Goal: Task Accomplishment & Management: Manage account settings

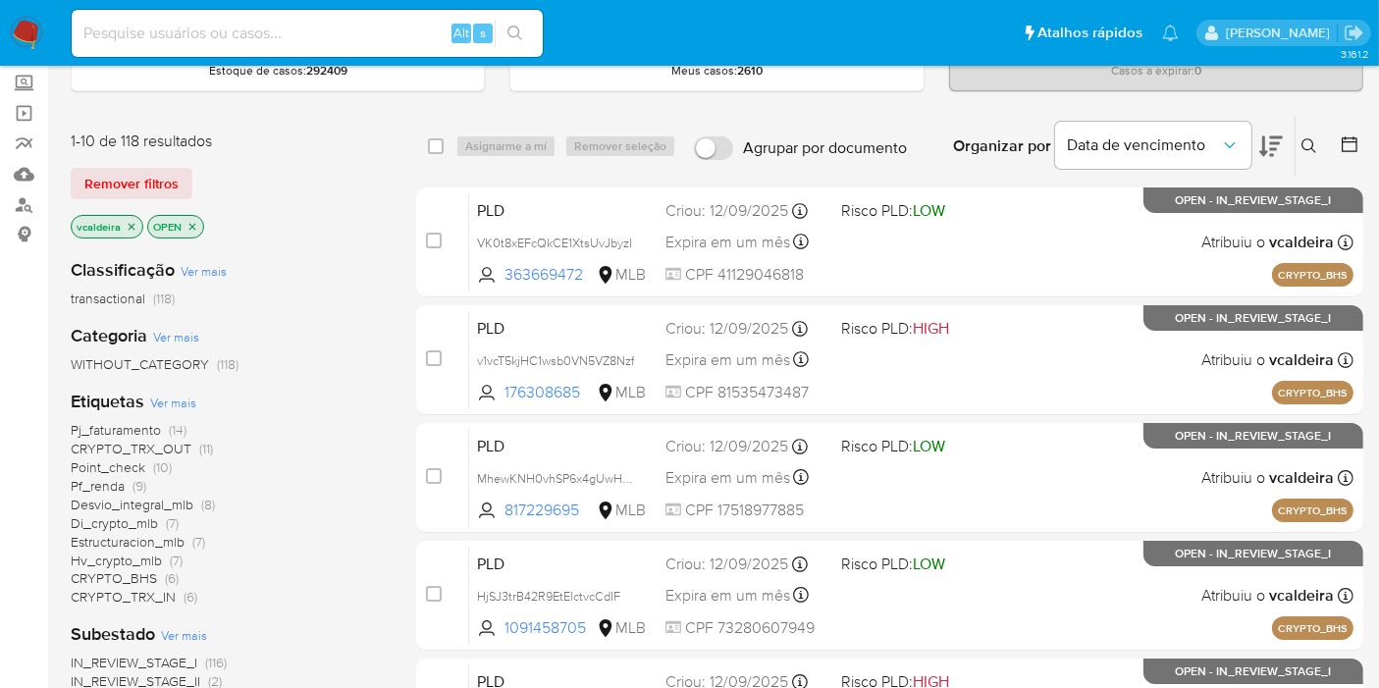
scroll to position [218, 0]
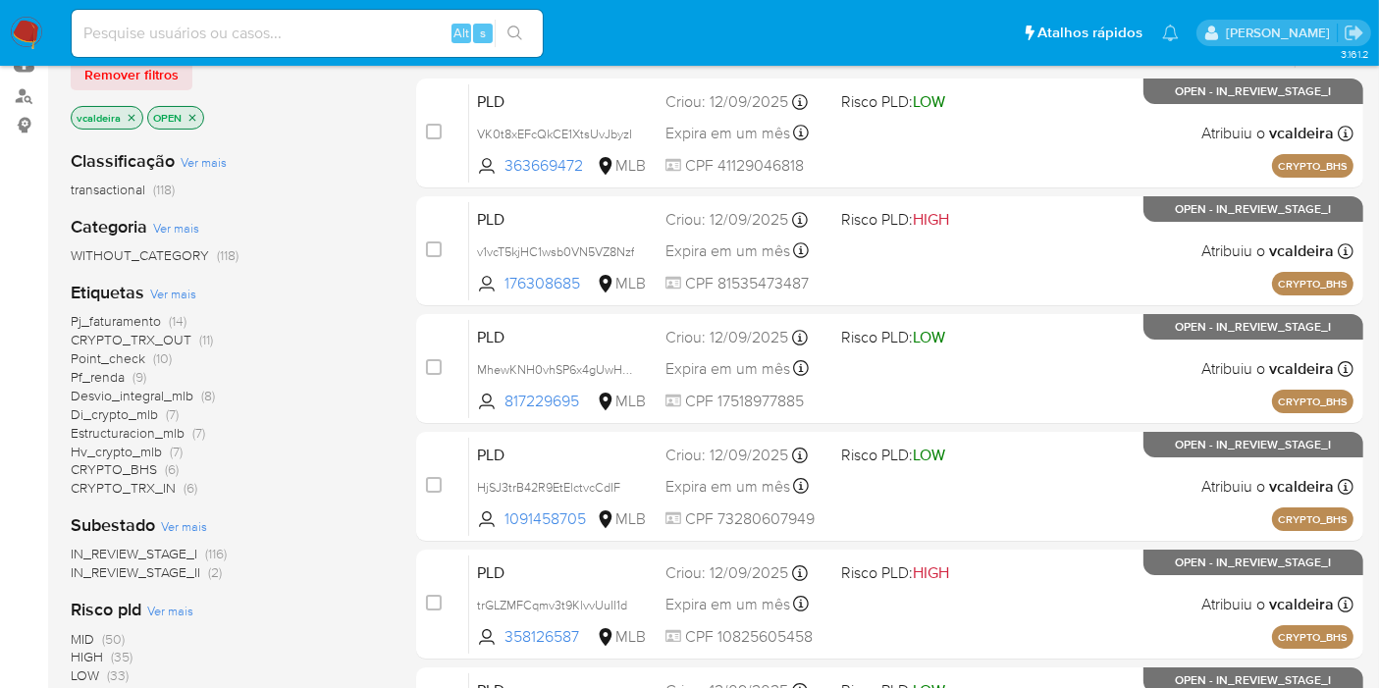
click at [80, 653] on span "HIGH" at bounding box center [87, 657] width 32 height 20
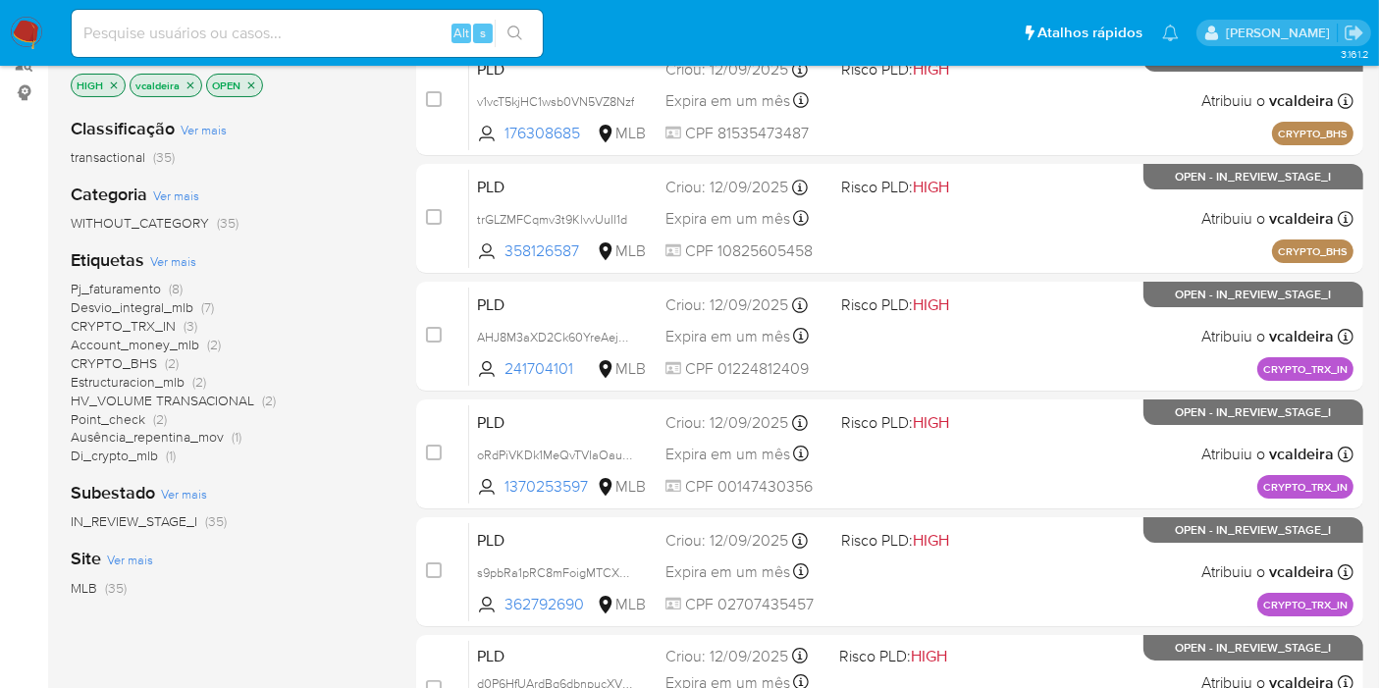
scroll to position [218, 0]
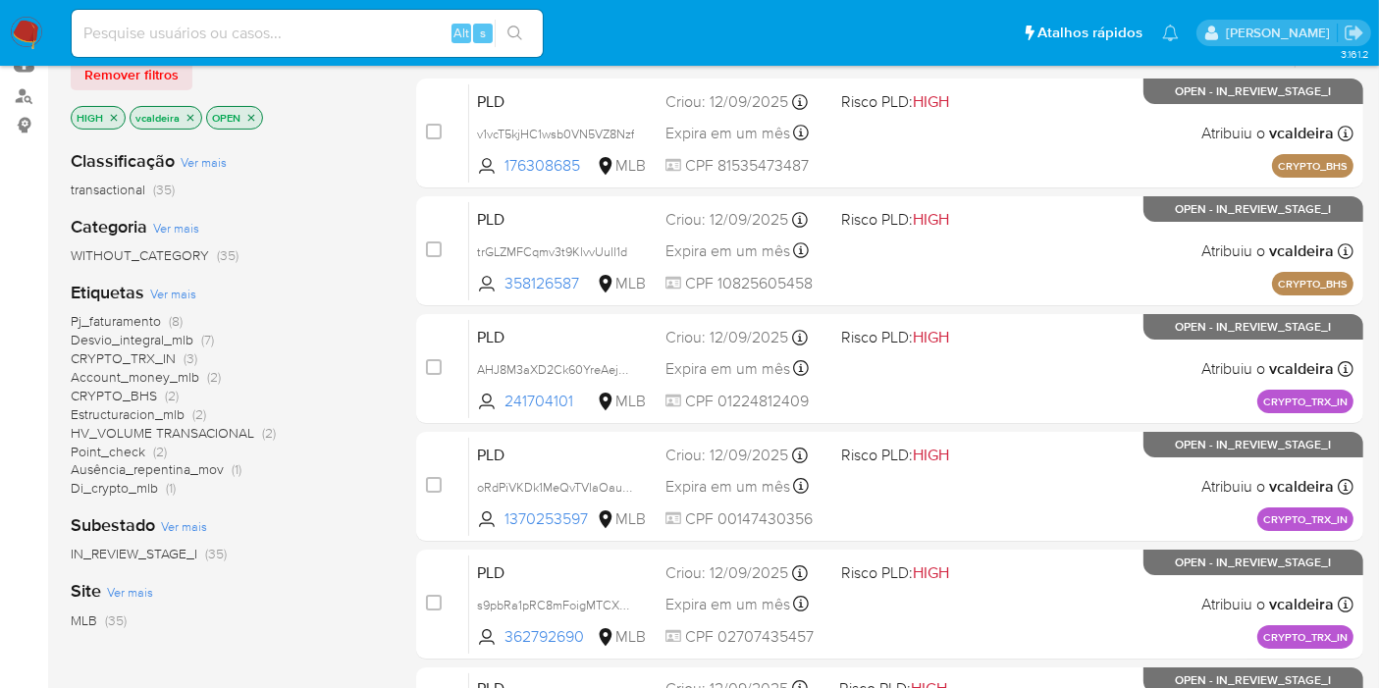
click at [109, 113] on icon "close-filter" at bounding box center [114, 118] width 12 height 12
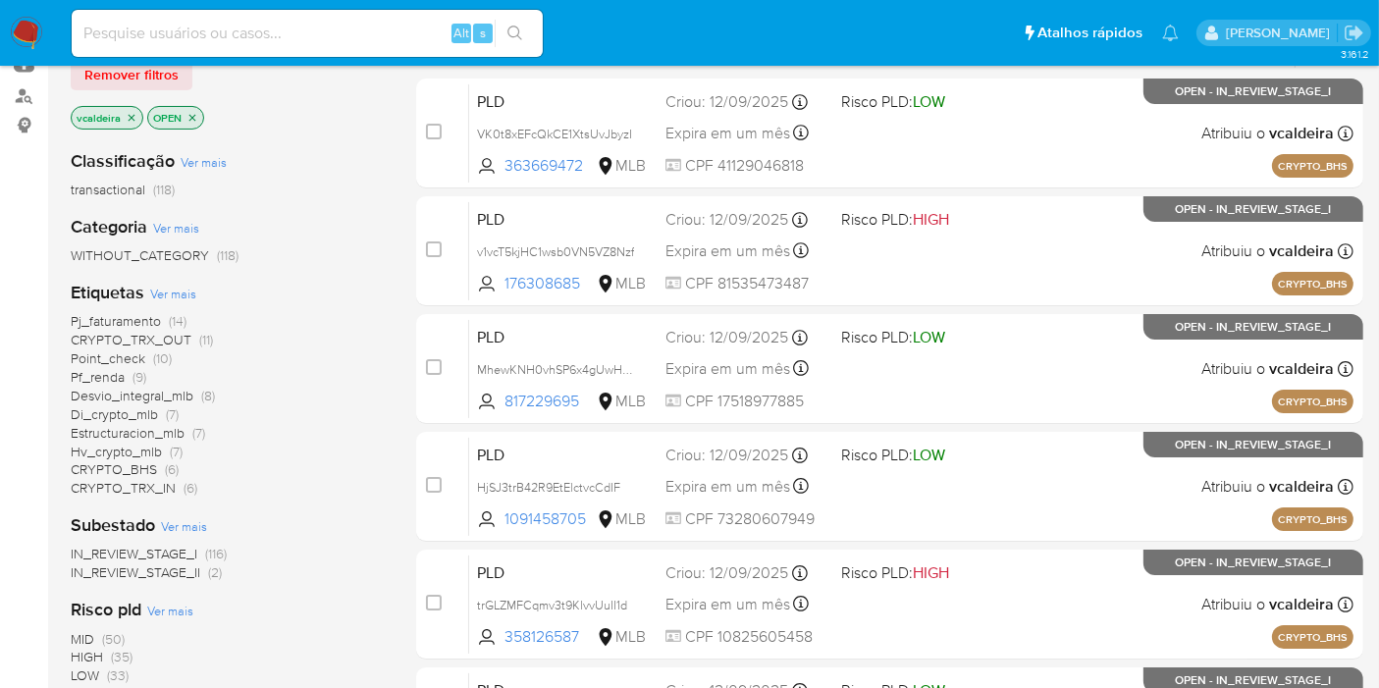
click at [128, 354] on span "Point_check" at bounding box center [108, 358] width 75 height 20
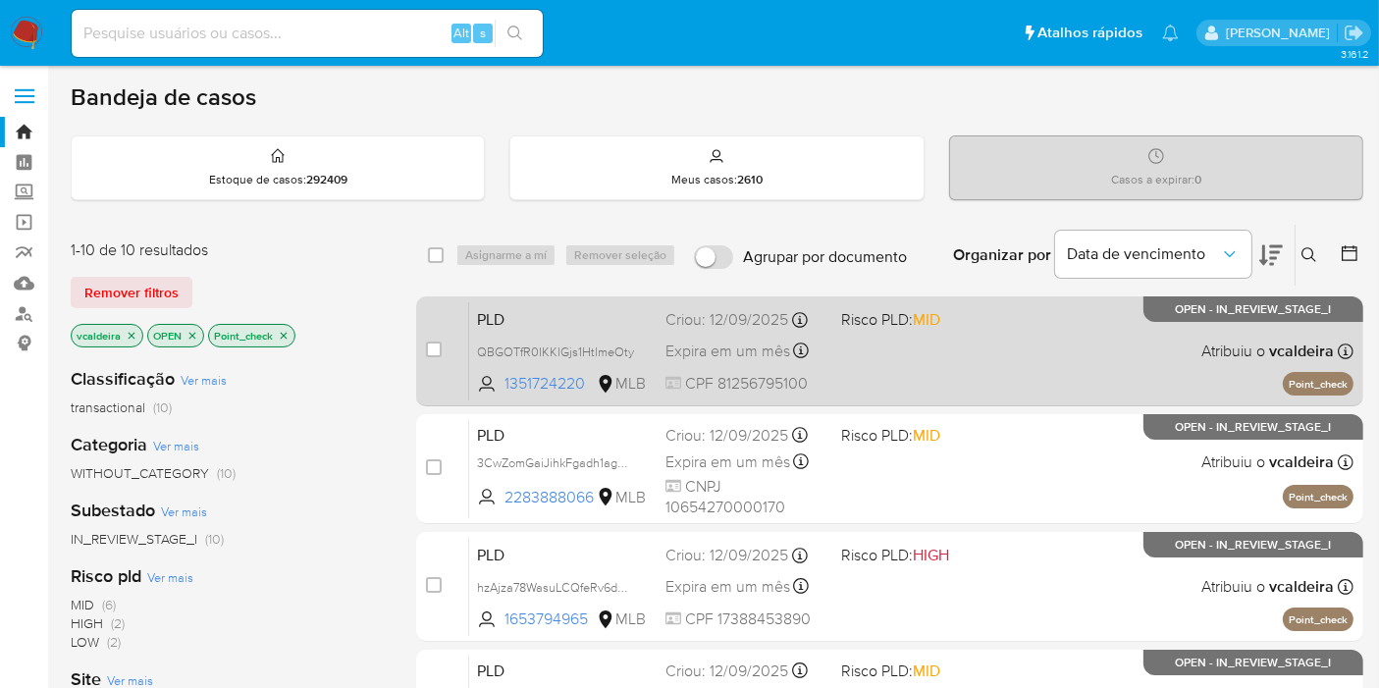
click at [1203, 311] on span "OPEN - IN_REVIEW_STAGE_I" at bounding box center [1254, 309] width 156 height 11
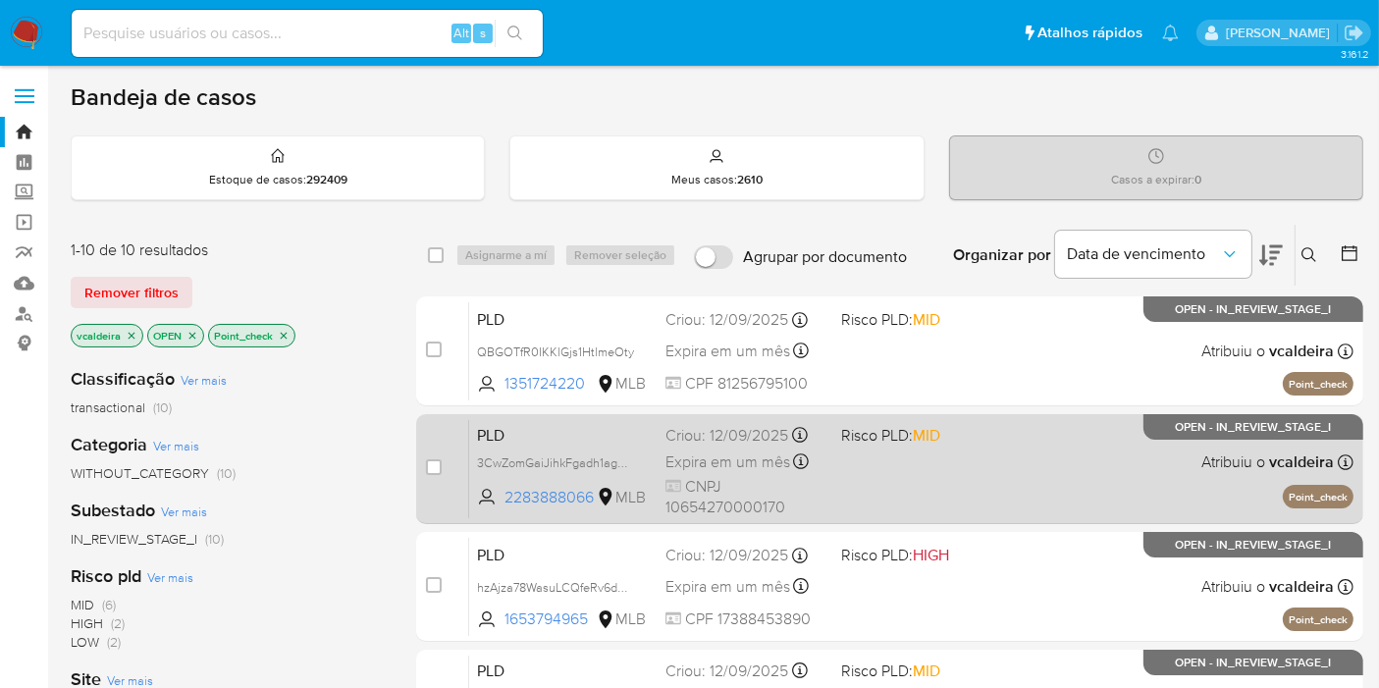
click at [1147, 432] on p "OPEN - IN_REVIEW_STAGE_I" at bounding box center [1253, 427] width 220 height 26
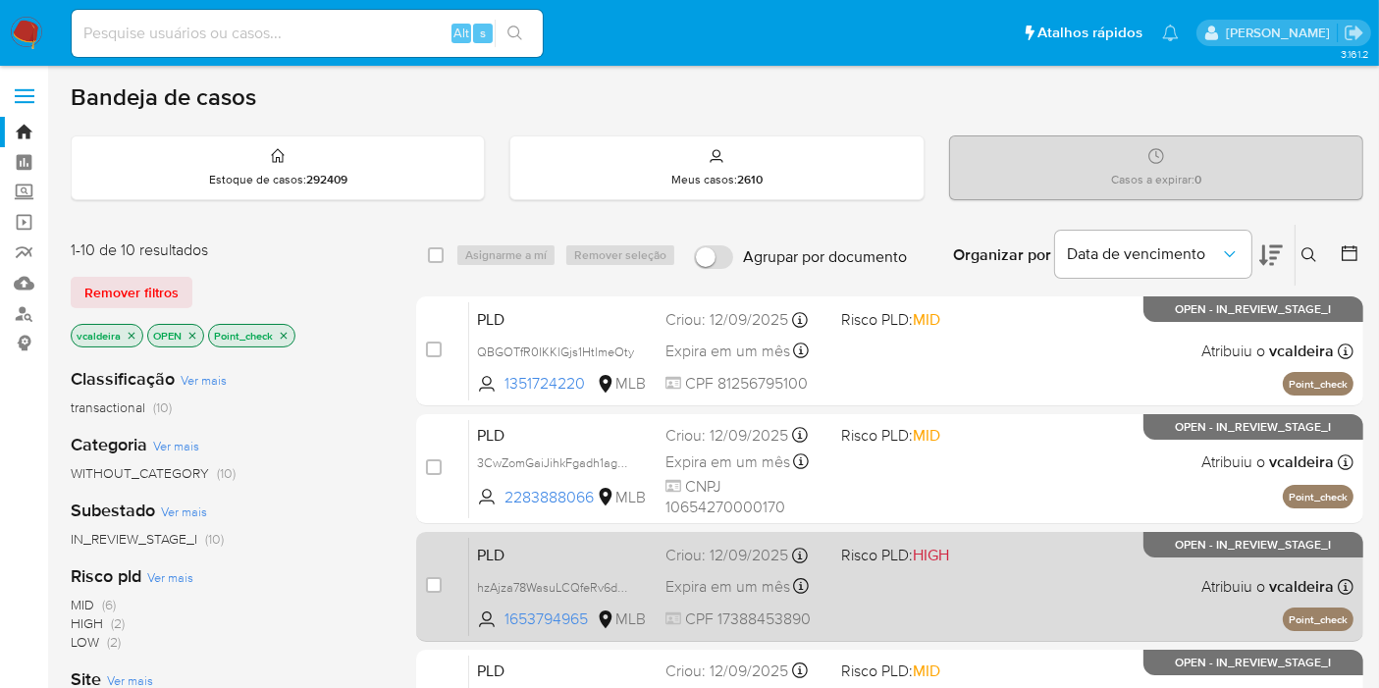
click at [1164, 561] on div "PLD hzAjza78WasuLCQfeRv6dEHP 1653794965 MLB Risco PLD: HIGH Criou: 12/09/2025 C…" at bounding box center [911, 586] width 884 height 99
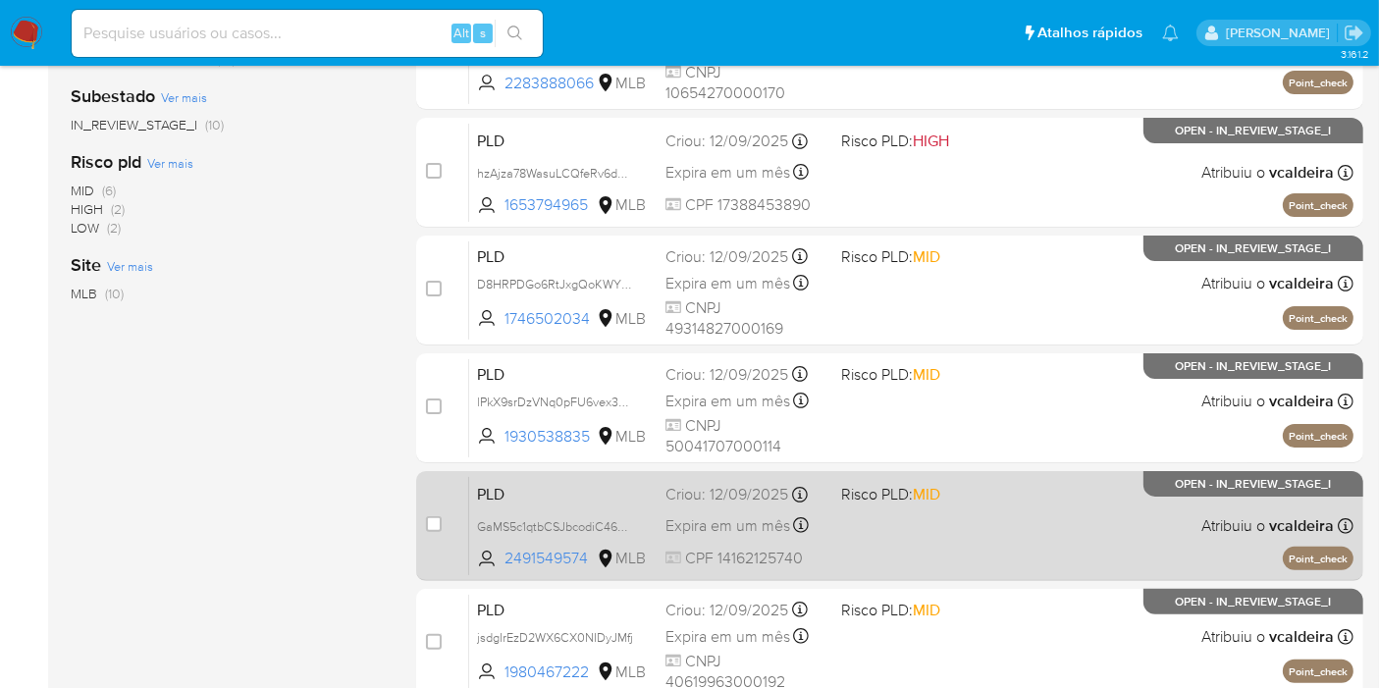
scroll to position [436, 0]
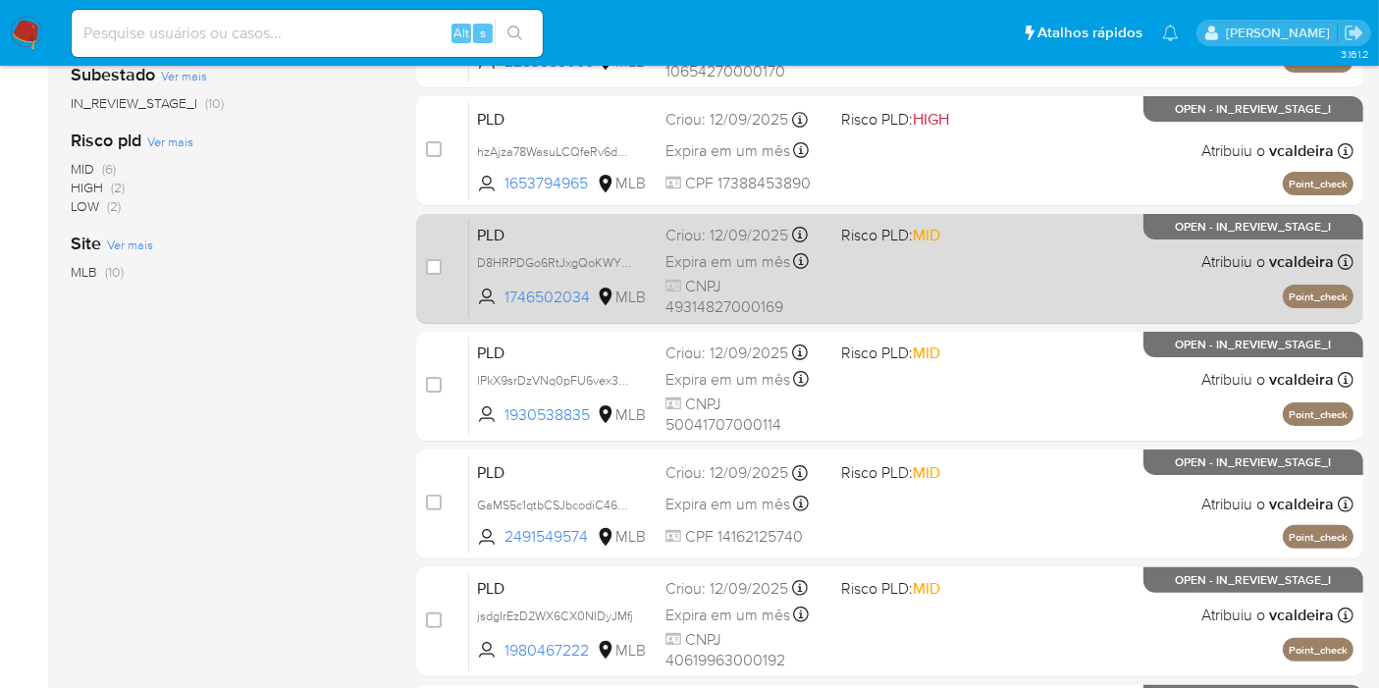
click at [1188, 226] on span "OPEN - IN_REVIEW_STAGE_I" at bounding box center [1254, 227] width 156 height 11
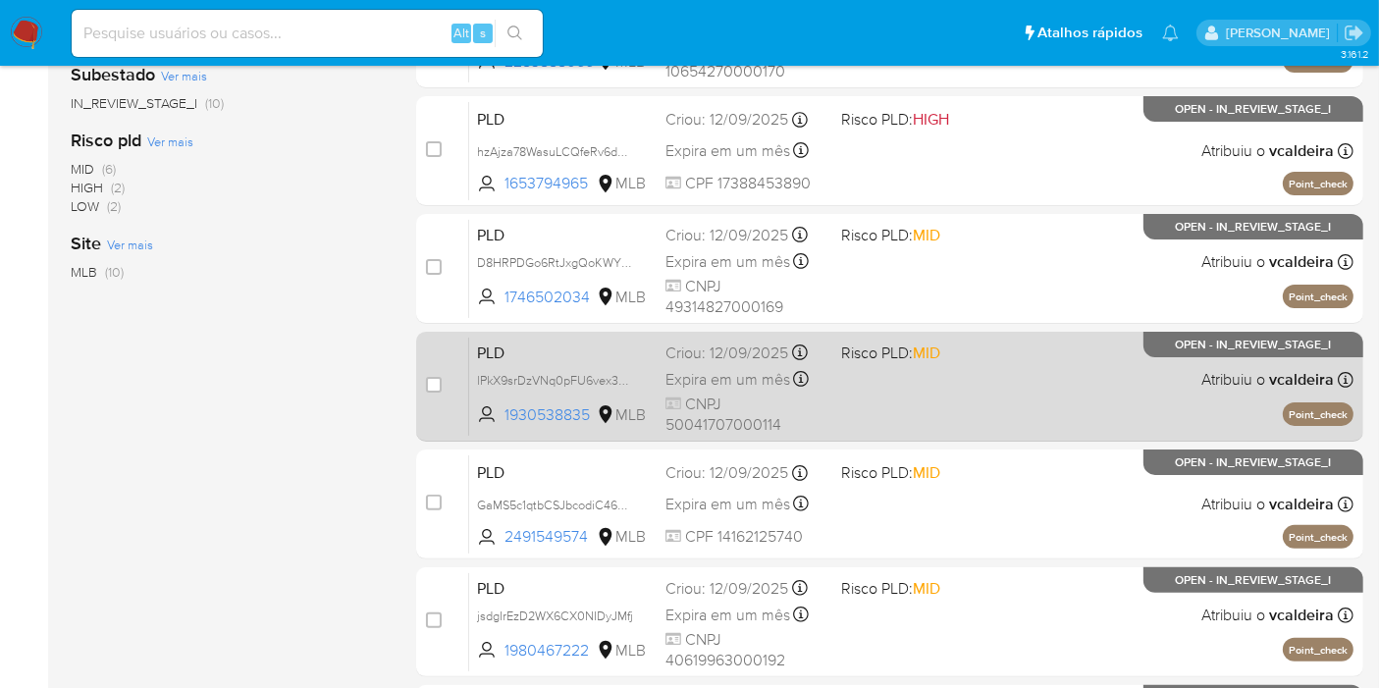
click at [1227, 390] on div "PLD lPkX9srDzVNq0pFU6vex3s3Z 1930538835 MLB Risco PLD: MID Criou: 12/09/2025 Cr…" at bounding box center [911, 386] width 884 height 99
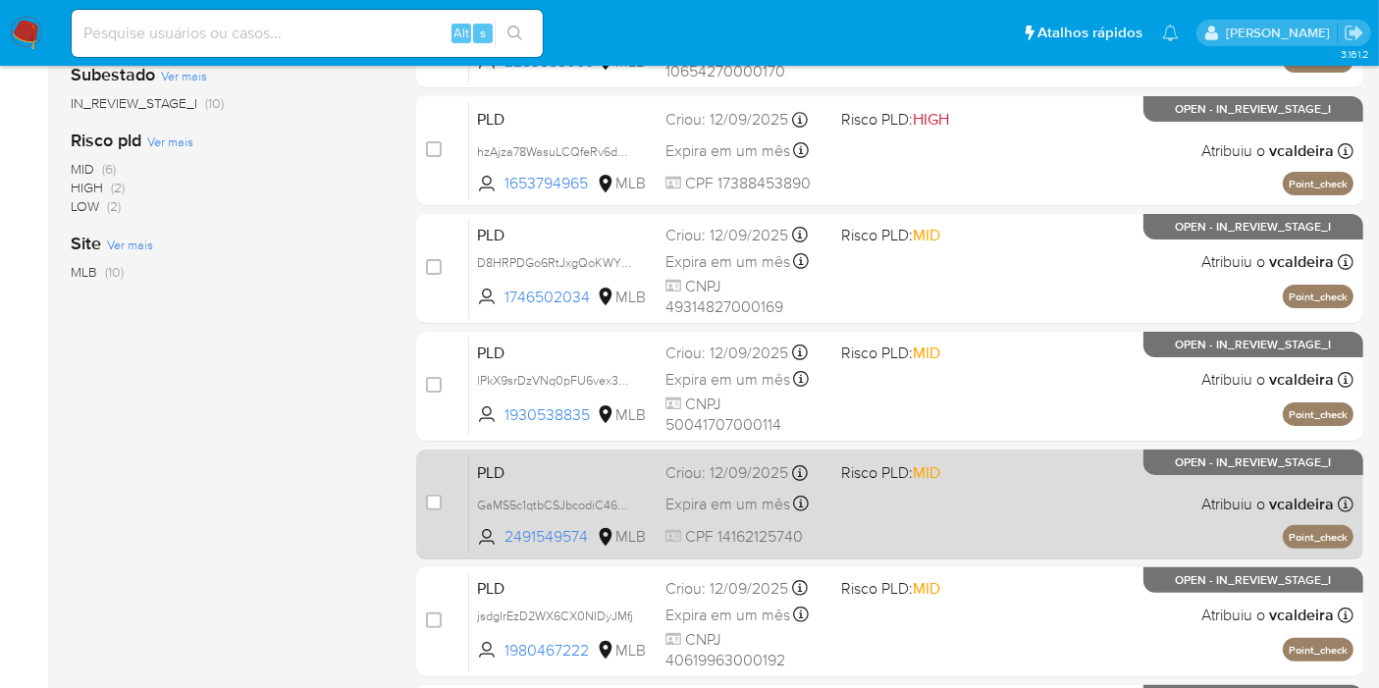
click at [1238, 500] on span "Atribuiu o vcaldeira" at bounding box center [1267, 505] width 132 height 22
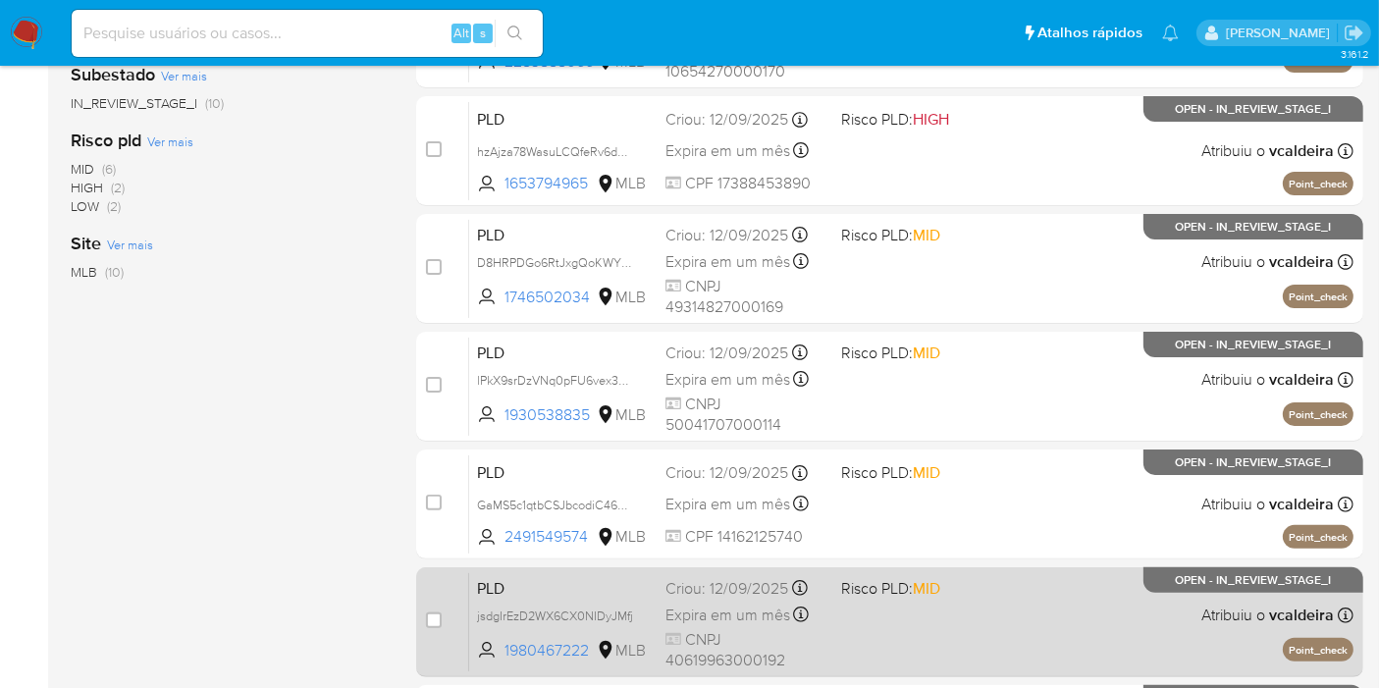
click at [1255, 596] on div "PLD jsdgIrEzD2WX6CX0NIDyJMfj 1980467222 MLB Risco PLD: MID Criou: 12/09/2025 Cr…" at bounding box center [911, 621] width 884 height 99
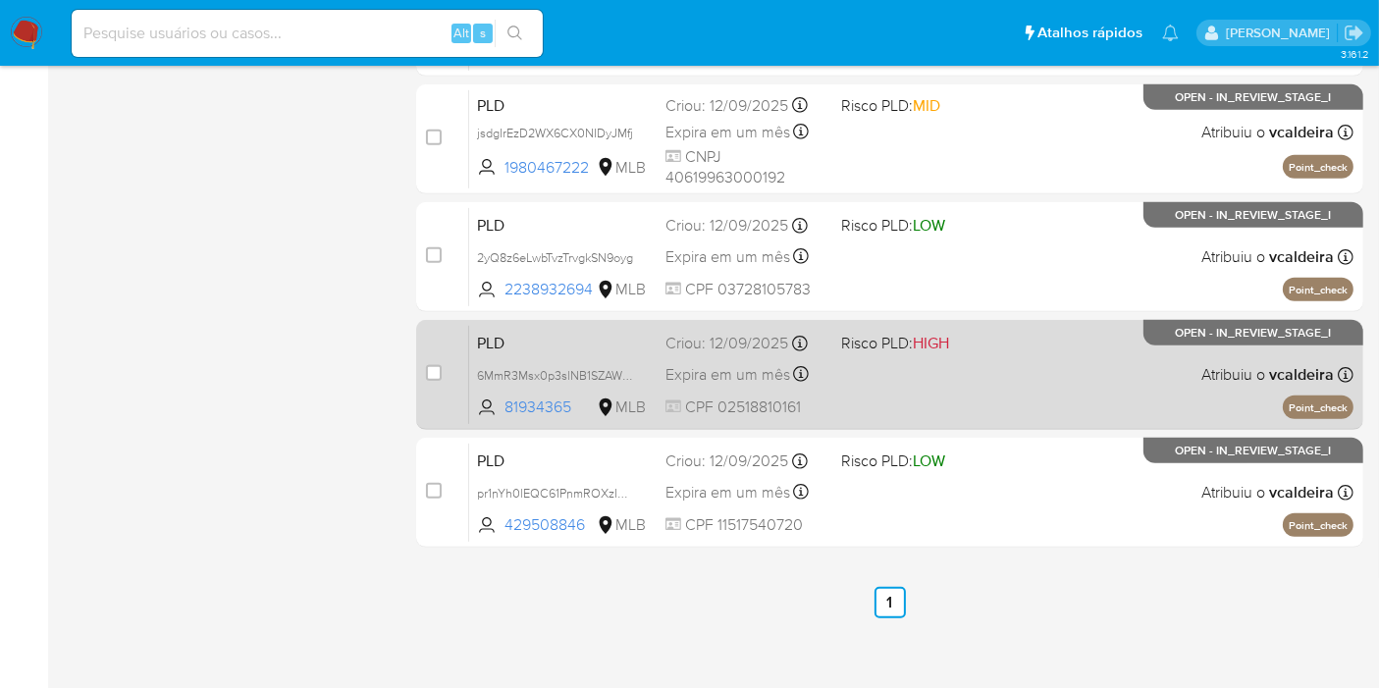
scroll to position [929, 0]
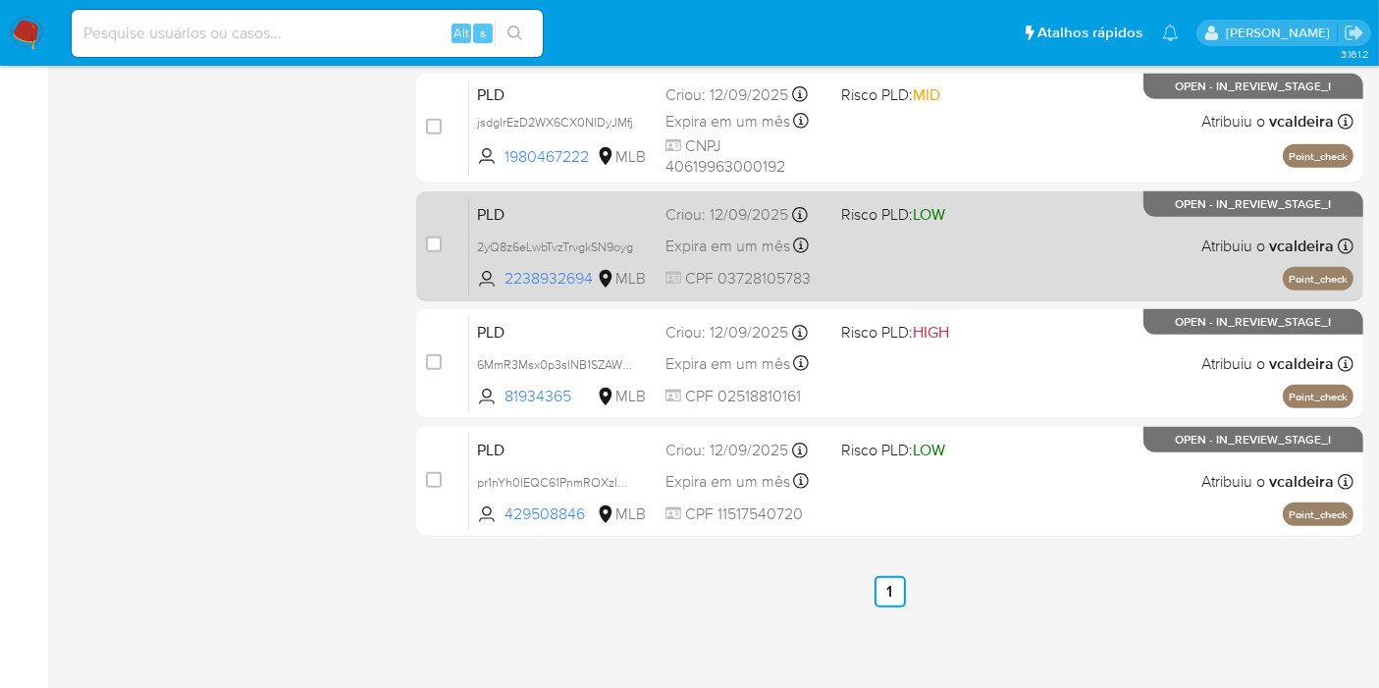
click at [1189, 217] on div "PLD 2yQ8z6eLwbTvzTrvgkSN9oyg 2238932694 MLB Risco PLD: LOW Criou: 12/09/2025 Cr…" at bounding box center [911, 245] width 884 height 99
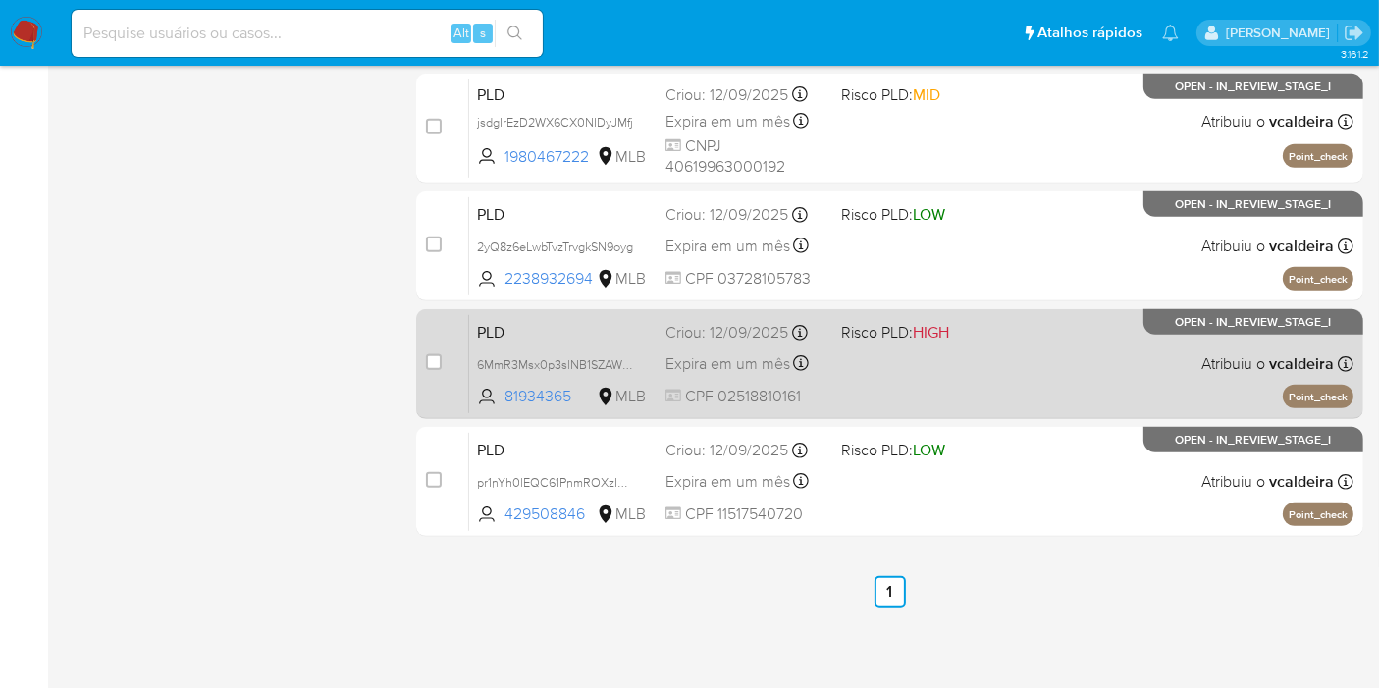
click at [1133, 337] on div "PLD 6MmR3Msx0p3slNB1SZAWb9R7 81934365 MLB Risco PLD: HIGH Criou: 12/09/2025 Cri…" at bounding box center [911, 363] width 884 height 99
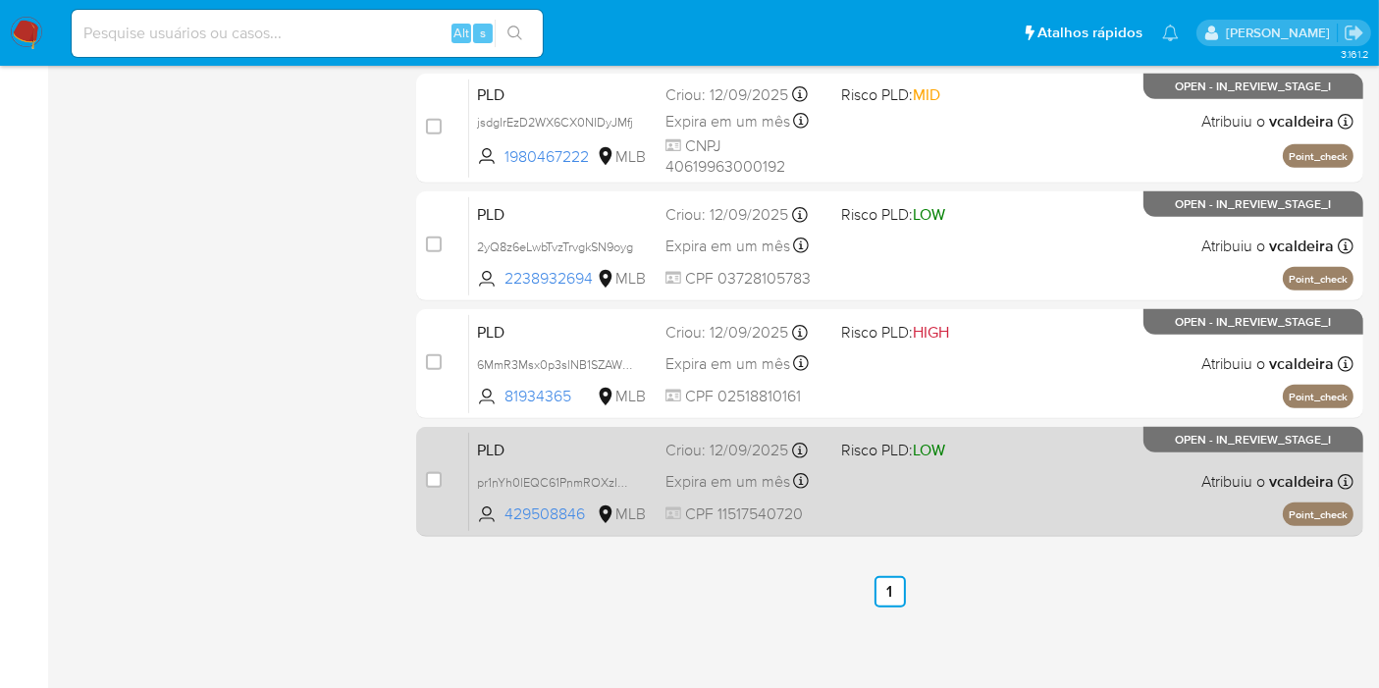
click at [1238, 466] on div "PLD pr1nYh0lEQC61PnmROXzI637 429508846 MLB Risco PLD: LOW Criou: 12/09/2025 Cri…" at bounding box center [911, 481] width 884 height 99
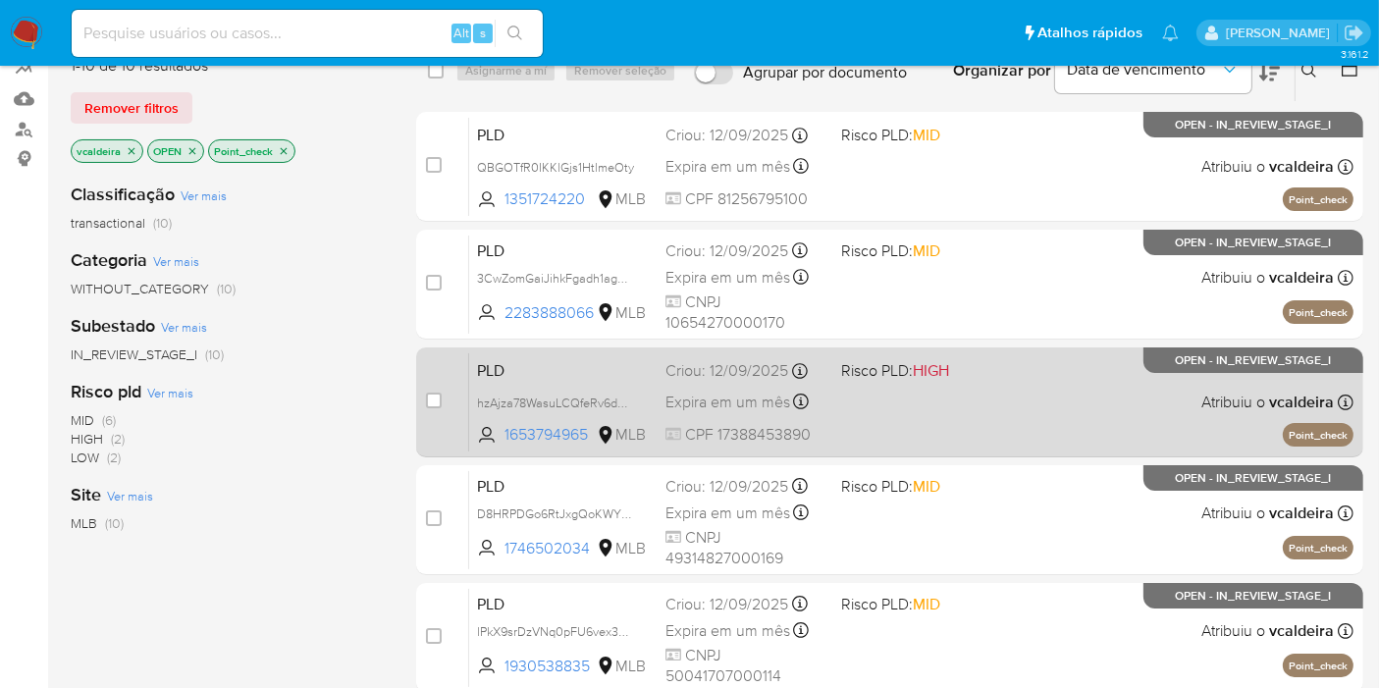
scroll to position [218, 0]
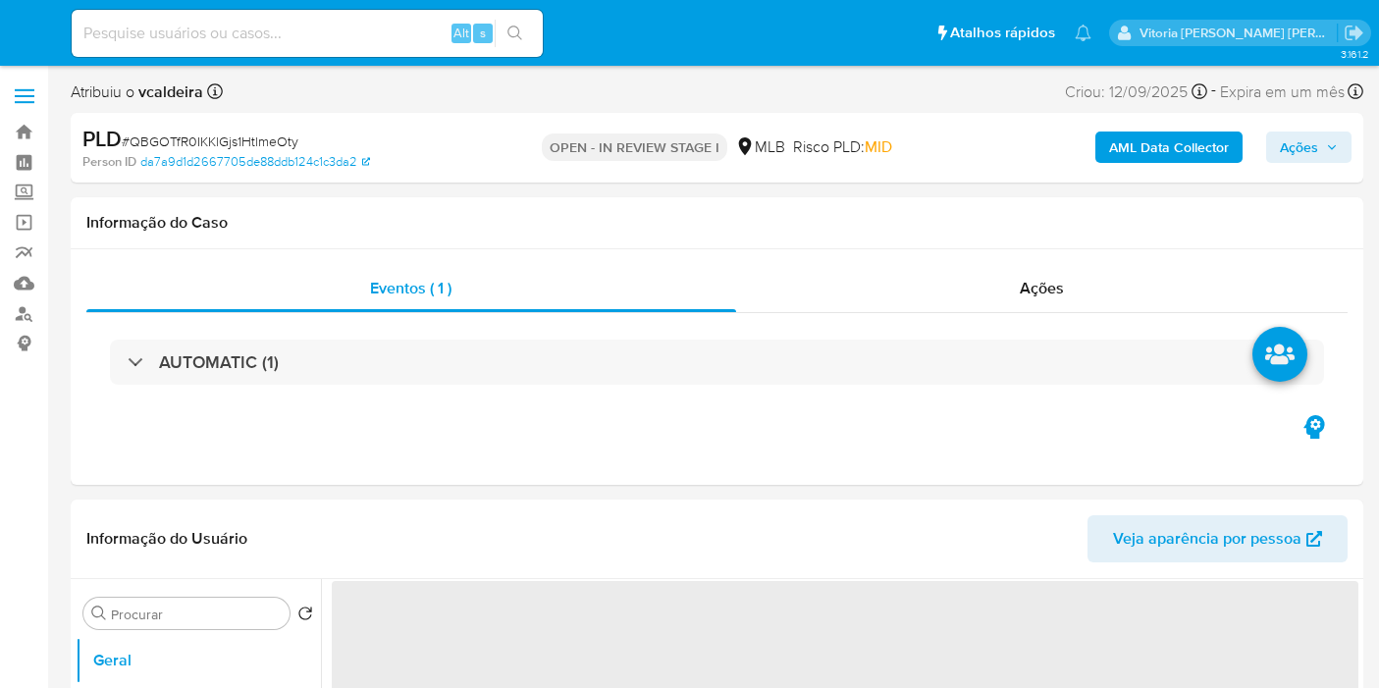
select select "10"
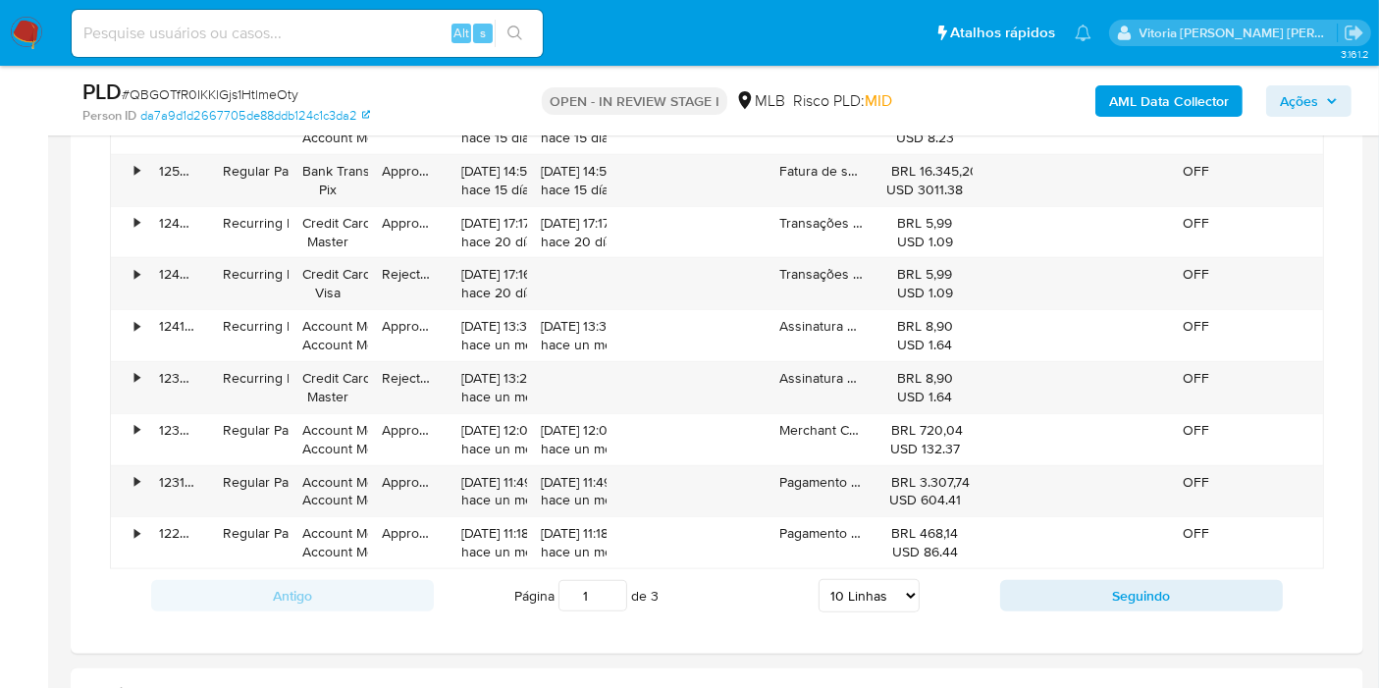
scroll to position [1526, 0]
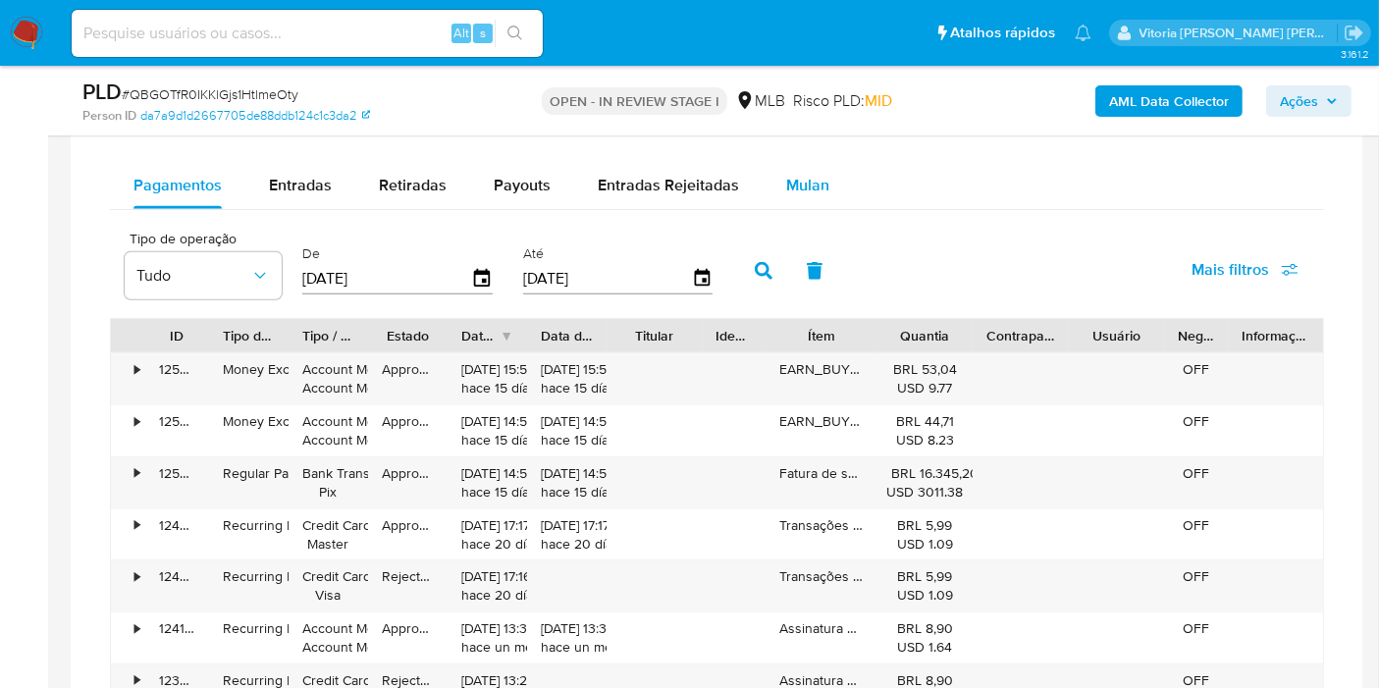
click at [837, 186] on button "Mulan" at bounding box center [807, 185] width 90 height 47
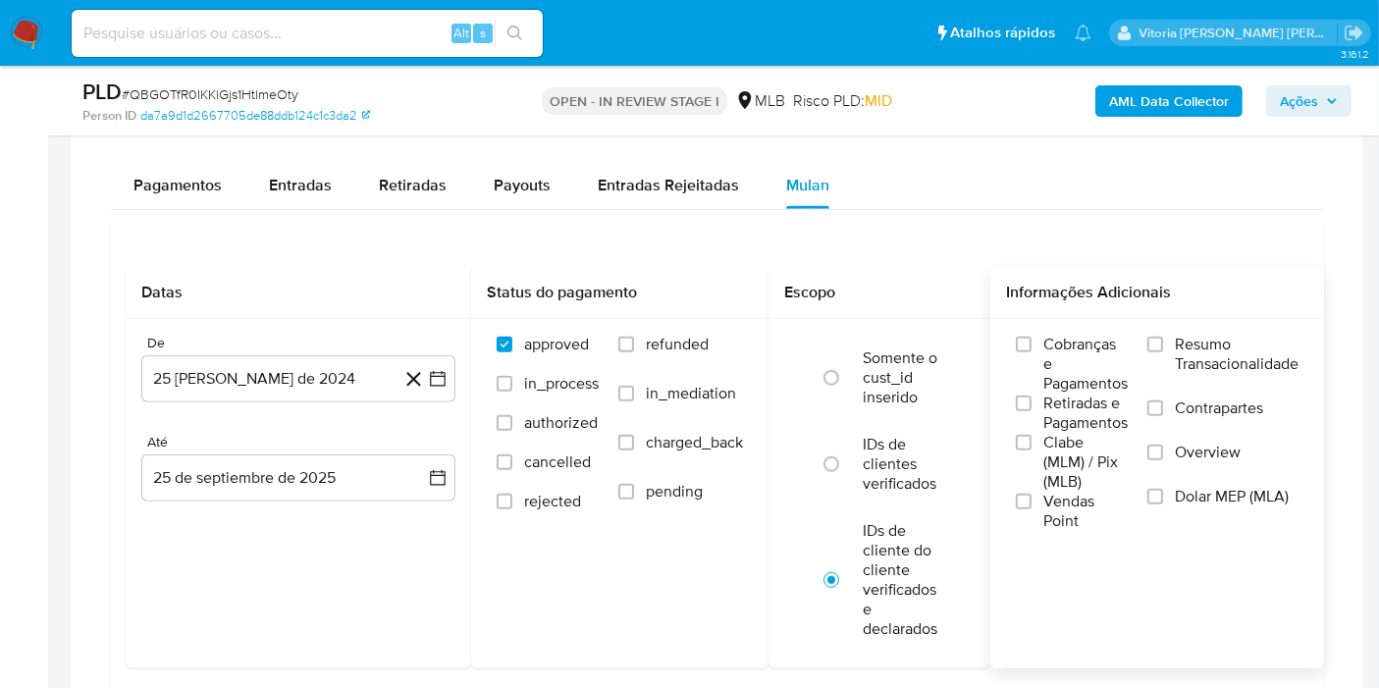
click at [1208, 335] on span "Resumo Transacionalidade" at bounding box center [1237, 354] width 124 height 39
click at [1163, 337] on input "Resumo Transacionalidade" at bounding box center [1155, 345] width 16 height 16
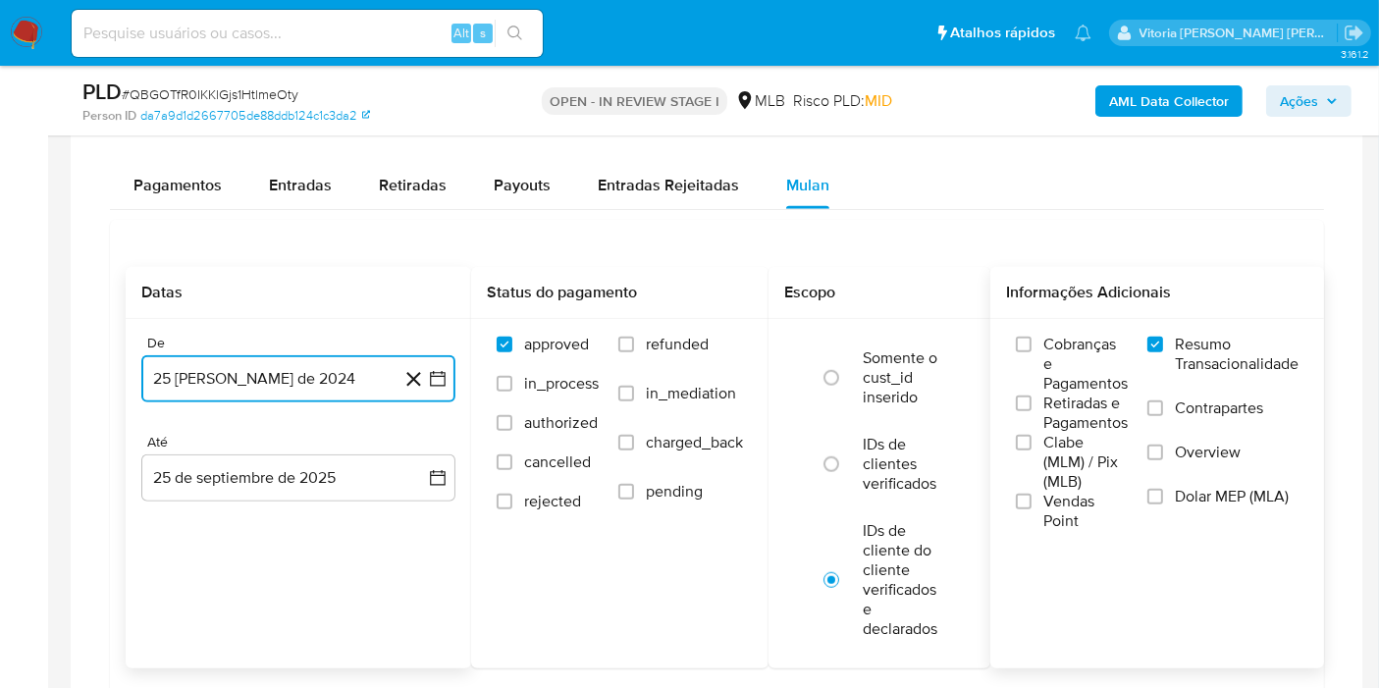
click at [303, 377] on button "25 [PERSON_NAME] de 2024" at bounding box center [298, 378] width 314 height 47
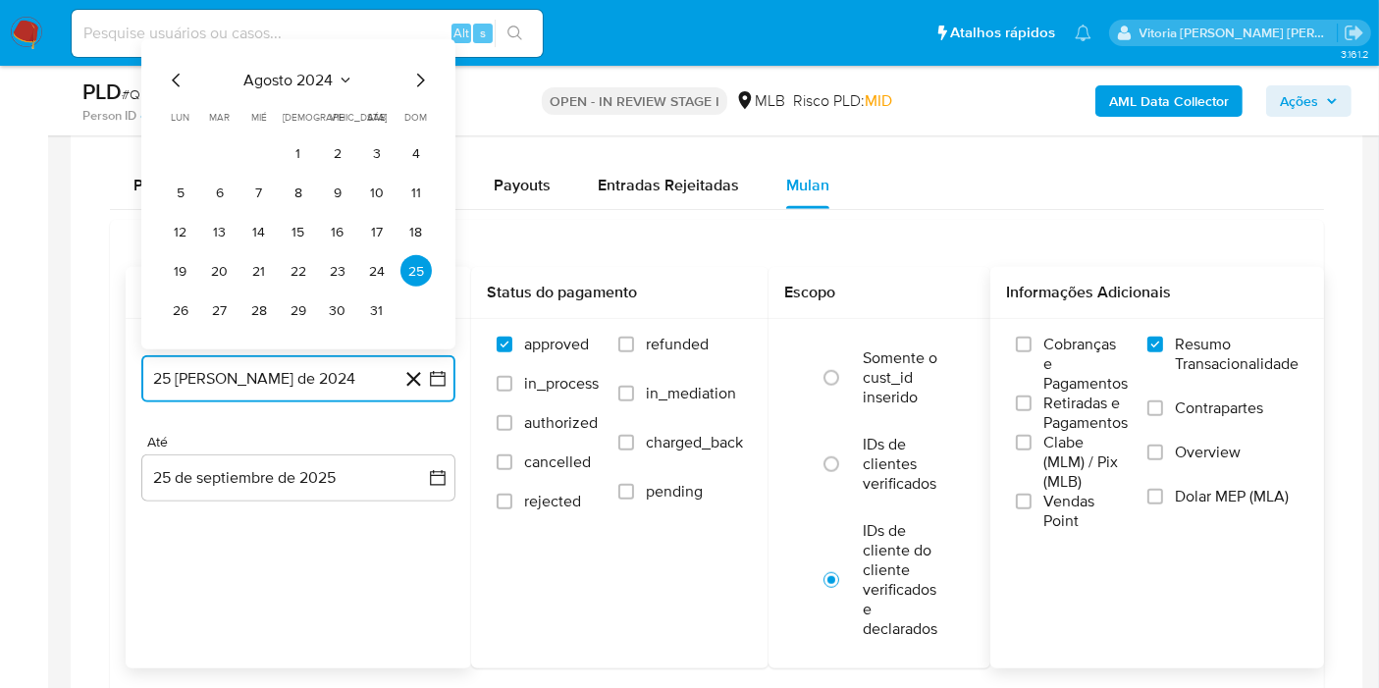
click at [331, 81] on span "agosto 2024" at bounding box center [288, 81] width 89 height 20
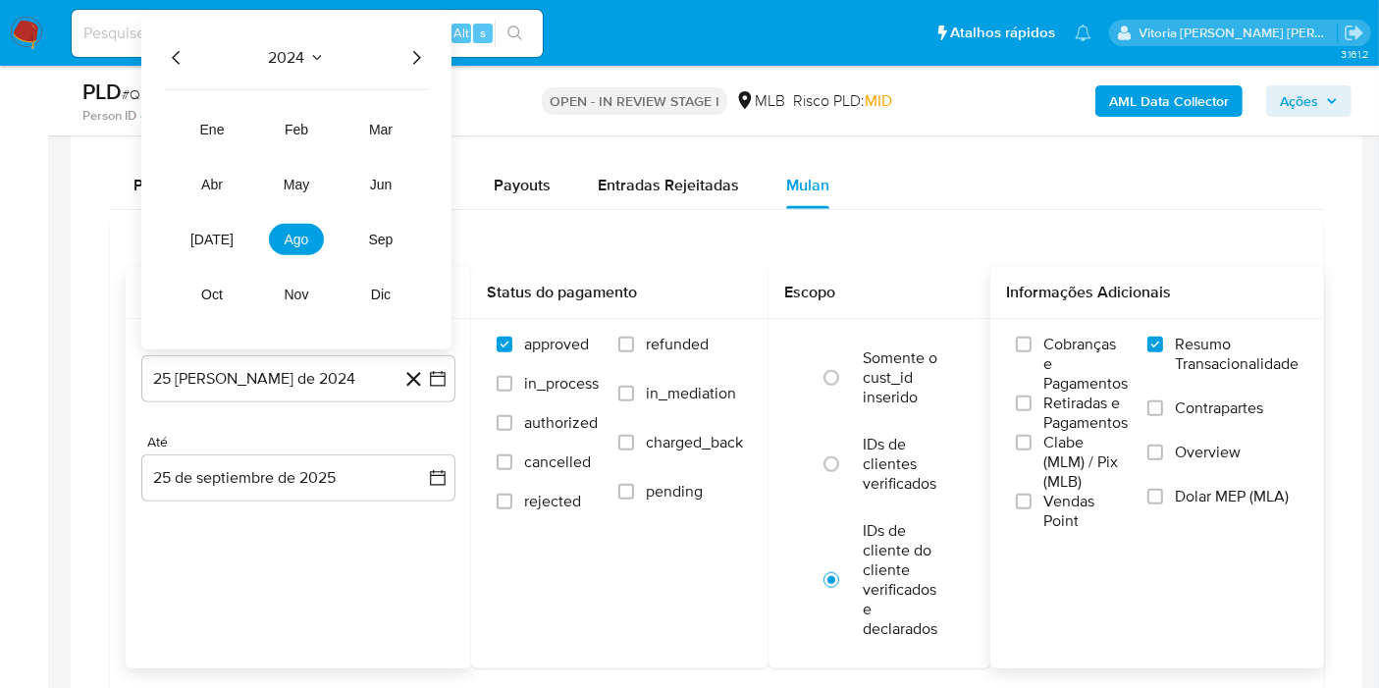
click at [410, 49] on icon "Año siguiente" at bounding box center [416, 58] width 24 height 24
click at [302, 236] on span "ago" at bounding box center [297, 240] width 25 height 16
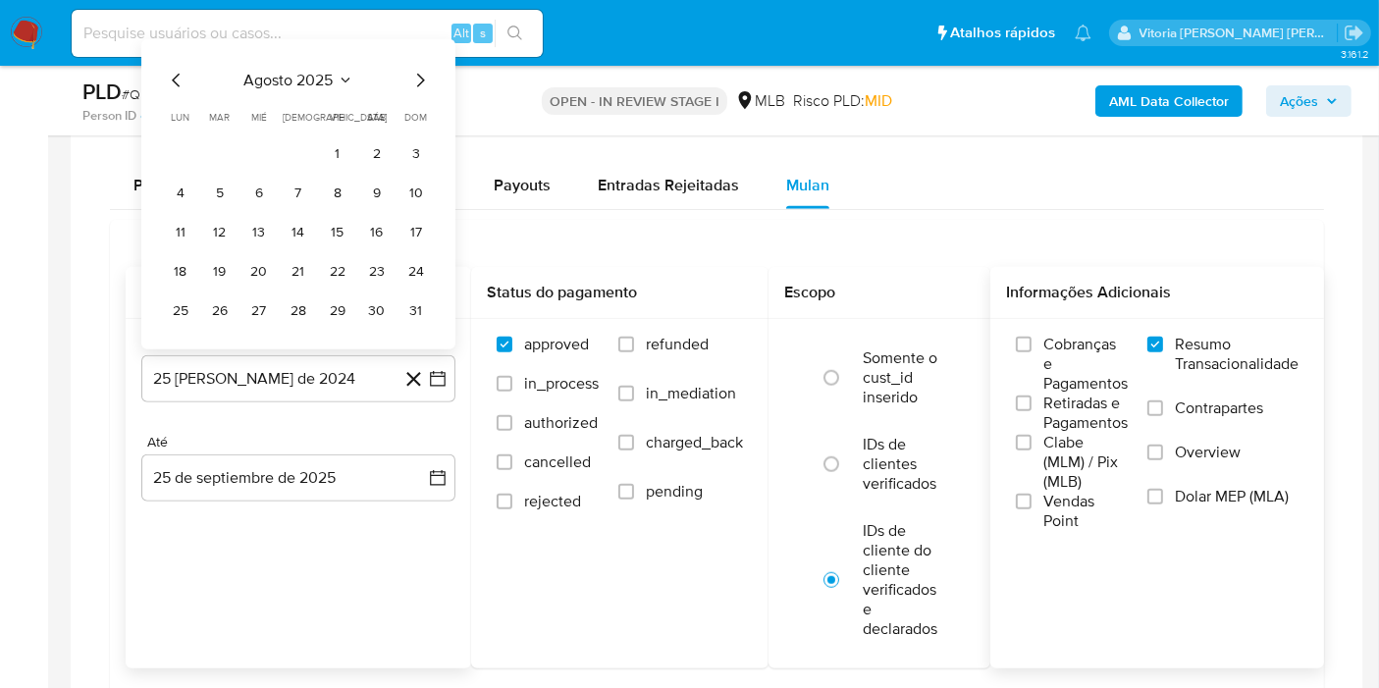
click at [350, 161] on td "1" at bounding box center [337, 152] width 31 height 31
click at [345, 151] on button "1" at bounding box center [337, 152] width 31 height 31
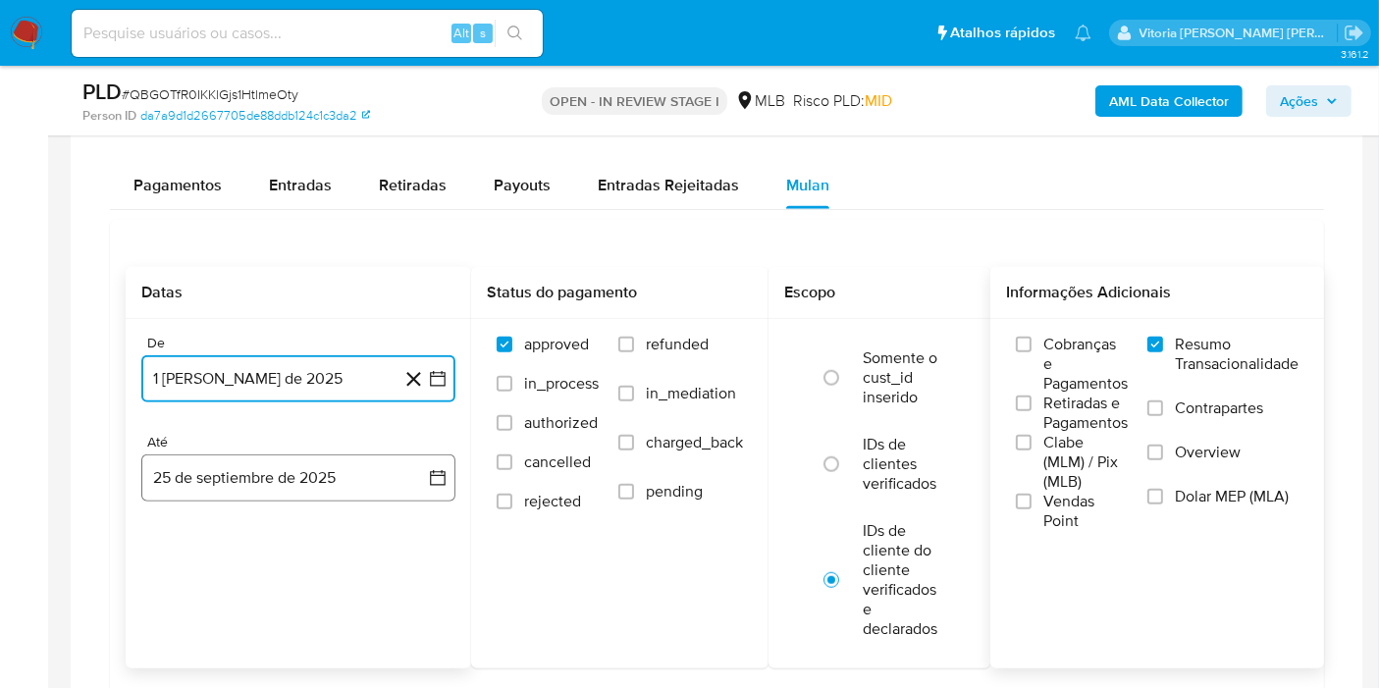
click at [313, 483] on button "25 de septiembre de 2025" at bounding box center [298, 477] width 314 height 47
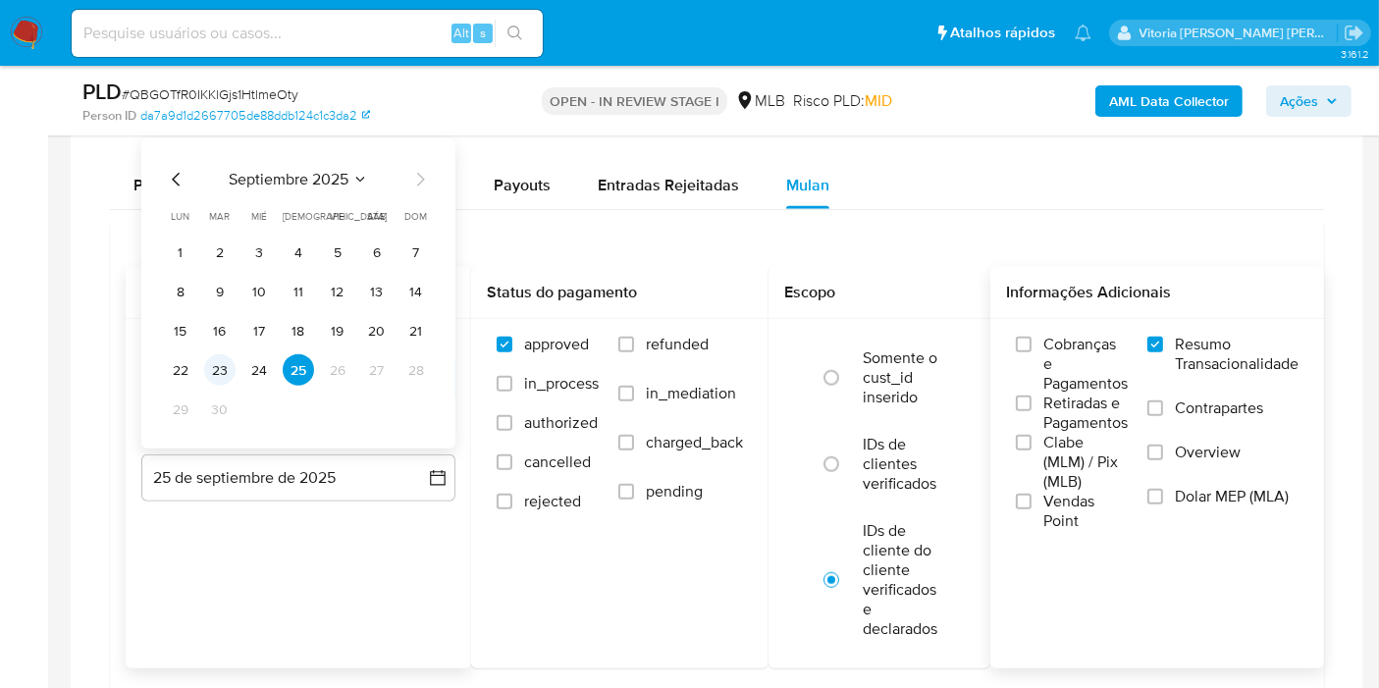
click at [223, 360] on button "23" at bounding box center [219, 369] width 31 height 31
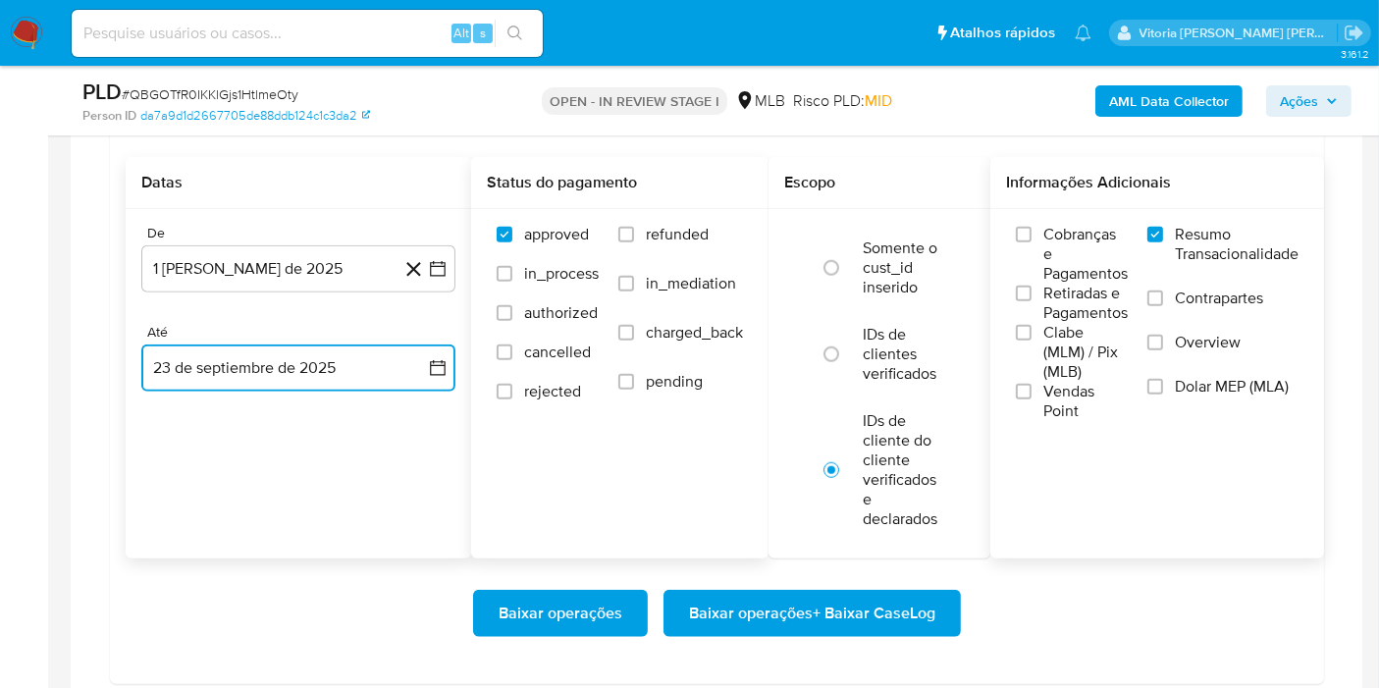
scroll to position [1744, 0]
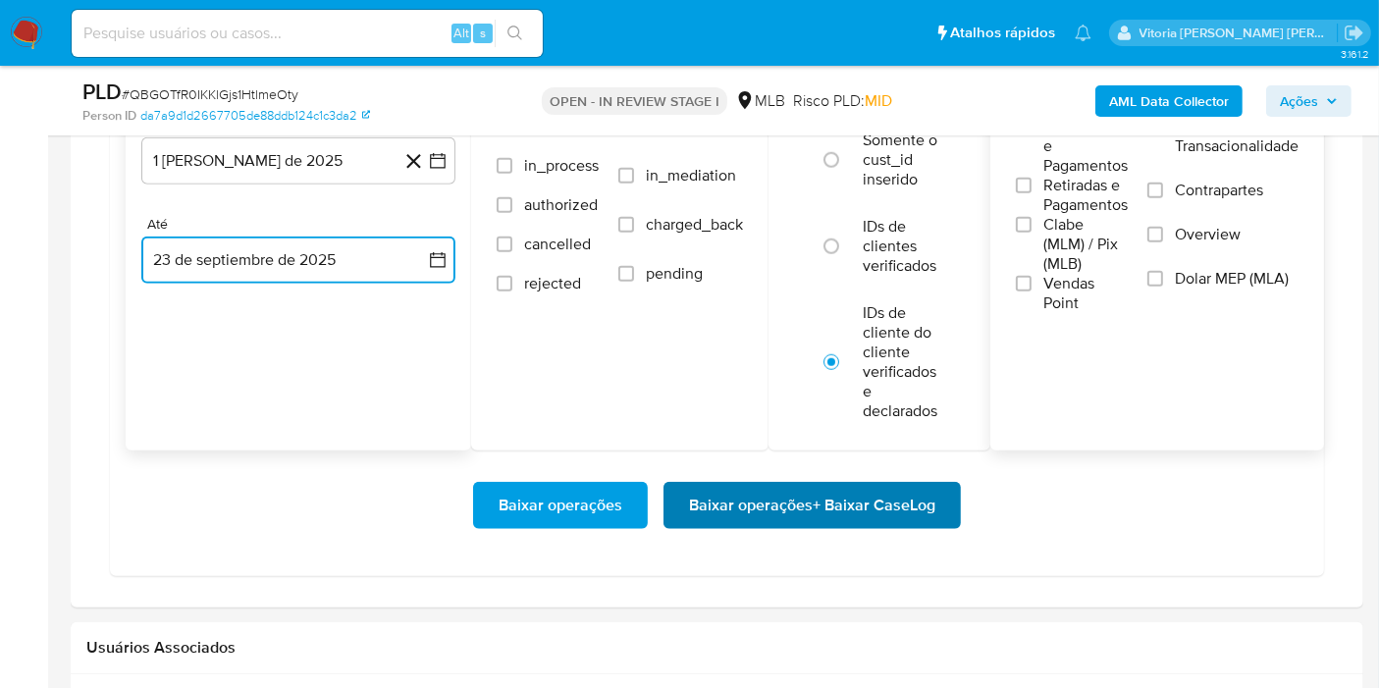
click at [720, 515] on span "Baixar operações + Baixar CaseLog" at bounding box center [812, 505] width 246 height 43
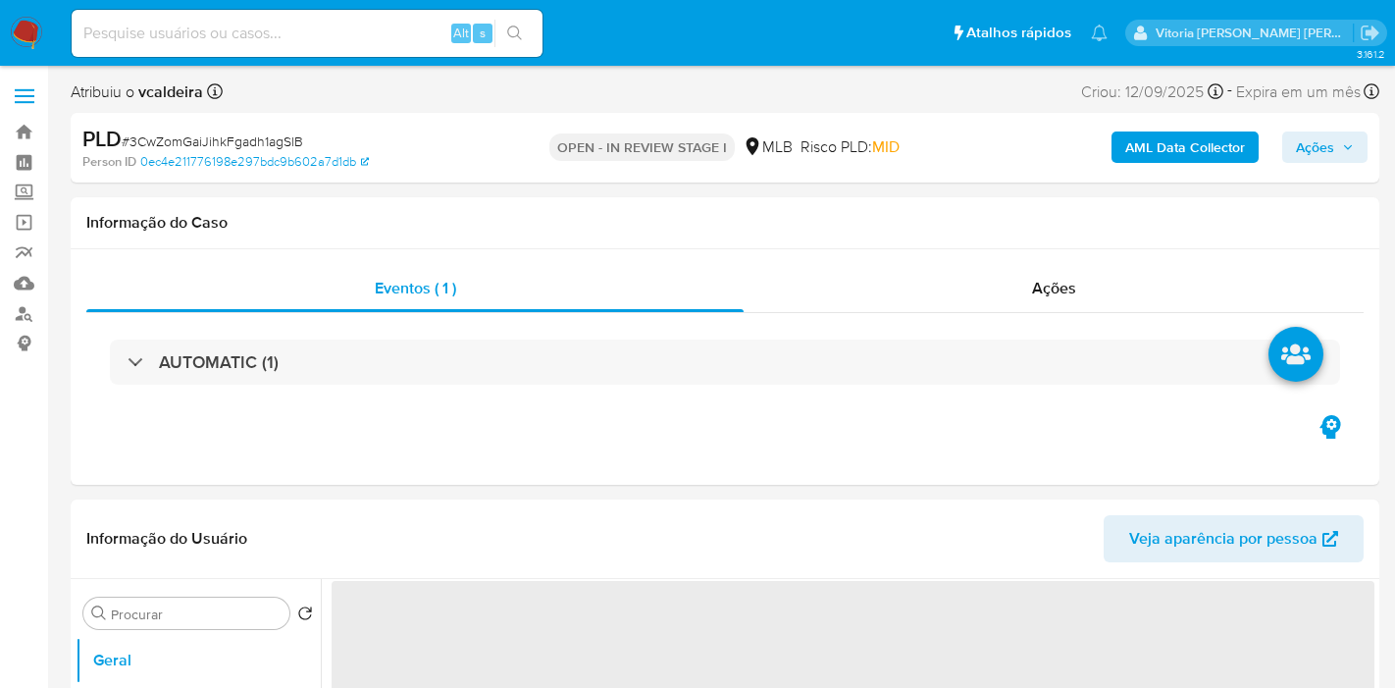
select select "10"
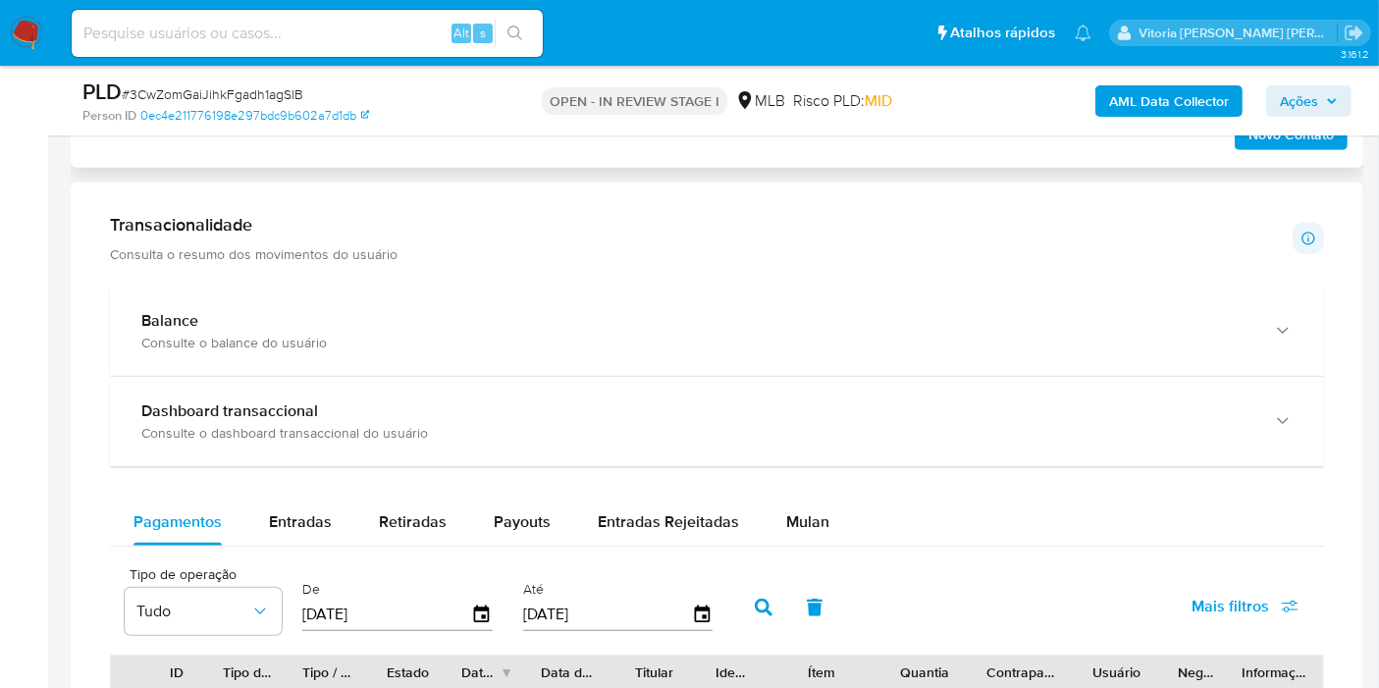
scroll to position [1635, 0]
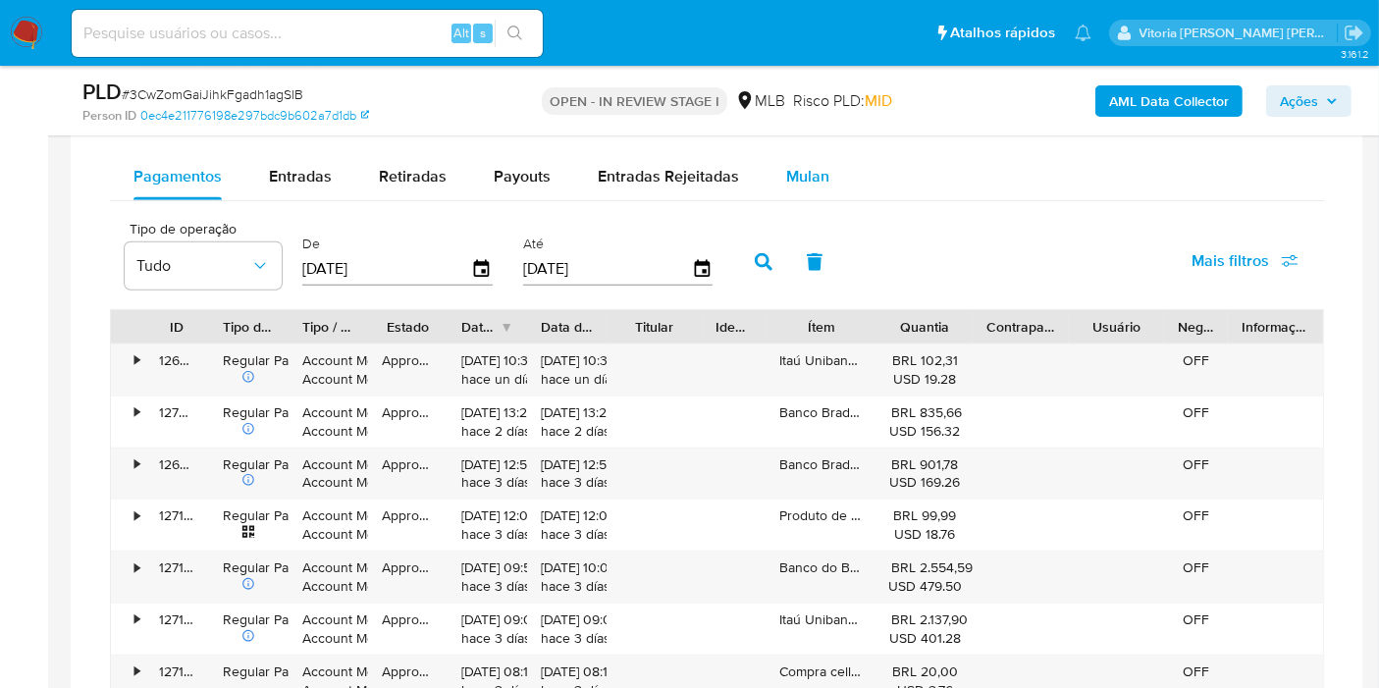
click at [795, 177] on span "Mulan" at bounding box center [807, 176] width 43 height 23
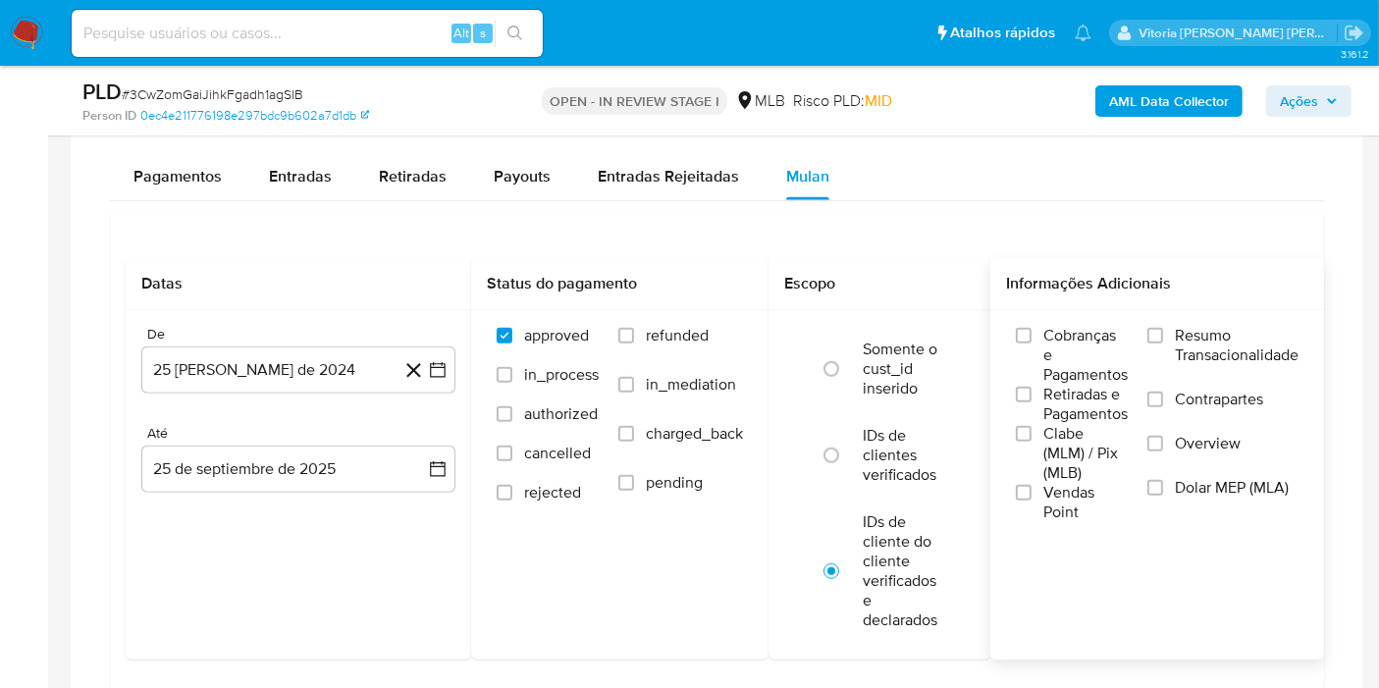
click at [1181, 337] on span "Resumo Transacionalidade" at bounding box center [1237, 345] width 124 height 39
click at [1163, 337] on input "Resumo Transacionalidade" at bounding box center [1155, 336] width 16 height 16
click at [256, 355] on button "25 [PERSON_NAME] de 2024" at bounding box center [298, 369] width 314 height 47
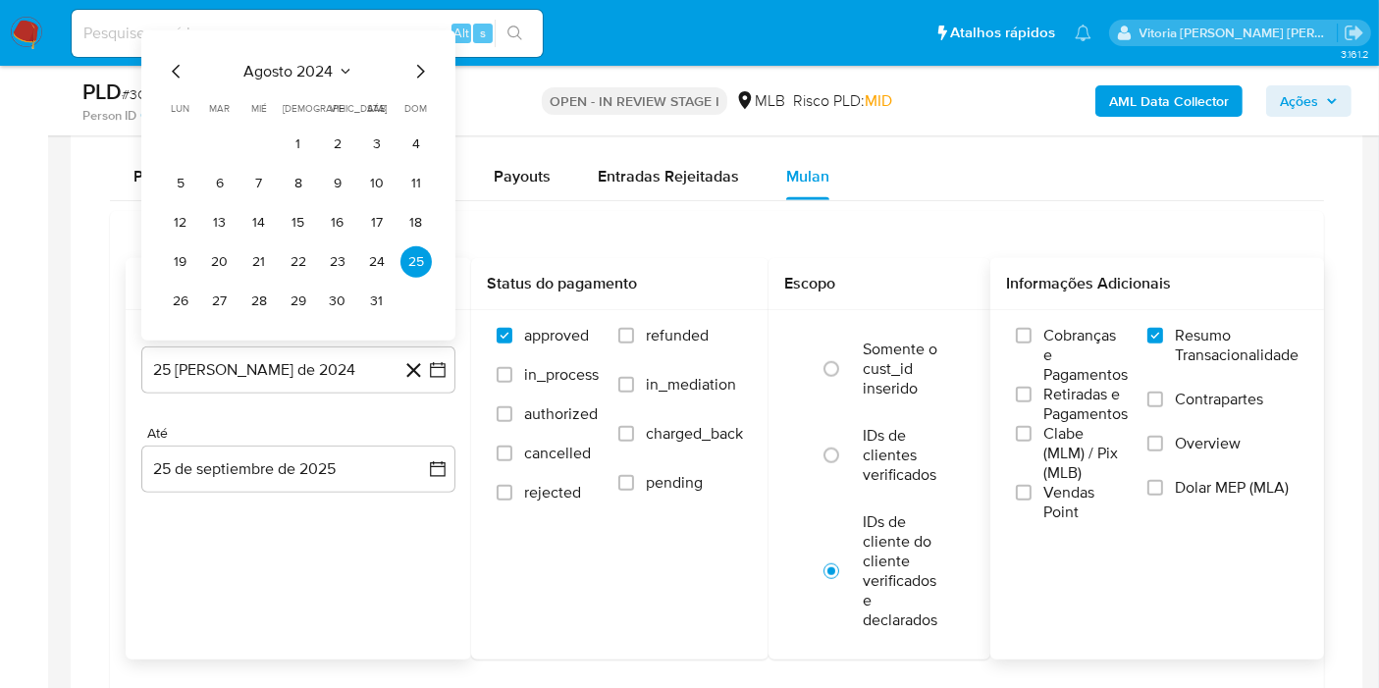
click at [354, 75] on div "agosto 2024" at bounding box center [298, 72] width 267 height 24
click at [345, 64] on icon "Seleccionar mes y año" at bounding box center [346, 72] width 16 height 16
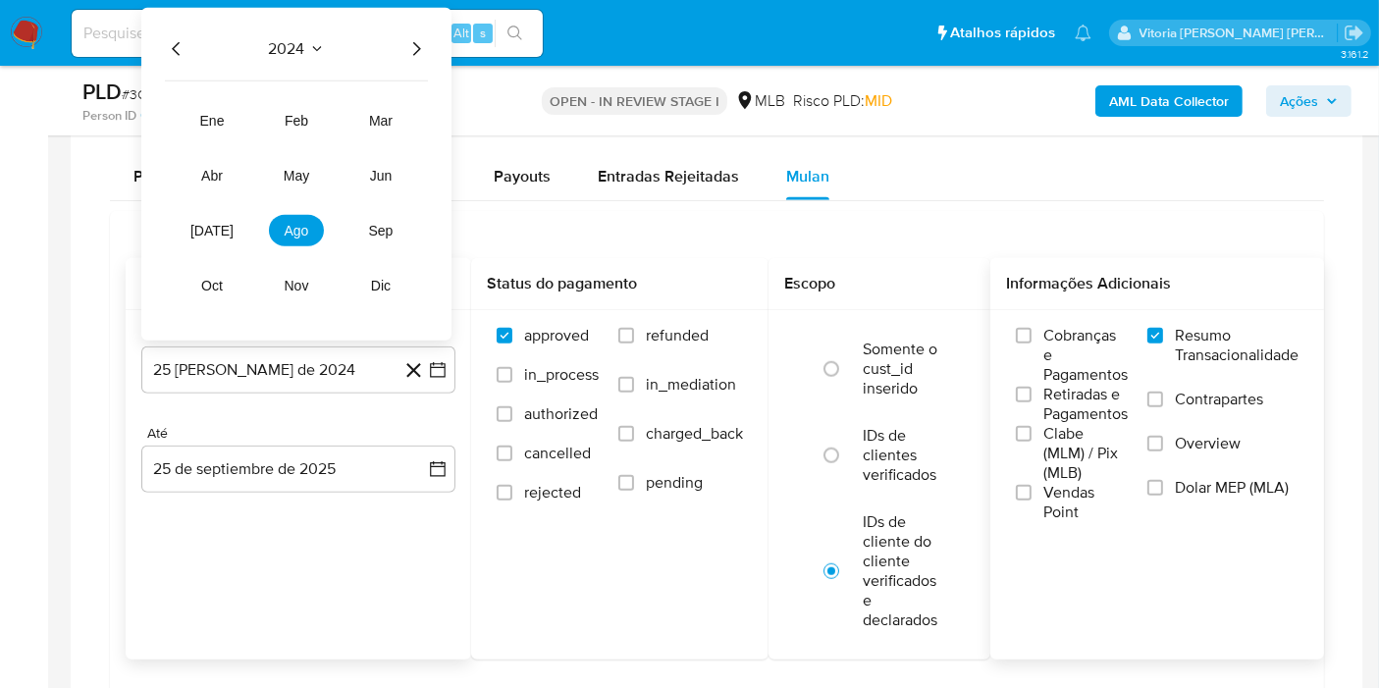
click at [417, 53] on icon "Año siguiente" at bounding box center [416, 49] width 24 height 24
click at [292, 223] on span "ago" at bounding box center [297, 231] width 25 height 16
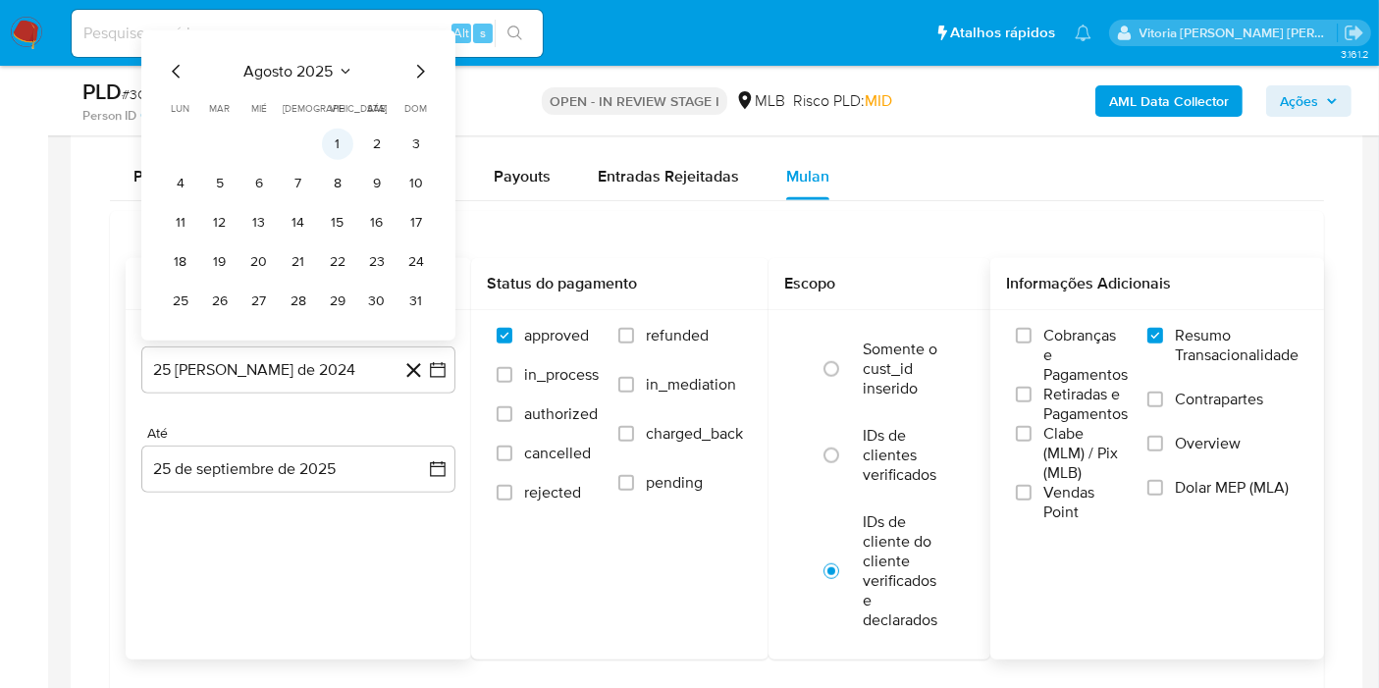
click at [335, 132] on button "1" at bounding box center [337, 144] width 31 height 31
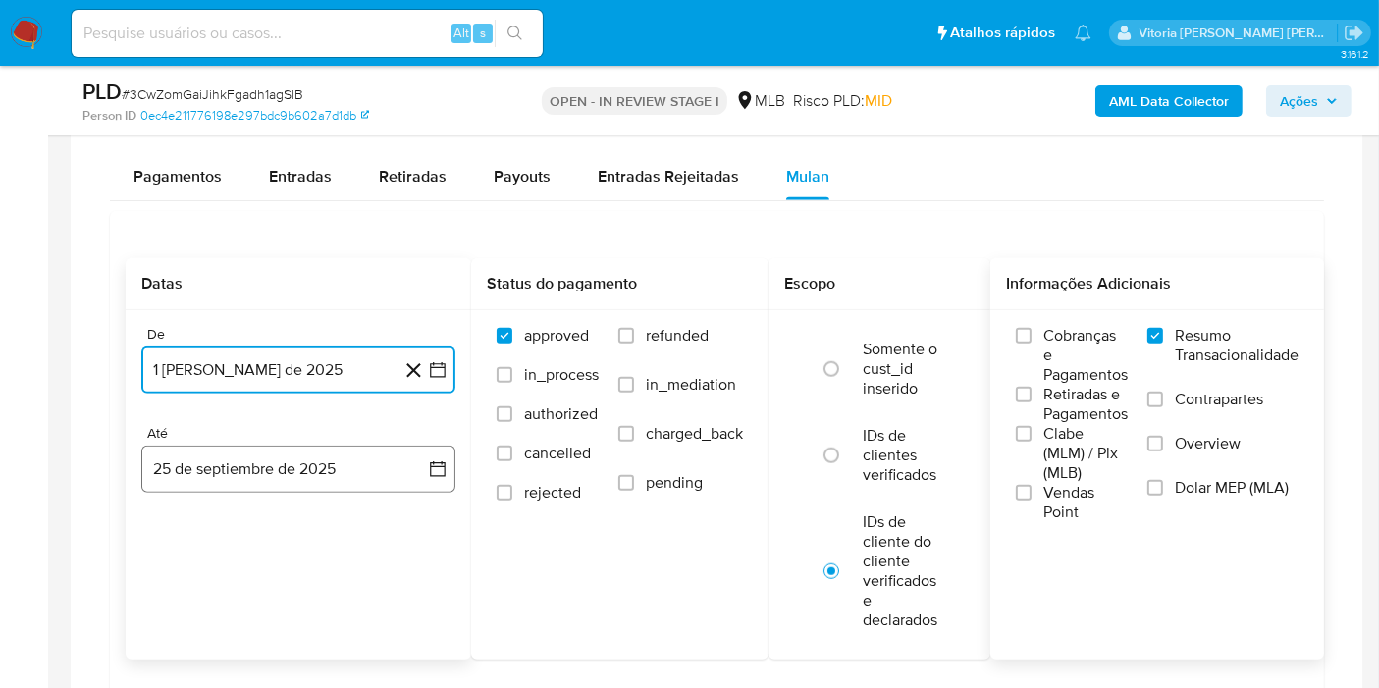
click at [260, 459] on button "25 de septiembre de 2025" at bounding box center [298, 468] width 314 height 47
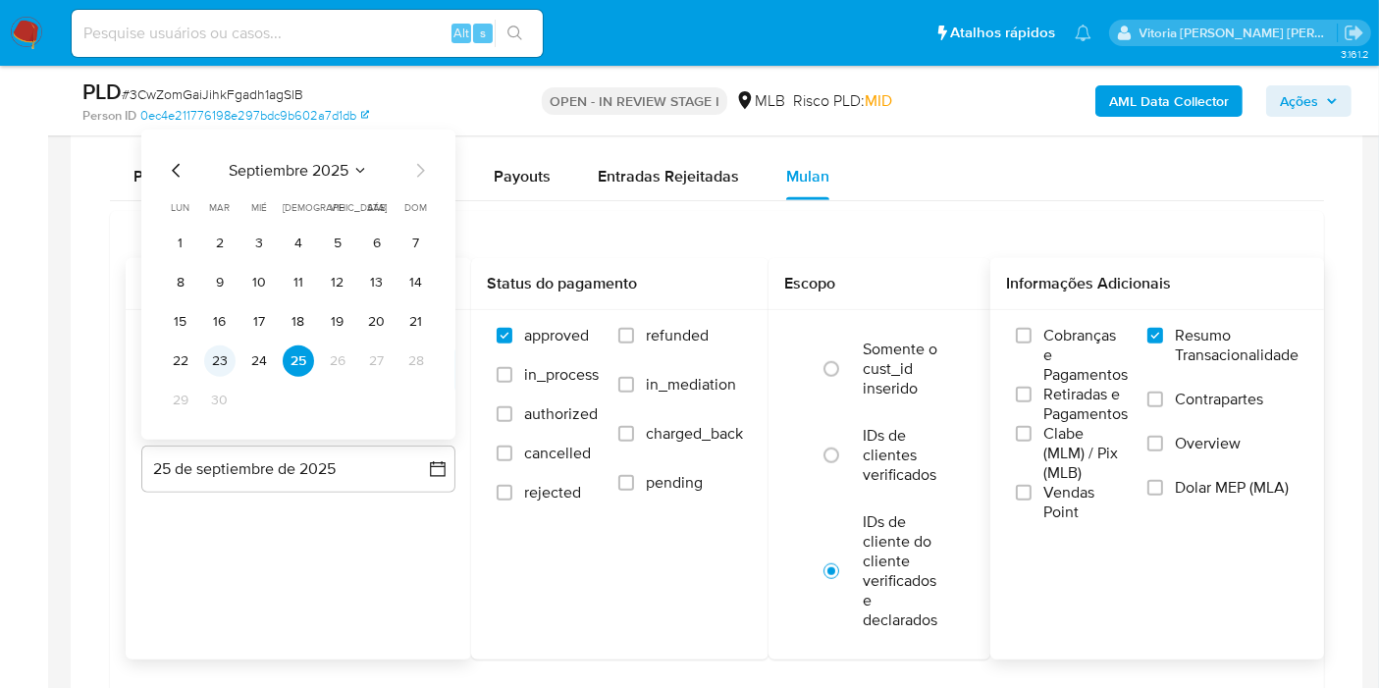
click at [214, 360] on button "23" at bounding box center [219, 360] width 31 height 31
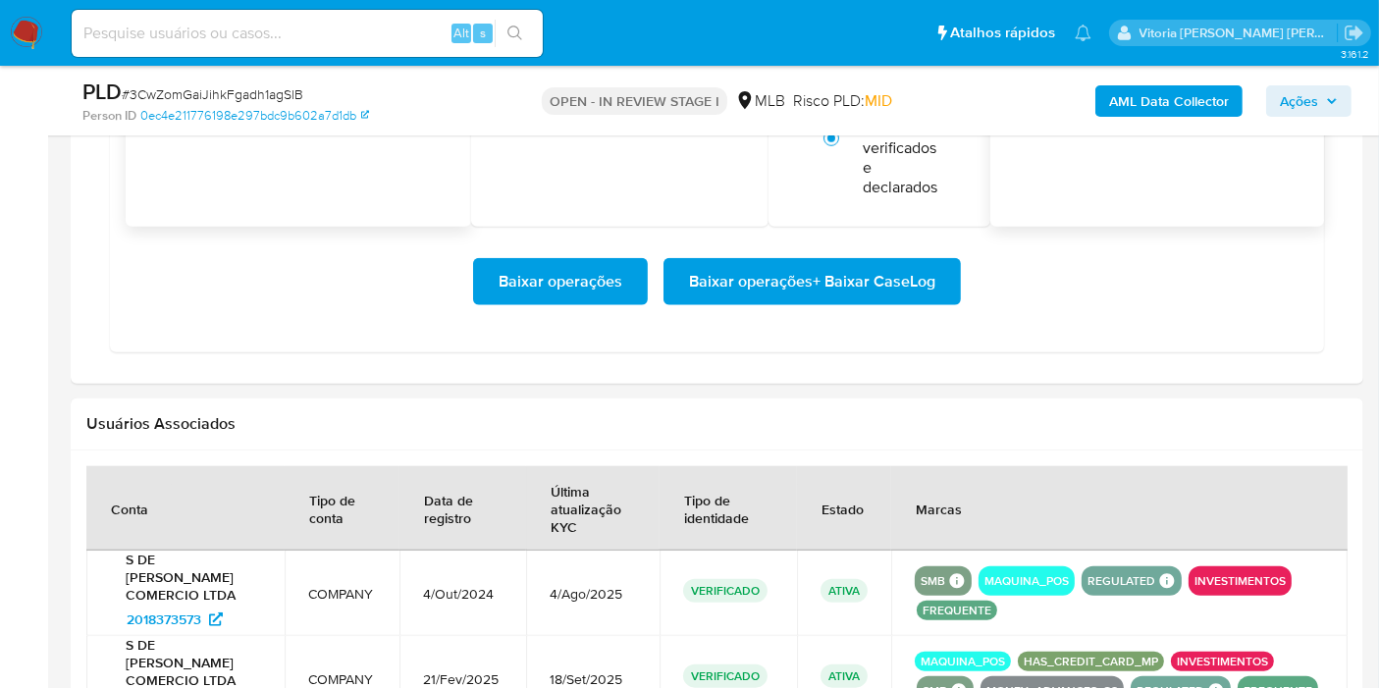
scroll to position [2071, 0]
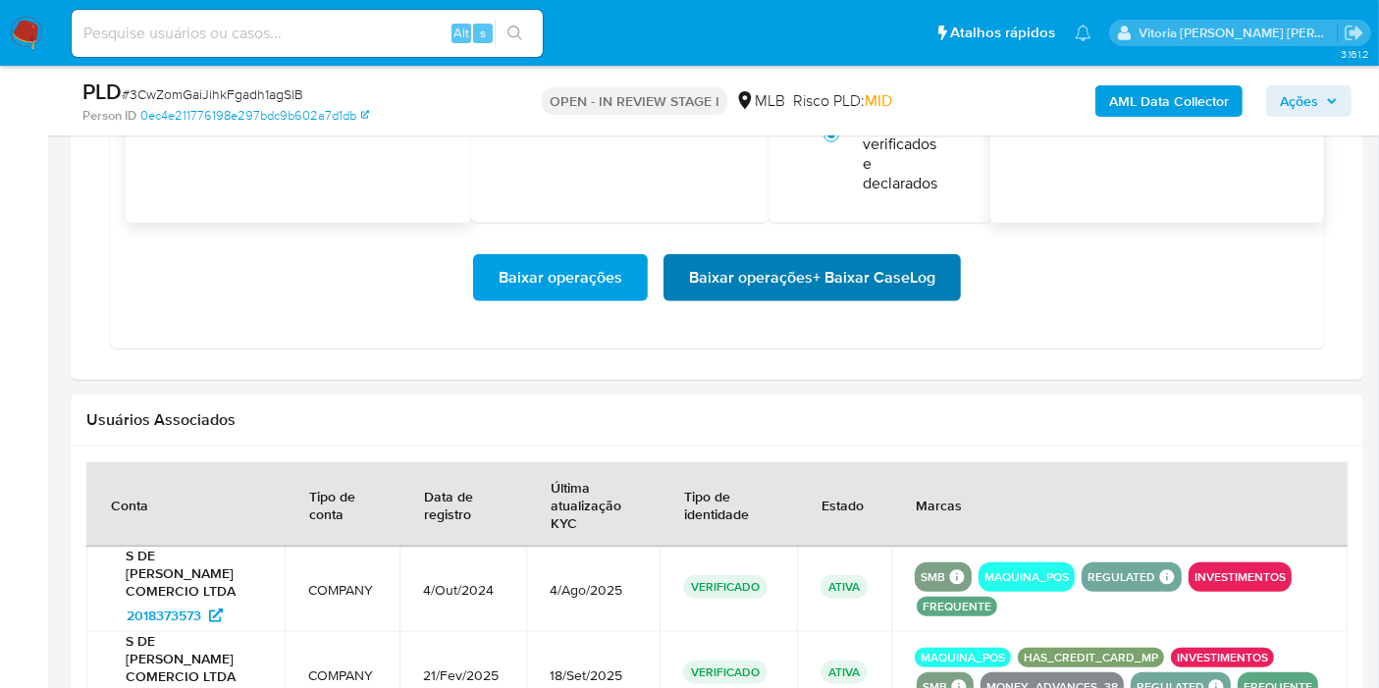
click at [796, 281] on span "Baixar operações + Baixar CaseLog" at bounding box center [812, 277] width 246 height 43
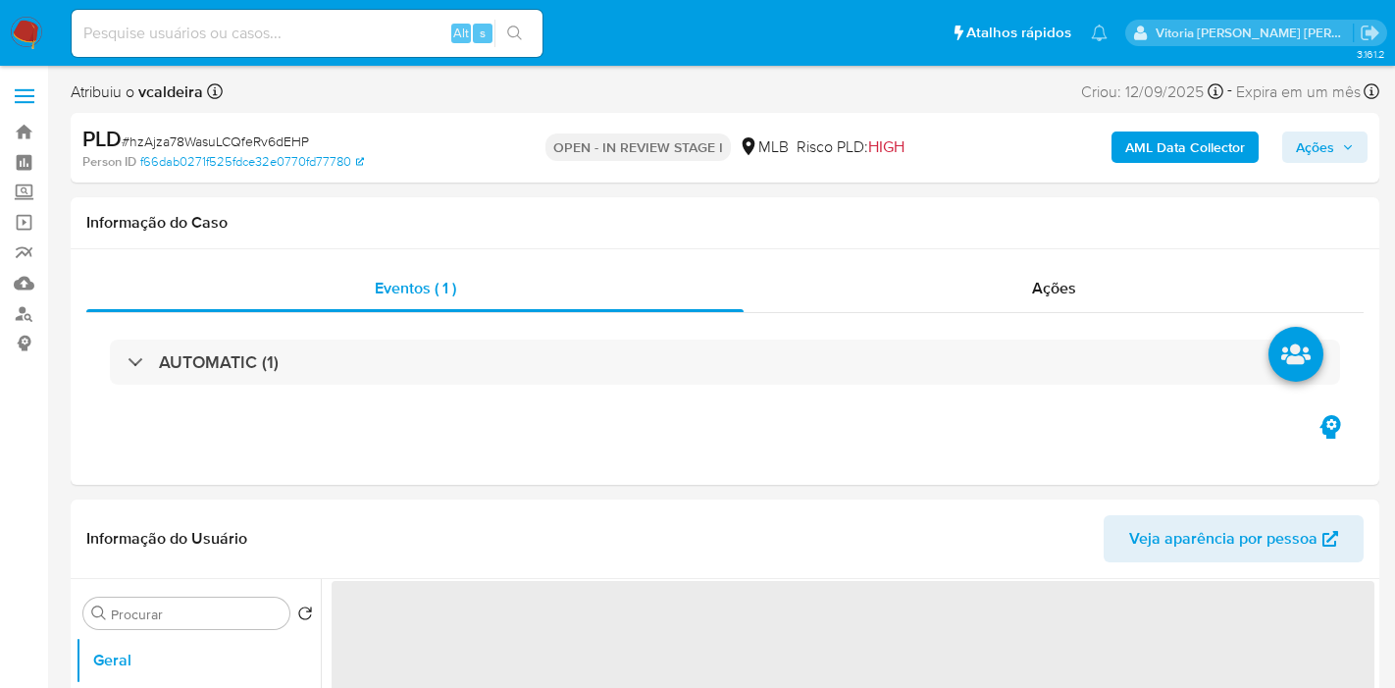
select select "10"
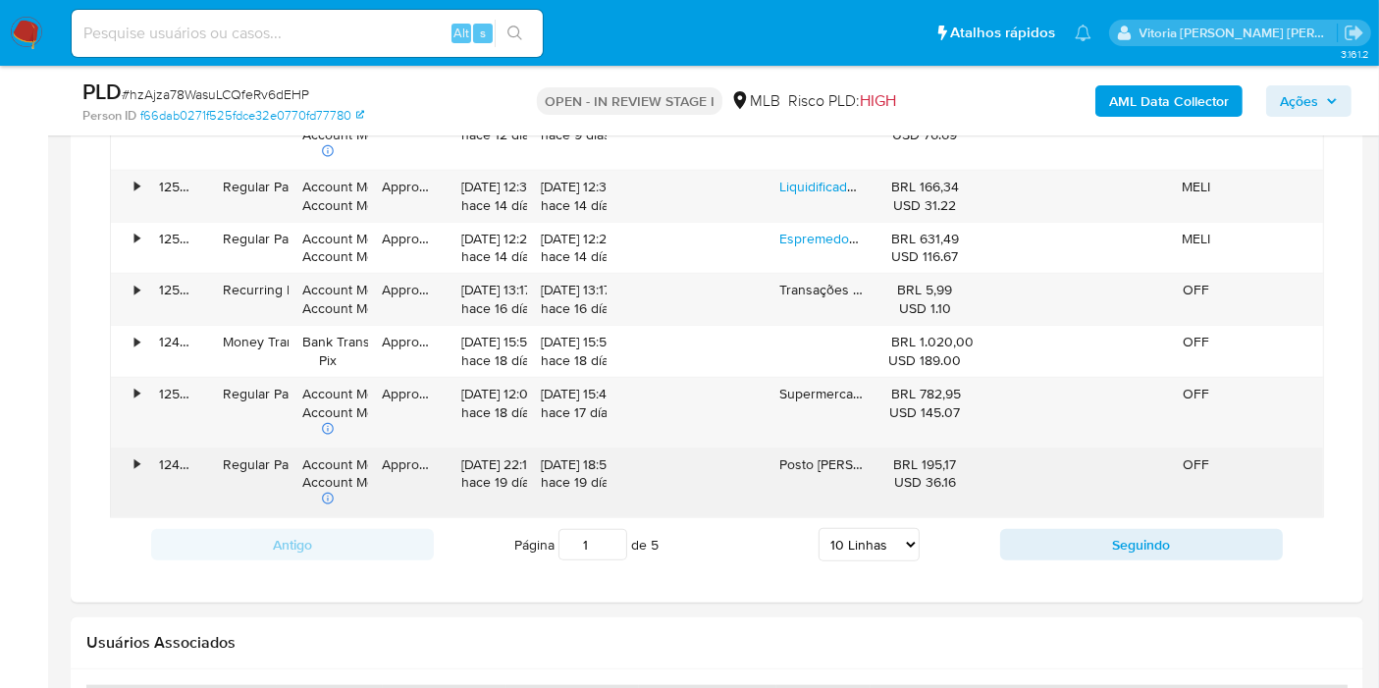
scroll to position [1635, 0]
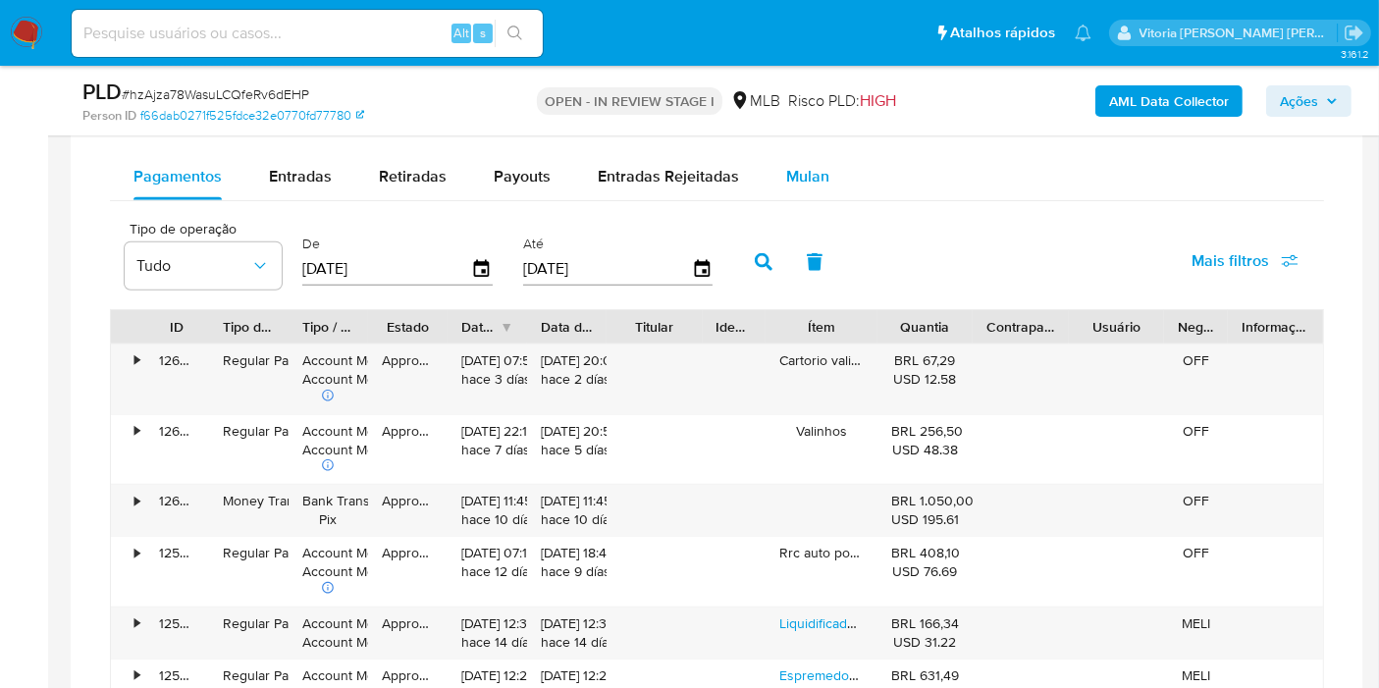
click at [812, 167] on span "Mulan" at bounding box center [807, 176] width 43 height 23
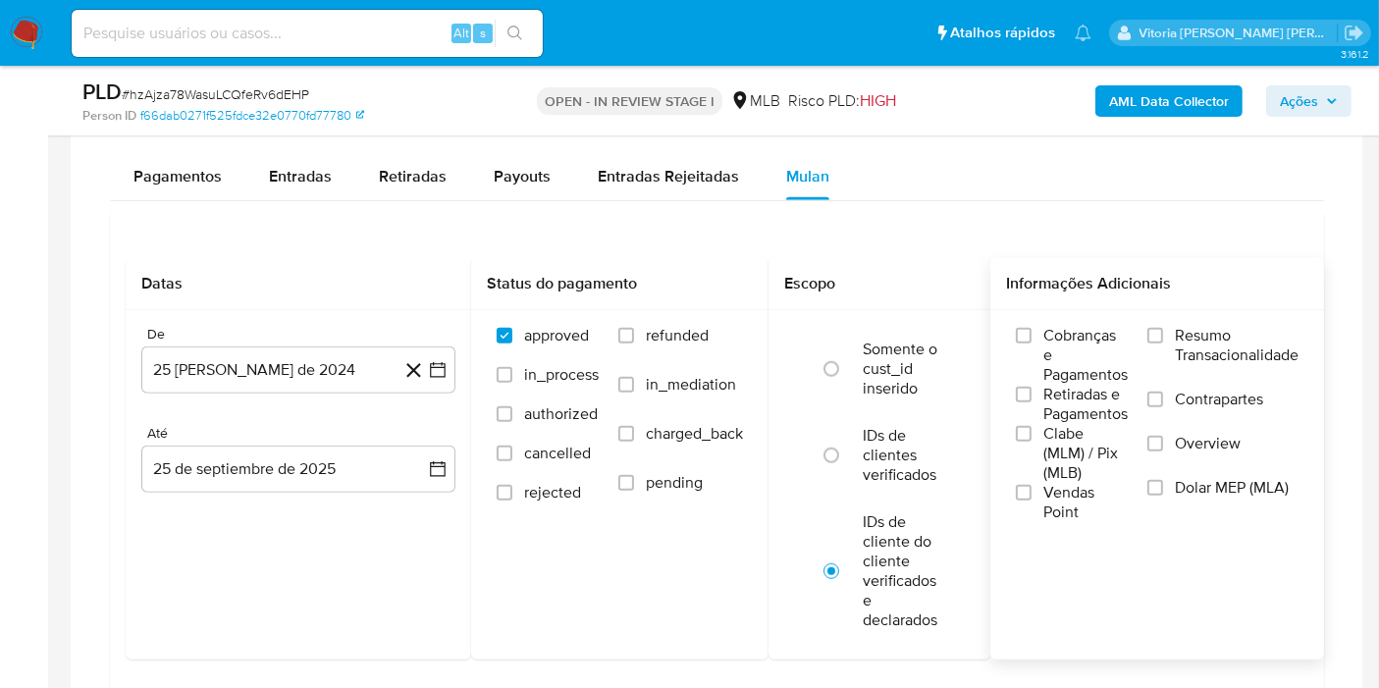
click at [1216, 348] on span "Resumo Transacionalidade" at bounding box center [1237, 345] width 124 height 39
click at [1163, 343] on input "Resumo Transacionalidade" at bounding box center [1155, 336] width 16 height 16
click at [294, 354] on button "25 [PERSON_NAME] de 2024" at bounding box center [298, 369] width 314 height 47
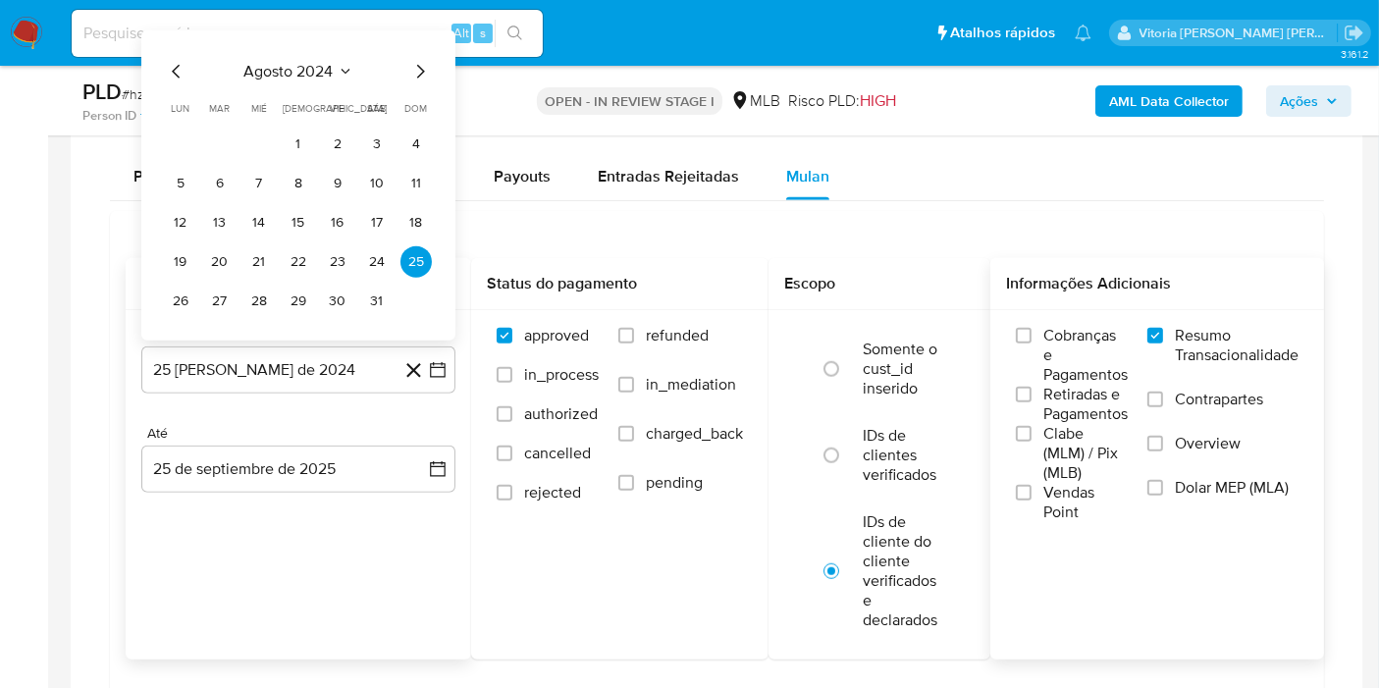
click at [305, 42] on div "agosto 2024 agosto 2024 lun lunes mar martes mié miércoles jue jueves vie viern…" at bounding box center [298, 185] width 314 height 310
click at [301, 65] on span "agosto 2024" at bounding box center [288, 72] width 89 height 20
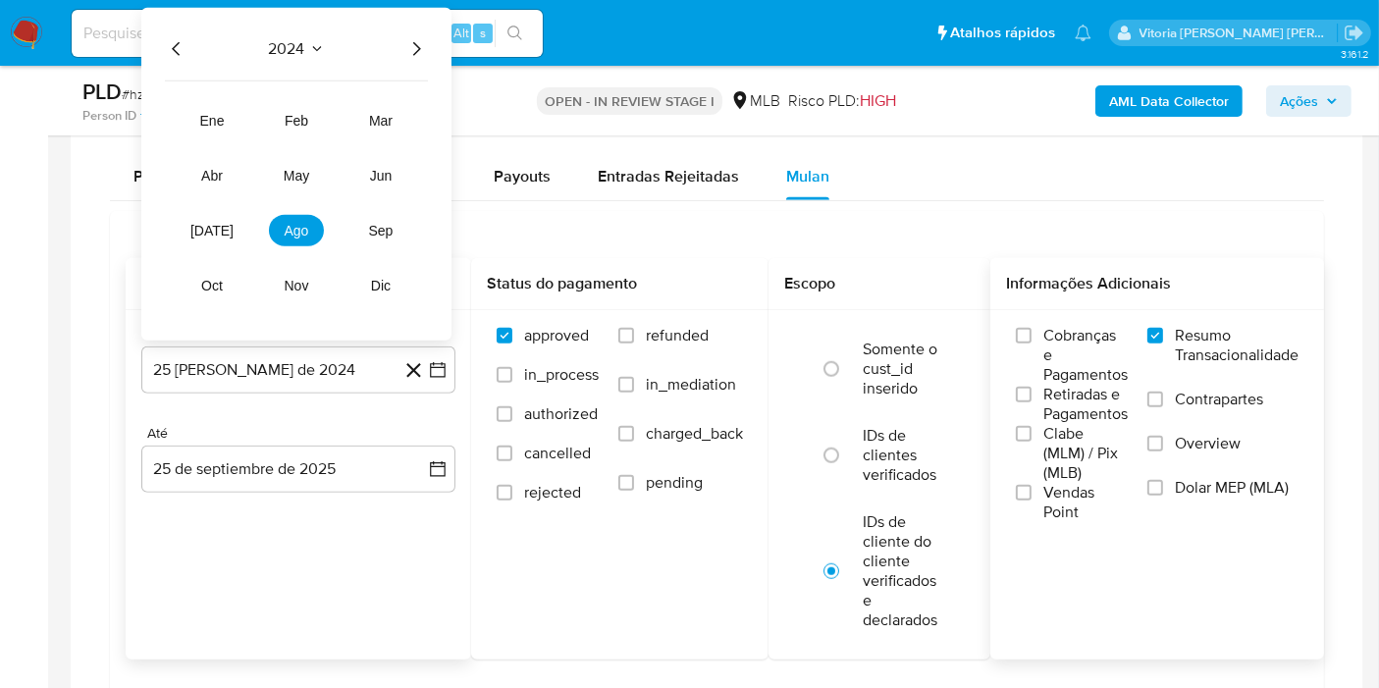
click at [413, 43] on icon "Año siguiente" at bounding box center [416, 49] width 24 height 24
click at [288, 228] on span "ago" at bounding box center [297, 231] width 25 height 16
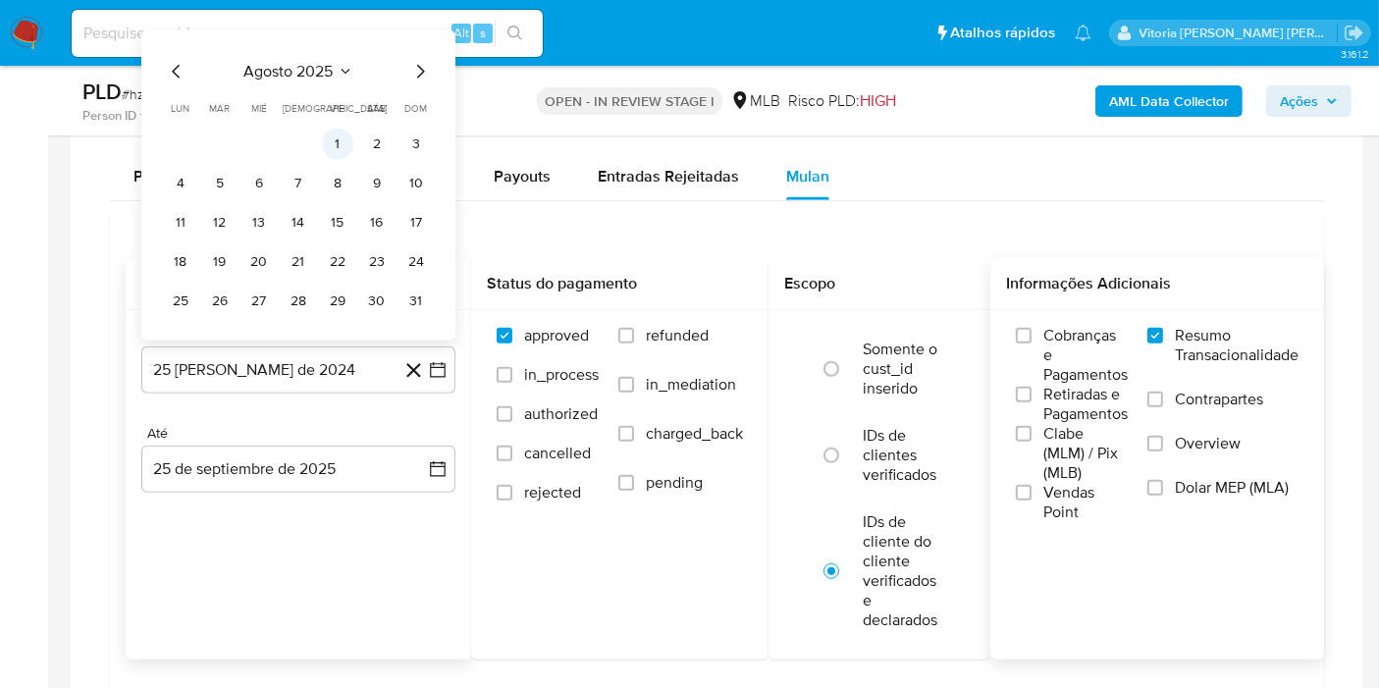
click at [339, 138] on button "1" at bounding box center [337, 144] width 31 height 31
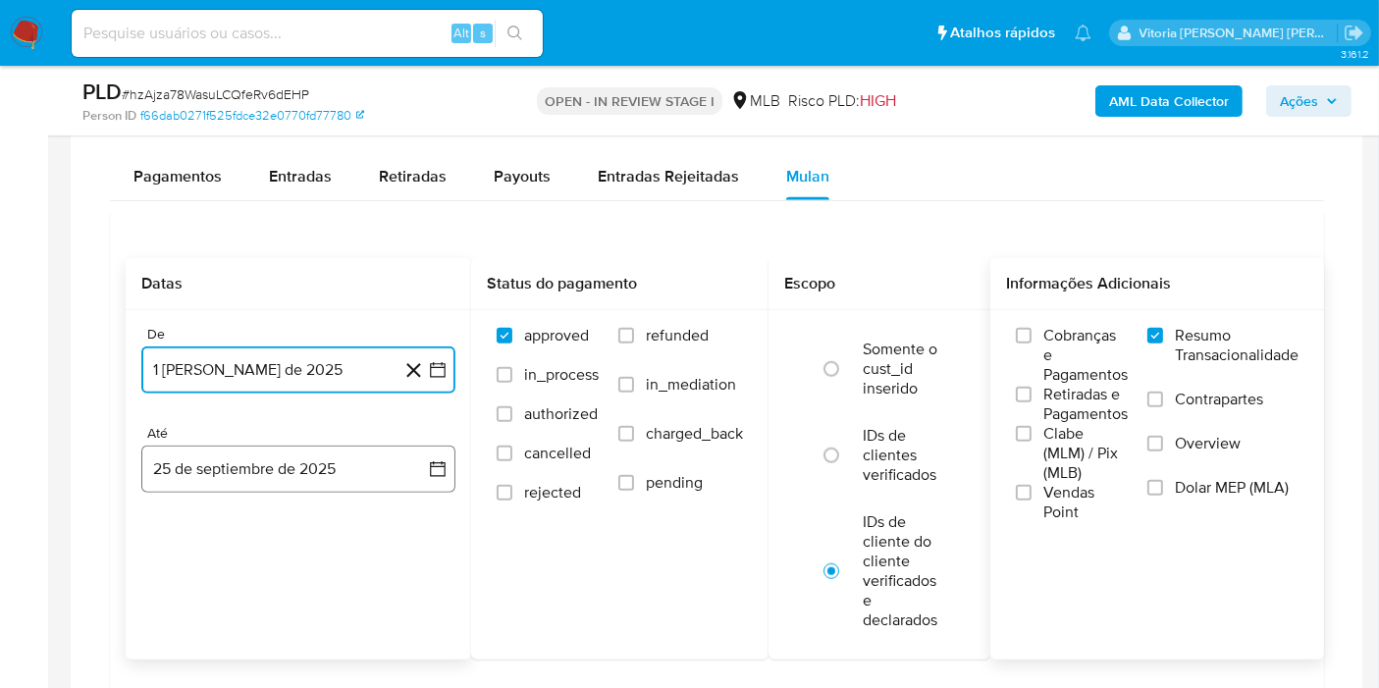
click at [249, 472] on button "25 de septiembre de 2025" at bounding box center [298, 468] width 314 height 47
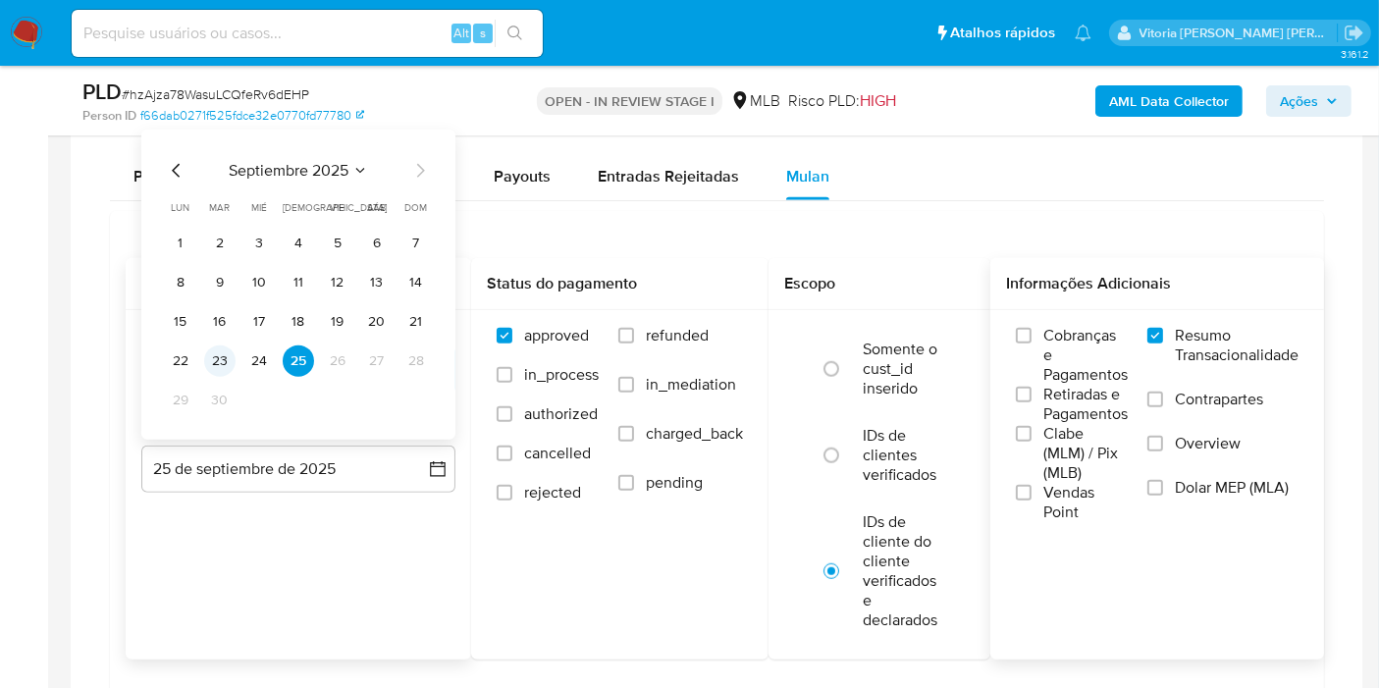
click at [211, 349] on button "23" at bounding box center [219, 360] width 31 height 31
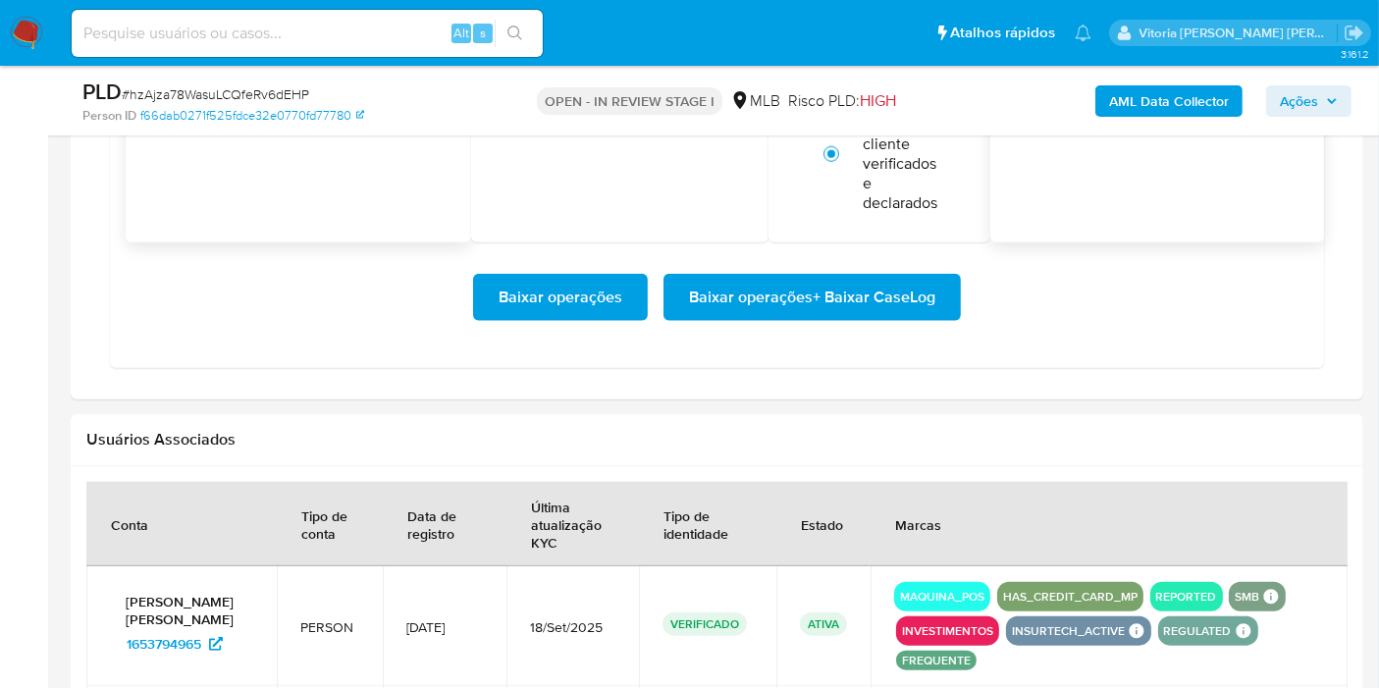
scroll to position [2071, 0]
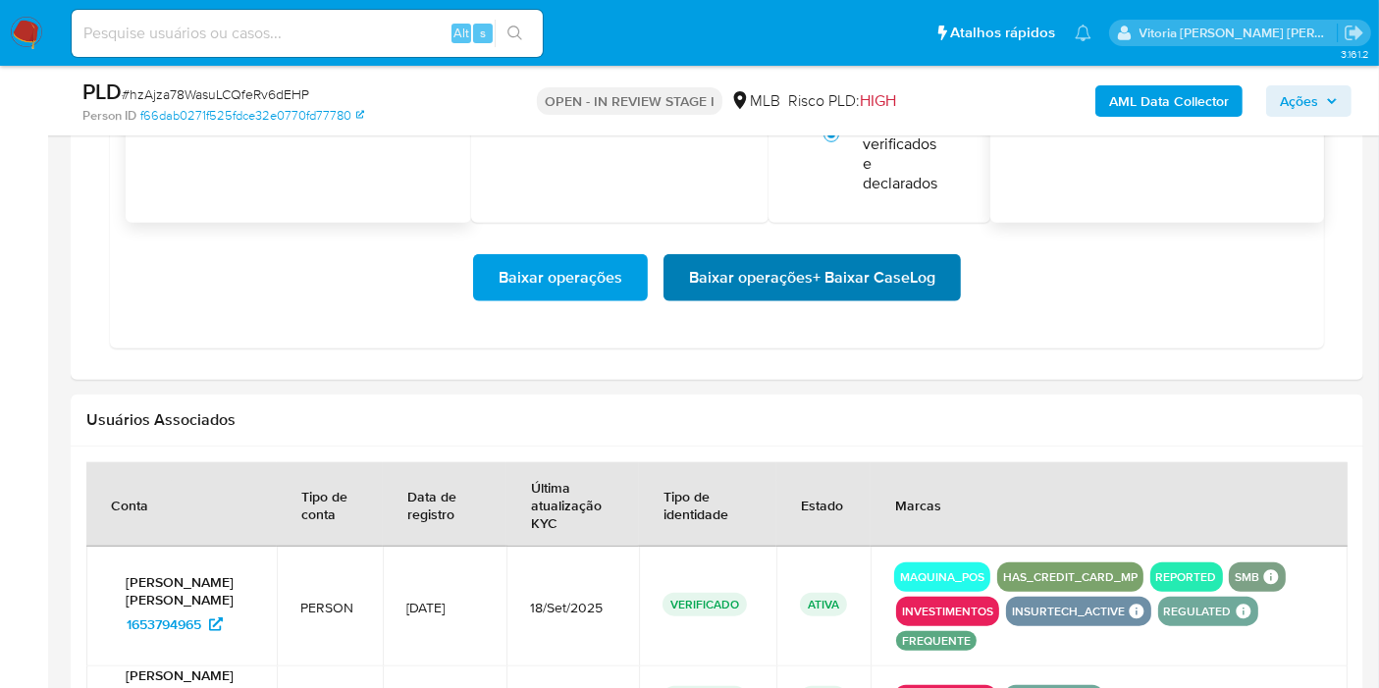
click at [780, 282] on span "Baixar operações + Baixar CaseLog" at bounding box center [812, 277] width 246 height 43
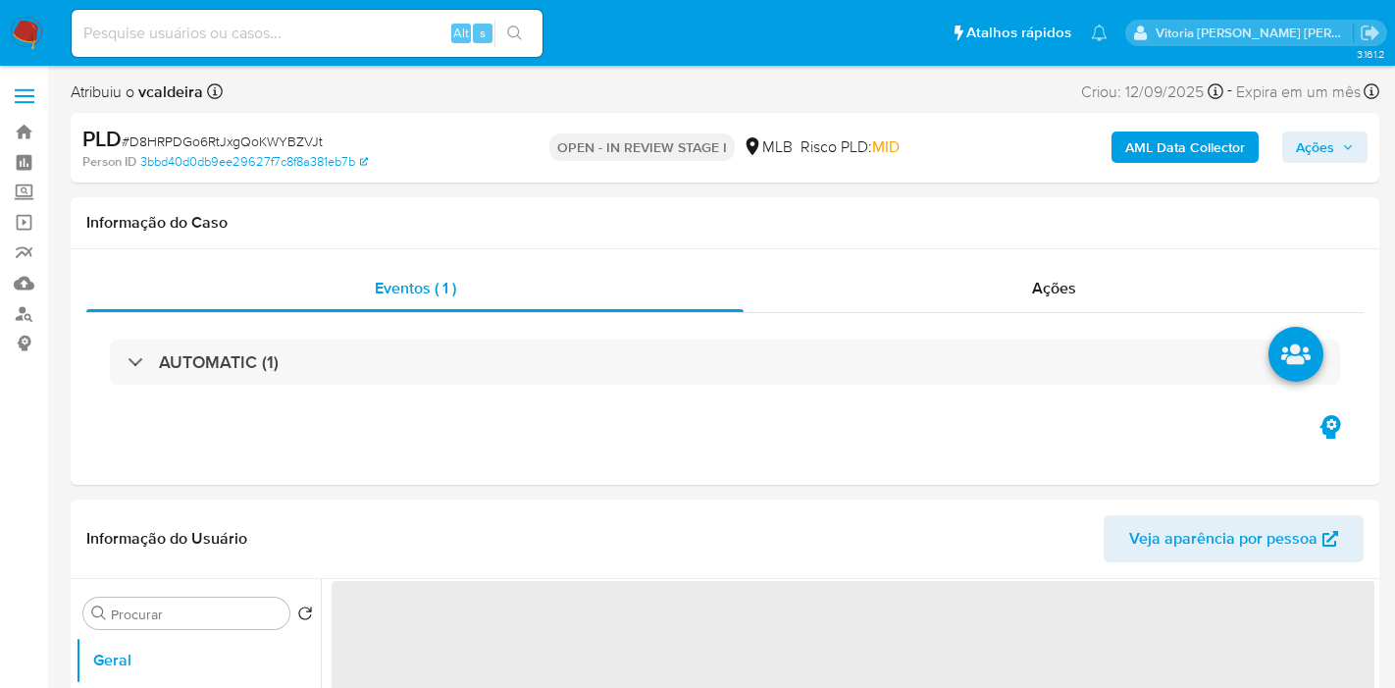
select select "10"
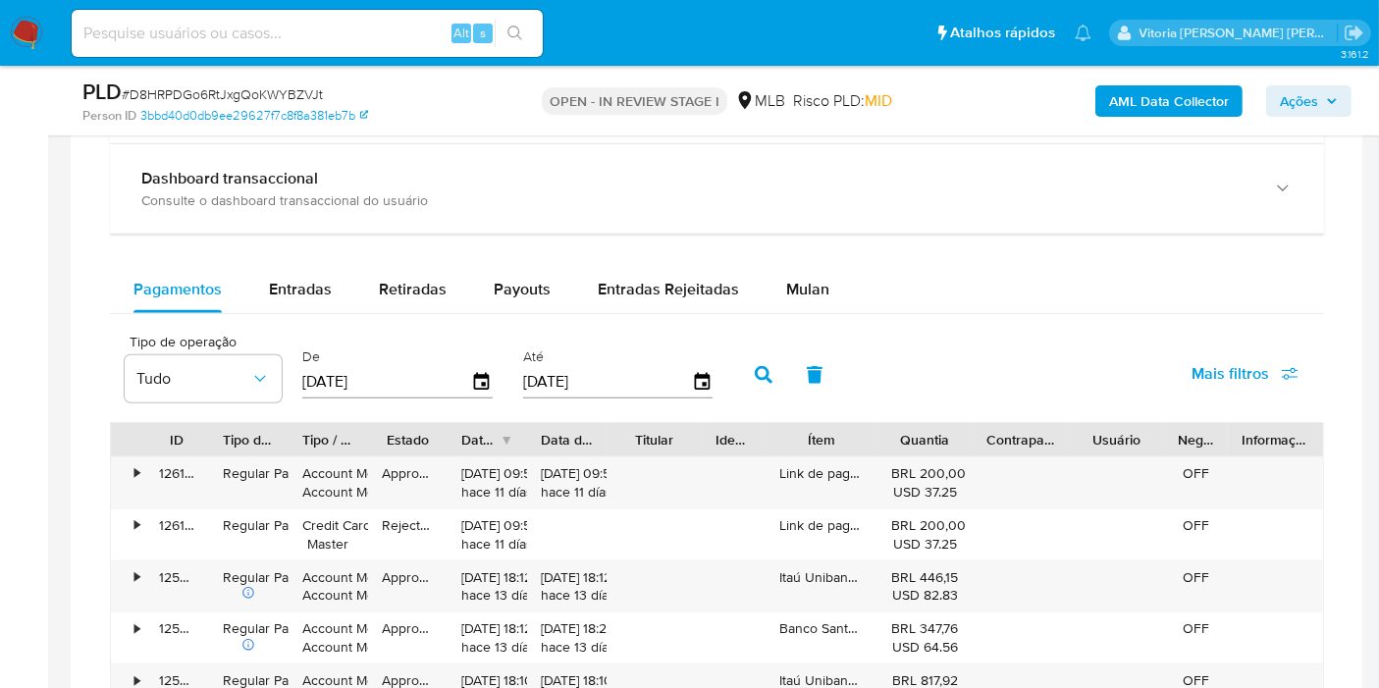
scroll to position [1526, 0]
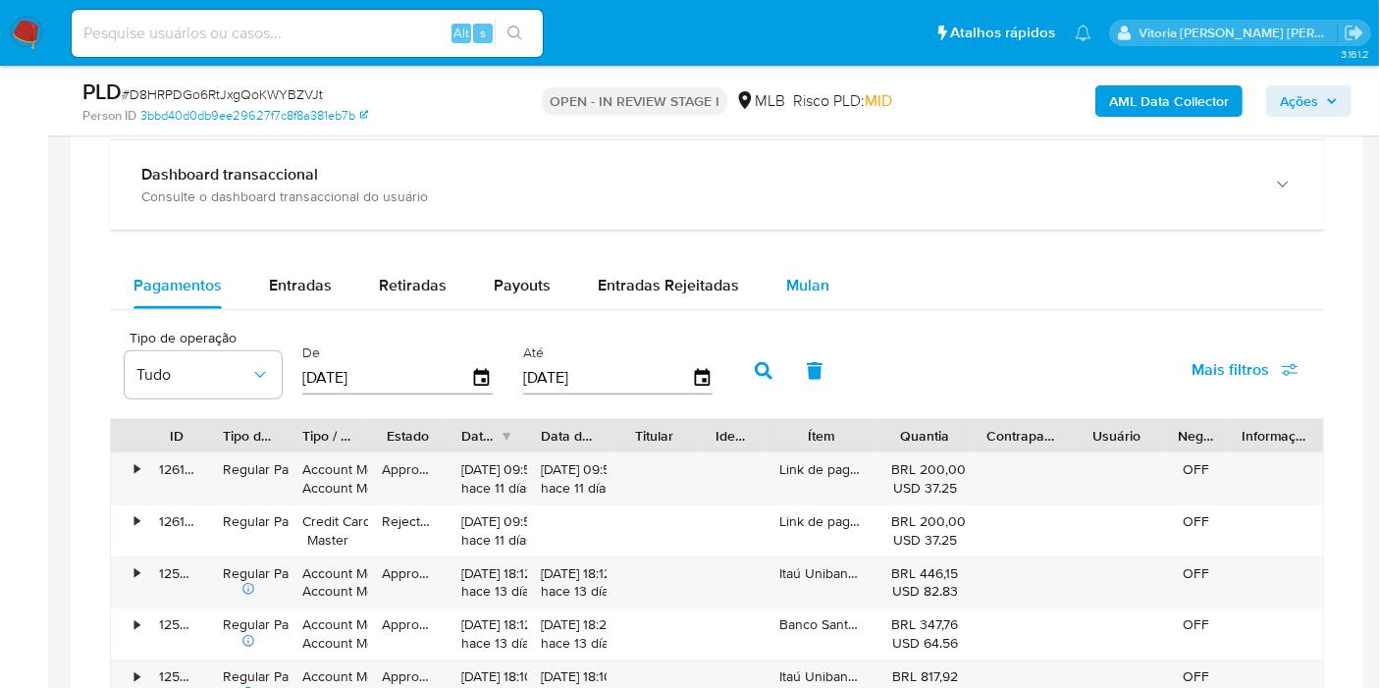
click at [826, 287] on button "Mulan" at bounding box center [807, 285] width 90 height 47
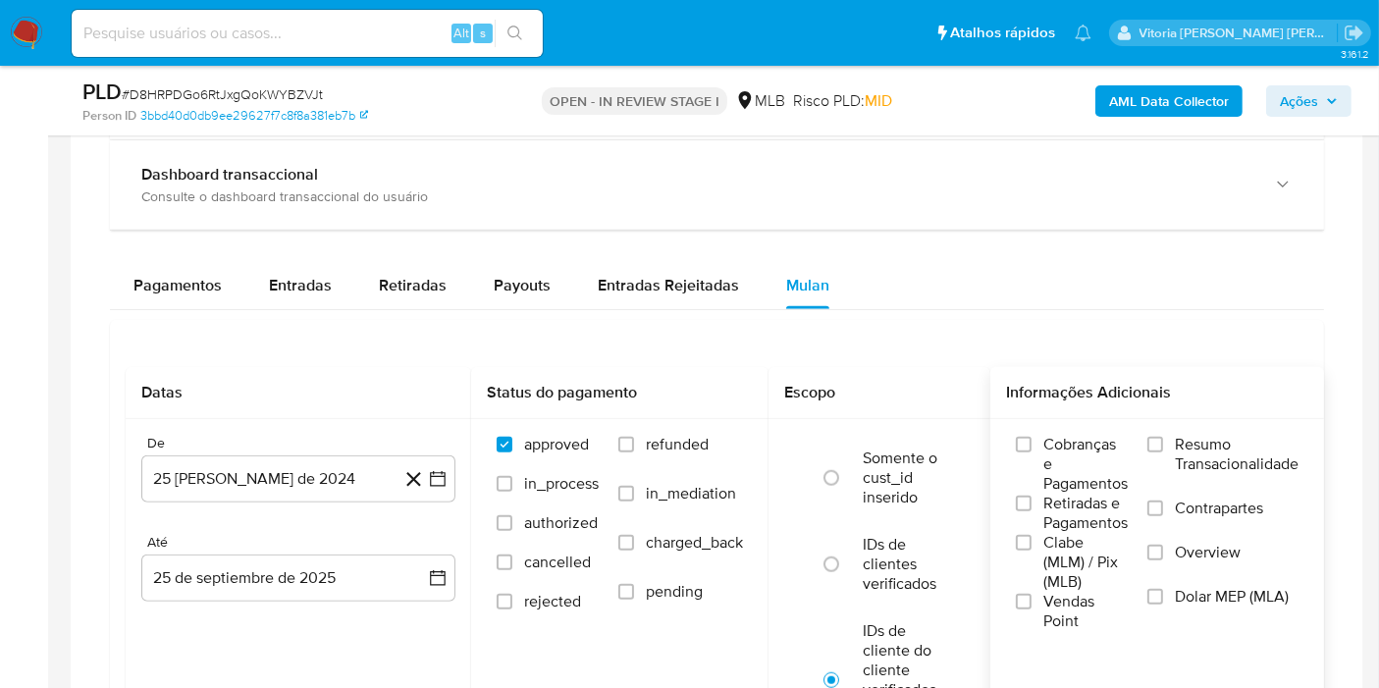
click at [1275, 468] on span "Resumo Transacionalidade" at bounding box center [1237, 454] width 124 height 39
click at [1163, 452] on input "Resumo Transacionalidade" at bounding box center [1155, 445] width 16 height 16
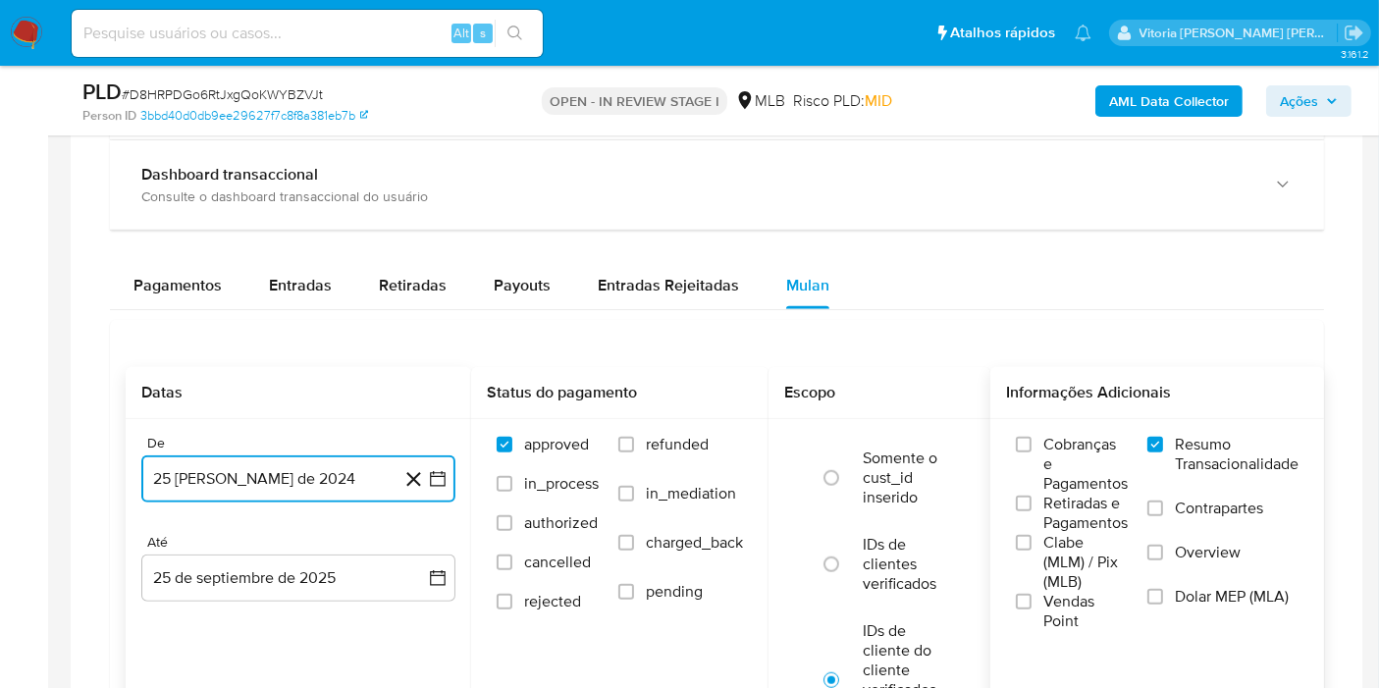
click at [239, 460] on button "25 [PERSON_NAME] de 2024" at bounding box center [298, 478] width 314 height 47
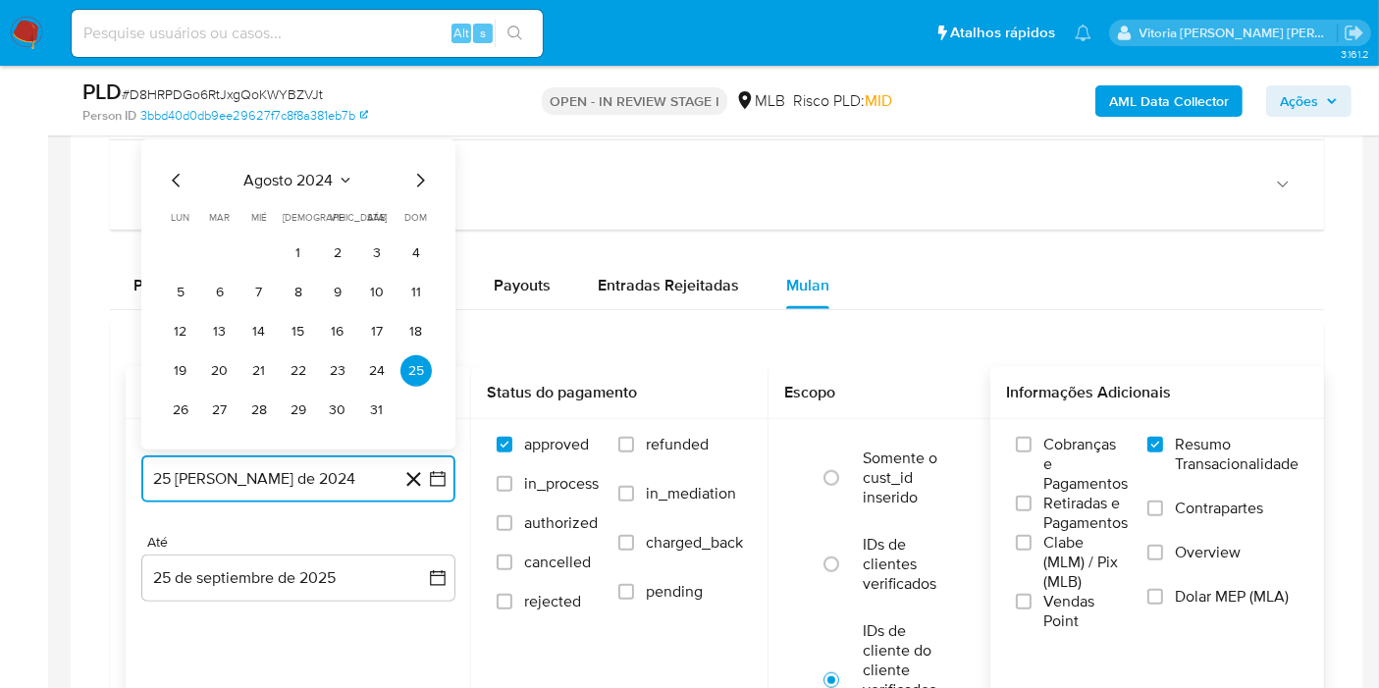
click at [328, 173] on span "agosto 2024" at bounding box center [288, 181] width 89 height 20
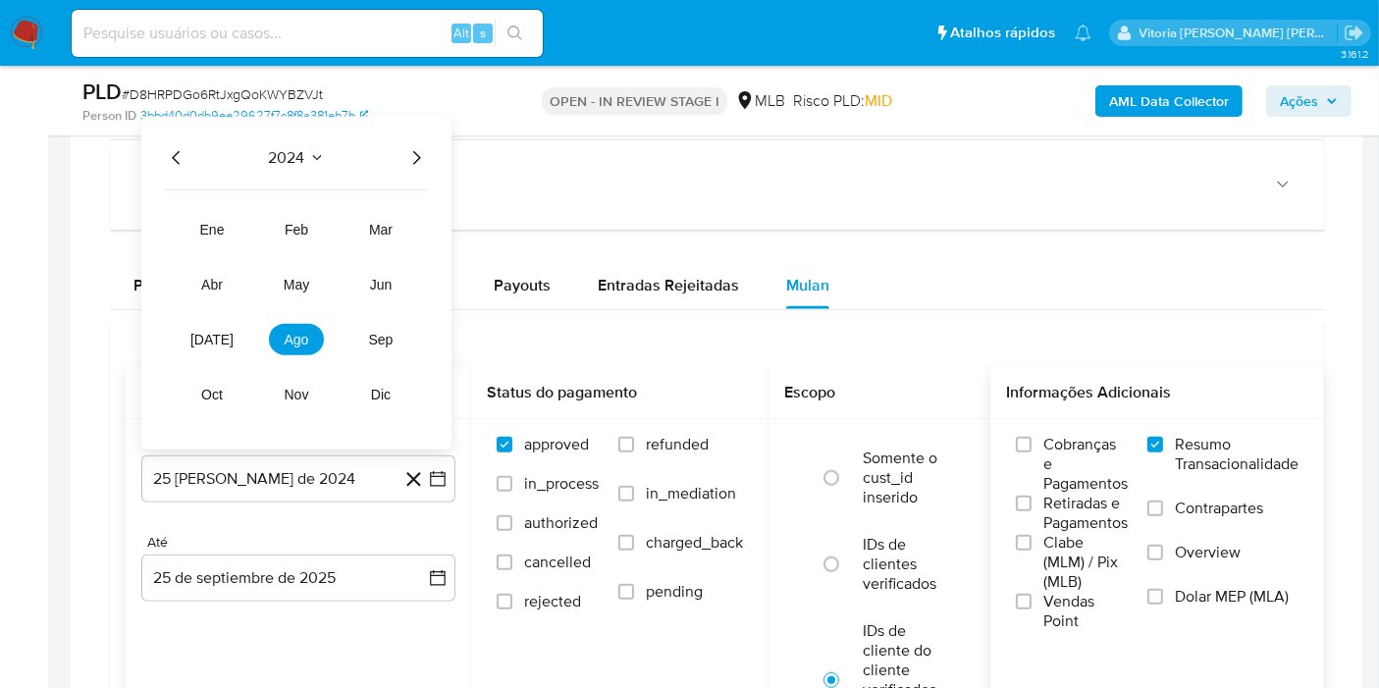
click at [412, 162] on icon "Año siguiente" at bounding box center [416, 158] width 24 height 24
click at [285, 332] on span "ago" at bounding box center [297, 340] width 25 height 16
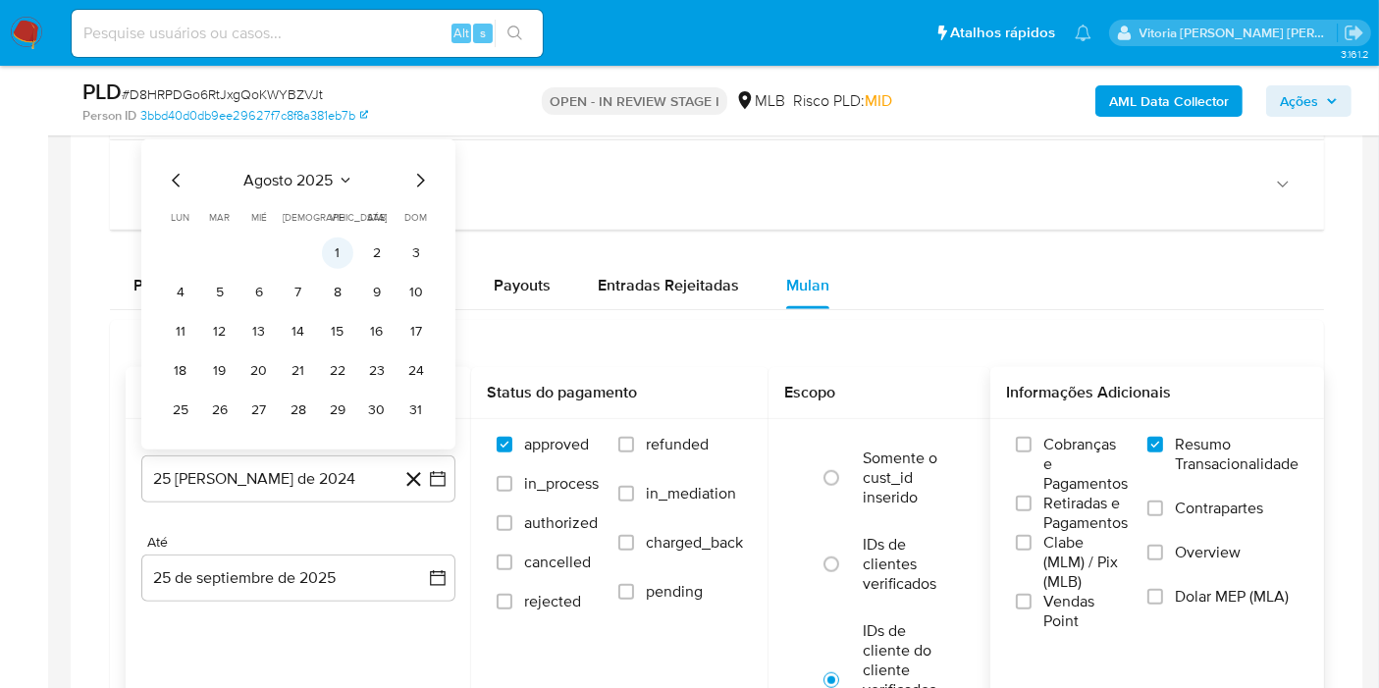
click at [325, 244] on button "1" at bounding box center [337, 252] width 31 height 31
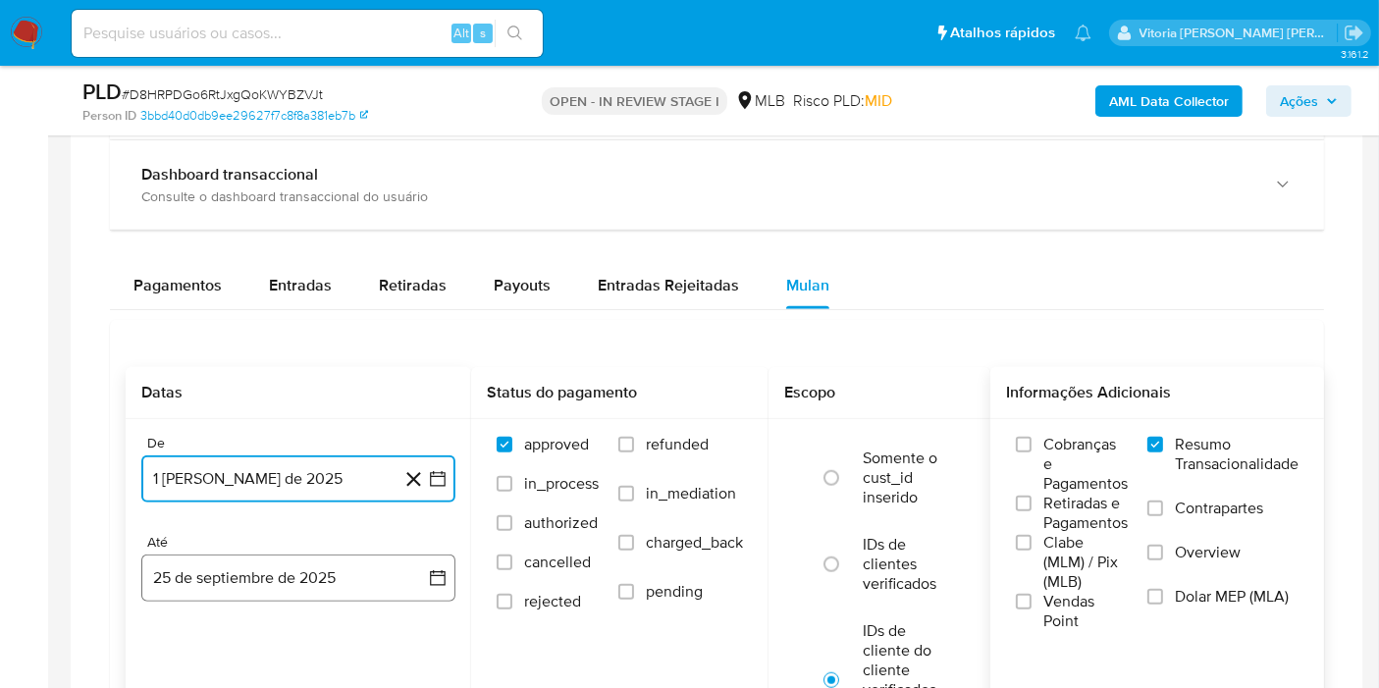
click at [249, 593] on button "25 de septiembre de 2025" at bounding box center [298, 577] width 314 height 47
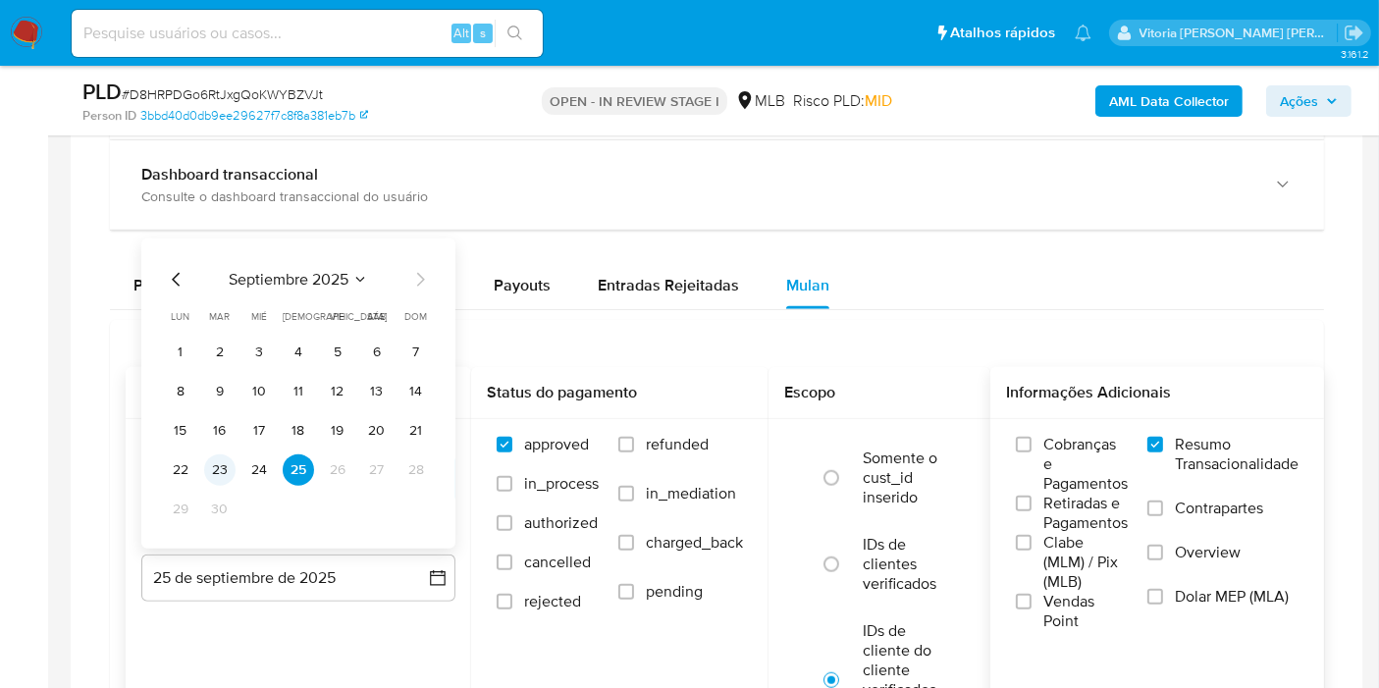
click at [228, 472] on button "23" at bounding box center [219, 469] width 31 height 31
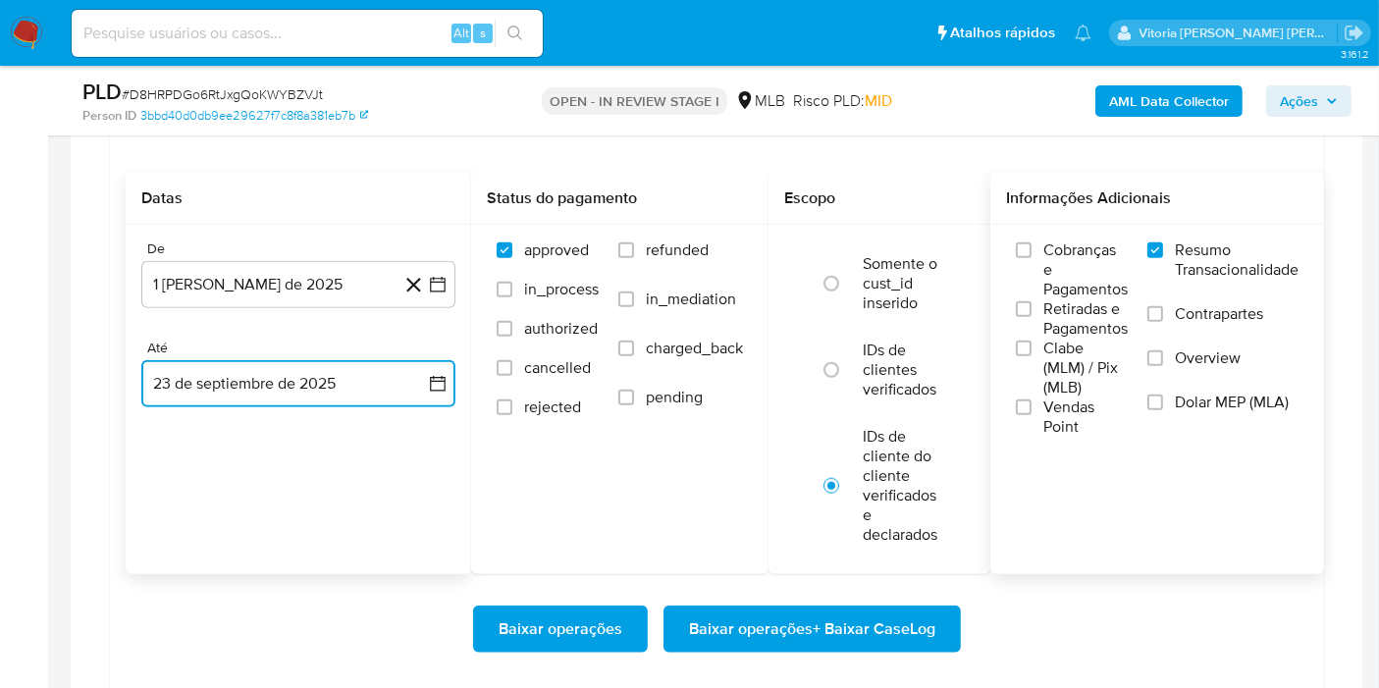
scroll to position [1963, 0]
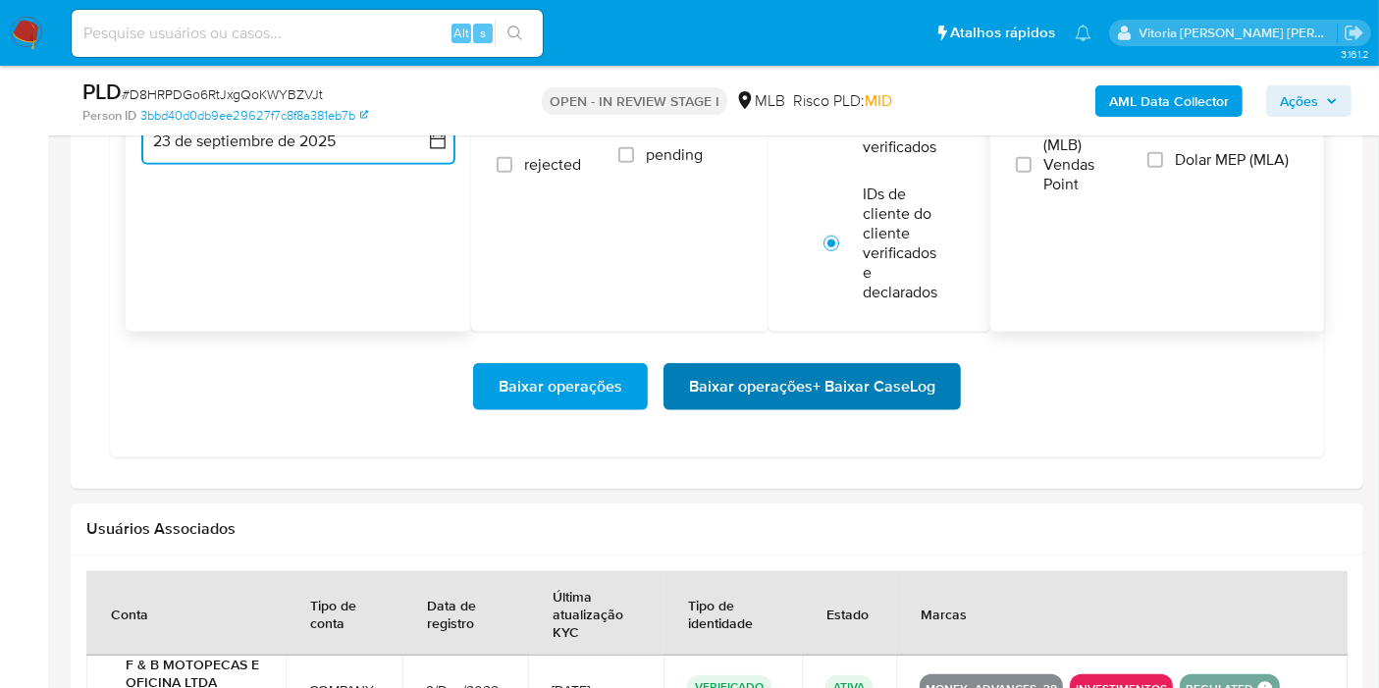
click at [881, 402] on span "Baixar operações + Baixar CaseLog" at bounding box center [812, 386] width 246 height 43
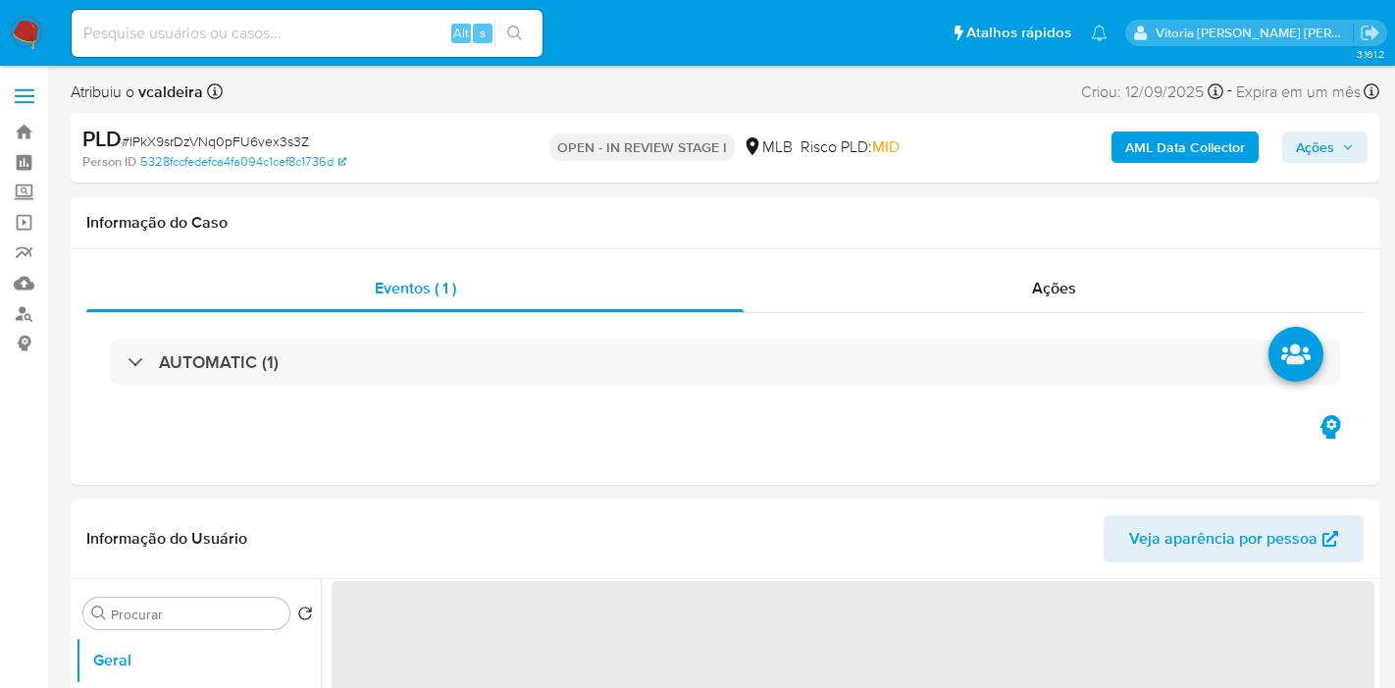
select select "10"
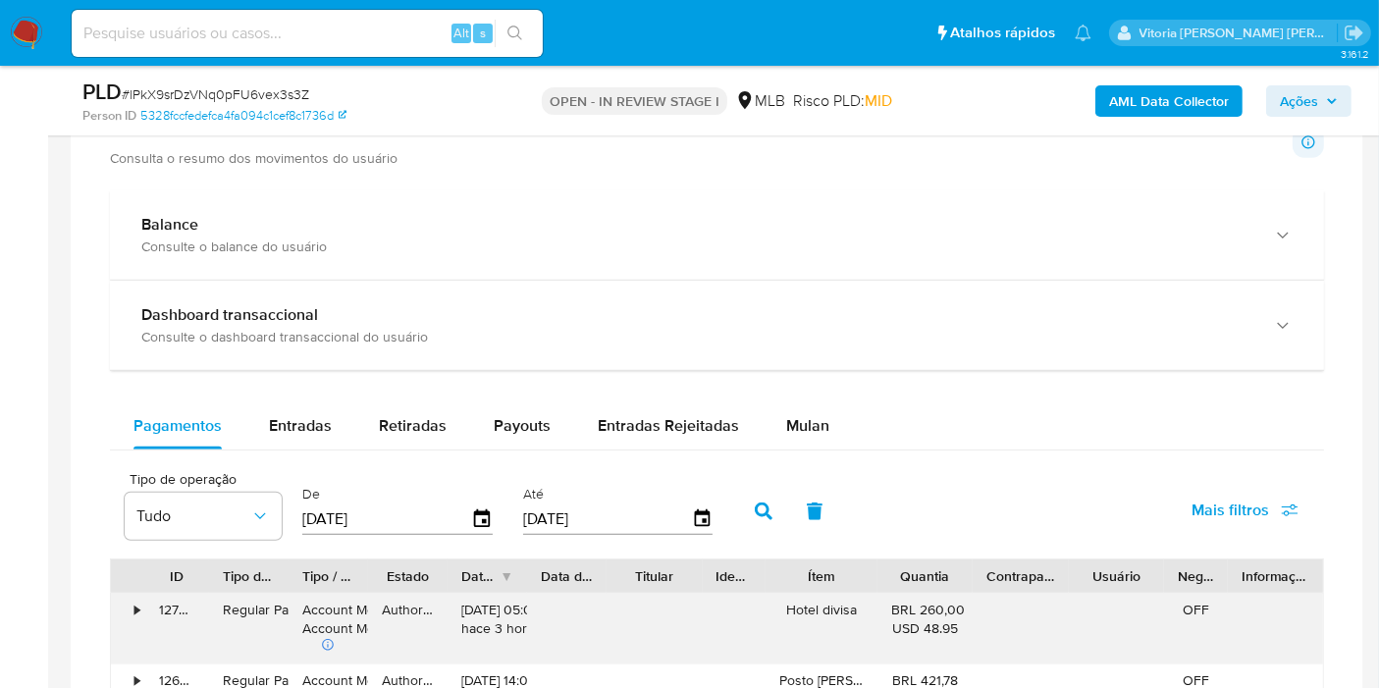
scroll to position [1417, 0]
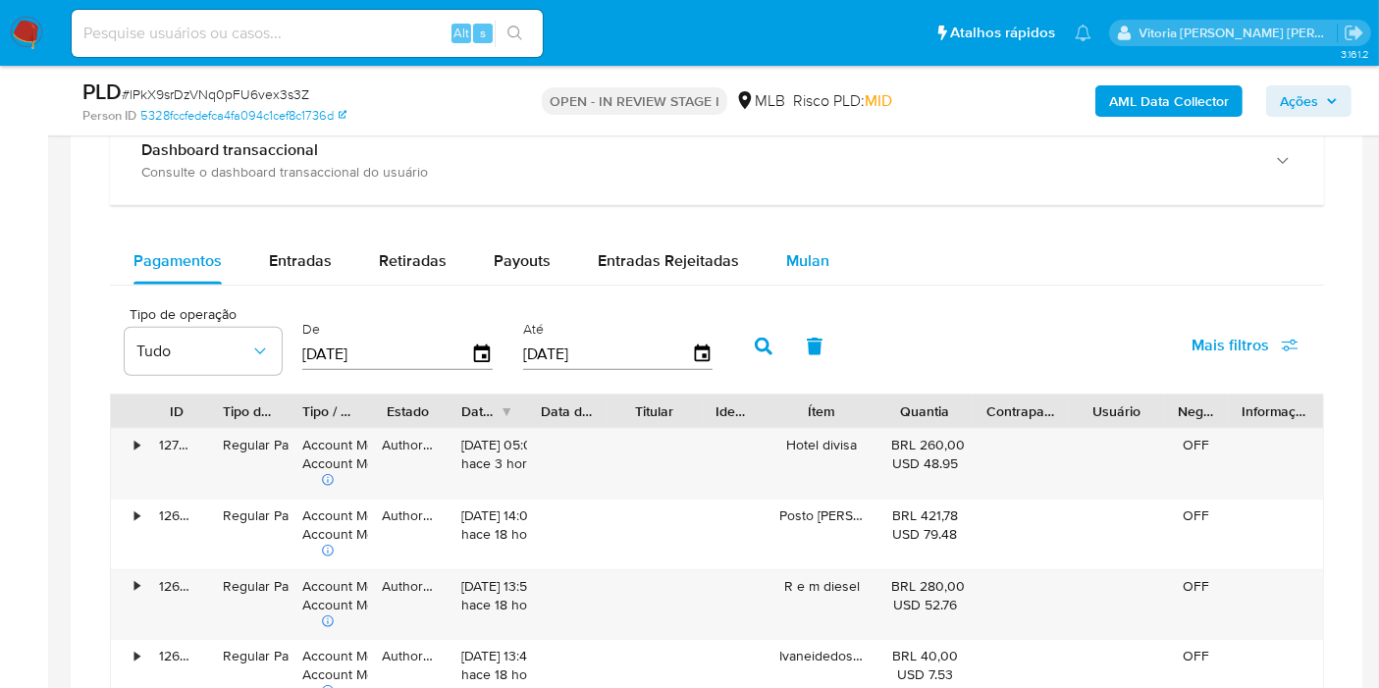
click at [796, 270] on div "Mulan" at bounding box center [807, 260] width 43 height 47
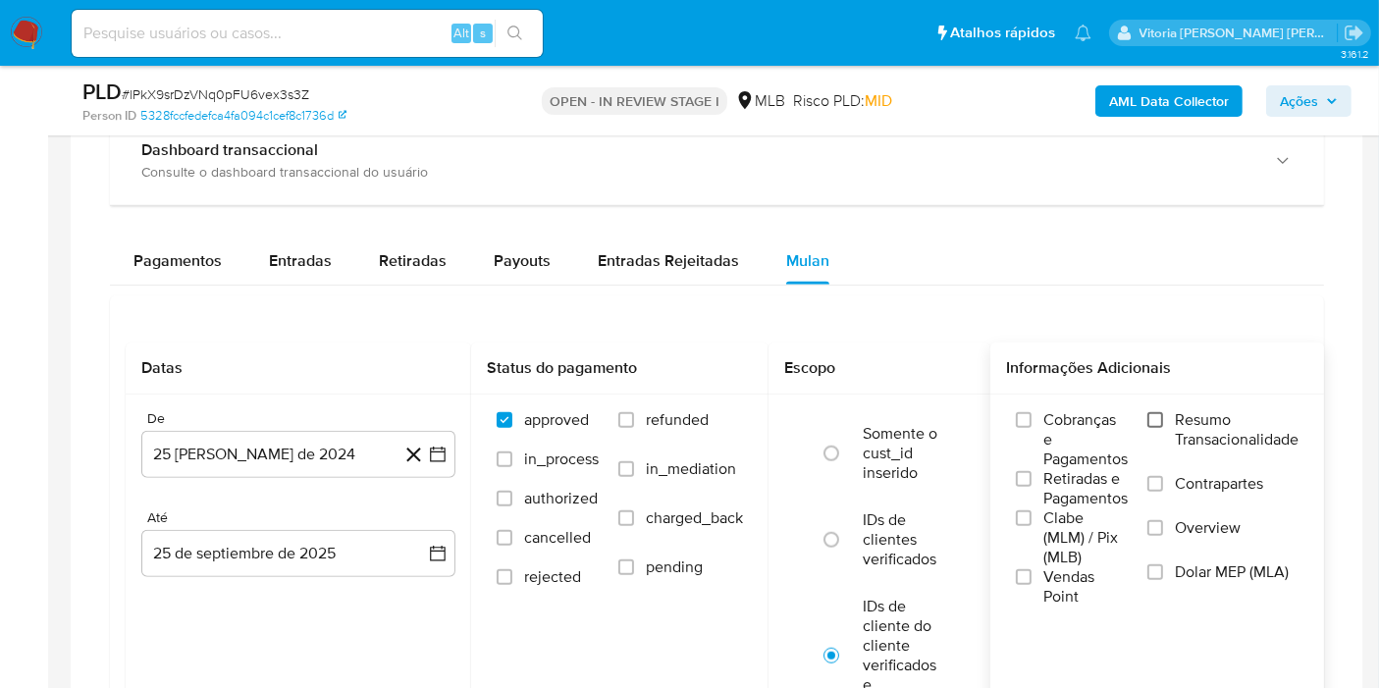
click at [1163, 419] on input "Resumo Transacionalidade" at bounding box center [1155, 420] width 16 height 16
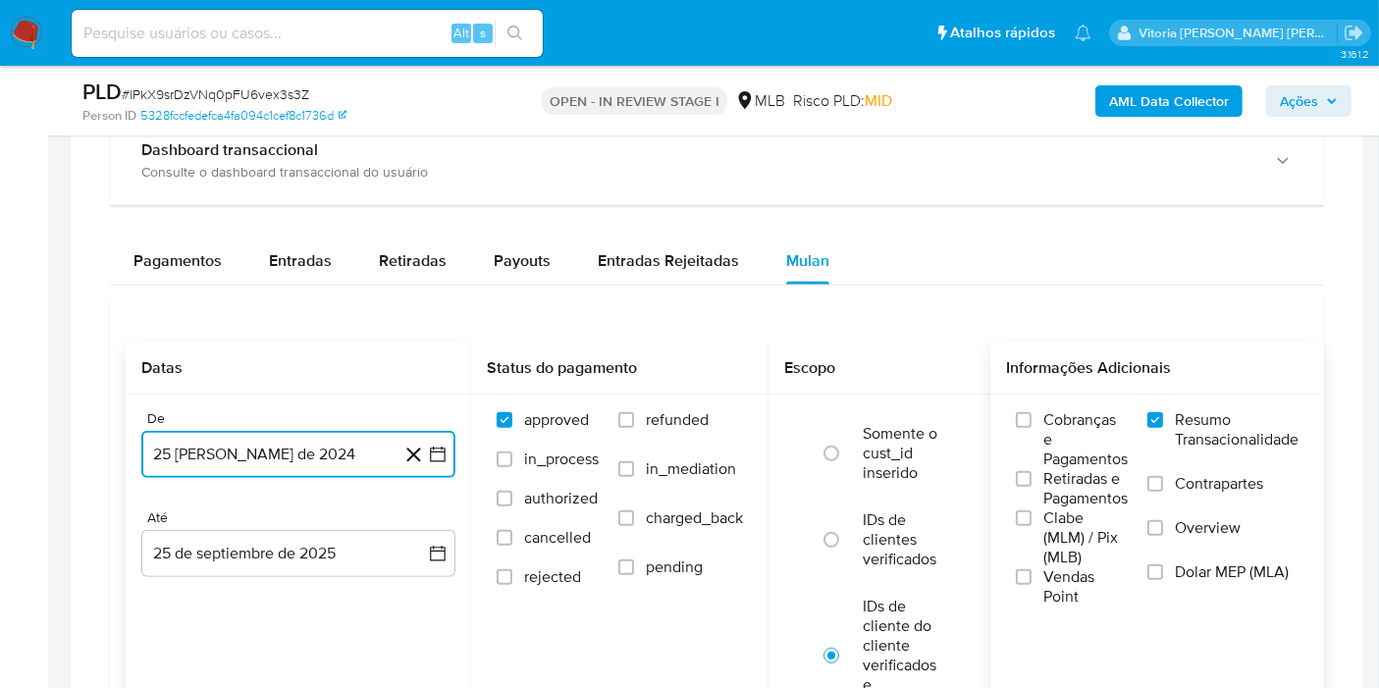
click at [193, 448] on button "25 [PERSON_NAME] de 2024" at bounding box center [298, 454] width 314 height 47
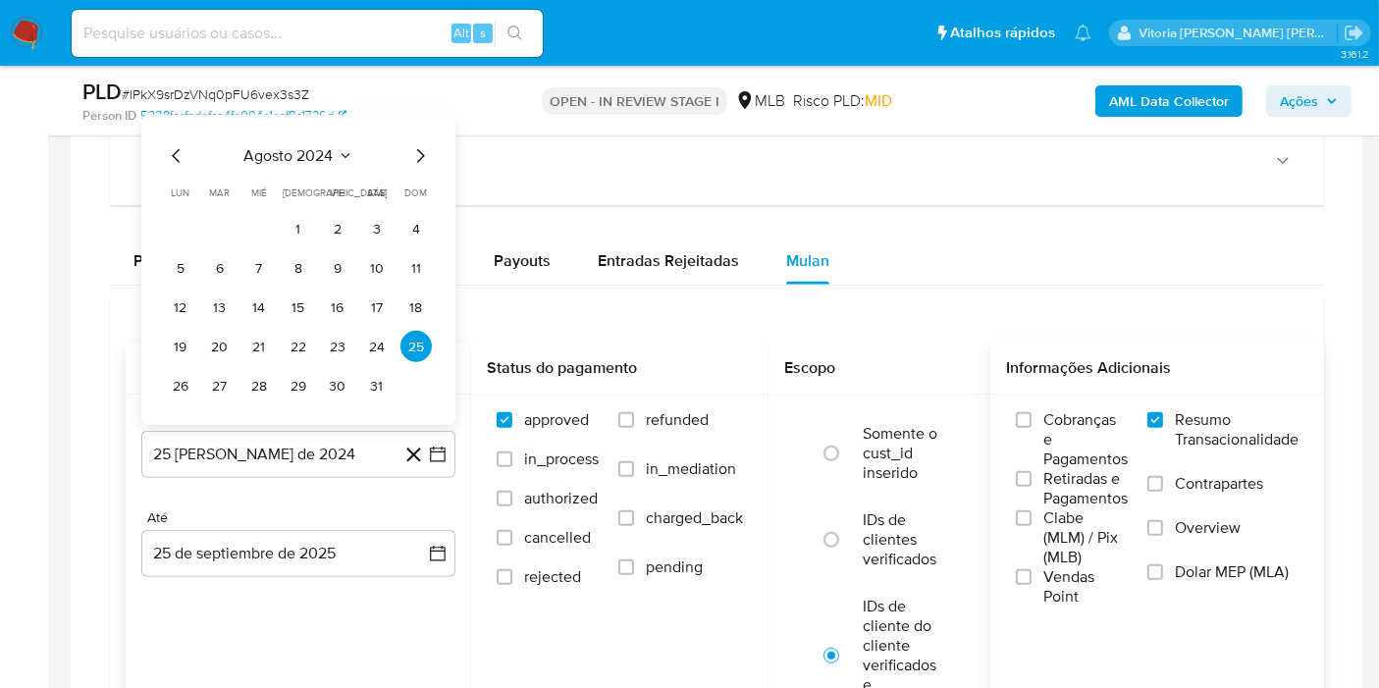
click at [329, 168] on div "agosto 2024 agosto 2024 lun lunes mar martes mié miércoles jue jueves vie viern…" at bounding box center [298, 272] width 267 height 257
click at [331, 155] on span "agosto 2024" at bounding box center [288, 156] width 89 height 20
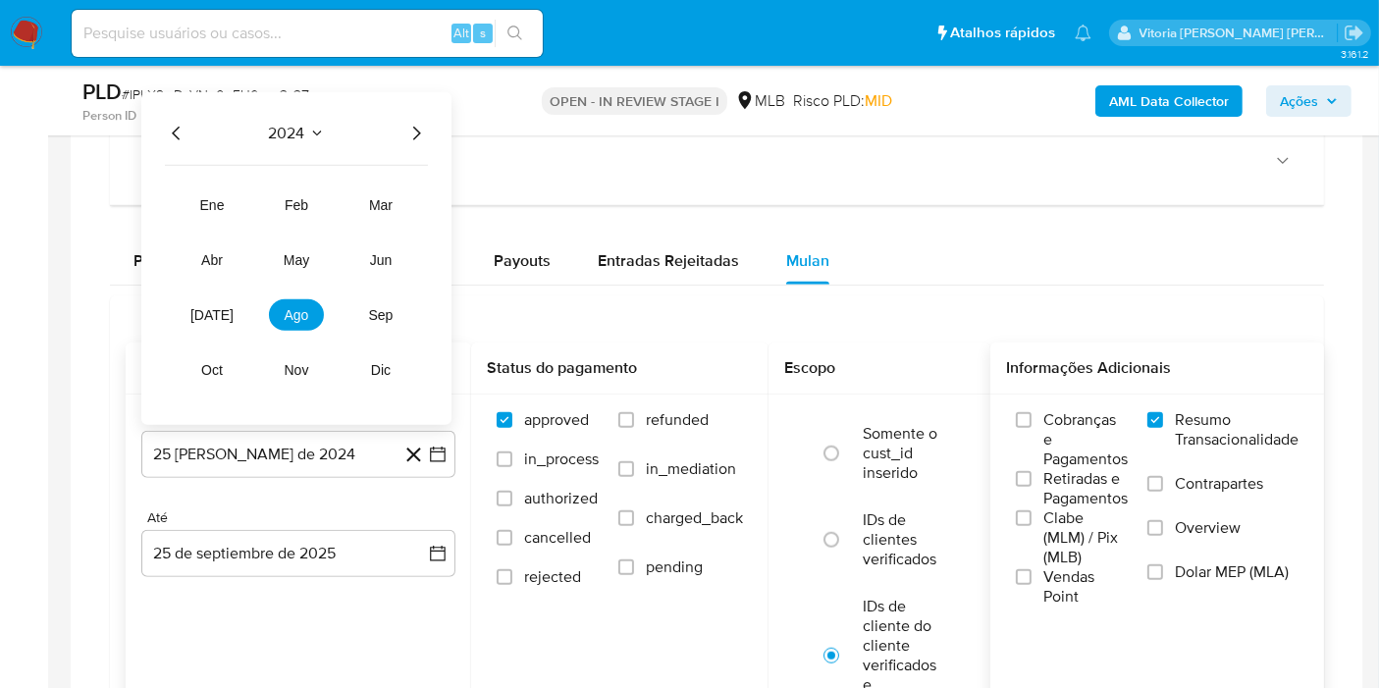
click at [413, 133] on icon "Año siguiente" at bounding box center [416, 134] width 24 height 24
click at [296, 319] on button "ago" at bounding box center [296, 314] width 55 height 31
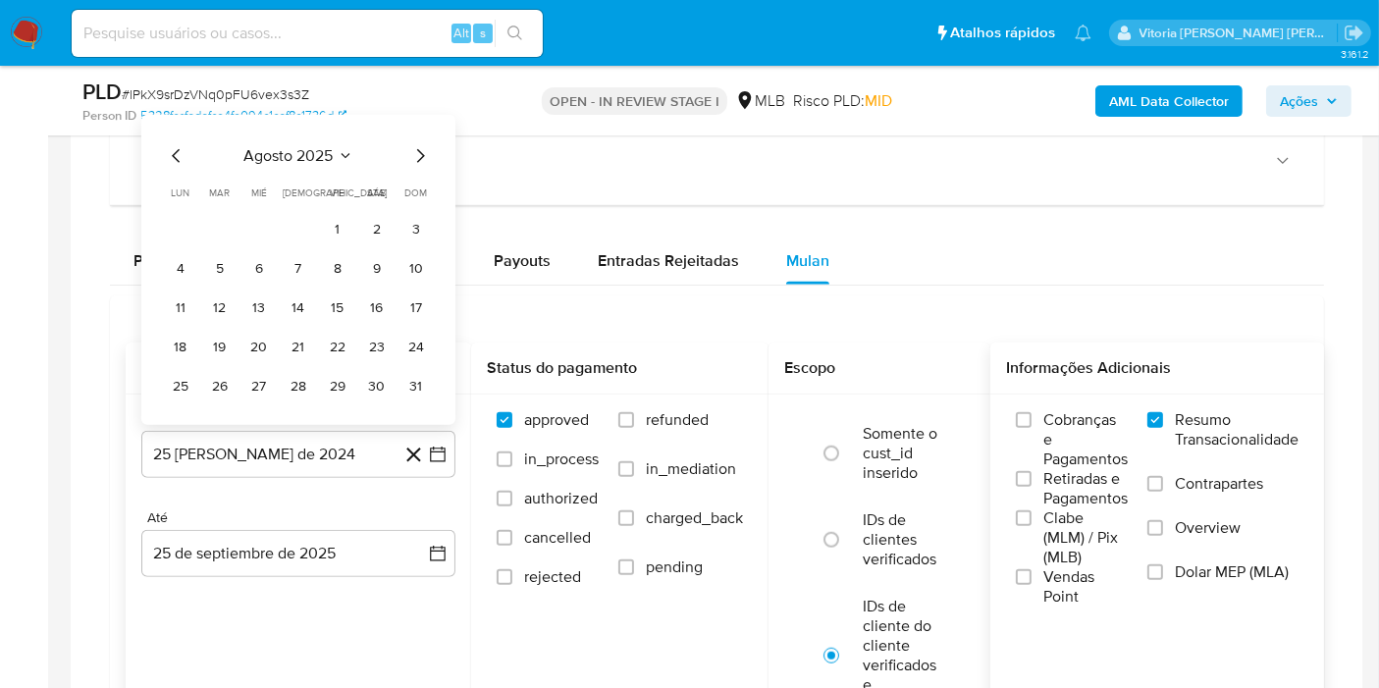
click at [339, 233] on button "1" at bounding box center [337, 228] width 31 height 31
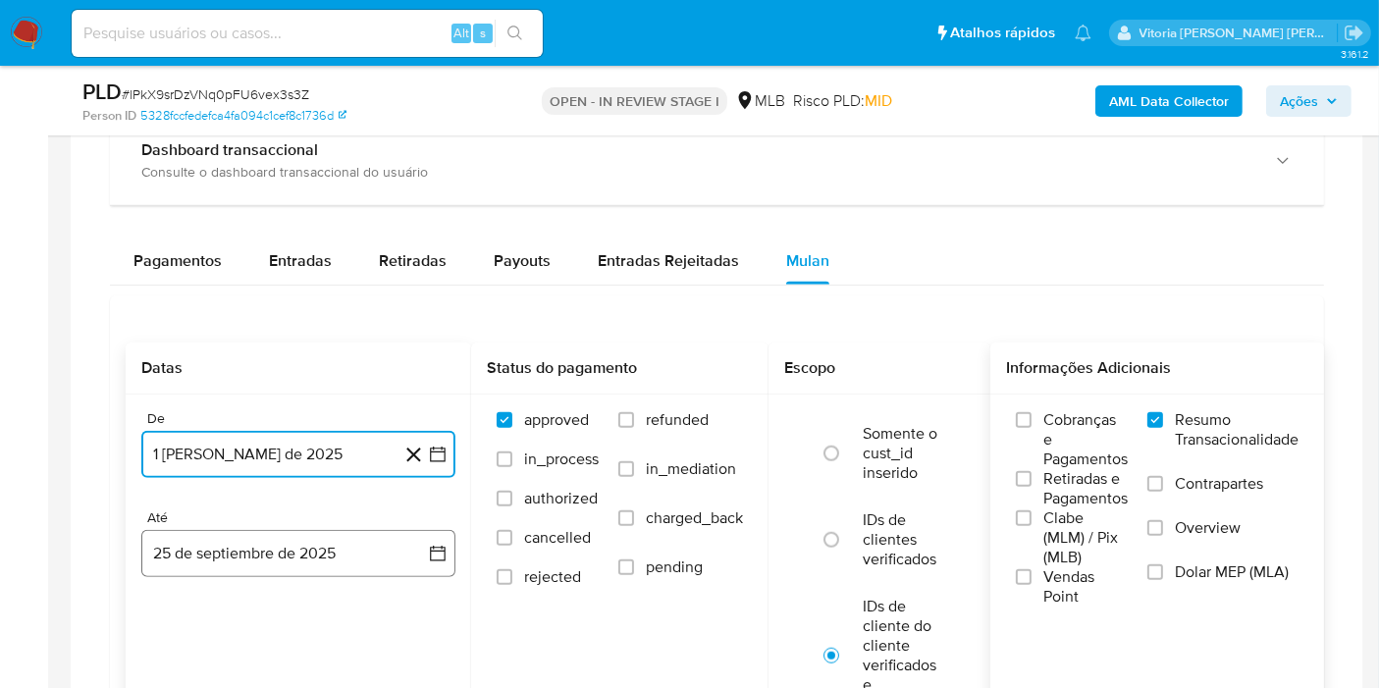
click at [242, 539] on button "25 de septiembre de 2025" at bounding box center [298, 553] width 314 height 47
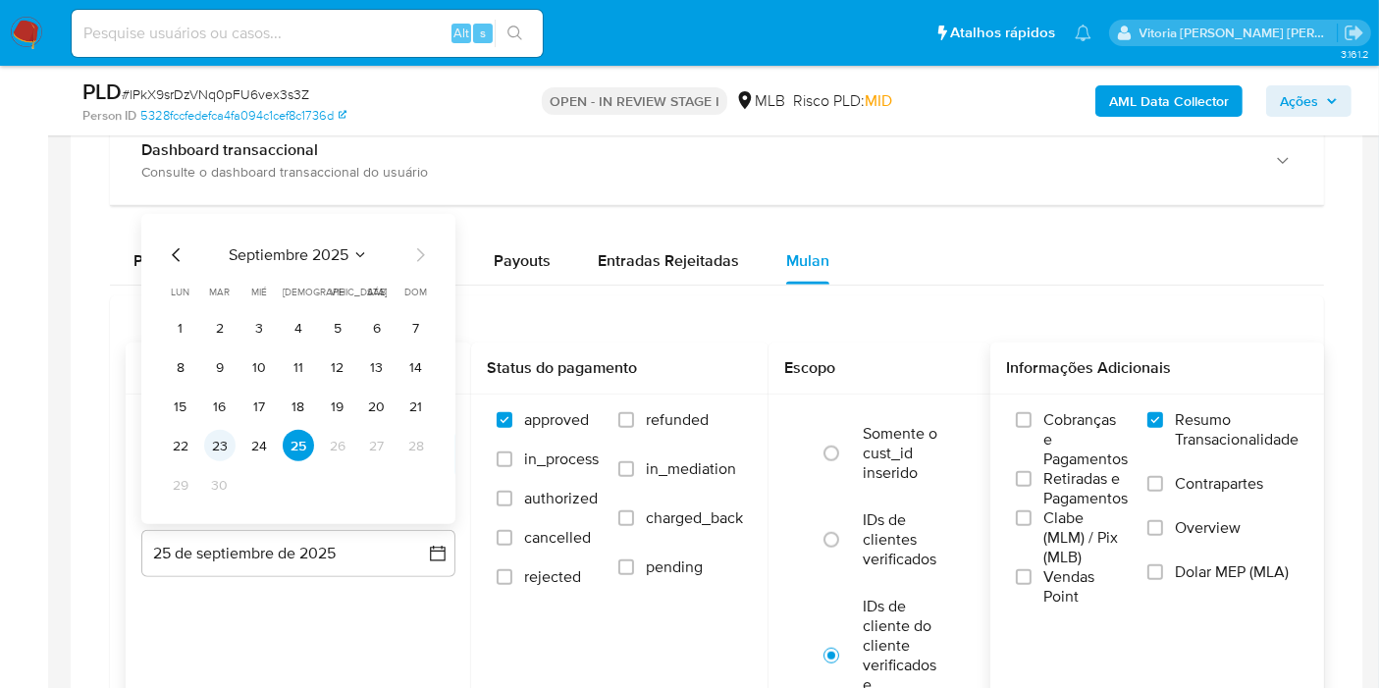
click at [221, 446] on button "23" at bounding box center [219, 445] width 31 height 31
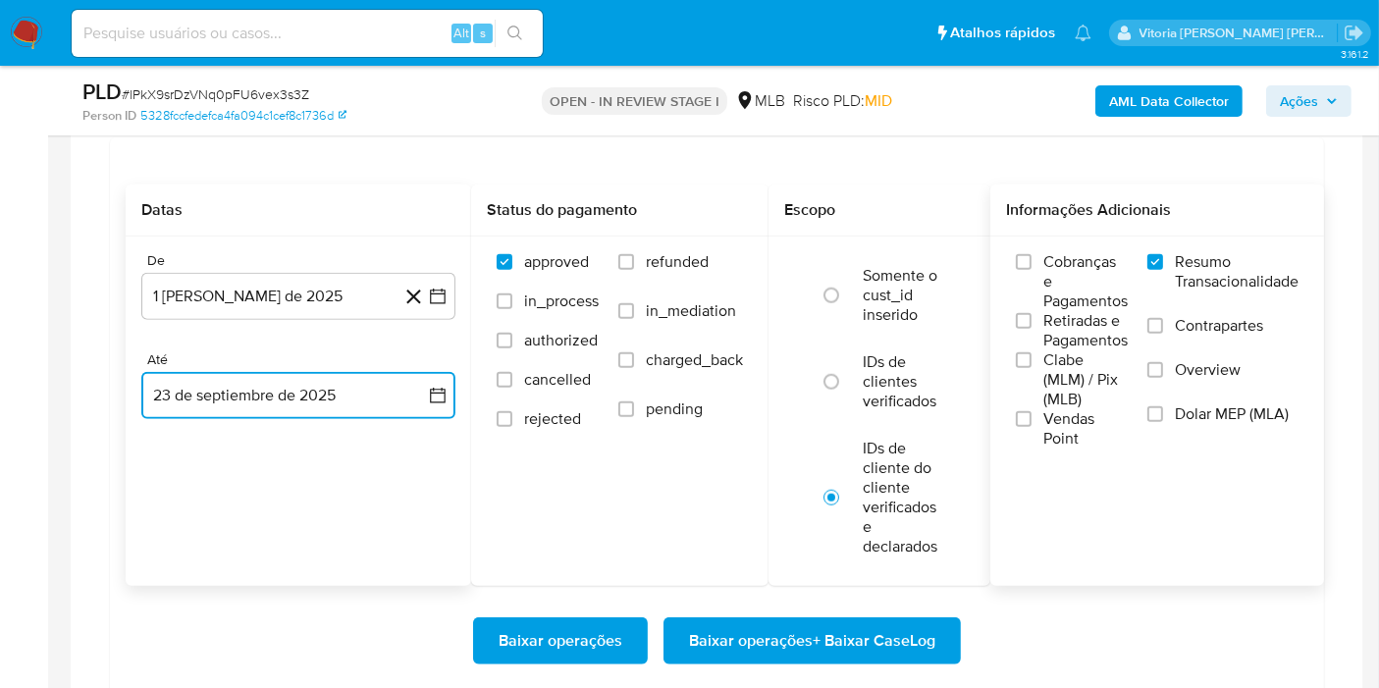
scroll to position [1744, 0]
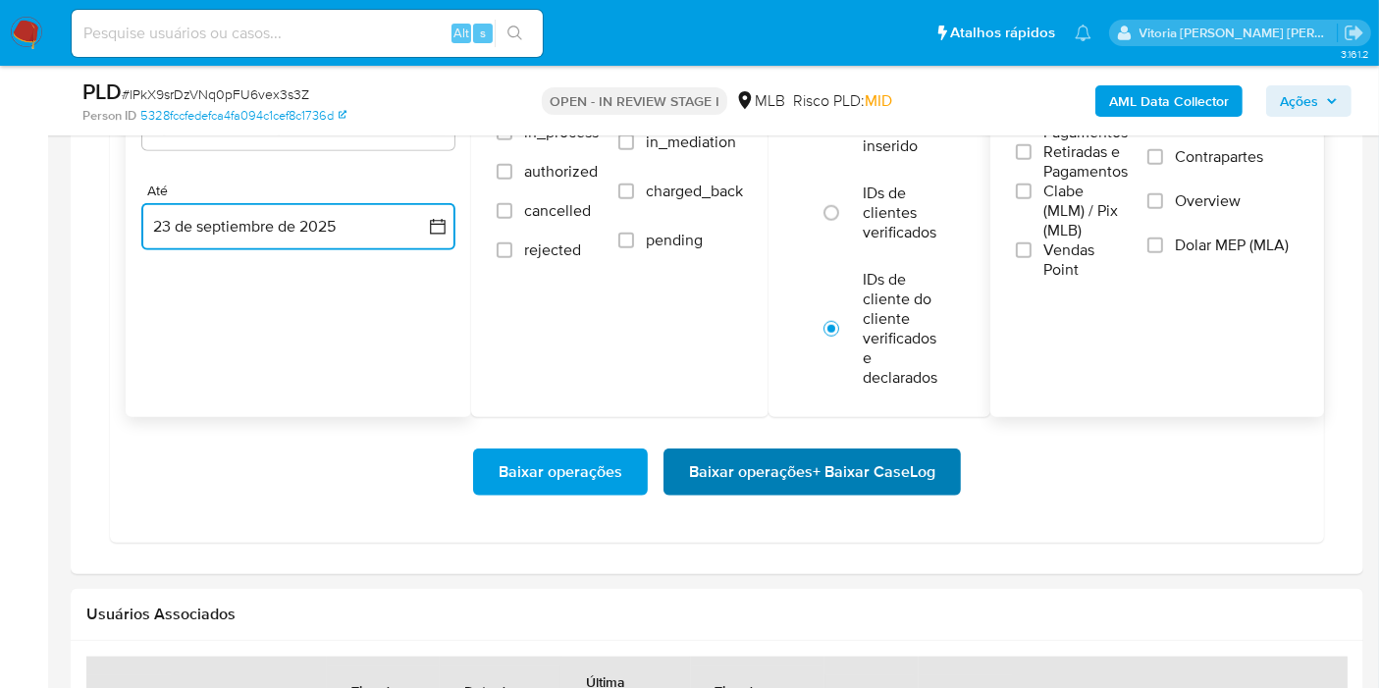
click at [753, 472] on span "Baixar operações + Baixar CaseLog" at bounding box center [812, 471] width 246 height 43
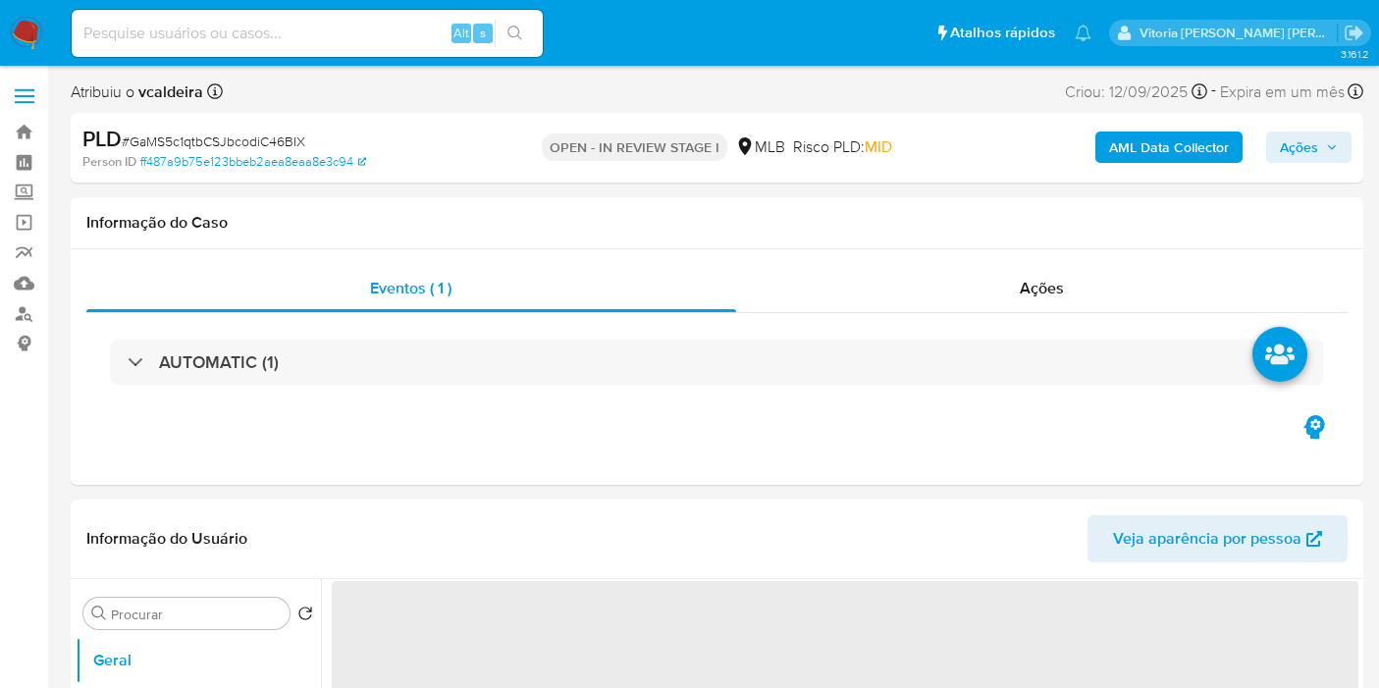
select select "10"
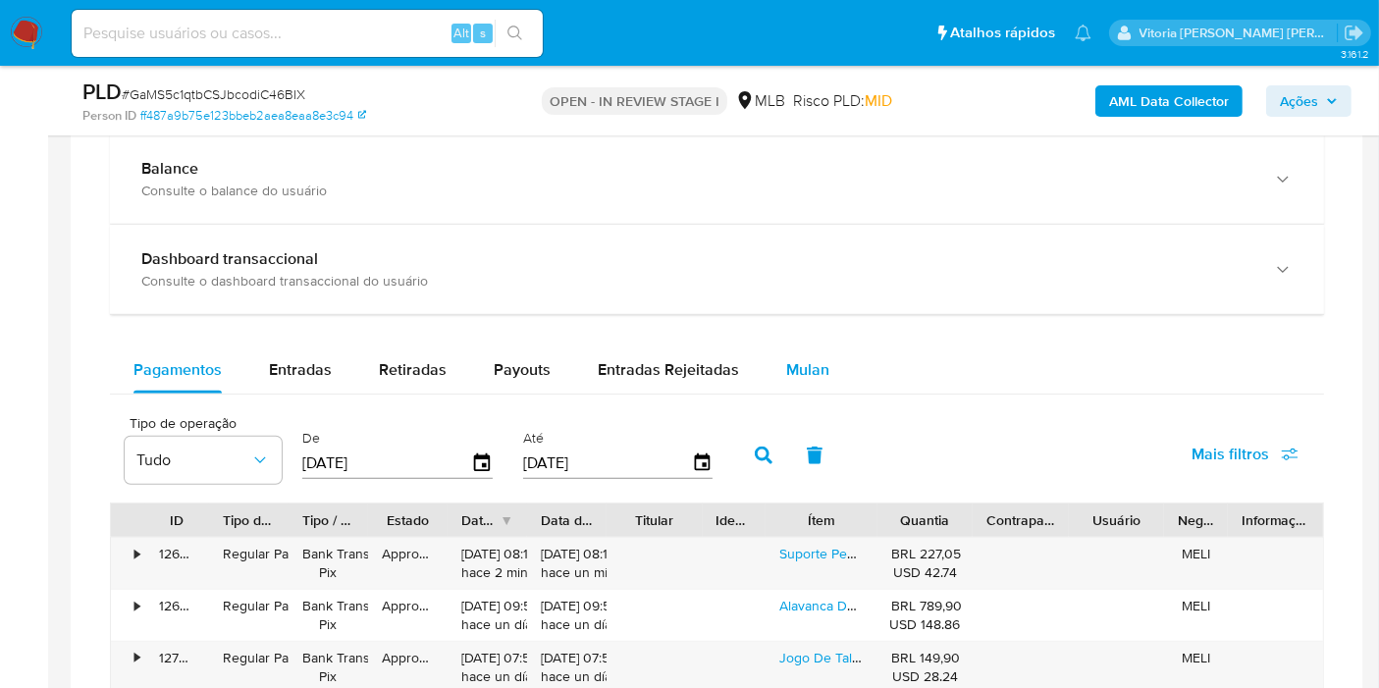
click at [812, 371] on span "Mulan" at bounding box center [807, 369] width 43 height 23
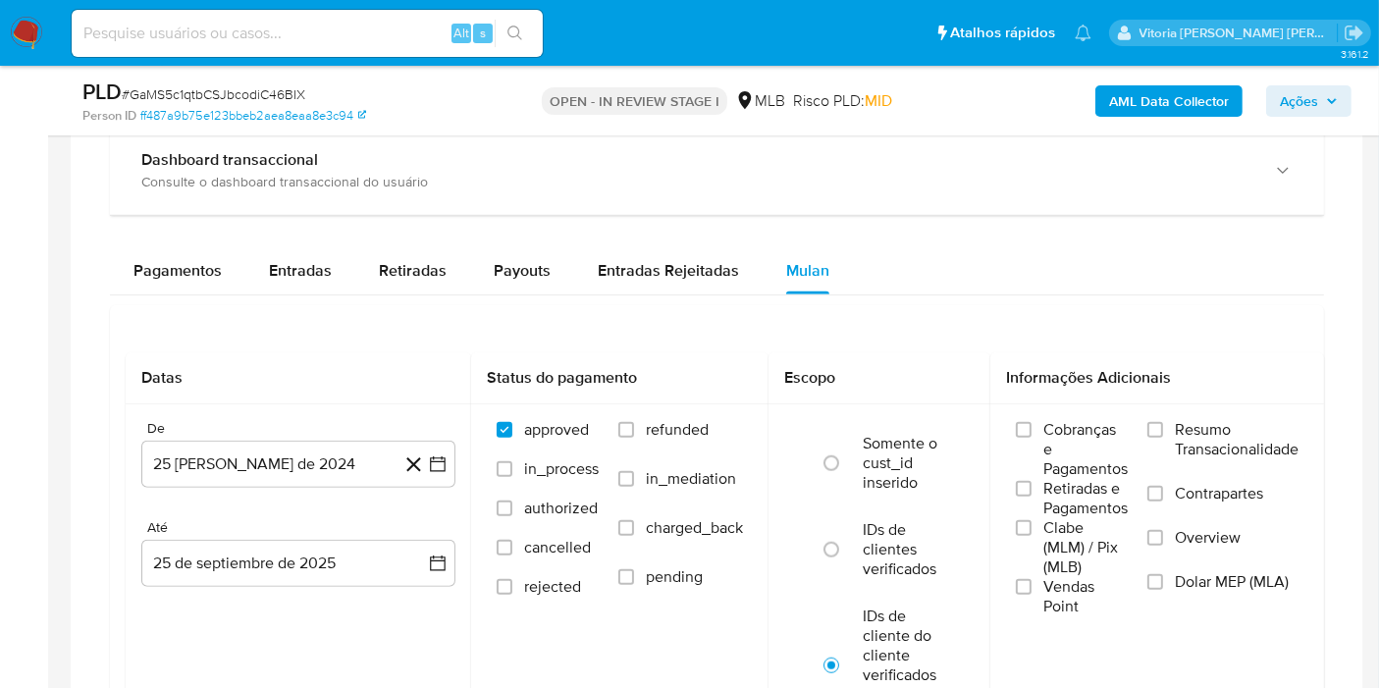
scroll to position [1526, 0]
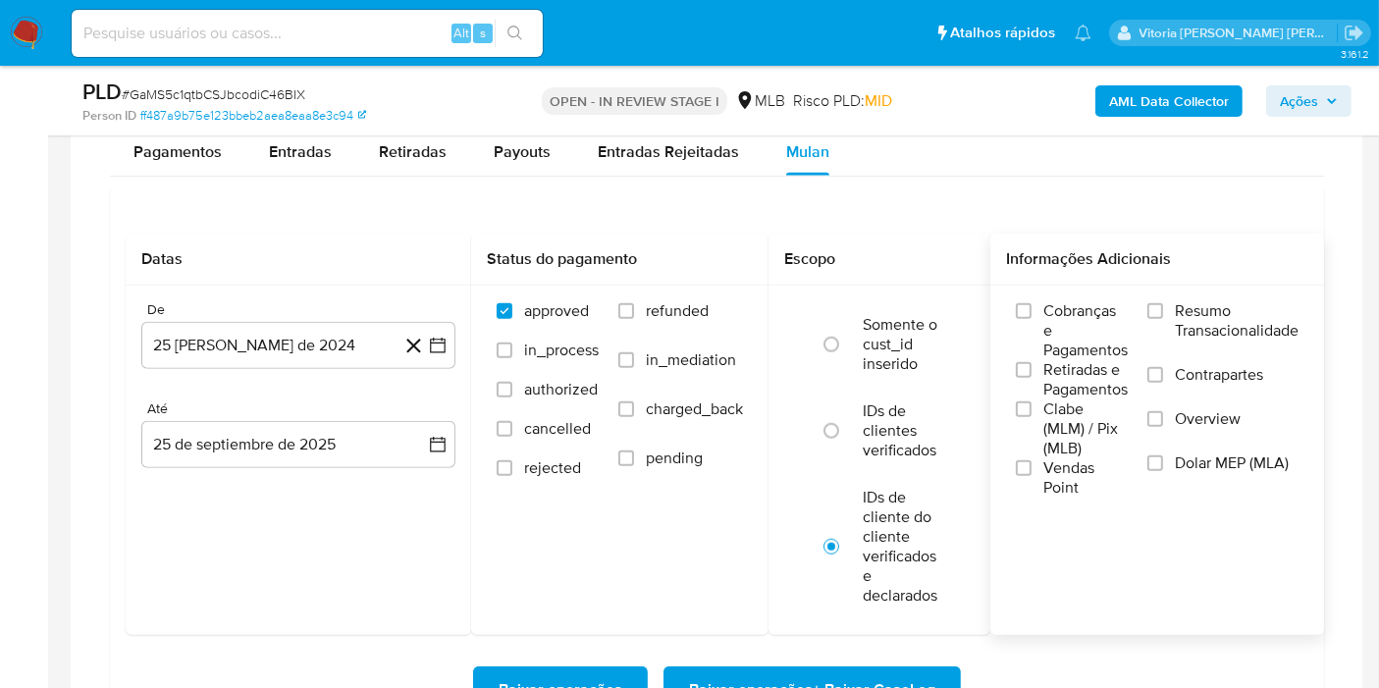
click at [1232, 332] on span "Resumo Transacionalidade" at bounding box center [1237, 320] width 124 height 39
click at [1163, 319] on input "Resumo Transacionalidade" at bounding box center [1155, 311] width 16 height 16
click at [238, 335] on button "25 [PERSON_NAME] de 2024" at bounding box center [298, 345] width 314 height 47
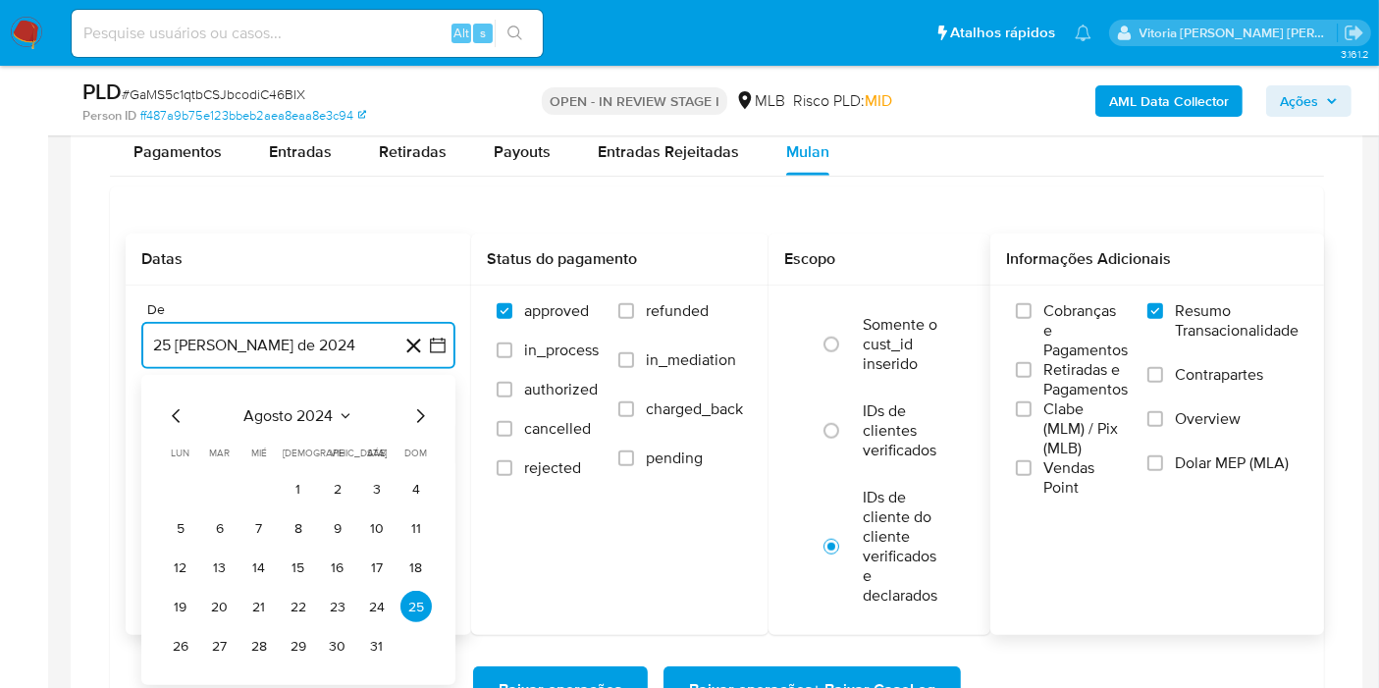
click at [327, 408] on span "agosto 2024" at bounding box center [288, 416] width 89 height 20
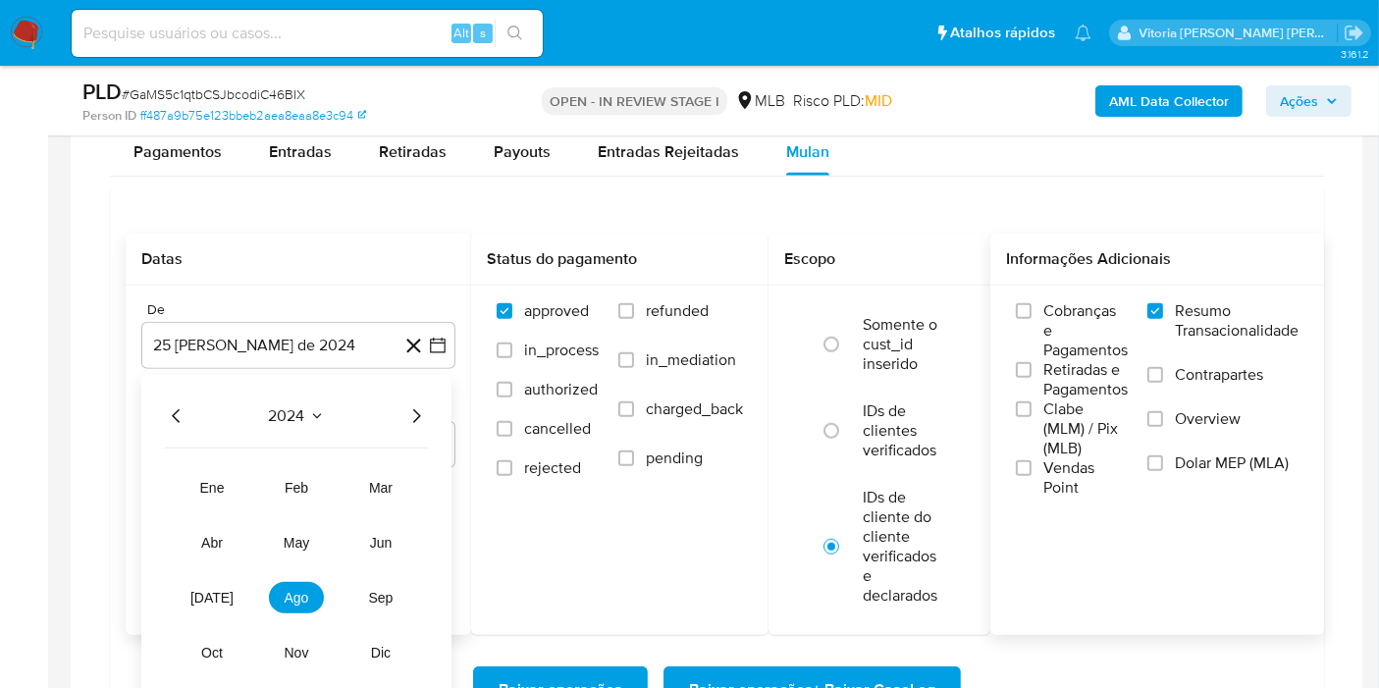
click at [409, 408] on icon "Año siguiente" at bounding box center [416, 416] width 24 height 24
click at [314, 597] on button "ago" at bounding box center [296, 597] width 55 height 31
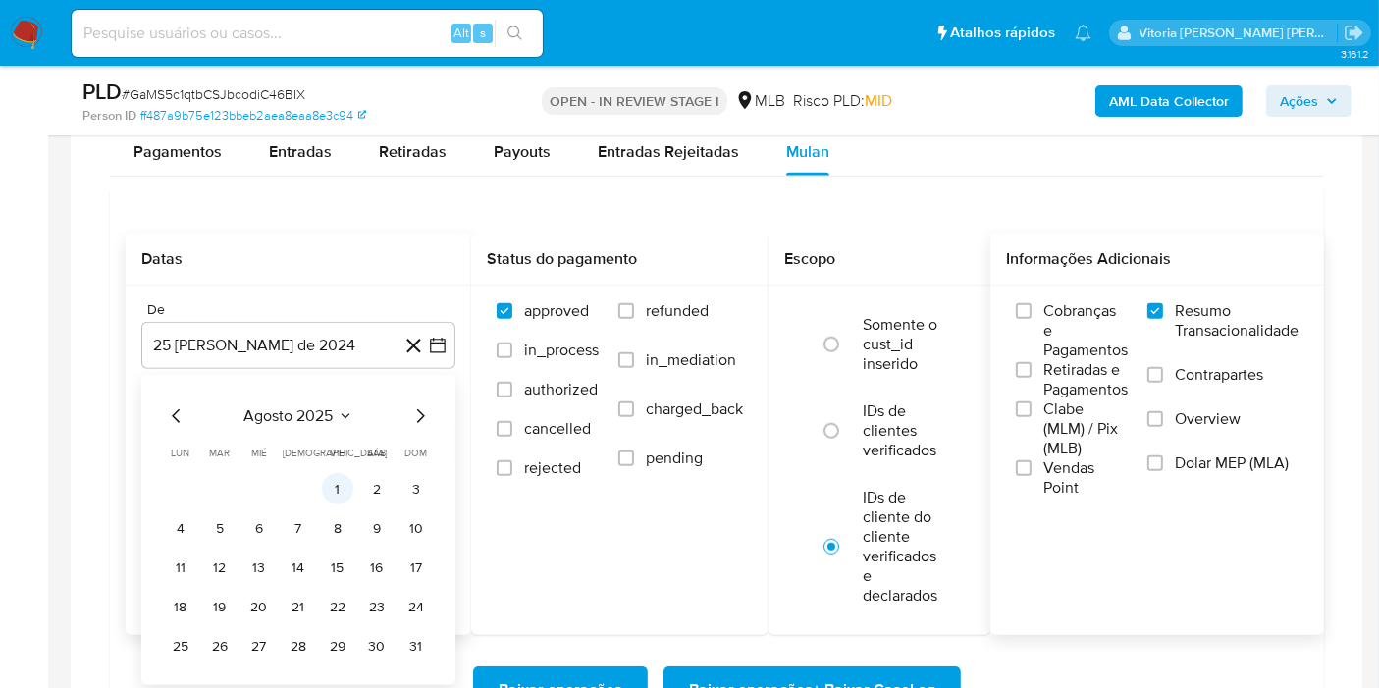
click at [325, 484] on button "1" at bounding box center [337, 488] width 31 height 31
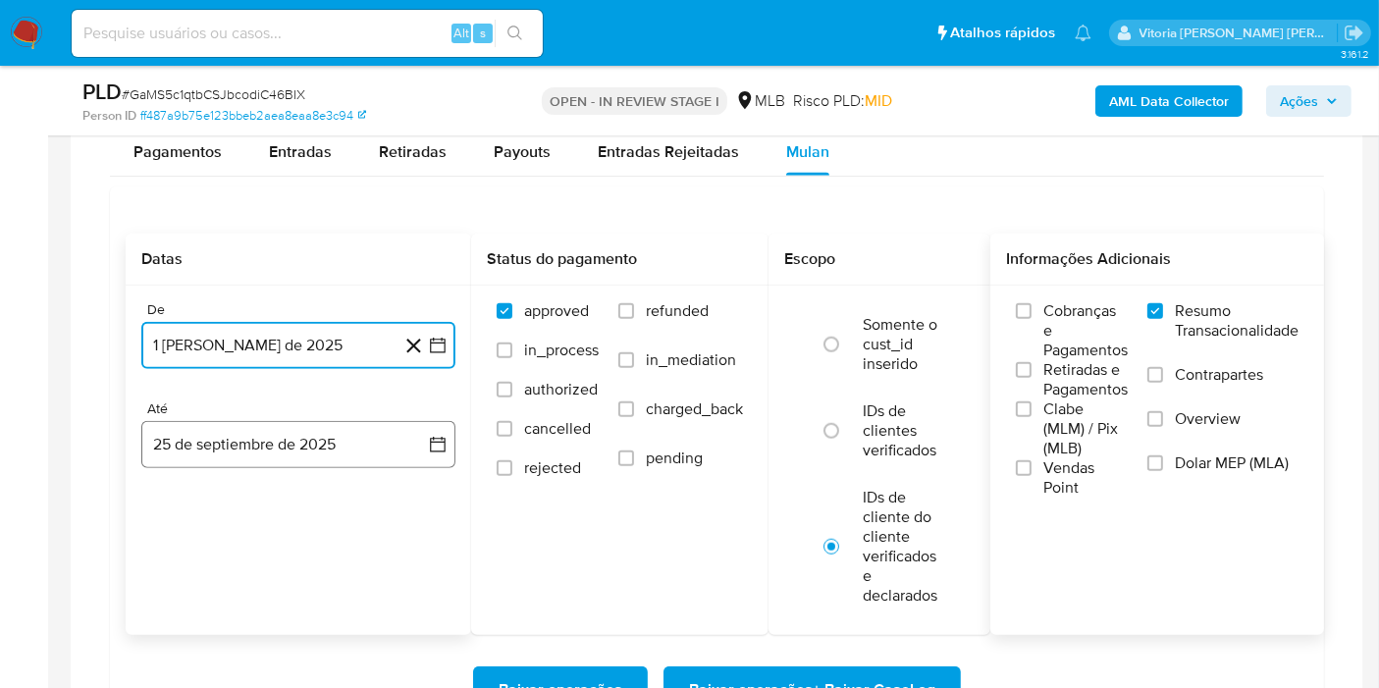
click at [294, 443] on button "25 de septiembre de 2025" at bounding box center [298, 444] width 314 height 47
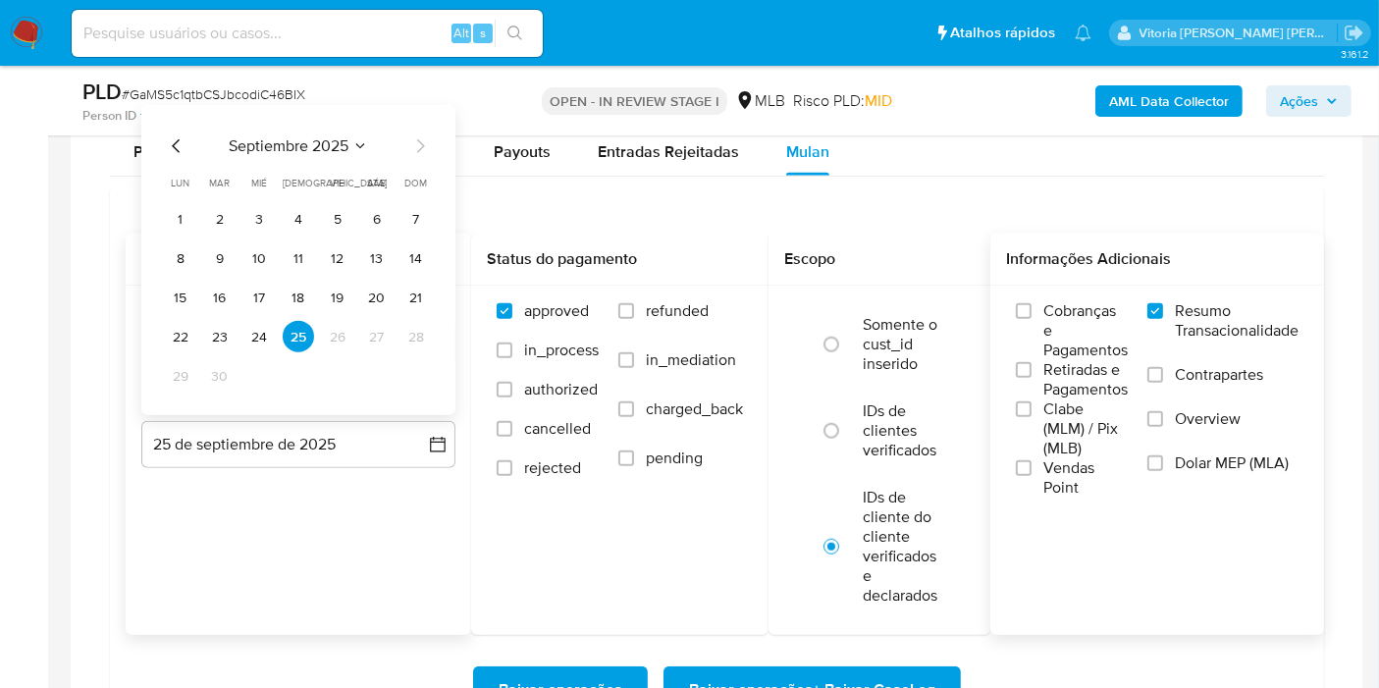
click at [213, 354] on tbody "1 2 3 4 5 6 7 8 9 10 11 12 13 14 15 16 17 18 19 20 21 22 23 24 25 26 27 28 29 30" at bounding box center [298, 297] width 267 height 188
click at [217, 342] on button "23" at bounding box center [219, 336] width 31 height 31
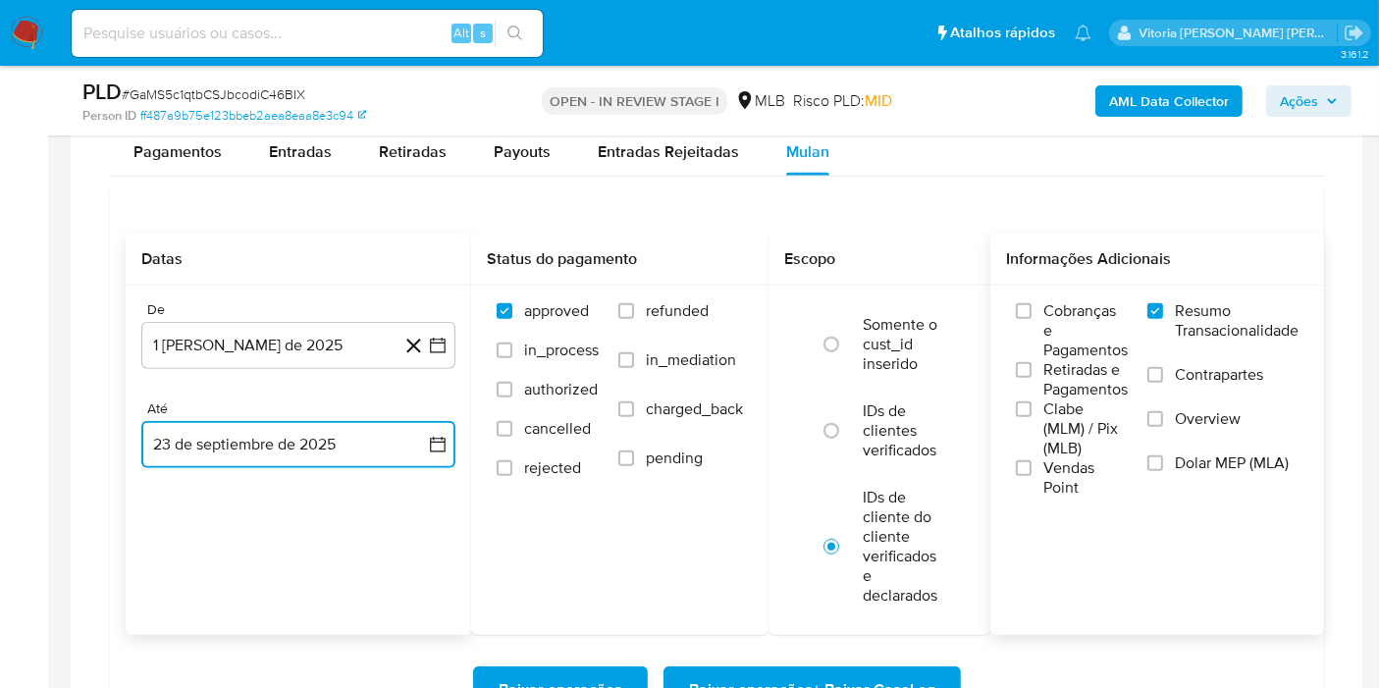
scroll to position [1744, 0]
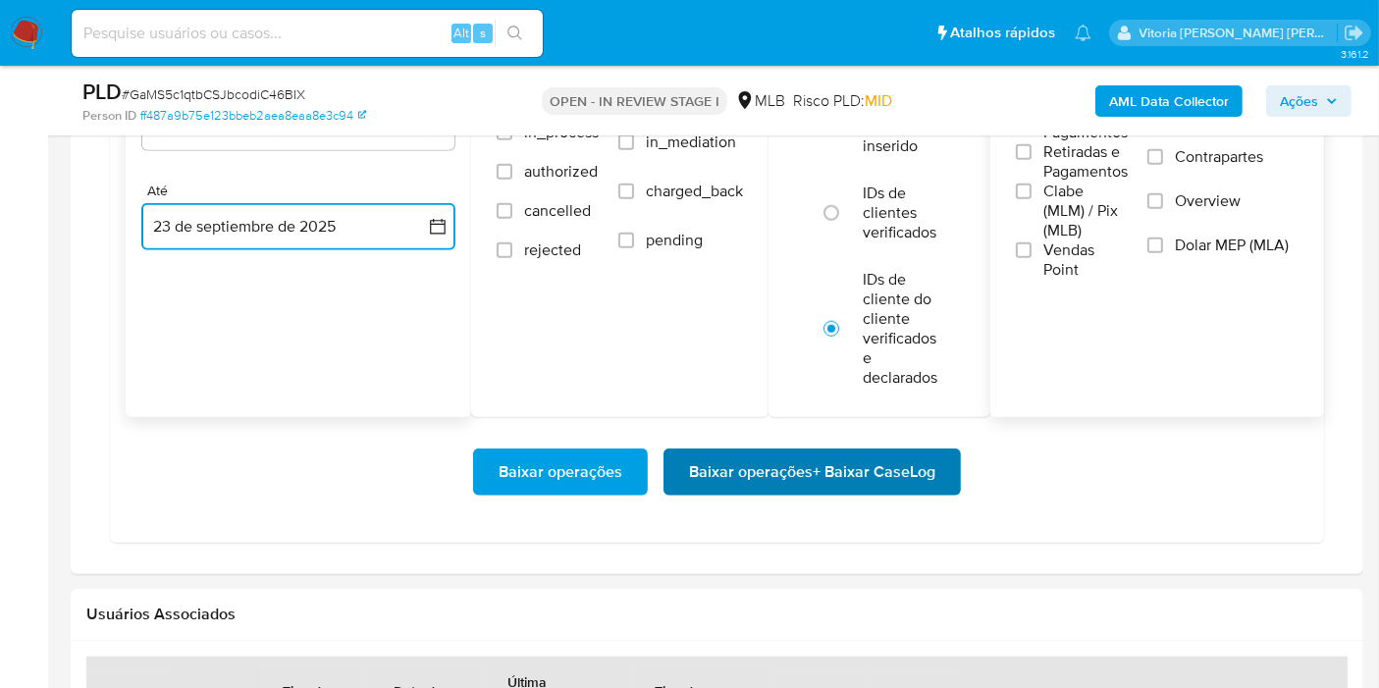
click at [818, 481] on span "Baixar operações + Baixar CaseLog" at bounding box center [812, 471] width 246 height 43
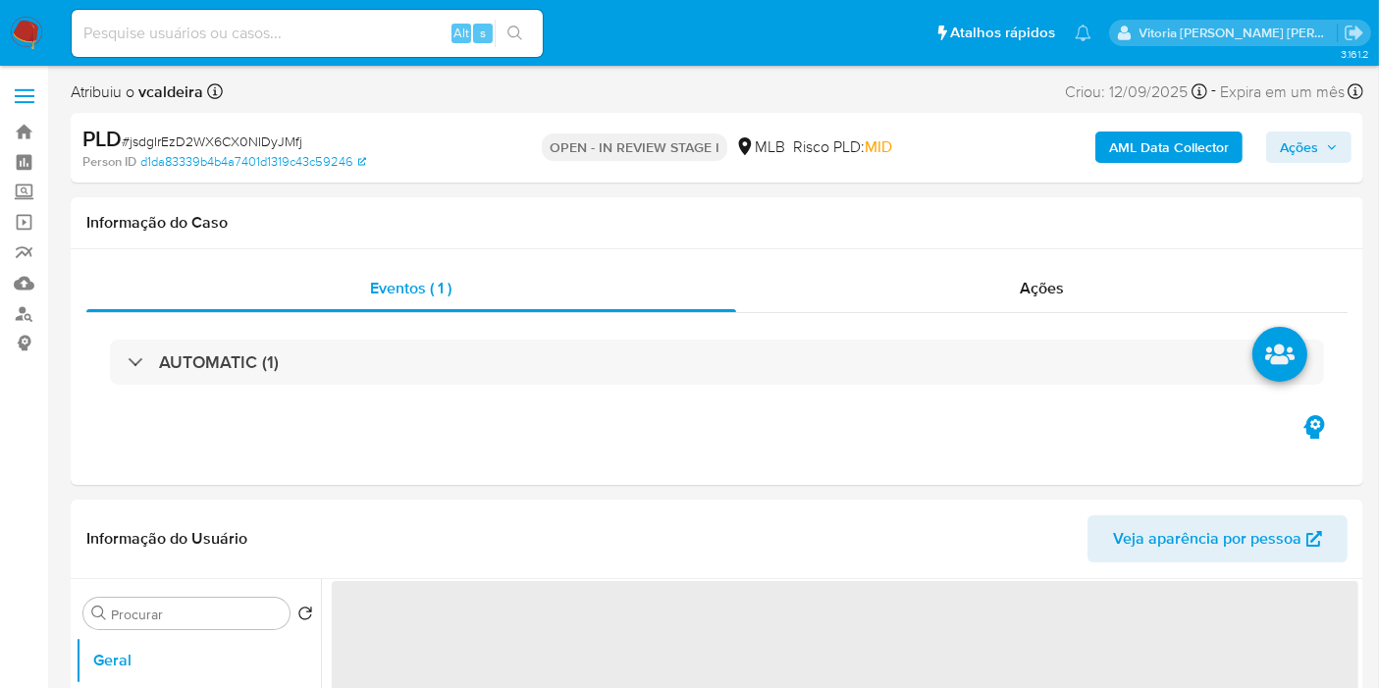
select select "10"
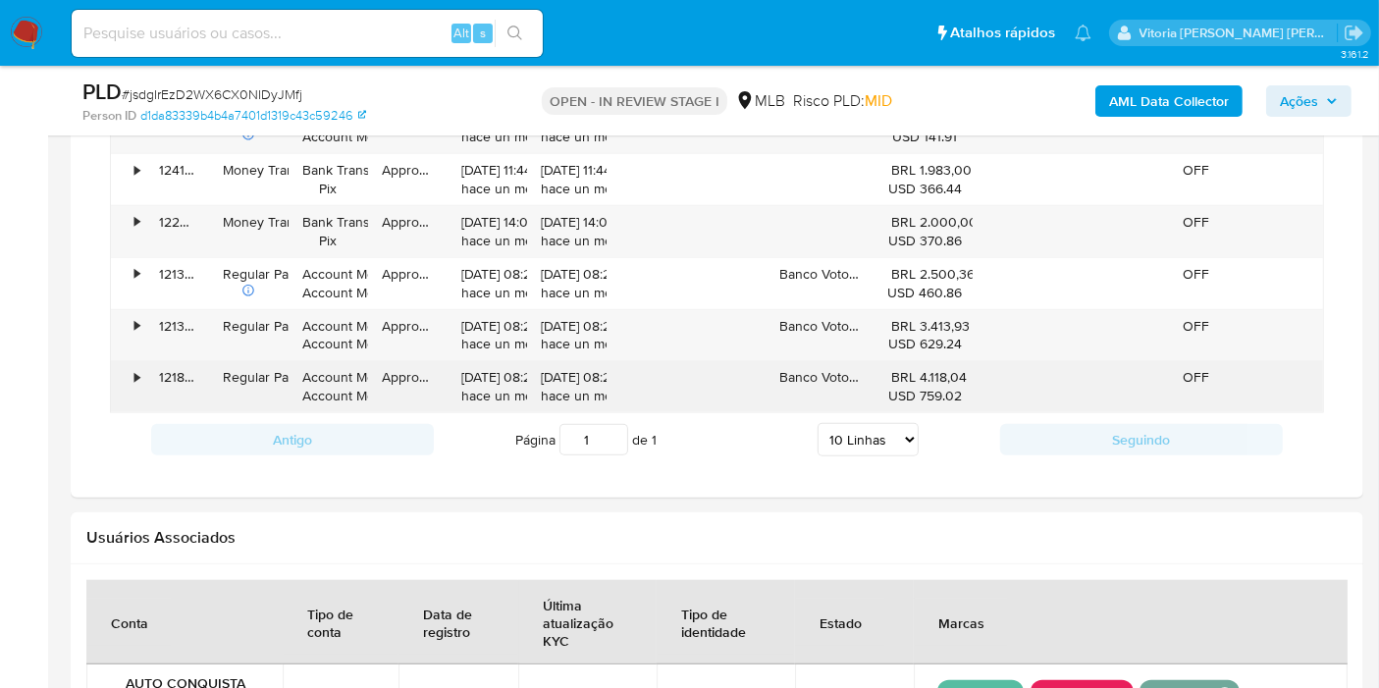
scroll to position [1526, 0]
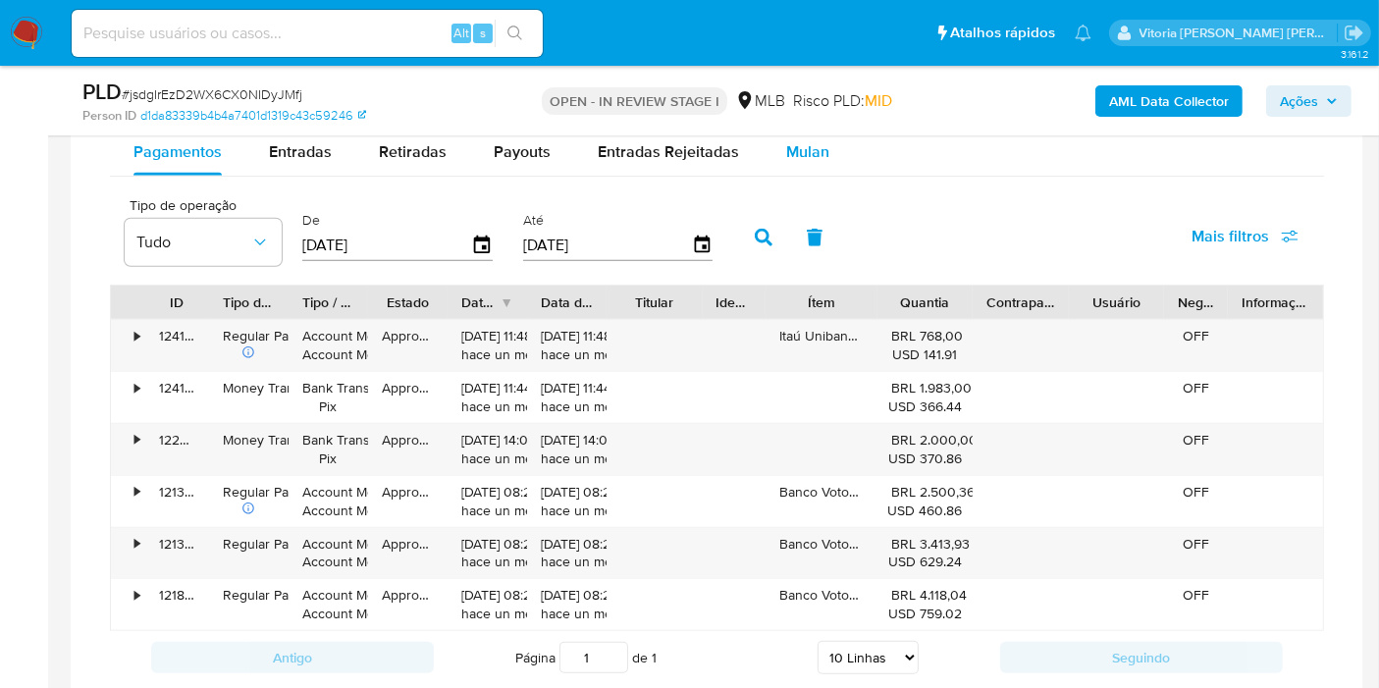
click at [812, 150] on span "Mulan" at bounding box center [807, 151] width 43 height 23
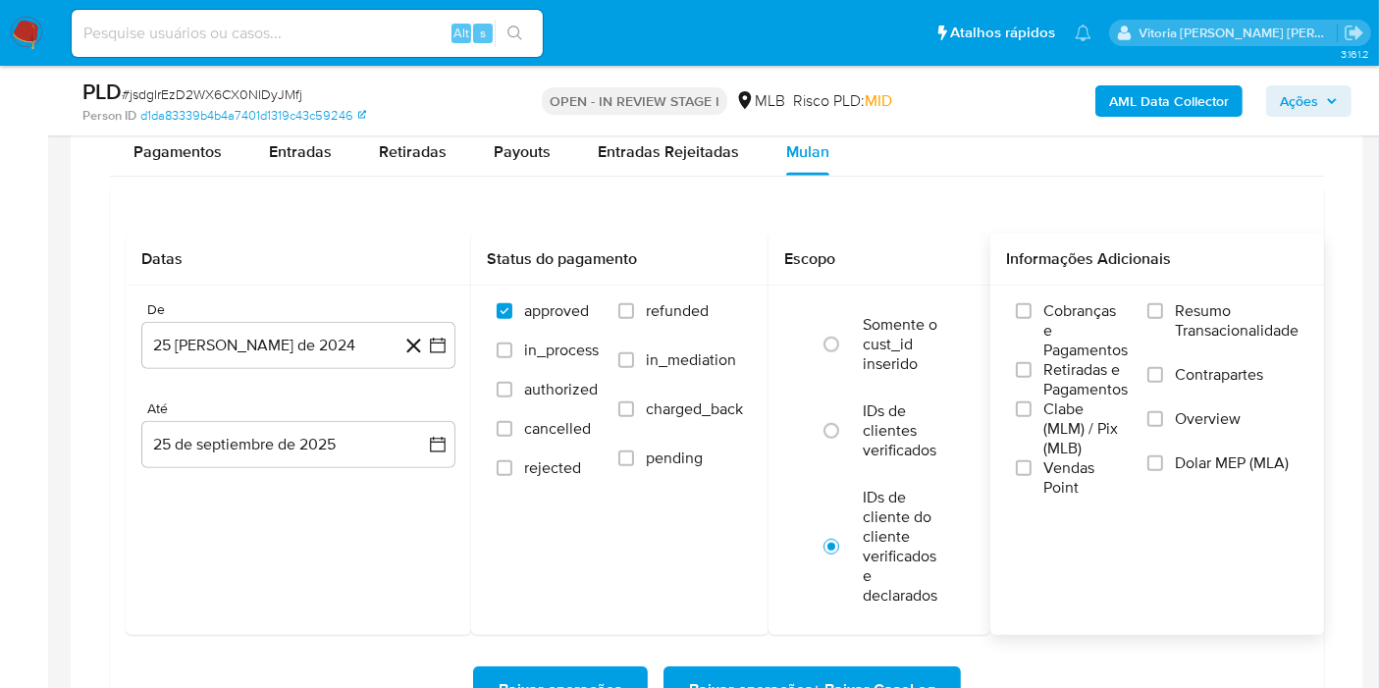
click at [1201, 323] on span "Resumo Transacionalidade" at bounding box center [1237, 320] width 124 height 39
click at [1163, 319] on input "Resumo Transacionalidade" at bounding box center [1155, 311] width 16 height 16
click at [293, 335] on button "25 [PERSON_NAME] de 2024" at bounding box center [298, 345] width 314 height 47
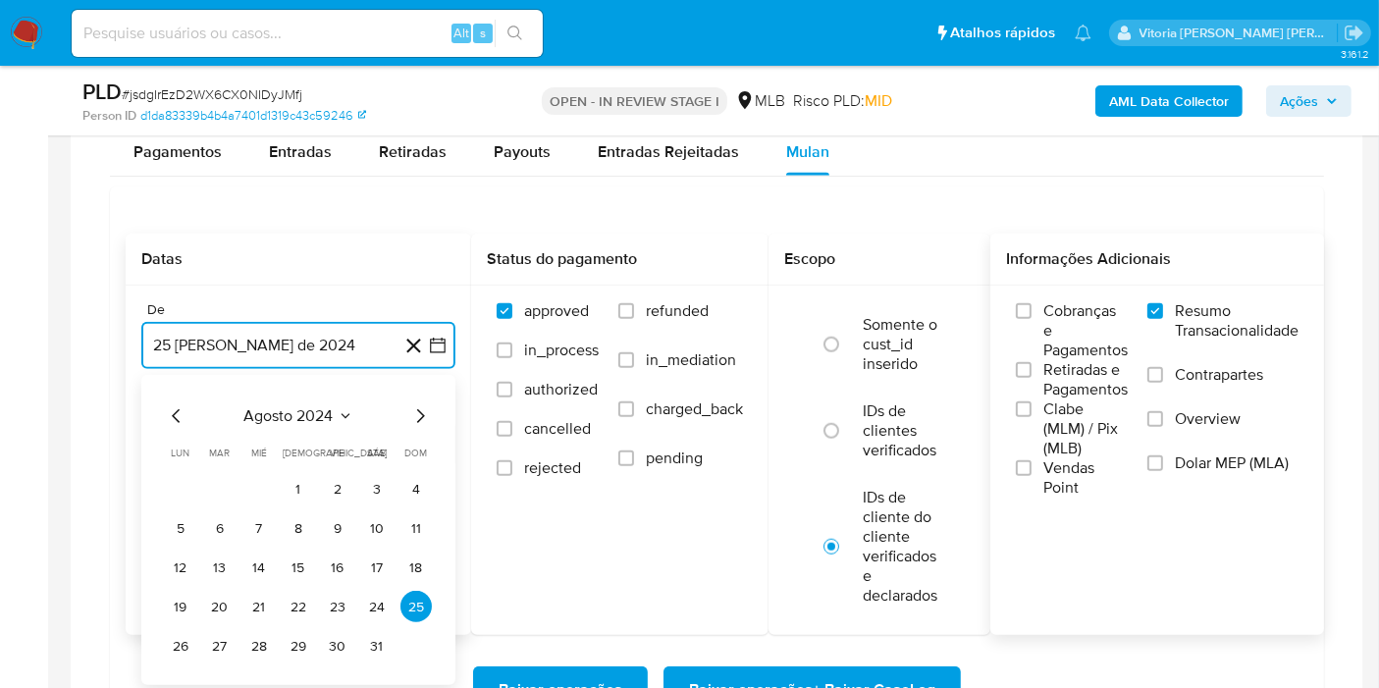
click at [313, 418] on span "agosto 2024" at bounding box center [288, 416] width 89 height 20
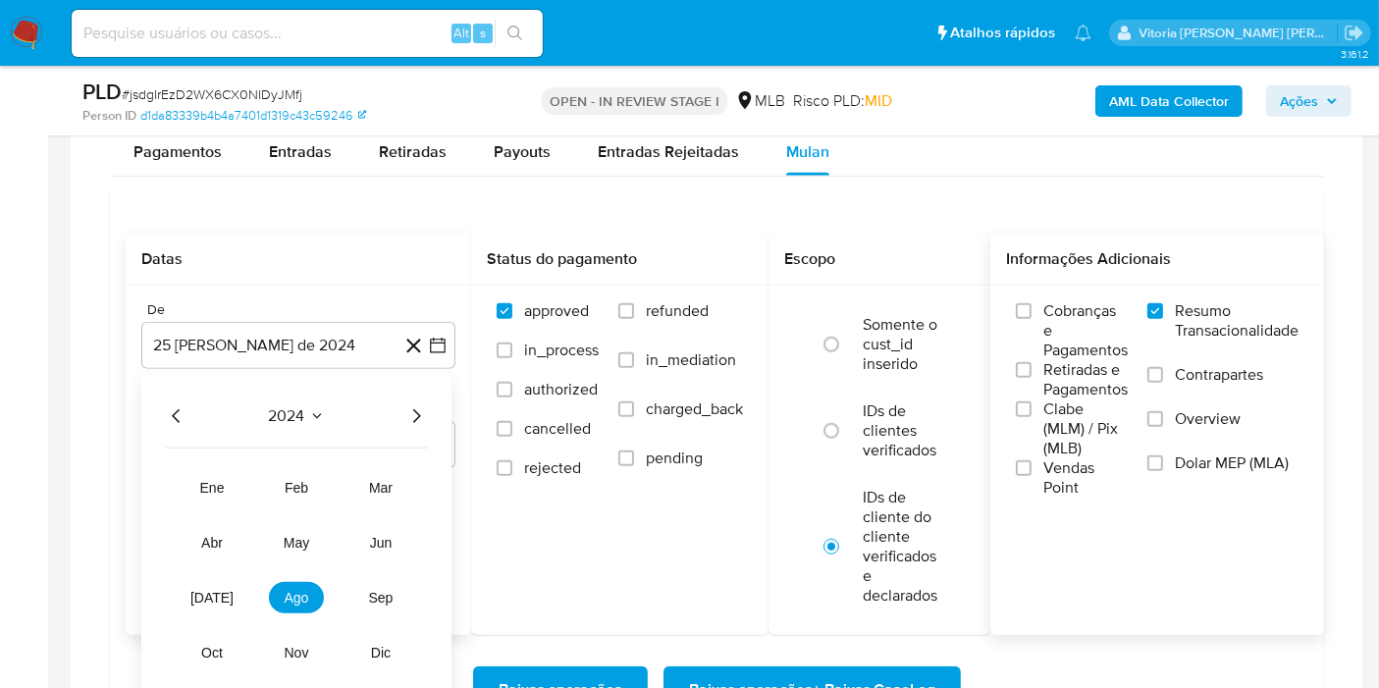
click at [415, 406] on icon "Año siguiente" at bounding box center [416, 416] width 24 height 24
click at [302, 596] on span "ago" at bounding box center [297, 598] width 25 height 16
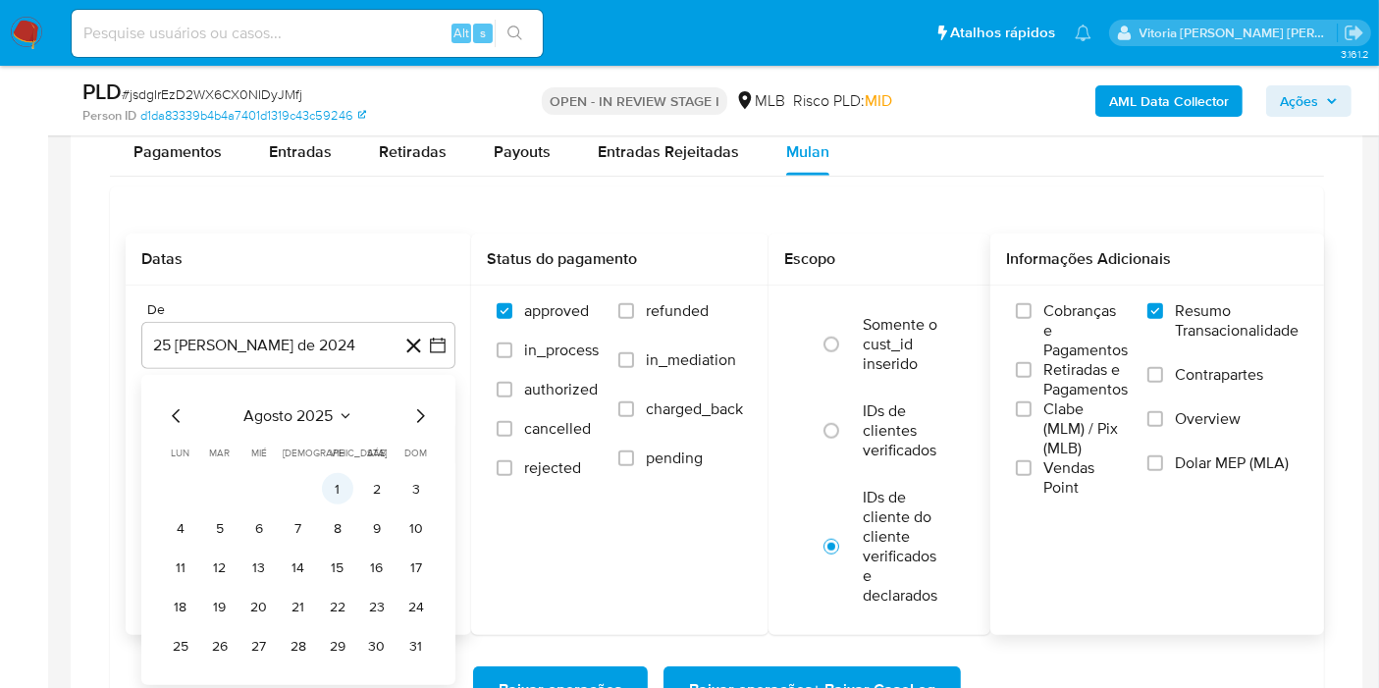
click at [336, 483] on button "1" at bounding box center [337, 488] width 31 height 31
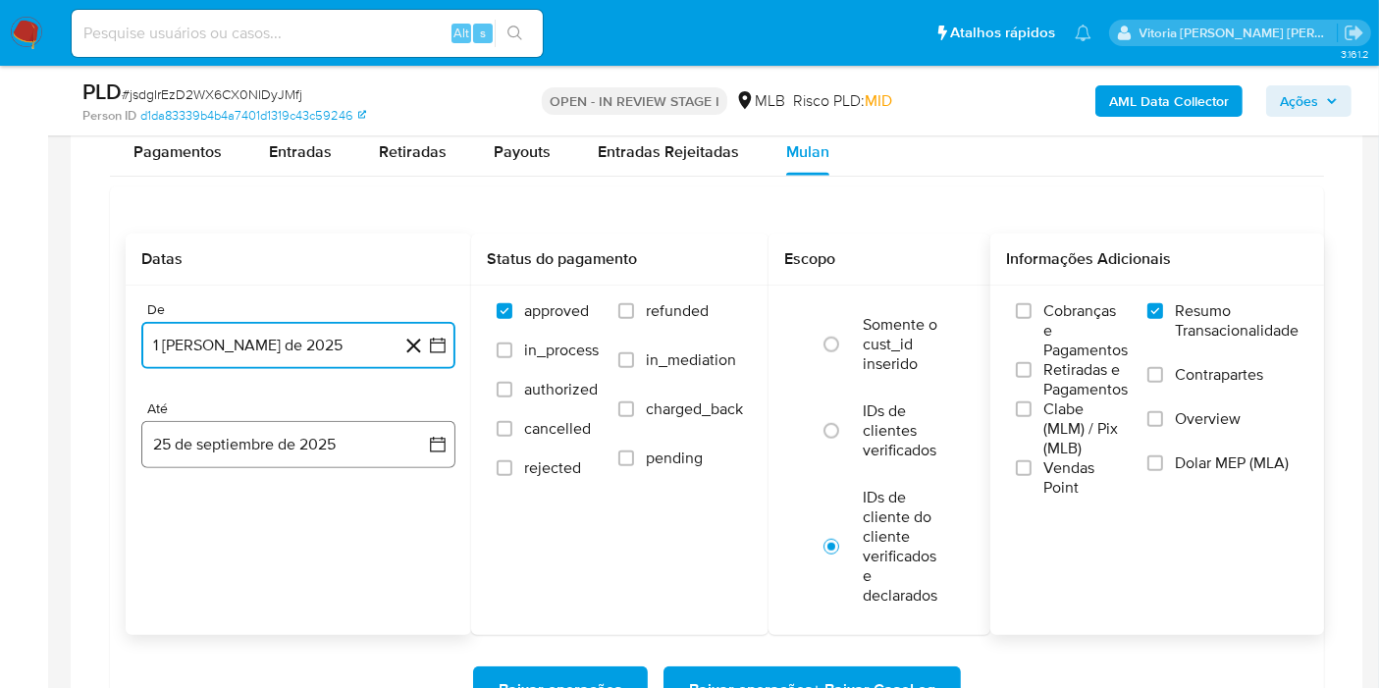
click at [316, 430] on button "25 de septiembre de 2025" at bounding box center [298, 444] width 314 height 47
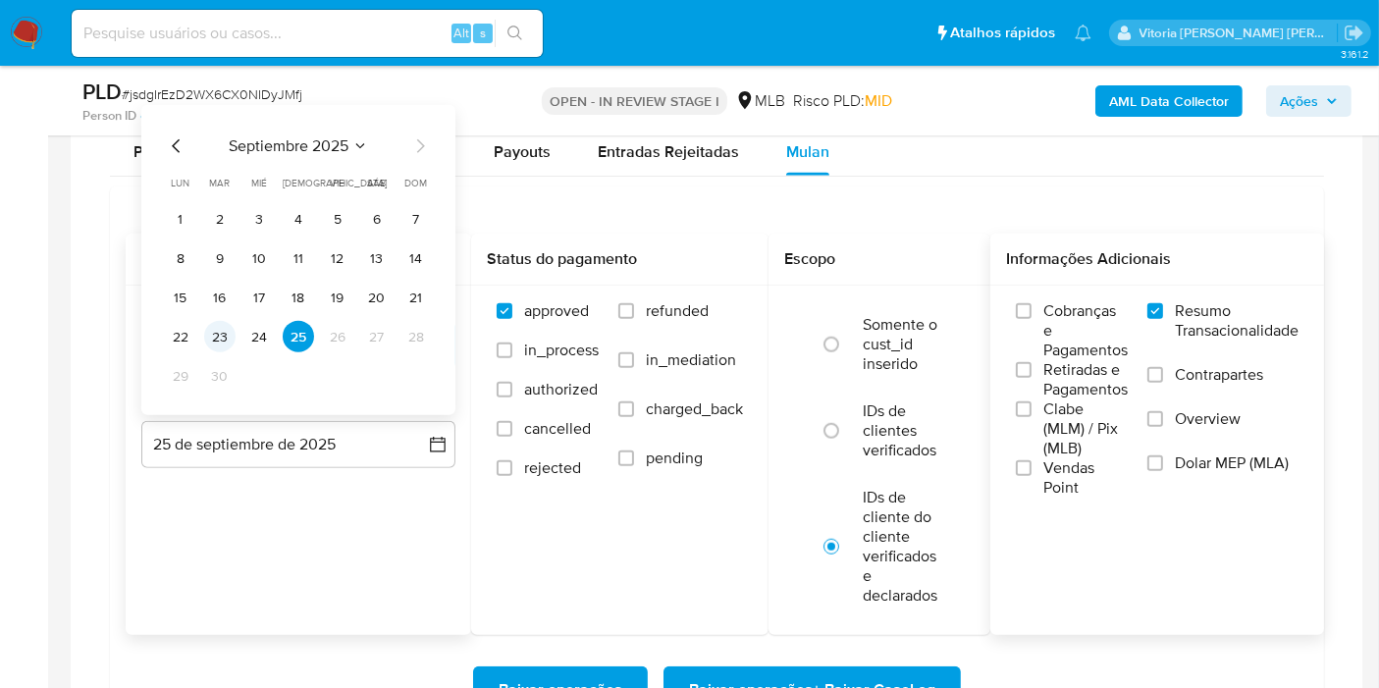
click at [224, 338] on button "23" at bounding box center [219, 336] width 31 height 31
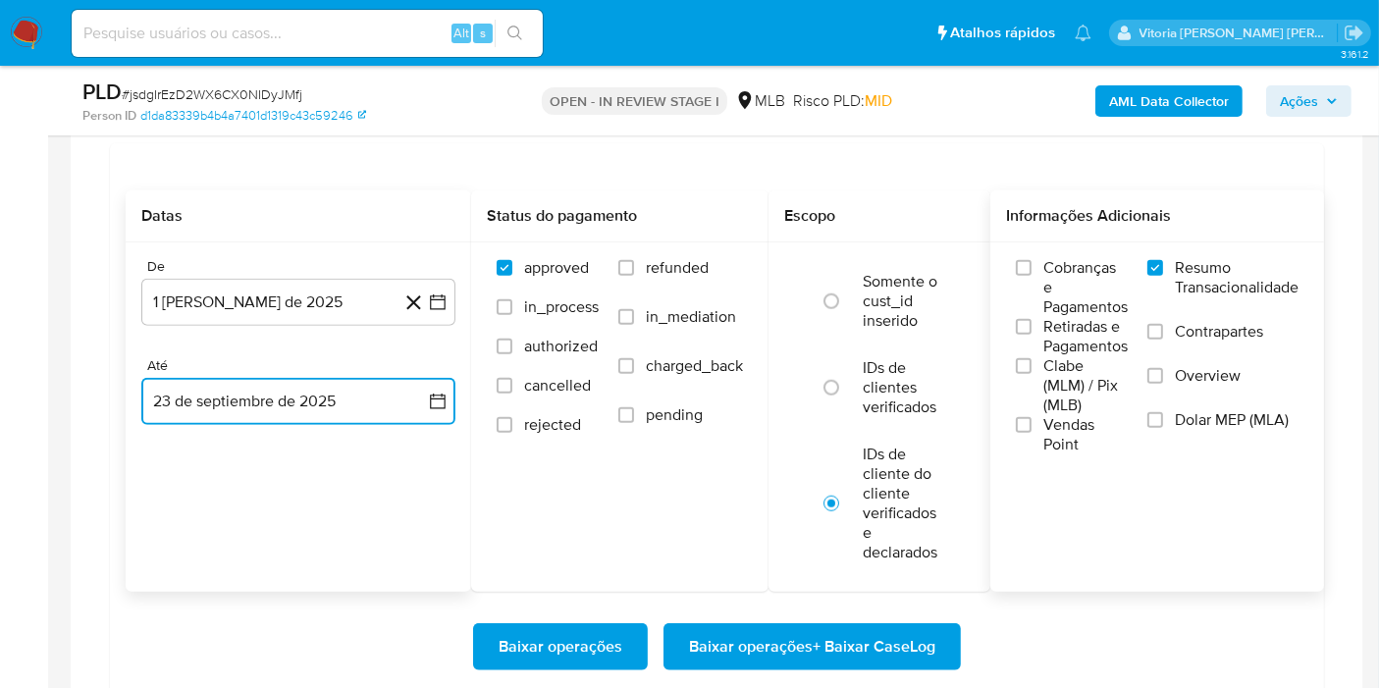
scroll to position [1635, 0]
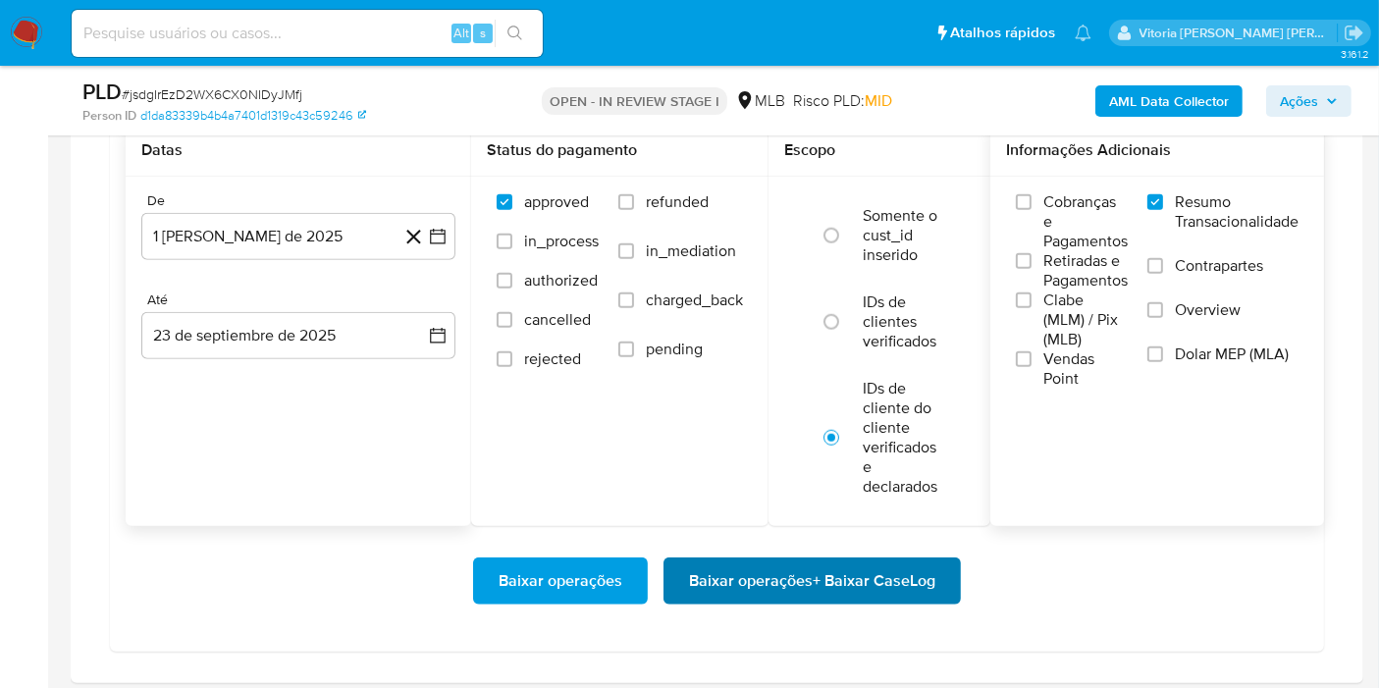
drag, startPoint x: 936, startPoint y: 602, endPoint x: 914, endPoint y: 587, distance: 26.9
click at [935, 602] on div "Baixar operações Baixar operações + Baixar CaseLog" at bounding box center [717, 581] width 1182 height 110
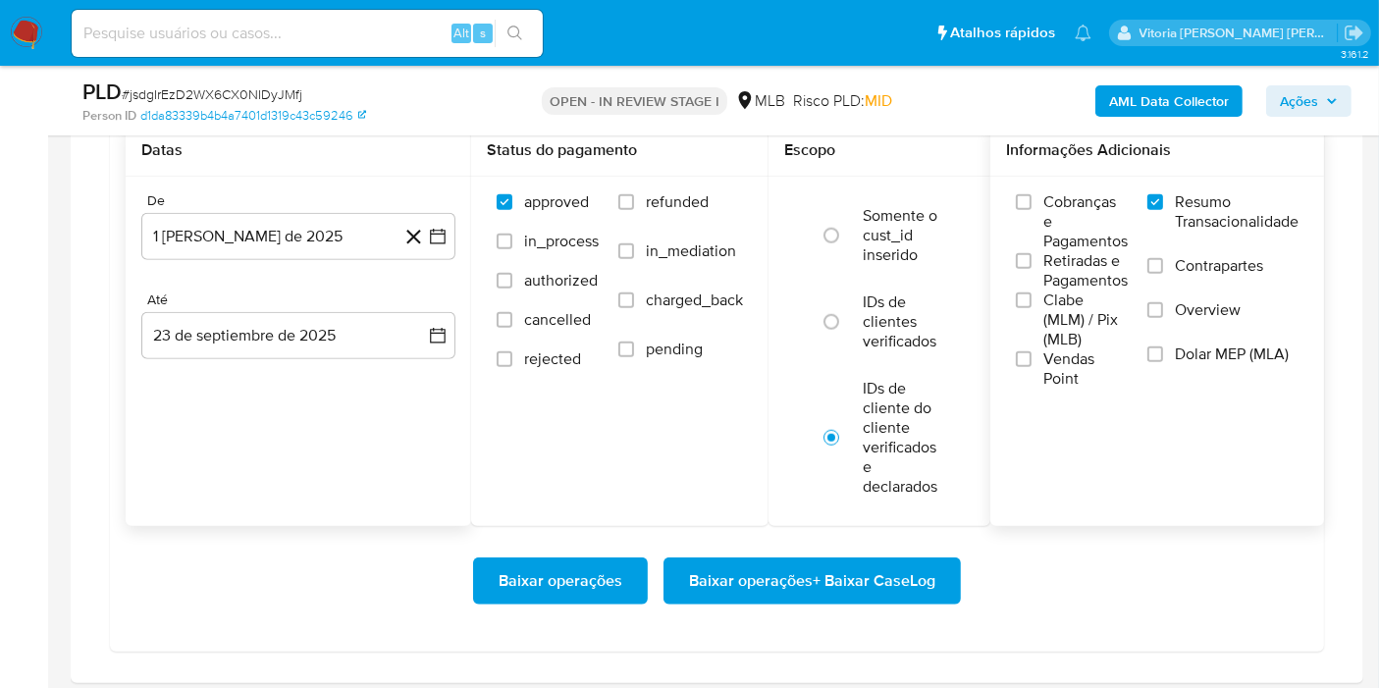
click at [914, 587] on span "Baixar operações + Baixar CaseLog" at bounding box center [812, 580] width 246 height 43
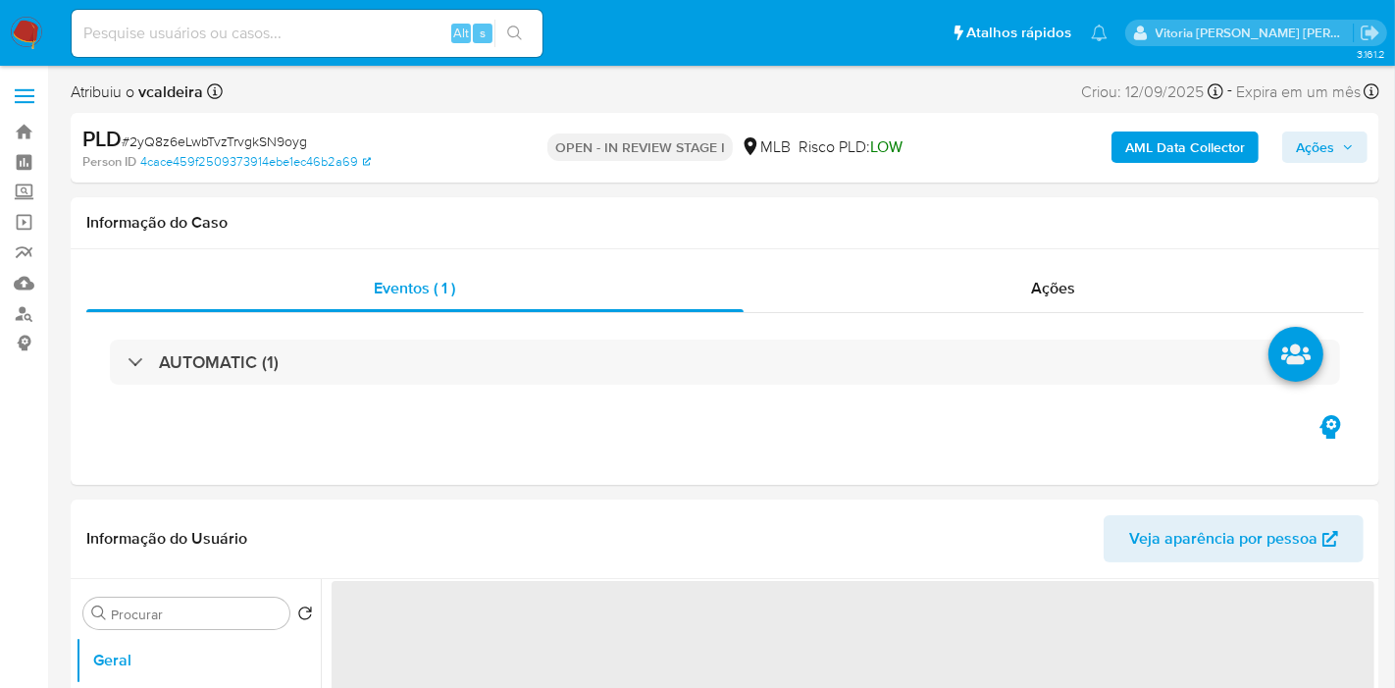
select select "10"
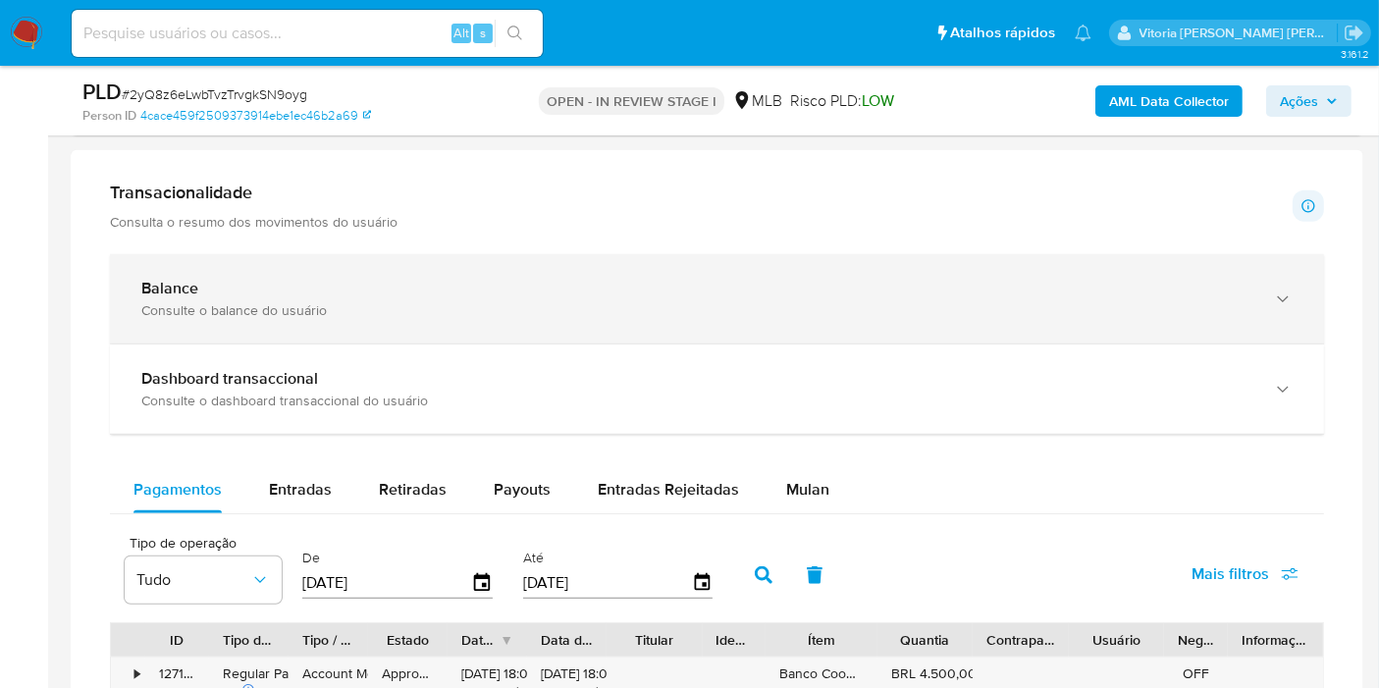
scroll to position [1526, 0]
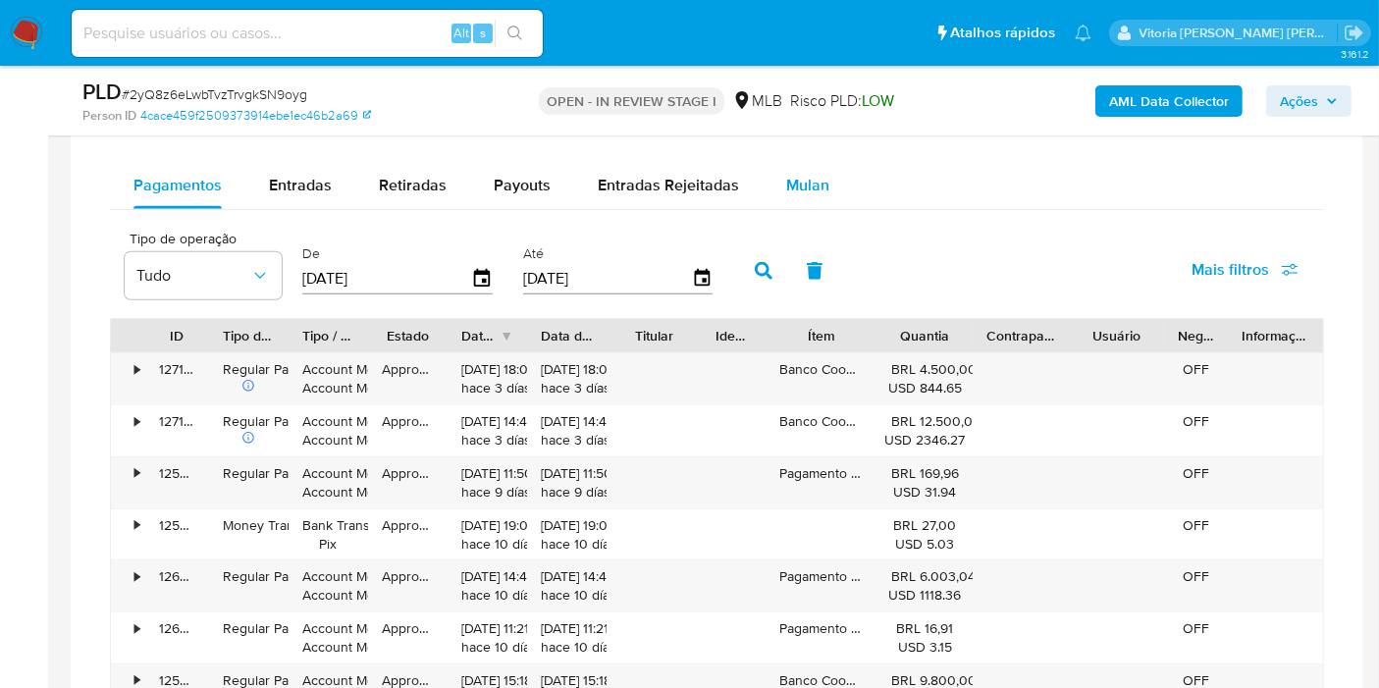
click at [802, 178] on span "Mulan" at bounding box center [807, 185] width 43 height 23
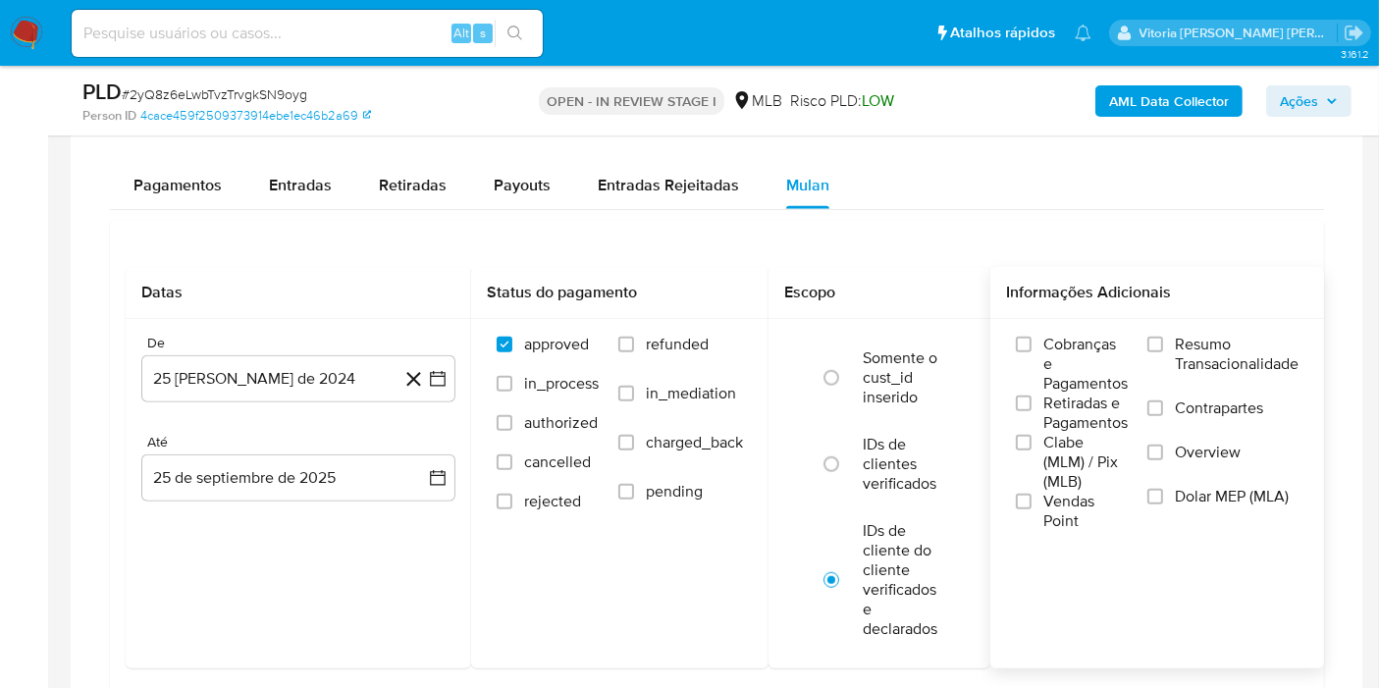
click at [1297, 362] on span "Resumo Transacionalidade" at bounding box center [1237, 354] width 124 height 39
click at [1163, 352] on input "Resumo Transacionalidade" at bounding box center [1155, 345] width 16 height 16
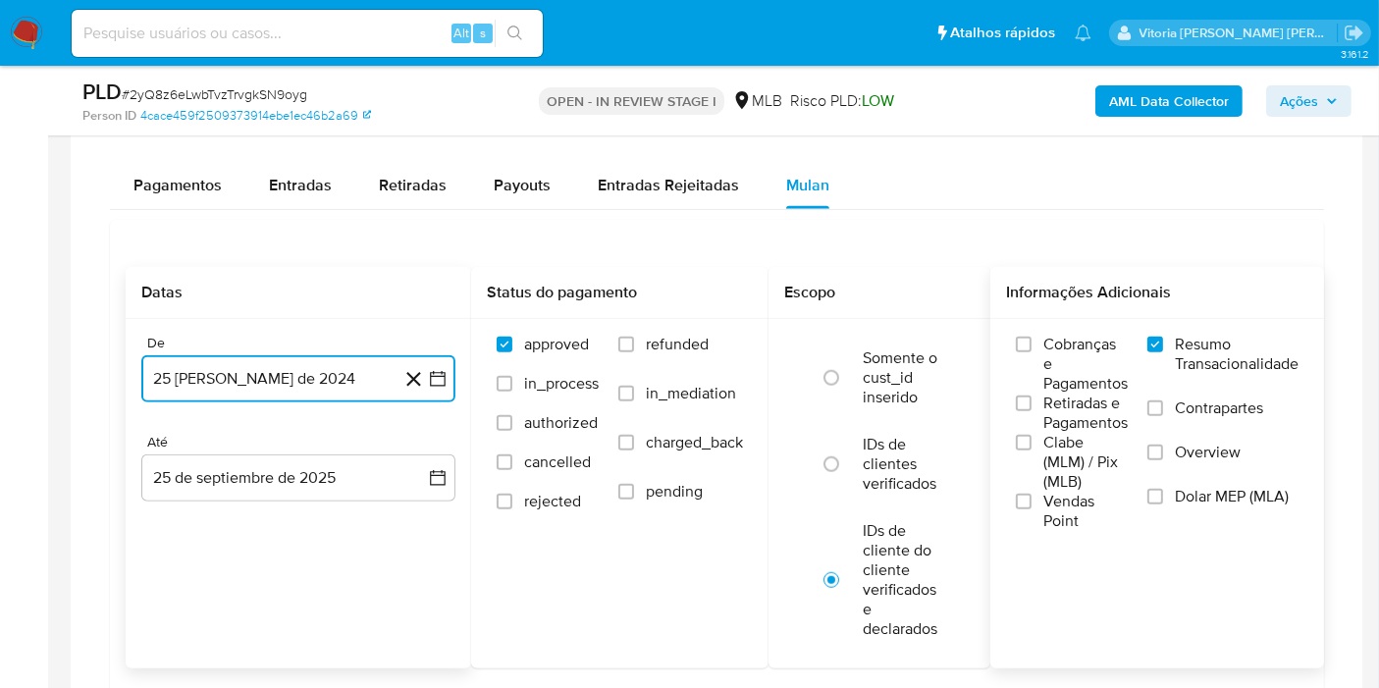
click at [265, 376] on button "25 [PERSON_NAME] de 2024" at bounding box center [298, 378] width 314 height 47
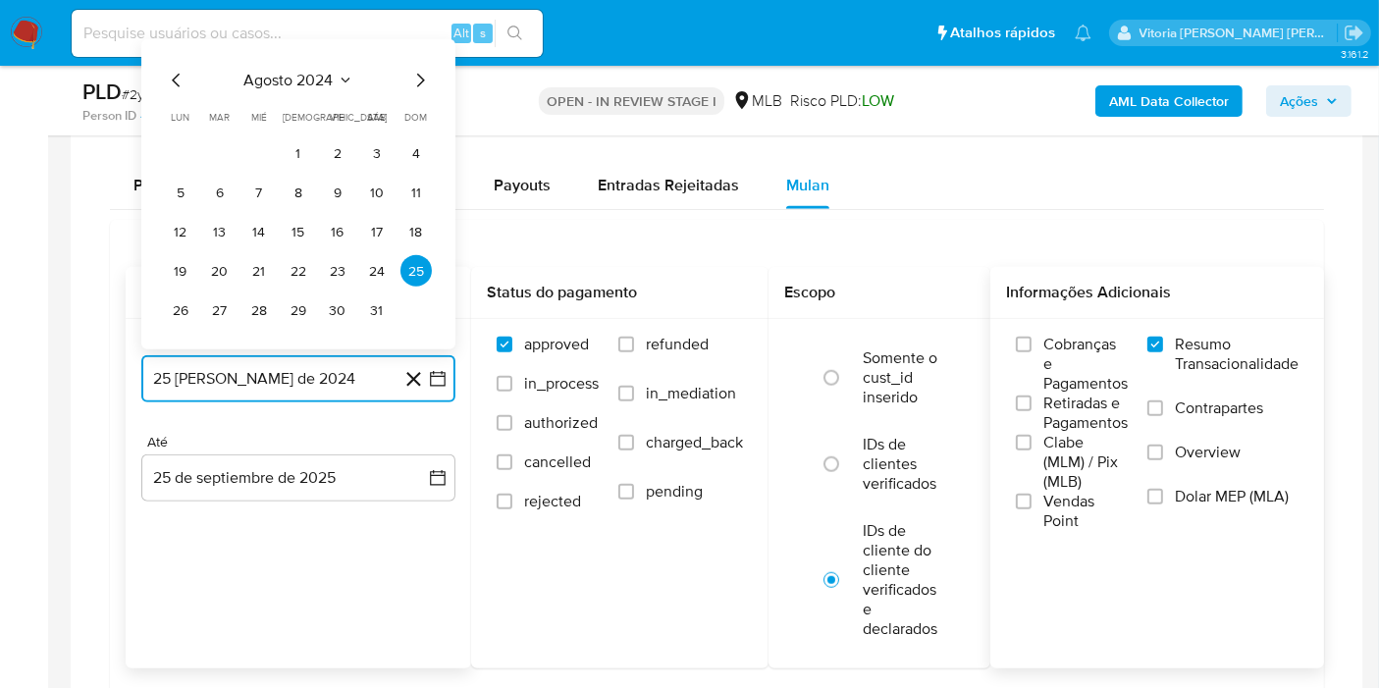
click at [338, 75] on icon "Seleccionar mes y año" at bounding box center [346, 81] width 16 height 16
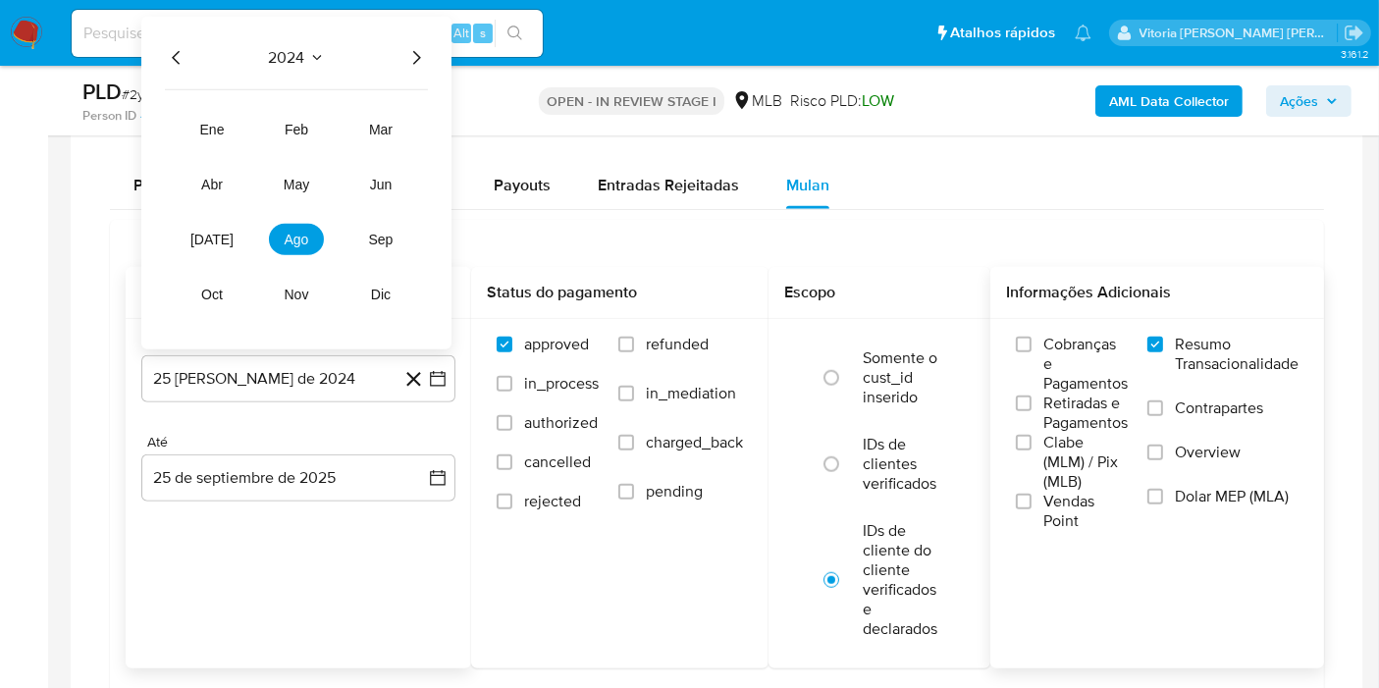
click at [417, 57] on icon "Año siguiente" at bounding box center [416, 58] width 24 height 24
click at [323, 247] on td "ago" at bounding box center [296, 239] width 55 height 31
click at [309, 241] on button "ago" at bounding box center [296, 239] width 55 height 31
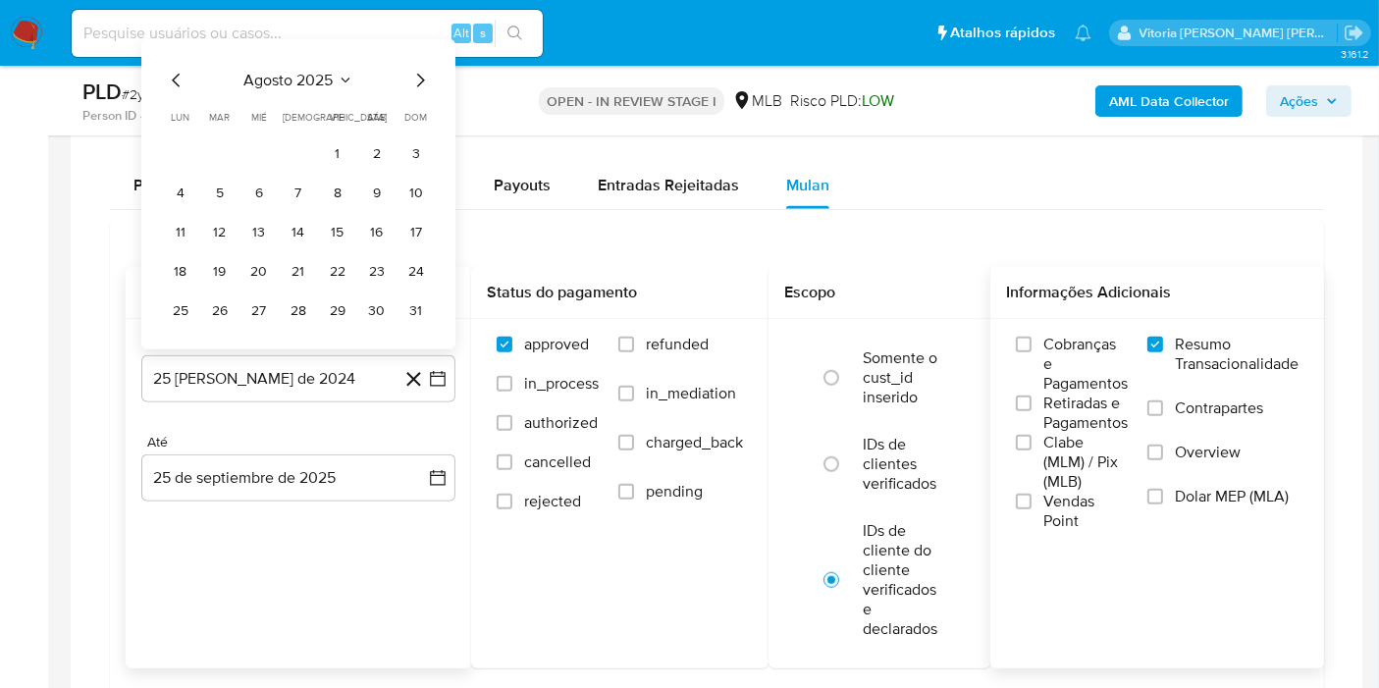
click at [353, 141] on tr "1 2 3" at bounding box center [298, 152] width 267 height 31
click at [342, 156] on button "1" at bounding box center [337, 152] width 31 height 31
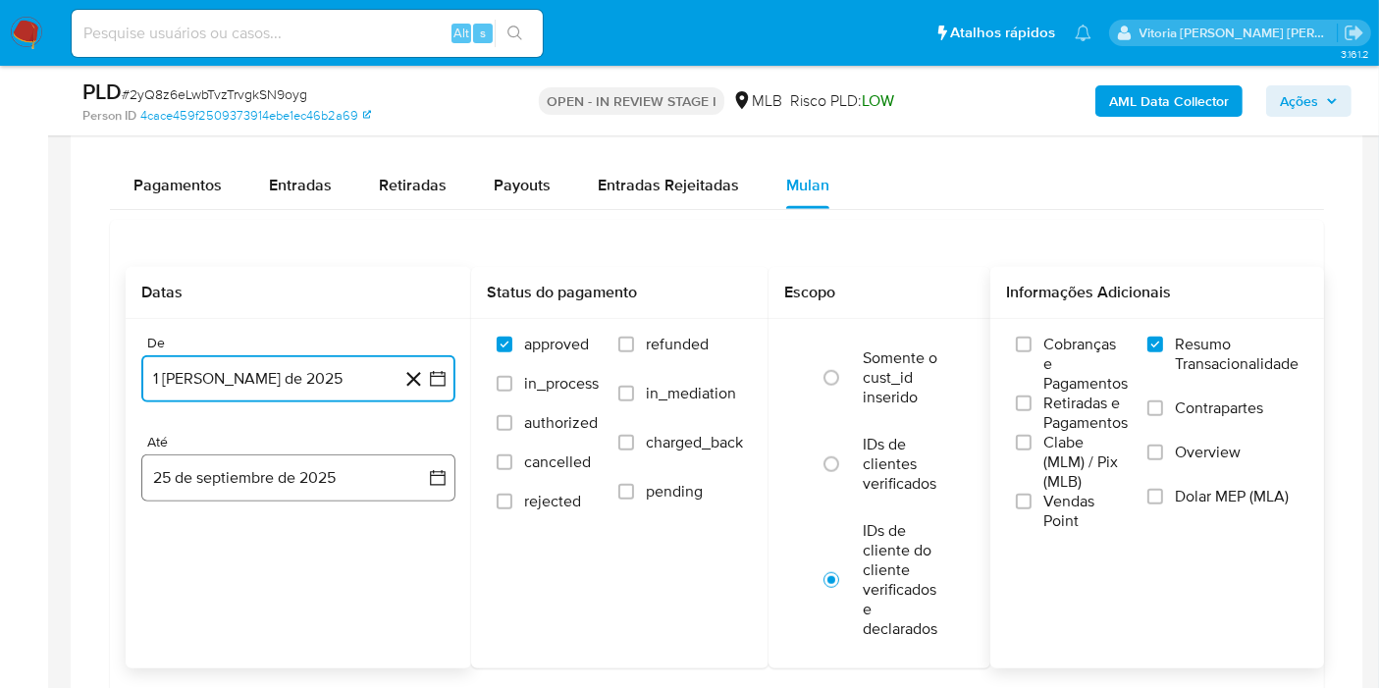
click at [285, 491] on button "25 de septiembre de 2025" at bounding box center [298, 477] width 314 height 47
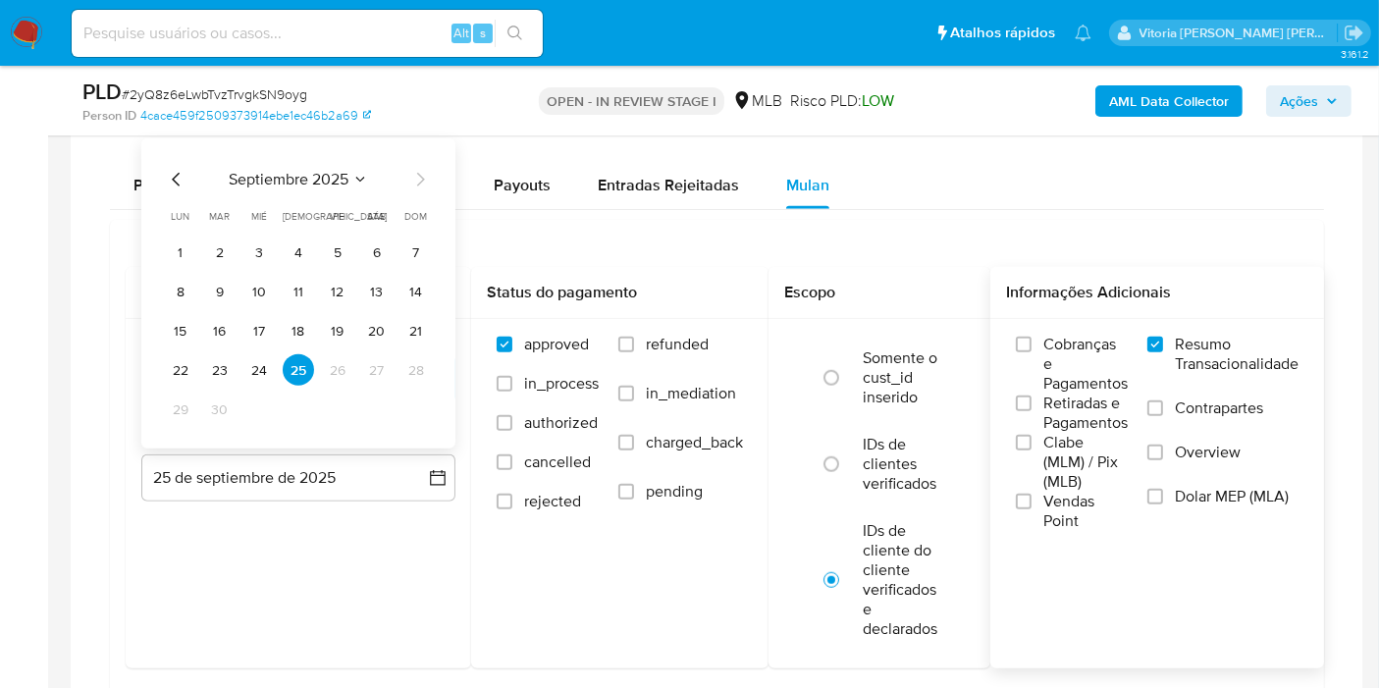
drag, startPoint x: 224, startPoint y: 366, endPoint x: 240, endPoint y: 363, distance: 16.9
click at [224, 365] on button "23" at bounding box center [219, 369] width 31 height 31
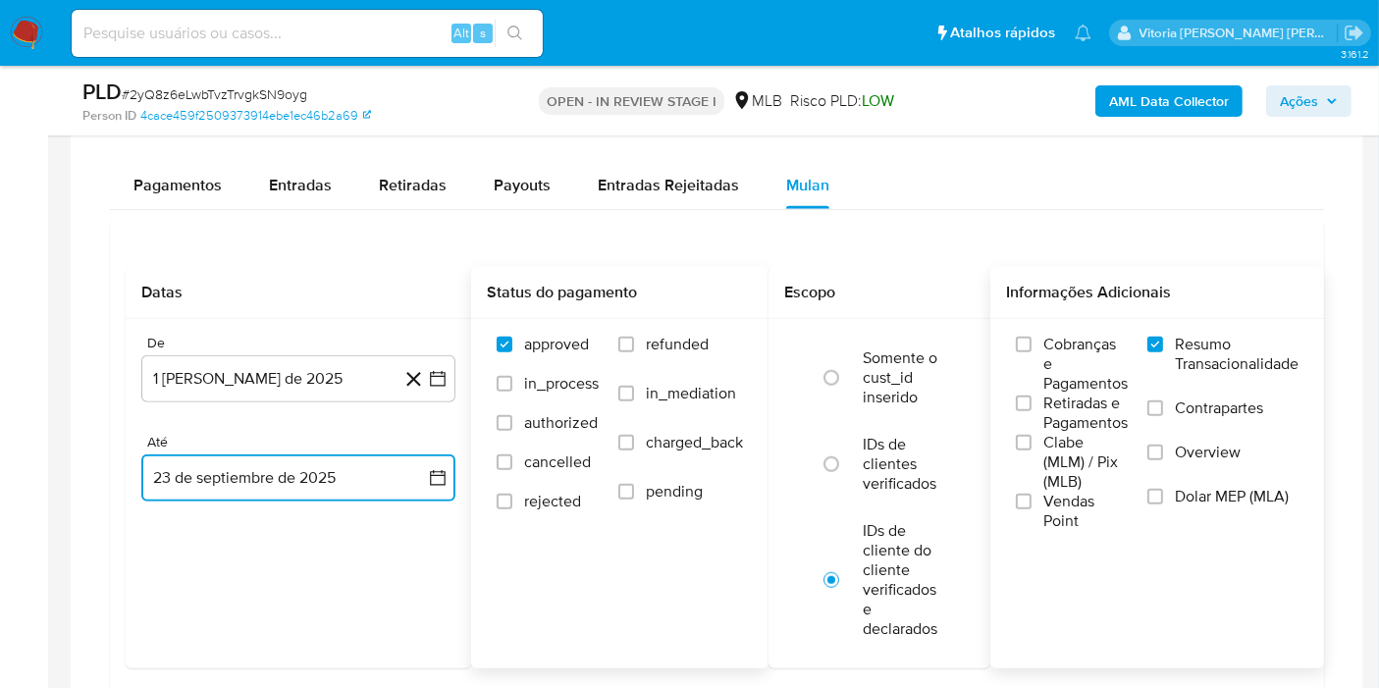
scroll to position [1853, 0]
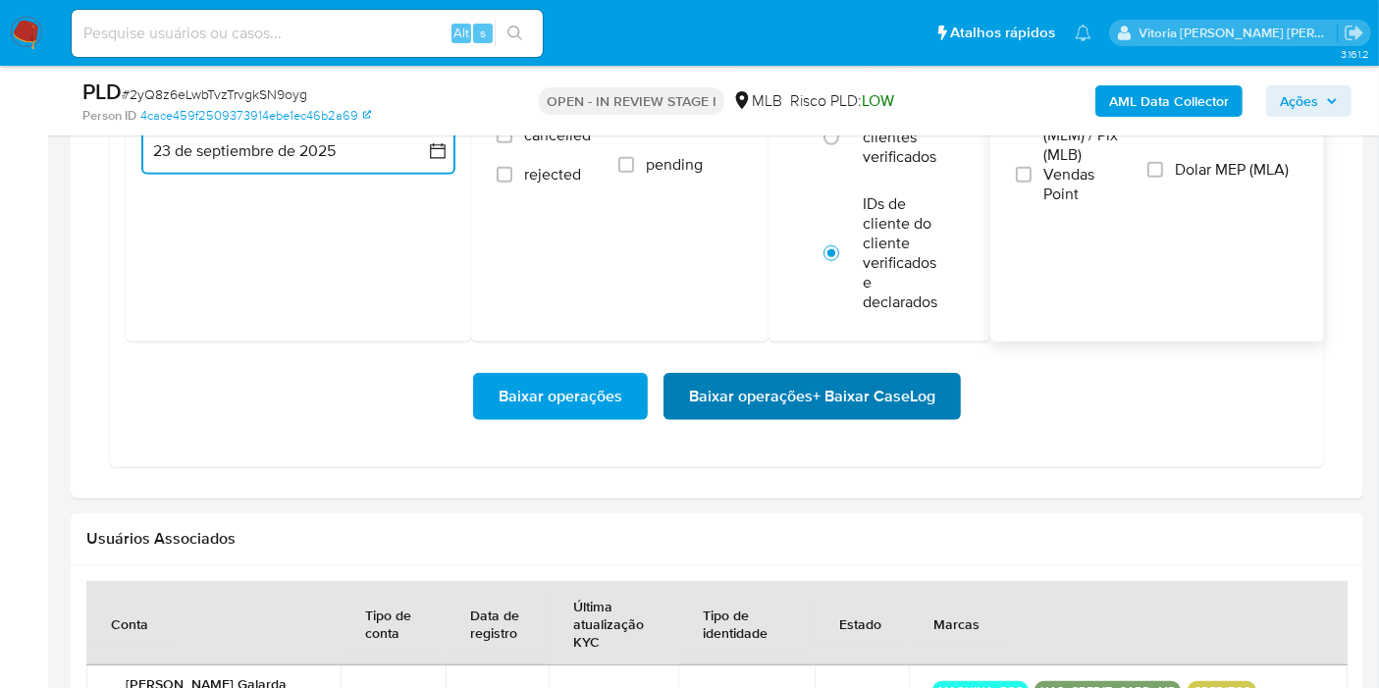
click at [746, 375] on span "Baixar operações + Baixar CaseLog" at bounding box center [812, 396] width 246 height 43
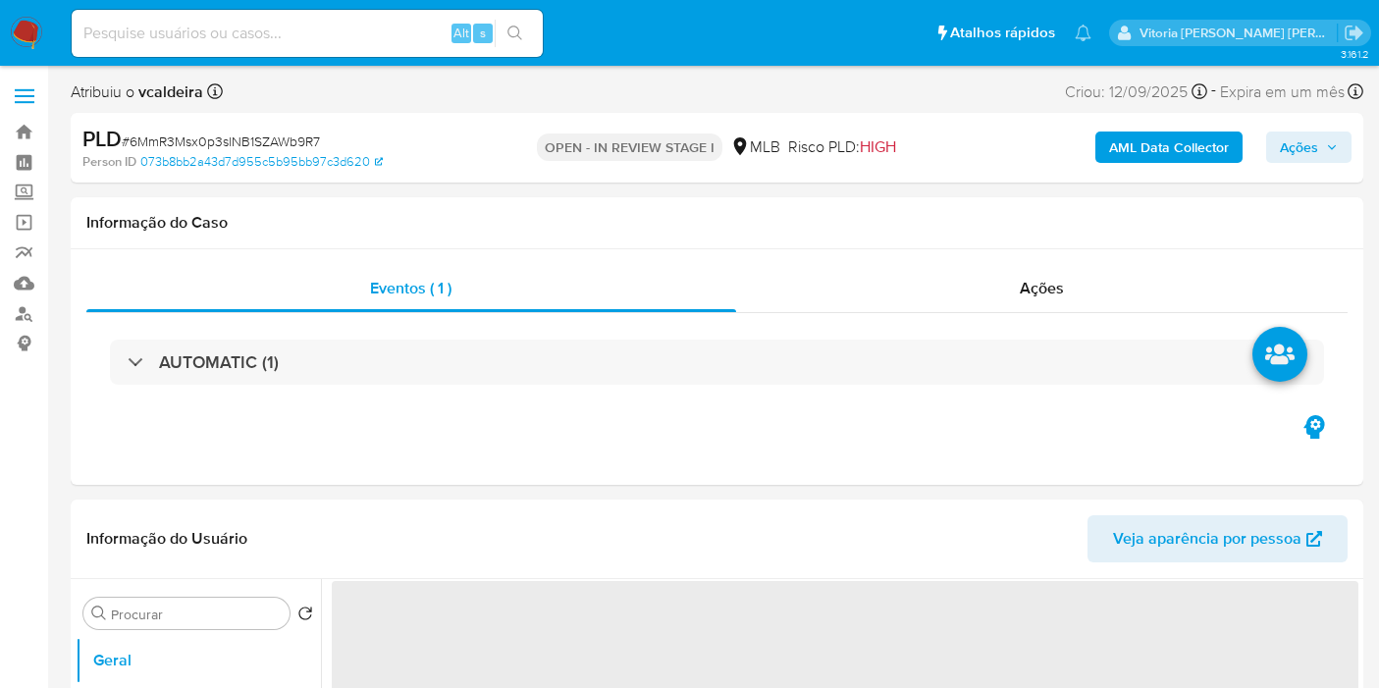
select select "10"
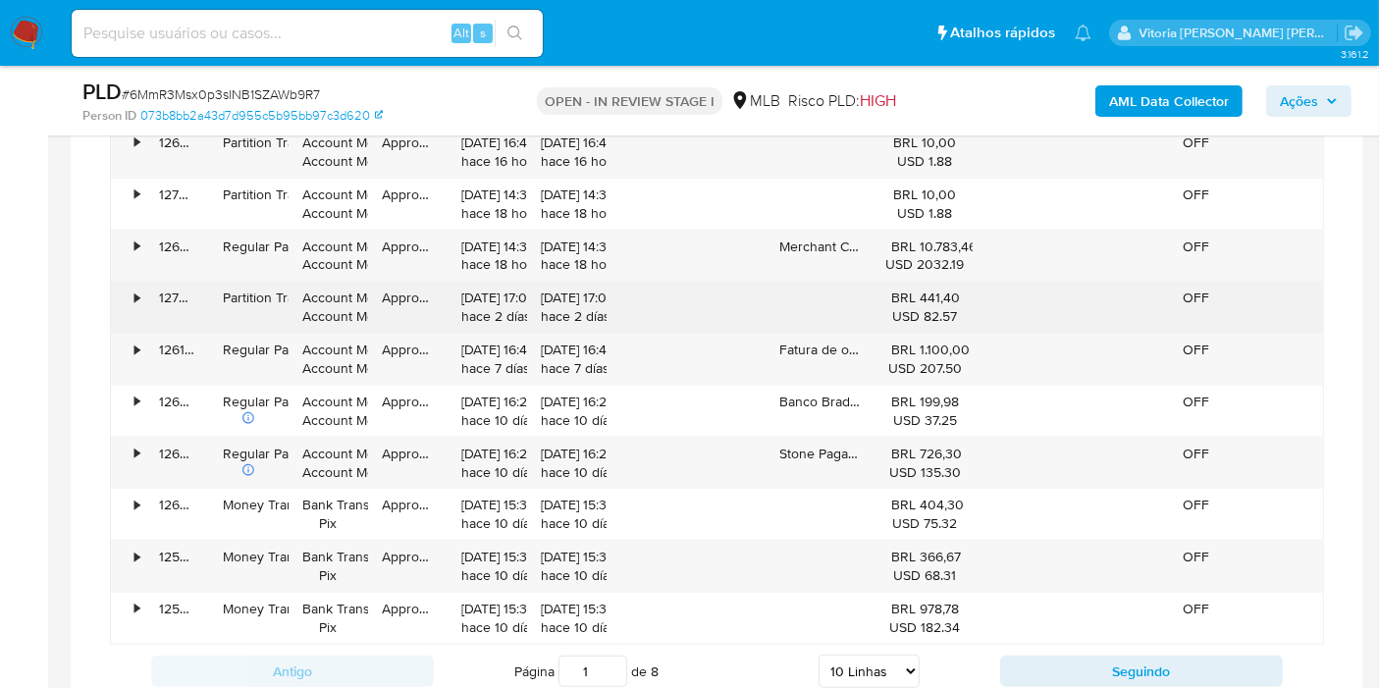
scroll to position [1526, 0]
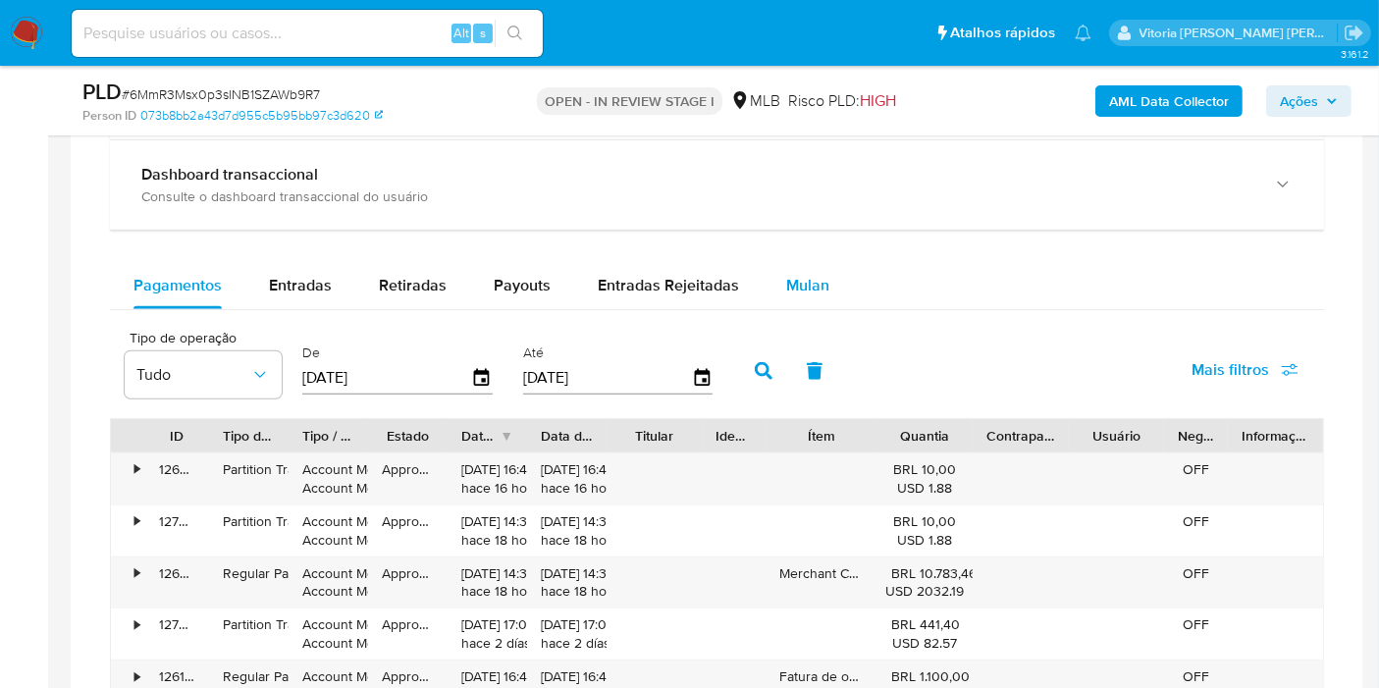
click at [814, 289] on span "Mulan" at bounding box center [807, 285] width 43 height 23
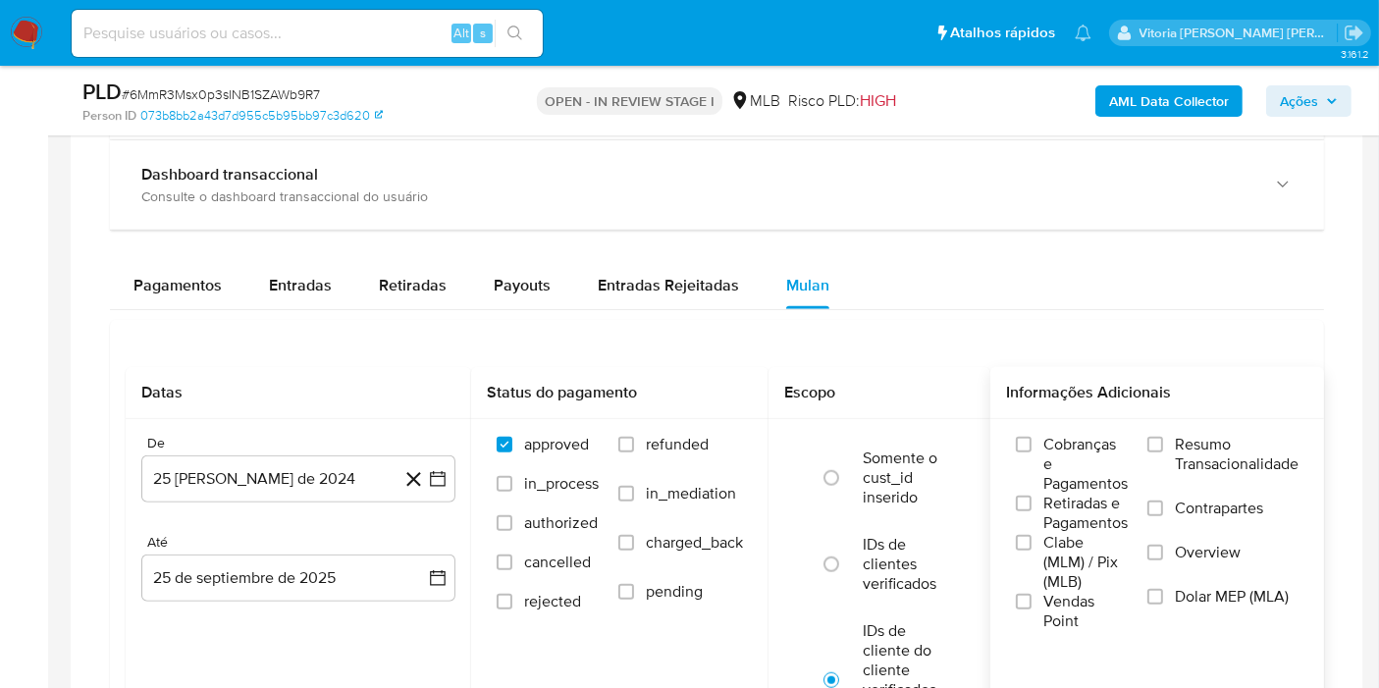
click at [1222, 452] on span "Resumo Transacionalidade" at bounding box center [1237, 454] width 124 height 39
click at [1163, 452] on input "Resumo Transacionalidade" at bounding box center [1155, 445] width 16 height 16
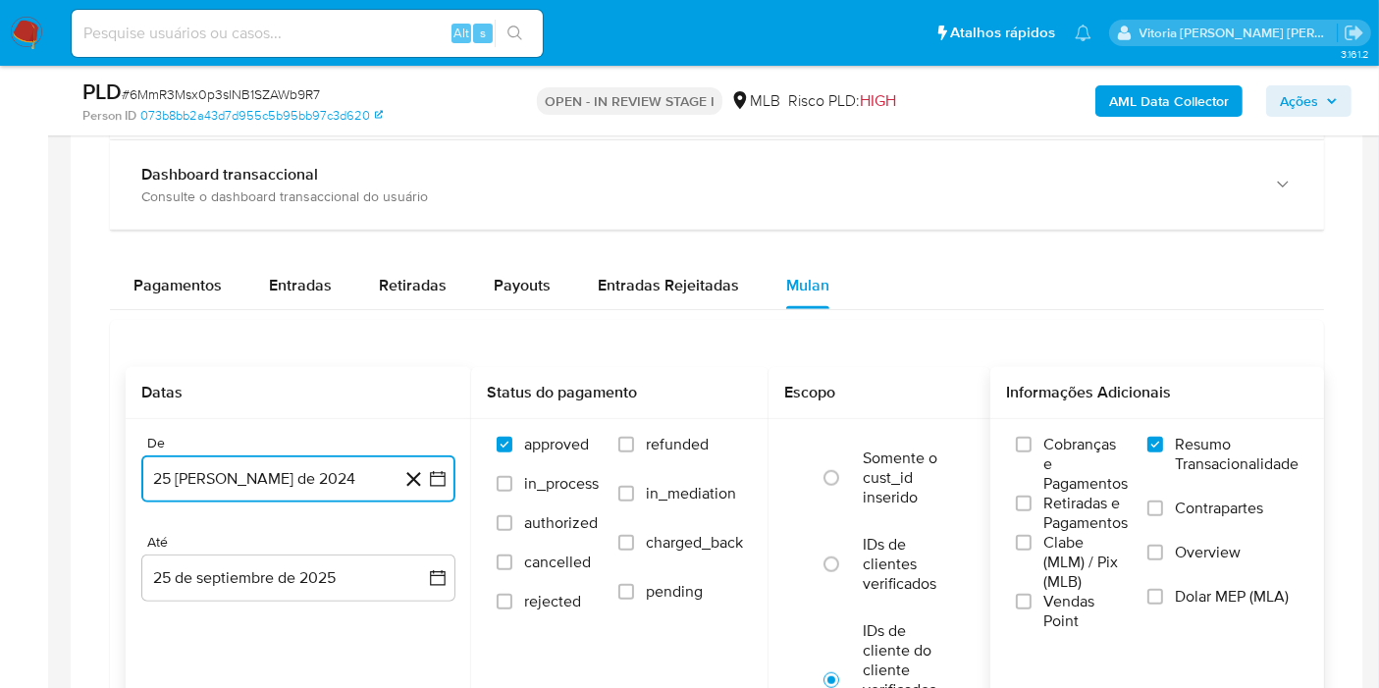
click at [216, 476] on button "25 [PERSON_NAME] de 2024" at bounding box center [298, 478] width 314 height 47
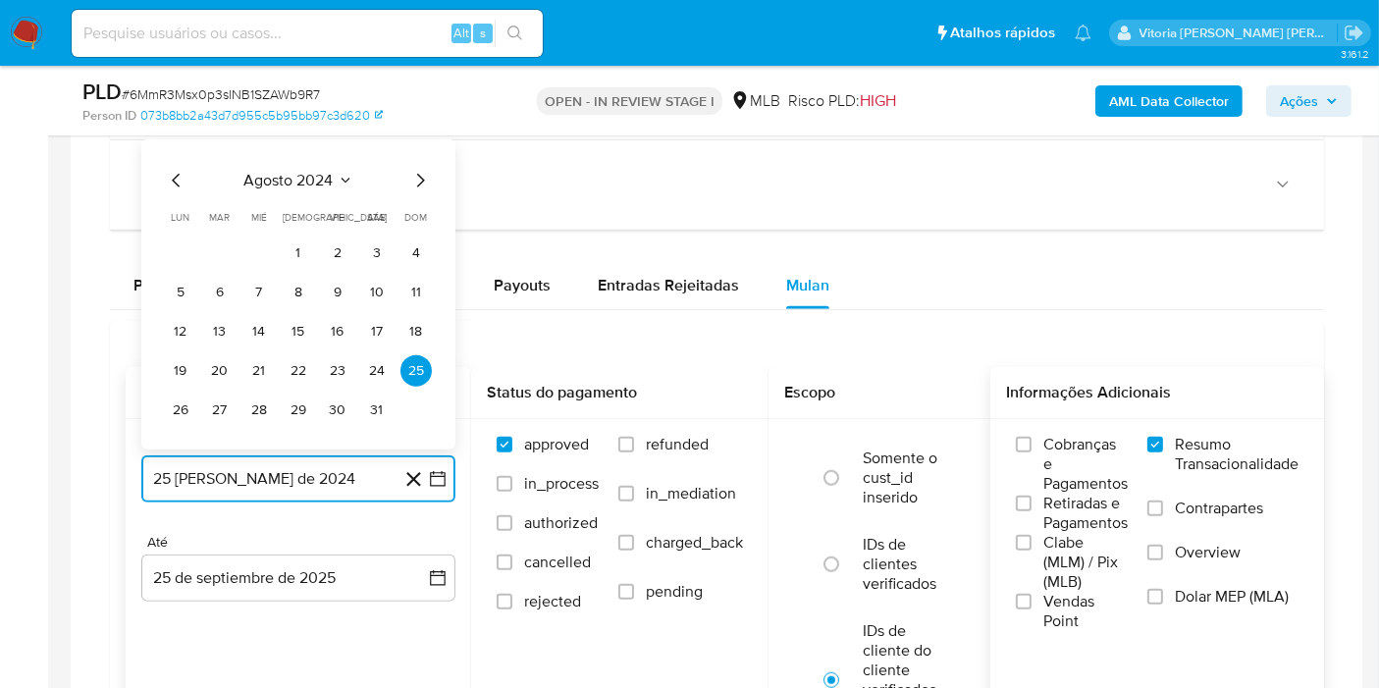
click at [342, 173] on icon "Seleccionar mes y año" at bounding box center [346, 181] width 16 height 16
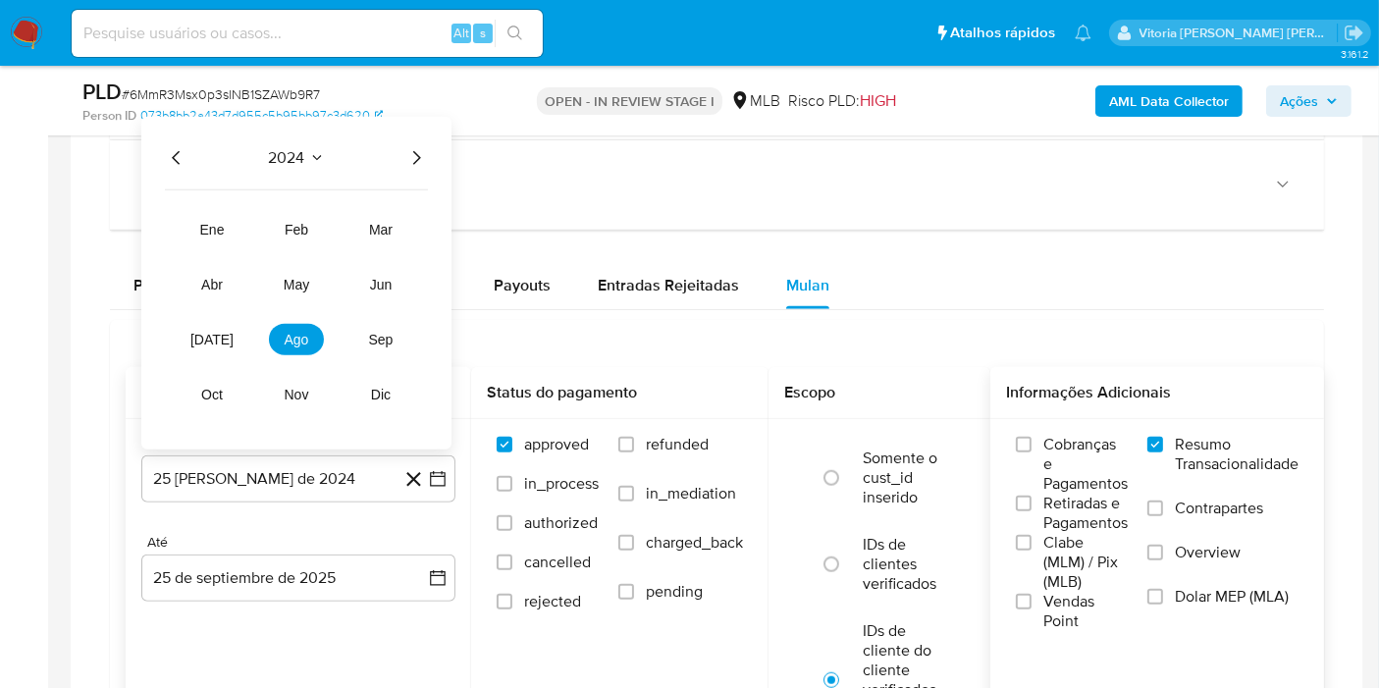
click at [414, 164] on icon "Año siguiente" at bounding box center [416, 158] width 24 height 24
click at [299, 338] on span "ago" at bounding box center [297, 340] width 25 height 16
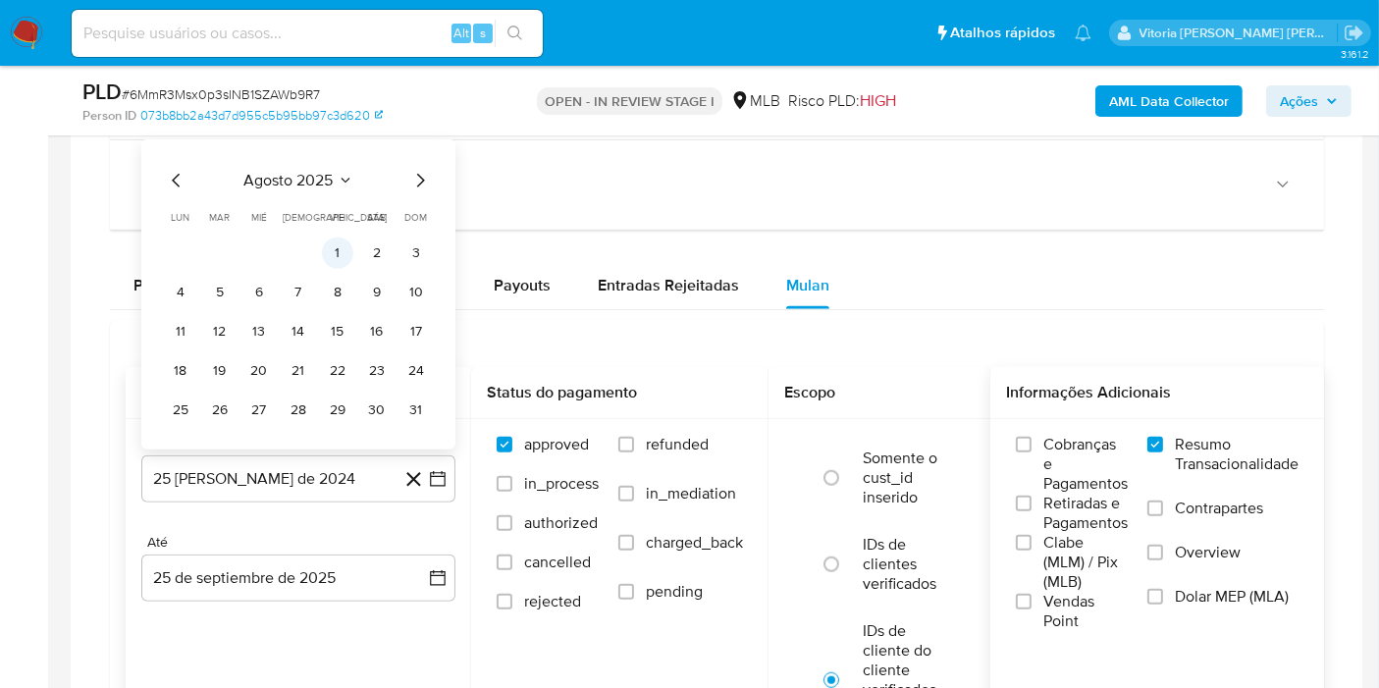
click at [337, 240] on button "1" at bounding box center [337, 252] width 31 height 31
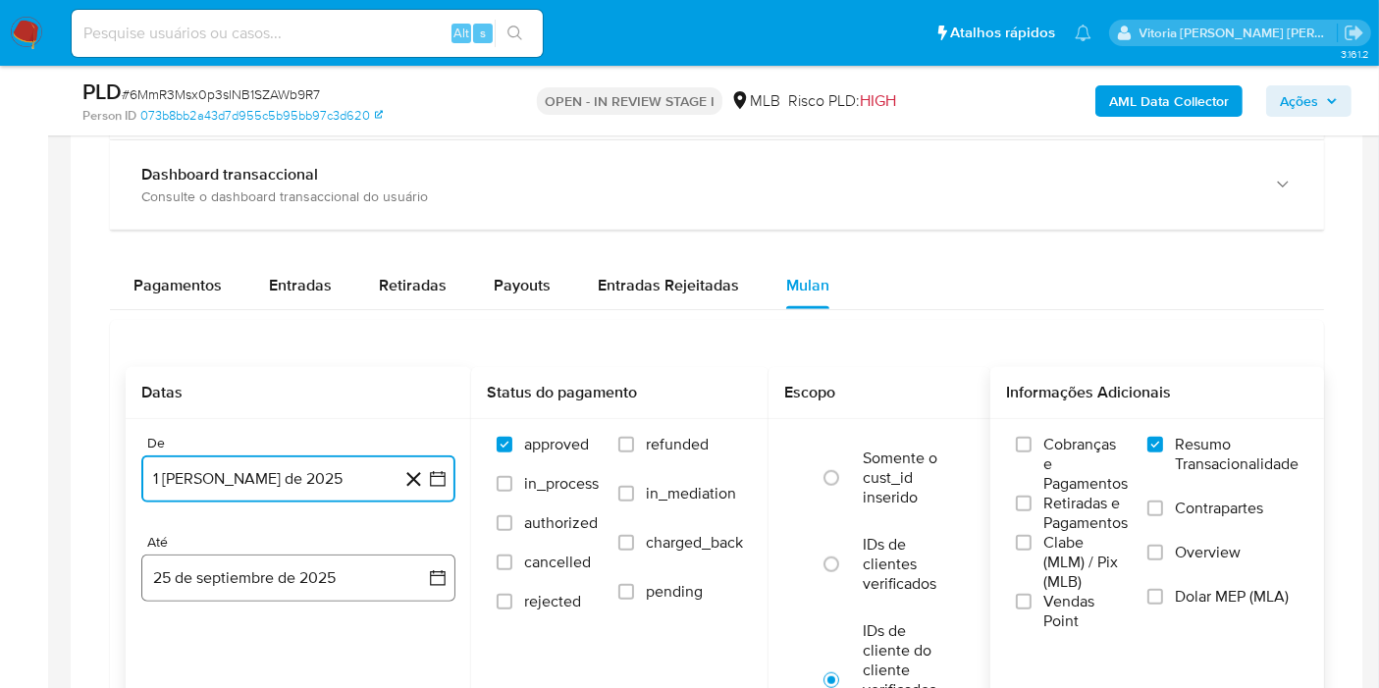
click at [237, 583] on button "25 de septiembre de 2025" at bounding box center [298, 577] width 314 height 47
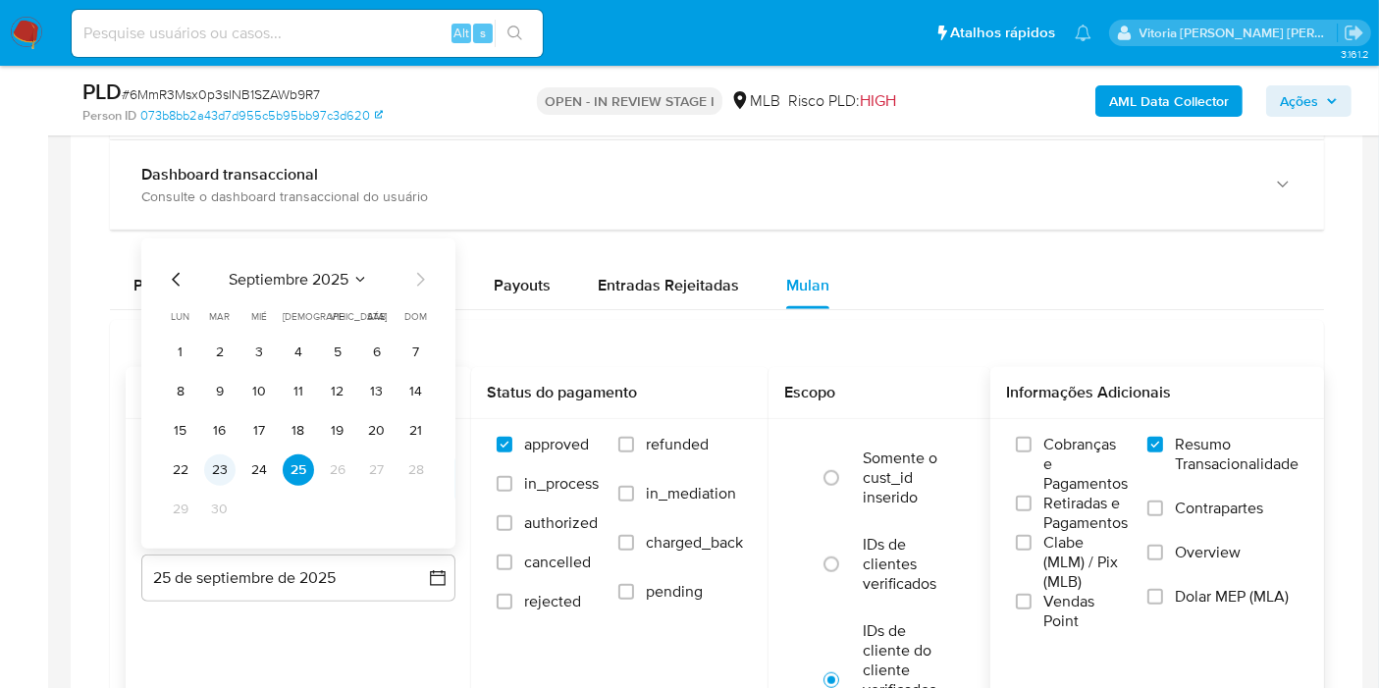
click at [233, 464] on button "23" at bounding box center [219, 469] width 31 height 31
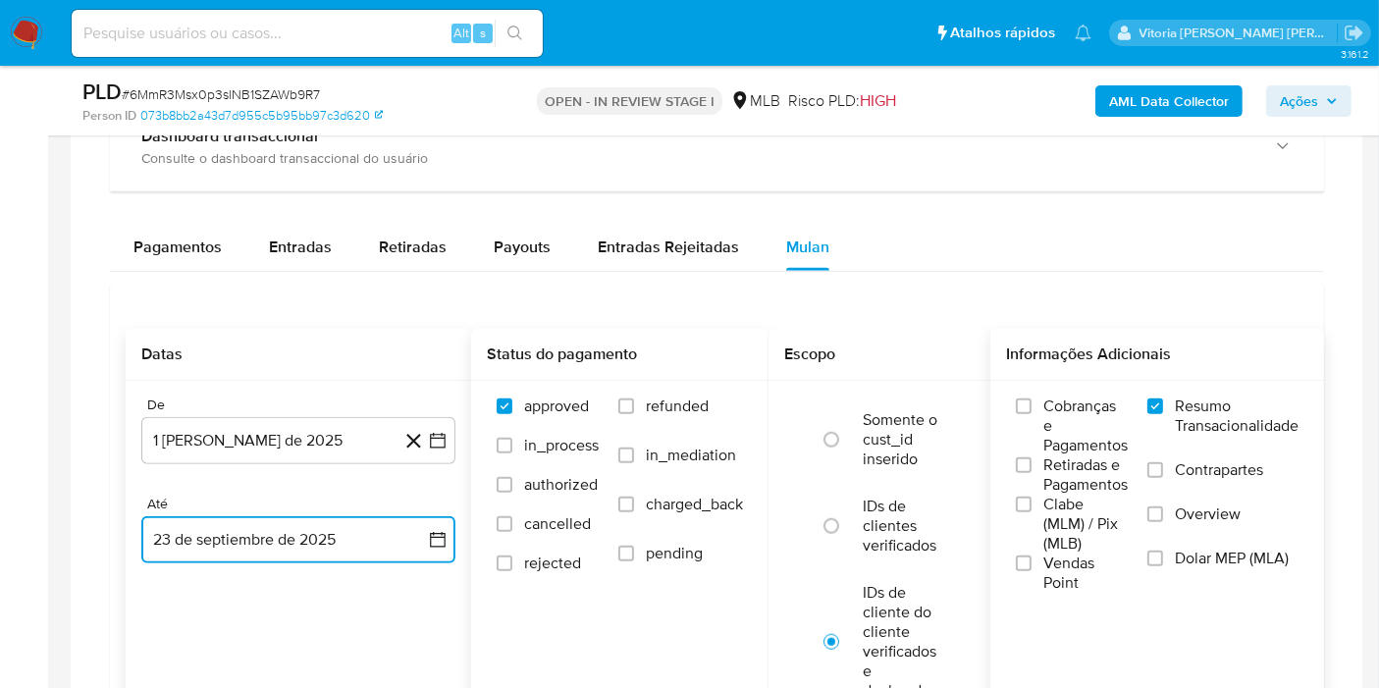
scroll to position [1853, 0]
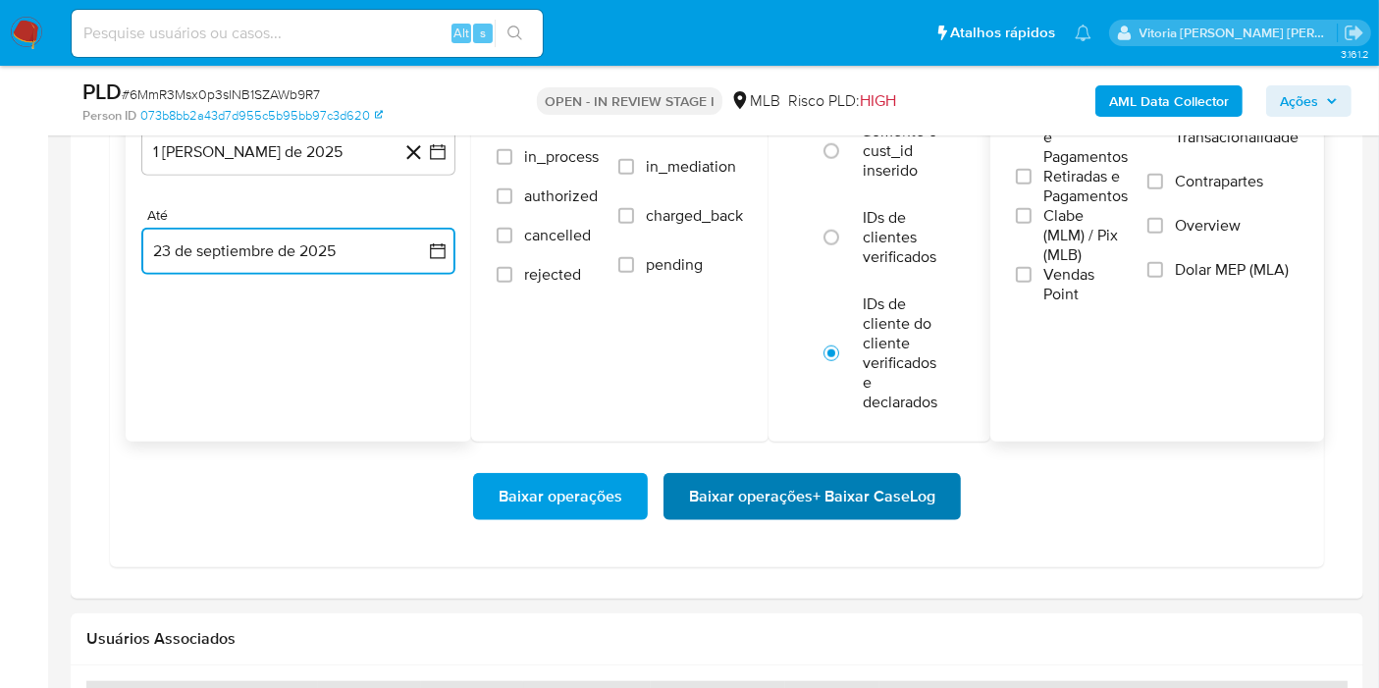
click at [747, 493] on span "Baixar operações + Baixar CaseLog" at bounding box center [812, 496] width 246 height 43
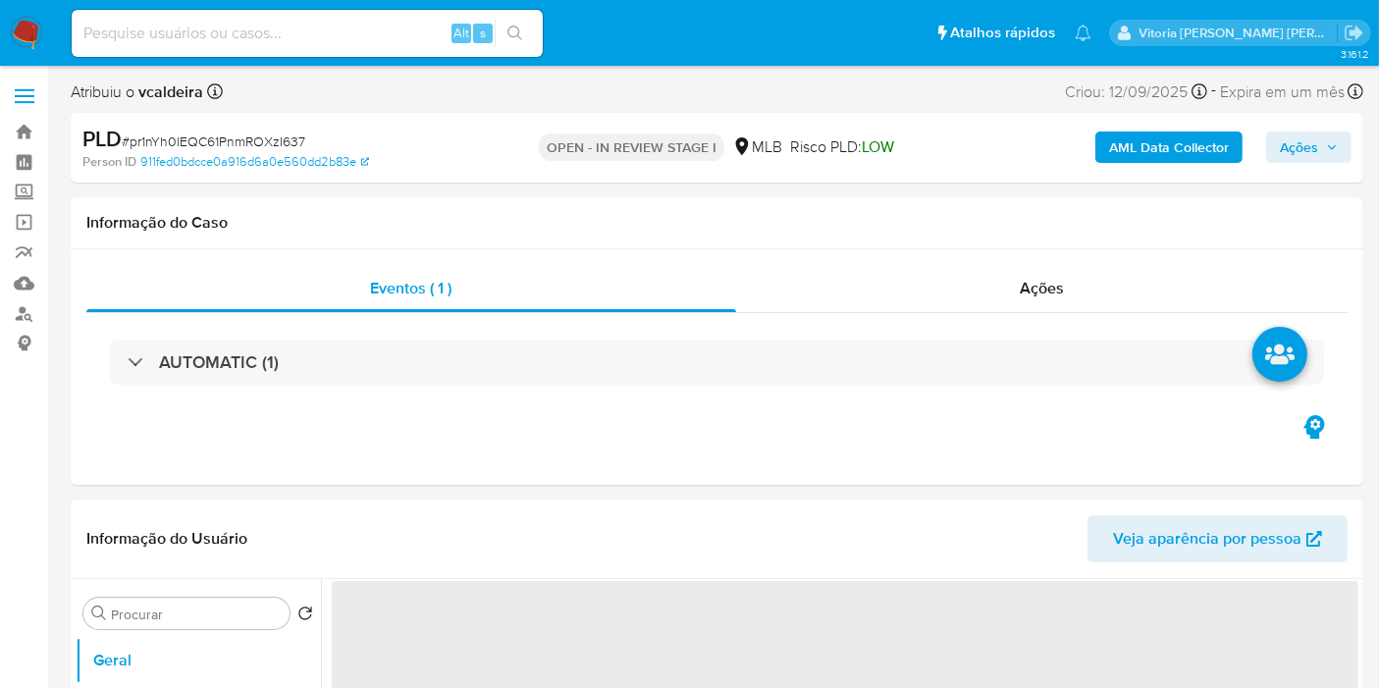
select select "10"
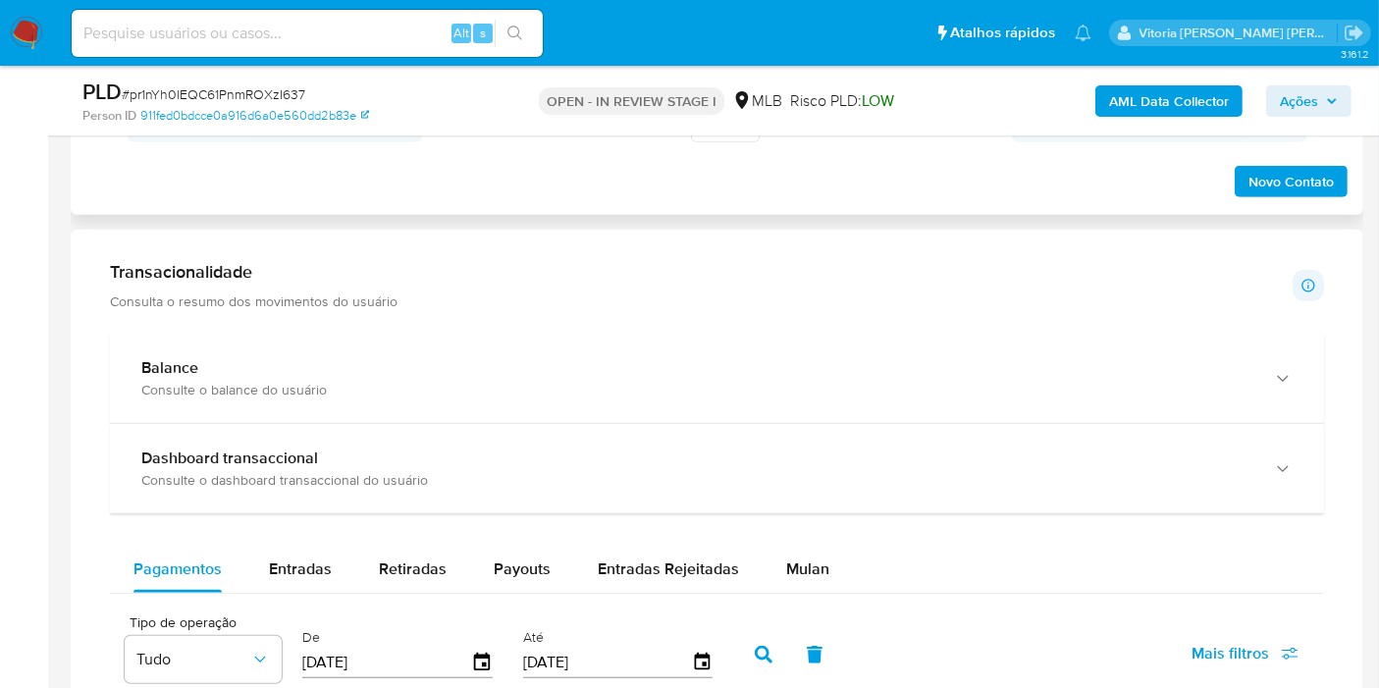
scroll to position [1090, 0]
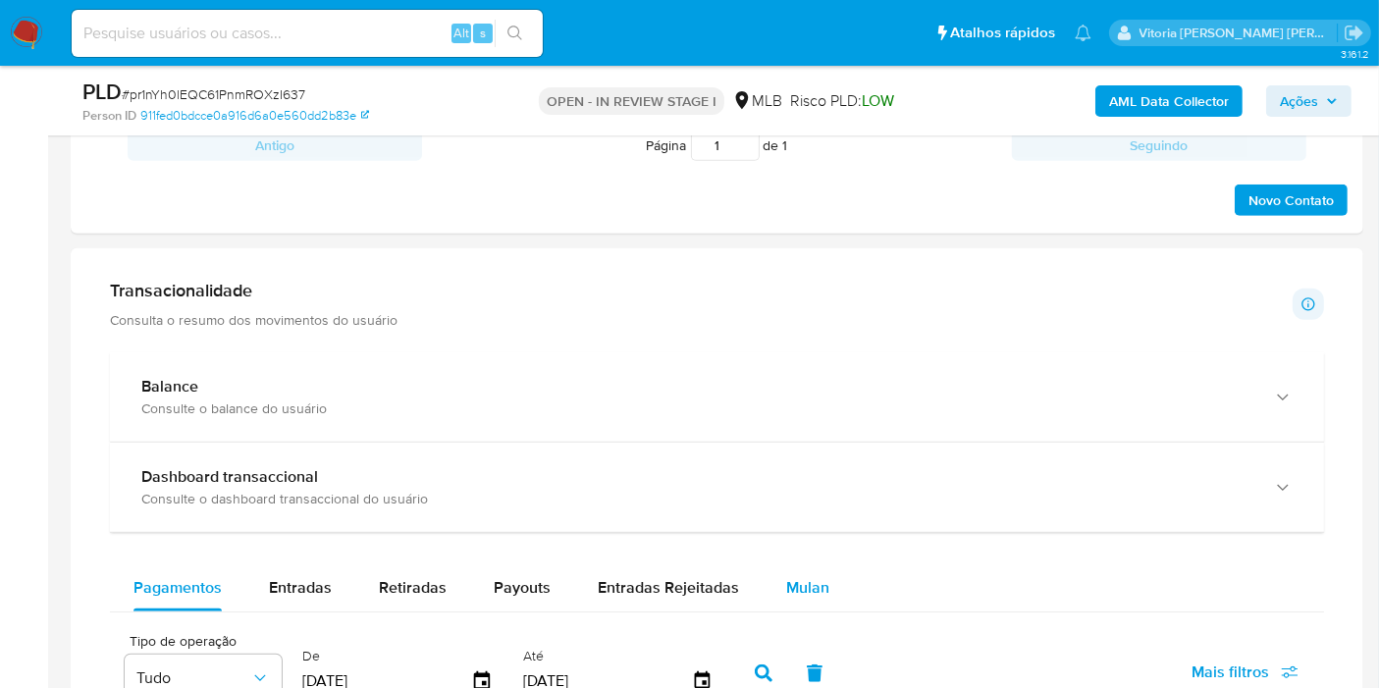
drag, startPoint x: 790, startPoint y: 570, endPoint x: 805, endPoint y: 567, distance: 15.0
click at [795, 569] on div "Mulan" at bounding box center [807, 587] width 43 height 47
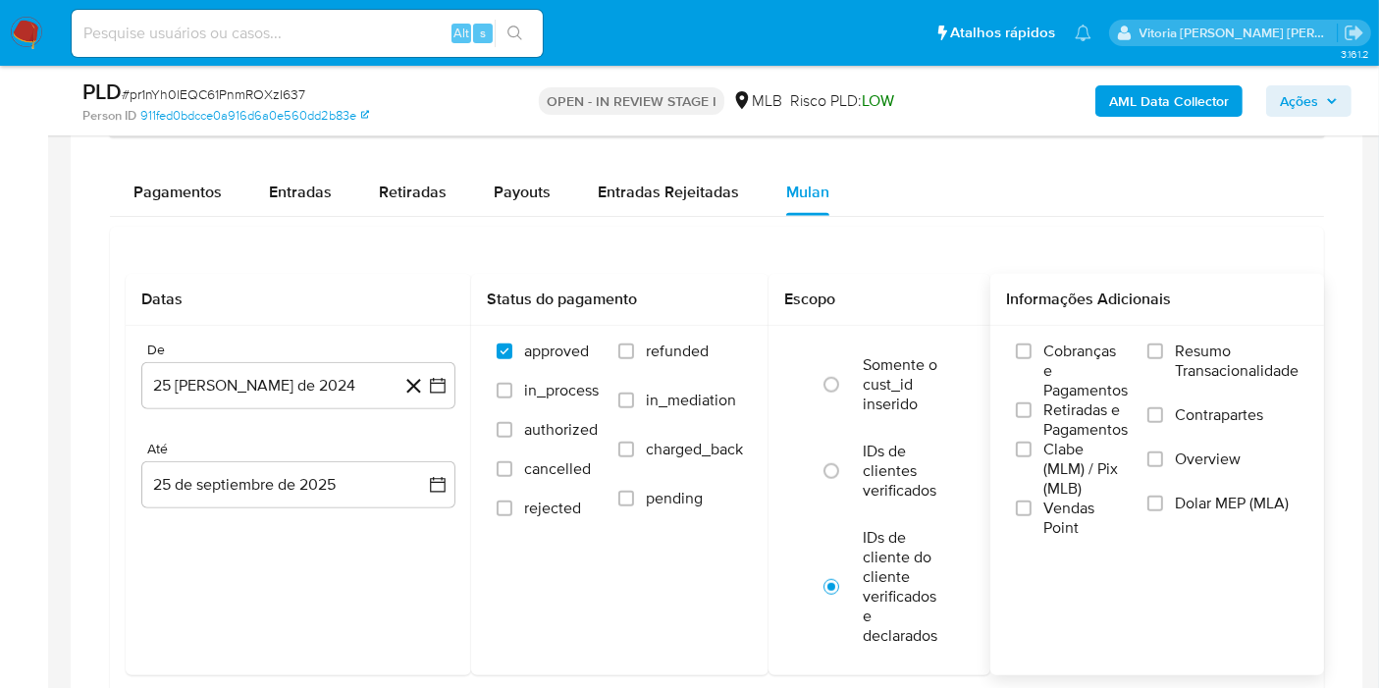
scroll to position [1635, 0]
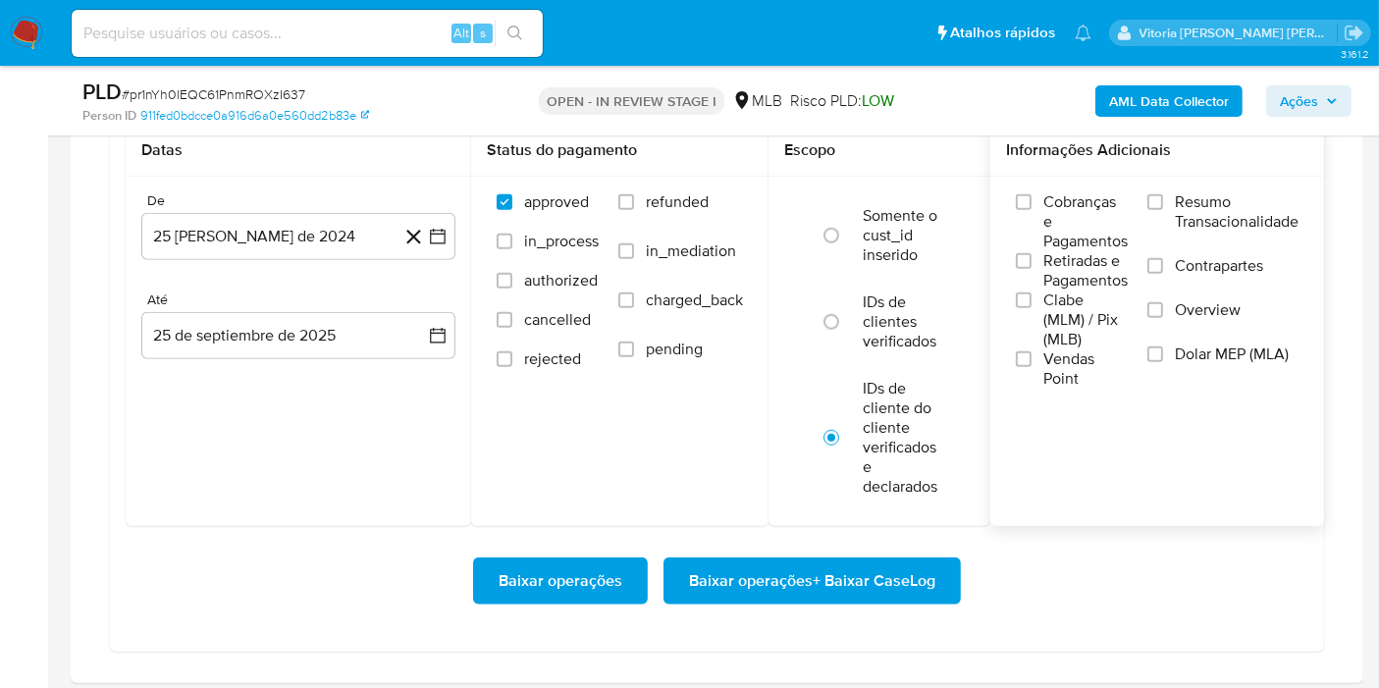
click at [1225, 212] on span "Resumo Transacionalidade" at bounding box center [1237, 211] width 124 height 39
click at [1163, 210] on input "Resumo Transacionalidade" at bounding box center [1155, 202] width 16 height 16
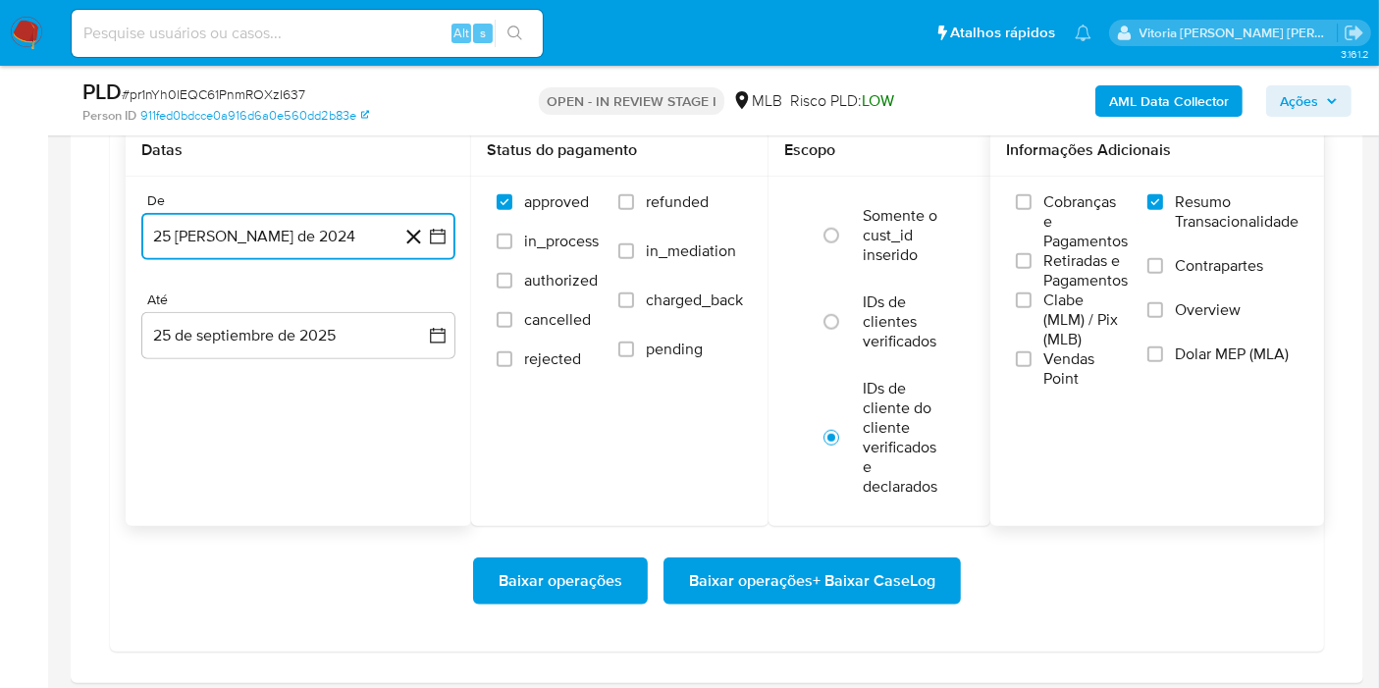
click at [350, 231] on button "25 [PERSON_NAME] de 2024" at bounding box center [298, 236] width 314 height 47
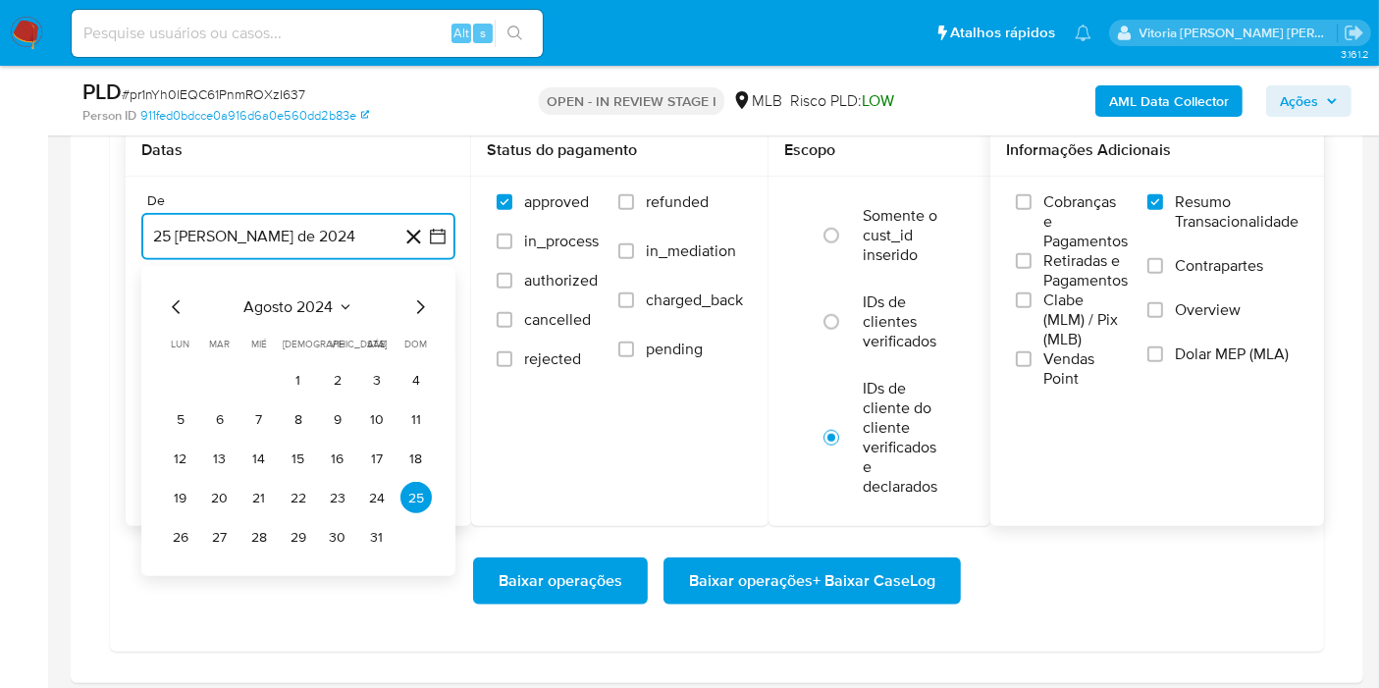
click at [336, 298] on button "agosto 2024" at bounding box center [298, 307] width 109 height 20
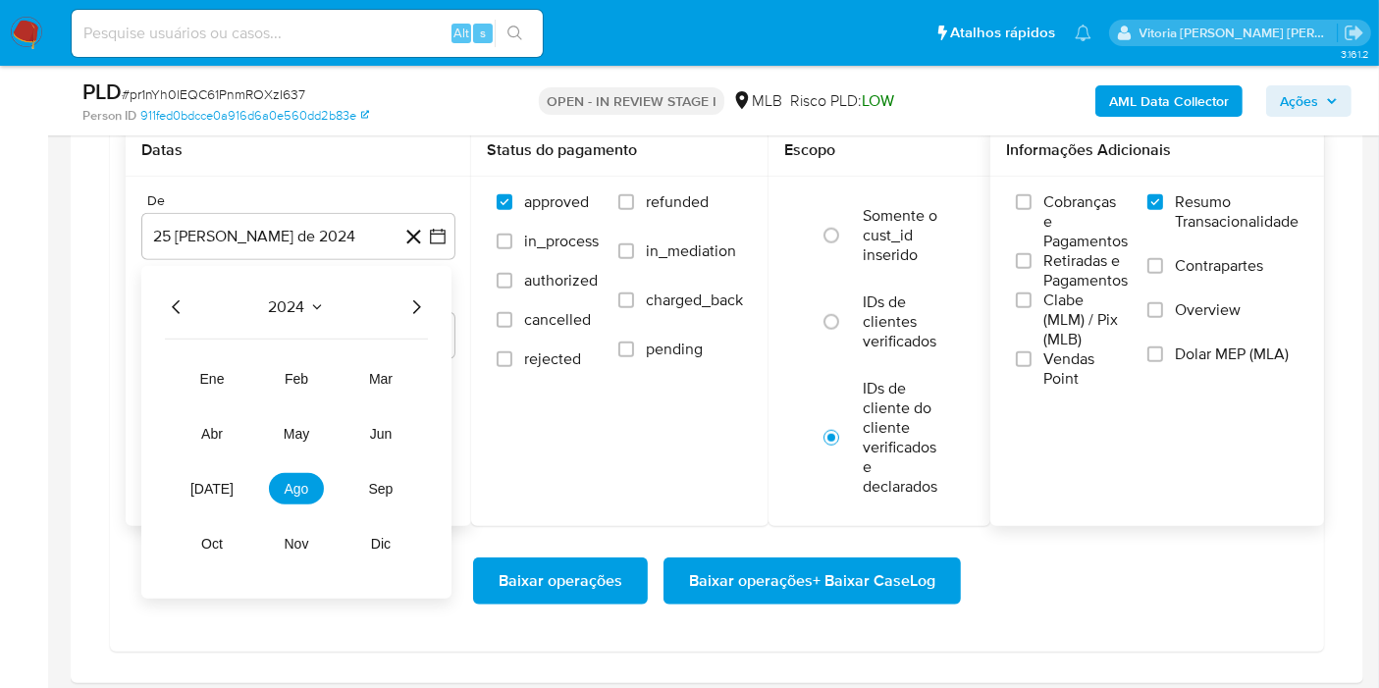
click at [416, 298] on icon "Año siguiente" at bounding box center [416, 307] width 24 height 24
click at [293, 491] on span "ago" at bounding box center [297, 489] width 25 height 16
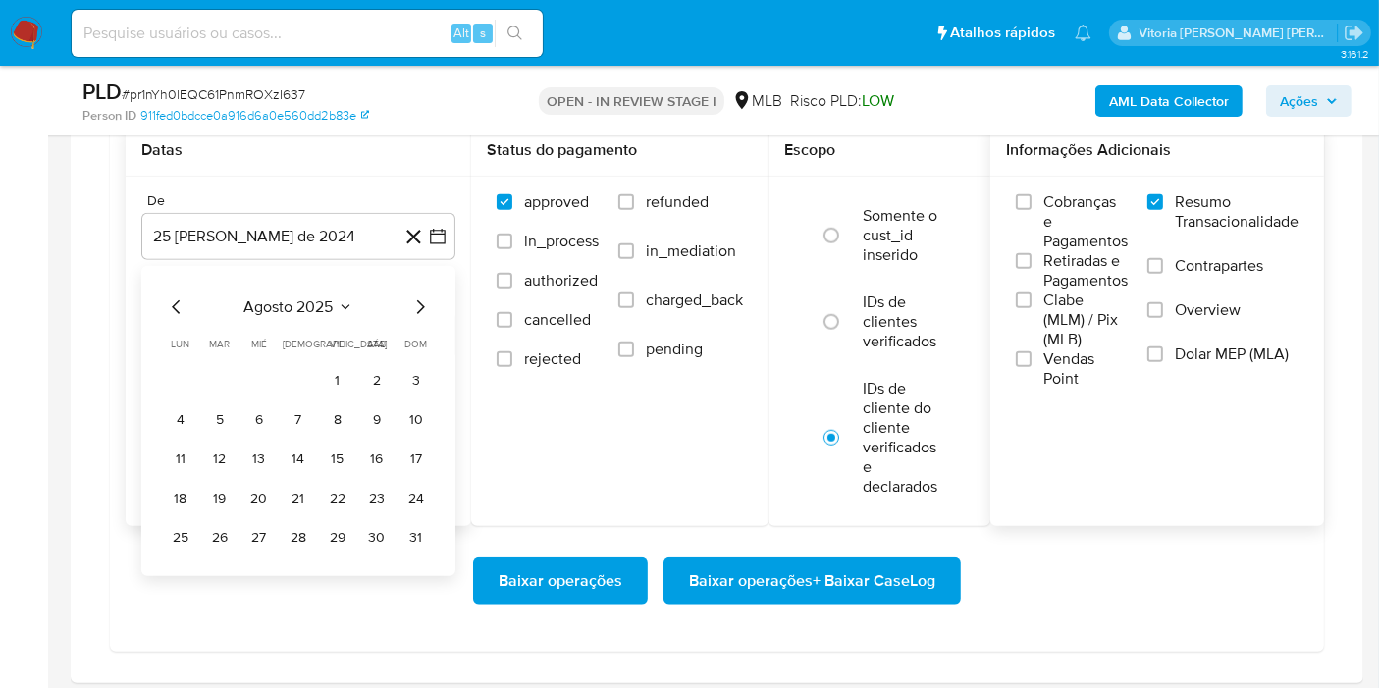
click at [337, 394] on tbody "1 2 3 4 5 6 7 8 9 10 11 12 13 14 15 16 17 18 19 20 21 22 23 24 25 26 27 28 29 3…" at bounding box center [298, 458] width 267 height 188
click at [336, 385] on button "1" at bounding box center [337, 379] width 31 height 31
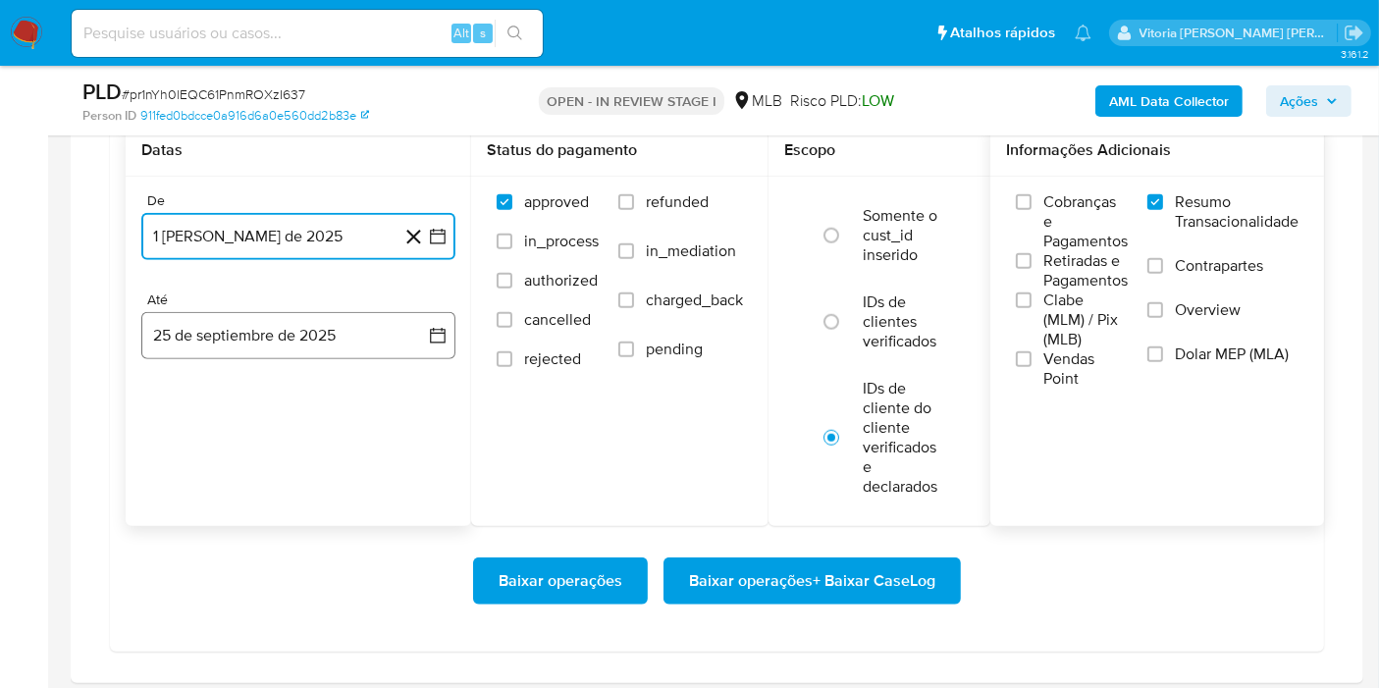
click at [303, 349] on button "25 de septiembre de 2025" at bounding box center [298, 335] width 314 height 47
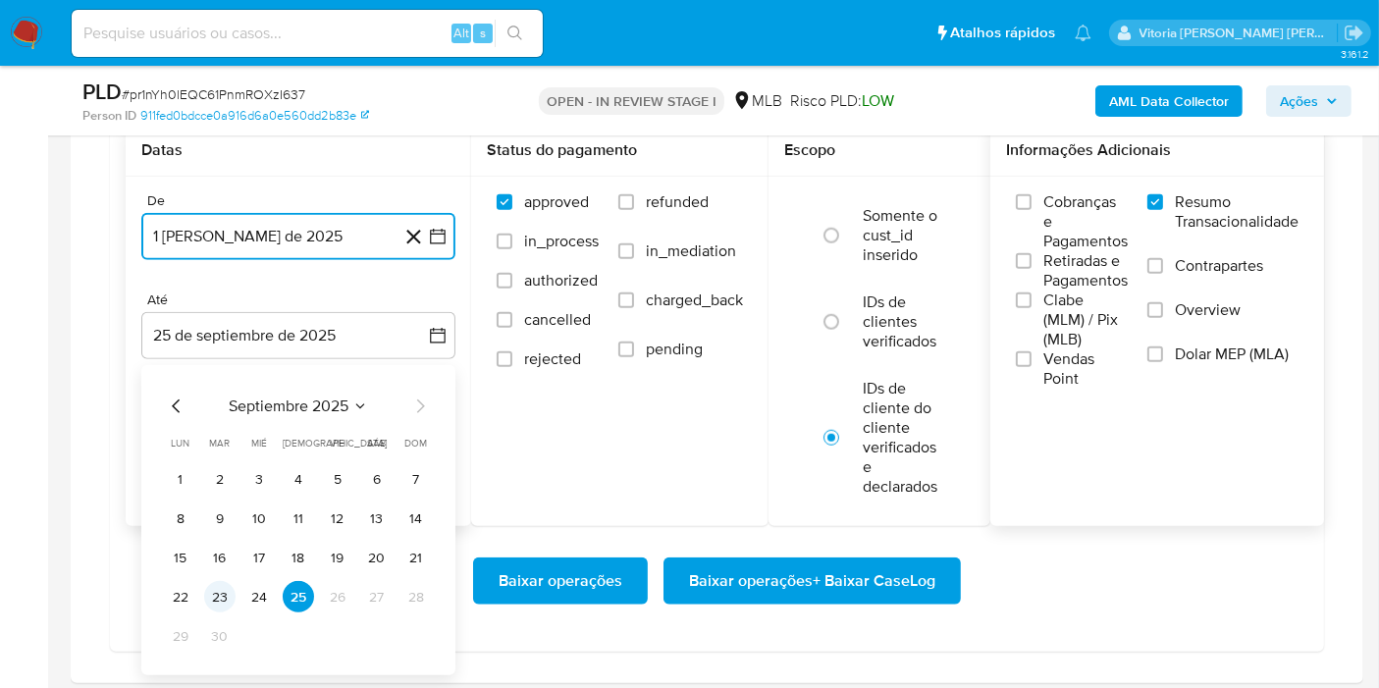
click at [205, 584] on button "23" at bounding box center [219, 596] width 31 height 31
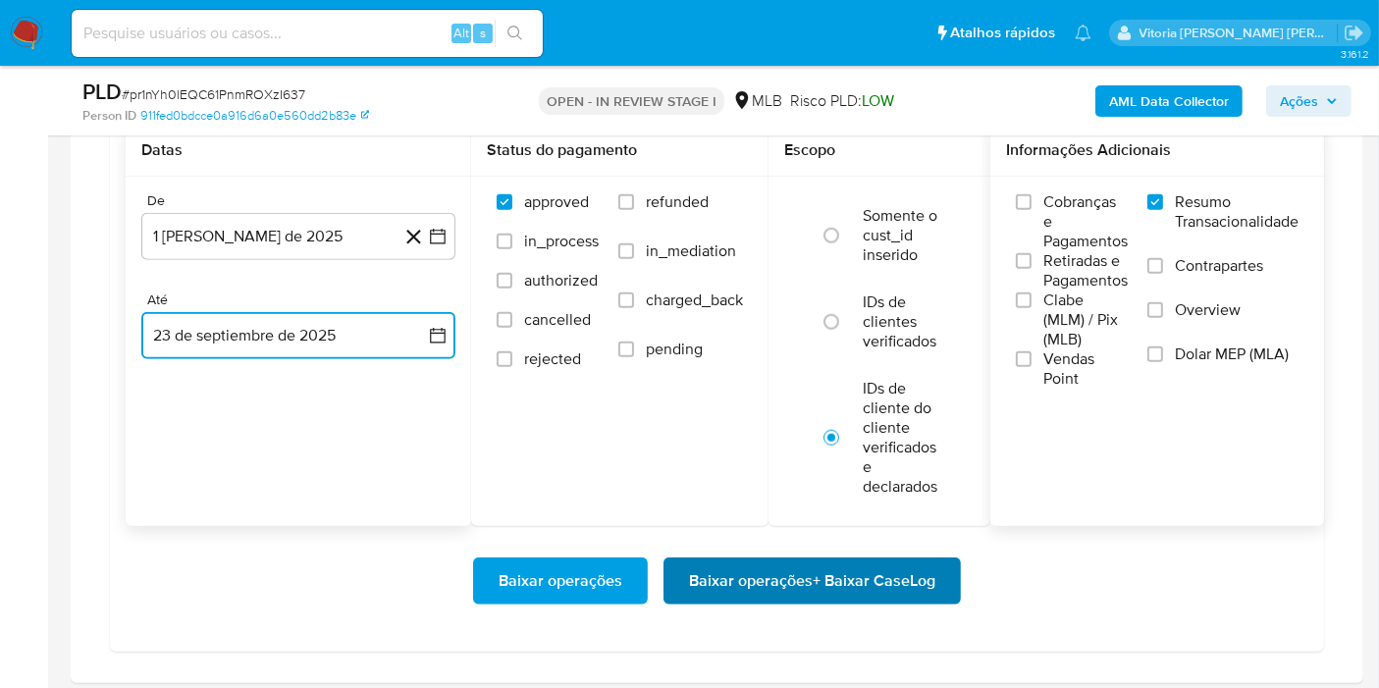
click at [789, 574] on span "Baixar operações + Baixar CaseLog" at bounding box center [812, 580] width 246 height 43
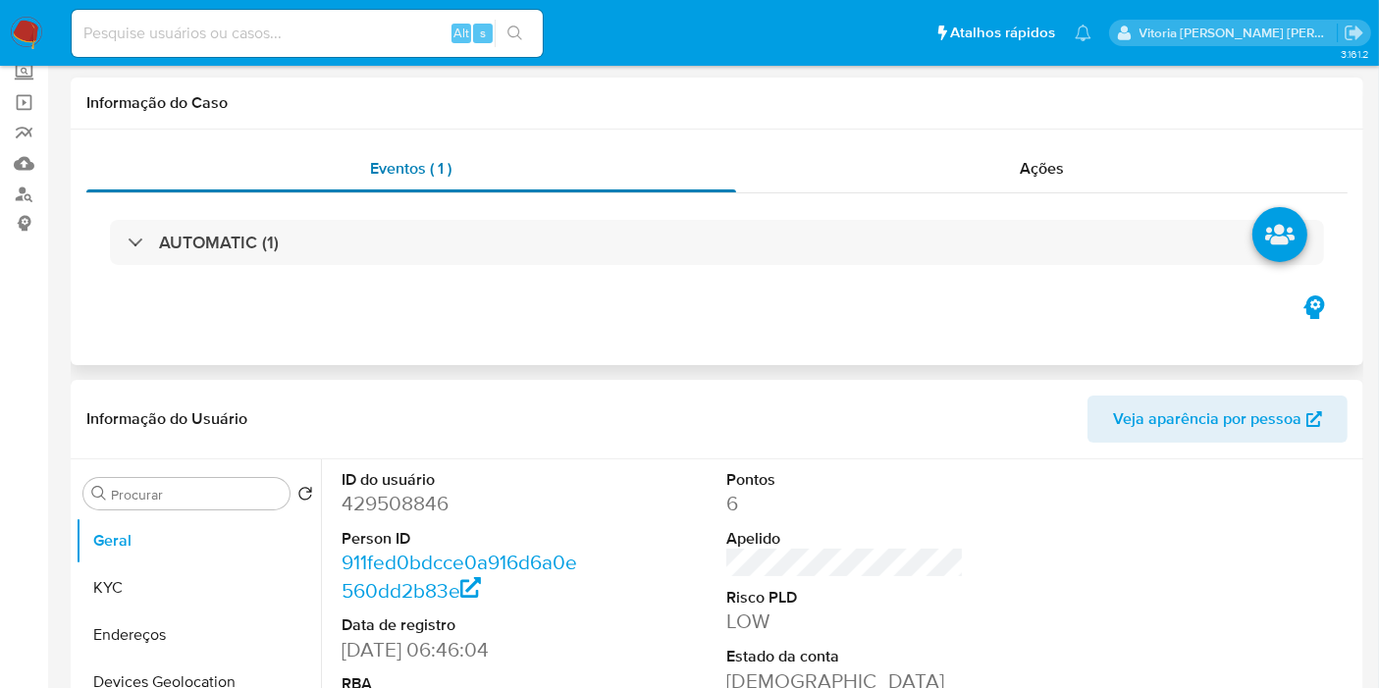
scroll to position [0, 0]
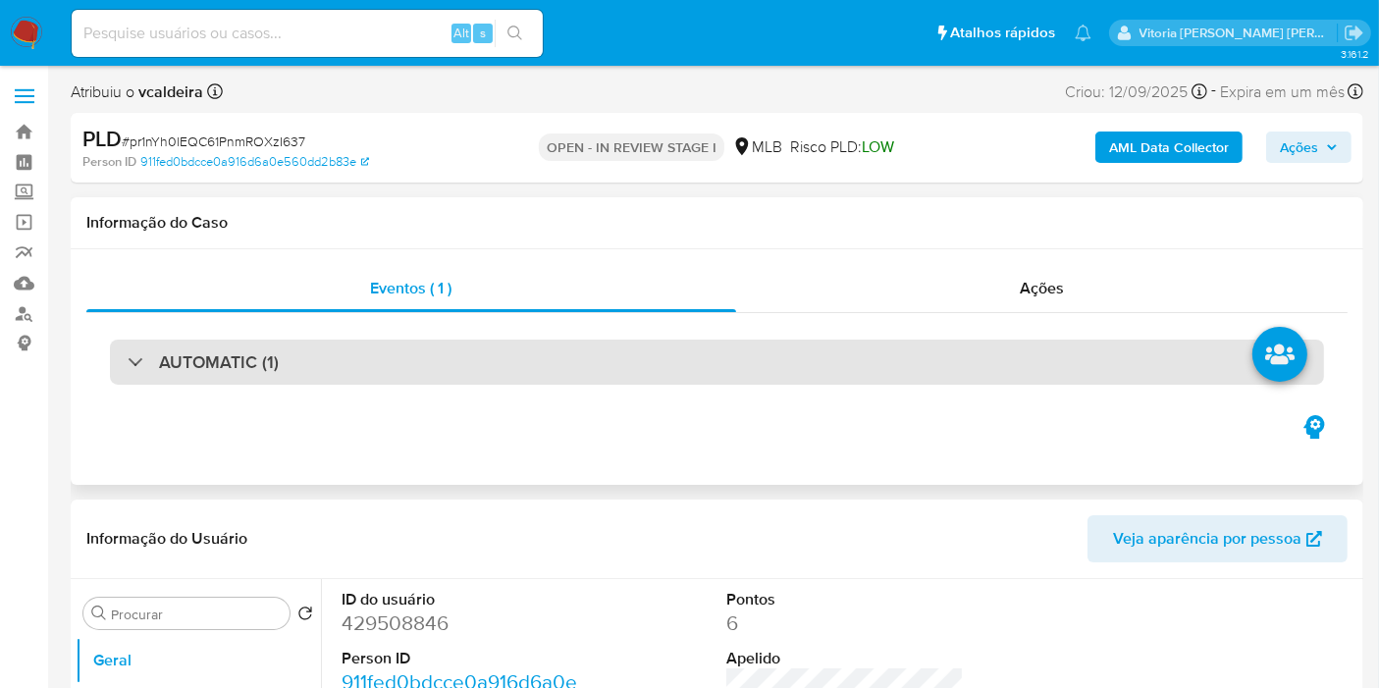
click at [221, 373] on h3 "AUTOMATIC (1)" at bounding box center [219, 362] width 120 height 22
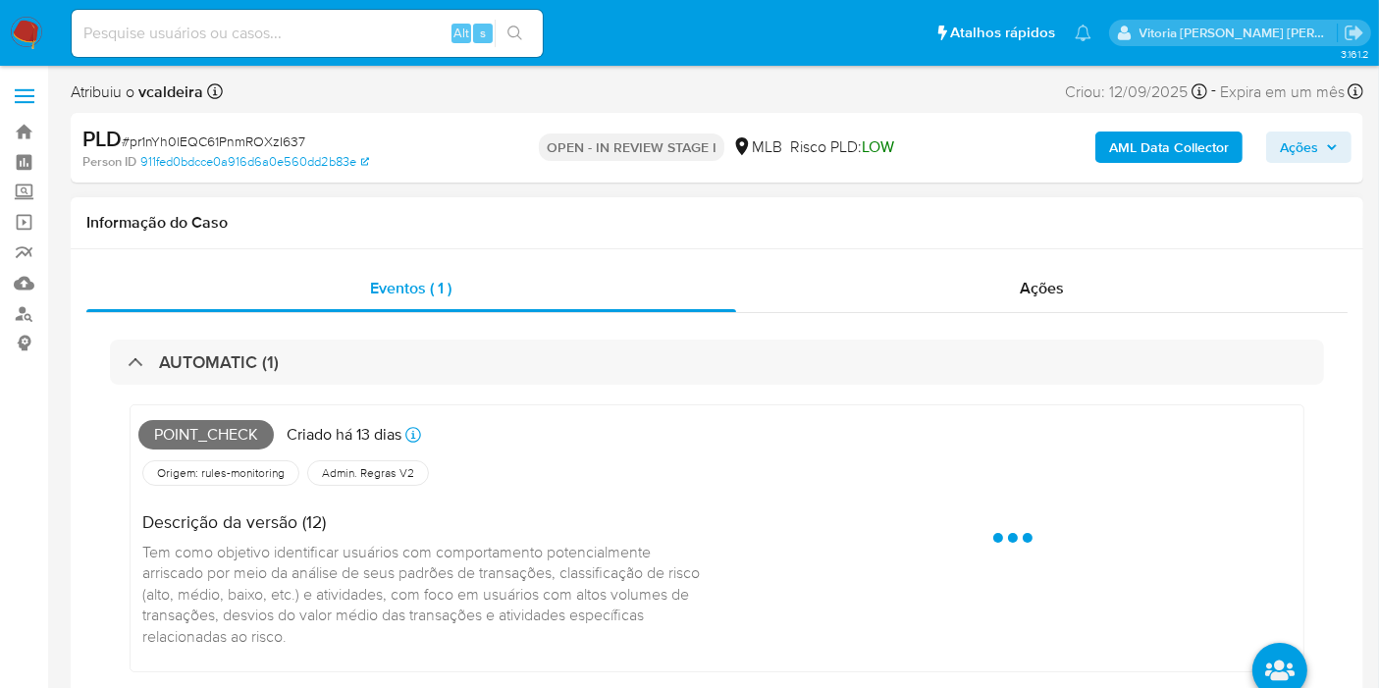
click at [234, 440] on span "Point_check" at bounding box center [205, 434] width 135 height 29
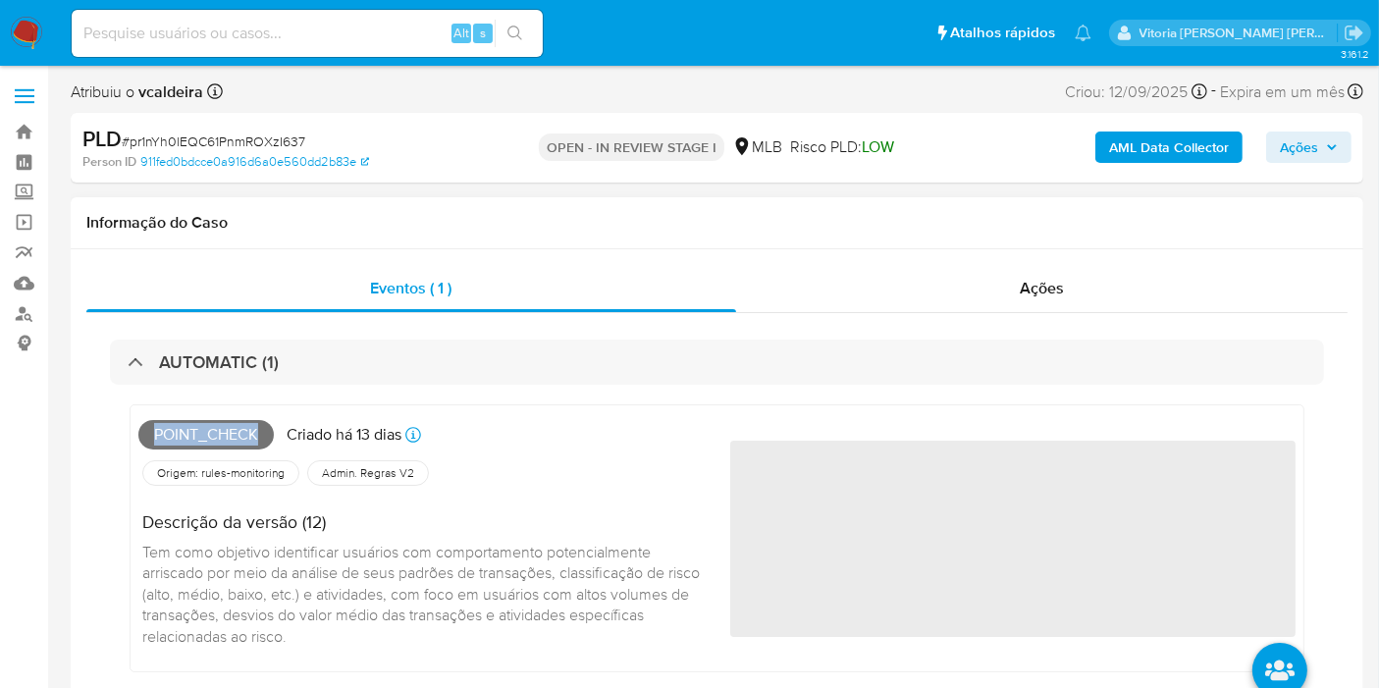
copy span "Point_check"
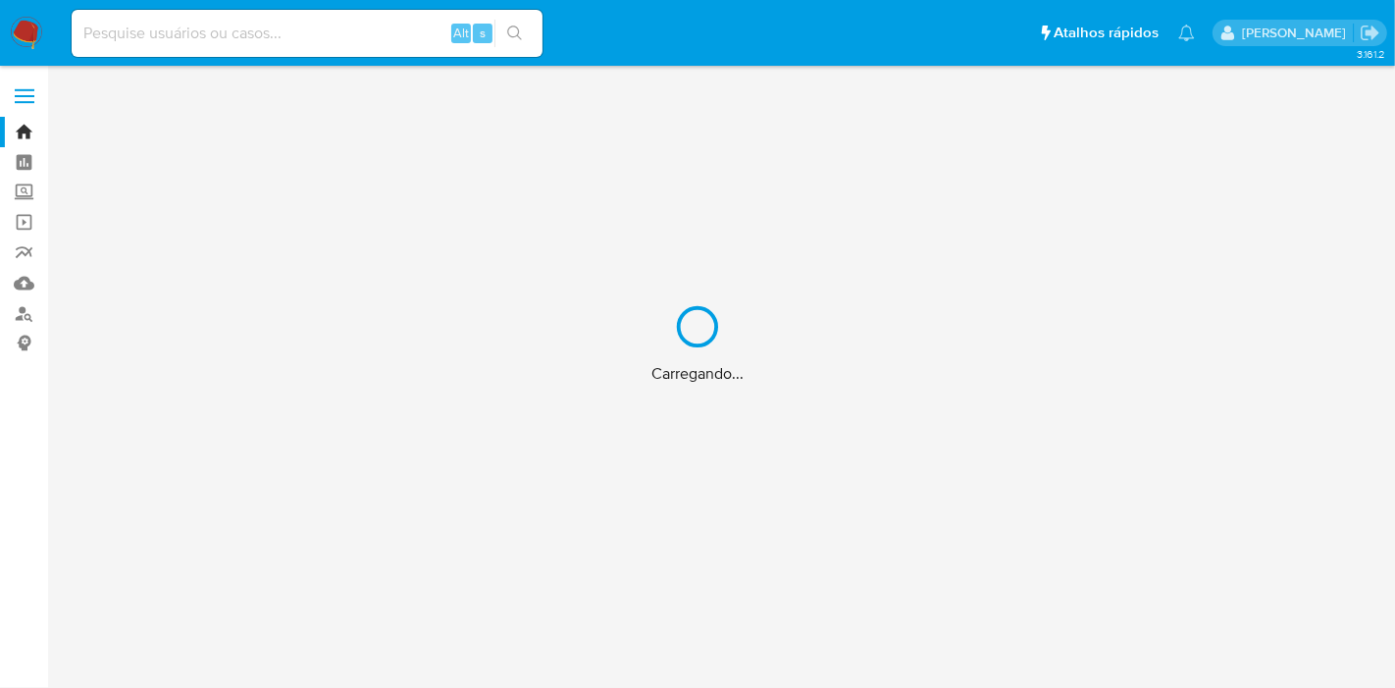
click at [334, 31] on div "Carregando..." at bounding box center [697, 344] width 1395 height 688
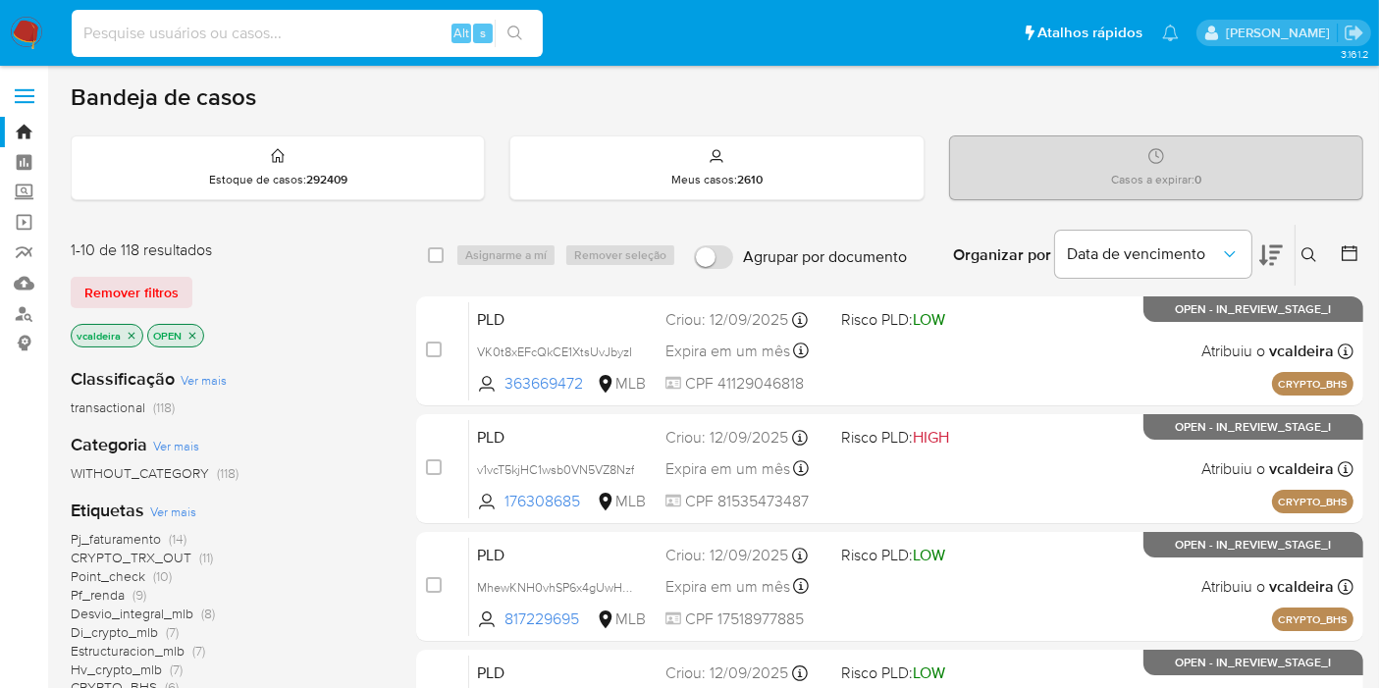
click at [321, 40] on input at bounding box center [307, 34] width 471 height 26
paste input "30277148804"
type input "30277148804"
click at [278, 45] on input "30277148804" at bounding box center [307, 34] width 471 height 26
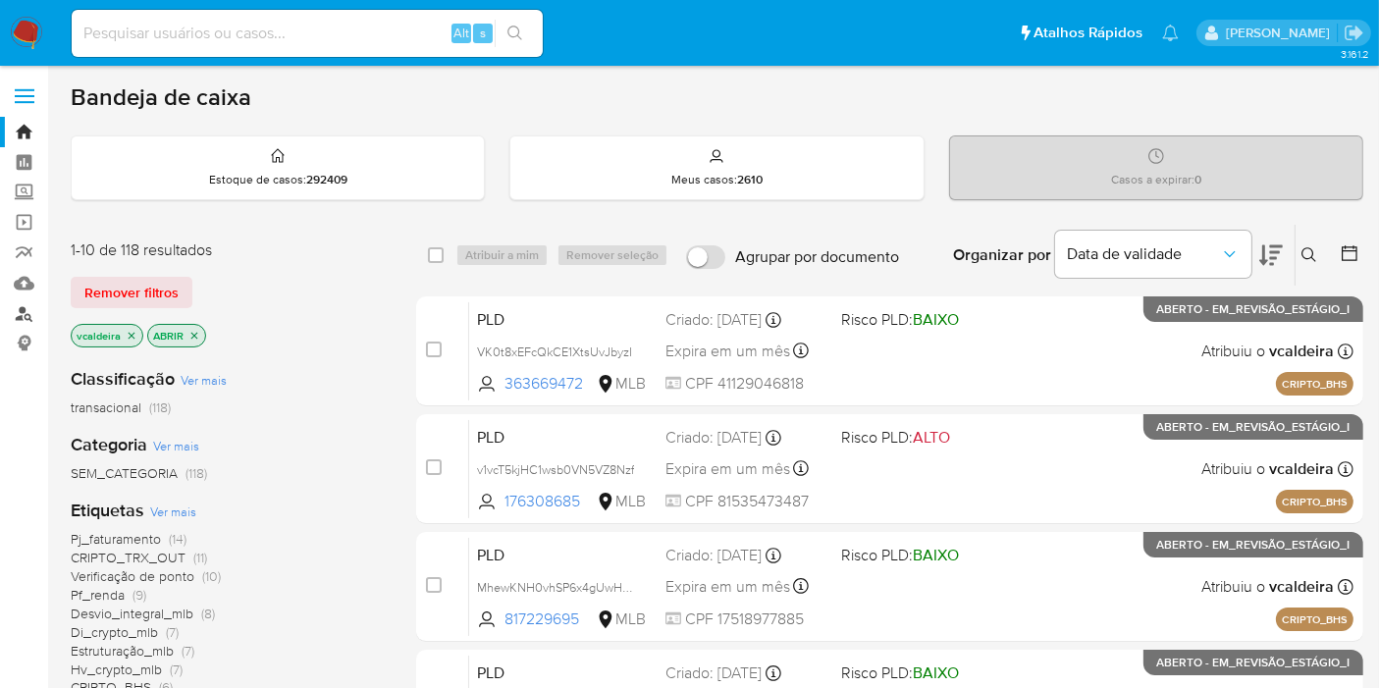
click at [18, 311] on link "Localizador de pessoas" at bounding box center [117, 313] width 234 height 30
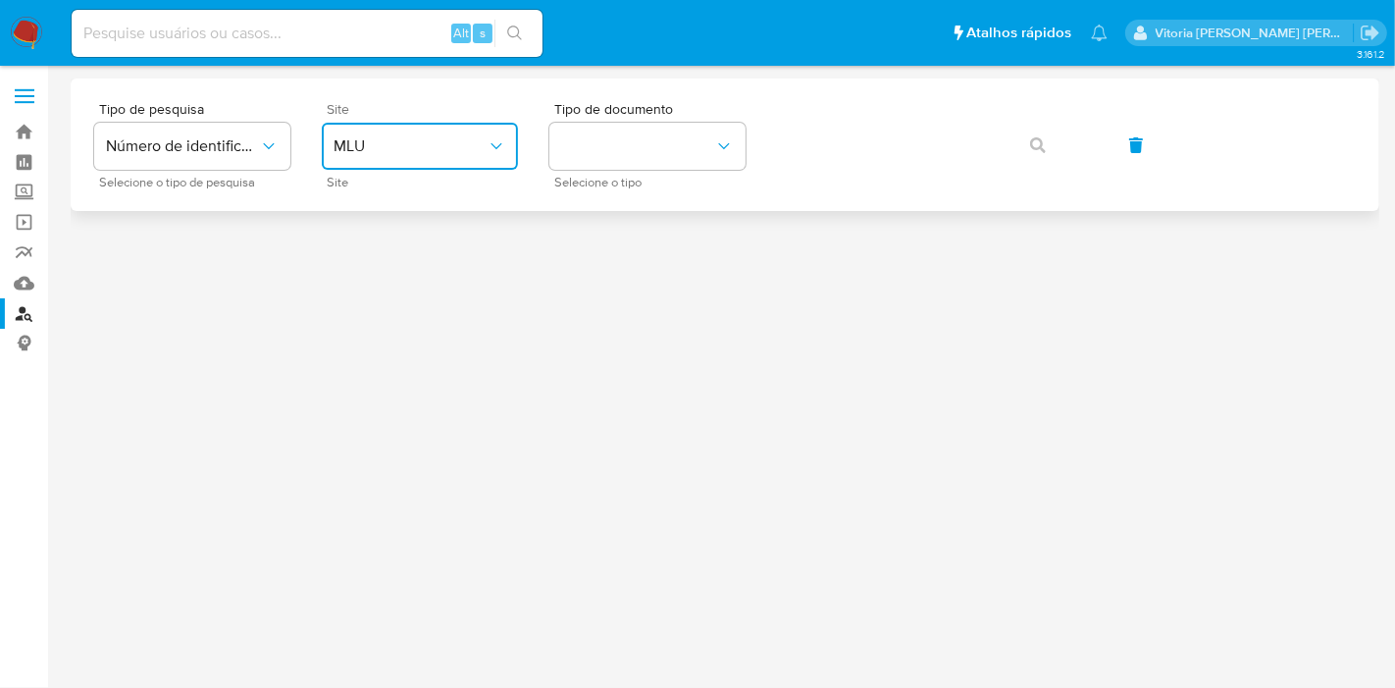
click at [477, 145] on span "MLU" at bounding box center [410, 146] width 153 height 20
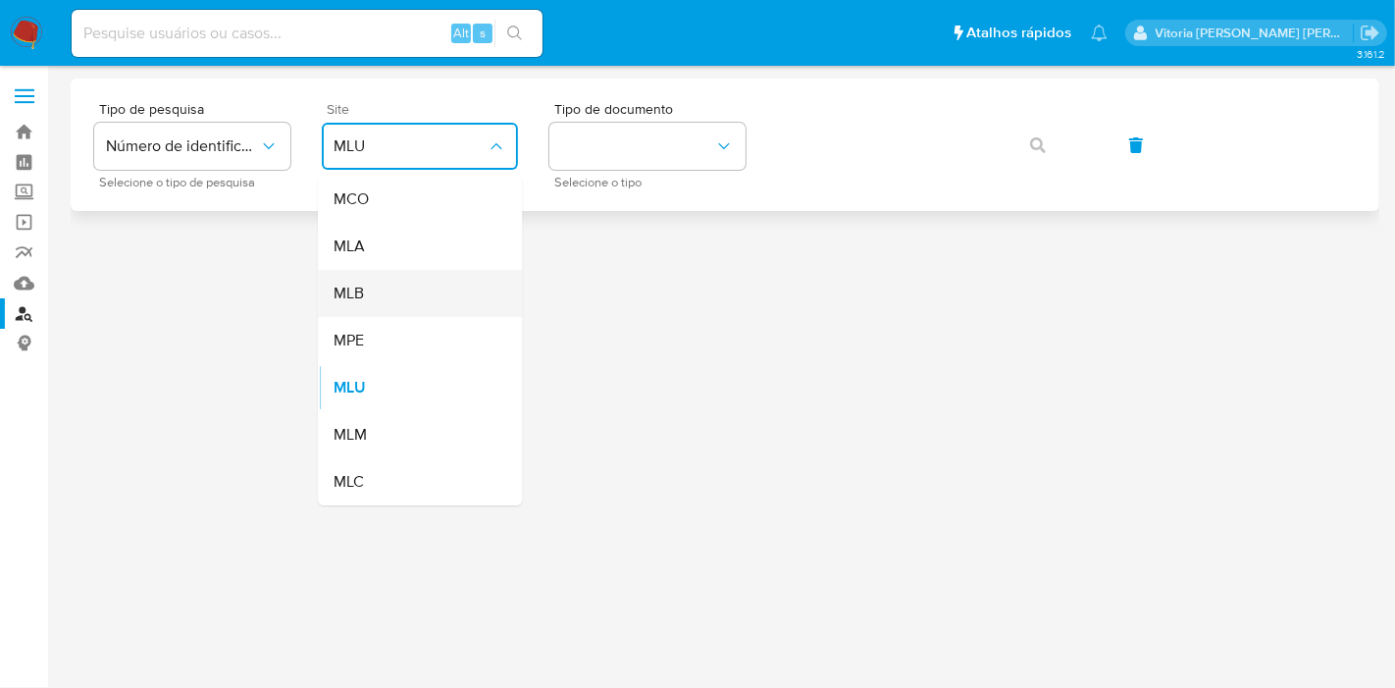
click at [387, 290] on div "MLB" at bounding box center [414, 293] width 161 height 47
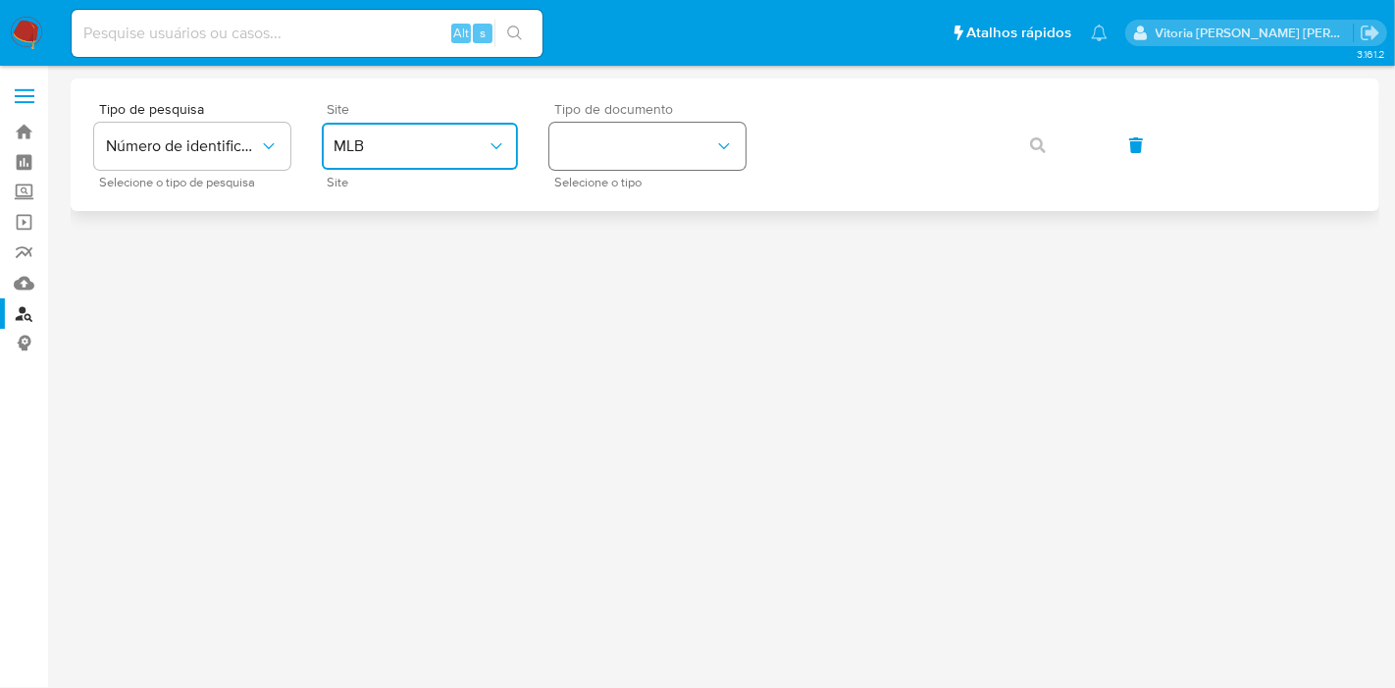
click at [664, 139] on button "identificationType" at bounding box center [648, 146] width 196 height 47
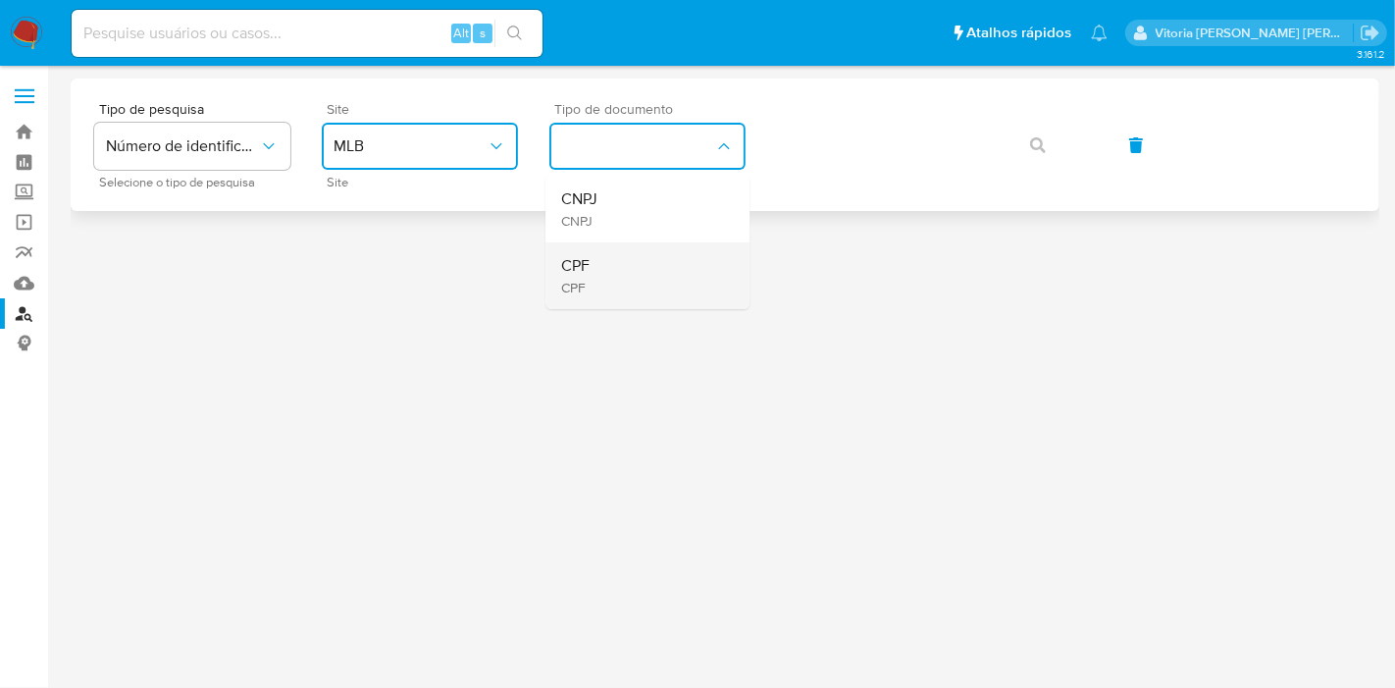
click at [599, 266] on div "CPF CPF" at bounding box center [641, 275] width 161 height 67
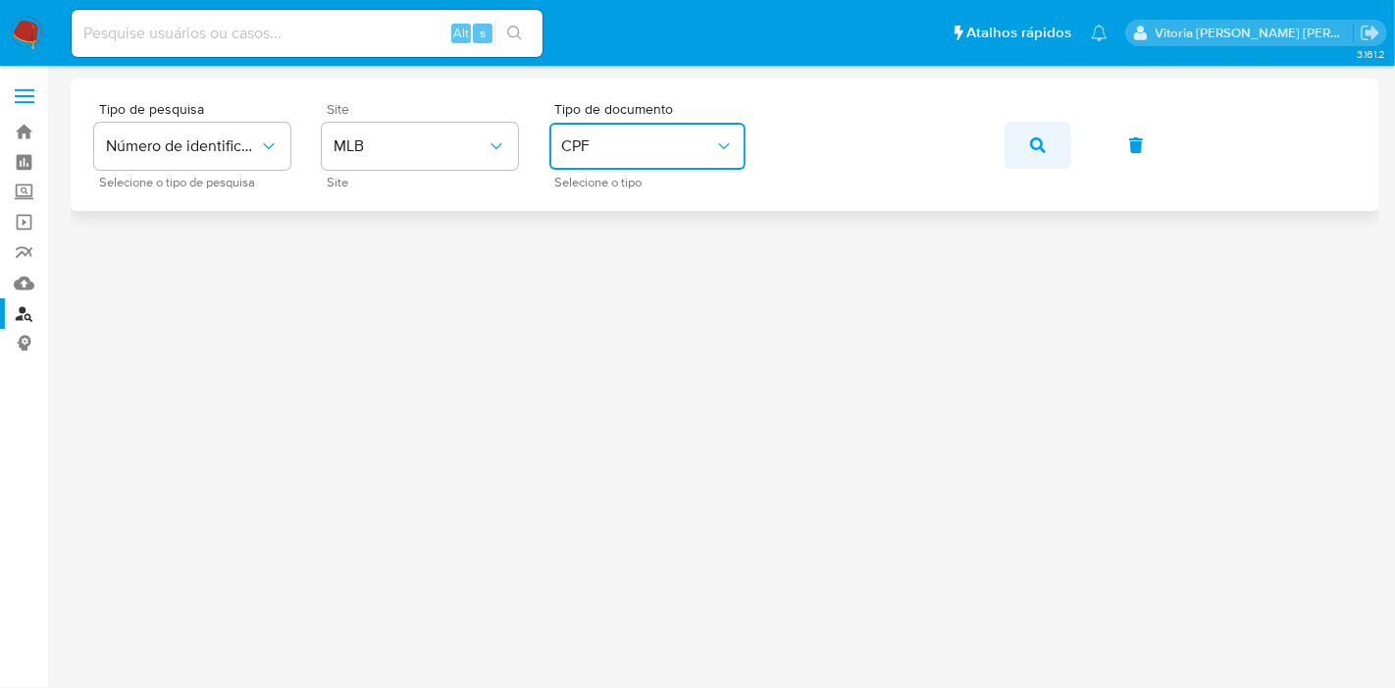
click at [1033, 138] on icon "button" at bounding box center [1038, 145] width 16 height 16
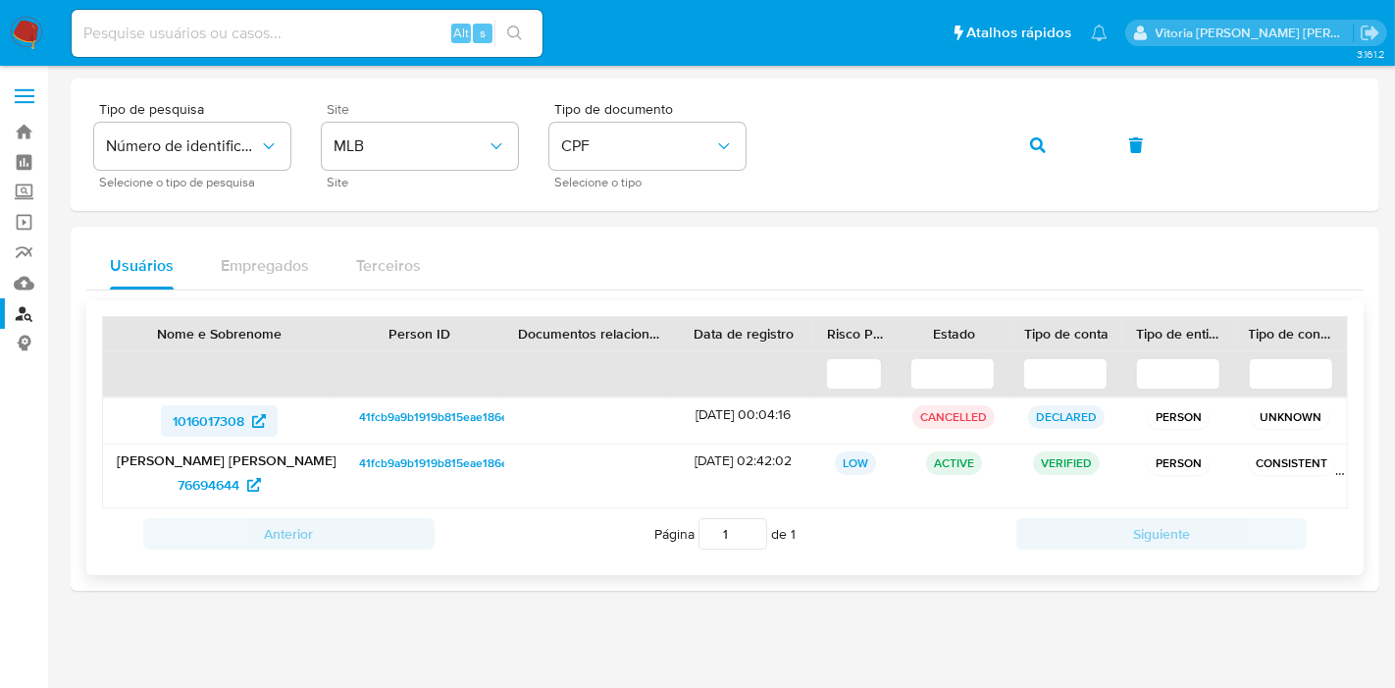
click at [200, 423] on span "1016017308" at bounding box center [209, 420] width 72 height 31
click at [206, 487] on span "76694644" at bounding box center [209, 484] width 62 height 31
click at [1049, 138] on button "button" at bounding box center [1038, 145] width 67 height 47
click at [214, 481] on span "52144676" at bounding box center [208, 484] width 59 height 31
click at [1044, 147] on icon "button" at bounding box center [1038, 145] width 16 height 16
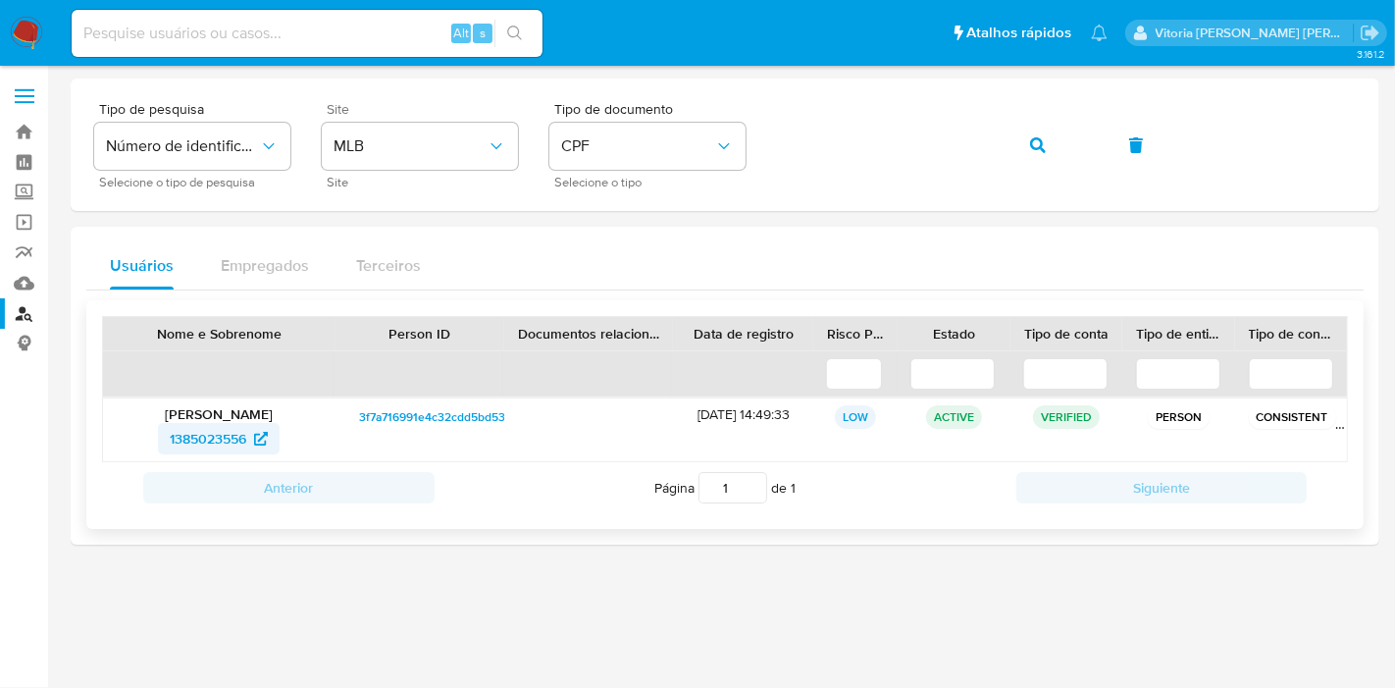
click at [223, 443] on span "1385023556" at bounding box center [208, 438] width 77 height 31
click at [353, 42] on input at bounding box center [307, 34] width 471 height 26
paste input "76694644"
type input "76694644"
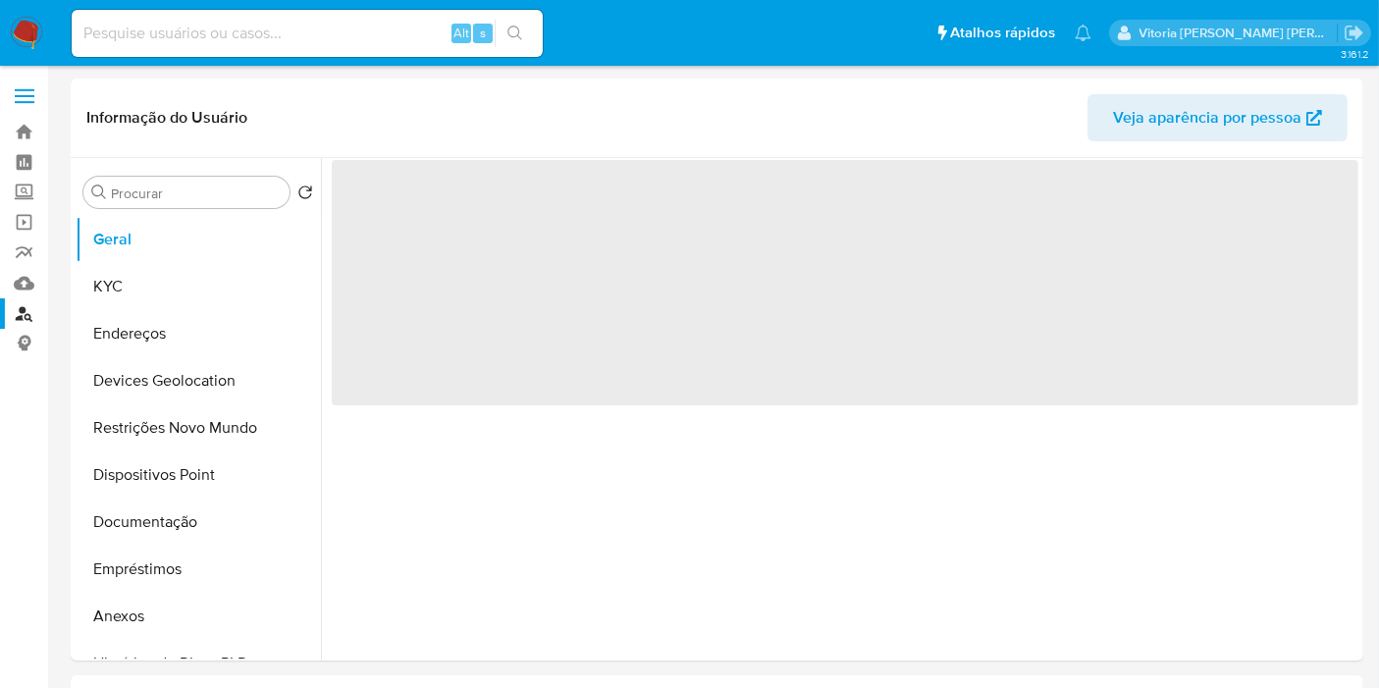
select select "10"
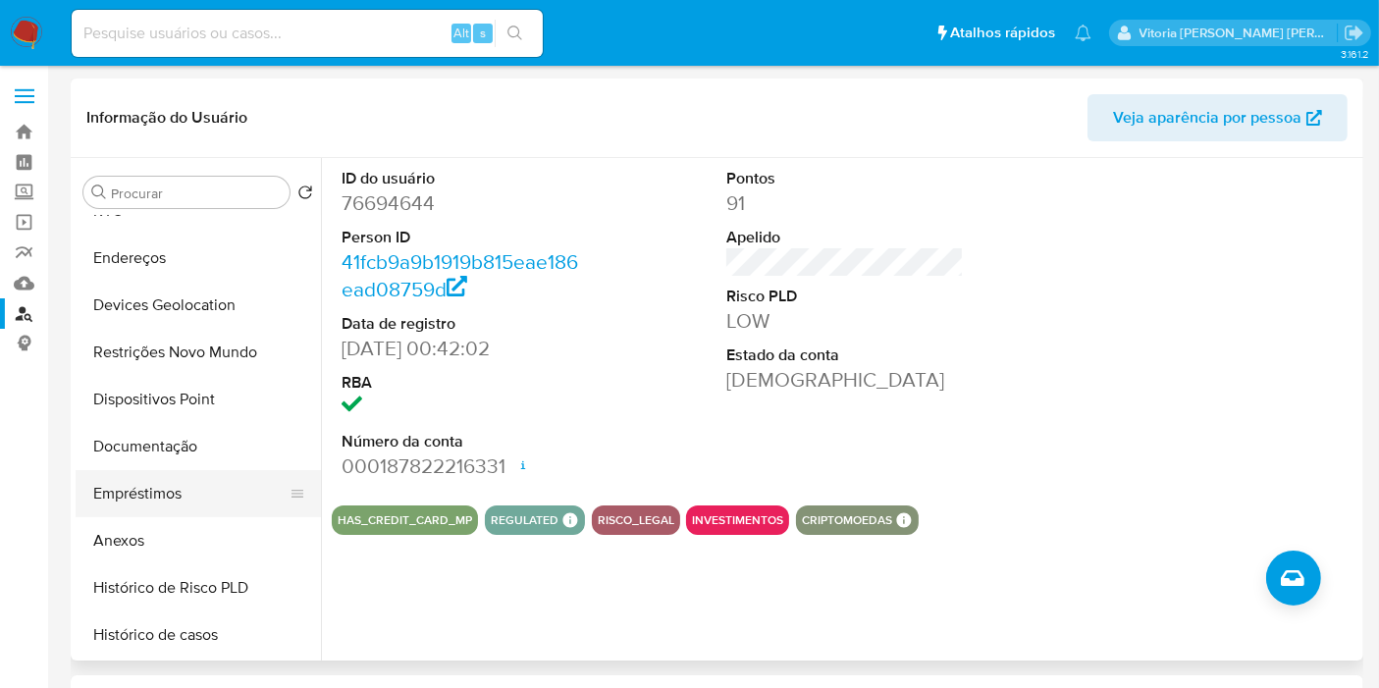
scroll to position [109, 0]
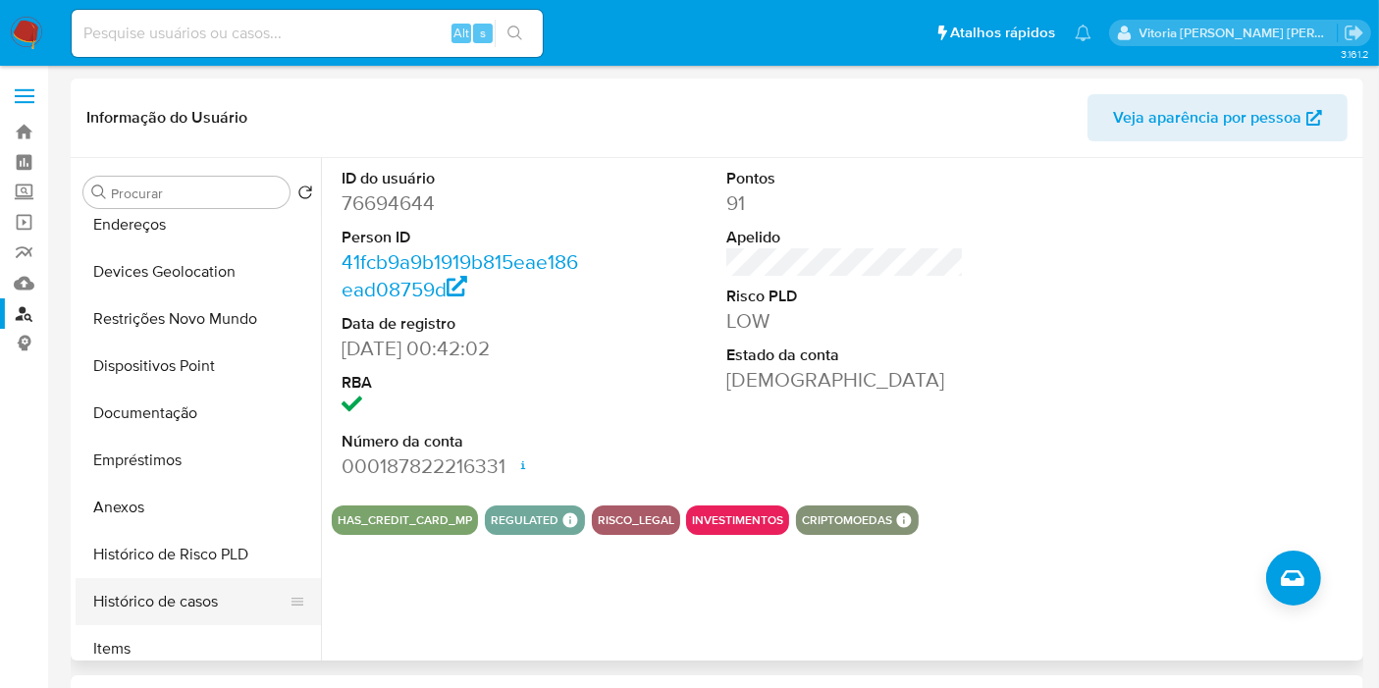
click at [166, 609] on button "Histórico de casos" at bounding box center [191, 601] width 230 height 47
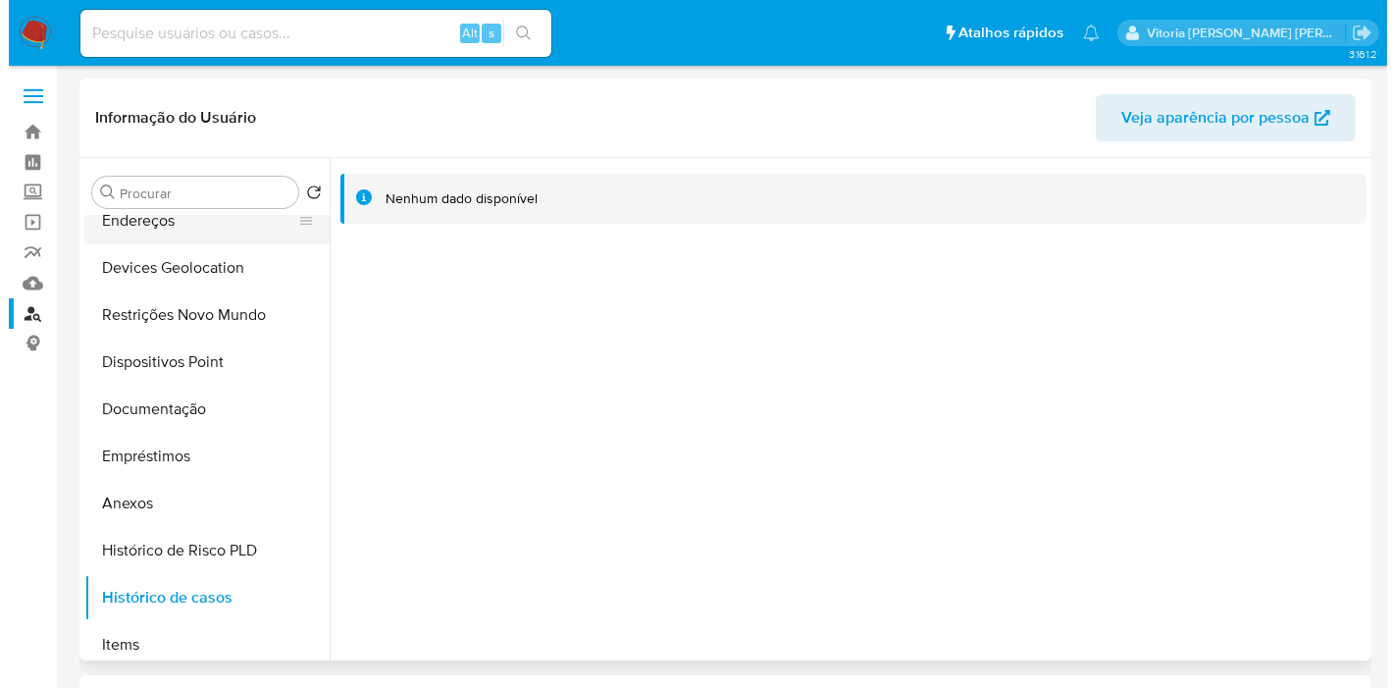
scroll to position [0, 0]
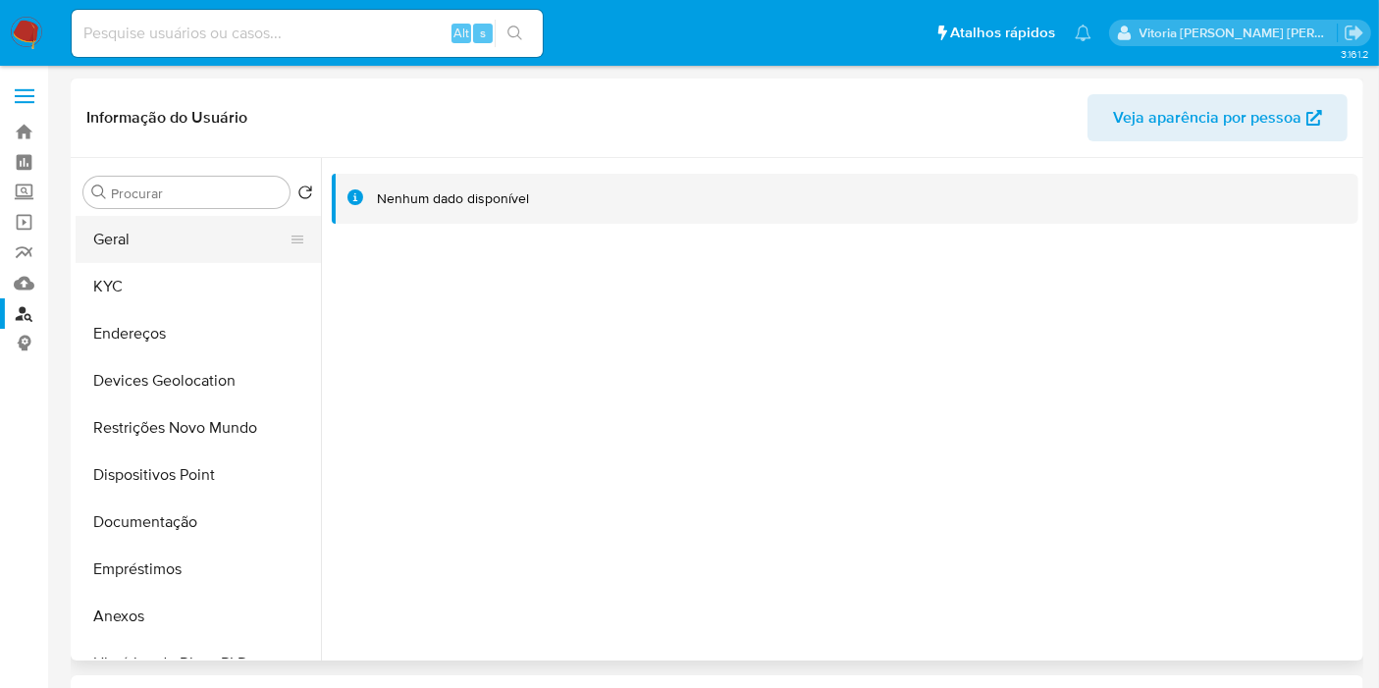
click at [129, 242] on button "Geral" at bounding box center [191, 239] width 230 height 47
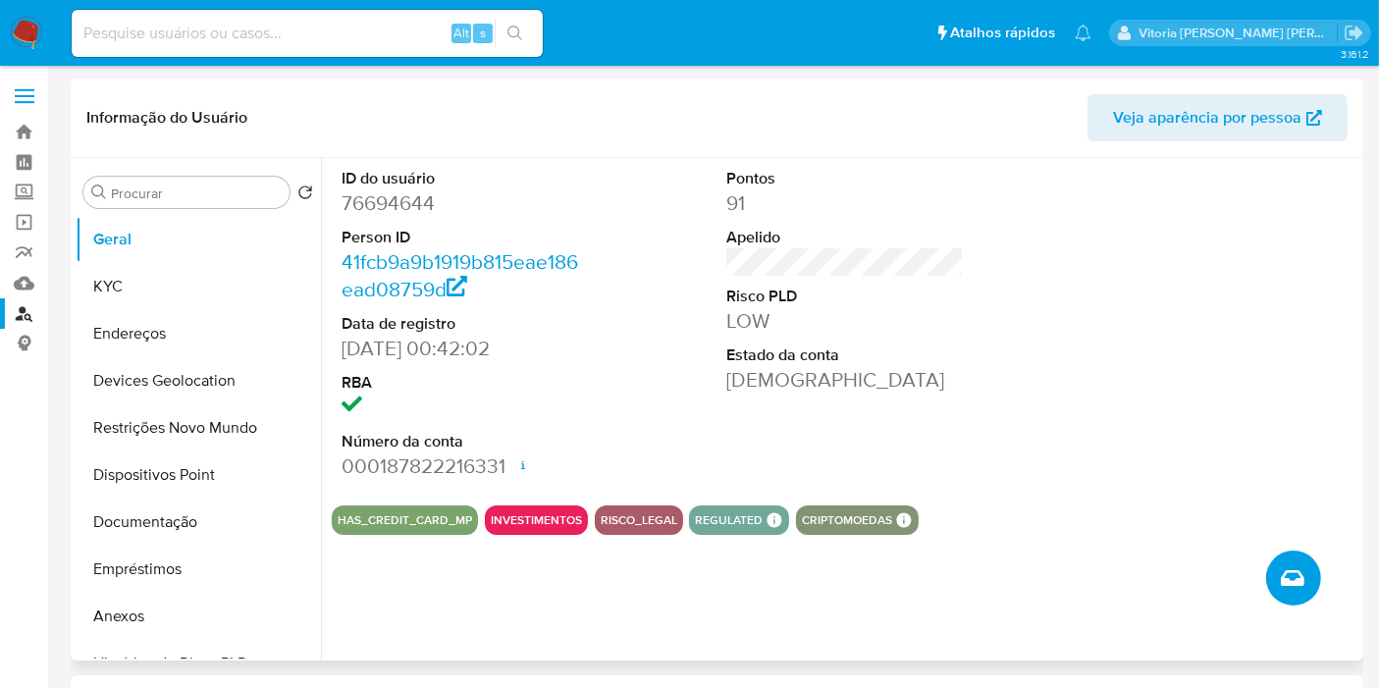
click at [1290, 579] on icon "Criar caso manual" at bounding box center [1293, 578] width 24 height 24
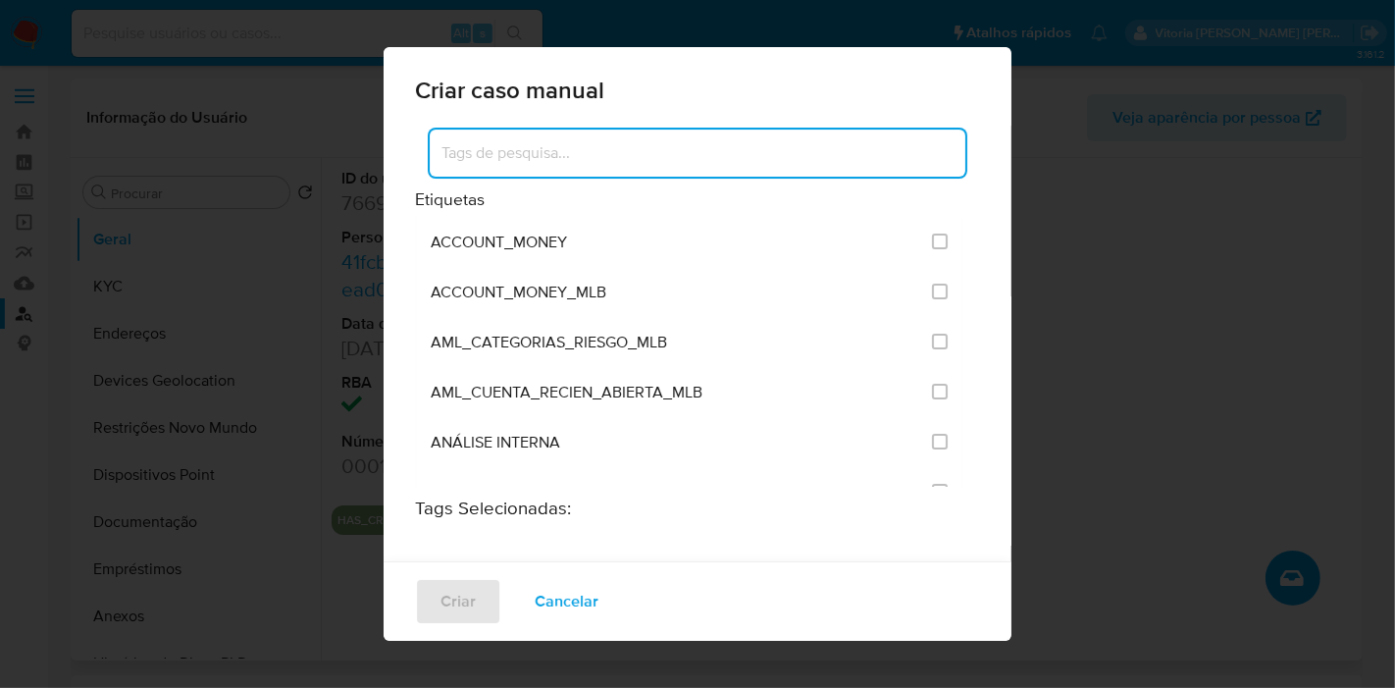
drag, startPoint x: 569, startPoint y: 164, endPoint x: 558, endPoint y: 146, distance: 20.7
click at [558, 146] on input at bounding box center [698, 153] width 536 height 26
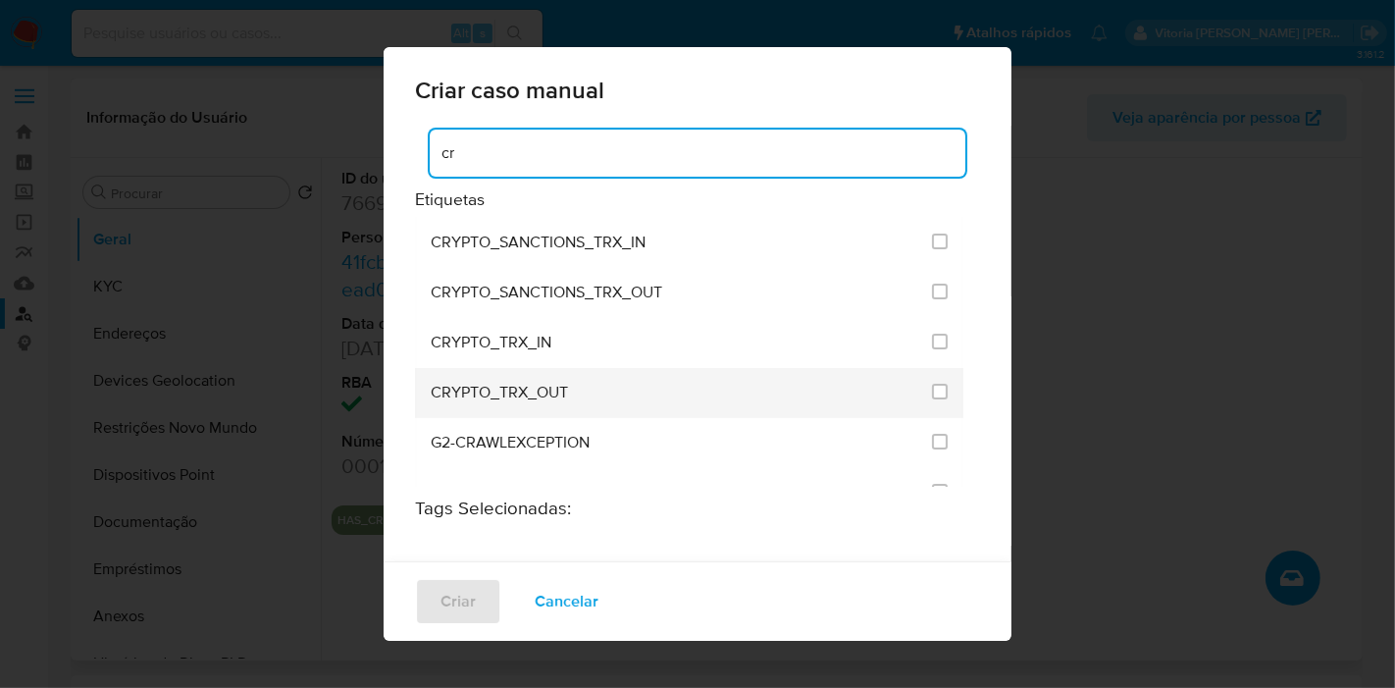
scroll to position [218, 0]
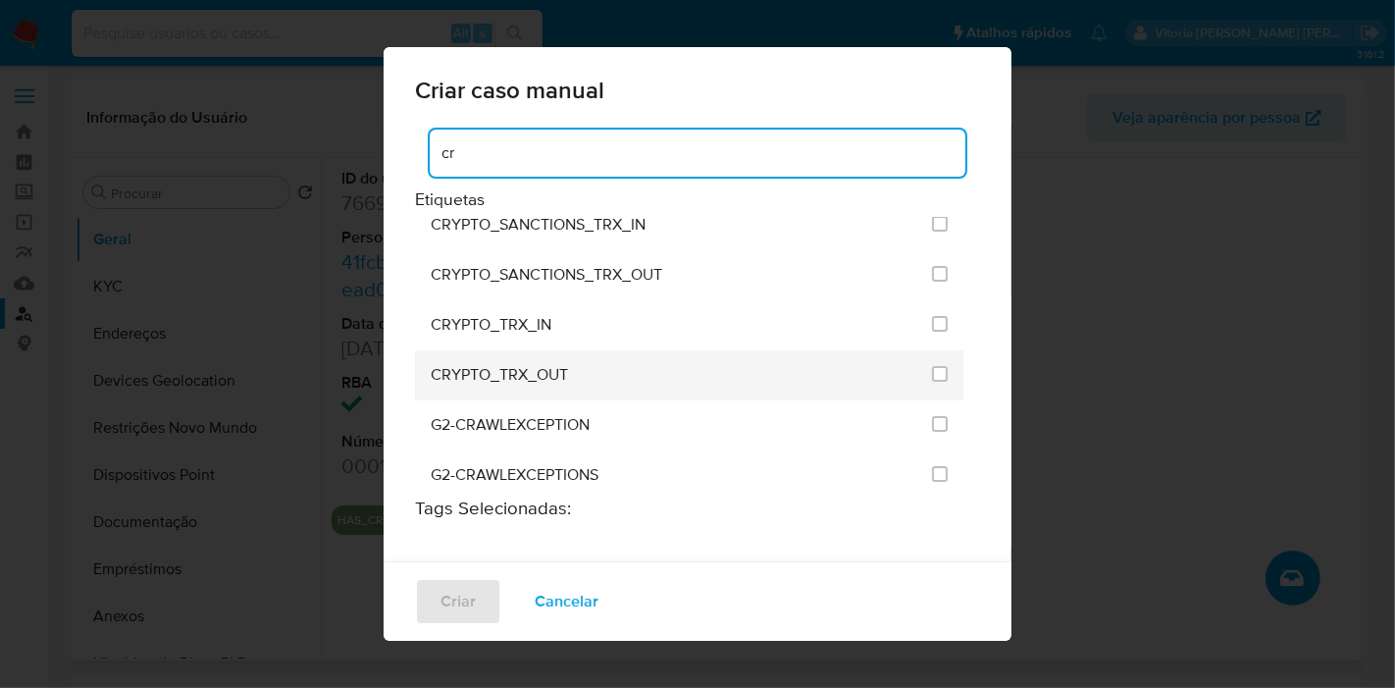
type input "cr"
click at [565, 366] on span "CRYPTO_TRX_OUT" at bounding box center [499, 375] width 137 height 20
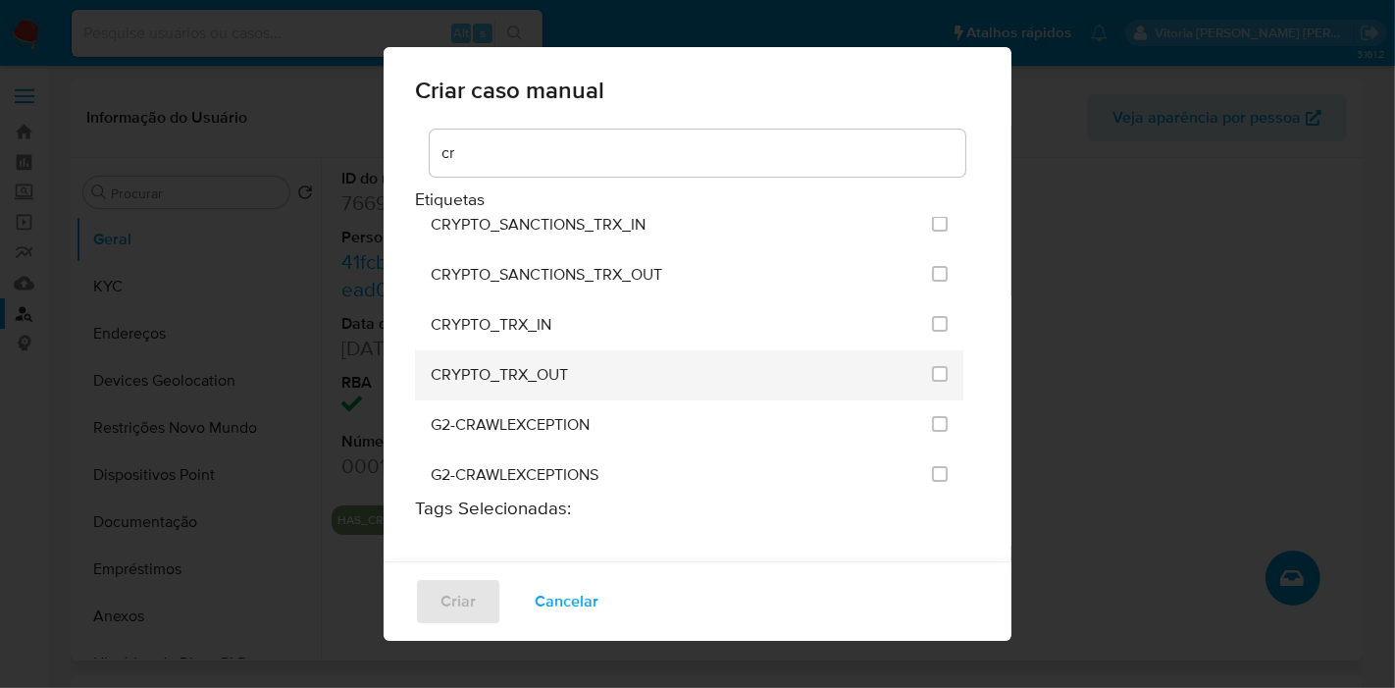
click at [932, 377] on div at bounding box center [940, 374] width 16 height 20
click at [932, 377] on span at bounding box center [940, 375] width 16 height 23
click at [932, 374] on input "1965" at bounding box center [940, 374] width 16 height 16
checkbox input "true"
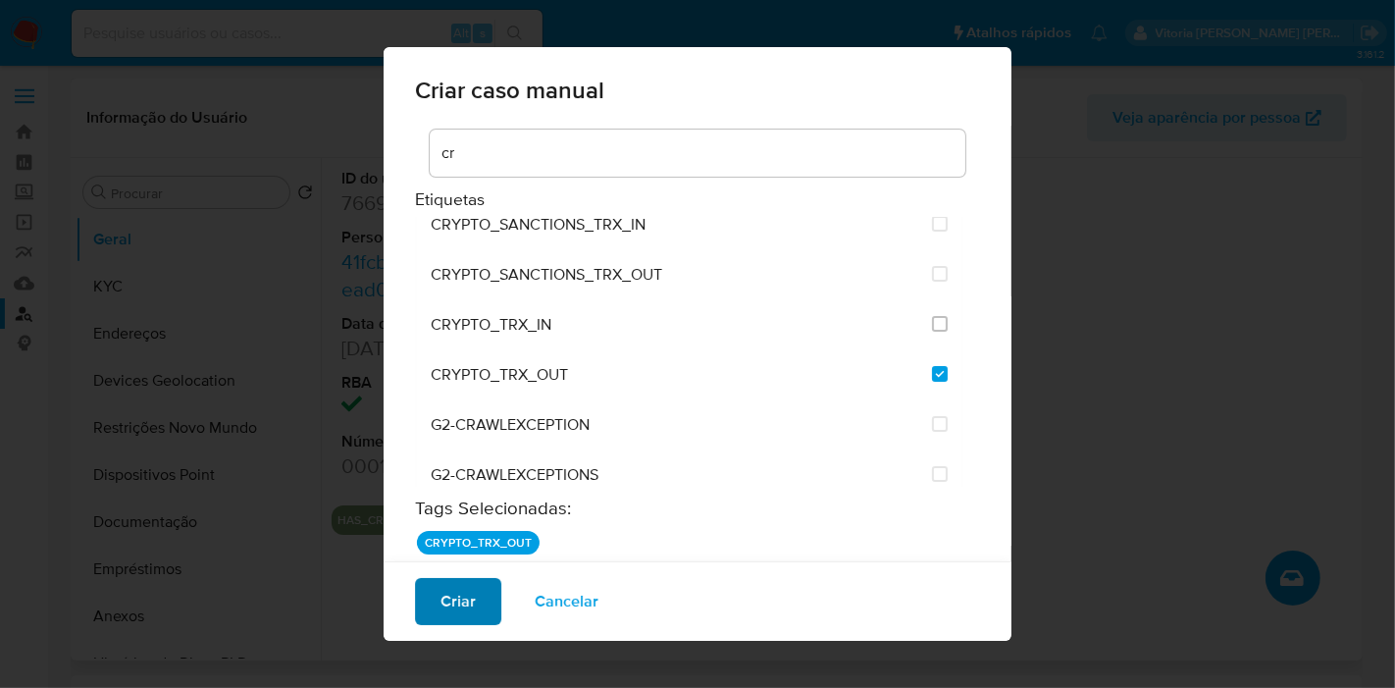
click at [468, 609] on span "Criar" at bounding box center [458, 601] width 35 height 43
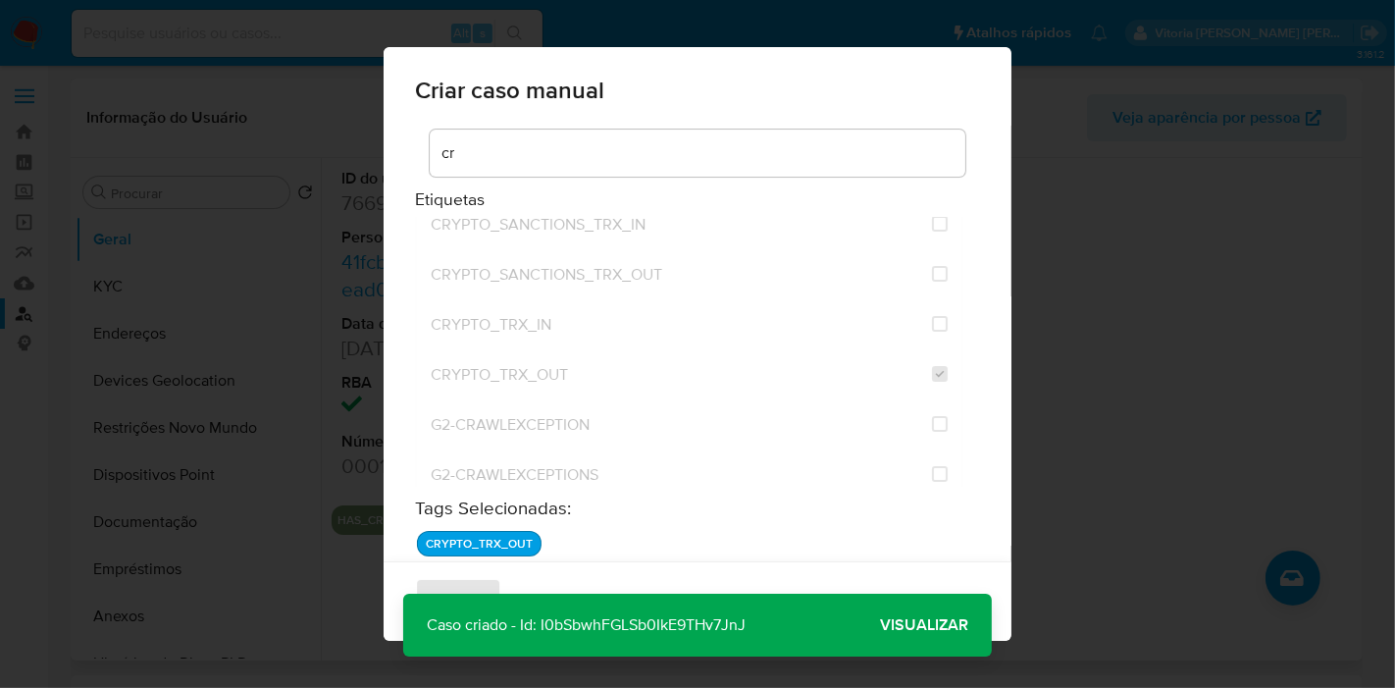
click at [908, 625] on span "Visualizar" at bounding box center [924, 625] width 88 height 0
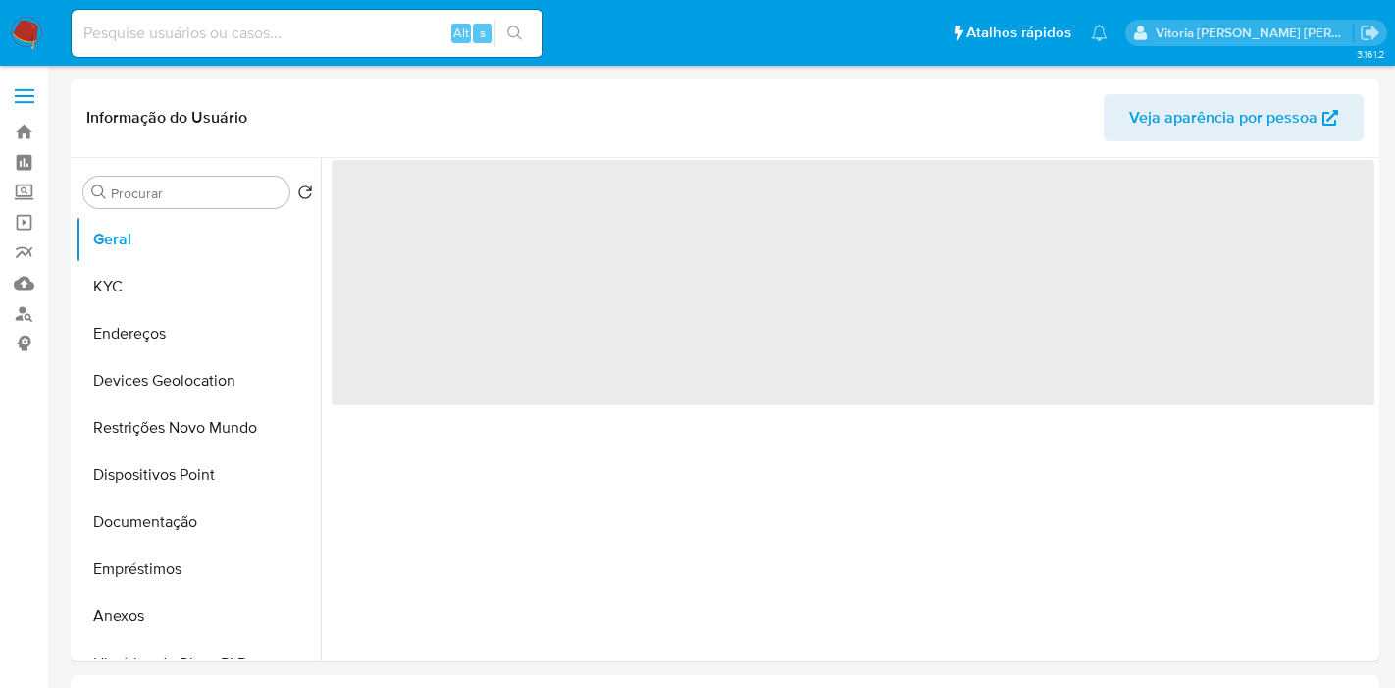
select select "10"
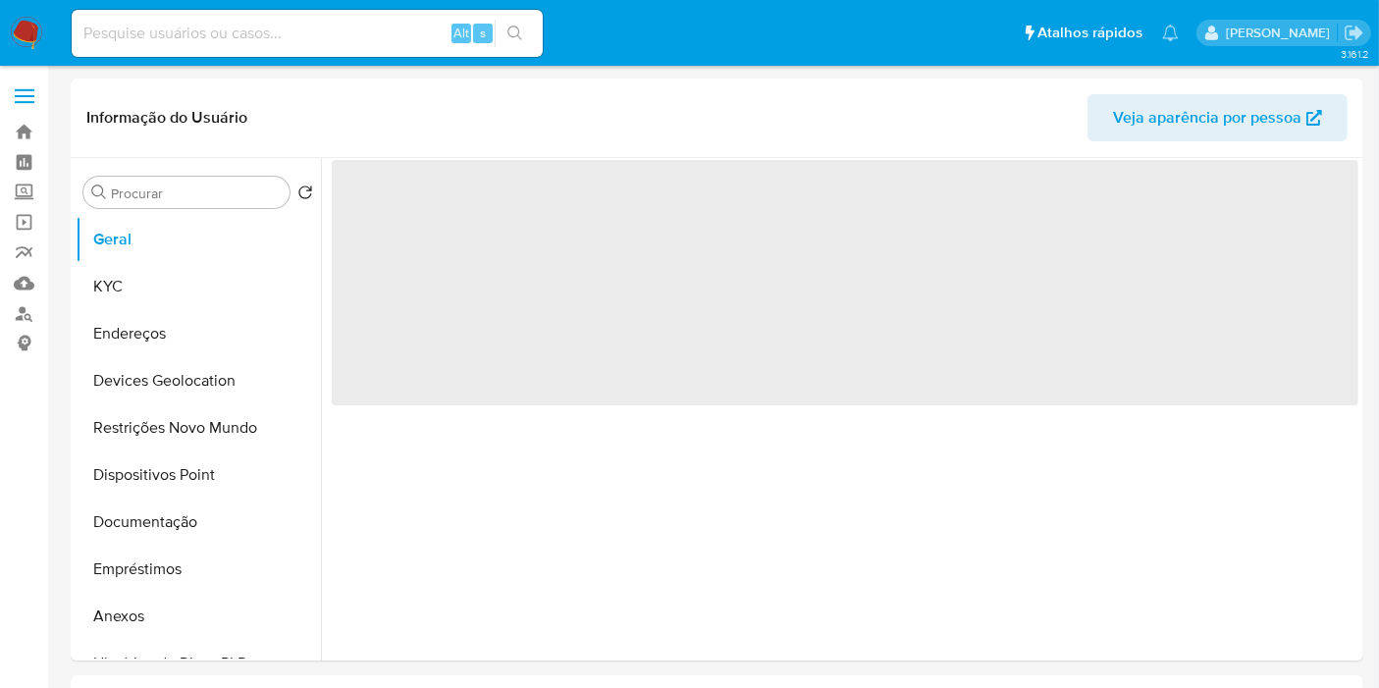
select select "10"
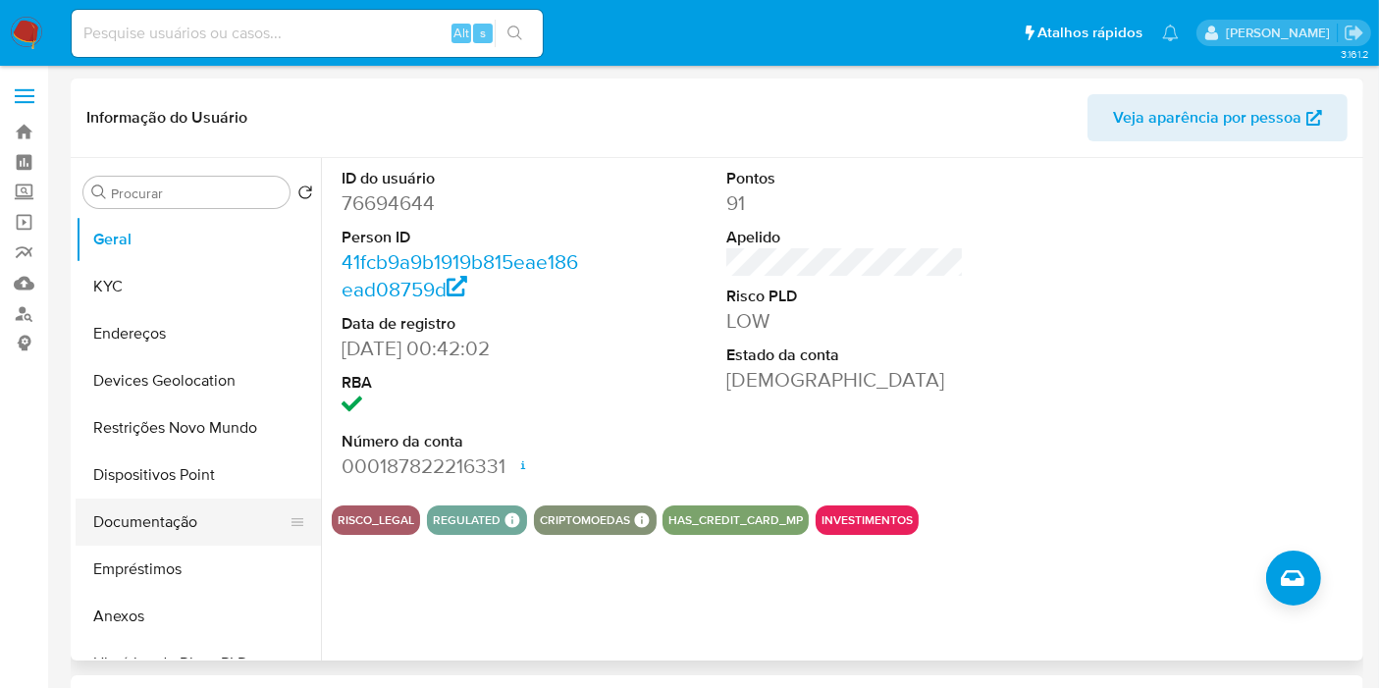
click at [151, 520] on button "Documentação" at bounding box center [191, 521] width 230 height 47
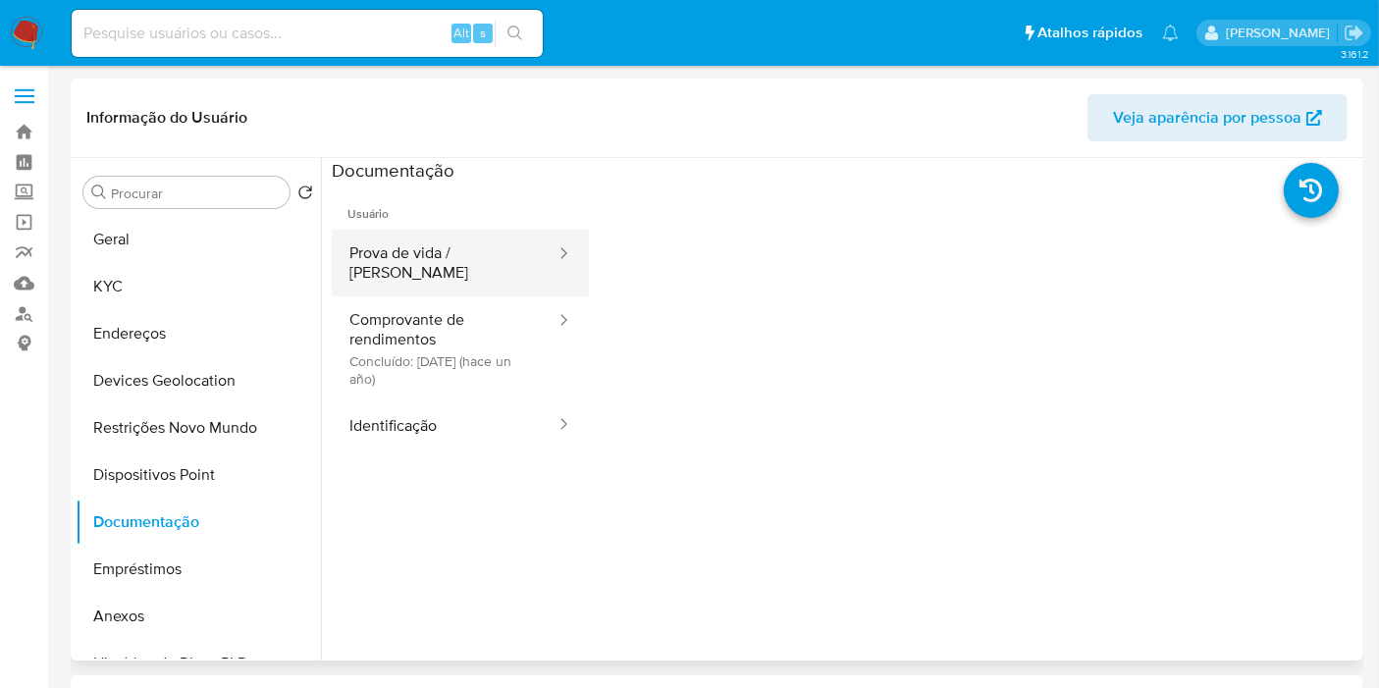
click at [476, 232] on button "Prova de vida / Selfie" at bounding box center [445, 263] width 226 height 67
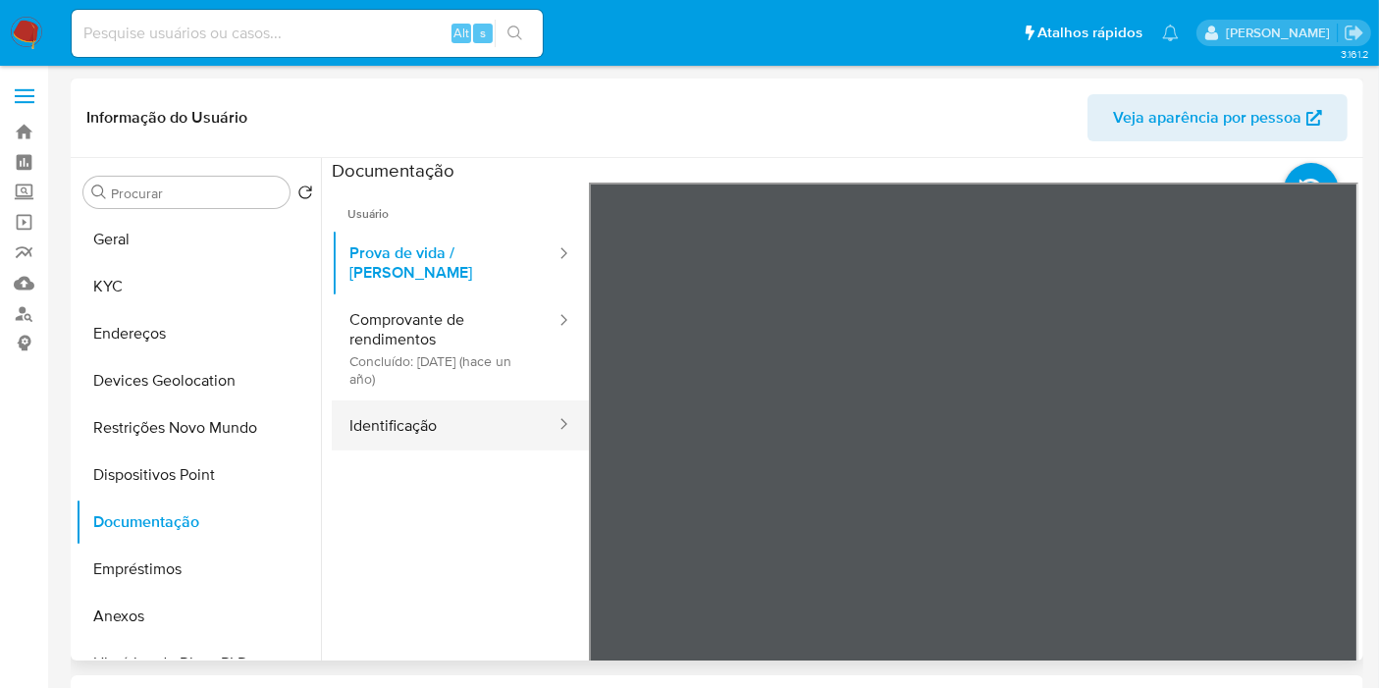
click at [470, 419] on button "Identificação" at bounding box center [445, 425] width 226 height 50
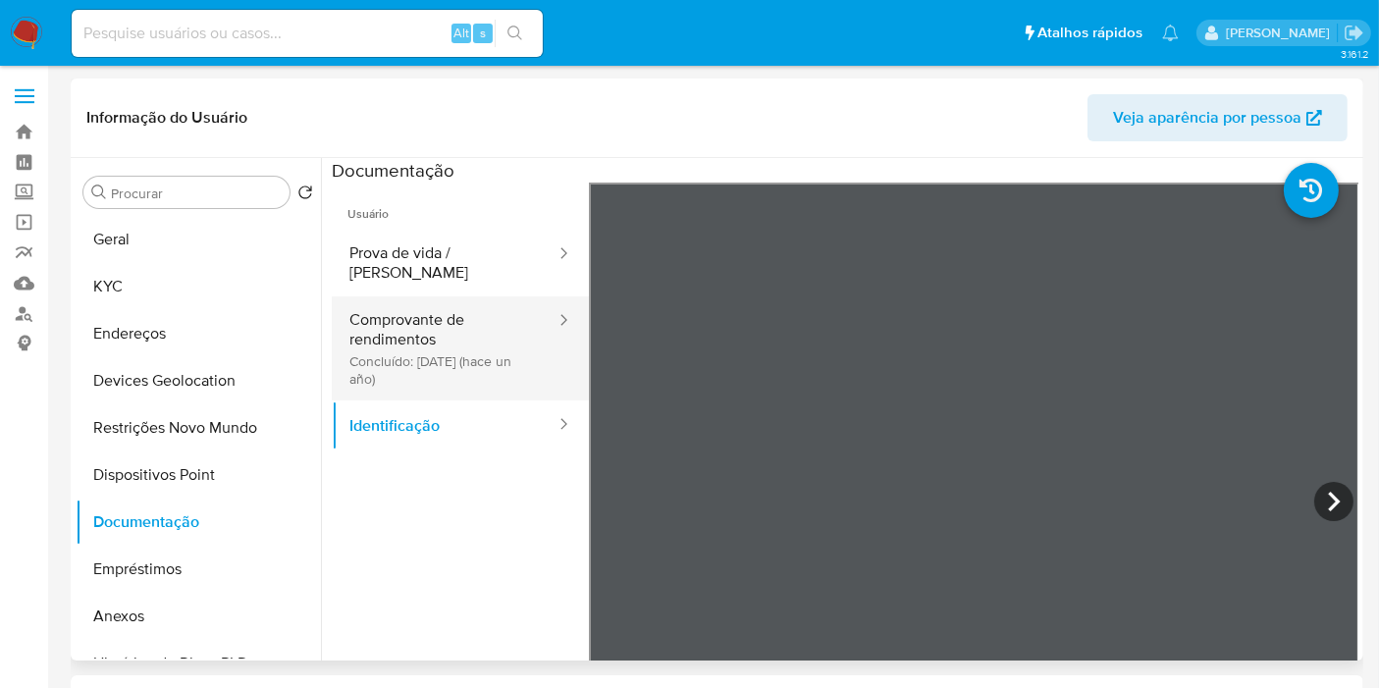
click at [466, 345] on button "Comprovante de rendimentos Concluído: 01/10/2024 (hace un año)" at bounding box center [445, 348] width 226 height 104
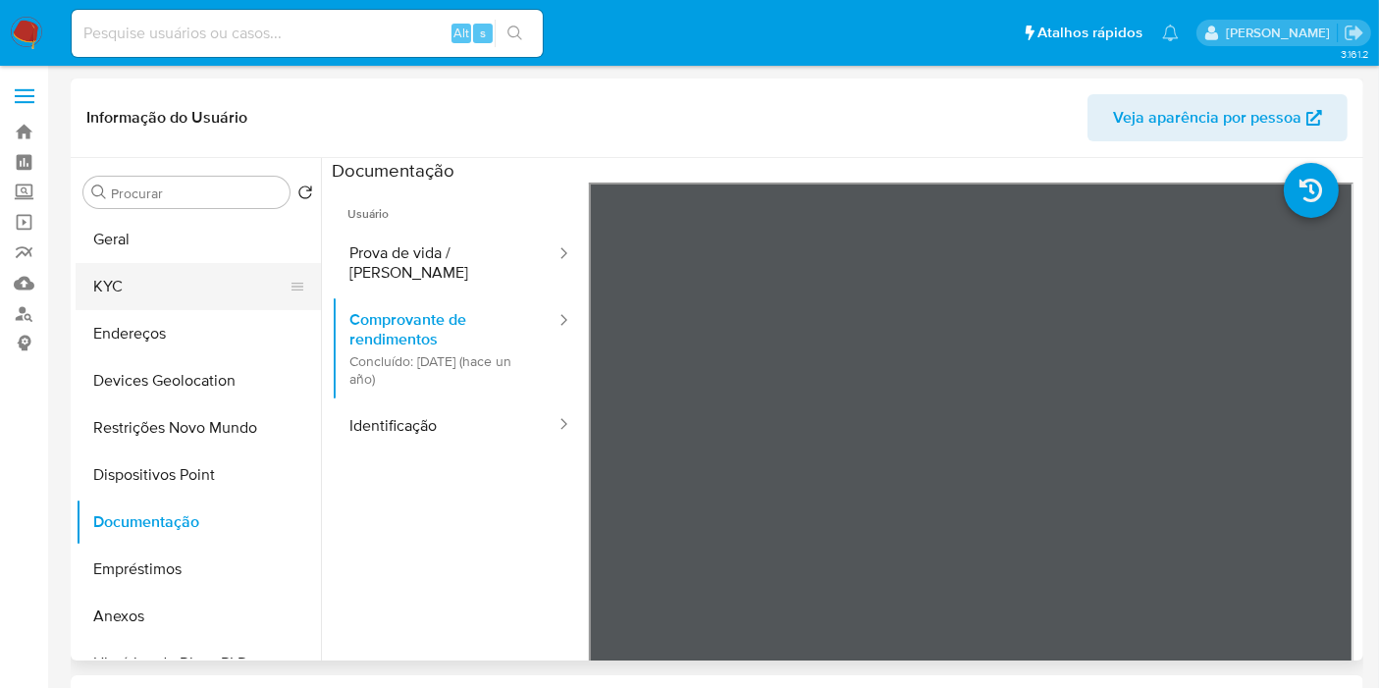
click at [130, 293] on button "KYC" at bounding box center [191, 286] width 230 height 47
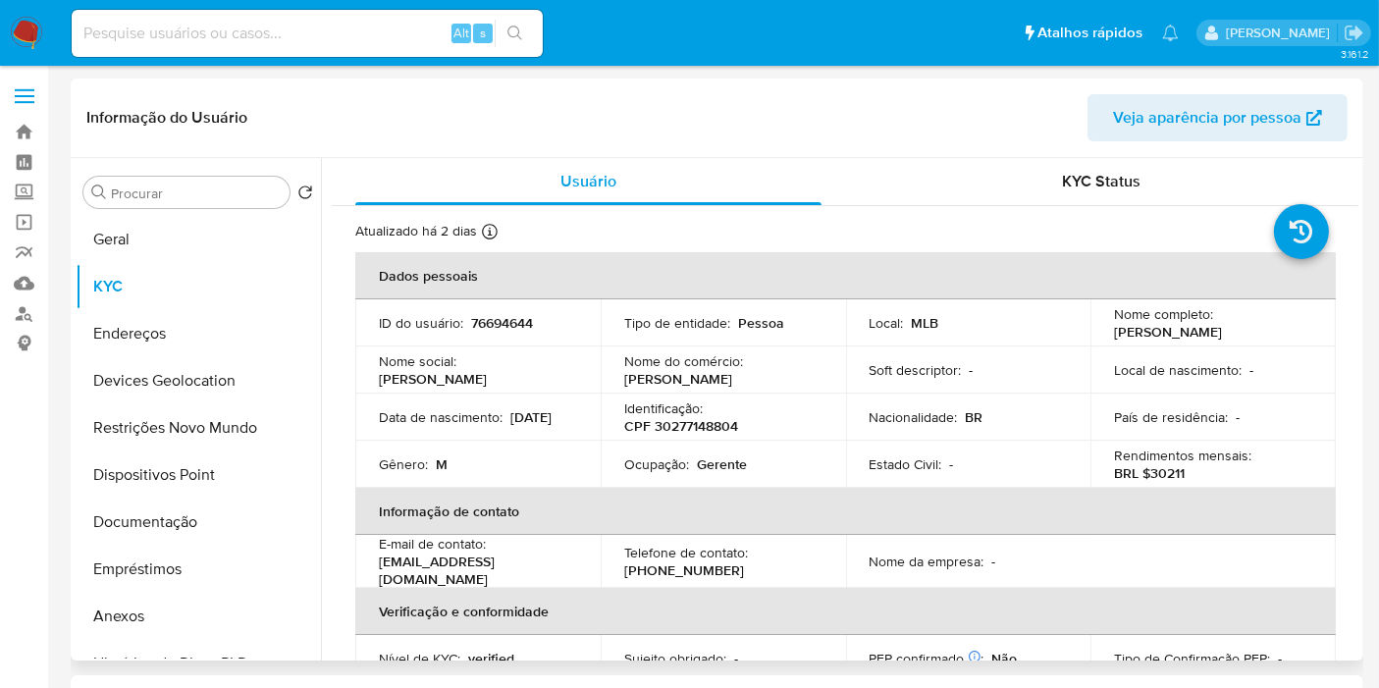
drag, startPoint x: 1178, startPoint y: 338, endPoint x: 1105, endPoint y: 332, distance: 72.9
click at [1105, 332] on td "Nome completo : Cesar Varela Pimentel Melhado" at bounding box center [1212, 322] width 245 height 47
copy p "Cesar Varela Pimentel Melhado"
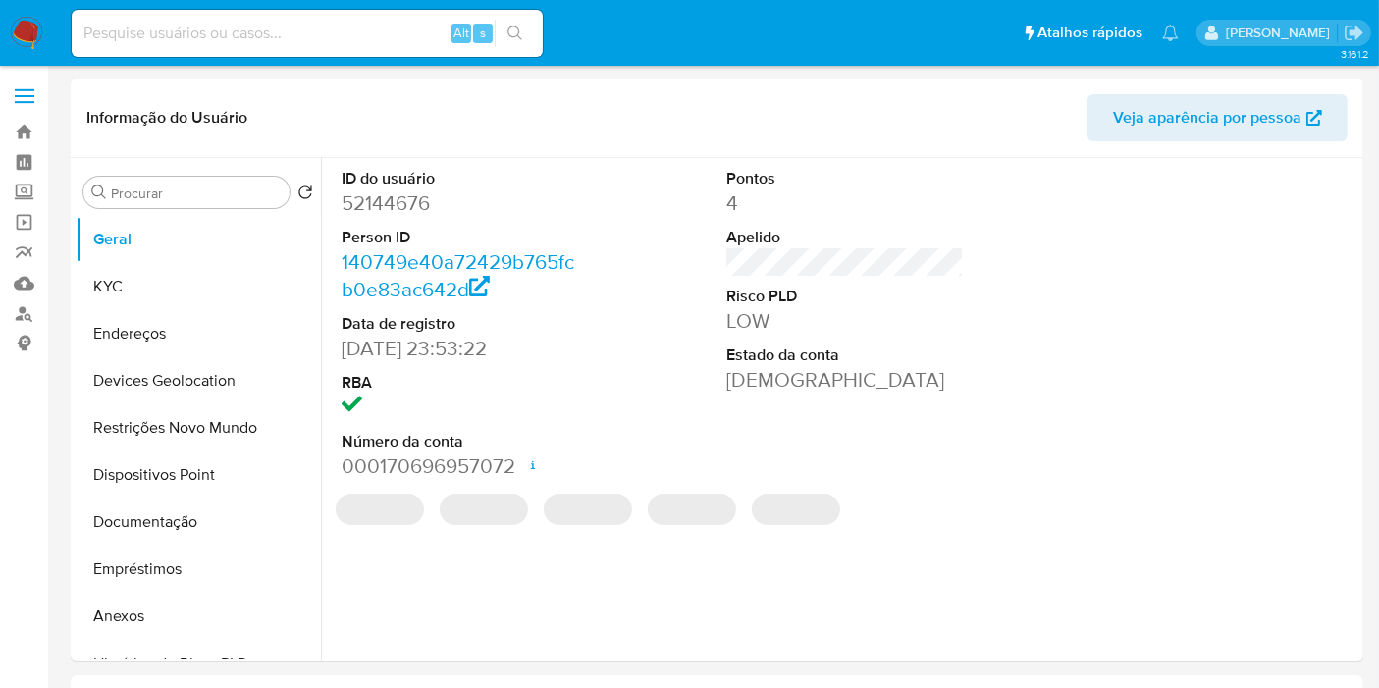
select select "10"
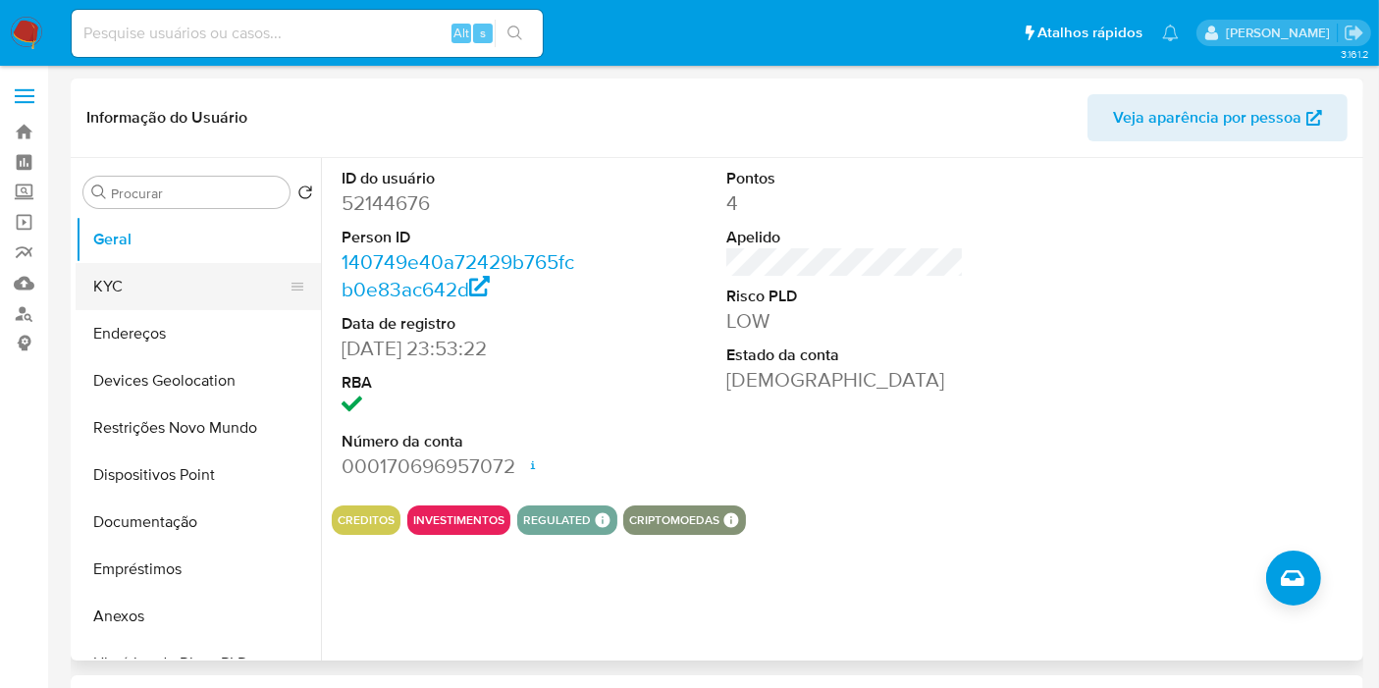
click at [147, 295] on button "KYC" at bounding box center [191, 286] width 230 height 47
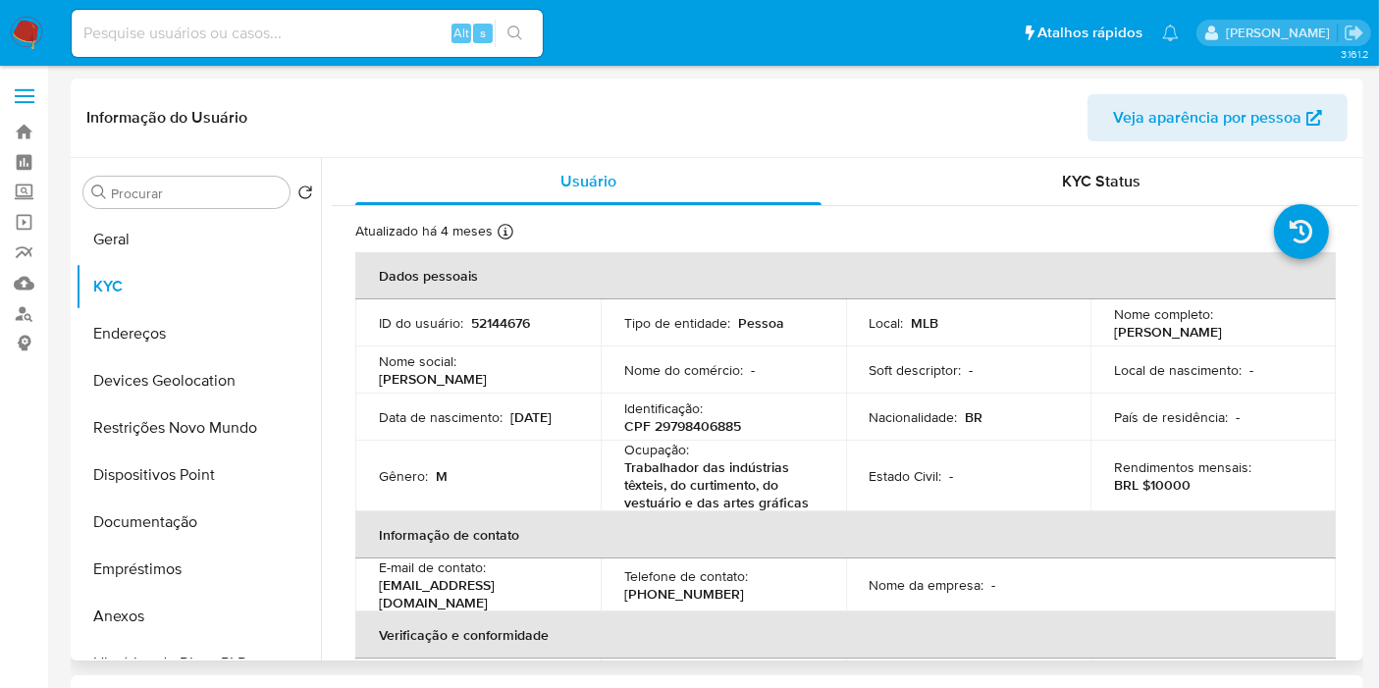
click at [700, 433] on p "CPF 29798406885" at bounding box center [682, 426] width 117 height 18
copy p "29798406885"
drag, startPoint x: 1265, startPoint y: 326, endPoint x: 1107, endPoint y: 330, distance: 158.0
click at [1107, 330] on td "Nome completo : Gilson da Silva Ribeiro" at bounding box center [1212, 322] width 245 height 47
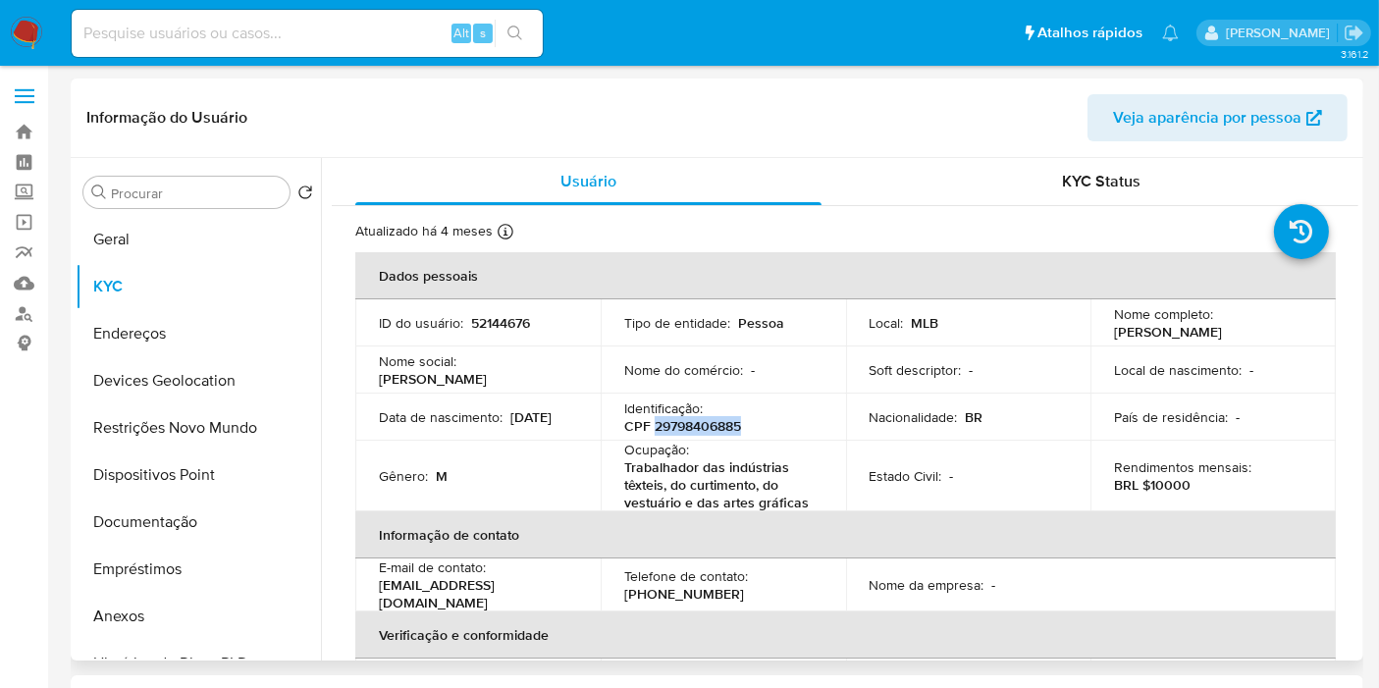
copy p "[PERSON_NAME] [PERSON_NAME]"
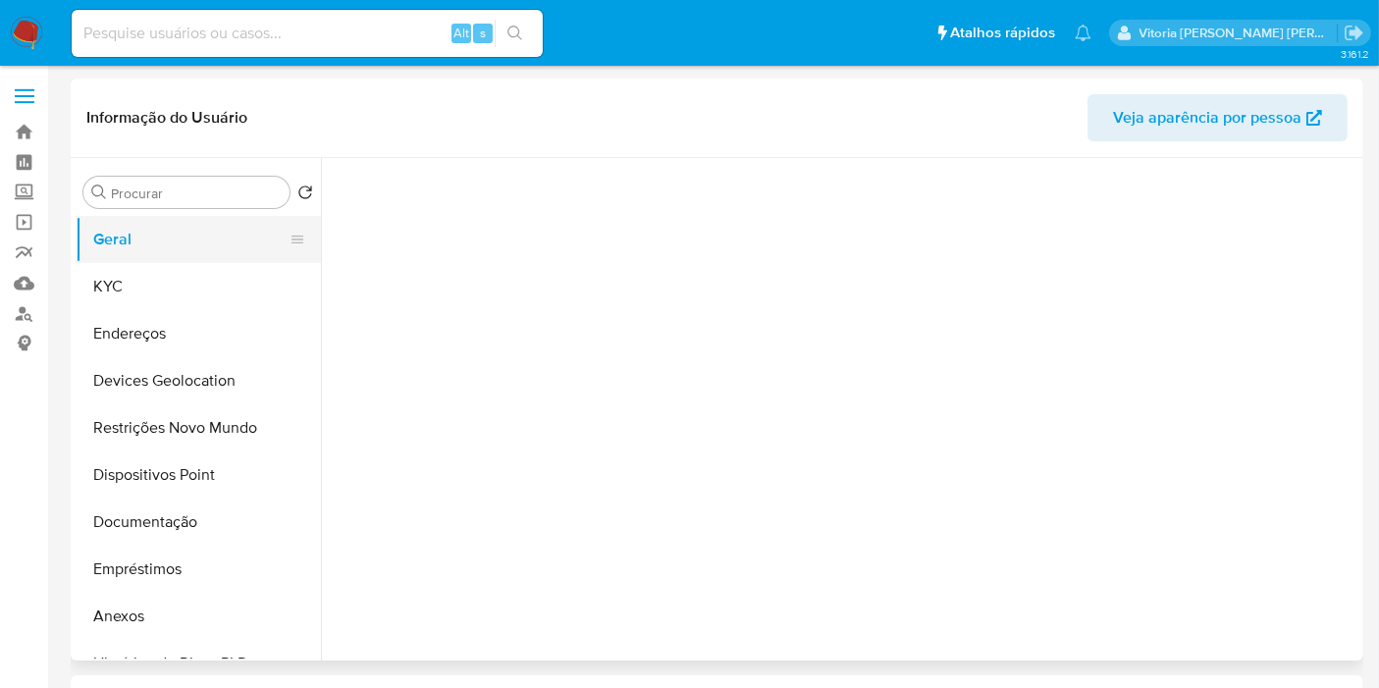
select select "10"
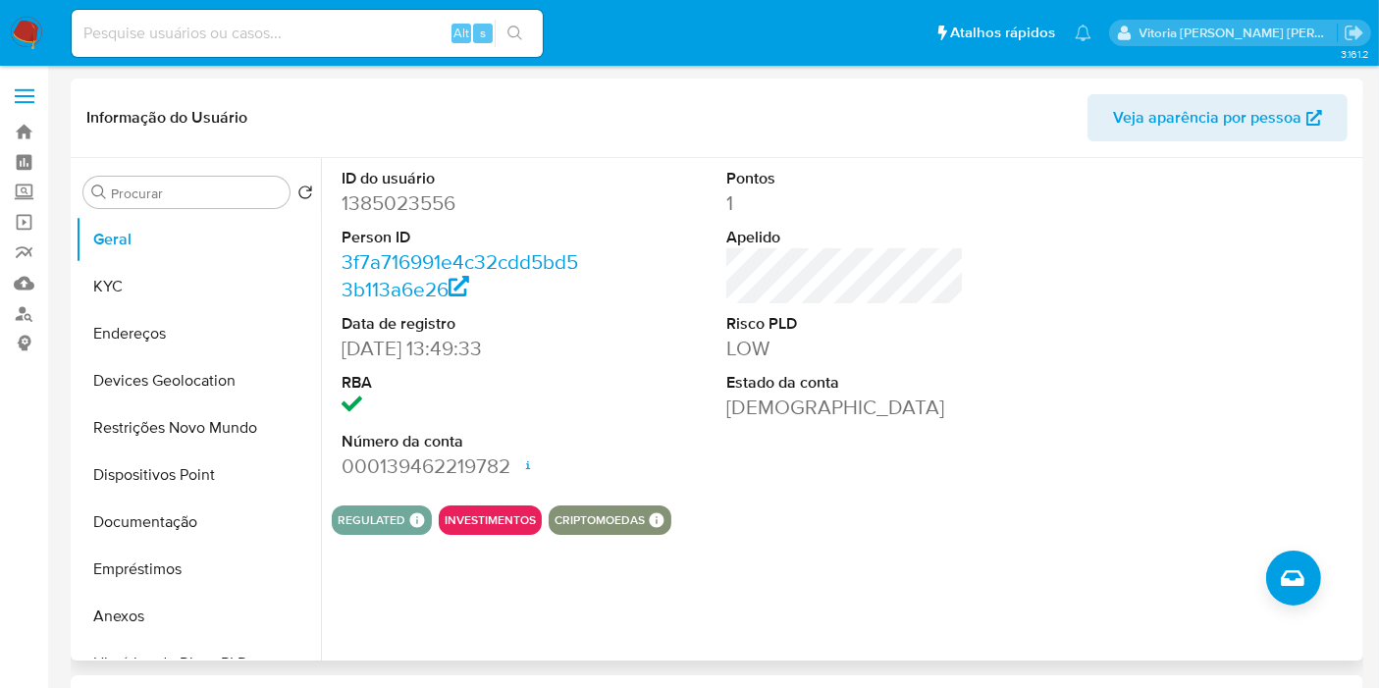
click at [393, 196] on dd "1385023556" at bounding box center [459, 202] width 237 height 27
copy dd "1385023556"
click at [131, 294] on button "KYC" at bounding box center [191, 286] width 230 height 47
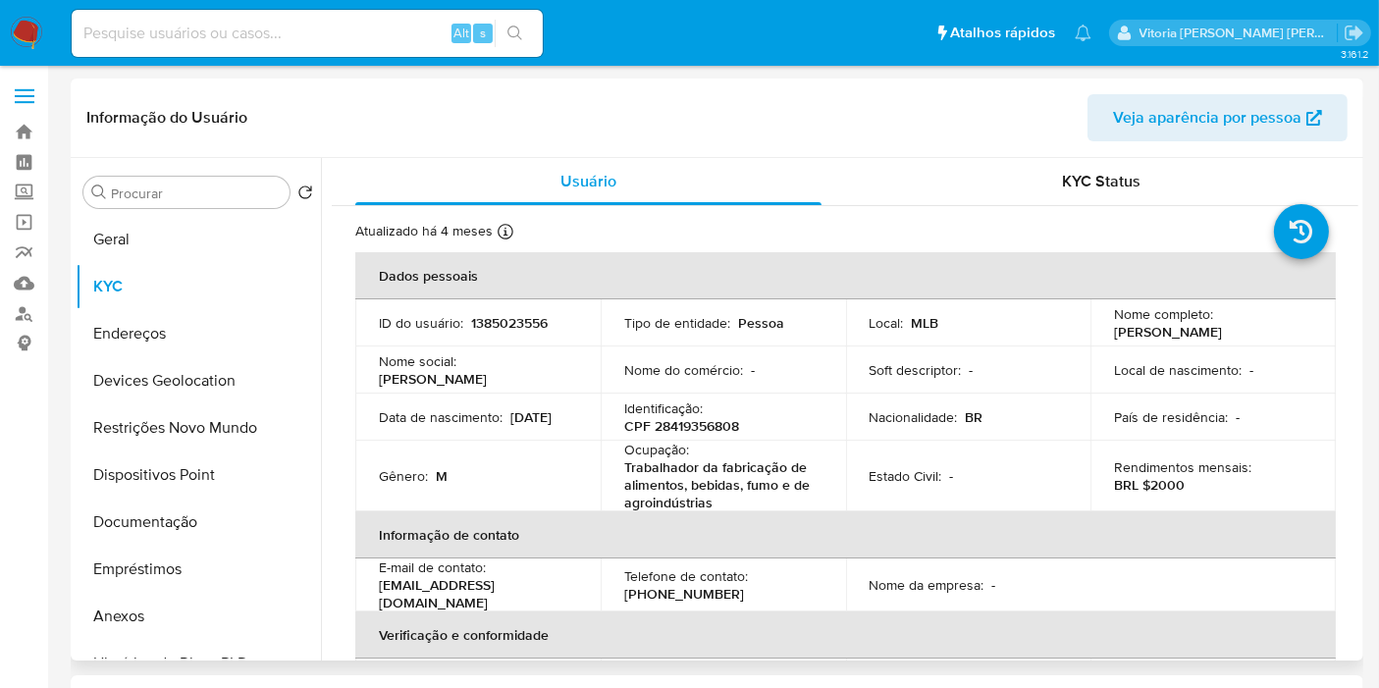
drag, startPoint x: 1203, startPoint y: 328, endPoint x: 1101, endPoint y: 331, distance: 102.1
click at [1101, 331] on td "Nome completo : Rubens Bizerra" at bounding box center [1212, 322] width 245 height 47
copy p "Rubens Bizerra"
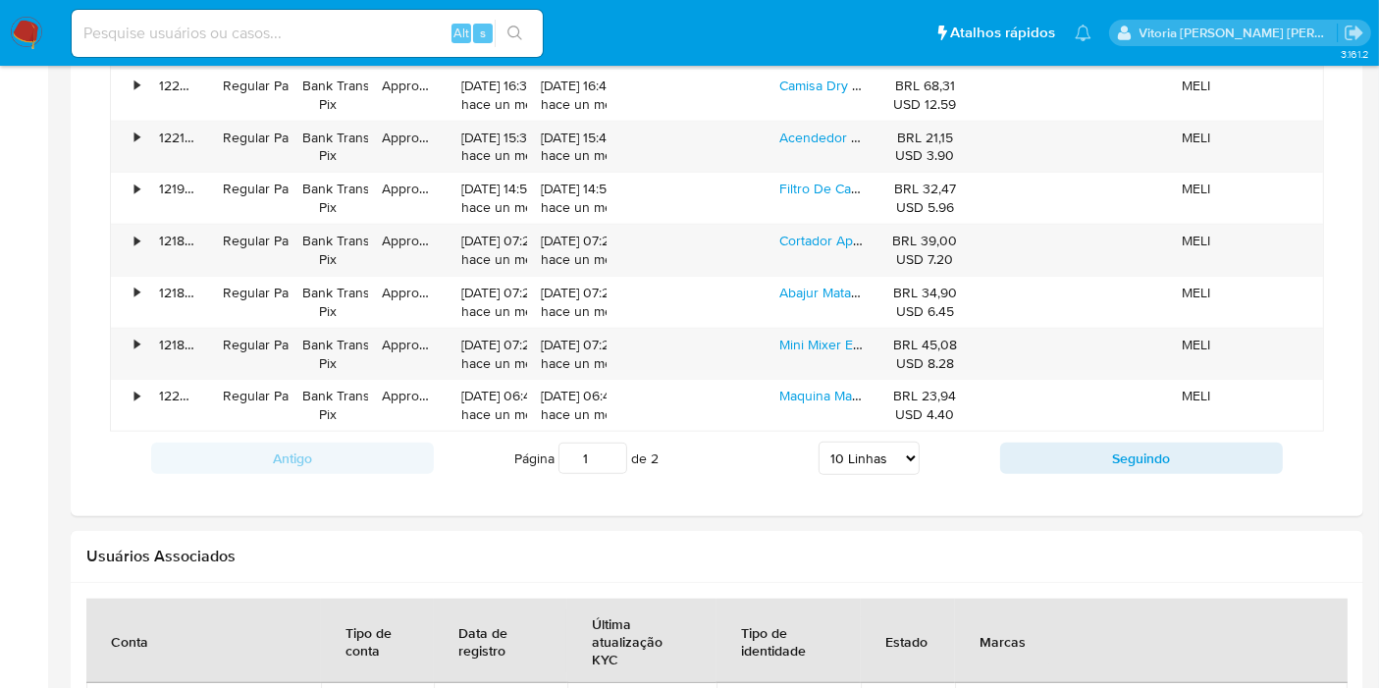
scroll to position [1347, 0]
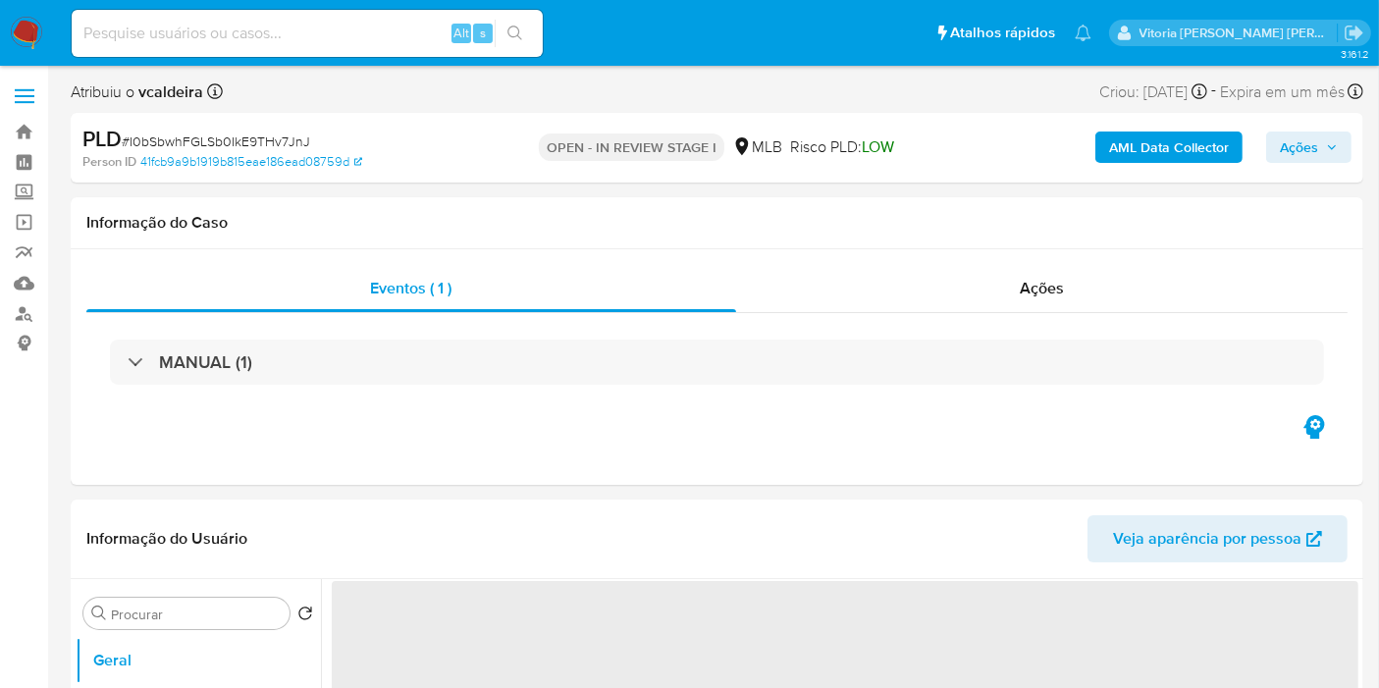
select select "10"
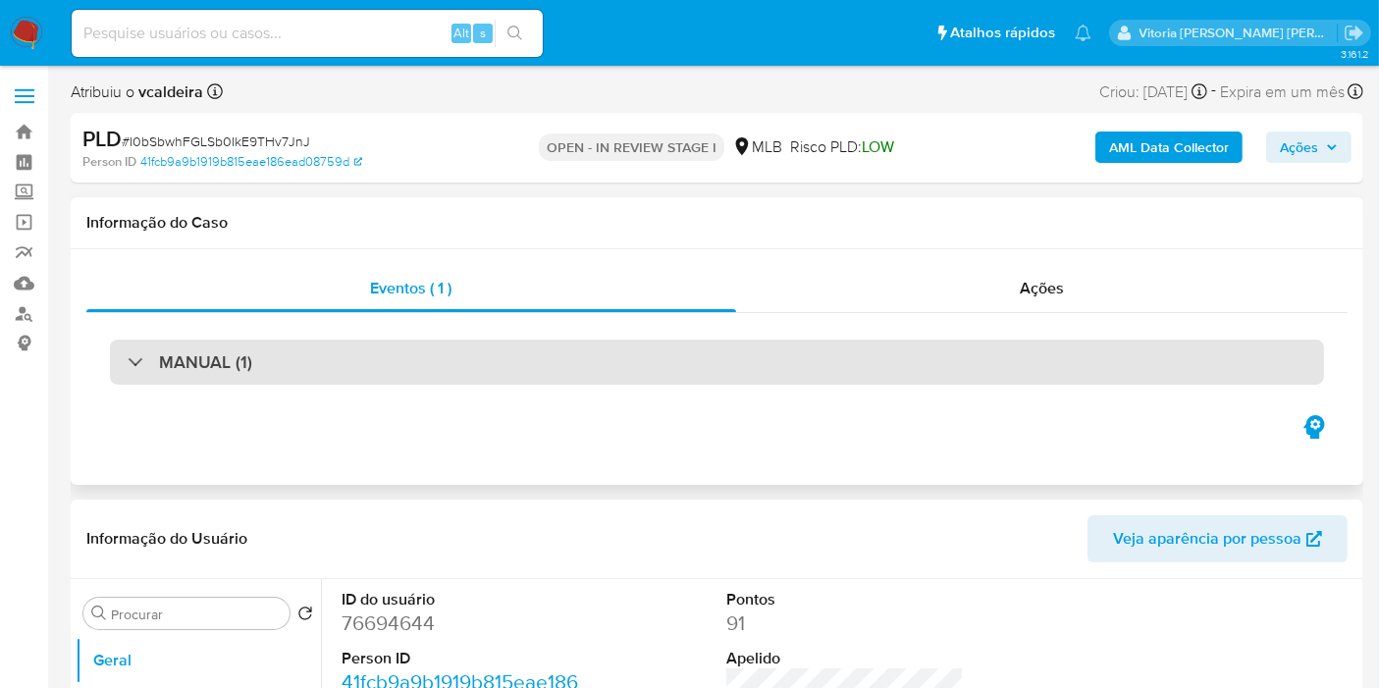
click at [260, 351] on div "MANUAL (1)" at bounding box center [717, 362] width 1214 height 45
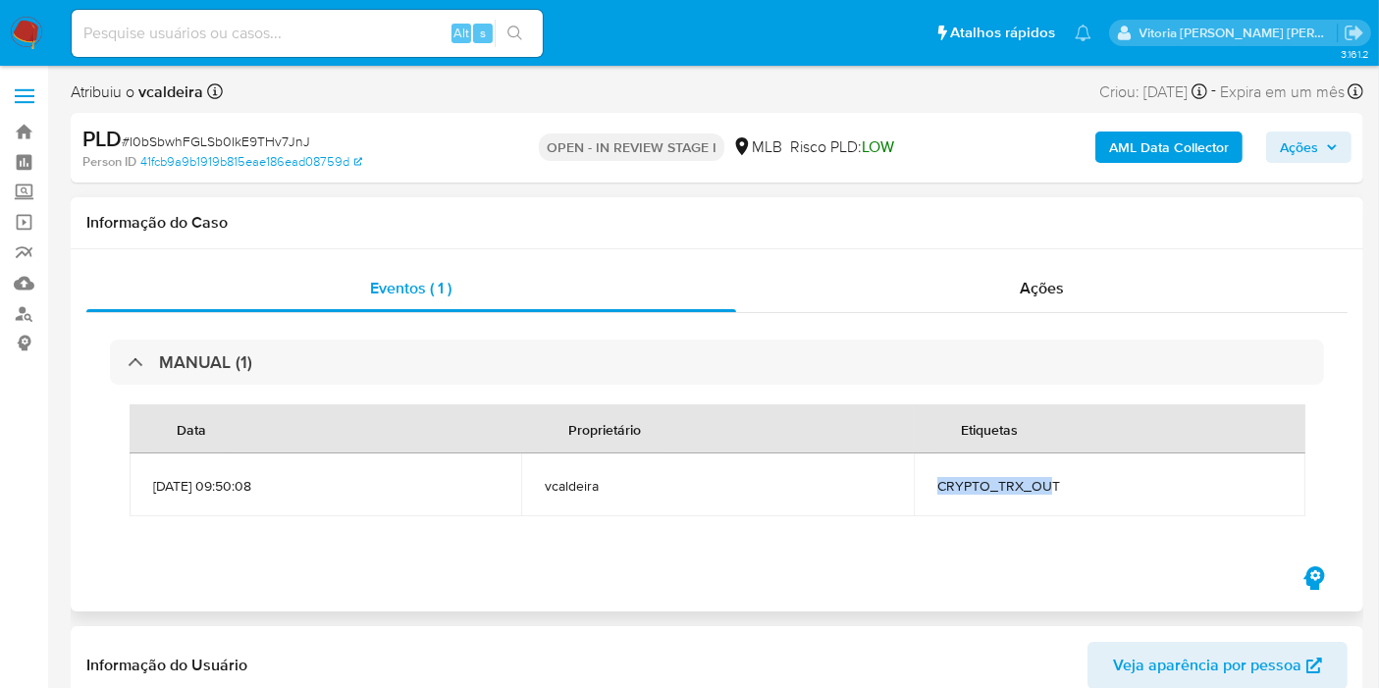
drag, startPoint x: 1052, startPoint y: 483, endPoint x: 936, endPoint y: 491, distance: 116.1
click at [937, 491] on span "CRYPTO_TRX_OUT" at bounding box center [1109, 486] width 344 height 18
drag, startPoint x: 1083, startPoint y: 492, endPoint x: 911, endPoint y: 492, distance: 172.7
click at [911, 492] on tr "[DATE] 09:50:08 vcaldeira CRYPTO_TRX_OUT" at bounding box center [718, 484] width 1176 height 63
copy tr "CRYPTO_TRX_OUT"
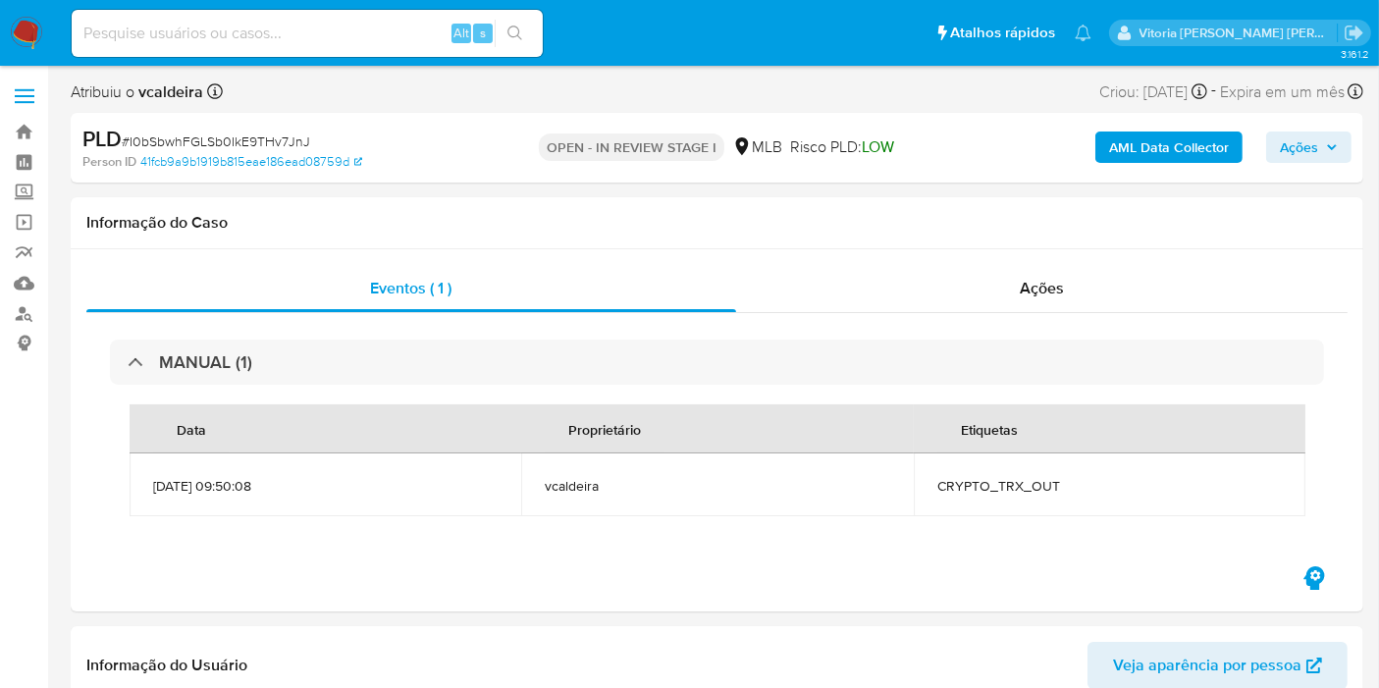
click at [280, 31] on input at bounding box center [307, 34] width 471 height 26
paste input "52144676"
type input "52144676"
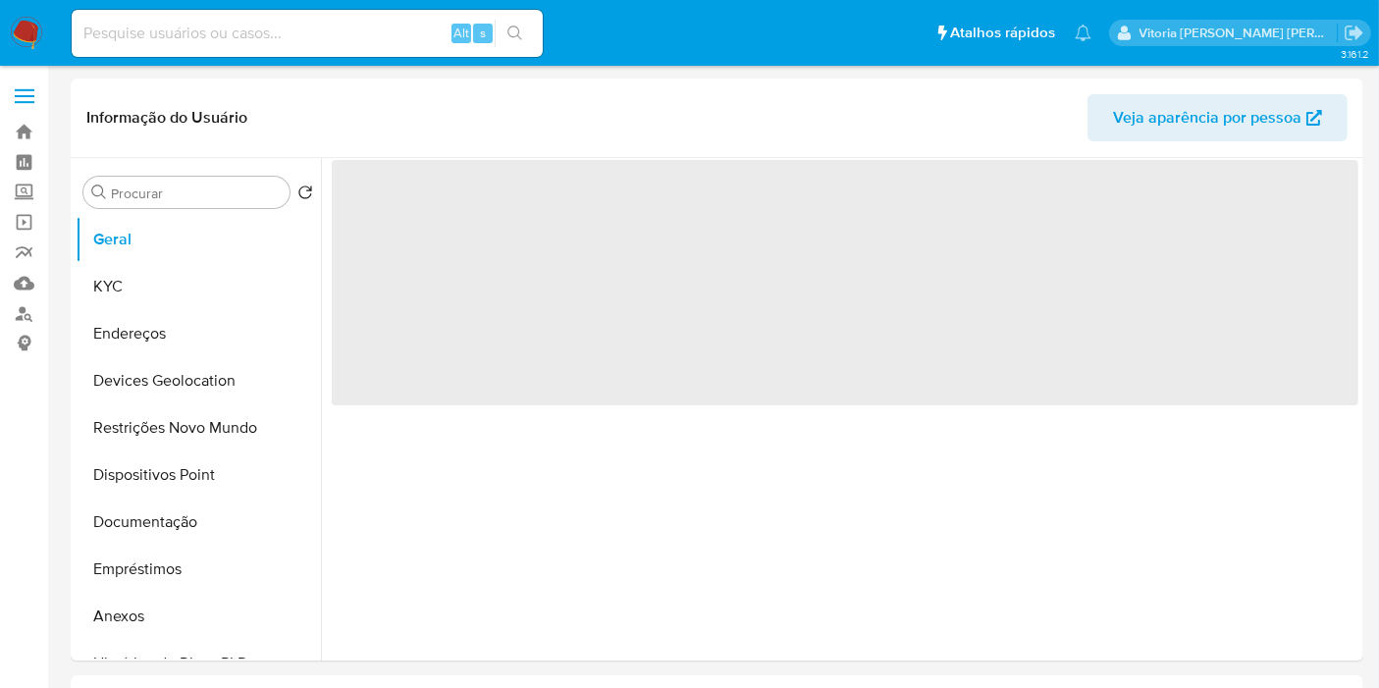
select select "10"
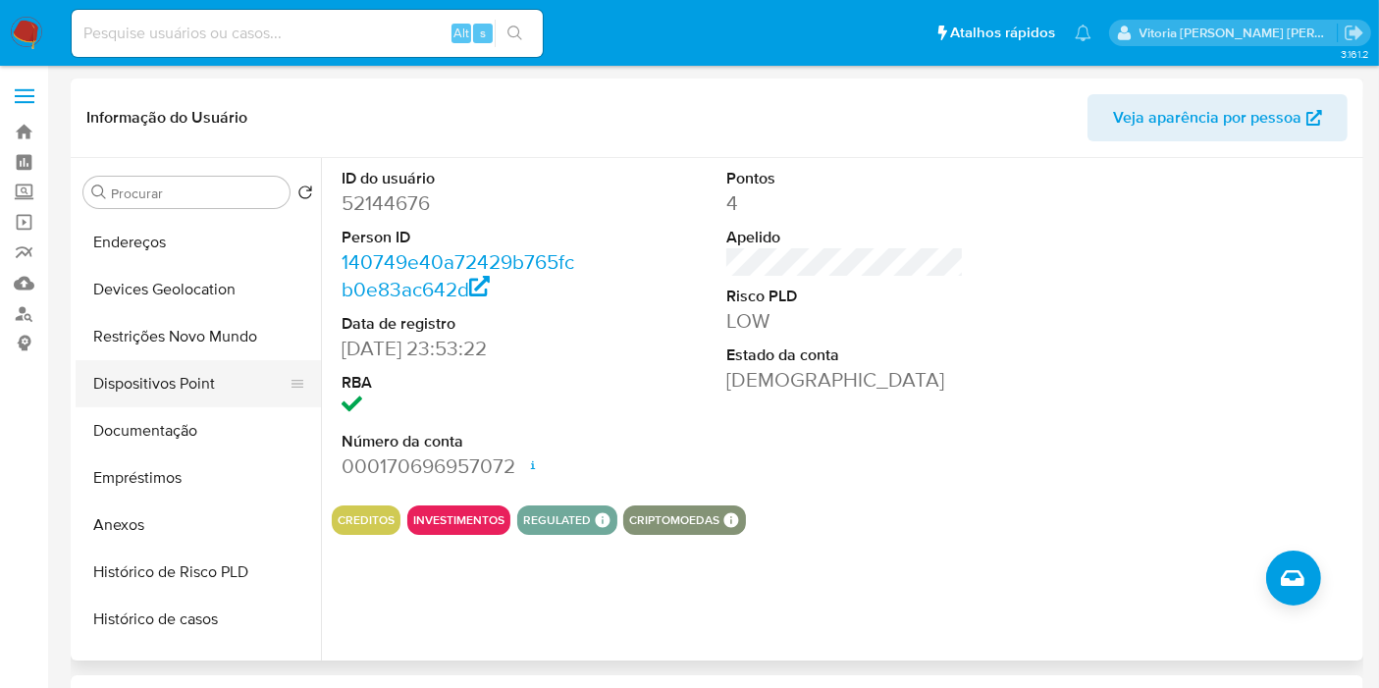
scroll to position [218, 0]
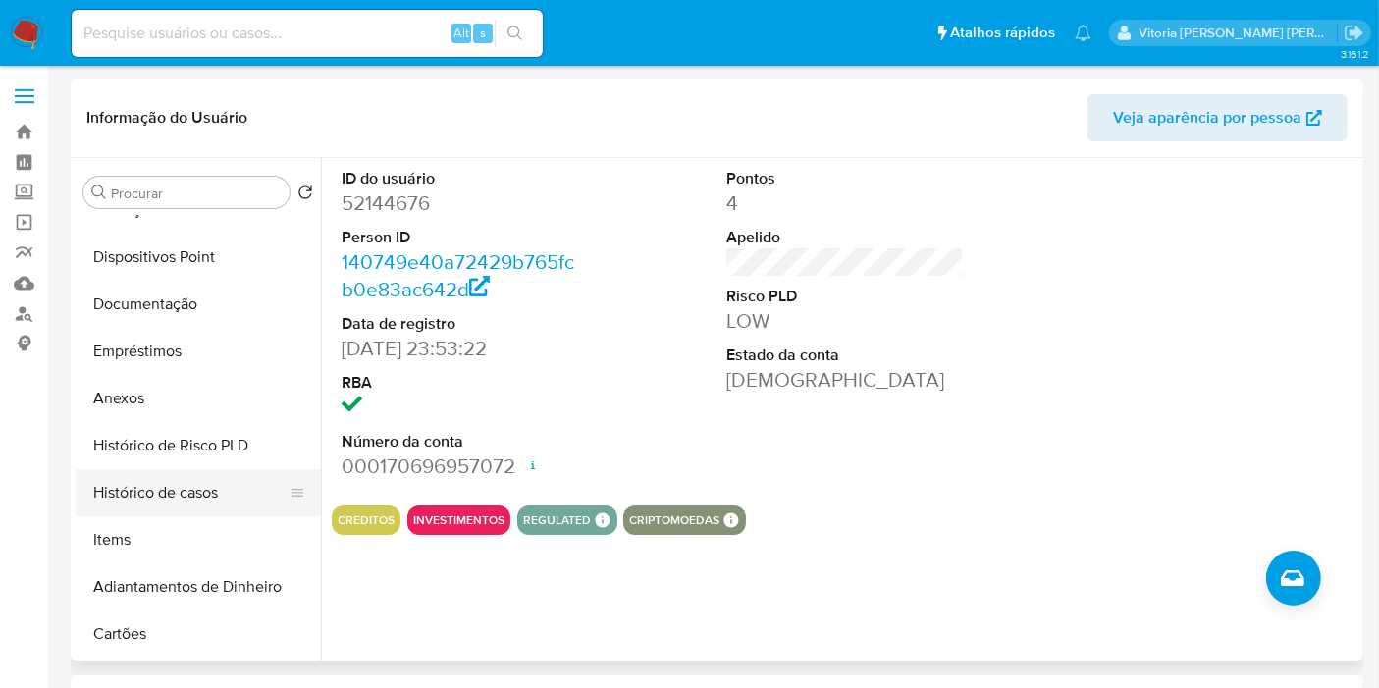
click at [187, 486] on button "Histórico de casos" at bounding box center [191, 492] width 230 height 47
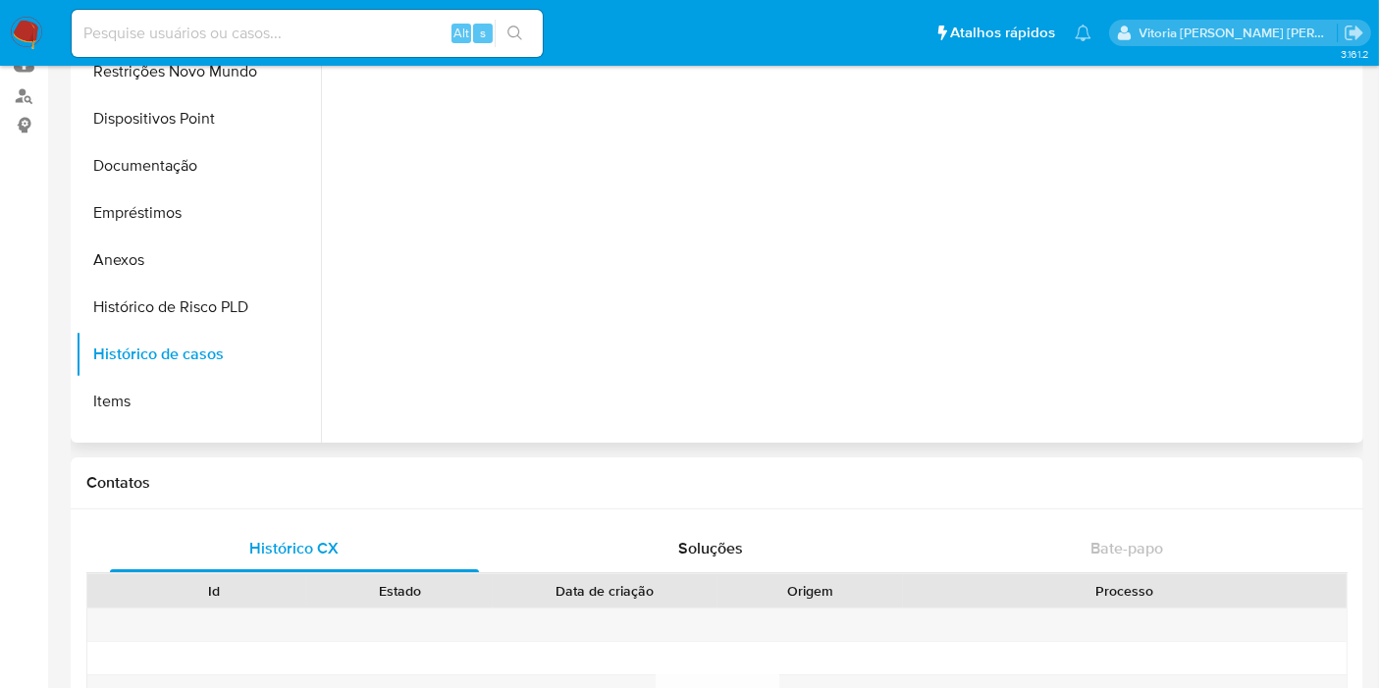
scroll to position [0, 0]
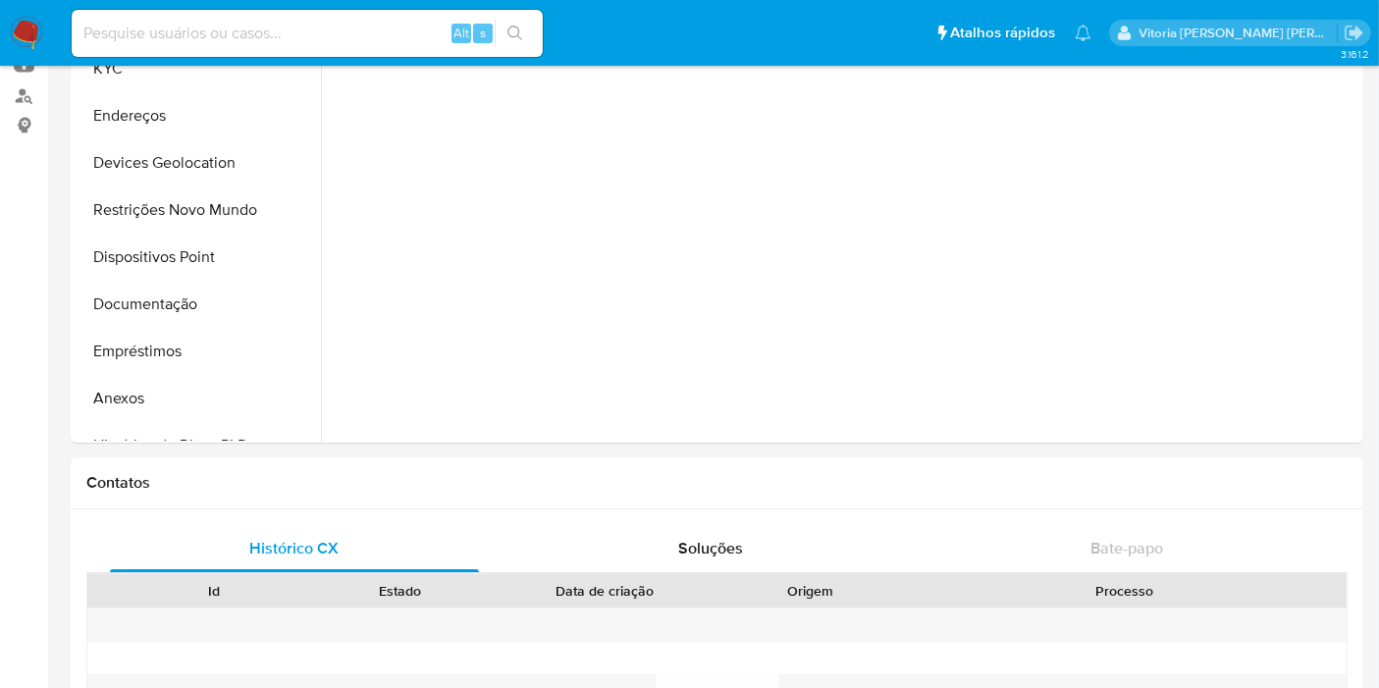
click at [304, 22] on input at bounding box center [307, 34] width 471 height 26
paste input "52144676"
type input "52144676"
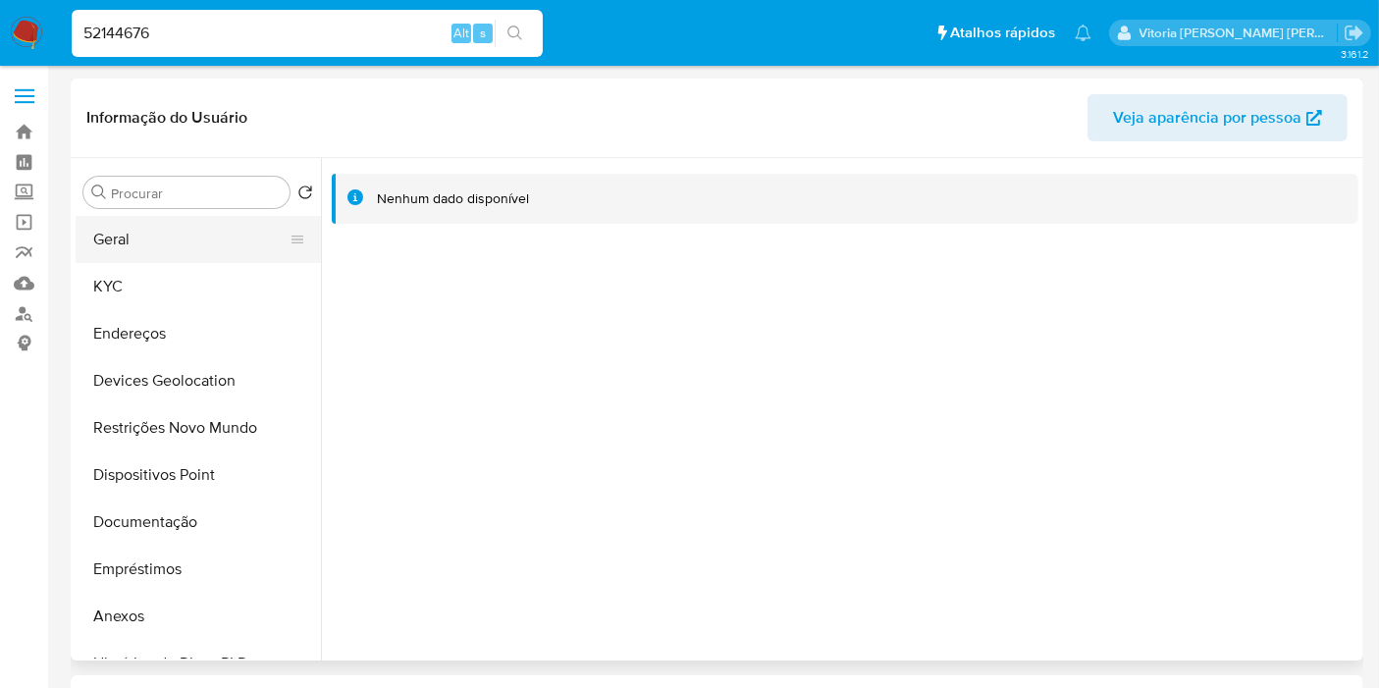
click at [148, 231] on button "Geral" at bounding box center [191, 239] width 230 height 47
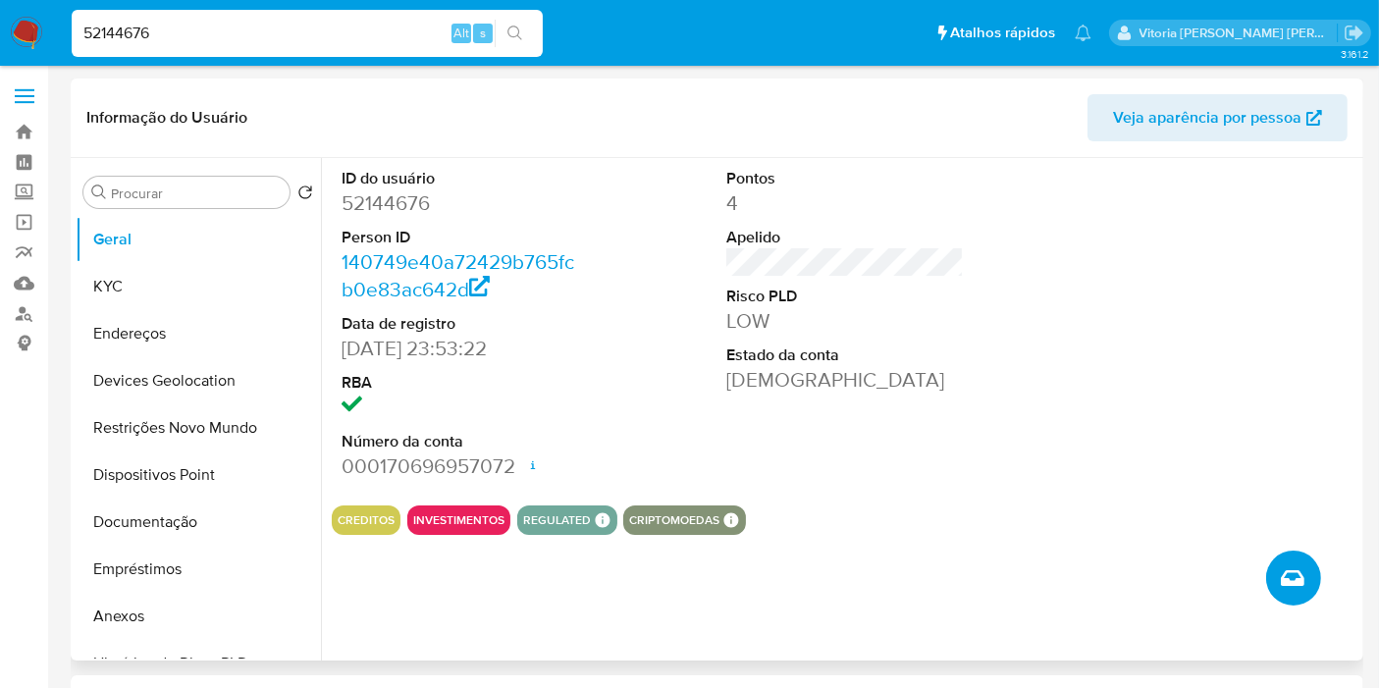
click at [1291, 582] on icon "Criar caso manual" at bounding box center [1293, 578] width 24 height 16
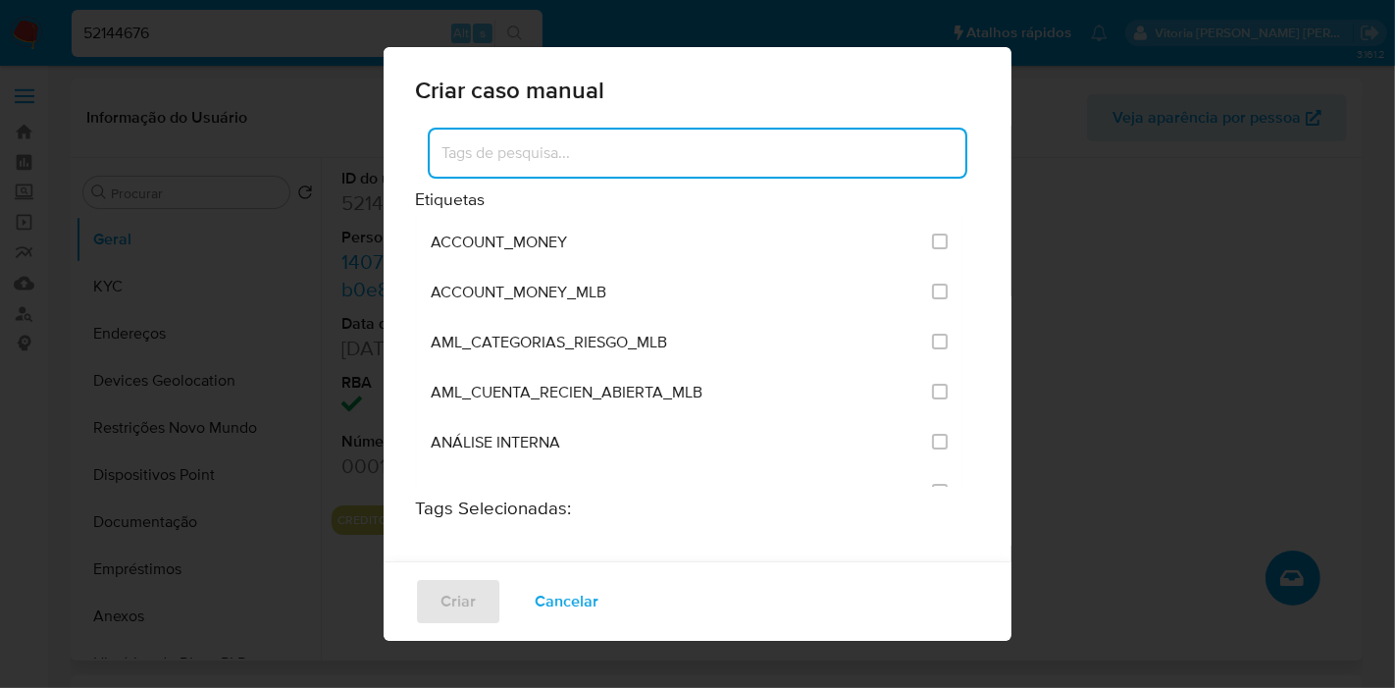
click at [563, 149] on input at bounding box center [698, 153] width 536 height 26
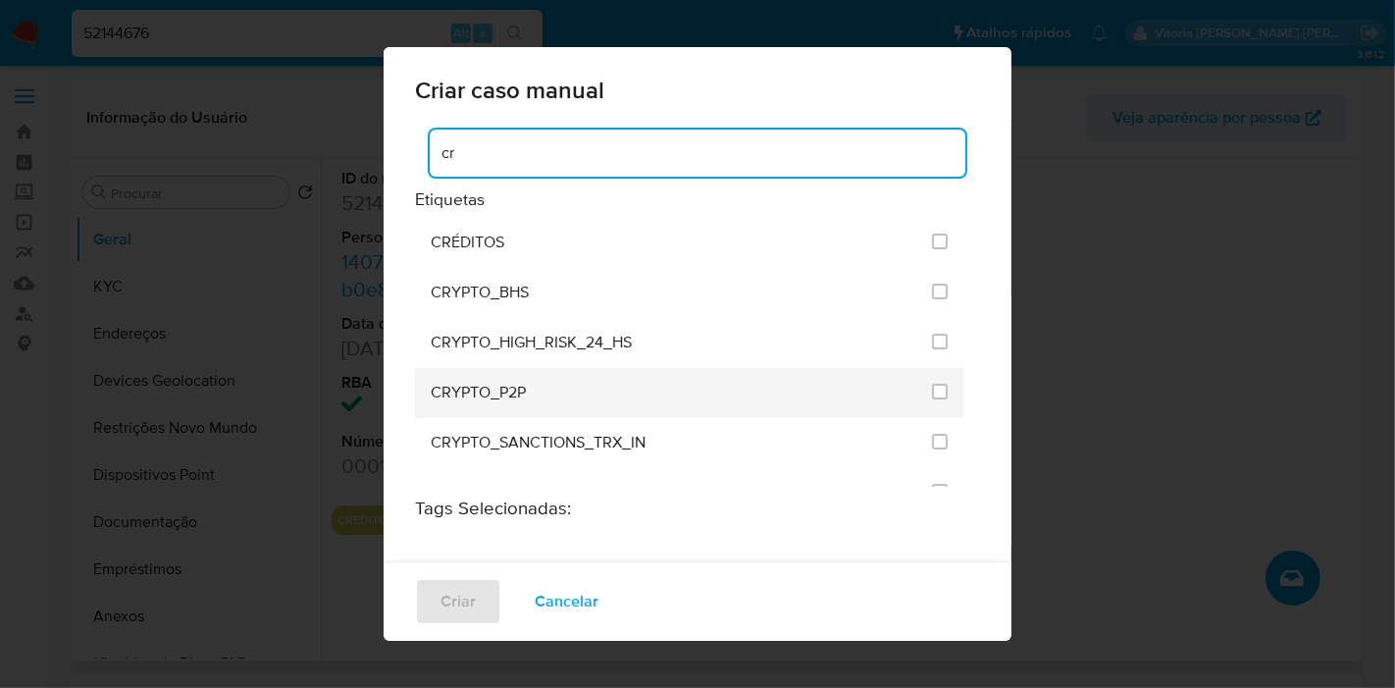
scroll to position [109, 0]
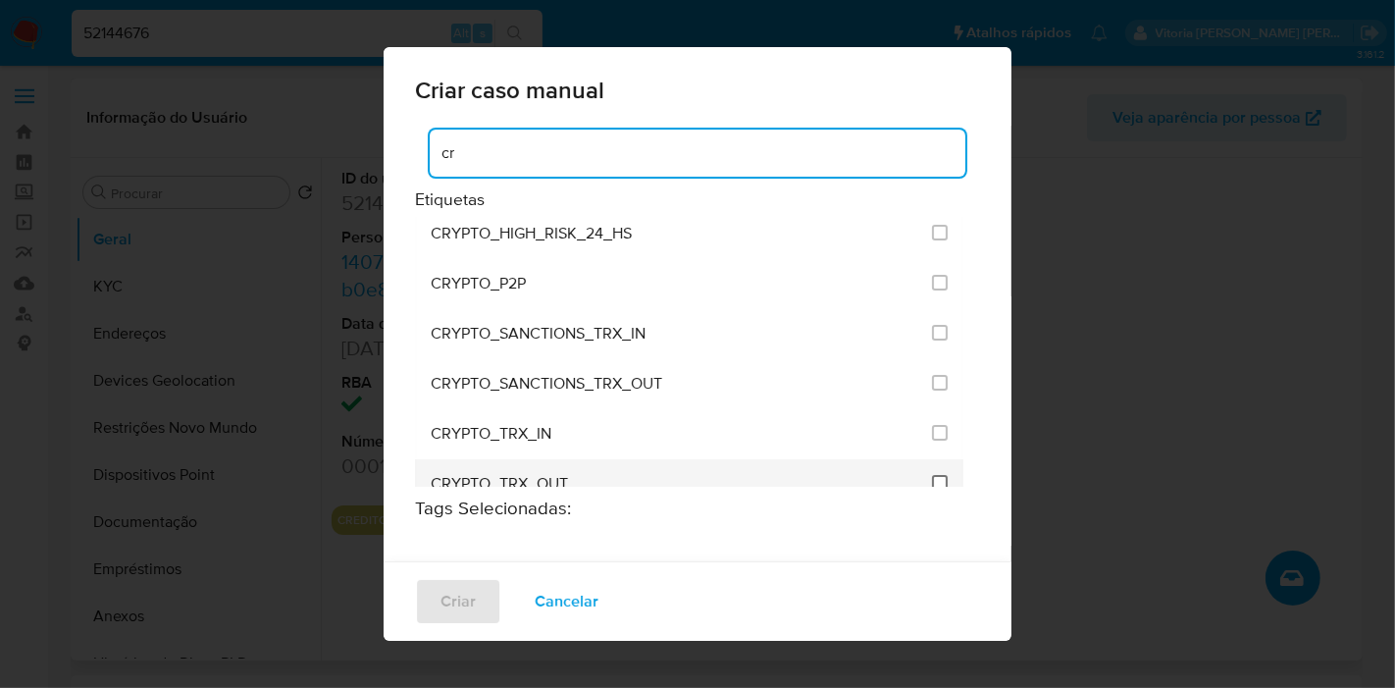
type input "cr"
click at [932, 484] on input "1965" at bounding box center [940, 483] width 16 height 16
checkbox input "true"
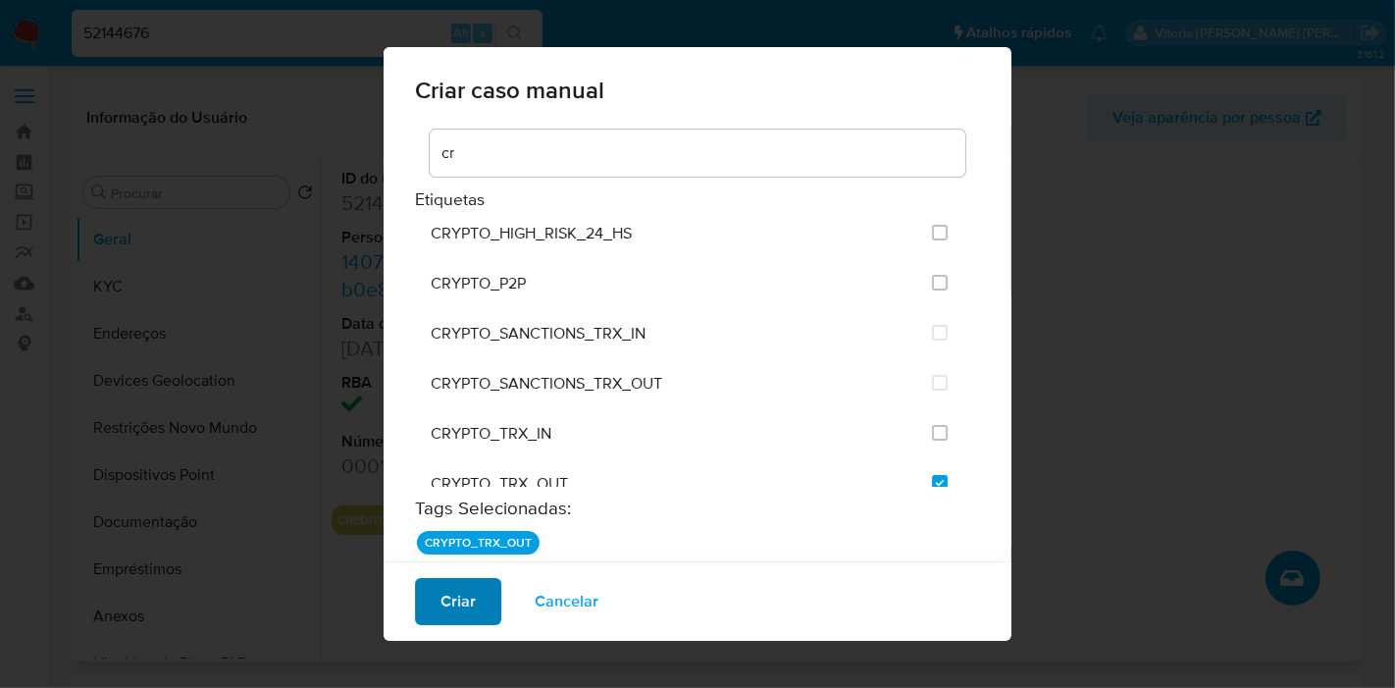
click at [463, 613] on span "Criar" at bounding box center [458, 601] width 35 height 43
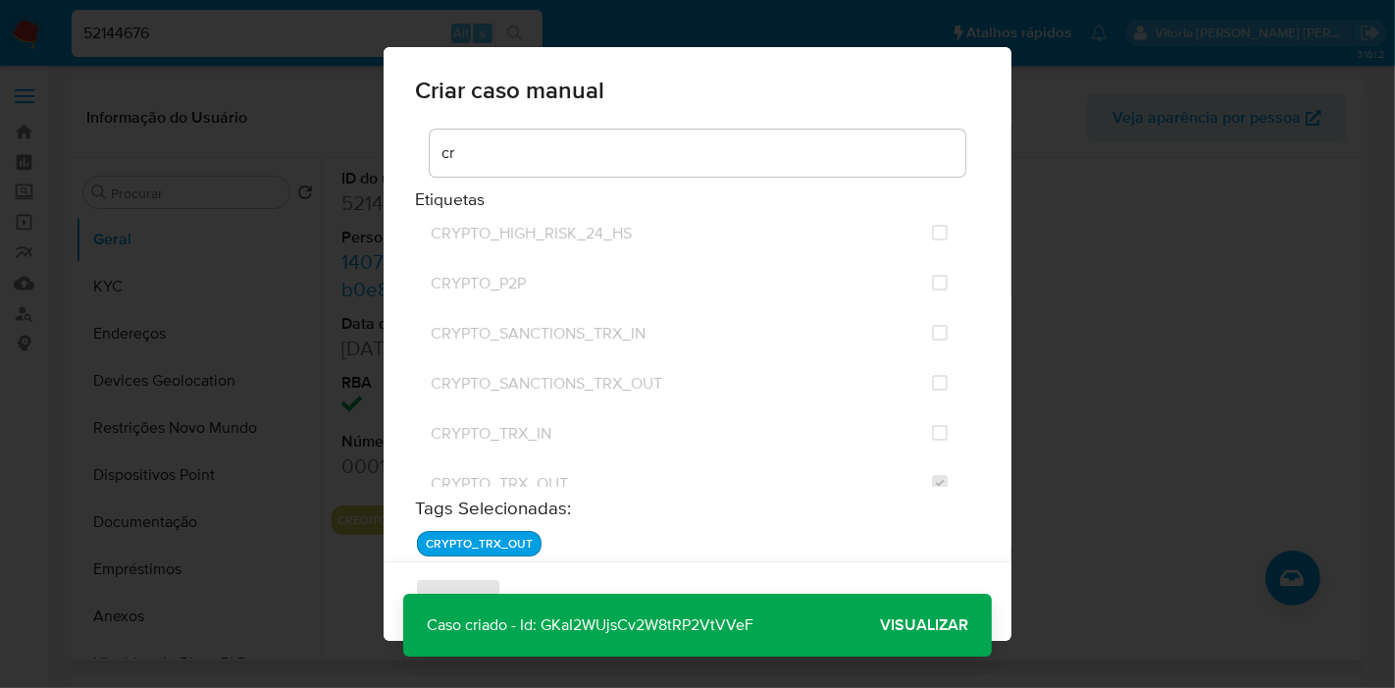
click at [891, 625] on span "Visualizar" at bounding box center [924, 625] width 88 height 0
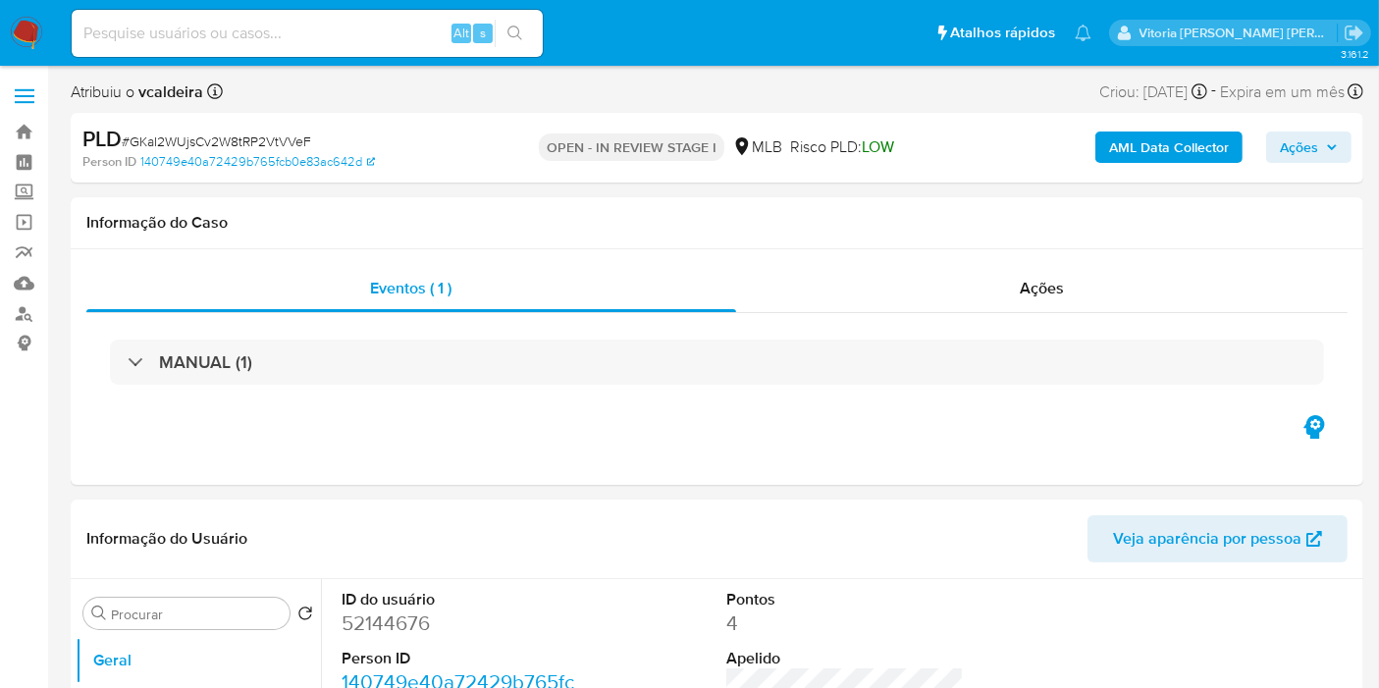
select select "10"
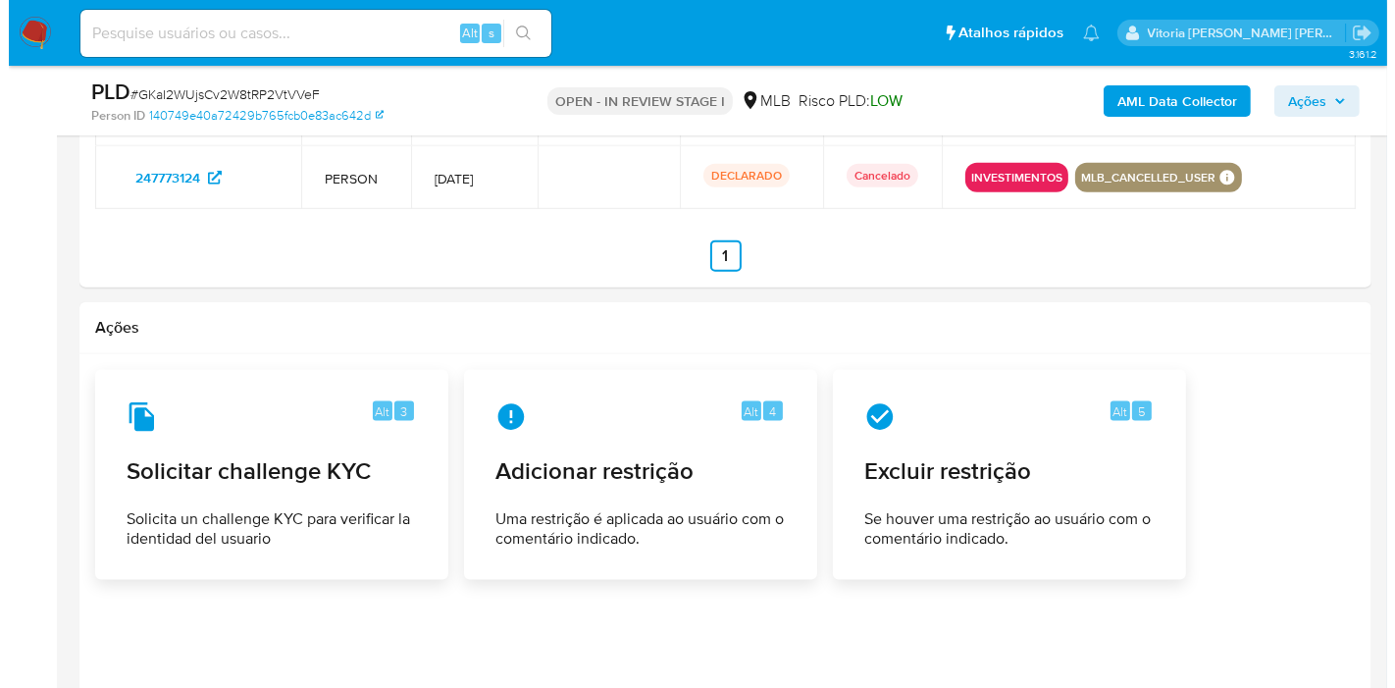
scroll to position [2616, 0]
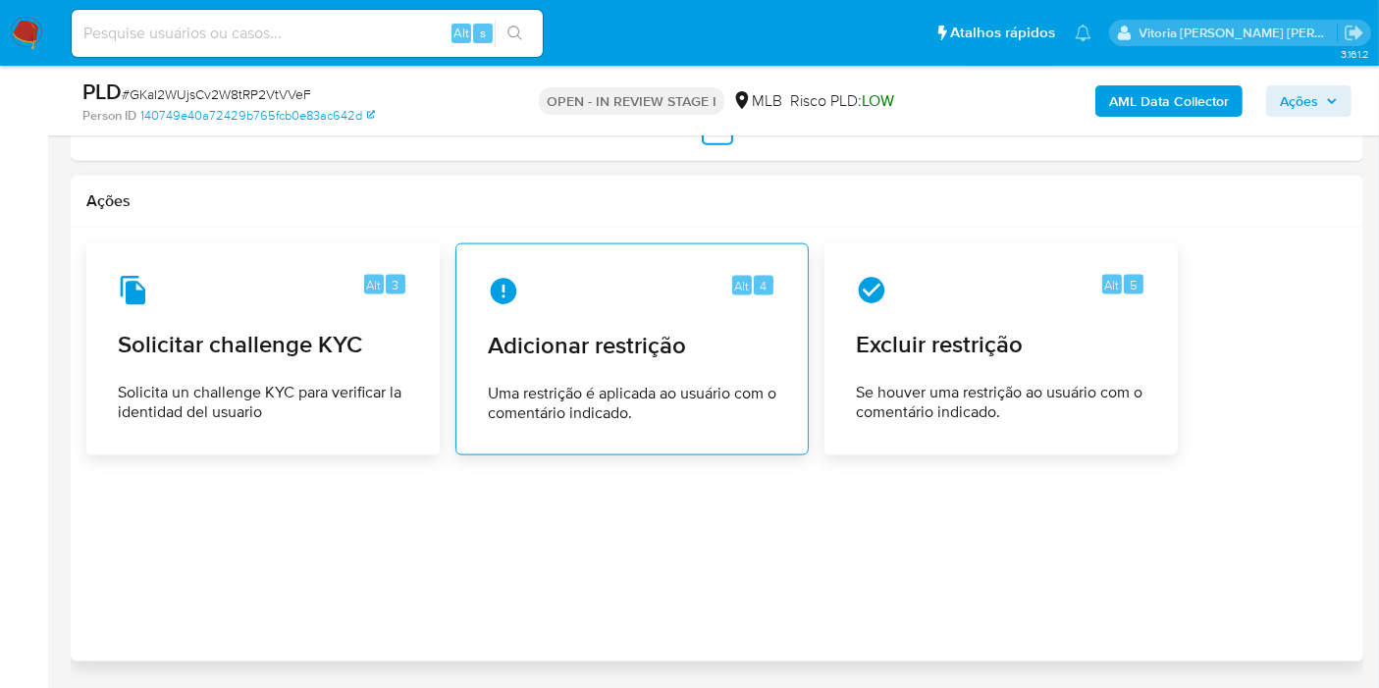
click at [503, 276] on icon at bounding box center [503, 291] width 31 height 31
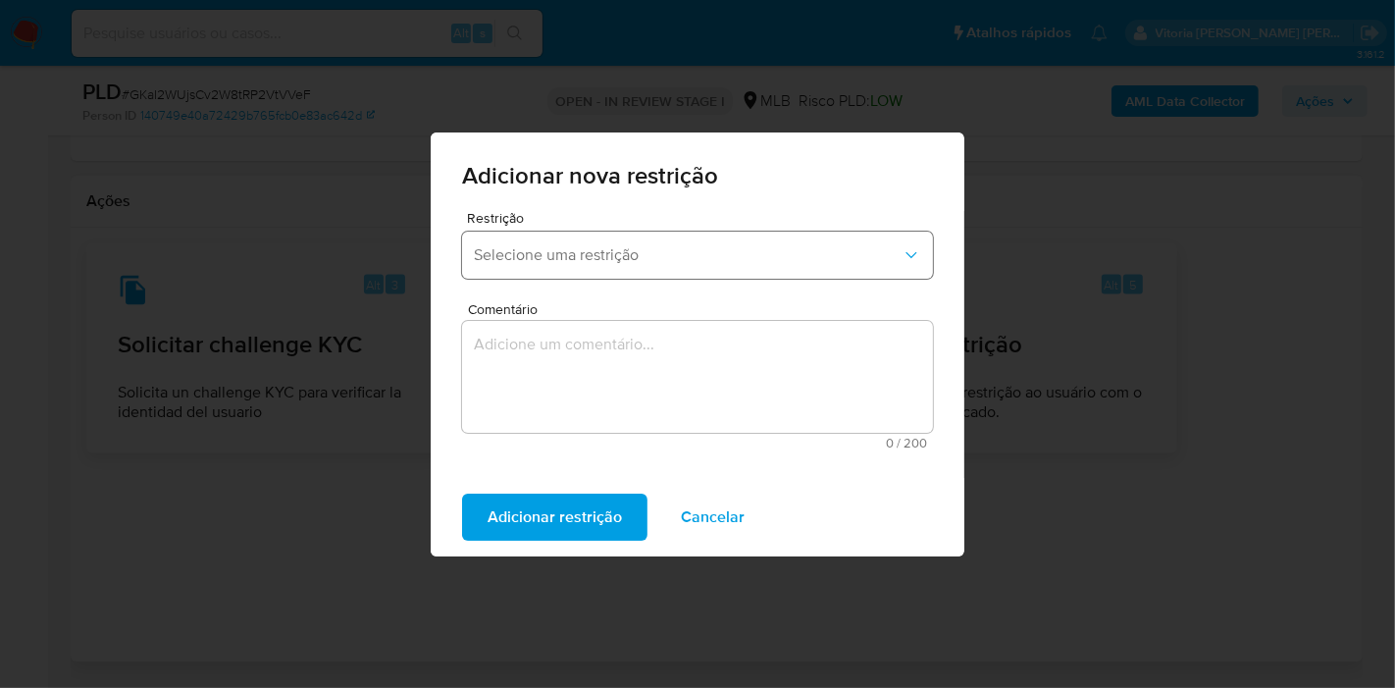
click at [645, 259] on span "Selecione uma restrição" at bounding box center [688, 255] width 428 height 20
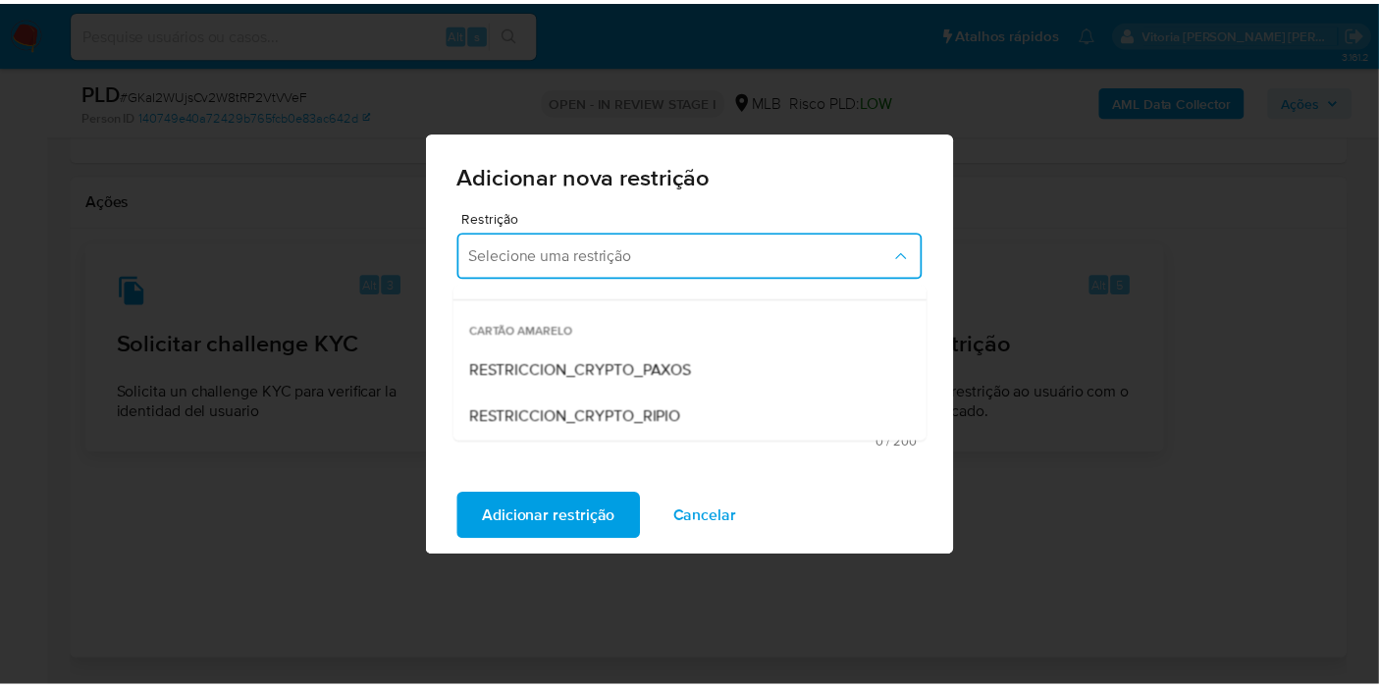
scroll to position [347, 0]
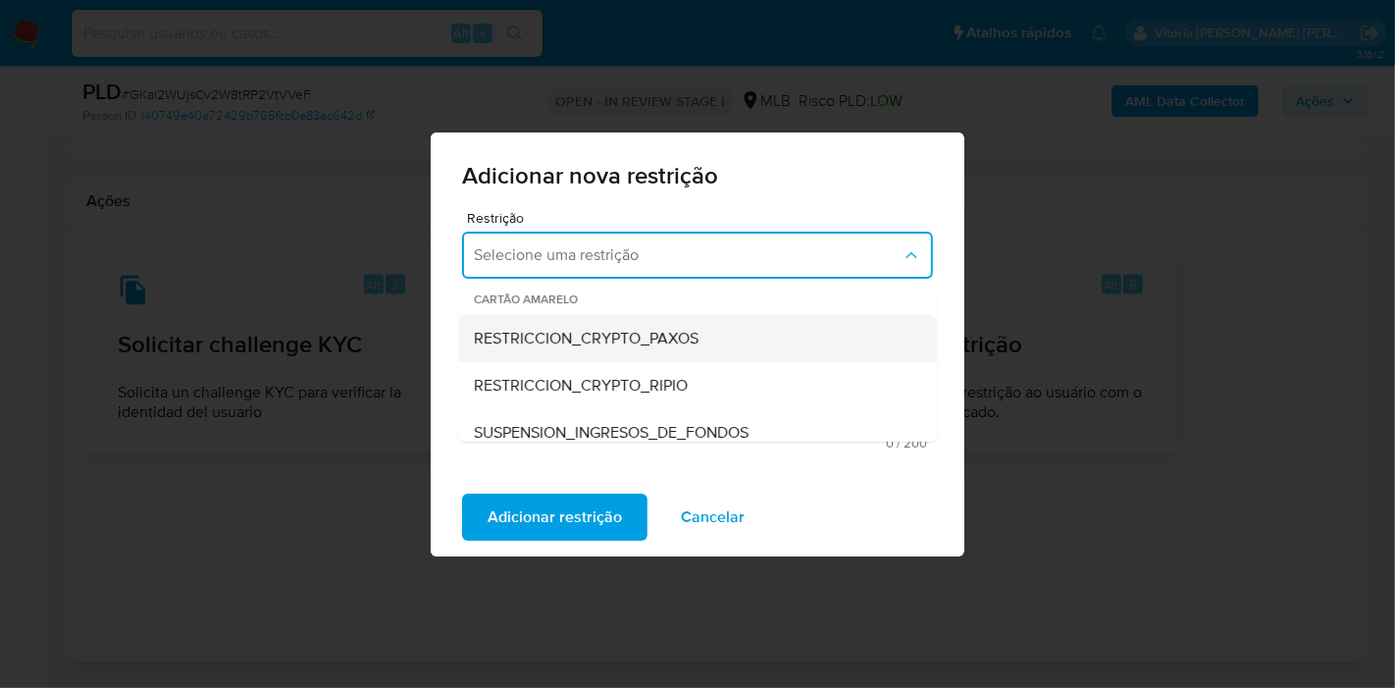
click at [654, 345] on span "RESTRICCION_CRYPTO_PAXOS" at bounding box center [586, 339] width 225 height 20
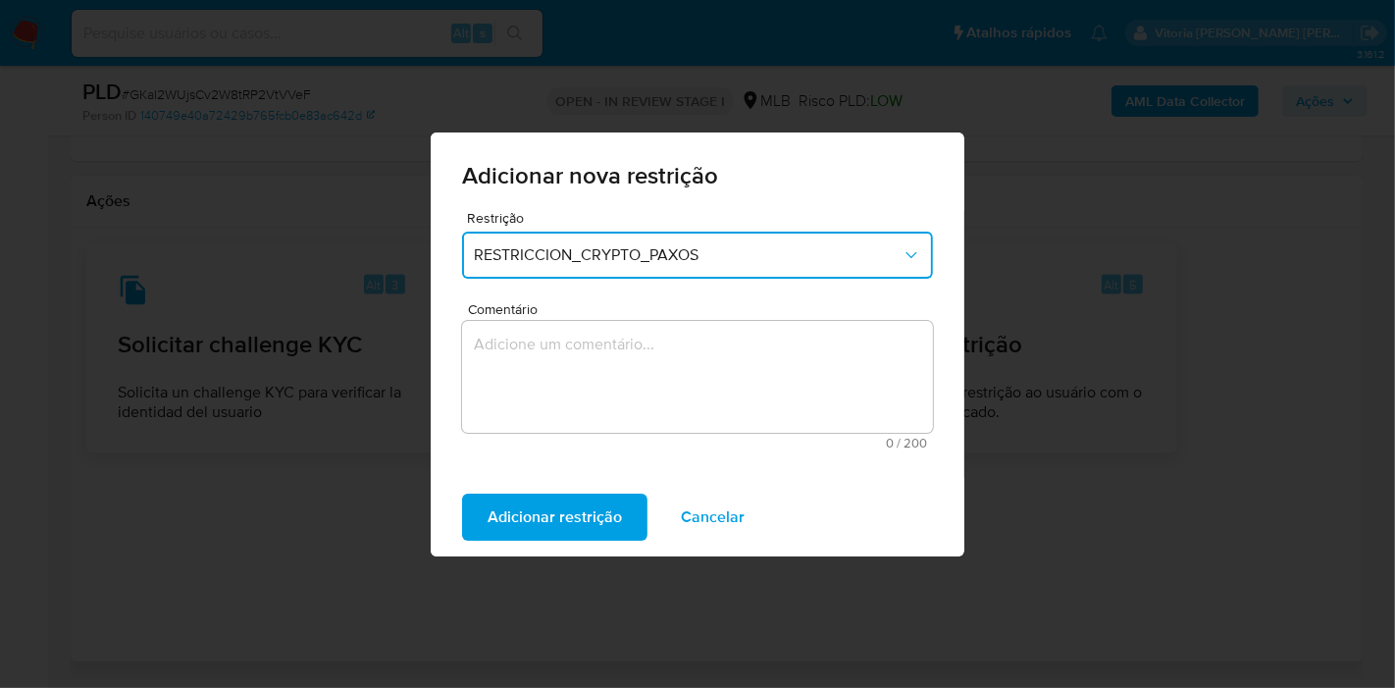
click at [637, 361] on textarea "Comentário" at bounding box center [697, 377] width 471 height 112
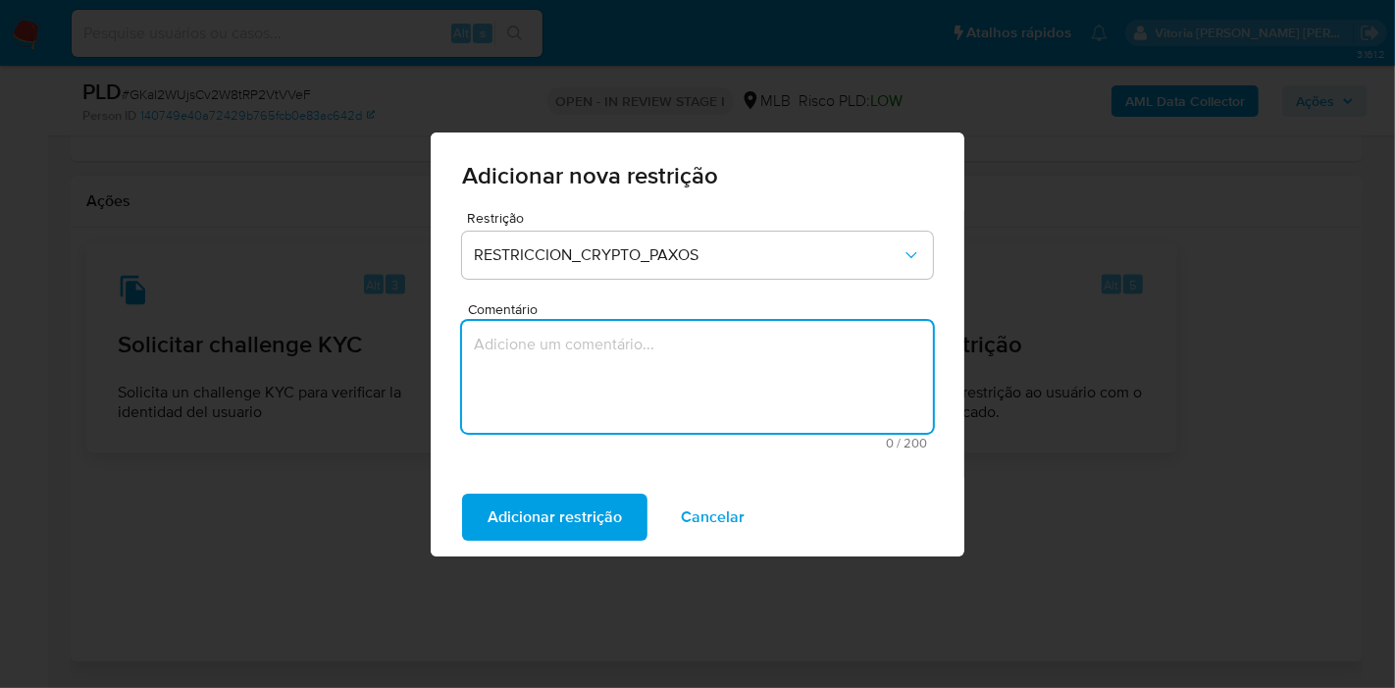
paste textarea "Encerramento realizado em atendimento à solicitação da Paxos, referente à desco…"
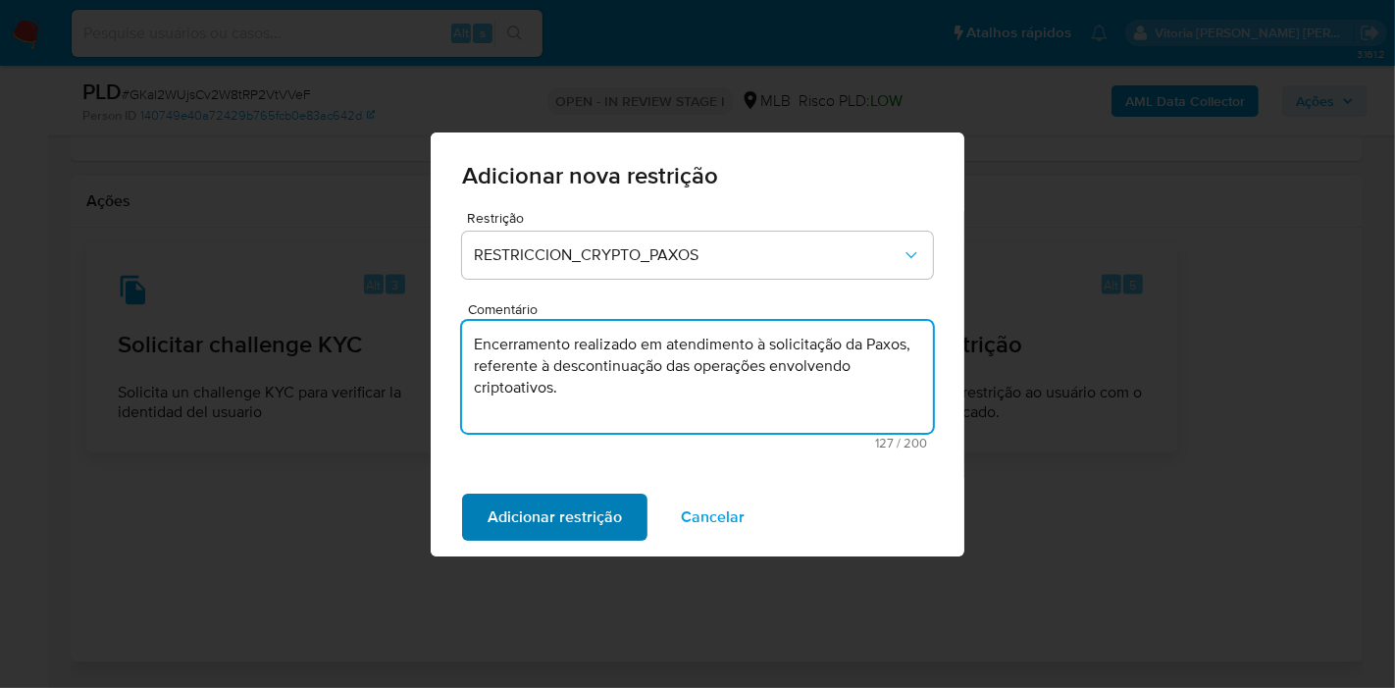
type textarea "Encerramento realizado em atendimento à solicitação da Paxos, referente à desco…"
click at [525, 514] on span "Adicionar restrição" at bounding box center [555, 517] width 134 height 43
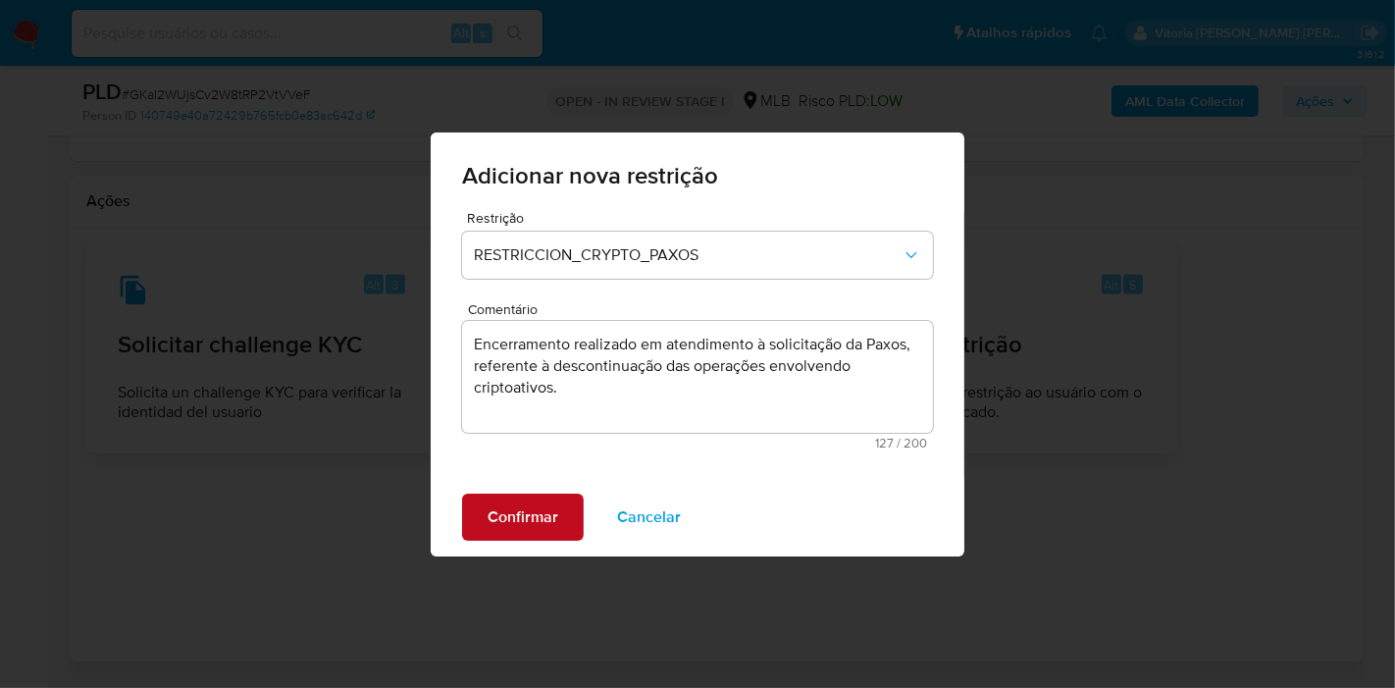
click at [525, 514] on span "Confirmar" at bounding box center [523, 517] width 71 height 43
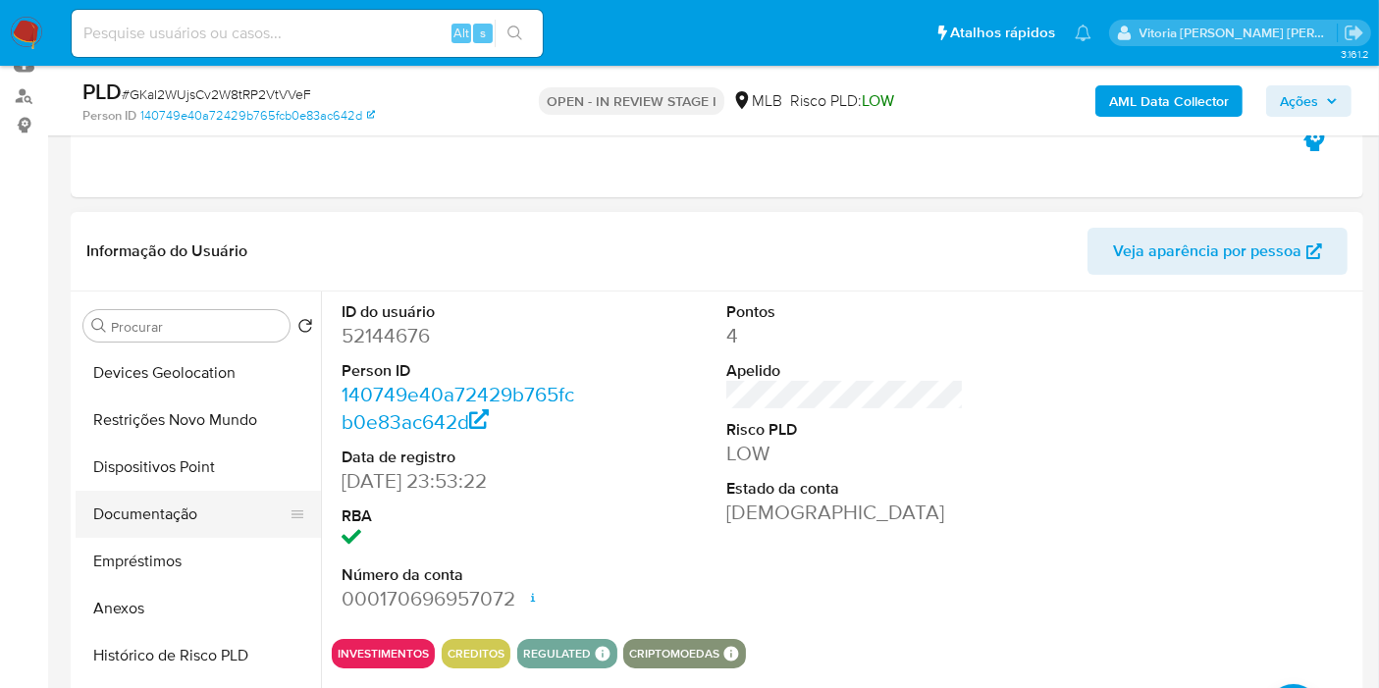
scroll to position [109, 0]
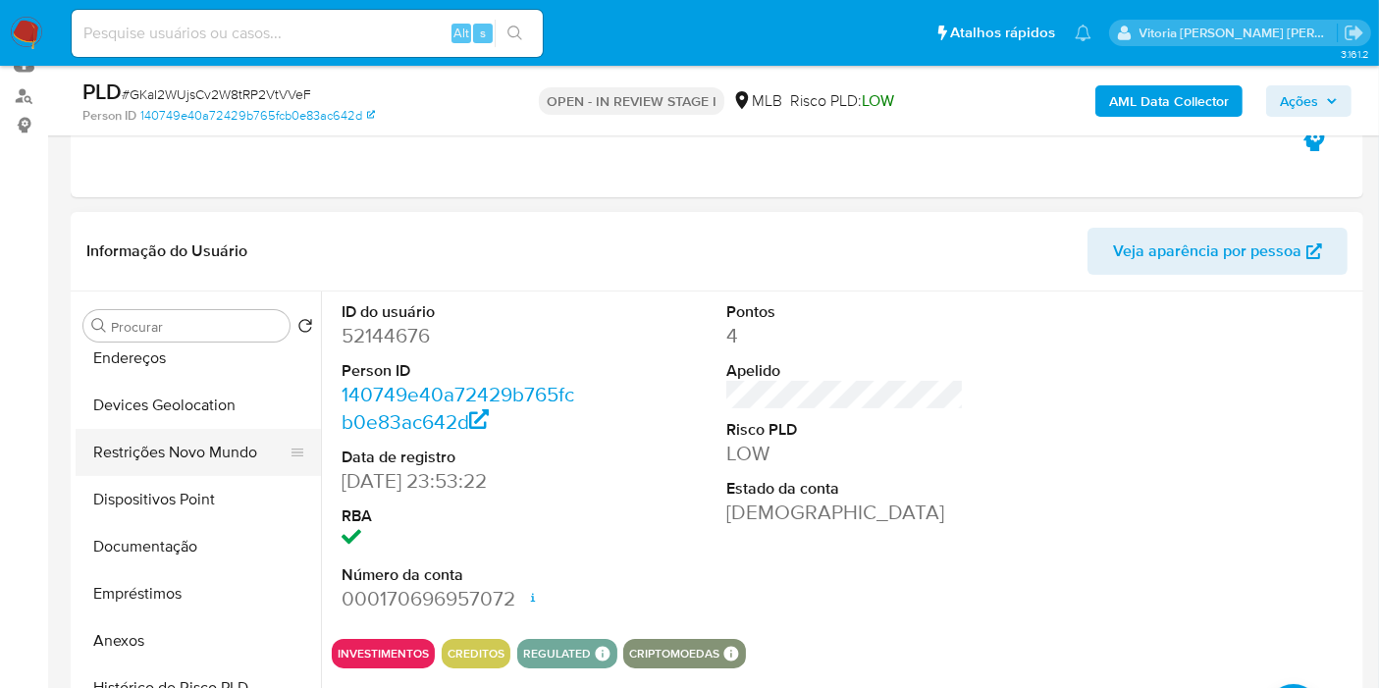
click at [203, 442] on button "Restrições Novo Mundo" at bounding box center [191, 452] width 230 height 47
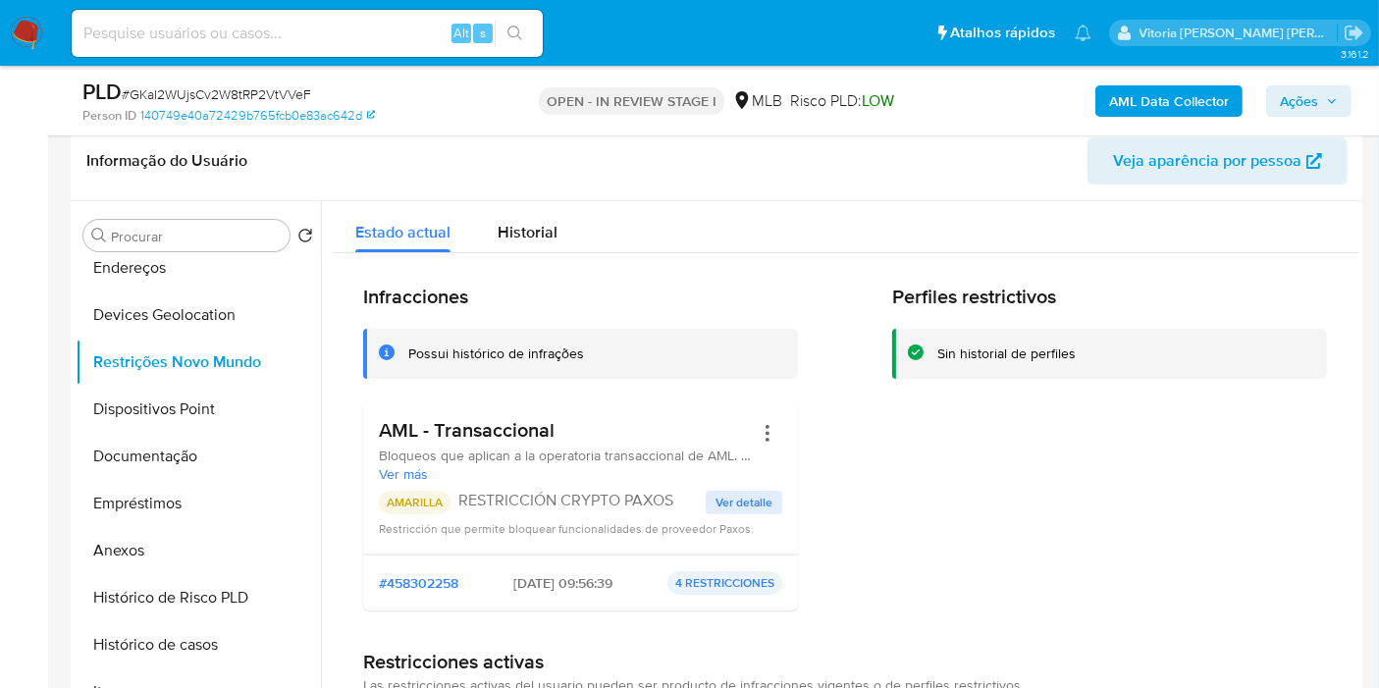
scroll to position [327, 0]
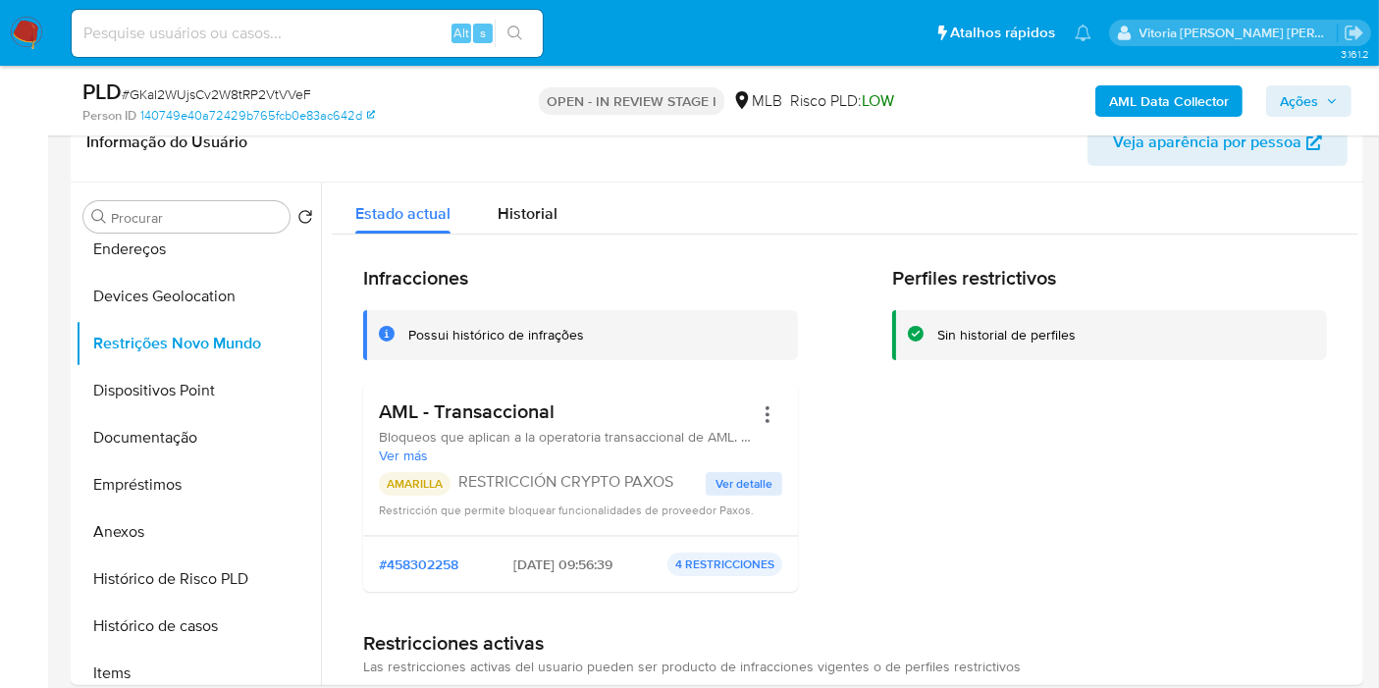
click at [297, 39] on input at bounding box center [307, 34] width 471 height 26
paste input "I0bSbwhFGLSb0IkE9THv7JnJ"
type input "I0bSbwhFGLSb0IkE9THv7JnJ"
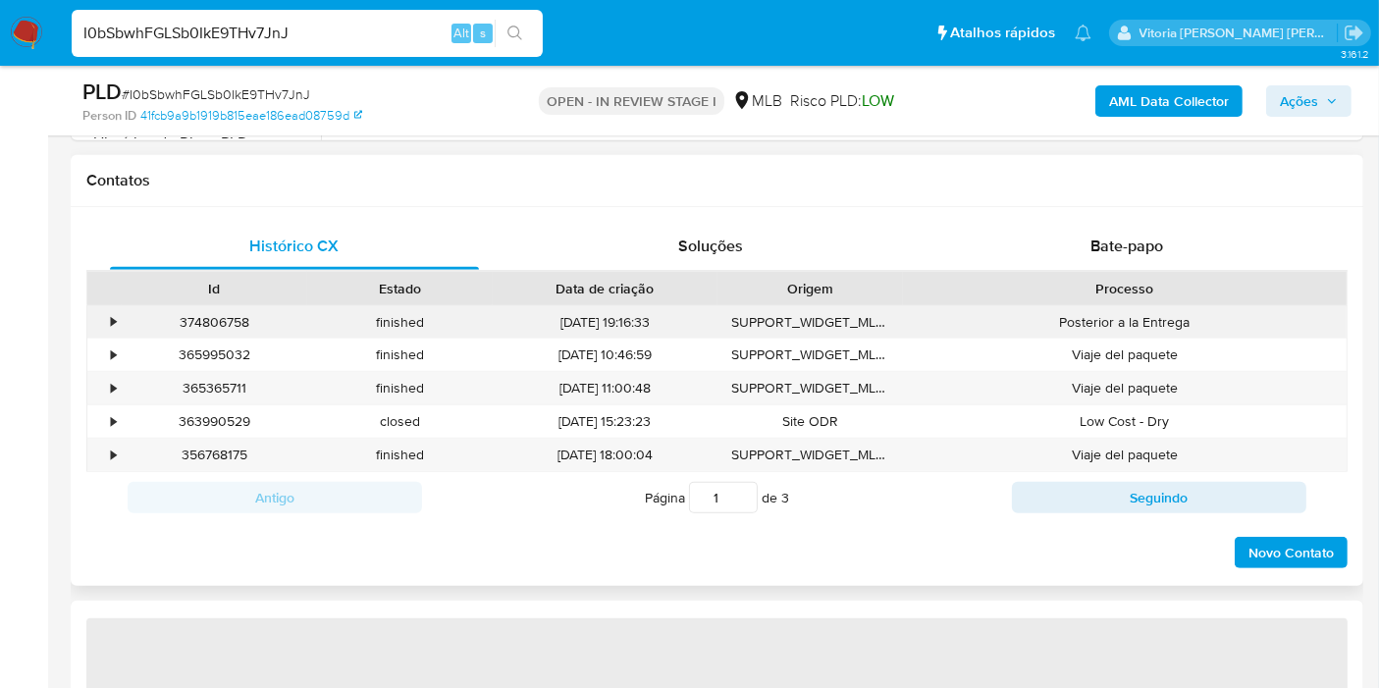
select select "10"
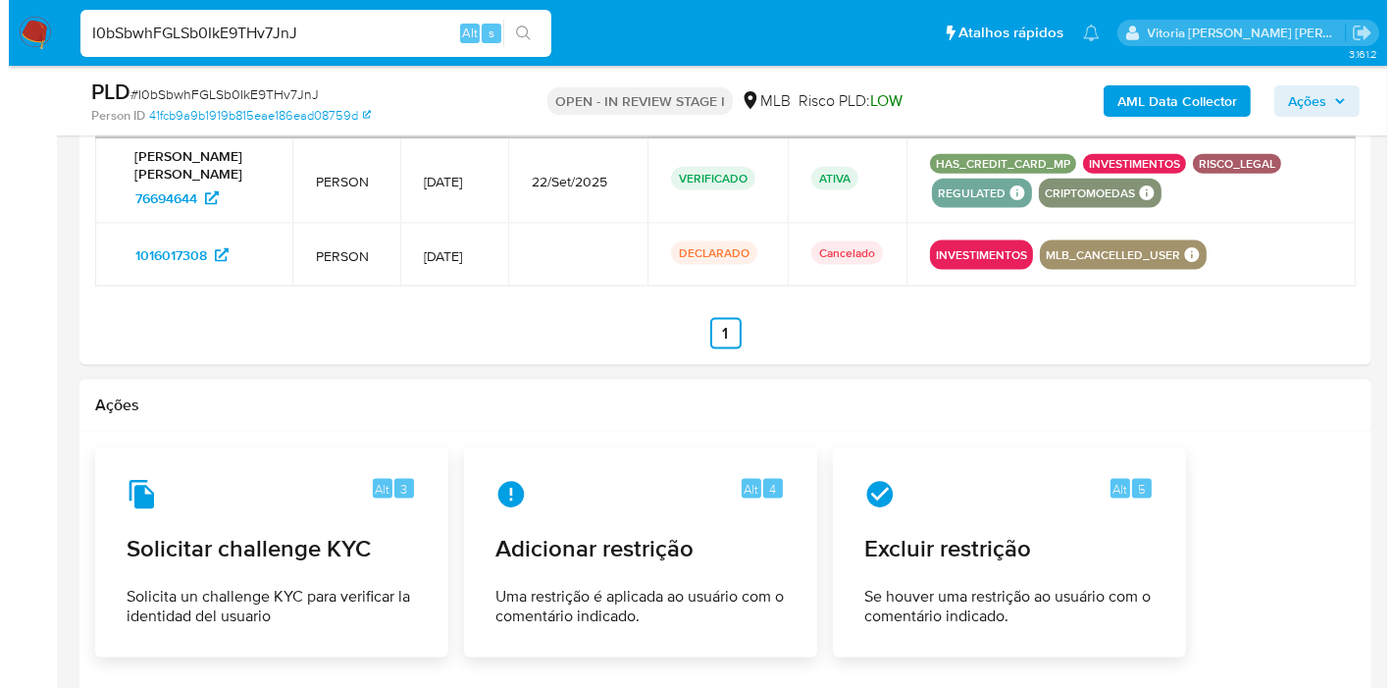
scroll to position [2876, 0]
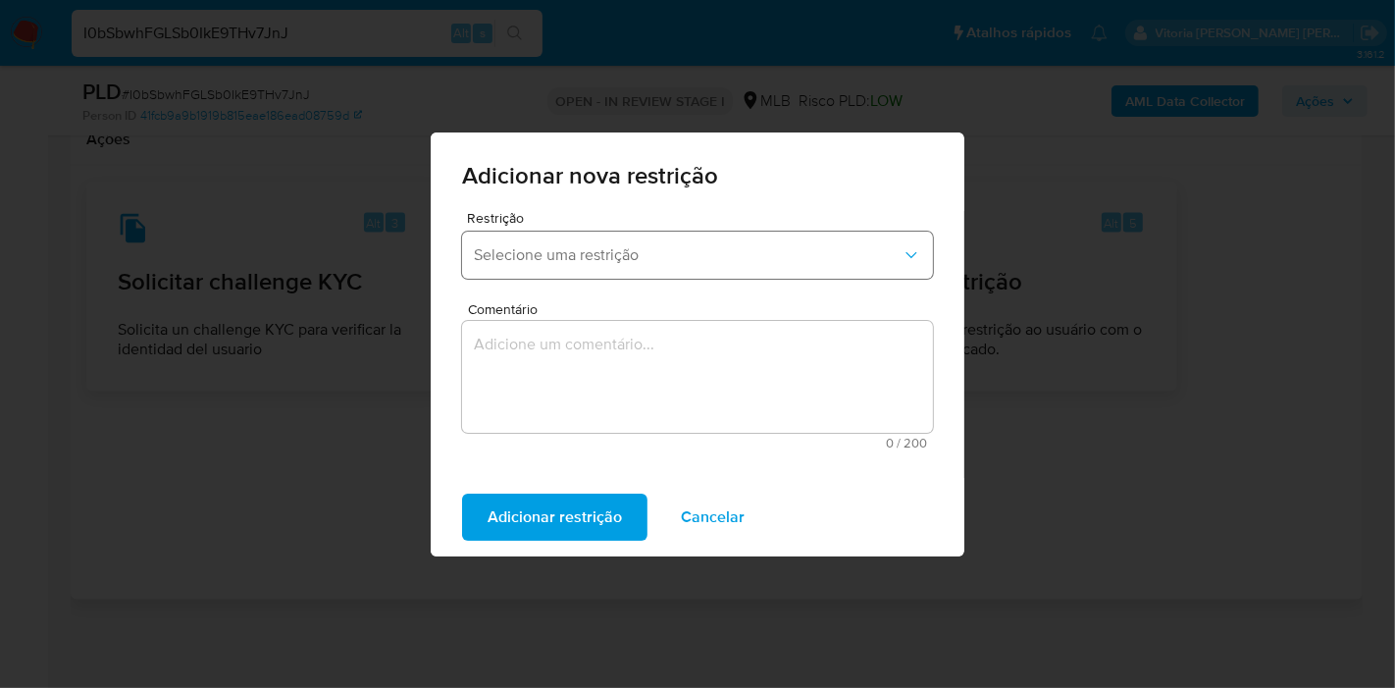
click at [671, 251] on span "Selecione uma restrição" at bounding box center [688, 255] width 428 height 20
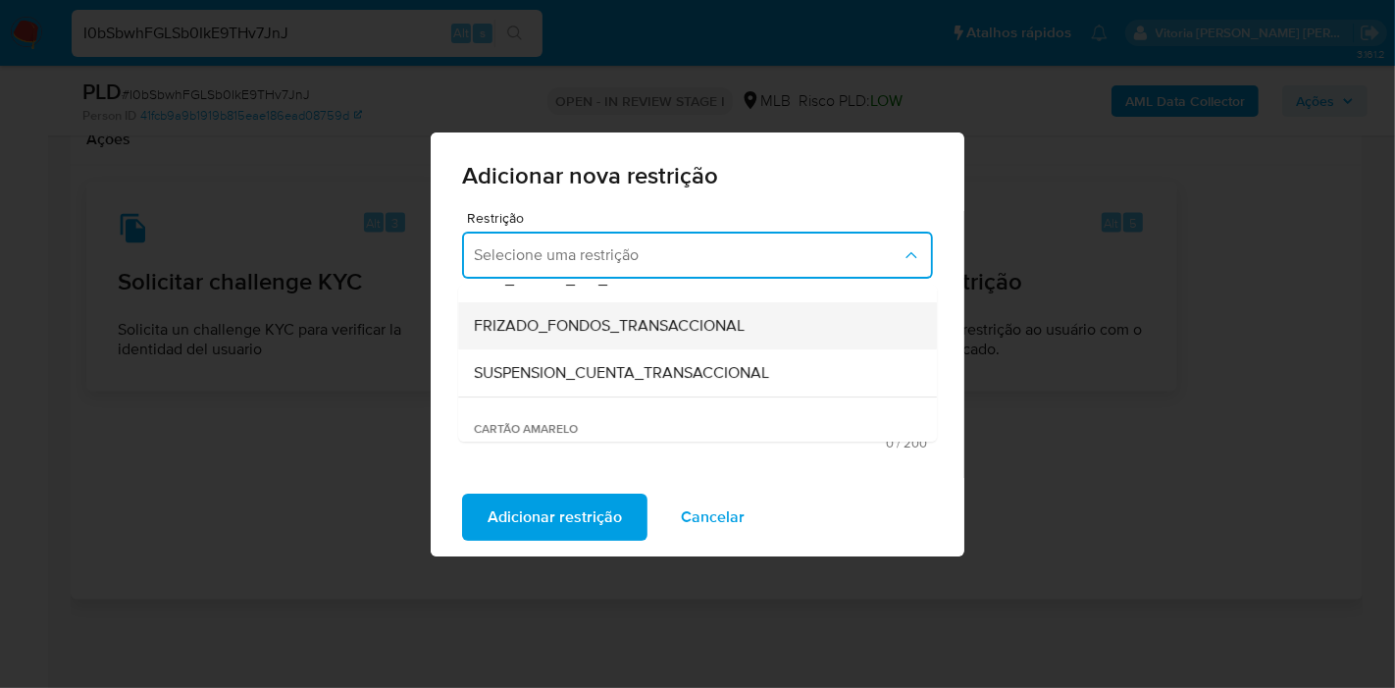
scroll to position [109, 0]
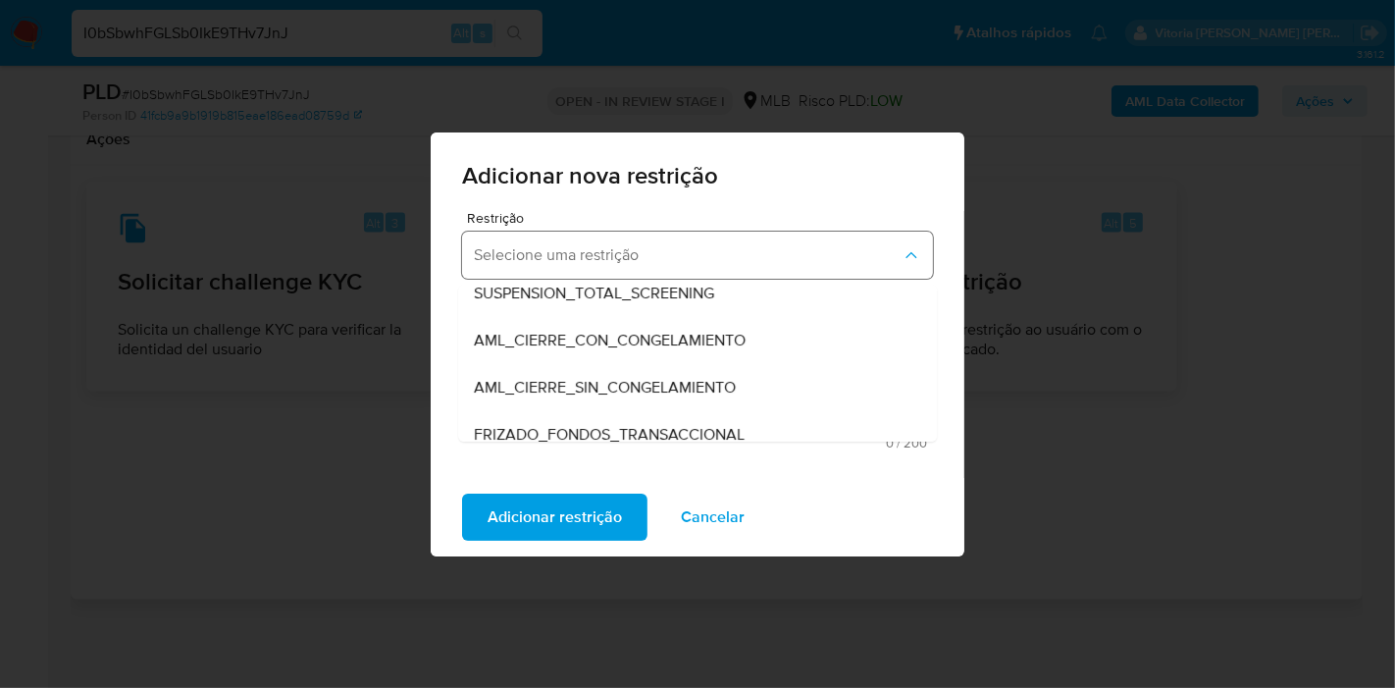
click at [561, 267] on button "Selecione uma restrição" at bounding box center [697, 255] width 471 height 47
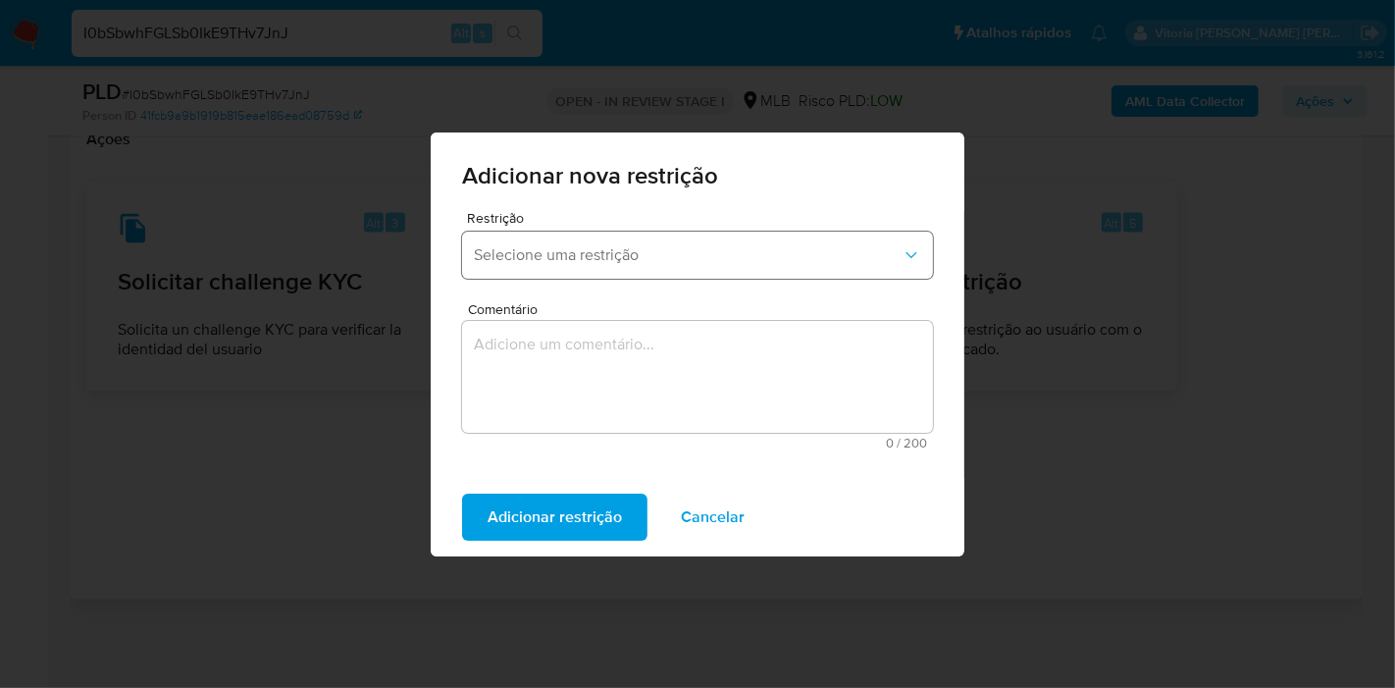
click at [564, 267] on button "Selecione uma restrição" at bounding box center [697, 255] width 471 height 47
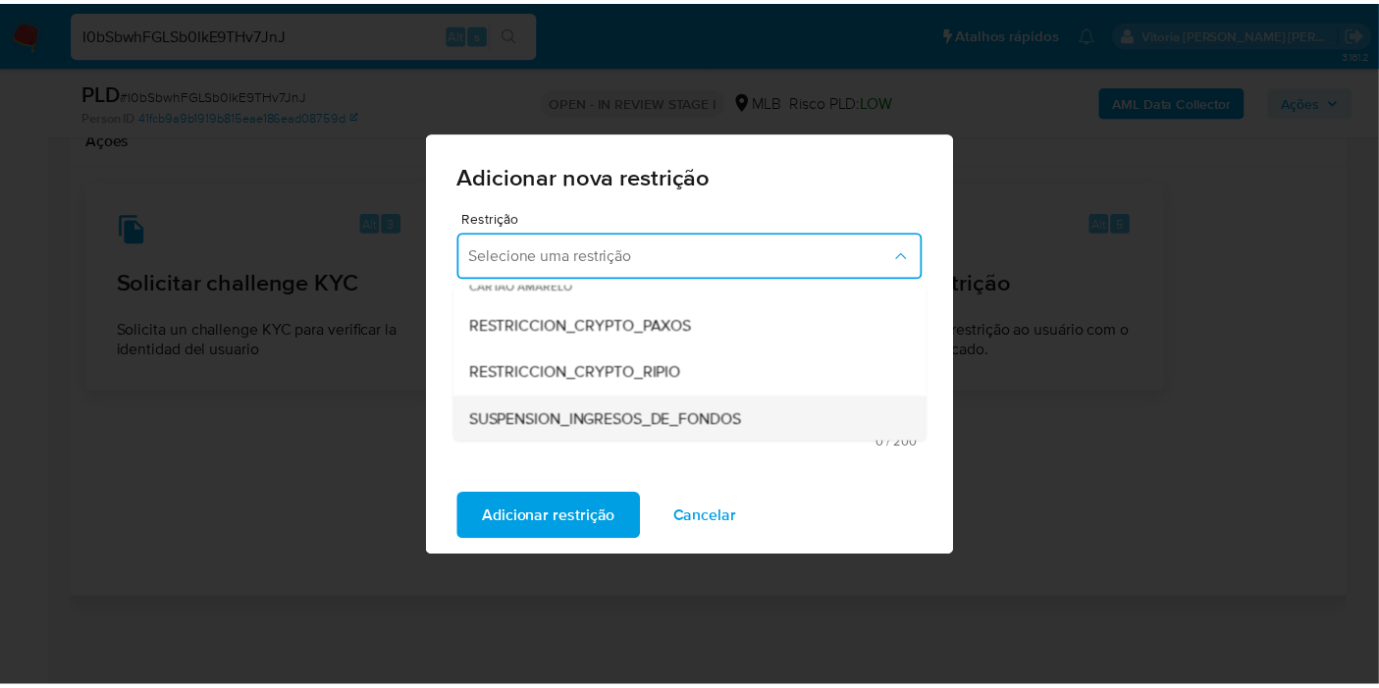
scroll to position [327, 0]
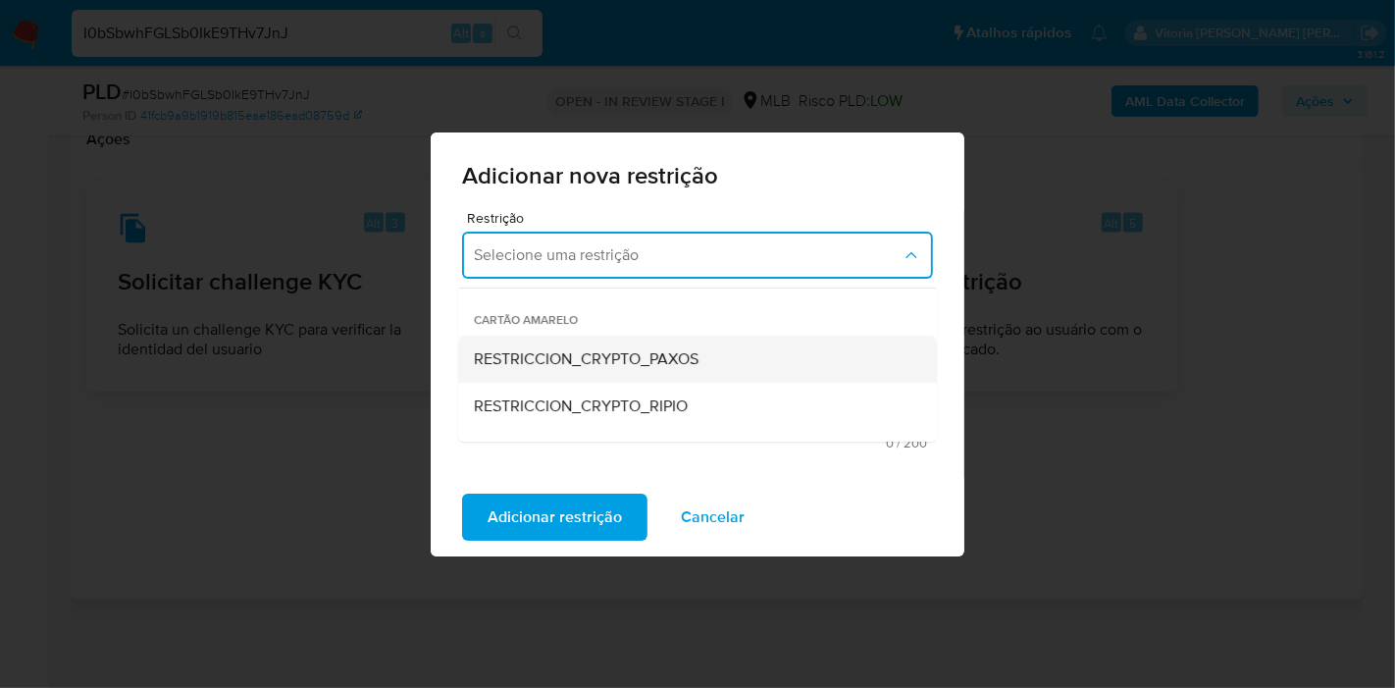
click at [628, 352] on span "RESTRICCION_CRYPTO_PAXOS" at bounding box center [586, 359] width 225 height 20
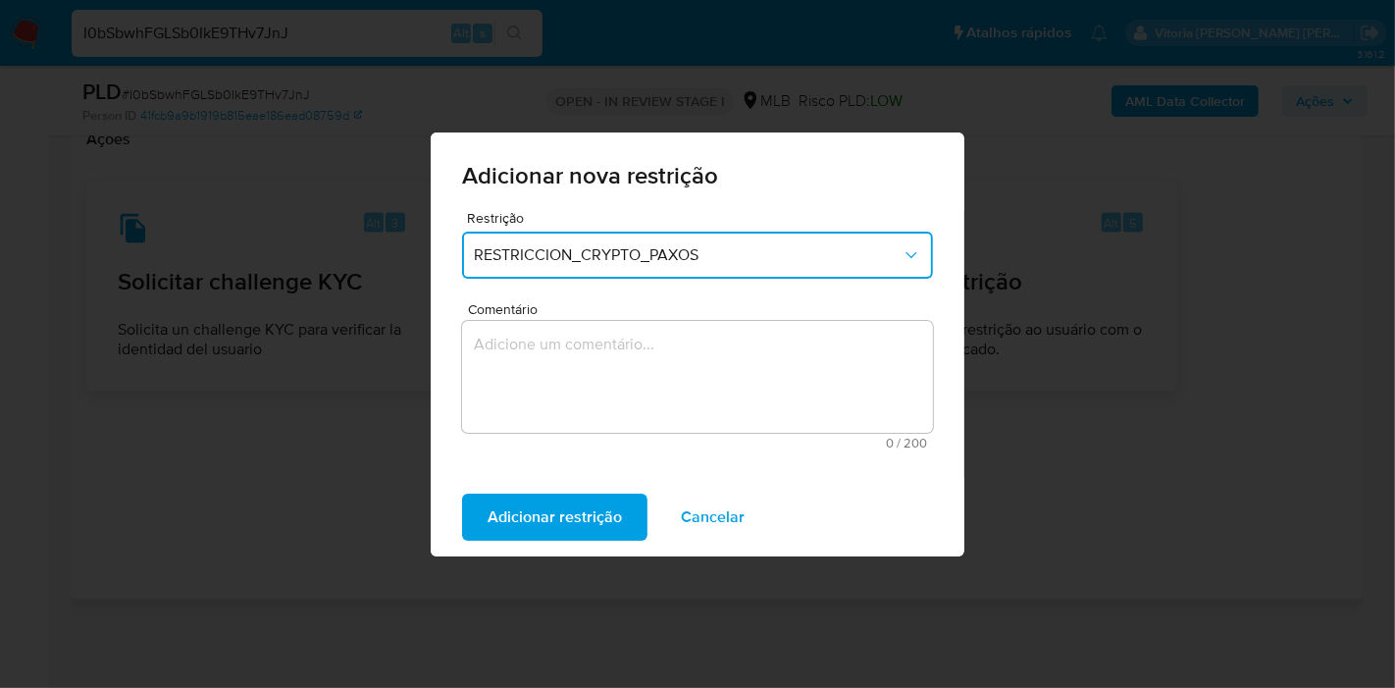
click at [621, 368] on textarea "Comentário" at bounding box center [697, 377] width 471 height 112
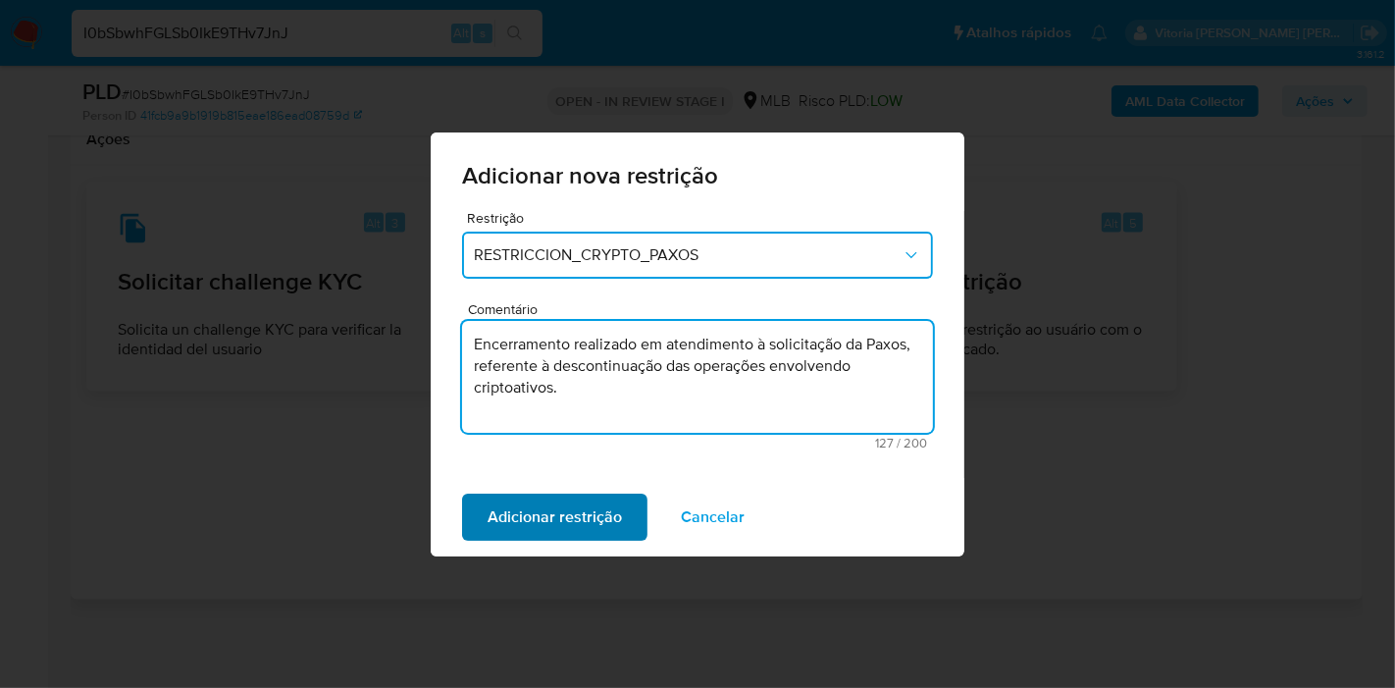
type textarea "Encerramento realizado em atendimento à solicitação da Paxos, referente à desco…"
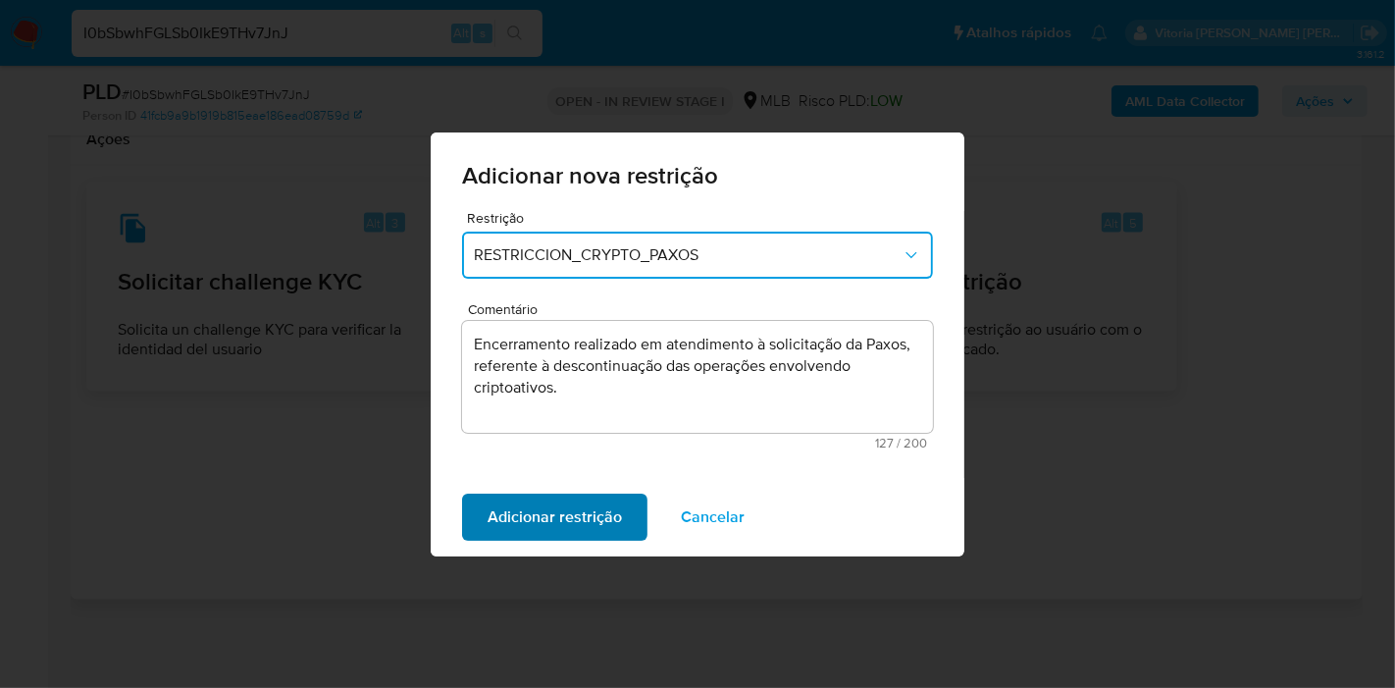
click at [571, 522] on span "Adicionar restrição" at bounding box center [555, 517] width 134 height 43
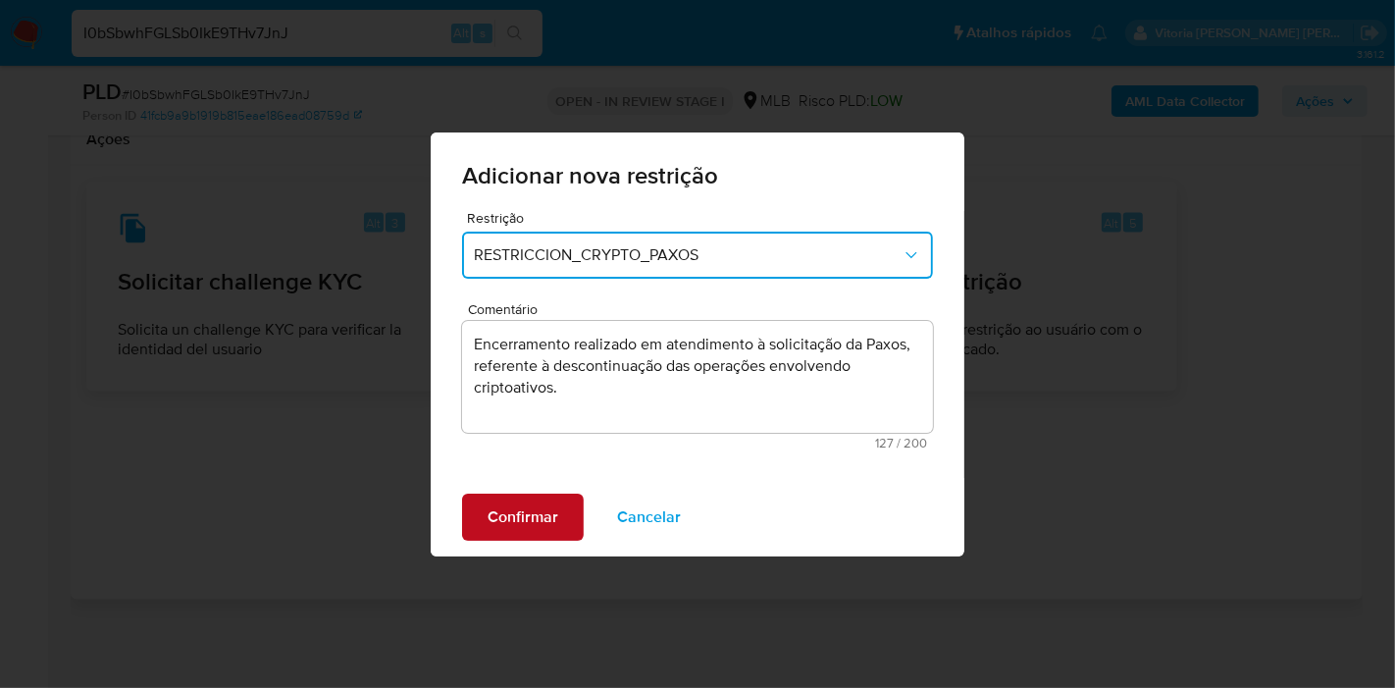
click at [526, 528] on span "Confirmar" at bounding box center [523, 517] width 71 height 43
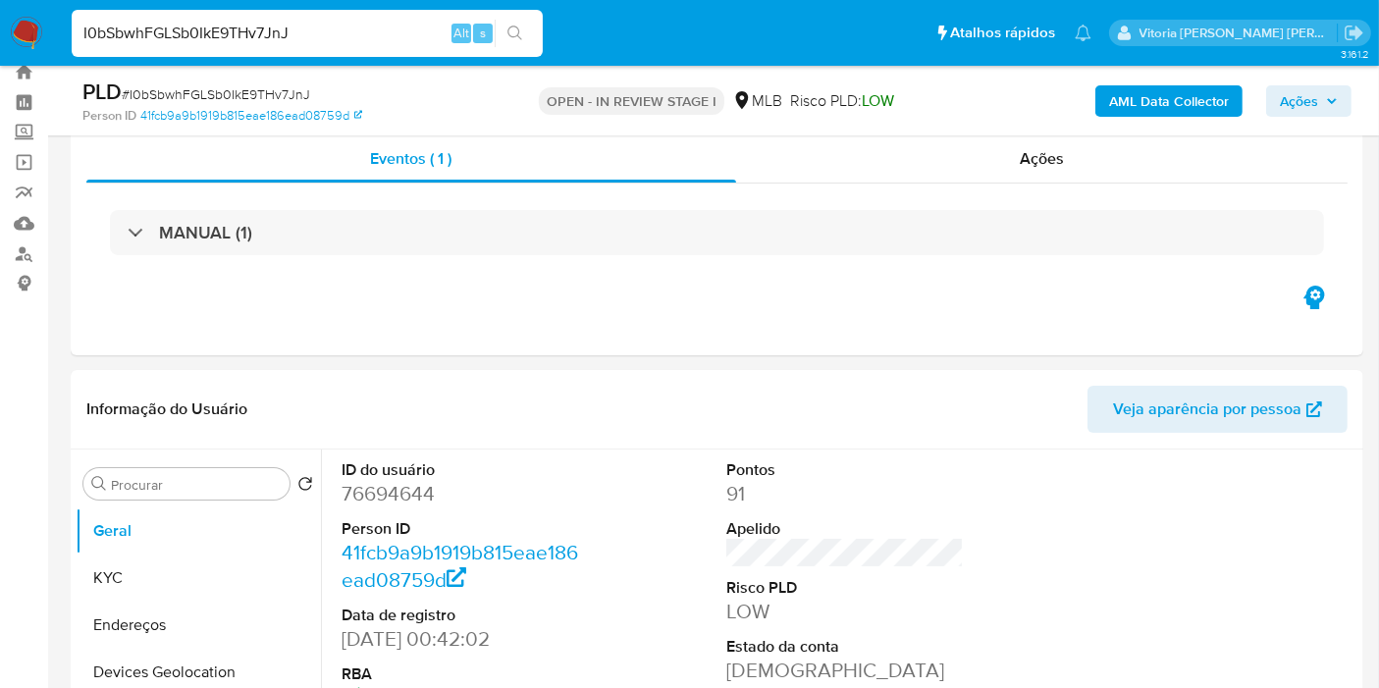
scroll to position [0, 0]
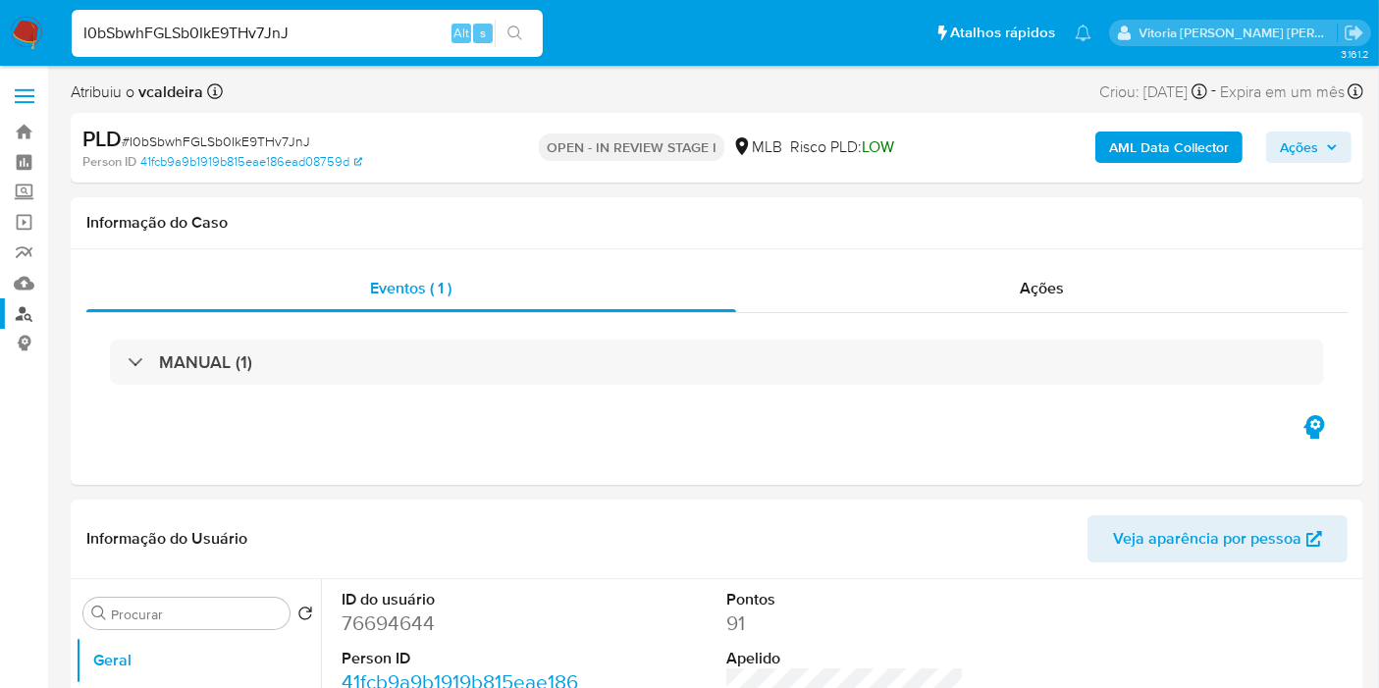
click at [30, 307] on link "Localizador de pessoas" at bounding box center [117, 313] width 234 height 30
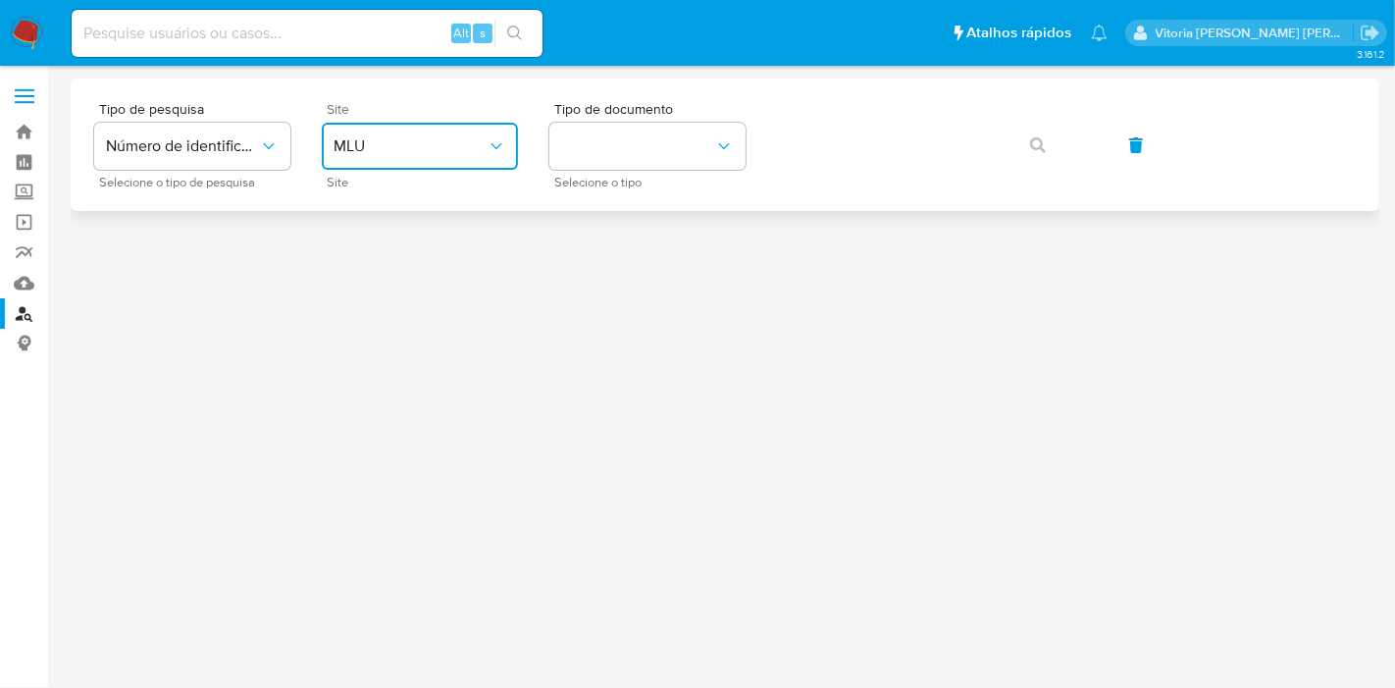
click at [414, 130] on button "MLU" at bounding box center [420, 146] width 196 height 47
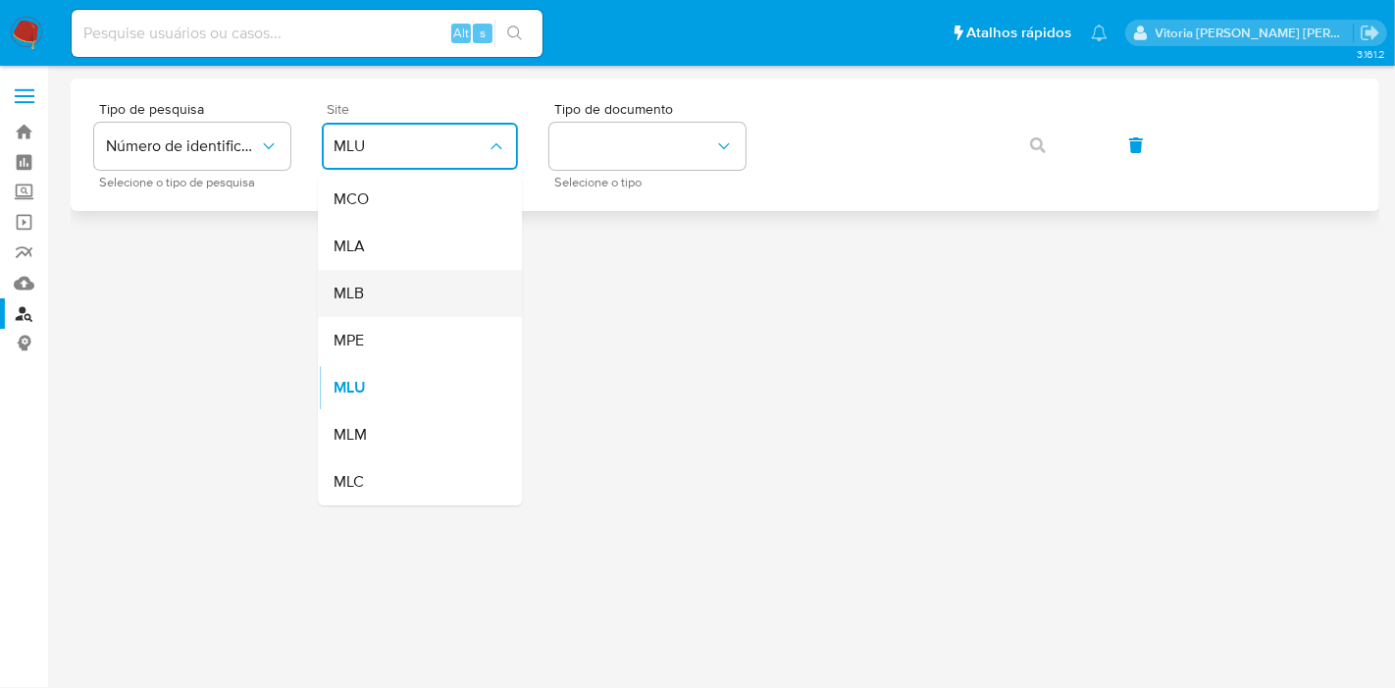
click at [388, 301] on div "MLB" at bounding box center [414, 293] width 161 height 47
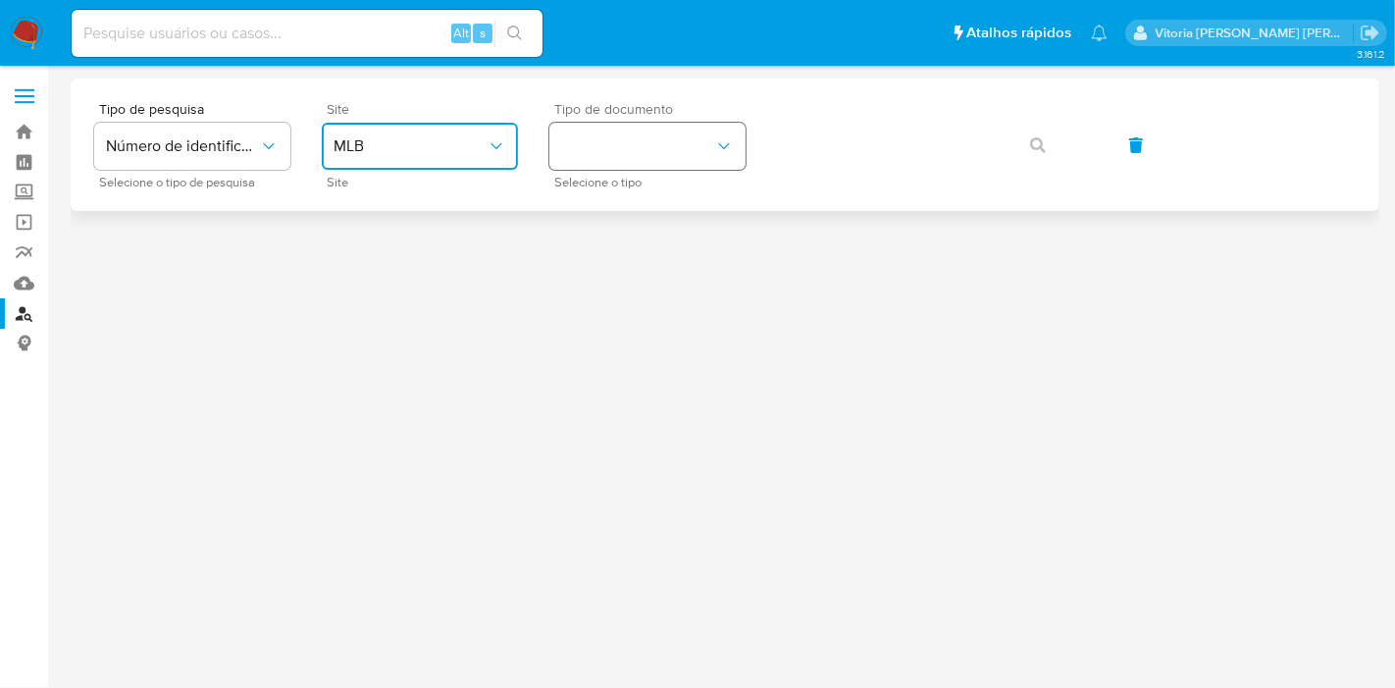
click at [653, 155] on button "identificationType" at bounding box center [648, 146] width 196 height 47
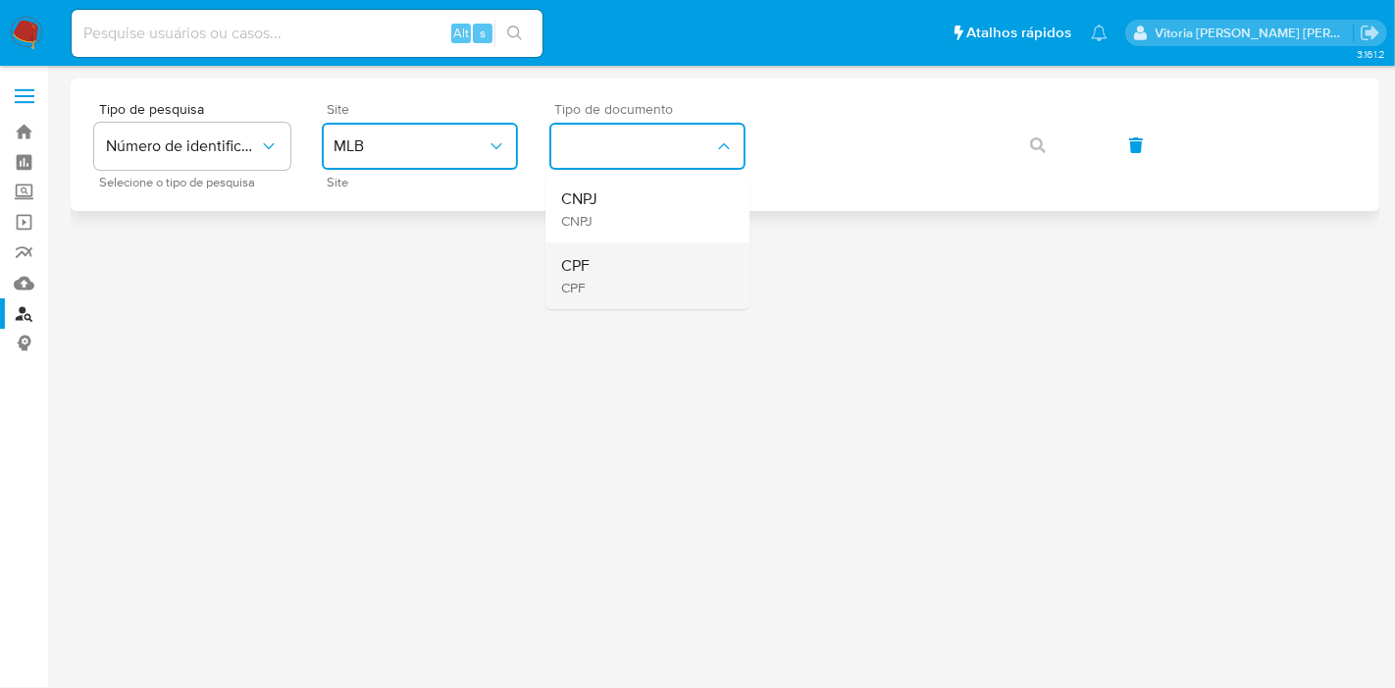
click at [605, 282] on div "CPF CPF" at bounding box center [641, 275] width 161 height 67
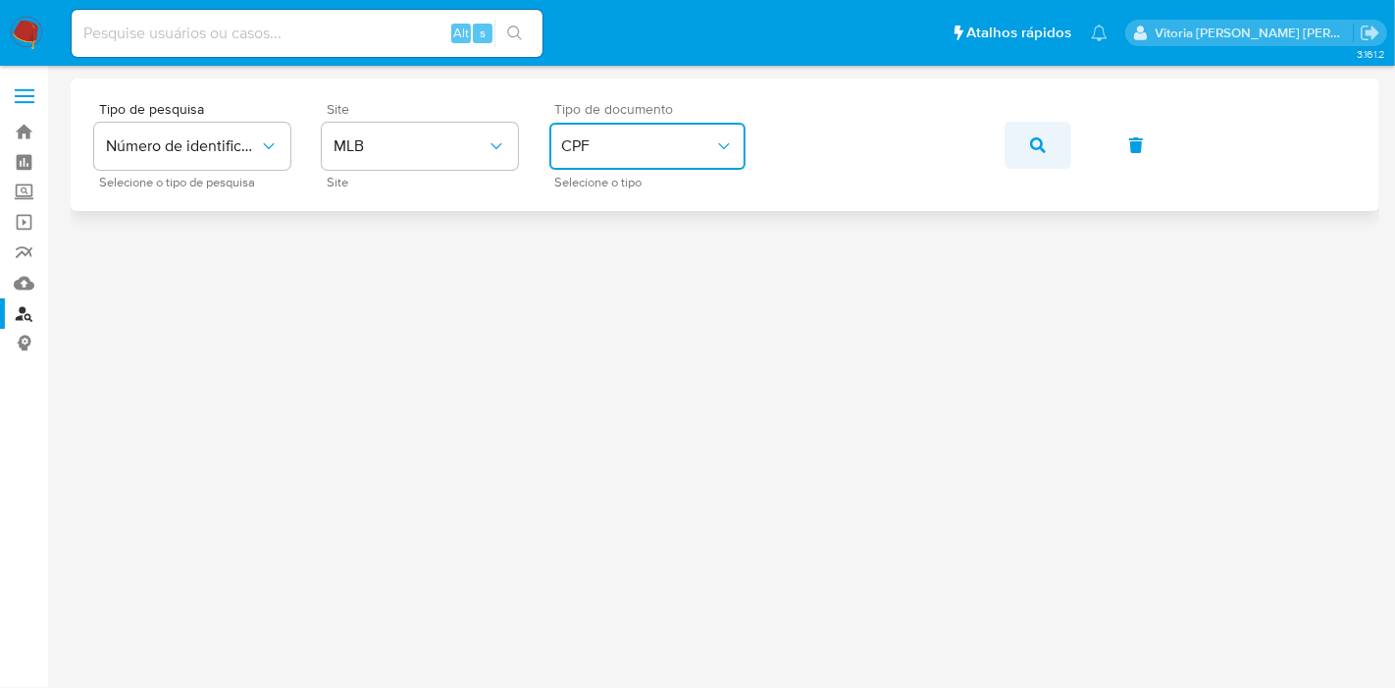
click at [1034, 149] on icon "button" at bounding box center [1038, 145] width 16 height 16
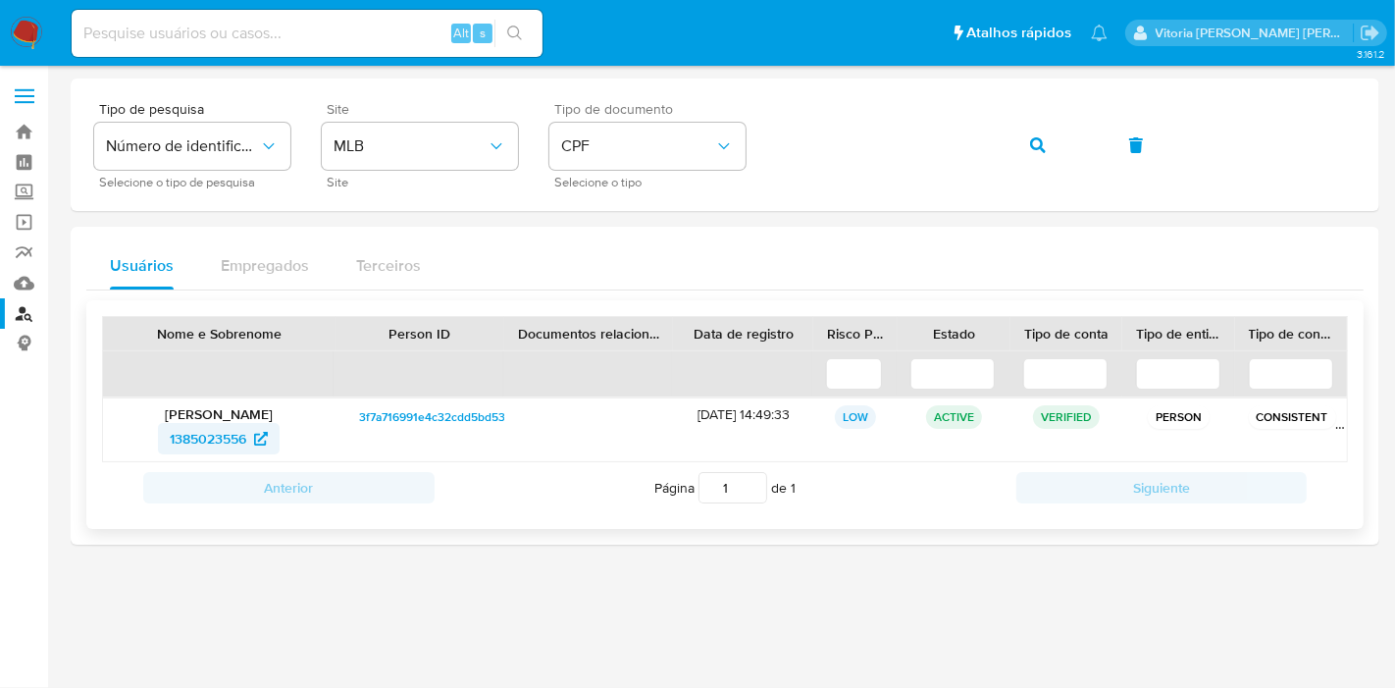
click at [182, 443] on span "1385023556" at bounding box center [208, 438] width 77 height 31
click at [1033, 150] on icon "button" at bounding box center [1038, 145] width 16 height 16
click at [1021, 132] on button "button" at bounding box center [1038, 145] width 67 height 47
click at [179, 436] on span "1975114045" at bounding box center [209, 438] width 70 height 31
click at [1060, 155] on button "button" at bounding box center [1038, 145] width 67 height 47
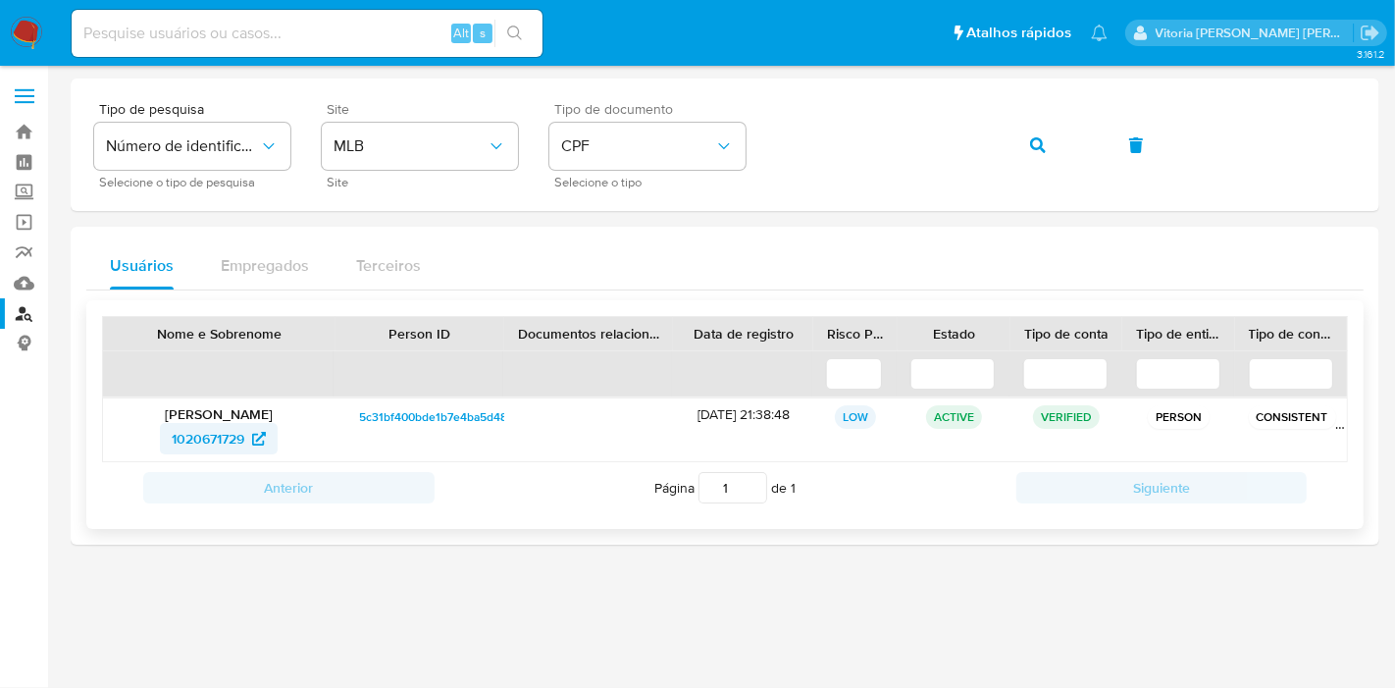
click at [188, 436] on span "1020671729" at bounding box center [208, 438] width 73 height 31
click at [1030, 148] on icon "button" at bounding box center [1038, 145] width 16 height 16
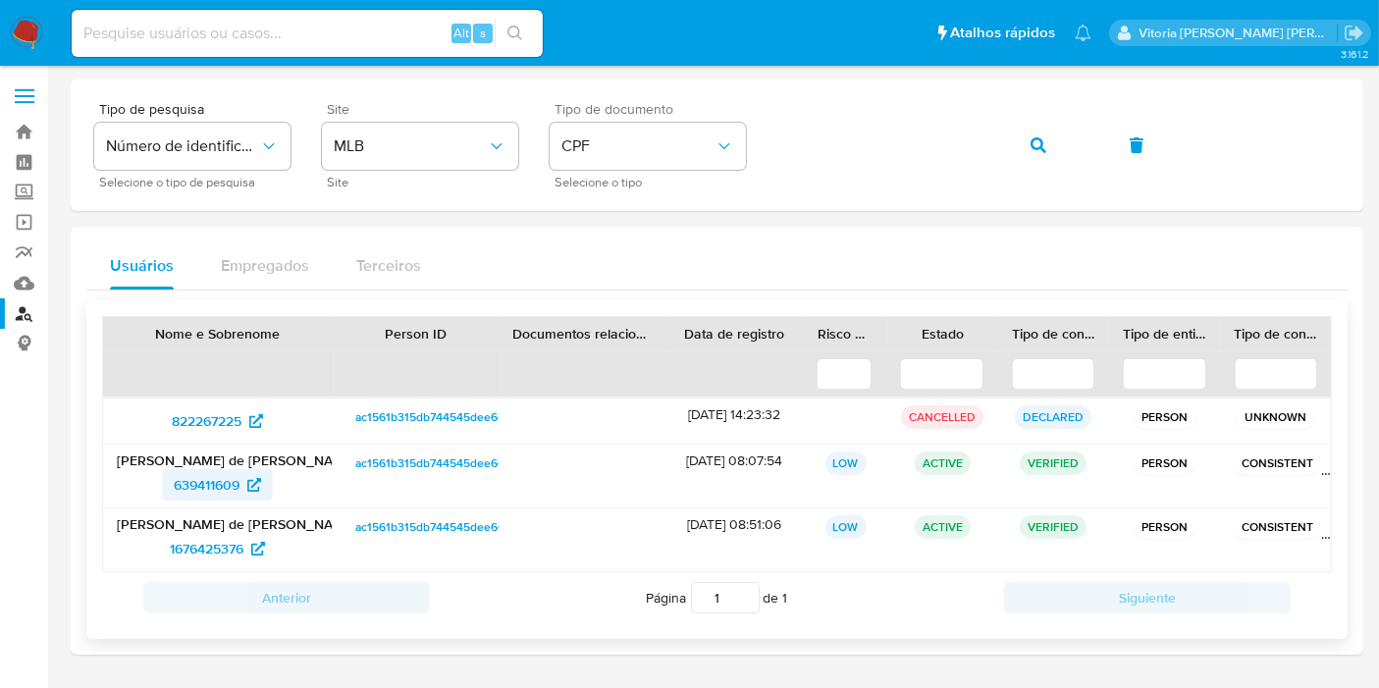
click at [205, 490] on span "639411609" at bounding box center [207, 484] width 66 height 31
click at [200, 546] on span "1676425376" at bounding box center [207, 548] width 74 height 31
click at [774, 145] on div "Tipo de pesquisa Número de identificação Selecione o tipo de pesquisa Site MLB …" at bounding box center [716, 144] width 1245 height 85
click at [1045, 148] on icon "button" at bounding box center [1038, 145] width 16 height 16
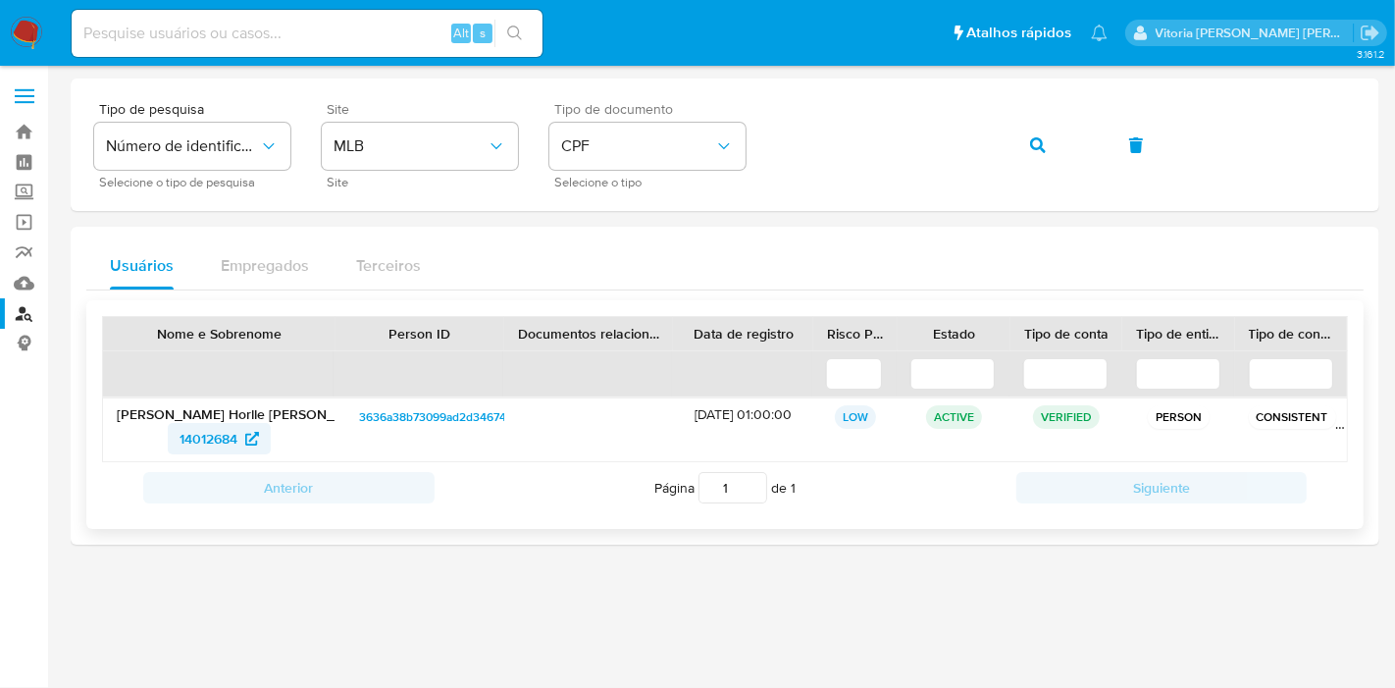
click at [201, 442] on span "14012684" at bounding box center [209, 438] width 58 height 31
click at [1042, 141] on icon "button" at bounding box center [1038, 145] width 16 height 16
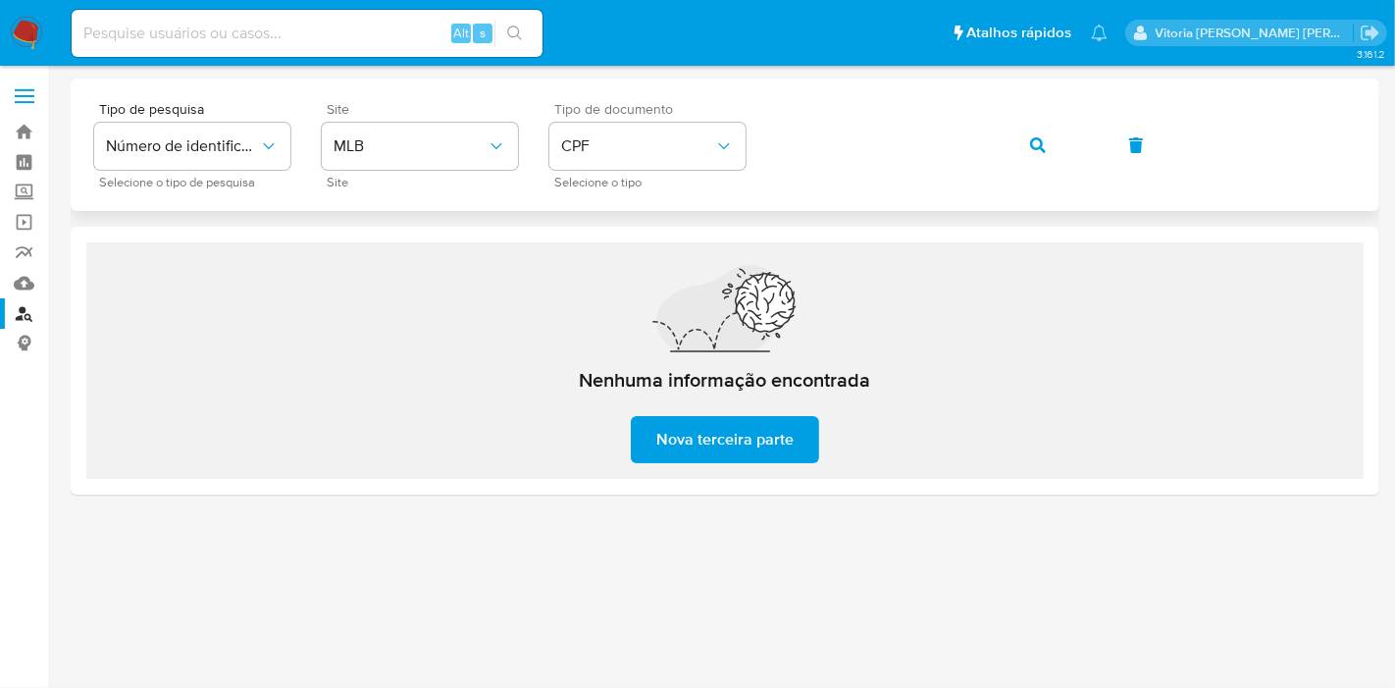
click at [1050, 144] on button "button" at bounding box center [1038, 145] width 67 height 47
click at [1028, 132] on button "button" at bounding box center [1038, 145] width 67 height 47
click at [1040, 141] on icon "button" at bounding box center [1038, 145] width 16 height 16
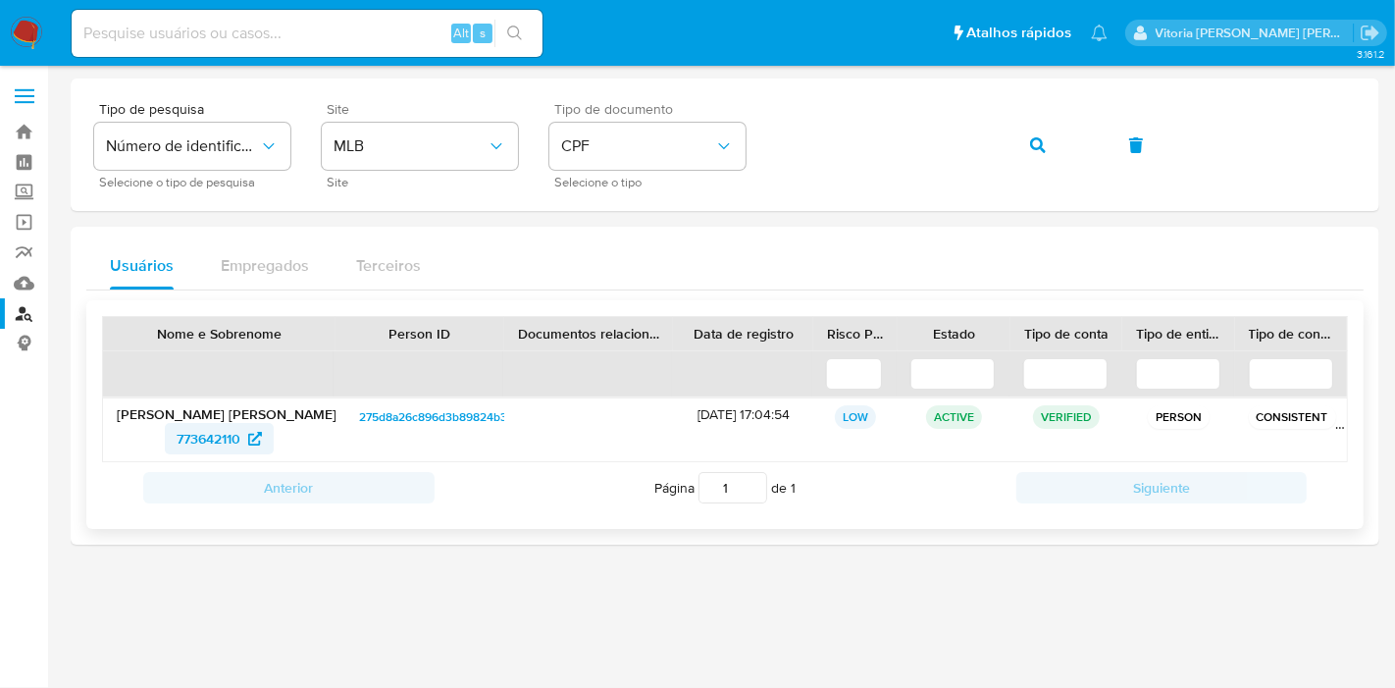
click at [191, 441] on span "773642110" at bounding box center [209, 438] width 64 height 31
click at [1030, 144] on icon "button" at bounding box center [1038, 145] width 16 height 16
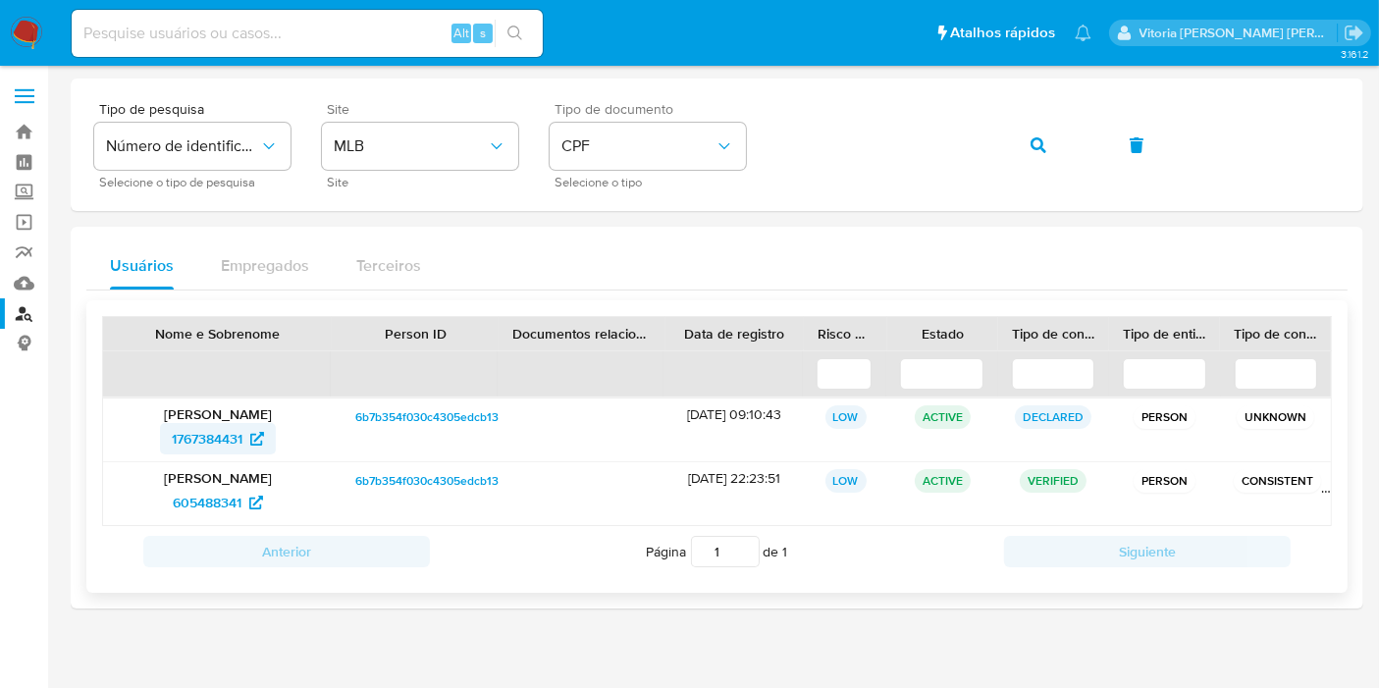
click at [232, 436] on span "1767384431" at bounding box center [207, 438] width 71 height 31
click at [191, 502] on span "605488341" at bounding box center [207, 502] width 69 height 31
click at [1025, 150] on button "button" at bounding box center [1038, 145] width 67 height 47
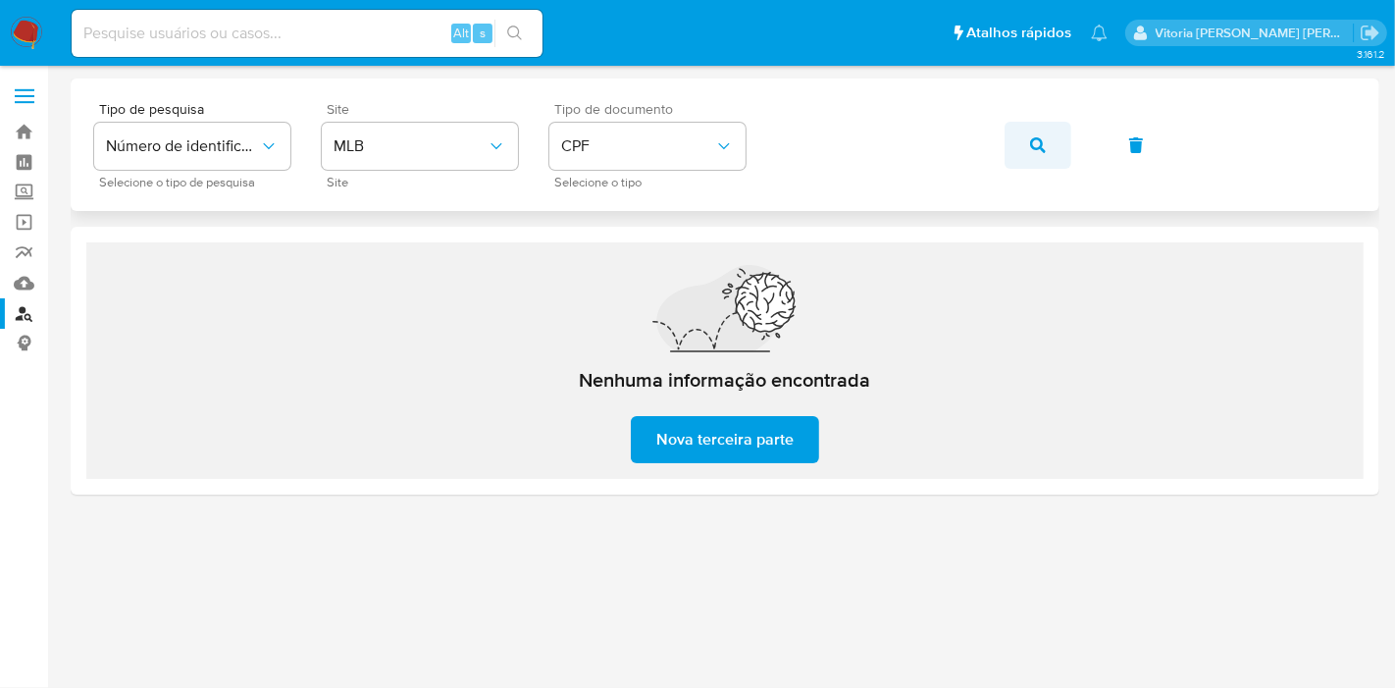
click at [1028, 144] on button "button" at bounding box center [1038, 145] width 67 height 47
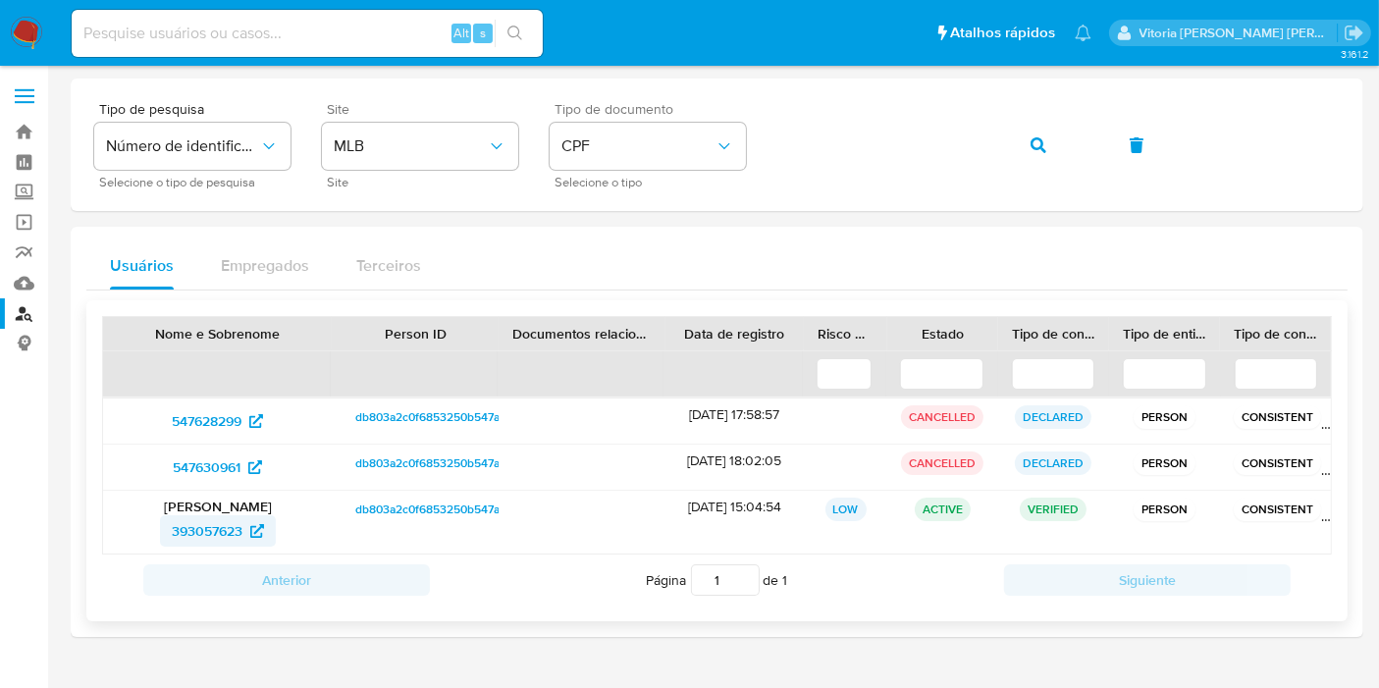
click at [207, 528] on span "393057623" at bounding box center [207, 530] width 71 height 31
click at [1039, 138] on icon "button" at bounding box center [1038, 145] width 16 height 16
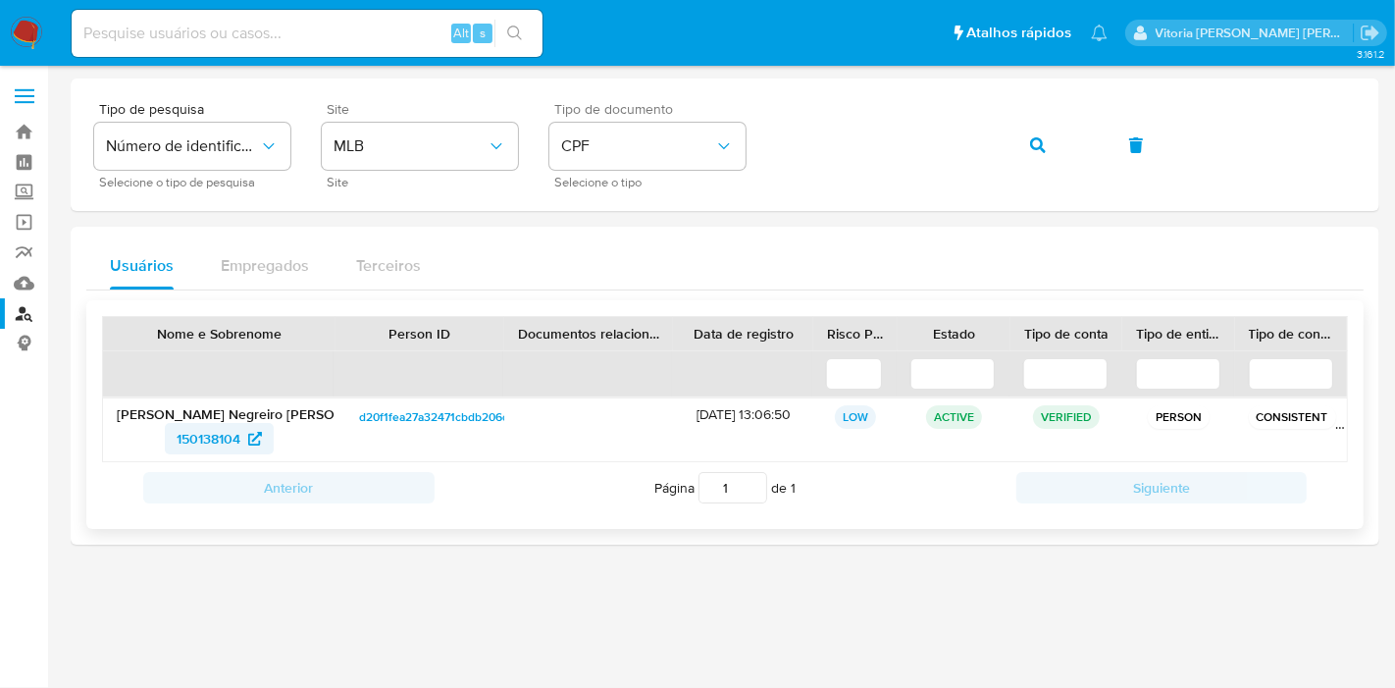
click at [186, 441] on span "150138104" at bounding box center [209, 438] width 64 height 31
click at [218, 439] on span "150138104" at bounding box center [209, 438] width 64 height 31
click at [1030, 132] on span "button" at bounding box center [1038, 145] width 16 height 43
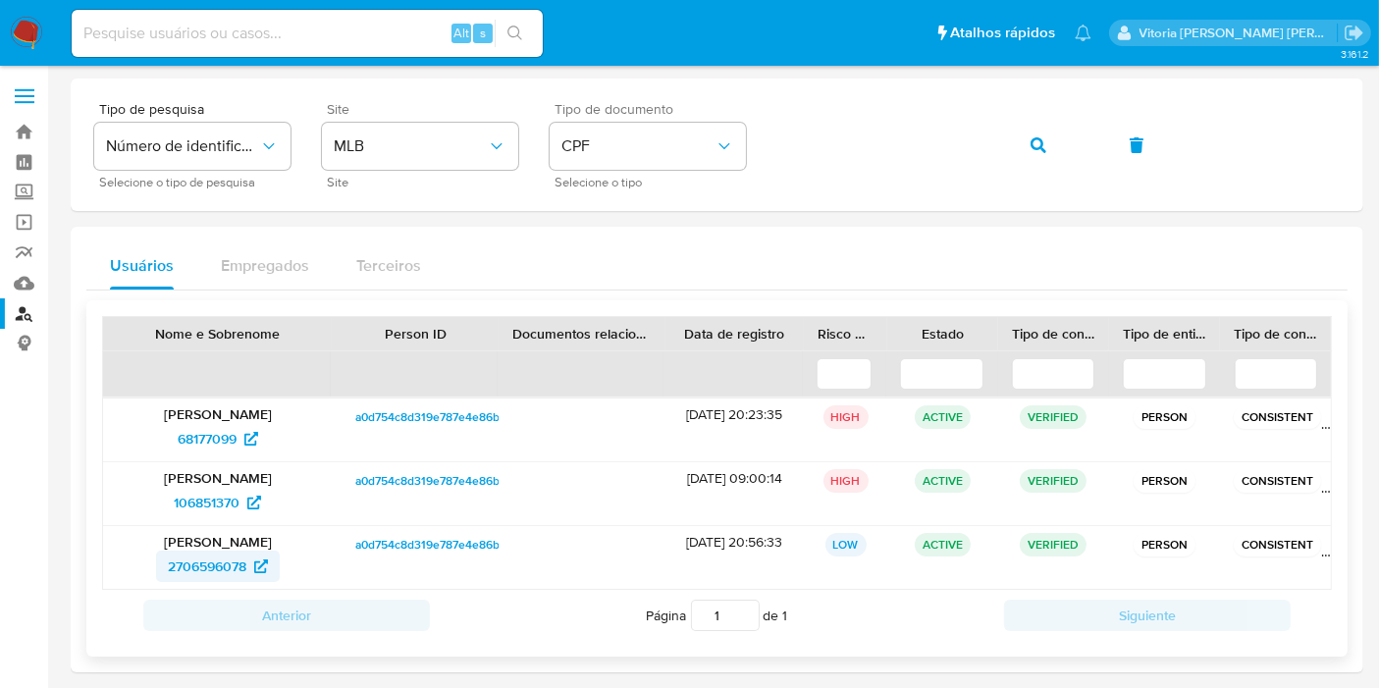
click at [211, 553] on span "2706596078" at bounding box center [207, 565] width 79 height 31
click at [216, 442] on span "68177099" at bounding box center [207, 438] width 59 height 31
click at [210, 505] on span "106851370" at bounding box center [207, 502] width 66 height 31
click at [206, 510] on span "106851370" at bounding box center [207, 502] width 66 height 31
click at [1035, 150] on icon "button" at bounding box center [1038, 145] width 16 height 16
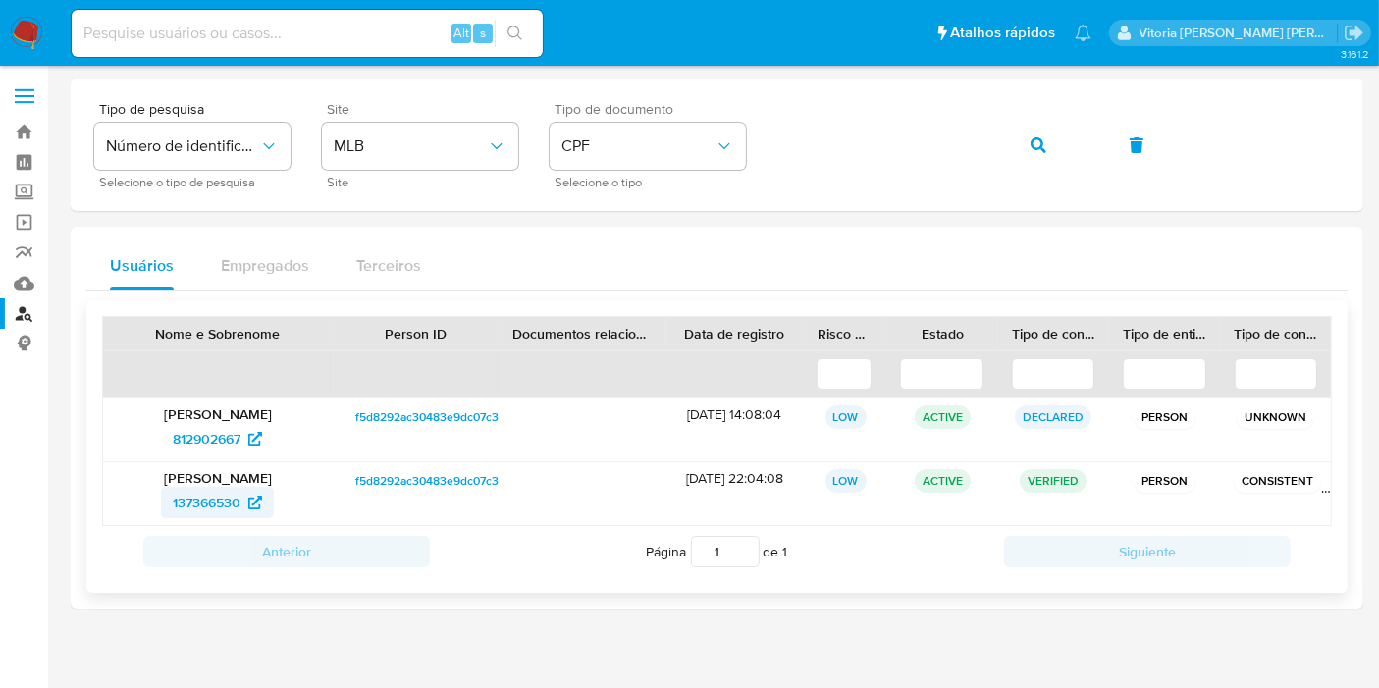
click at [225, 504] on span "137366530" at bounding box center [207, 502] width 68 height 31
click at [244, 439] on span "812902667" at bounding box center [217, 438] width 89 height 31
click at [1059, 153] on button "button" at bounding box center [1038, 145] width 67 height 47
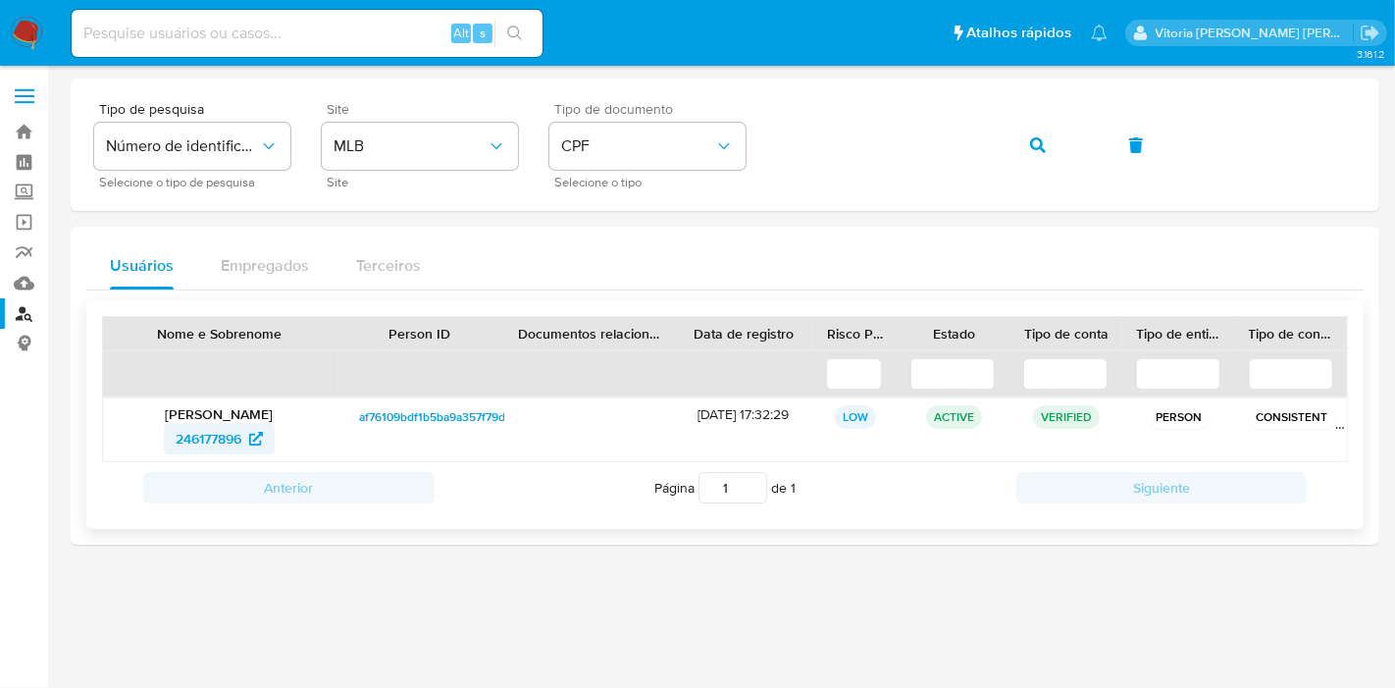
click at [197, 444] on span "246177896" at bounding box center [209, 438] width 66 height 31
click at [1007, 128] on button "button" at bounding box center [1038, 145] width 67 height 47
click at [204, 434] on span "1021769681" at bounding box center [209, 438] width 70 height 31
click at [1048, 160] on button "button" at bounding box center [1038, 145] width 67 height 47
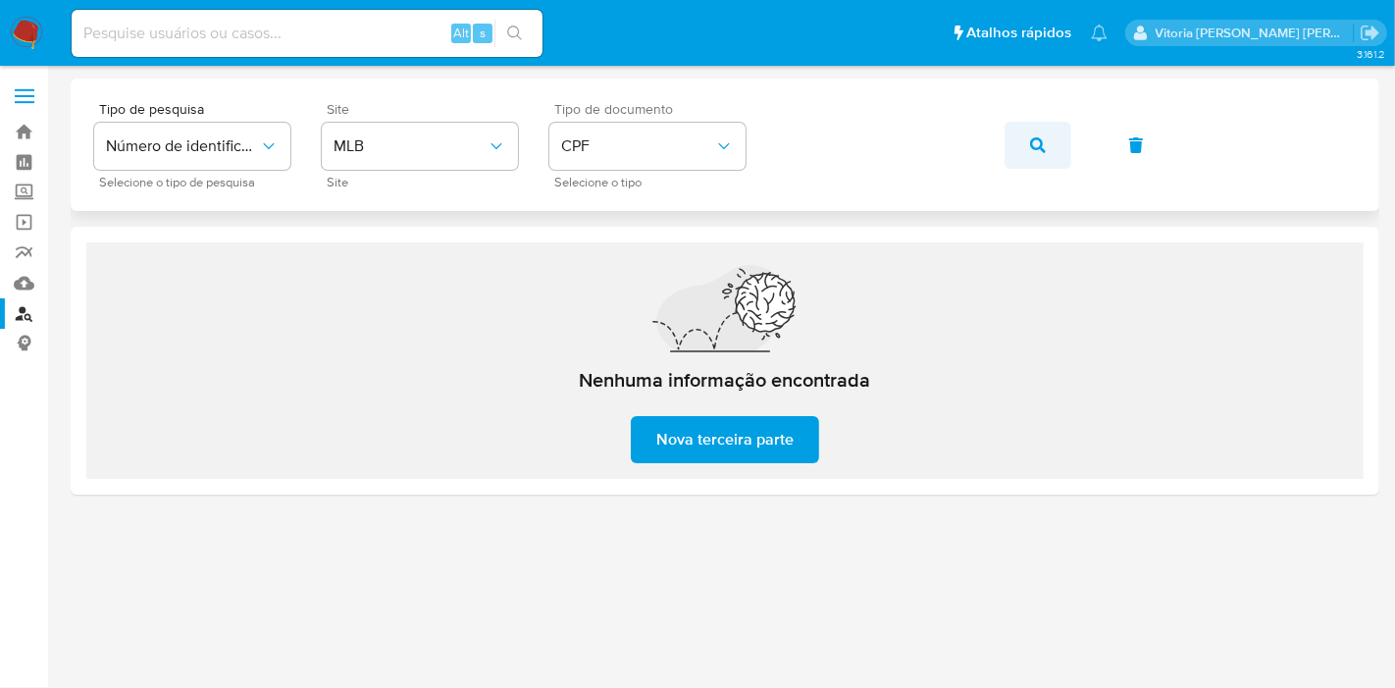
click at [1034, 153] on span "button" at bounding box center [1038, 145] width 16 height 43
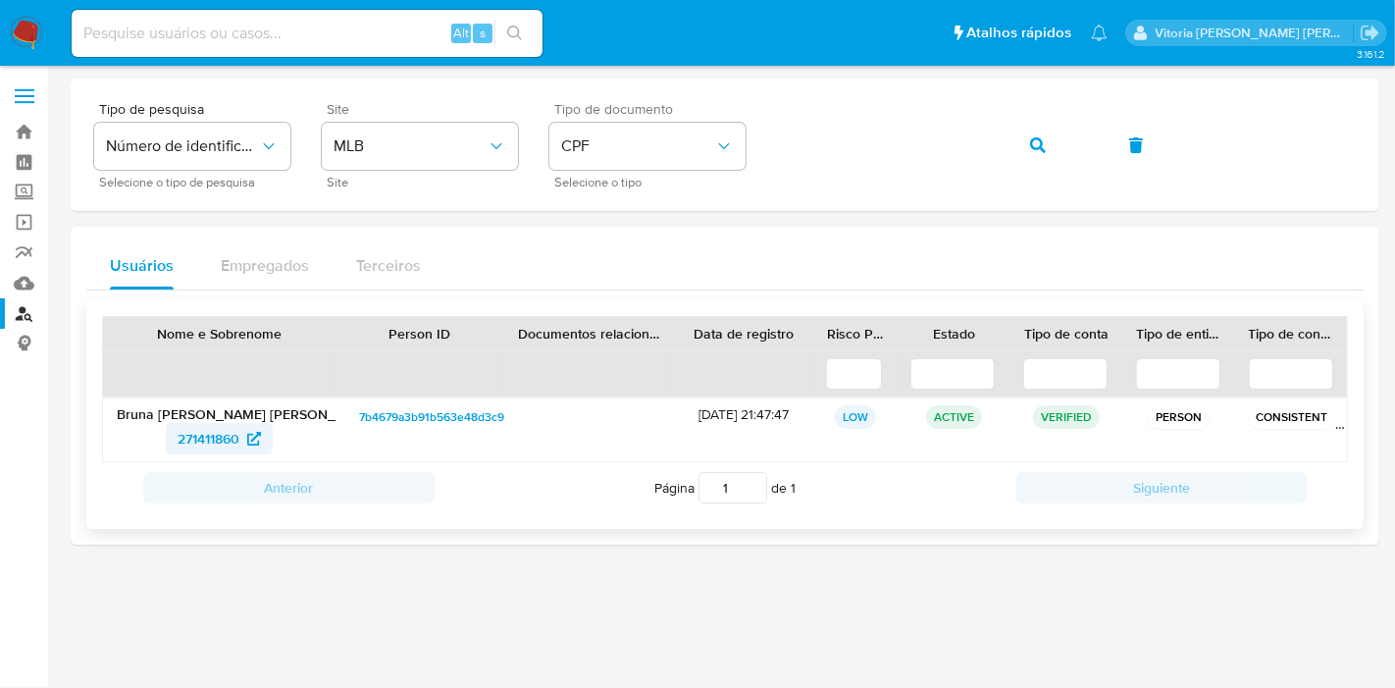
click at [213, 439] on span "271411860" at bounding box center [209, 438] width 62 height 31
click at [1055, 149] on button "button" at bounding box center [1038, 145] width 67 height 47
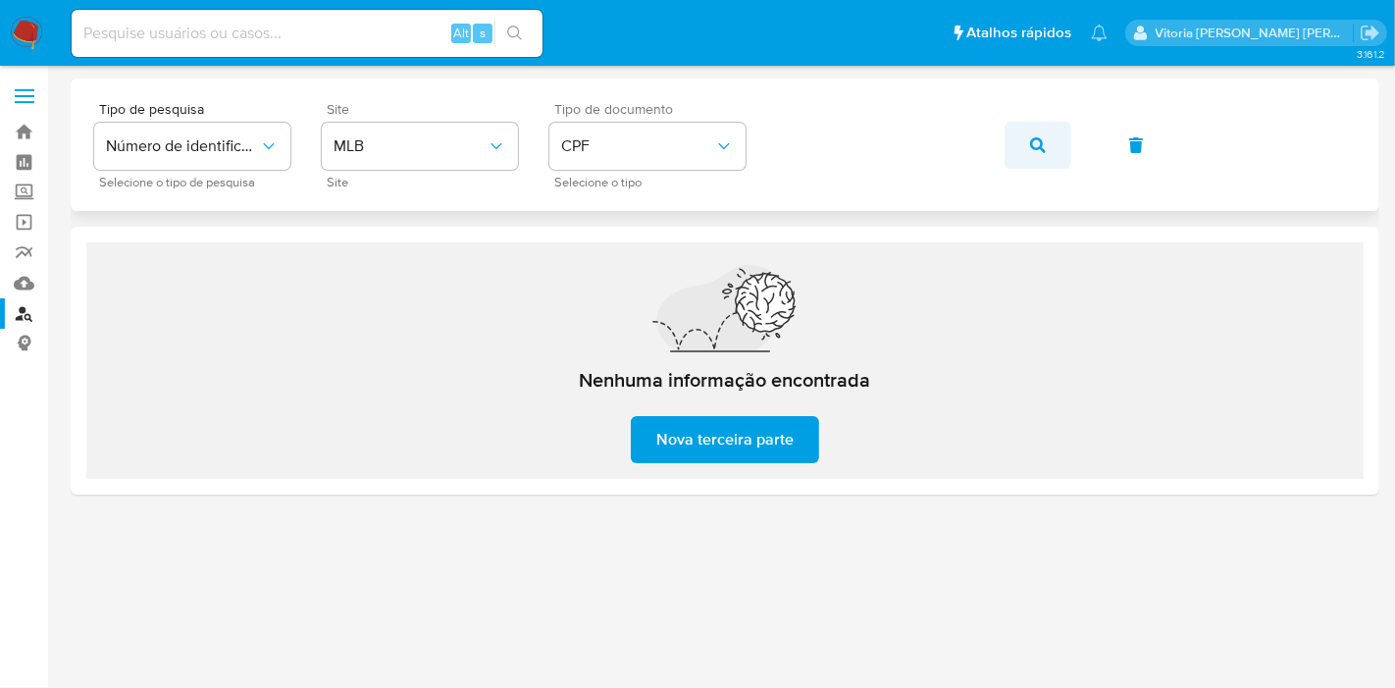
click at [1044, 137] on icon "button" at bounding box center [1038, 145] width 16 height 16
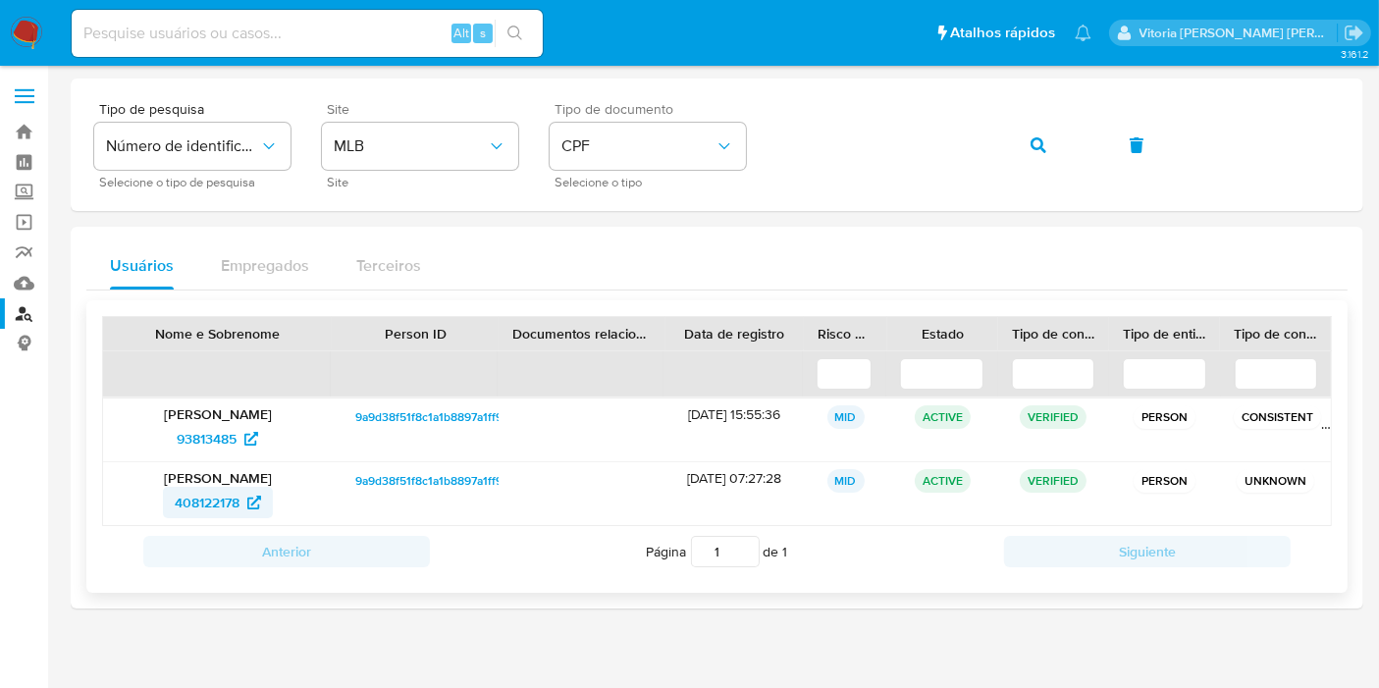
click at [200, 501] on span "408122178" at bounding box center [207, 502] width 65 height 31
click at [197, 443] on span "93813485" at bounding box center [207, 438] width 60 height 31
click at [1042, 139] on icon "button" at bounding box center [1038, 145] width 16 height 16
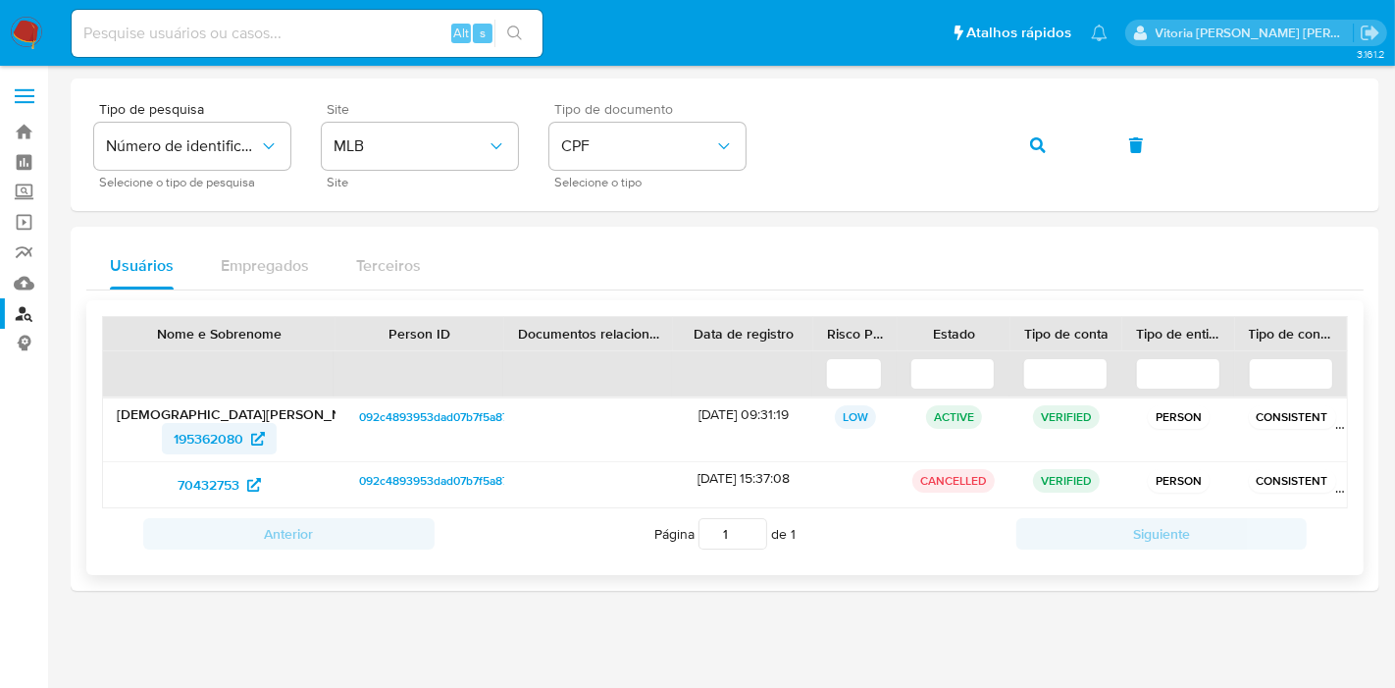
click at [213, 444] on span "195362080" at bounding box center [209, 438] width 70 height 31
click at [1039, 132] on span "button" at bounding box center [1038, 145] width 16 height 43
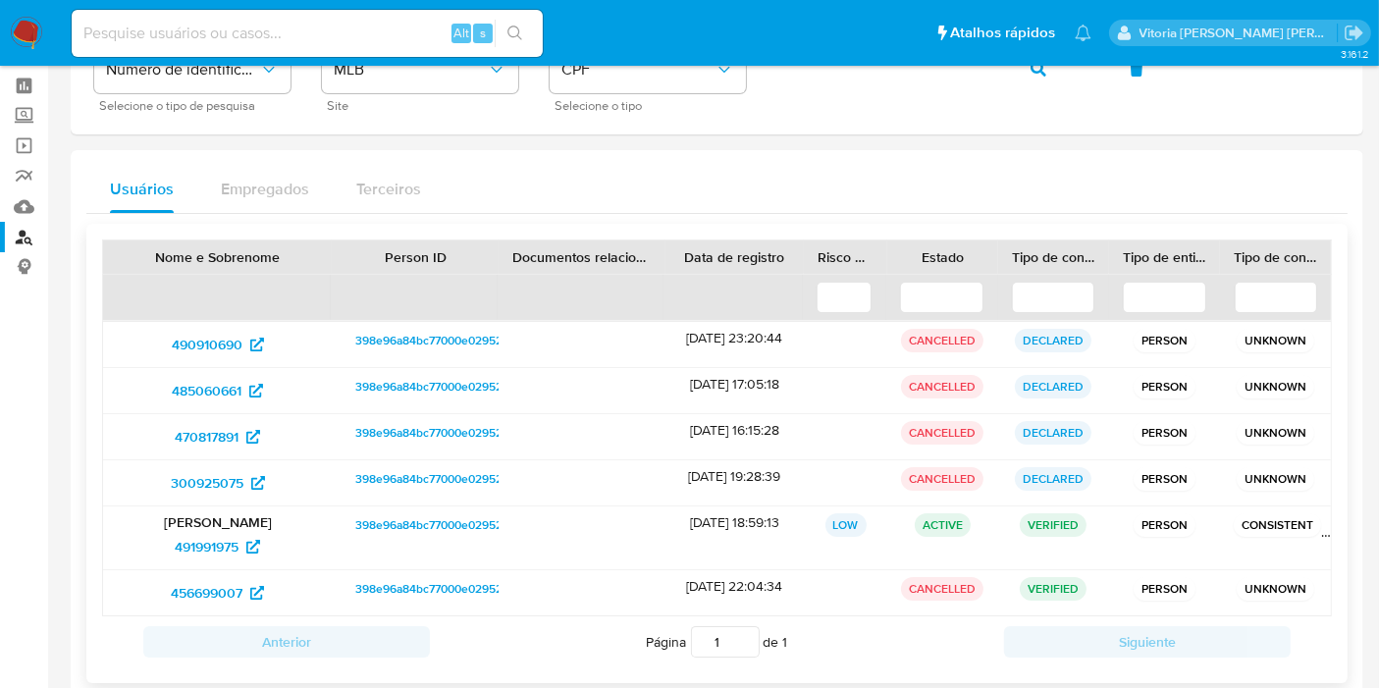
scroll to position [182, 0]
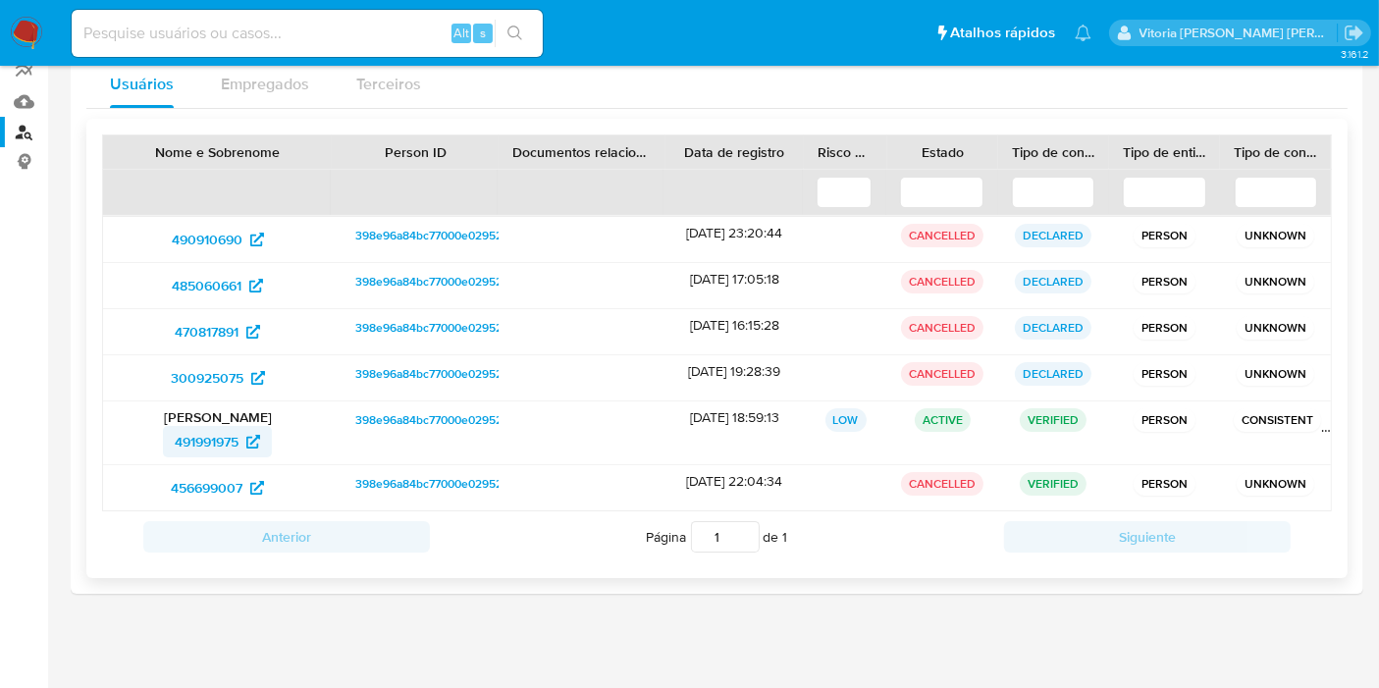
click at [196, 431] on span "491991975" at bounding box center [207, 441] width 64 height 31
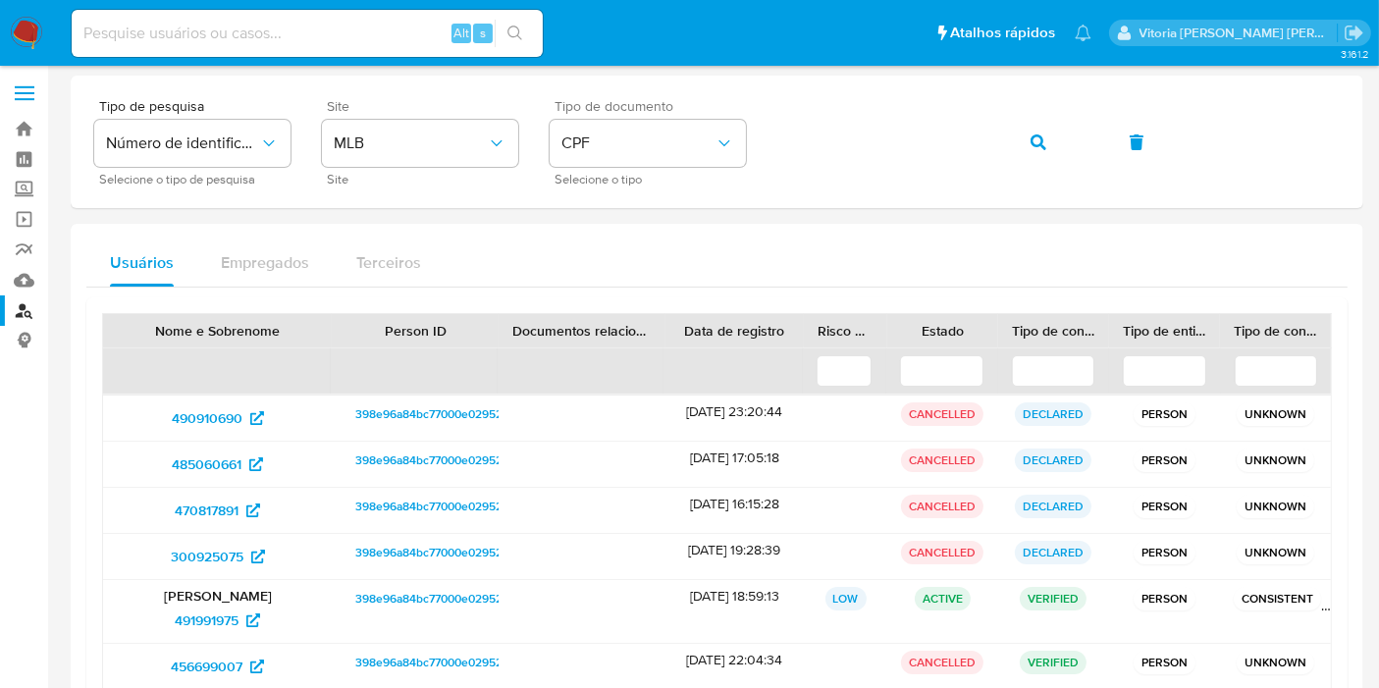
scroll to position [0, 0]
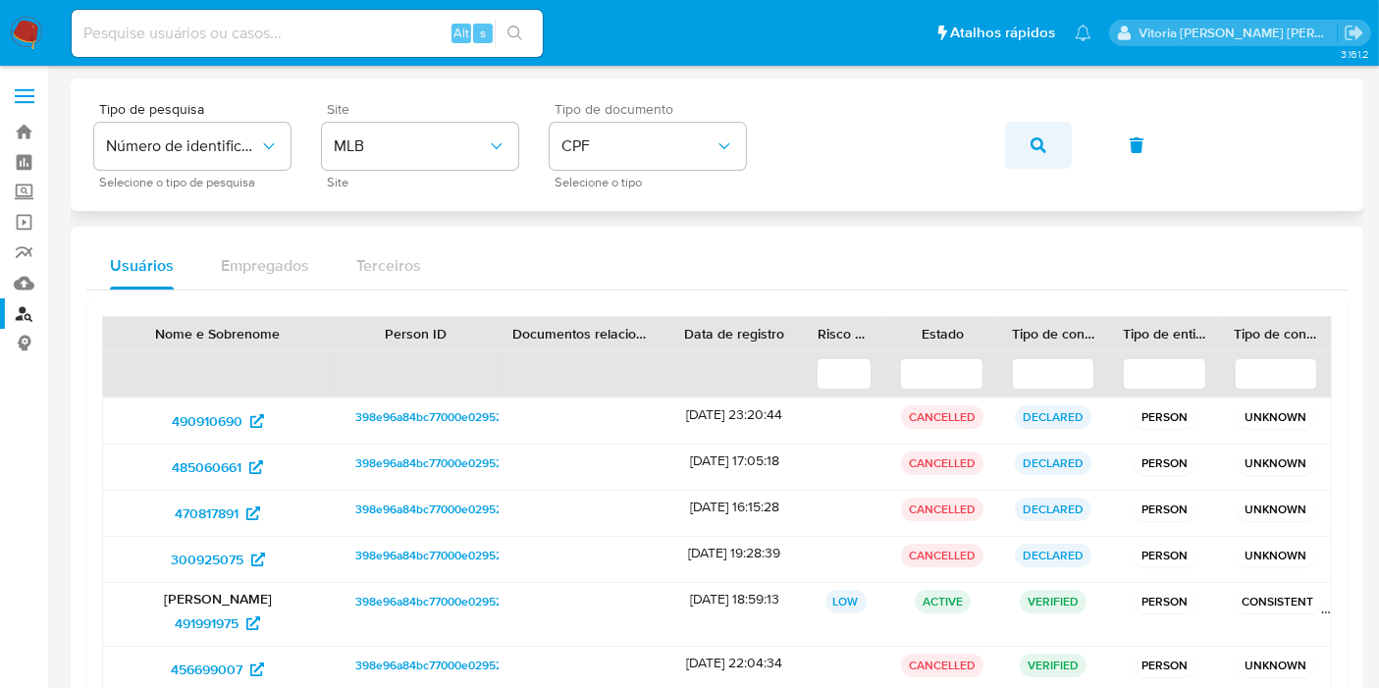
click at [1035, 143] on icon "button" at bounding box center [1038, 145] width 16 height 16
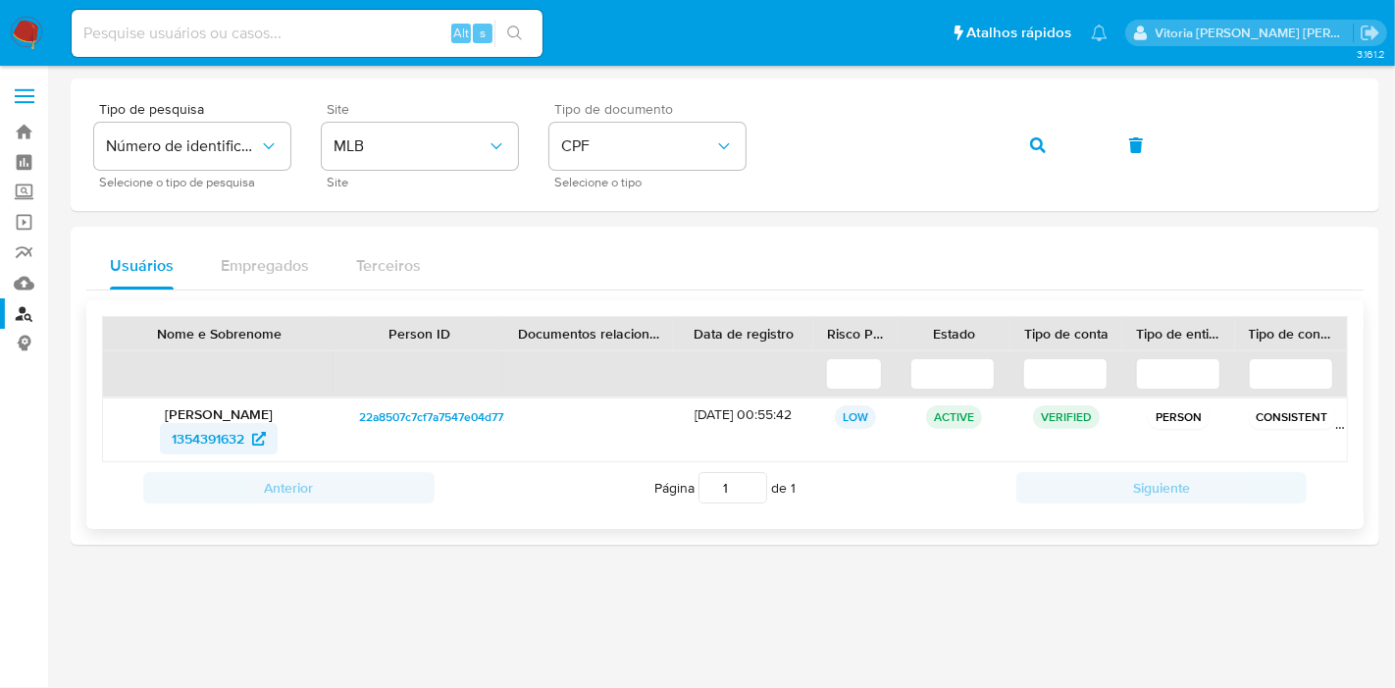
click at [179, 452] on span "1354391632" at bounding box center [208, 438] width 73 height 31
click at [1034, 153] on span "button" at bounding box center [1038, 145] width 16 height 43
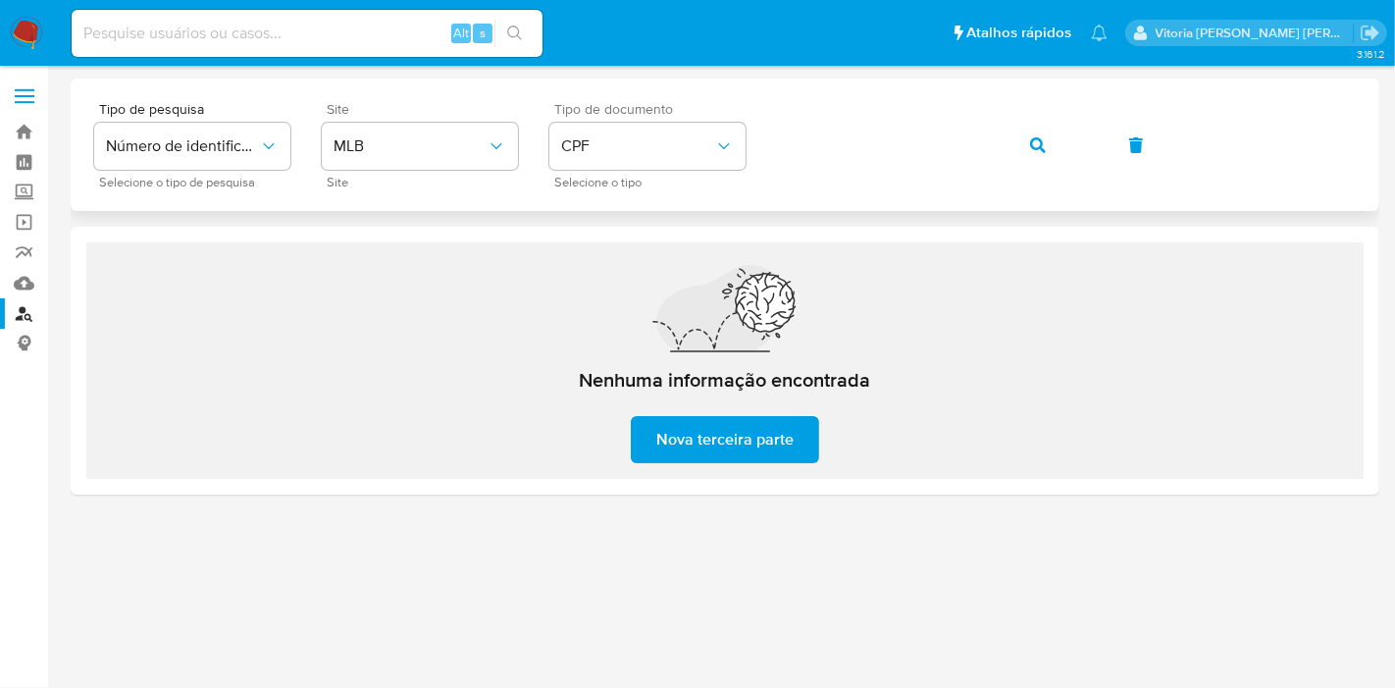
click at [1042, 141] on button "button" at bounding box center [1038, 145] width 67 height 47
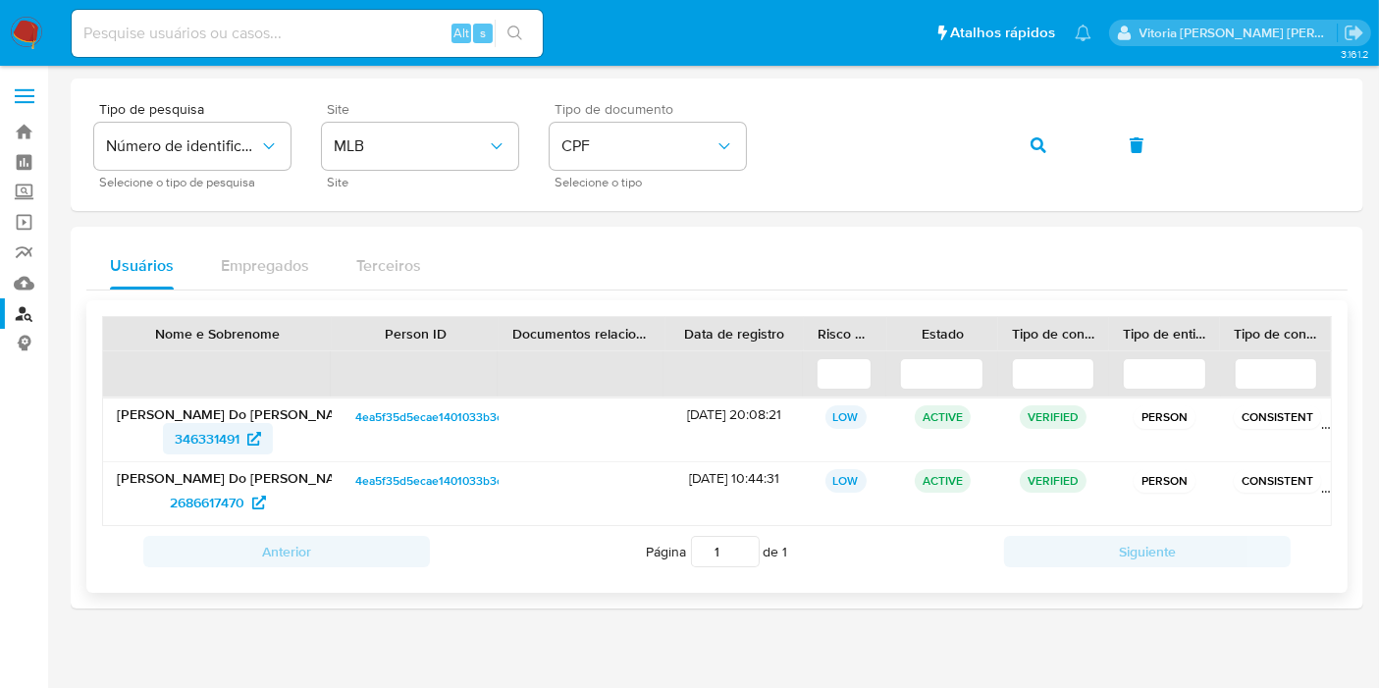
click at [223, 444] on span "346331491" at bounding box center [207, 438] width 65 height 31
click at [226, 495] on span "2686617470" at bounding box center [207, 502] width 75 height 31
click at [1041, 141] on icon "button" at bounding box center [1038, 145] width 16 height 16
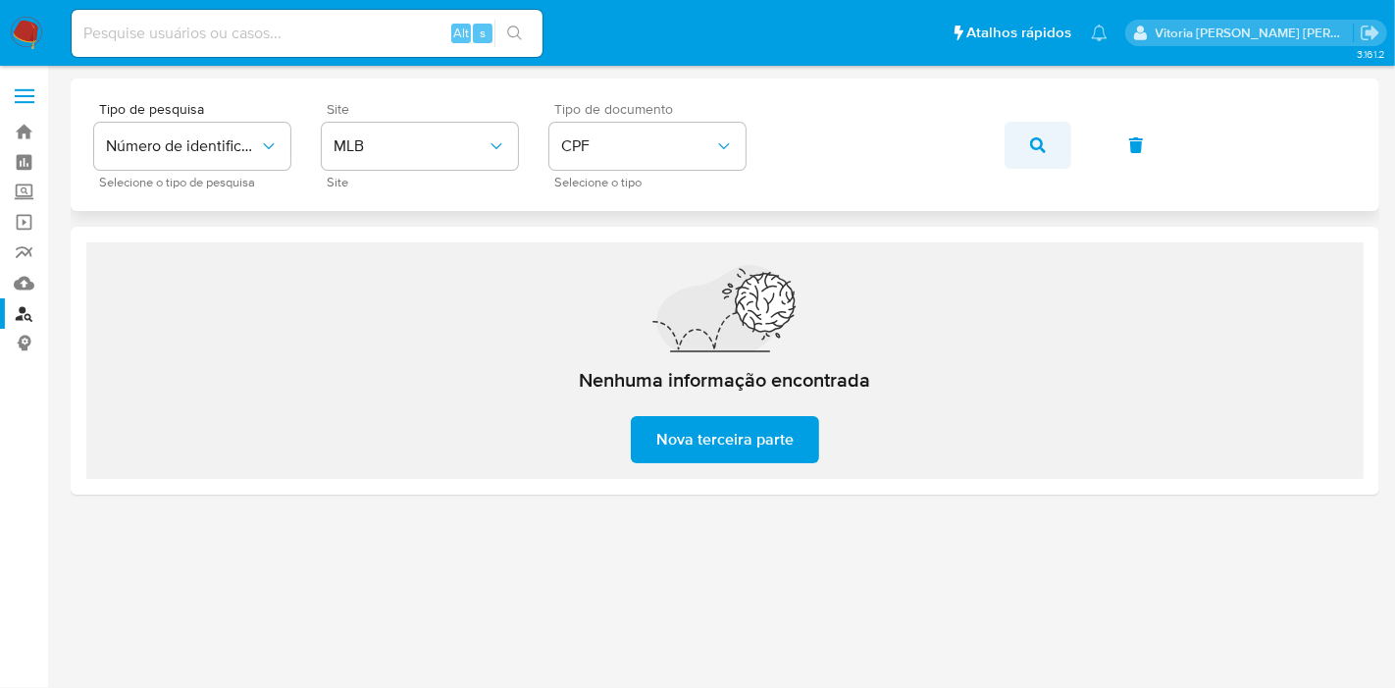
click at [1041, 147] on icon "button" at bounding box center [1038, 145] width 16 height 16
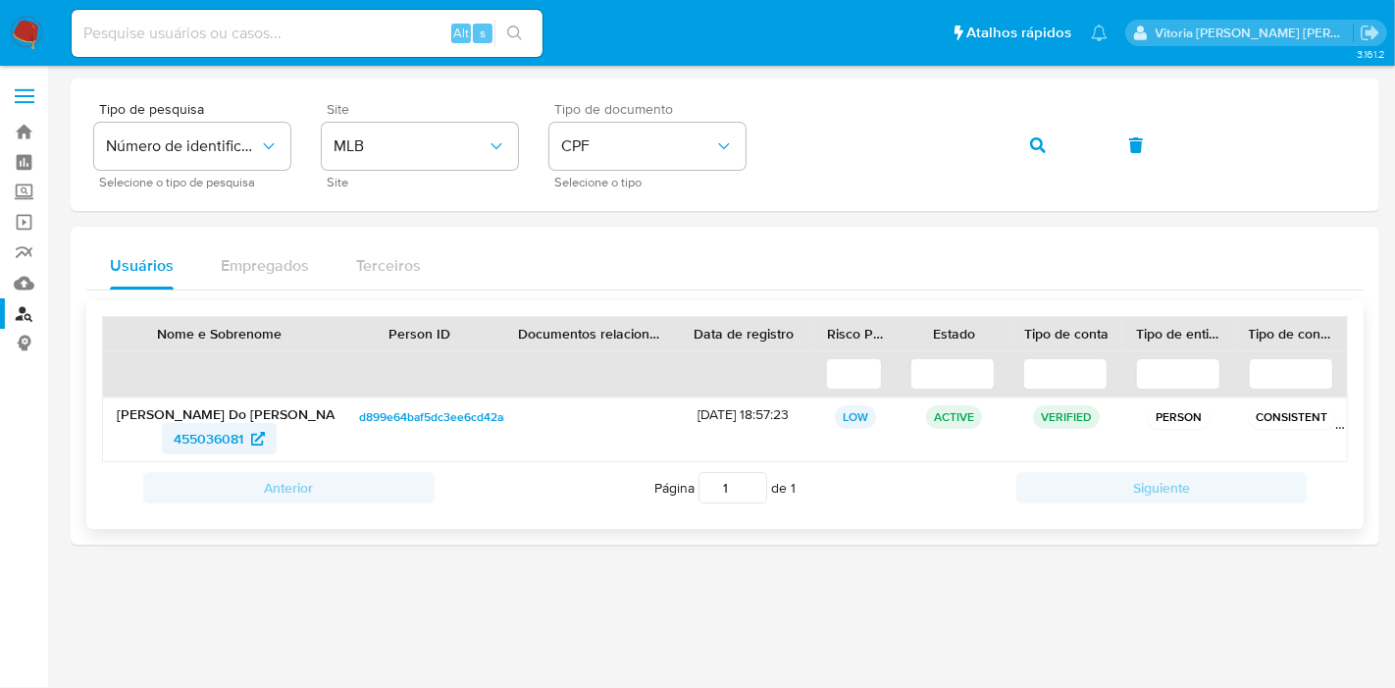
click at [195, 443] on span "455036081" at bounding box center [209, 438] width 70 height 31
click at [1049, 133] on button "button" at bounding box center [1038, 145] width 67 height 47
click at [218, 441] on span "766052621" at bounding box center [209, 438] width 68 height 31
click at [1047, 151] on button "button" at bounding box center [1038, 145] width 67 height 47
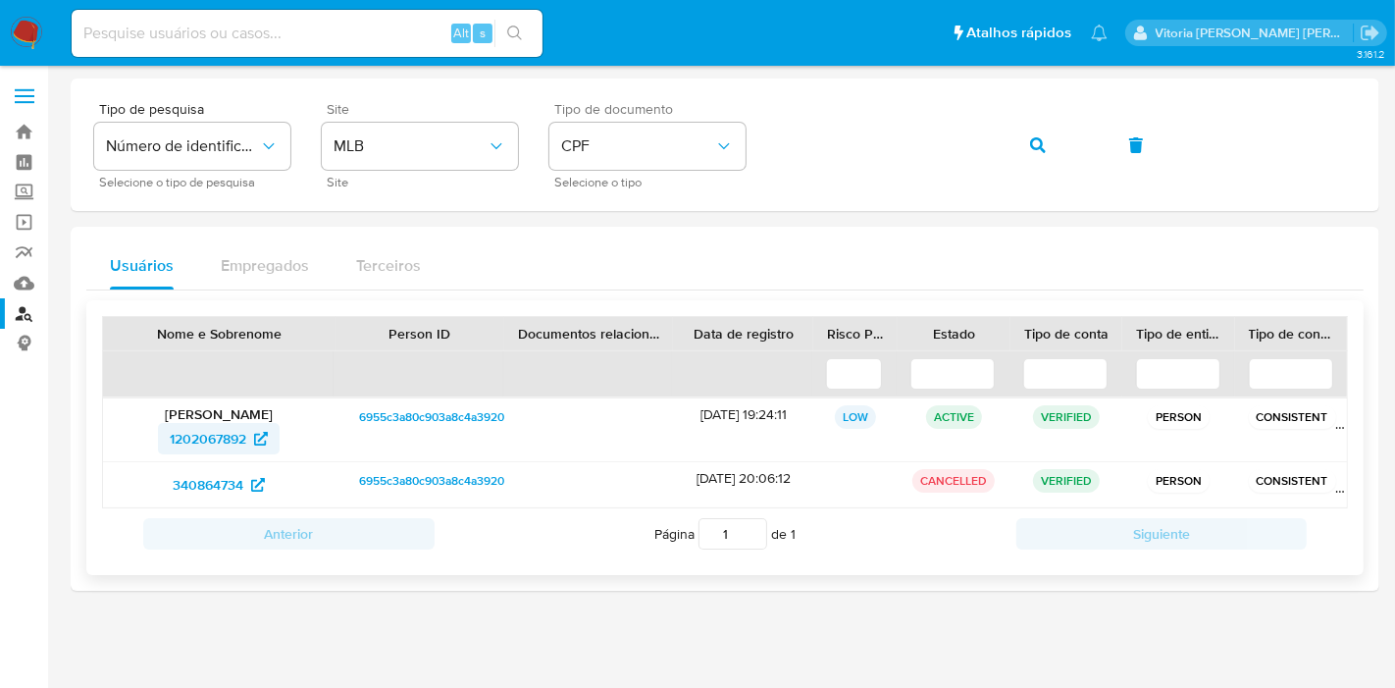
click at [218, 450] on span "1202067892" at bounding box center [208, 438] width 77 height 31
click at [1040, 146] on icon "button" at bounding box center [1038, 145] width 16 height 16
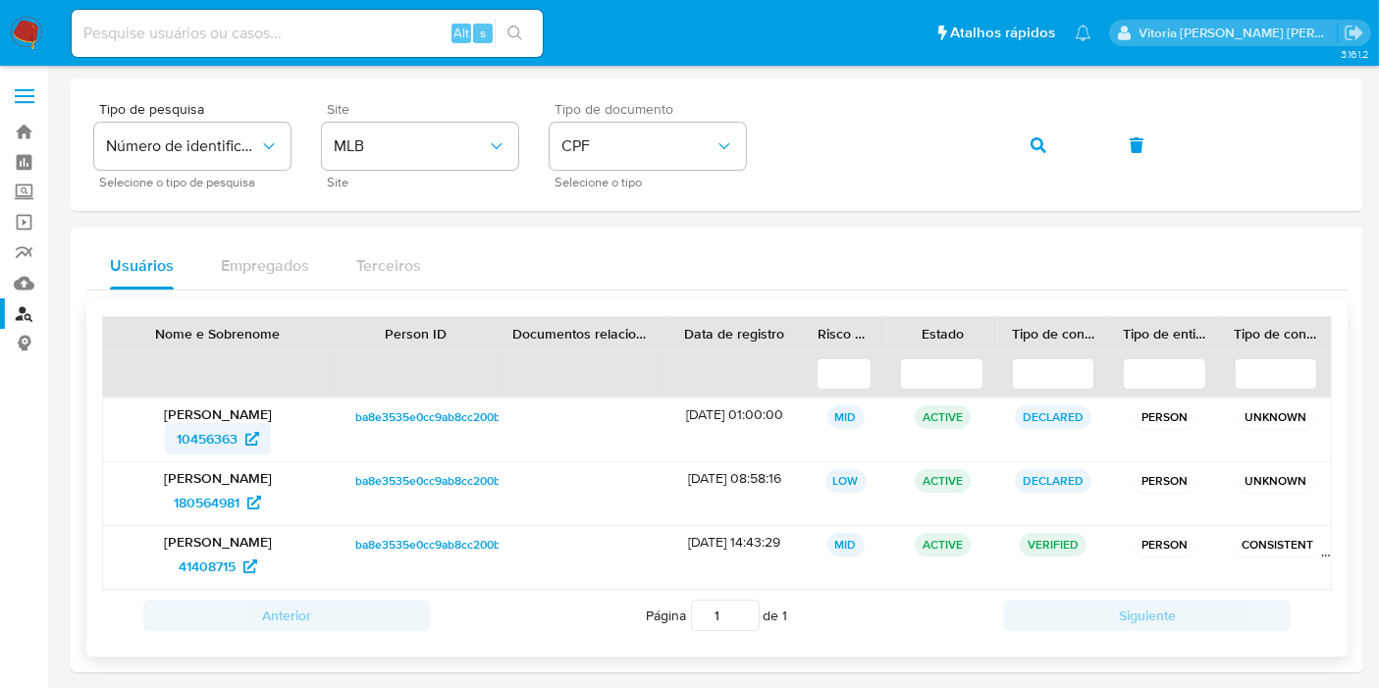
click at [203, 440] on span "10456363" at bounding box center [207, 438] width 61 height 31
click at [208, 494] on span "180564981" at bounding box center [207, 502] width 66 height 31
click at [198, 567] on span "41408715" at bounding box center [207, 565] width 57 height 31
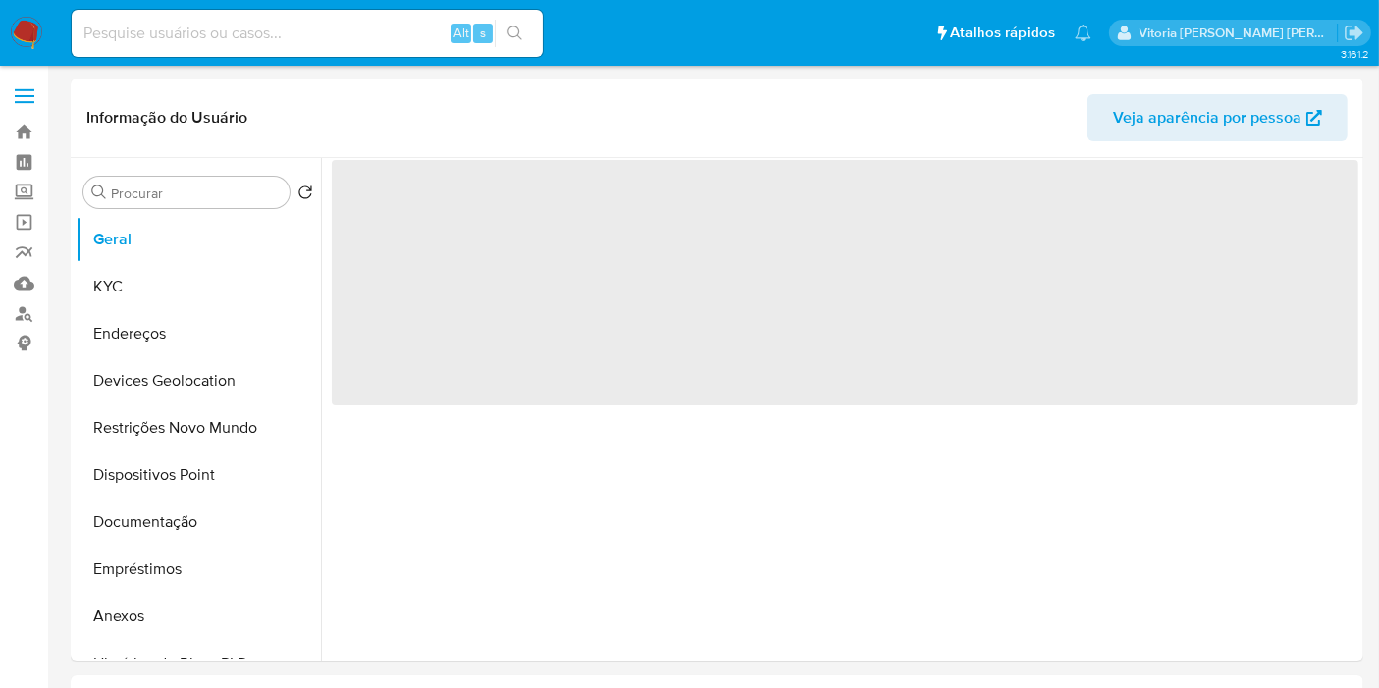
select select "10"
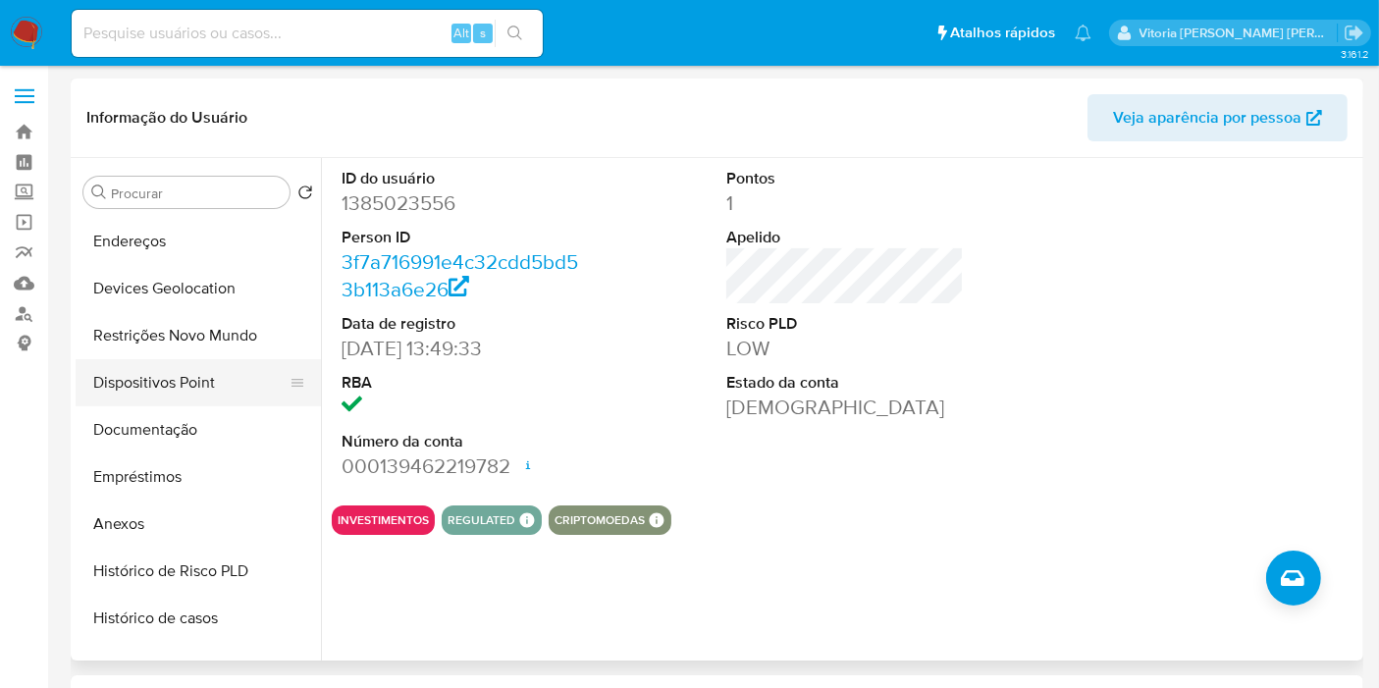
scroll to position [218, 0]
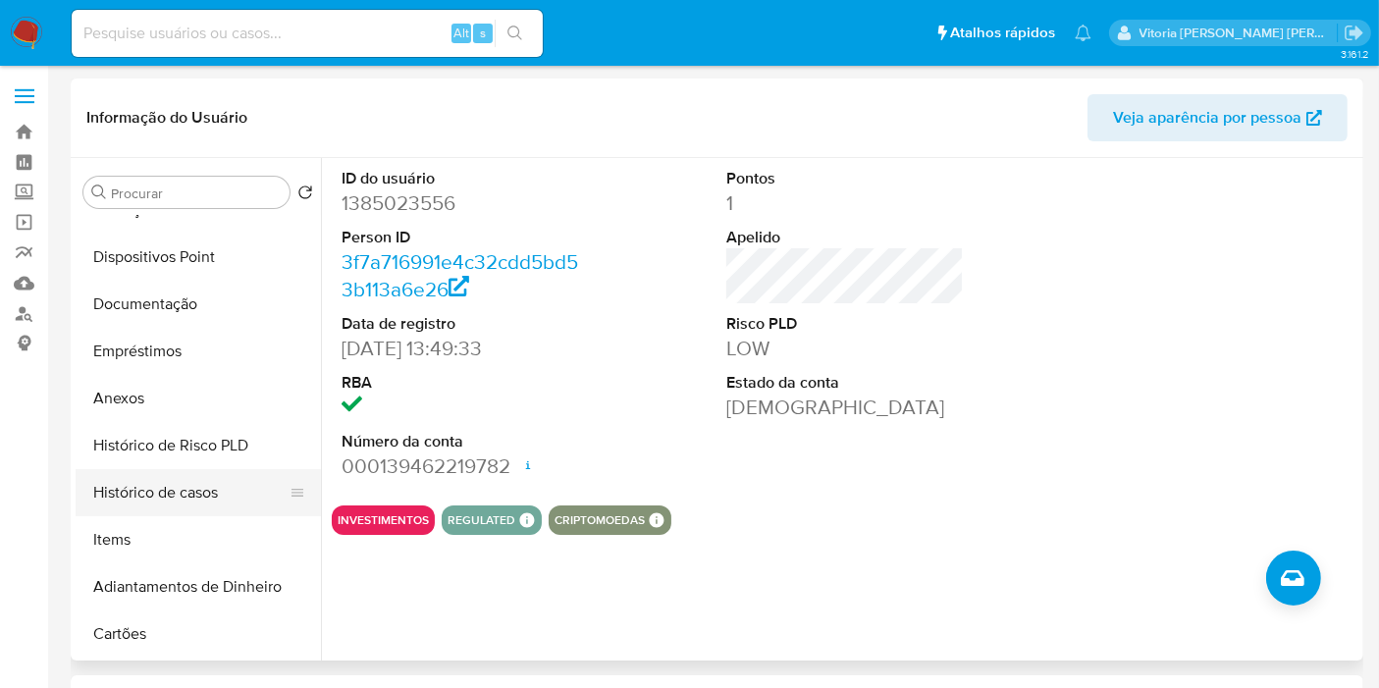
click at [178, 488] on button "Histórico de casos" at bounding box center [191, 492] width 230 height 47
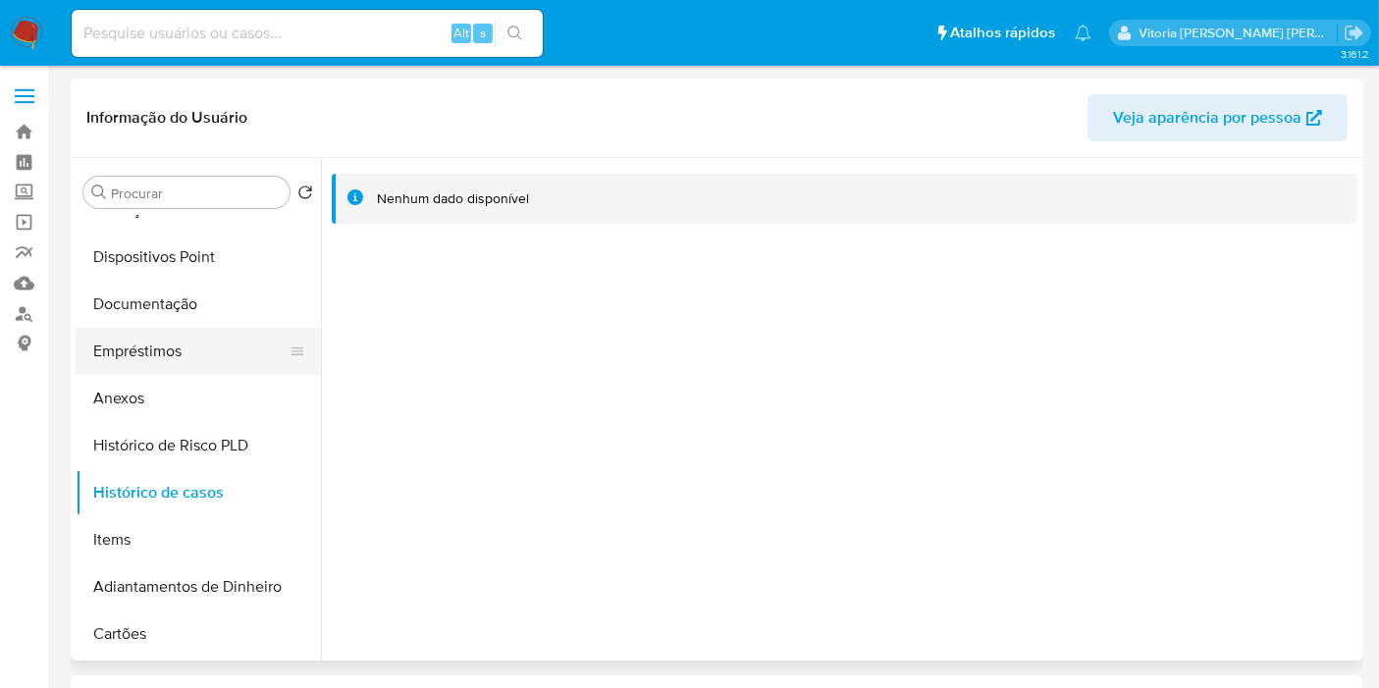
scroll to position [0, 0]
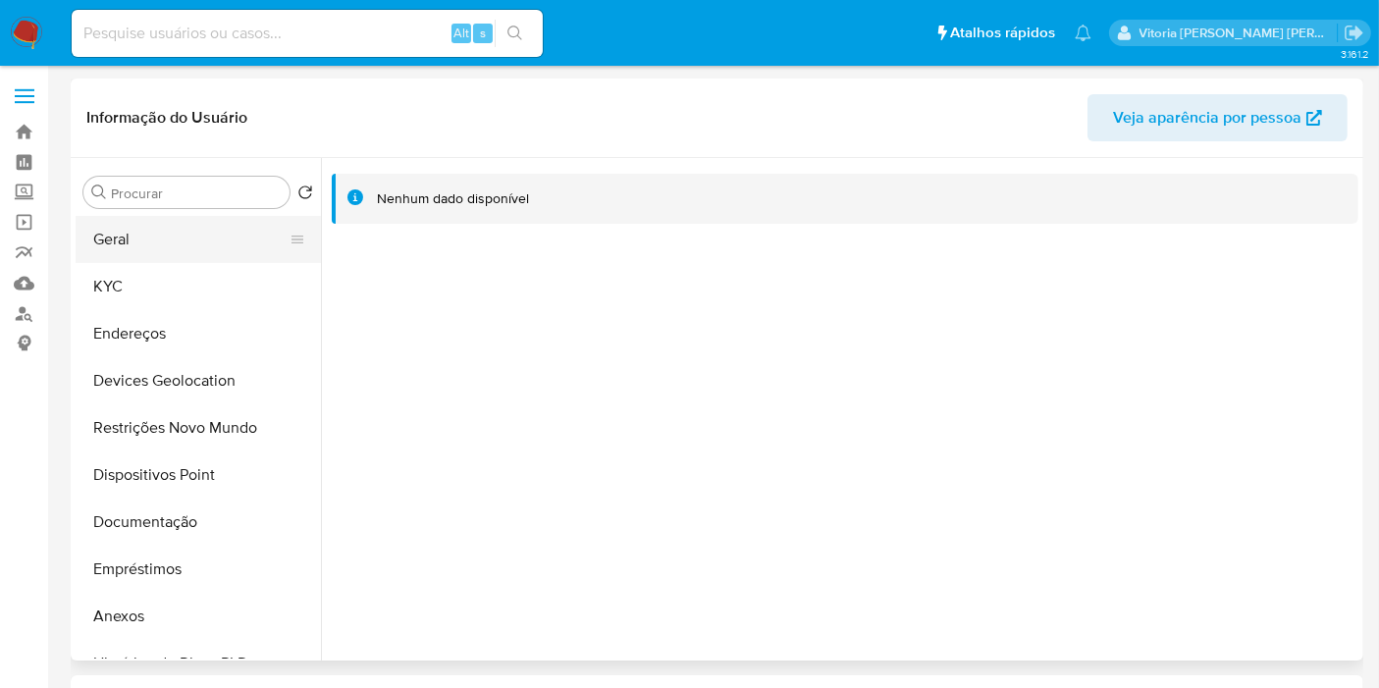
click at [132, 242] on button "Geral" at bounding box center [191, 239] width 230 height 47
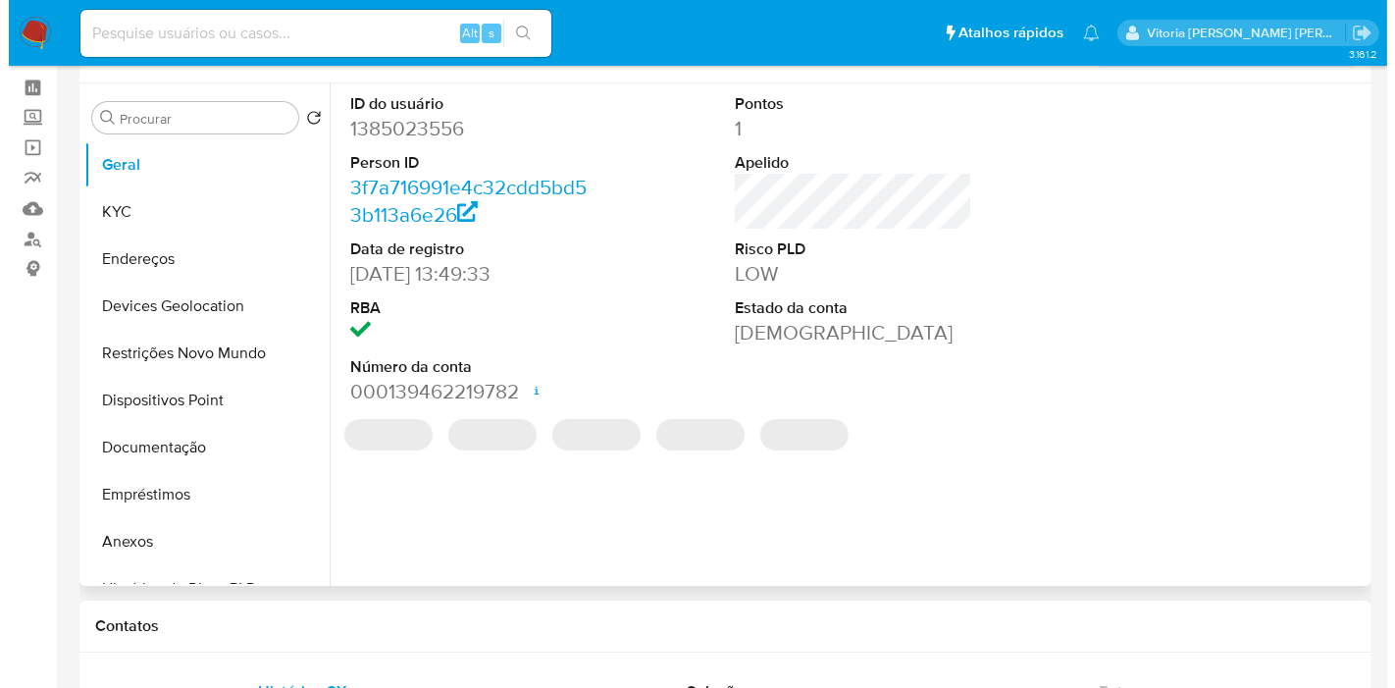
scroll to position [109, 0]
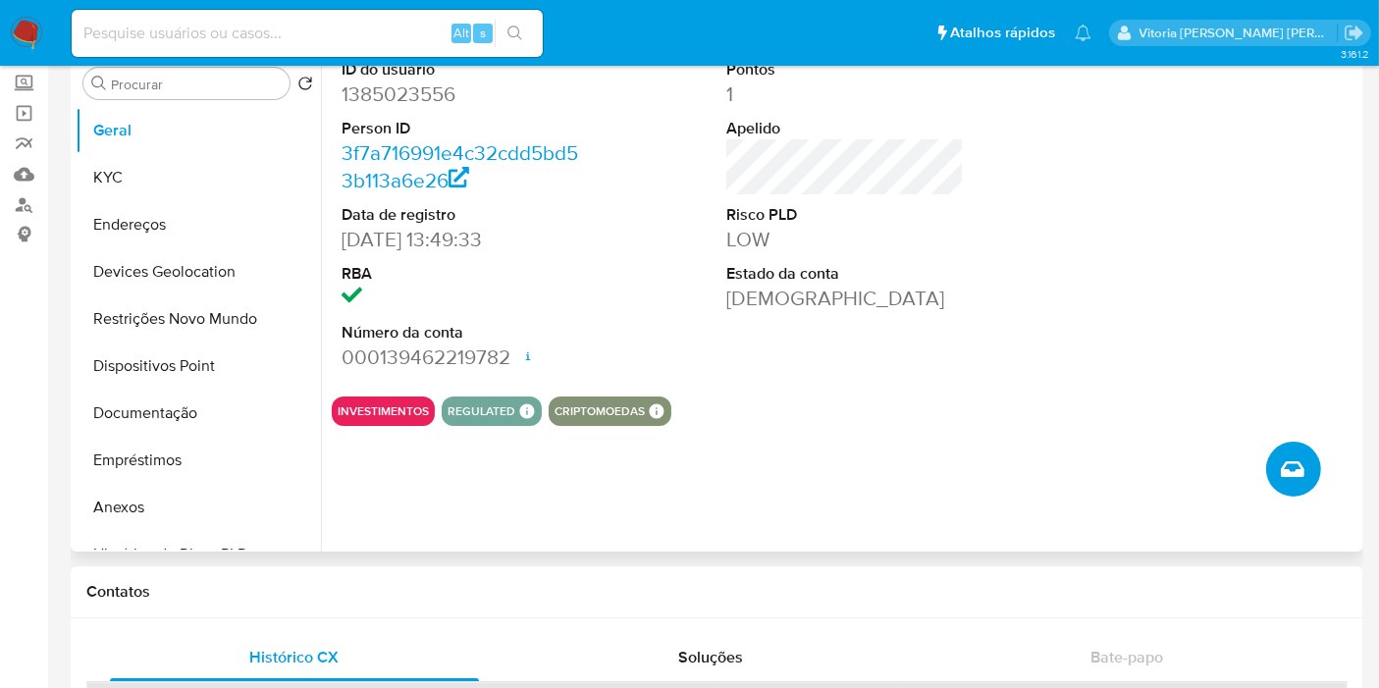
click at [1298, 466] on icon "Criar caso manual" at bounding box center [1293, 469] width 24 height 16
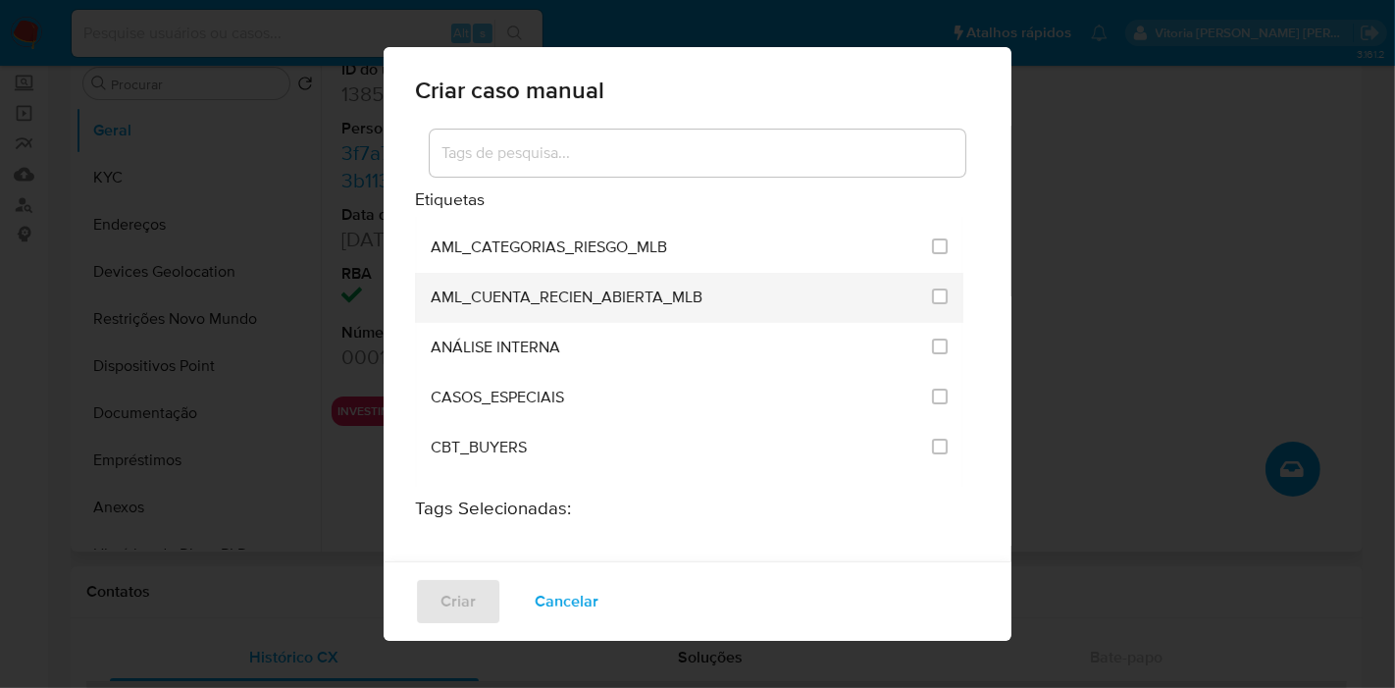
scroll to position [218, 0]
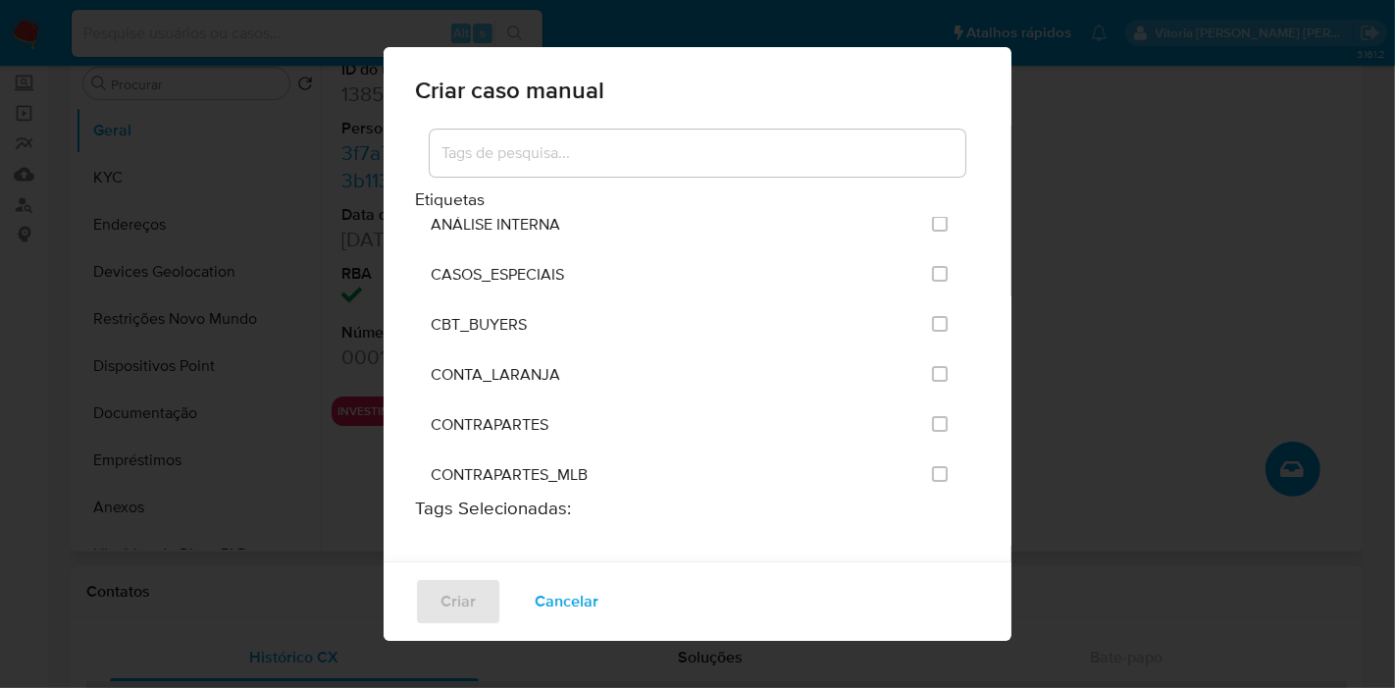
click at [614, 156] on input at bounding box center [698, 153] width 536 height 26
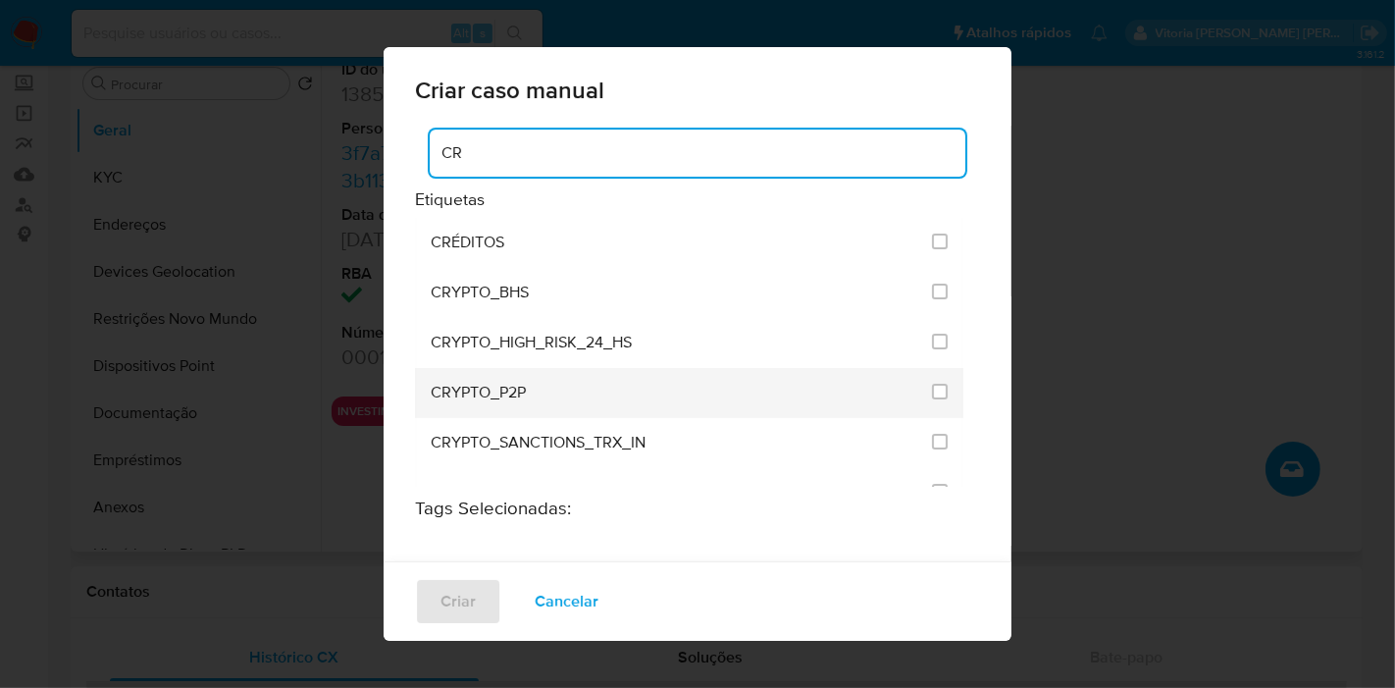
scroll to position [109, 0]
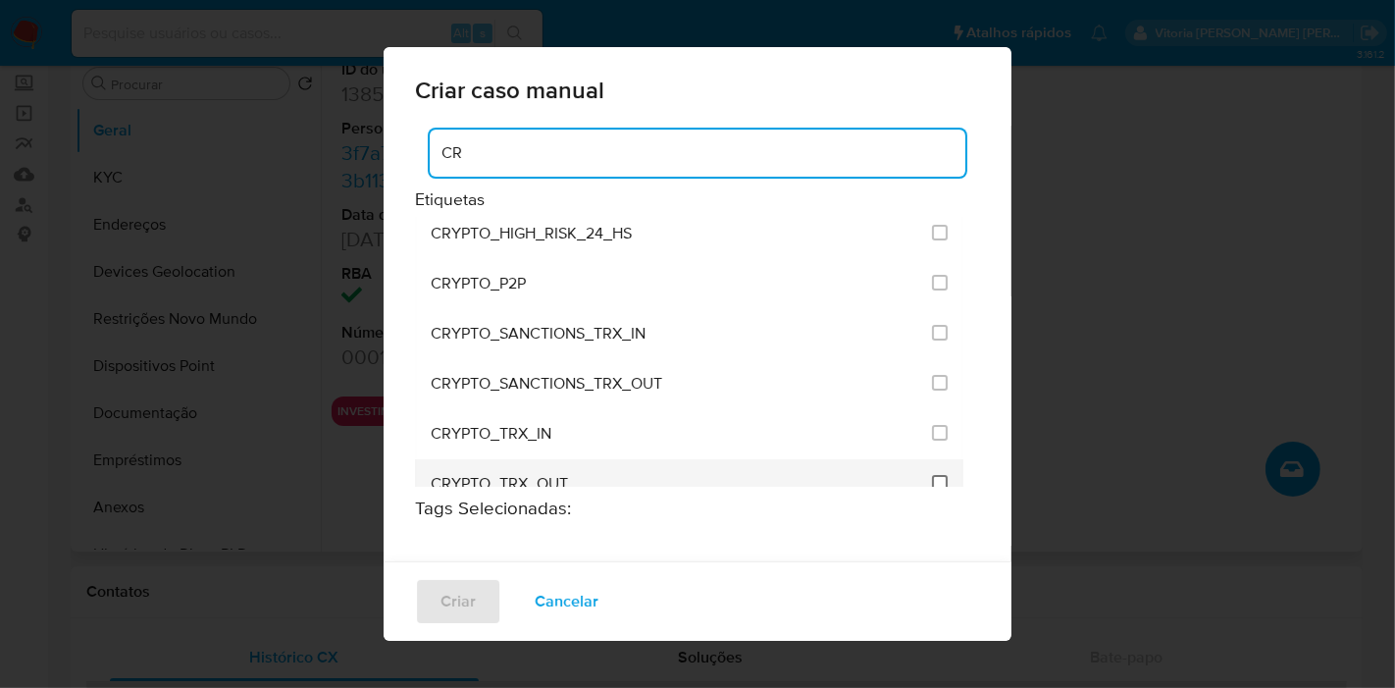
type input "CR"
click at [932, 480] on input "1965" at bounding box center [940, 483] width 16 height 16
checkbox input "true"
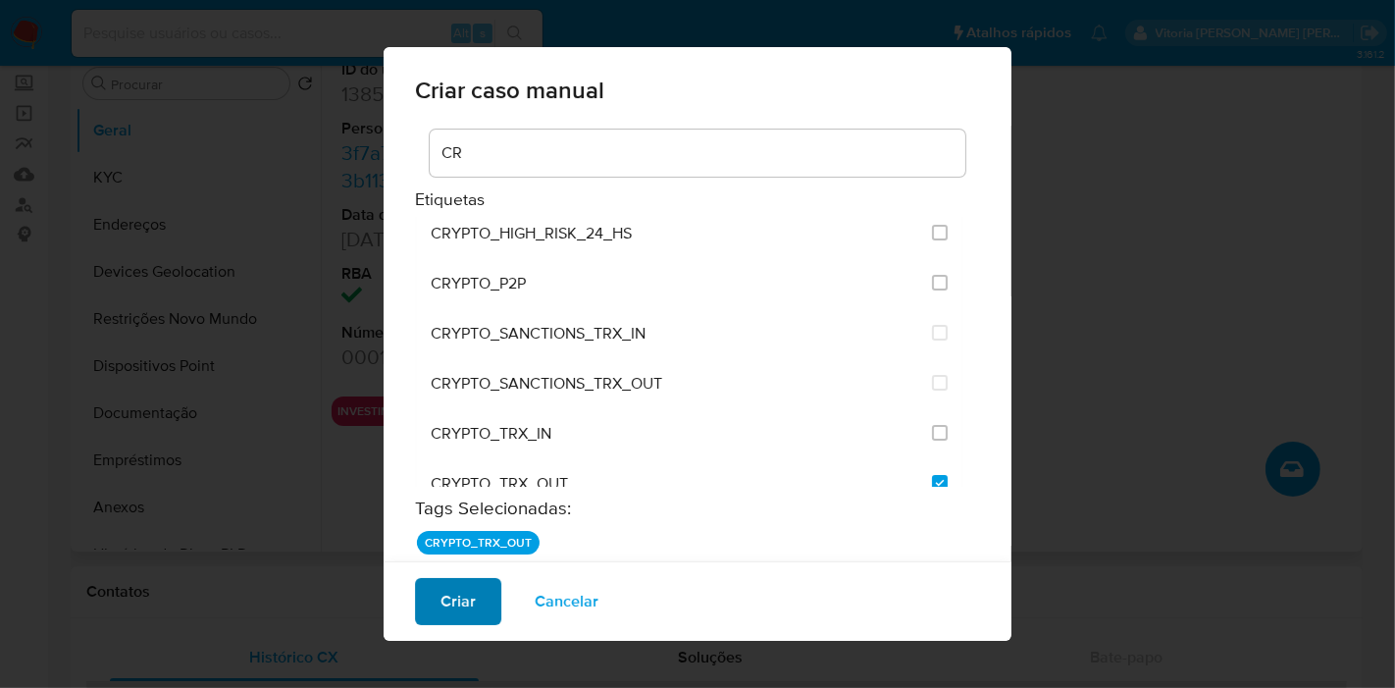
click at [483, 603] on button "Criar" at bounding box center [458, 601] width 86 height 47
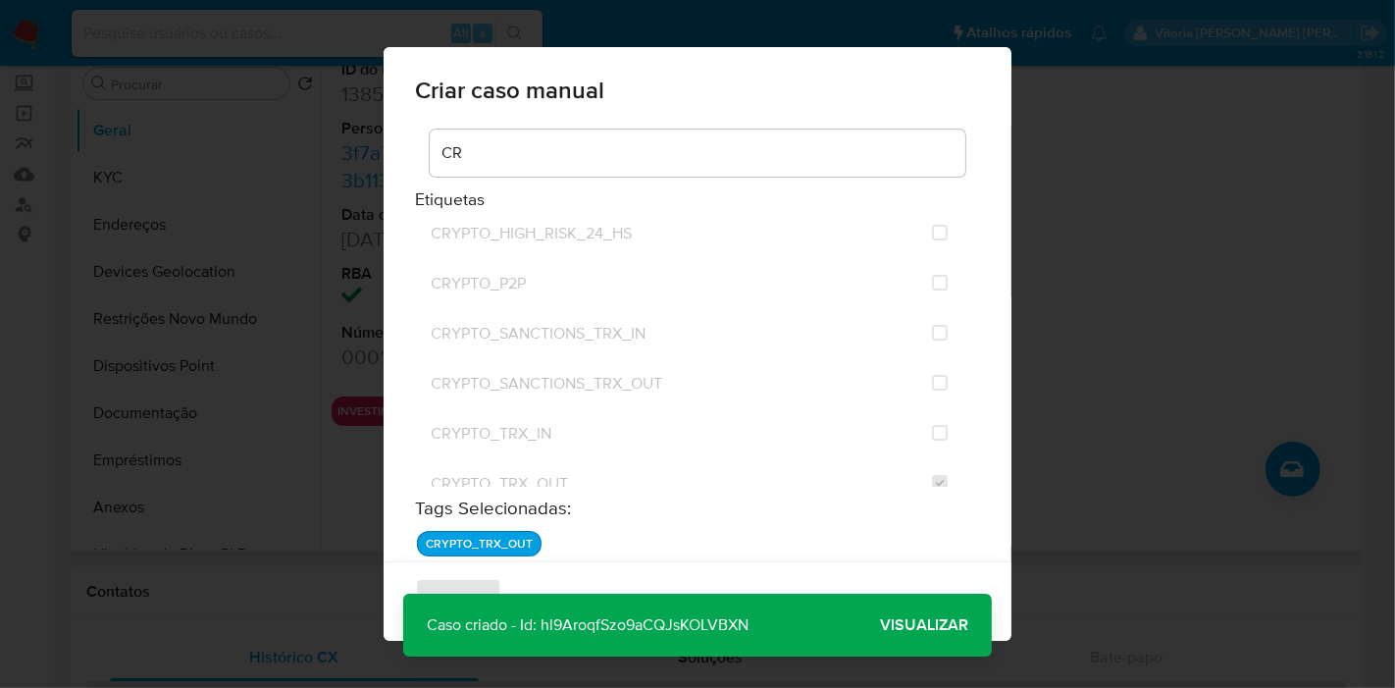
click at [938, 625] on span "Visualizar" at bounding box center [924, 625] width 88 height 0
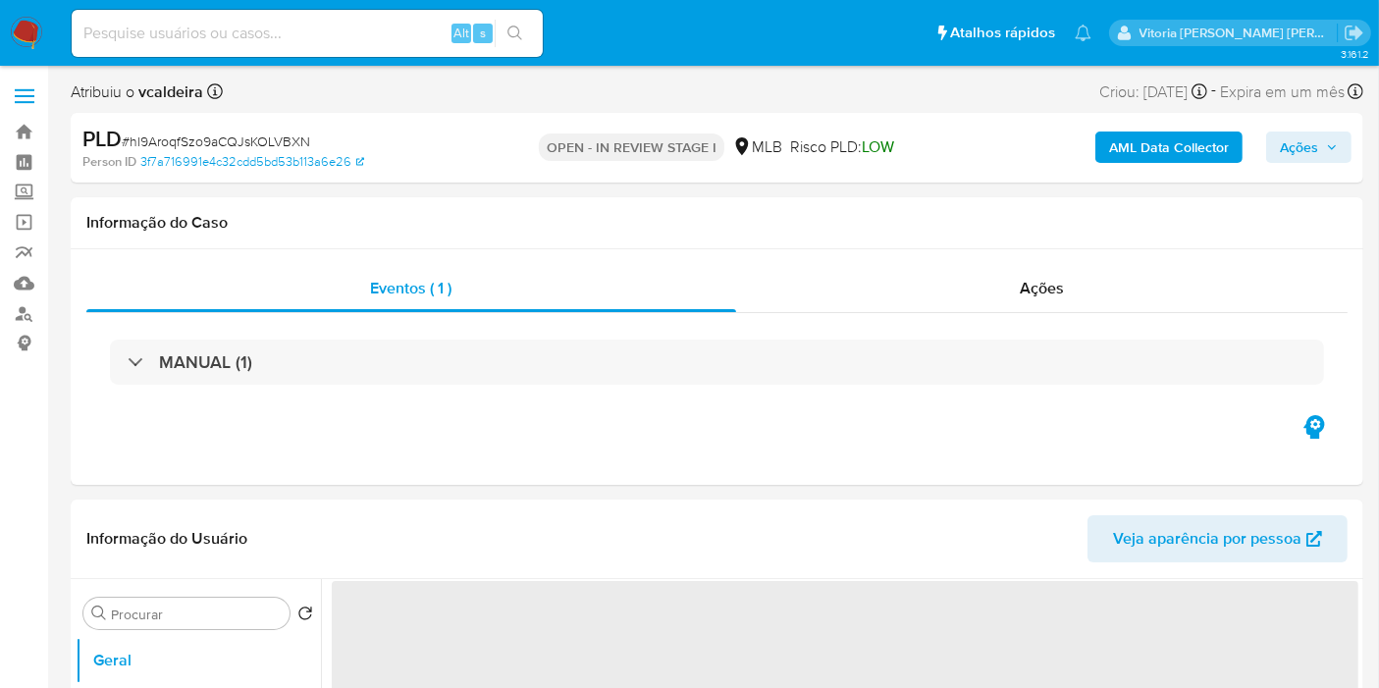
select select "10"
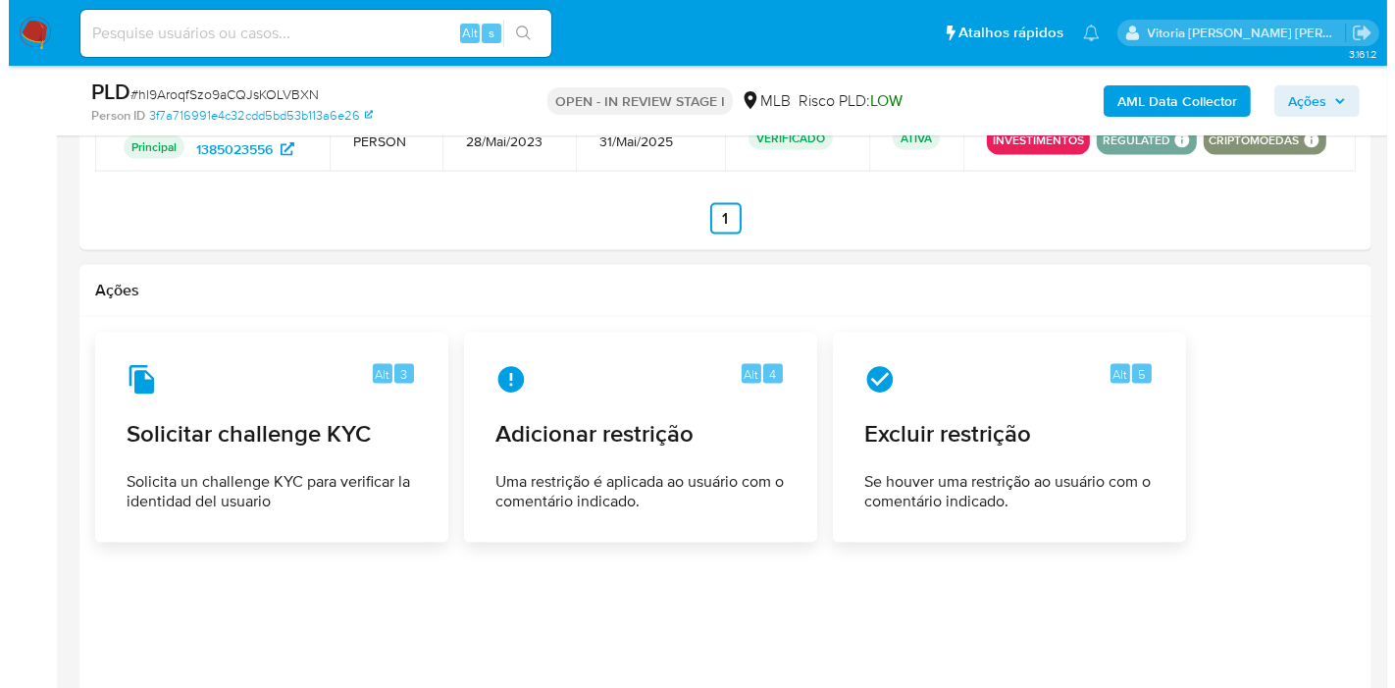
scroll to position [2725, 0]
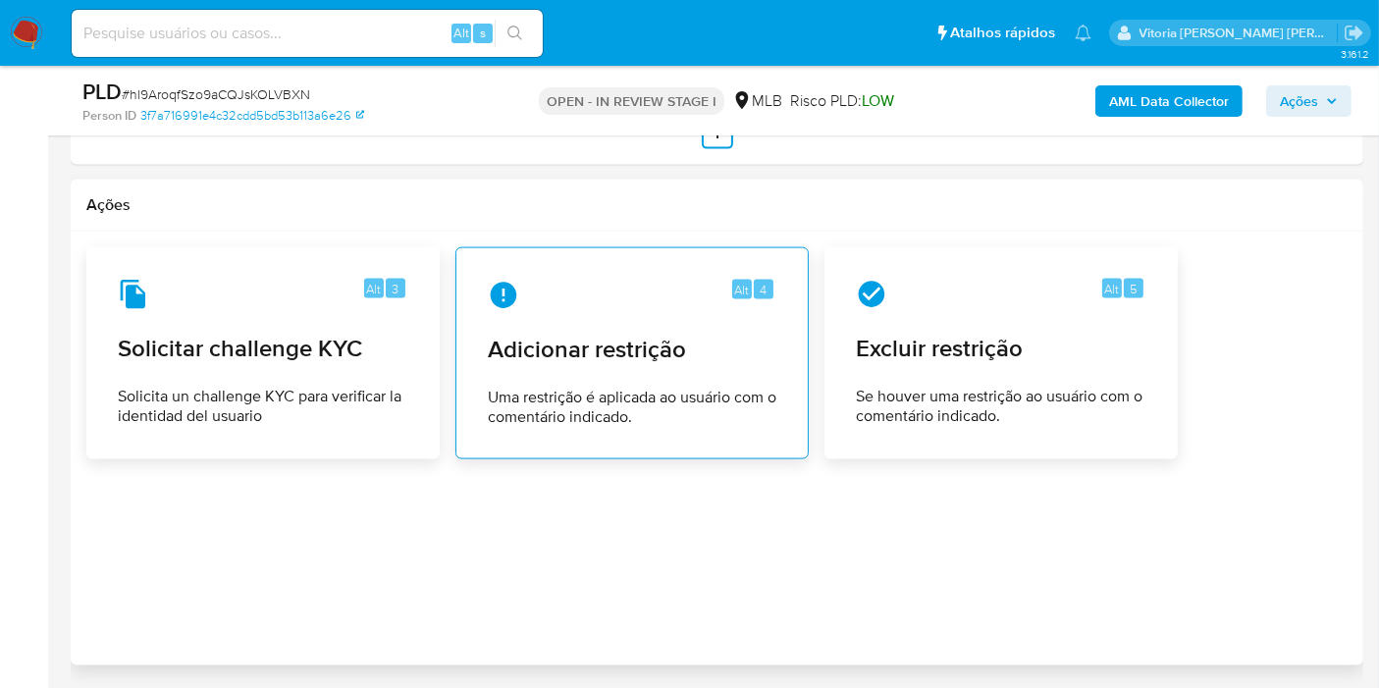
click at [714, 339] on span "Adicionar restrição" at bounding box center [632, 349] width 288 height 29
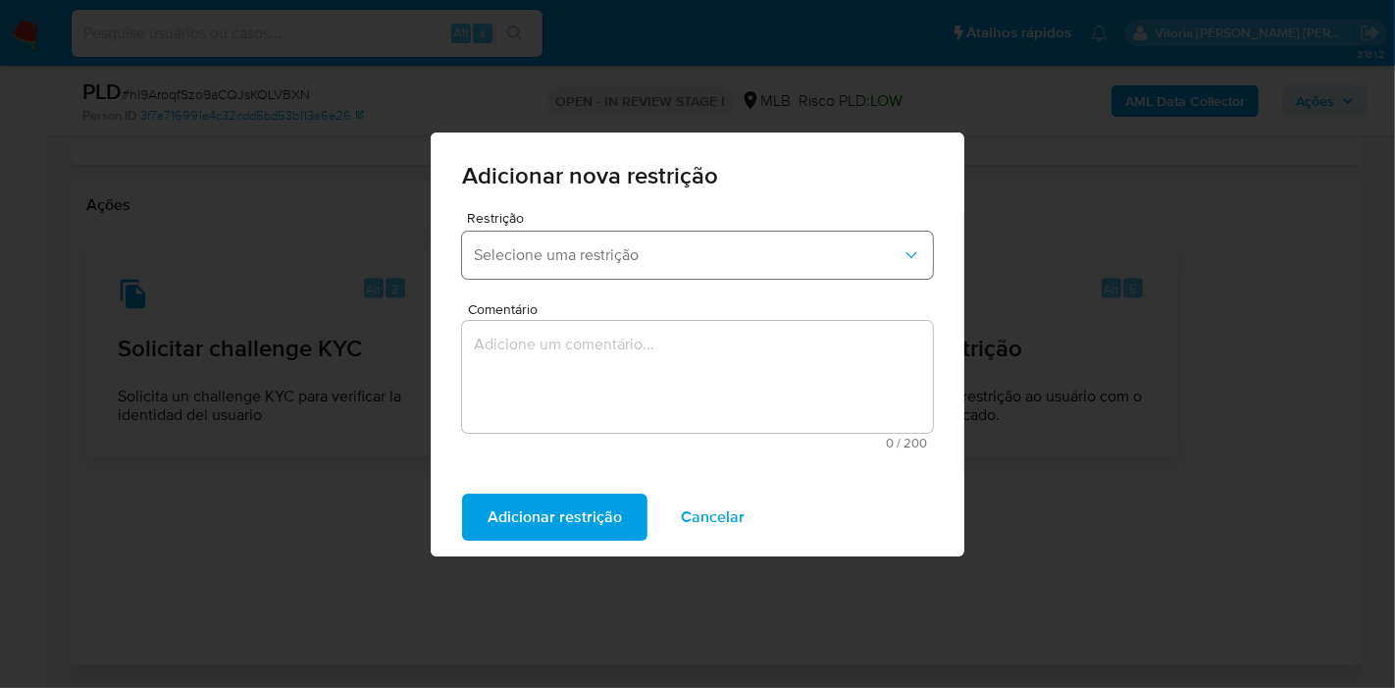
click at [675, 253] on span "Selecione uma restrição" at bounding box center [688, 255] width 428 height 20
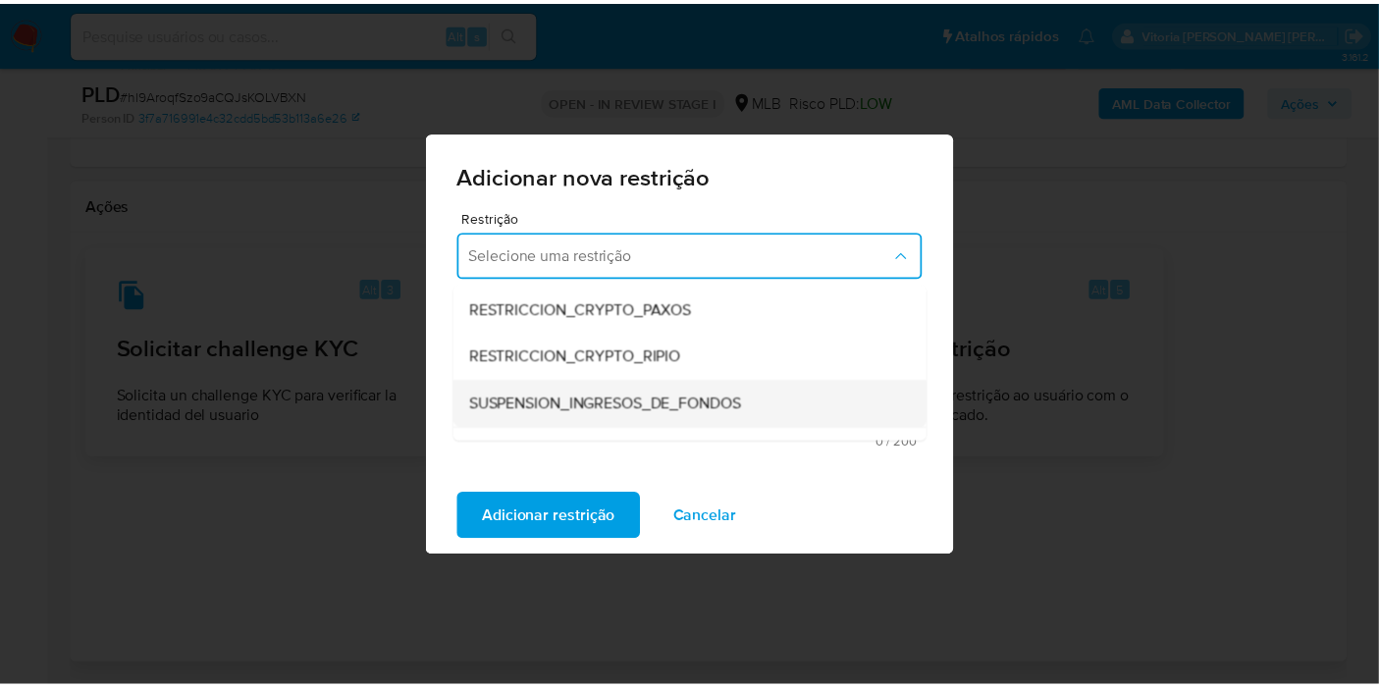
scroll to position [327, 0]
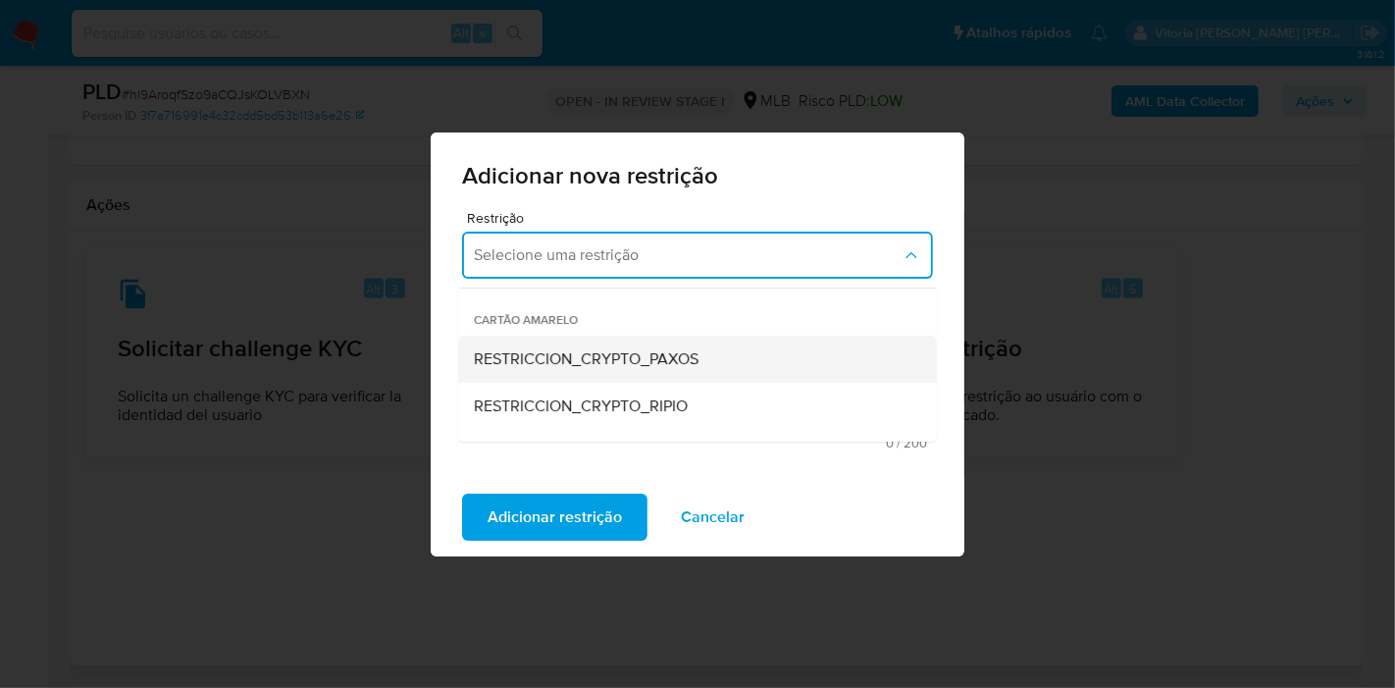
click at [642, 349] on span "RESTRICCION_CRYPTO_PAXOS" at bounding box center [586, 359] width 225 height 20
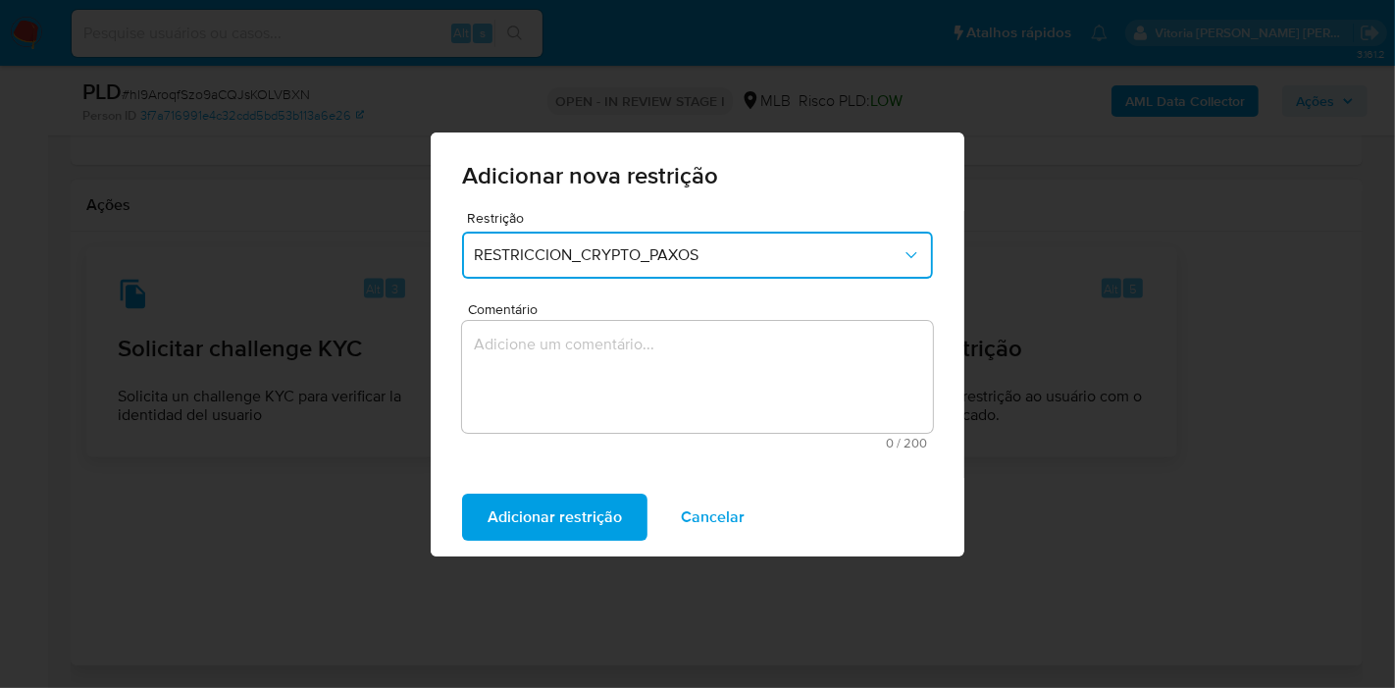
click at [580, 350] on textarea "Comentário" at bounding box center [697, 377] width 471 height 112
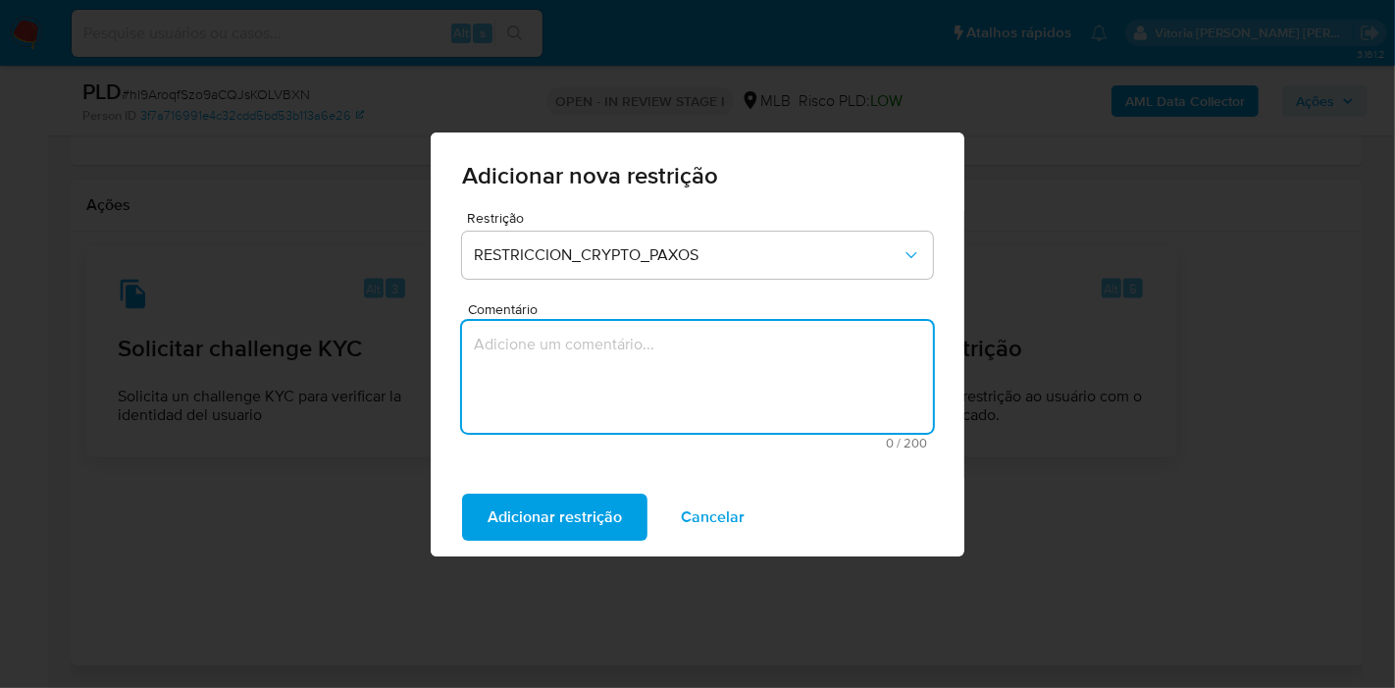
paste textarea "Encerramento realizado em atendimento à solicitação da Paxos, referente à desco…"
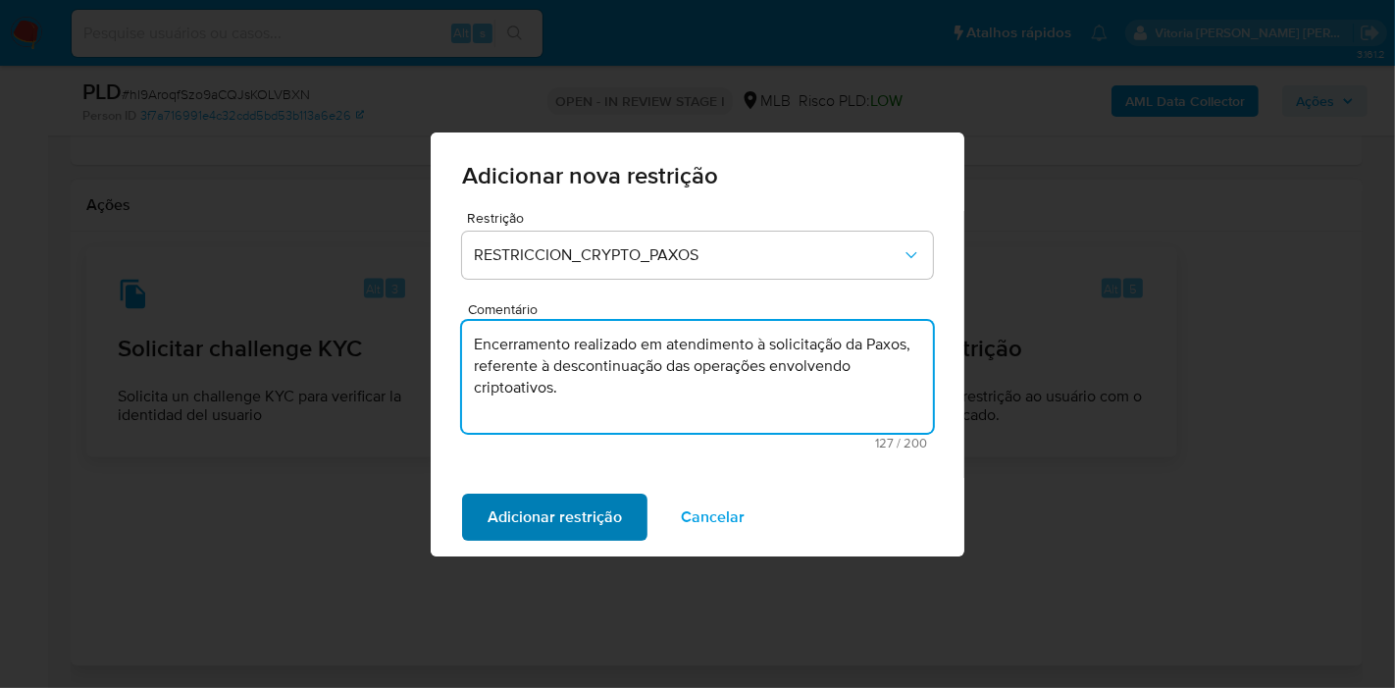
type textarea "Encerramento realizado em atendimento à solicitação da Paxos, referente à desco…"
click at [565, 518] on span "Adicionar restrição" at bounding box center [555, 517] width 134 height 43
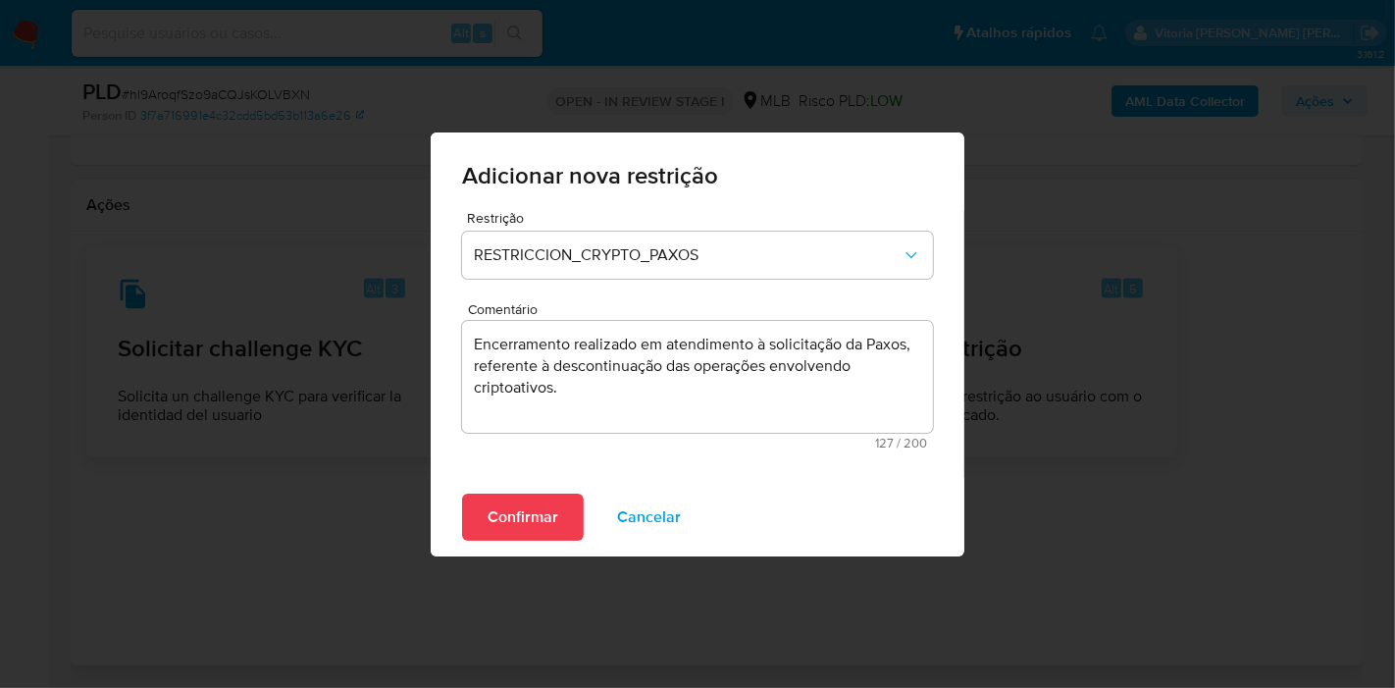
drag, startPoint x: 519, startPoint y: 514, endPoint x: 533, endPoint y: 511, distance: 14.0
click at [520, 513] on span "Confirmar" at bounding box center [523, 517] width 71 height 43
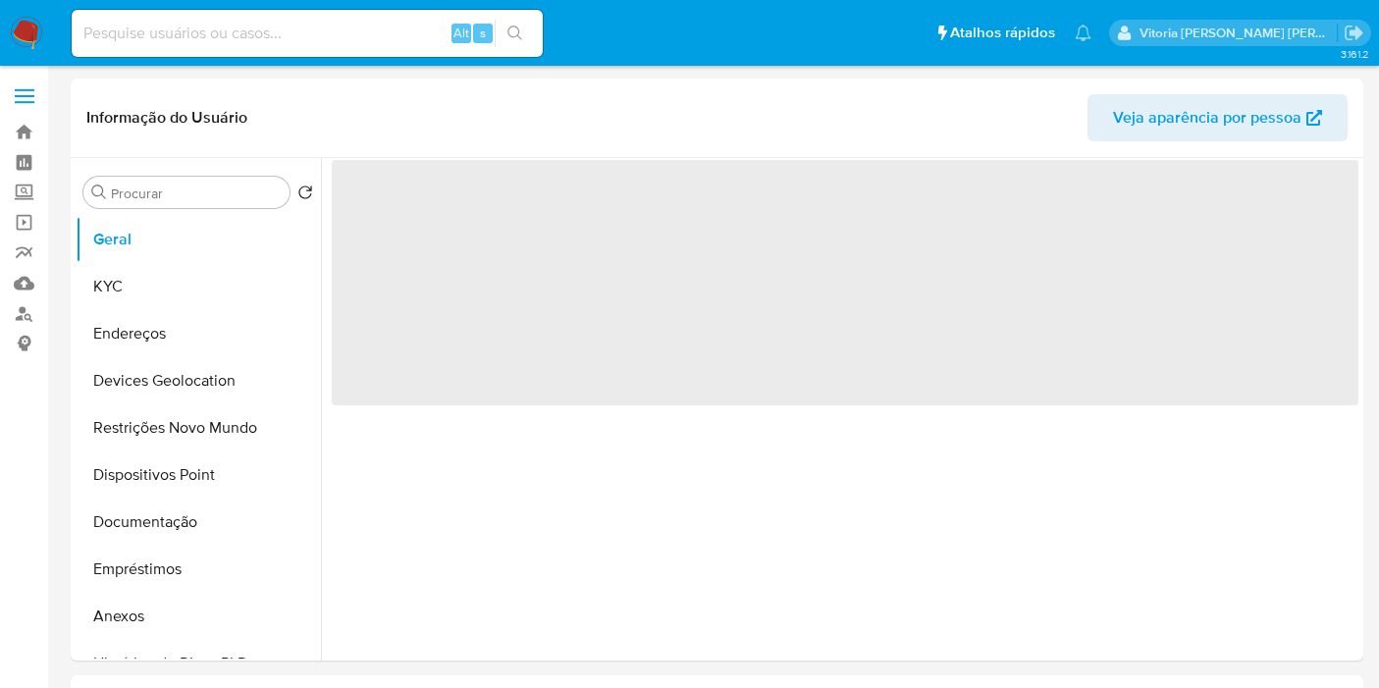
select select "10"
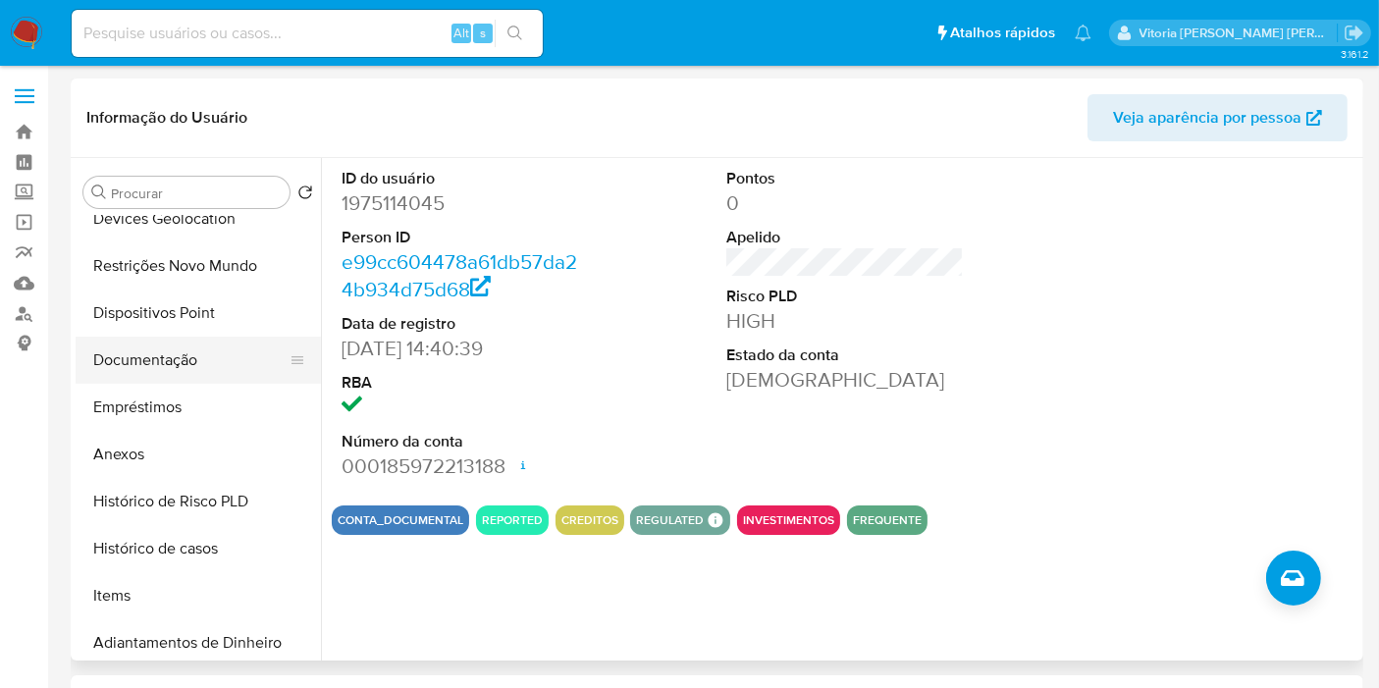
scroll to position [218, 0]
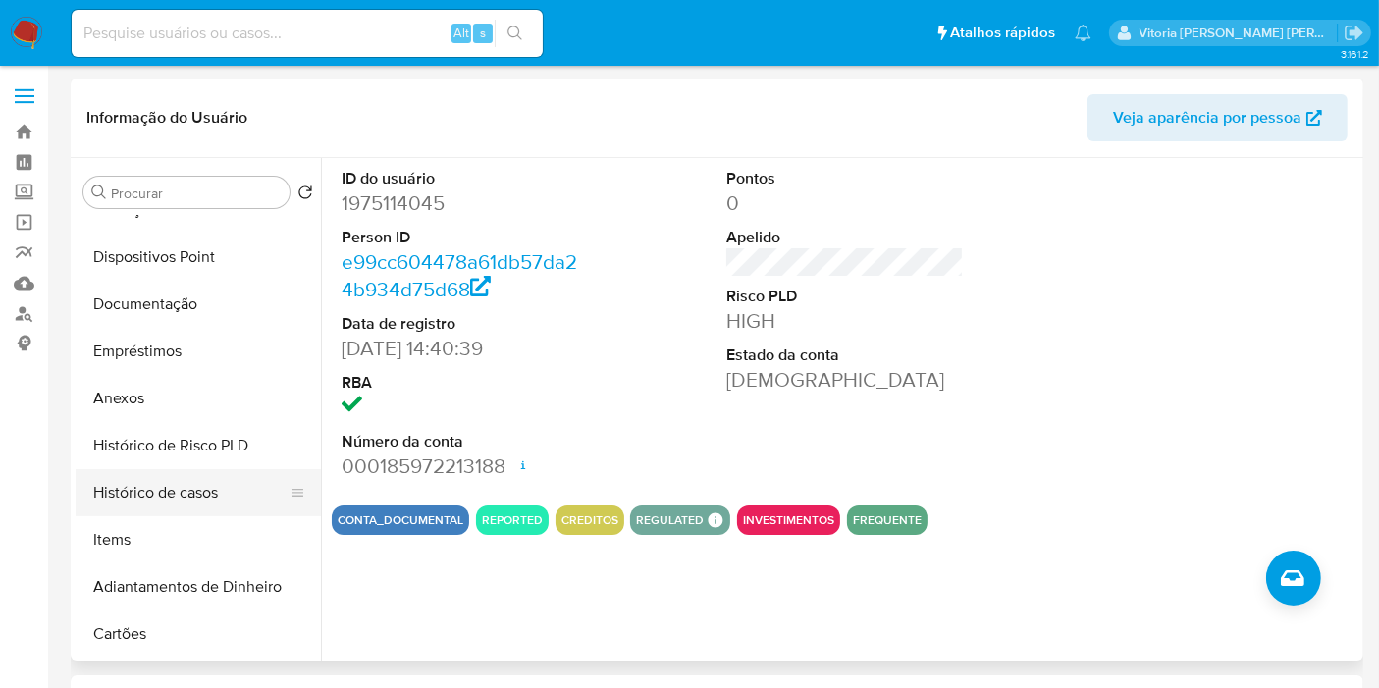
click at [171, 500] on button "Histórico de casos" at bounding box center [191, 492] width 230 height 47
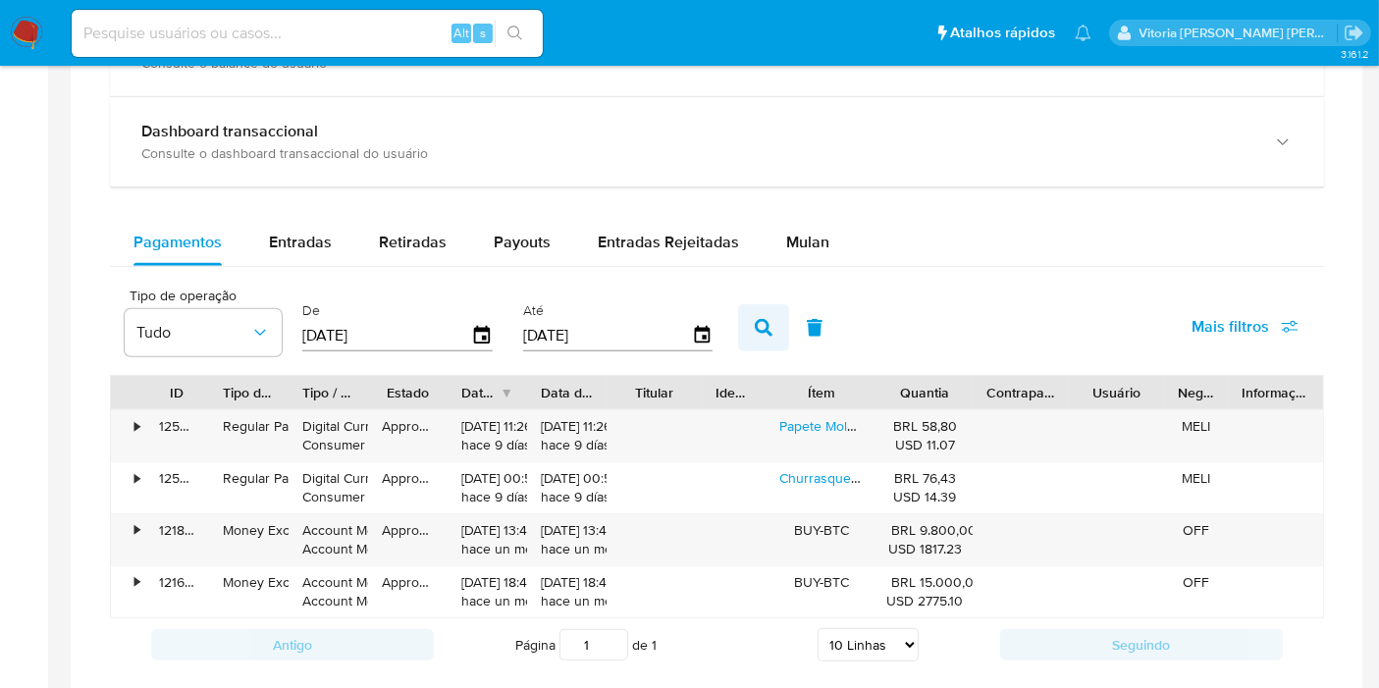
scroll to position [734, 0]
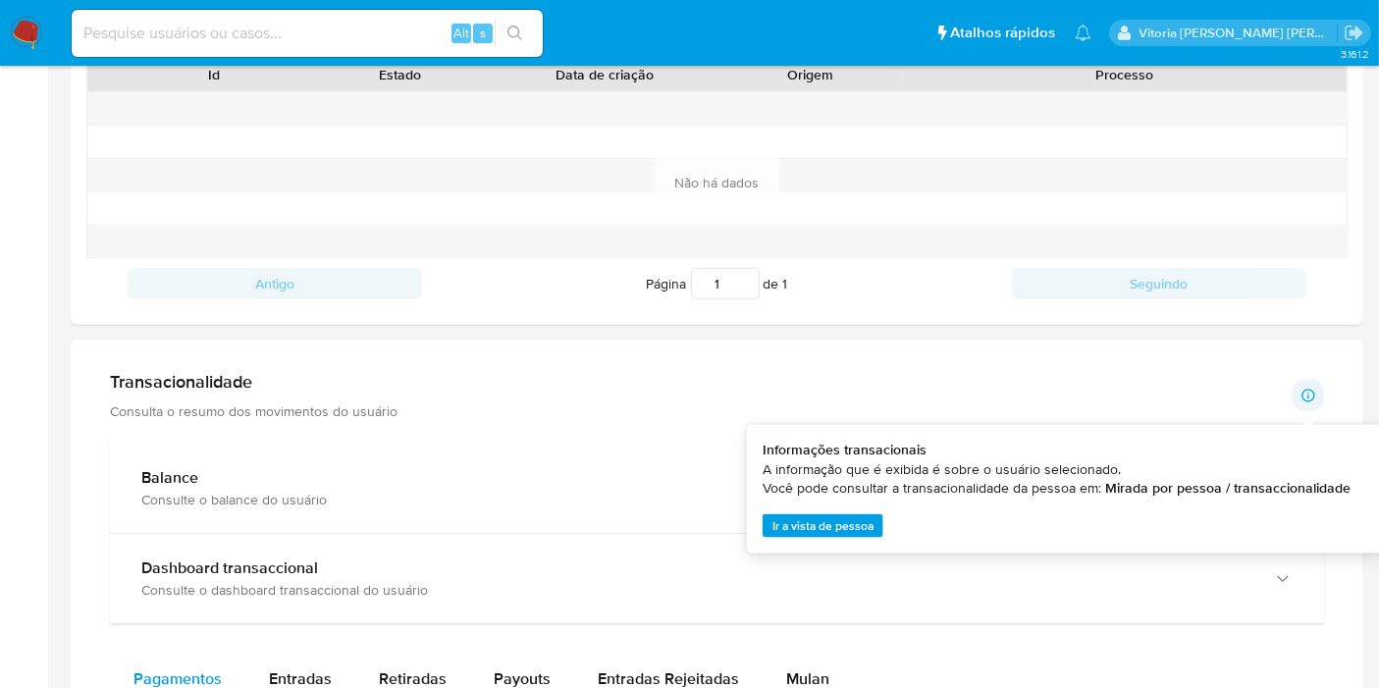
click at [1309, 397] on icon at bounding box center [1307, 396] width 13 height 13
click at [1314, 388] on icon at bounding box center [1308, 396] width 16 height 16
click at [1308, 388] on icon at bounding box center [1308, 396] width 16 height 16
click at [1306, 390] on icon at bounding box center [1308, 396] width 16 height 16
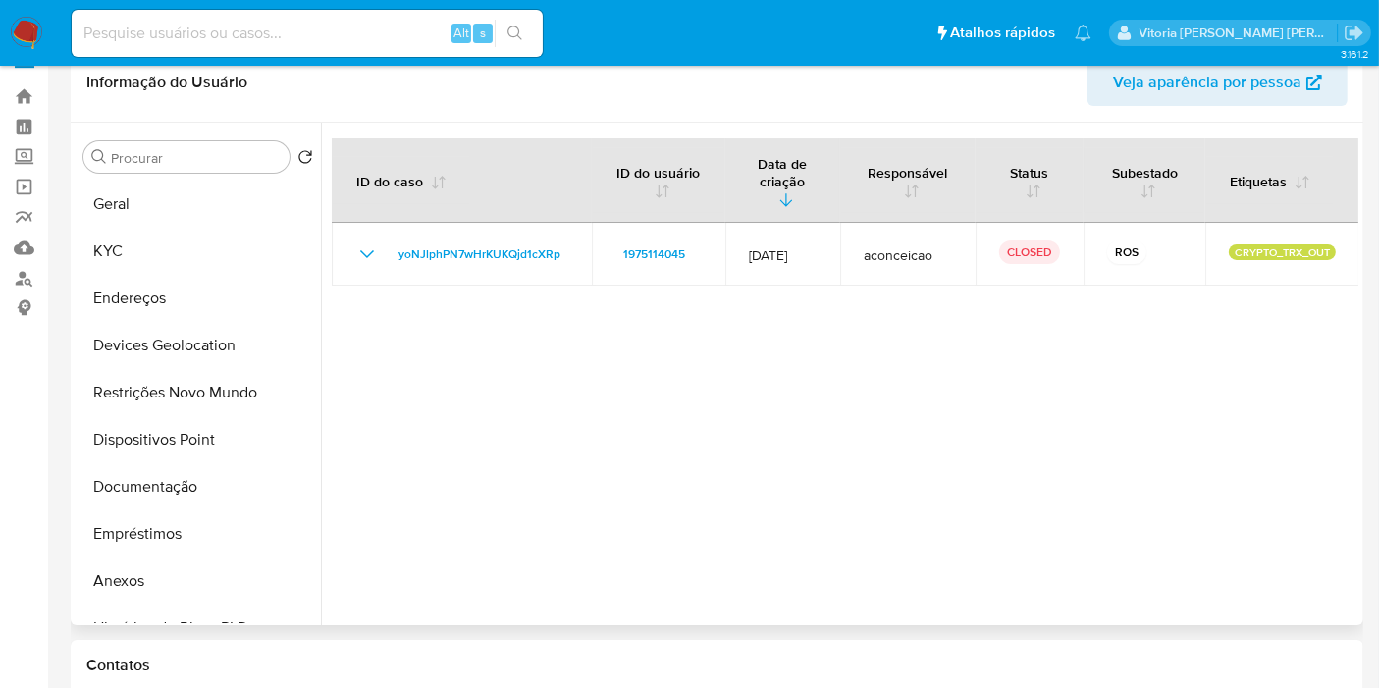
scroll to position [0, 0]
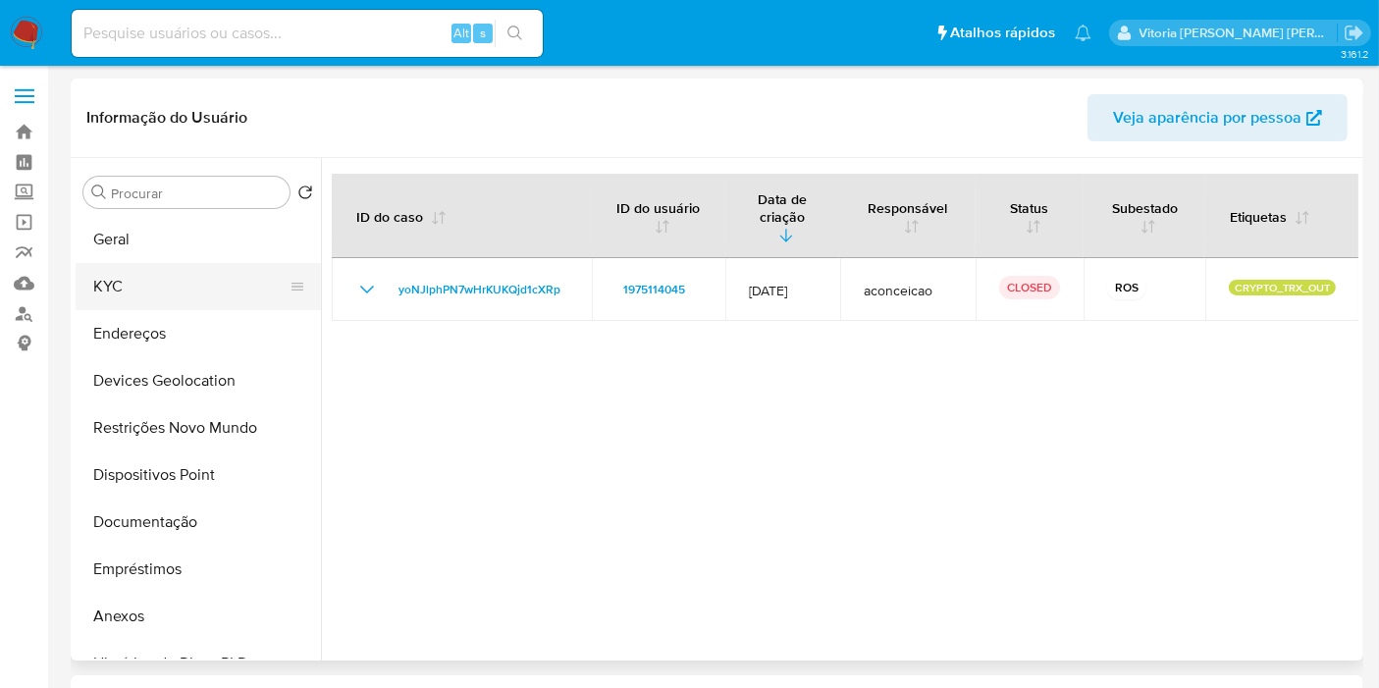
click at [139, 273] on button "KYC" at bounding box center [191, 286] width 230 height 47
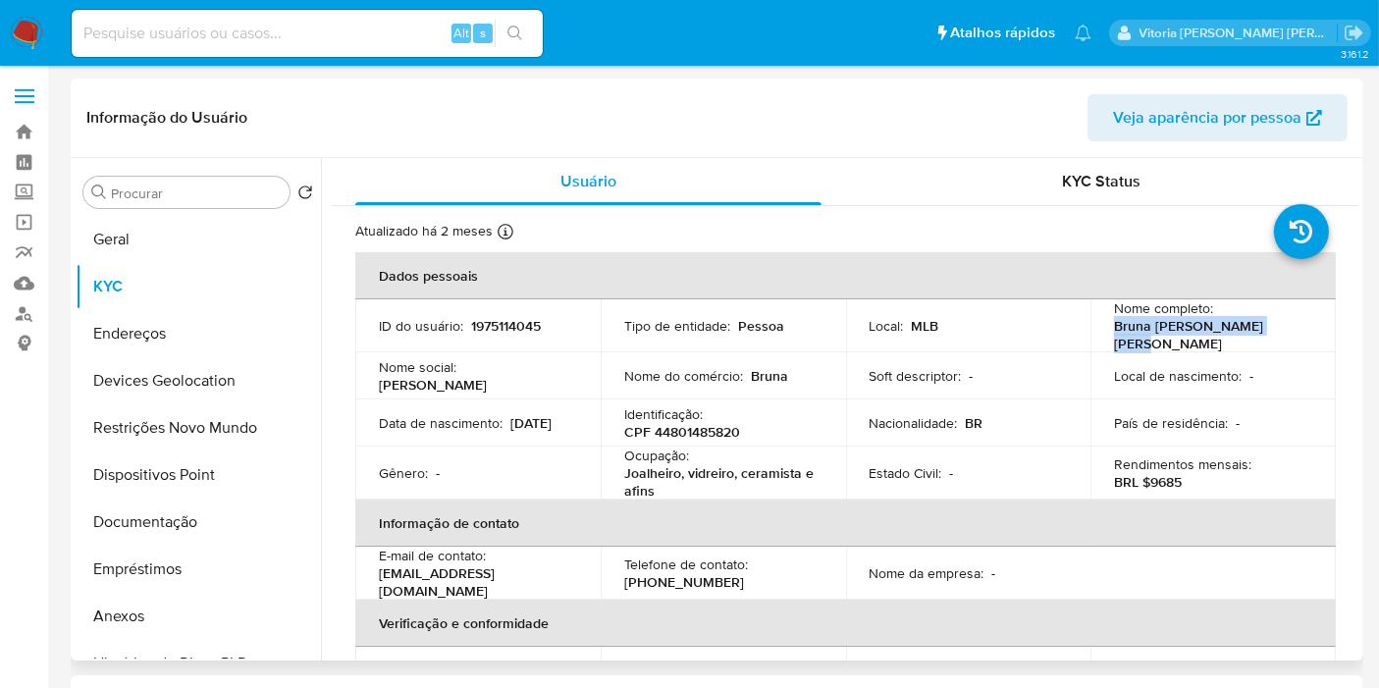
drag, startPoint x: 1272, startPoint y: 340, endPoint x: 1110, endPoint y: 338, distance: 161.9
click at [1114, 338] on div "Nome completo : Bruna Cristina Lima Valim" at bounding box center [1213, 325] width 198 height 53
copy p "Bruna Cristina Lima Valim"
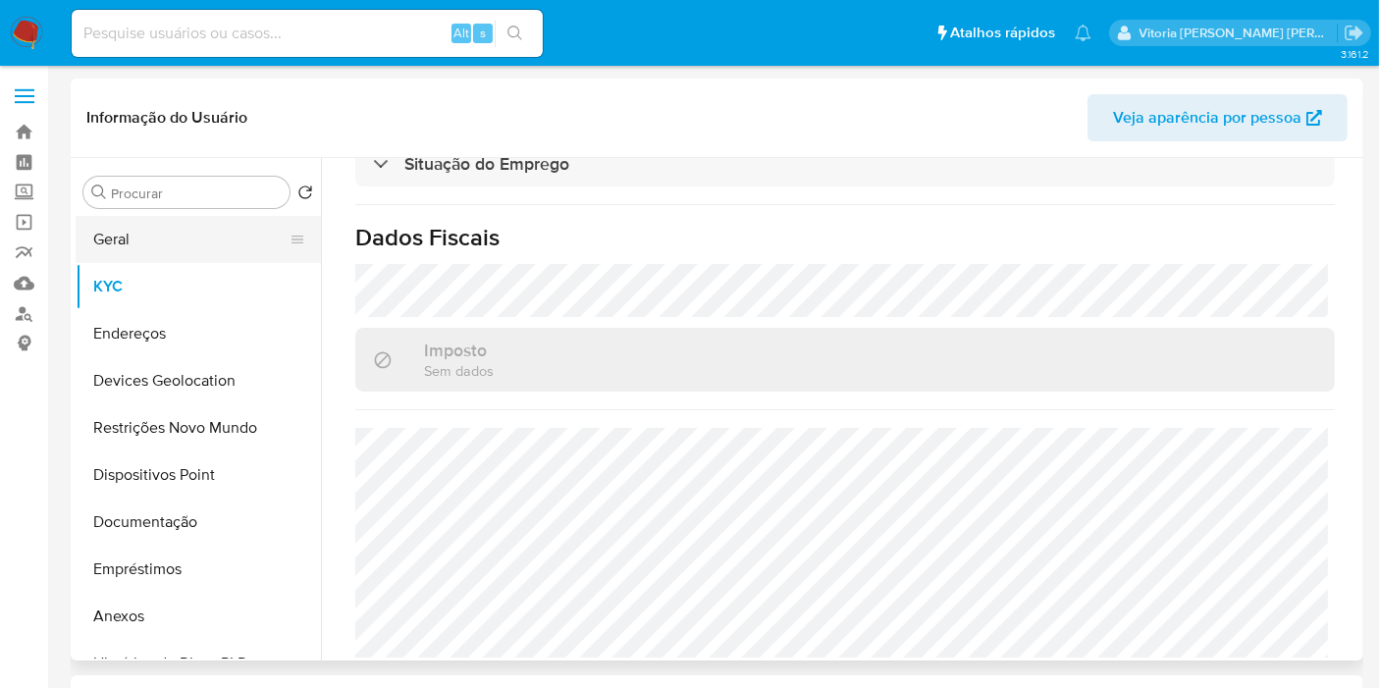
click at [121, 251] on button "Geral" at bounding box center [191, 239] width 230 height 47
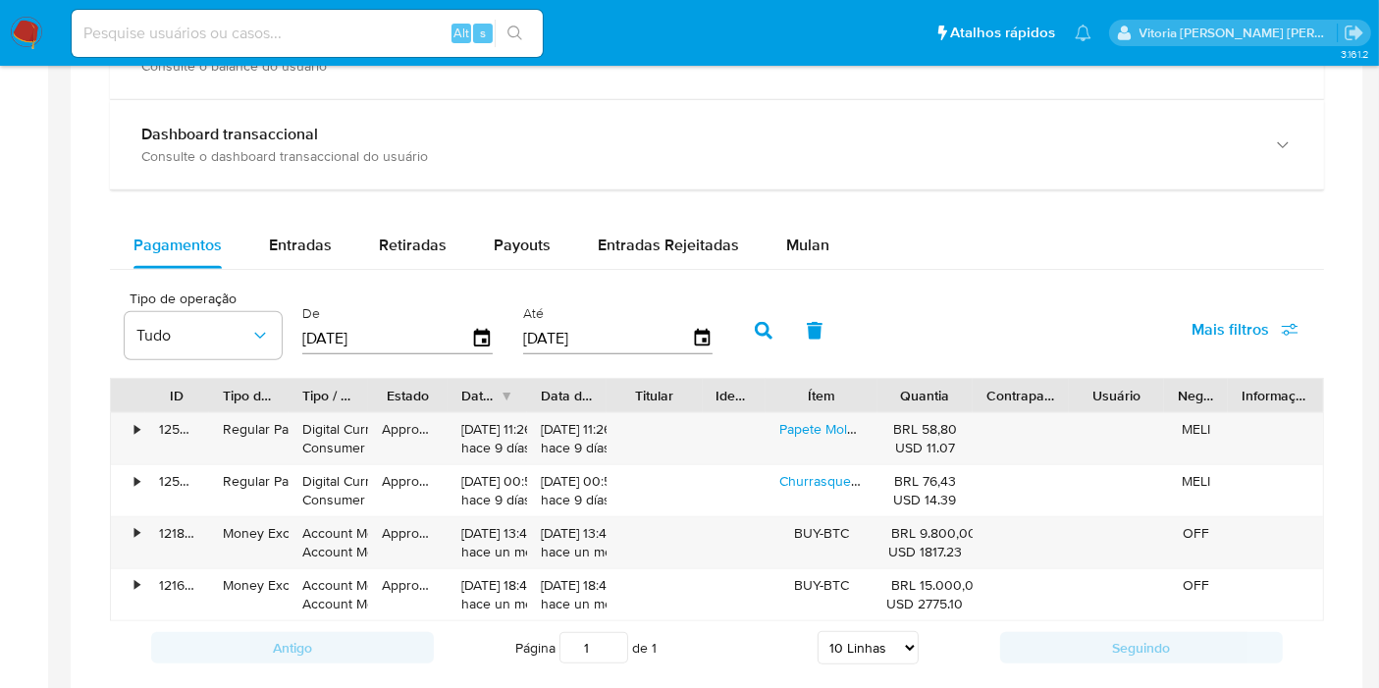
scroll to position [1199, 0]
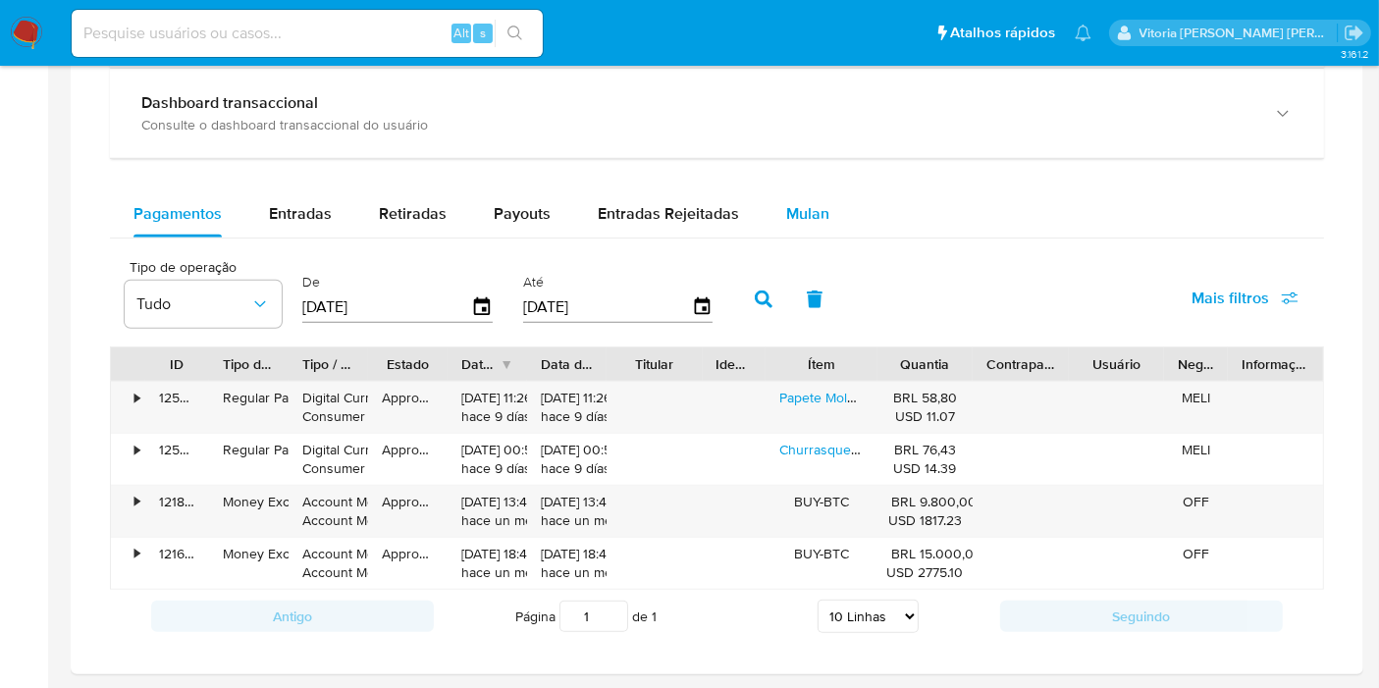
click at [824, 213] on button "Mulan" at bounding box center [807, 213] width 90 height 47
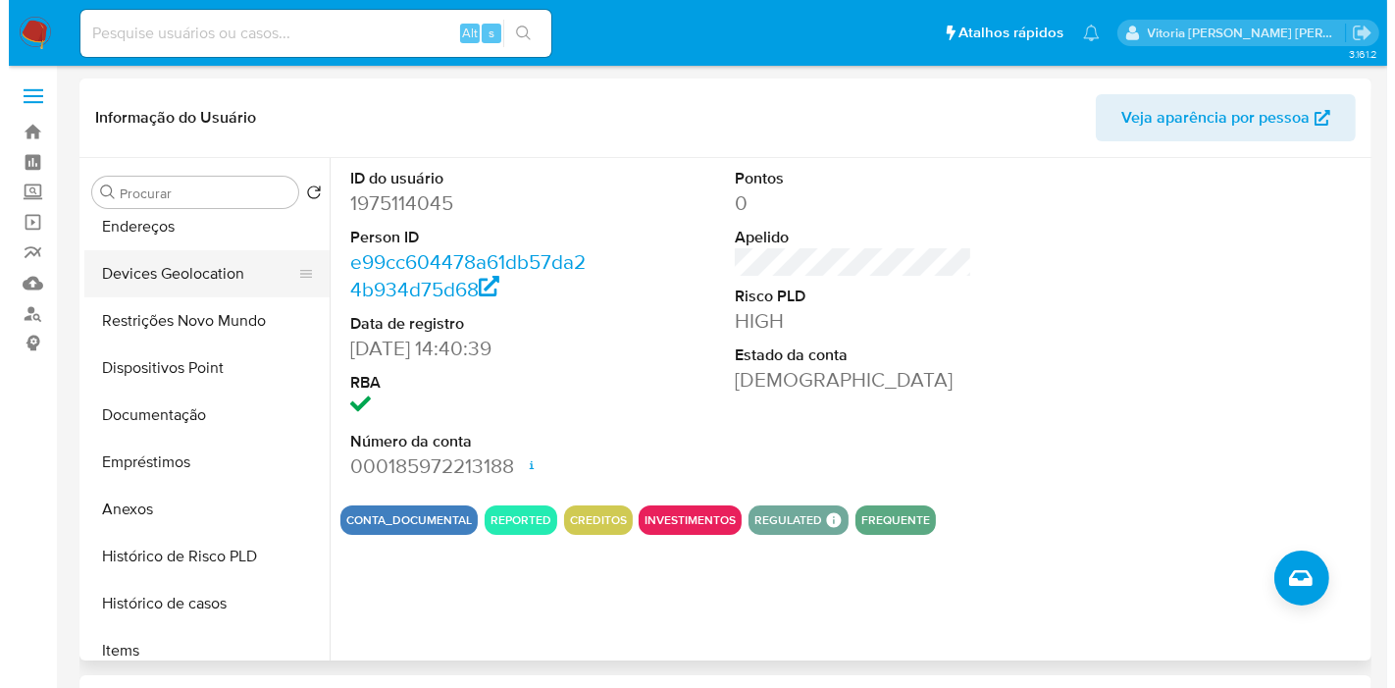
scroll to position [0, 0]
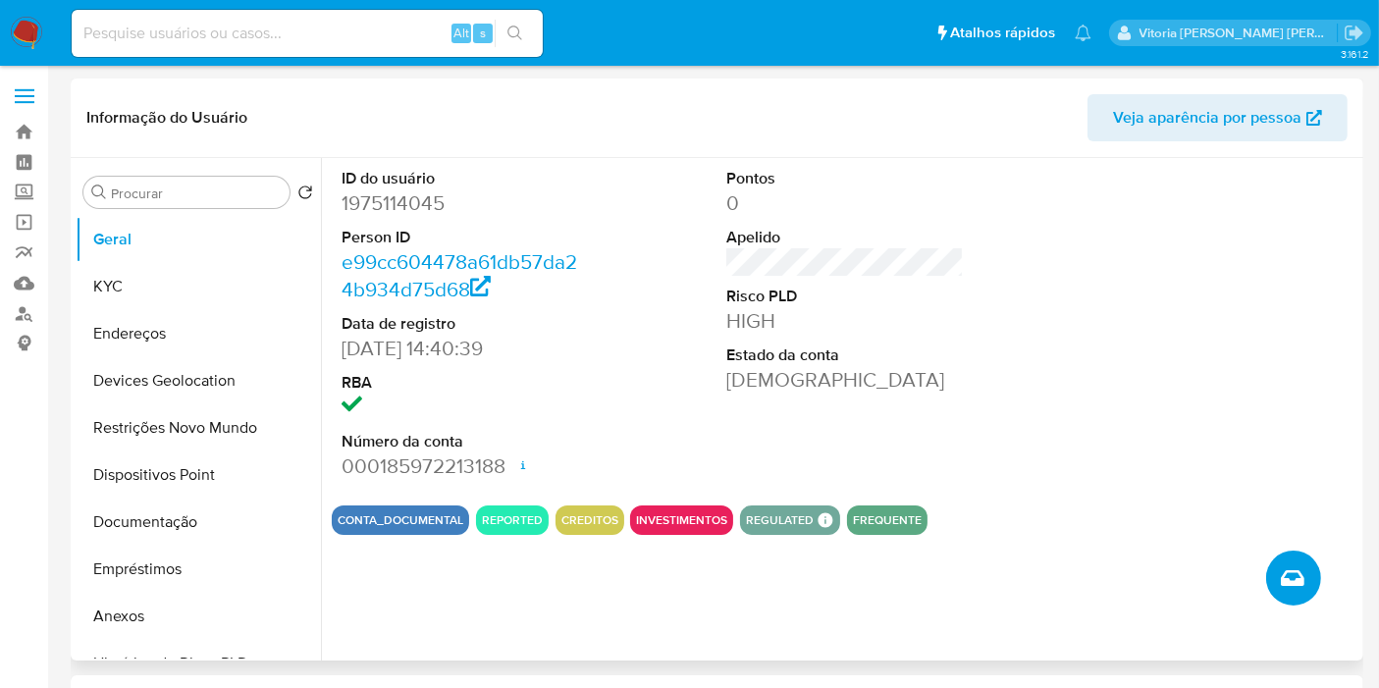
click at [1286, 561] on button "Criar caso manual" at bounding box center [1293, 577] width 55 height 55
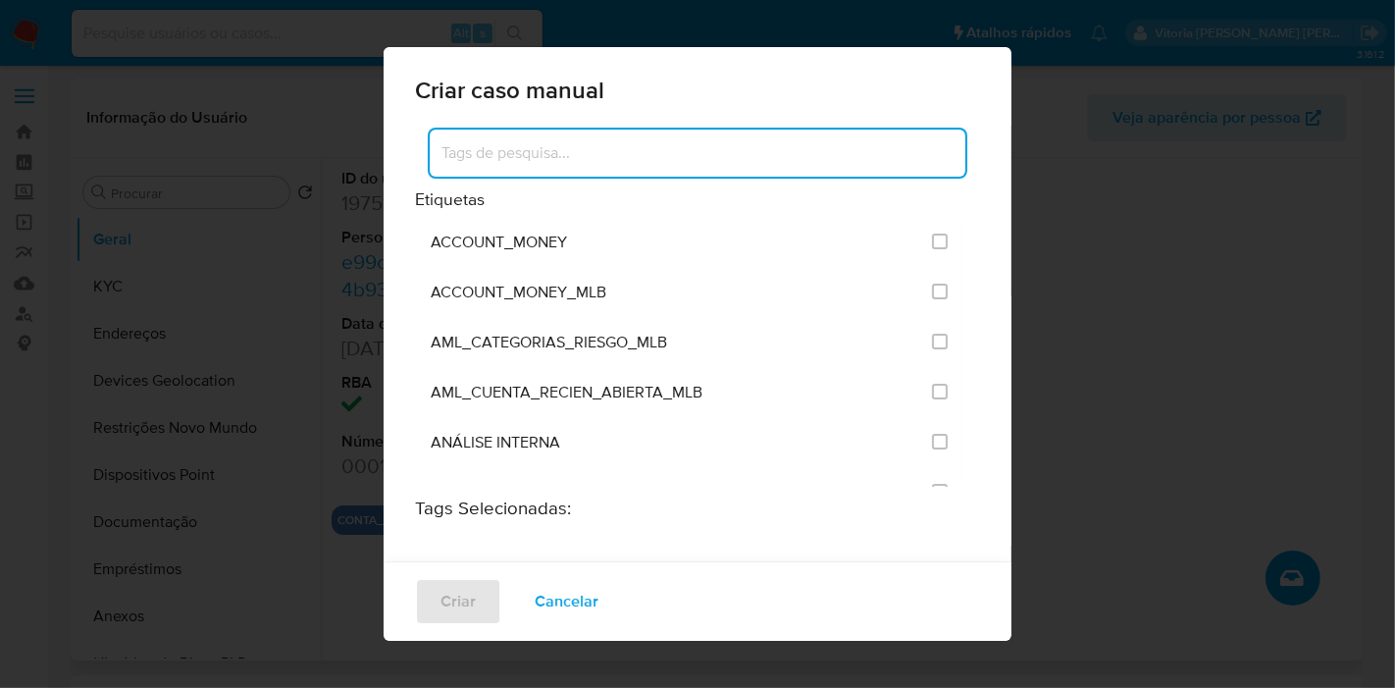
click at [615, 153] on input at bounding box center [698, 153] width 536 height 26
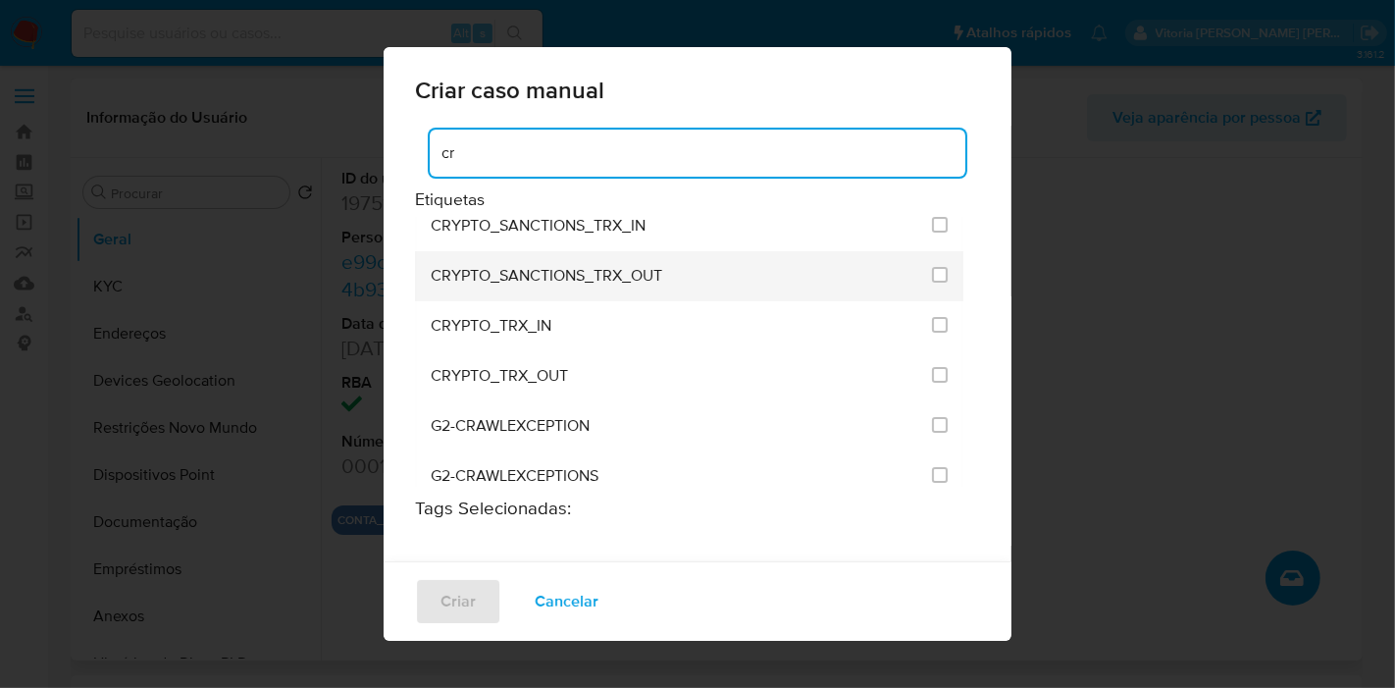
scroll to position [218, 0]
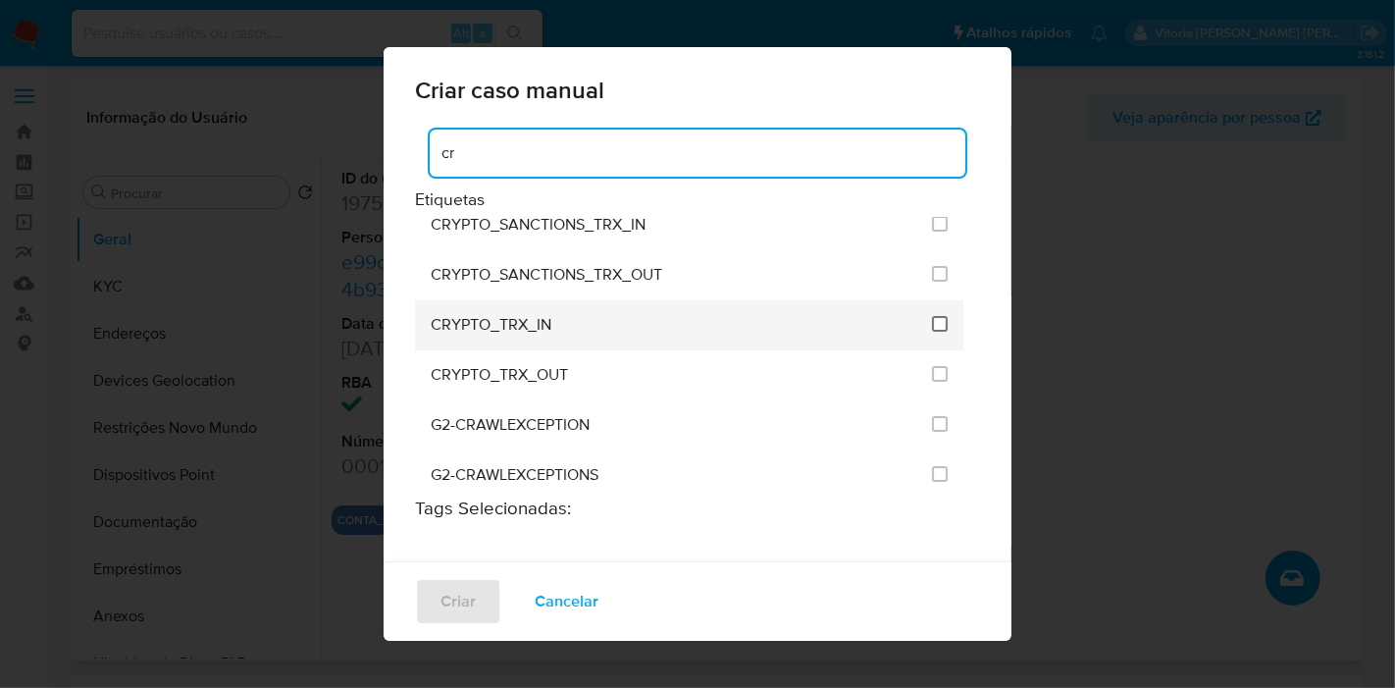
type input "cr"
click at [932, 319] on input "1961" at bounding box center [940, 324] width 16 height 16
checkbox input "true"
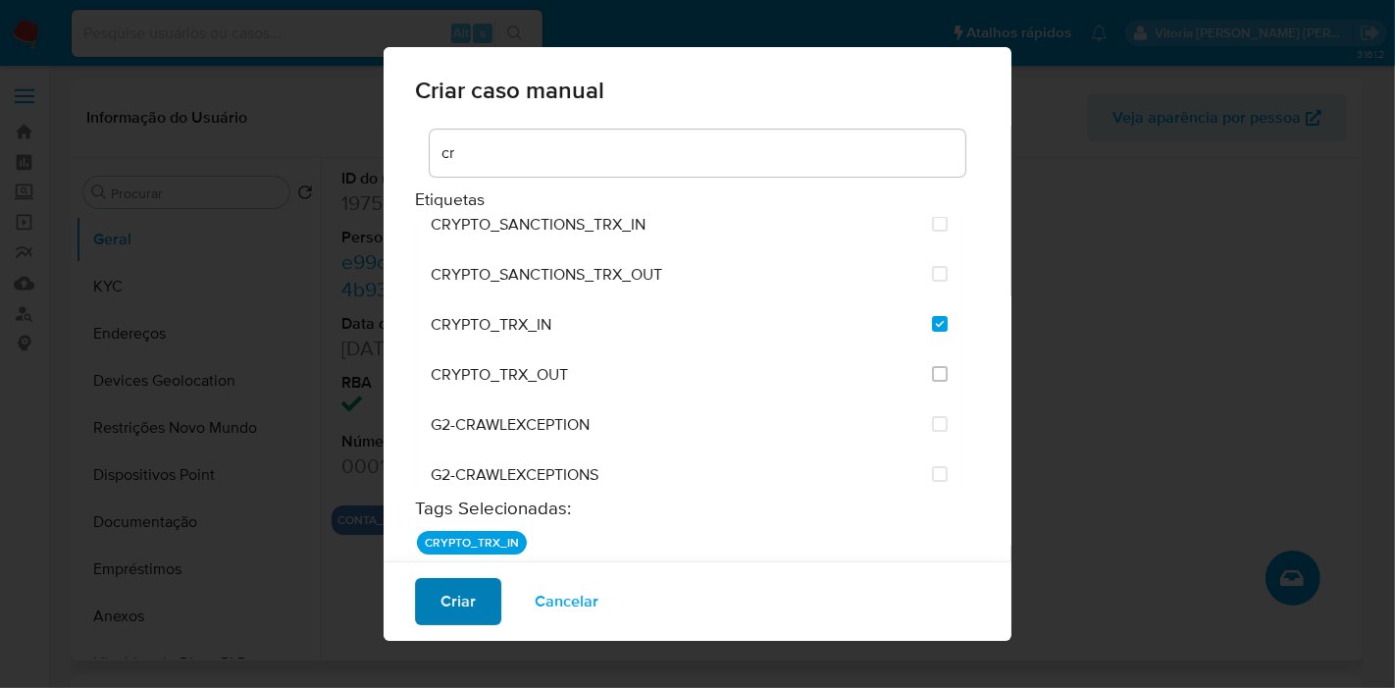
click at [462, 602] on span "Criar" at bounding box center [458, 601] width 35 height 43
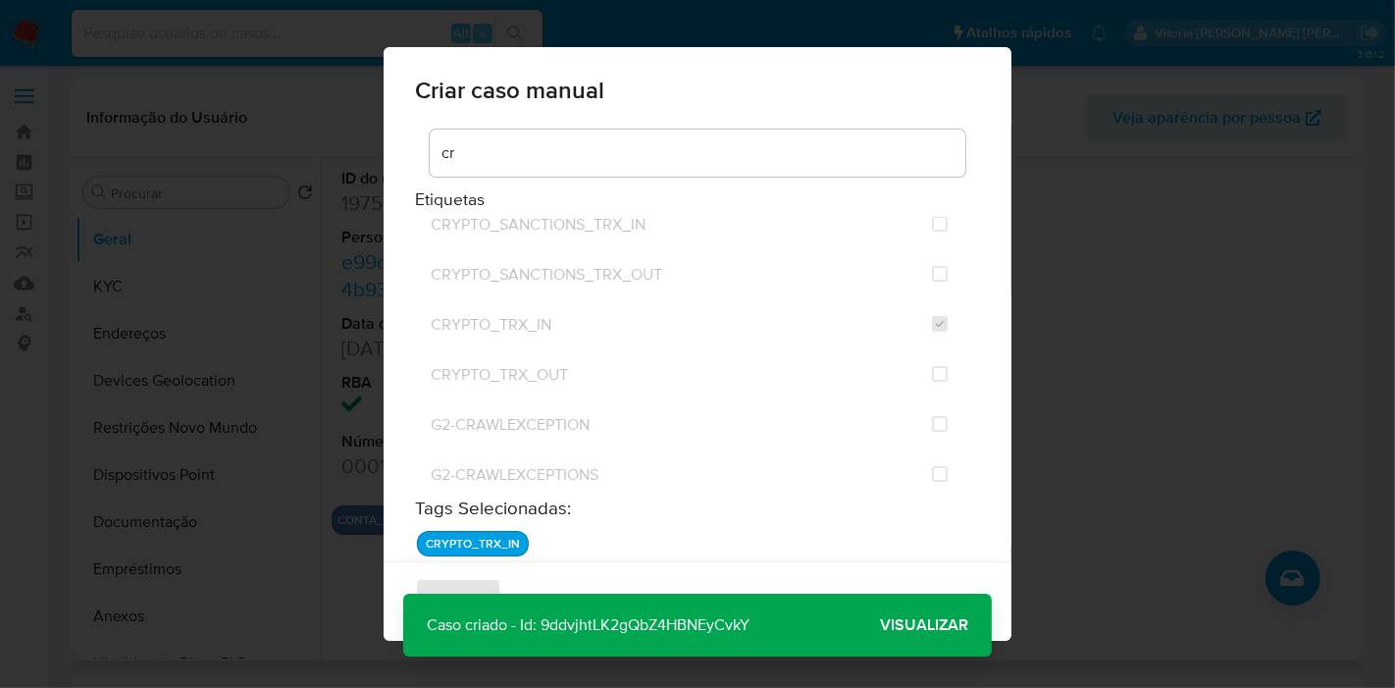
click at [955, 625] on span "Visualizar" at bounding box center [924, 625] width 88 height 0
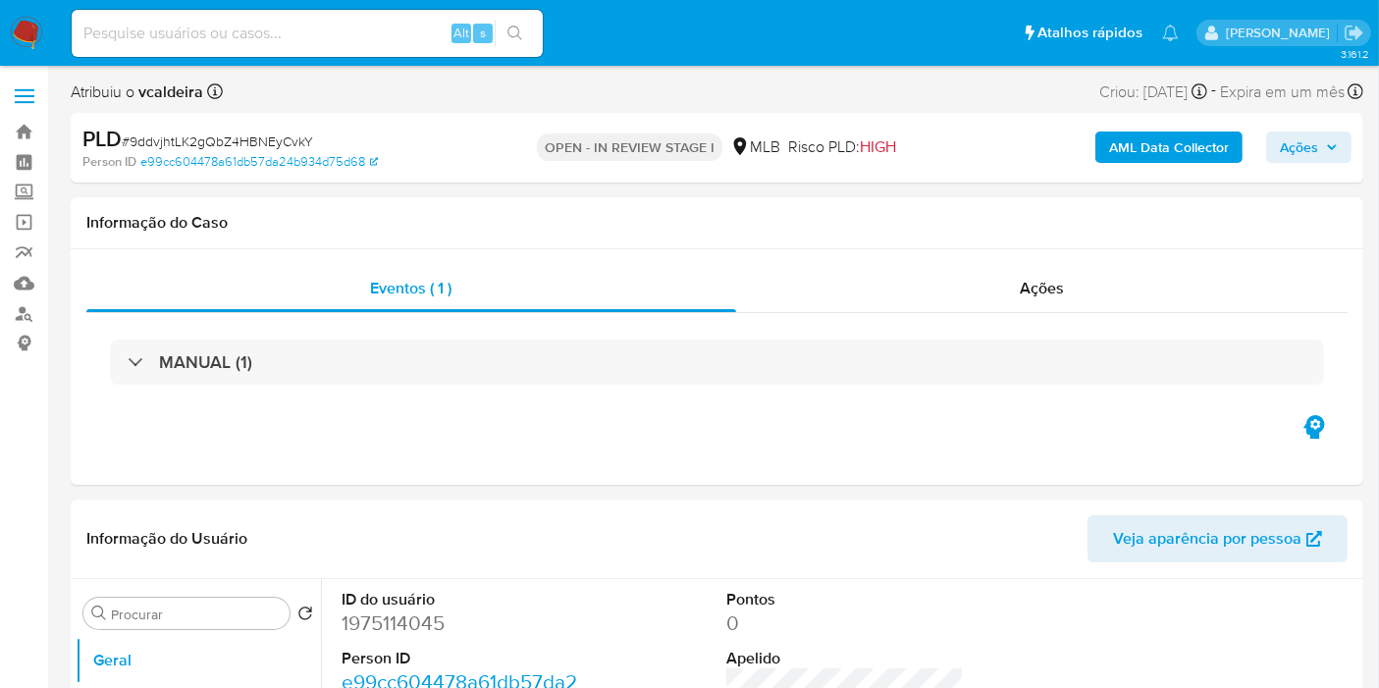
select select "10"
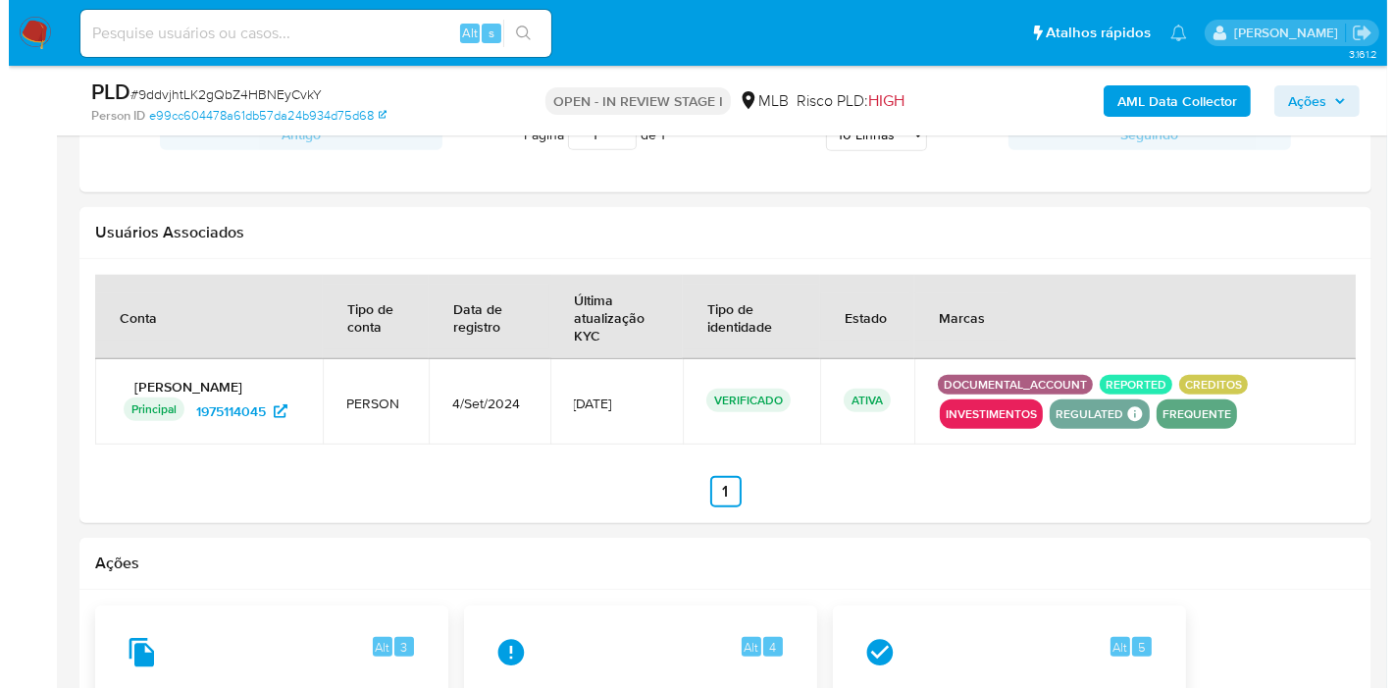
scroll to position [2504, 0]
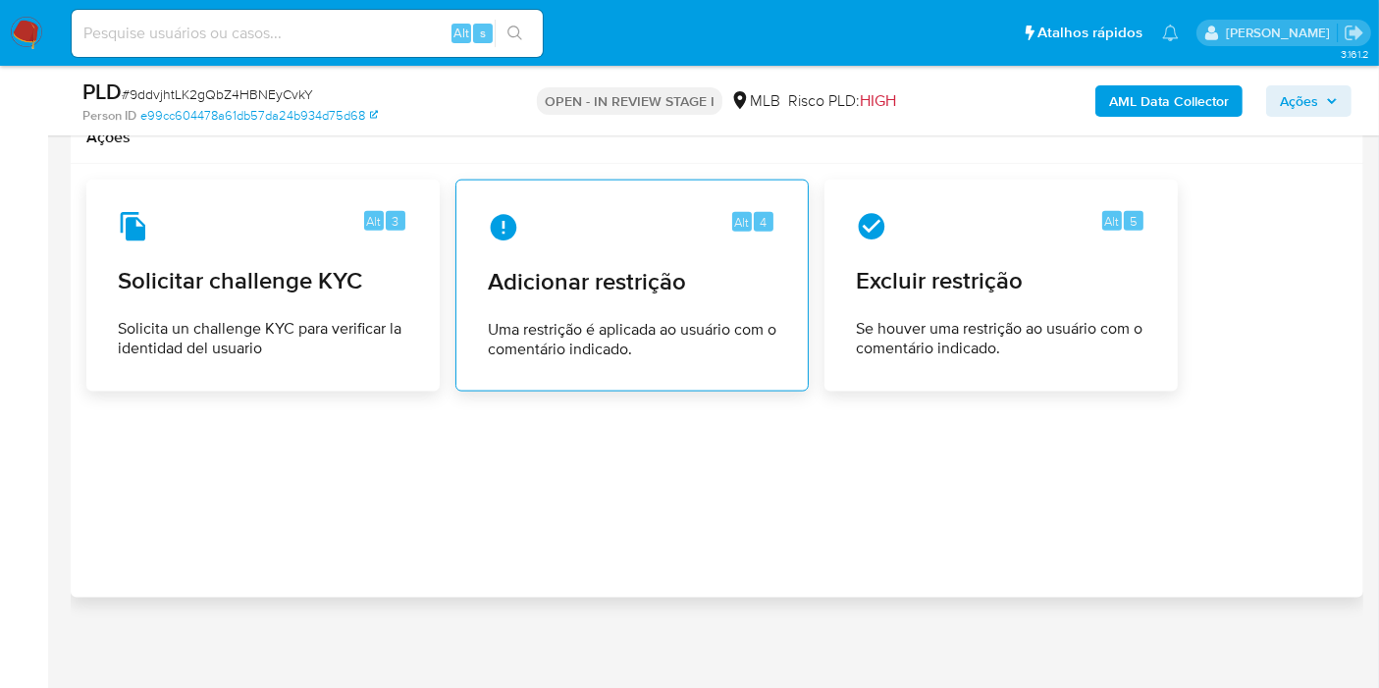
click at [705, 250] on div "Alt 4 Adicionar restrição Uma restrição é aplicada ao usuário com o comentário …" at bounding box center [632, 285] width 320 height 179
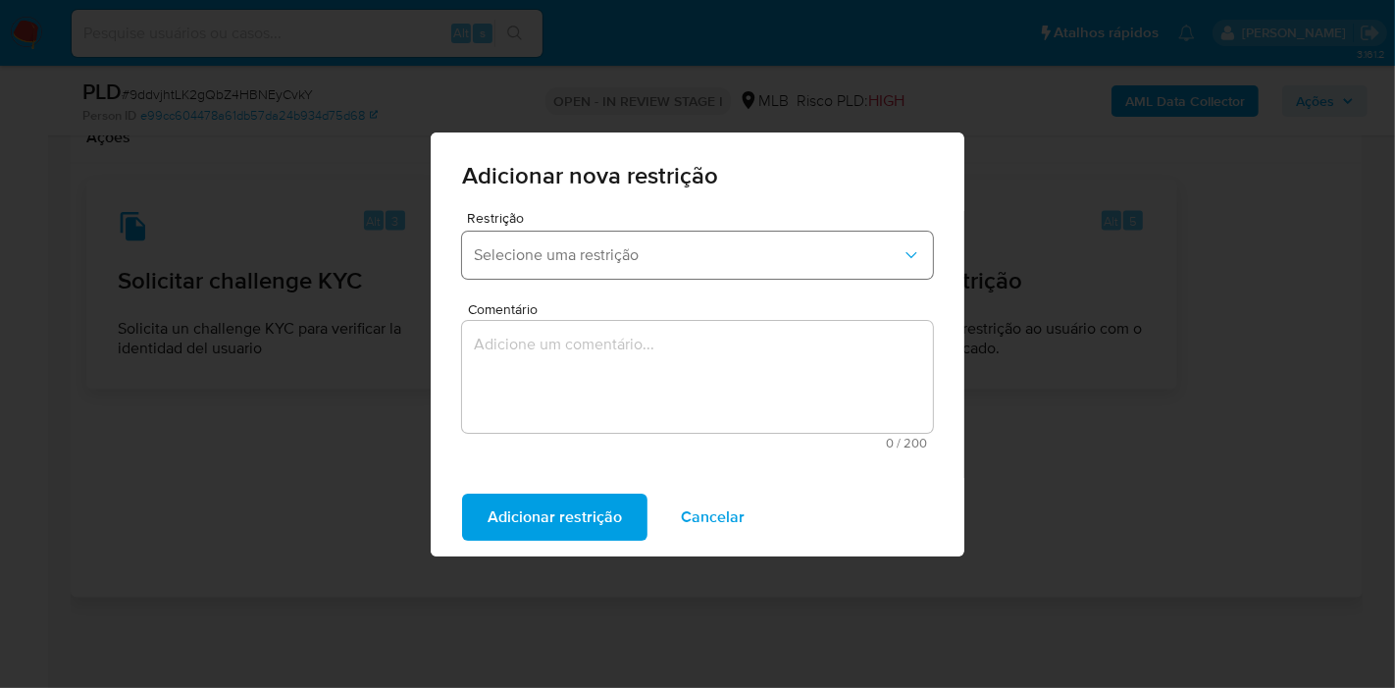
click at [713, 265] on button "Selecione uma restrição" at bounding box center [697, 255] width 471 height 47
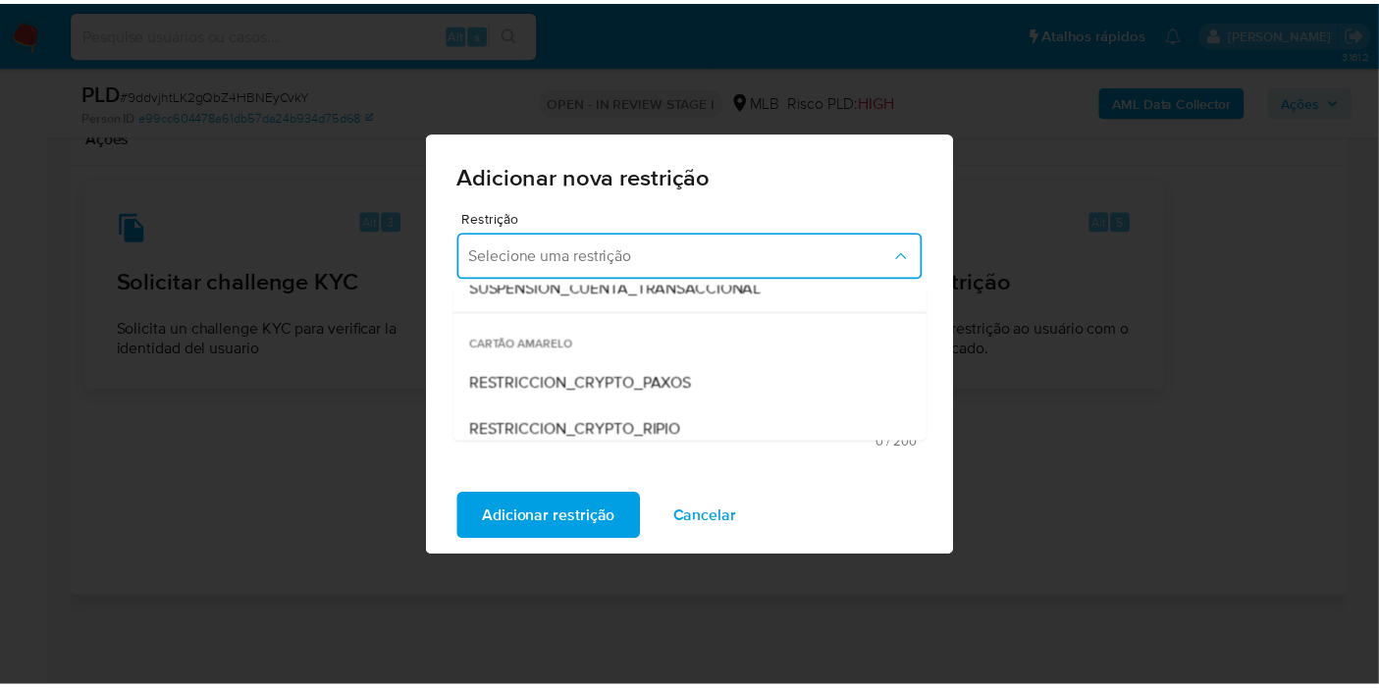
scroll to position [347, 0]
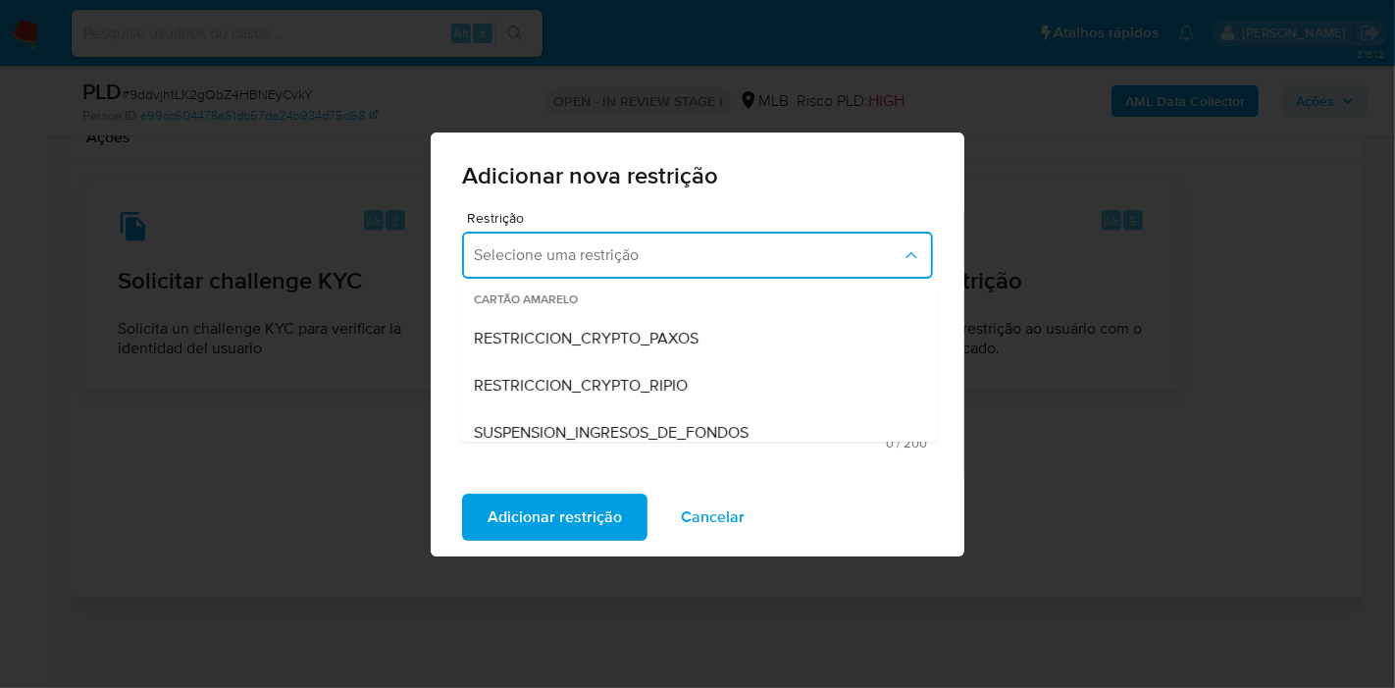
click at [615, 348] on div "RESTRICCION_CRYPTO_PAXOS" at bounding box center [692, 338] width 436 height 47
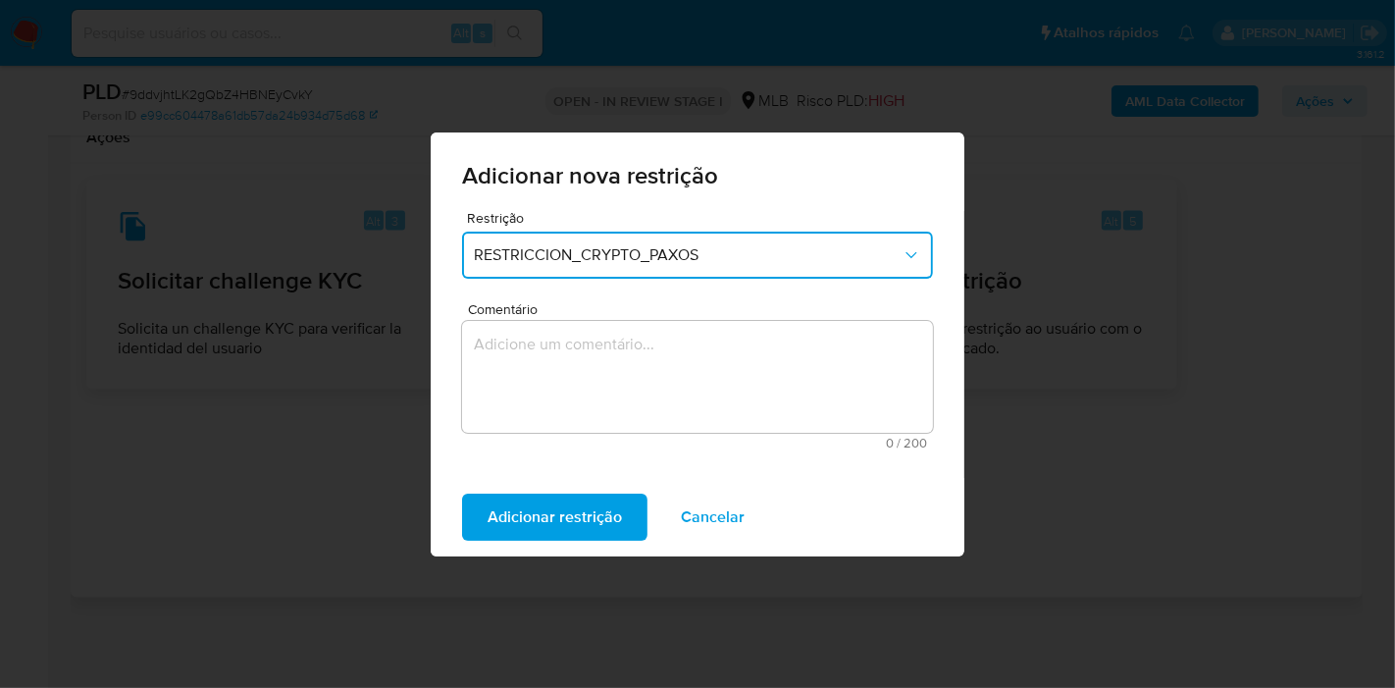
click at [610, 321] on textarea "Comentário" at bounding box center [697, 377] width 471 height 112
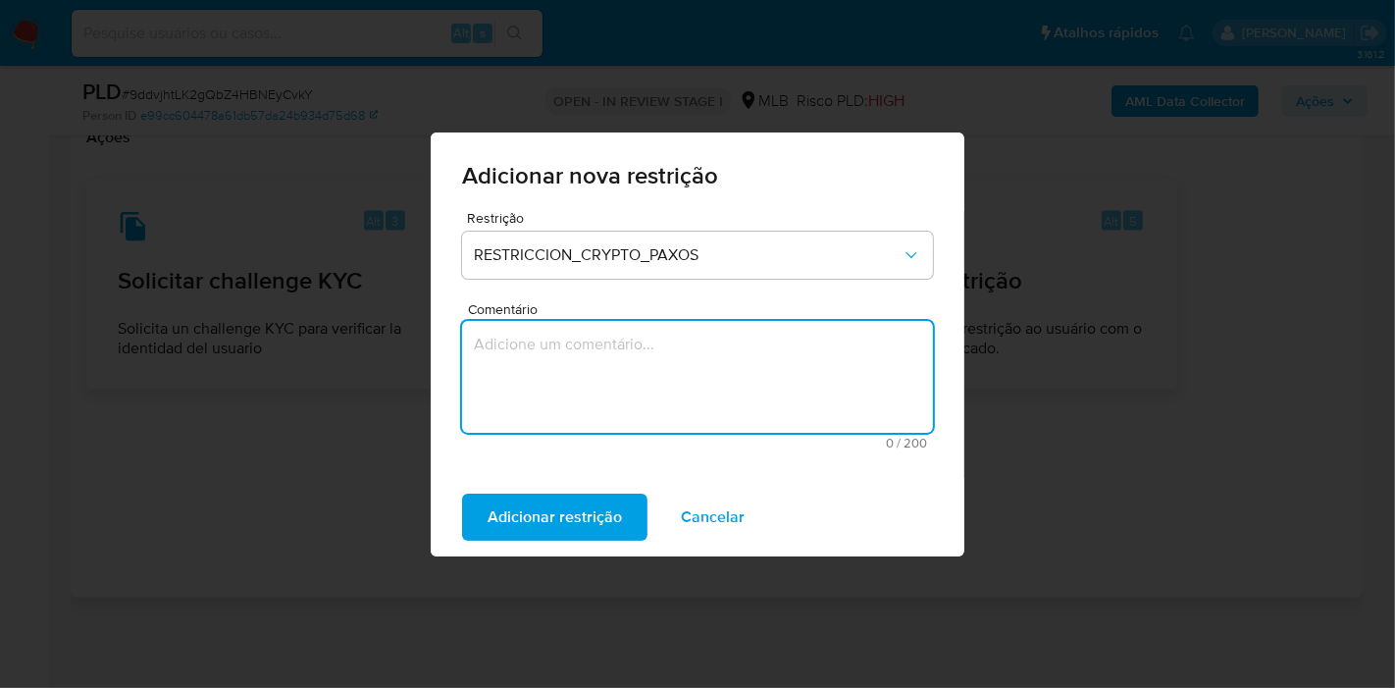
paste textarea "Encerramento realizado em atendimento à solicitação da Paxos, referente à desco…"
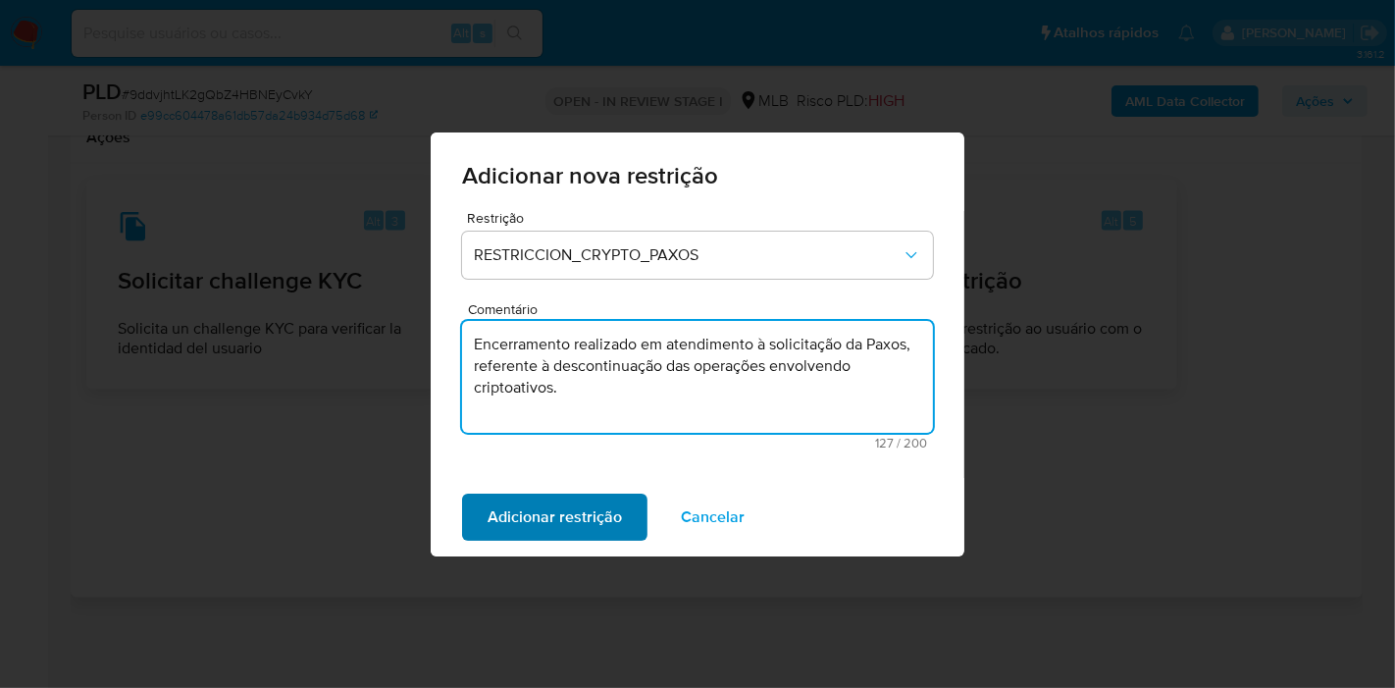
type textarea "Encerramento realizado em atendimento à solicitação da Paxos, referente à desco…"
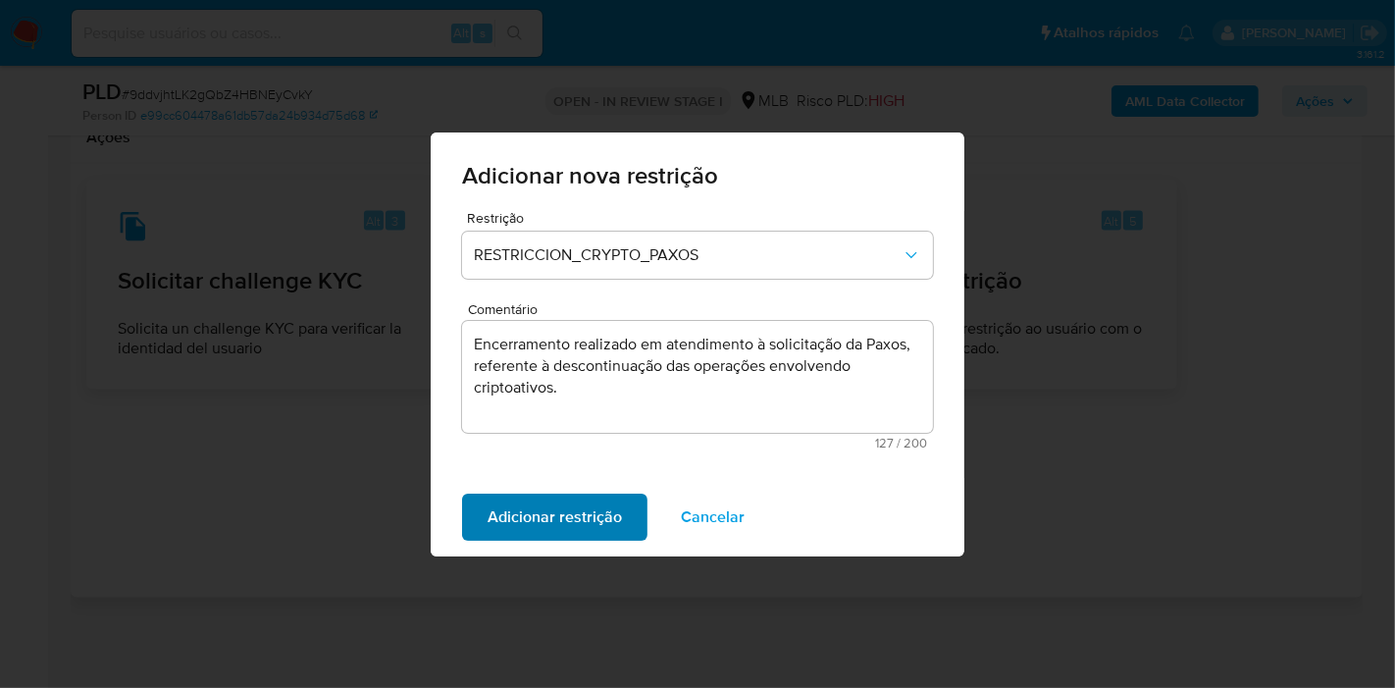
click at [572, 521] on span "Adicionar restrição" at bounding box center [555, 517] width 134 height 43
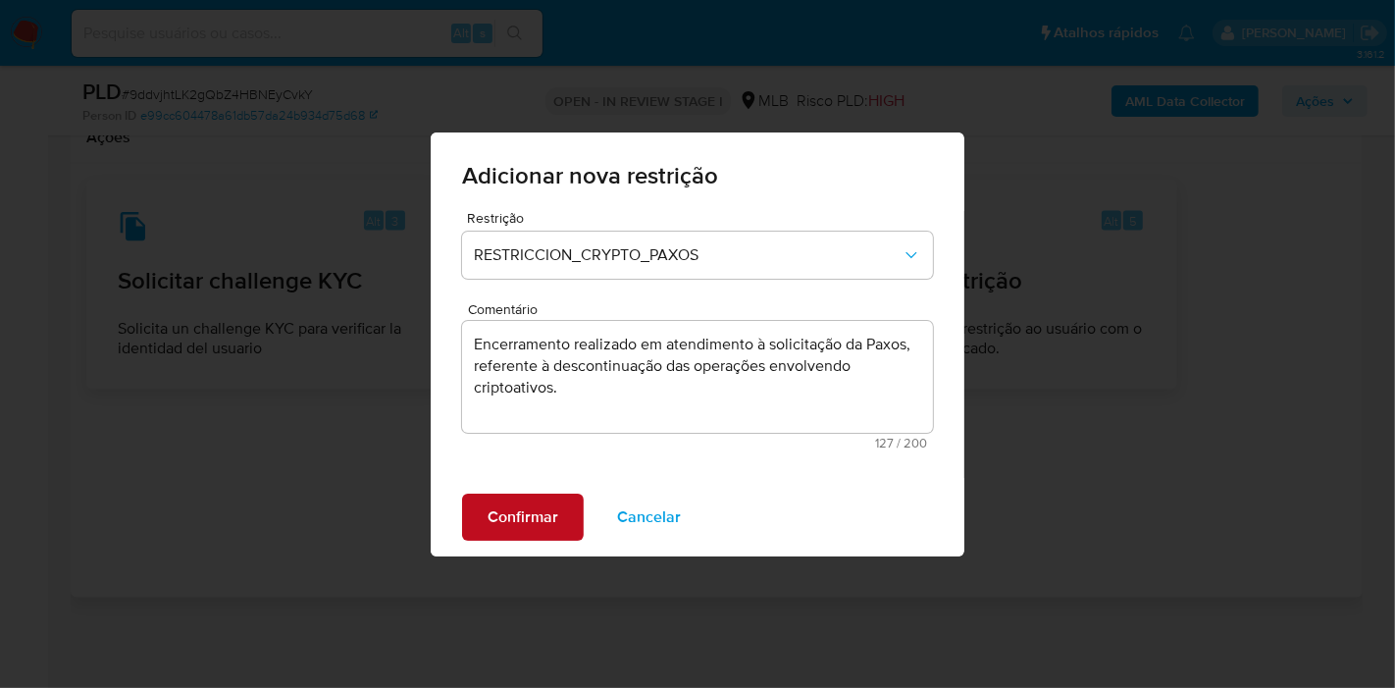
click at [539, 532] on span "Confirmar" at bounding box center [523, 517] width 71 height 43
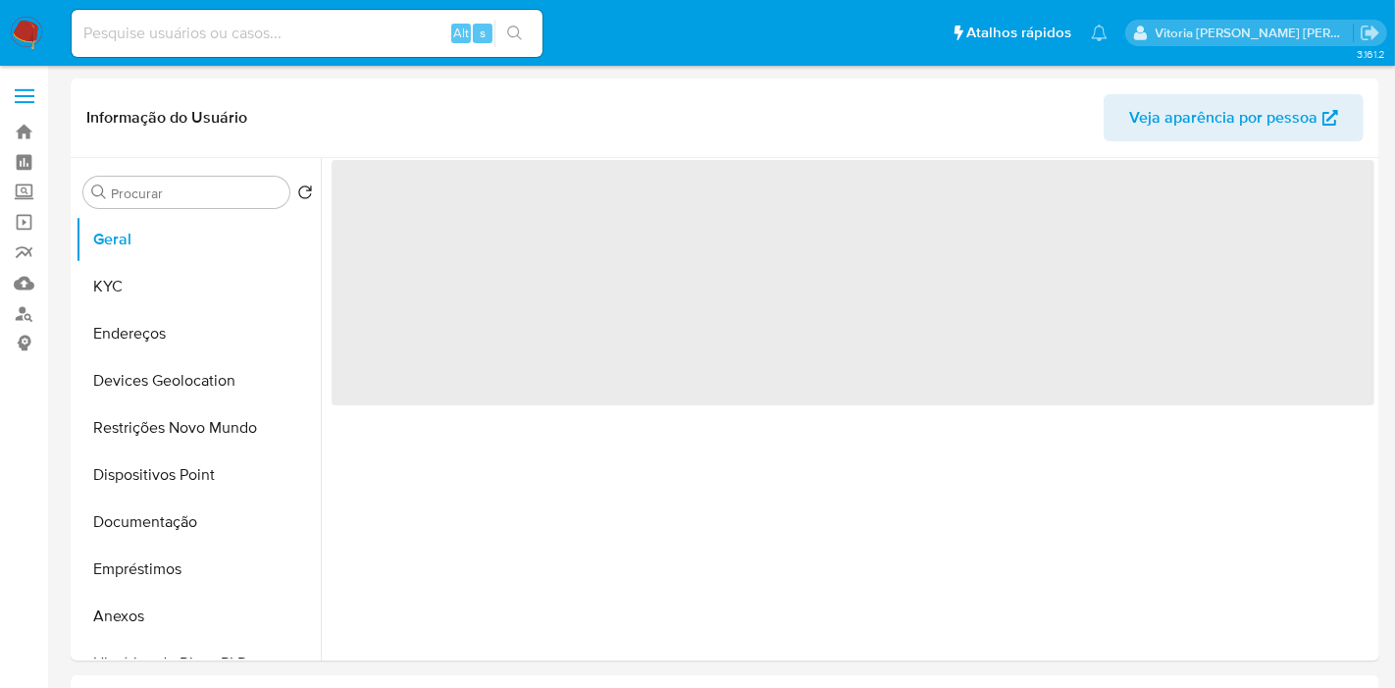
select select "10"
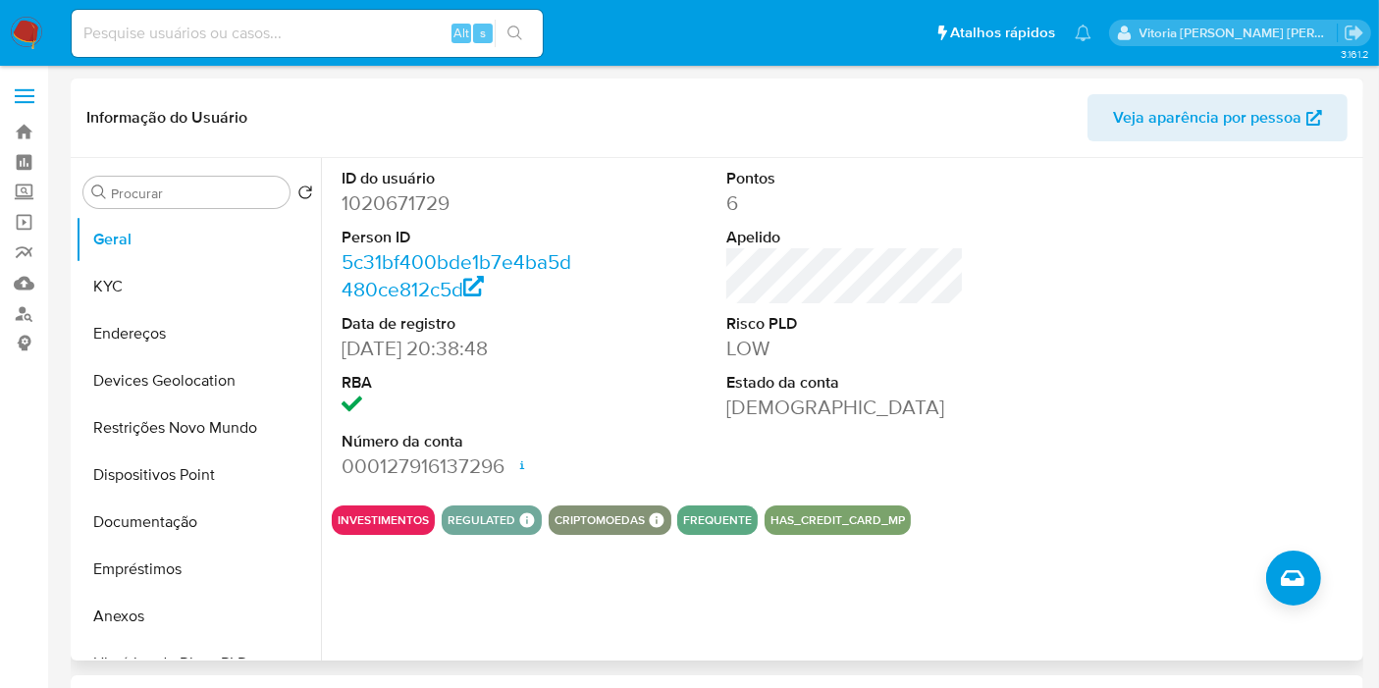
click at [406, 201] on dd "1020671729" at bounding box center [459, 202] width 237 height 27
copy dd "1020671729"
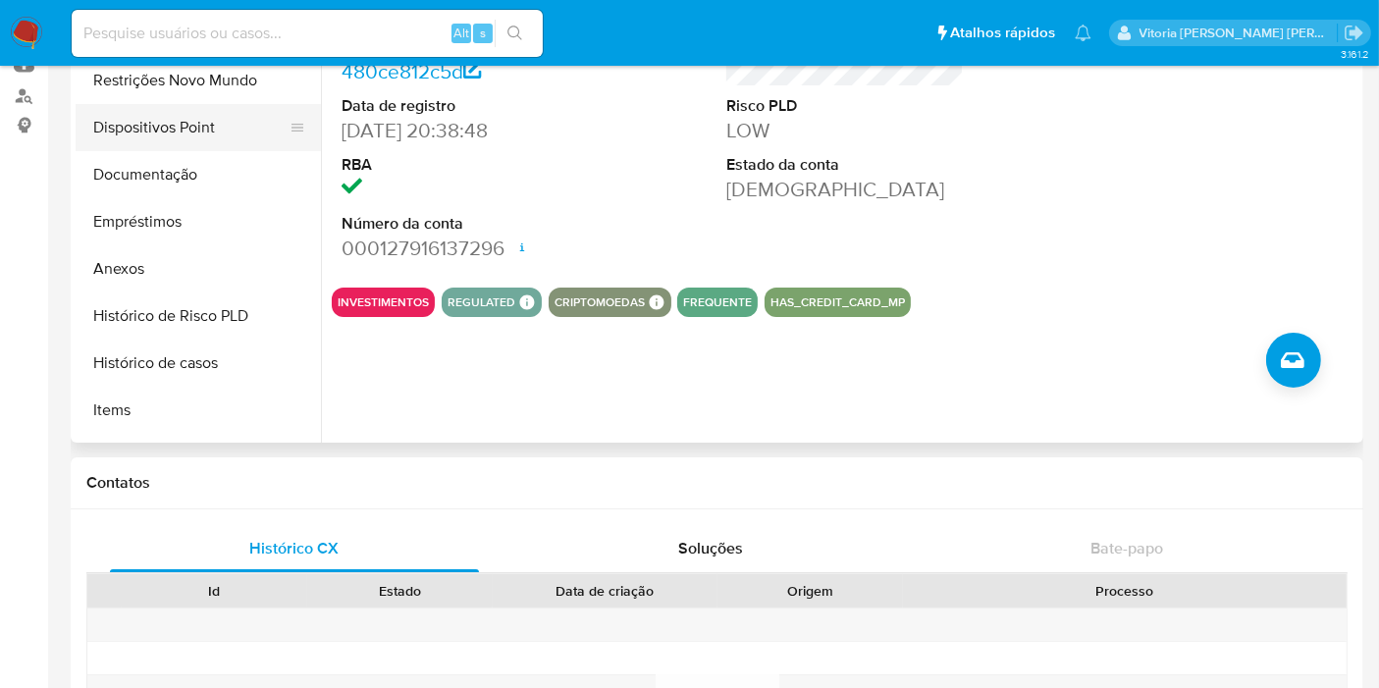
scroll to position [218, 0]
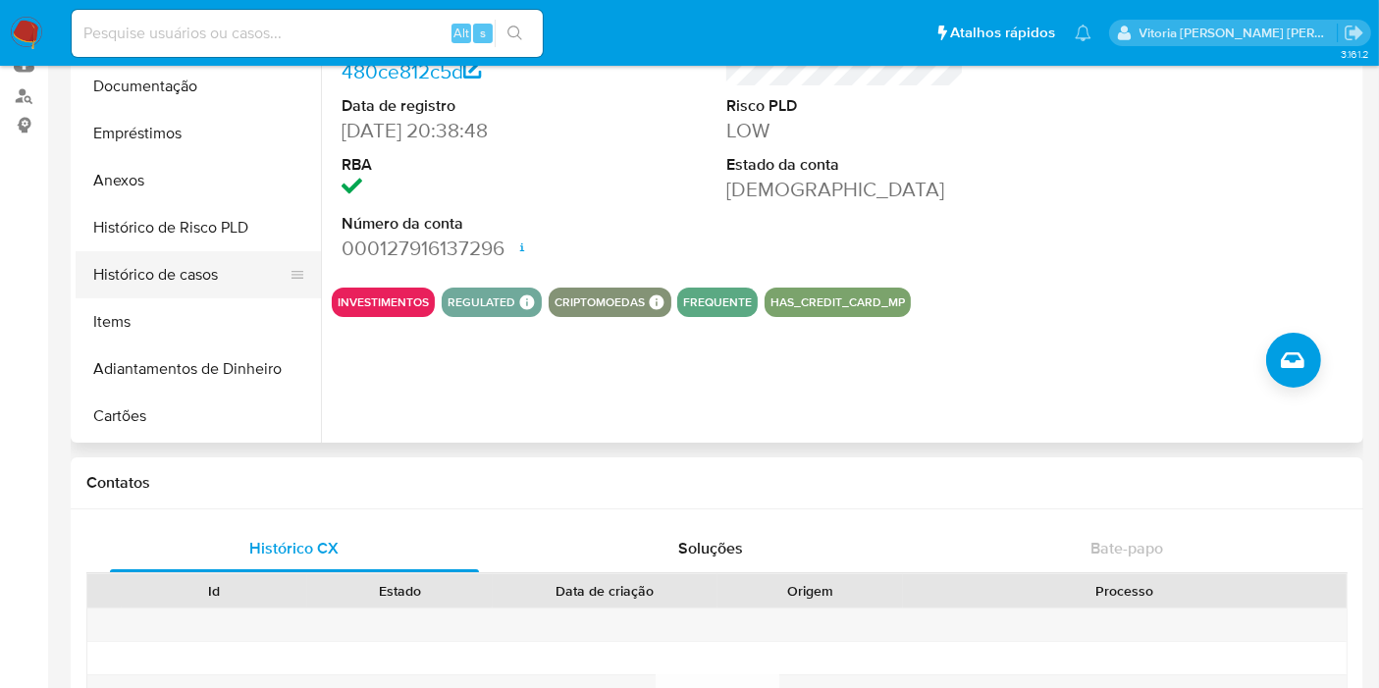
click at [207, 268] on button "Histórico de casos" at bounding box center [191, 274] width 230 height 47
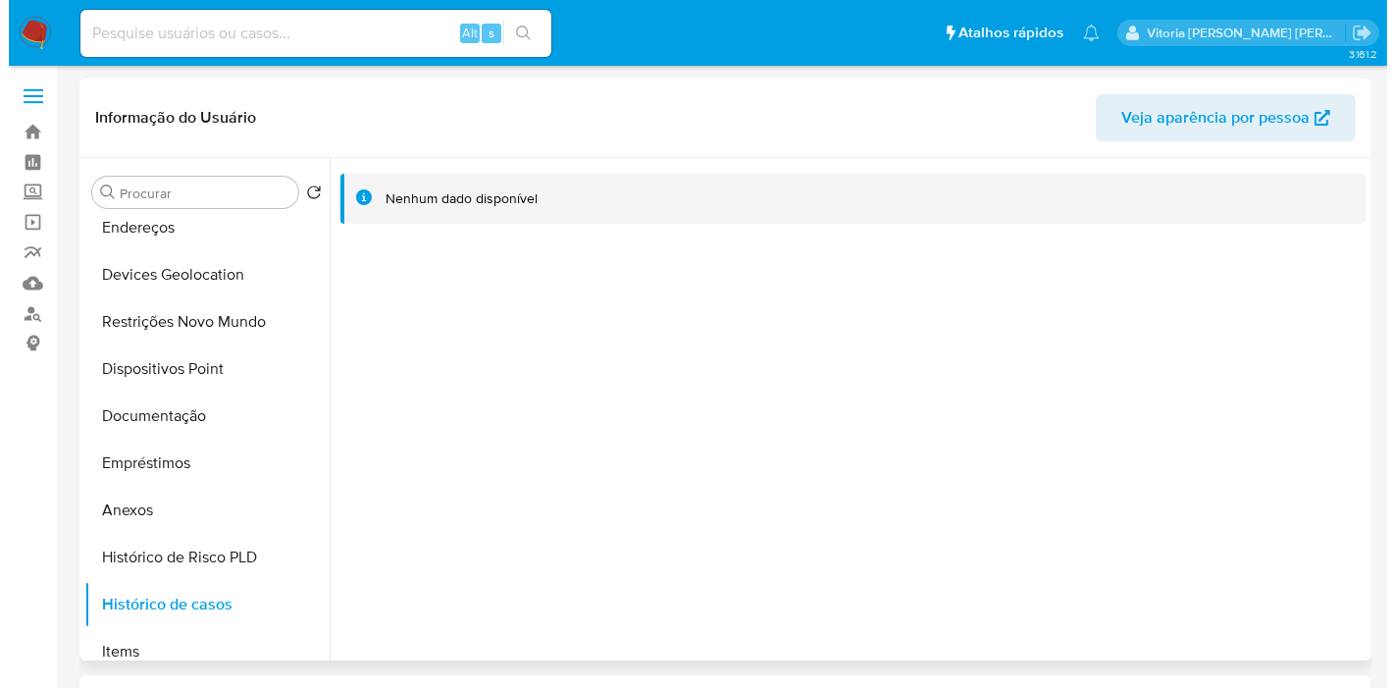
scroll to position [0, 0]
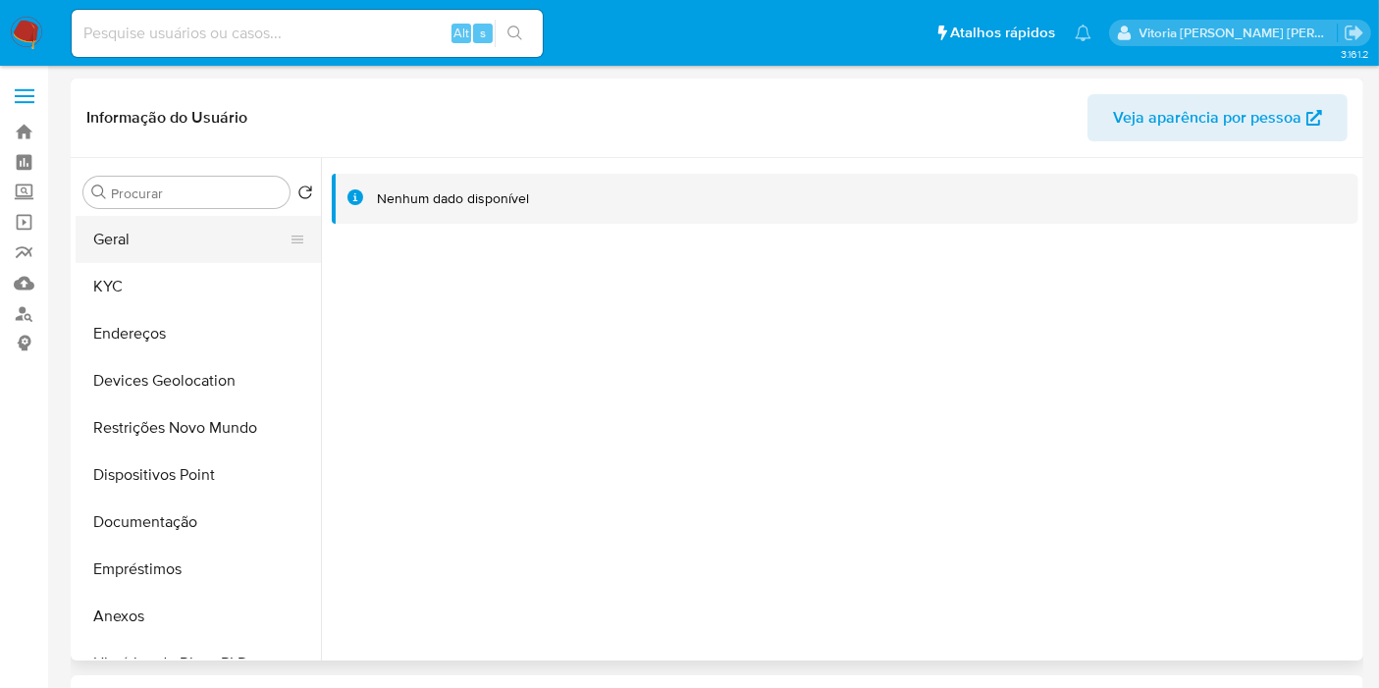
click at [161, 229] on button "Geral" at bounding box center [191, 239] width 230 height 47
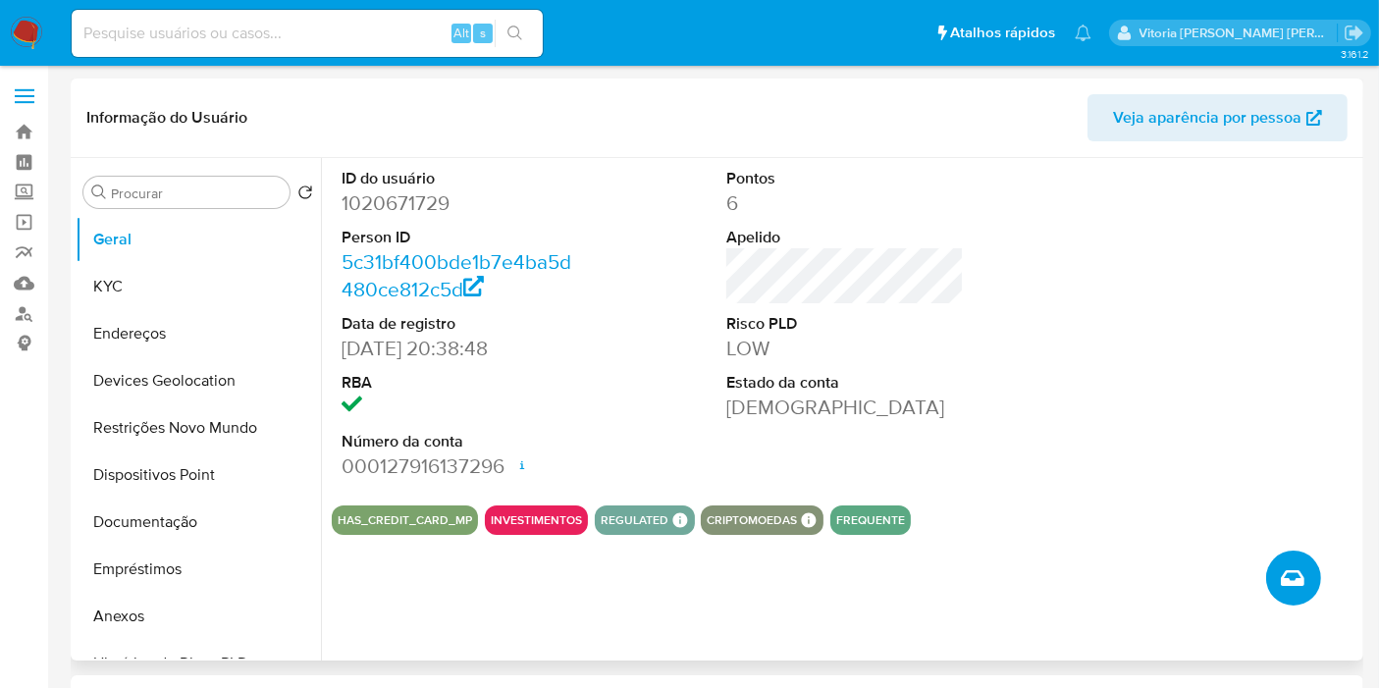
click at [1289, 566] on icon "Criar caso manual" at bounding box center [1293, 578] width 24 height 24
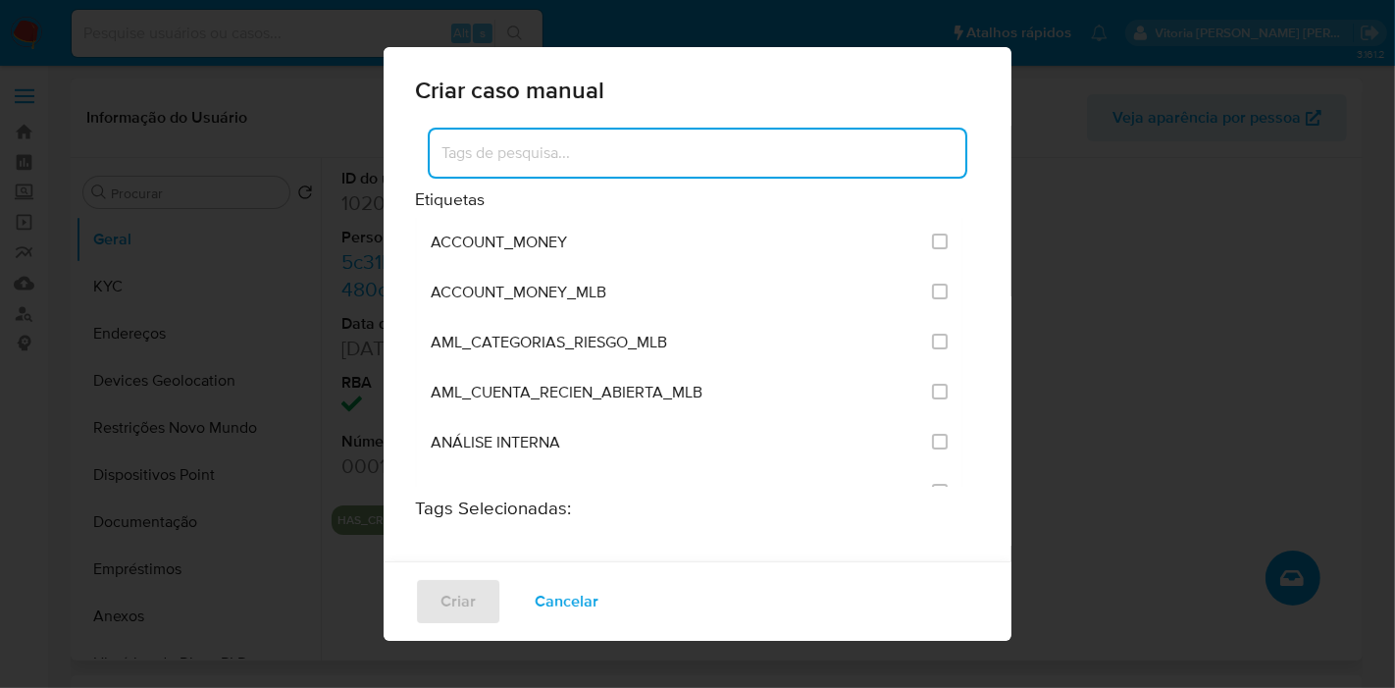
click at [745, 149] on input at bounding box center [698, 153] width 536 height 26
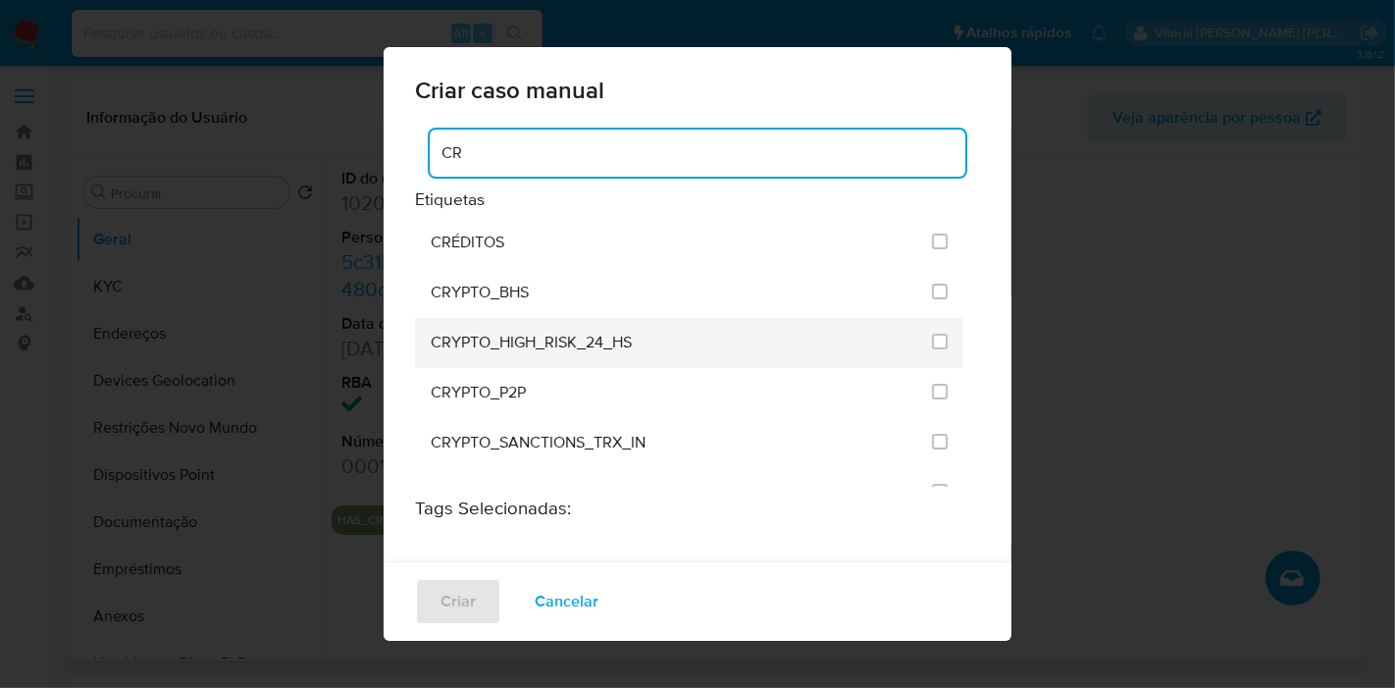
scroll to position [218, 0]
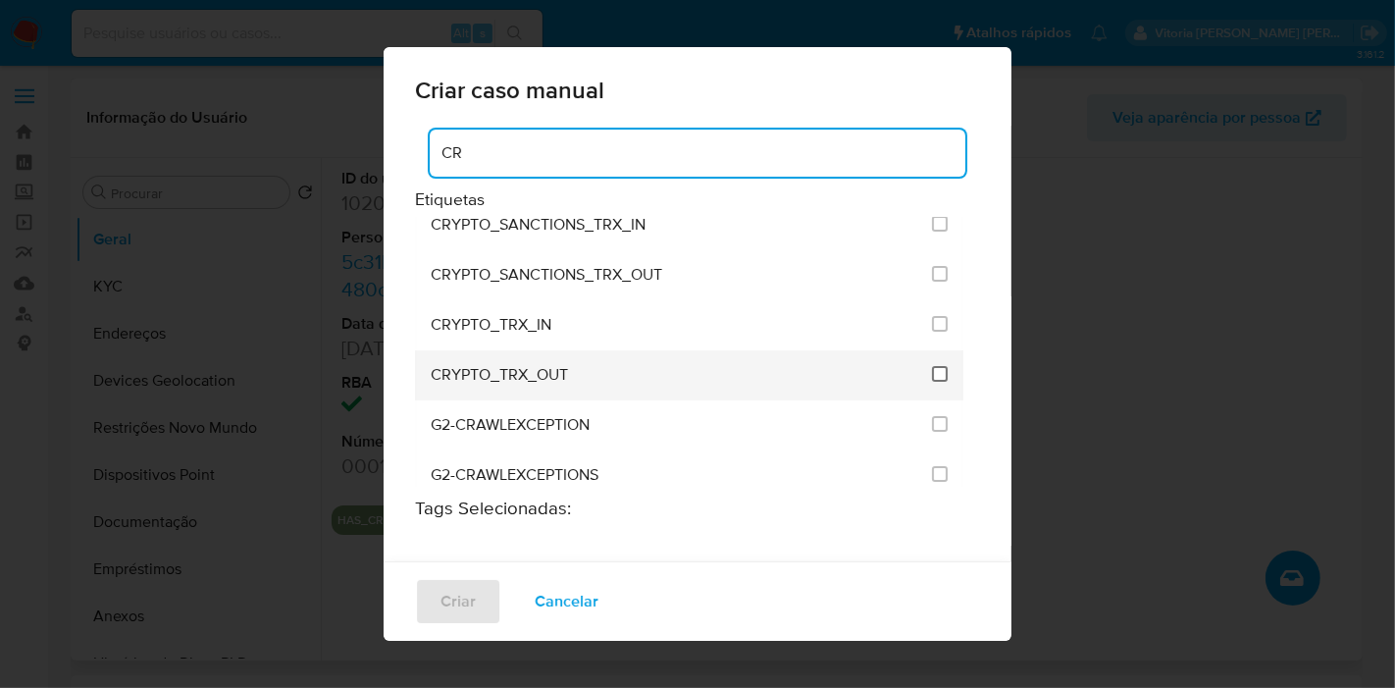
type input "CR"
click at [932, 366] on input "1965" at bounding box center [940, 374] width 16 height 16
checkbox input "true"
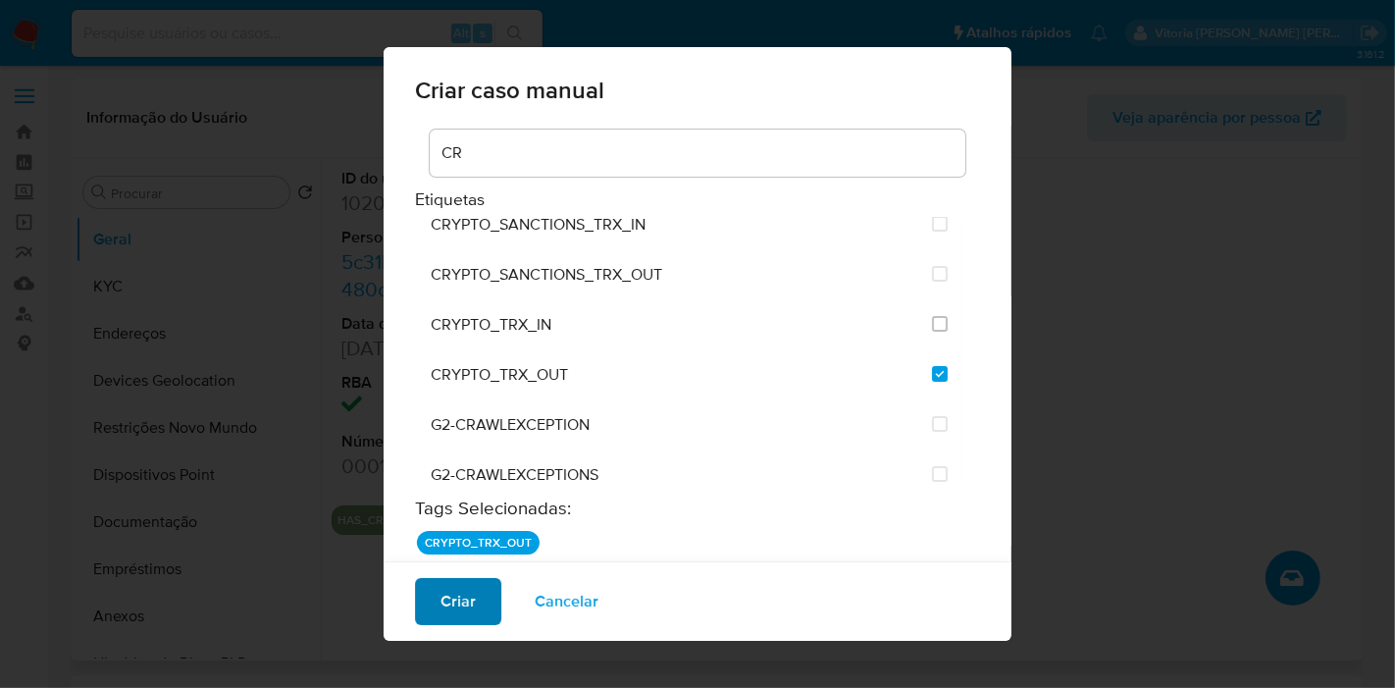
click at [471, 602] on span "Criar" at bounding box center [458, 601] width 35 height 43
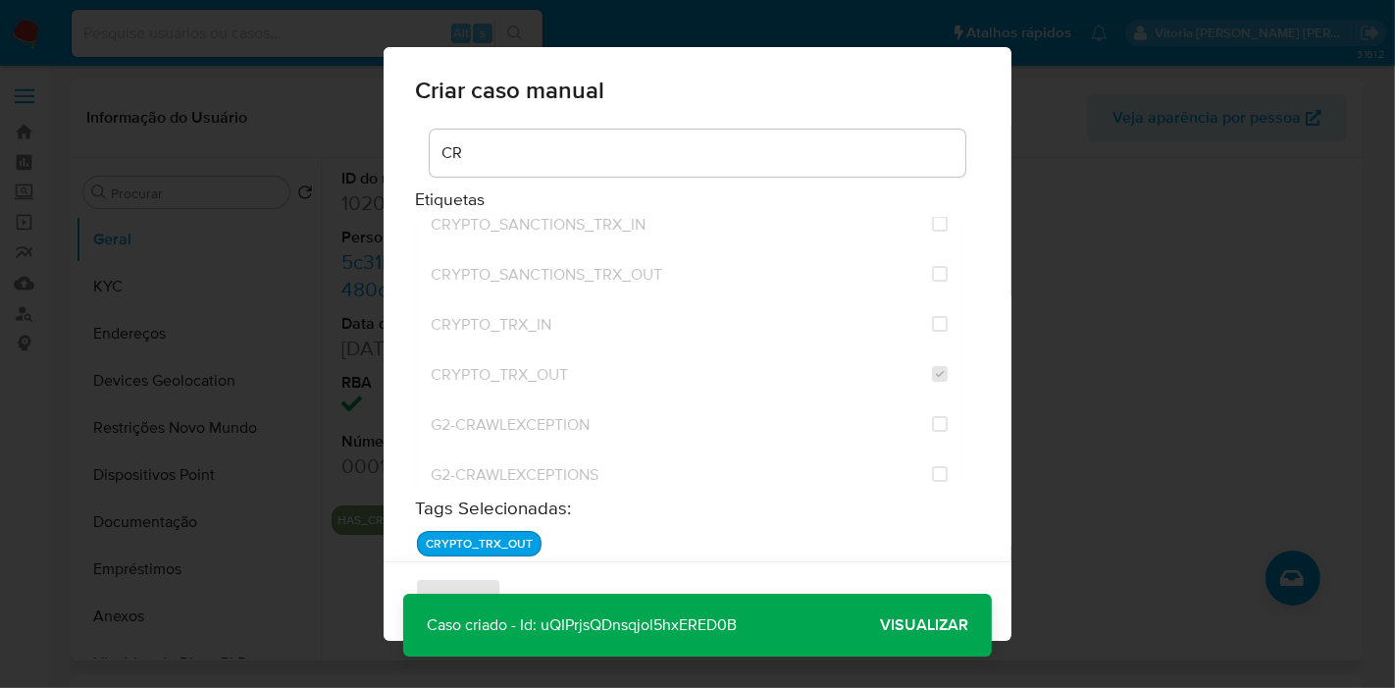
click at [911, 625] on span "Visualizar" at bounding box center [924, 625] width 88 height 0
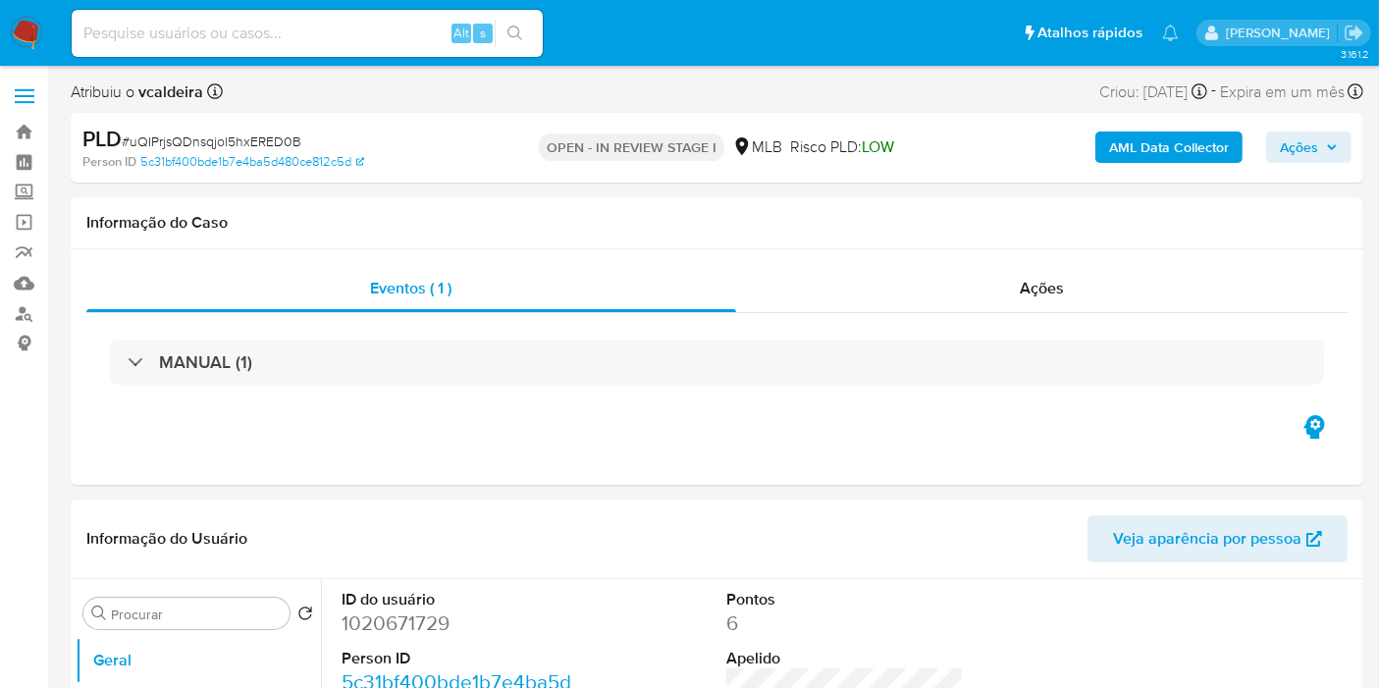
select select "10"
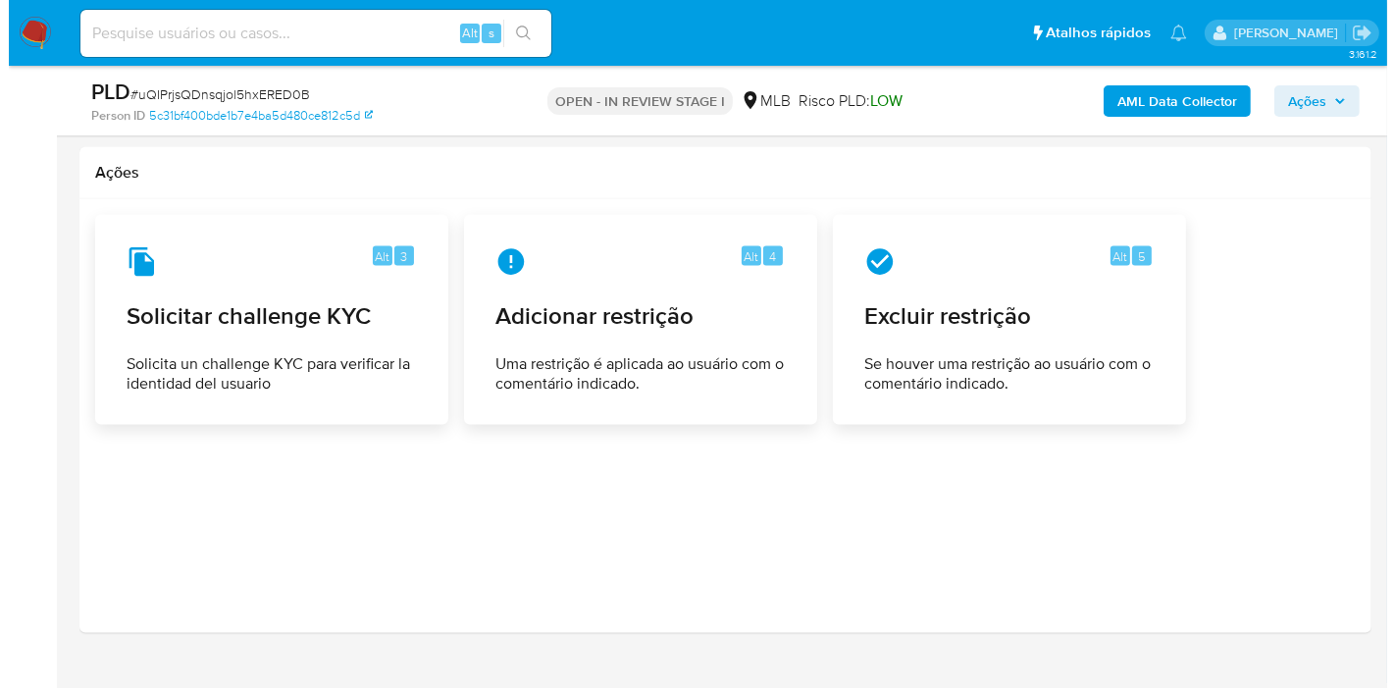
scroll to position [2843, 0]
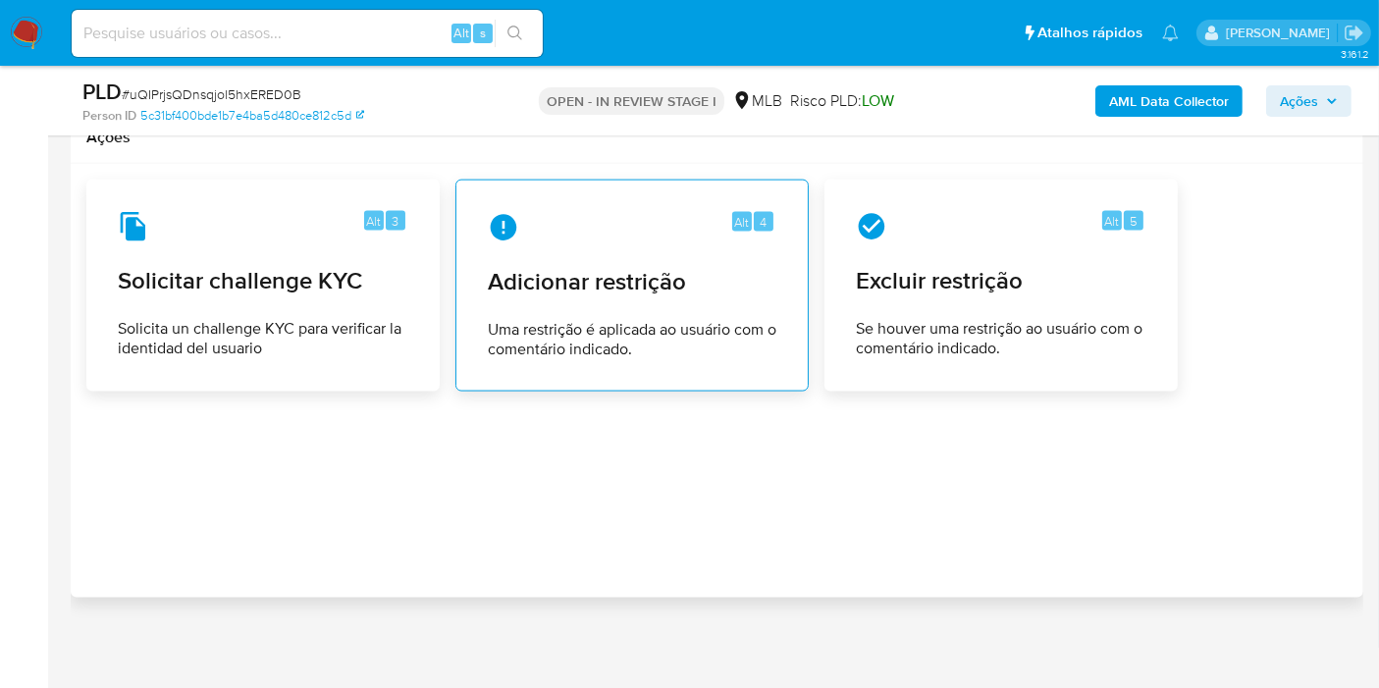
click at [655, 293] on div "Alt 4 Adicionar restrição Uma restrição é aplicada ao usuário com o comentário …" at bounding box center [632, 285] width 320 height 179
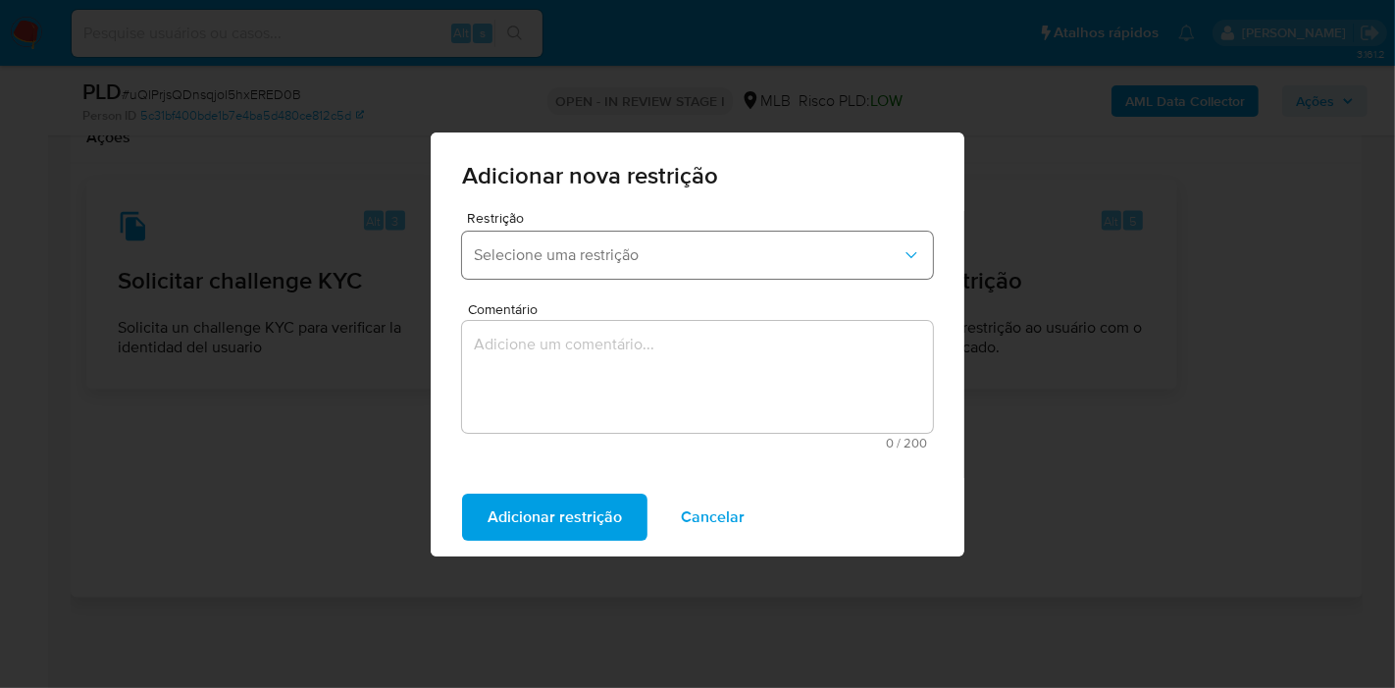
click at [646, 246] on span "Selecione uma restrição" at bounding box center [688, 255] width 428 height 20
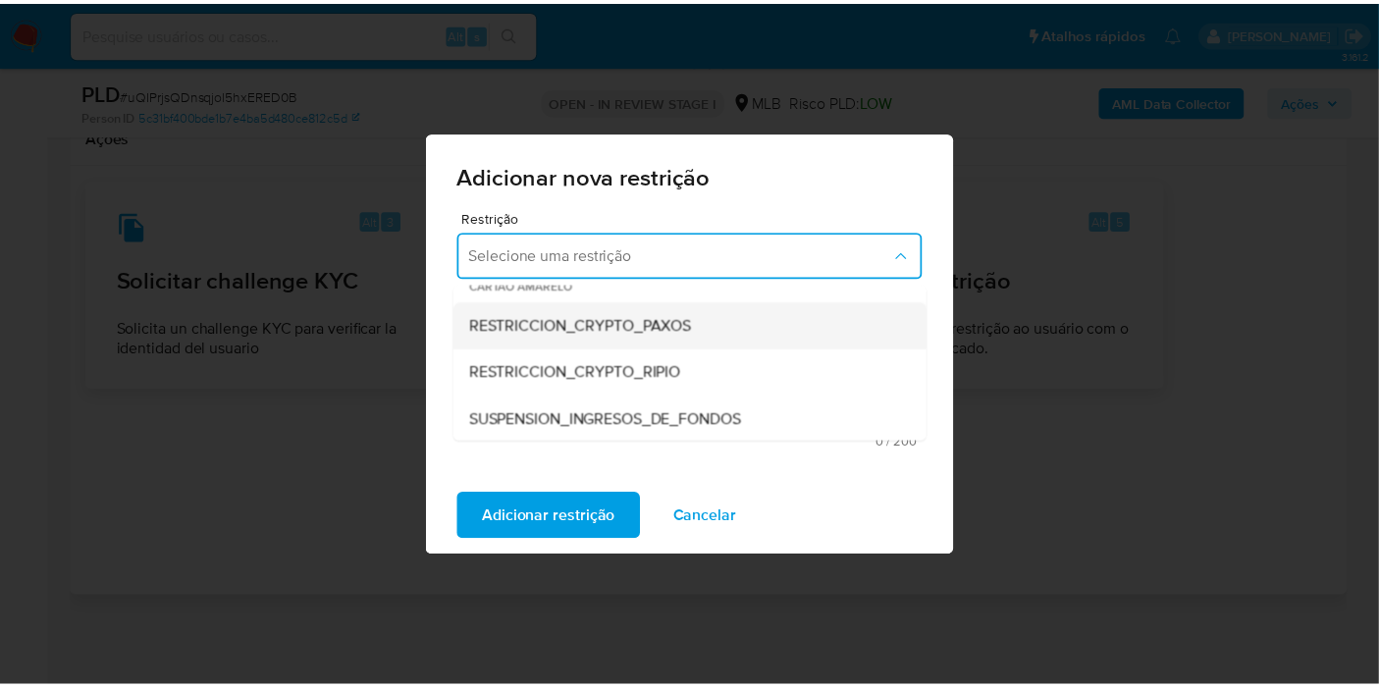
scroll to position [327, 0]
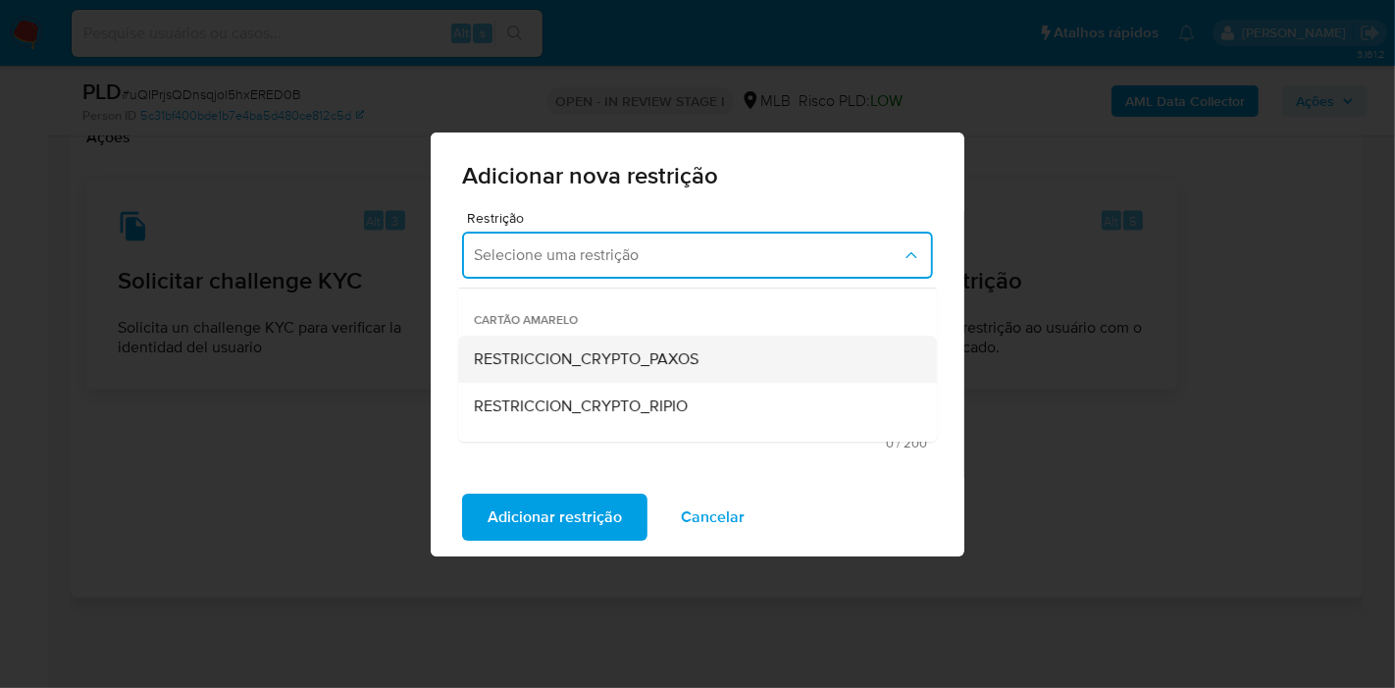
click at [609, 351] on span "RESTRICCION_CRYPTO_PAXOS" at bounding box center [586, 359] width 225 height 20
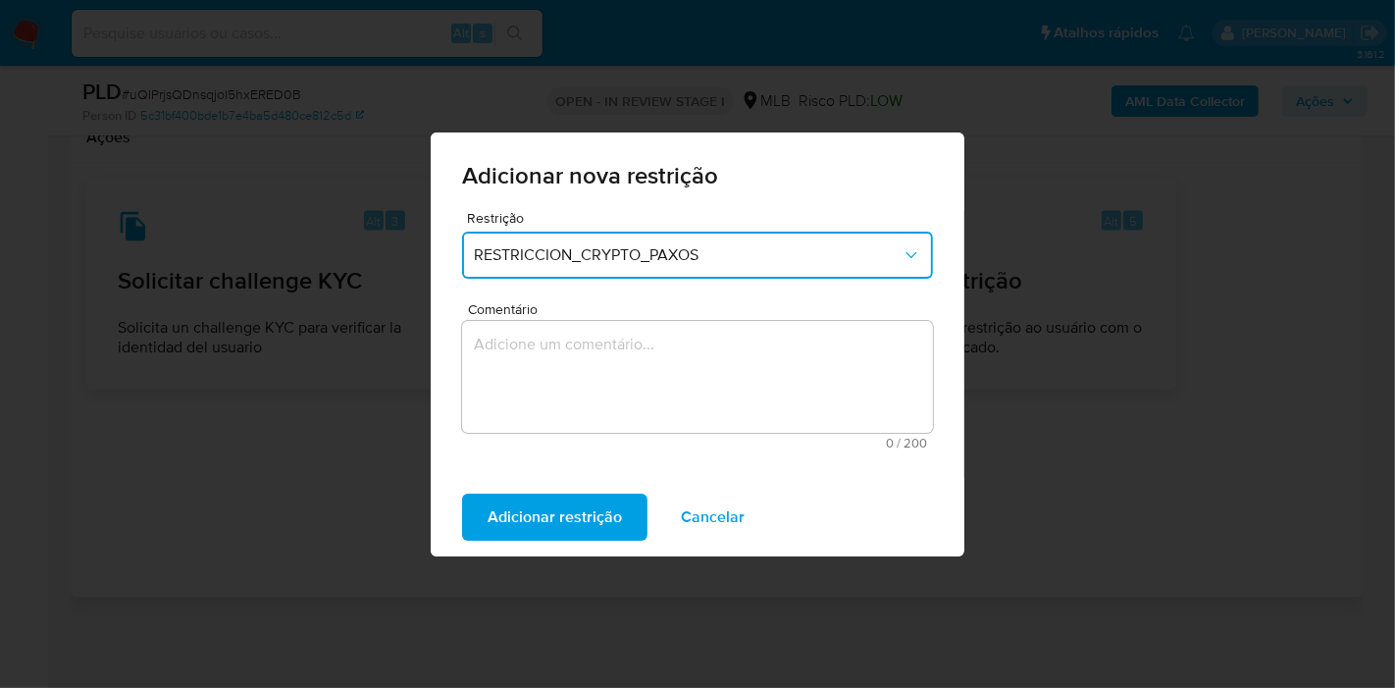
click at [600, 345] on textarea "Comentário" at bounding box center [697, 377] width 471 height 112
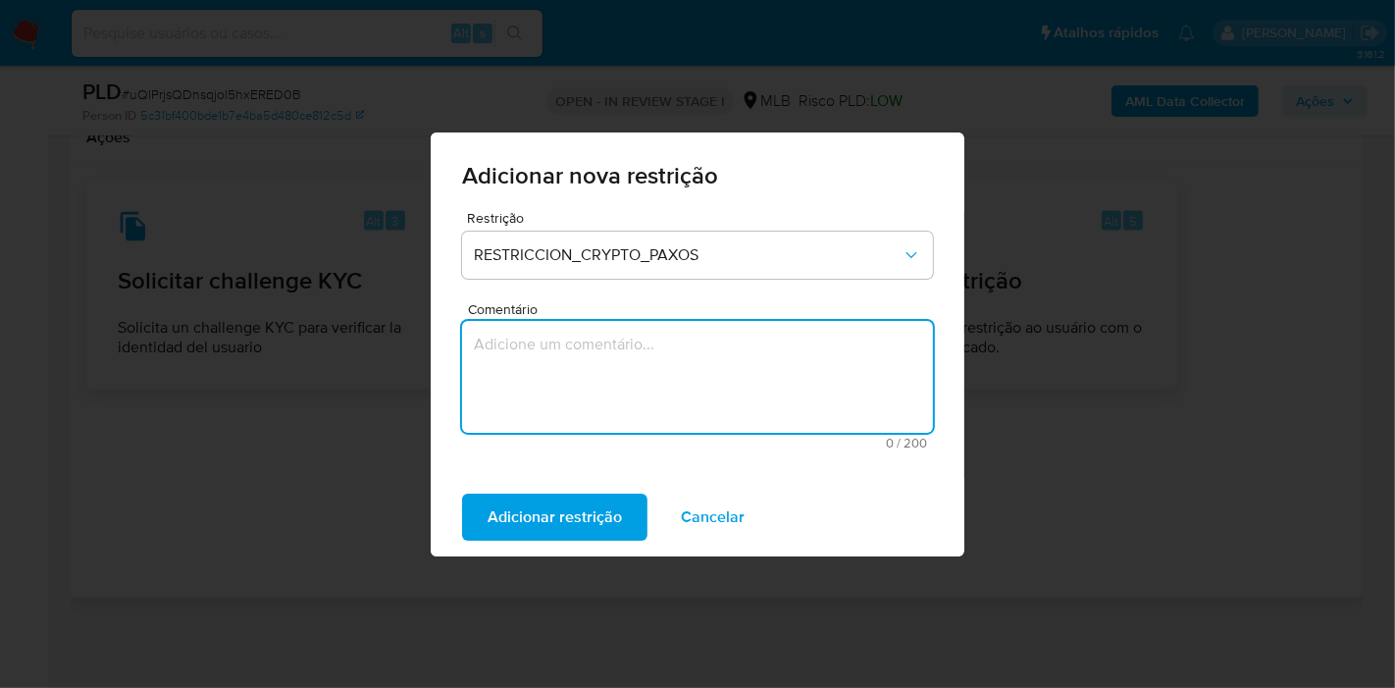
paste textarea "Encerramento realizado em atendimento à solicitação da Paxos, referente à desco…"
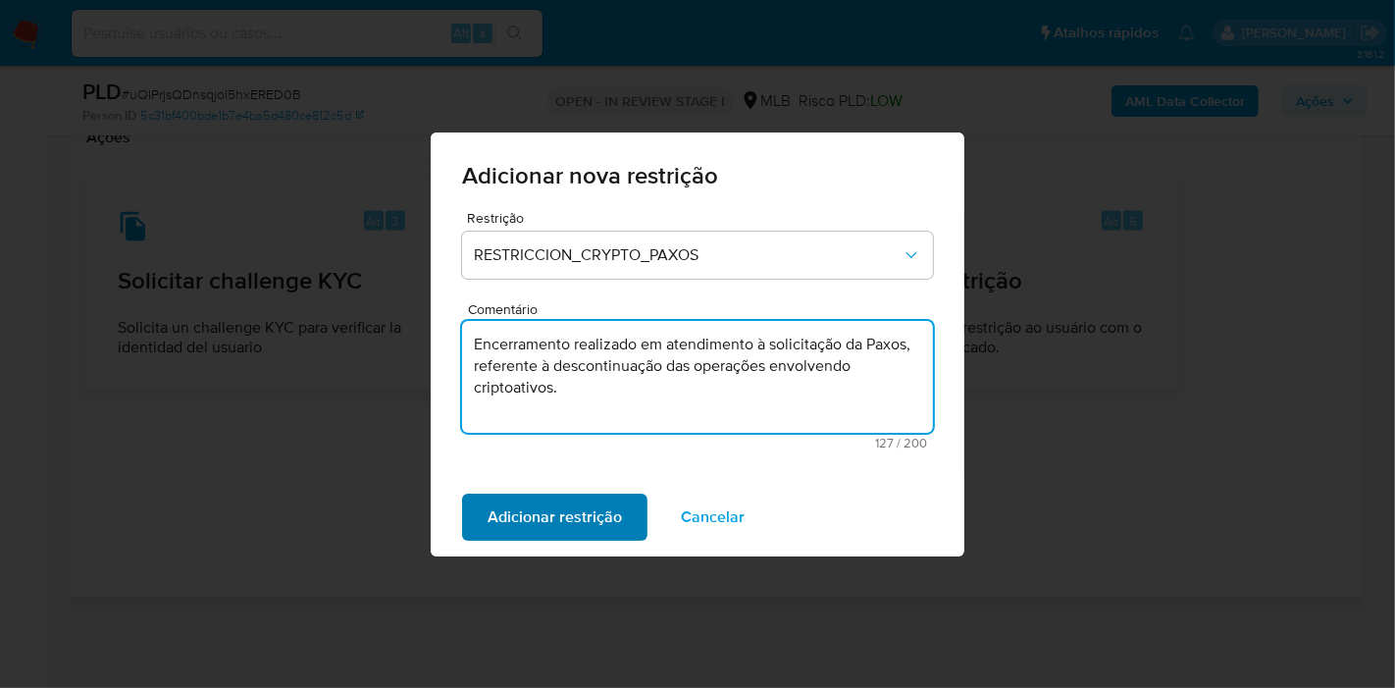
type textarea "Encerramento realizado em atendimento à solicitação da Paxos, referente à desco…"
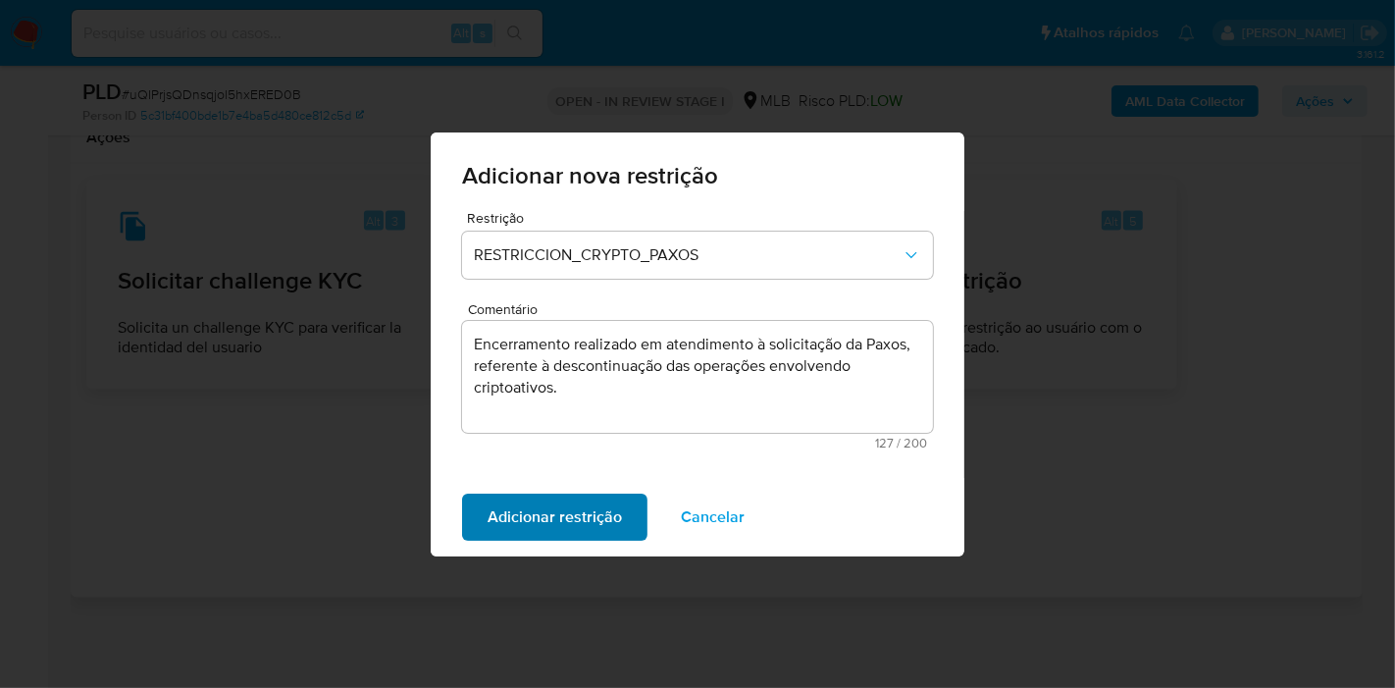
click at [550, 506] on span "Adicionar restrição" at bounding box center [555, 517] width 134 height 43
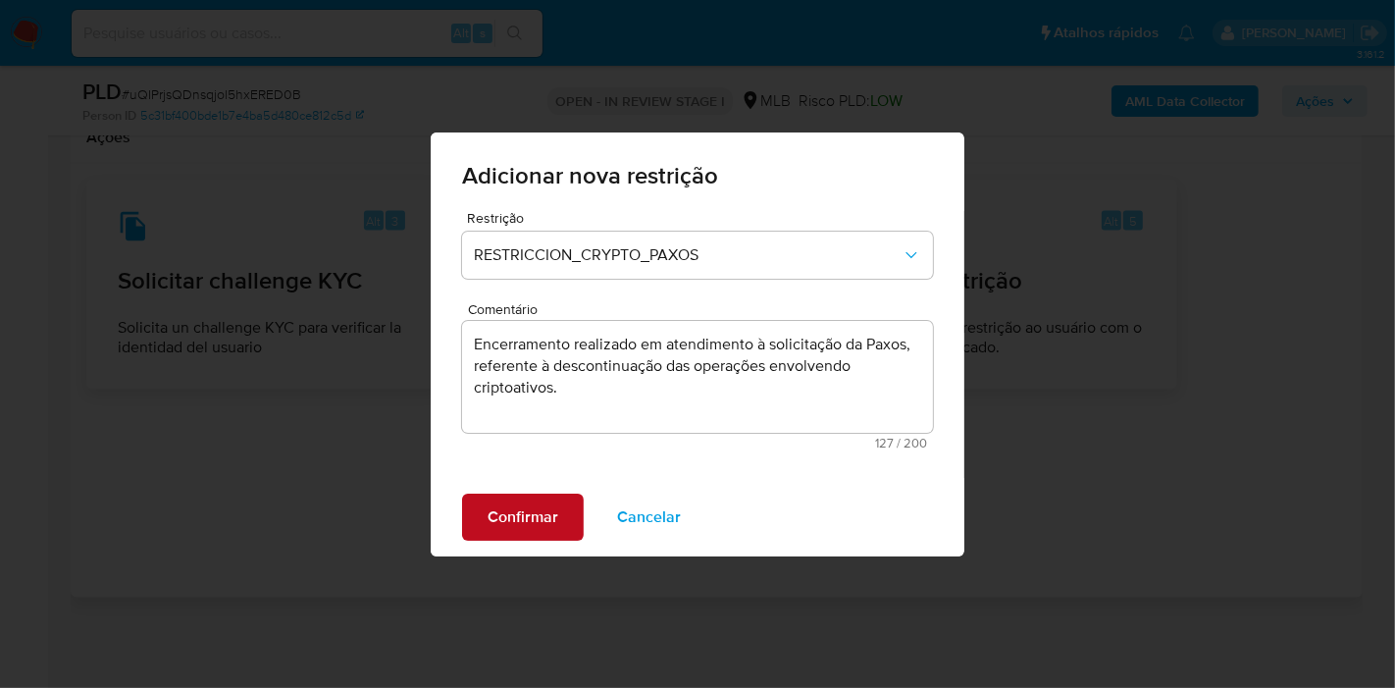
click at [506, 520] on span "Confirmar" at bounding box center [523, 517] width 71 height 43
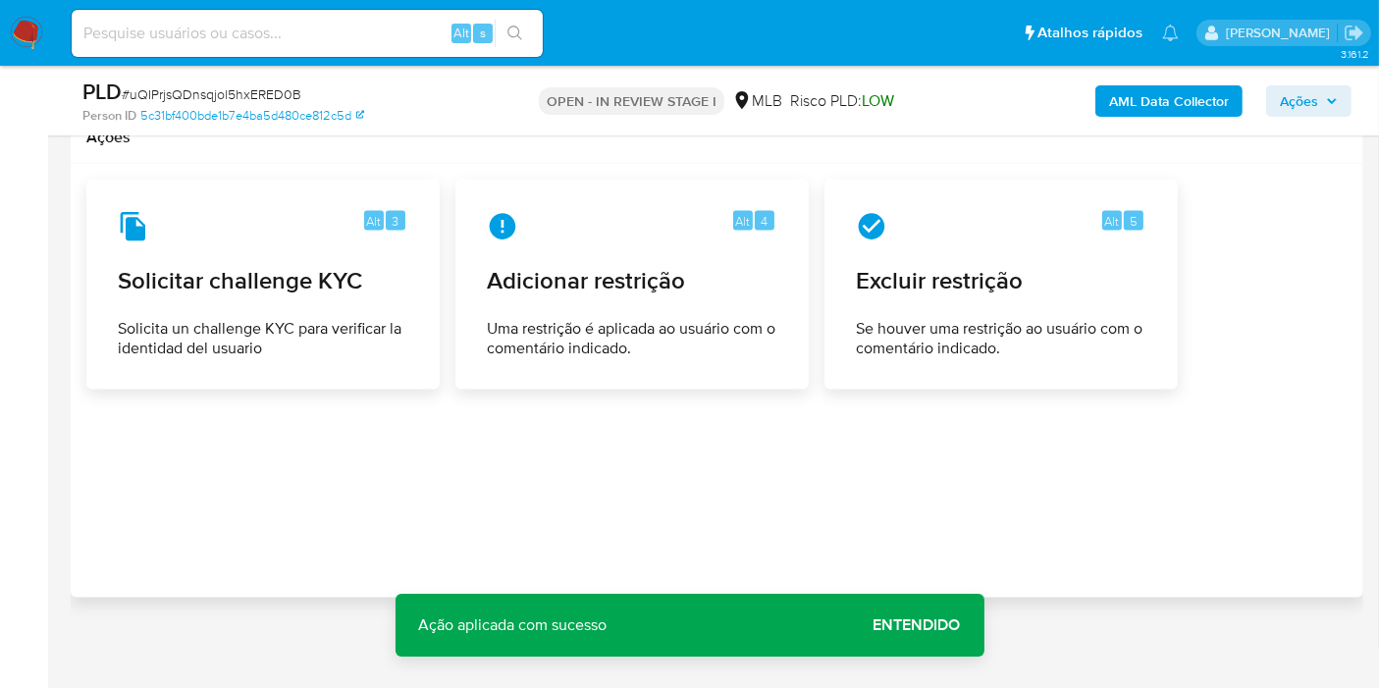
click at [375, 46] on div "Alt s" at bounding box center [307, 33] width 471 height 47
click at [378, 40] on input at bounding box center [307, 34] width 471 height 26
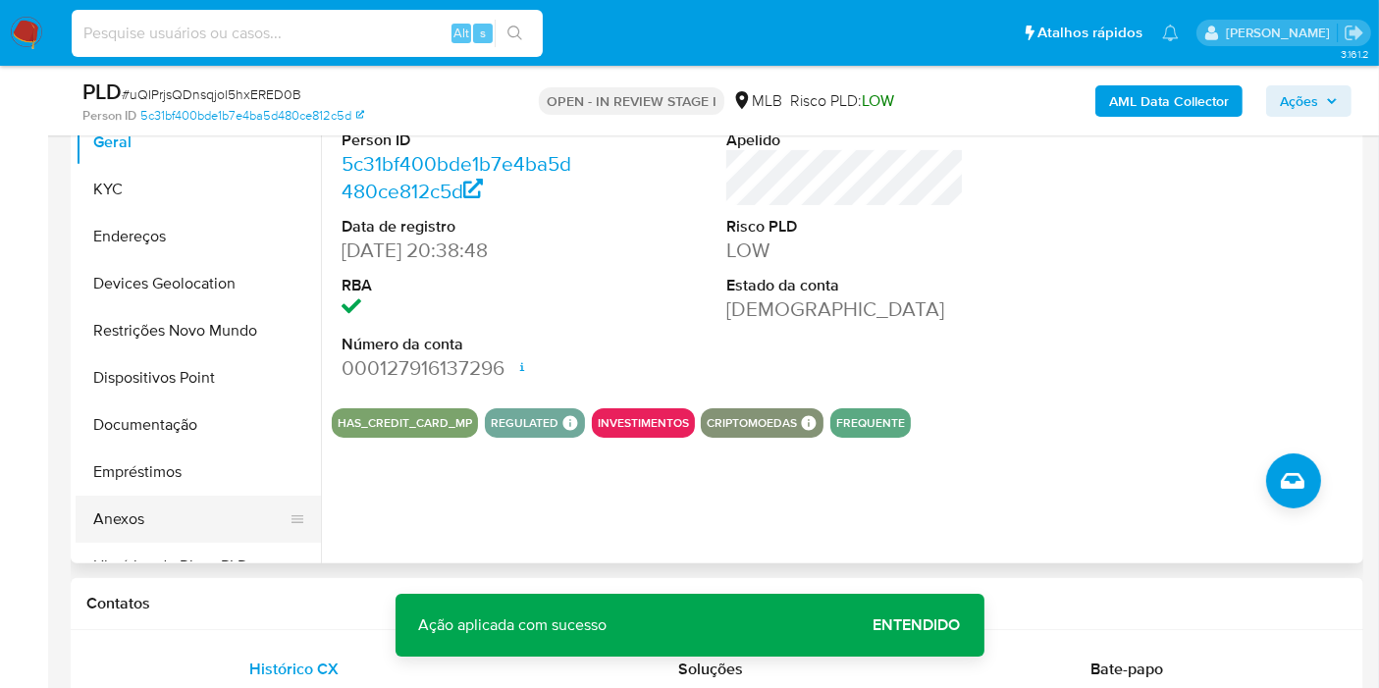
scroll to position [444, 0]
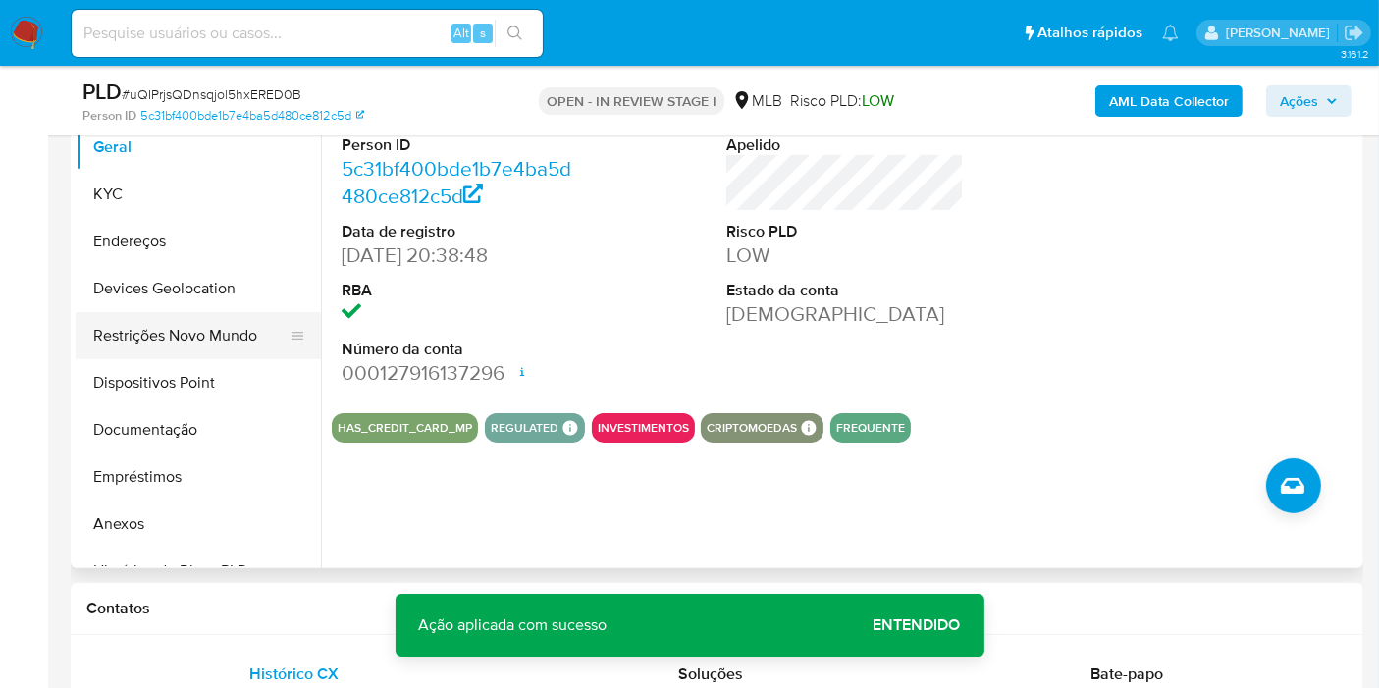
click at [151, 351] on button "Restrições Novo Mundo" at bounding box center [191, 335] width 230 height 47
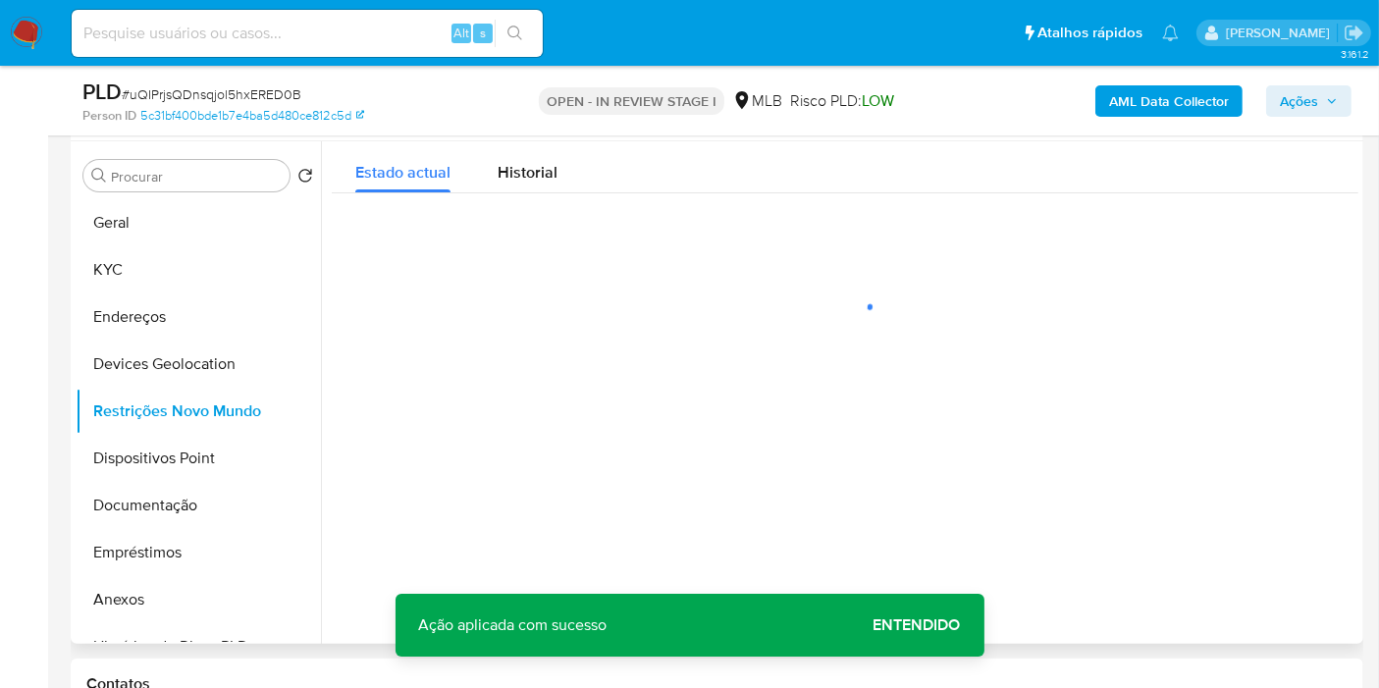
scroll to position [335, 0]
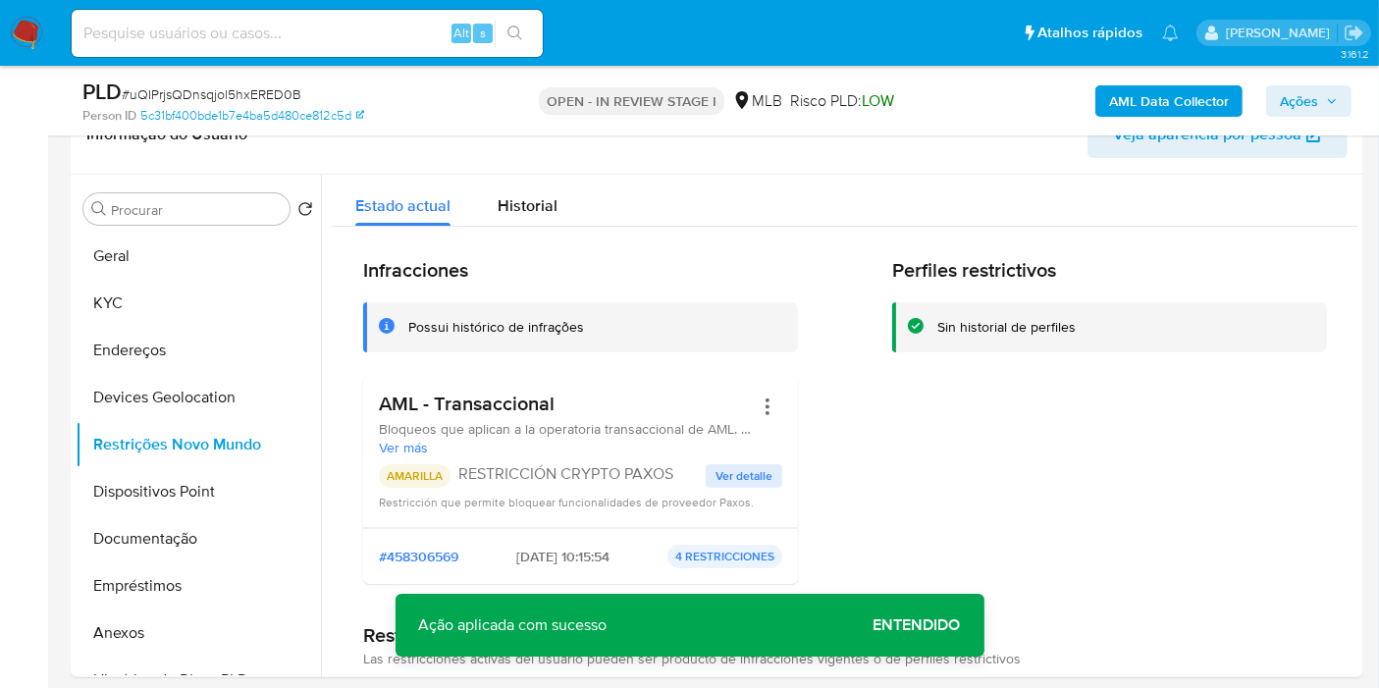
click at [317, 46] on div "Alt s" at bounding box center [307, 33] width 471 height 47
click at [326, 40] on input at bounding box center [307, 34] width 471 height 26
paste input "9ddvjhtLK2gQbZ4HBNEyCvkY"
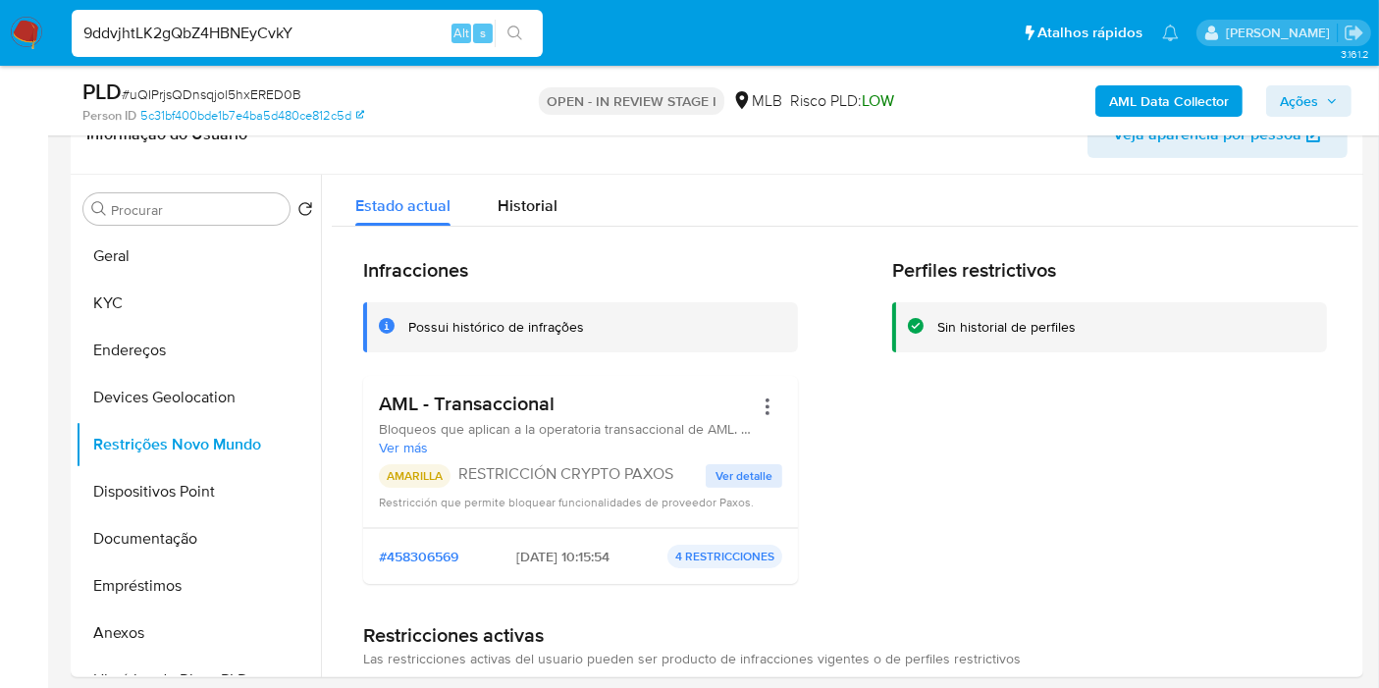
type input "9ddvjhtLK2gQbZ4HBNEyCvkY"
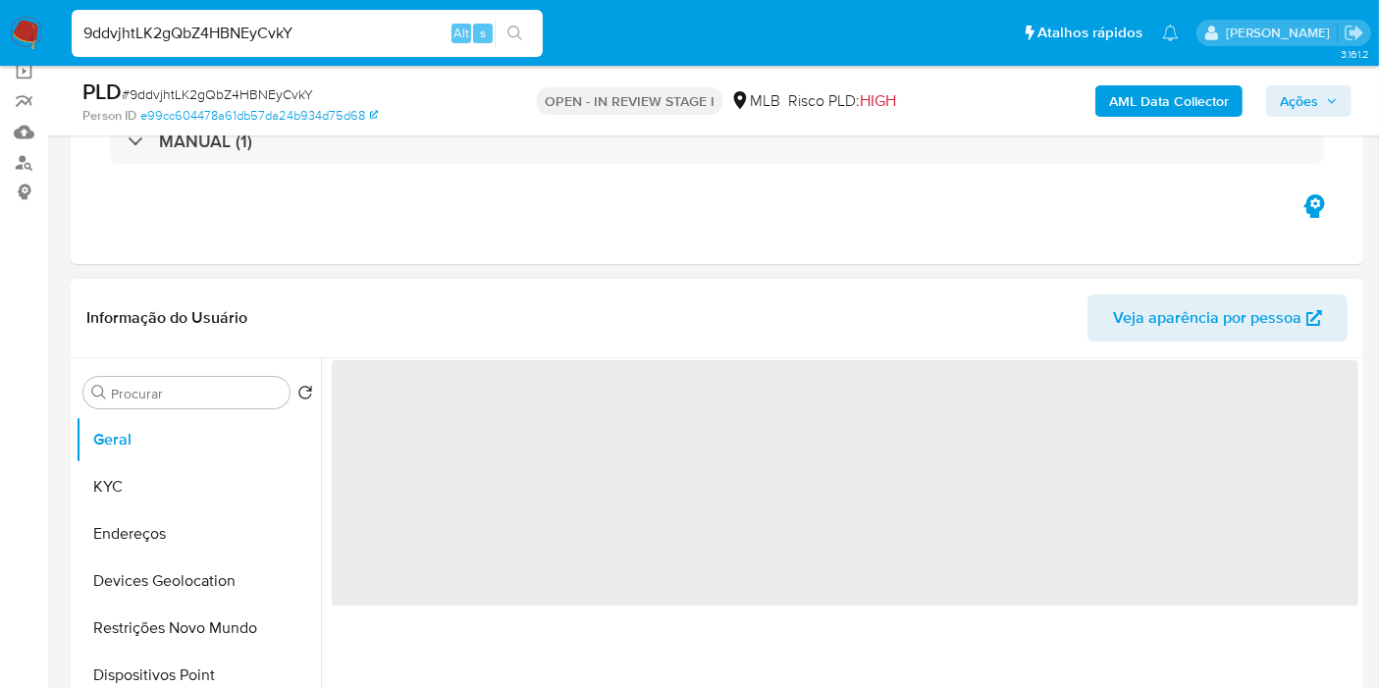
scroll to position [327, 0]
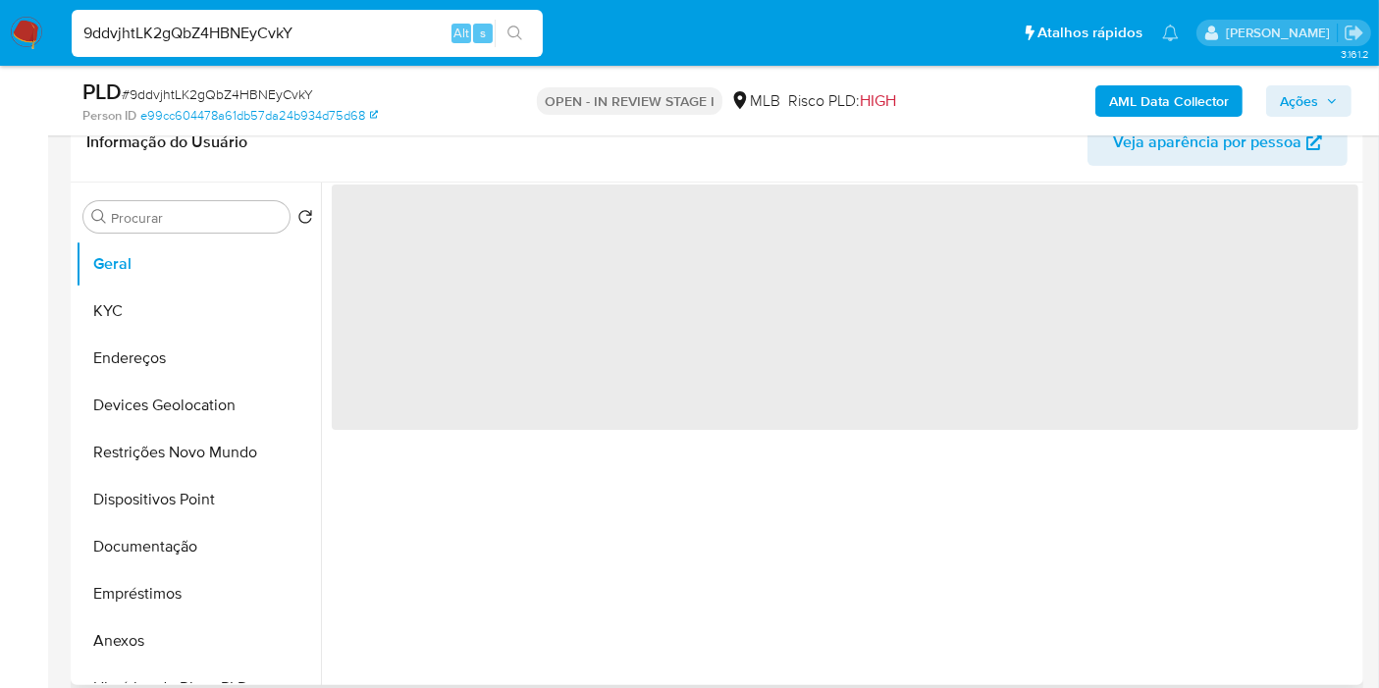
select select "10"
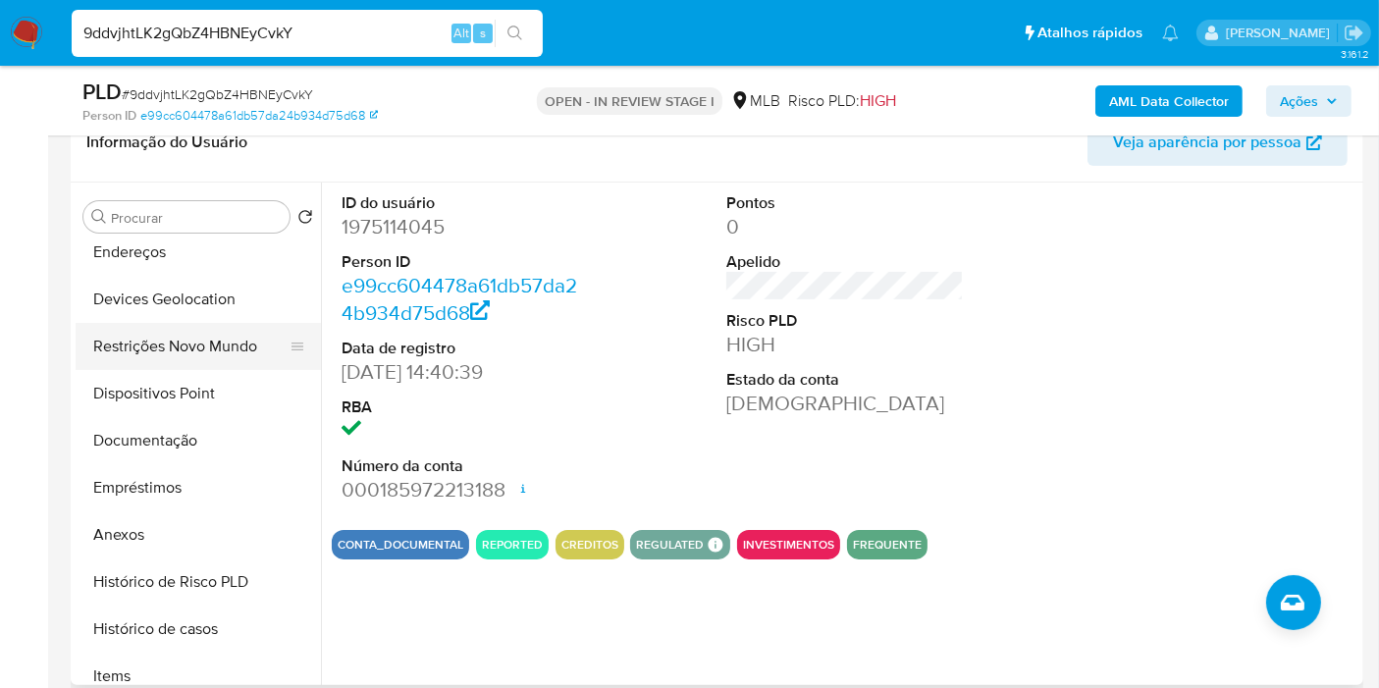
scroll to position [0, 0]
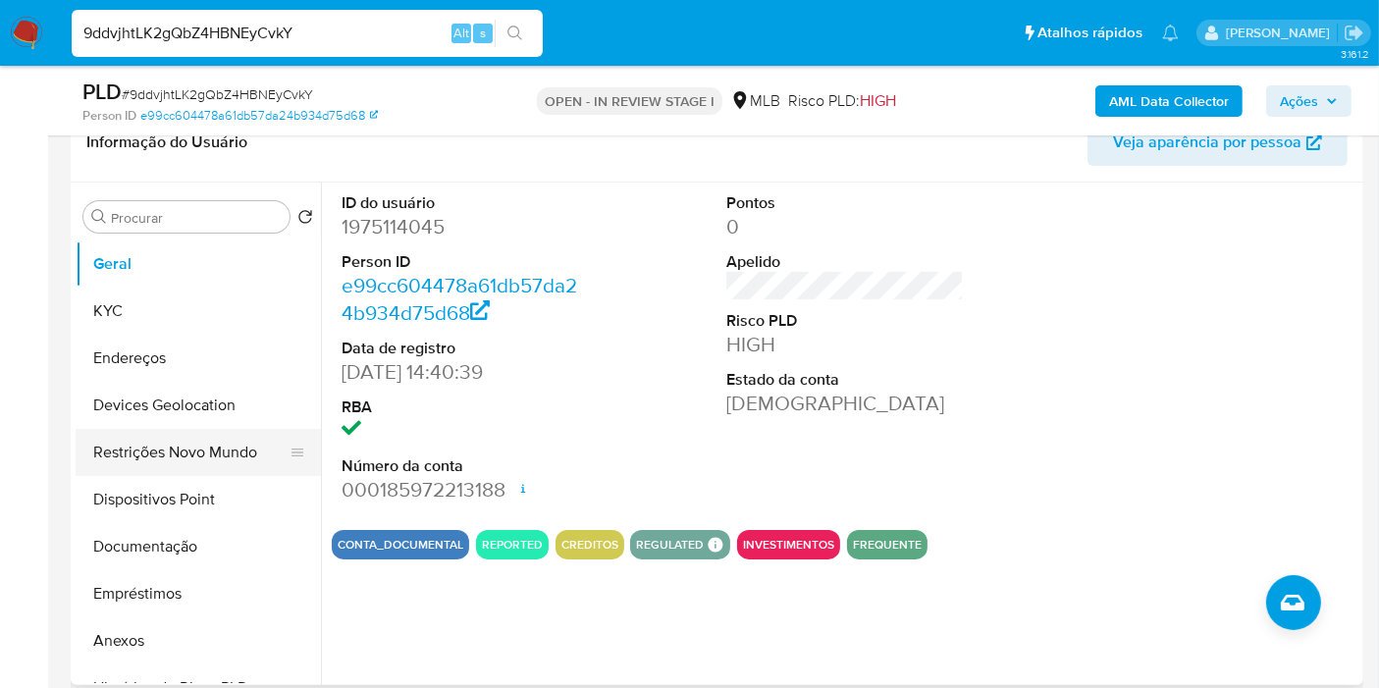
click at [166, 445] on button "Restrições Novo Mundo" at bounding box center [191, 452] width 230 height 47
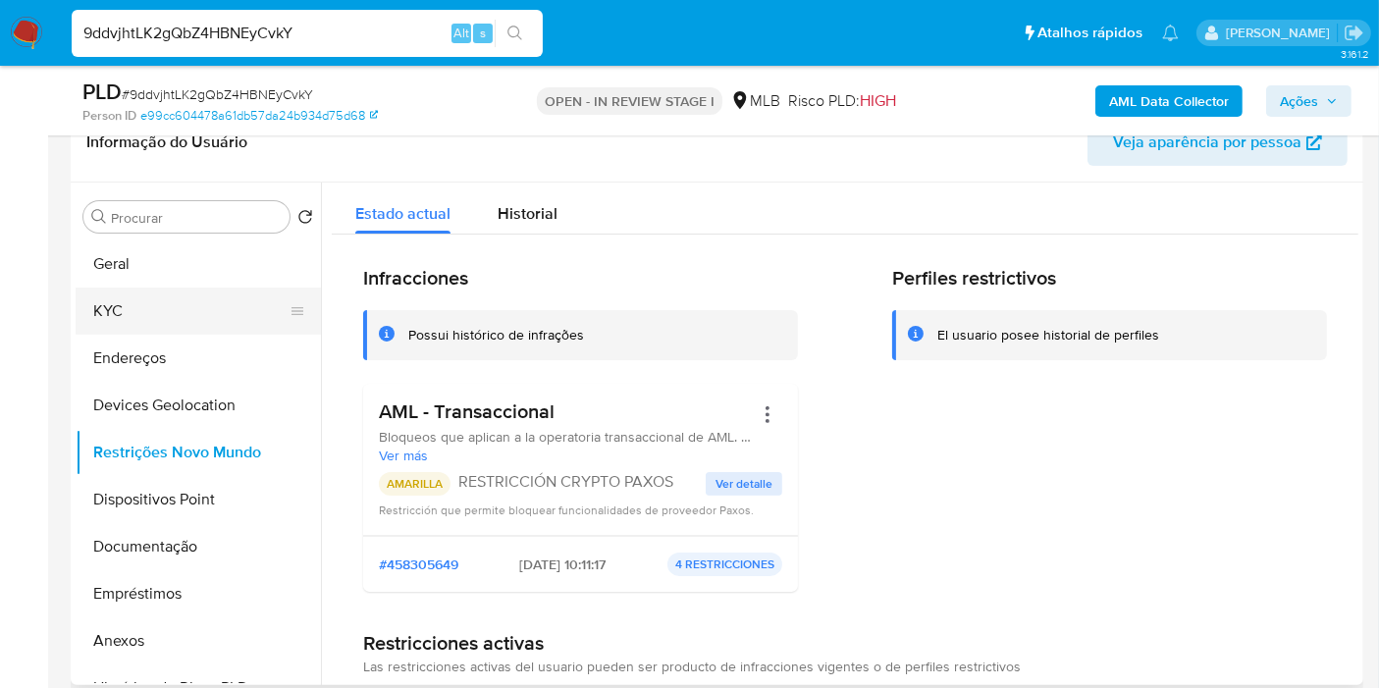
click at [137, 315] on button "KYC" at bounding box center [191, 311] width 230 height 47
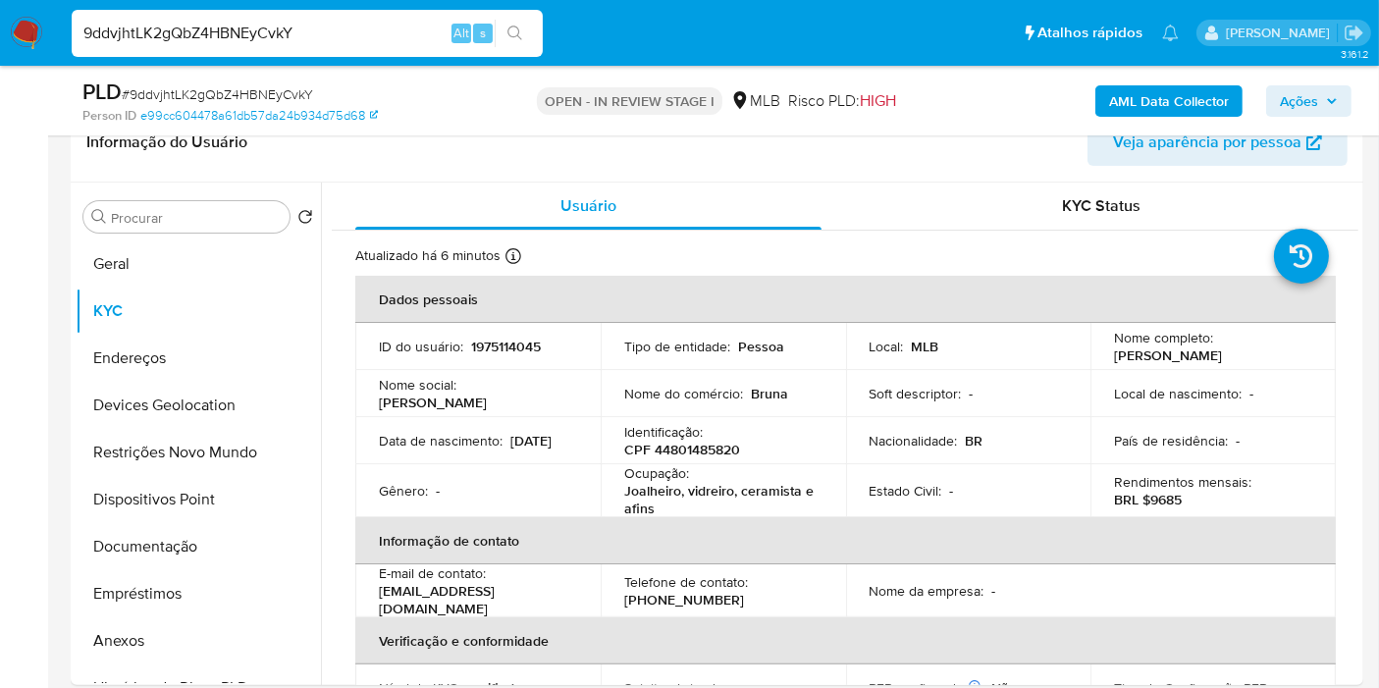
drag, startPoint x: 1275, startPoint y: 357, endPoint x: 1111, endPoint y: 355, distance: 163.9
click at [1114, 355] on div "Nome completo : Bruna Cristina Lima Valim" at bounding box center [1213, 346] width 198 height 35
copy p "Bruna Cristina Lima Valim"
click at [433, 45] on input "9ddvjhtLK2gQbZ4HBNEyCvkY" at bounding box center [307, 34] width 471 height 26
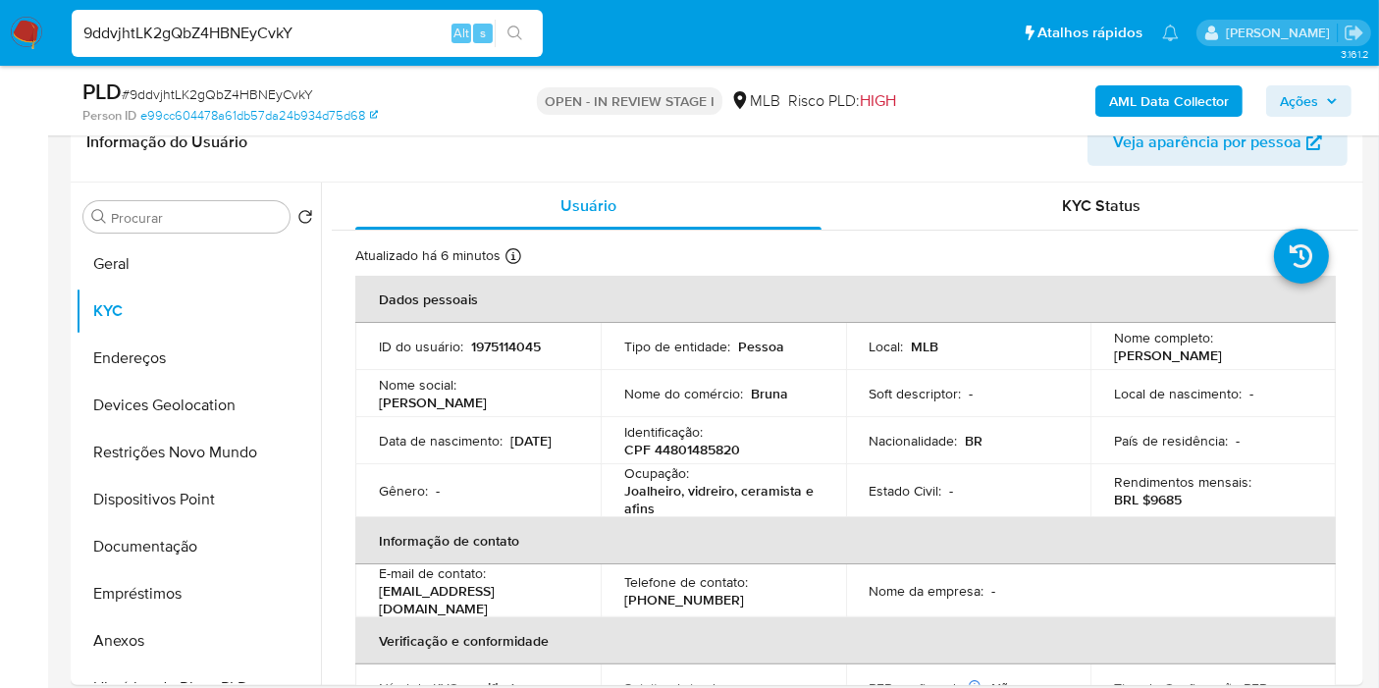
paste input "1020671729"
type input "1020671729"
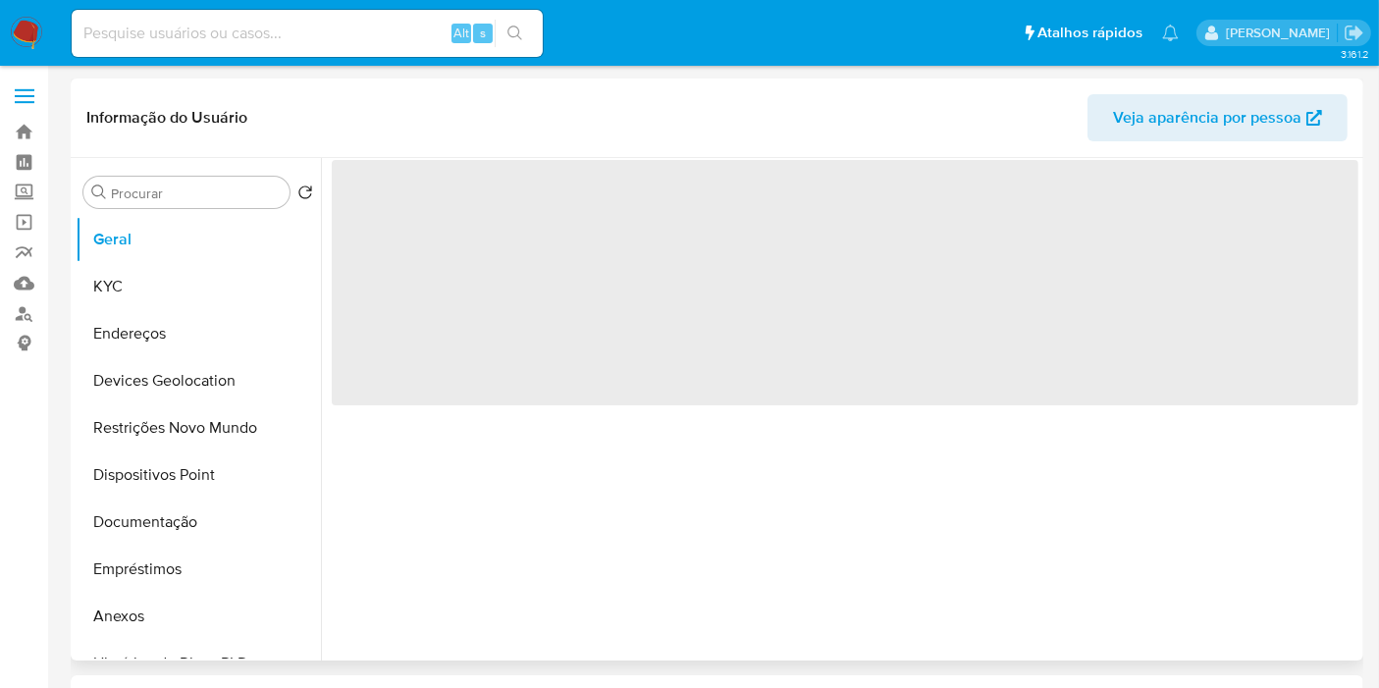
select select "10"
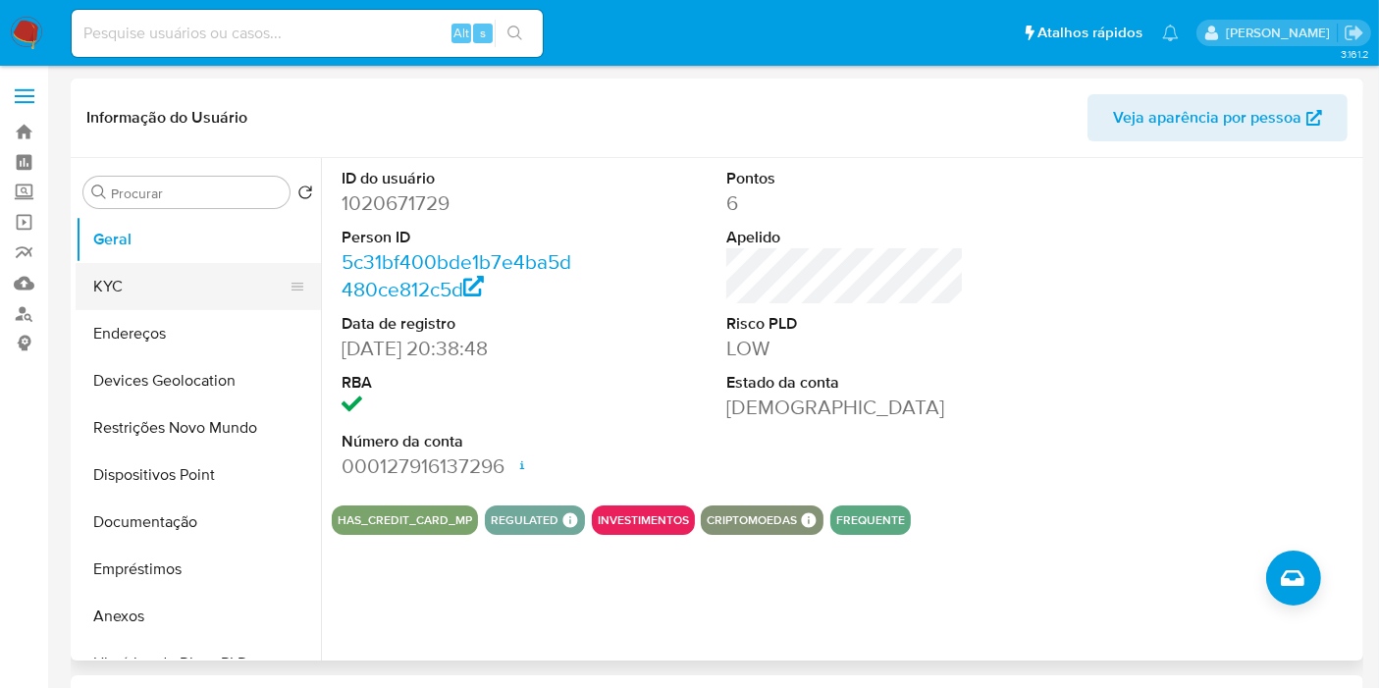
click at [142, 281] on button "KYC" at bounding box center [191, 286] width 230 height 47
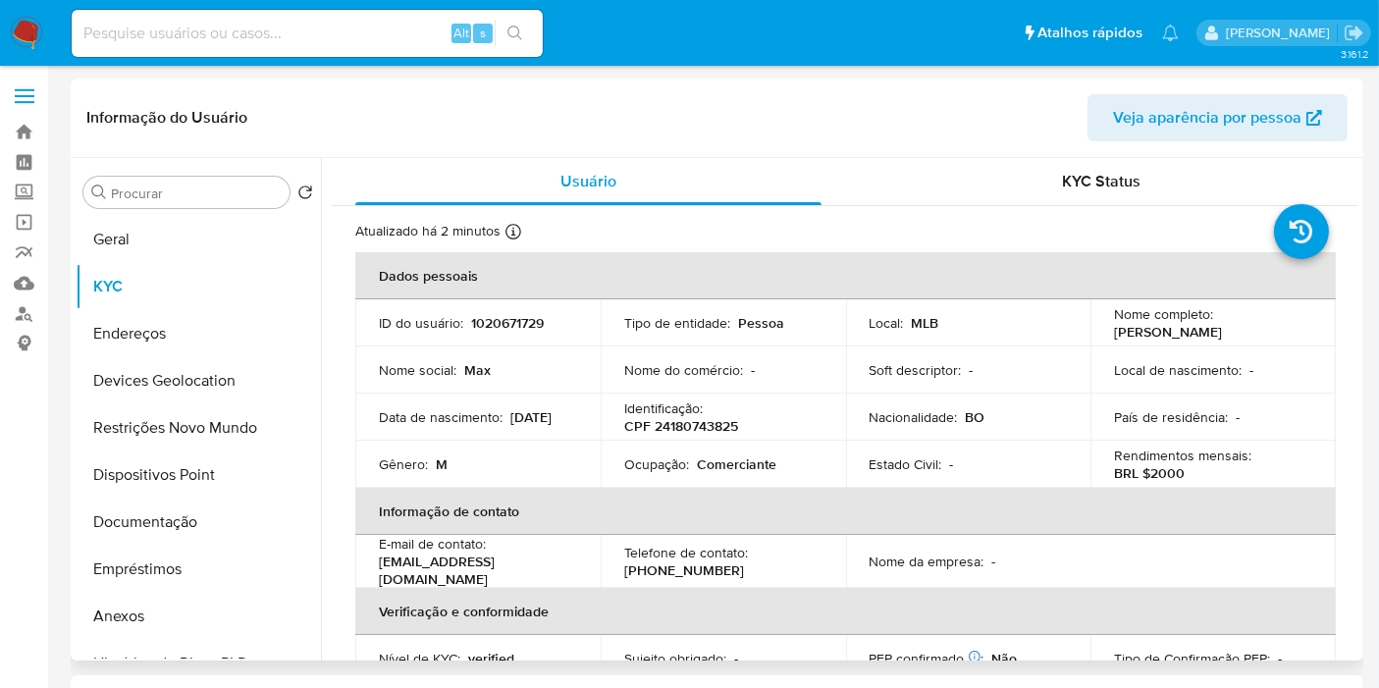
click at [1163, 340] on p "Max Quispe Huaranca" at bounding box center [1168, 332] width 108 height 18
click at [1173, 343] on td "Nome completo : Max Quispe Huaranca" at bounding box center [1212, 322] width 245 height 47
drag, startPoint x: 1268, startPoint y: 339, endPoint x: 1090, endPoint y: 332, distance: 177.7
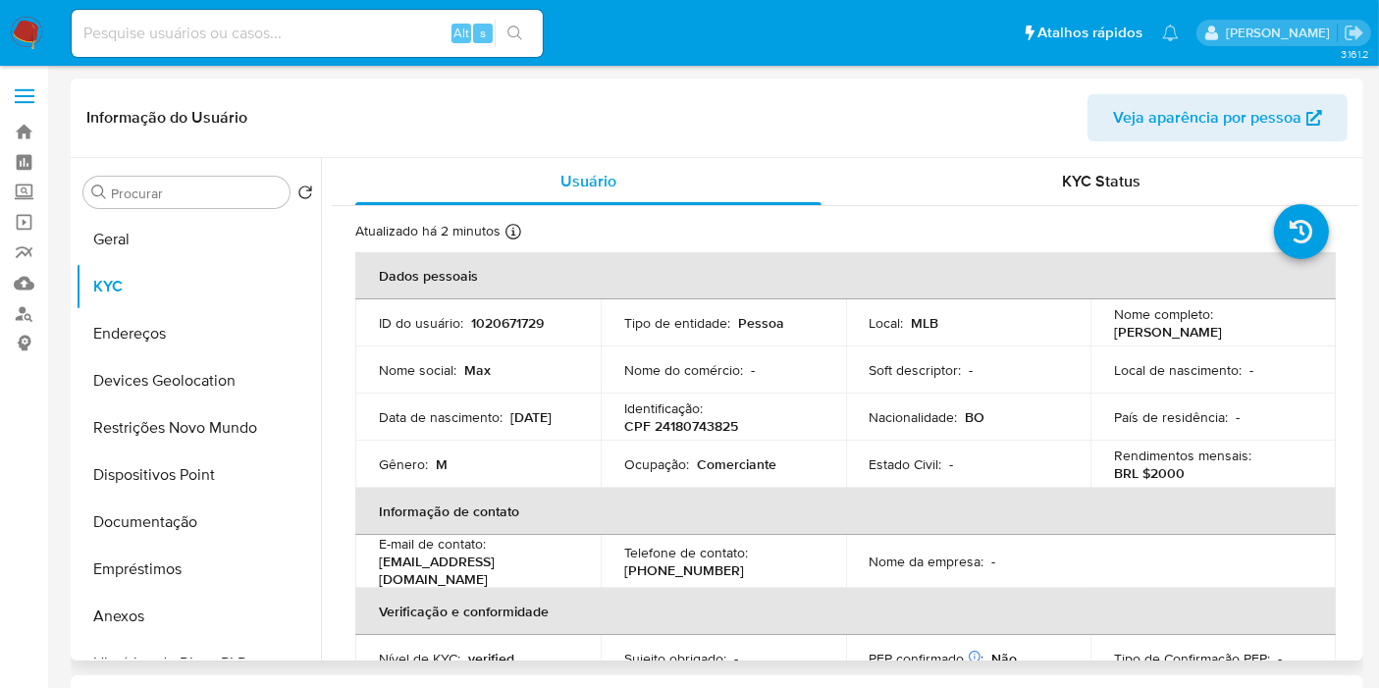
click at [1090, 335] on td "Nome completo : Max Quispe Huaranca" at bounding box center [1212, 322] width 245 height 47
copy p "Max Quispe Huaranca"
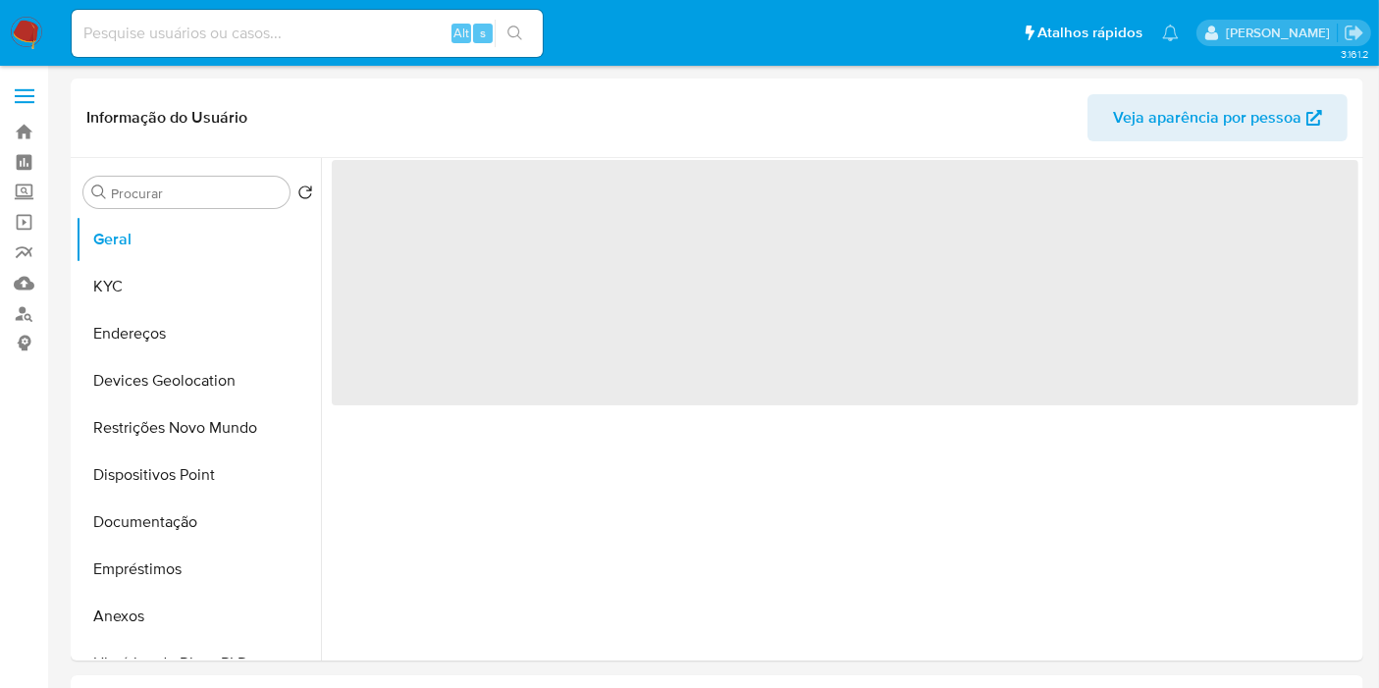
select select "10"
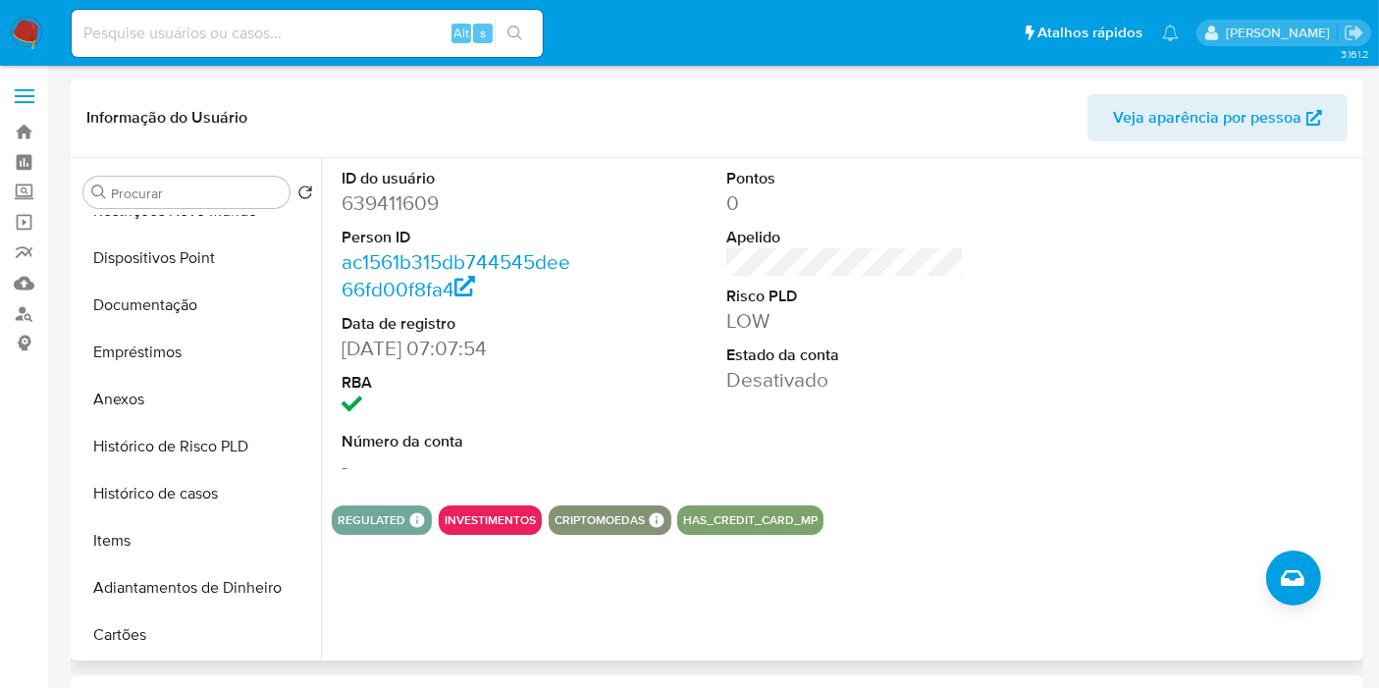
scroll to position [218, 0]
drag, startPoint x: 198, startPoint y: 488, endPoint x: 194, endPoint y: 477, distance: 11.5
click at [198, 488] on button "Histórico de casos" at bounding box center [191, 492] width 230 height 47
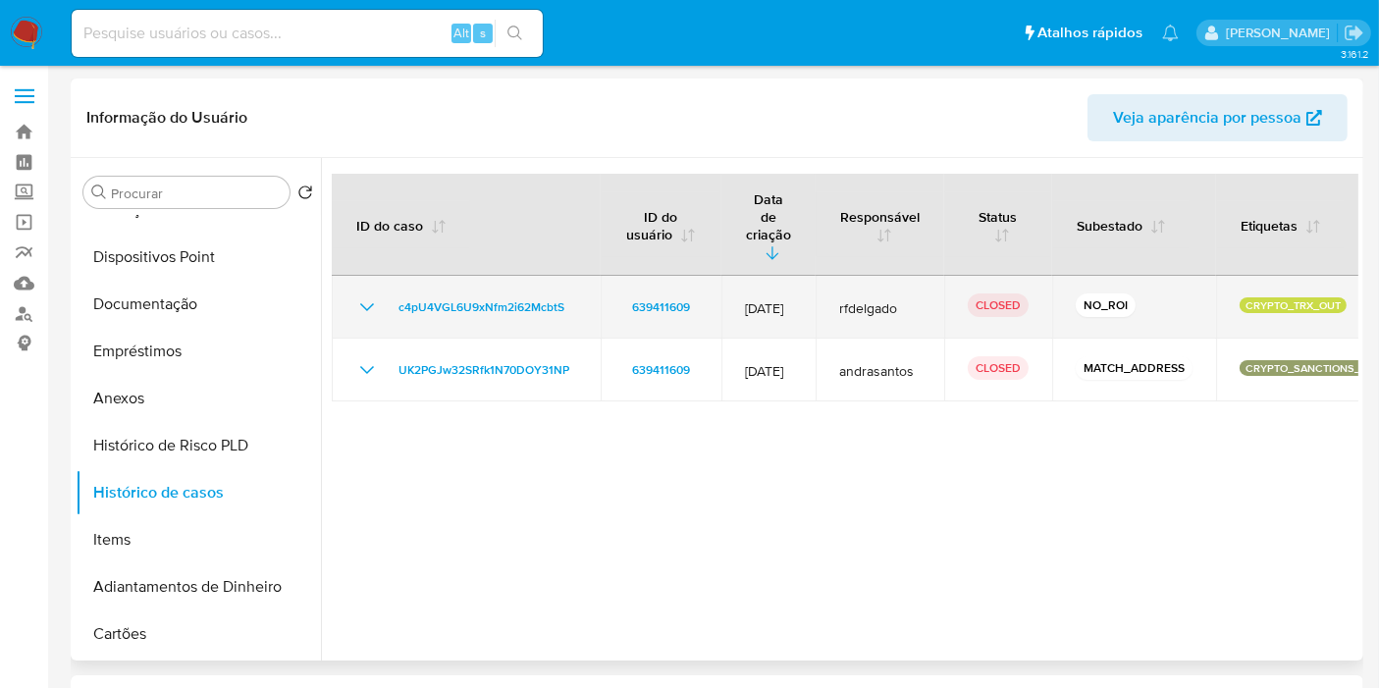
click at [364, 295] on icon "Mostrar/Ocultar" at bounding box center [367, 307] width 24 height 24
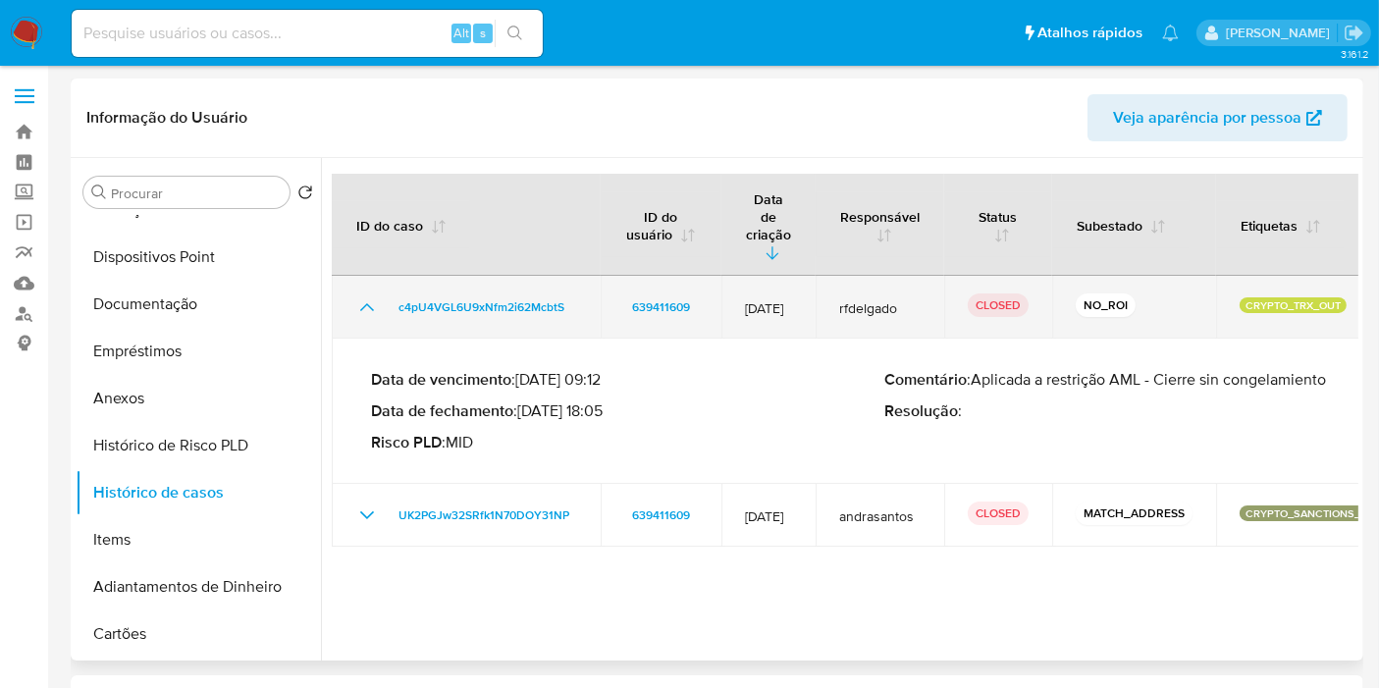
click at [364, 295] on icon "Mostrar/Ocultar" at bounding box center [367, 307] width 24 height 24
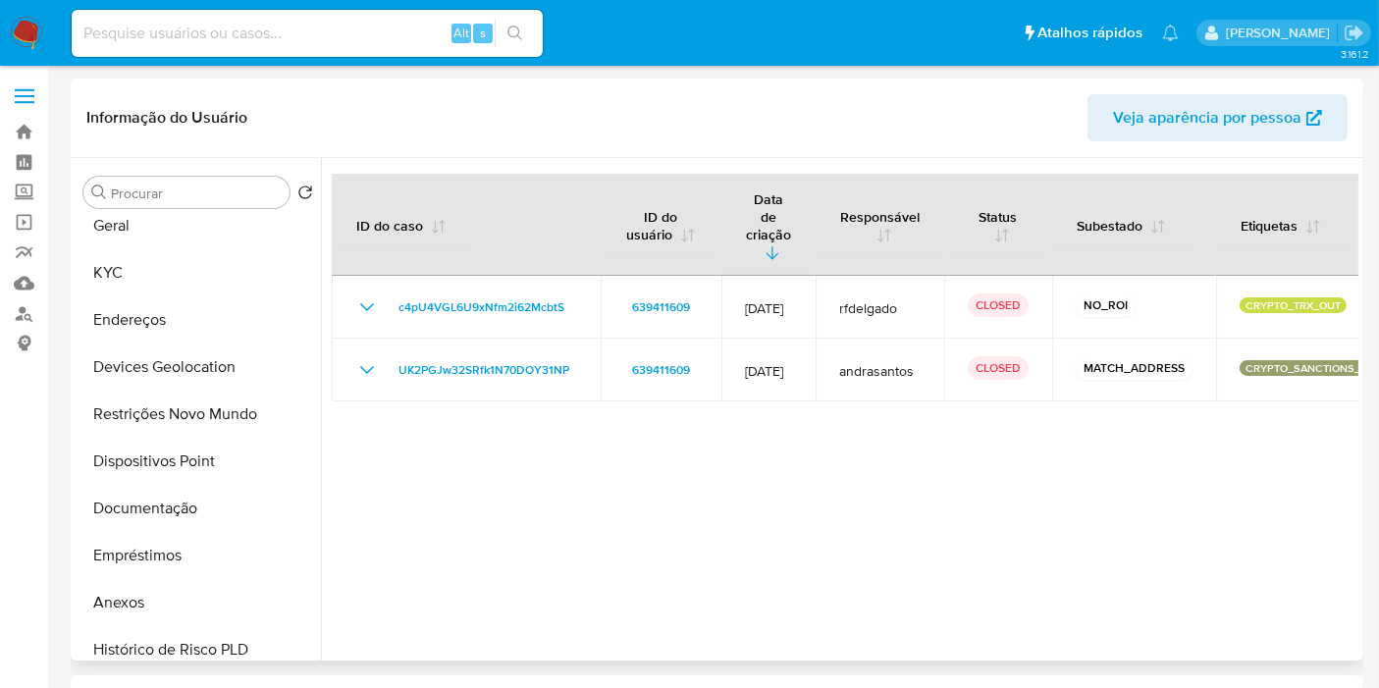
scroll to position [0, 0]
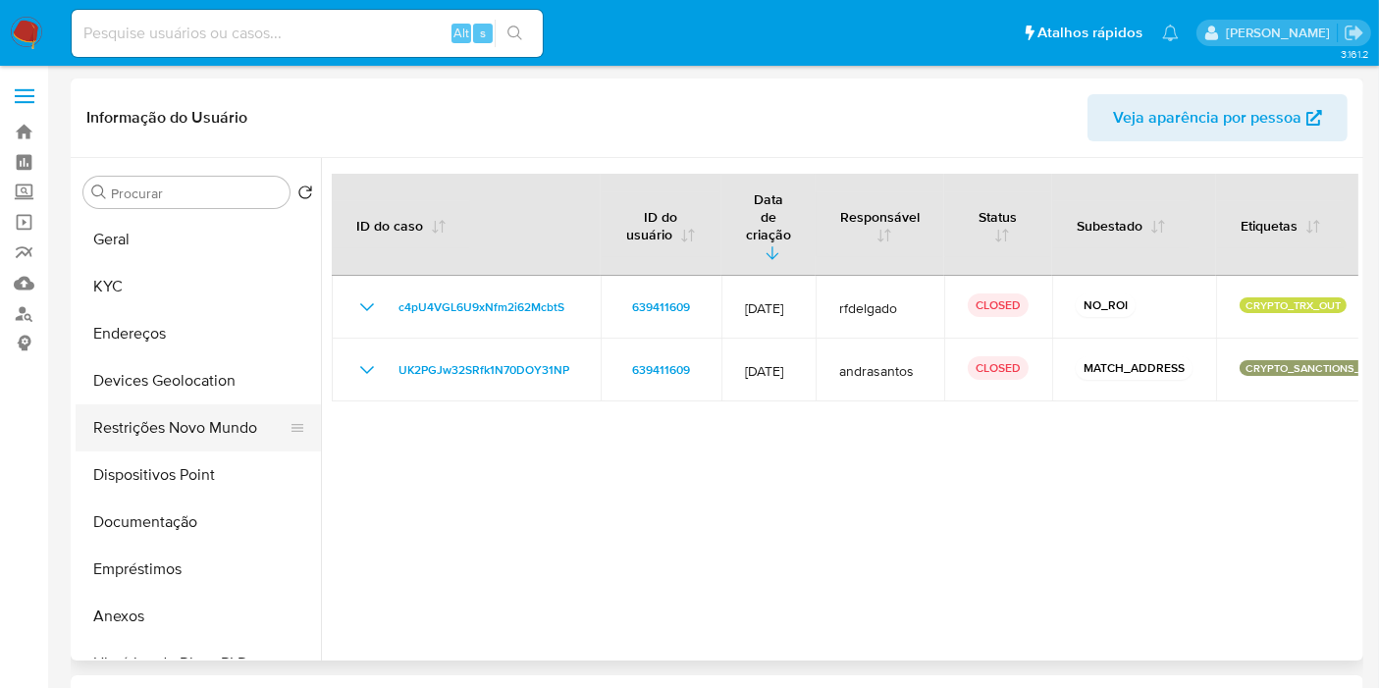
click at [166, 441] on button "Restrições Novo Mundo" at bounding box center [191, 427] width 230 height 47
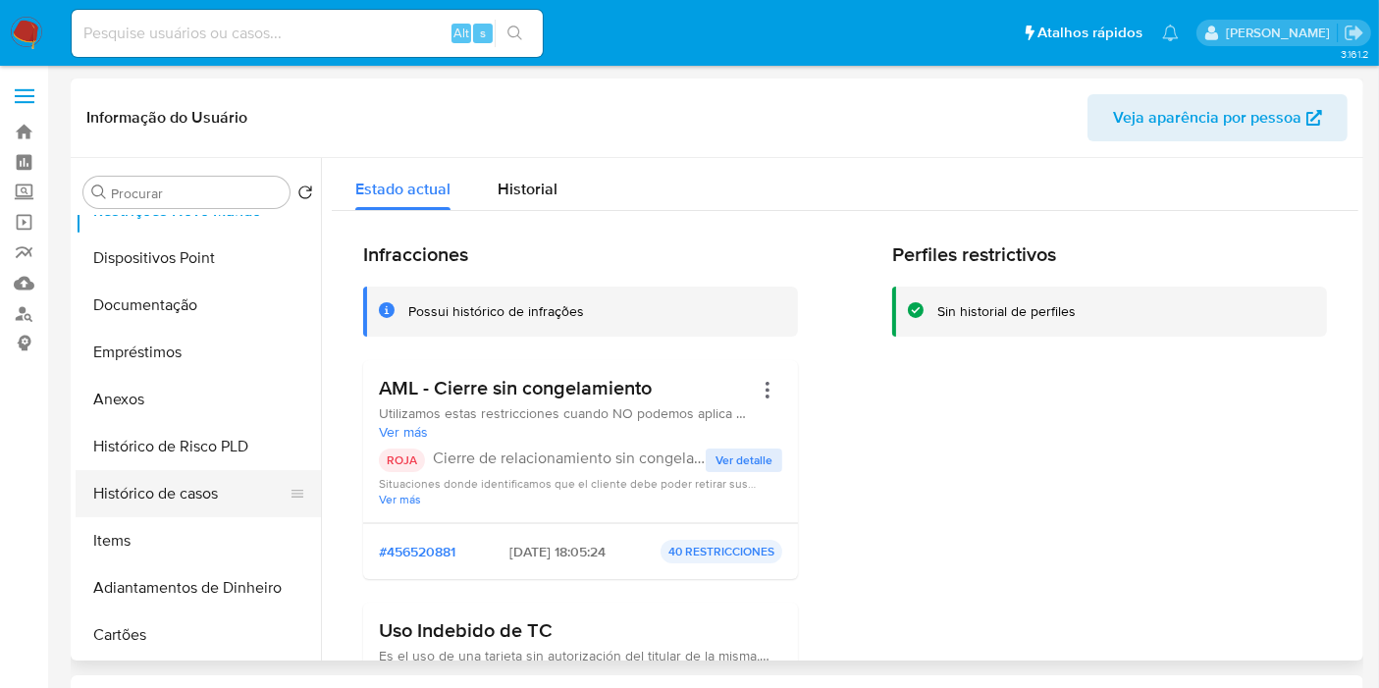
scroll to position [218, 0]
click at [158, 502] on button "Histórico de casos" at bounding box center [191, 492] width 230 height 47
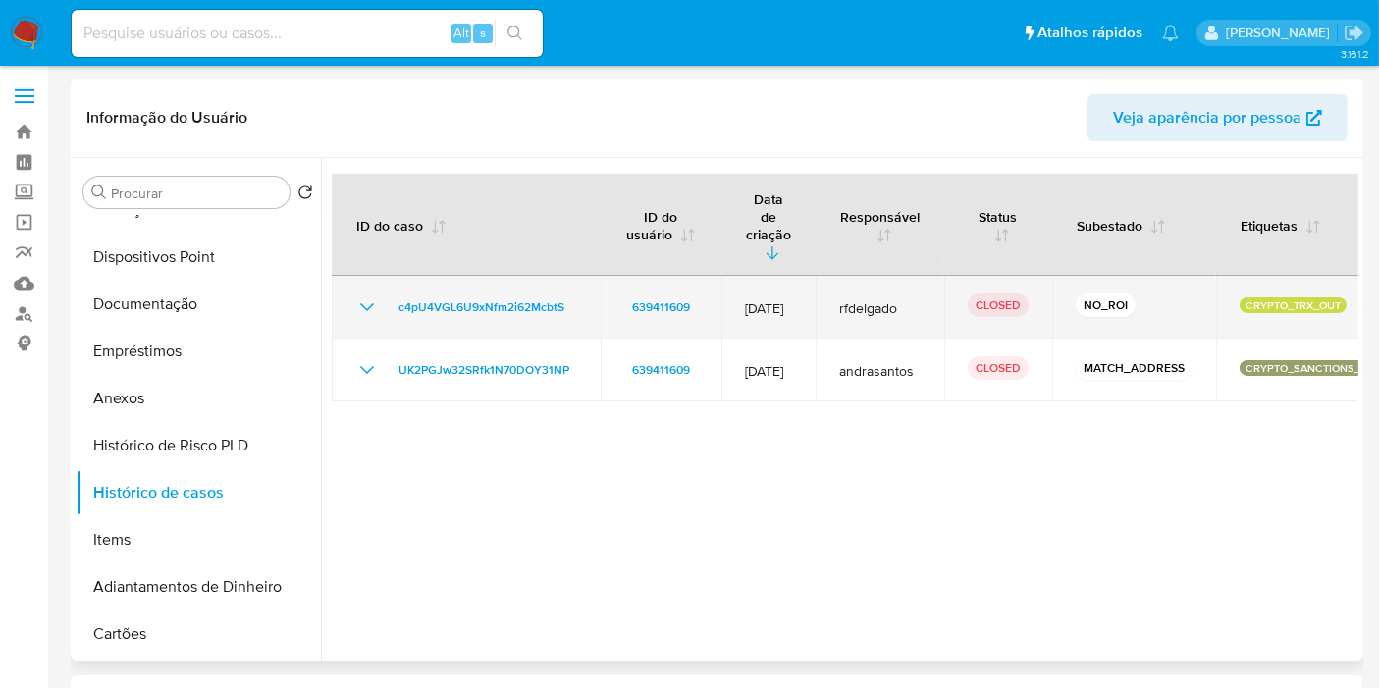
click at [358, 295] on icon "Mostrar/Ocultar" at bounding box center [367, 307] width 24 height 24
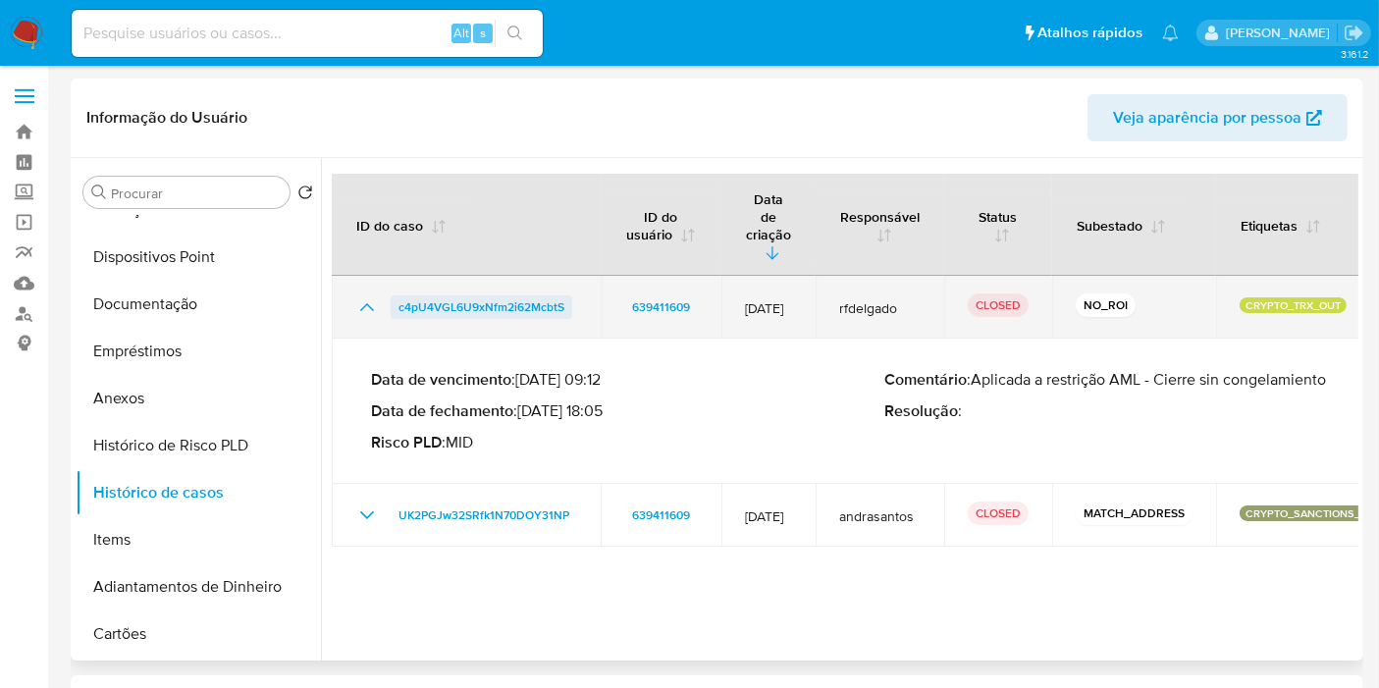
drag, startPoint x: 580, startPoint y: 275, endPoint x: 437, endPoint y: 269, distance: 143.4
click at [384, 276] on td "c4pU4VGL6U9xNfm2i62McbtS" at bounding box center [466, 307] width 269 height 63
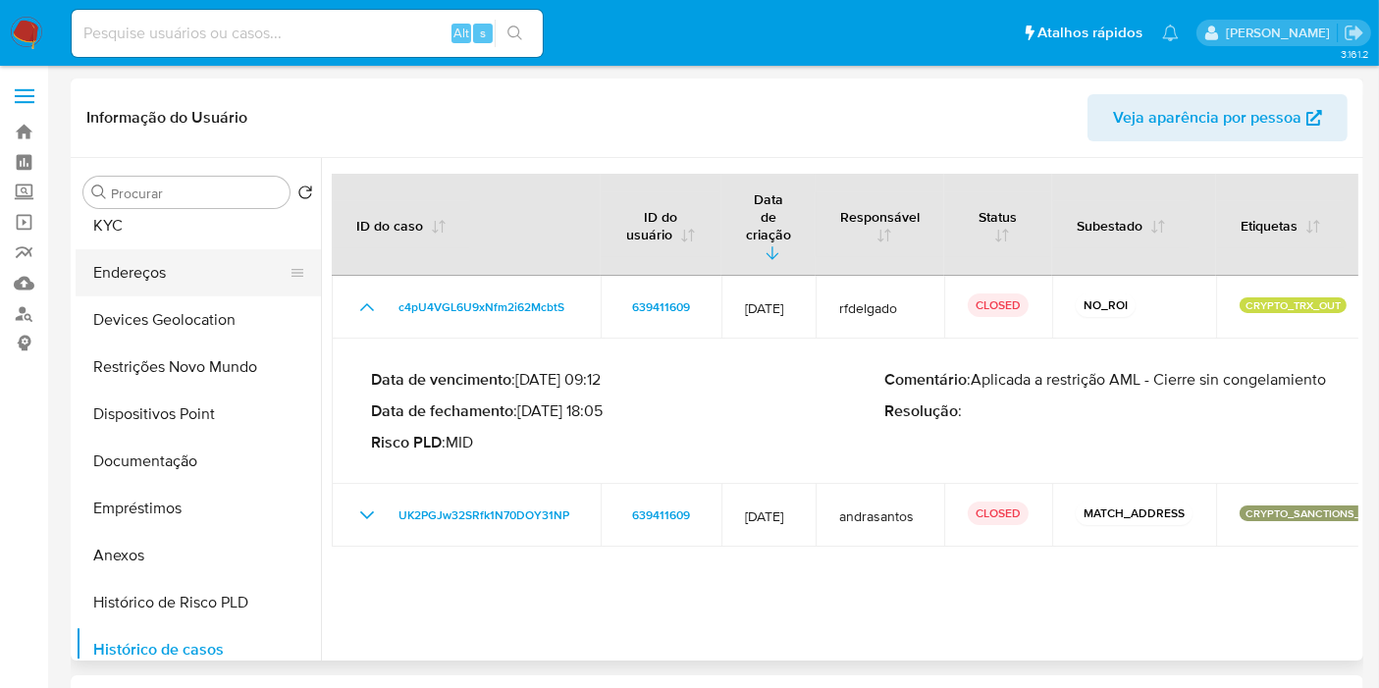
scroll to position [0, 0]
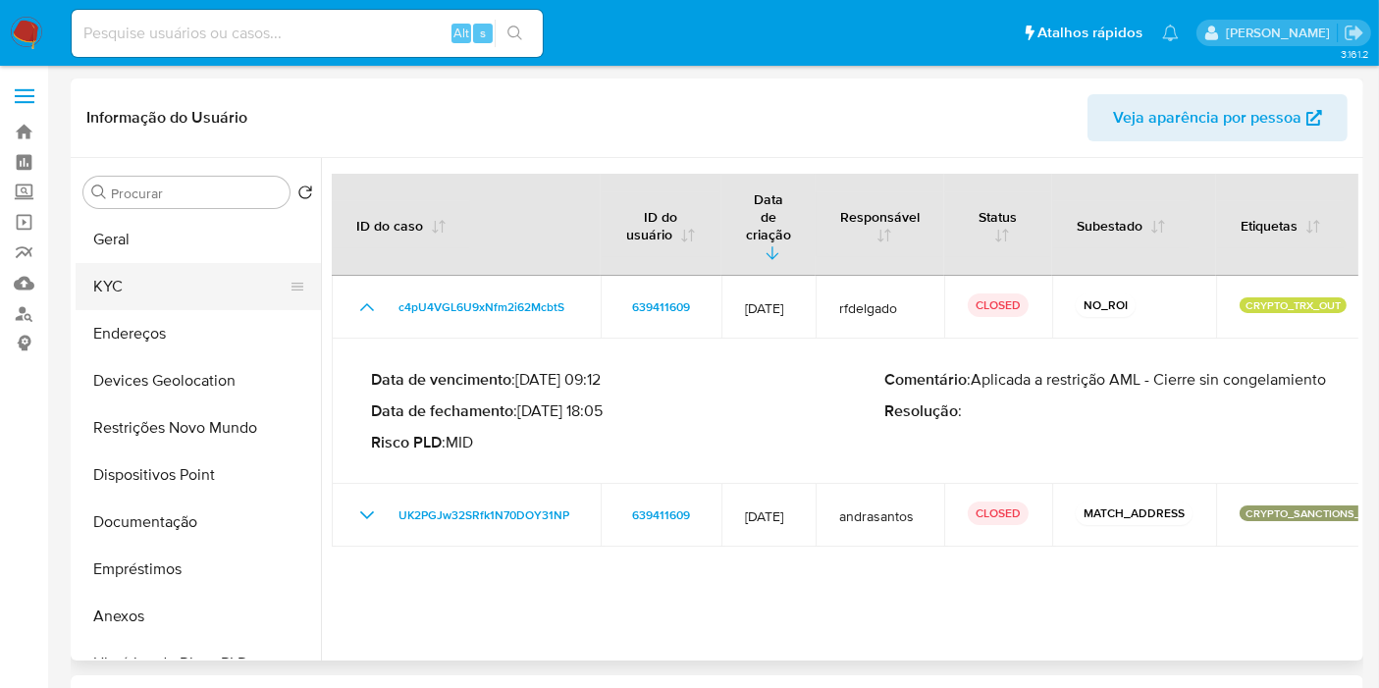
click at [151, 302] on button "KYC" at bounding box center [191, 286] width 230 height 47
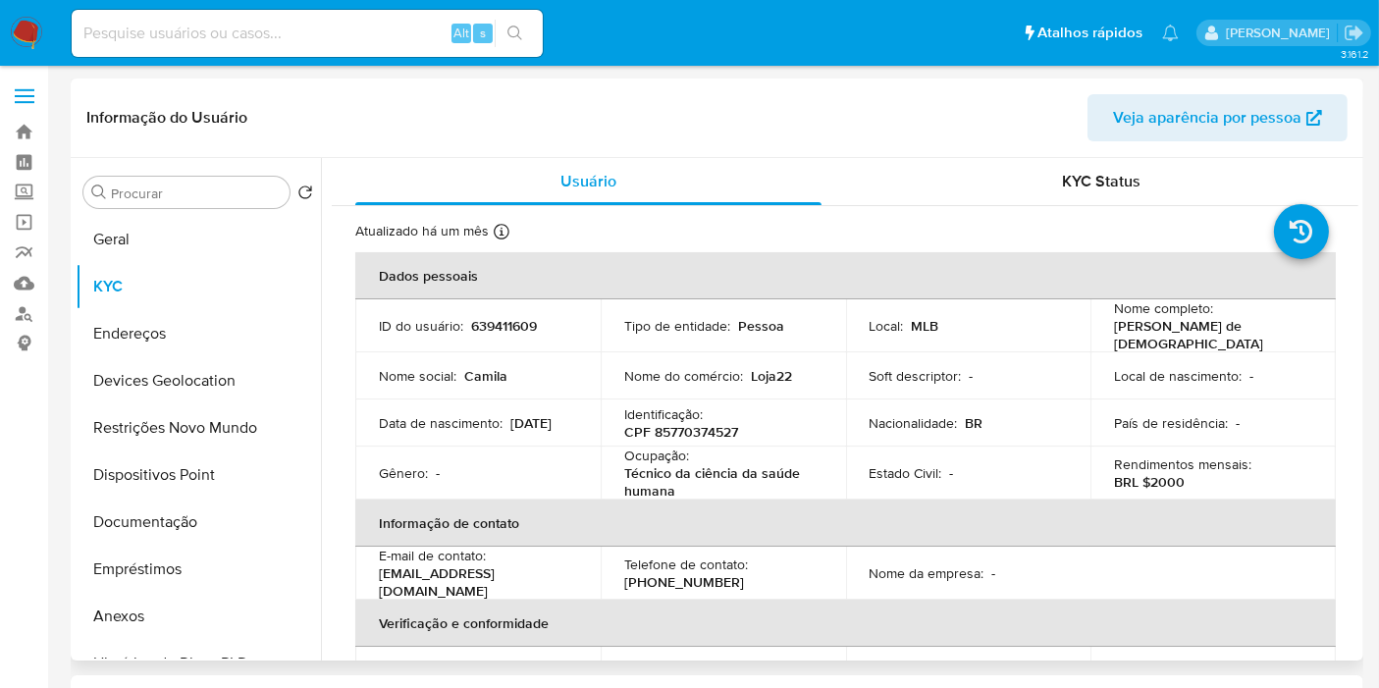
click at [1209, 329] on p "[PERSON_NAME] de [DEMOGRAPHIC_DATA]" at bounding box center [1209, 334] width 190 height 35
click at [1241, 338] on p "[PERSON_NAME] de [DEMOGRAPHIC_DATA]" at bounding box center [1209, 334] width 190 height 35
drag, startPoint x: 1271, startPoint y: 335, endPoint x: 1113, endPoint y: 340, distance: 158.1
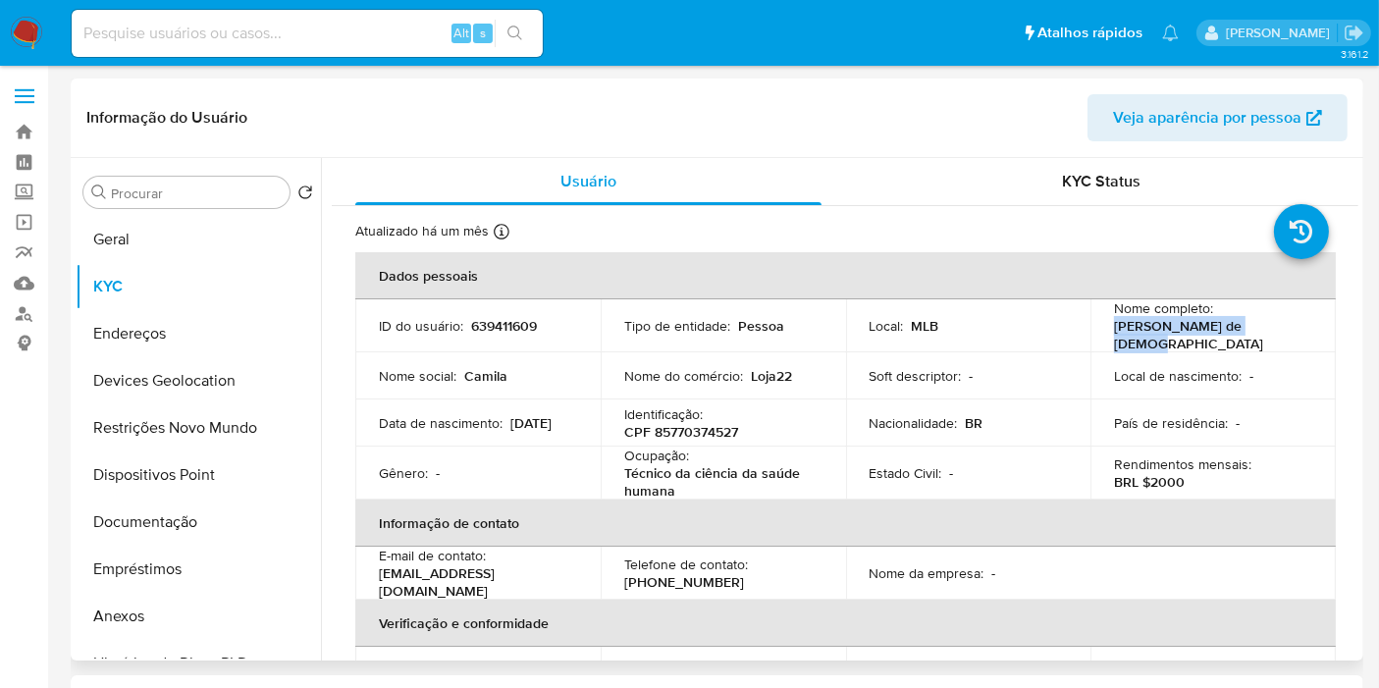
click at [1114, 340] on div "Nome completo : [PERSON_NAME] de [DEMOGRAPHIC_DATA]" at bounding box center [1213, 325] width 198 height 53
copy p "[PERSON_NAME] de [DEMOGRAPHIC_DATA]"
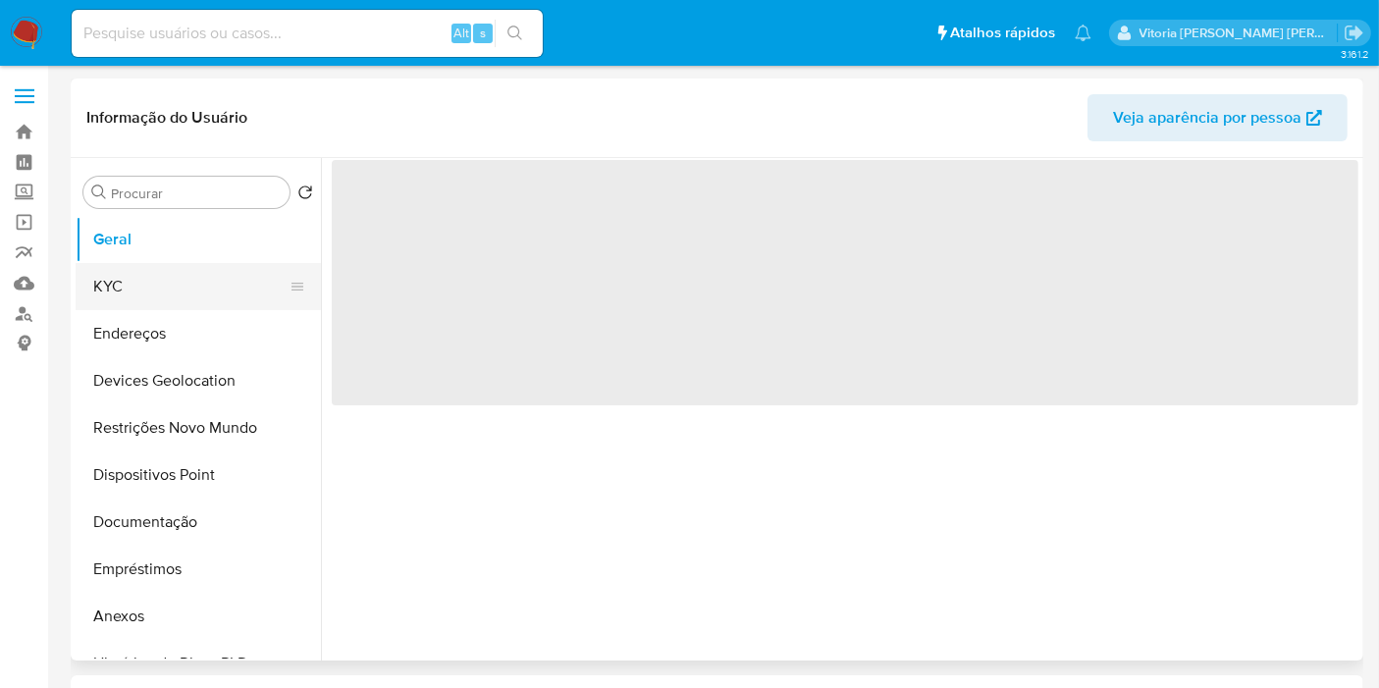
select select "10"
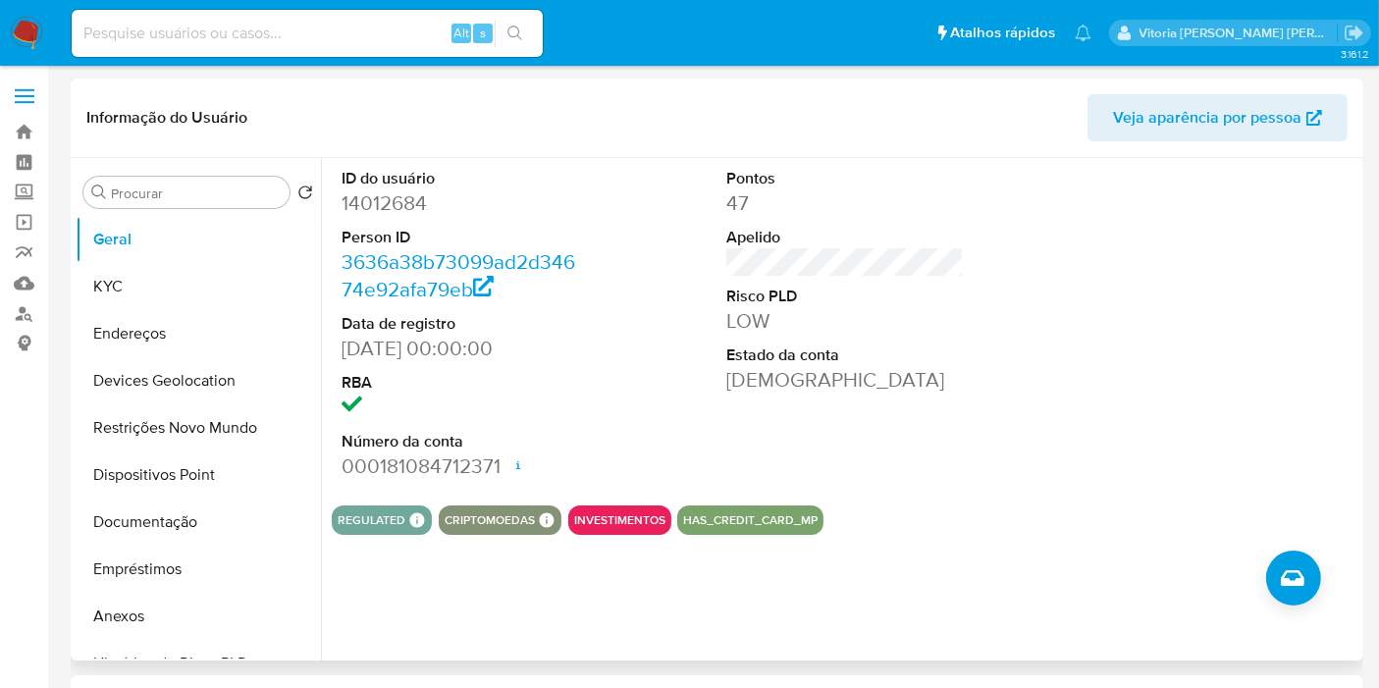
click at [375, 215] on dd "14012684" at bounding box center [459, 202] width 237 height 27
copy dd "14012684"
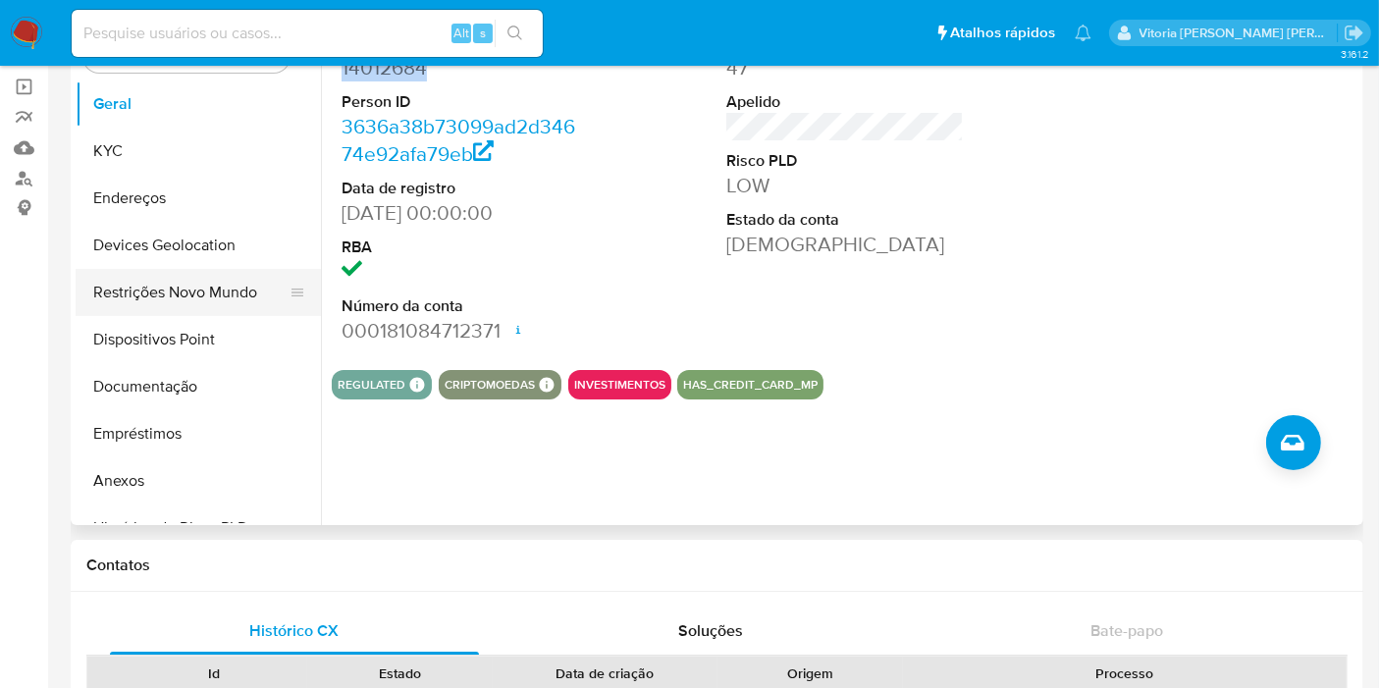
scroll to position [109, 0]
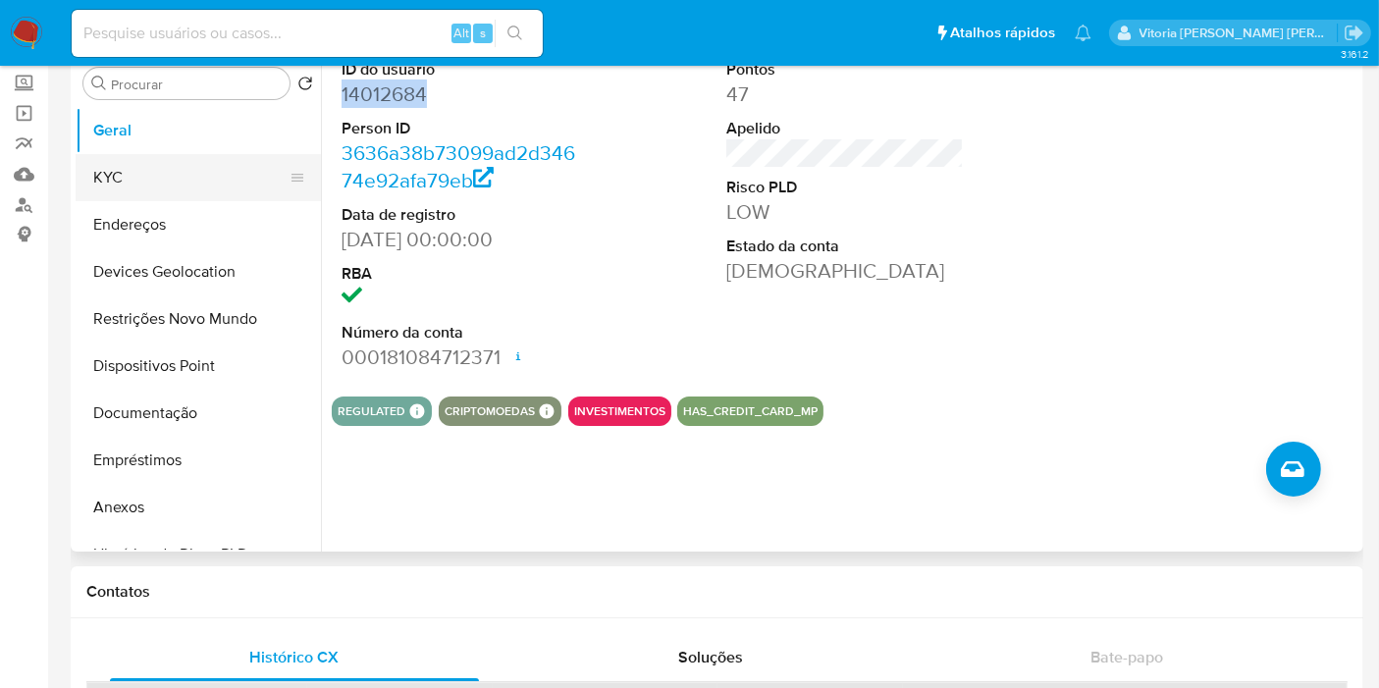
click at [139, 178] on button "KYC" at bounding box center [191, 177] width 230 height 47
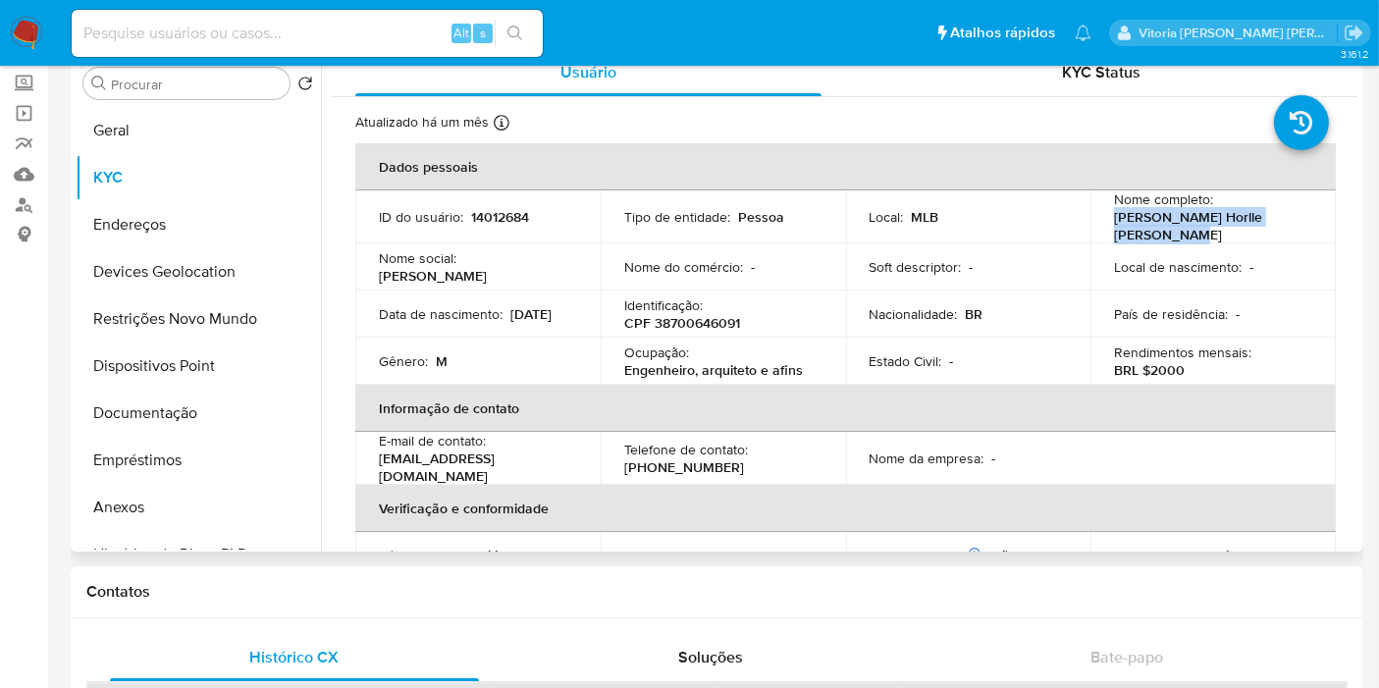
drag, startPoint x: 1204, startPoint y: 237, endPoint x: 1106, endPoint y: 229, distance: 98.5
click at [1106, 229] on td "Nome completo : [PERSON_NAME] Horlle [PERSON_NAME]" at bounding box center [1212, 216] width 245 height 53
copy p "[PERSON_NAME] Horlle [PERSON_NAME]"
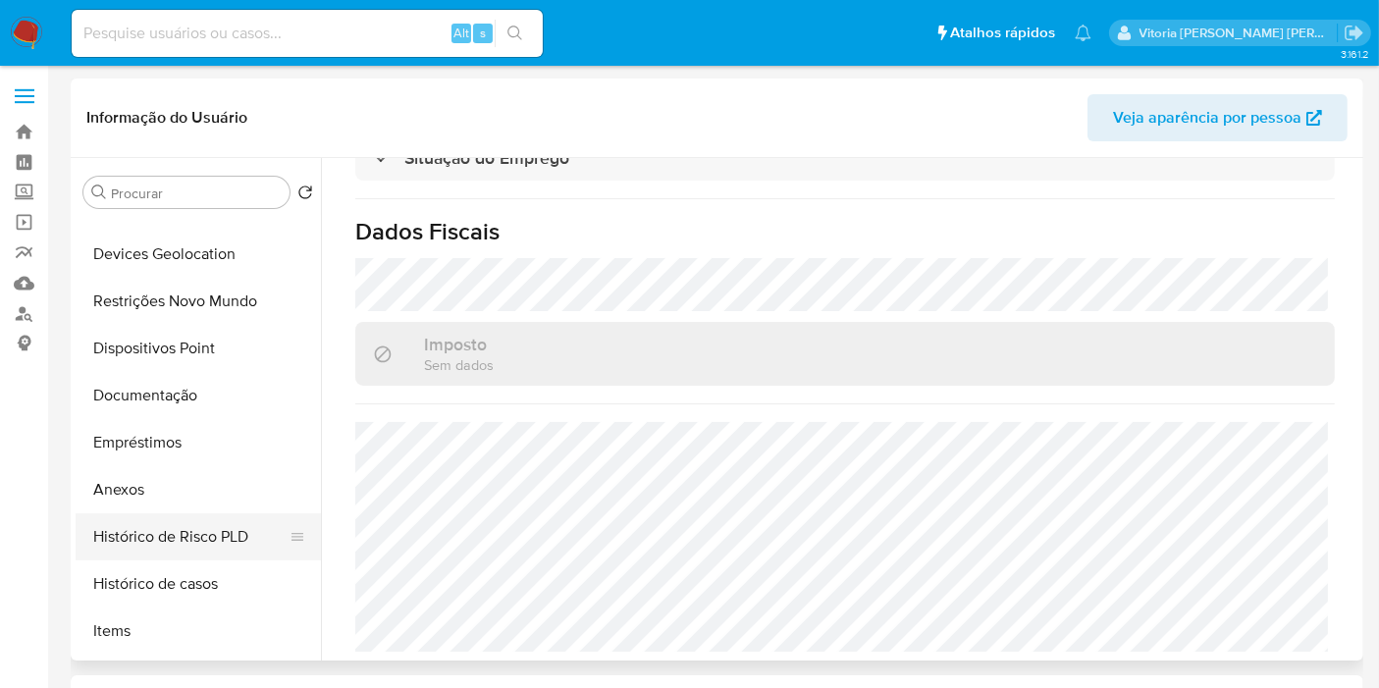
scroll to position [218, 0]
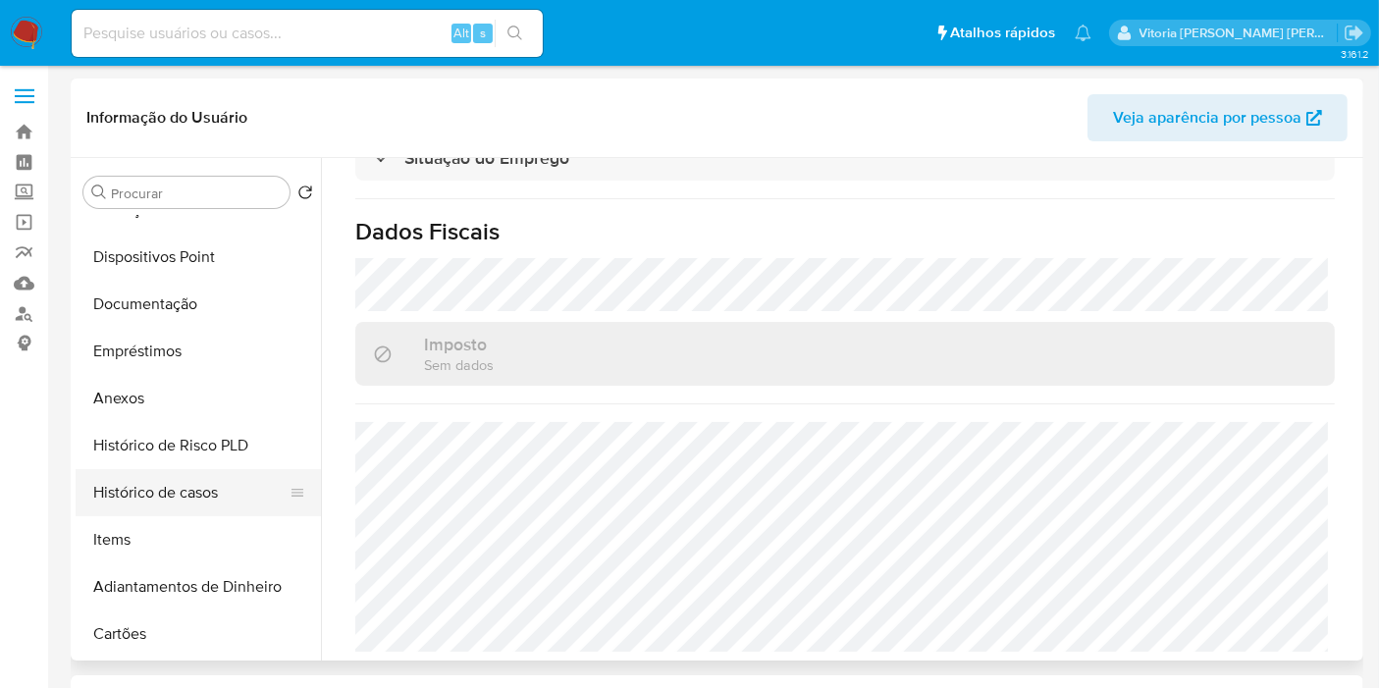
click at [208, 502] on button "Histórico de casos" at bounding box center [191, 492] width 230 height 47
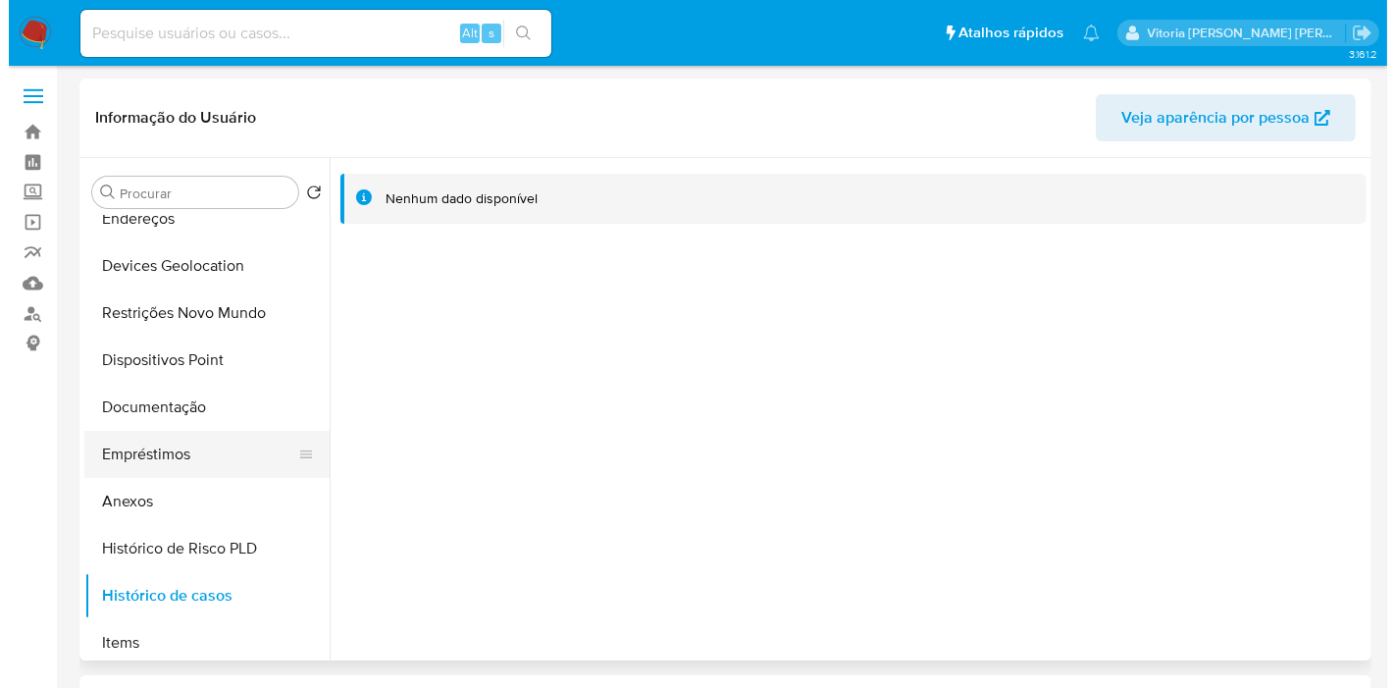
scroll to position [0, 0]
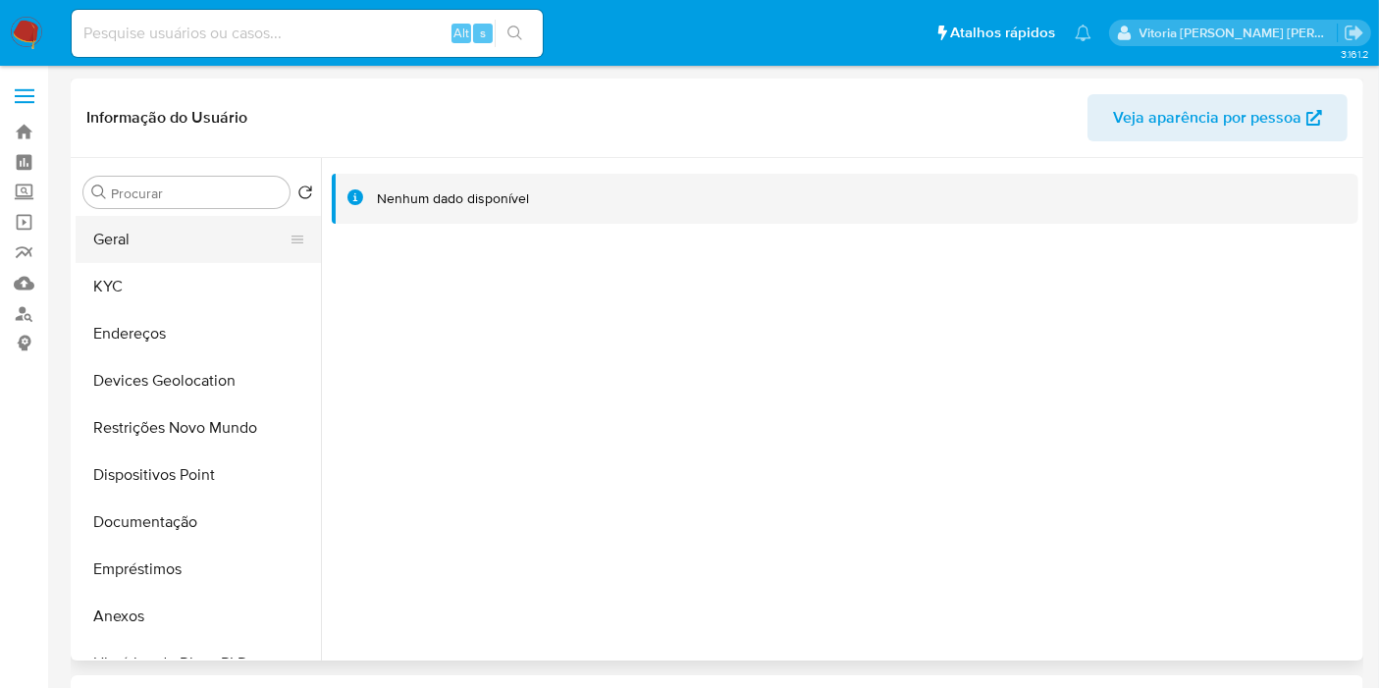
click at [150, 247] on button "Geral" at bounding box center [191, 239] width 230 height 47
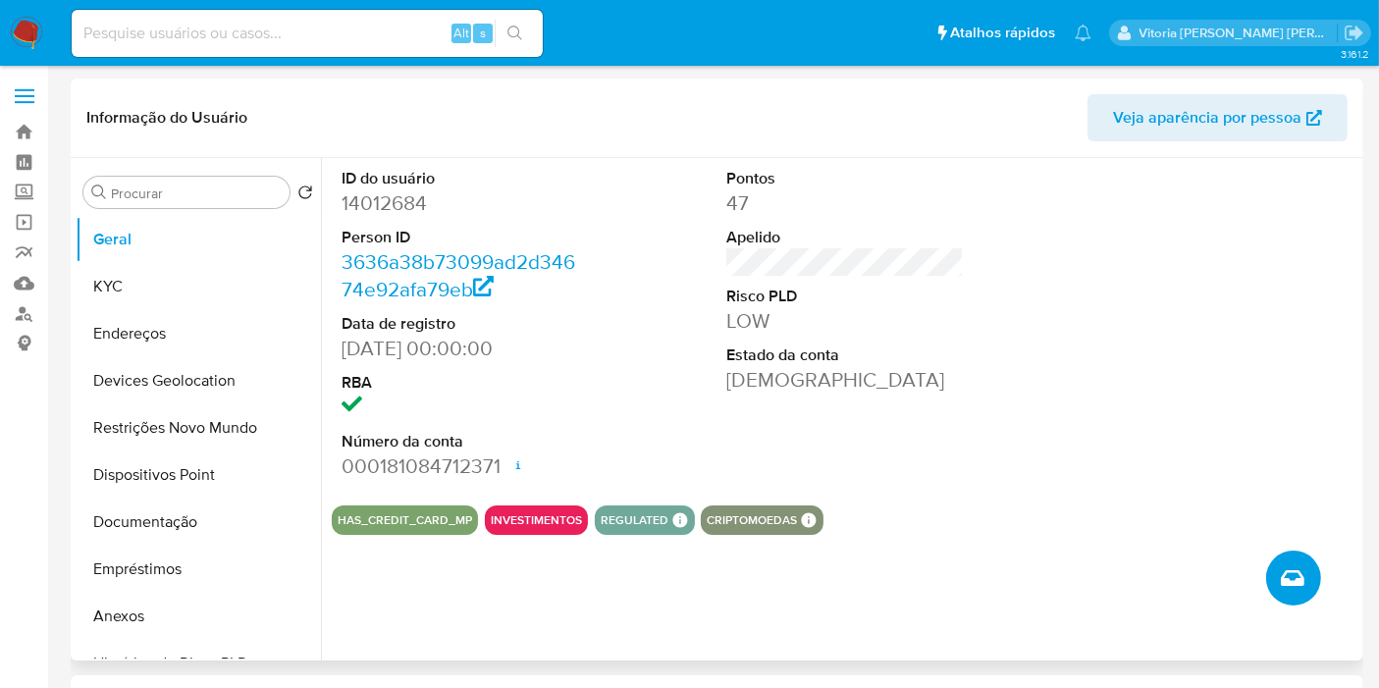
click at [1296, 587] on icon "Criar caso manual" at bounding box center [1293, 578] width 24 height 24
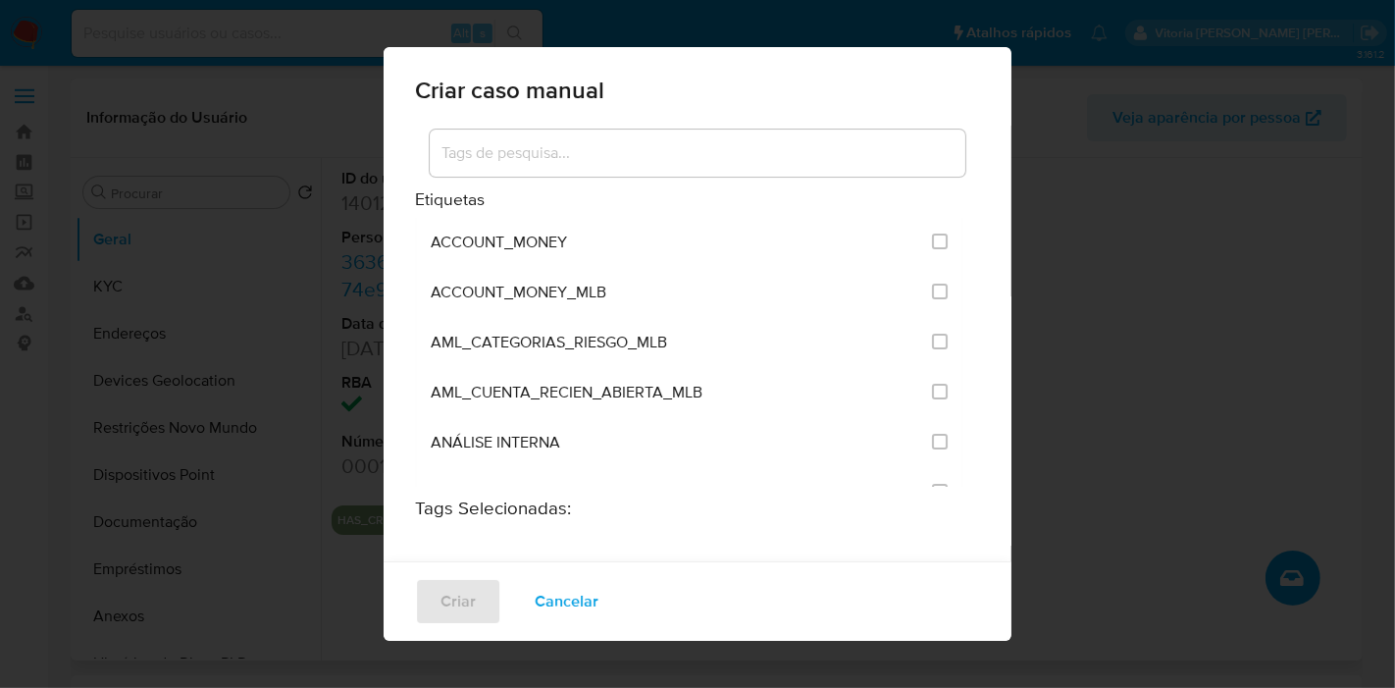
click at [638, 167] on div at bounding box center [698, 153] width 536 height 47
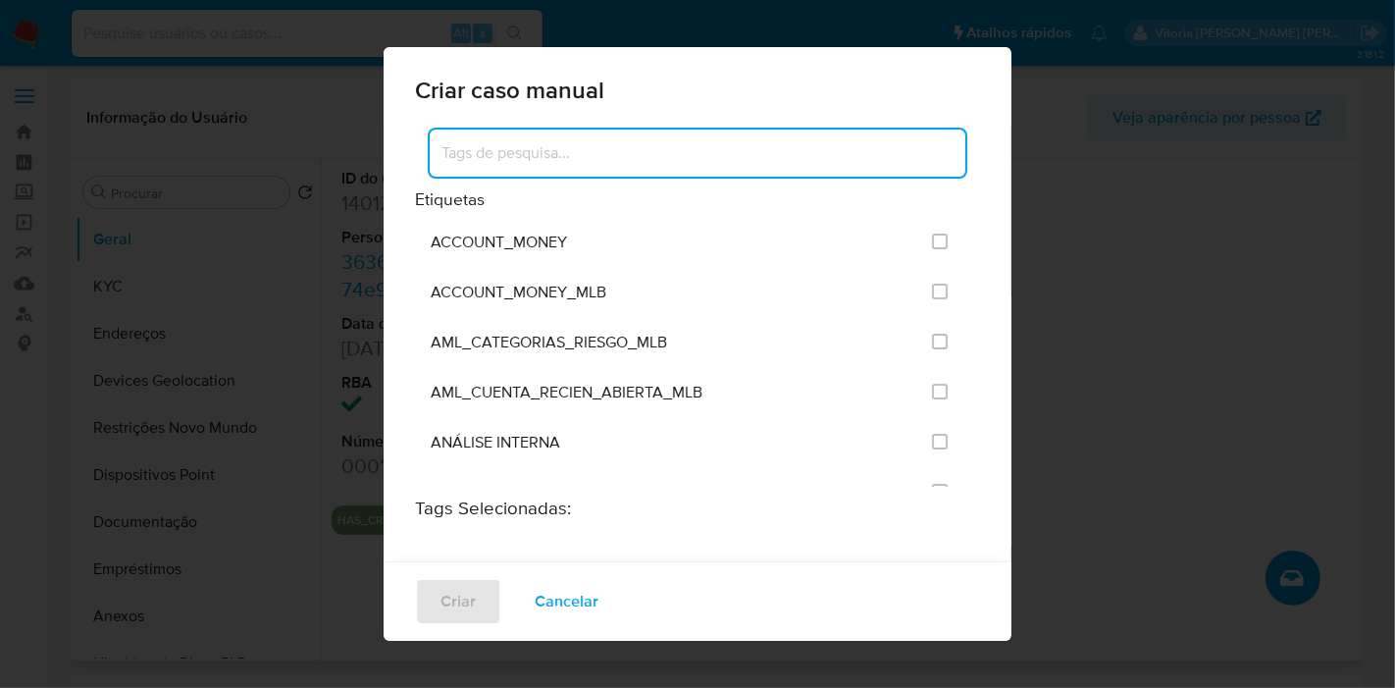
click at [636, 157] on input at bounding box center [698, 153] width 536 height 26
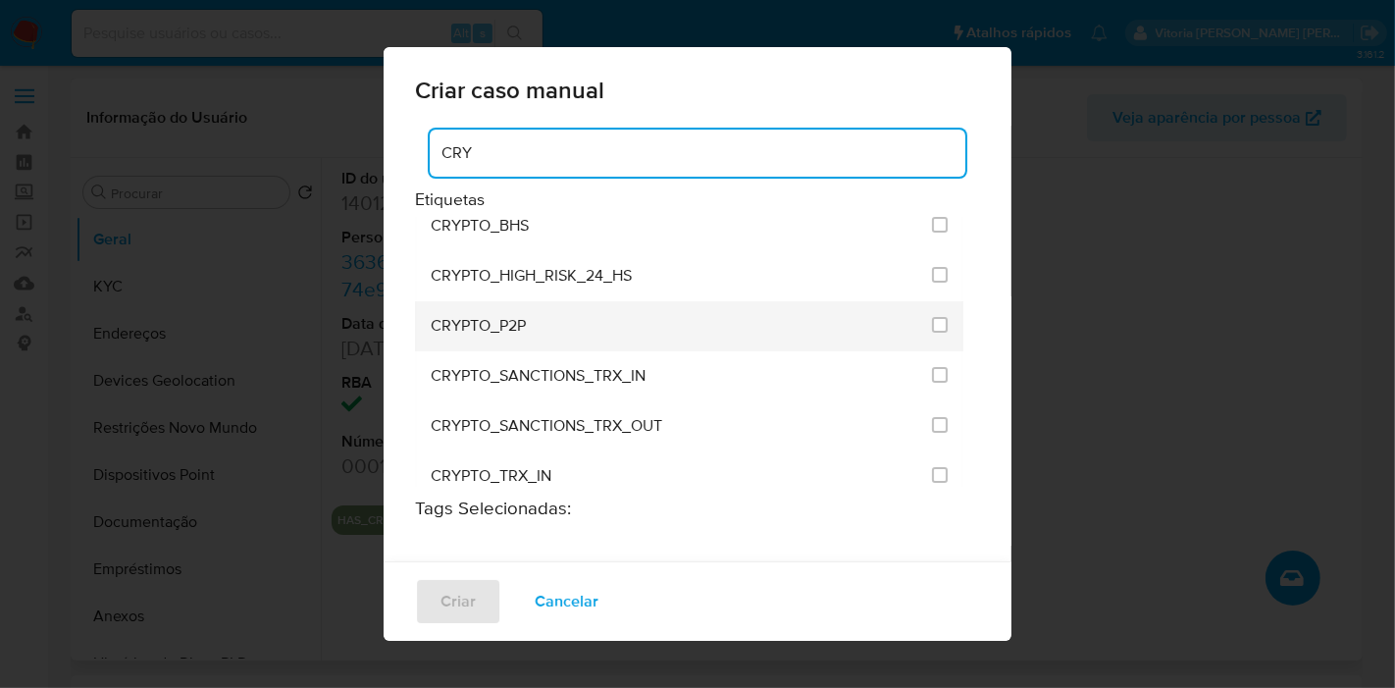
scroll to position [31, 0]
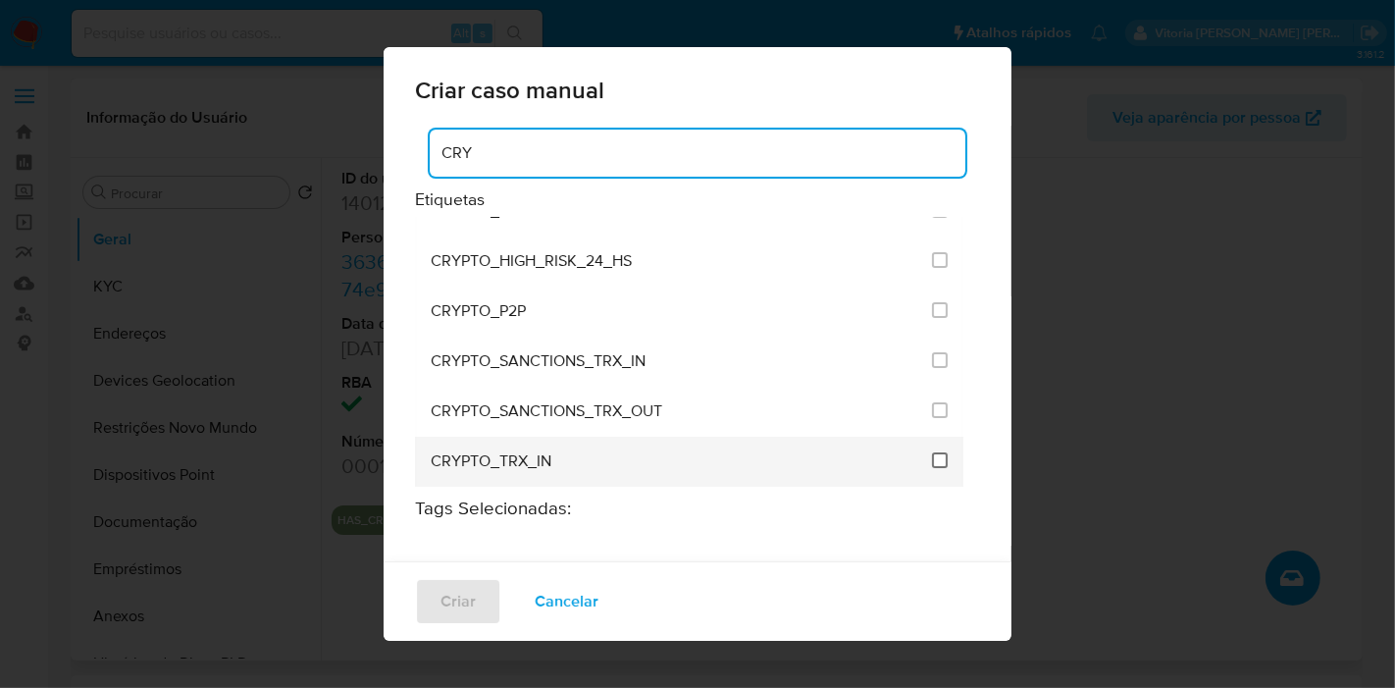
type input "CRY"
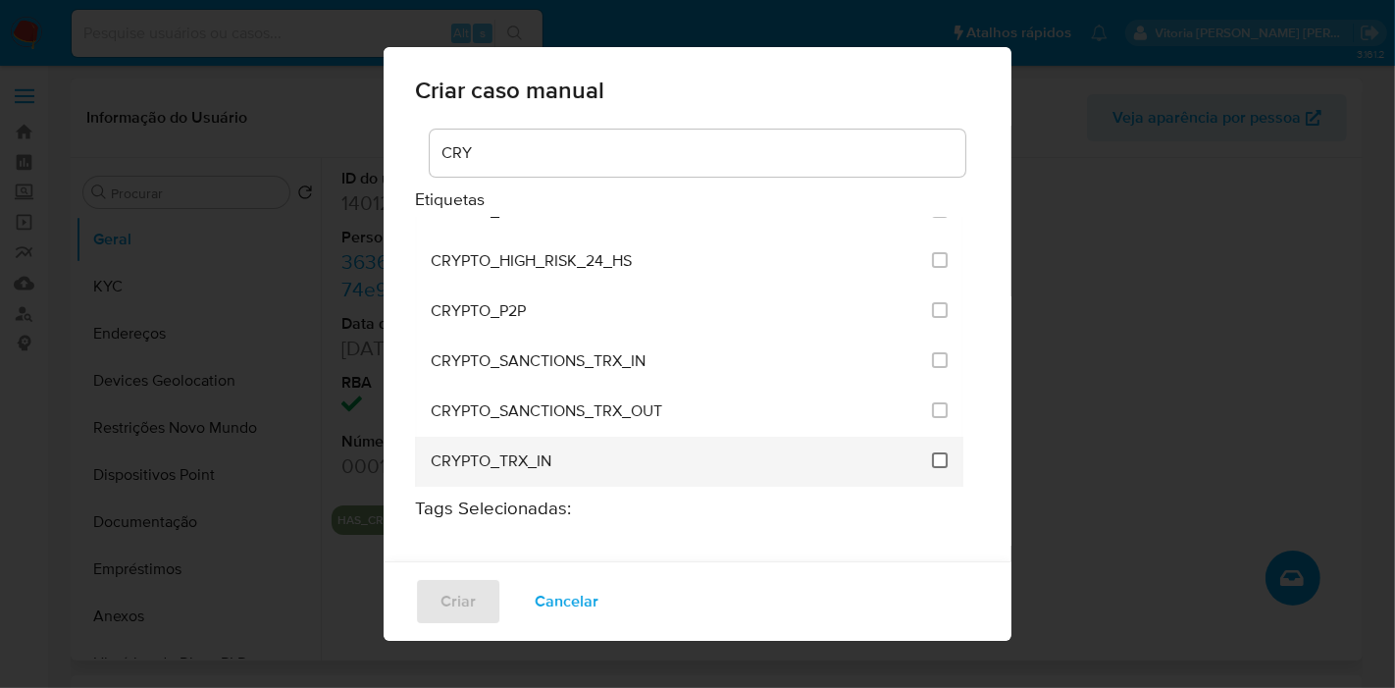
click at [932, 463] on input "1961" at bounding box center [940, 460] width 16 height 16
checkbox input "true"
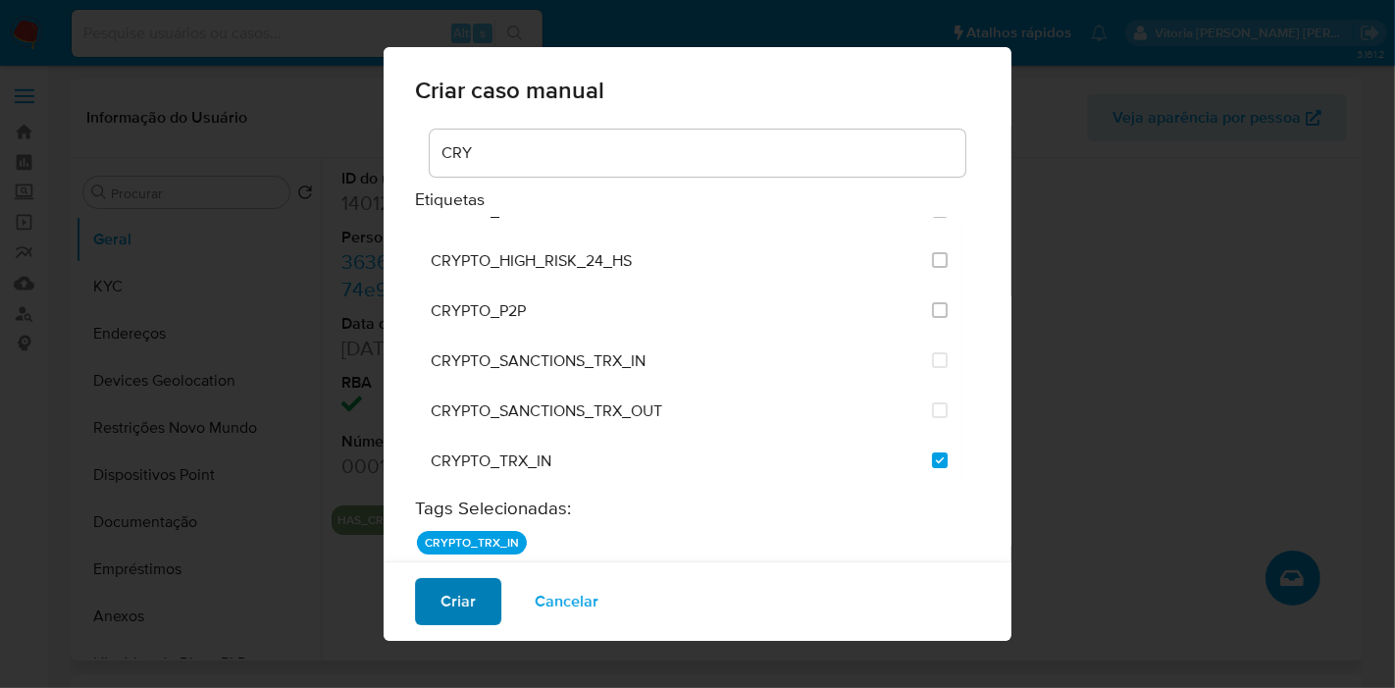
click at [474, 603] on button "Criar" at bounding box center [458, 601] width 86 height 47
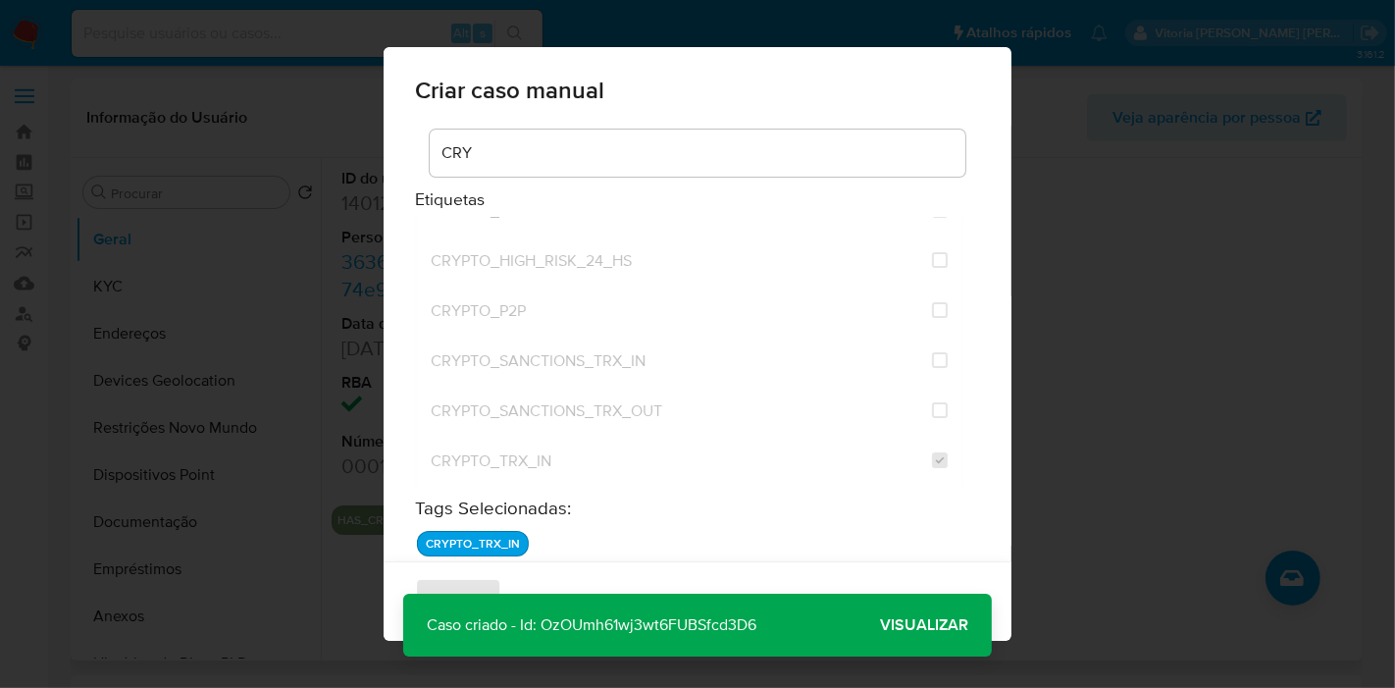
click at [938, 625] on span "Visualizar" at bounding box center [924, 625] width 88 height 0
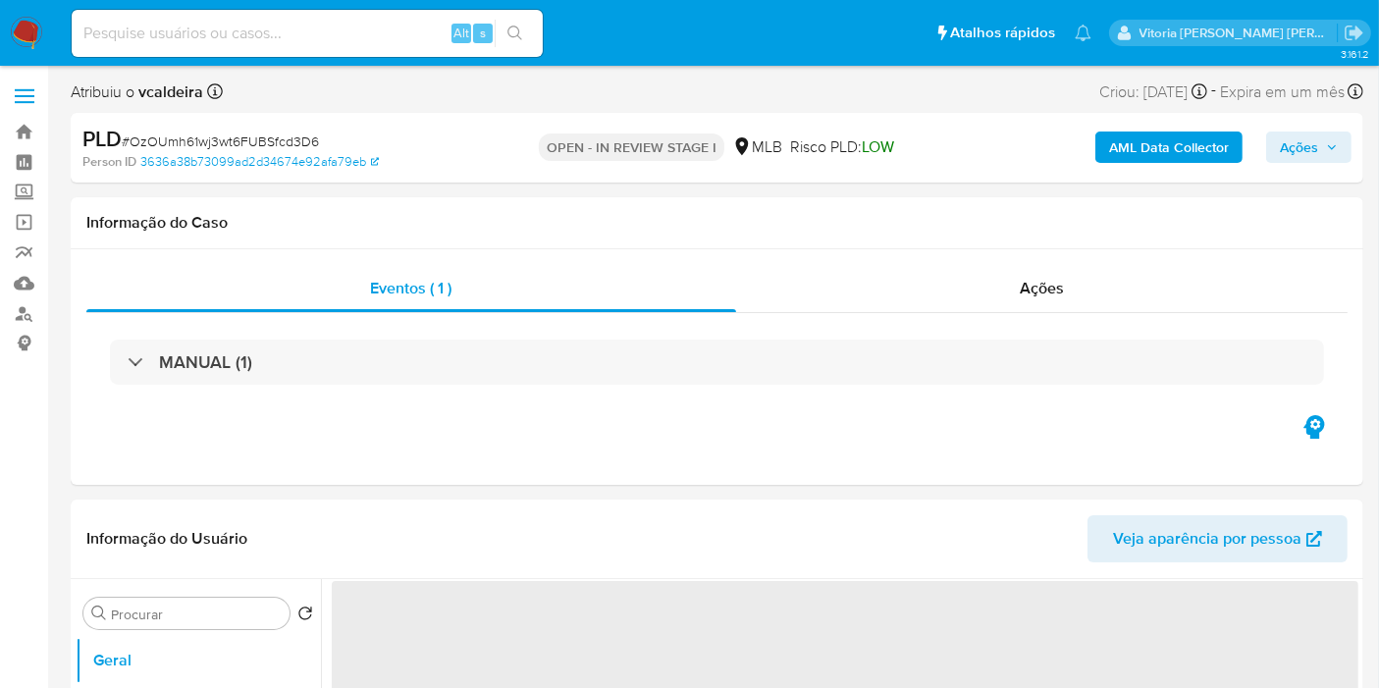
select select "10"
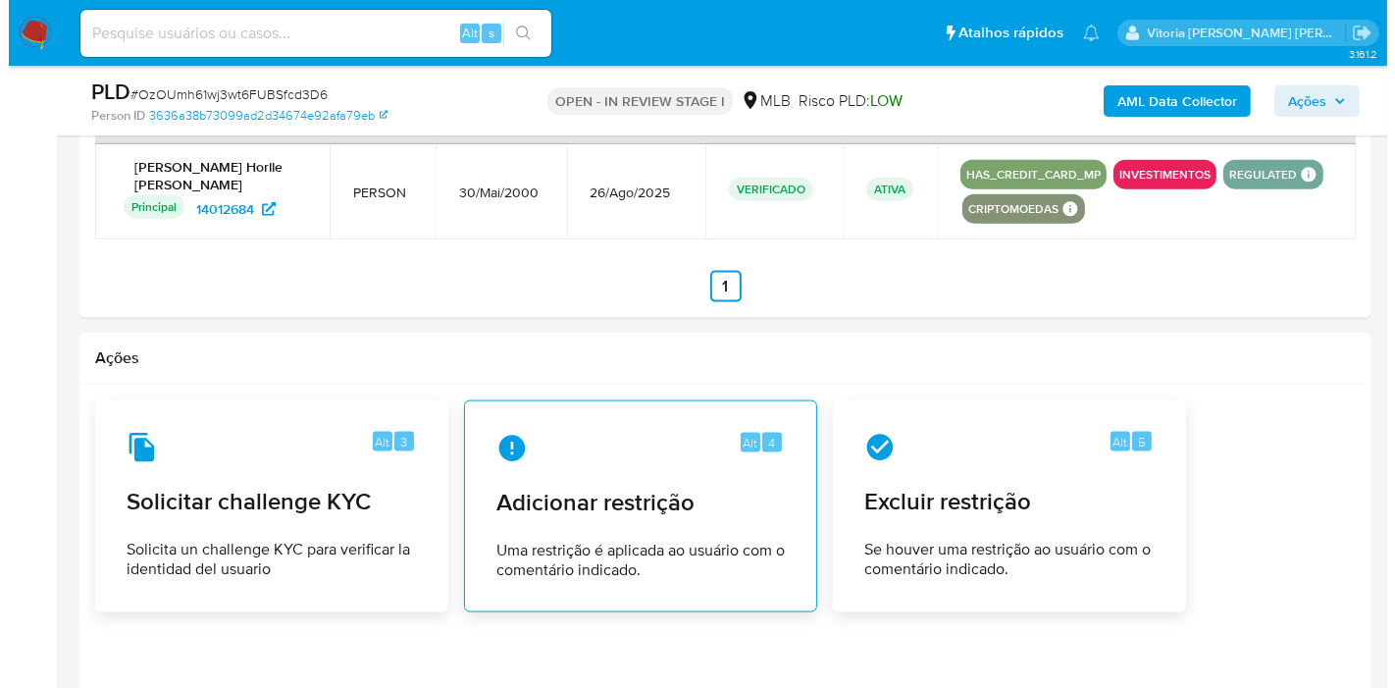
scroll to position [2539, 0]
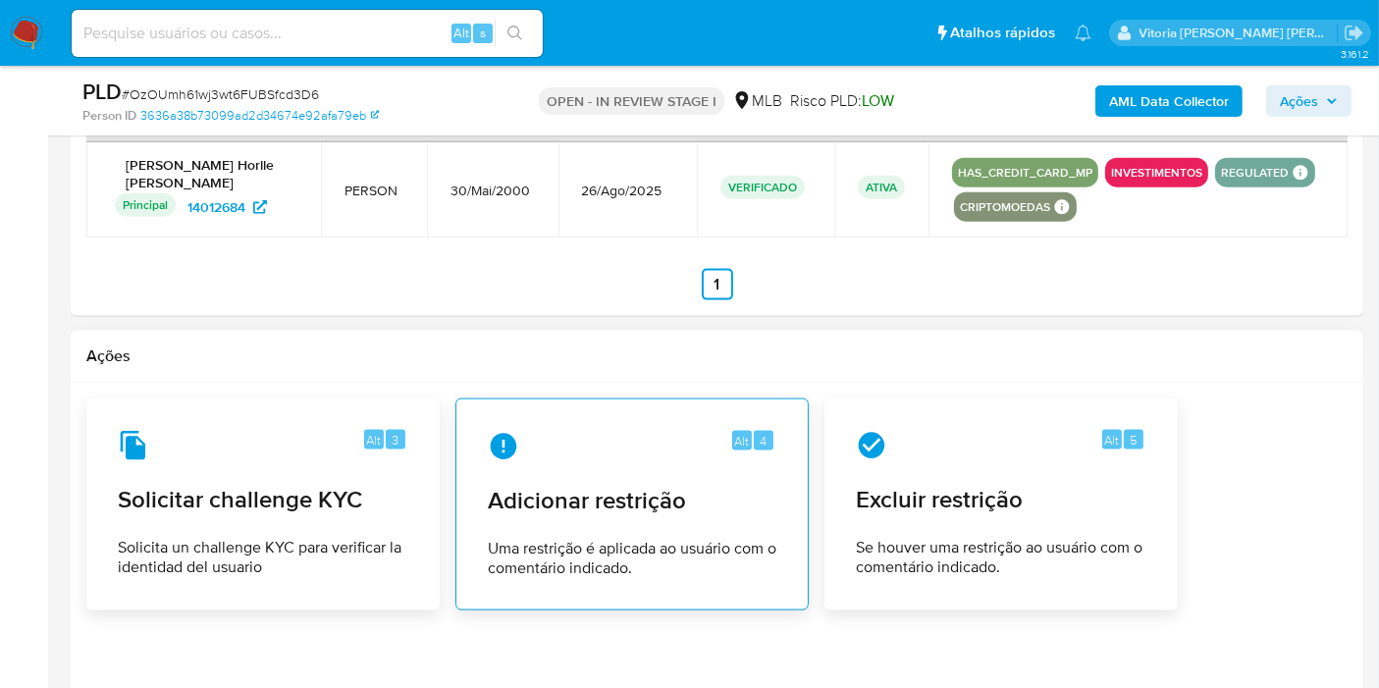
click at [660, 486] on span "Adicionar restrição" at bounding box center [632, 500] width 288 height 29
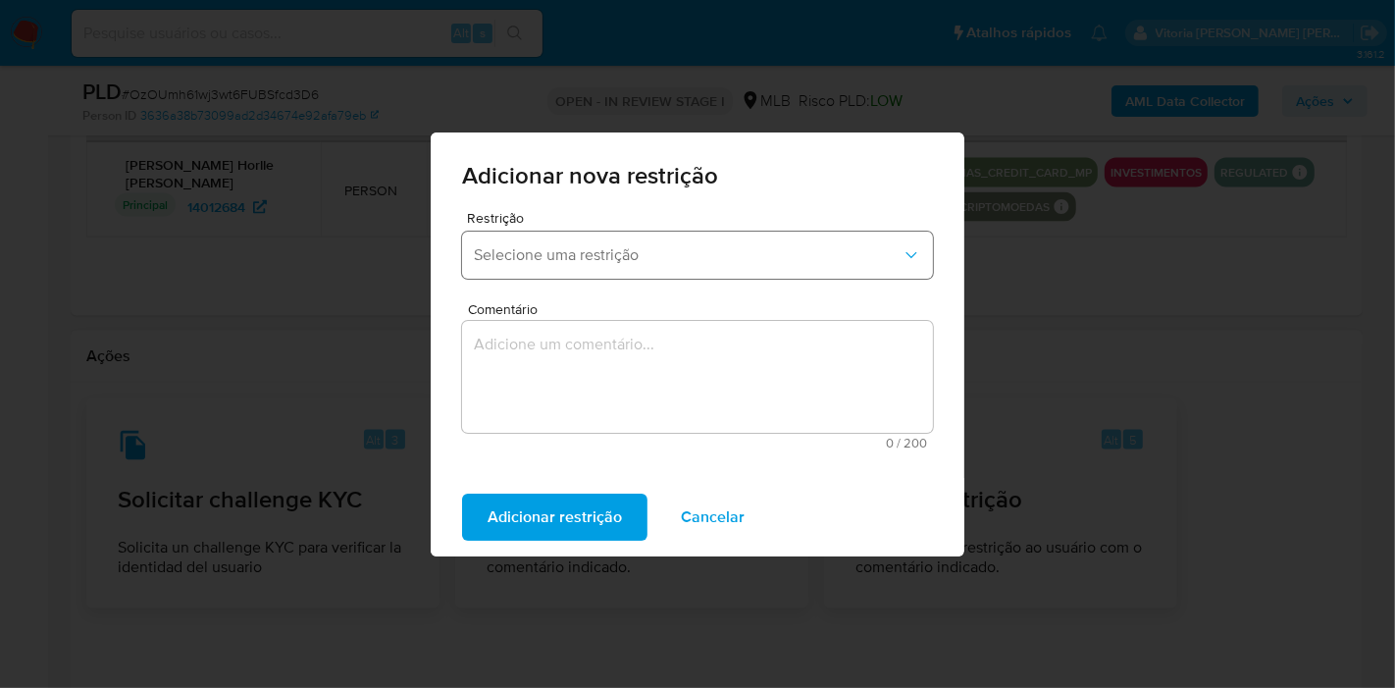
click at [610, 275] on button "Selecione uma restrição" at bounding box center [697, 255] width 471 height 47
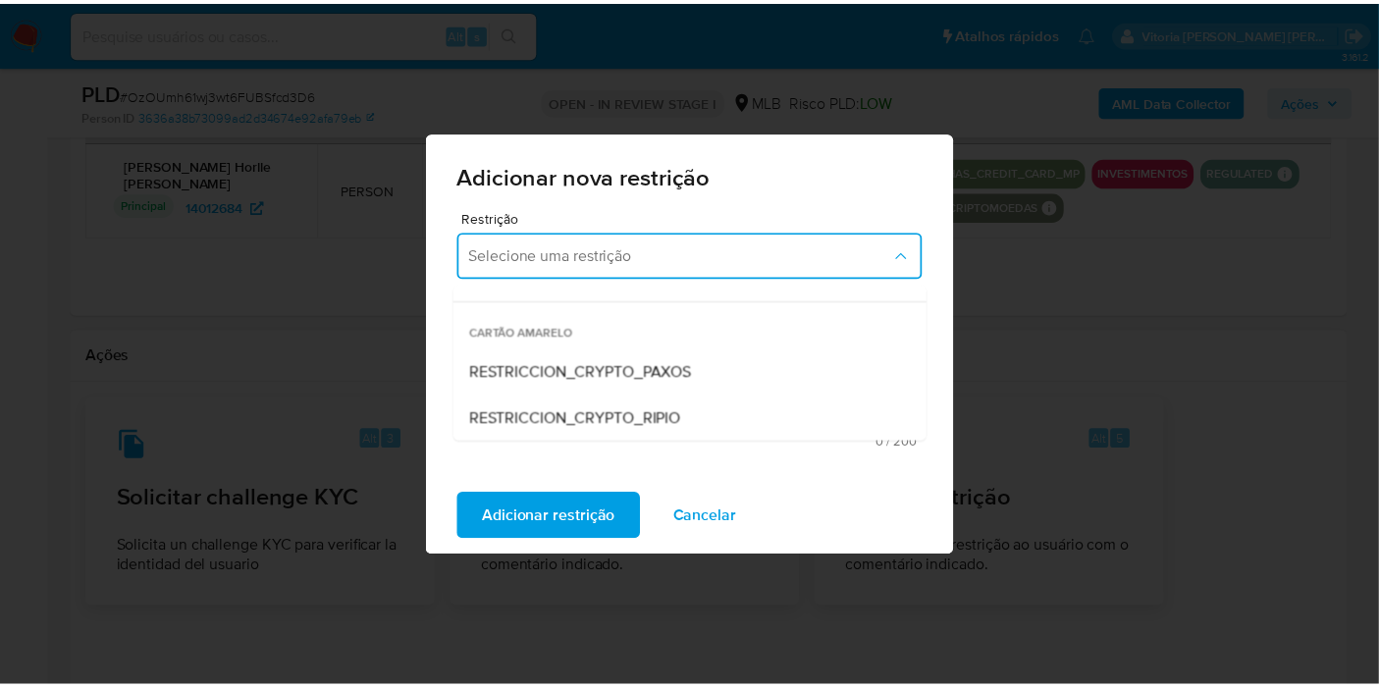
scroll to position [347, 0]
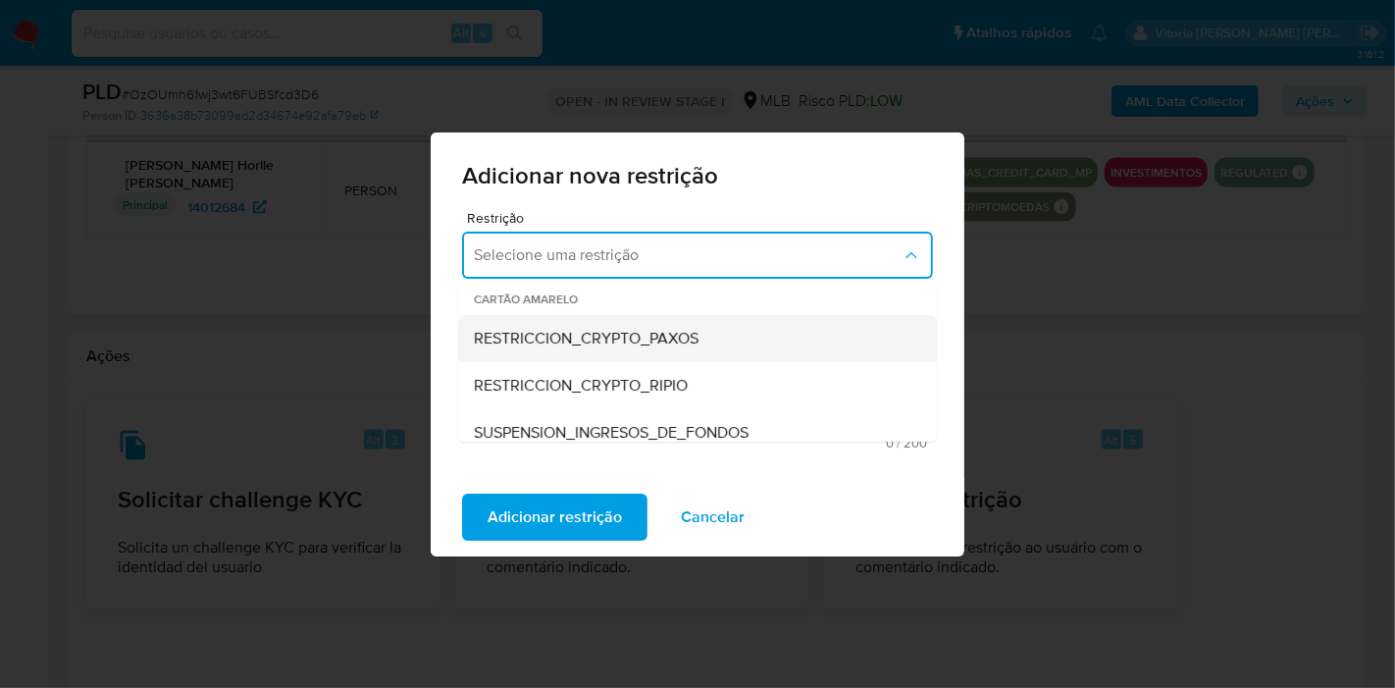
click at [616, 336] on span "RESTRICCION_CRYPTO_PAXOS" at bounding box center [586, 339] width 225 height 20
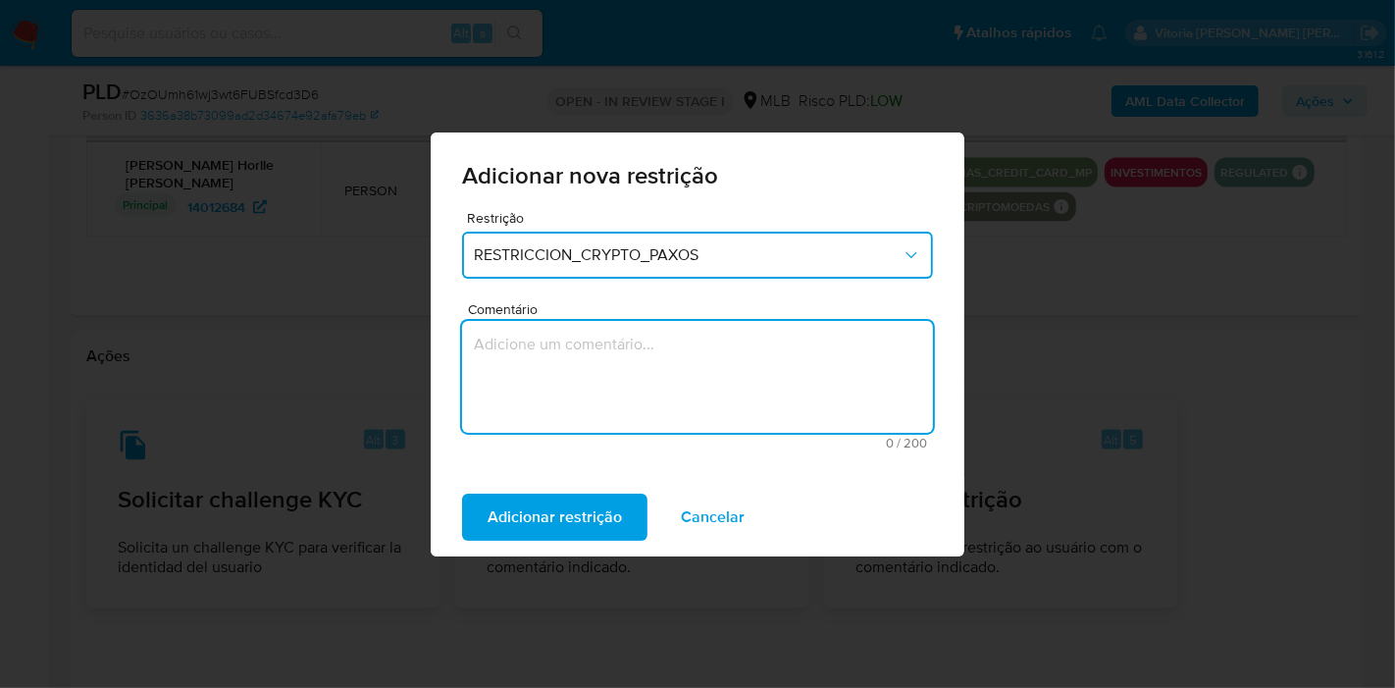
click at [700, 352] on textarea "Comentário" at bounding box center [697, 377] width 471 height 112
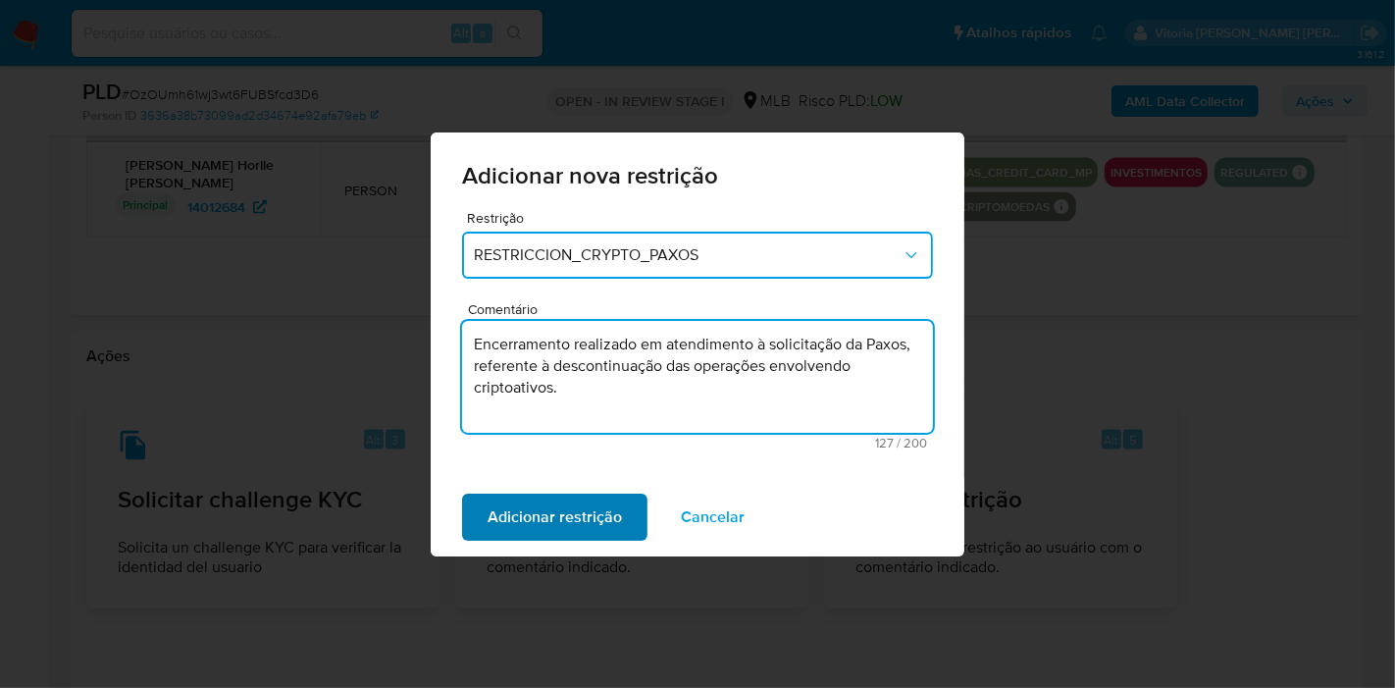
type textarea "Encerramento realizado em atendimento à solicitação da Paxos, referente à desco…"
click at [593, 521] on span "Adicionar restrição" at bounding box center [555, 517] width 134 height 43
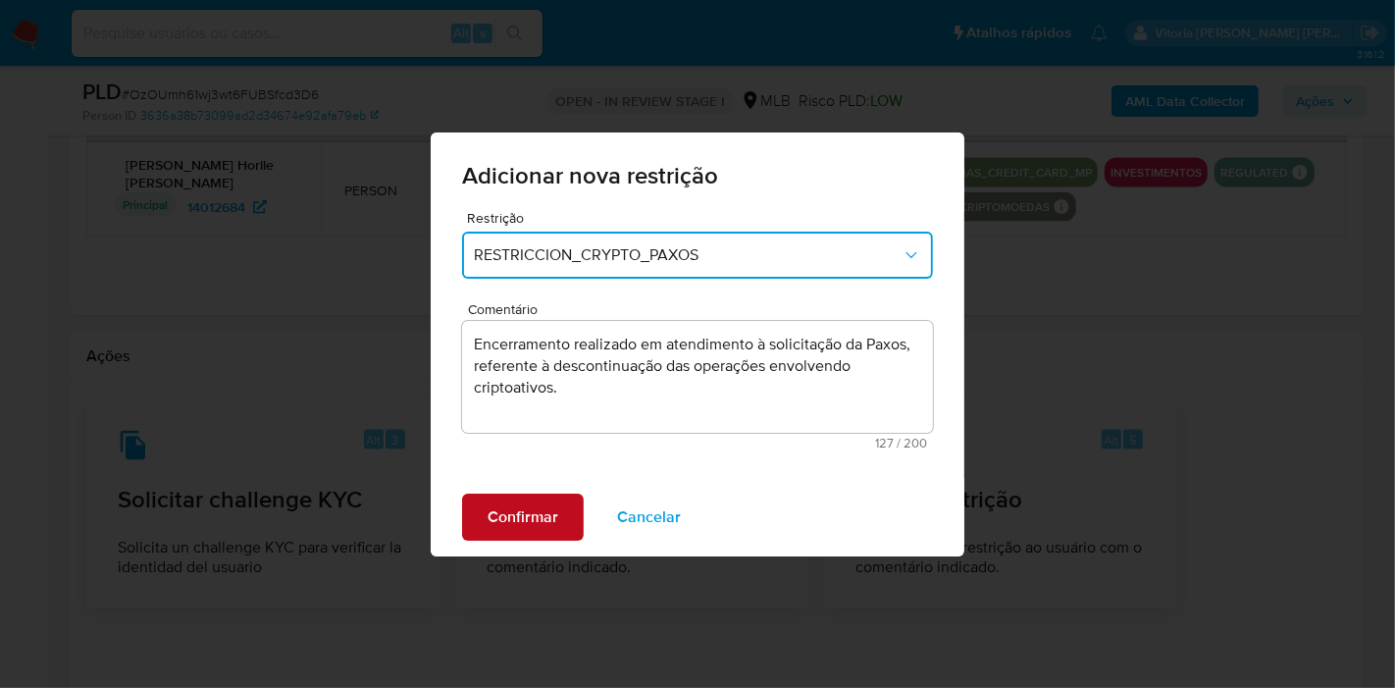
click at [503, 525] on span "Confirmar" at bounding box center [523, 517] width 71 height 43
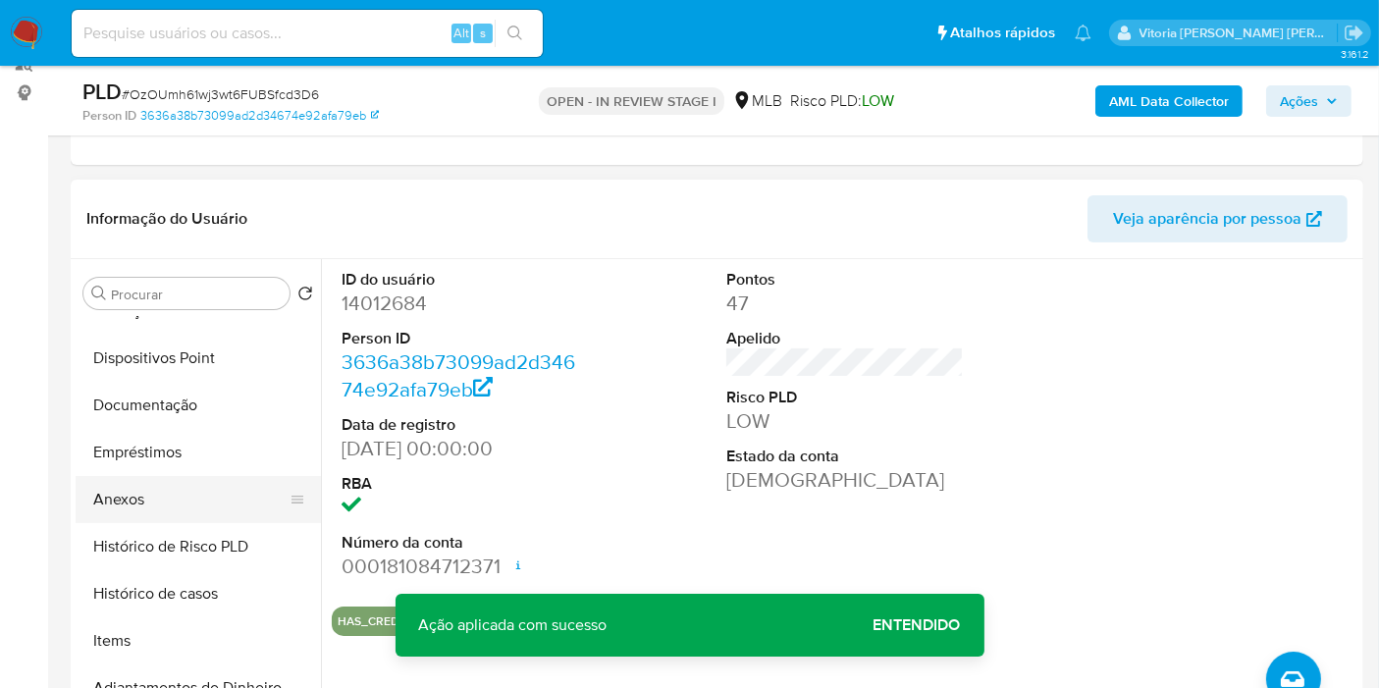
scroll to position [0, 0]
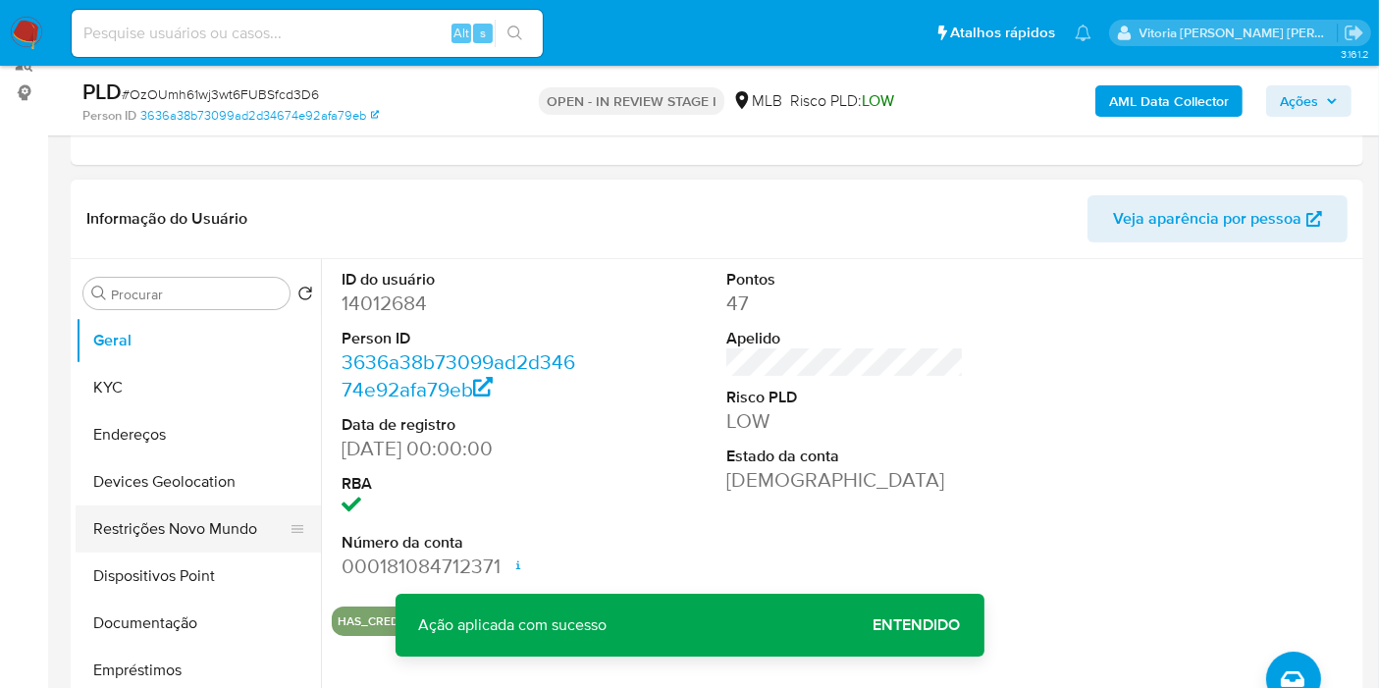
click at [184, 517] on button "Restrições Novo Mundo" at bounding box center [191, 528] width 230 height 47
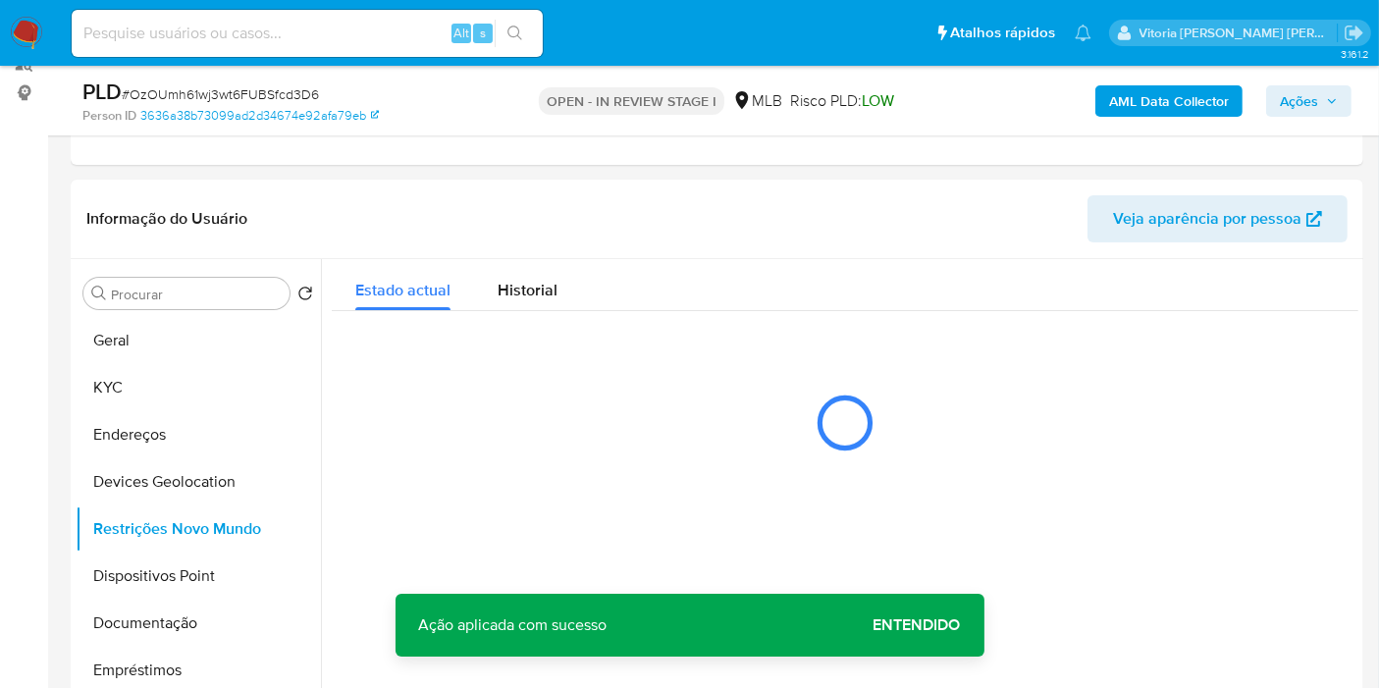
click at [907, 625] on span "Entendido" at bounding box center [916, 625] width 87 height 0
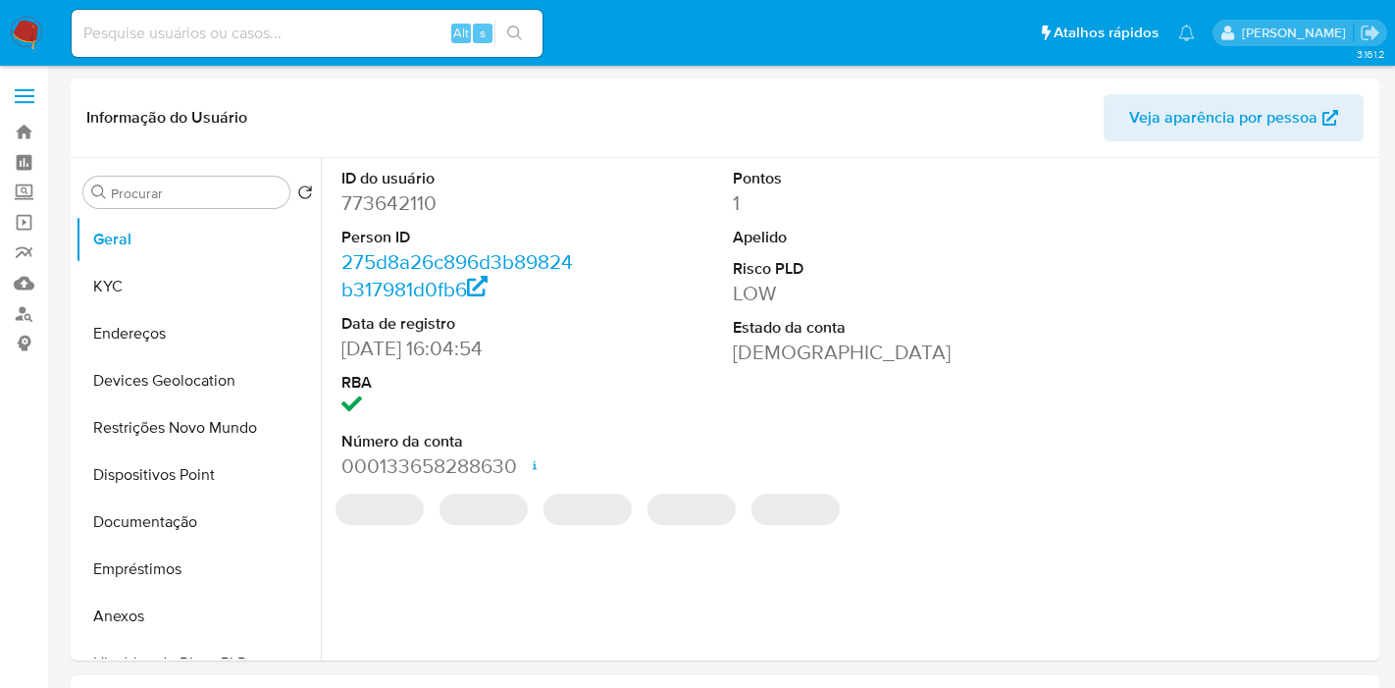
select select "10"
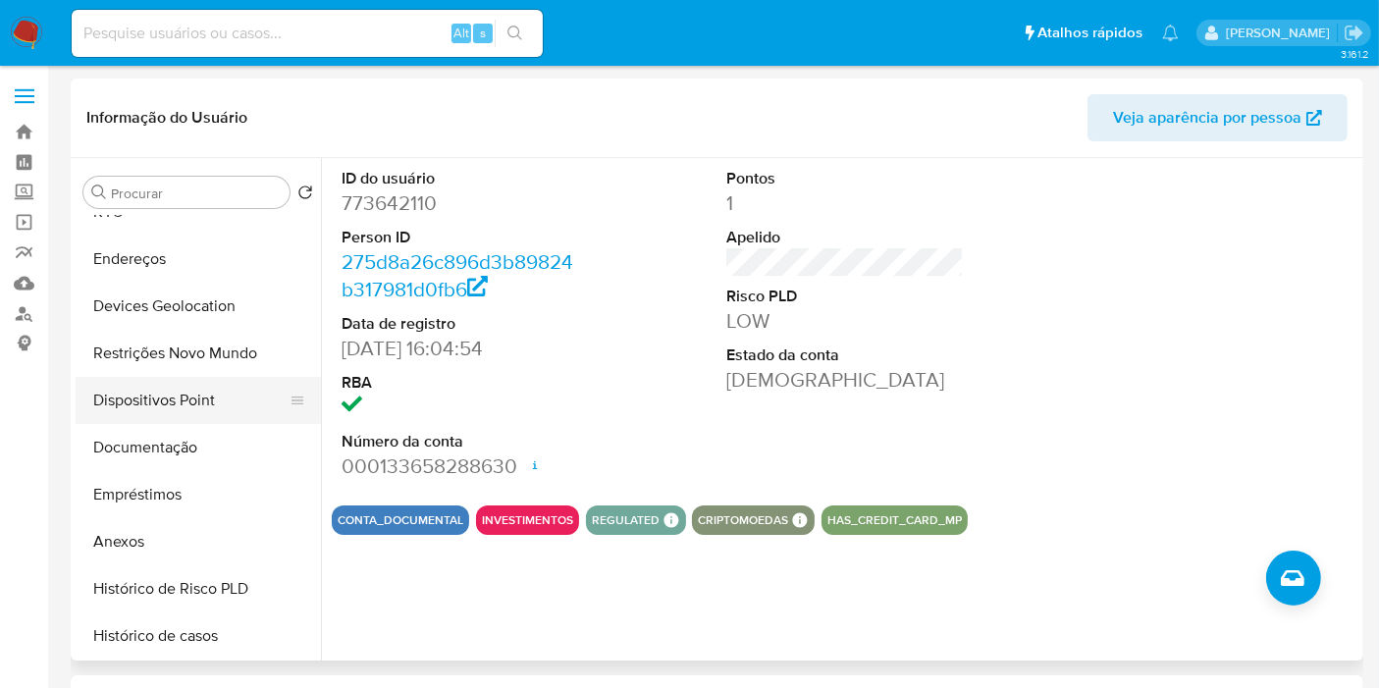
scroll to position [109, 0]
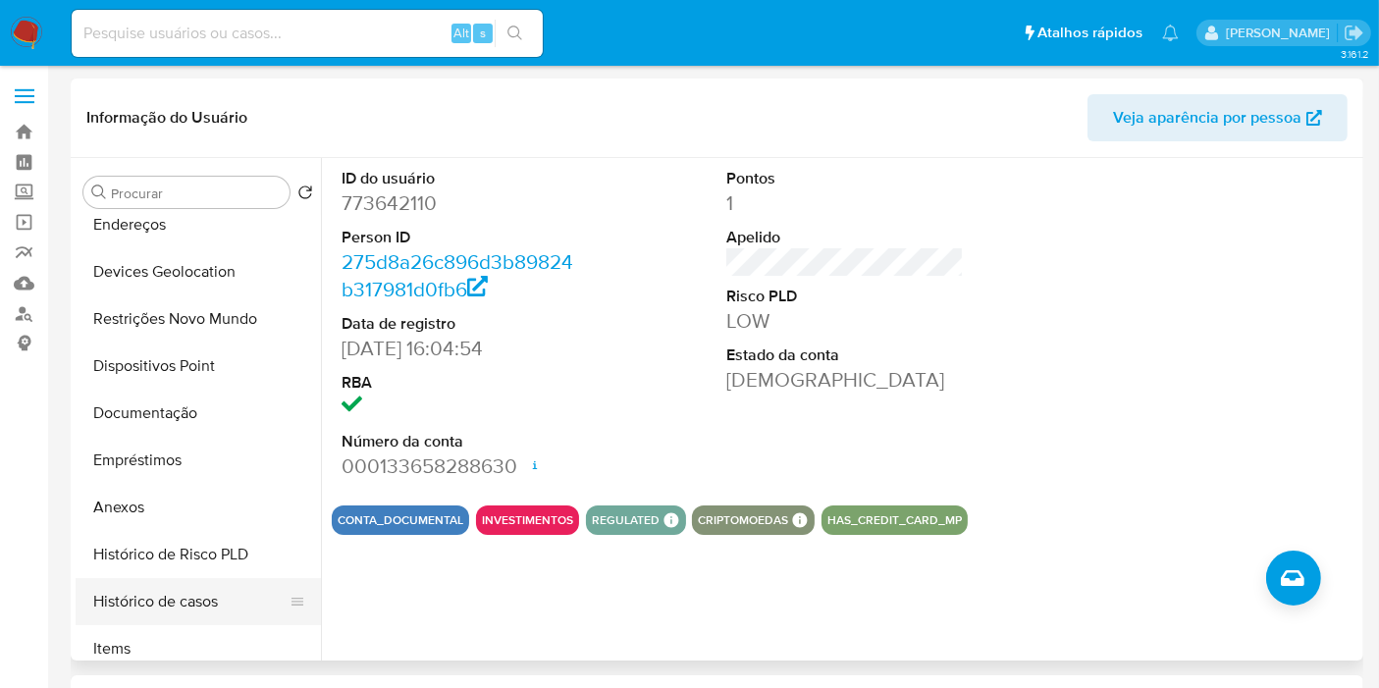
click at [165, 588] on button "Histórico de casos" at bounding box center [191, 601] width 230 height 47
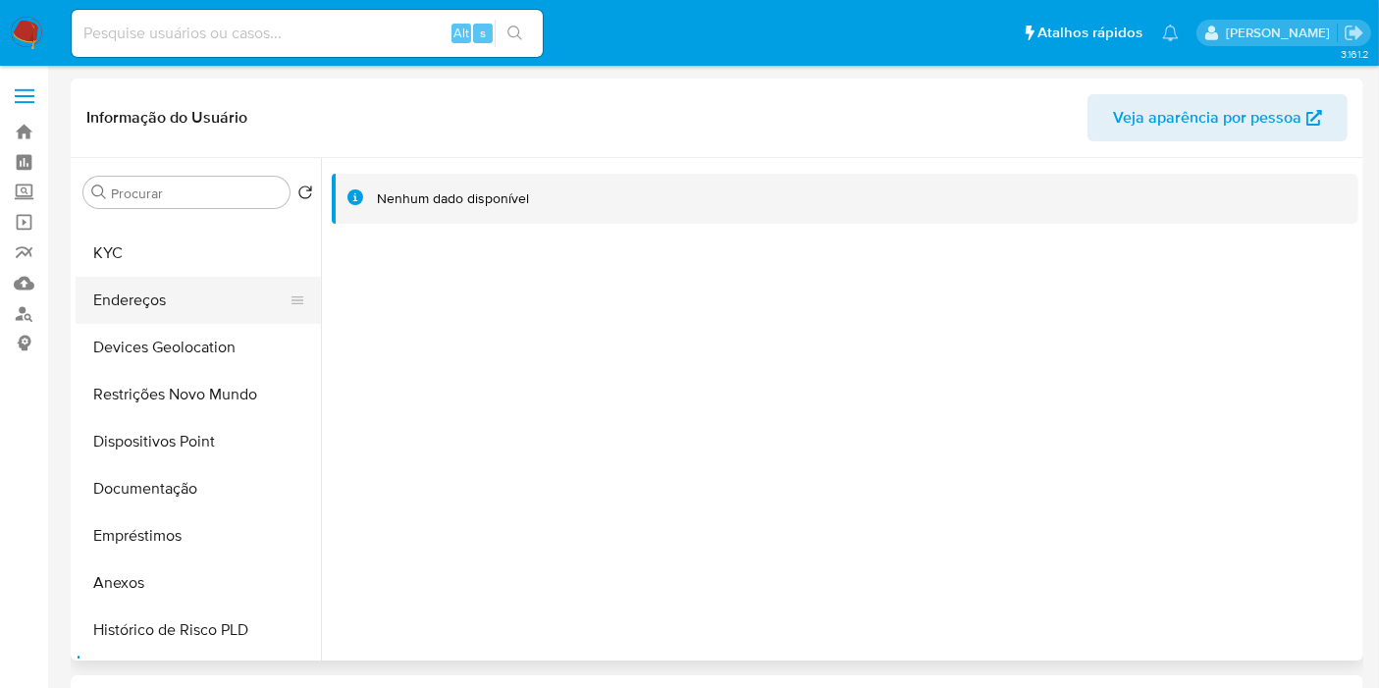
scroll to position [0, 0]
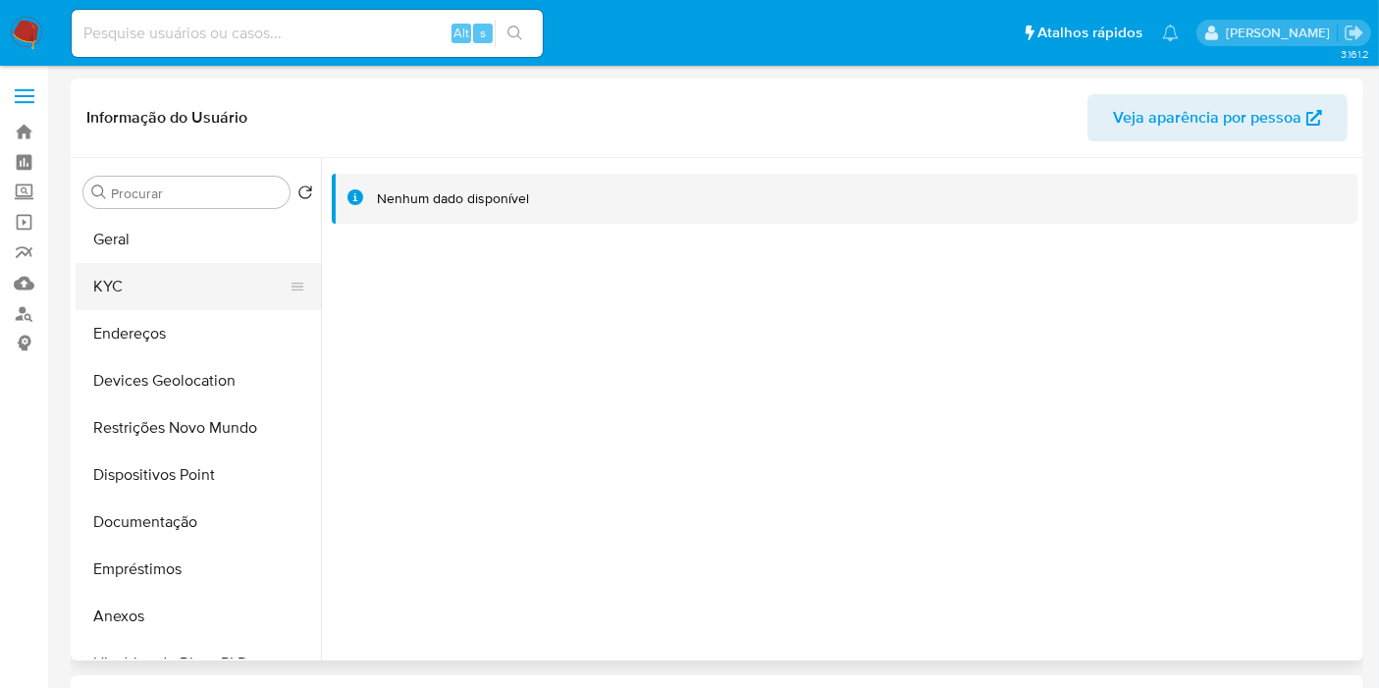
click at [155, 291] on button "KYC" at bounding box center [191, 286] width 230 height 47
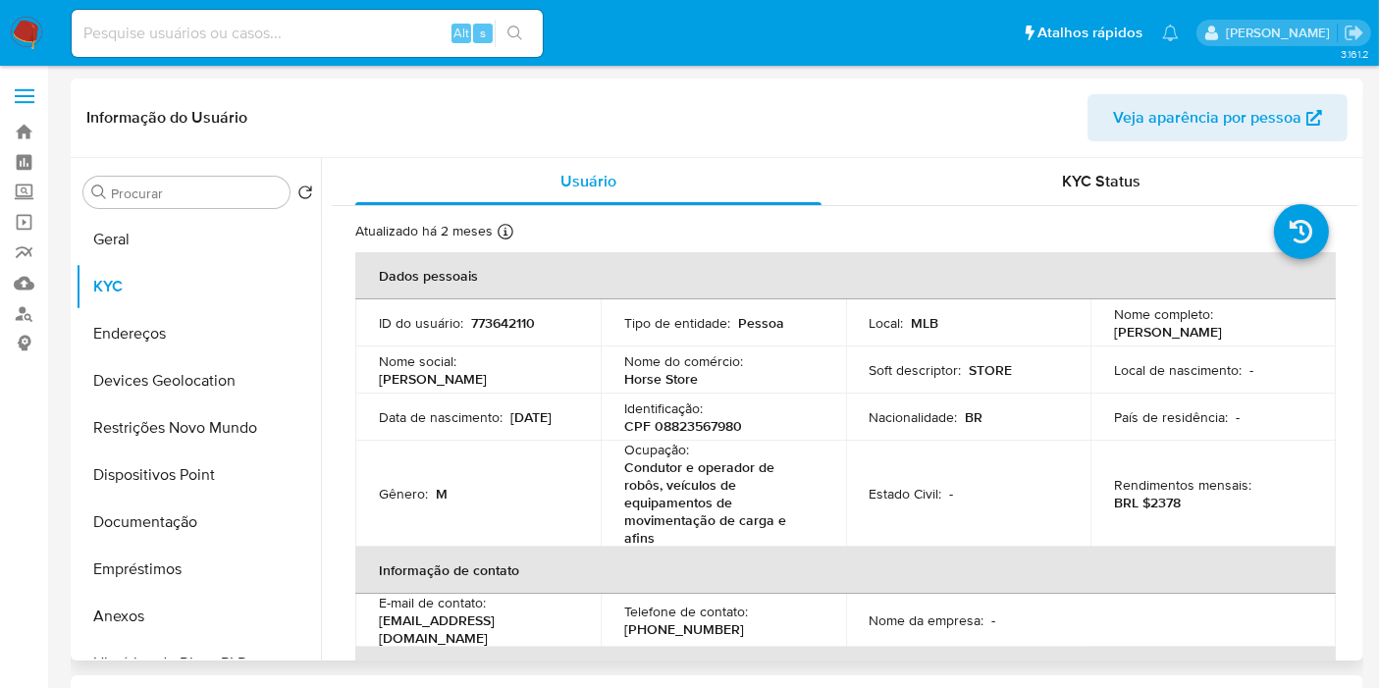
drag, startPoint x: 1250, startPoint y: 334, endPoint x: 1099, endPoint y: 336, distance: 151.1
click at [1099, 336] on td "Nome completo : [PERSON_NAME]" at bounding box center [1212, 322] width 245 height 47
copy p "[PERSON_NAME]"
click at [142, 245] on button "Geral" at bounding box center [191, 239] width 230 height 47
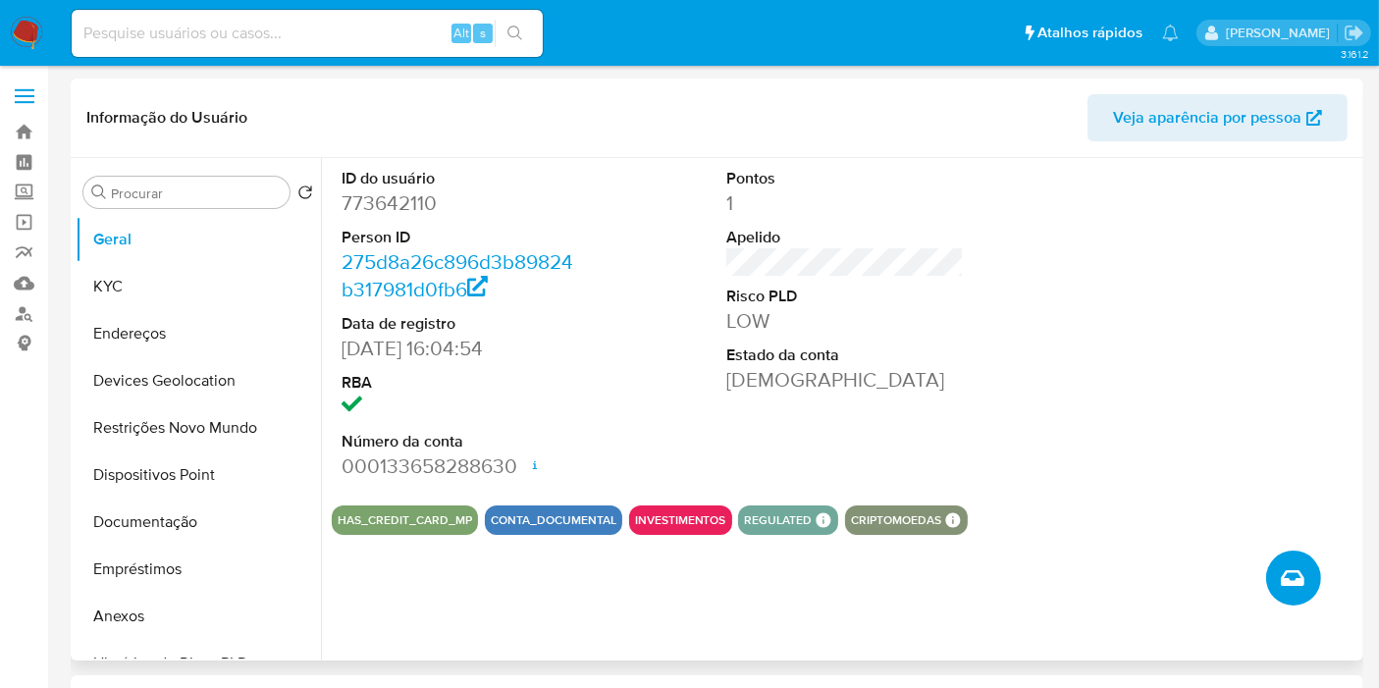
click at [1305, 581] on button "Criar caso manual" at bounding box center [1293, 577] width 55 height 55
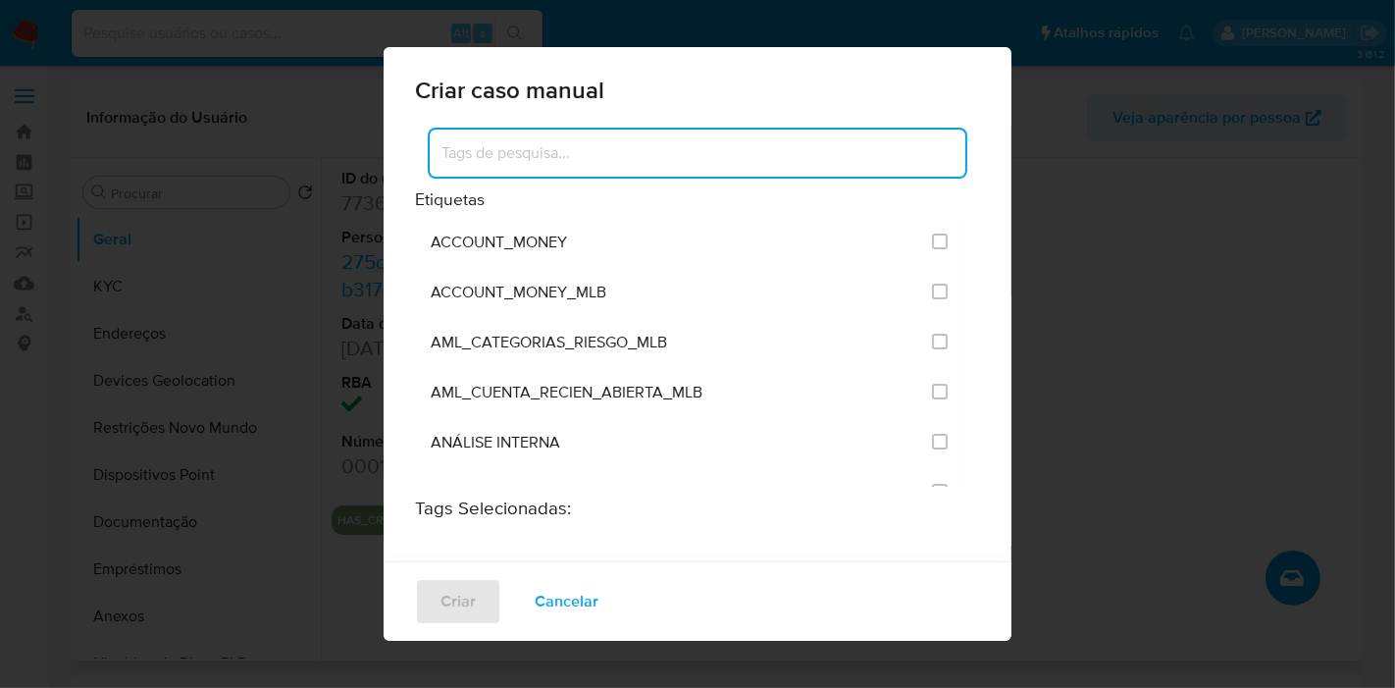
click at [576, 152] on input at bounding box center [698, 153] width 536 height 26
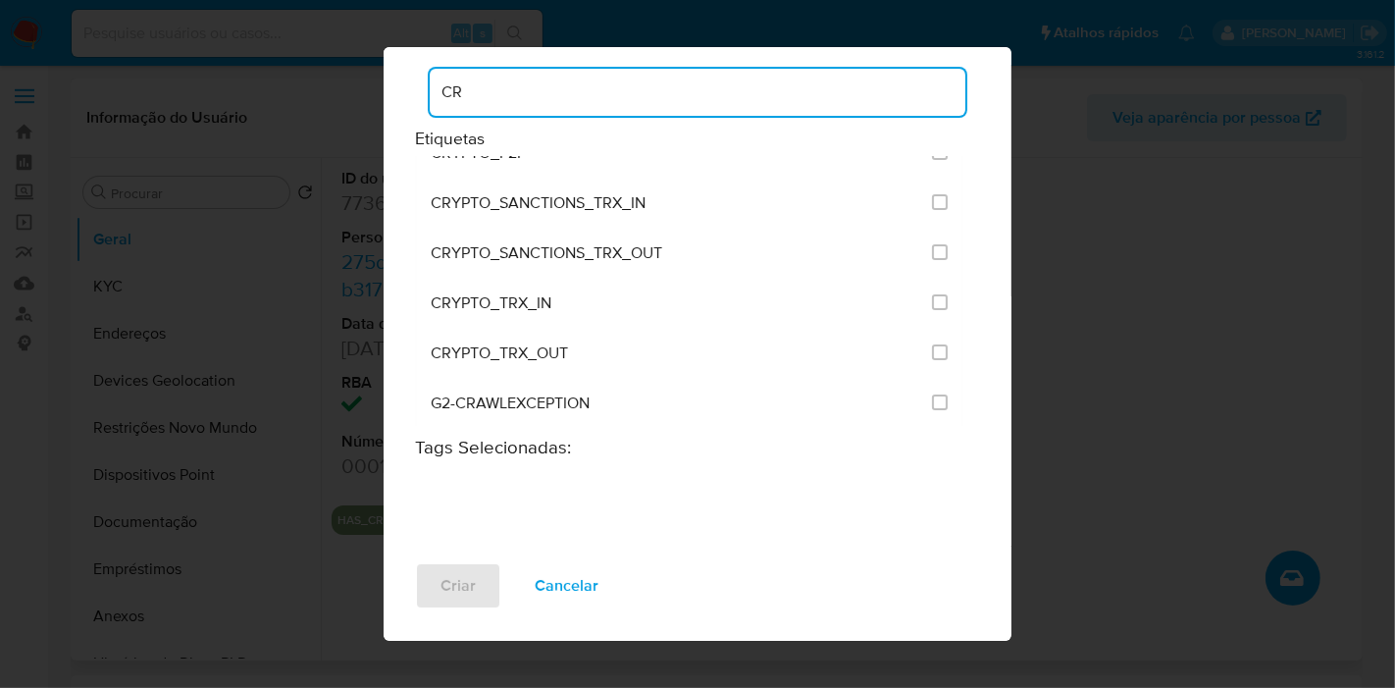
scroll to position [109, 0]
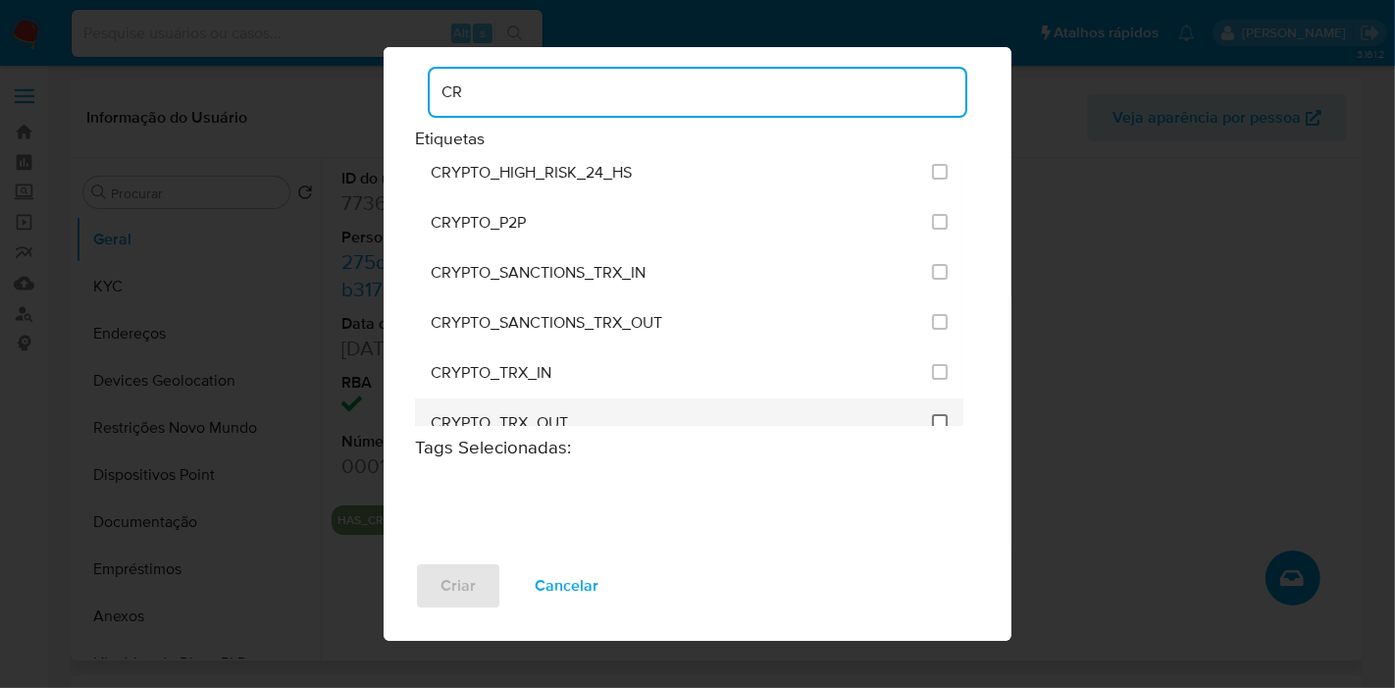
type input "CR"
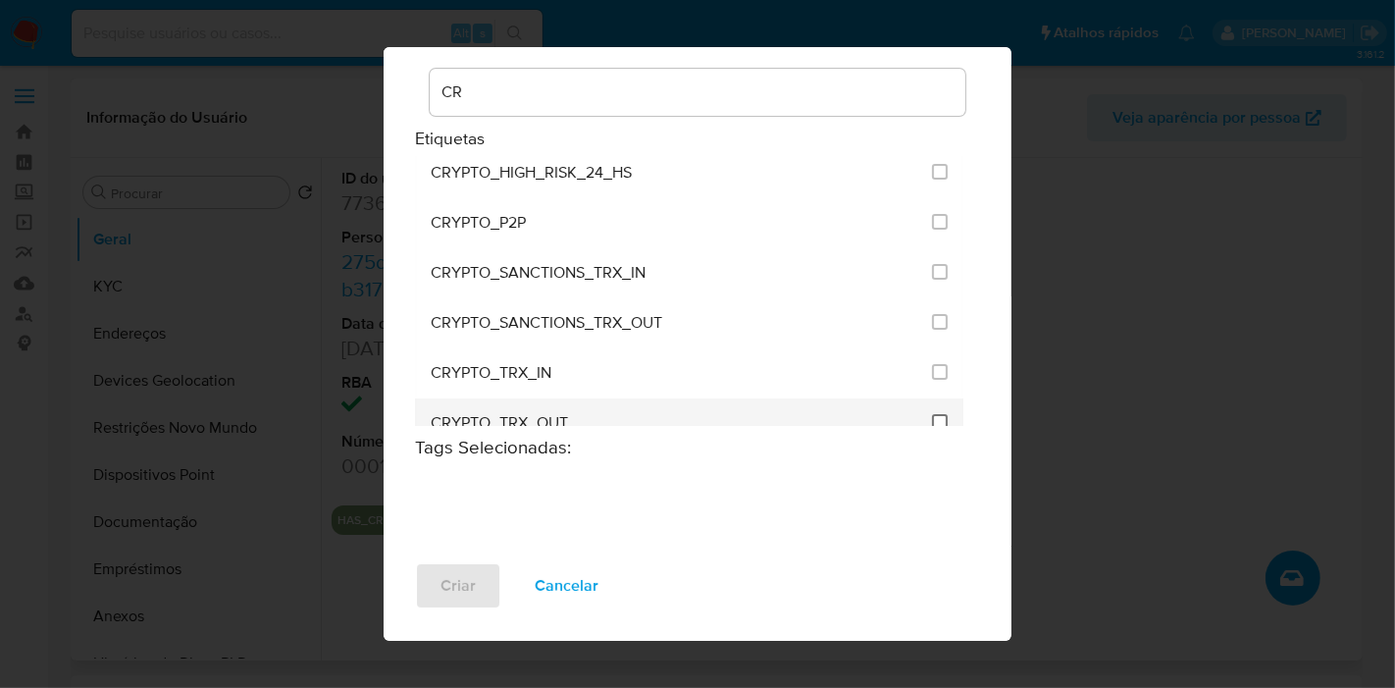
click at [932, 414] on input "1965" at bounding box center [940, 422] width 16 height 16
checkbox input "true"
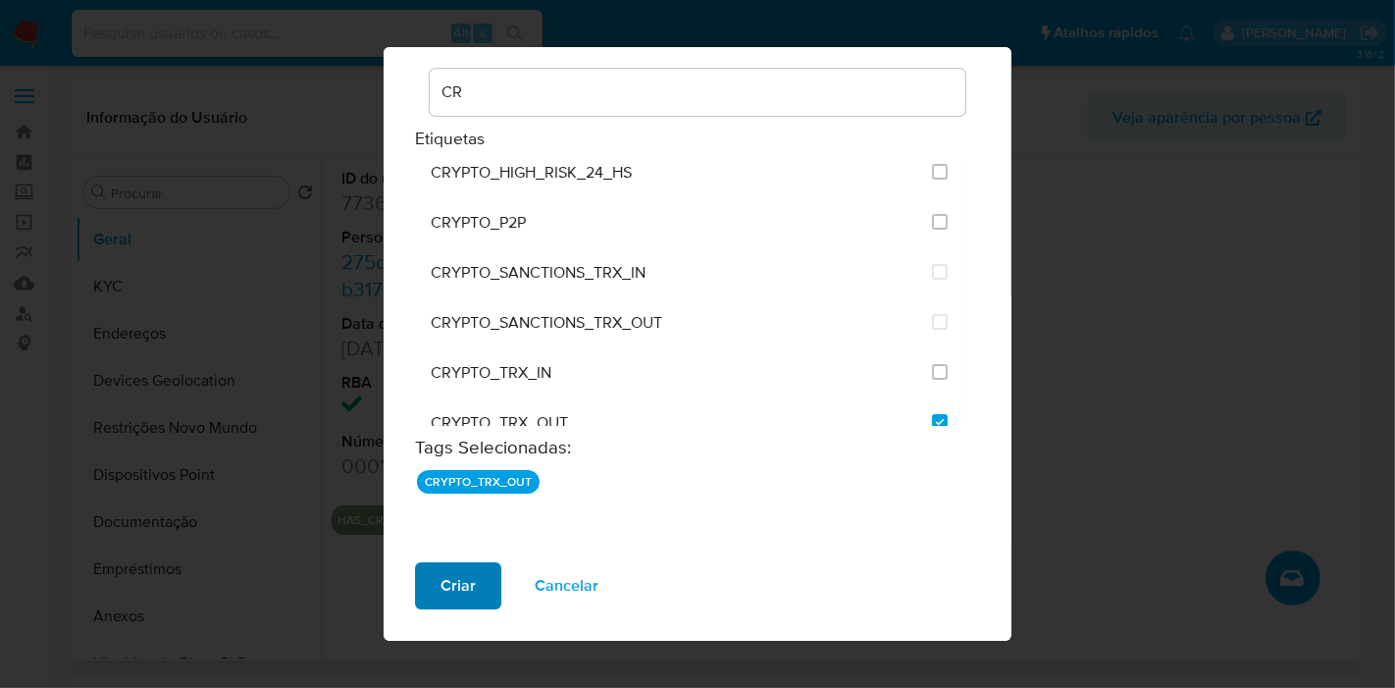
click at [436, 575] on button "Criar" at bounding box center [458, 585] width 86 height 47
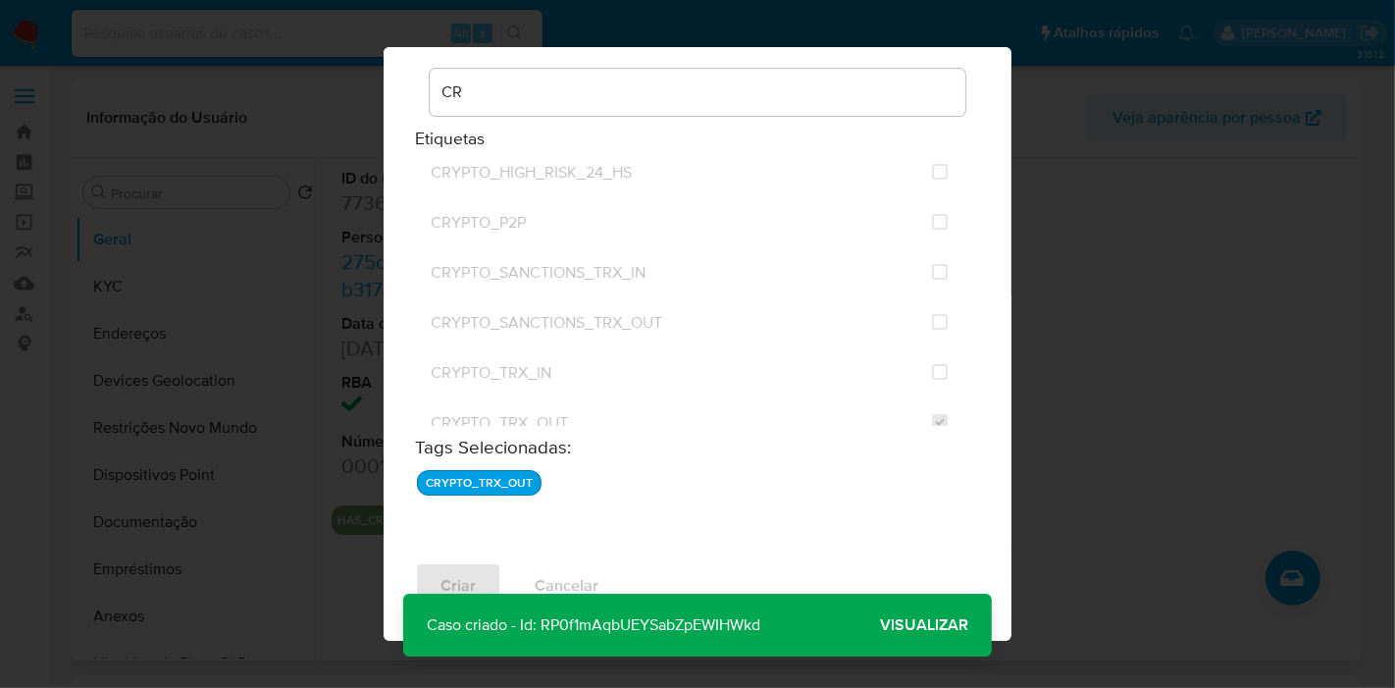
click at [938, 625] on span "Visualizar" at bounding box center [924, 625] width 88 height 0
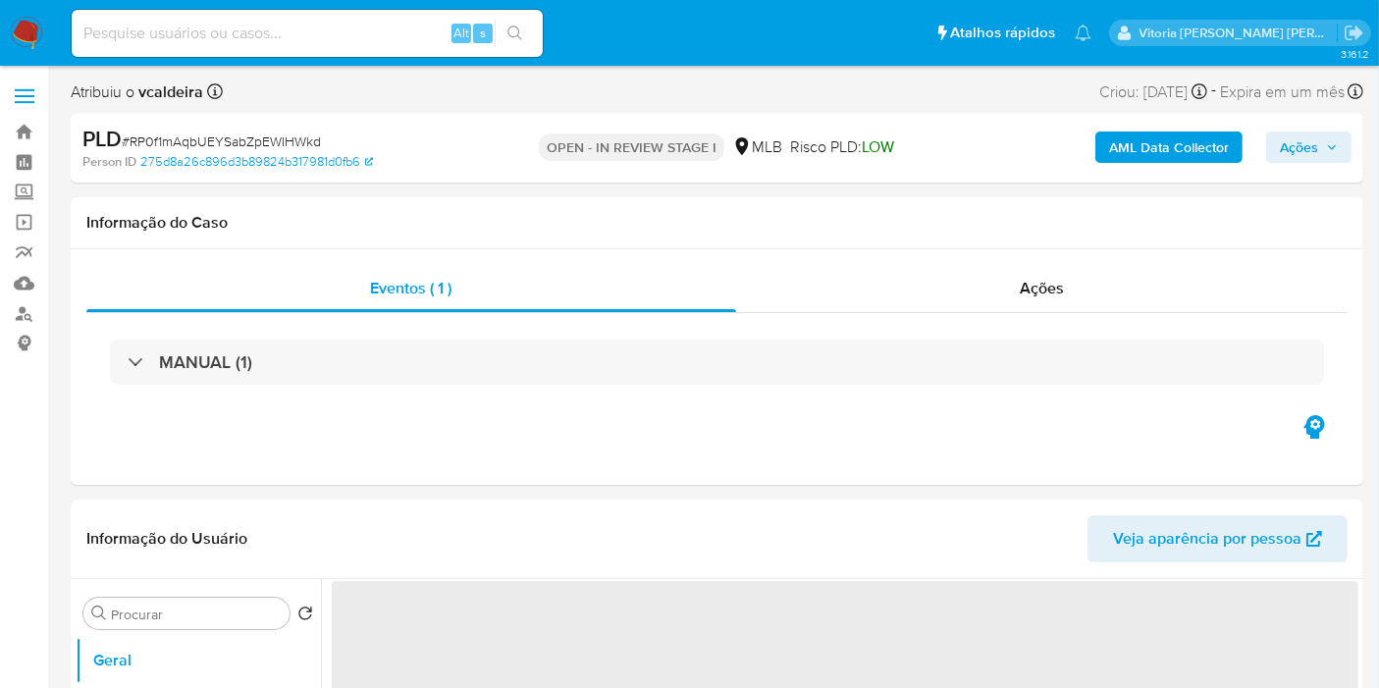
select select "10"
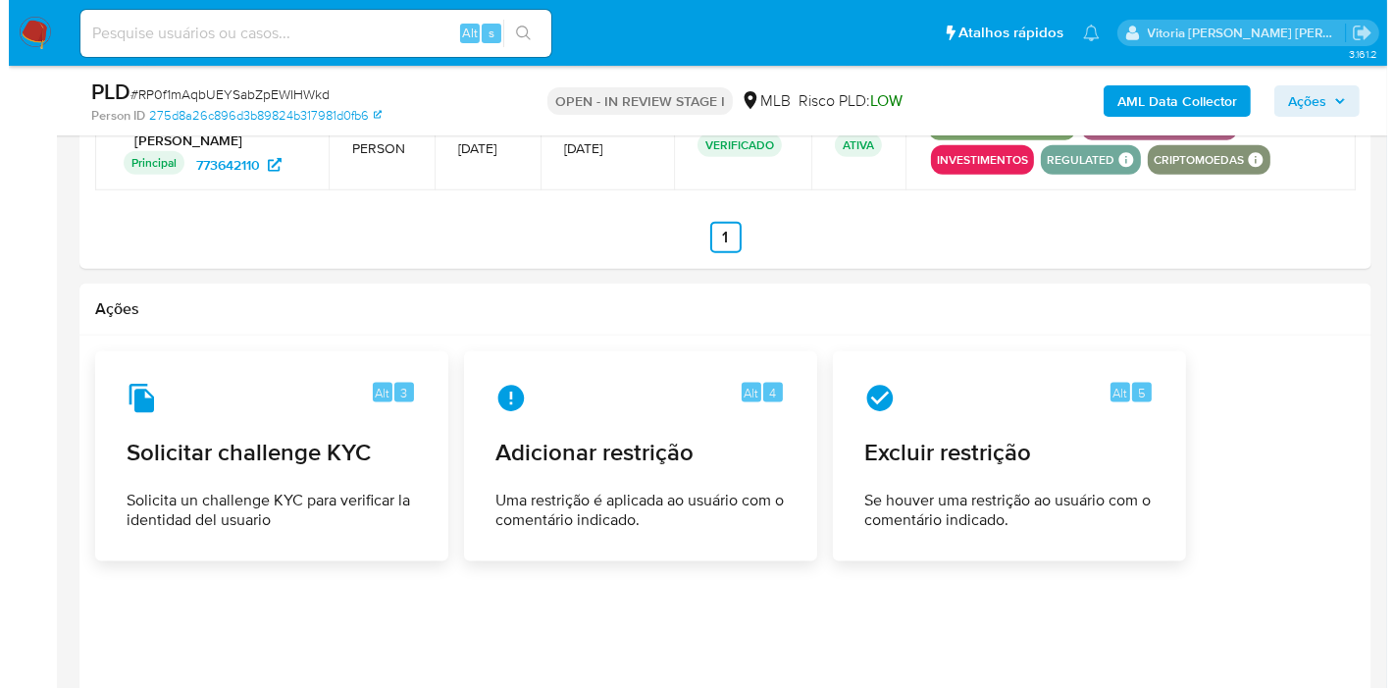
scroll to position [2616, 0]
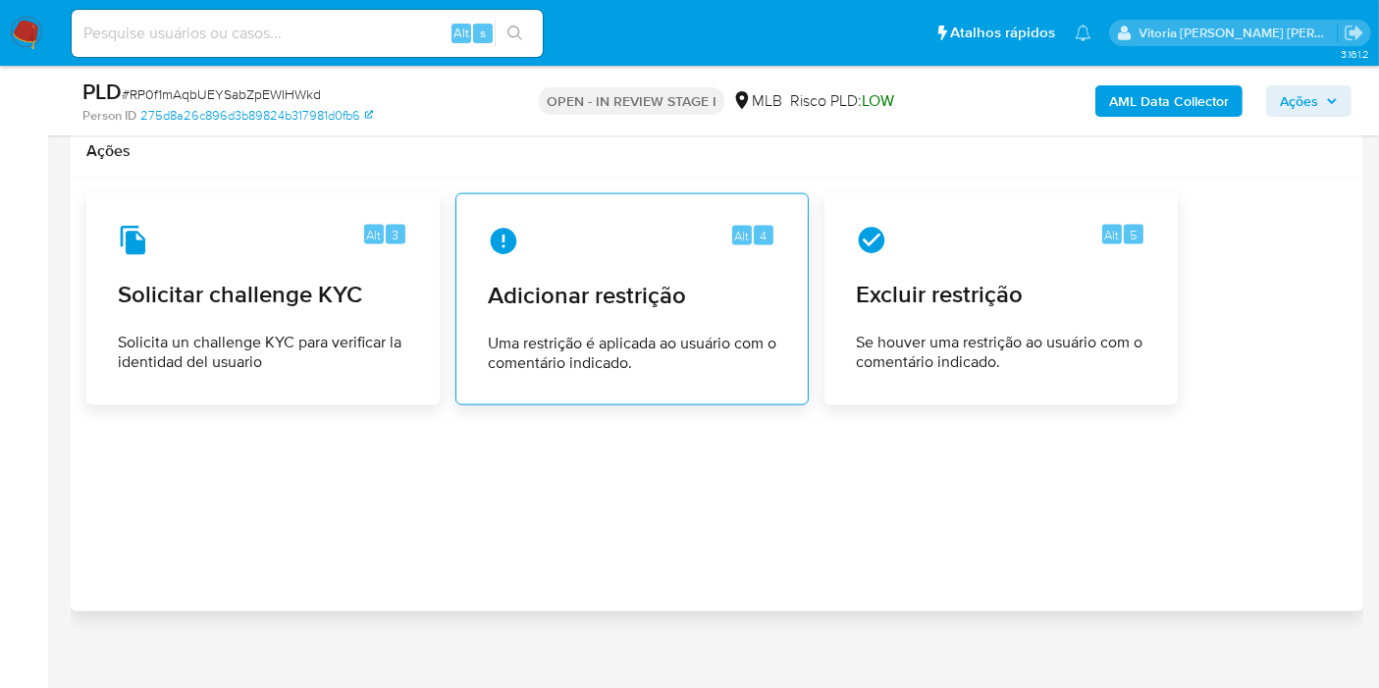
click at [600, 281] on span "Adicionar restrição" at bounding box center [632, 295] width 288 height 29
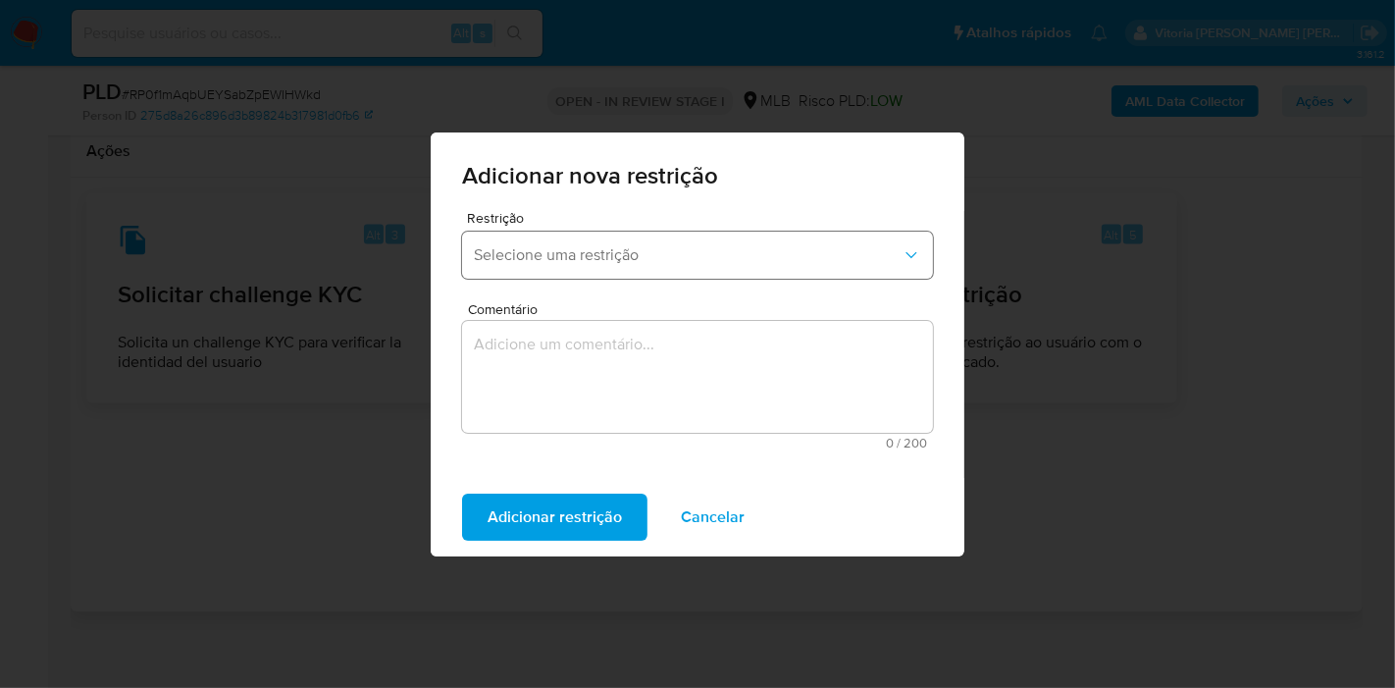
click at [635, 262] on span "Selecione uma restrição" at bounding box center [688, 255] width 428 height 20
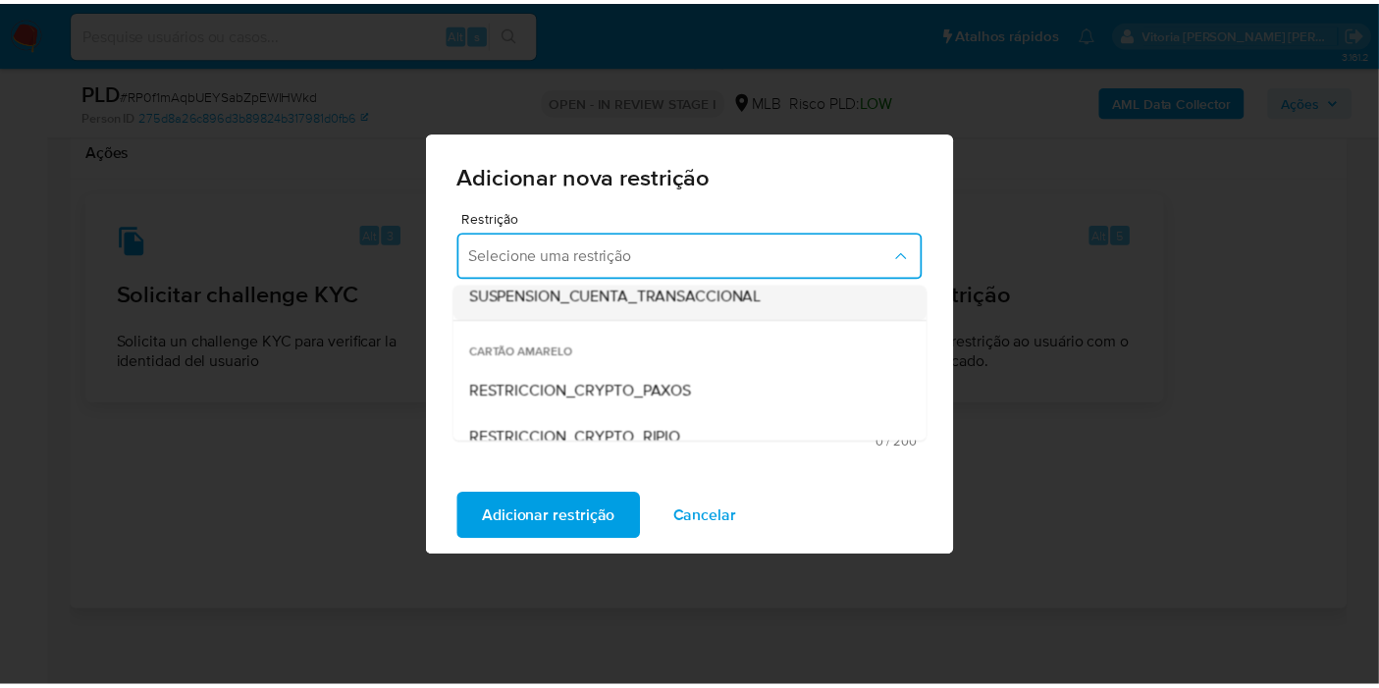
scroll to position [327, 0]
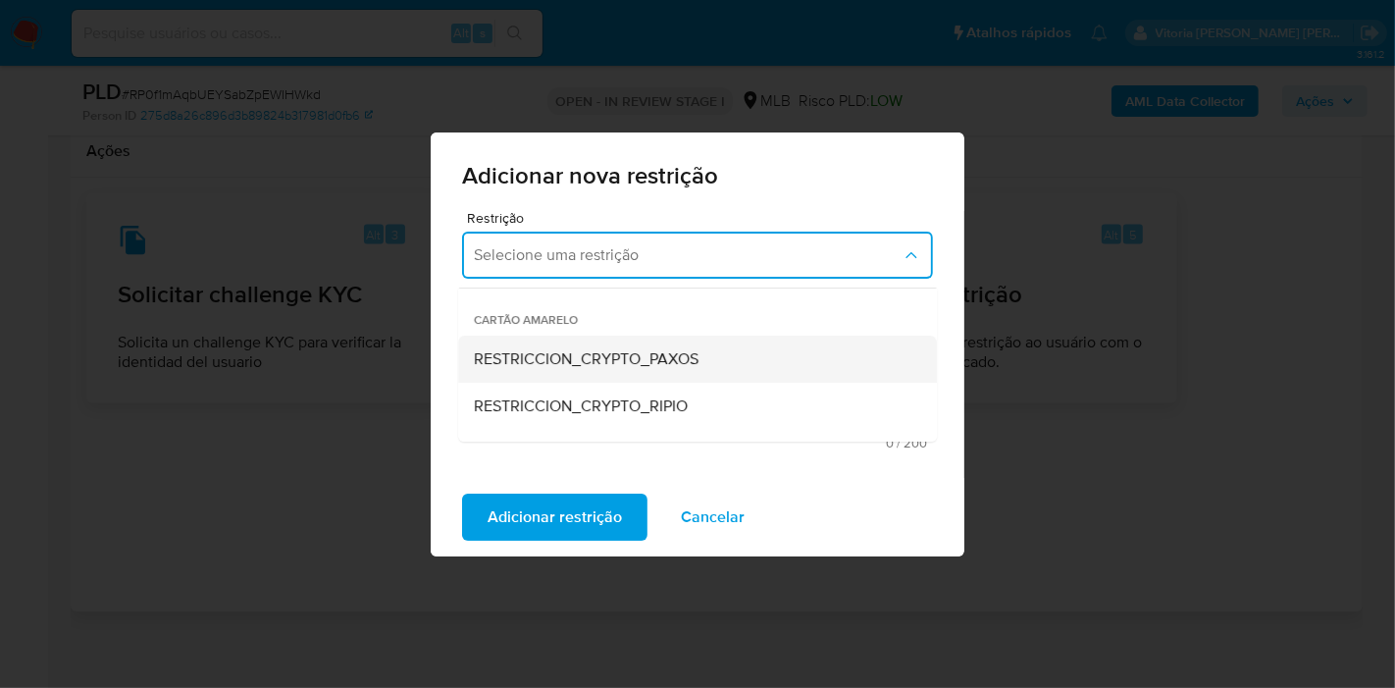
click at [616, 349] on span "RESTRICCION_CRYPTO_PAXOS" at bounding box center [586, 359] width 225 height 20
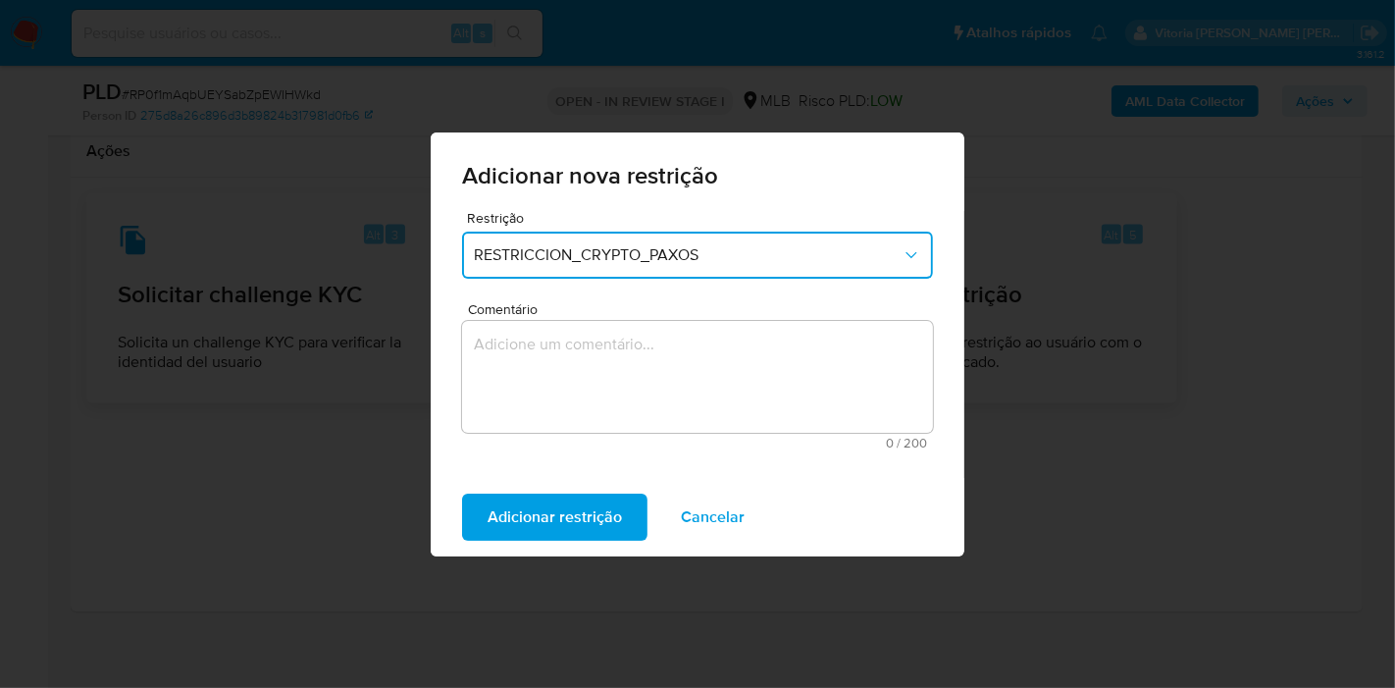
click at [619, 368] on textarea "Comentário" at bounding box center [697, 377] width 471 height 112
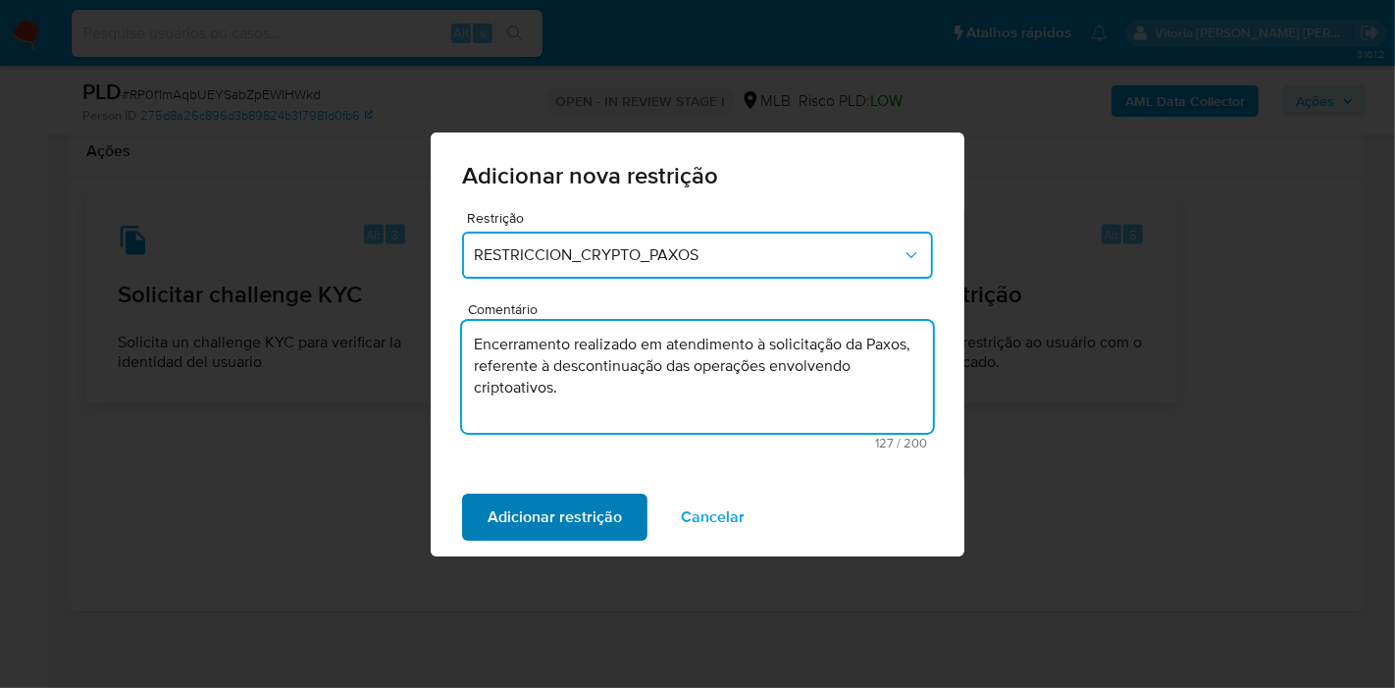
type textarea "Encerramento realizado em atendimento à solicitação da Paxos, referente à desco…"
click at [600, 519] on span "Adicionar restrição" at bounding box center [555, 517] width 134 height 43
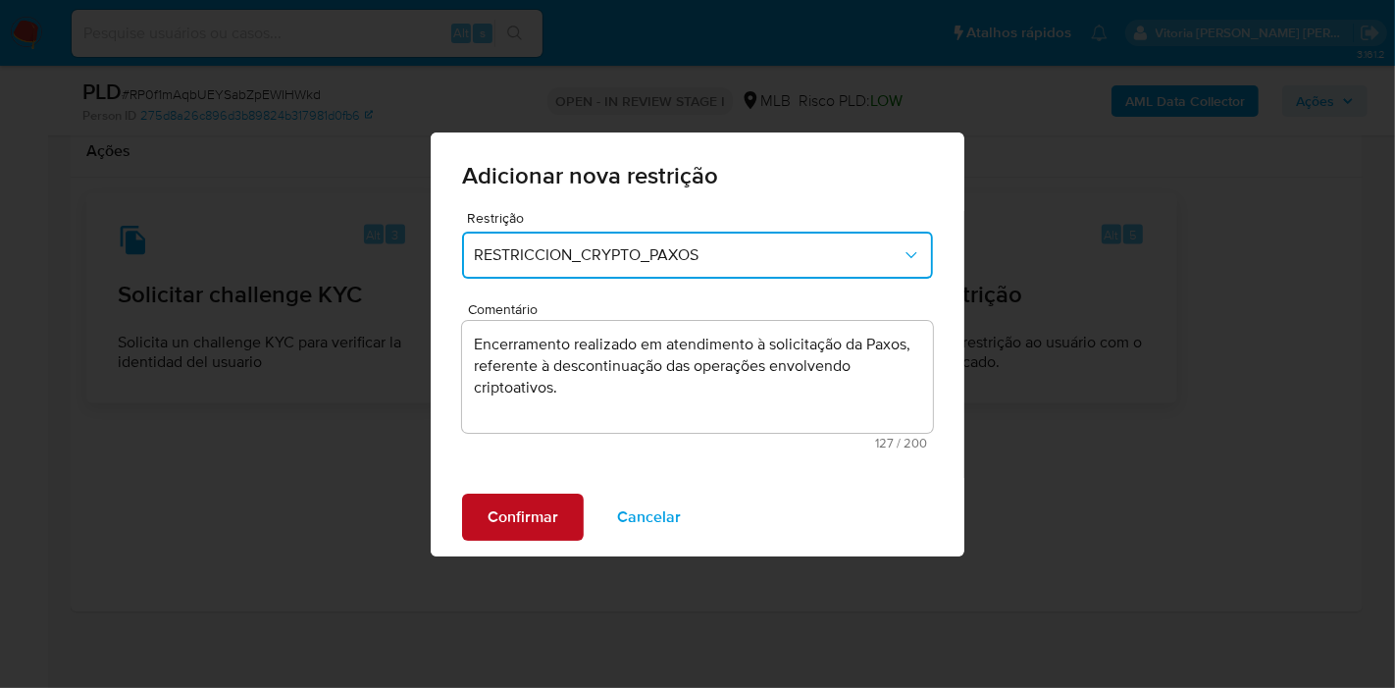
click at [530, 520] on span "Confirmar" at bounding box center [523, 517] width 71 height 43
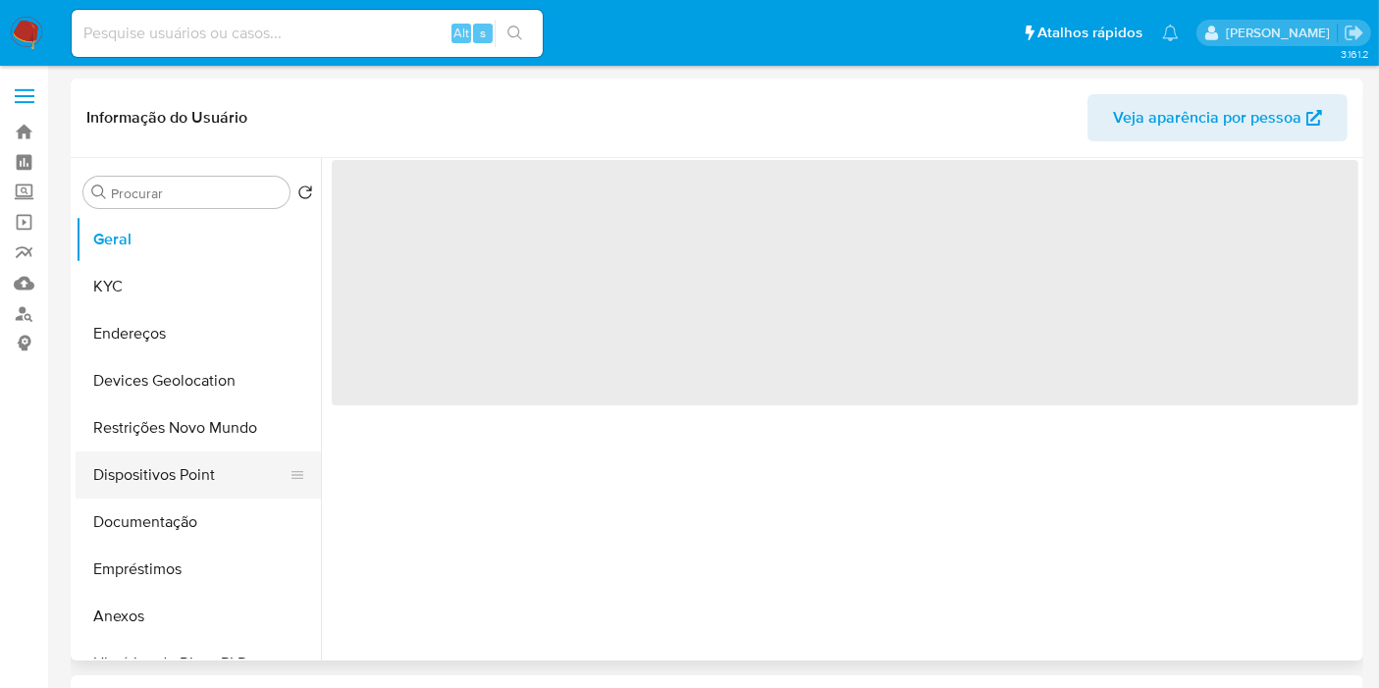
select select "10"
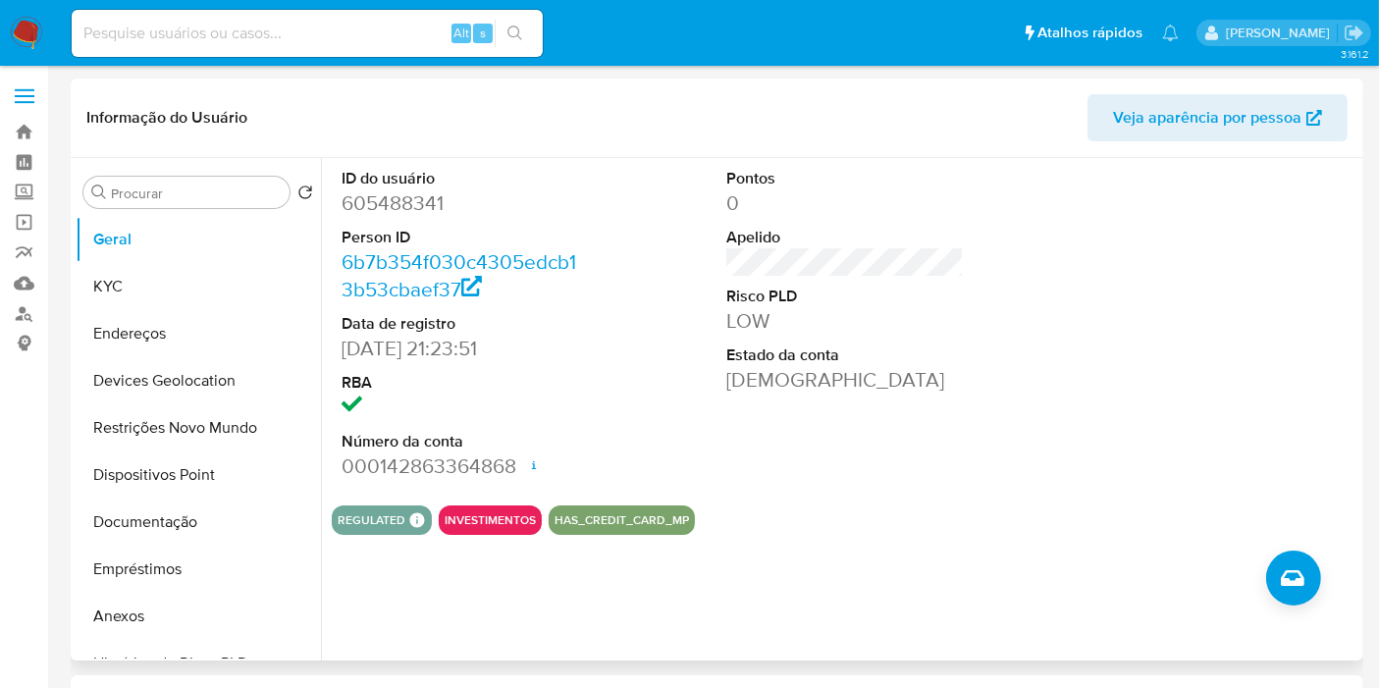
click at [411, 197] on dd "605488341" at bounding box center [459, 202] width 237 height 27
copy dd "605488341"
click at [148, 303] on button "KYC" at bounding box center [191, 286] width 230 height 47
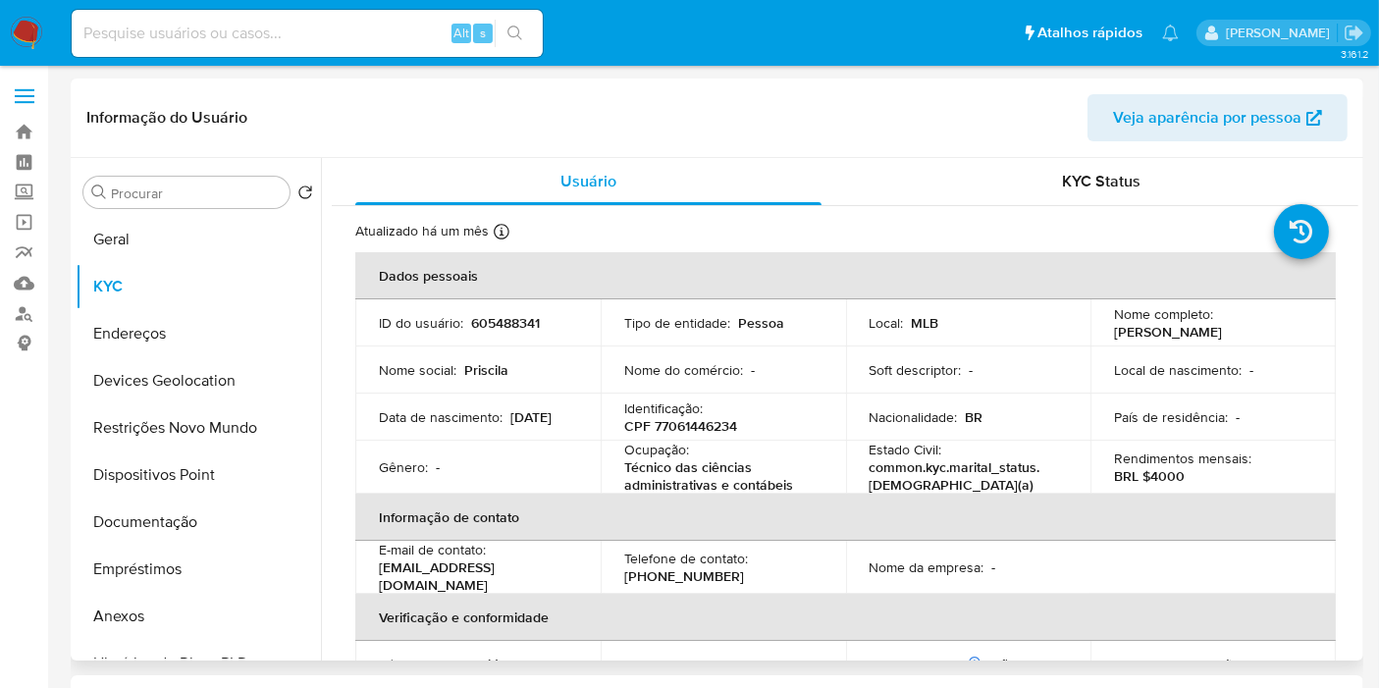
drag, startPoint x: 1263, startPoint y: 338, endPoint x: 1097, endPoint y: 324, distance: 166.4
click at [1097, 324] on td "Nome completo : Priscila Ramos da Silva" at bounding box center [1212, 322] width 245 height 47
copy p "Priscila Ramos da Silva"
click at [707, 420] on p "CPF 77061446234" at bounding box center [680, 426] width 113 height 18
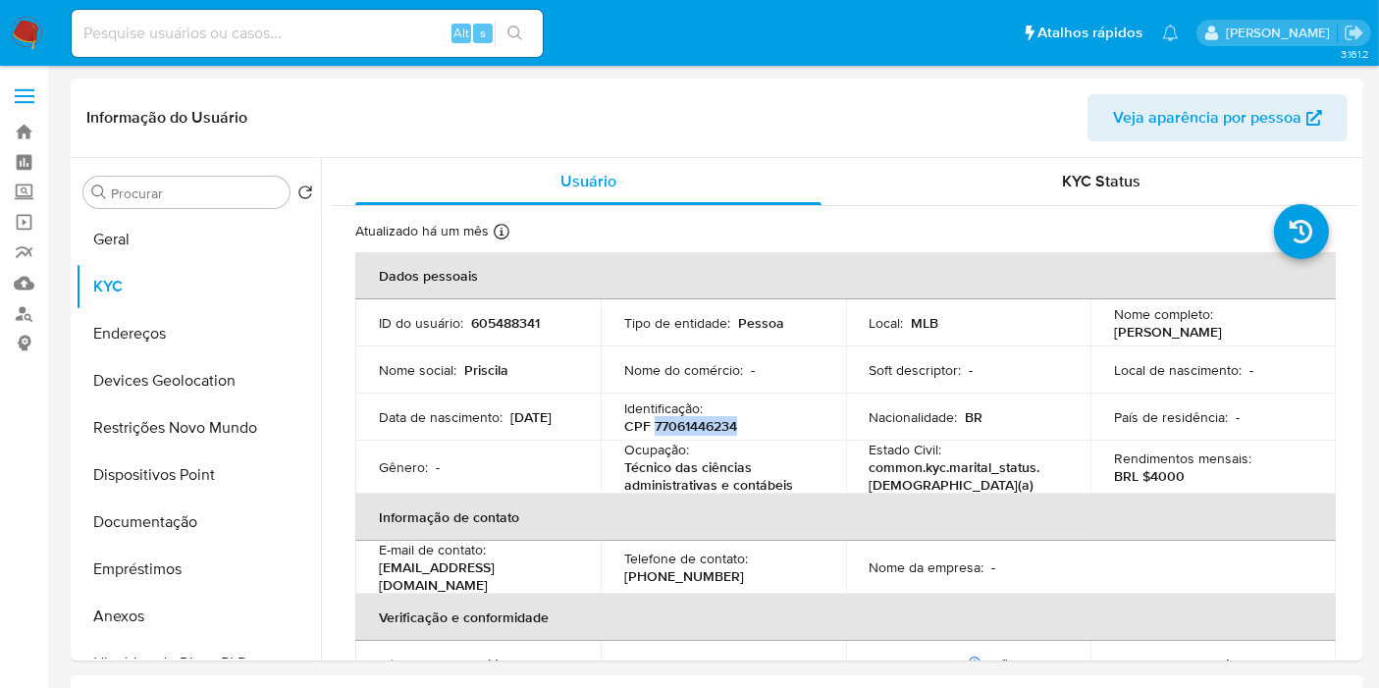
copy p "77061446234"
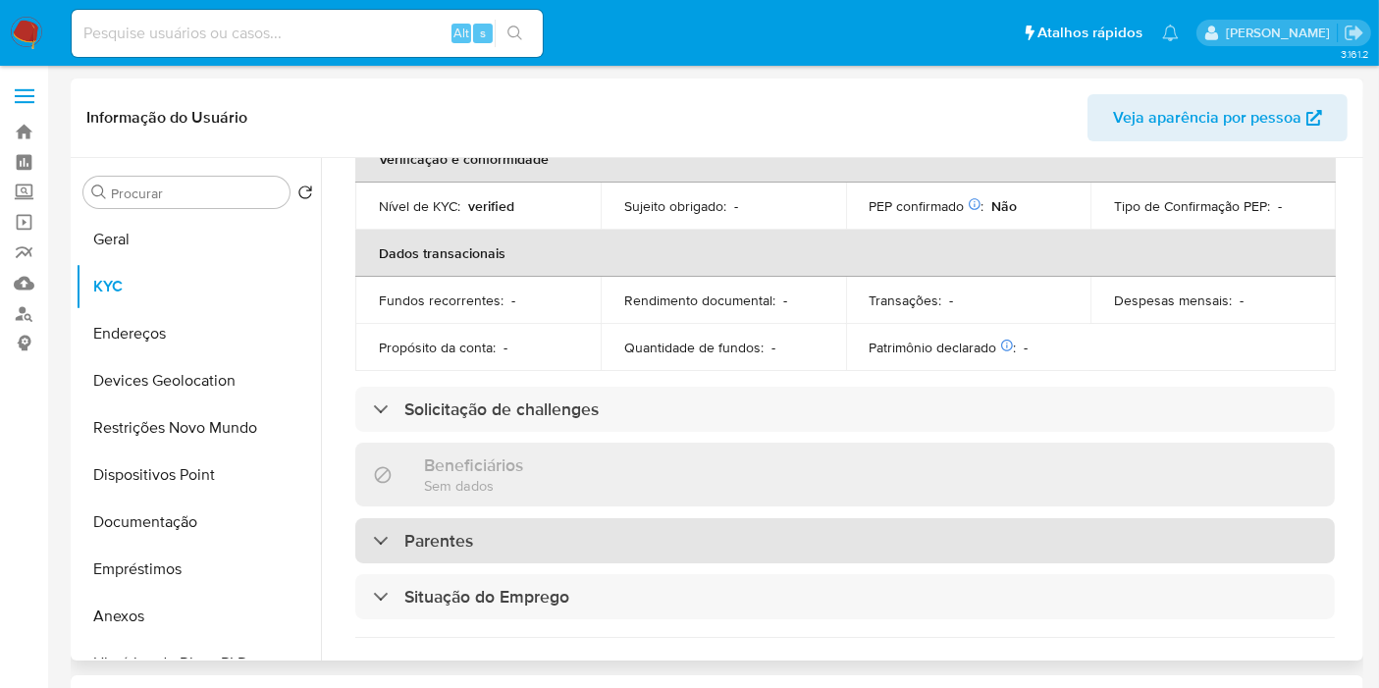
scroll to position [654, 0]
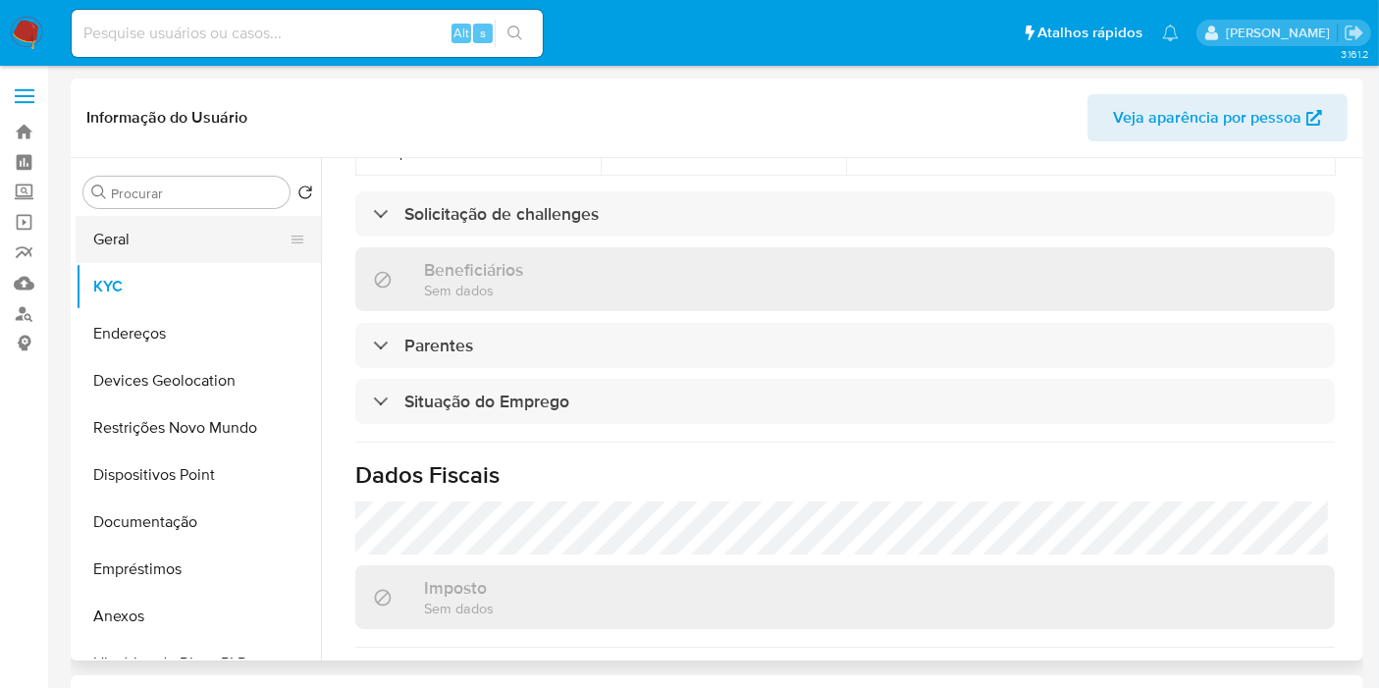
click at [153, 241] on button "Geral" at bounding box center [191, 239] width 230 height 47
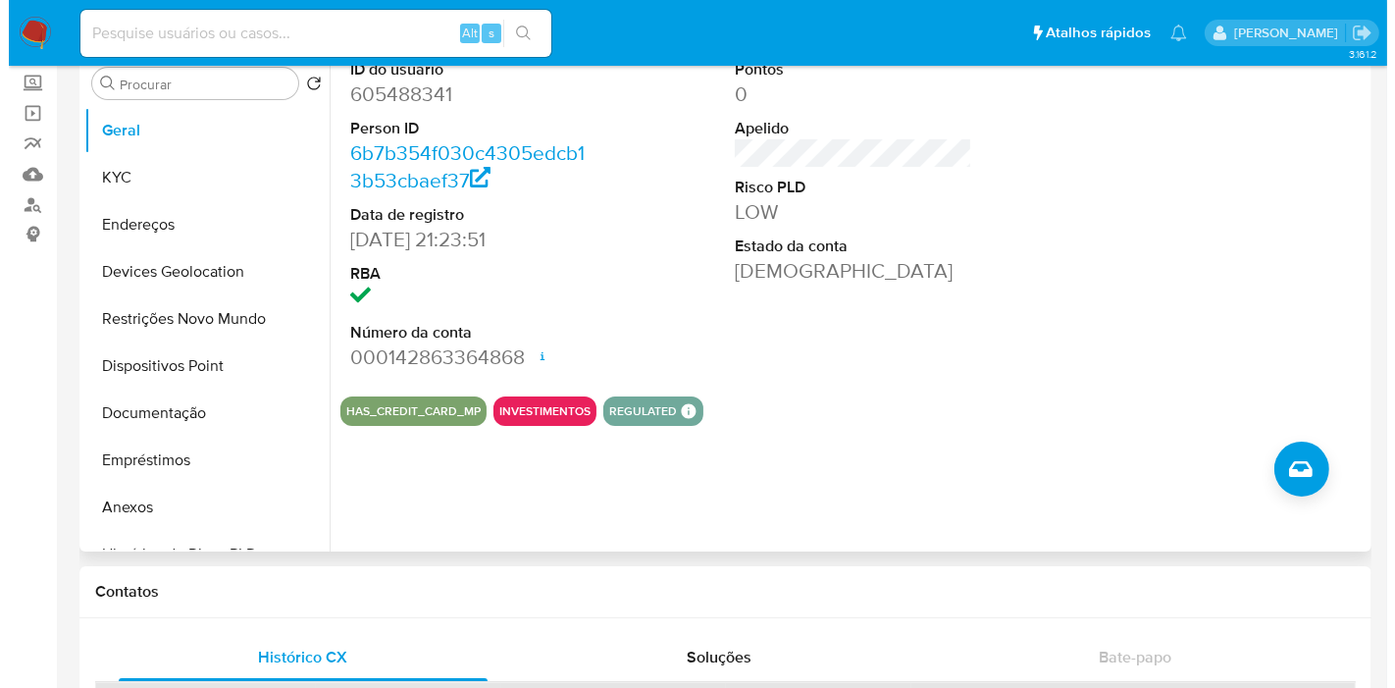
scroll to position [109, 0]
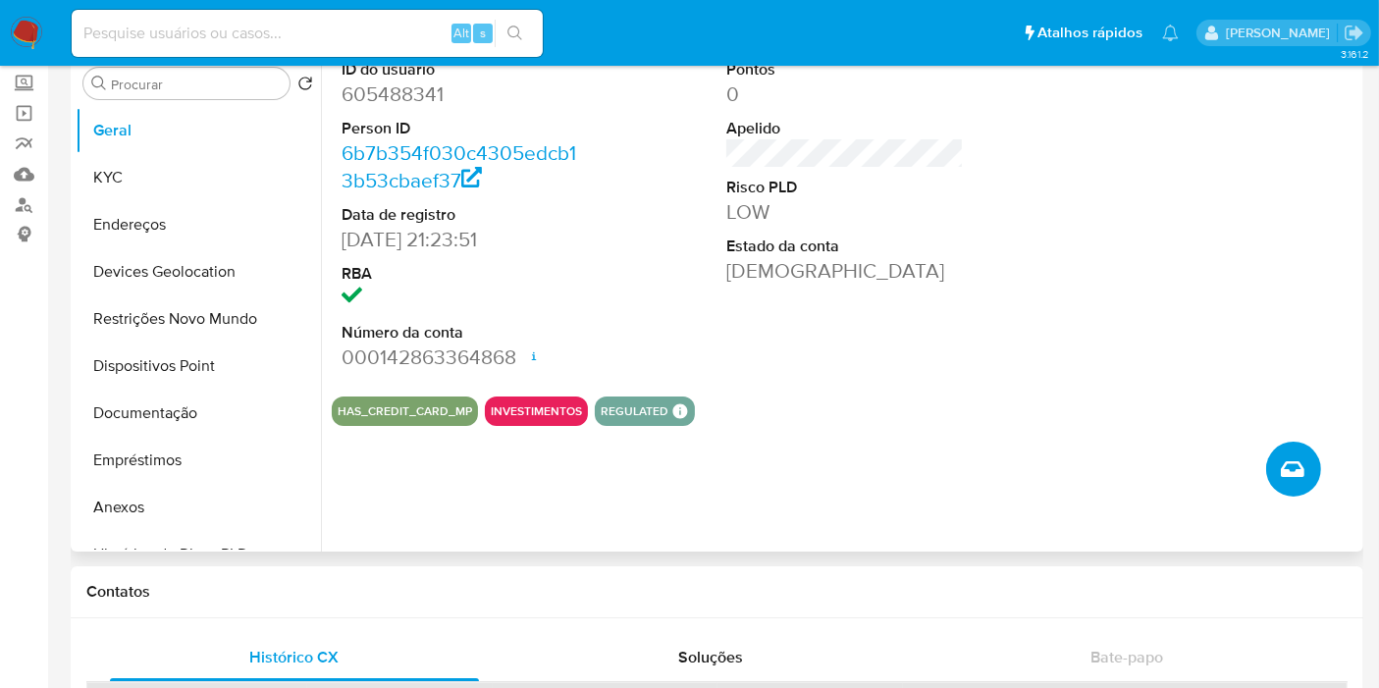
click at [1298, 470] on icon "Criar caso manual" at bounding box center [1293, 469] width 24 height 24
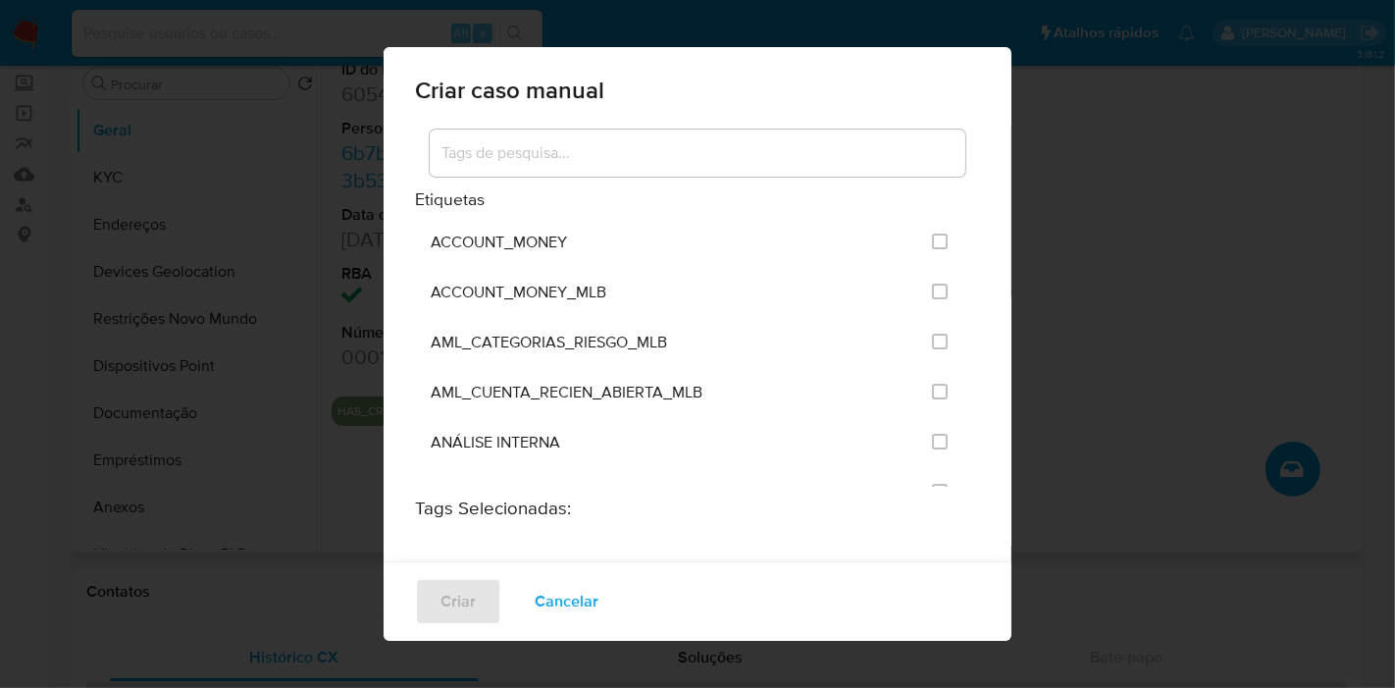
click at [521, 151] on input at bounding box center [698, 153] width 536 height 26
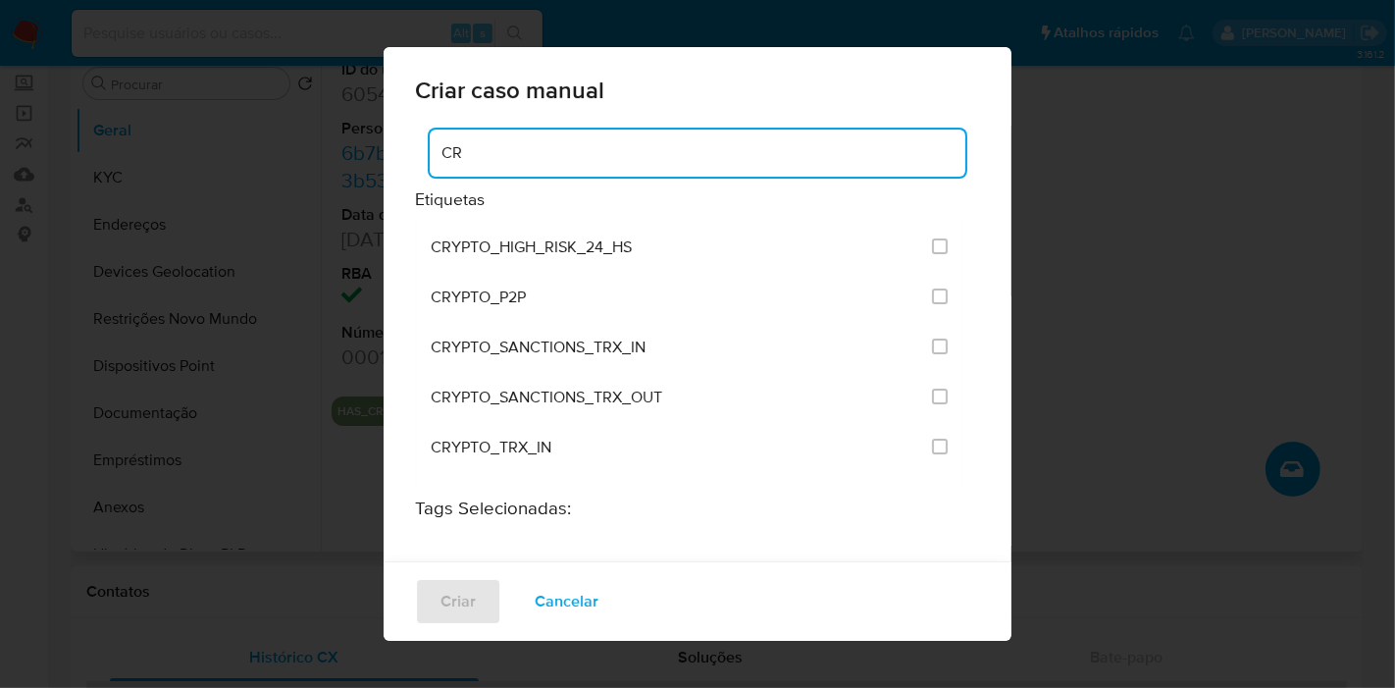
scroll to position [218, 0]
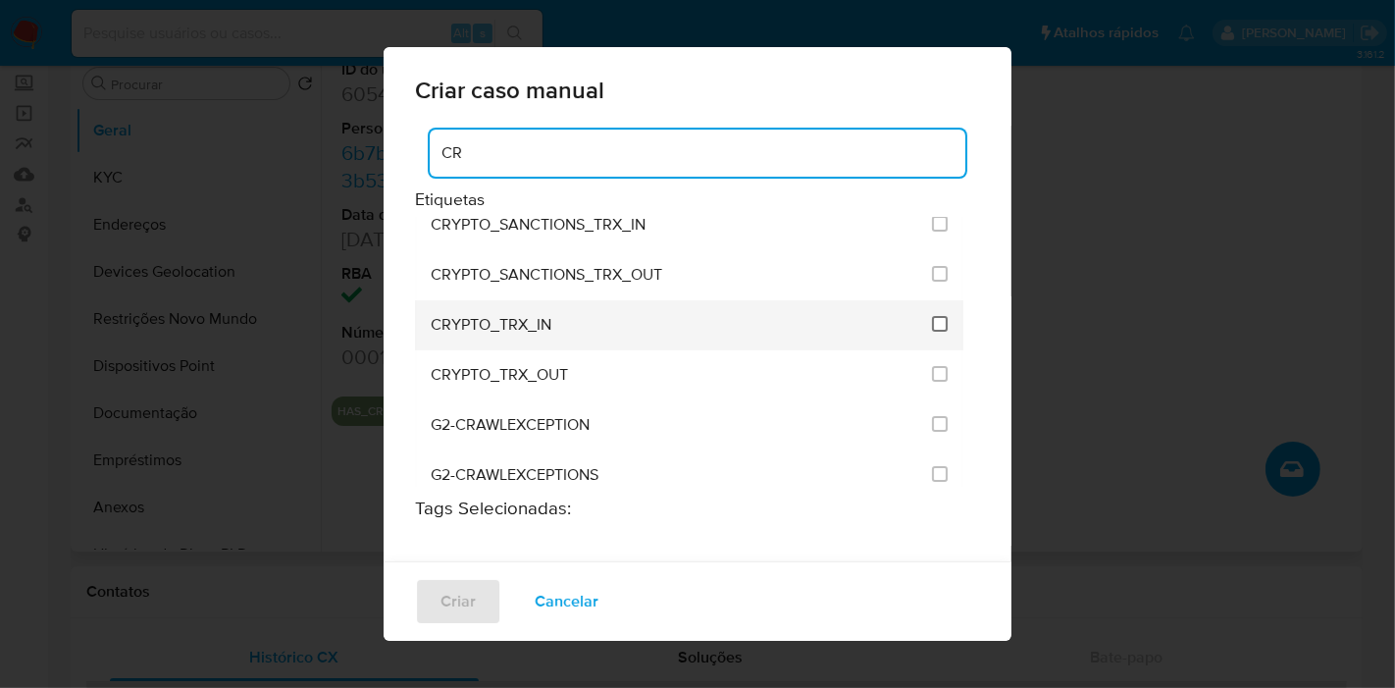
type input "CR"
click at [932, 318] on input "1961" at bounding box center [940, 324] width 16 height 16
checkbox input "true"
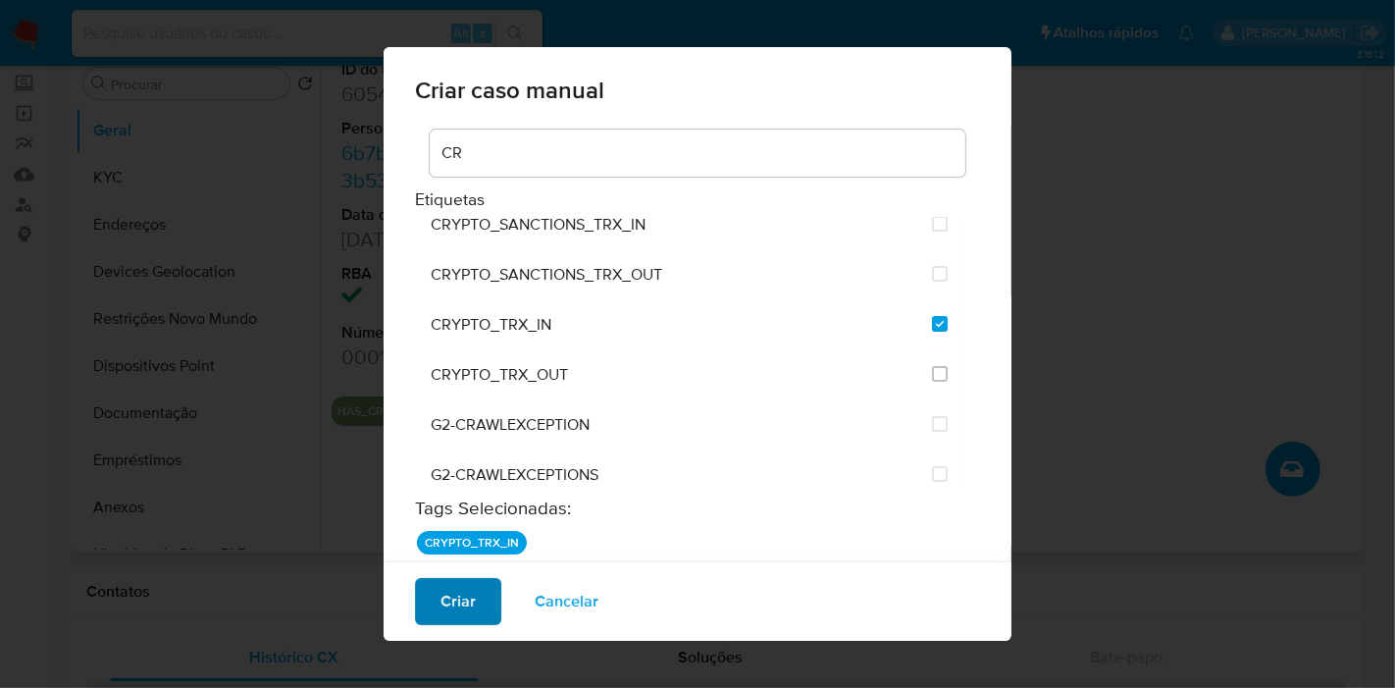
click at [473, 596] on span "Criar" at bounding box center [458, 601] width 35 height 43
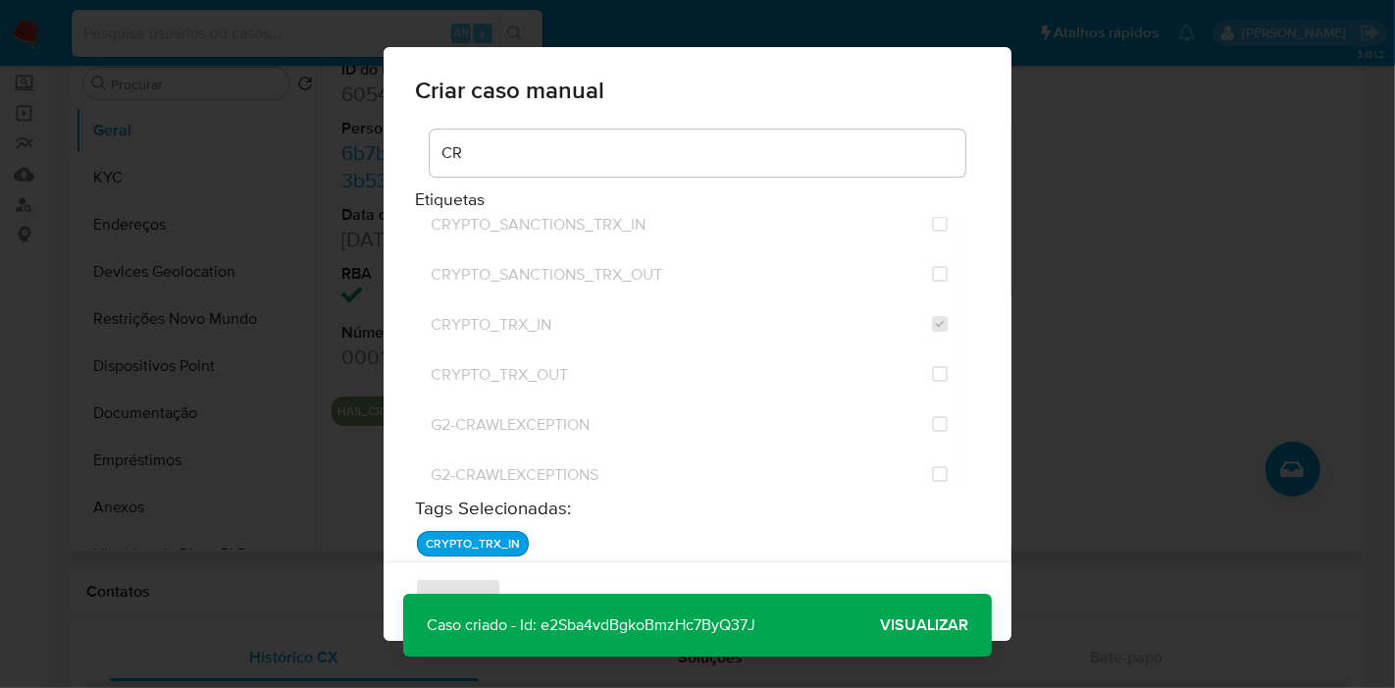
click at [908, 625] on span "Visualizar" at bounding box center [924, 625] width 88 height 0
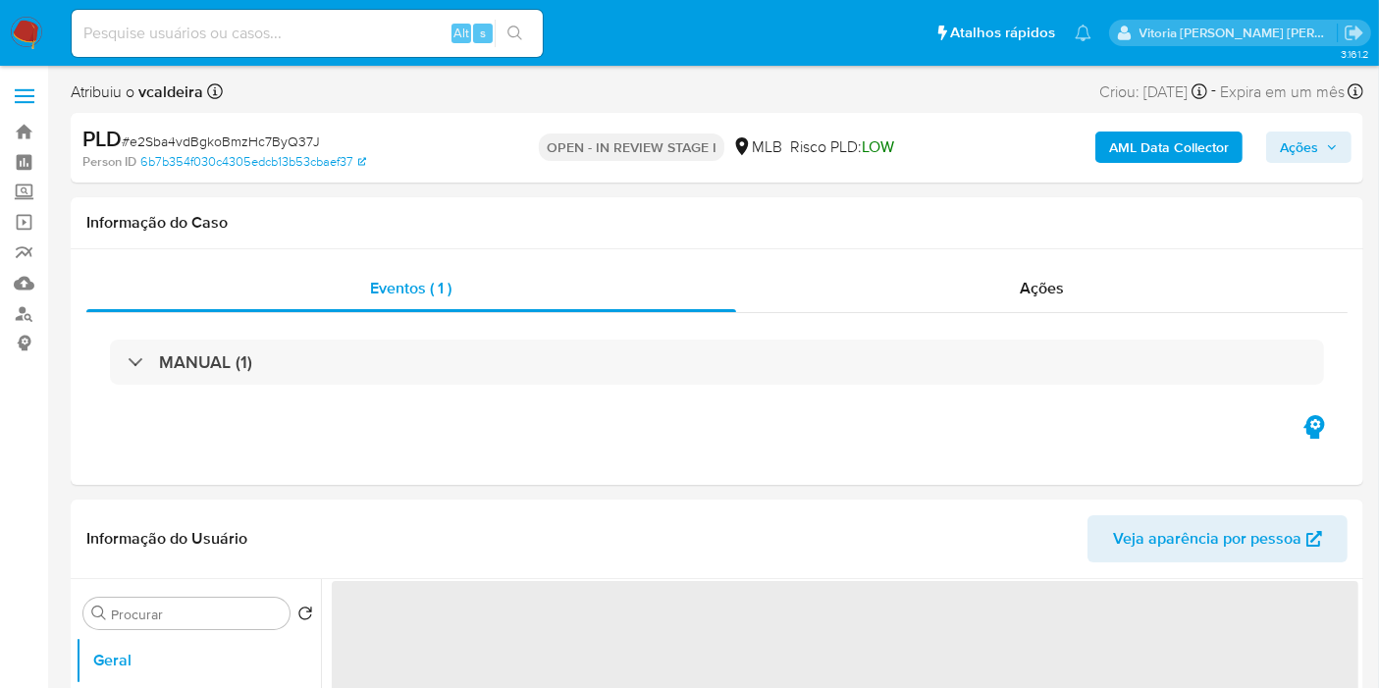
select select "10"
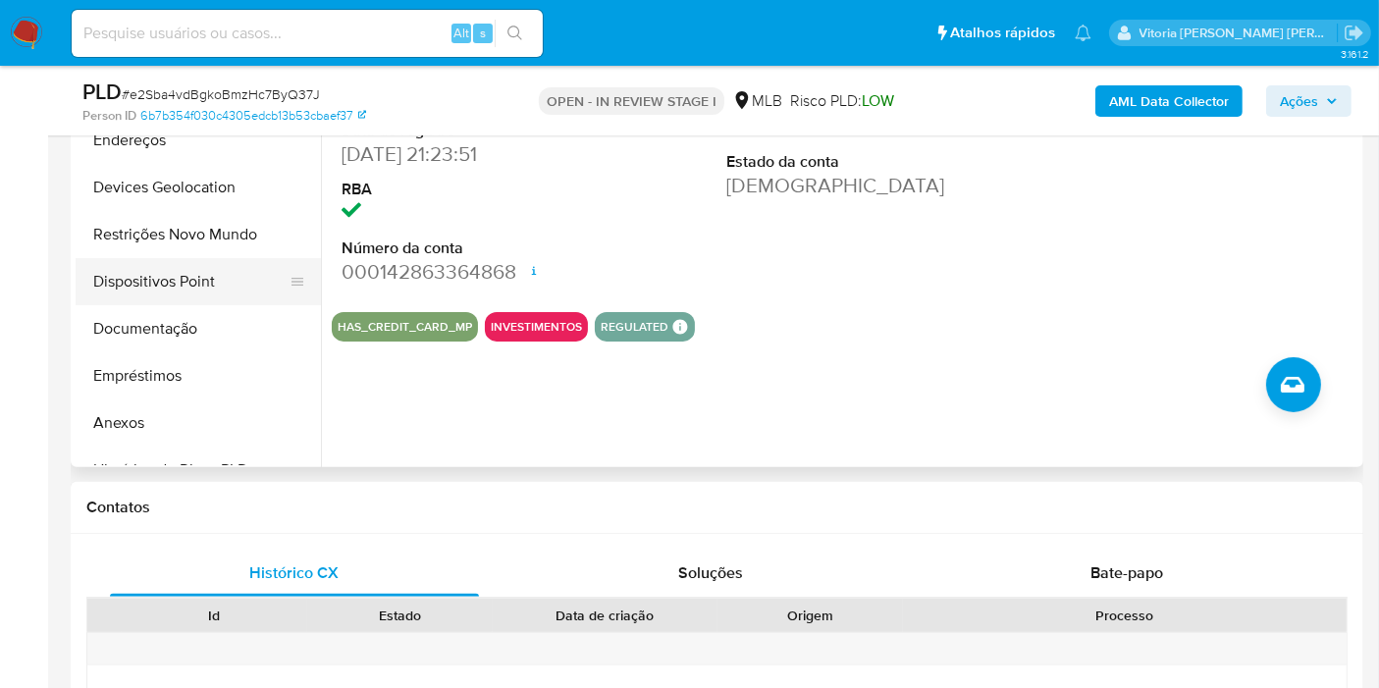
scroll to position [109, 0]
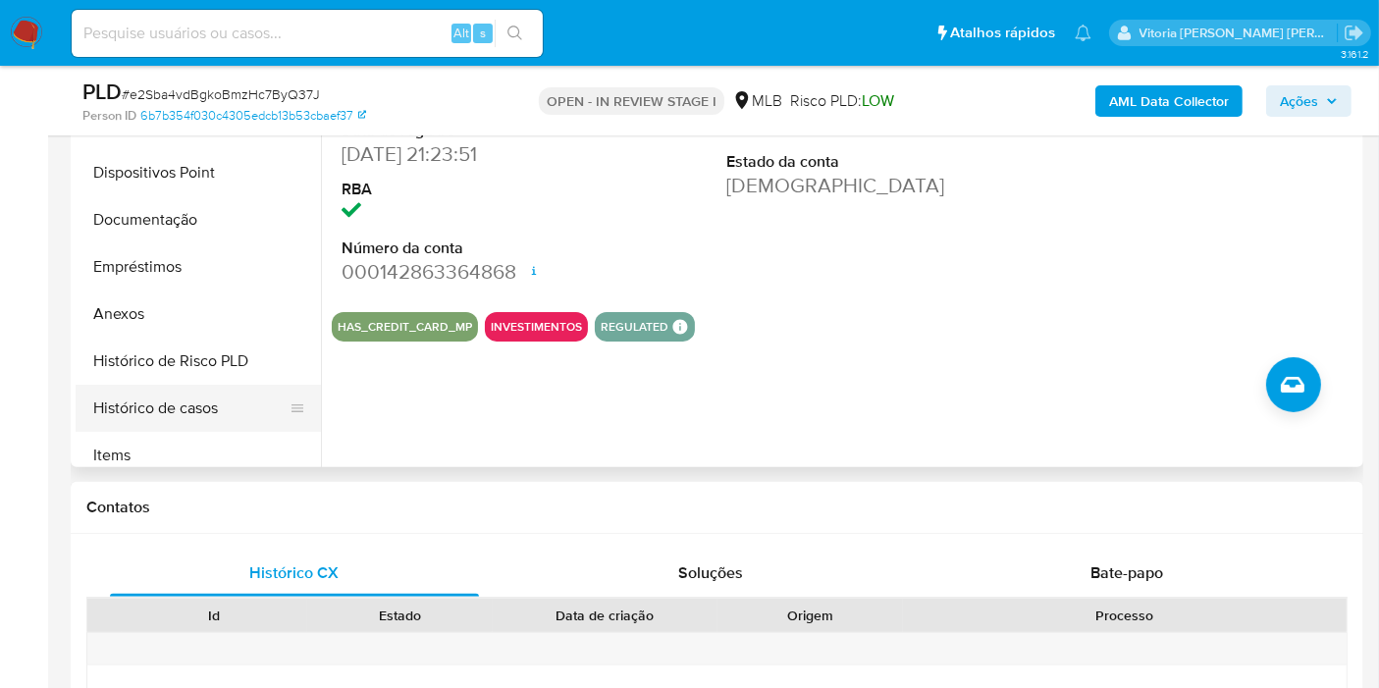
click at [162, 393] on button "Histórico de casos" at bounding box center [191, 408] width 230 height 47
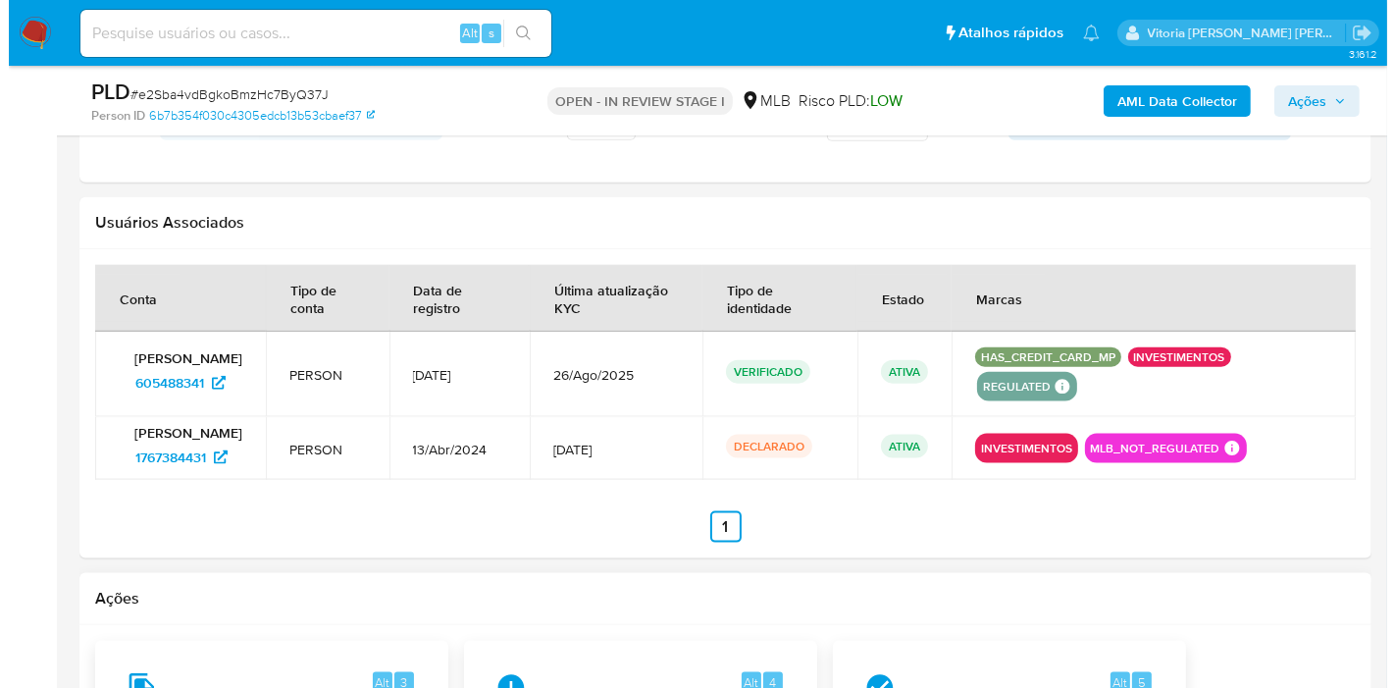
scroll to position [2616, 0]
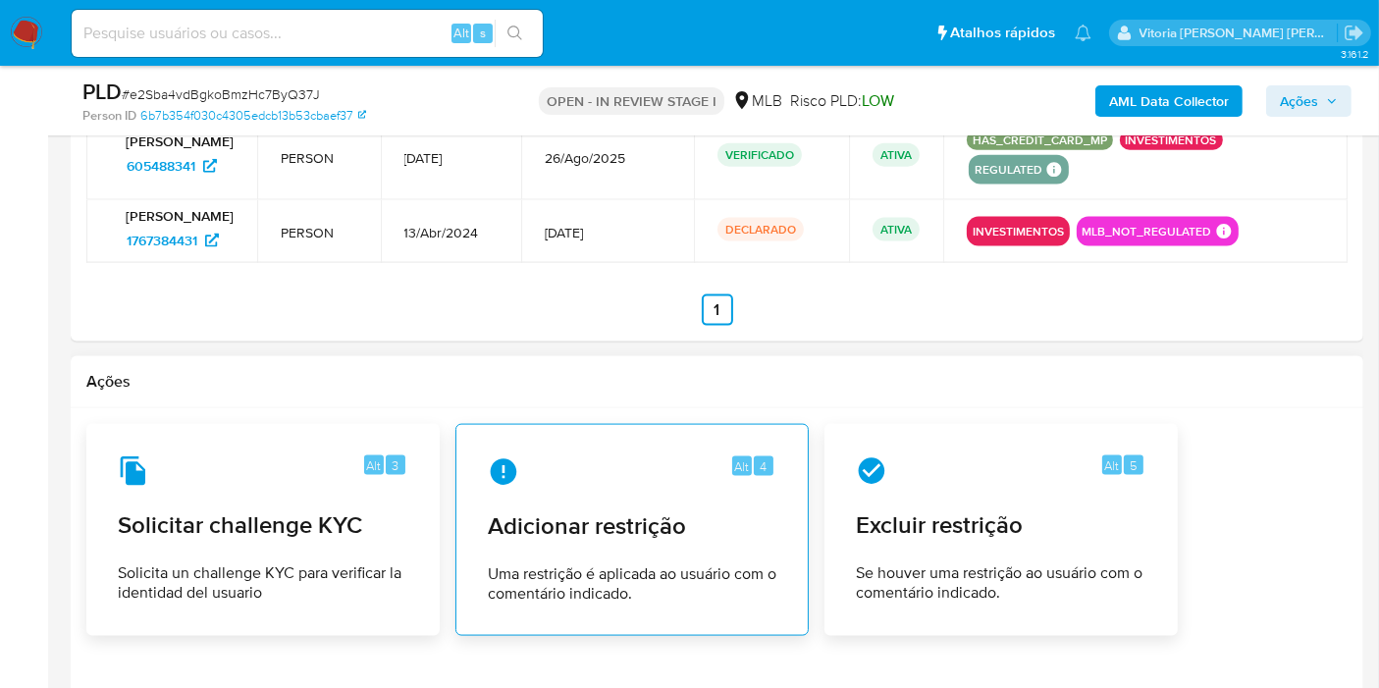
click at [603, 480] on div "Alt 4" at bounding box center [632, 471] width 288 height 31
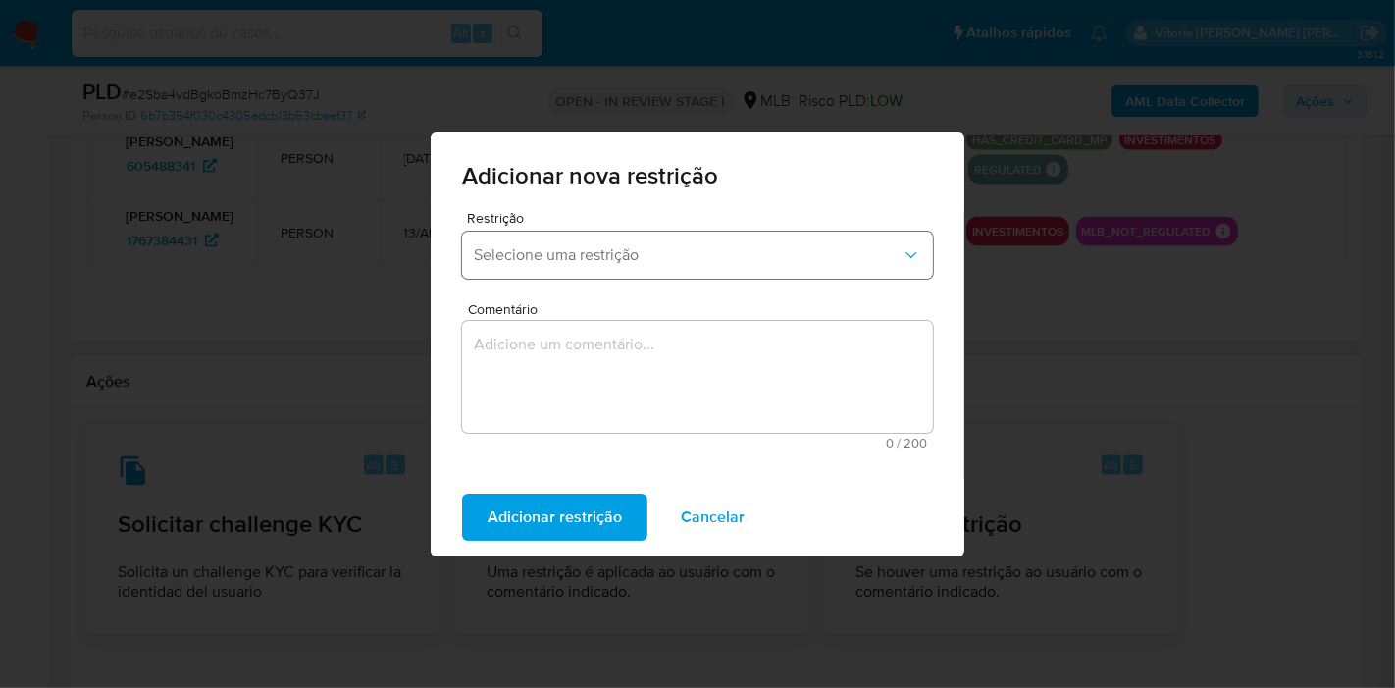
click at [636, 236] on button "Selecione uma restrição" at bounding box center [697, 255] width 471 height 47
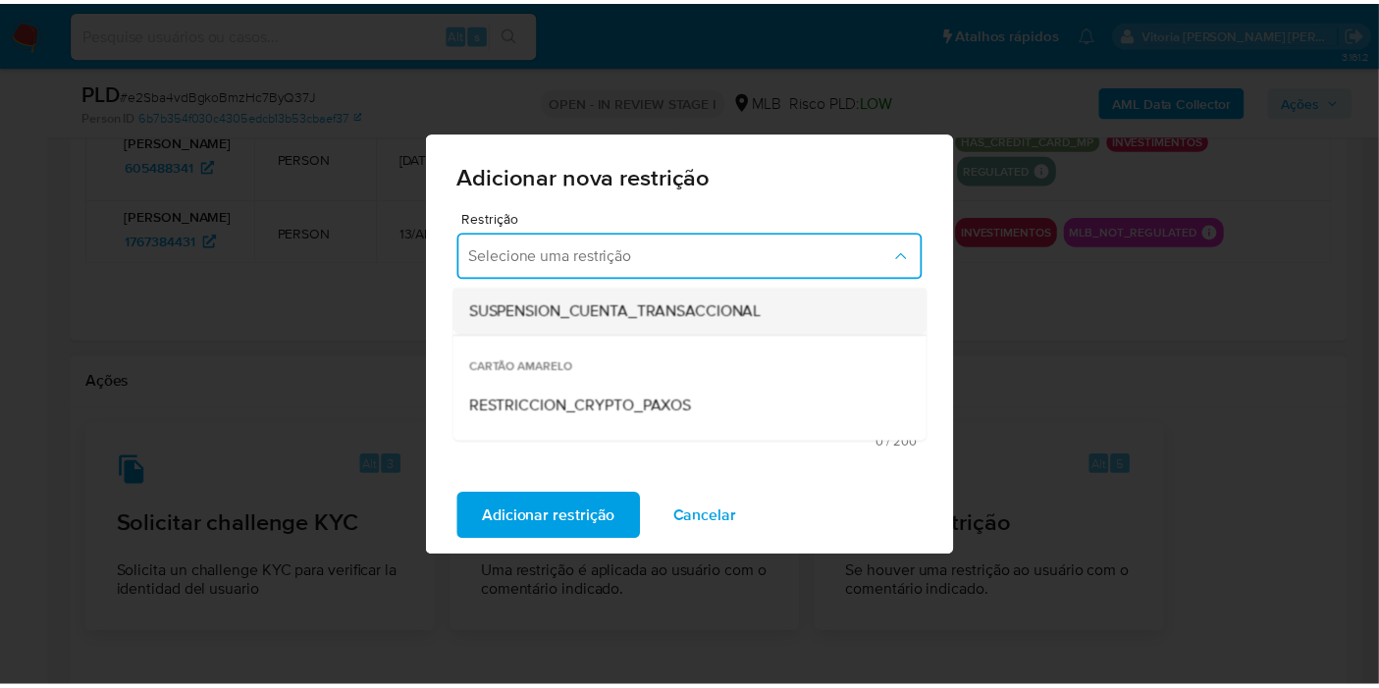
scroll to position [327, 0]
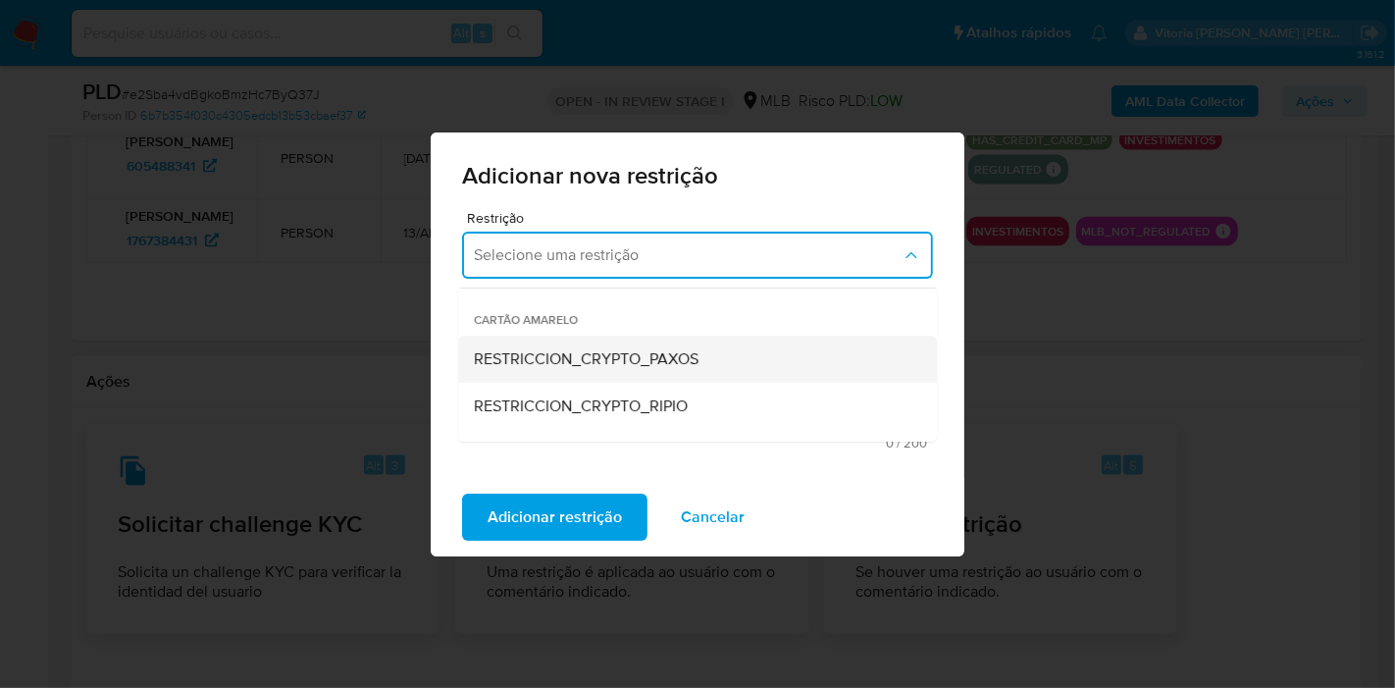
click at [594, 353] on span "RESTRICCION_CRYPTO_PAXOS" at bounding box center [586, 359] width 225 height 20
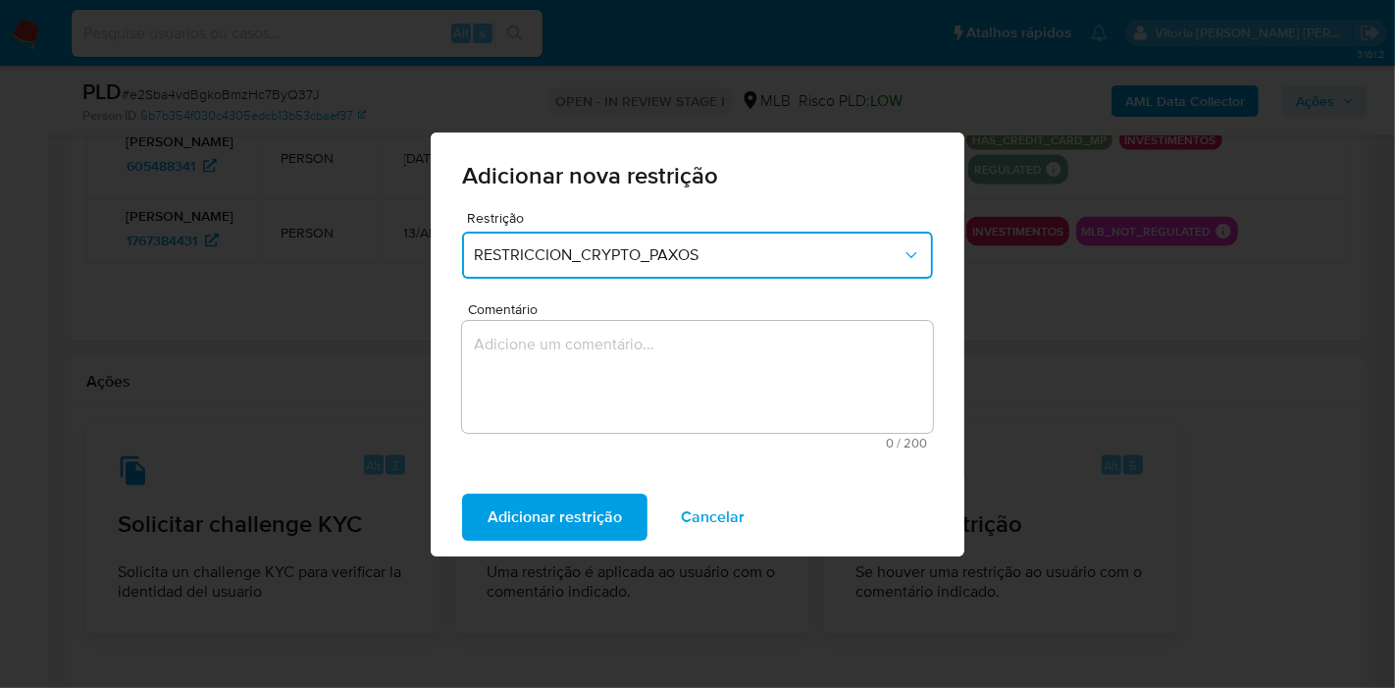
click at [668, 378] on textarea "Comentário" at bounding box center [697, 377] width 471 height 112
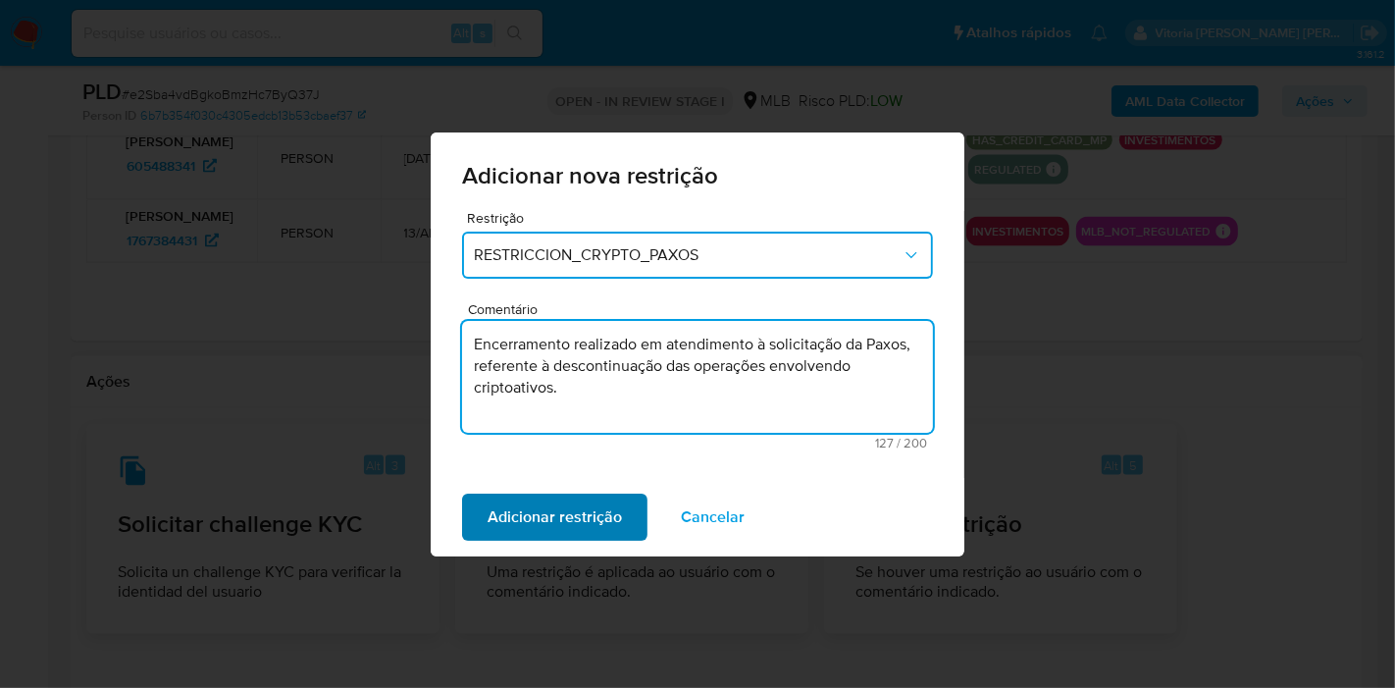
type textarea "Encerramento realizado em atendimento à solicitação da Paxos, referente à desco…"
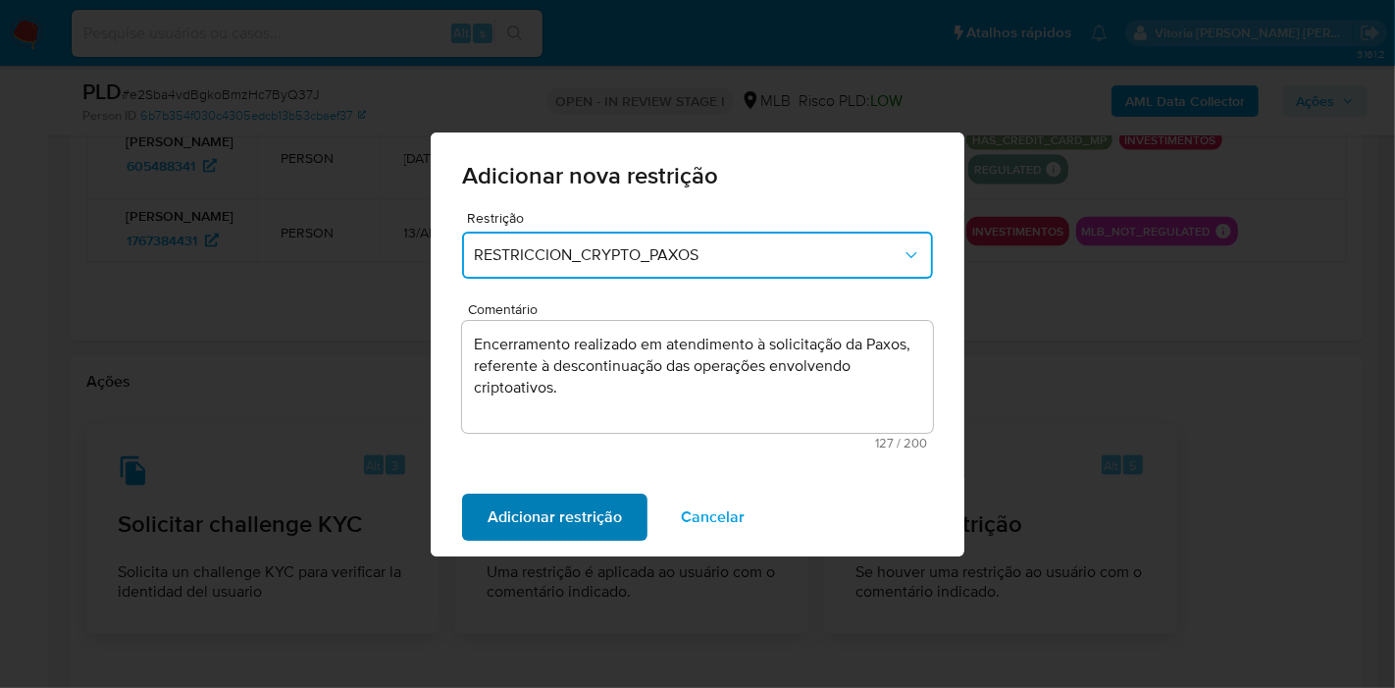
click at [546, 508] on span "Adicionar restrição" at bounding box center [555, 517] width 134 height 43
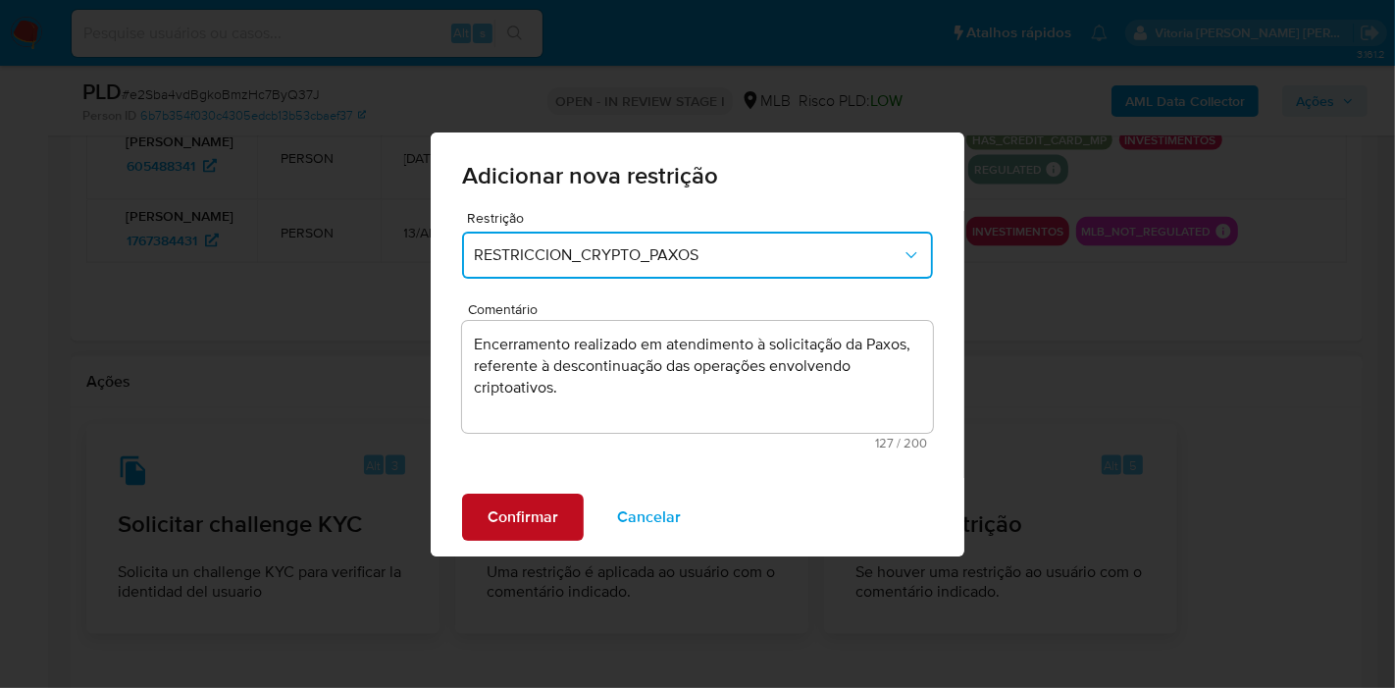
click at [546, 508] on span "Confirmar" at bounding box center [523, 517] width 71 height 43
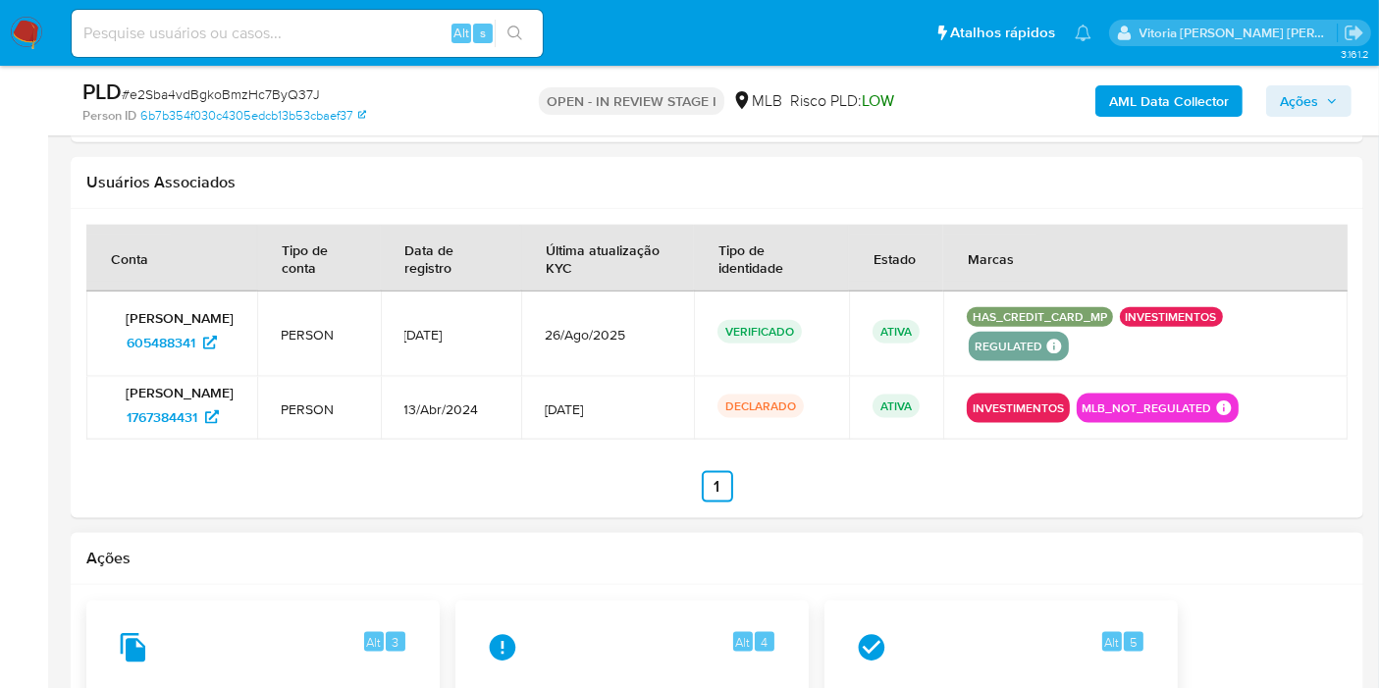
scroll to position [2289, 0]
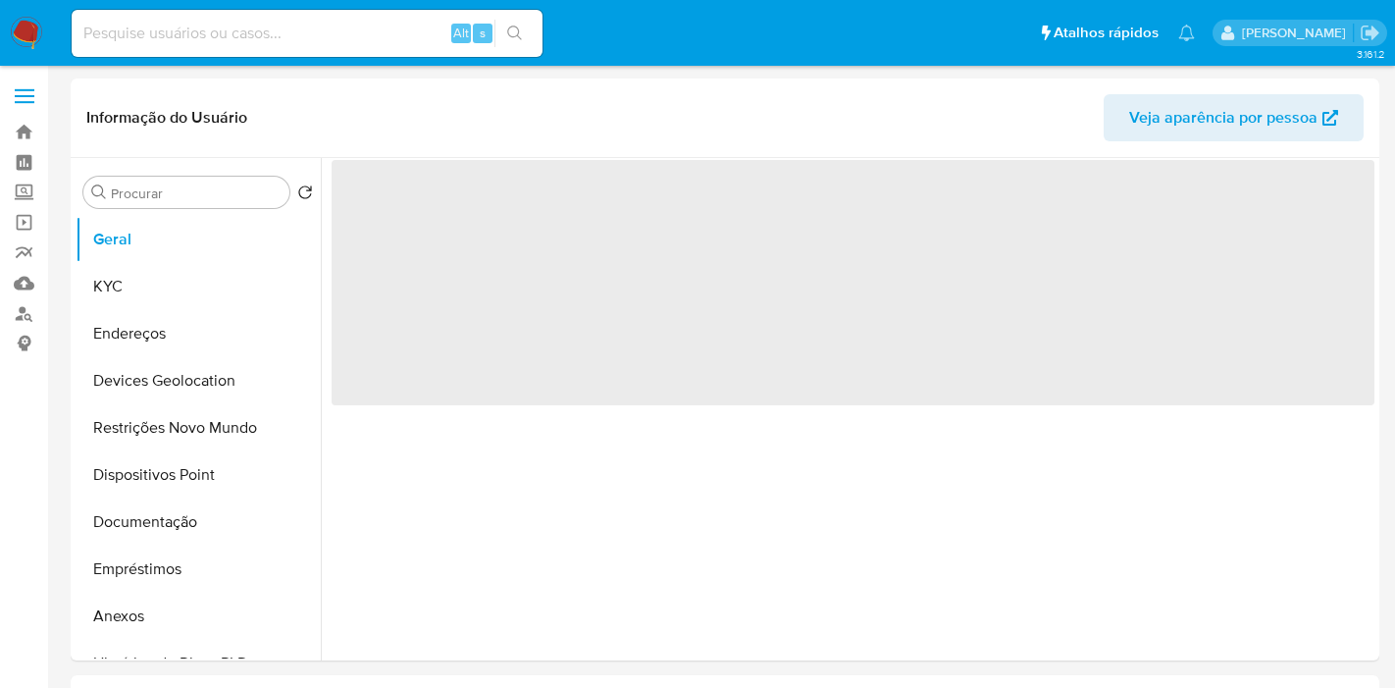
select select "10"
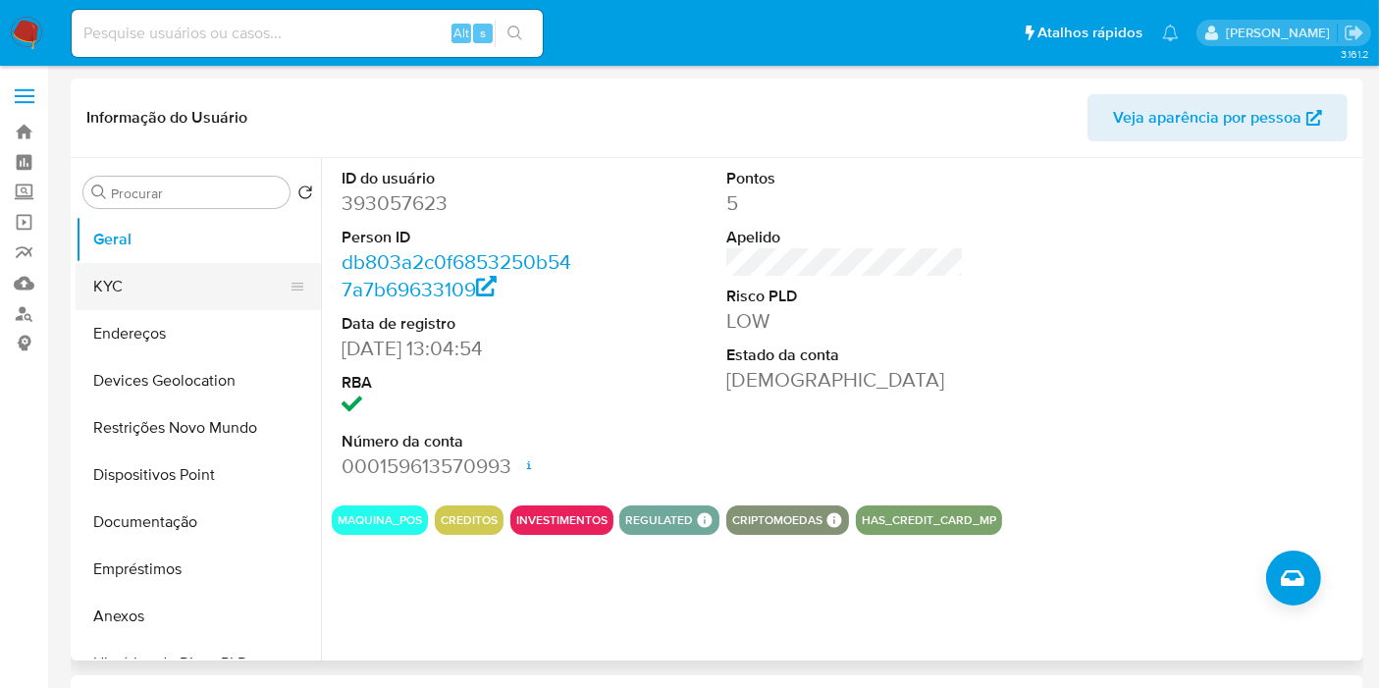
click at [150, 287] on button "KYC" at bounding box center [191, 286] width 230 height 47
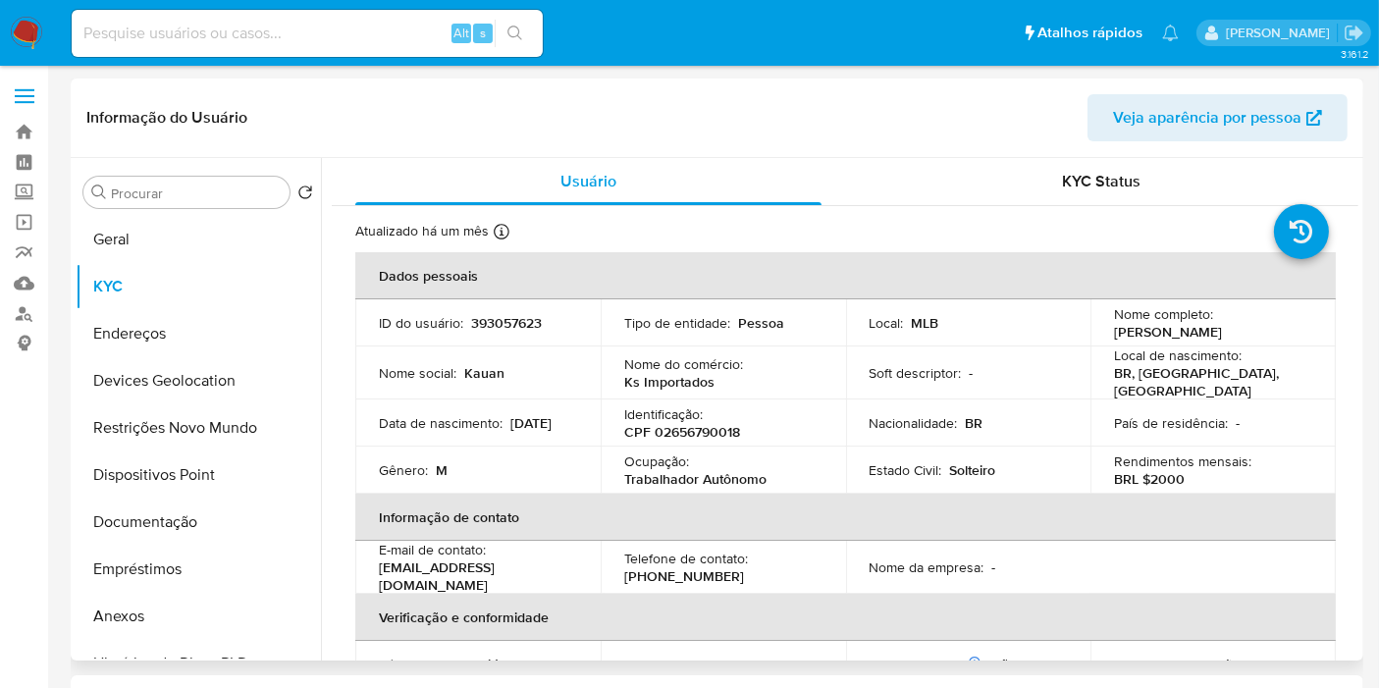
click at [715, 423] on p "CPF 02656790018" at bounding box center [682, 432] width 116 height 18
copy p "02656790018"
drag, startPoint x: 1247, startPoint y: 332, endPoint x: 1101, endPoint y: 332, distance: 146.2
click at [1101, 332] on td "Nome completo : Kauan Santos Flores" at bounding box center [1212, 322] width 245 height 47
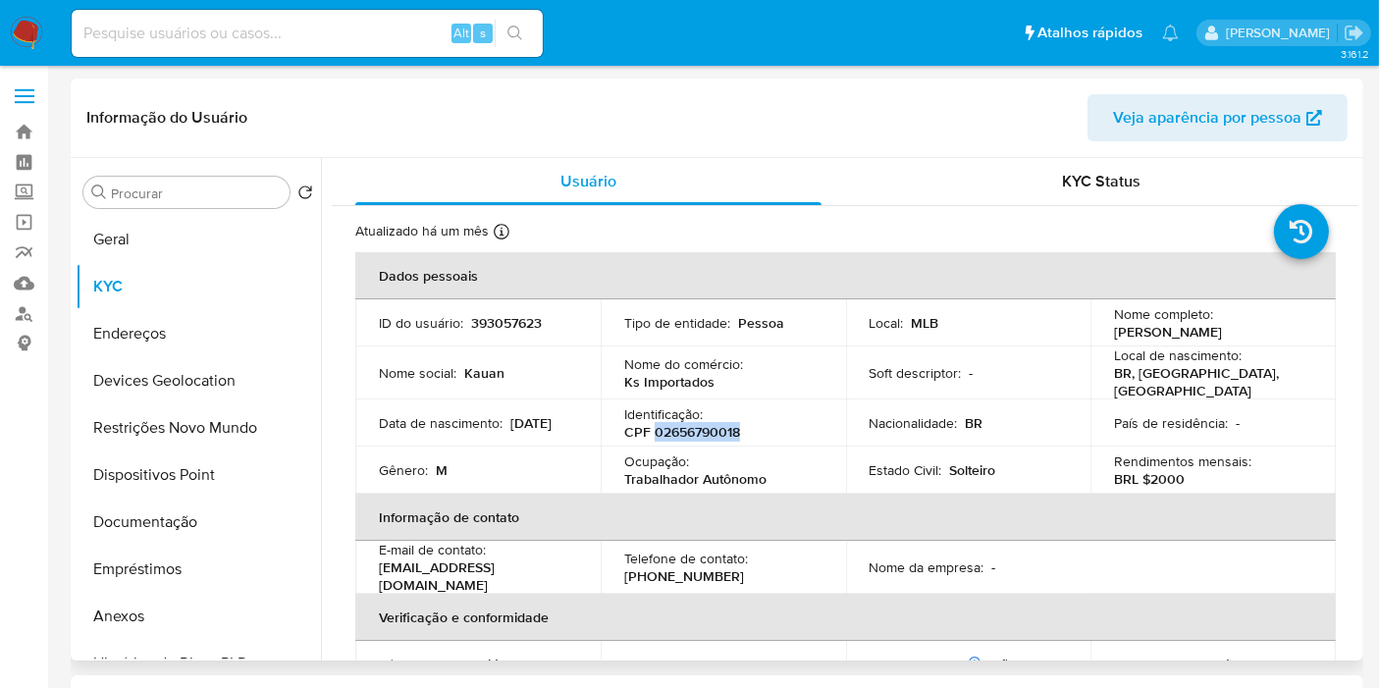
copy p "[PERSON_NAME]"
click at [150, 241] on button "Geral" at bounding box center [191, 239] width 230 height 47
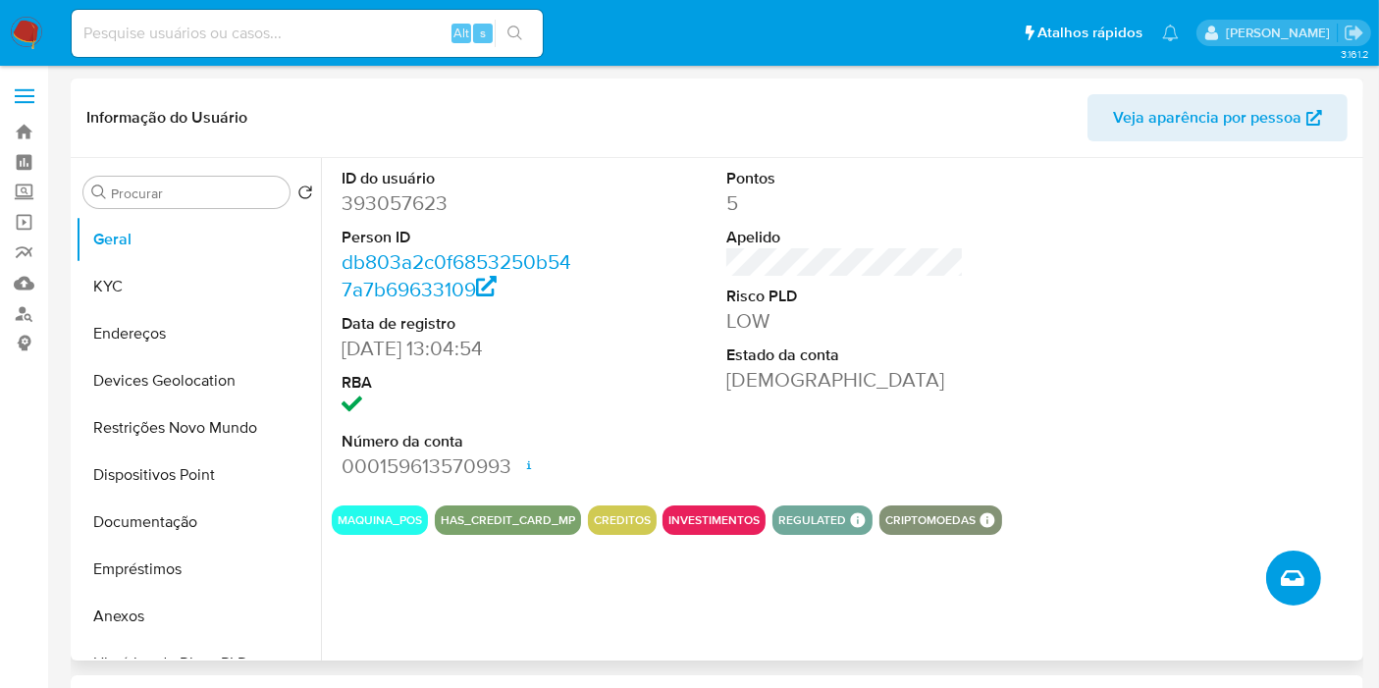
click at [1315, 563] on button "Criar caso manual" at bounding box center [1293, 577] width 55 height 55
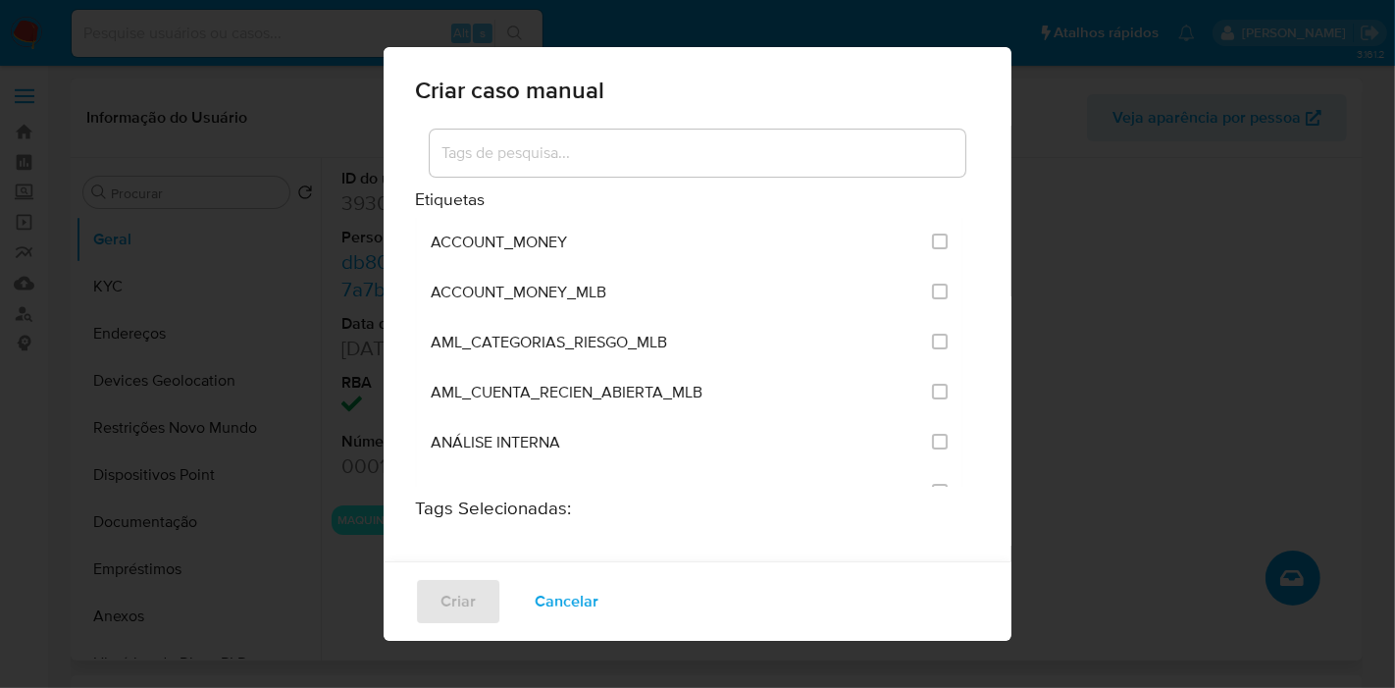
click at [595, 156] on input at bounding box center [698, 153] width 536 height 26
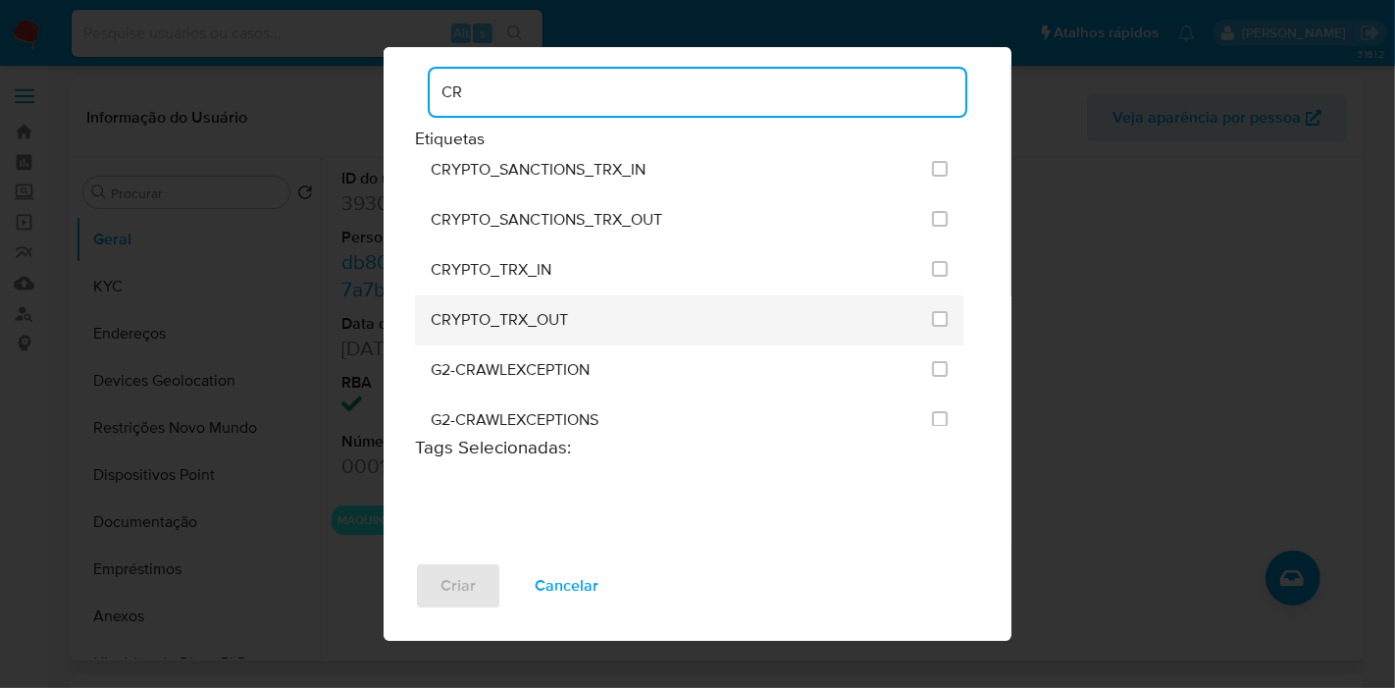
scroll to position [218, 0]
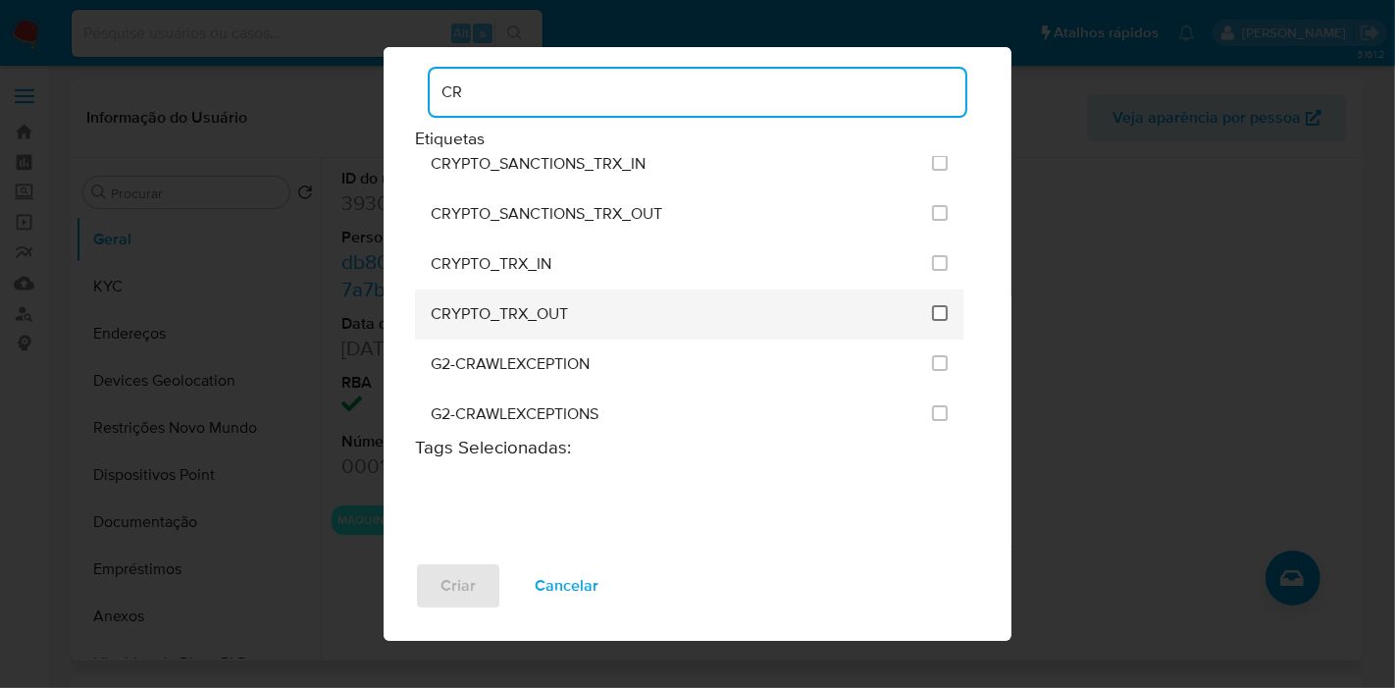
type input "CR"
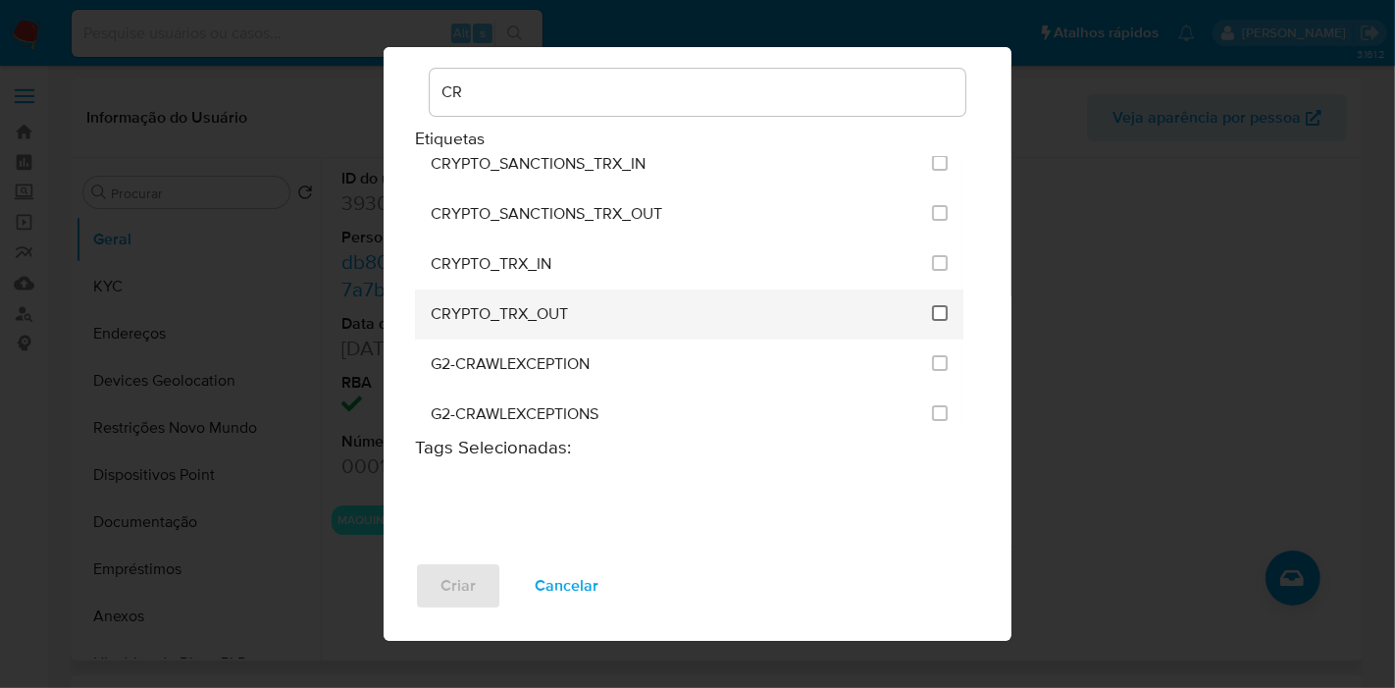
click at [932, 309] on input "1965" at bounding box center [940, 313] width 16 height 16
checkbox input "true"
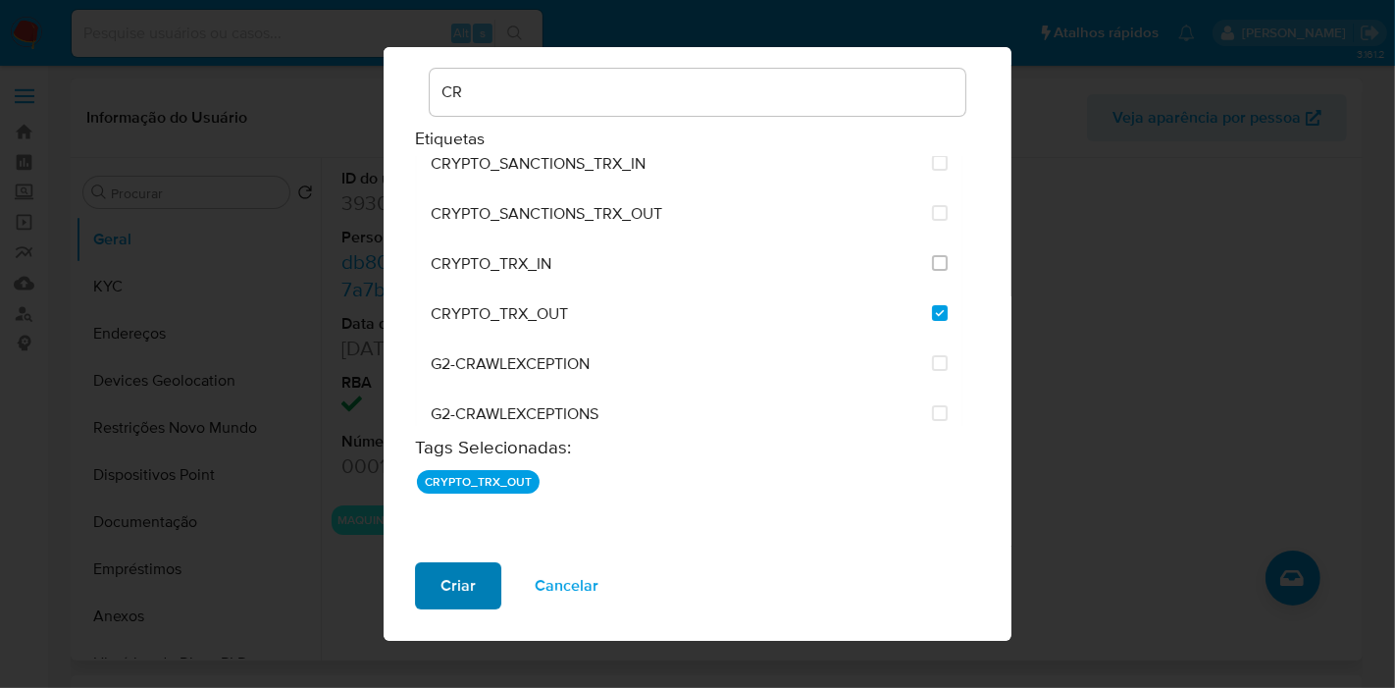
click at [477, 586] on button "Criar" at bounding box center [458, 585] width 86 height 47
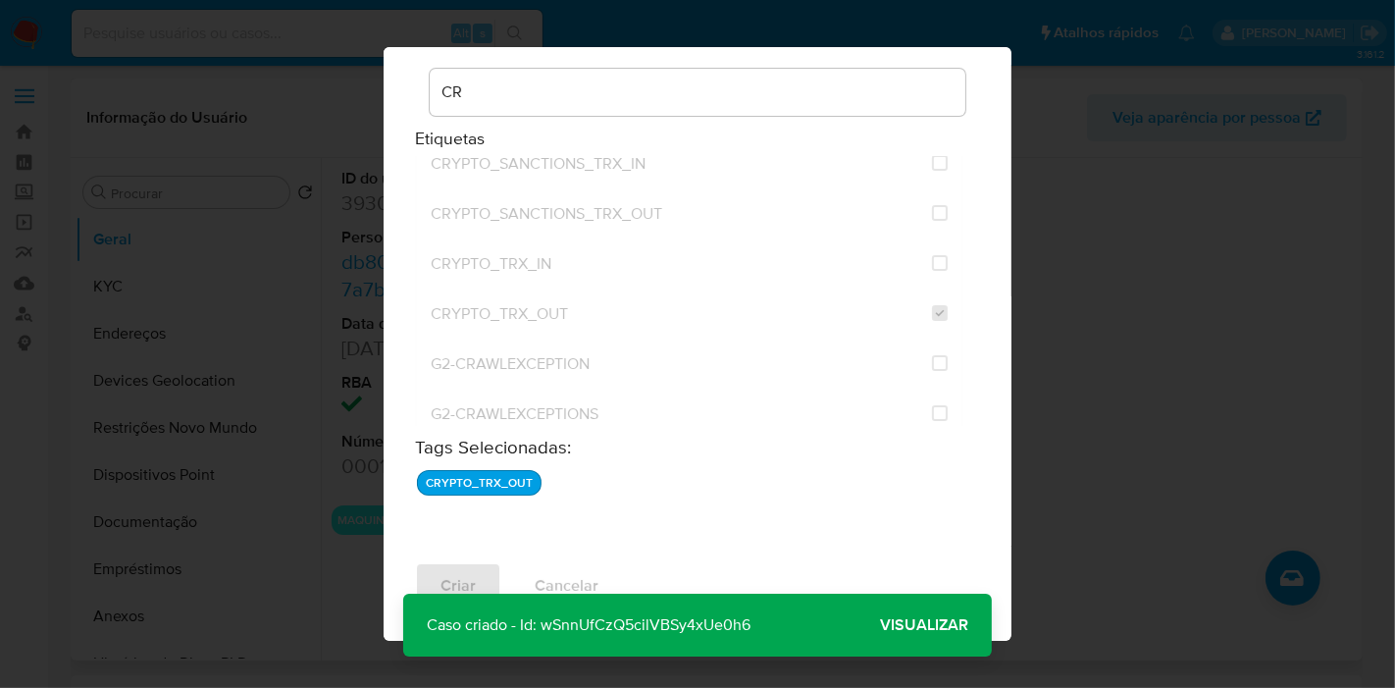
click at [927, 625] on span "Visualizar" at bounding box center [924, 625] width 88 height 0
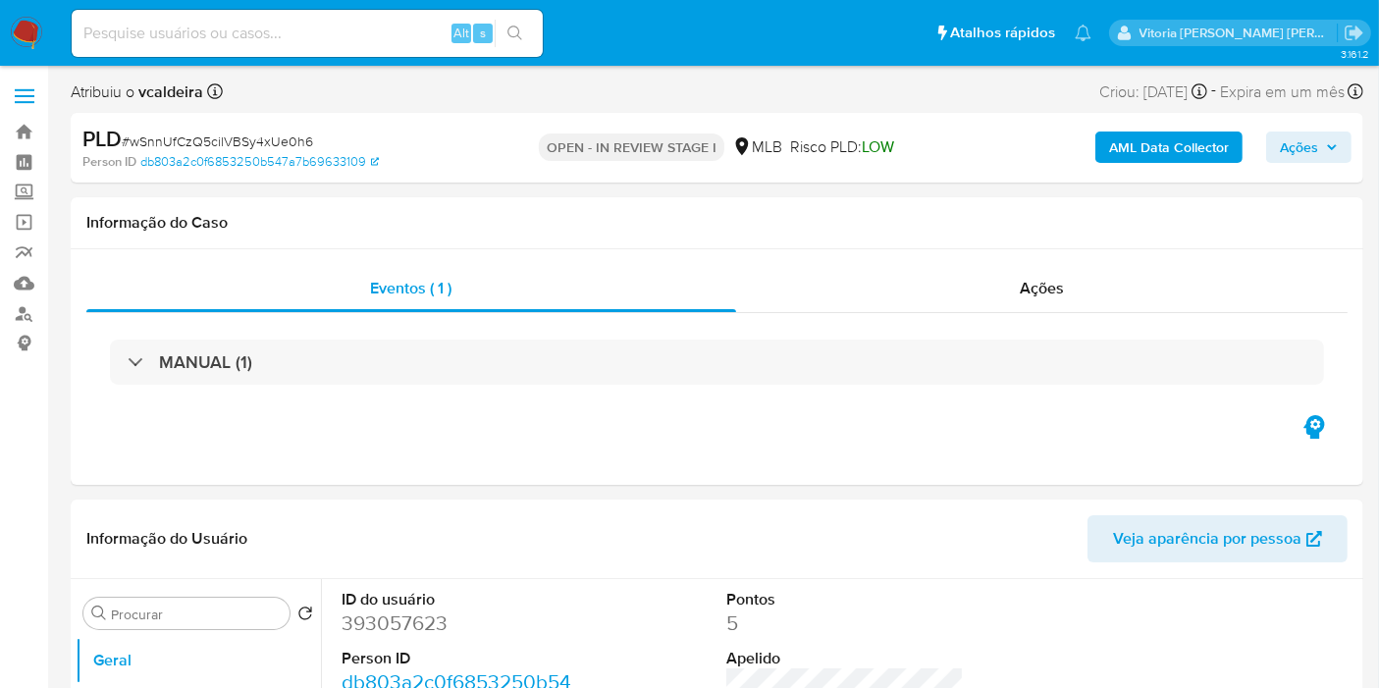
select select "10"
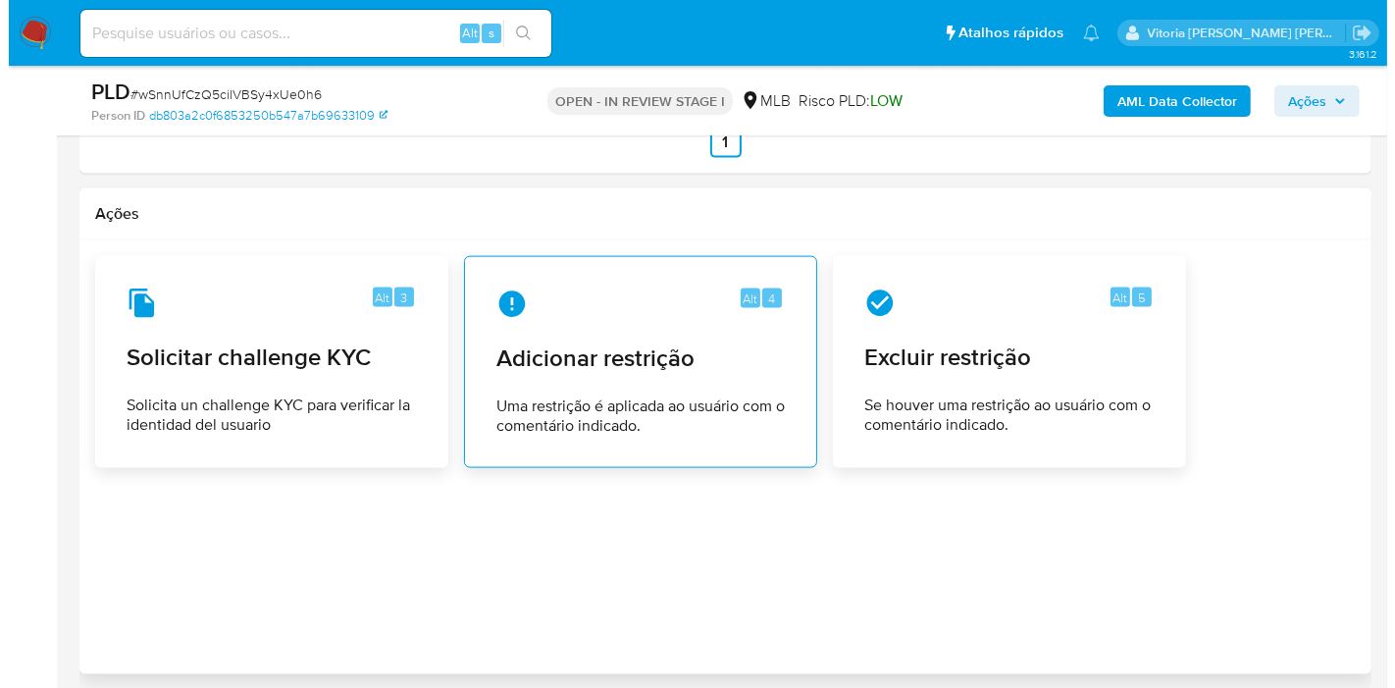
scroll to position [2644, 0]
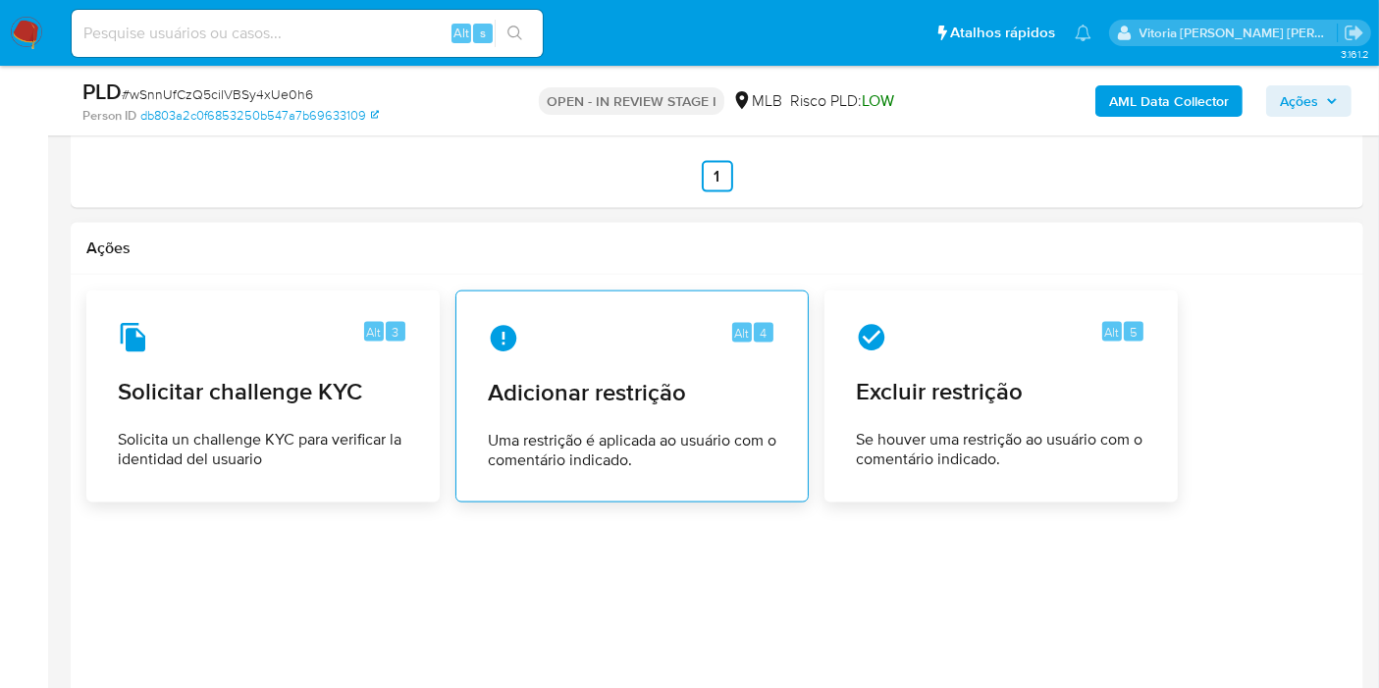
click at [677, 378] on span "Adicionar restrição" at bounding box center [632, 392] width 288 height 29
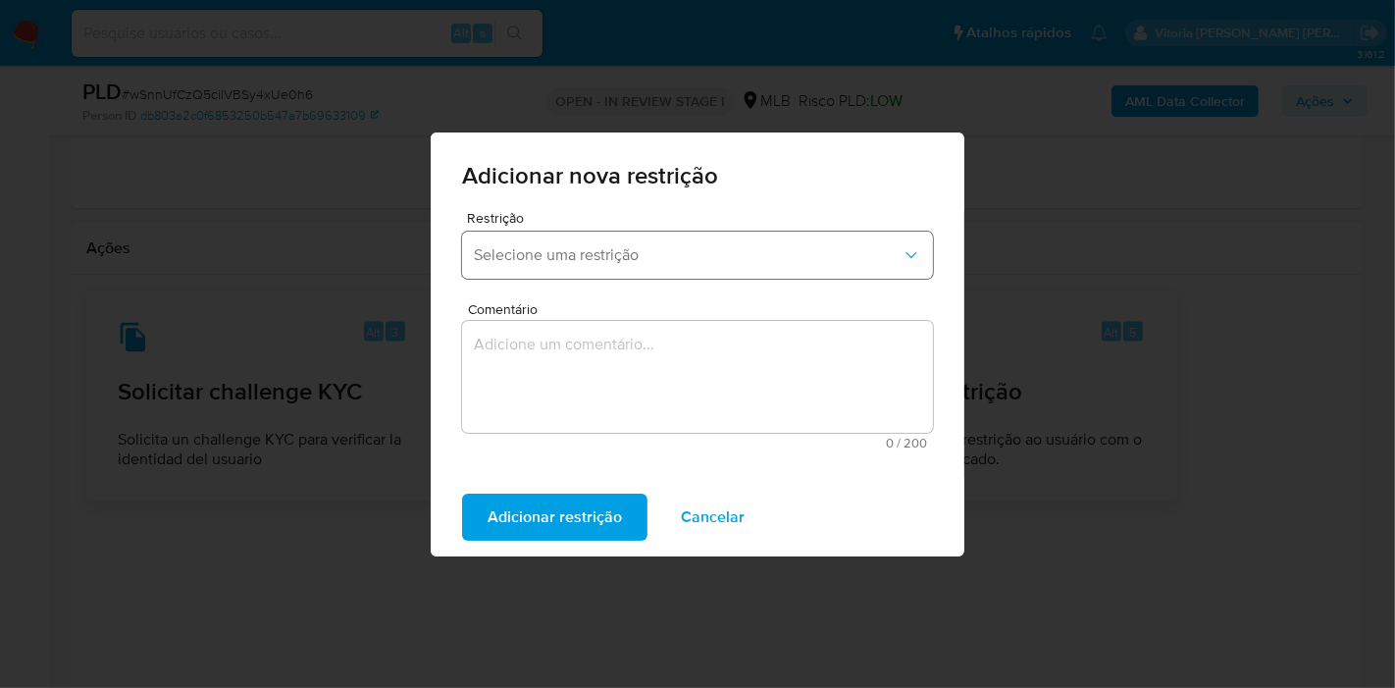
click at [704, 268] on button "Selecione uma restrição" at bounding box center [697, 255] width 471 height 47
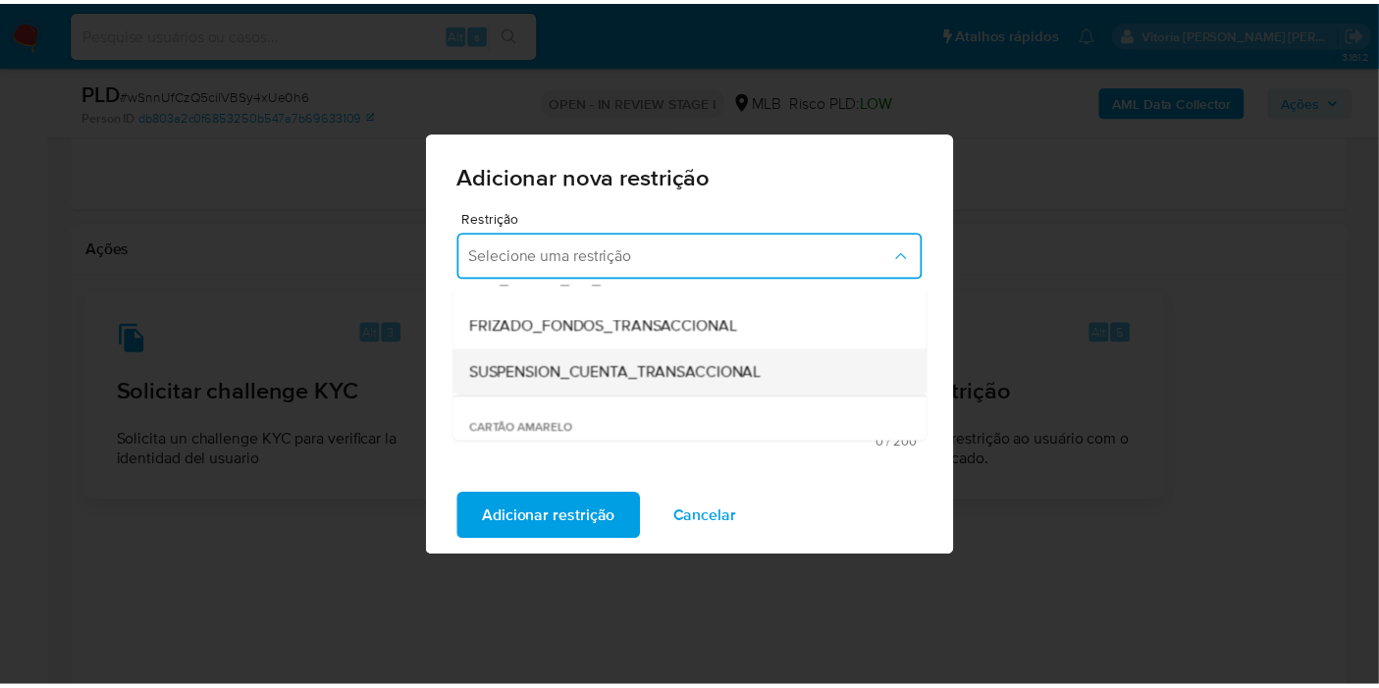
scroll to position [327, 0]
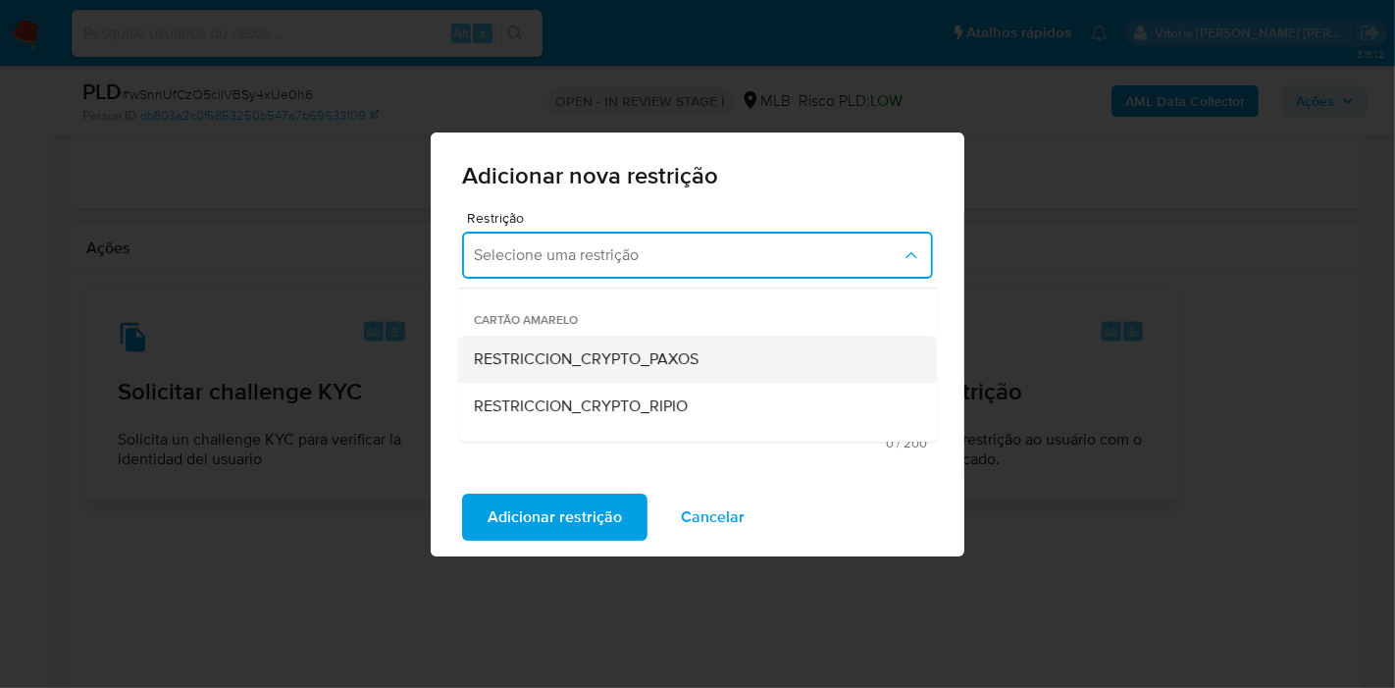
click at [647, 363] on span "RESTRICCION_CRYPTO_PAXOS" at bounding box center [586, 359] width 225 height 20
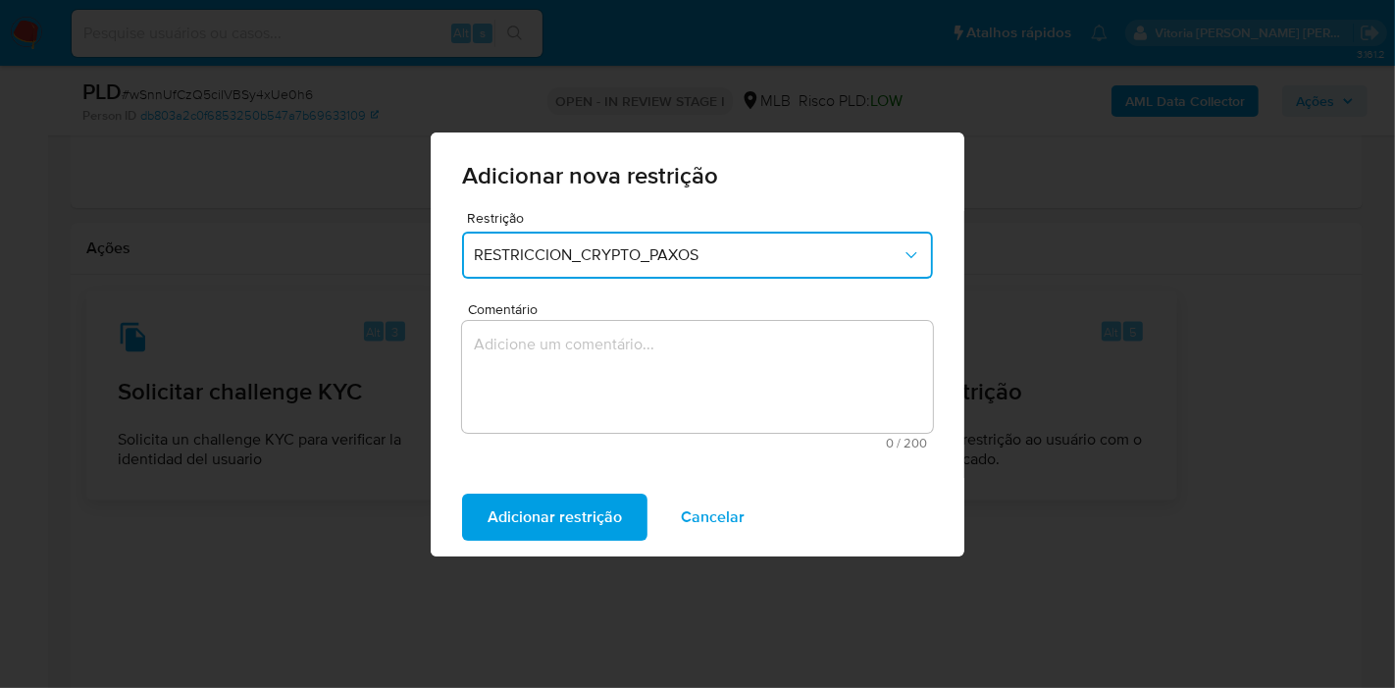
click at [645, 374] on textarea "Comentário" at bounding box center [697, 377] width 471 height 112
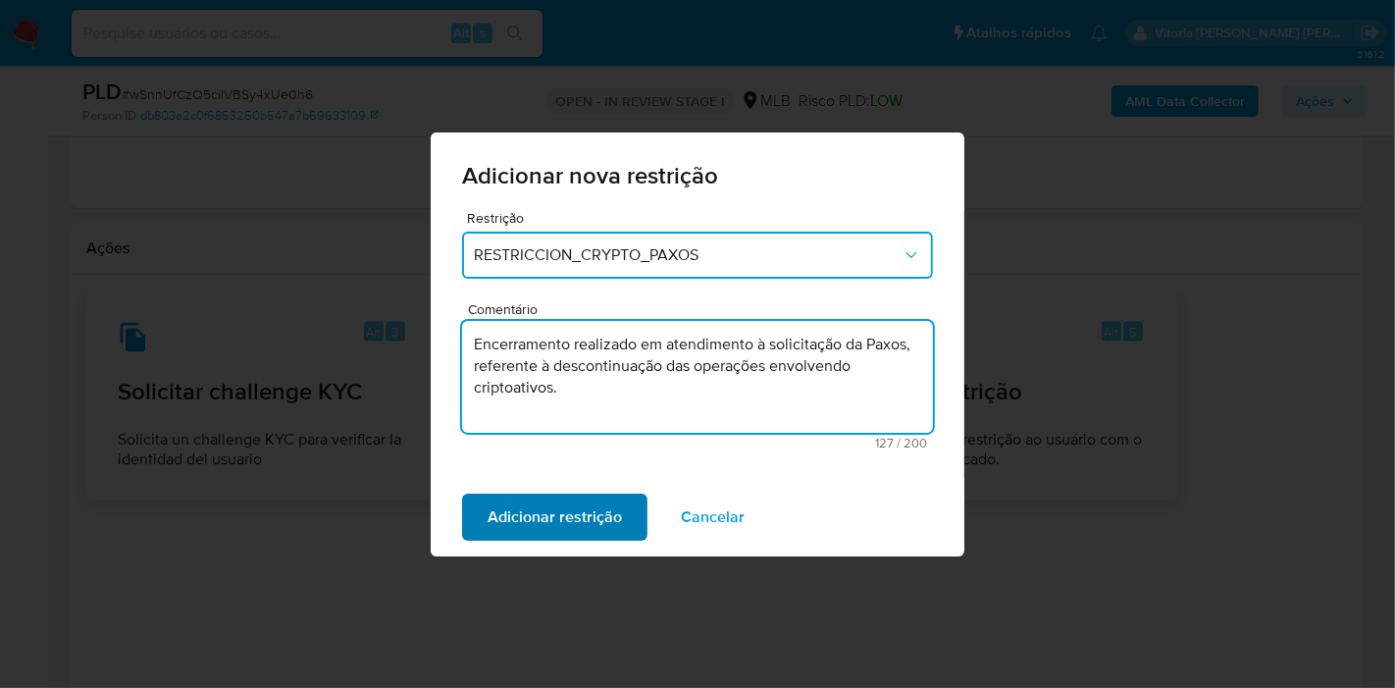
type textarea "Encerramento realizado em atendimento à solicitação da Paxos, referente à desco…"
click at [596, 528] on span "Adicionar restrição" at bounding box center [555, 517] width 134 height 43
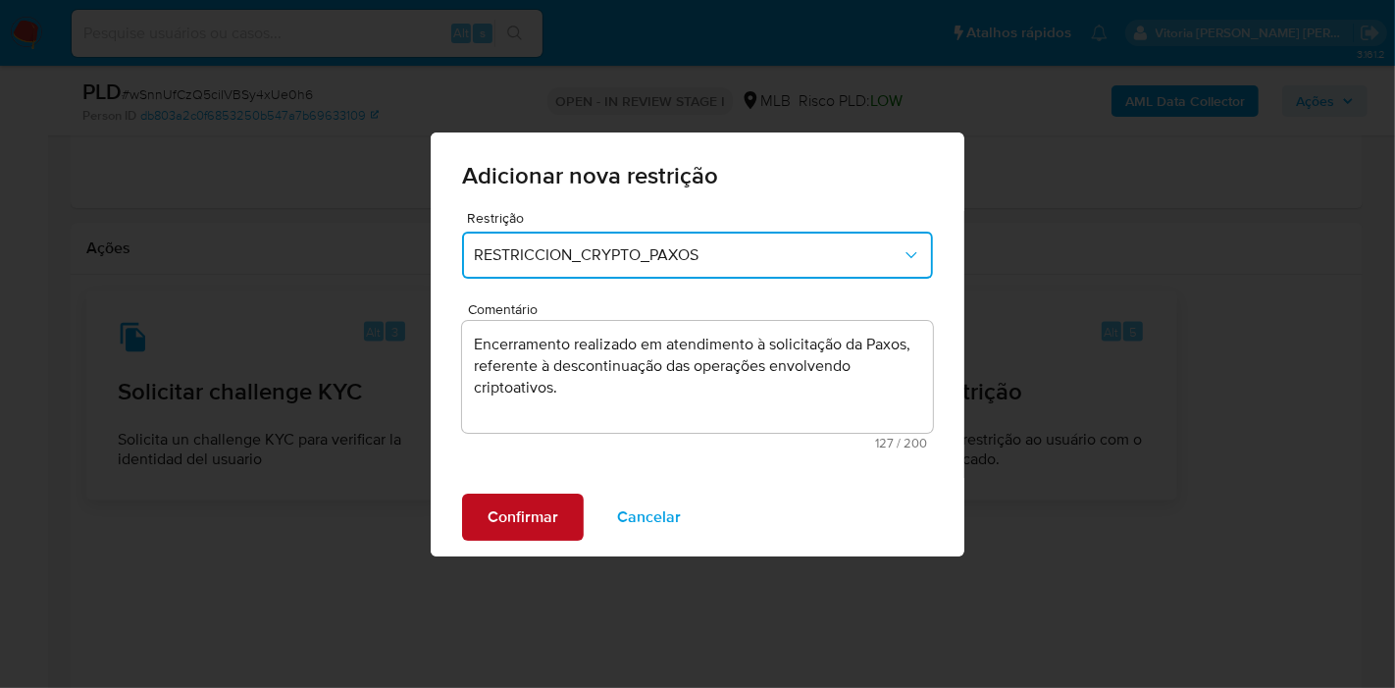
click at [530, 497] on span "Confirmar" at bounding box center [523, 517] width 71 height 43
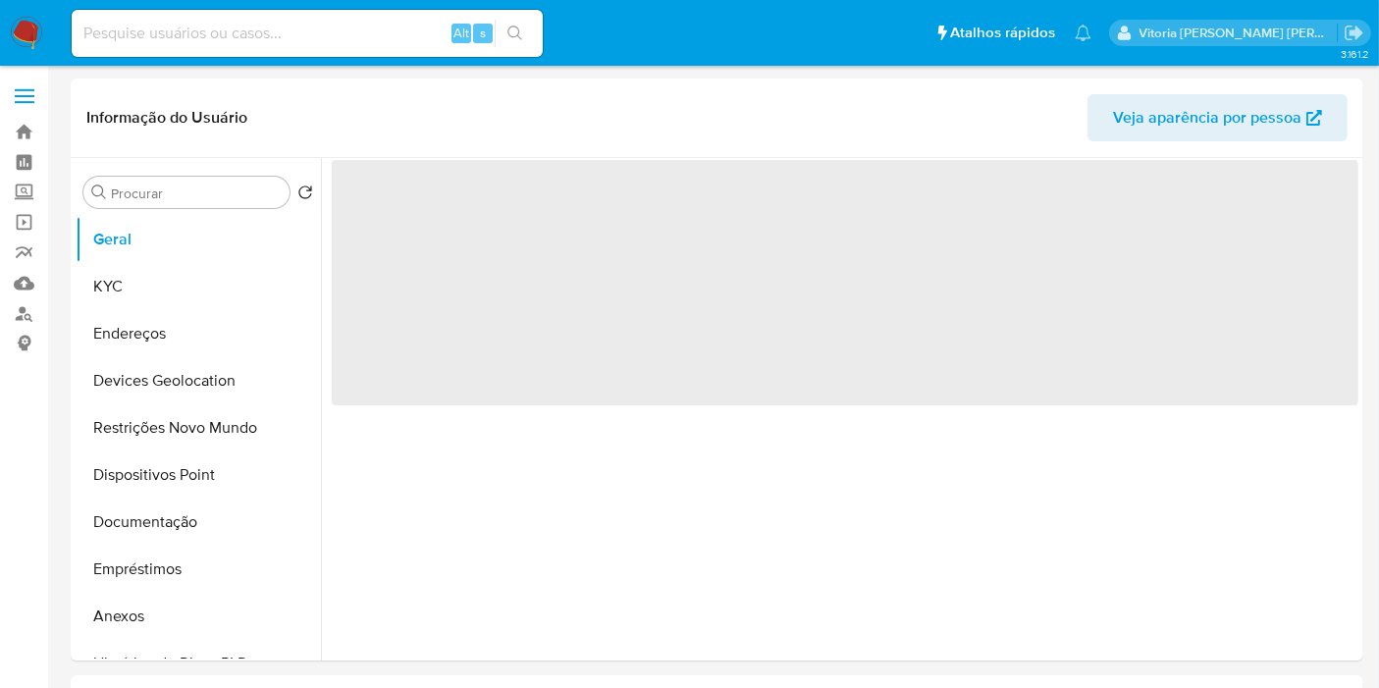
select select "10"
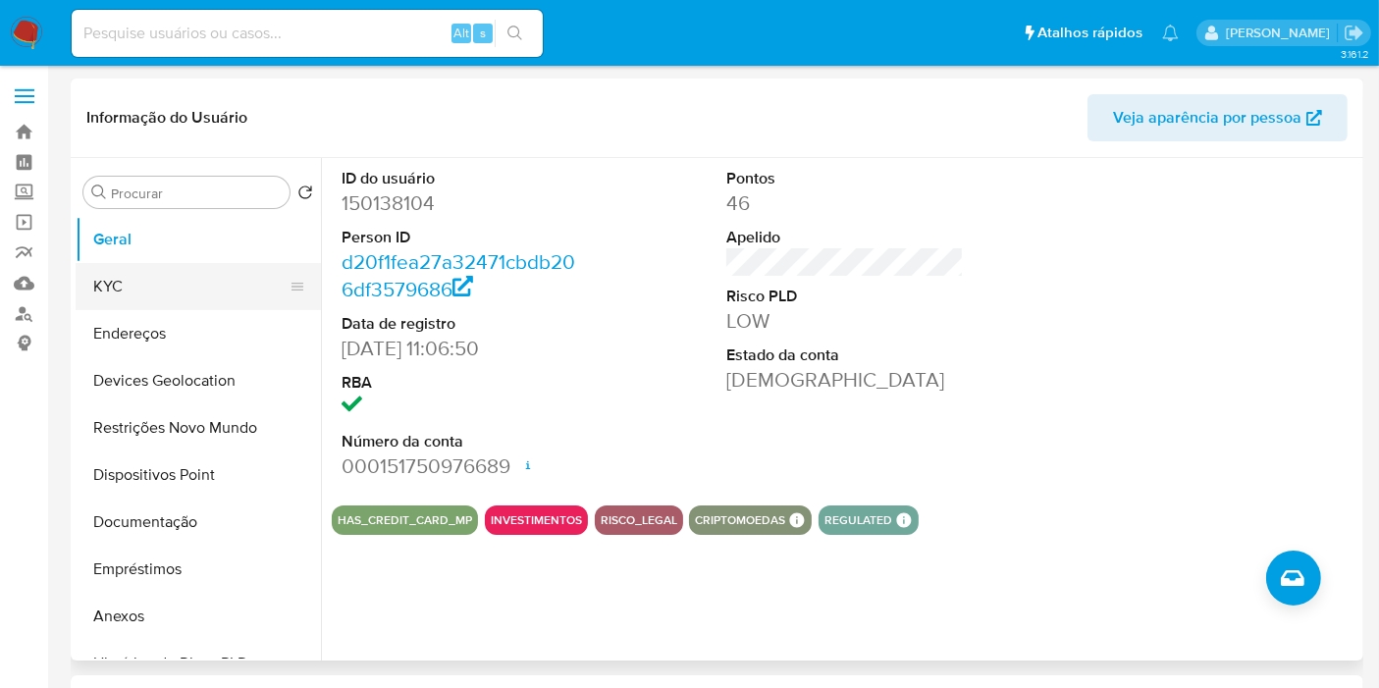
click at [138, 290] on button "KYC" at bounding box center [191, 286] width 230 height 47
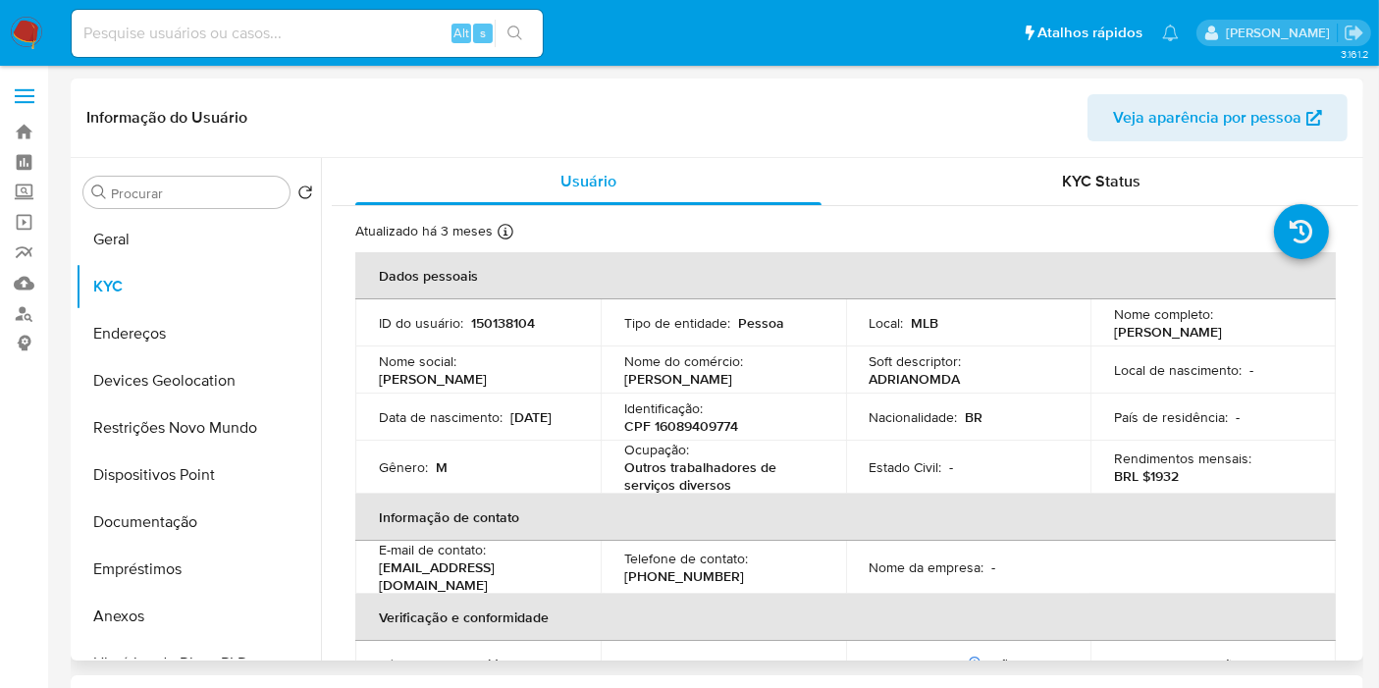
drag, startPoint x: 1158, startPoint y: 349, endPoint x: 1108, endPoint y: 340, distance: 50.8
click at [1114, 340] on p "[PERSON_NAME] Negreiro [PERSON_NAME]" at bounding box center [1168, 332] width 108 height 18
copy p "[PERSON_NAME] Negreiro [PERSON_NAME]"
click at [690, 435] on p "CPF 16089409774" at bounding box center [681, 426] width 114 height 18
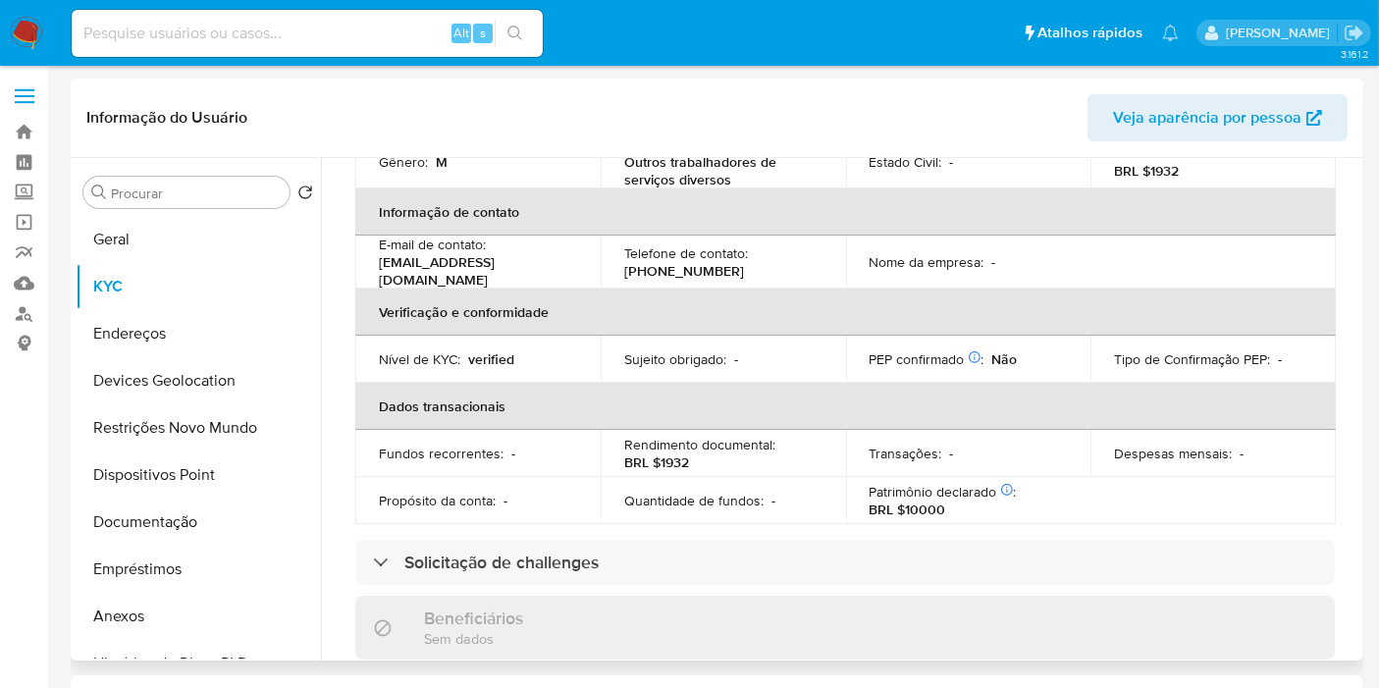
scroll to position [327, 0]
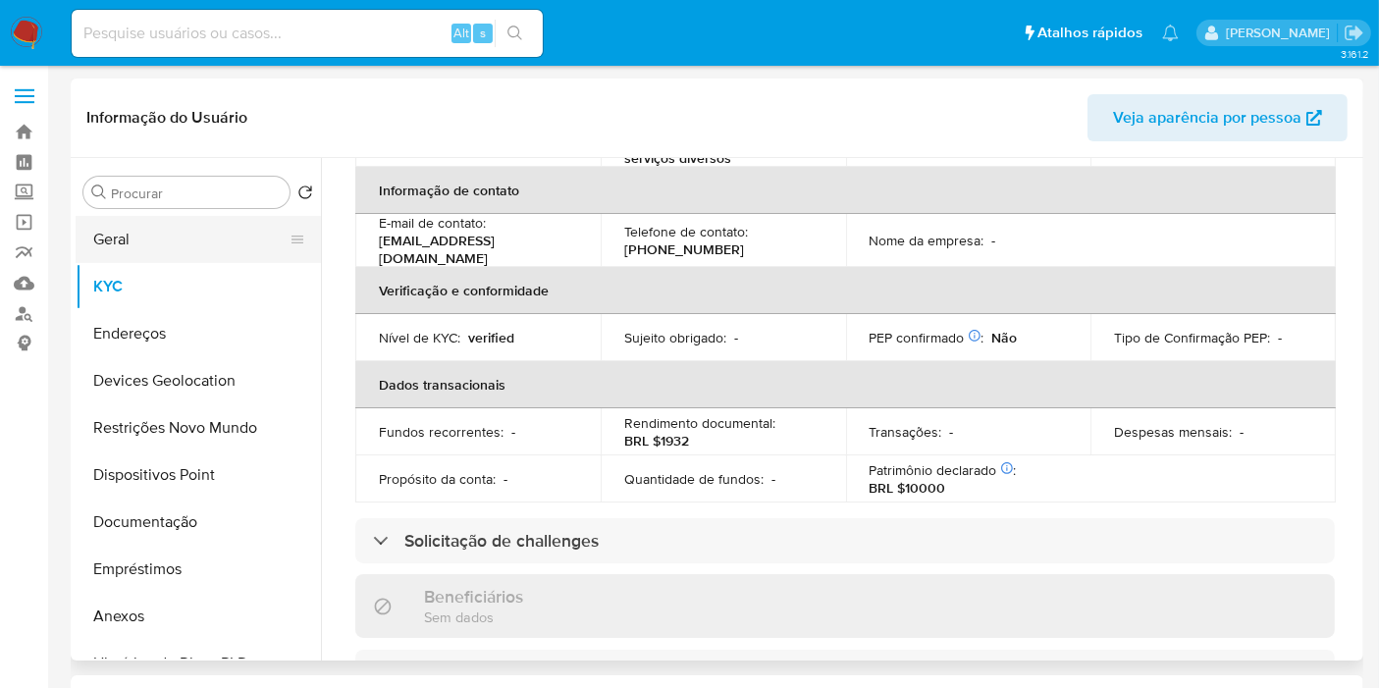
click at [124, 231] on button "Geral" at bounding box center [191, 239] width 230 height 47
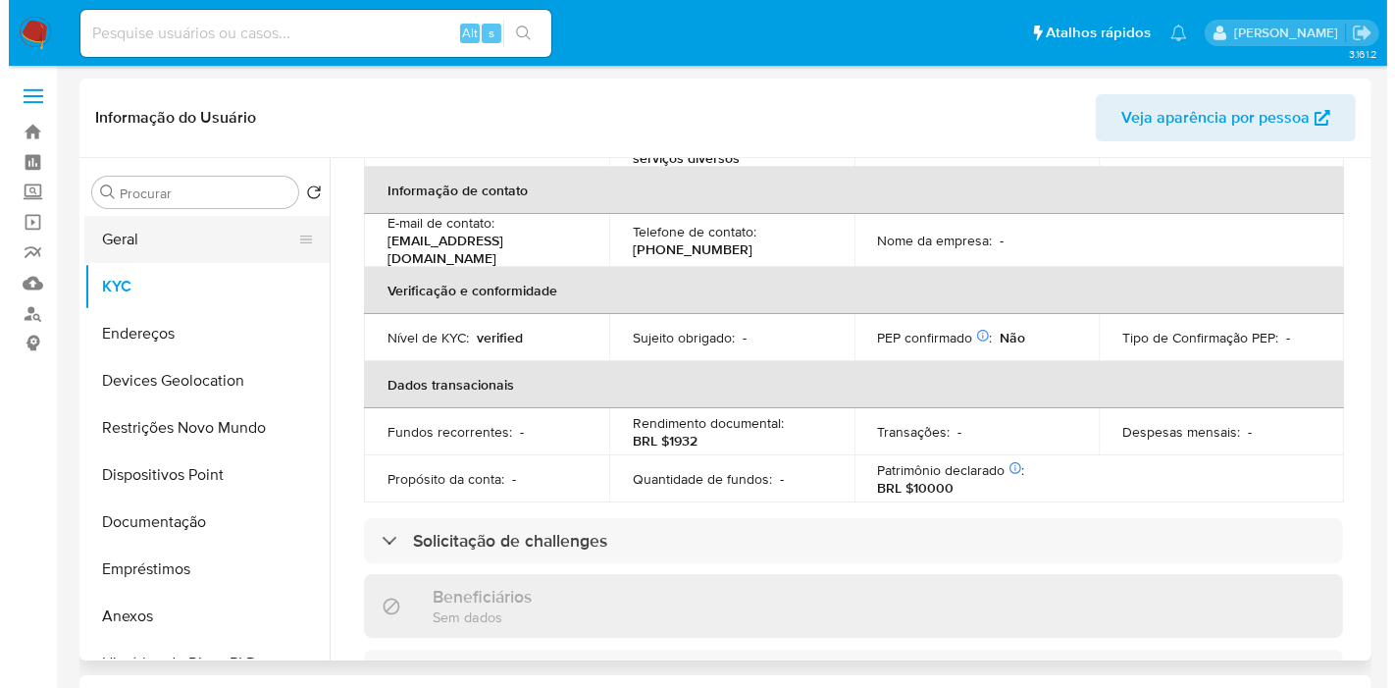
scroll to position [0, 0]
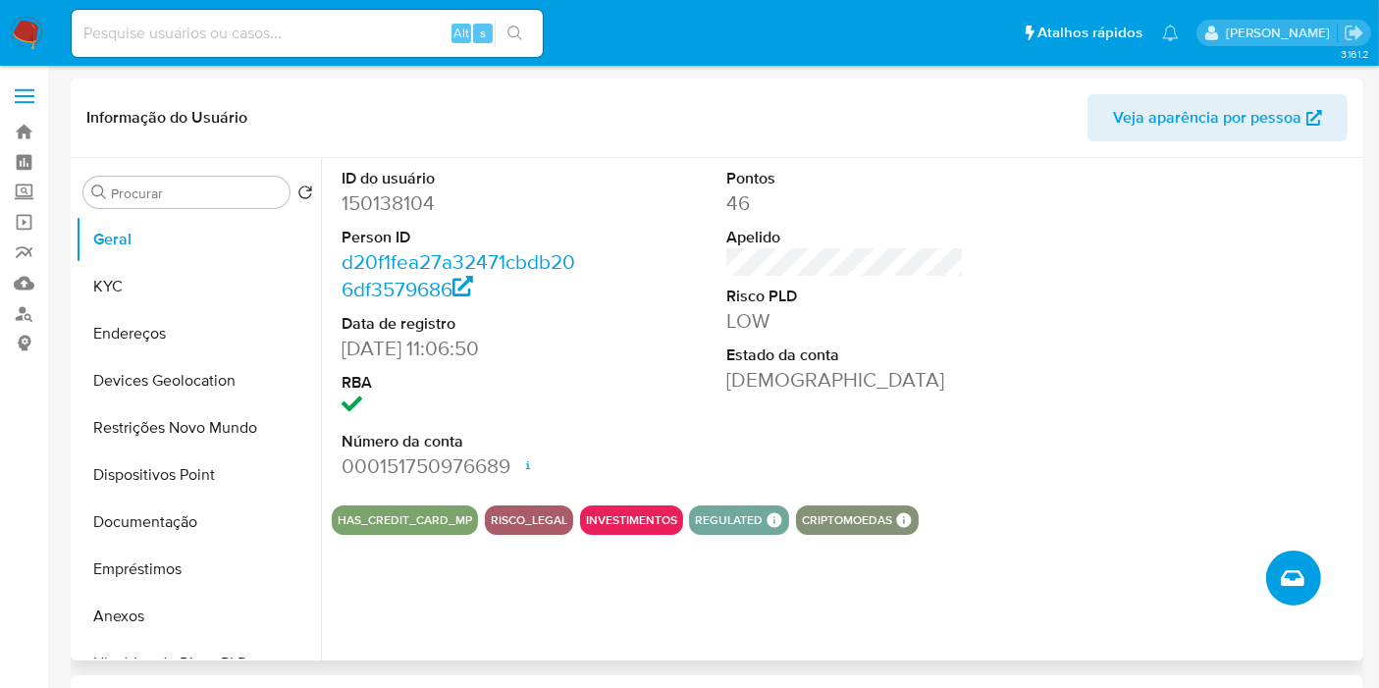
click at [1286, 582] on icon "Criar caso manual" at bounding box center [1293, 578] width 24 height 16
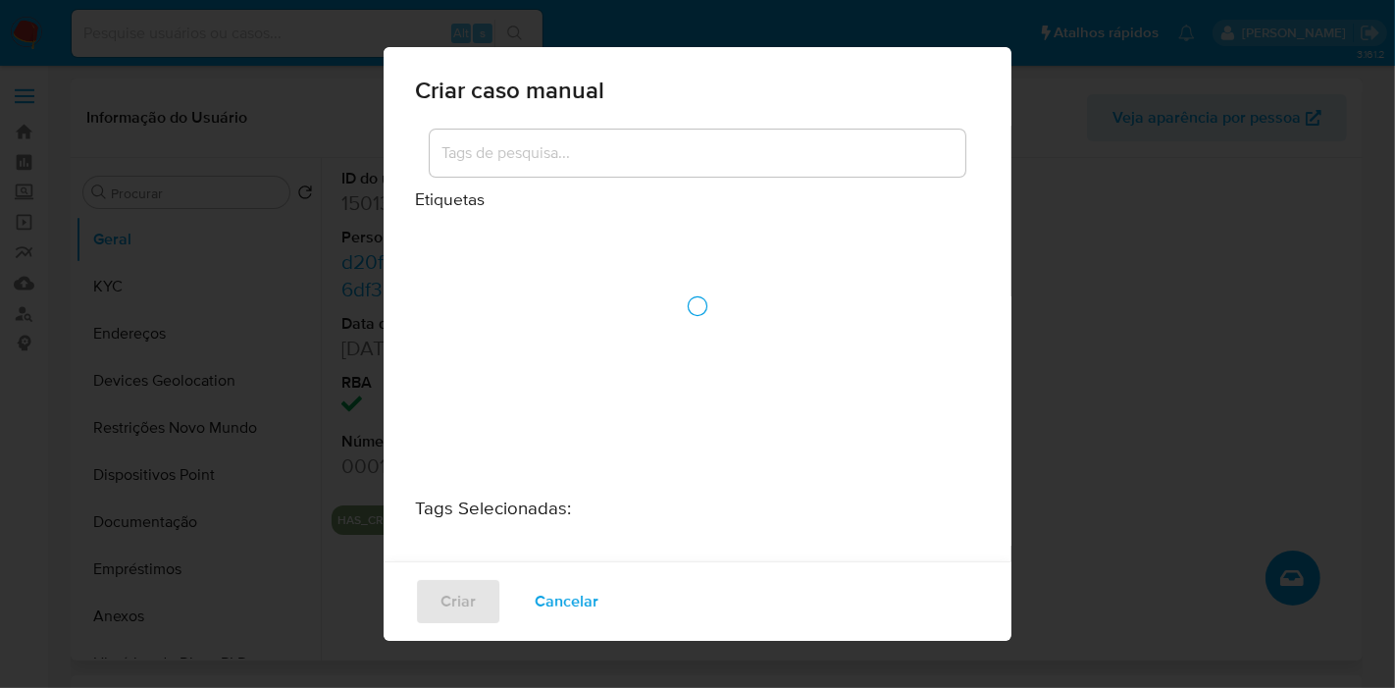
click at [584, 173] on div at bounding box center [697, 306] width 565 height 361
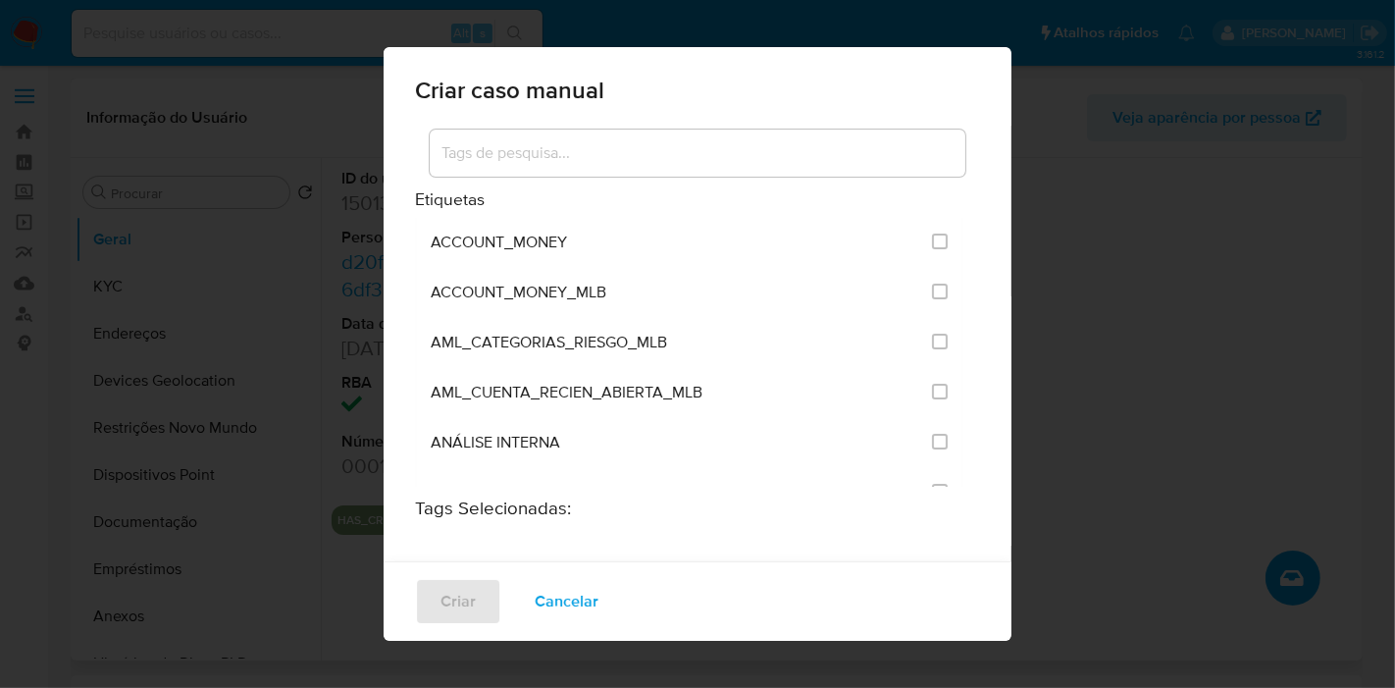
click at [589, 167] on div at bounding box center [698, 153] width 536 height 47
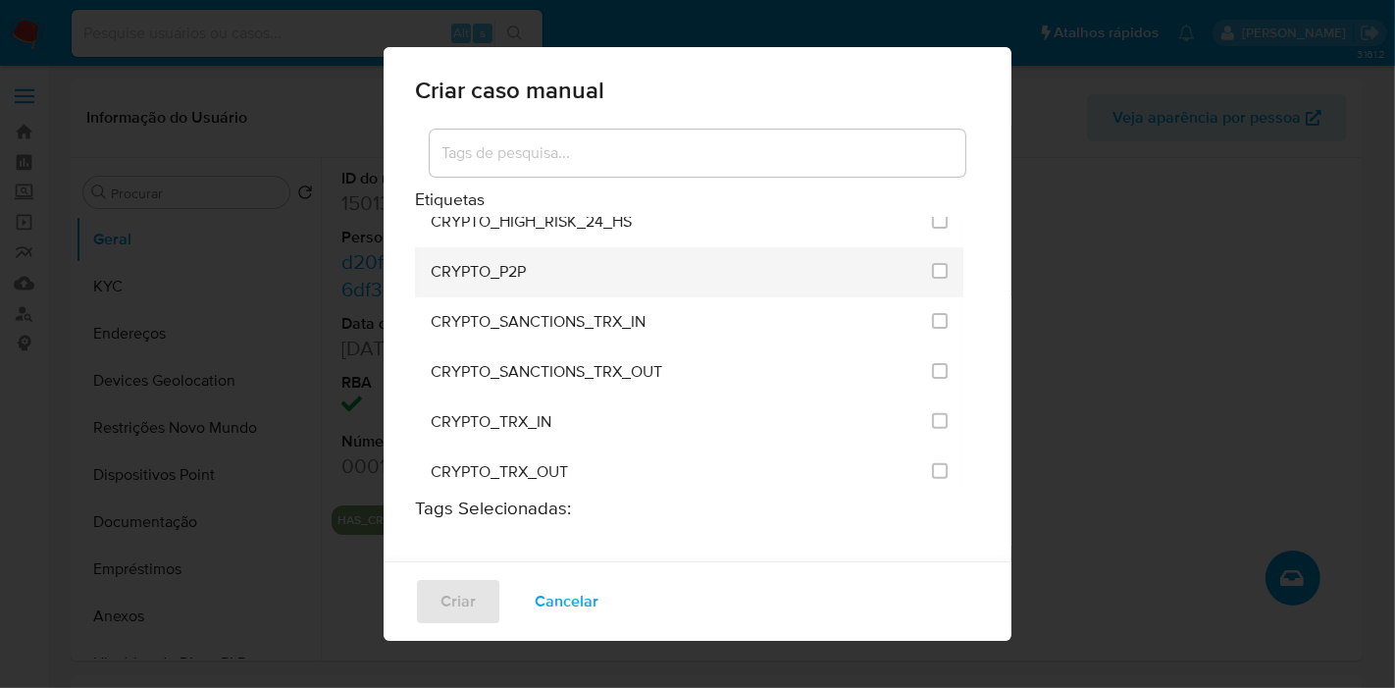
scroll to position [654, 0]
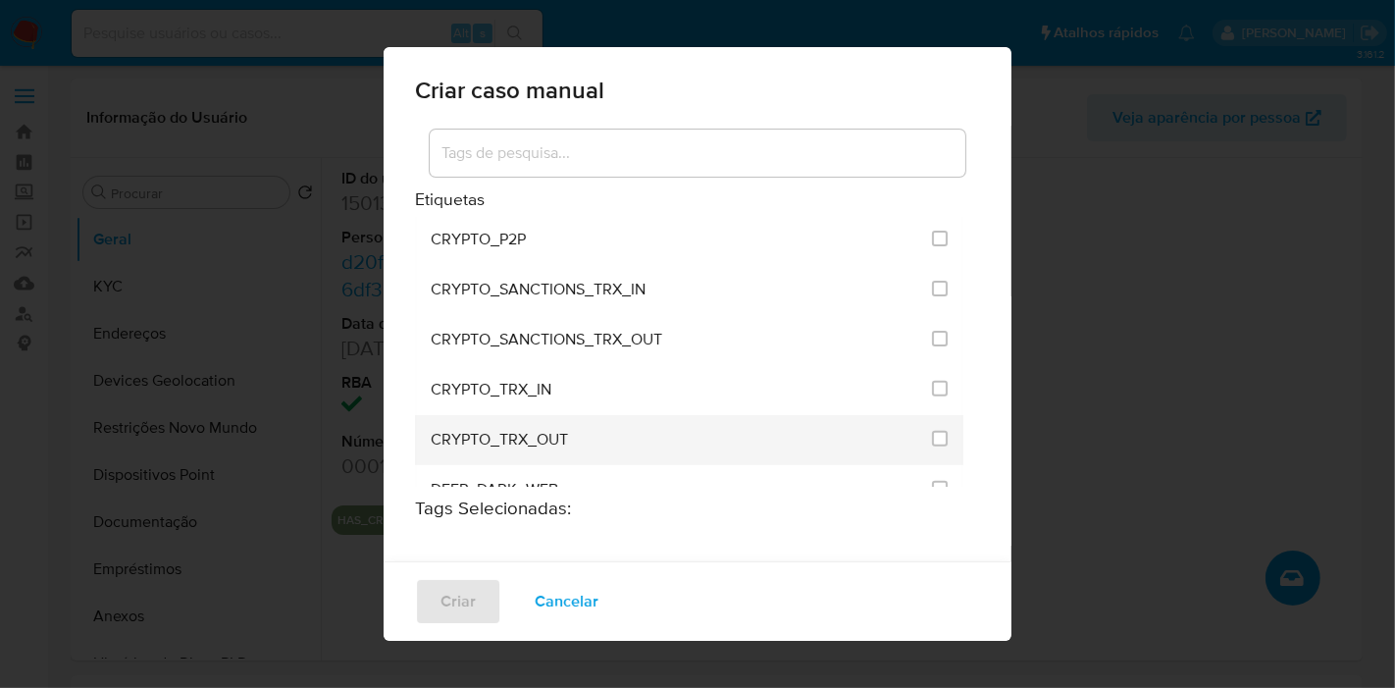
drag, startPoint x: 922, startPoint y: 432, endPoint x: 909, endPoint y: 436, distance: 14.3
click at [932, 432] on input "1965" at bounding box center [940, 439] width 16 height 16
checkbox input "true"
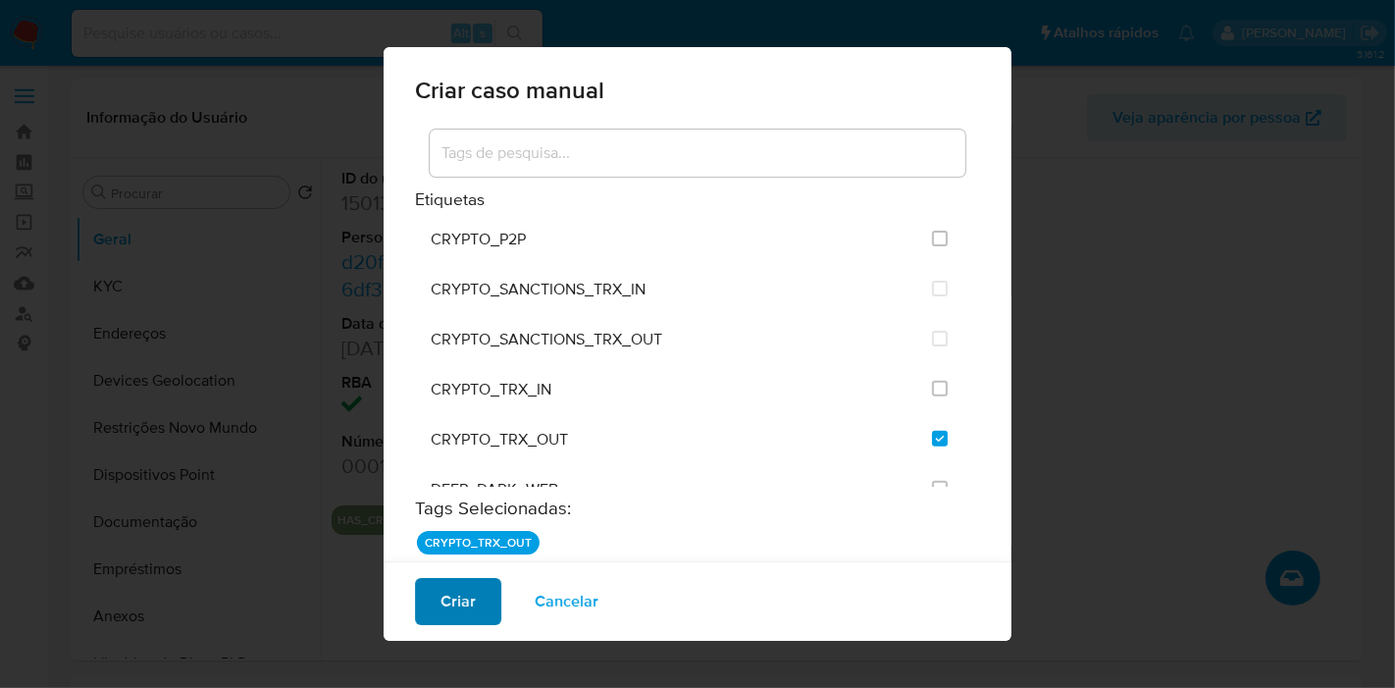
click at [455, 604] on span "Criar" at bounding box center [458, 601] width 35 height 43
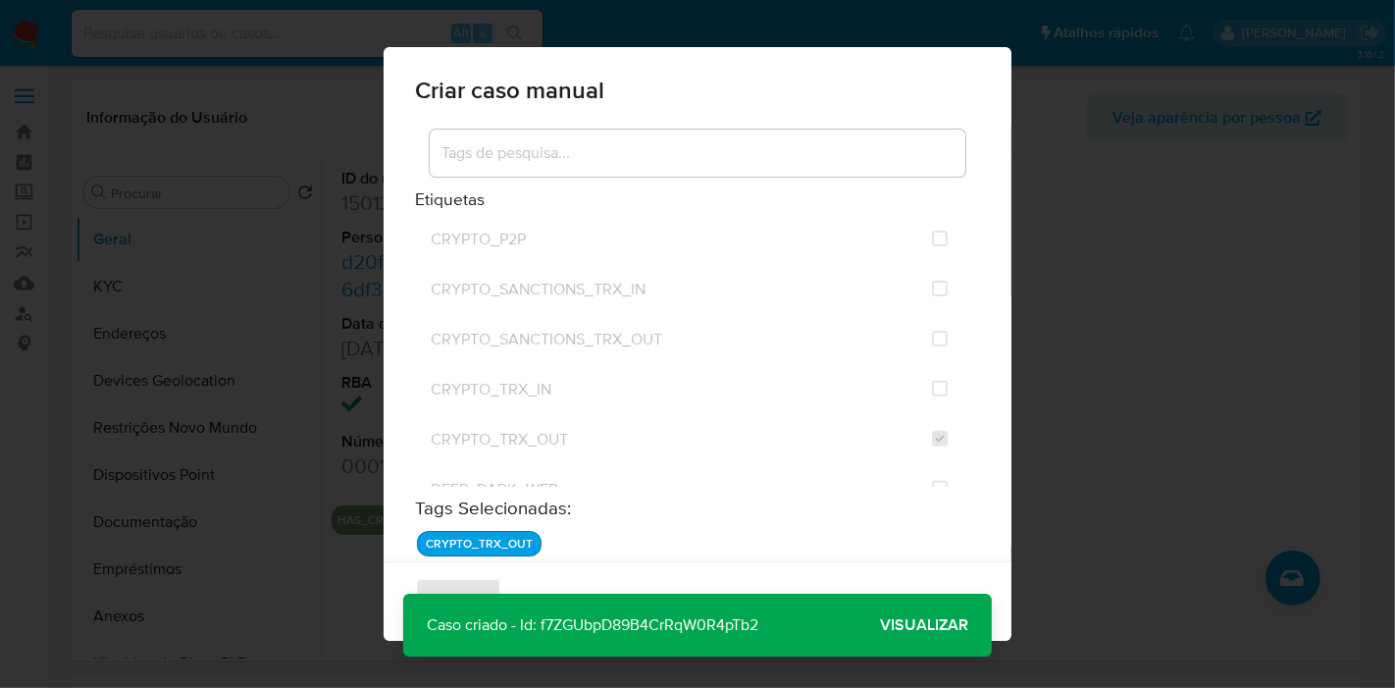
click at [945, 625] on span "Visualizar" at bounding box center [924, 625] width 88 height 0
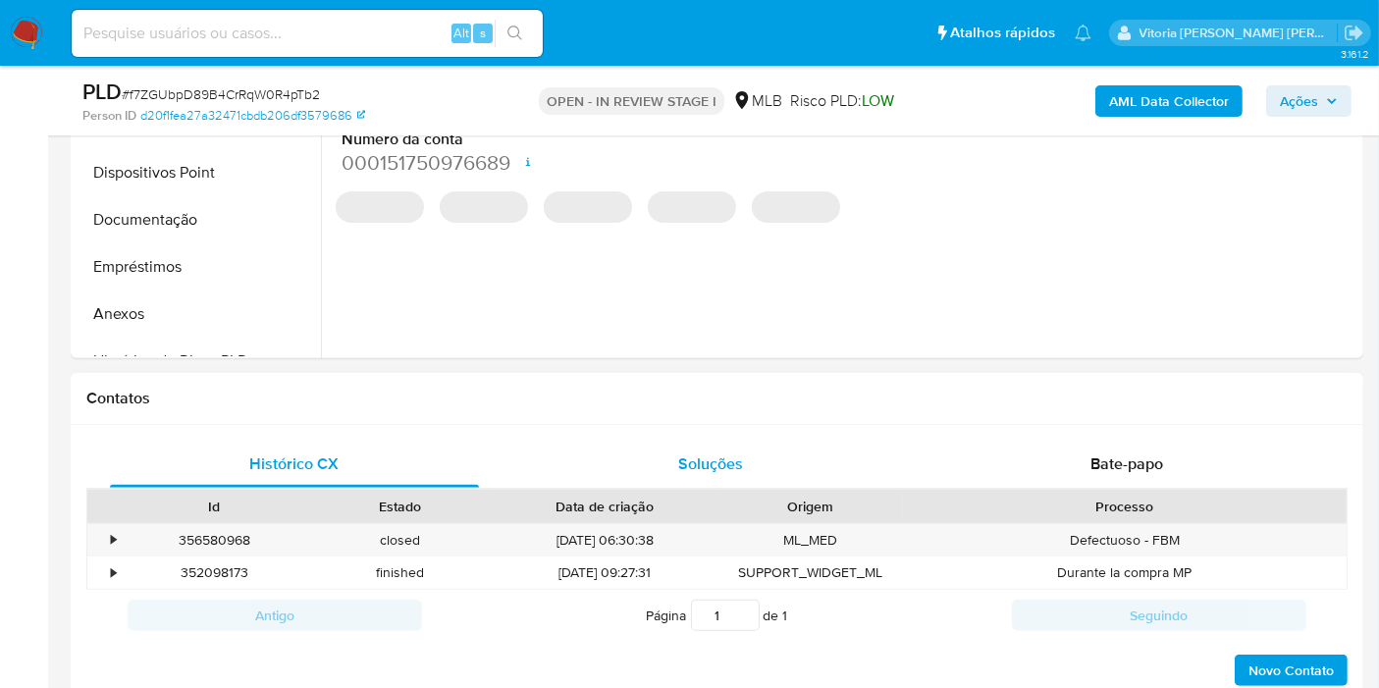
select select "10"
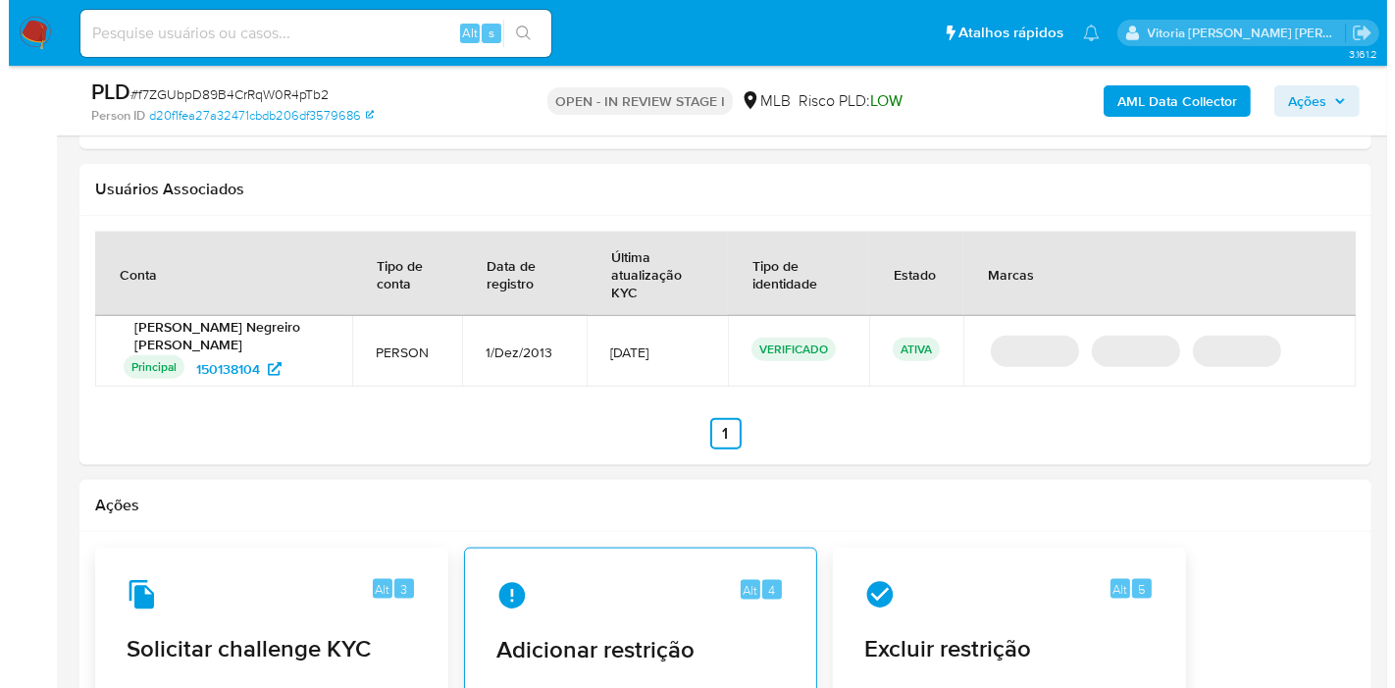
scroll to position [2682, 0]
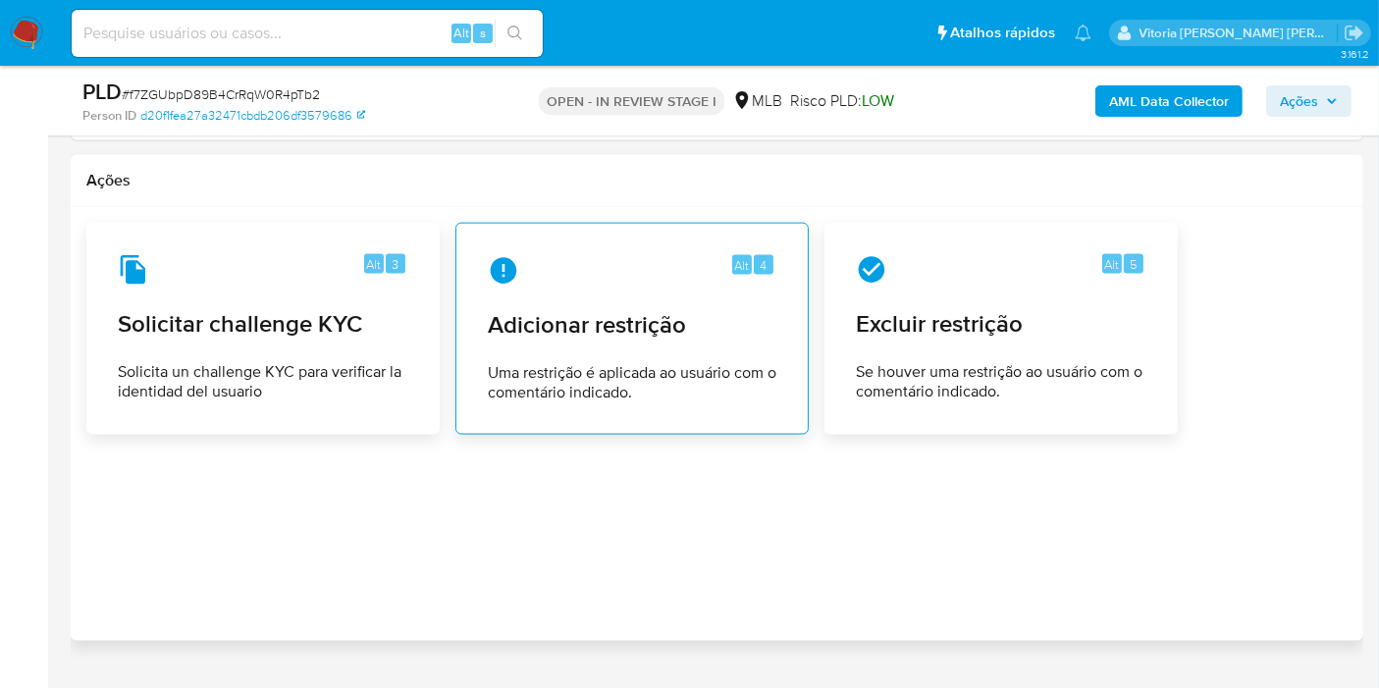
click at [583, 280] on div "Alt 4 Adicionar restrição Uma restrição é aplicada ao usuário com o comentário …" at bounding box center [632, 328] width 320 height 179
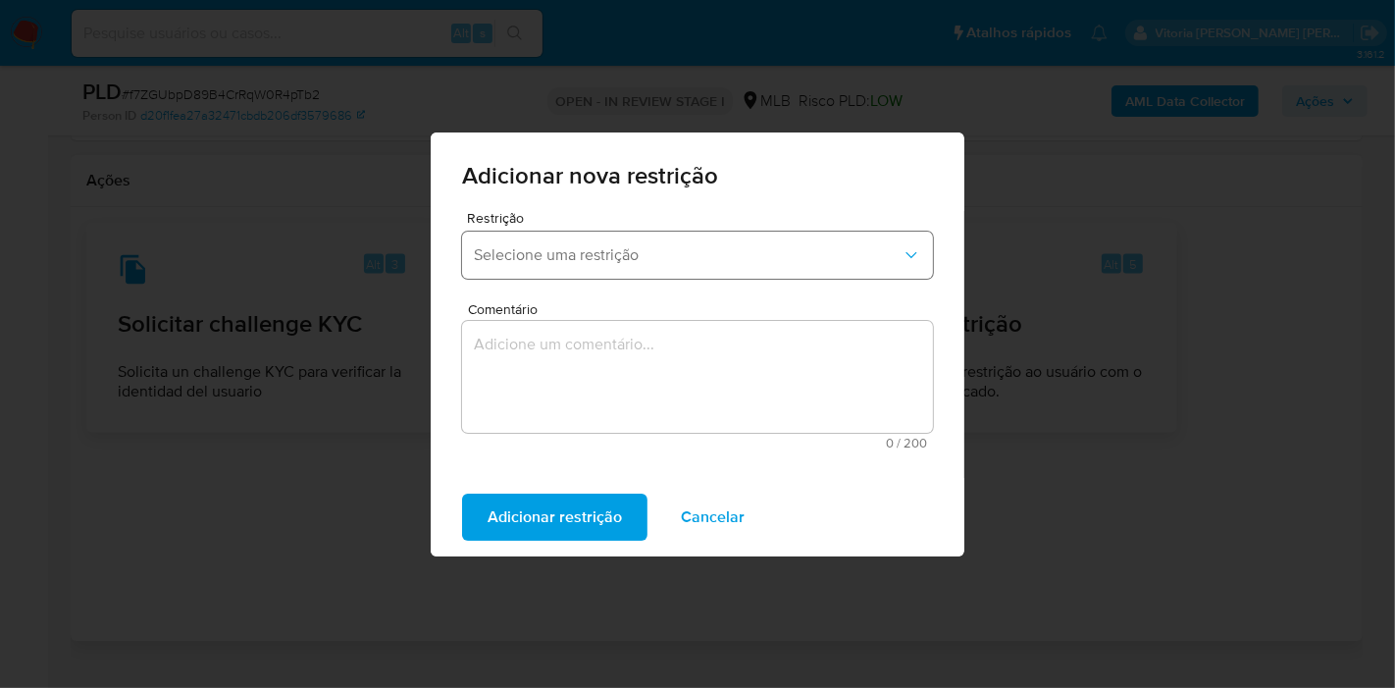
click at [678, 272] on button "Selecione uma restrição" at bounding box center [697, 255] width 471 height 47
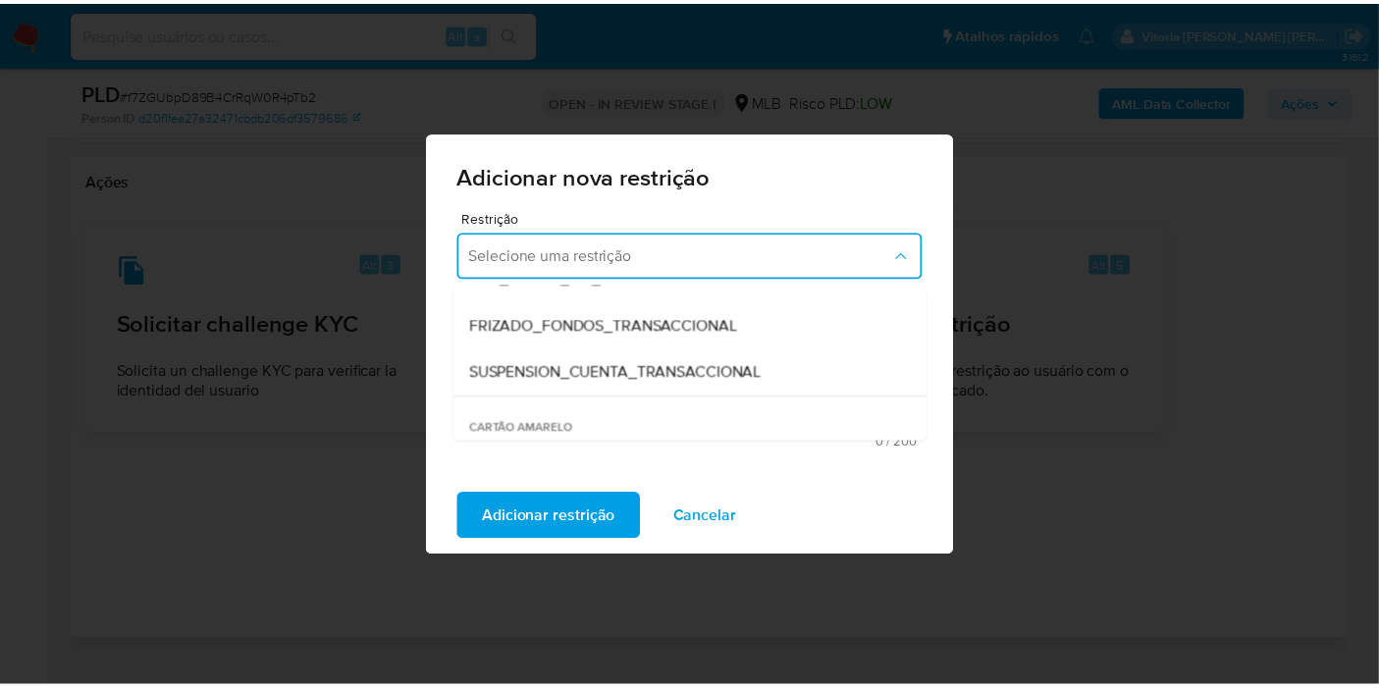
scroll to position [327, 0]
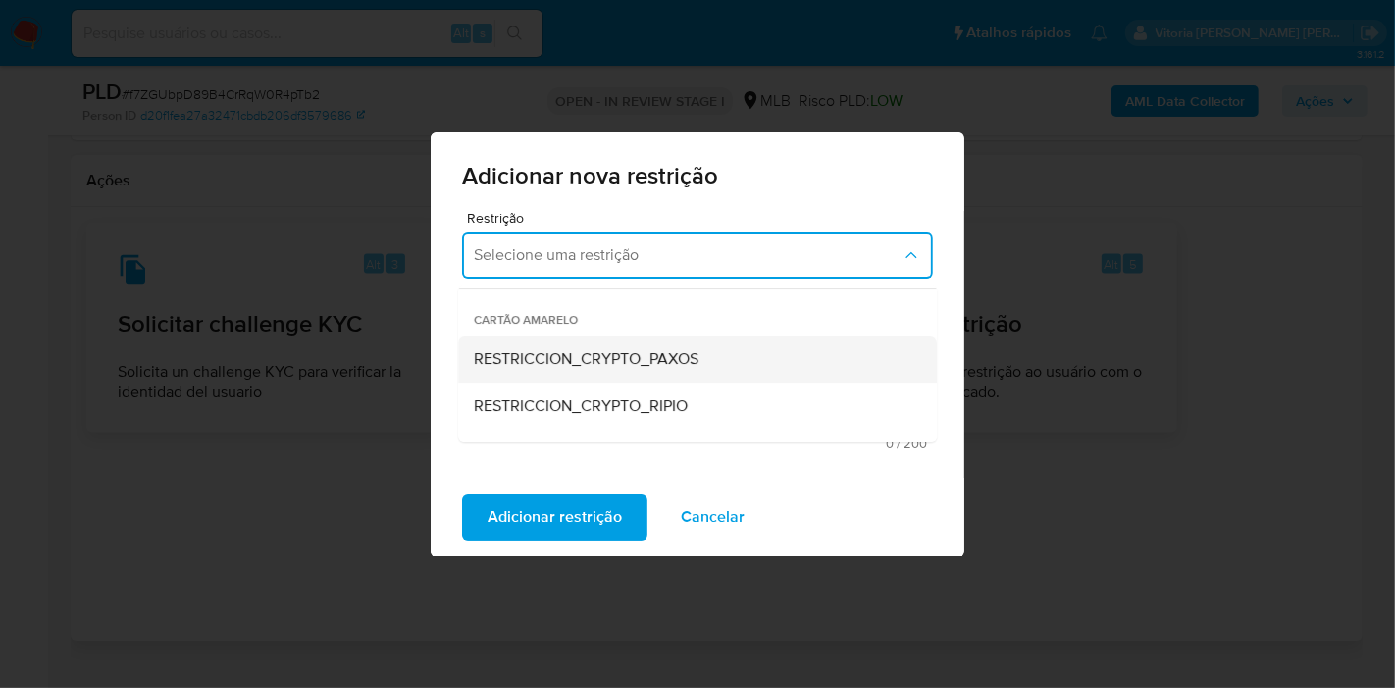
click at [622, 371] on div "RESTRICCION_CRYPTO_PAXOS" at bounding box center [692, 359] width 436 height 47
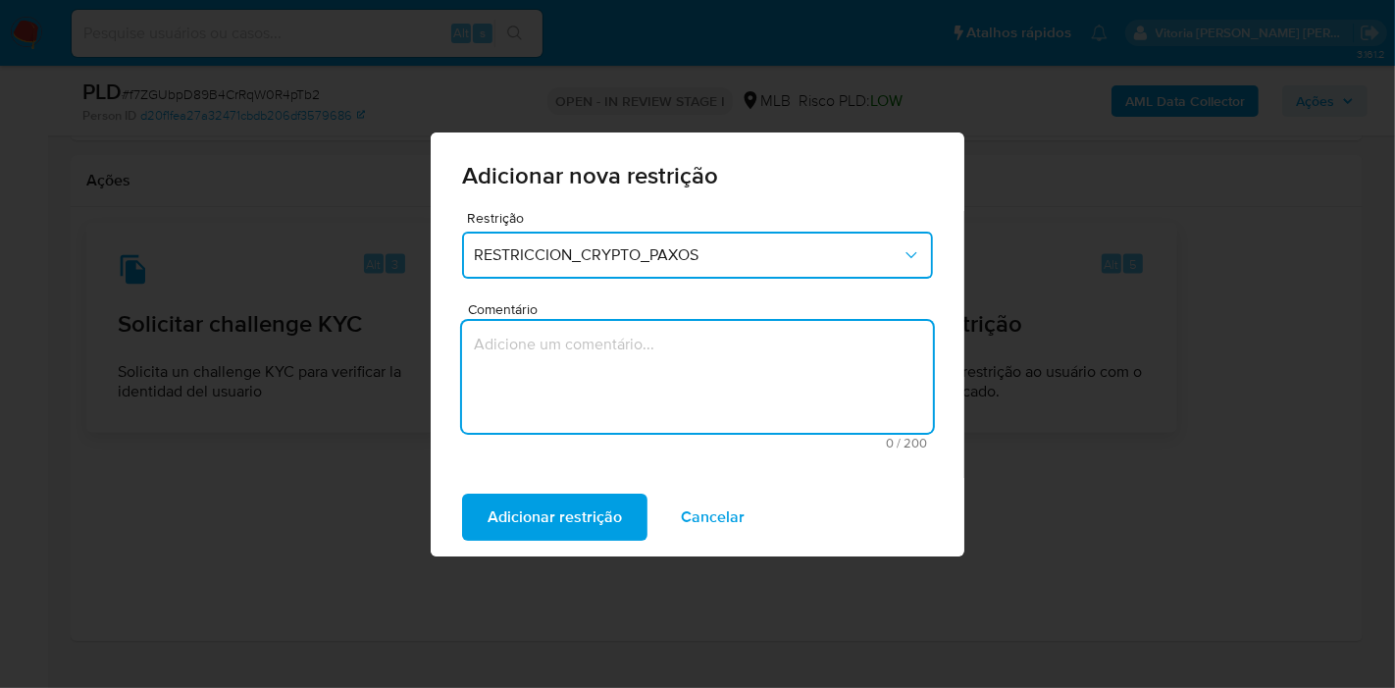
click at [670, 385] on textarea "Comentário" at bounding box center [697, 377] width 471 height 112
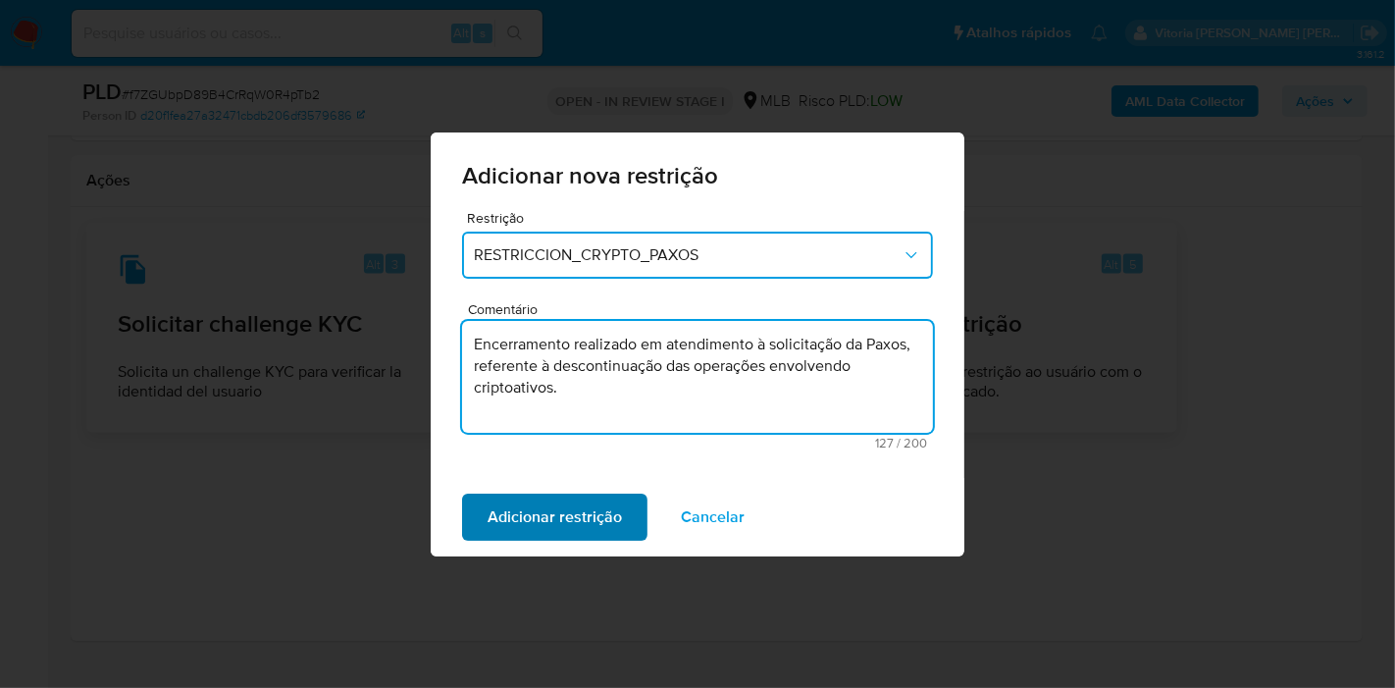
type textarea "Encerramento realizado em atendimento à solicitação da Paxos, referente à desco…"
click at [578, 526] on span "Adicionar restrição" at bounding box center [555, 517] width 134 height 43
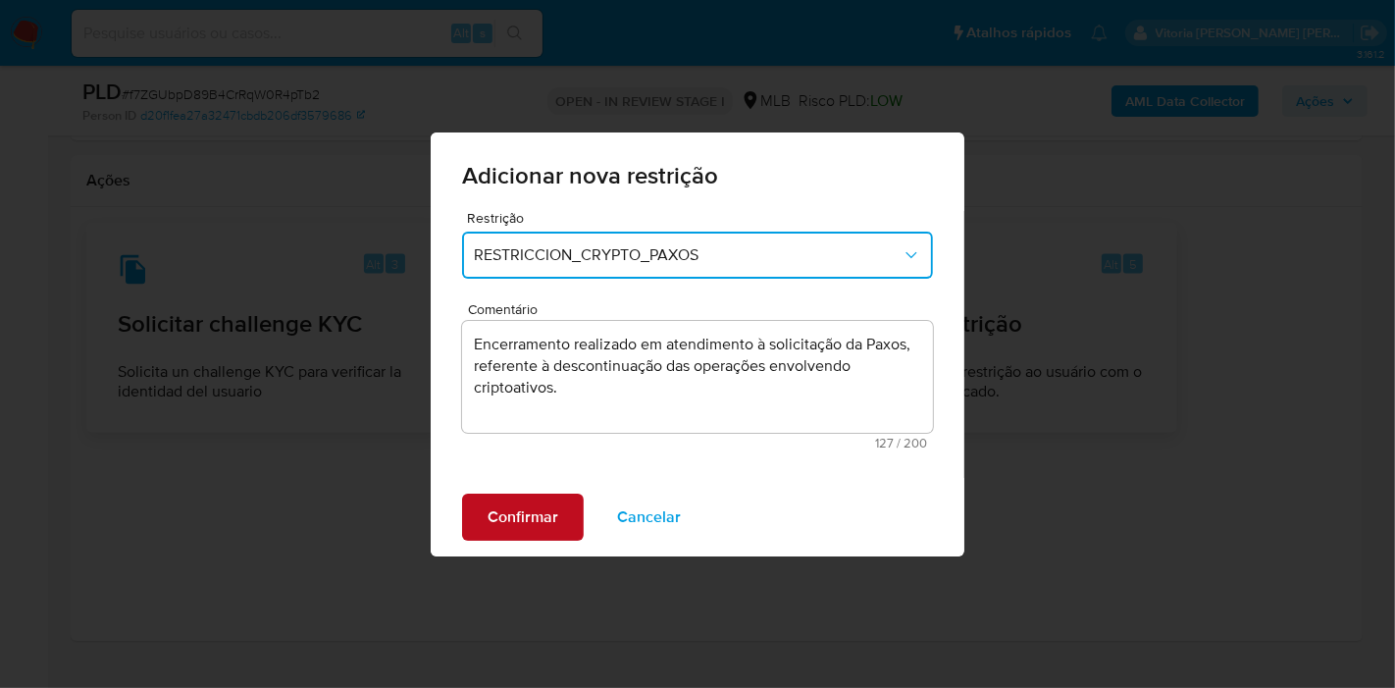
click at [504, 529] on span "Confirmar" at bounding box center [523, 517] width 71 height 43
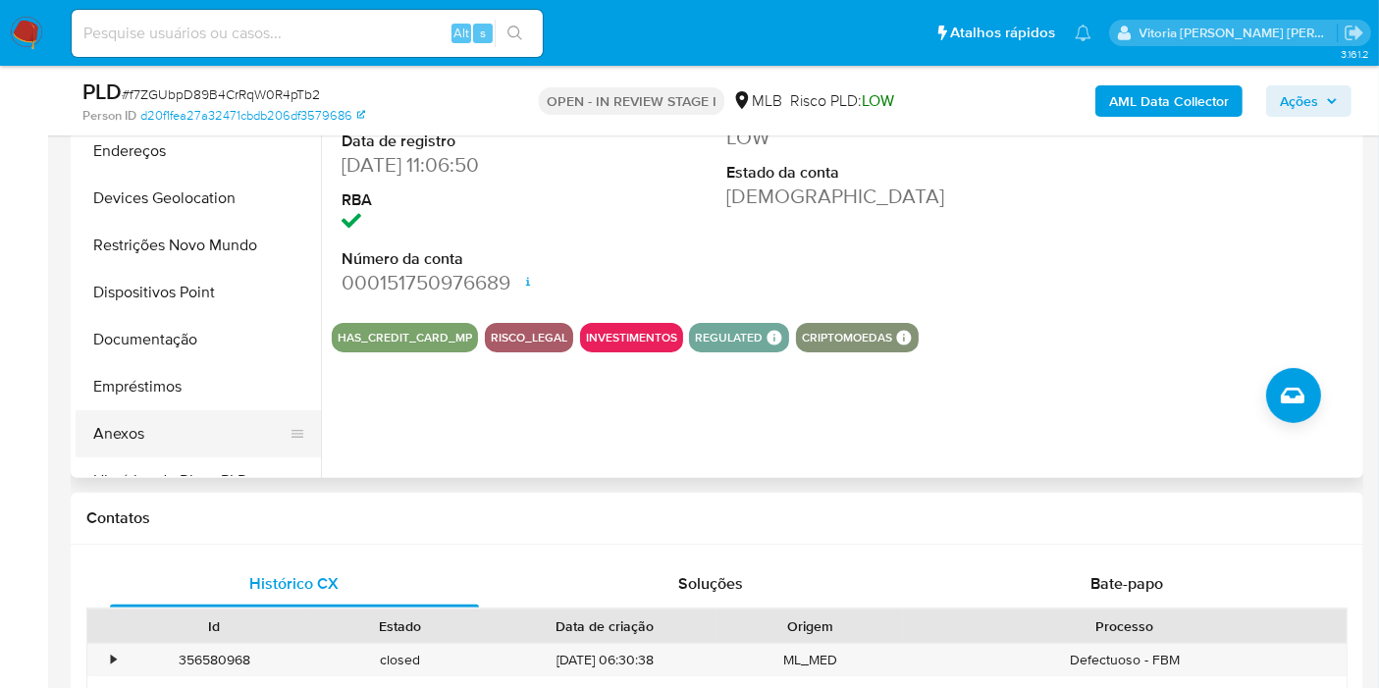
scroll to position [501, 0]
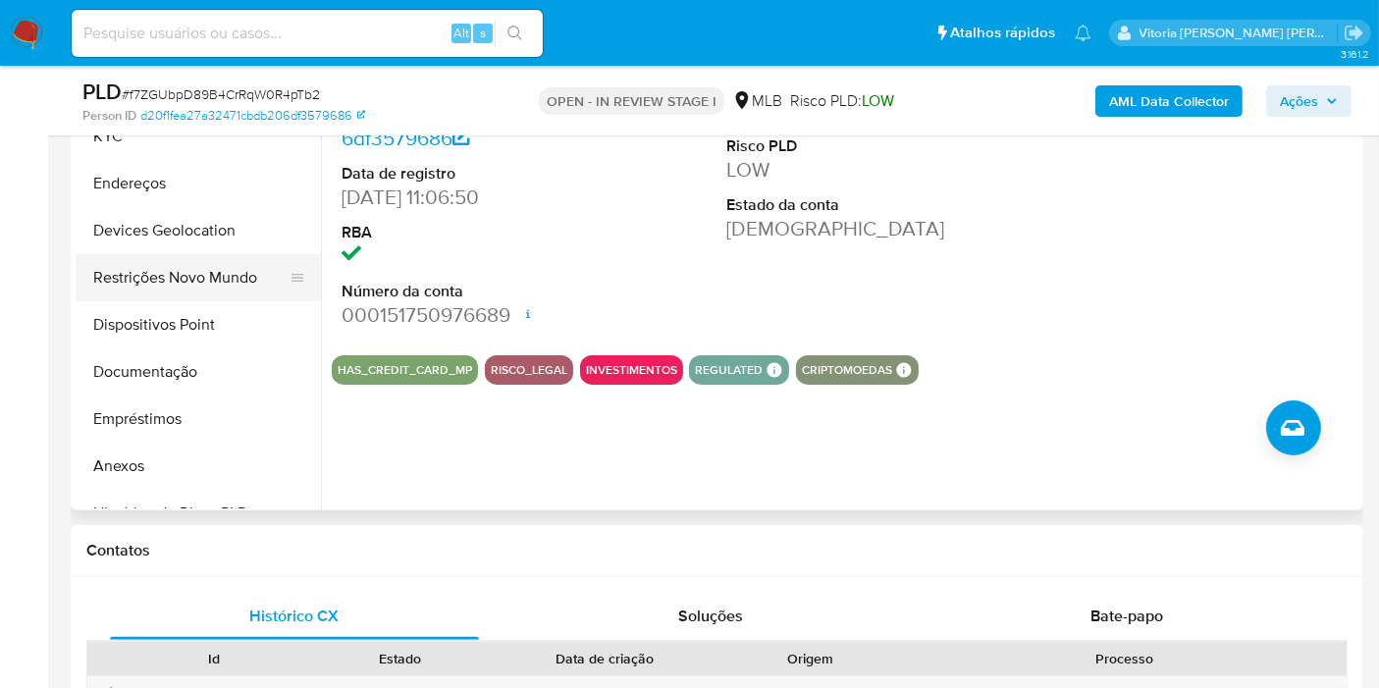
click at [187, 282] on button "Restrições Novo Mundo" at bounding box center [191, 277] width 230 height 47
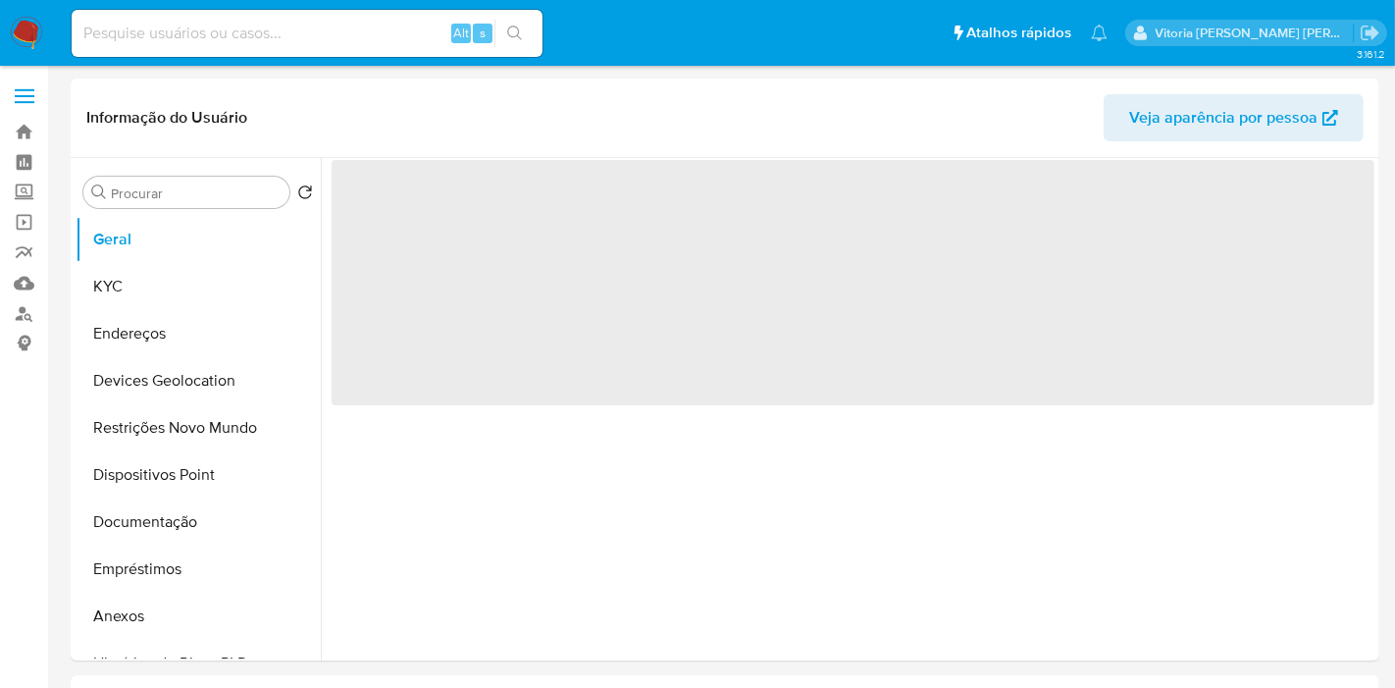
select select "10"
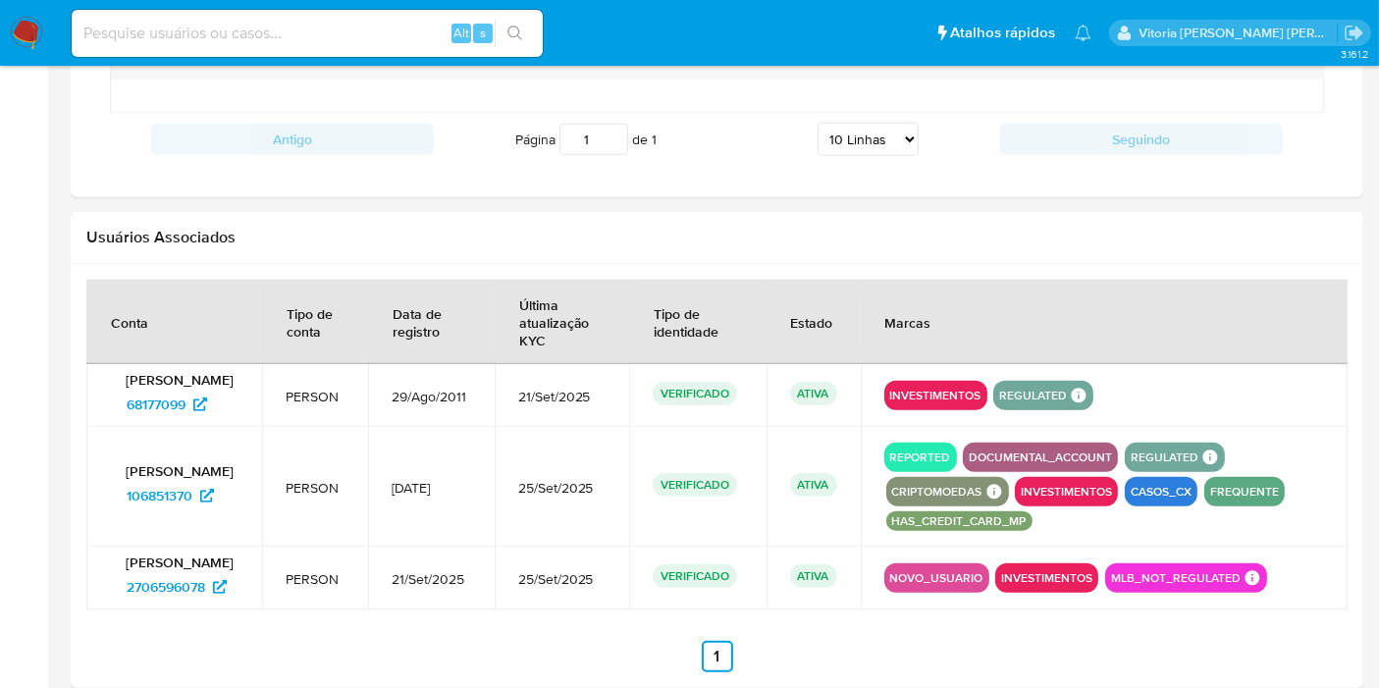
scroll to position [1853, 0]
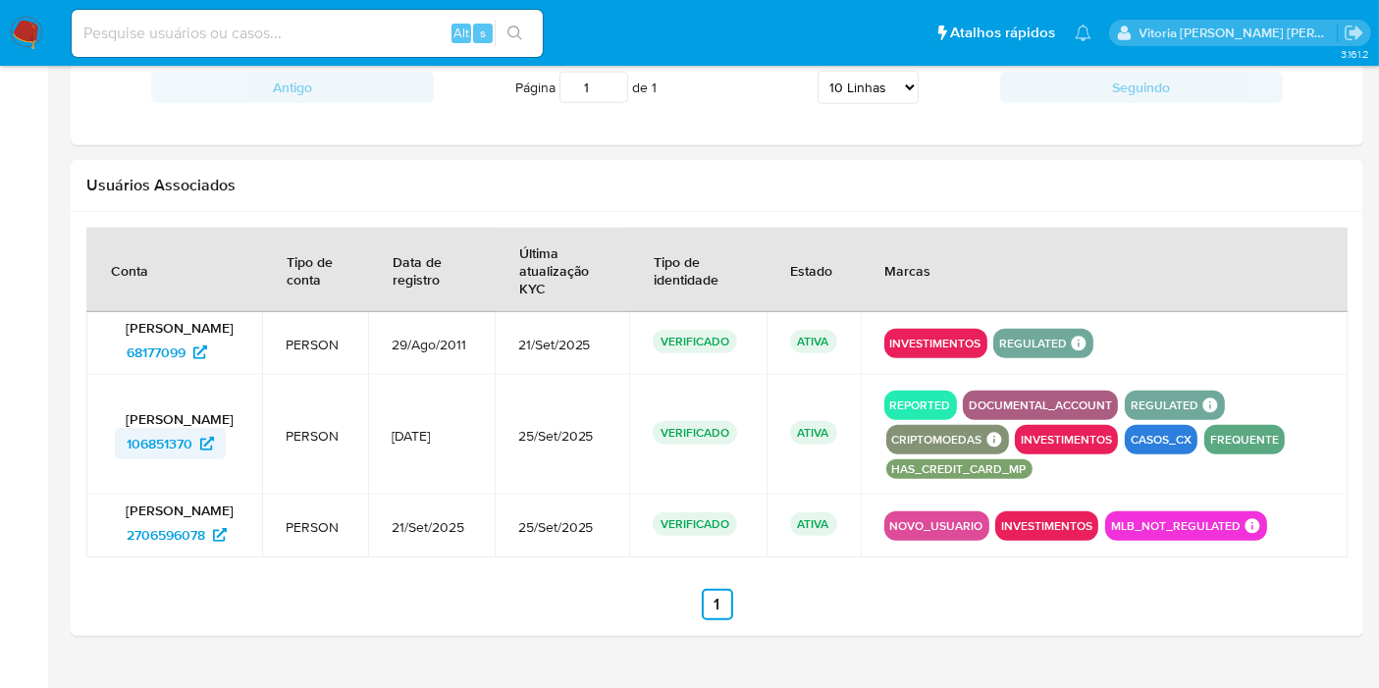
click at [175, 449] on span "106851370" at bounding box center [160, 443] width 66 height 31
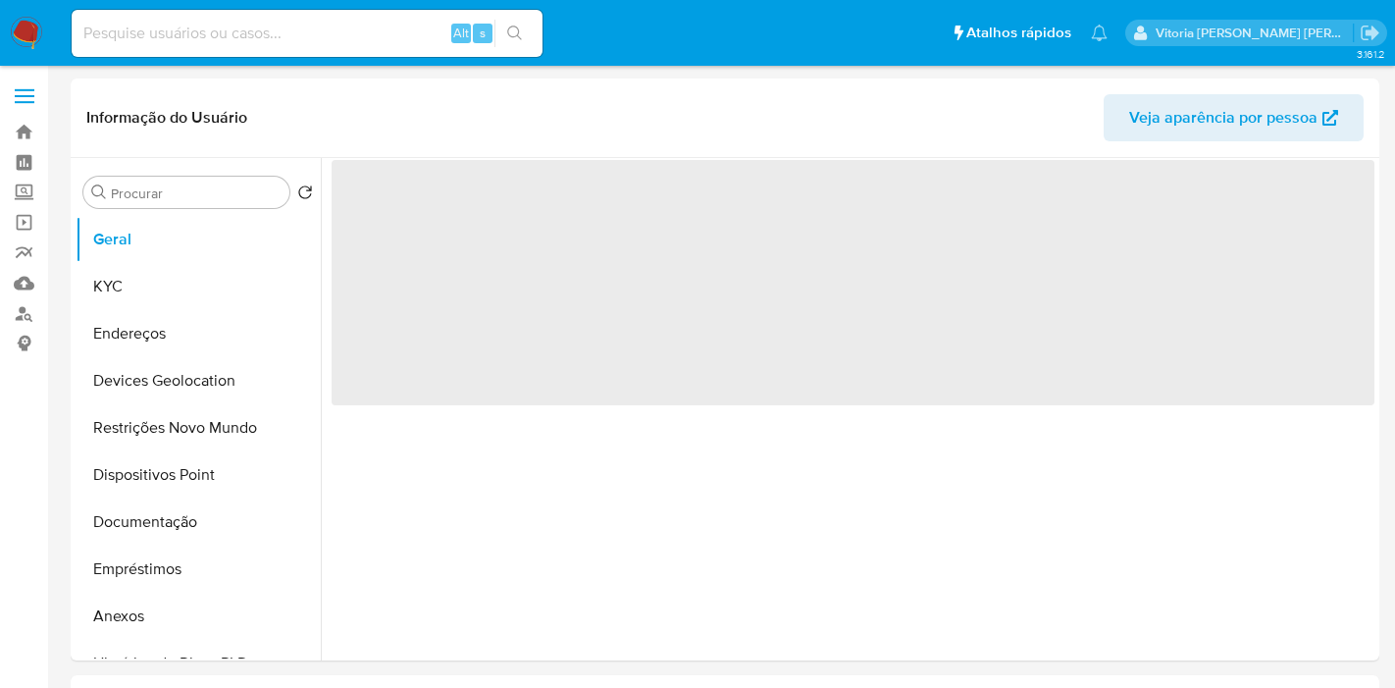
select select "10"
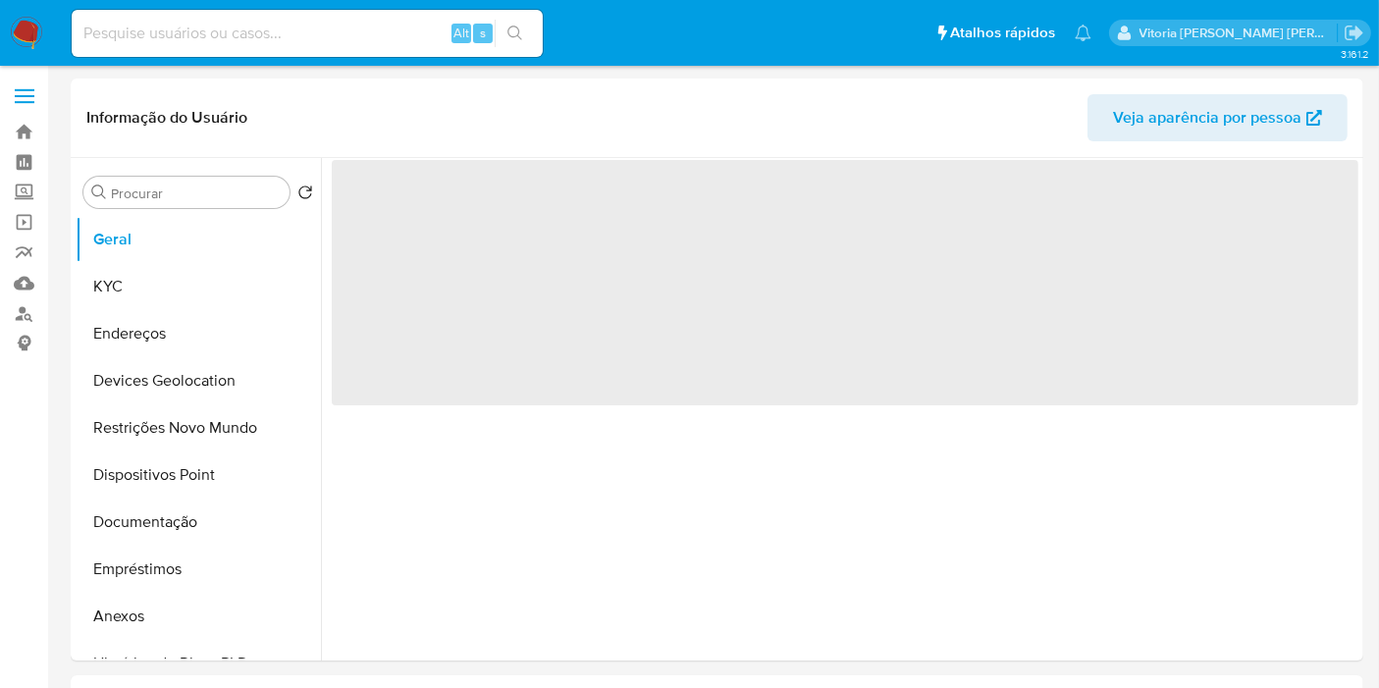
select select "10"
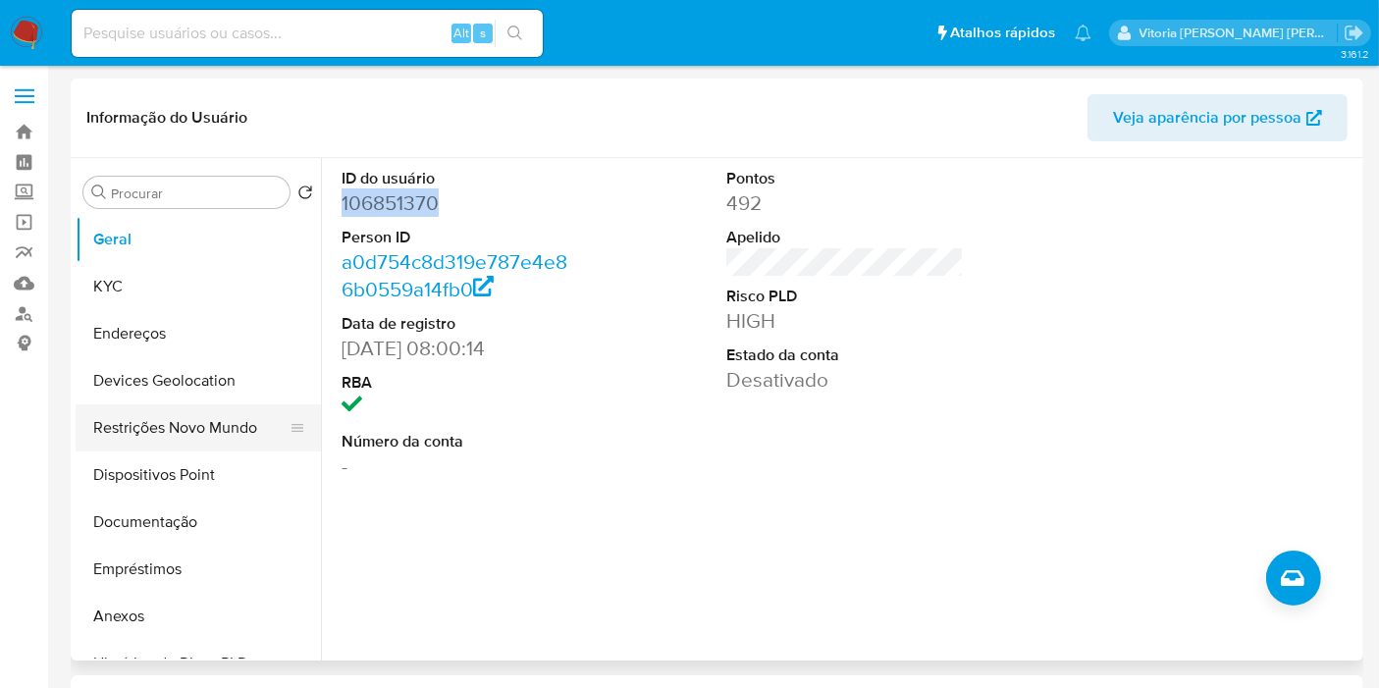
click at [177, 436] on button "Restrições Novo Mundo" at bounding box center [191, 427] width 230 height 47
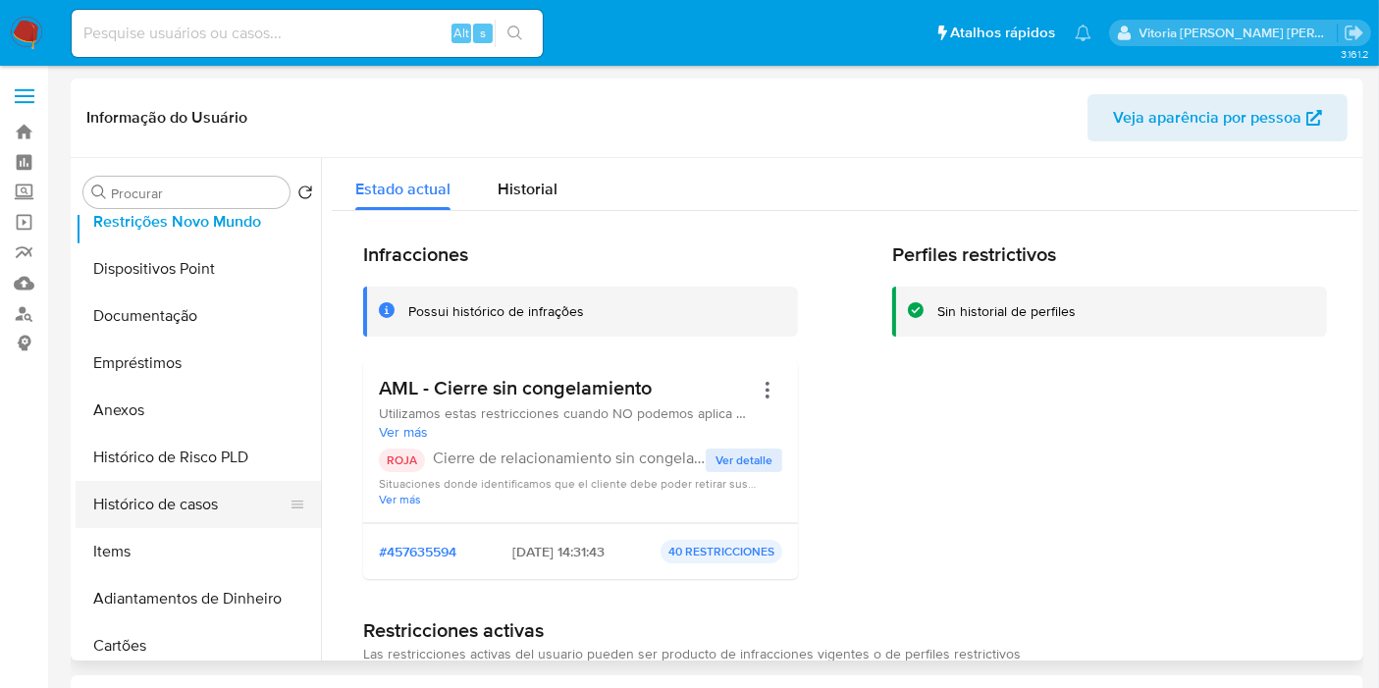
scroll to position [218, 0]
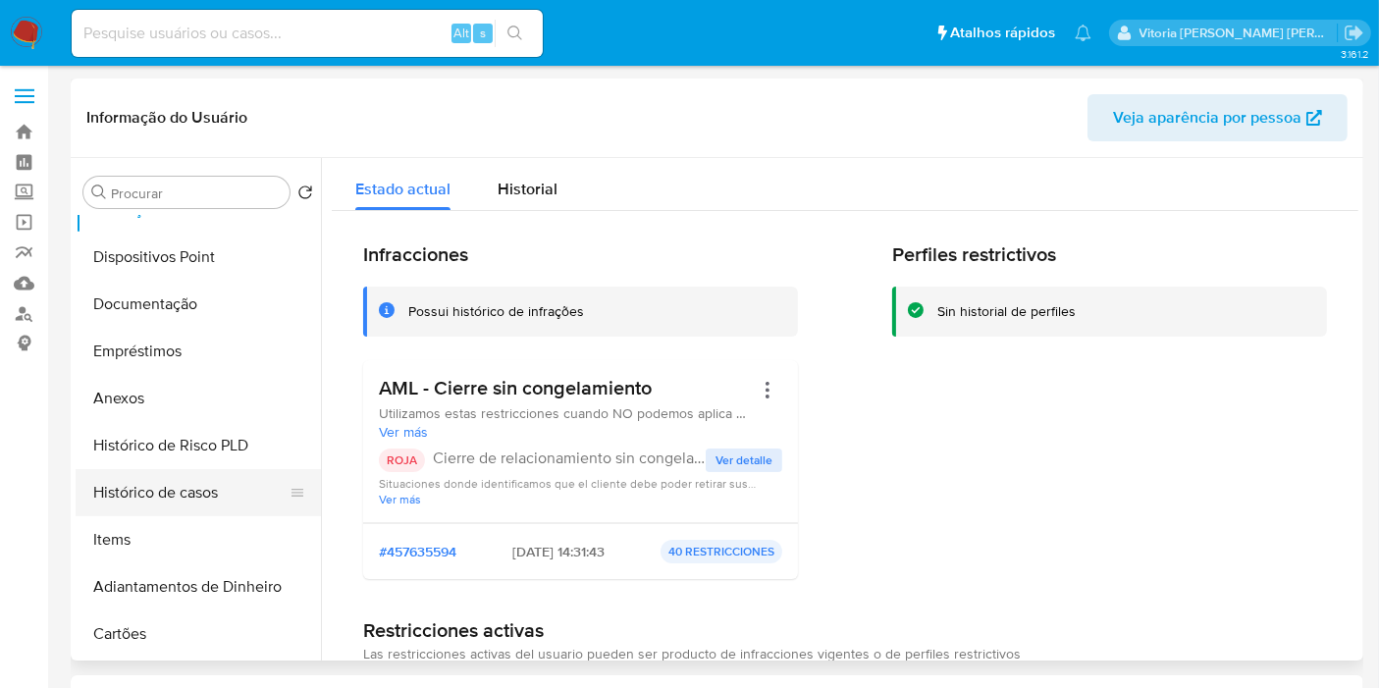
click at [177, 498] on button "Histórico de casos" at bounding box center [191, 492] width 230 height 47
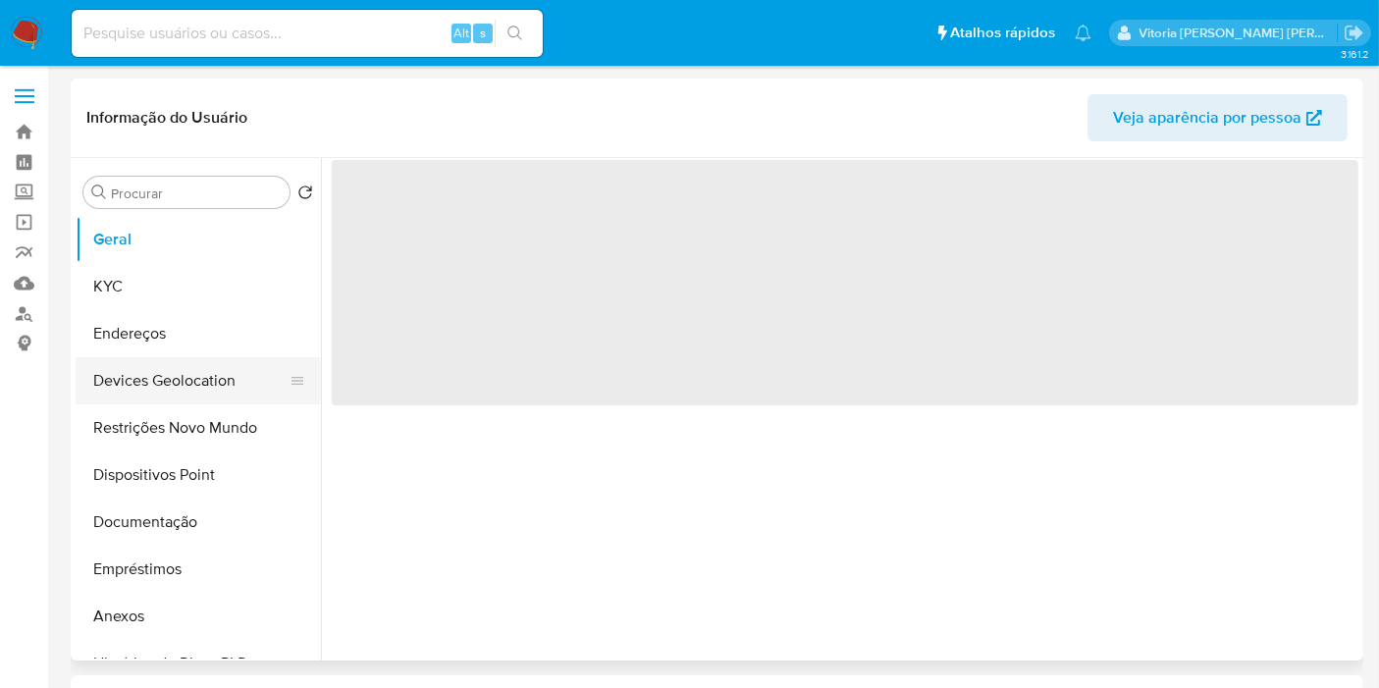
select select "10"
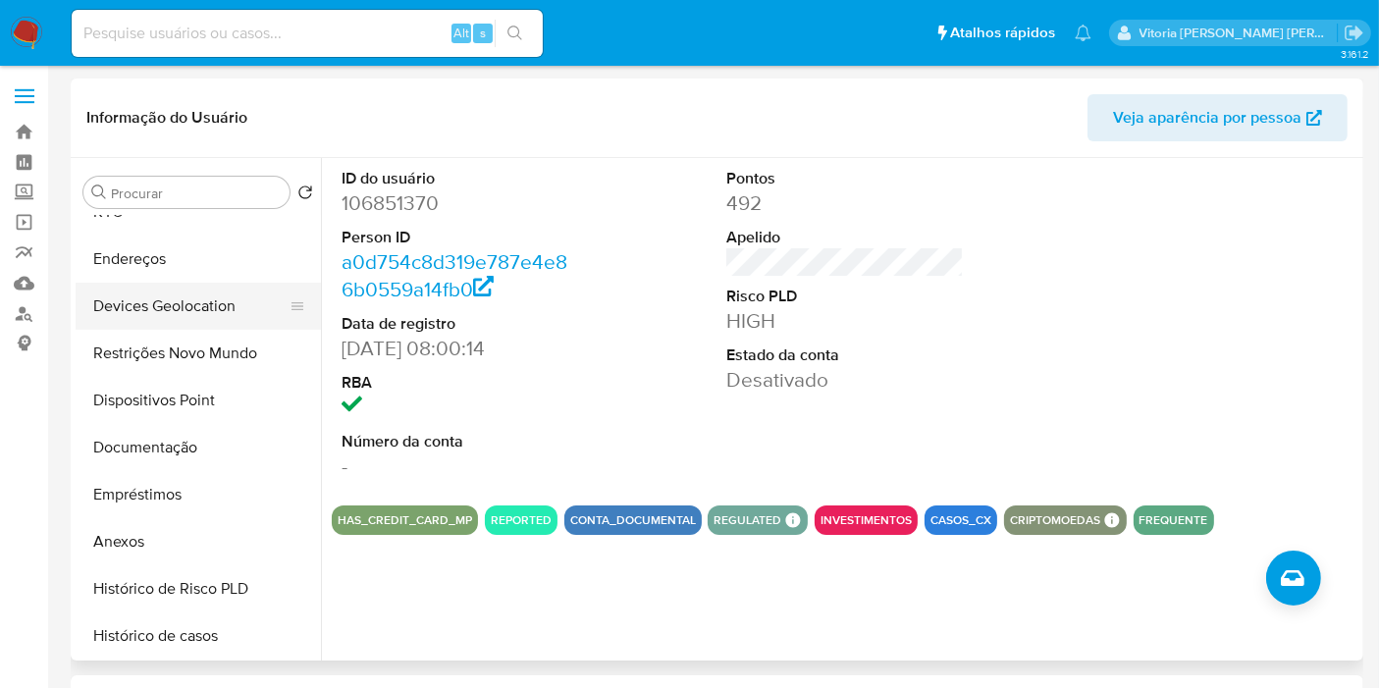
scroll to position [109, 0]
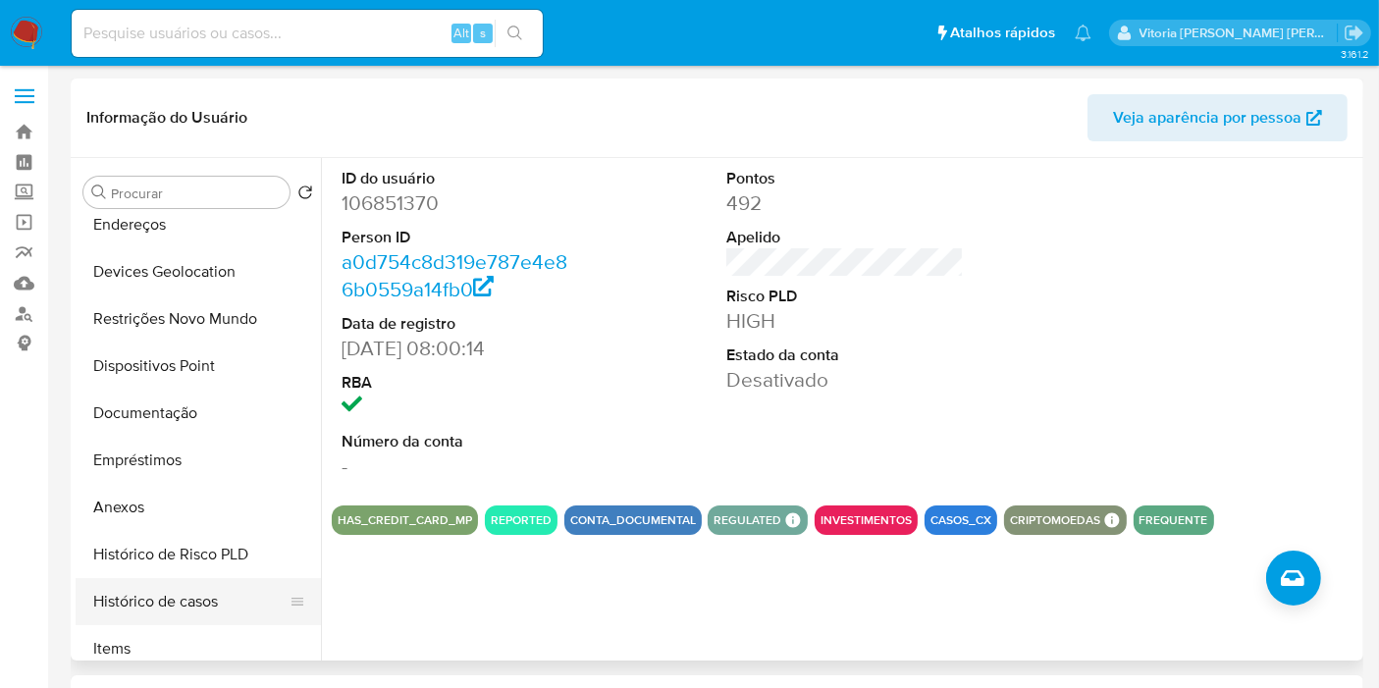
click at [221, 610] on button "Histórico de casos" at bounding box center [191, 601] width 230 height 47
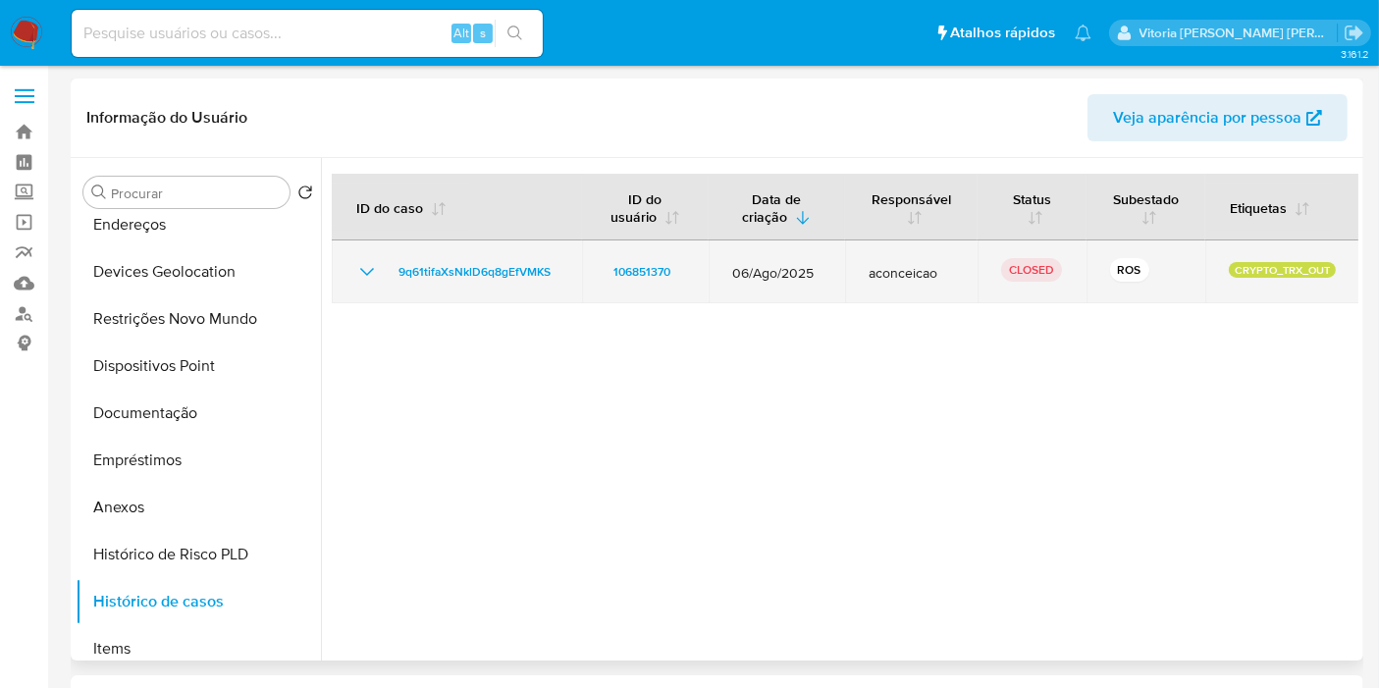
click at [368, 276] on icon "Mostrar/Ocultar" at bounding box center [367, 272] width 24 height 24
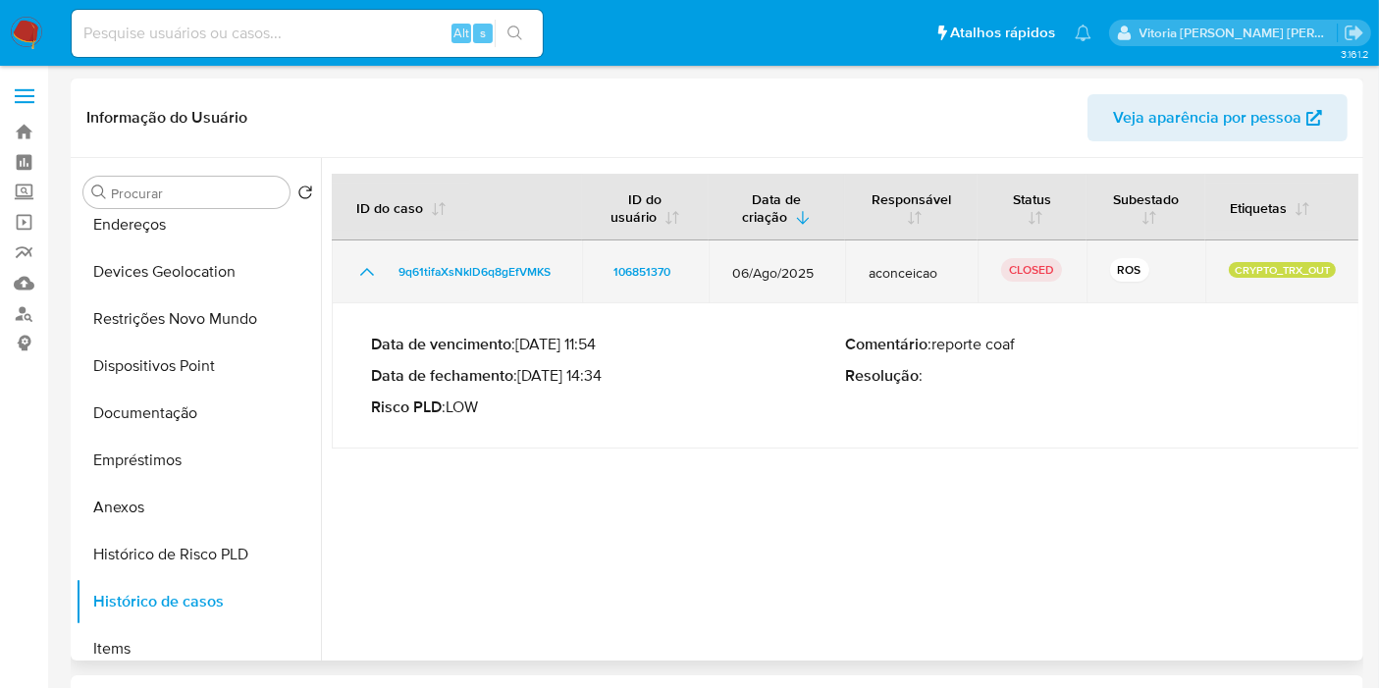
click at [368, 276] on icon "Mostrar/Ocultar" at bounding box center [367, 272] width 24 height 24
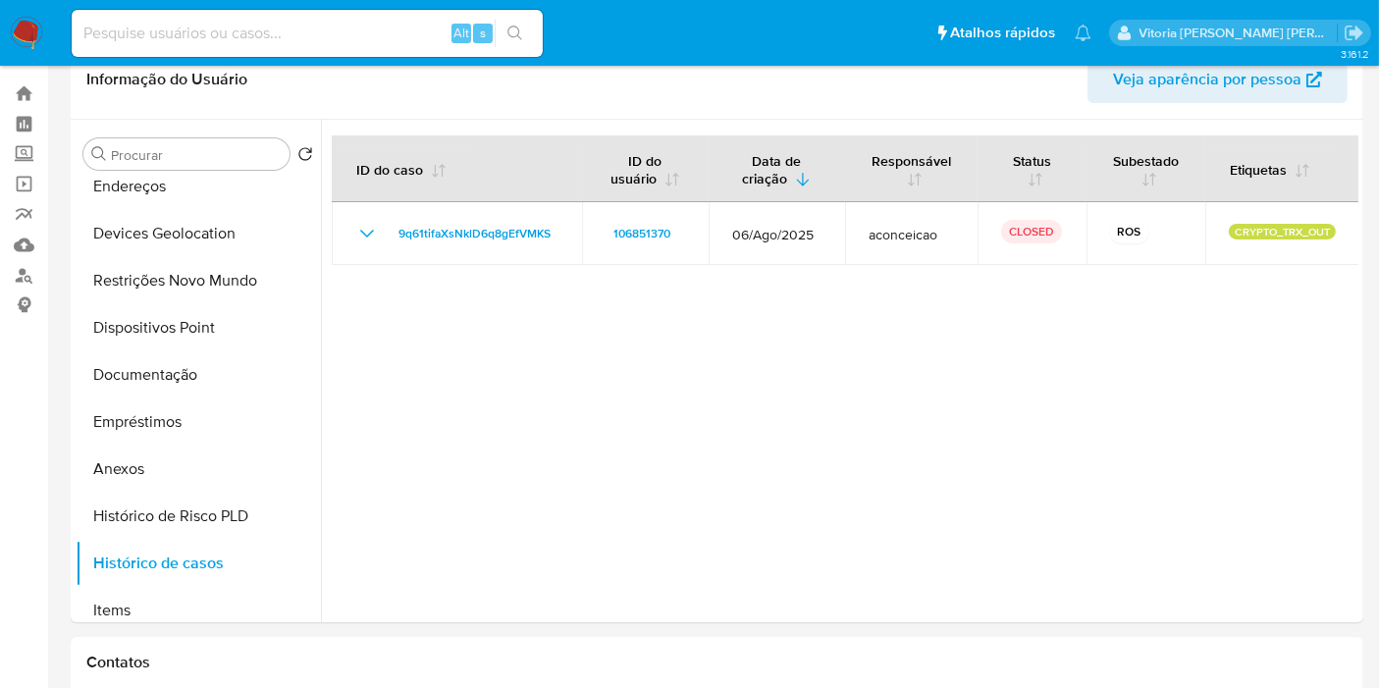
scroll to position [0, 0]
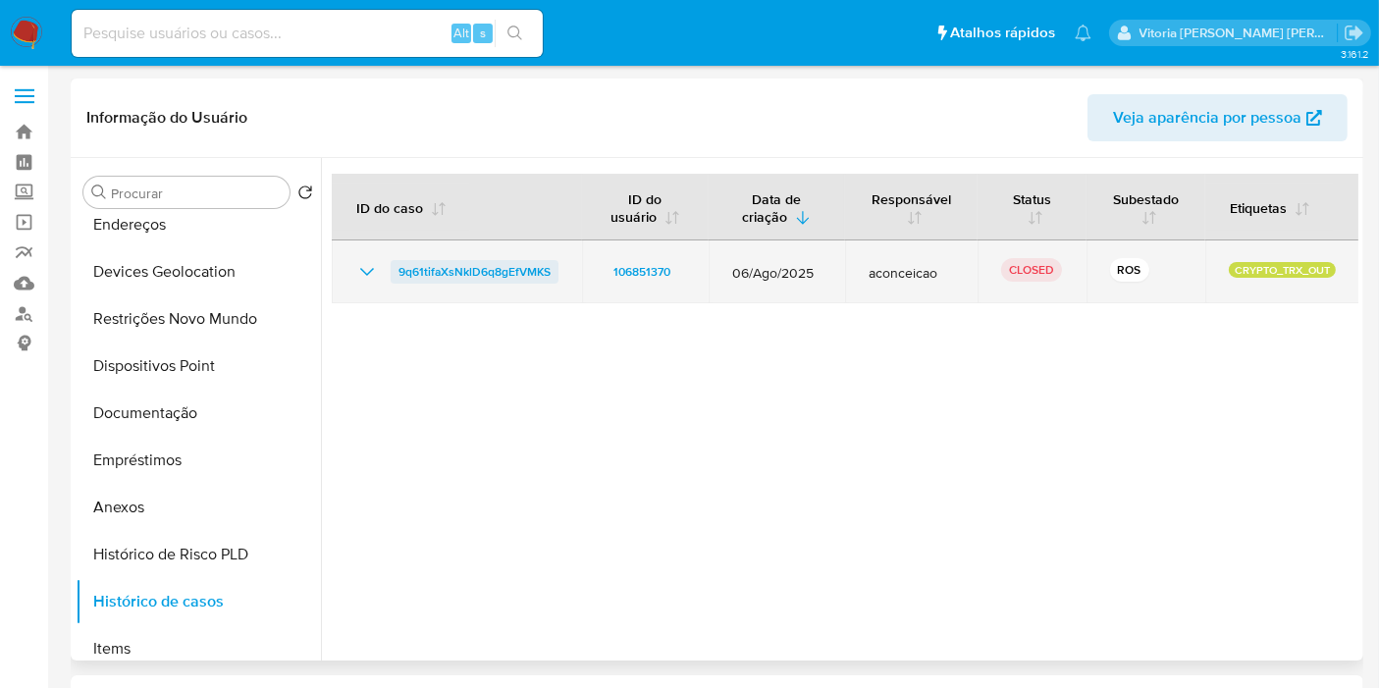
click at [467, 280] on span "9q61tifaXsNklD6q8gEfVMKS" at bounding box center [474, 272] width 152 height 24
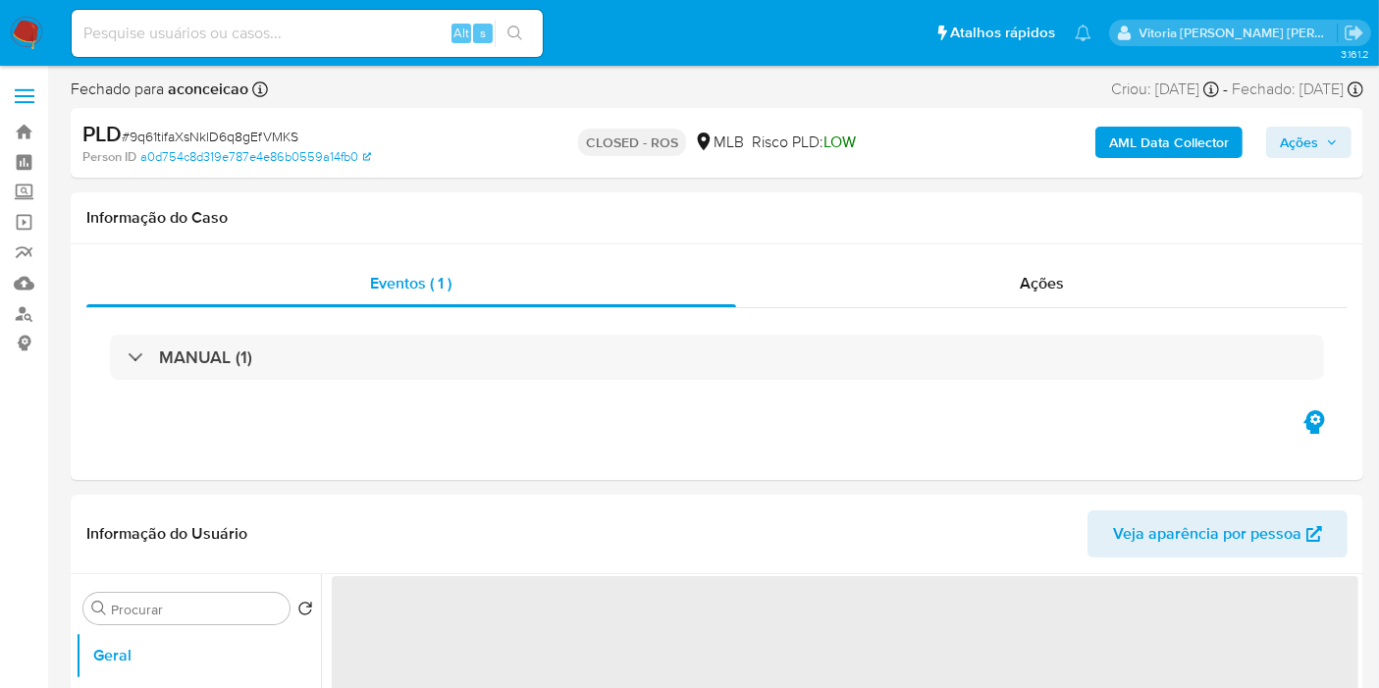
select select "10"
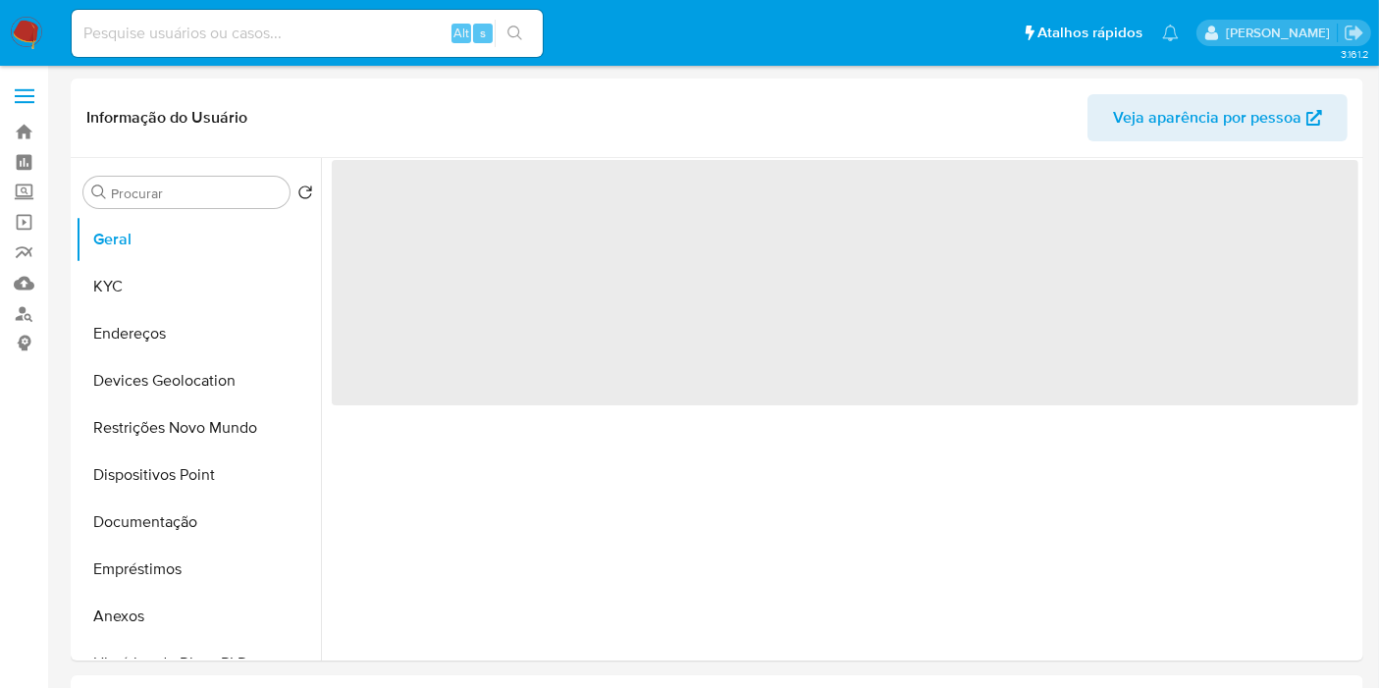
select select "10"
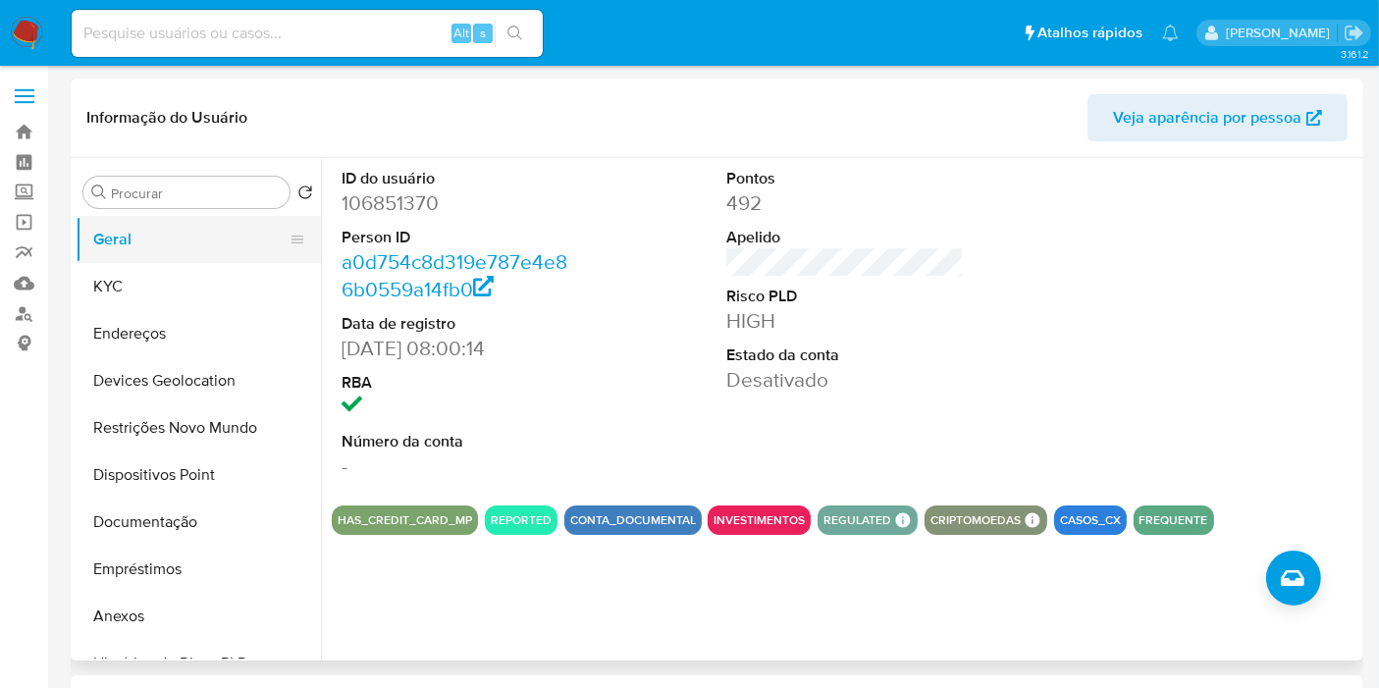
click at [172, 289] on button "KYC" at bounding box center [198, 286] width 245 height 47
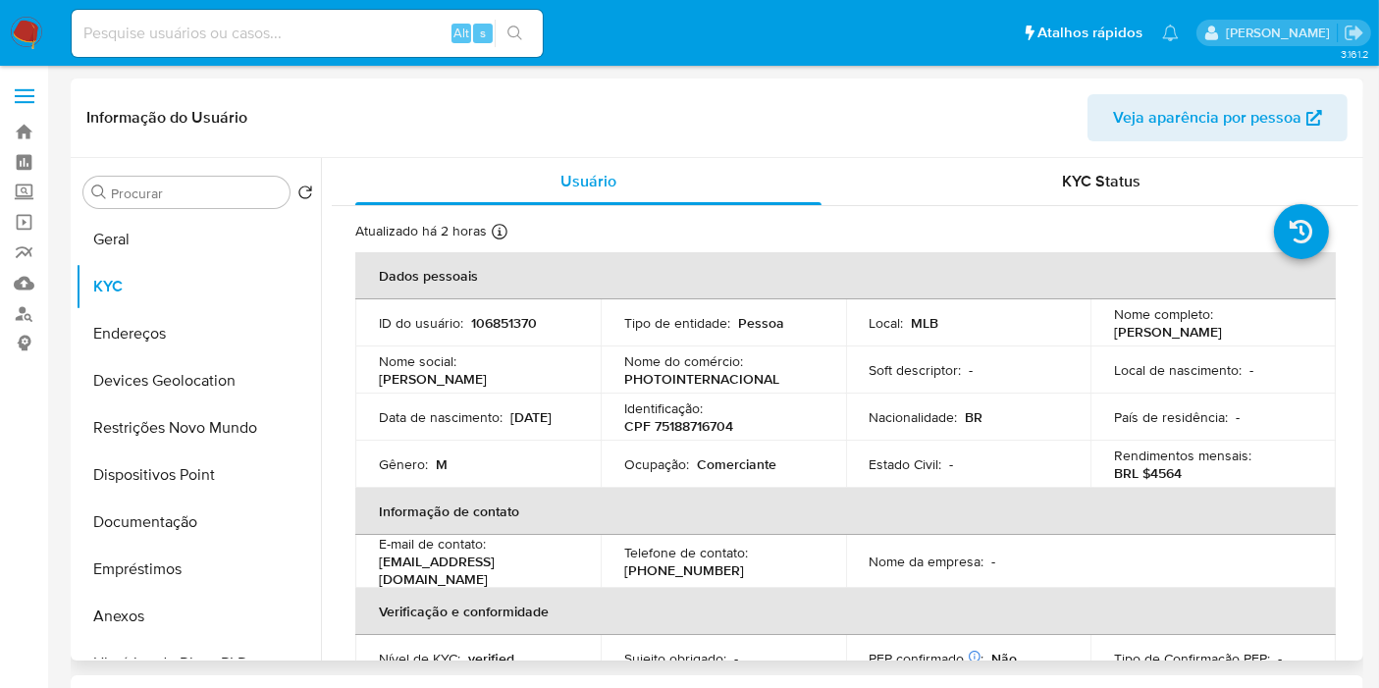
click at [1222, 334] on p "[PERSON_NAME]" at bounding box center [1168, 332] width 108 height 18
click at [1199, 371] on p "Local de nascimento :" at bounding box center [1178, 370] width 128 height 18
drag, startPoint x: 1273, startPoint y: 332, endPoint x: 1086, endPoint y: 331, distance: 186.4
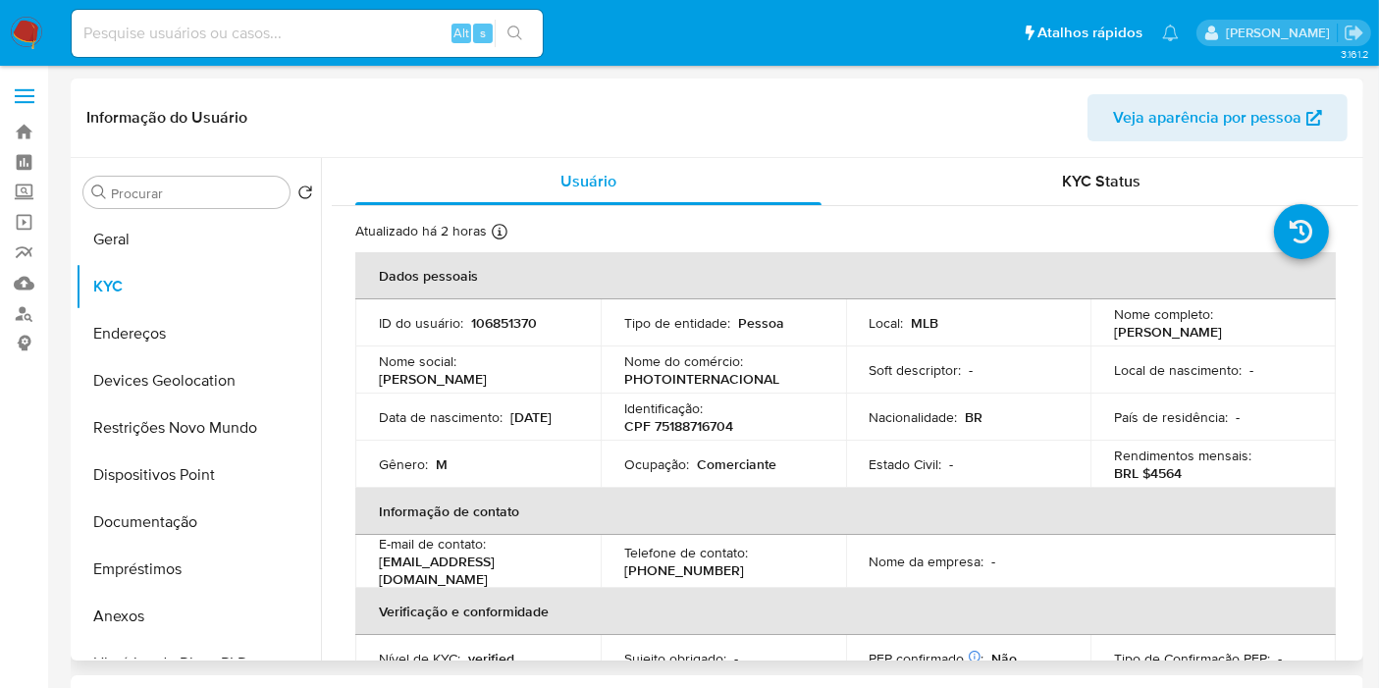
click at [1090, 331] on td "Nome completo : [PERSON_NAME]" at bounding box center [1212, 322] width 245 height 47
copy p "[PERSON_NAME]"
click at [495, 332] on td "ID do usuário : 106851370" at bounding box center [477, 322] width 245 height 47
click at [494, 328] on p "106851370" at bounding box center [504, 323] width 66 height 18
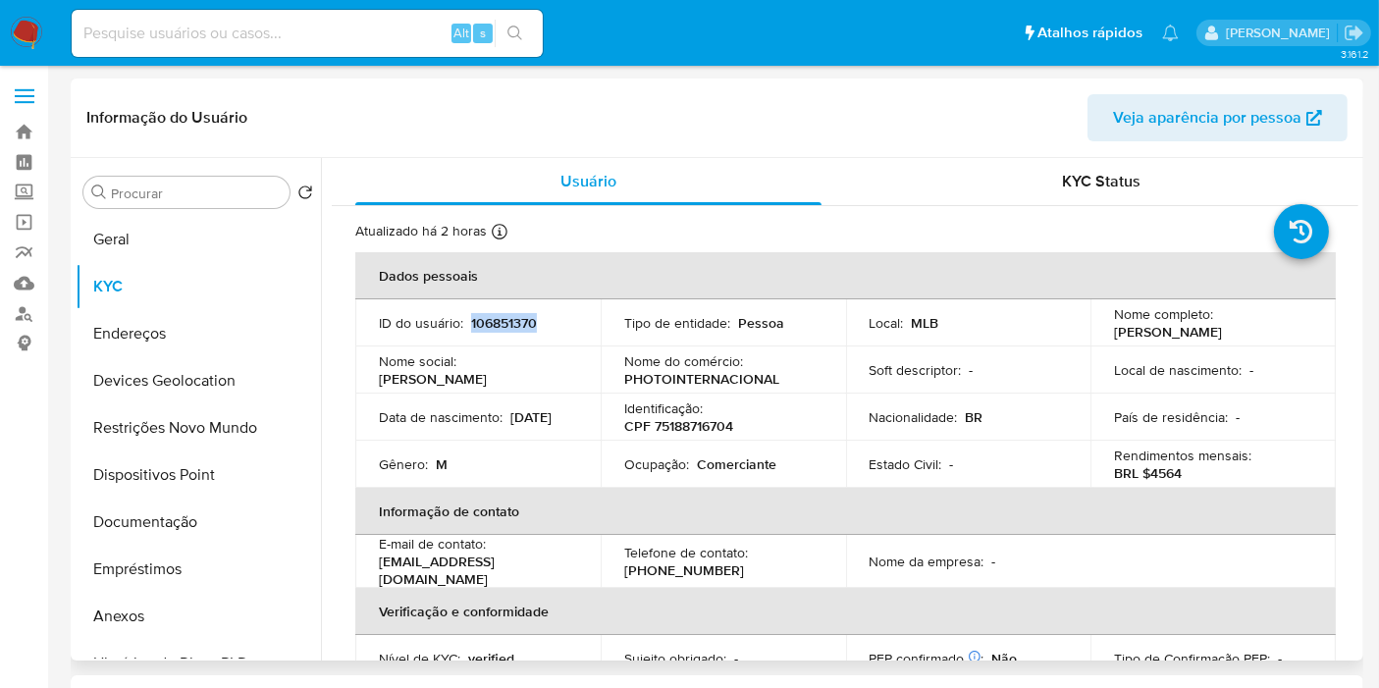
copy p "106851370"
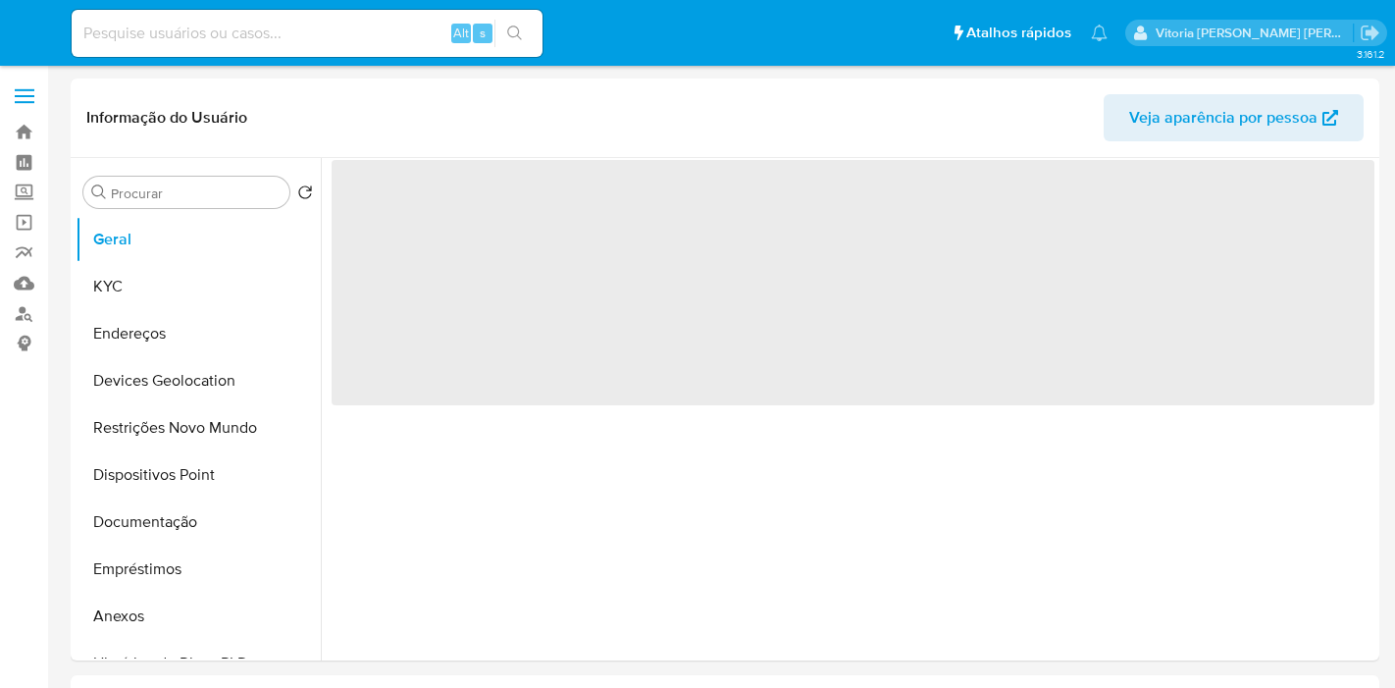
select select "10"
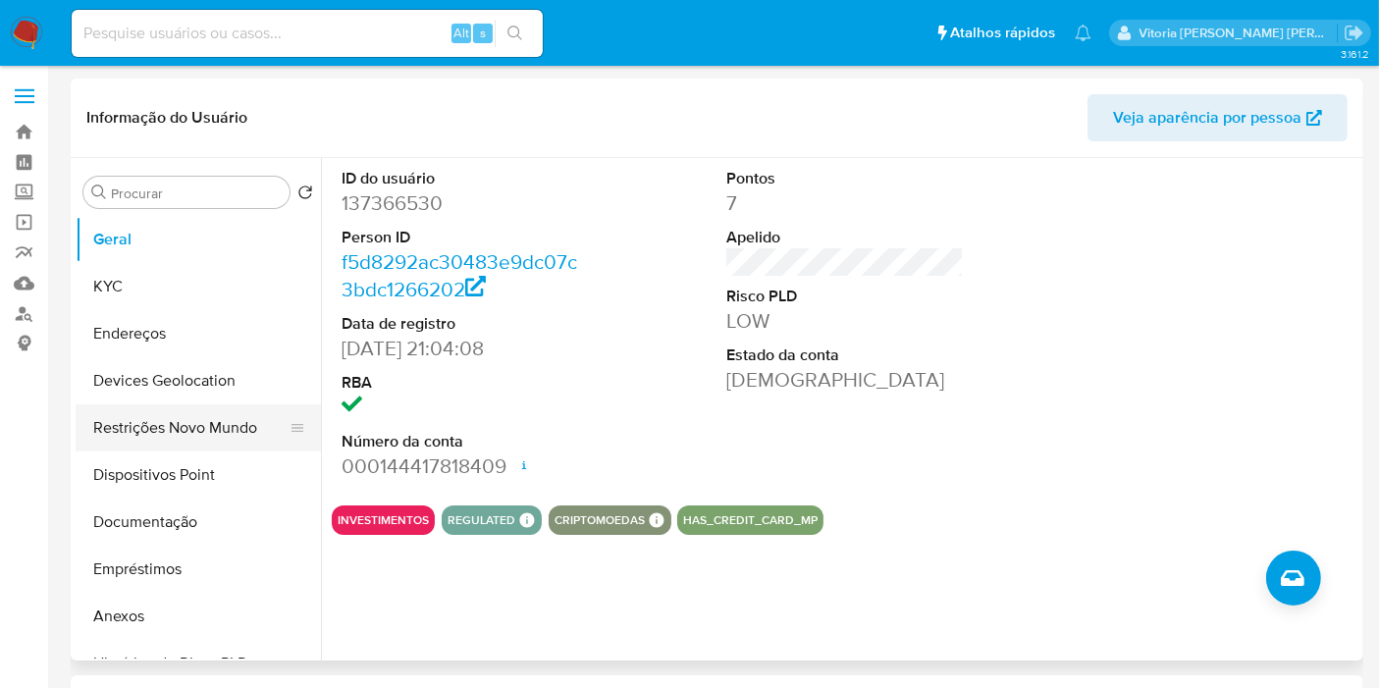
click at [137, 436] on button "Restrições Novo Mundo" at bounding box center [191, 427] width 230 height 47
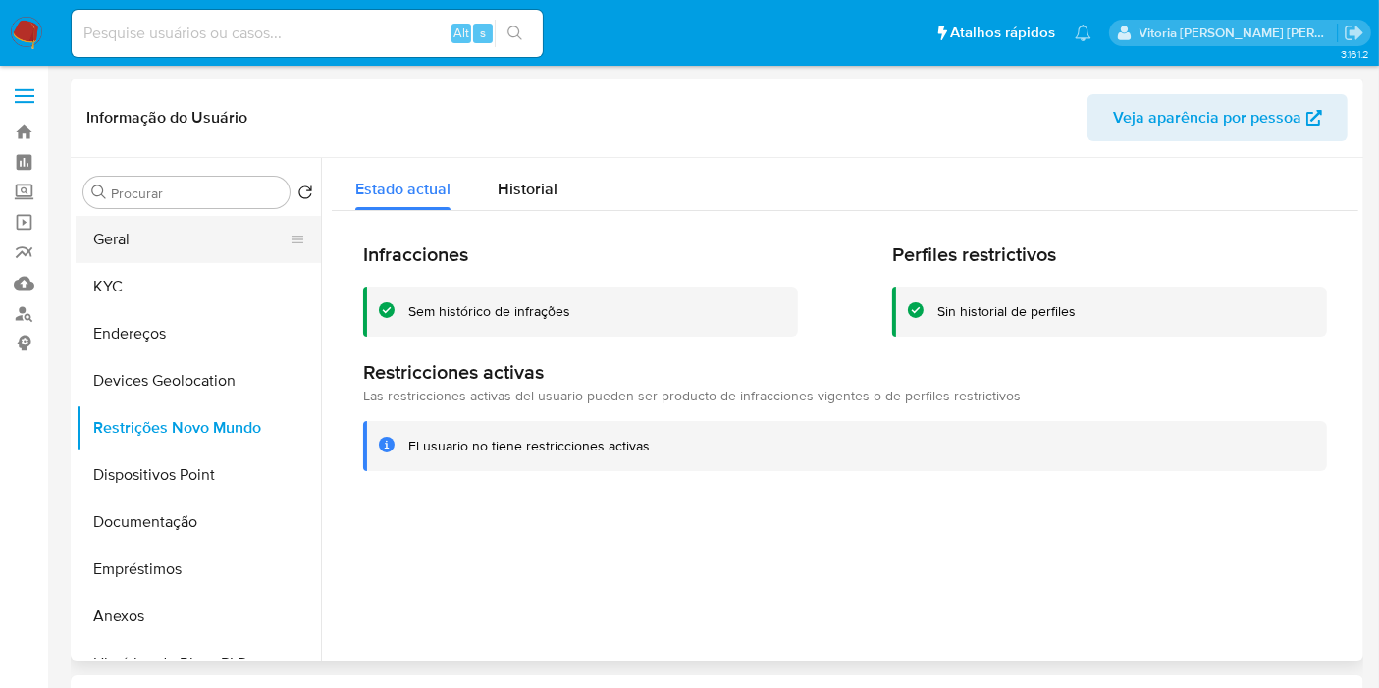
click at [112, 239] on button "Geral" at bounding box center [191, 239] width 230 height 47
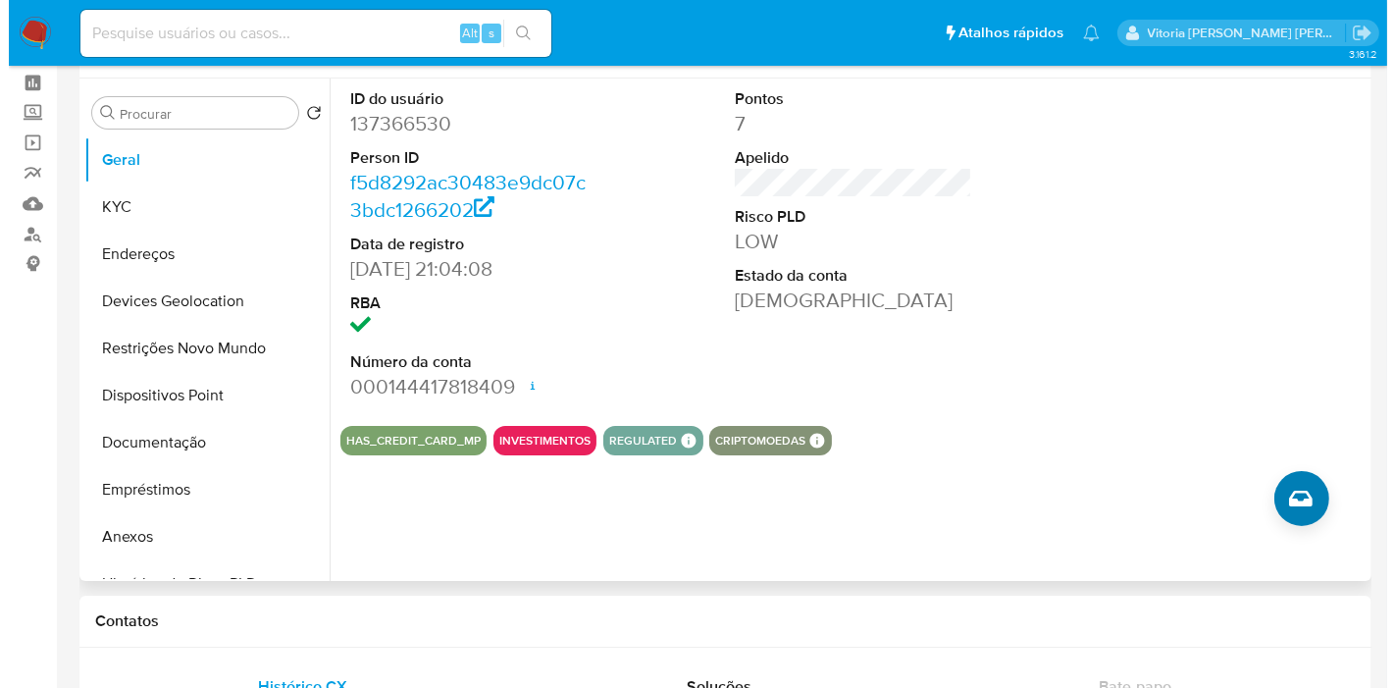
scroll to position [218, 0]
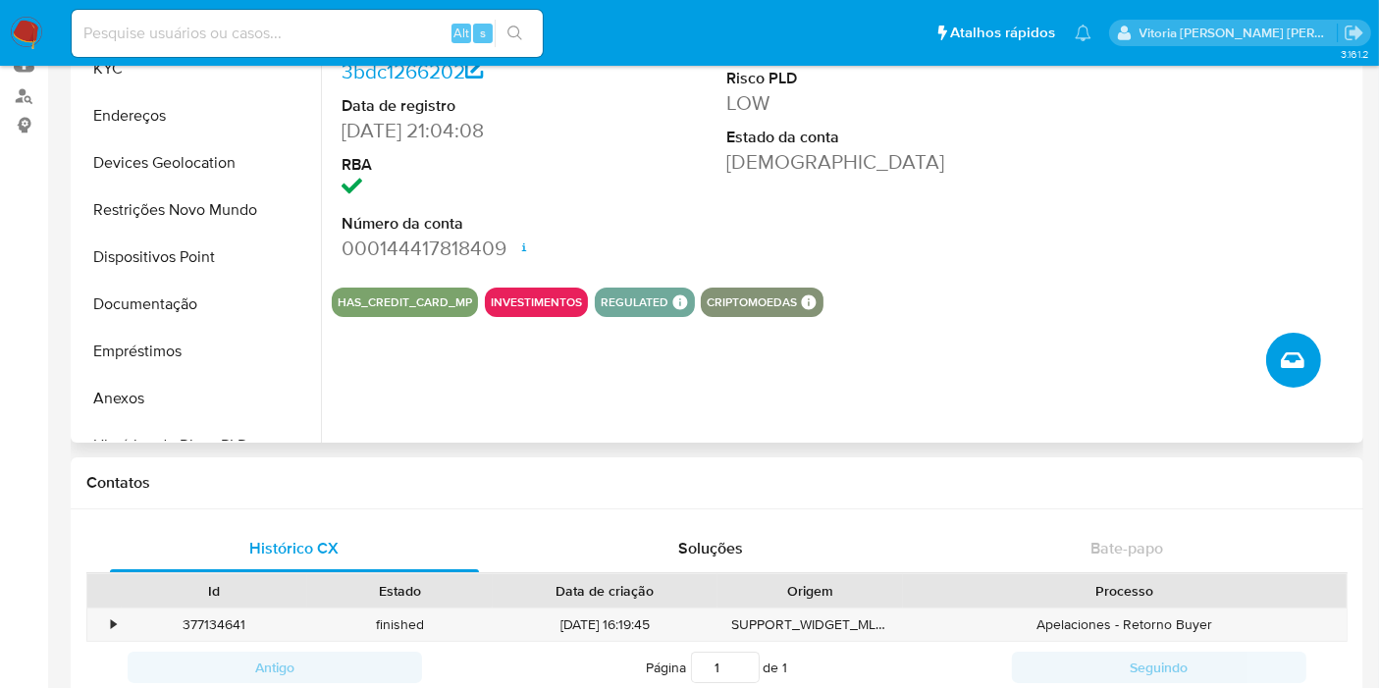
click at [1283, 357] on icon "Criar caso manual" at bounding box center [1293, 360] width 24 height 16
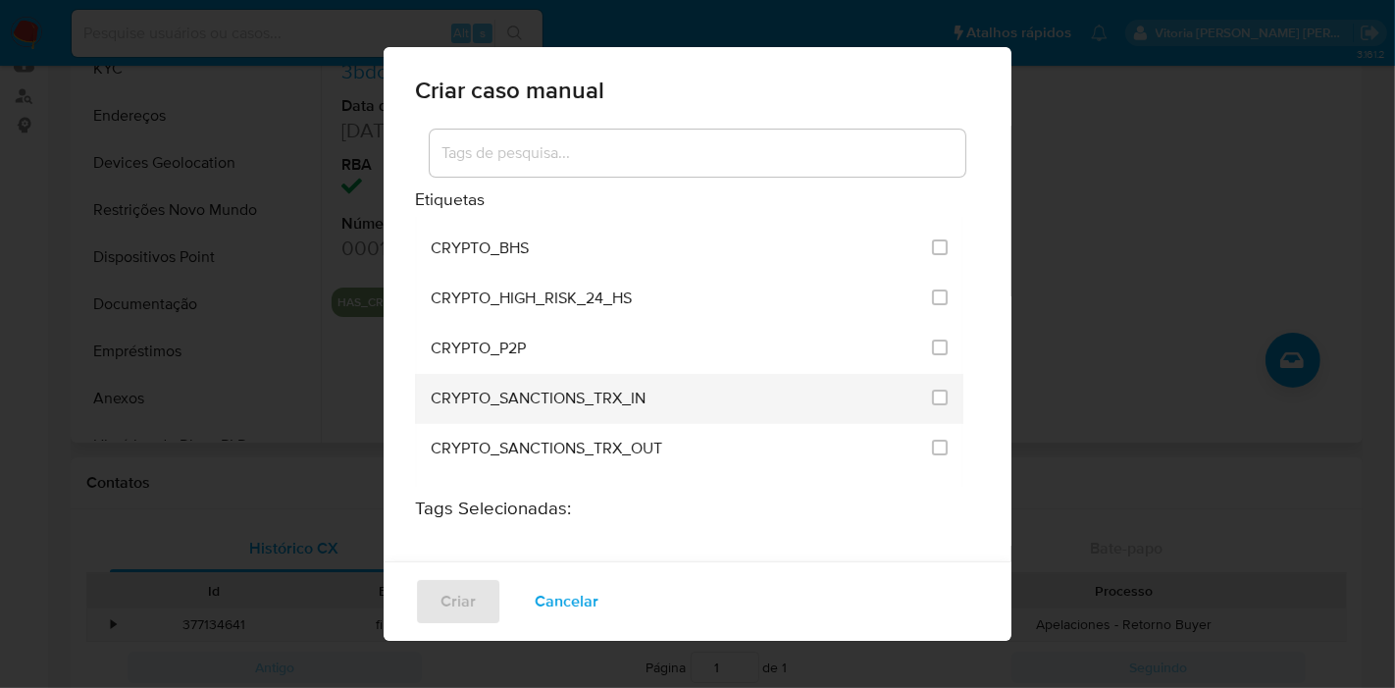
scroll to position [654, 0]
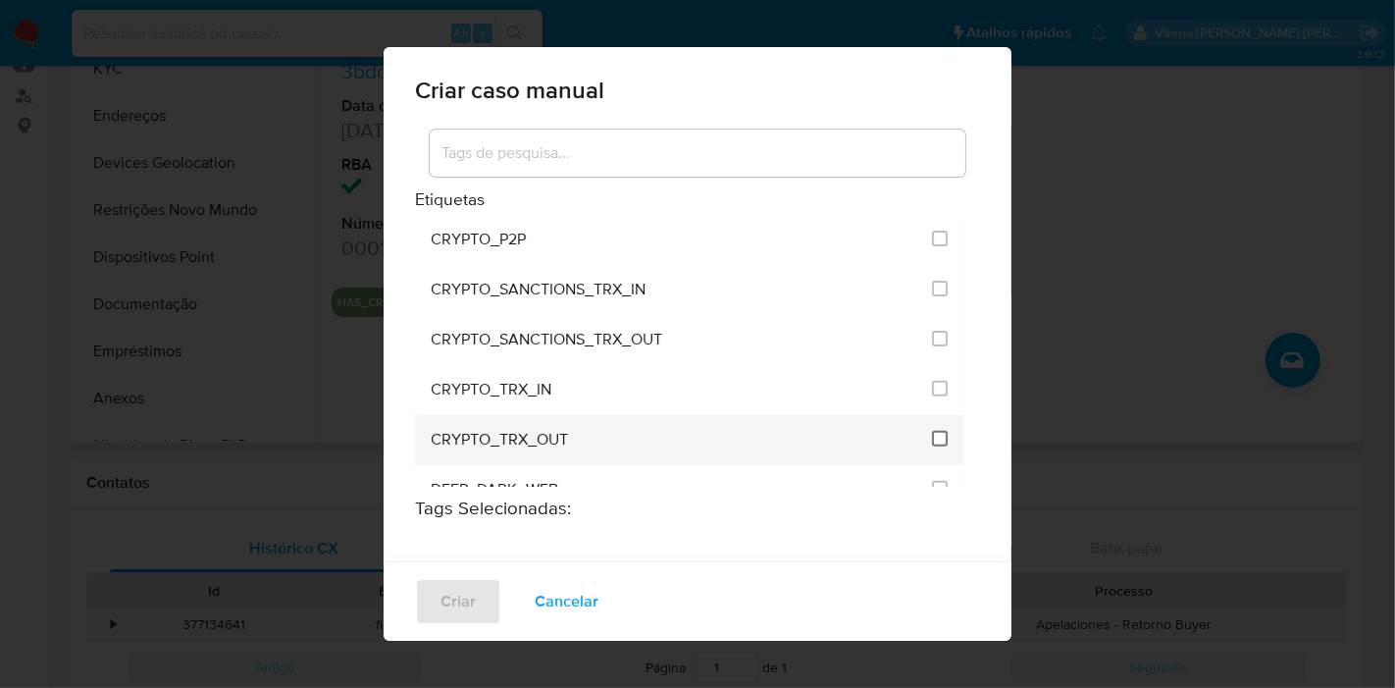
click at [932, 431] on input "1965" at bounding box center [940, 439] width 16 height 16
checkbox input "true"
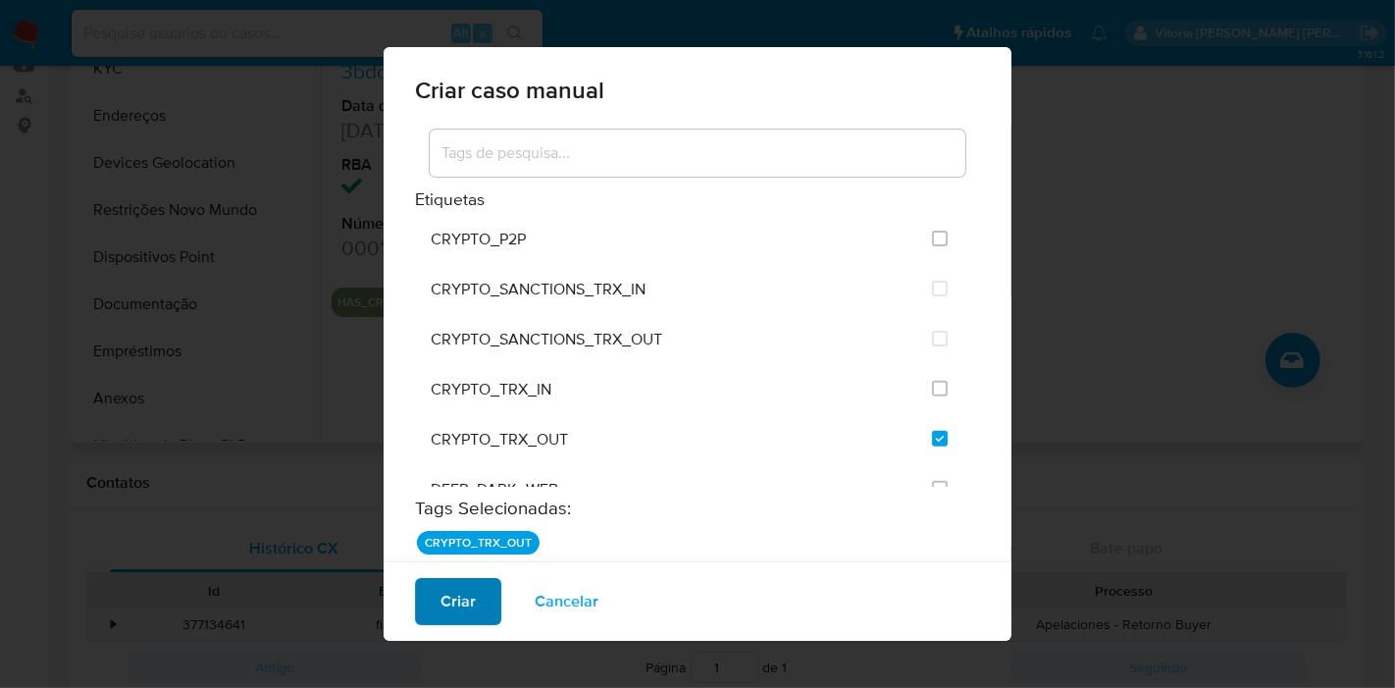
click at [461, 610] on span "Criar" at bounding box center [458, 601] width 35 height 43
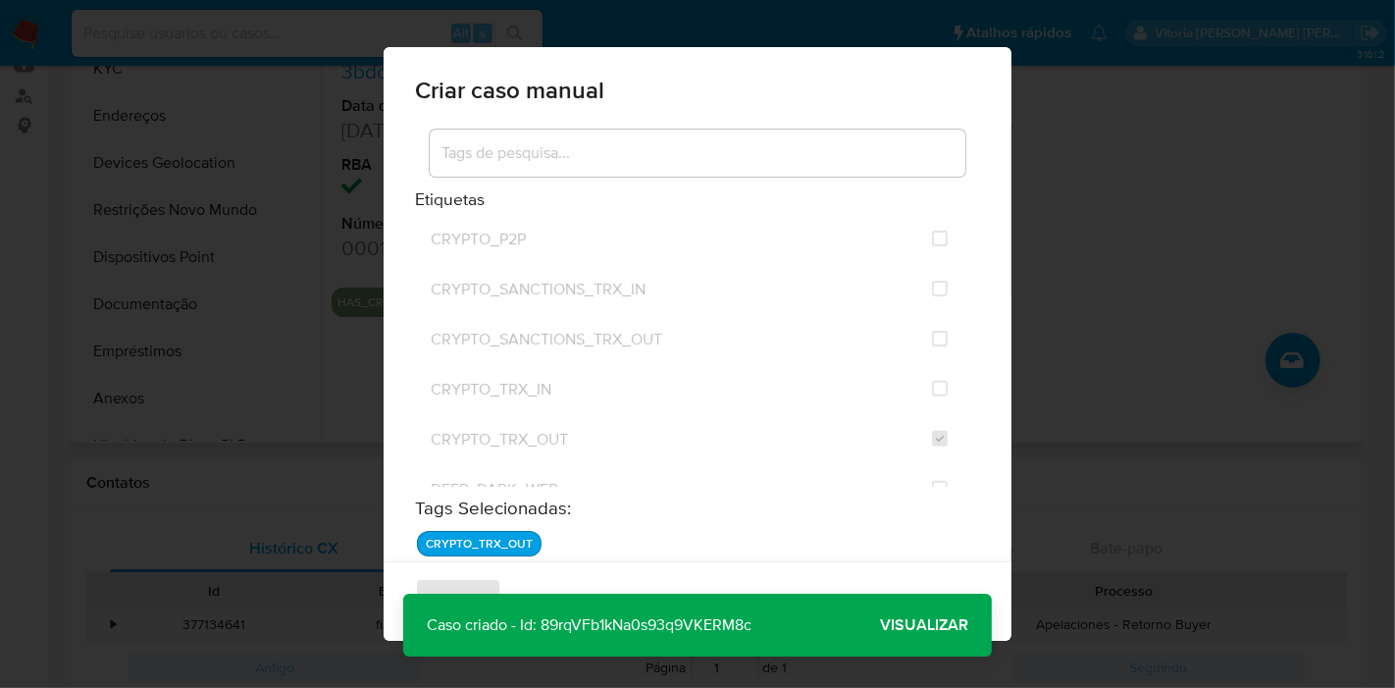
click at [917, 625] on span "Visualizar" at bounding box center [924, 625] width 88 height 0
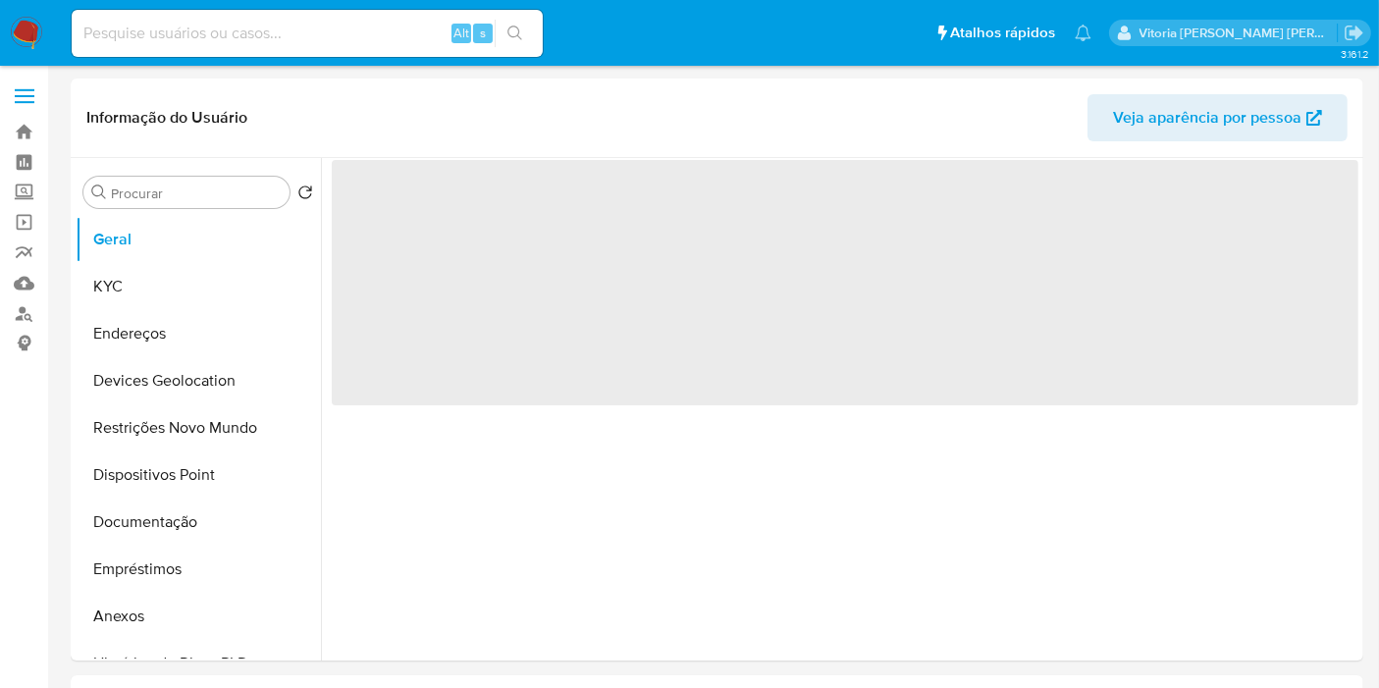
select select "10"
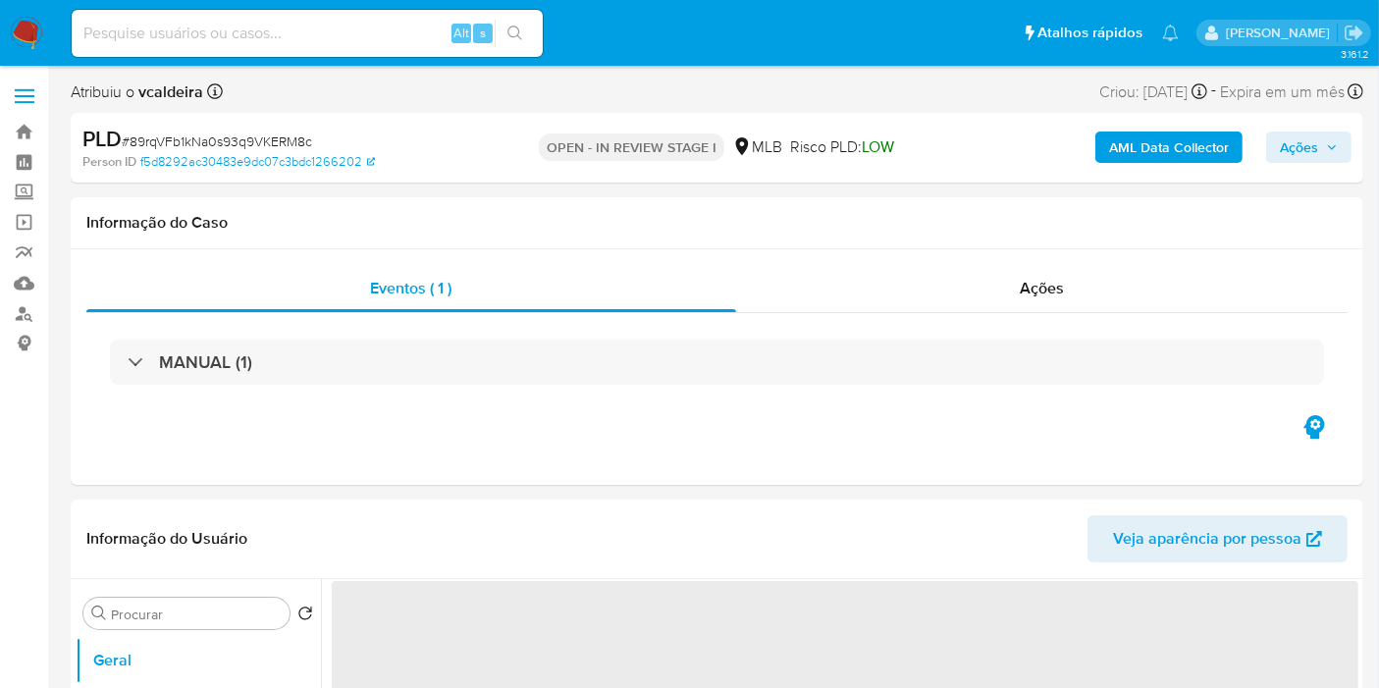
select select "10"
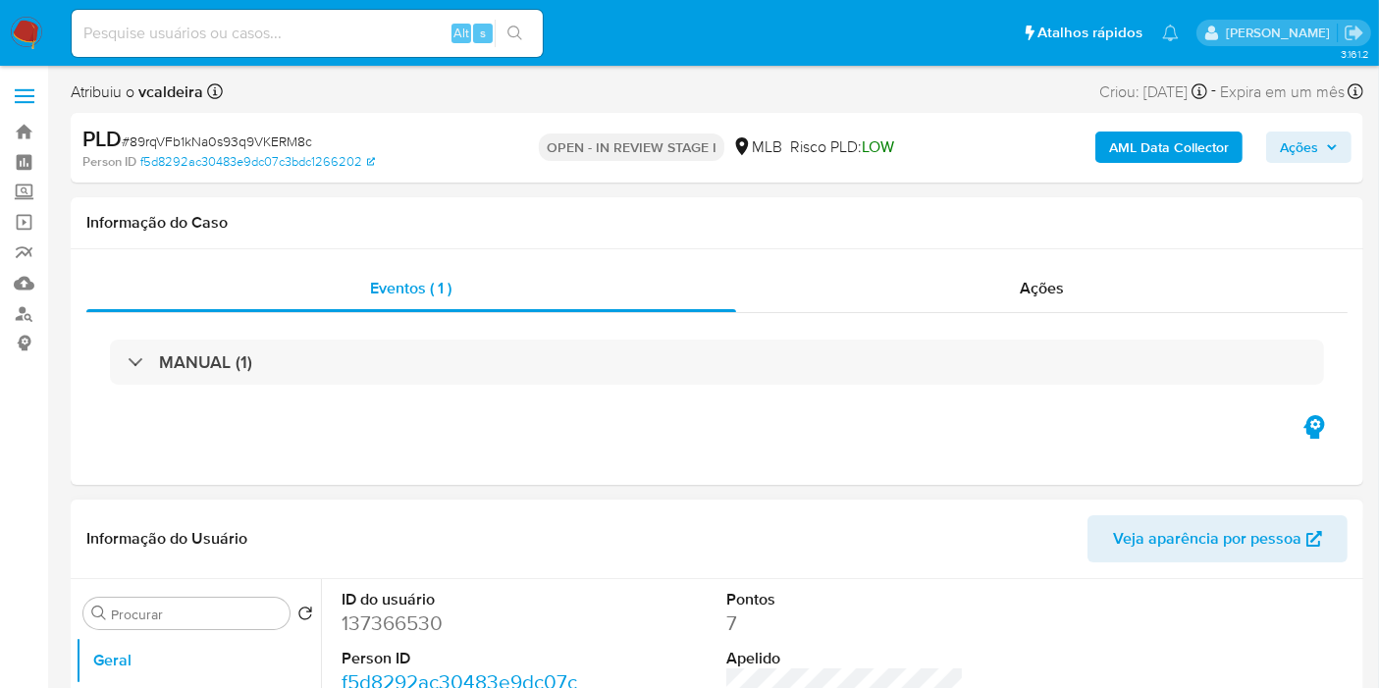
click at [384, 633] on dd "137366530" at bounding box center [459, 622] width 237 height 27
copy dd "137366530"
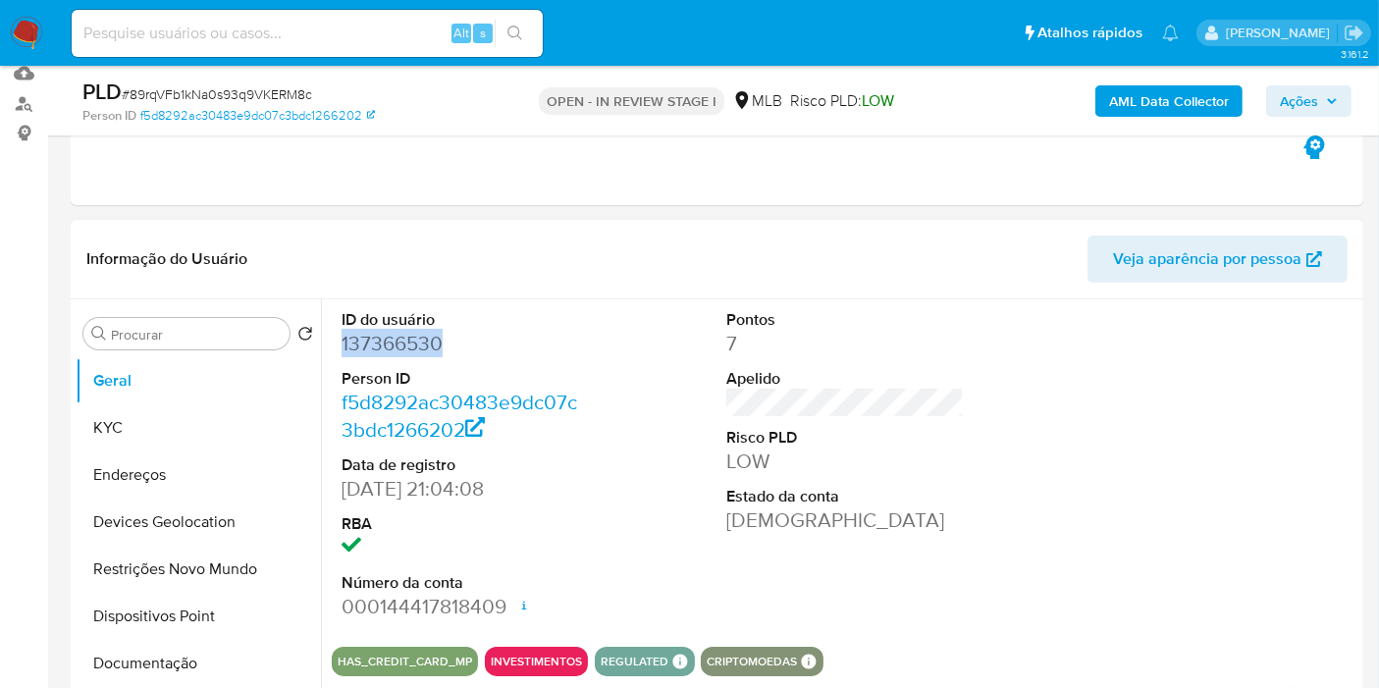
scroll to position [327, 0]
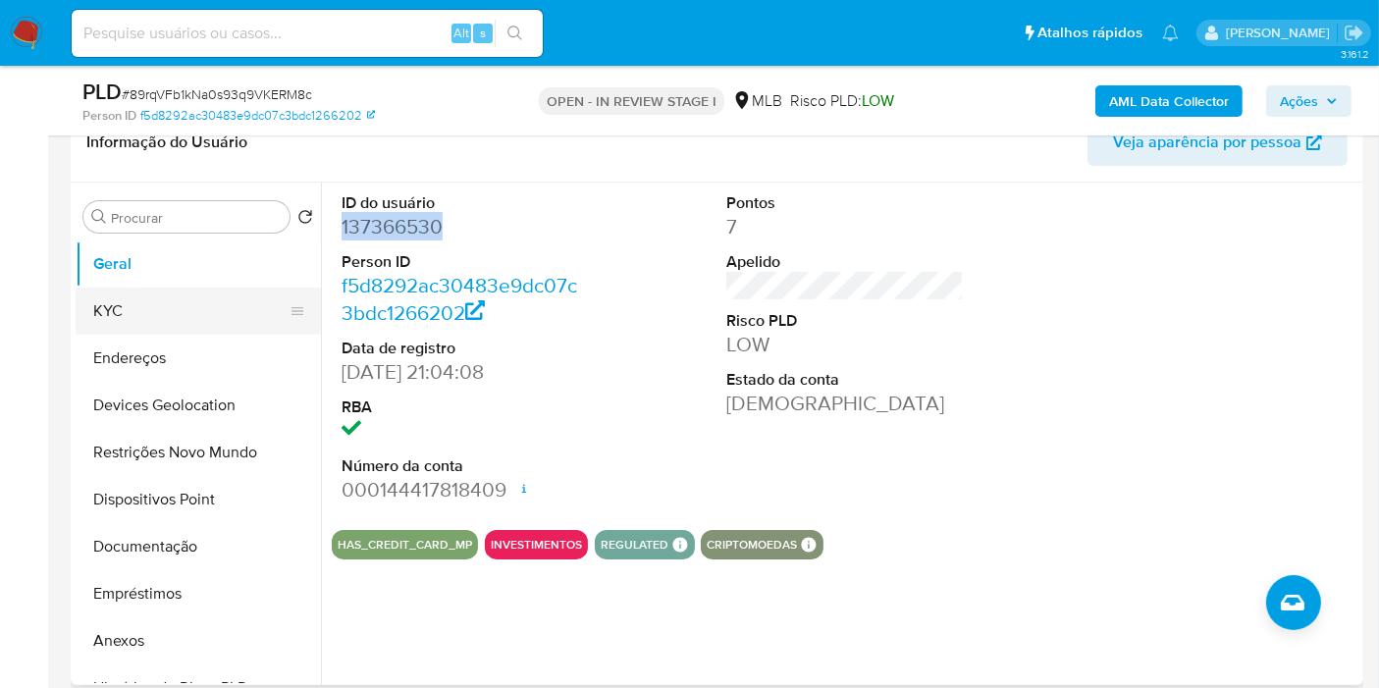
click at [163, 325] on button "KYC" at bounding box center [191, 311] width 230 height 47
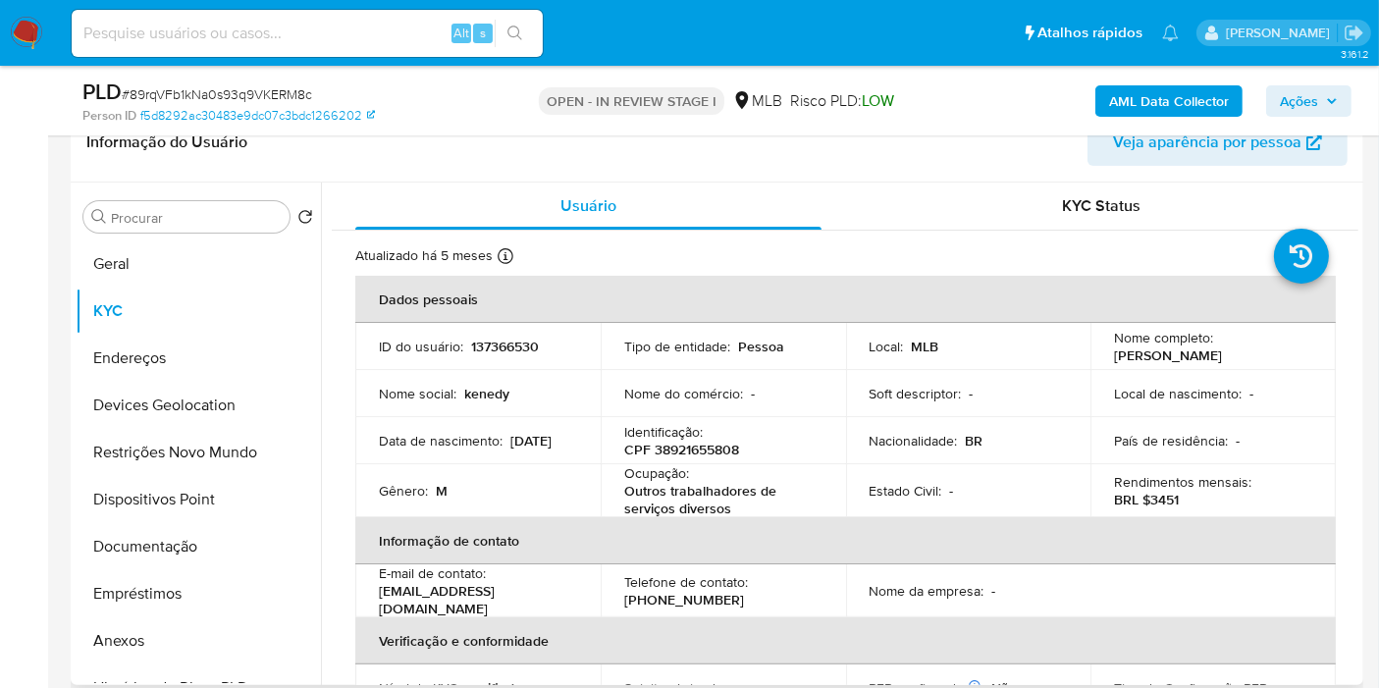
click at [1171, 354] on p "Kenedy Ferreira Reis" at bounding box center [1168, 355] width 108 height 18
click at [1204, 378] on td "Local de nascimento : -" at bounding box center [1212, 393] width 245 height 47
drag, startPoint x: 1245, startPoint y: 357, endPoint x: 1004, endPoint y: 167, distance: 307.4
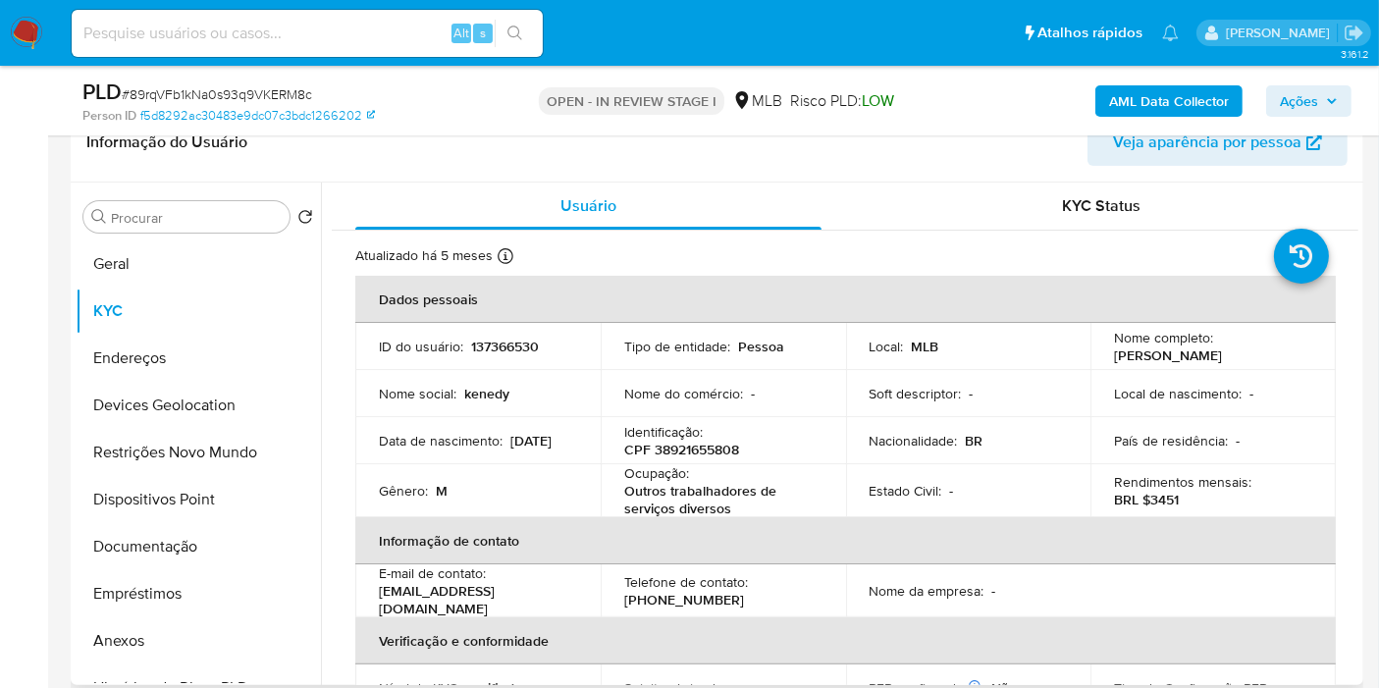
click at [1106, 357] on td "Nome completo : Kenedy Ferreira Reis" at bounding box center [1212, 346] width 245 height 47
copy p "Kenedy Ferreira Reis"
click at [148, 454] on button "Restrições Novo Mundo" at bounding box center [191, 452] width 230 height 47
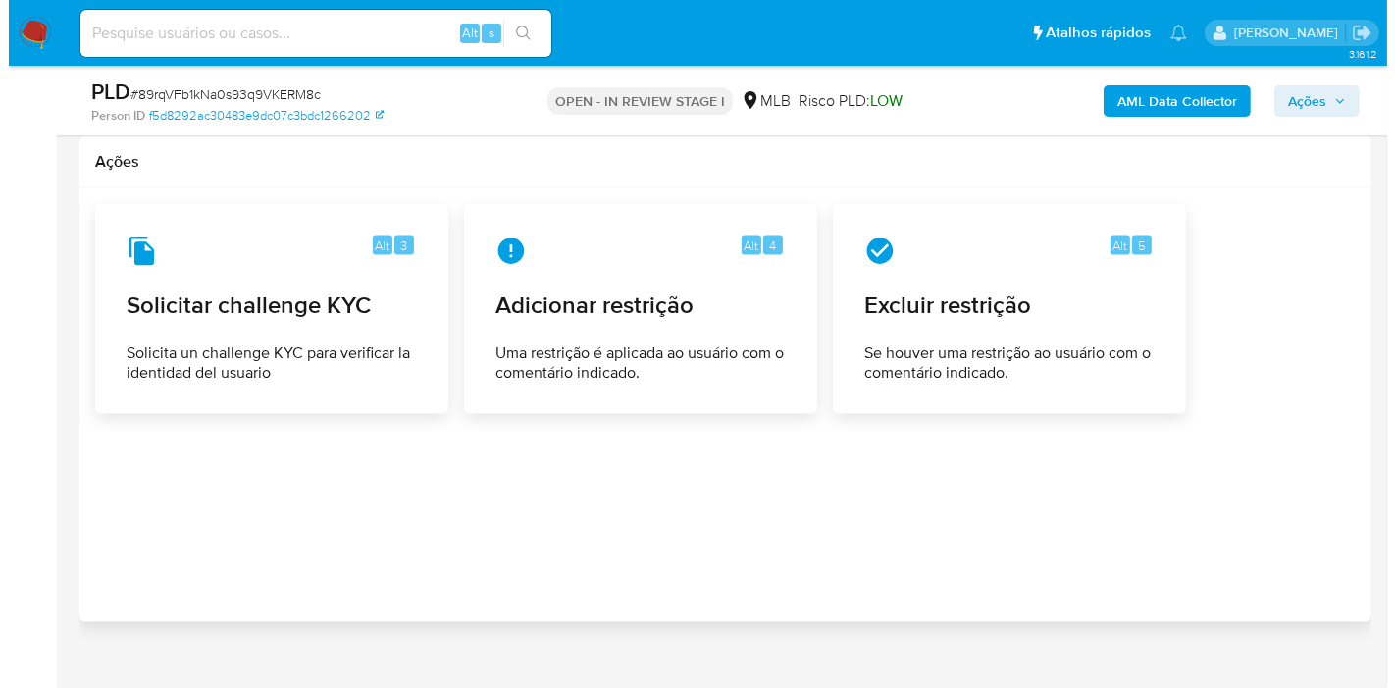
scroll to position [2834, 0]
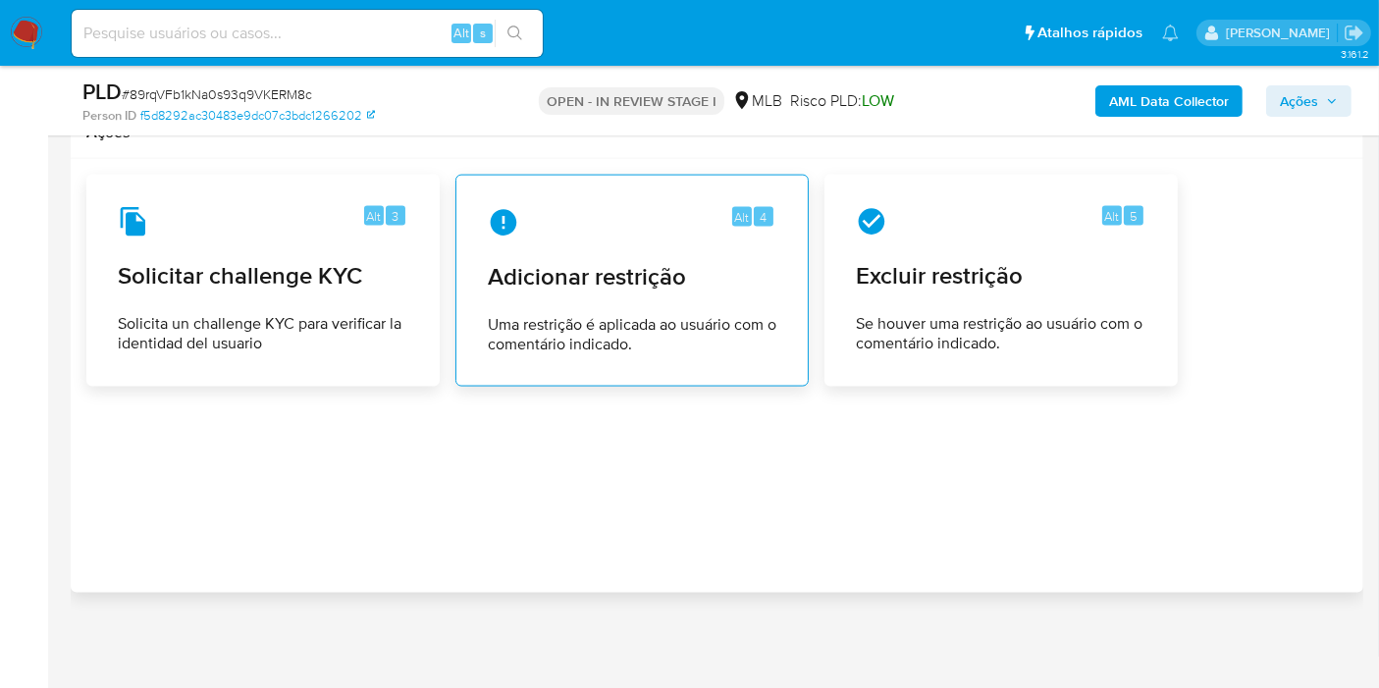
click at [618, 315] on span "Uma restrição é aplicada ao usuário com o comentário indicado." at bounding box center [632, 334] width 288 height 39
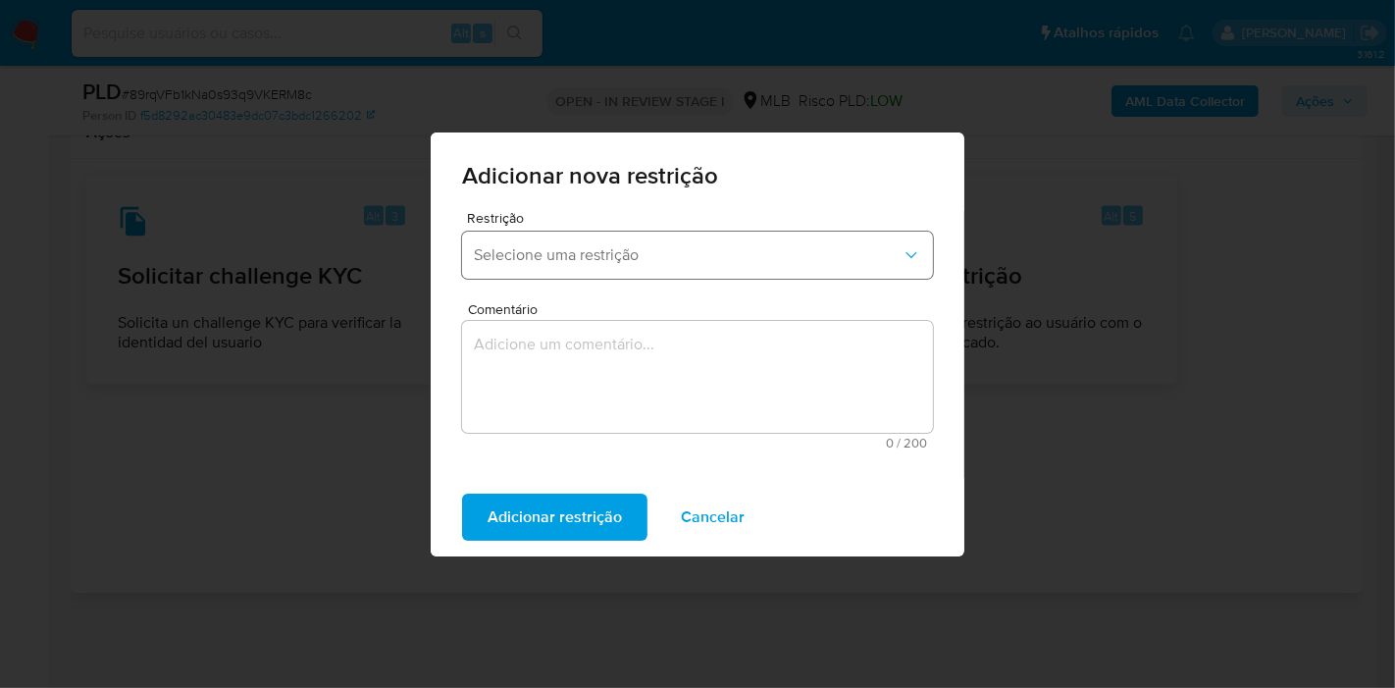
click at [640, 265] on button "Selecione uma restrição" at bounding box center [697, 255] width 471 height 47
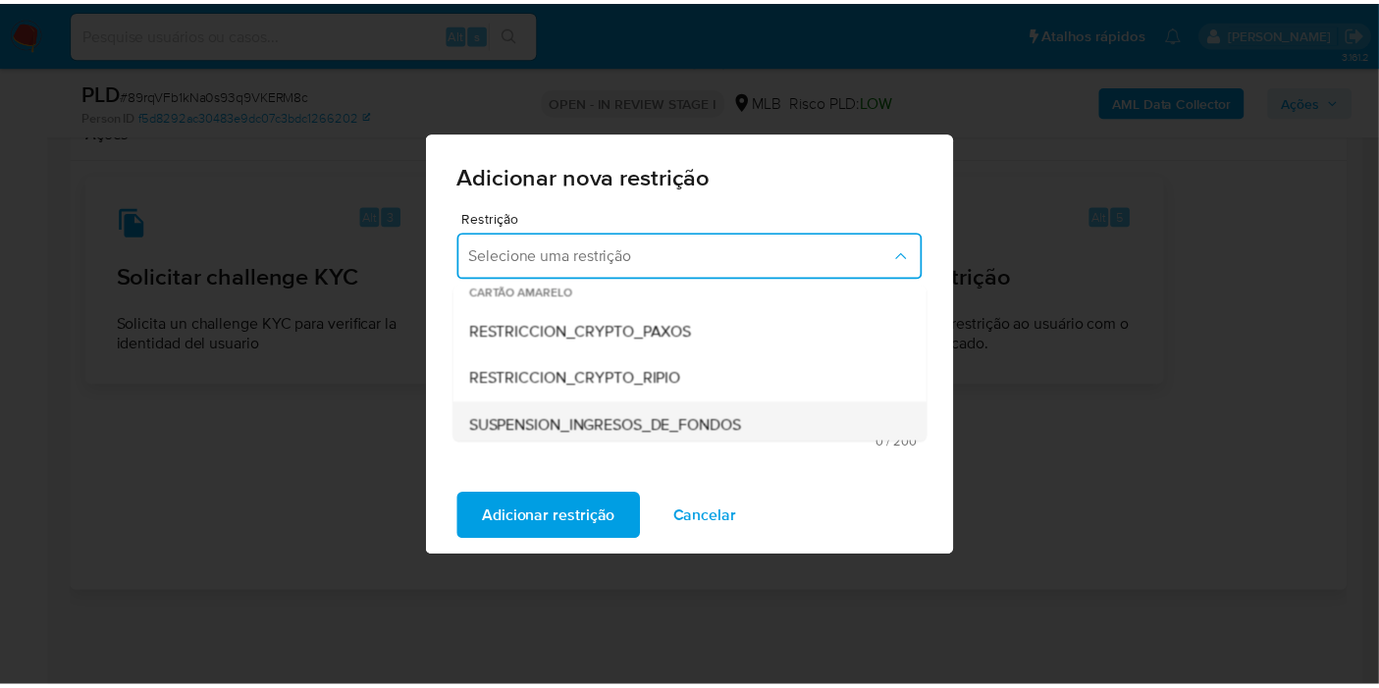
scroll to position [327, 0]
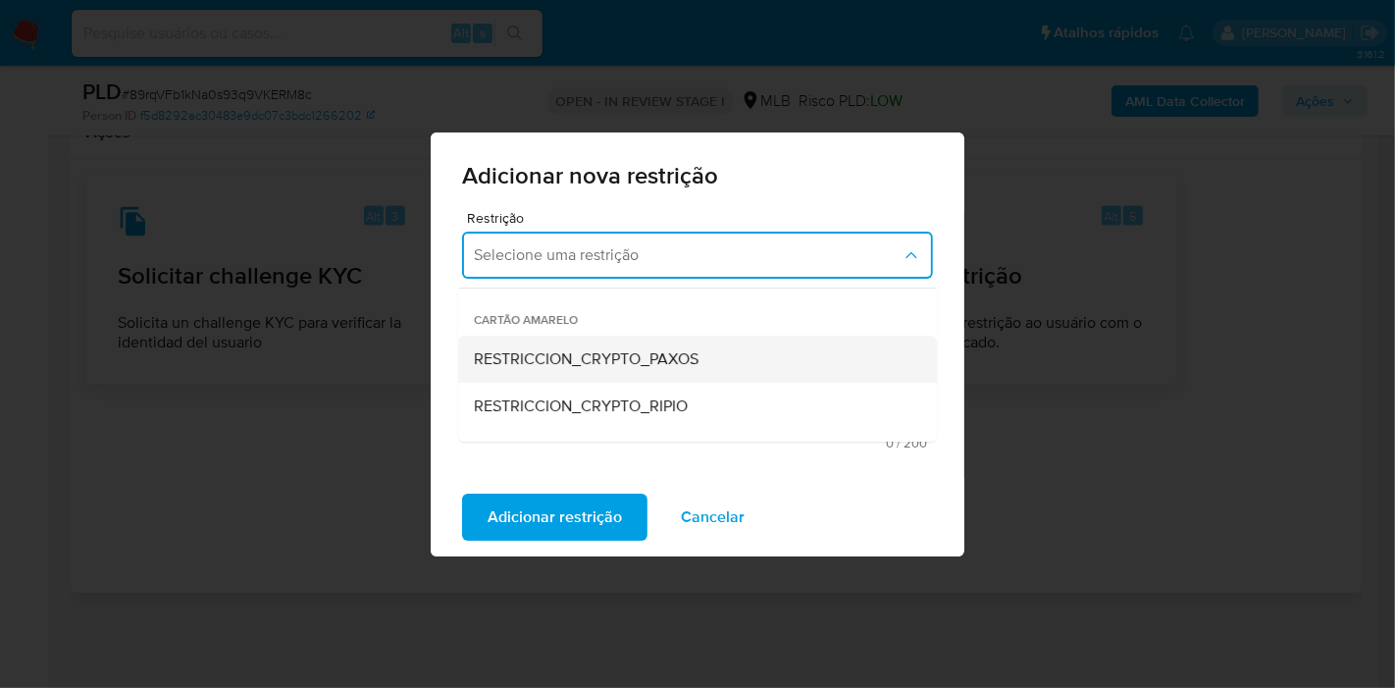
click at [613, 349] on span "RESTRICCION_CRYPTO_PAXOS" at bounding box center [586, 359] width 225 height 20
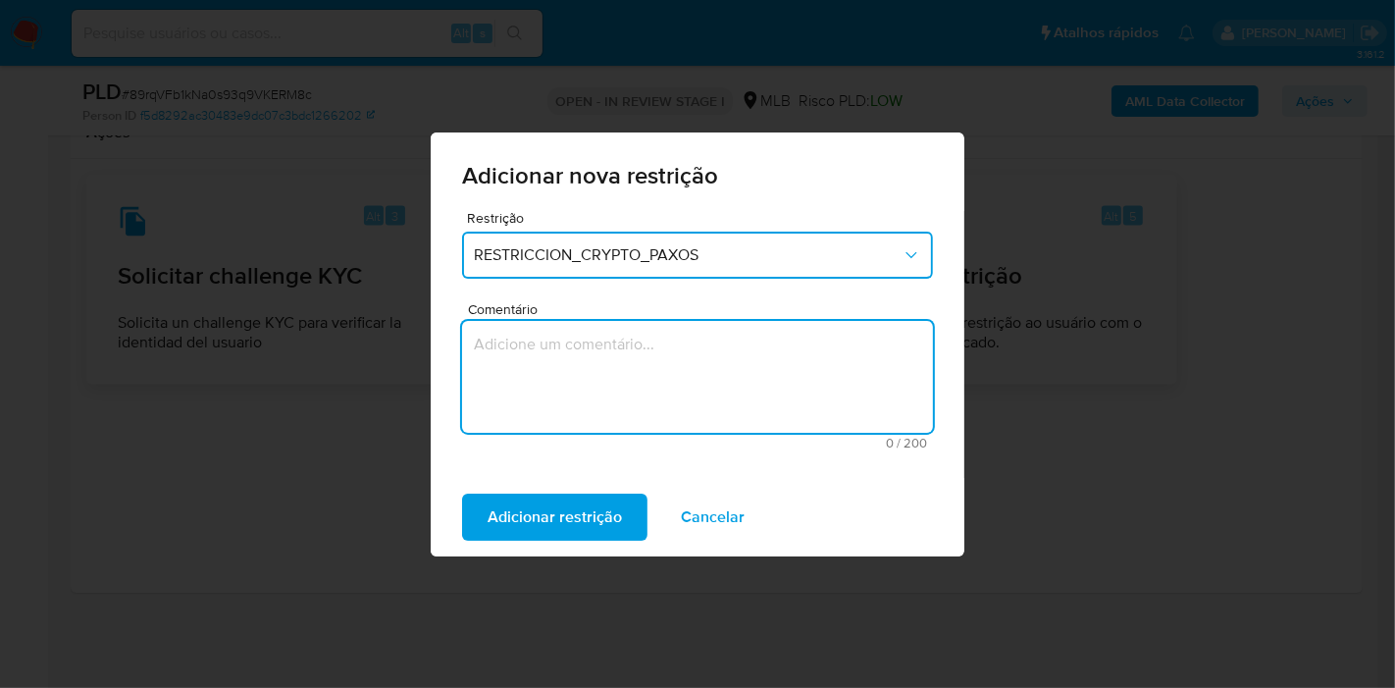
click at [601, 394] on textarea "Comentário" at bounding box center [697, 377] width 471 height 112
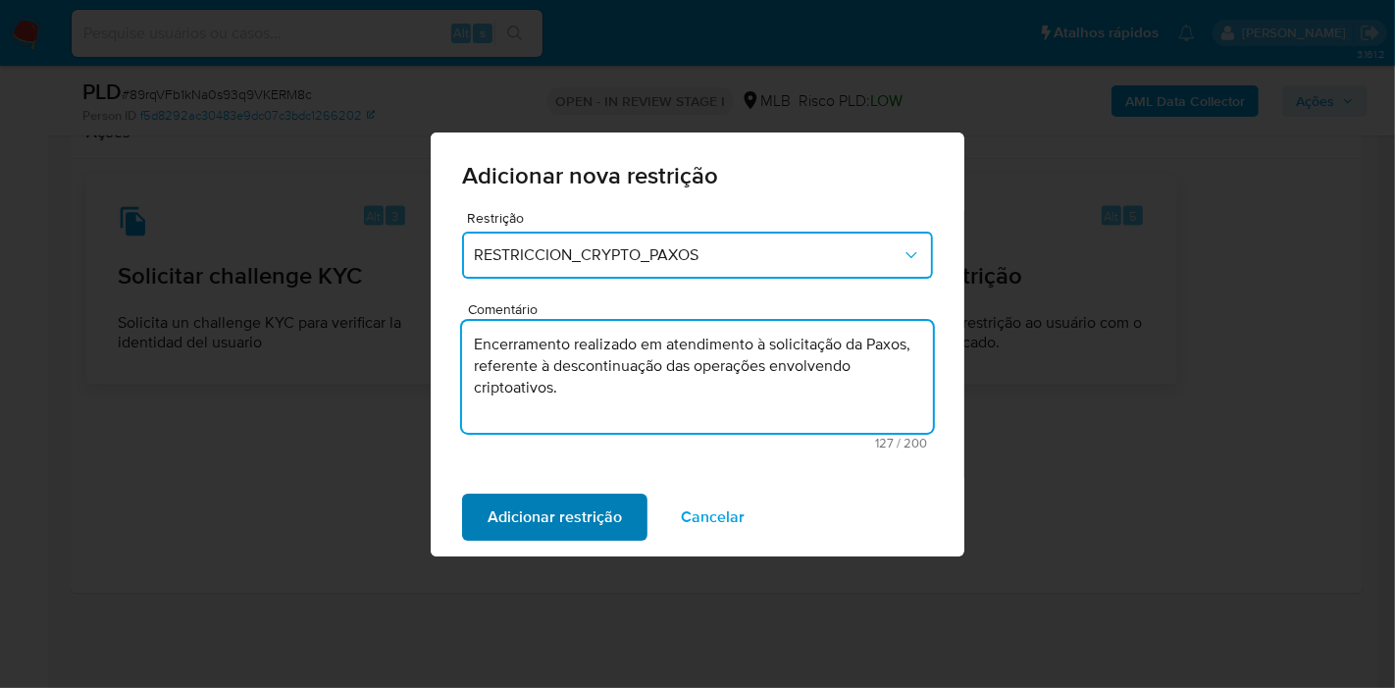
type textarea "Encerramento realizado em atendimento à solicitação da Paxos, referente à desco…"
click at [589, 508] on span "Adicionar restrição" at bounding box center [555, 517] width 134 height 43
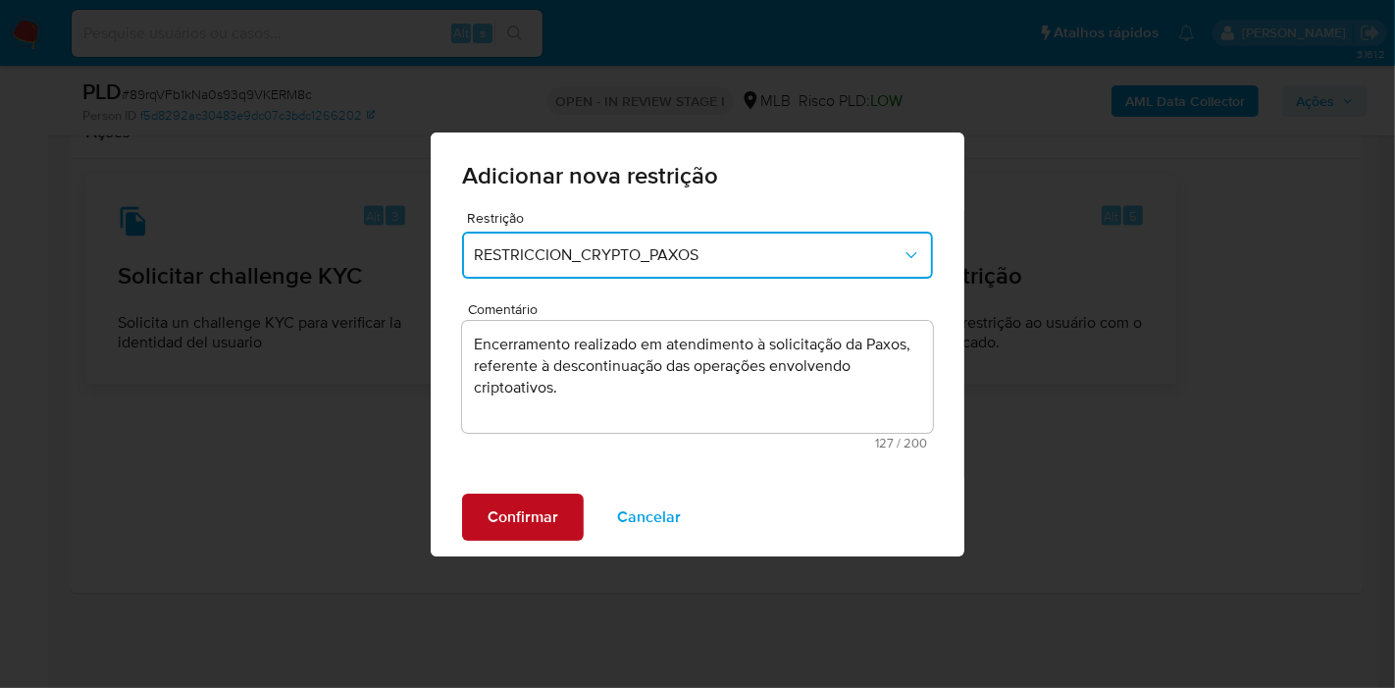
click at [538, 527] on span "Confirmar" at bounding box center [523, 517] width 71 height 43
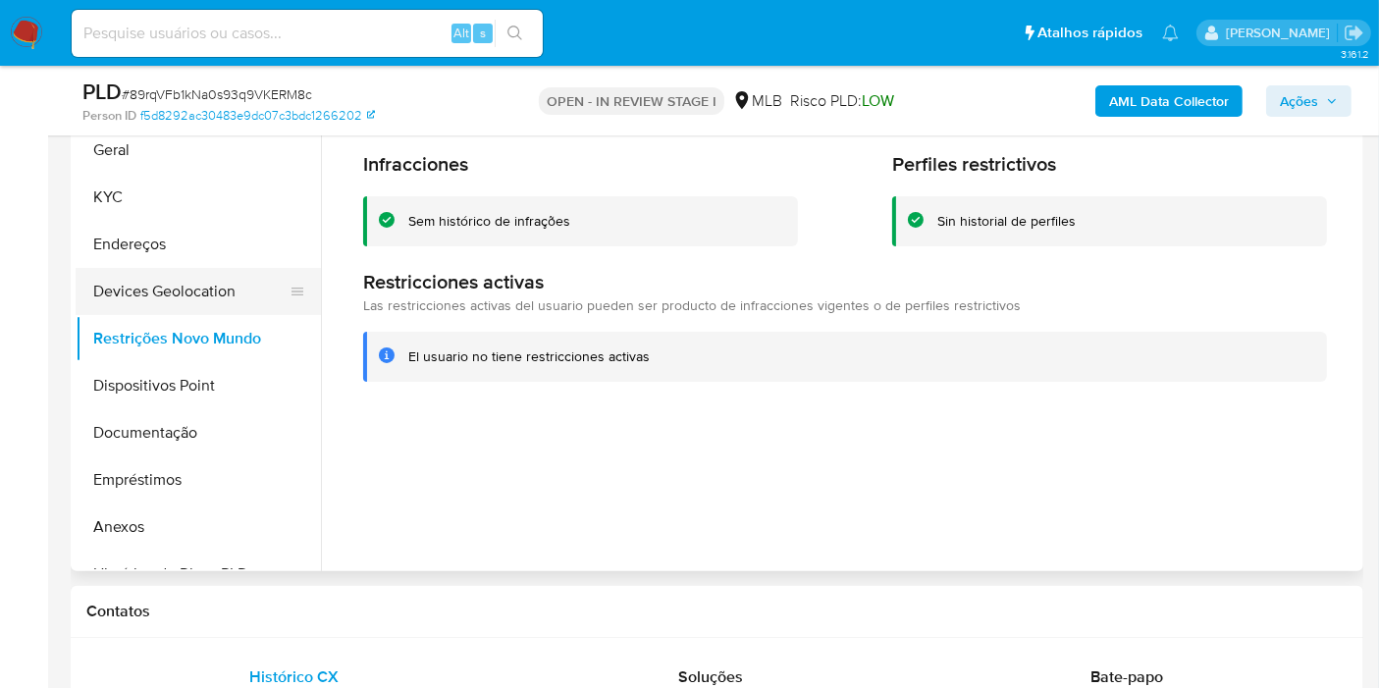
scroll to position [435, 0]
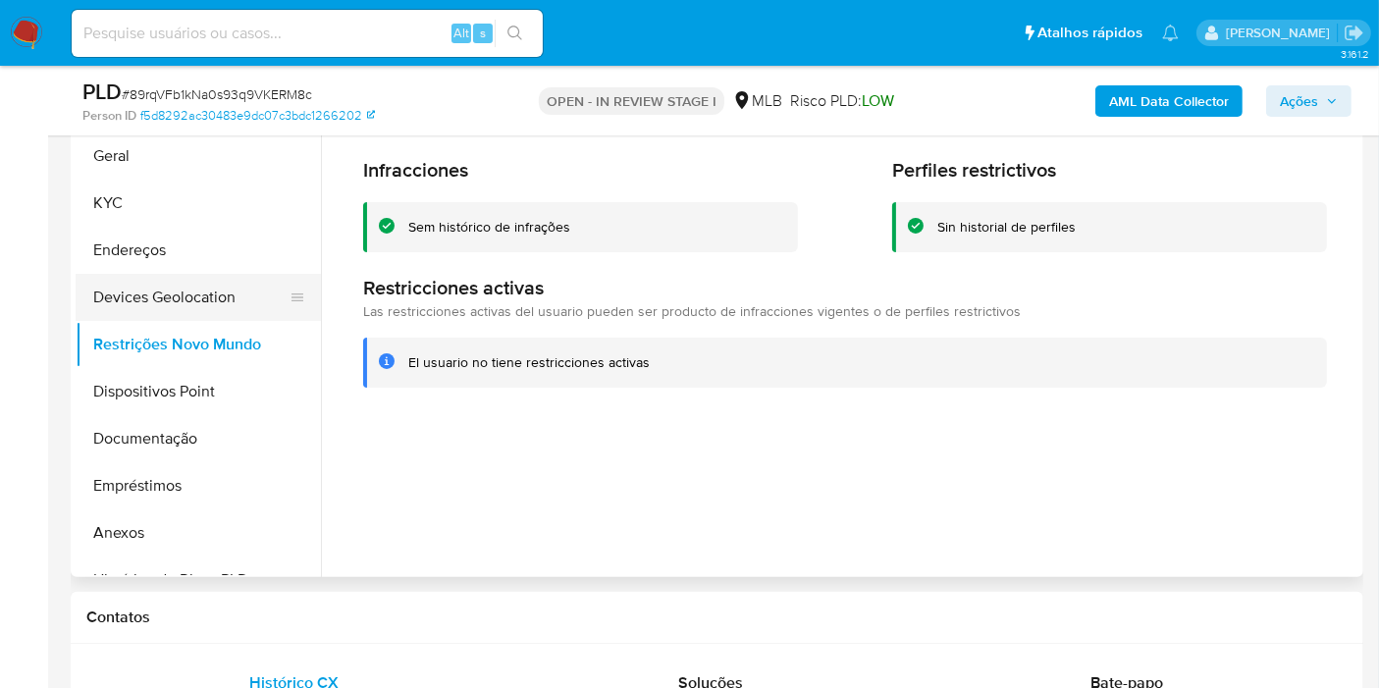
click at [182, 296] on button "Devices Geolocation" at bounding box center [191, 297] width 230 height 47
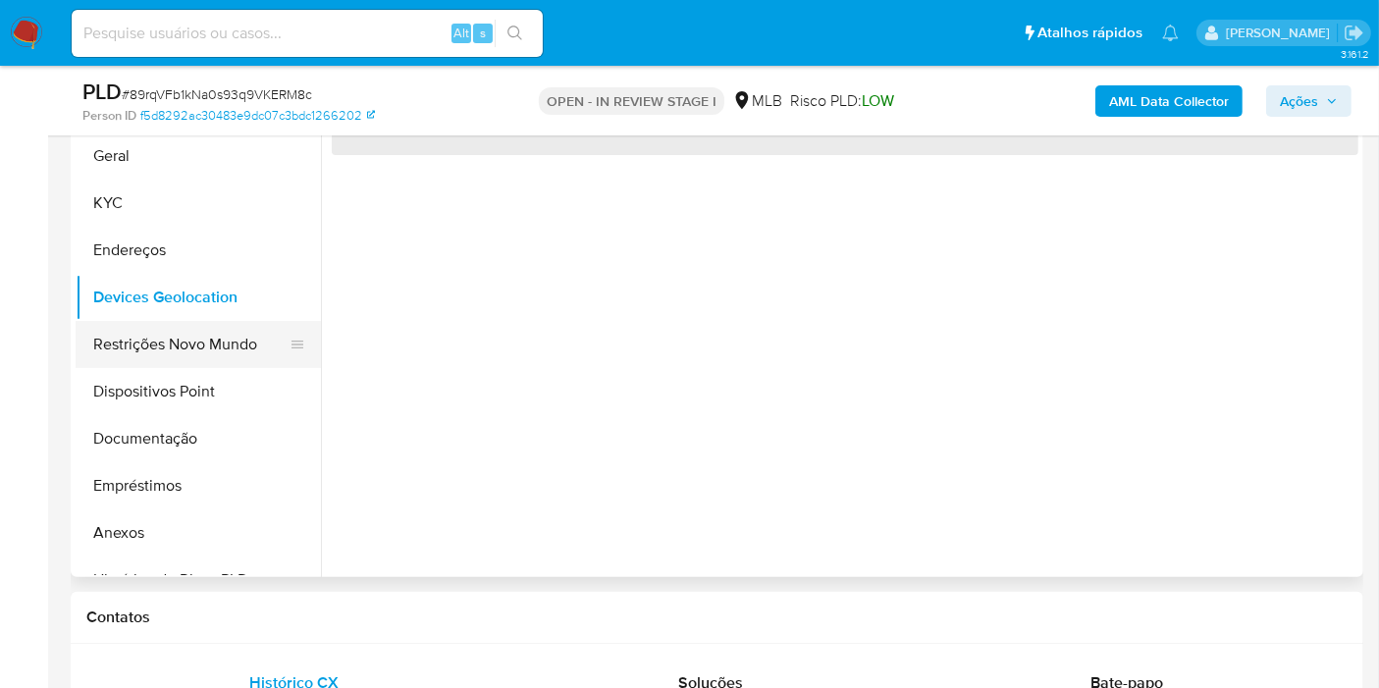
click at [178, 324] on button "Restrições Novo Mundo" at bounding box center [191, 344] width 230 height 47
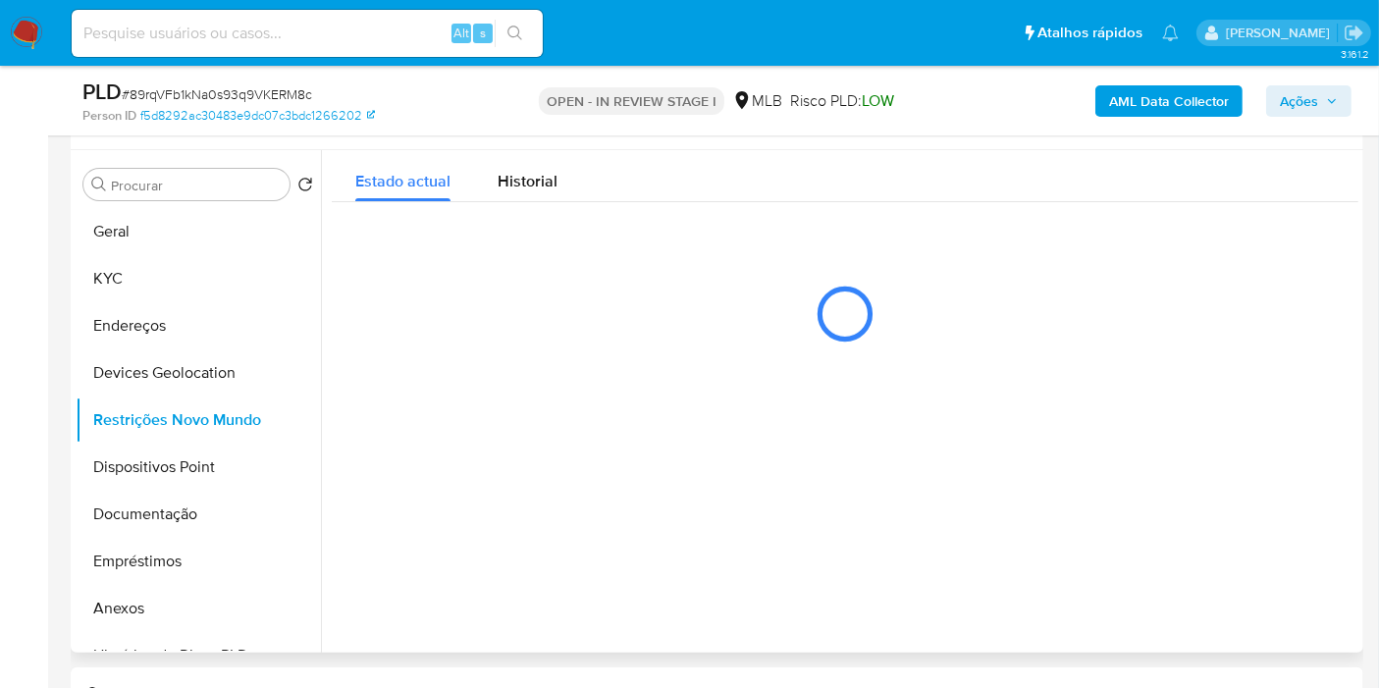
scroll to position [326, 0]
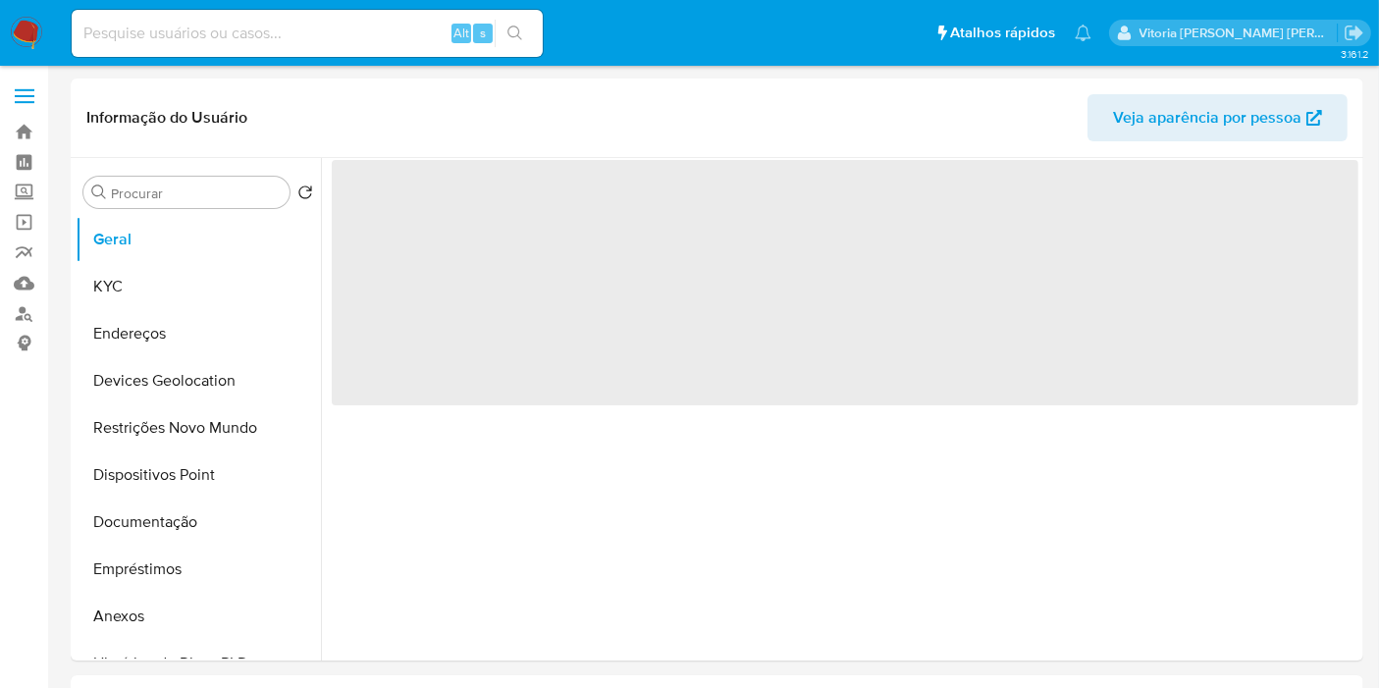
select select "10"
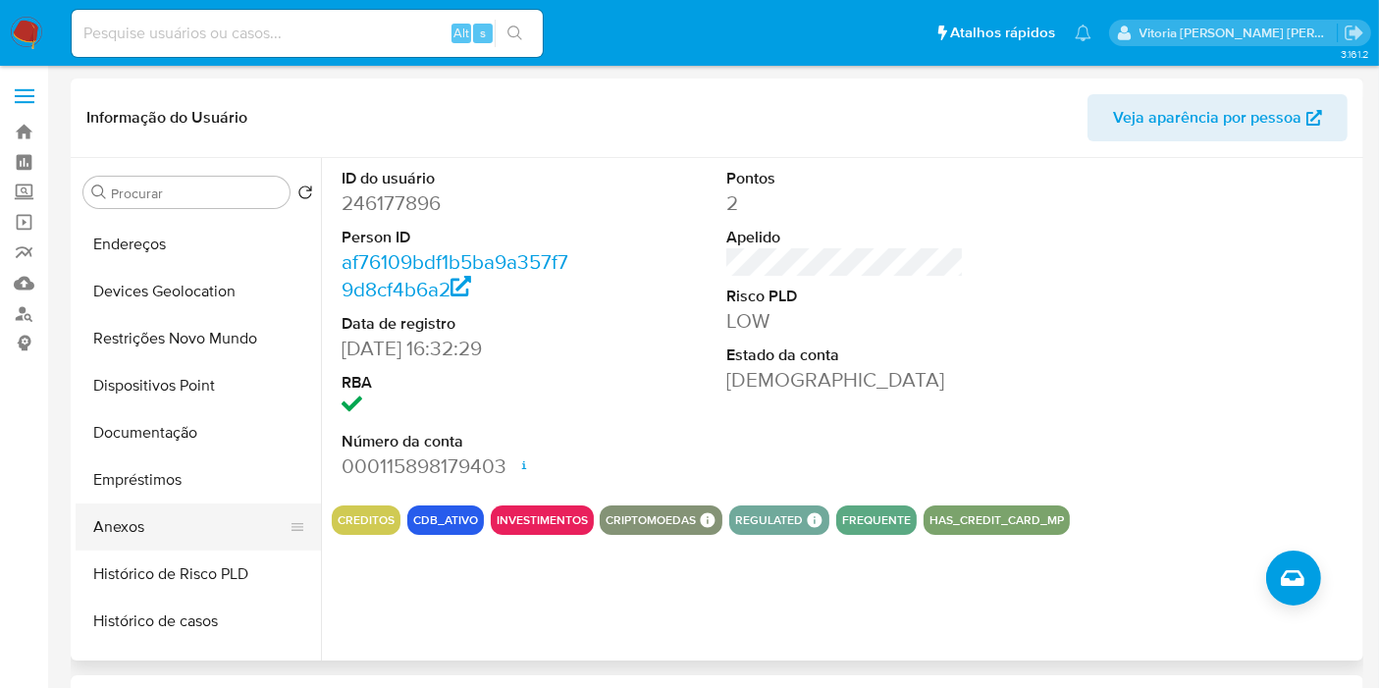
scroll to position [109, 0]
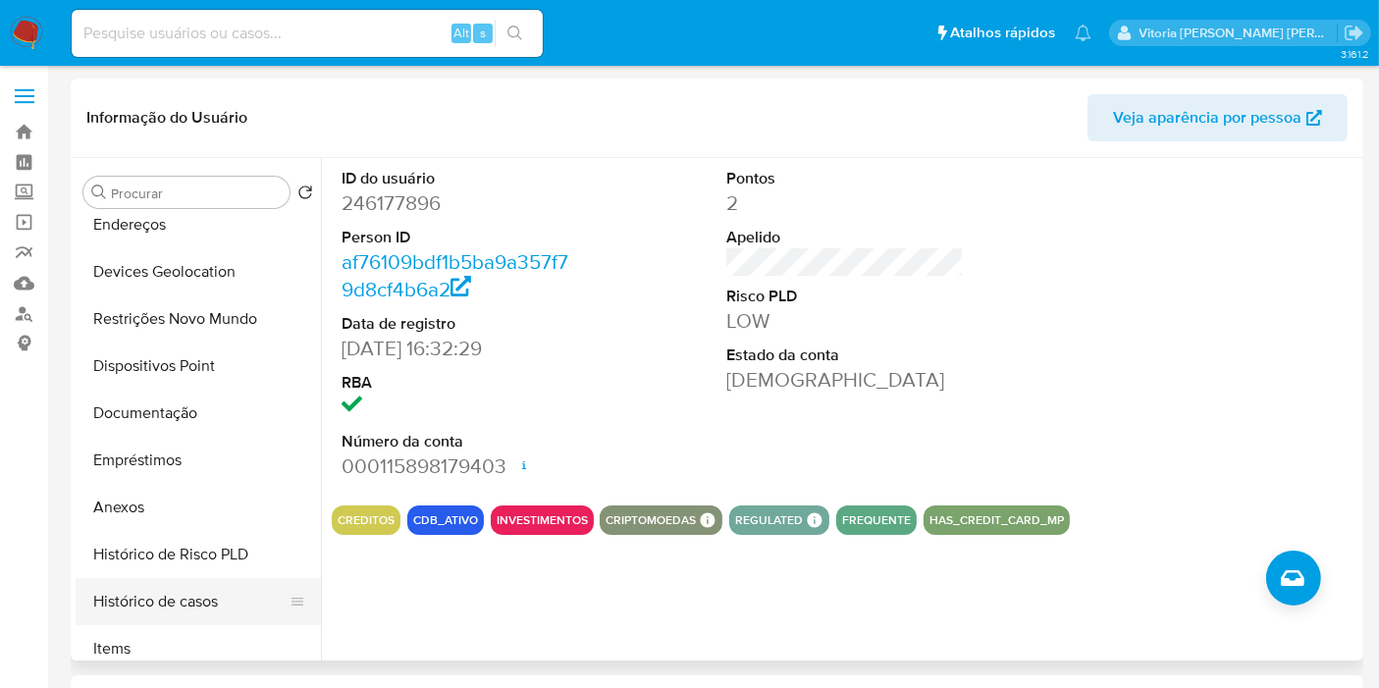
click at [139, 597] on button "Histórico de casos" at bounding box center [191, 601] width 230 height 47
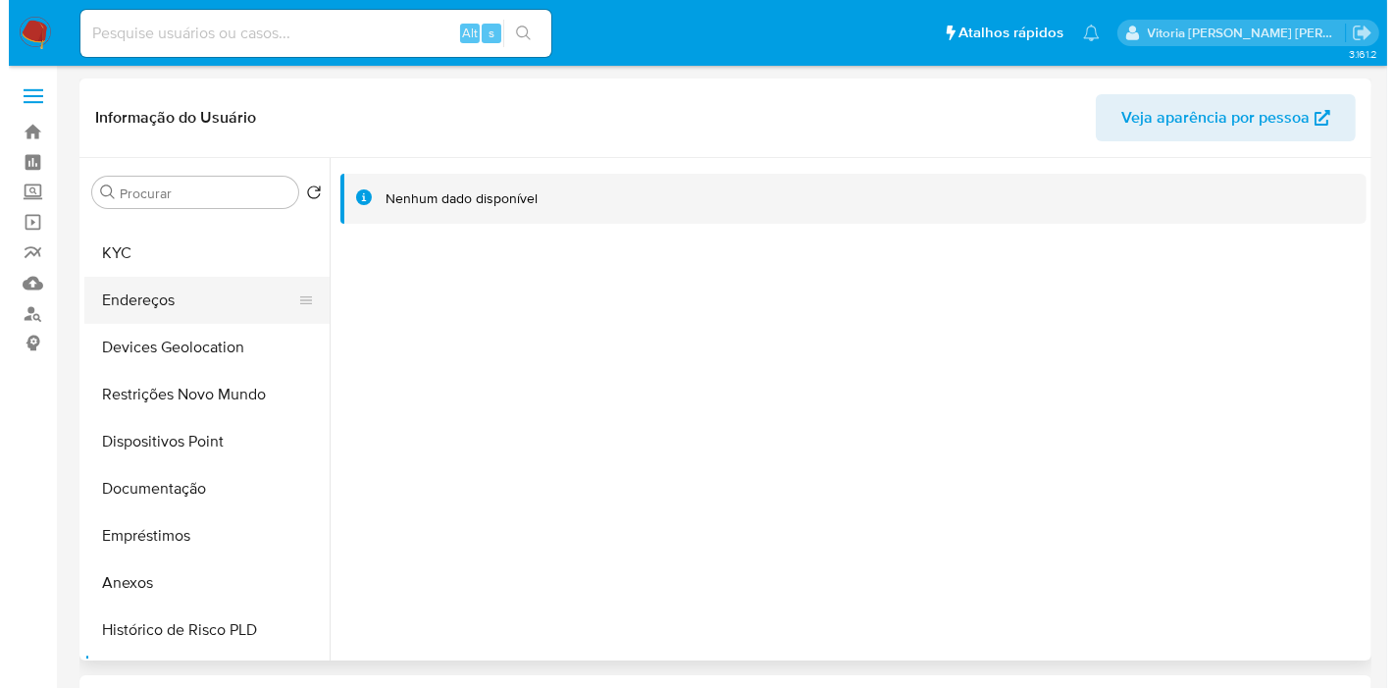
scroll to position [0, 0]
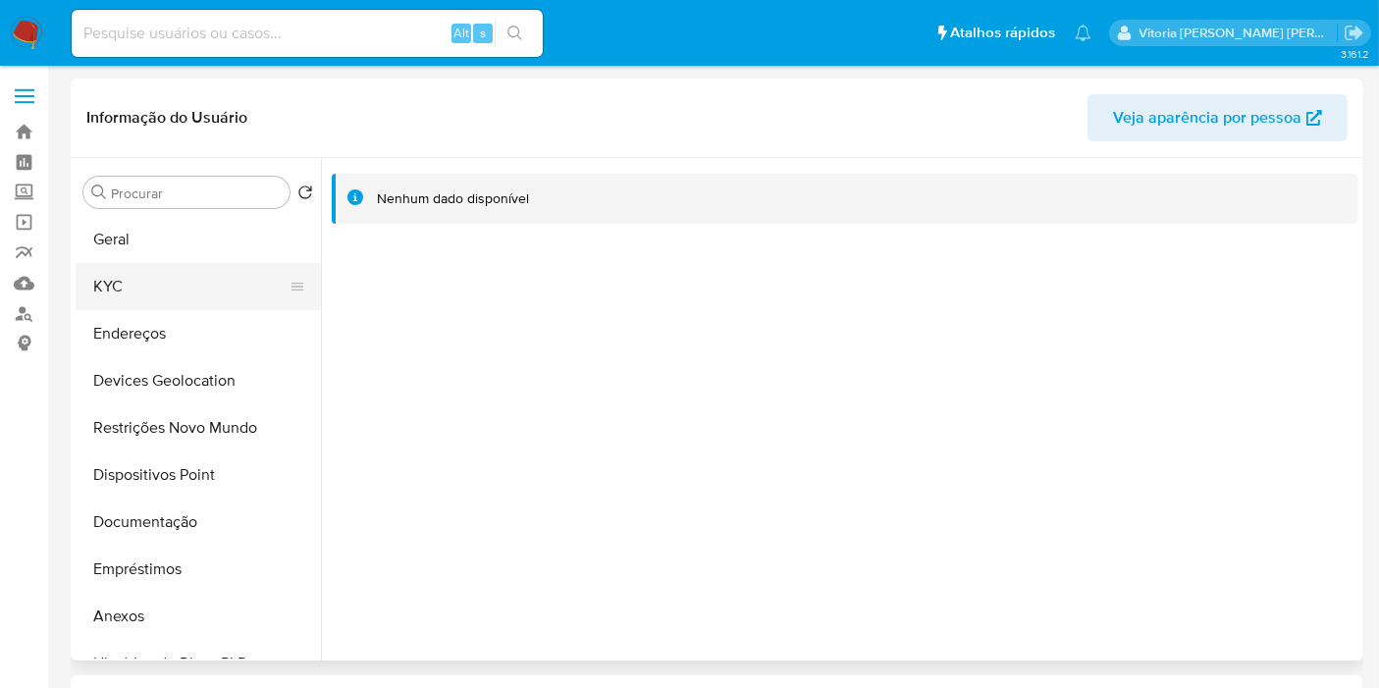
click at [141, 290] on button "KYC" at bounding box center [191, 286] width 230 height 47
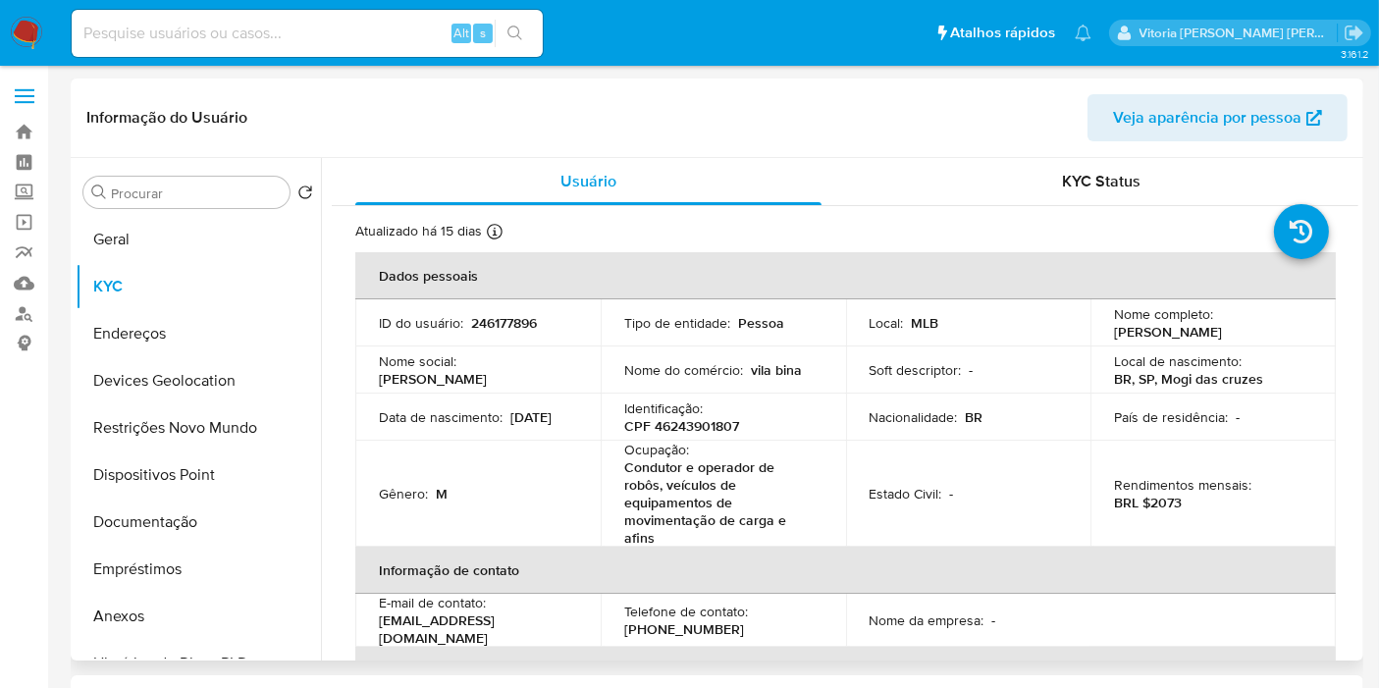
click at [670, 431] on p "CPF 46243901807" at bounding box center [681, 426] width 115 height 18
copy p "46243901807"
drag, startPoint x: 1156, startPoint y: 343, endPoint x: 1107, endPoint y: 331, distance: 50.7
click at [1107, 331] on td "Nome completo : Bruno Henrique da Costa Francisco" at bounding box center [1212, 322] width 245 height 47
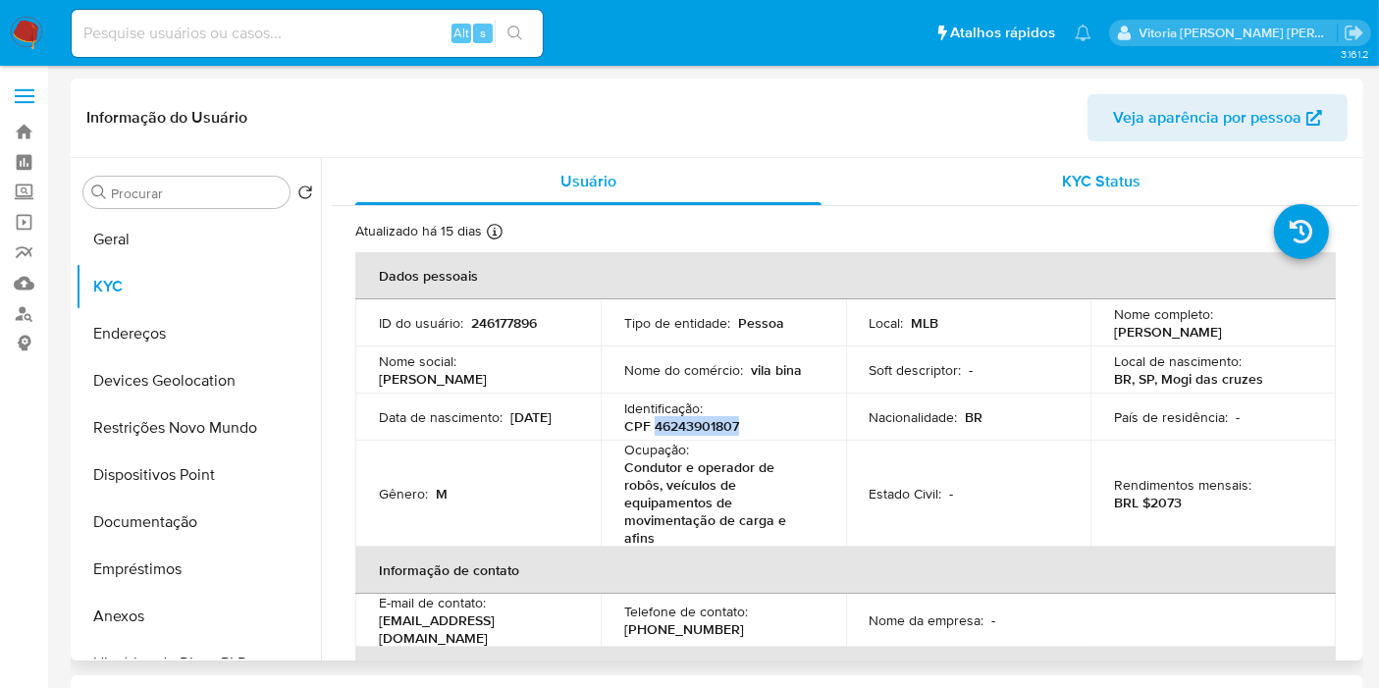
copy p "Bruno Henrique da Costa Francisco"
click at [166, 206] on div "Procurar" at bounding box center [186, 192] width 206 height 31
click at [134, 238] on button "Geral" at bounding box center [191, 239] width 230 height 47
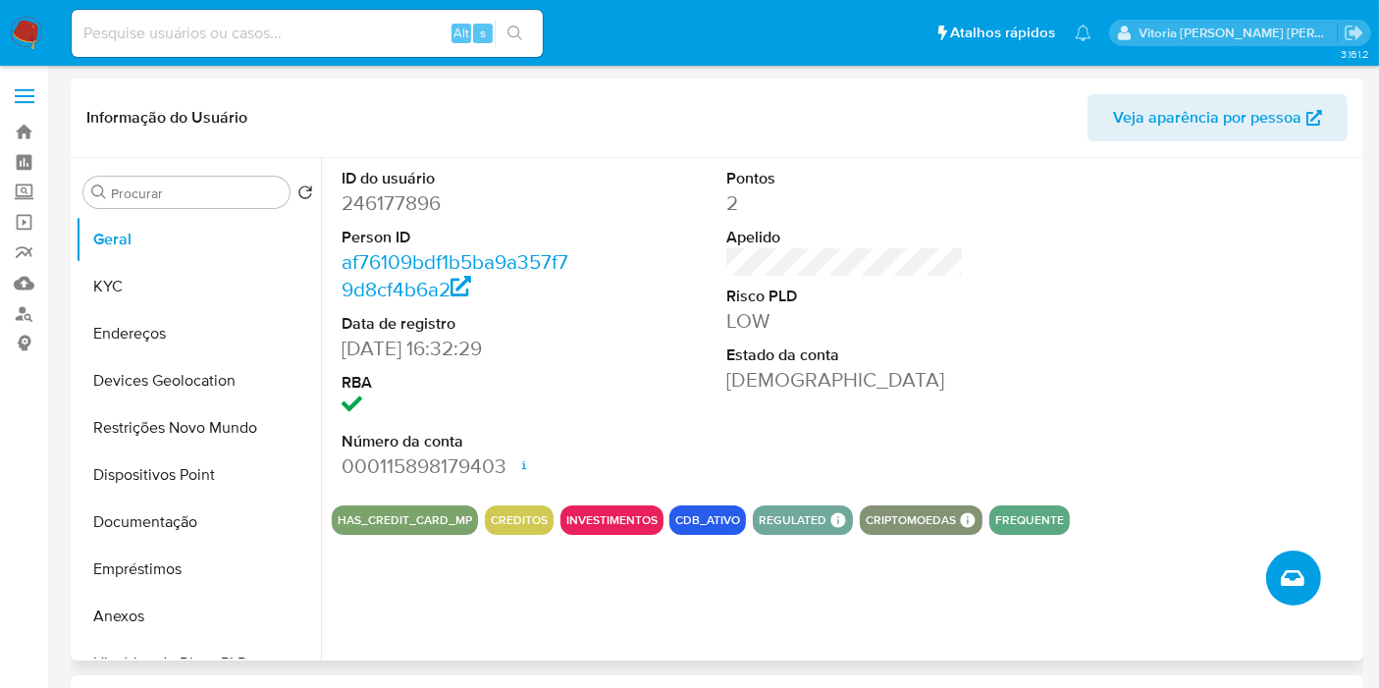
click at [1310, 581] on button "Criar caso manual" at bounding box center [1293, 577] width 55 height 55
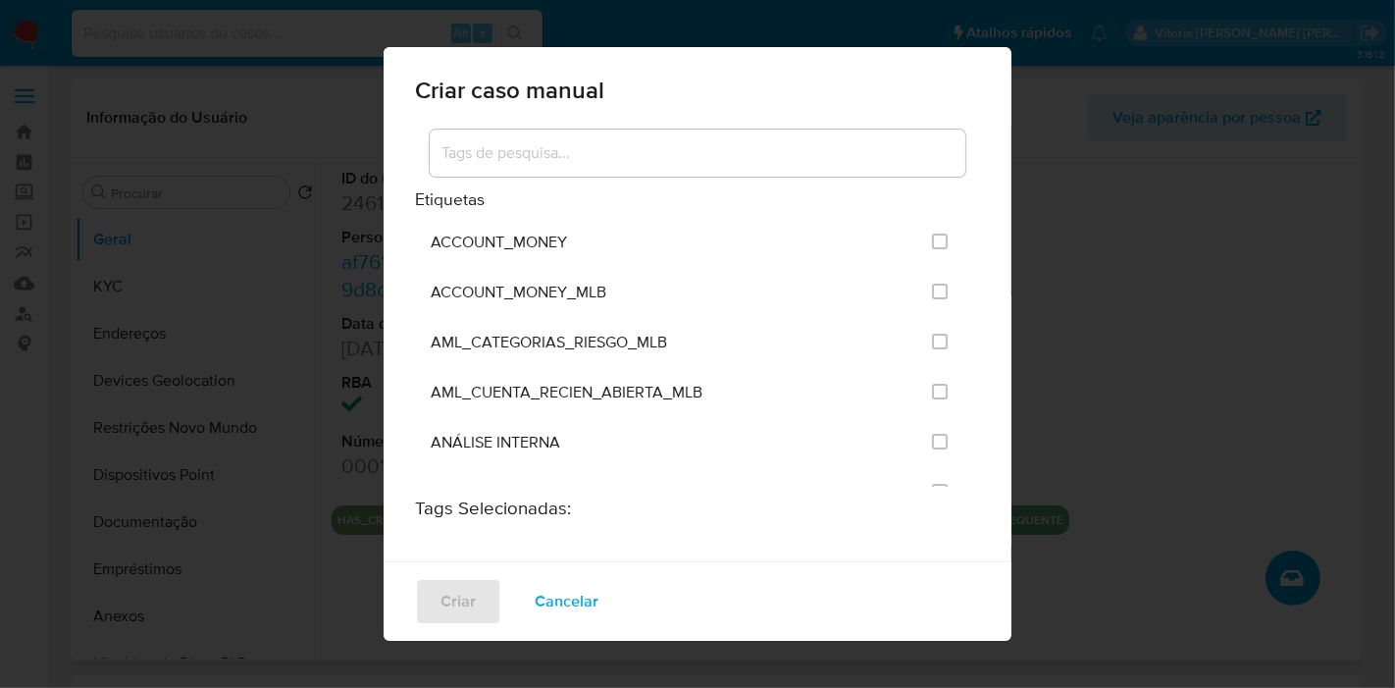
click at [605, 160] on input at bounding box center [698, 153] width 536 height 26
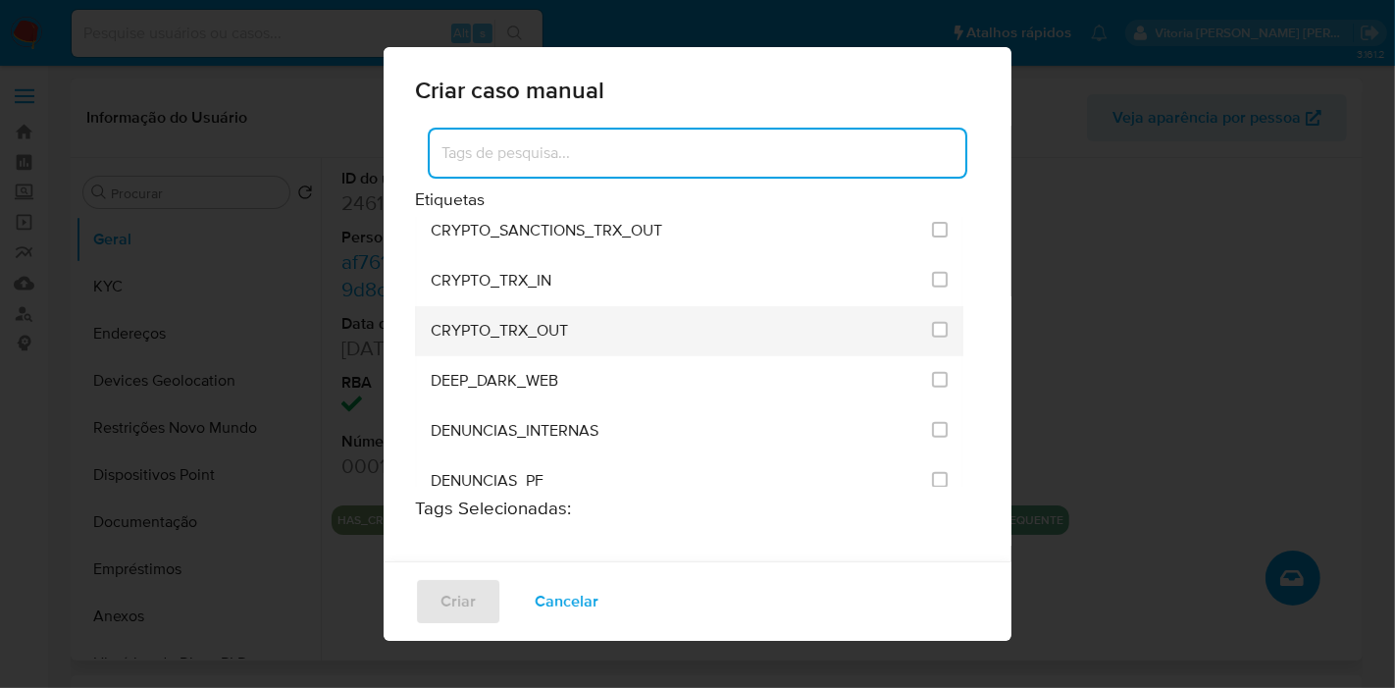
scroll to position [654, 0]
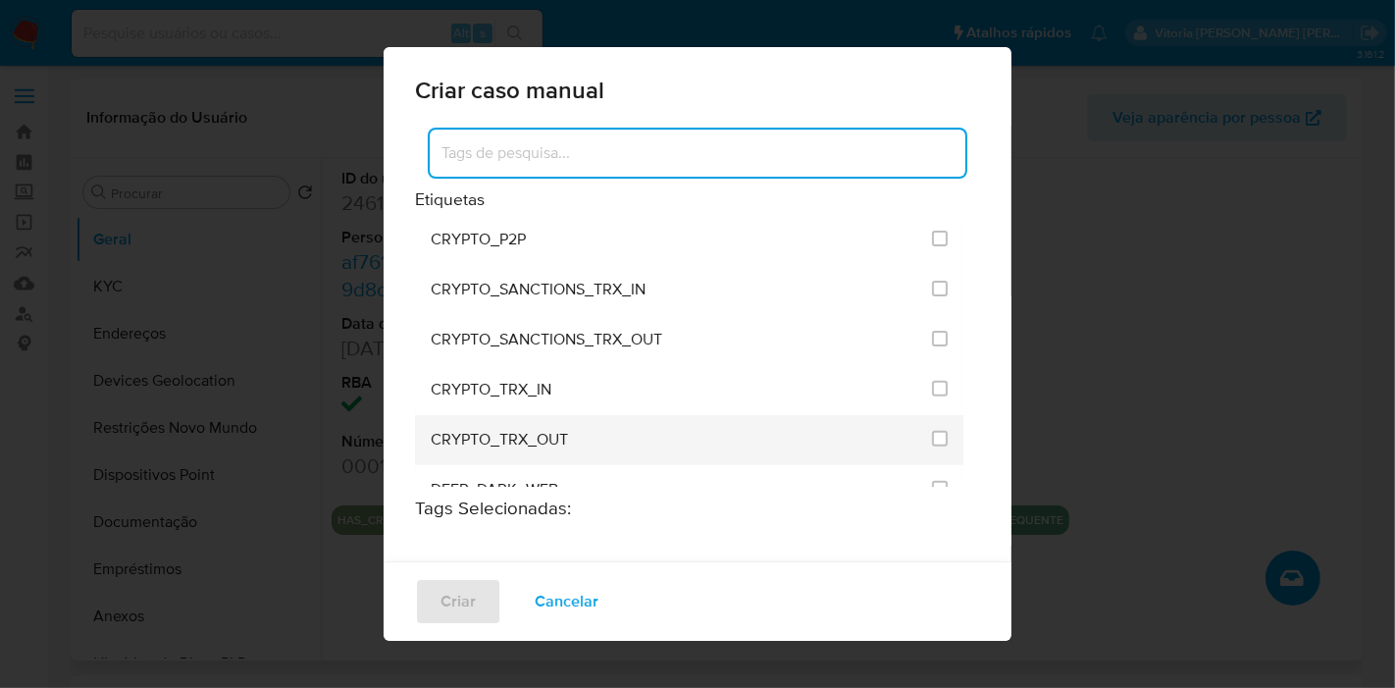
click at [932, 440] on span at bounding box center [940, 440] width 16 height 23
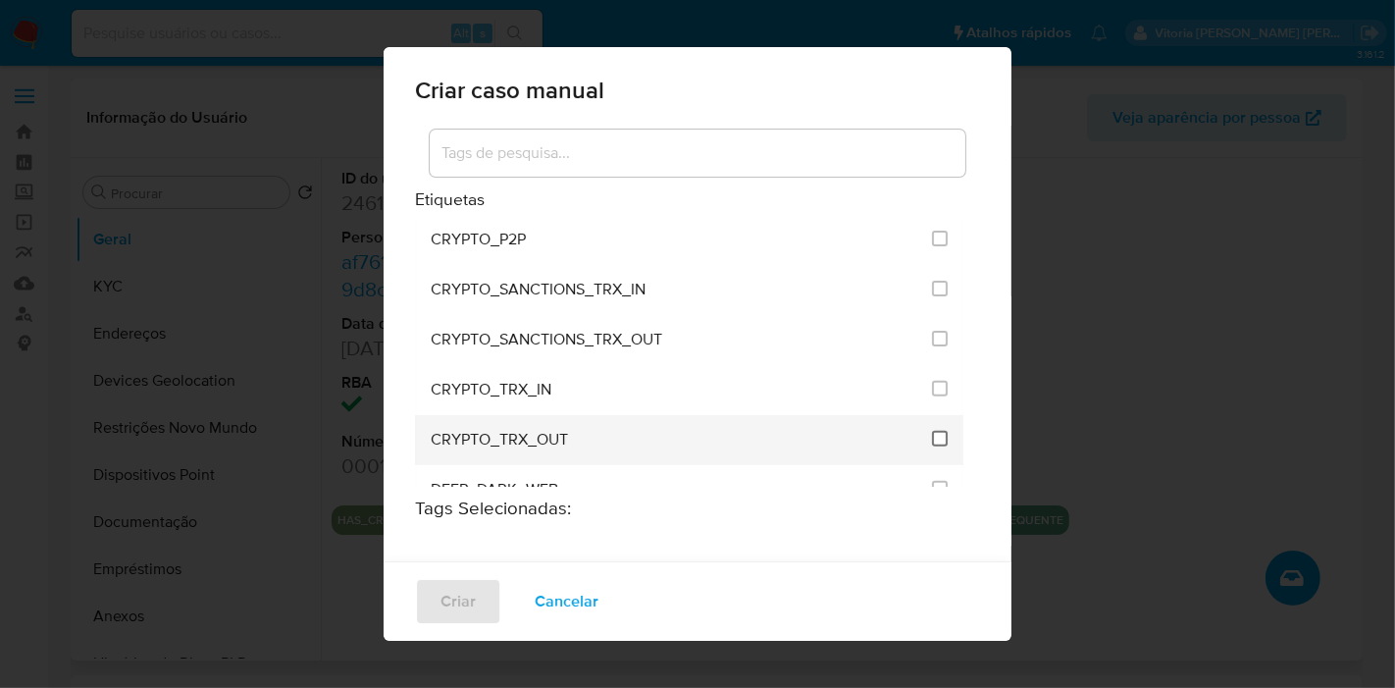
click at [932, 434] on input "1965" at bounding box center [940, 439] width 16 height 16
checkbox input "true"
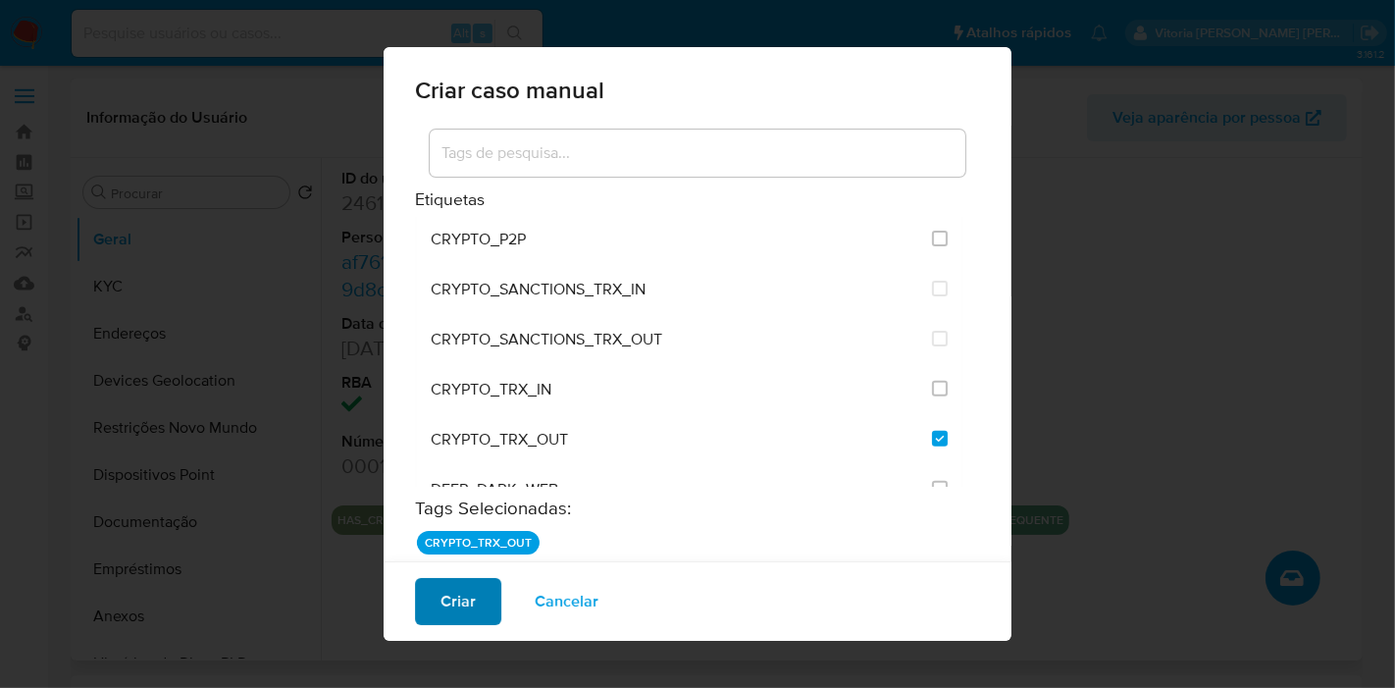
click at [435, 608] on button "Criar" at bounding box center [458, 601] width 86 height 47
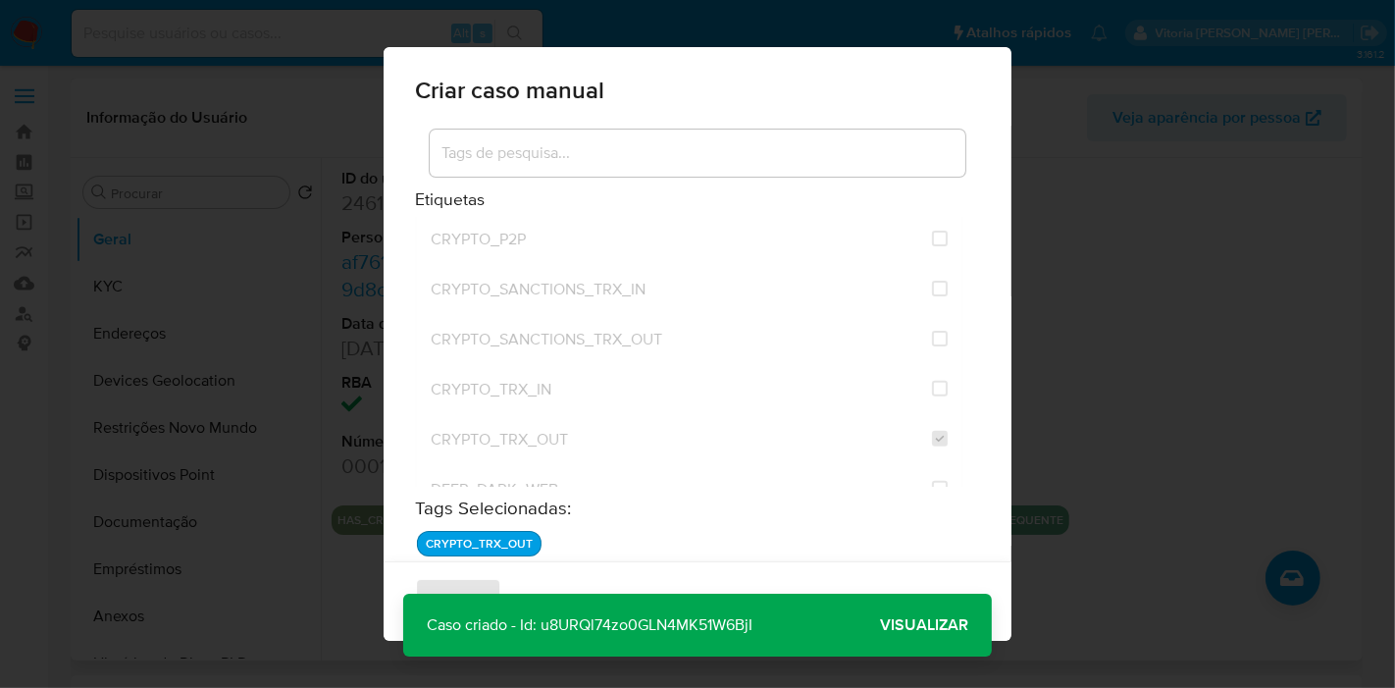
click at [902, 625] on span "Visualizar" at bounding box center [924, 625] width 88 height 0
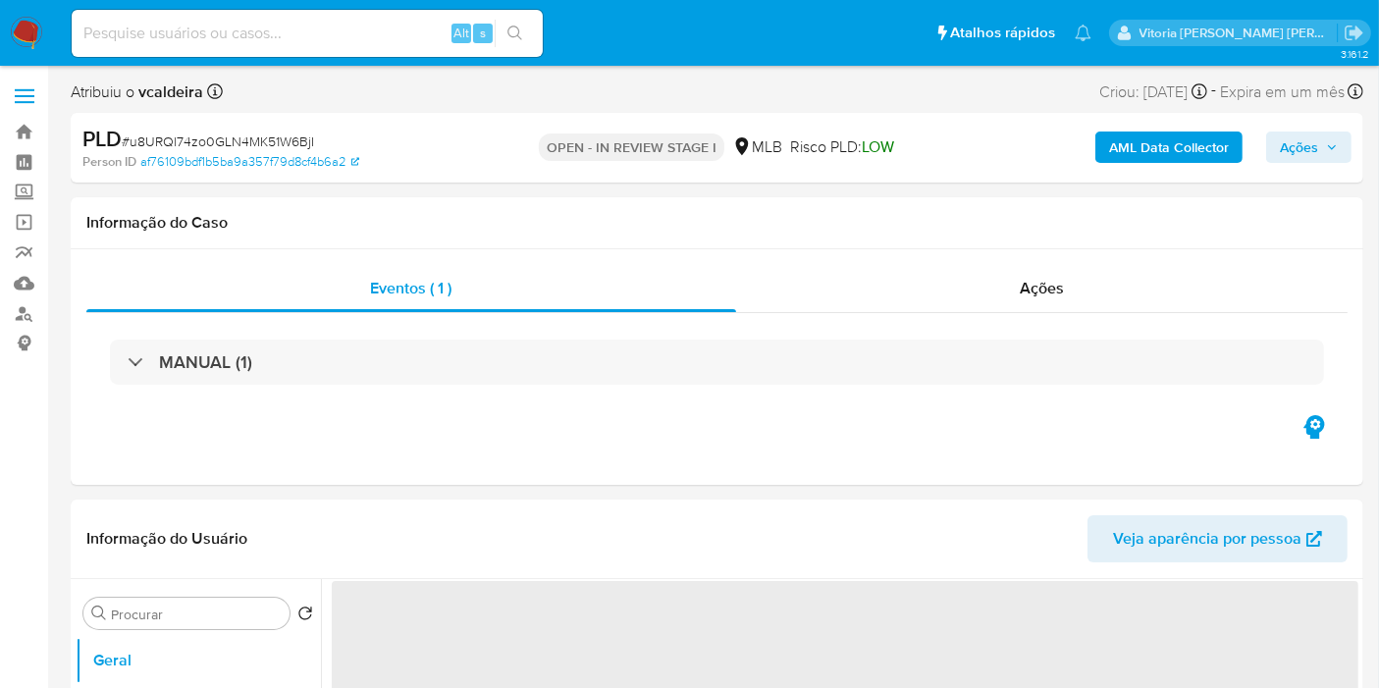
select select "10"
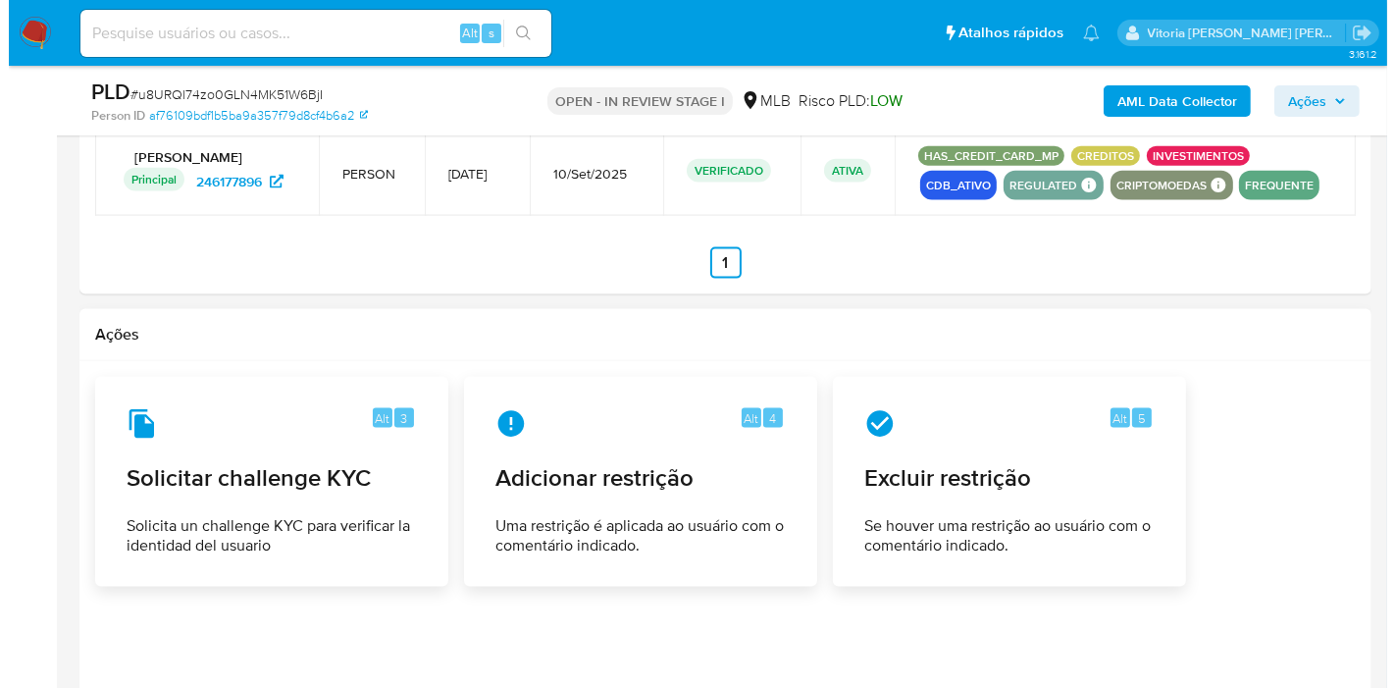
scroll to position [2725, 0]
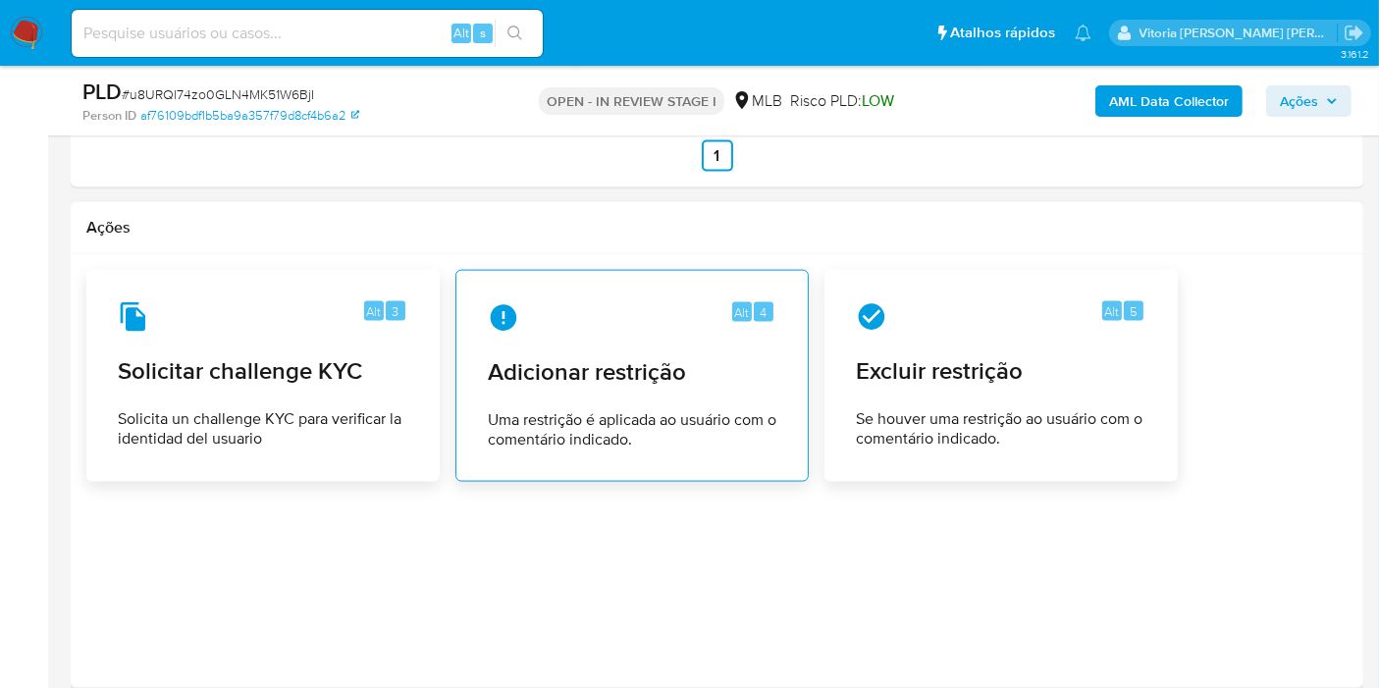
click at [692, 386] on span "Adicionar restrição" at bounding box center [632, 371] width 288 height 29
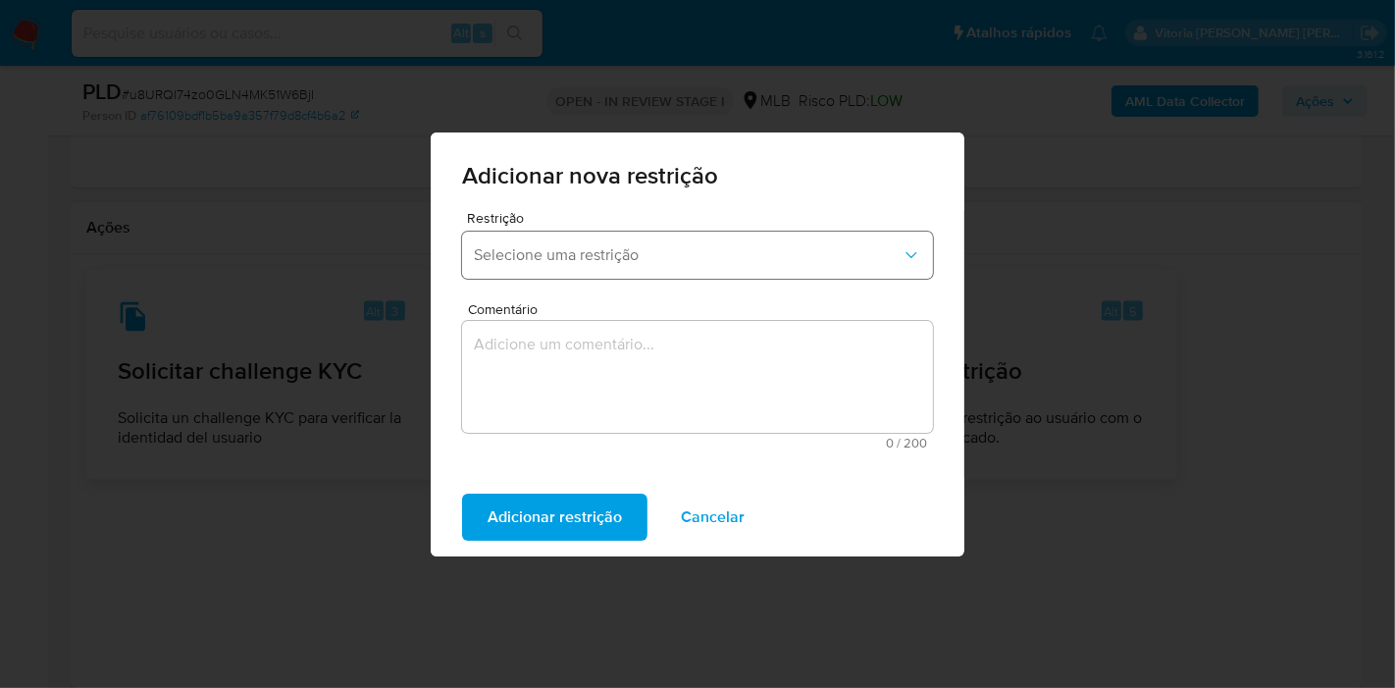
click at [684, 260] on span "Selecione uma restrição" at bounding box center [688, 255] width 428 height 20
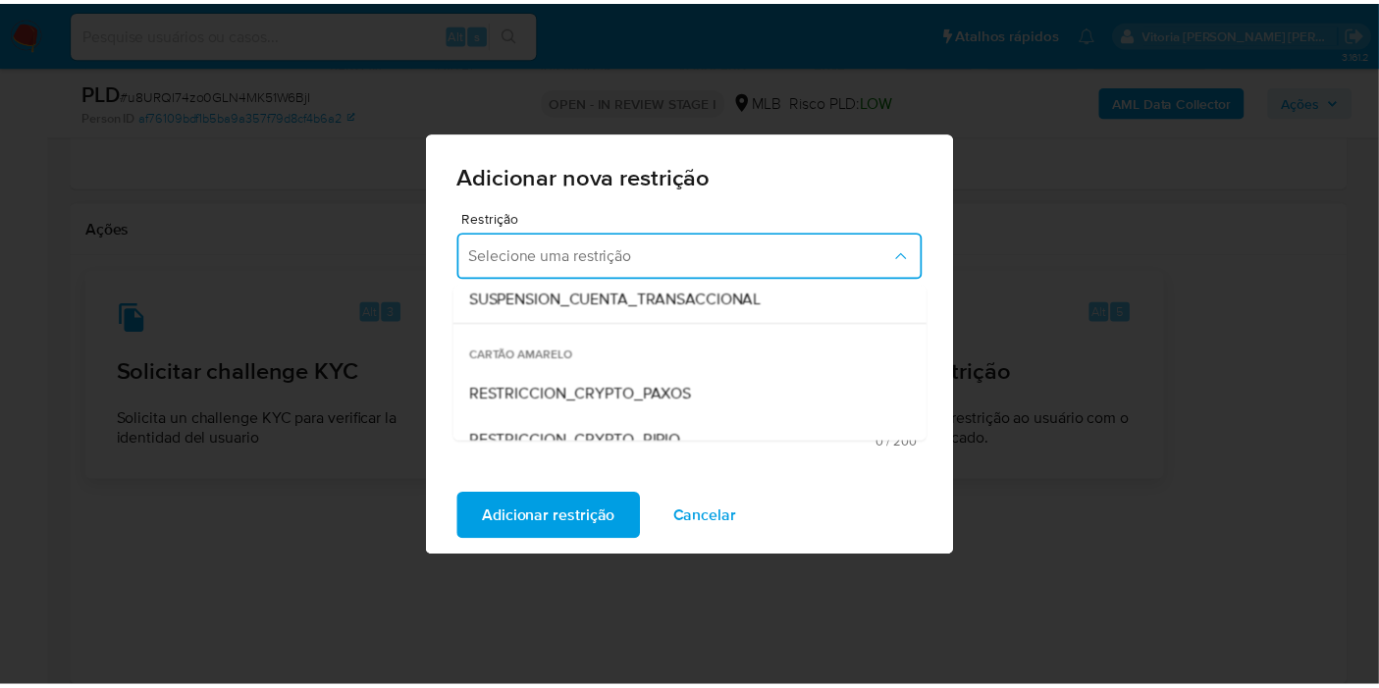
scroll to position [327, 0]
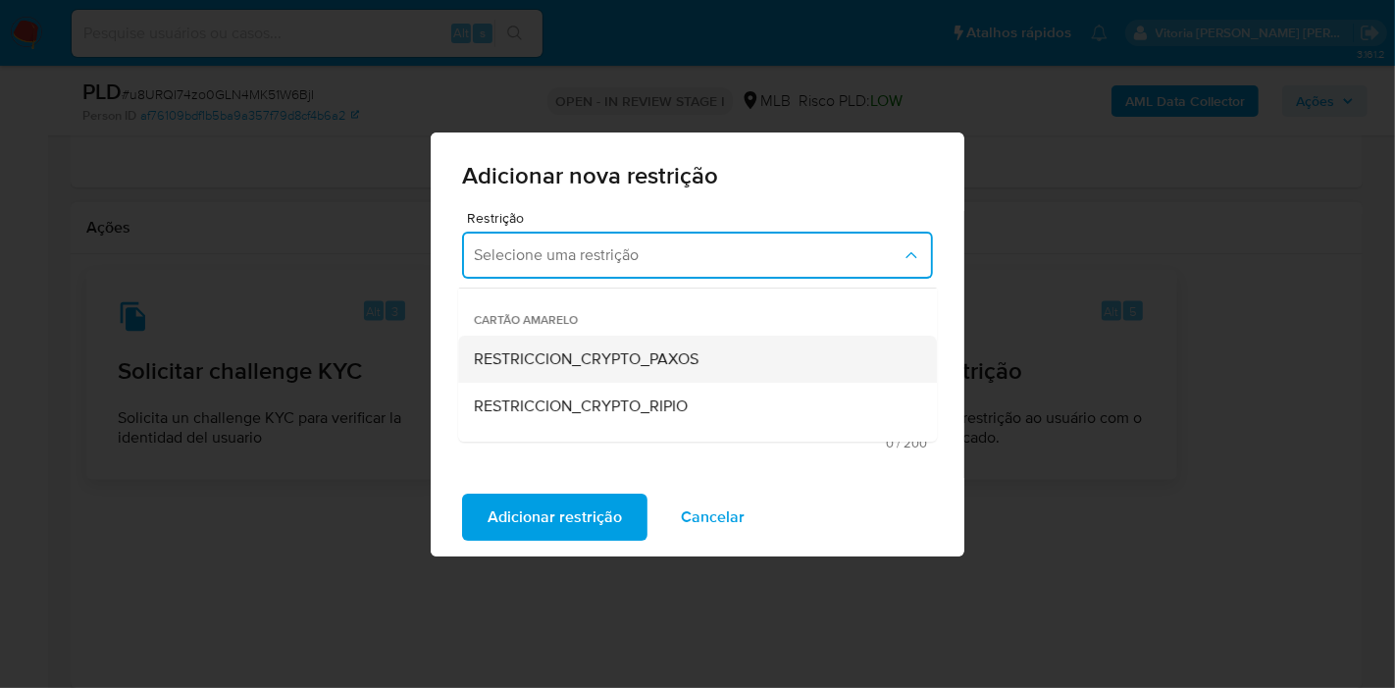
click at [640, 357] on span "RESTRICCION_CRYPTO_PAXOS" at bounding box center [586, 359] width 225 height 20
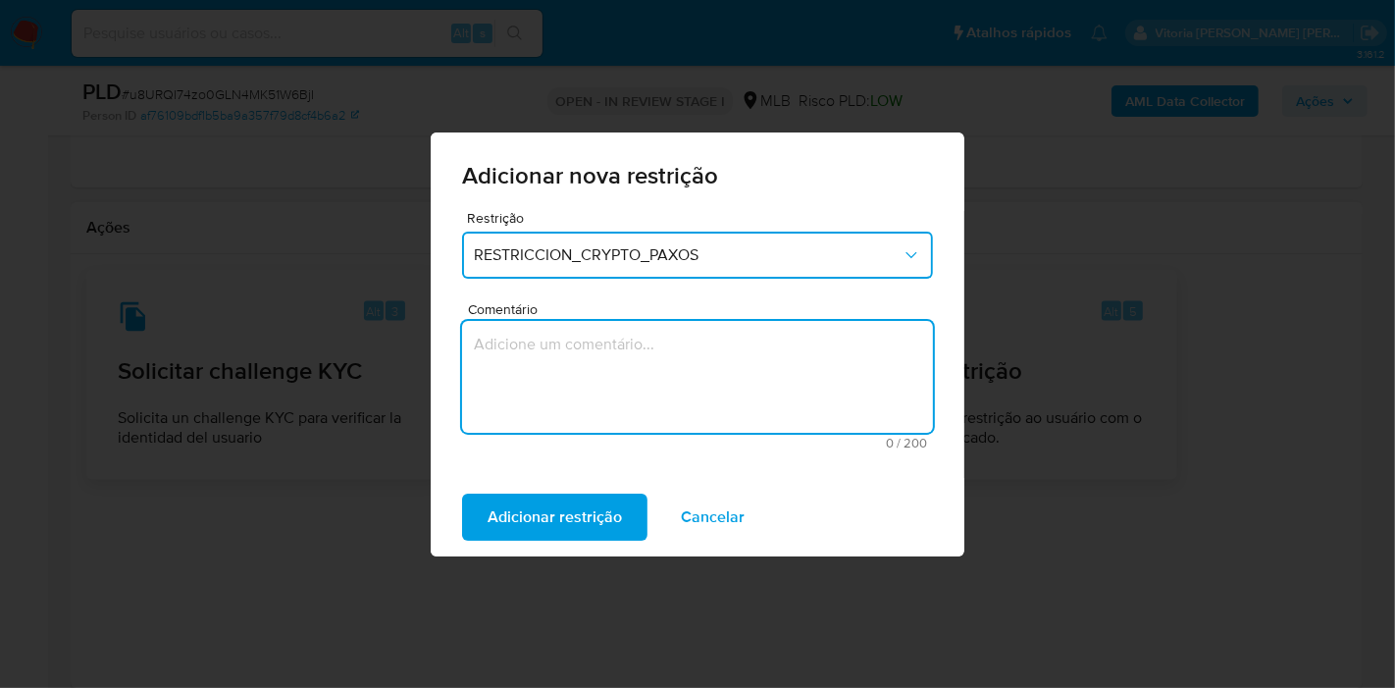
click at [543, 386] on textarea "Comentário" at bounding box center [697, 377] width 471 height 112
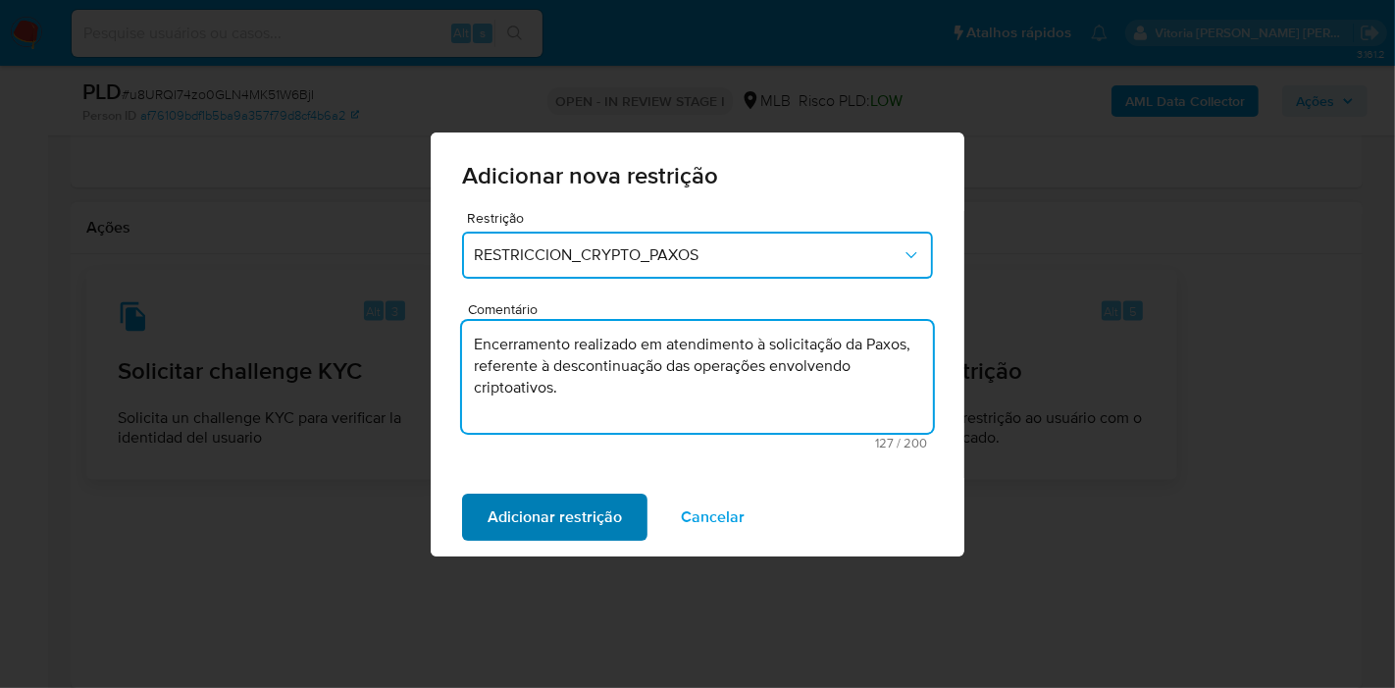
type textarea "Encerramento realizado em atendimento à solicitação da Paxos, referente à desco…"
click at [594, 515] on span "Adicionar restrição" at bounding box center [555, 517] width 134 height 43
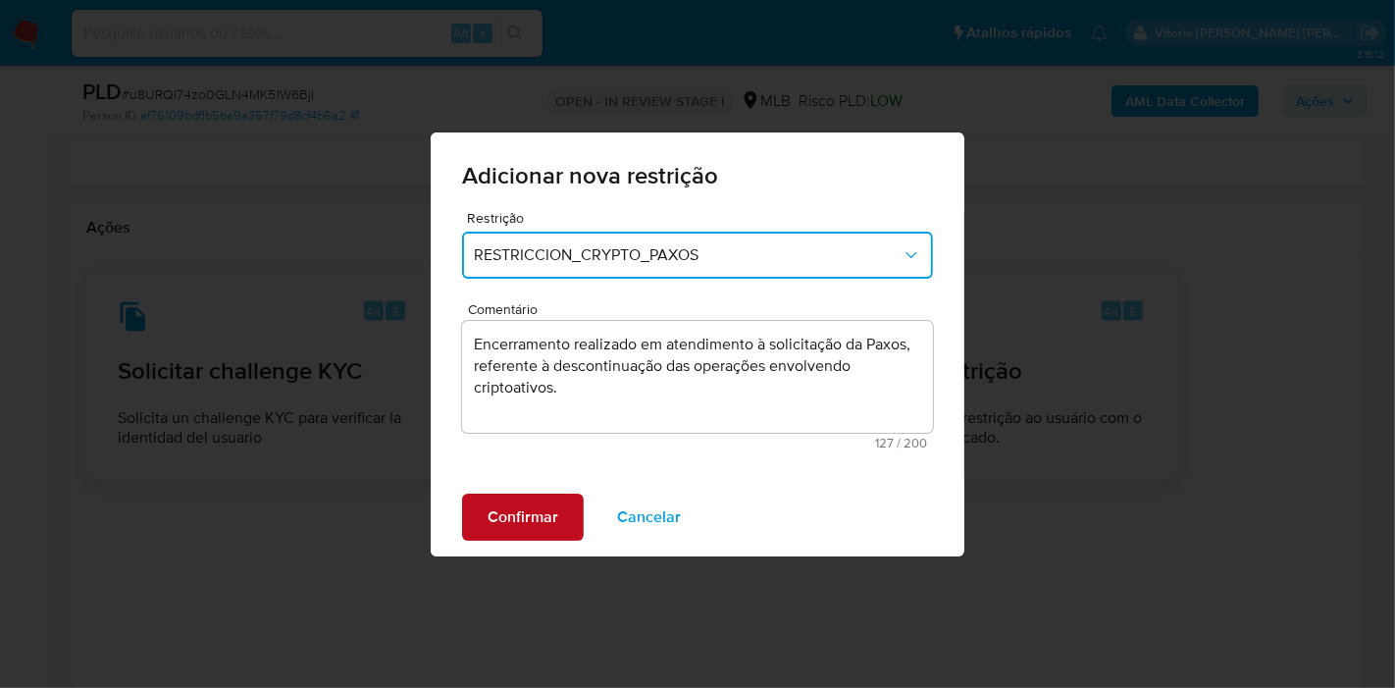
click at [547, 527] on span "Confirmar" at bounding box center [523, 517] width 71 height 43
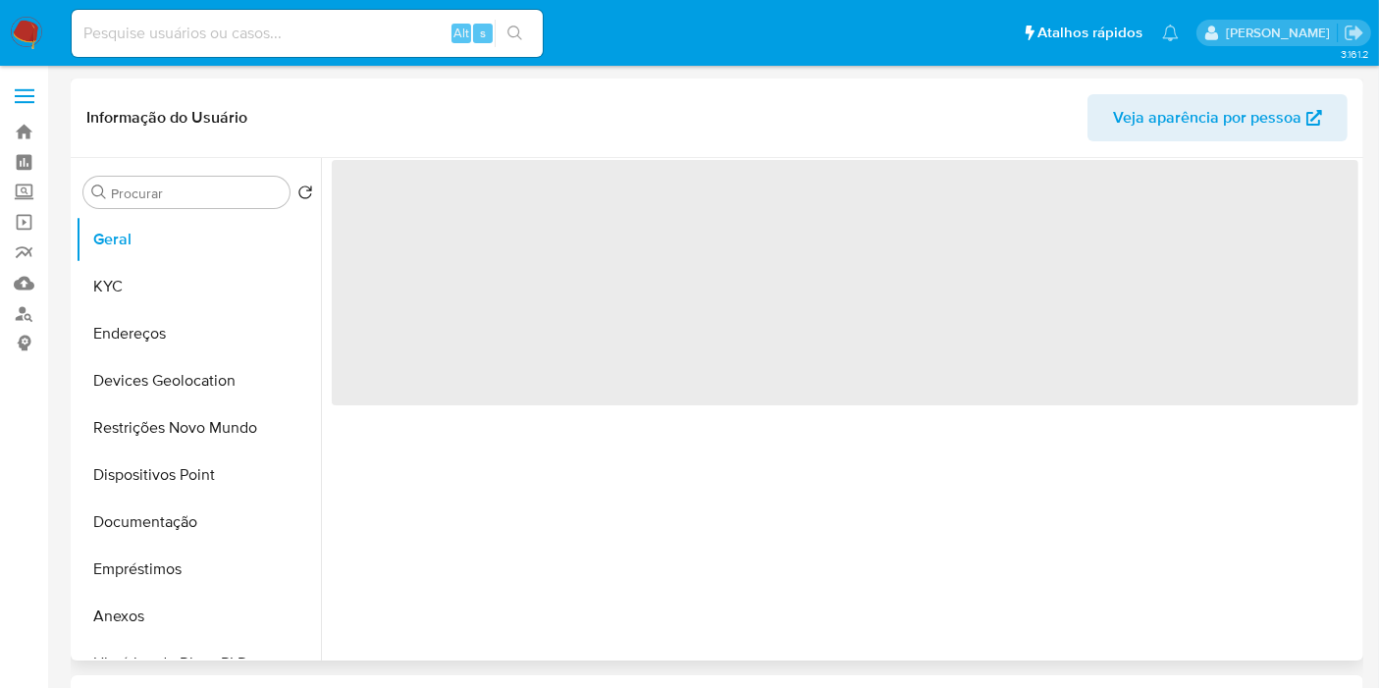
select select "10"
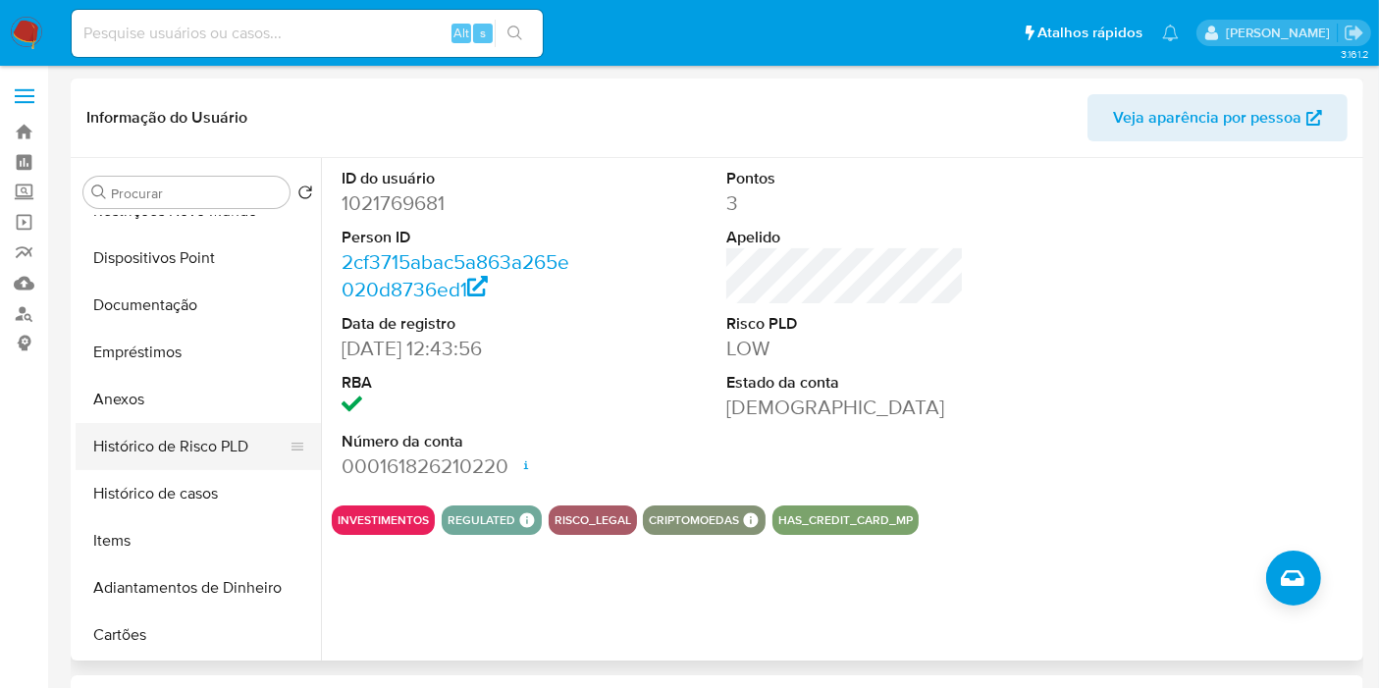
scroll to position [218, 0]
click at [165, 495] on button "Histórico de casos" at bounding box center [191, 492] width 230 height 47
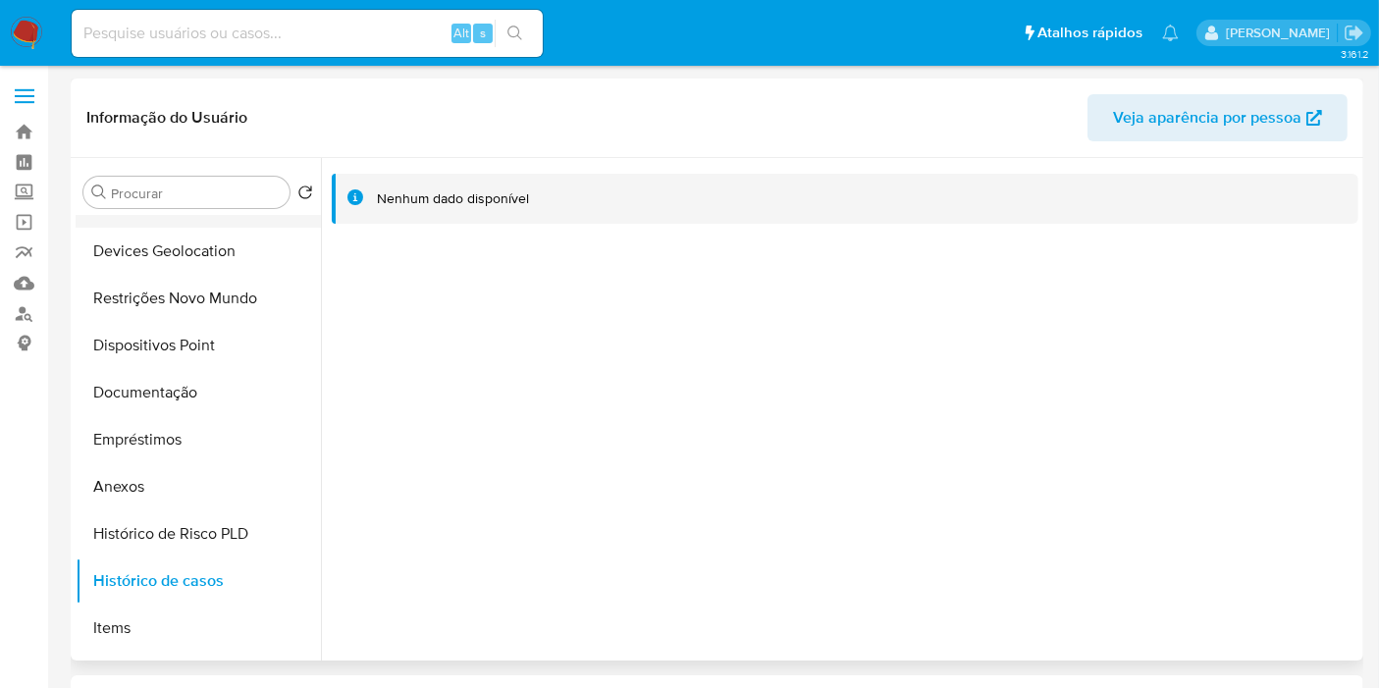
scroll to position [0, 0]
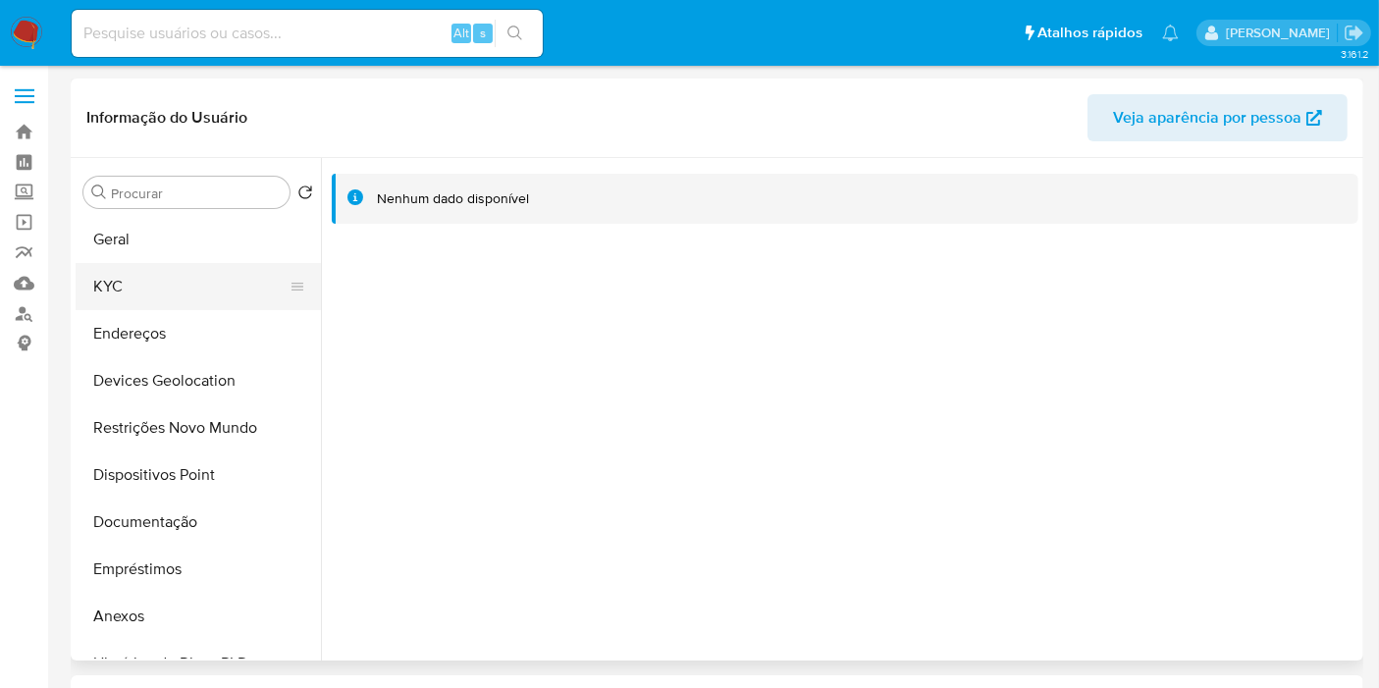
click at [162, 298] on button "KYC" at bounding box center [191, 286] width 230 height 47
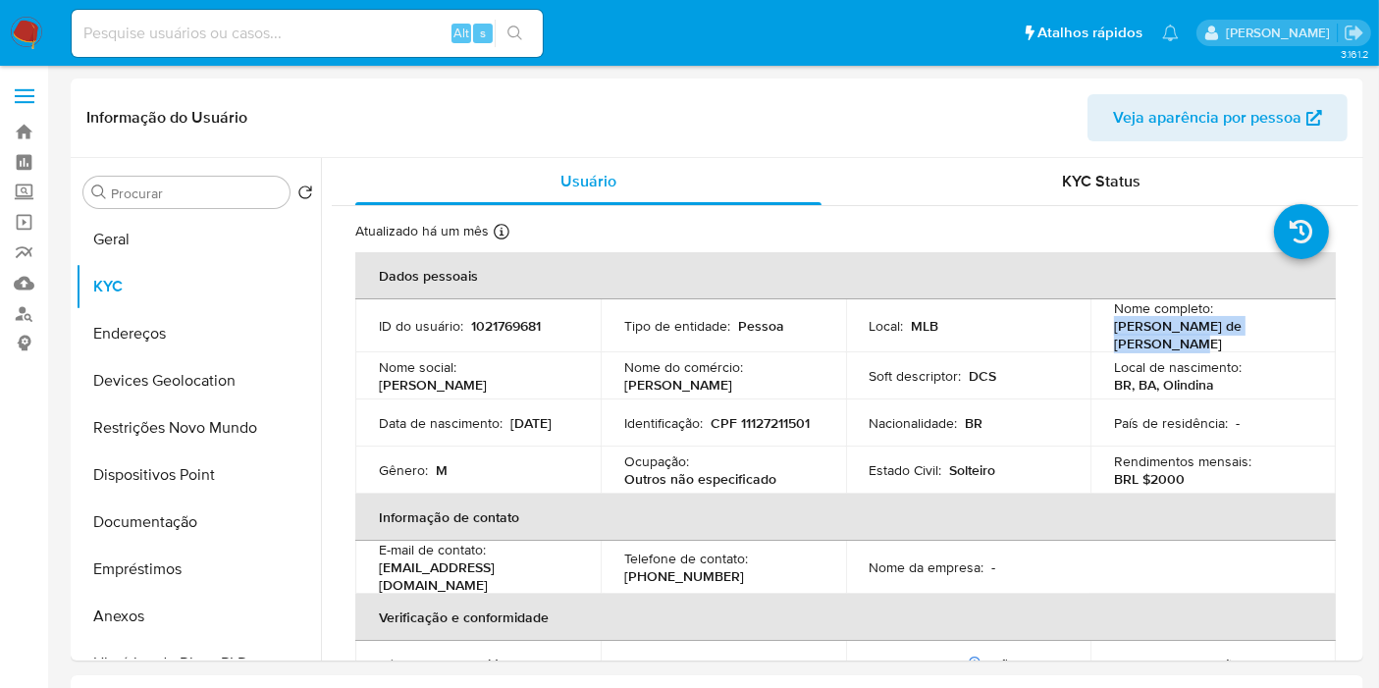
drag, startPoint x: 1299, startPoint y: 332, endPoint x: 1109, endPoint y: 333, distance: 190.4
click at [1114, 333] on div "Nome completo : [PERSON_NAME] de [DEMOGRAPHIC_DATA]" at bounding box center [1213, 325] width 198 height 53
copy p "[PERSON_NAME] de [PERSON_NAME]"
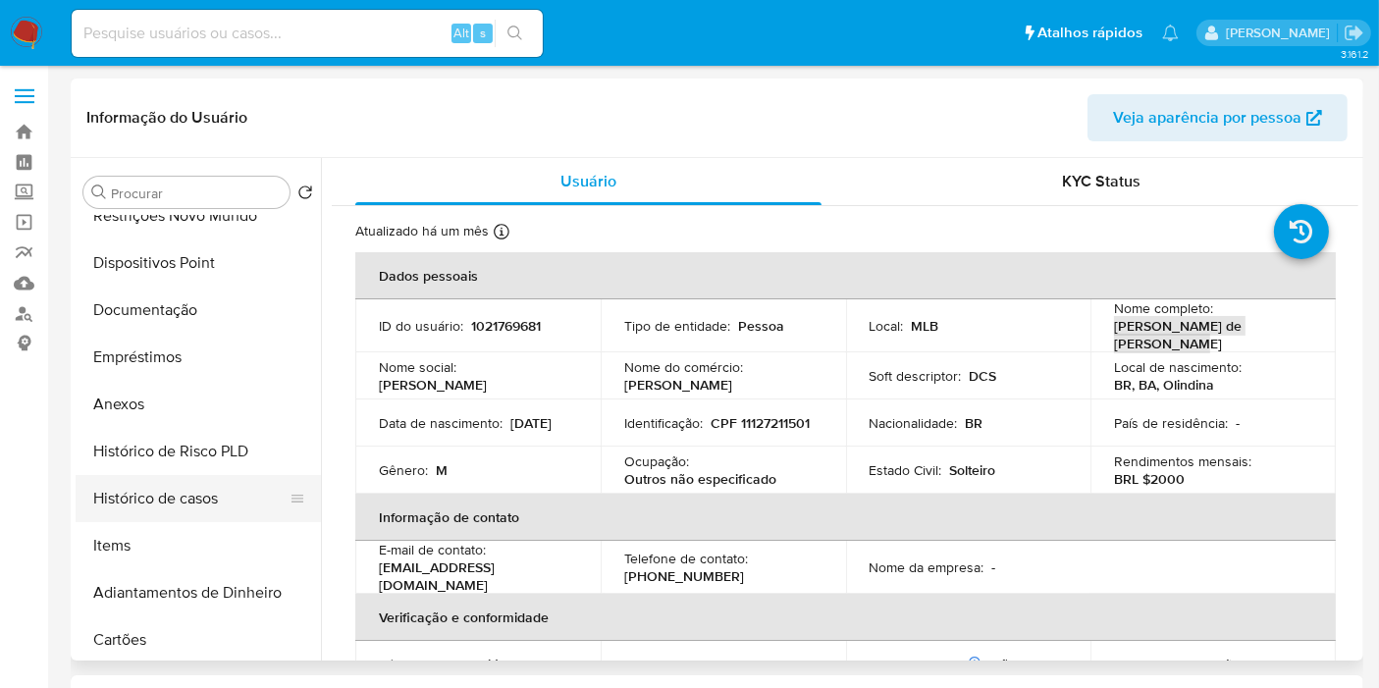
scroll to position [109, 0]
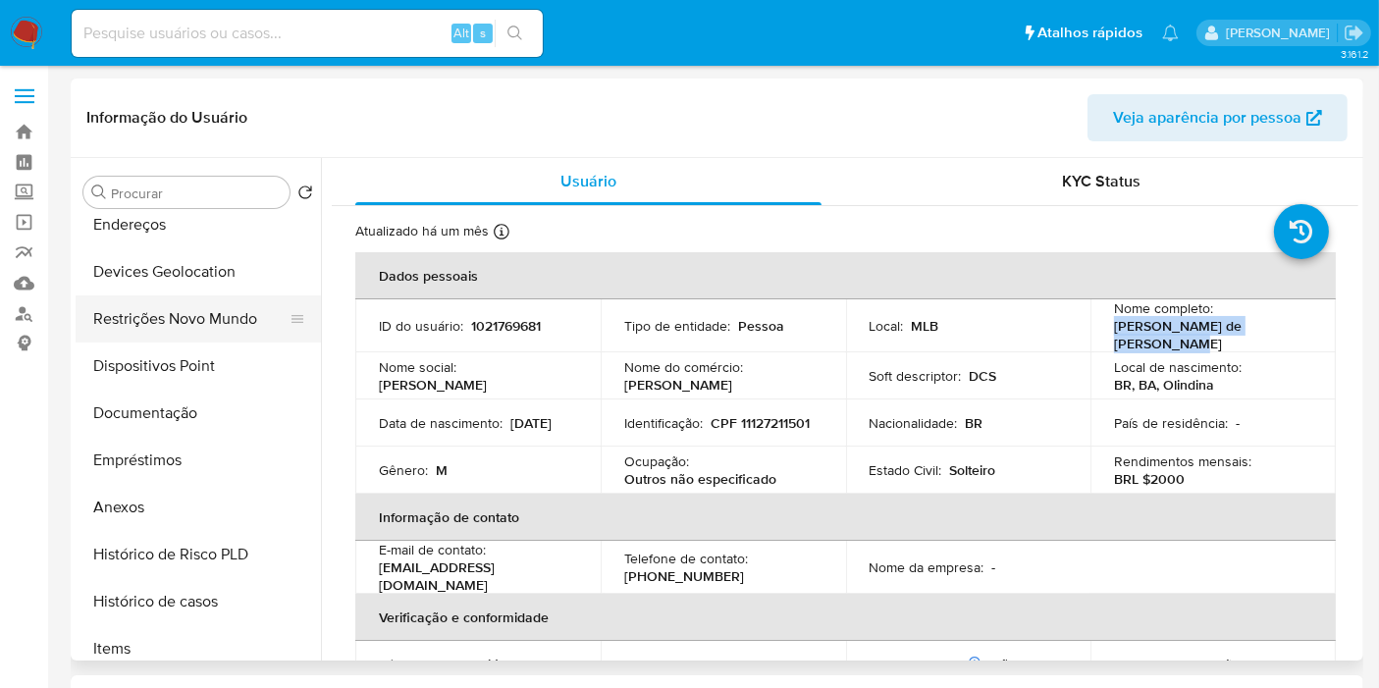
click at [187, 323] on button "Restrições Novo Mundo" at bounding box center [191, 318] width 230 height 47
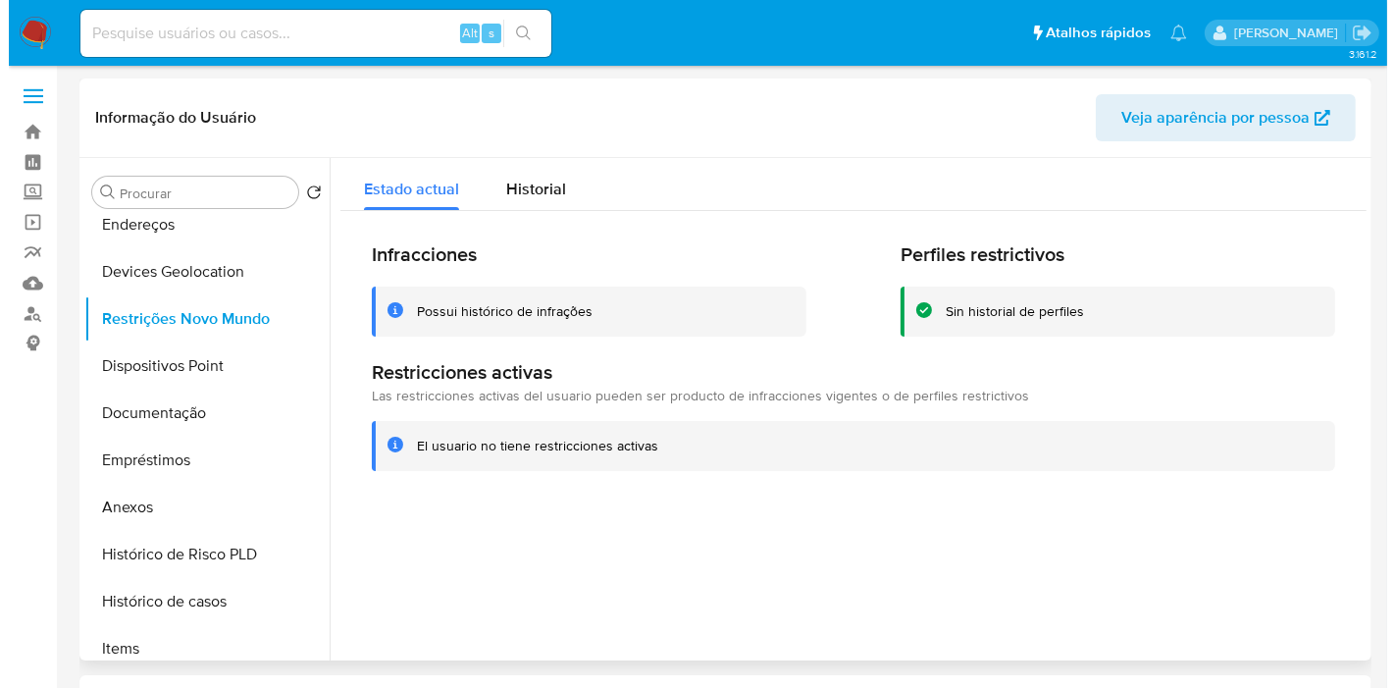
scroll to position [0, 0]
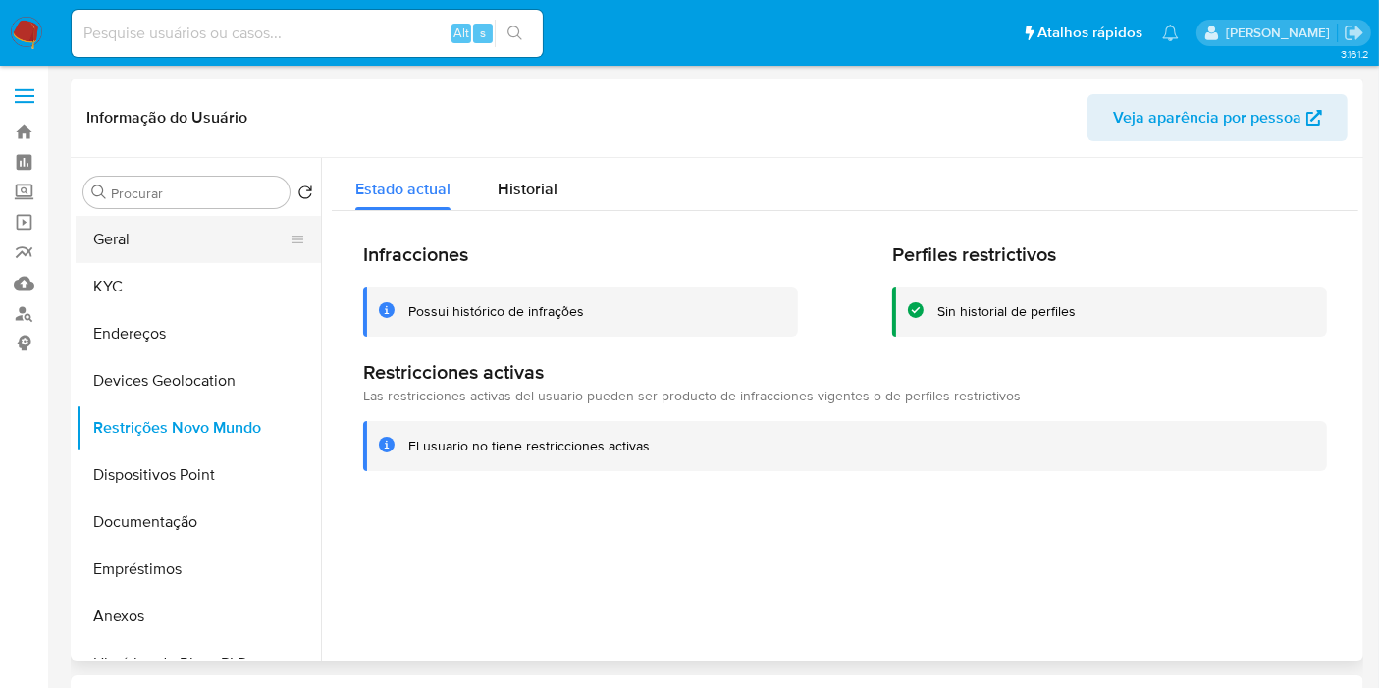
click at [145, 240] on button "Geral" at bounding box center [191, 239] width 230 height 47
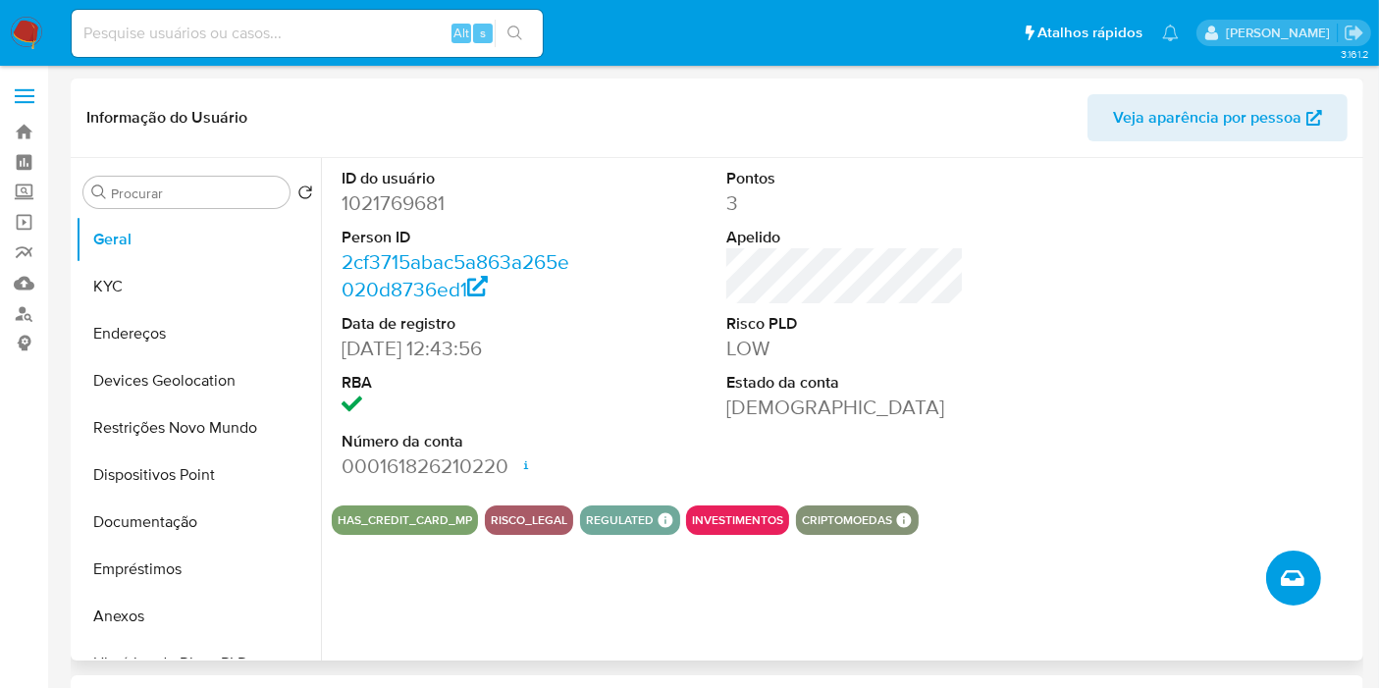
click at [1276, 559] on button "Criar caso manual" at bounding box center [1293, 577] width 55 height 55
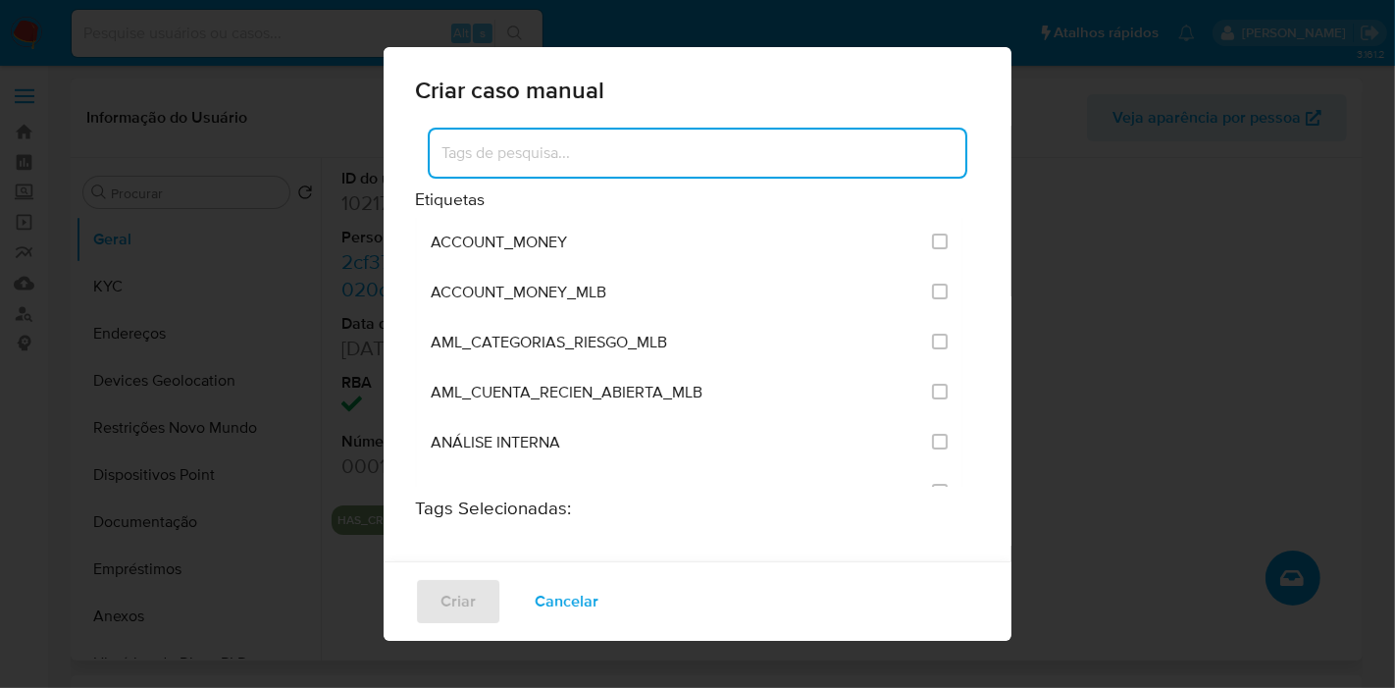
click at [645, 161] on input at bounding box center [698, 153] width 536 height 26
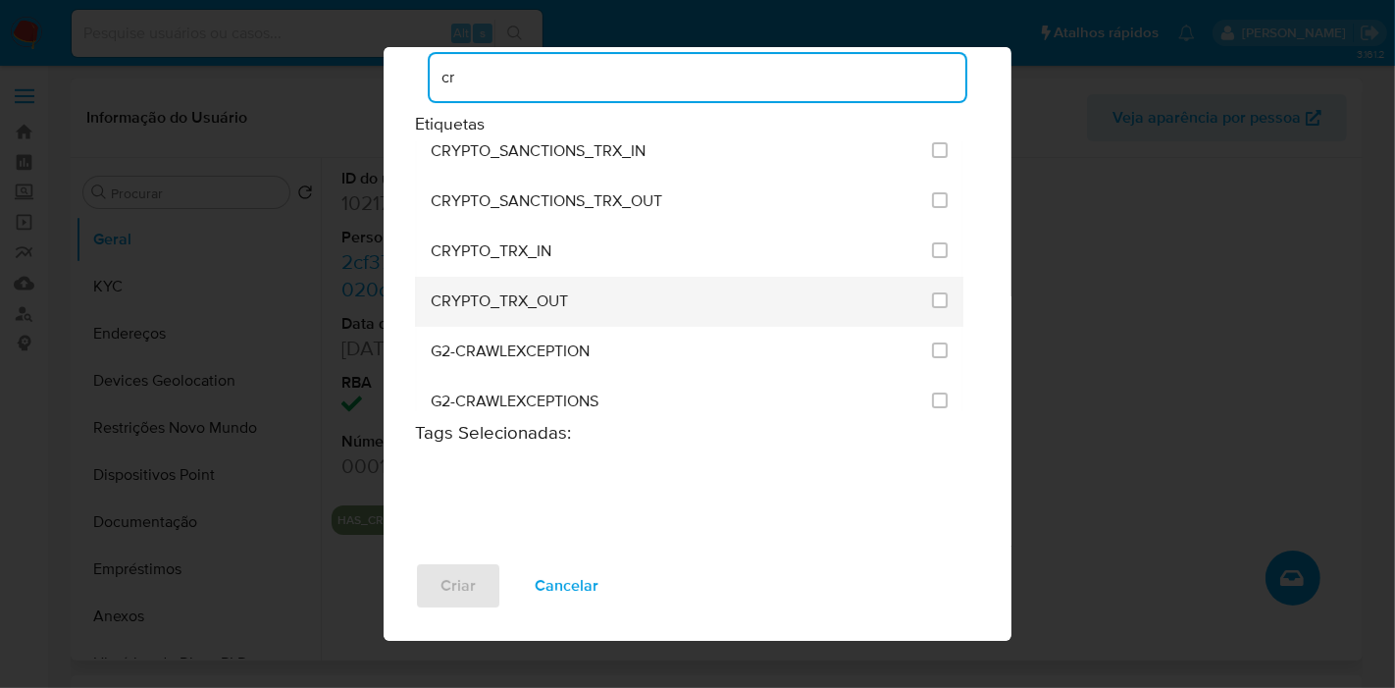
scroll to position [218, 0]
type input "cr"
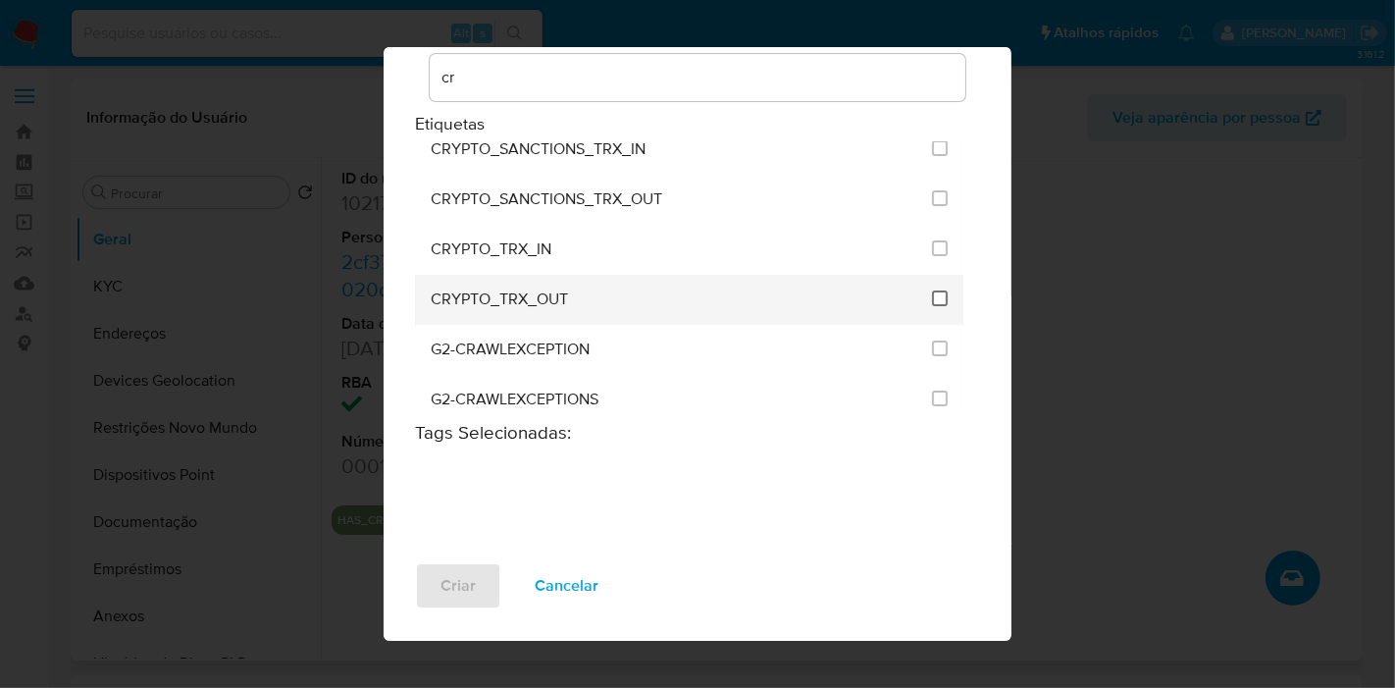
click at [932, 298] on input "1965" at bounding box center [940, 298] width 16 height 16
checkbox input "true"
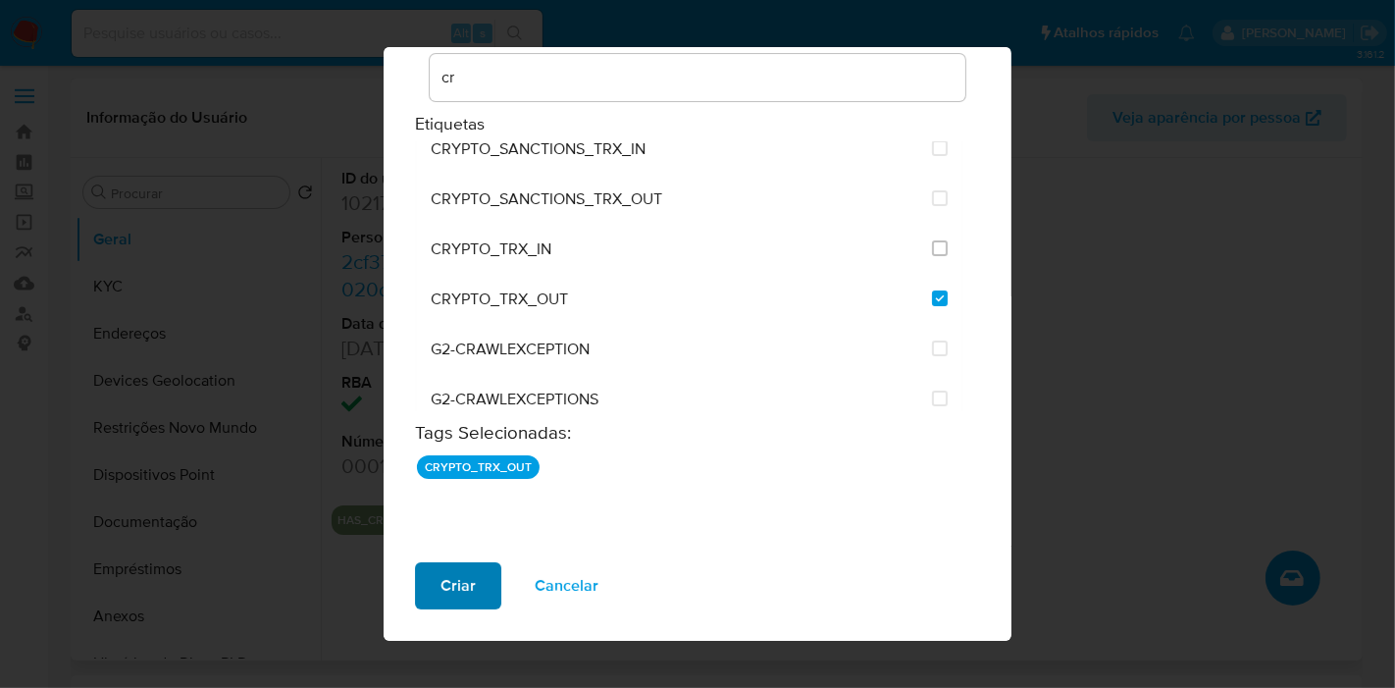
click at [466, 588] on span "Criar" at bounding box center [458, 585] width 35 height 43
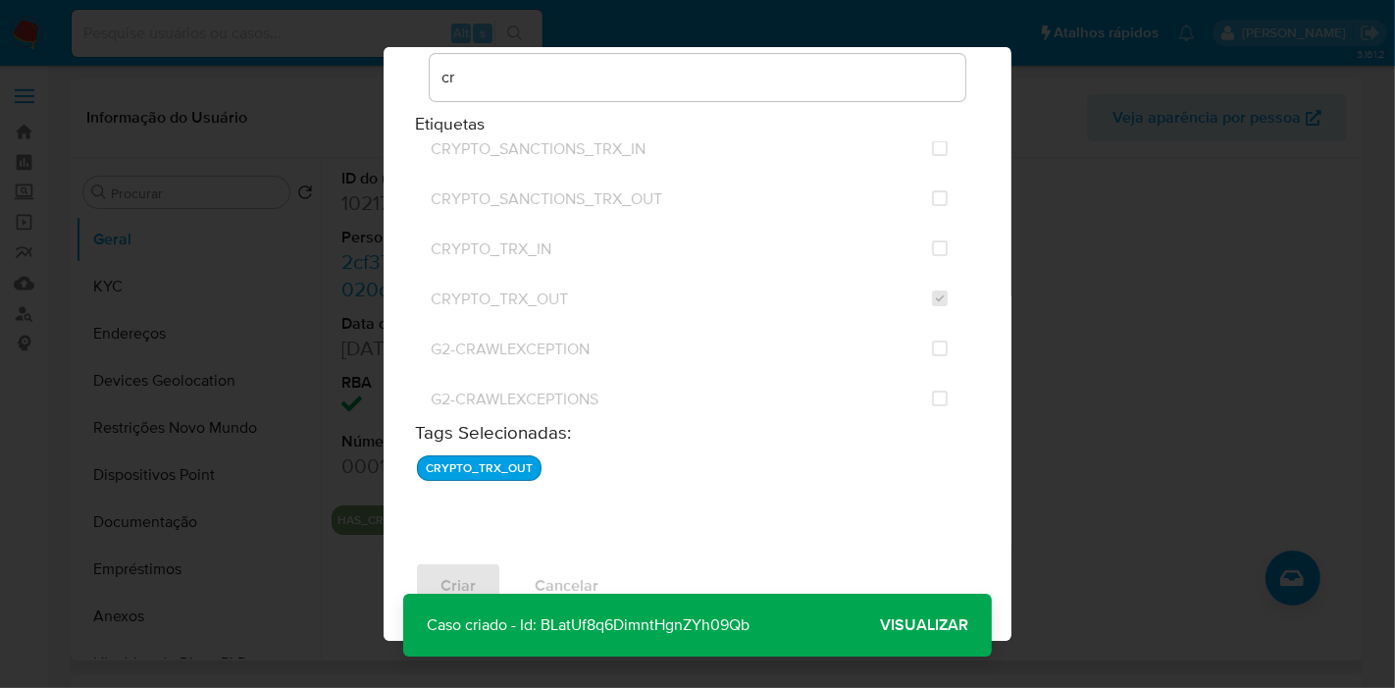
click at [899, 625] on span "Visualizar" at bounding box center [924, 625] width 88 height 0
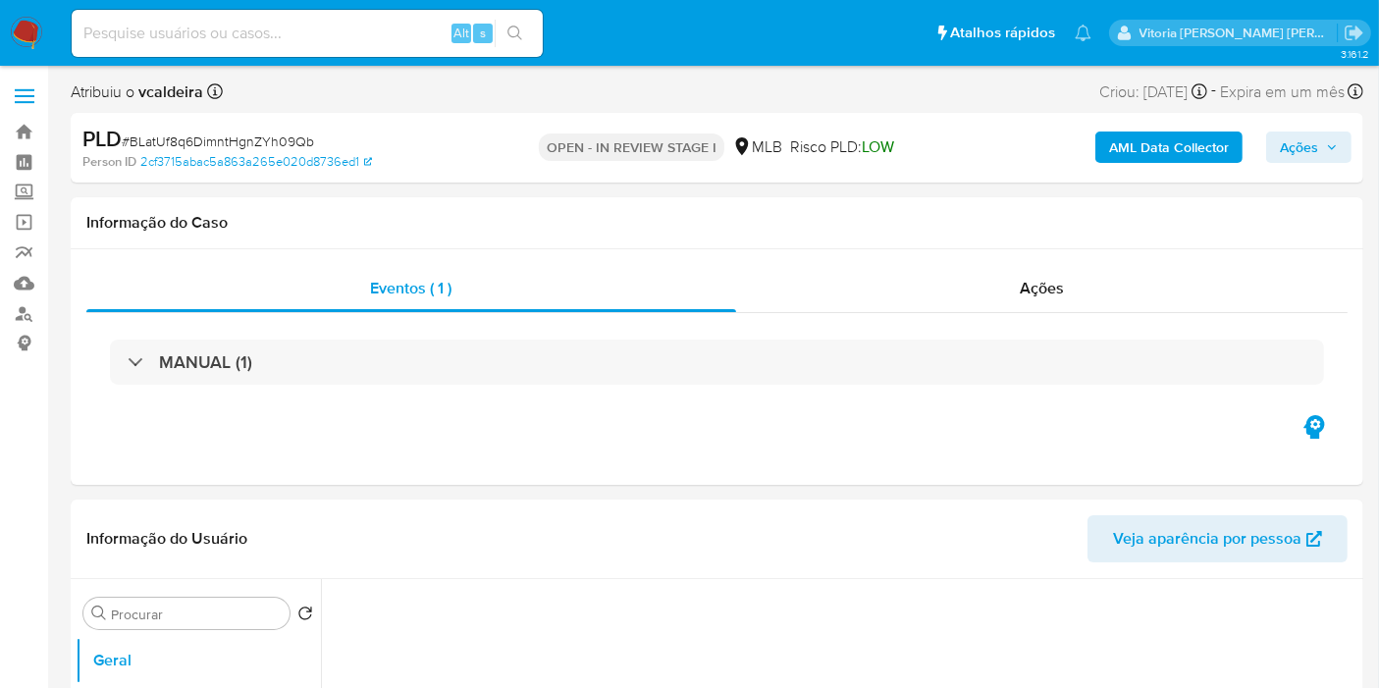
select select "10"
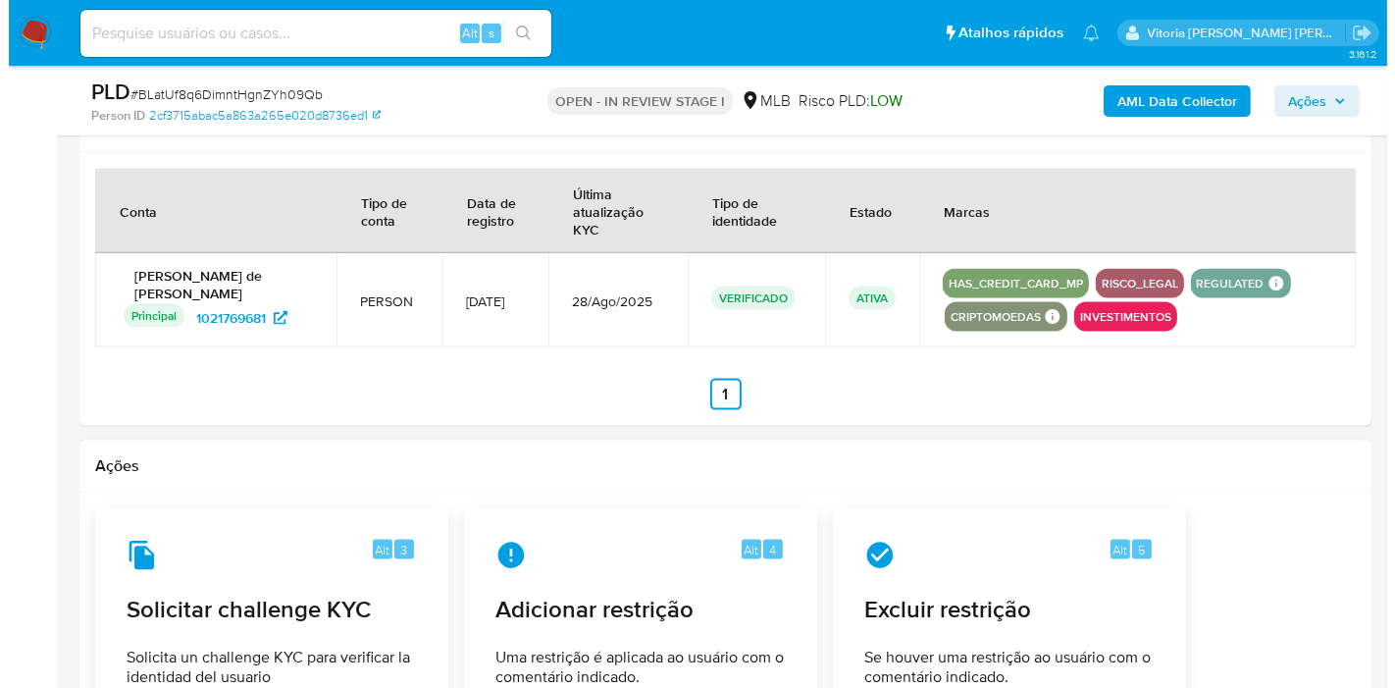
scroll to position [2843, 0]
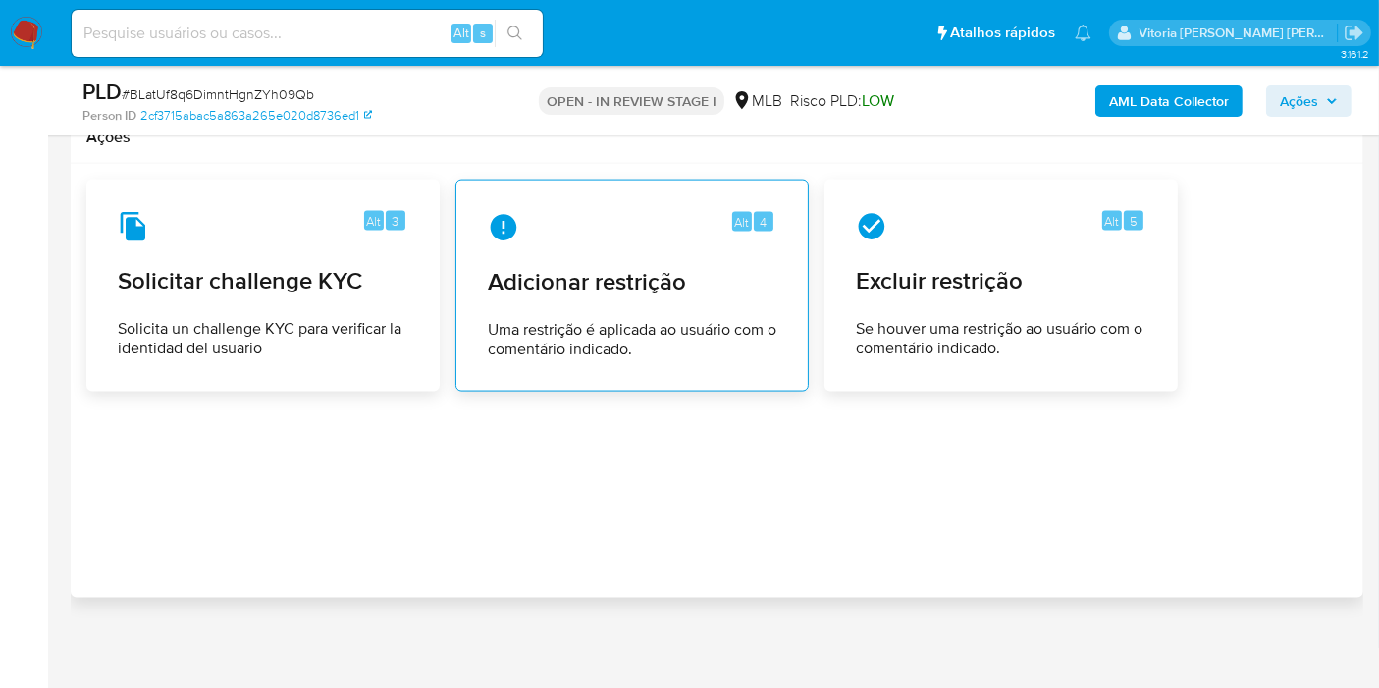
click at [608, 278] on span "Adicionar restrição" at bounding box center [632, 281] width 288 height 29
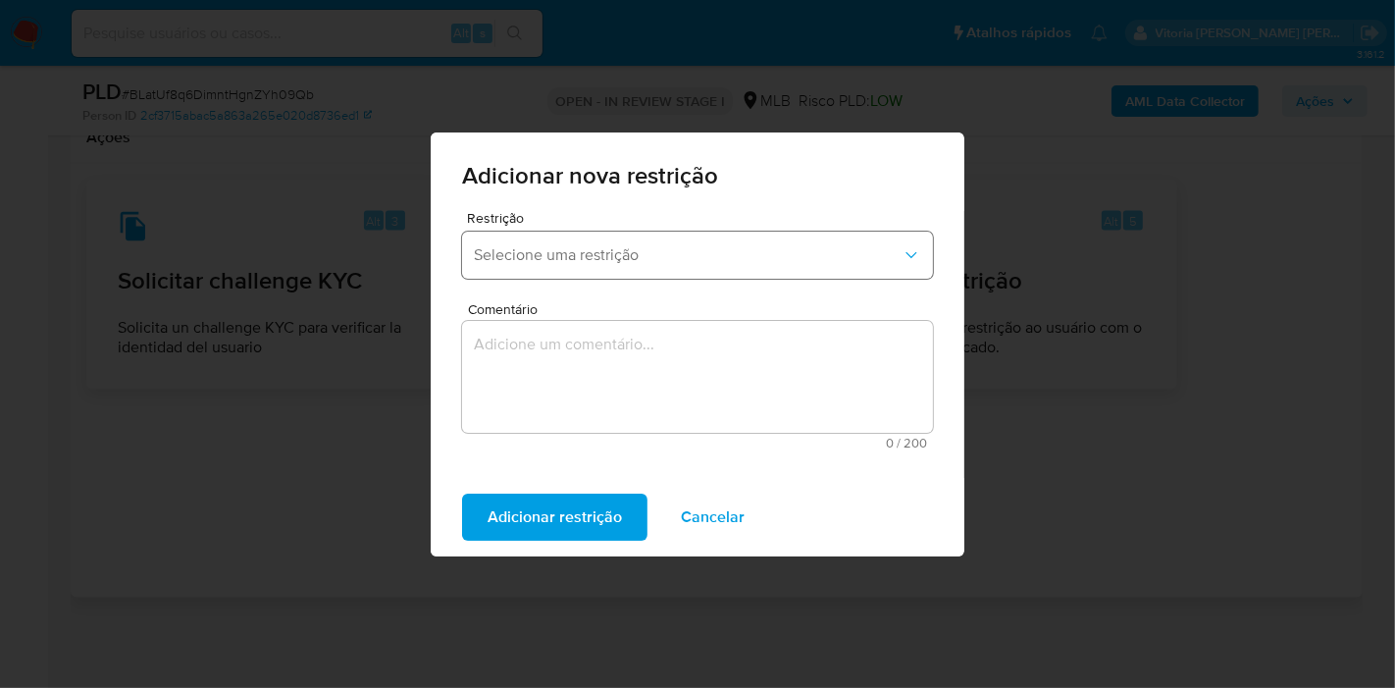
click at [506, 251] on span "Selecione uma restrição" at bounding box center [688, 255] width 428 height 20
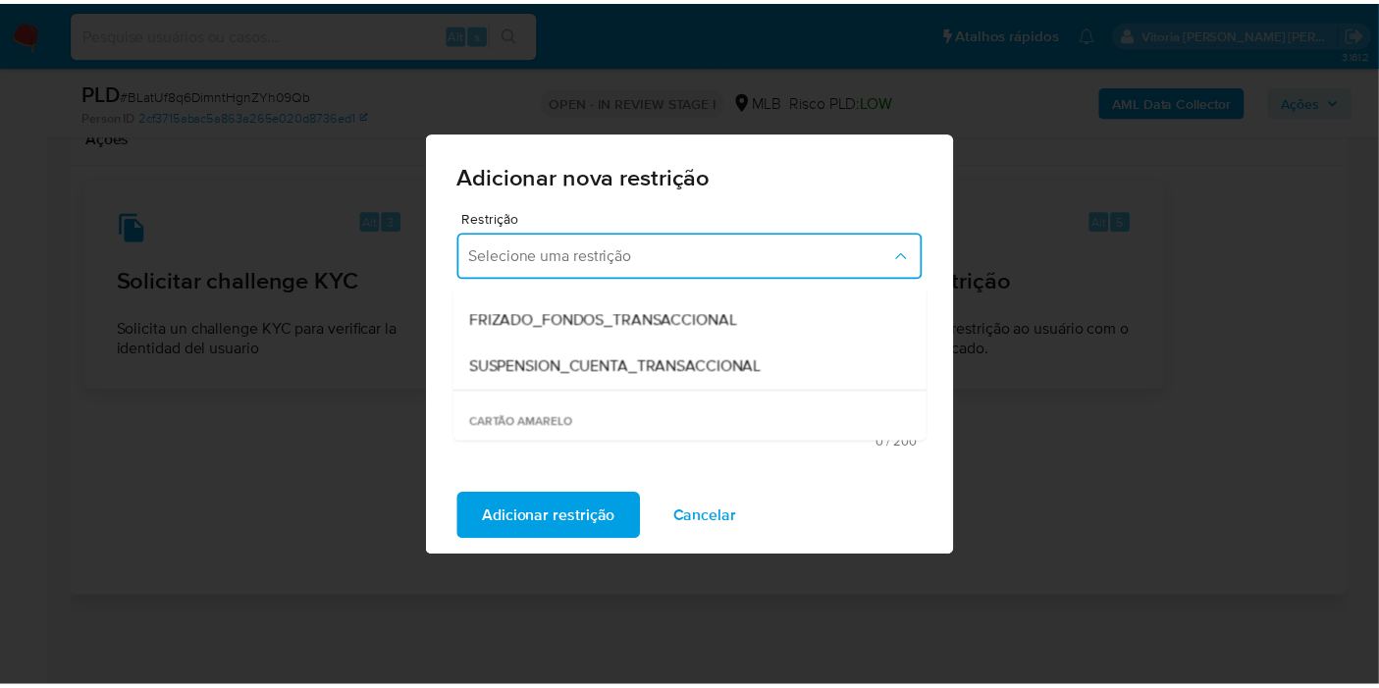
scroll to position [327, 0]
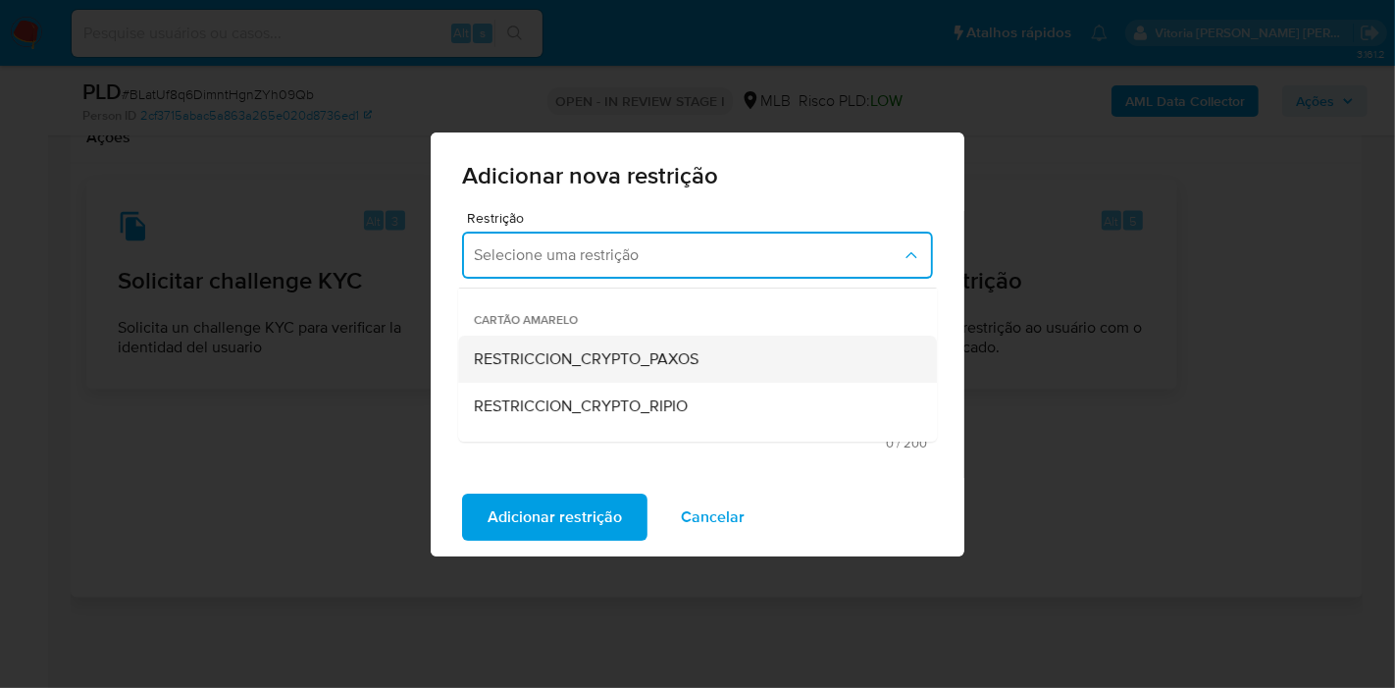
click at [592, 351] on span "RESTRICCION_CRYPTO_PAXOS" at bounding box center [586, 359] width 225 height 20
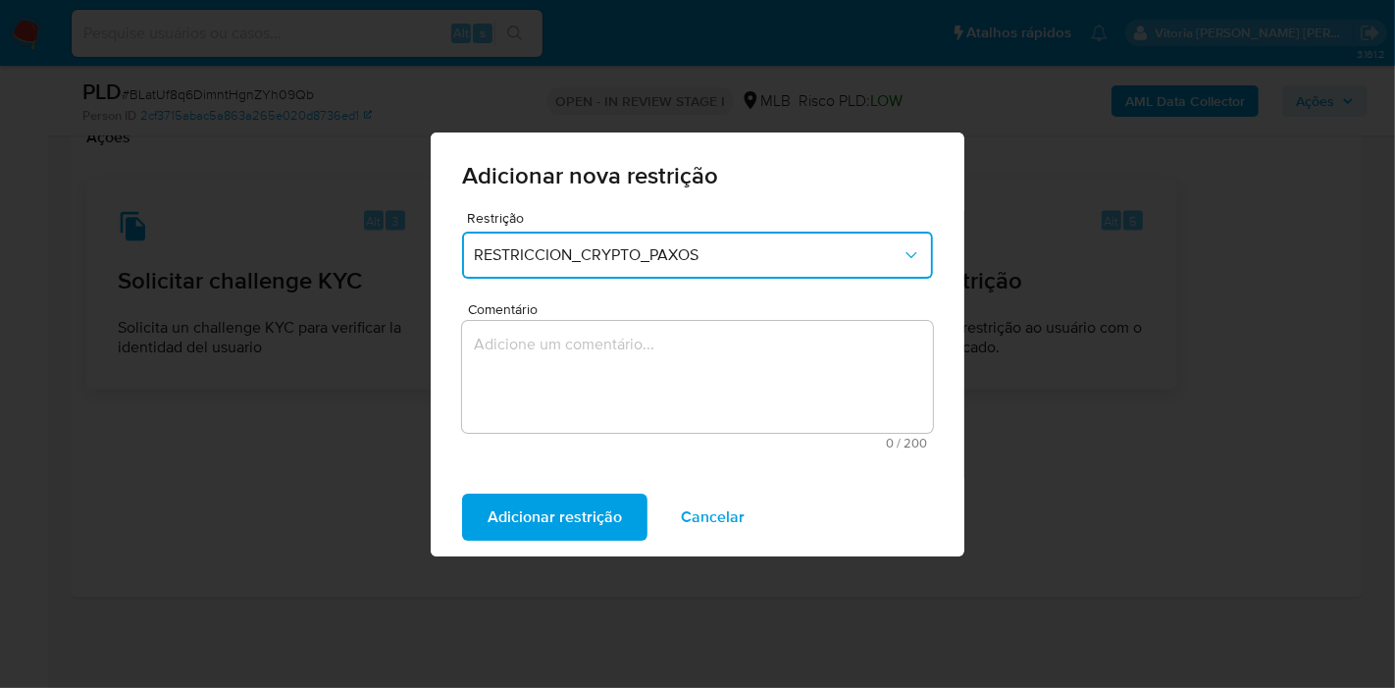
click at [615, 383] on textarea "Comentário" at bounding box center [697, 377] width 471 height 112
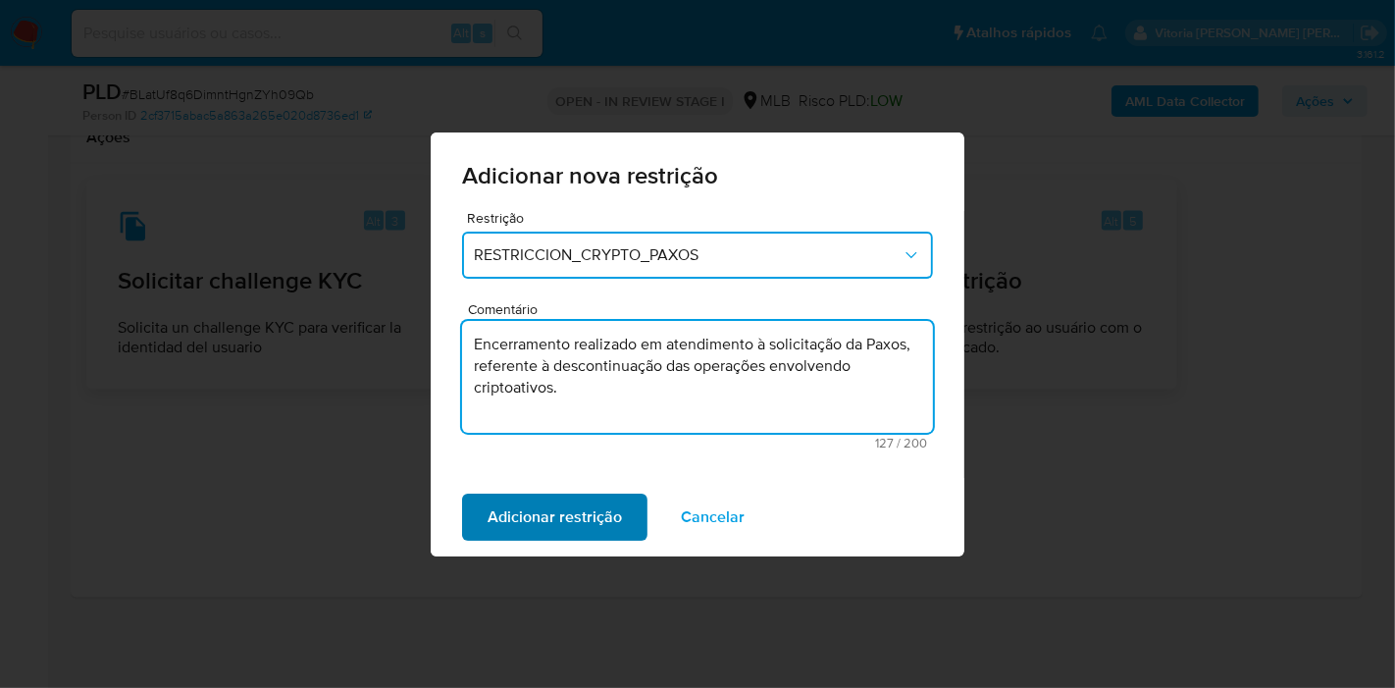
type textarea "Encerramento realizado em atendimento à solicitação da Paxos, referente à desco…"
click at [558, 501] on span "Adicionar restrição" at bounding box center [555, 517] width 134 height 43
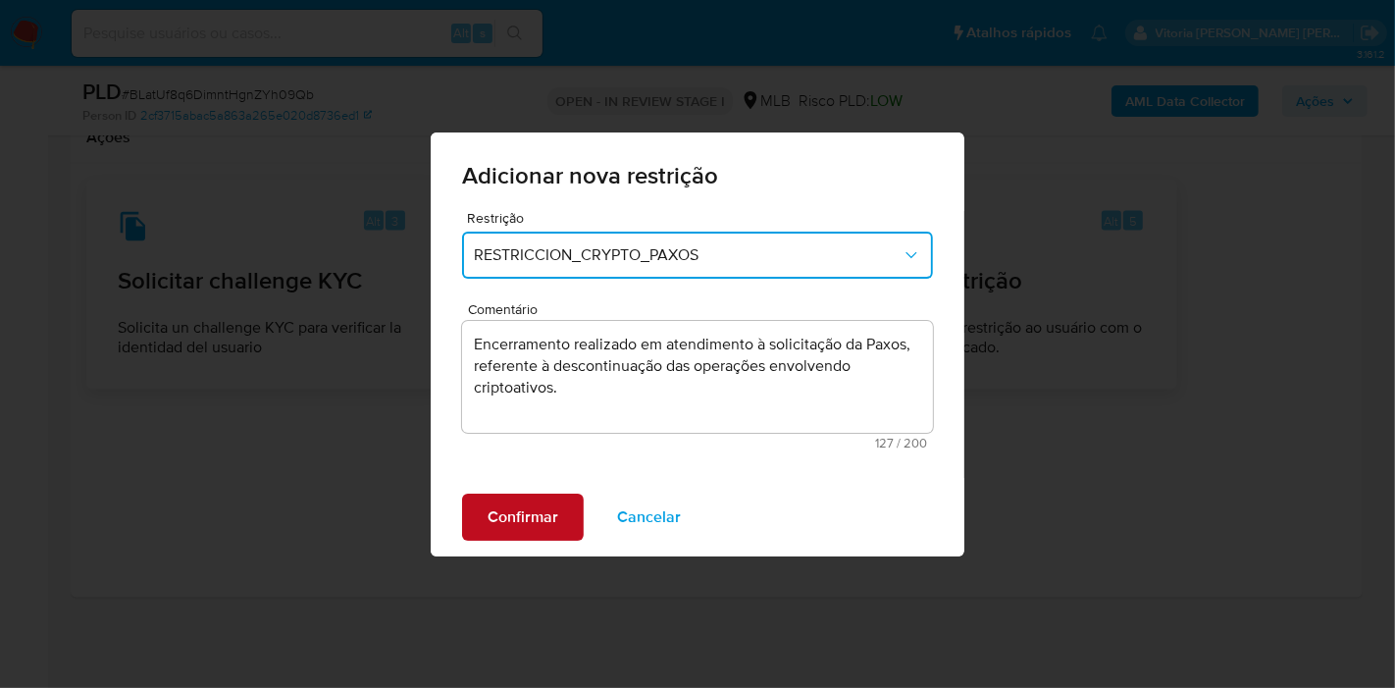
click at [551, 511] on span "Confirmar" at bounding box center [523, 517] width 71 height 43
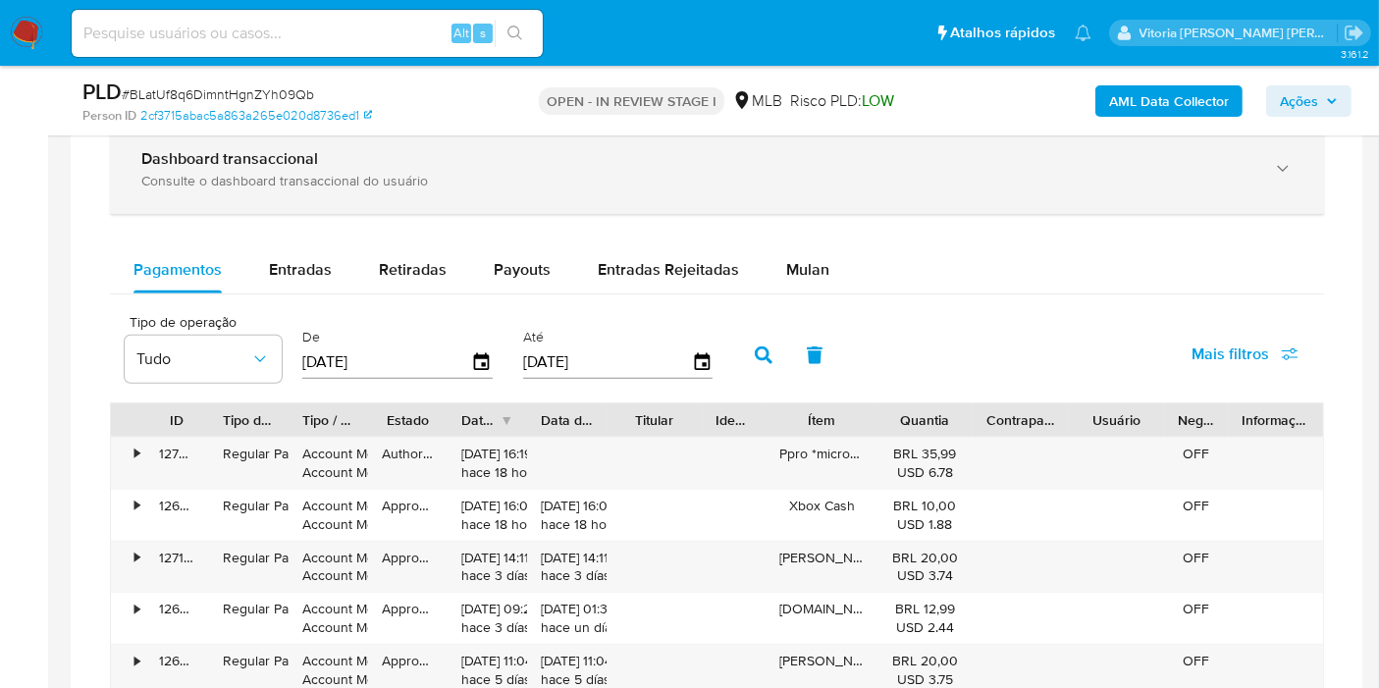
scroll to position [1534, 0]
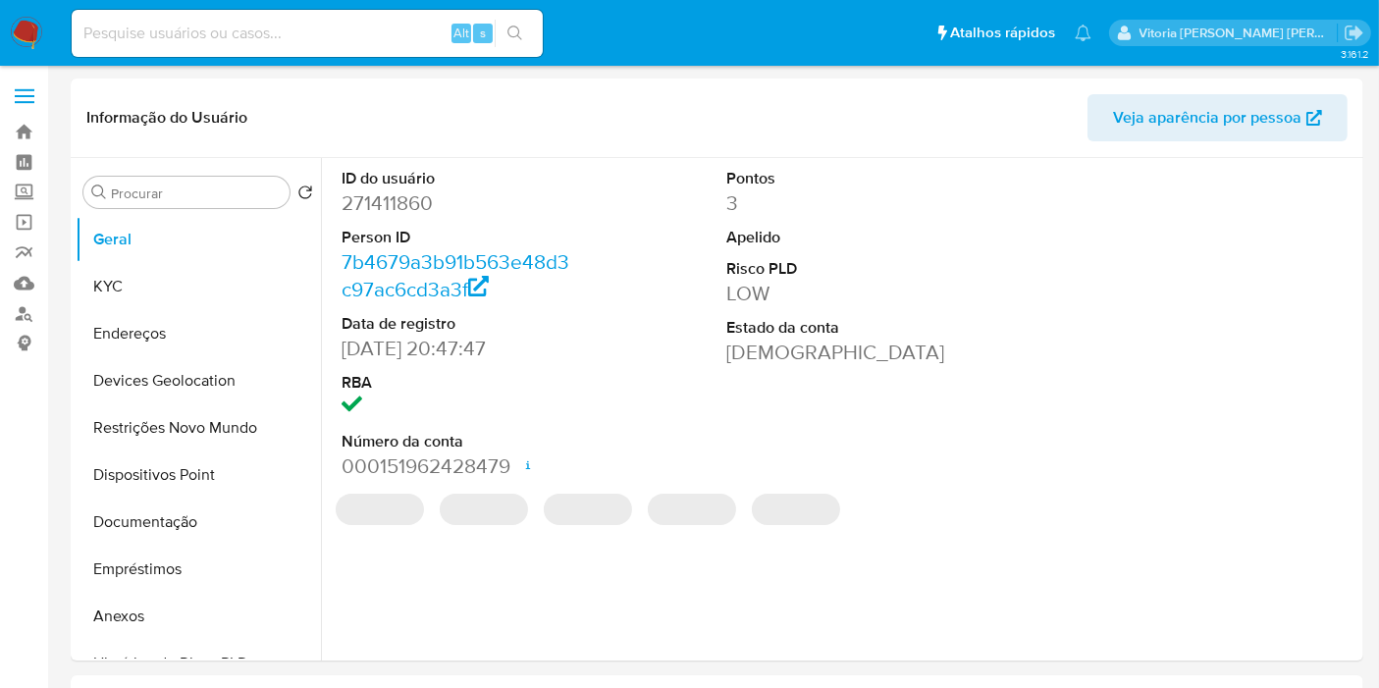
select select "10"
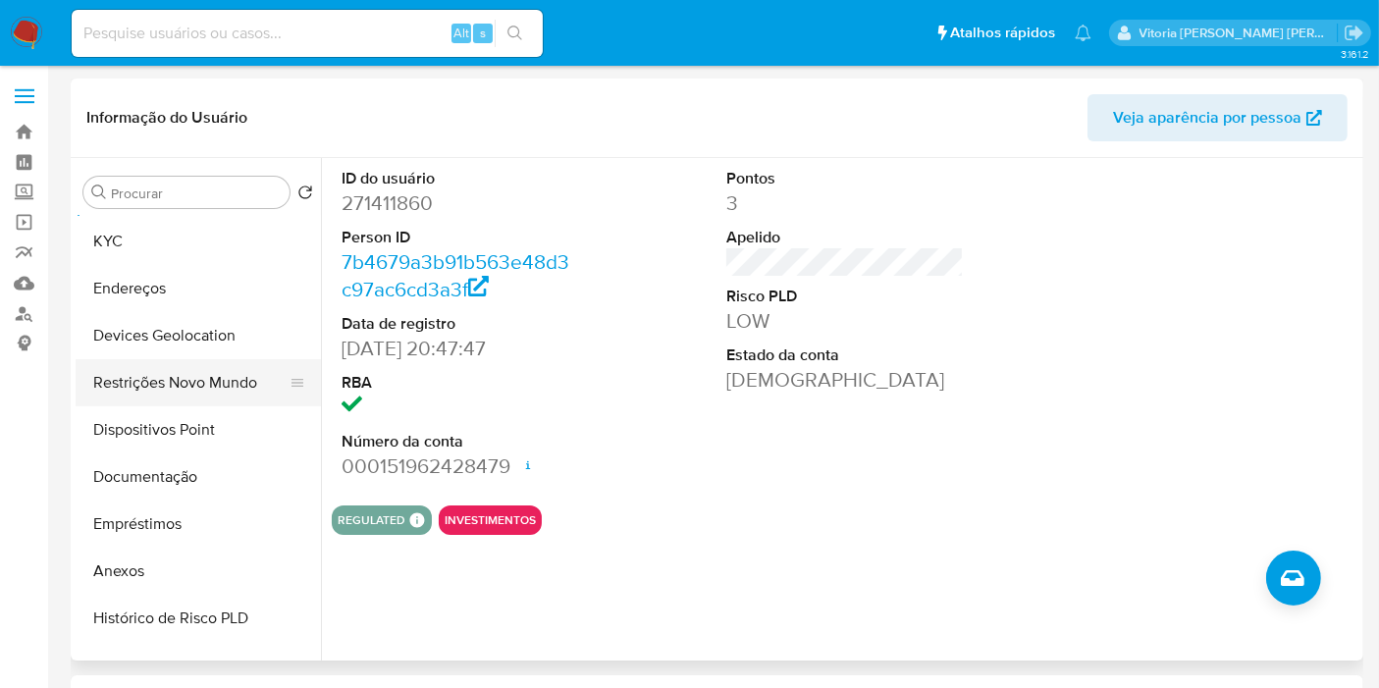
scroll to position [36, 0]
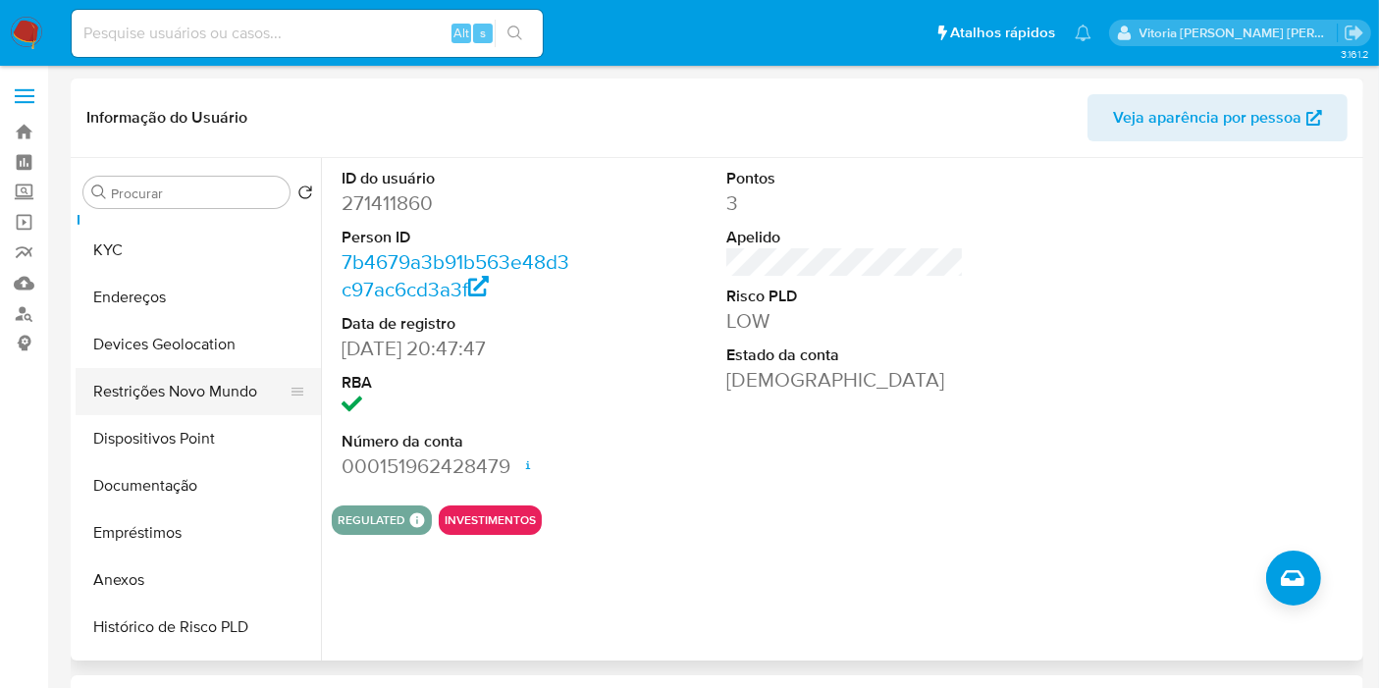
click at [150, 388] on button "Restrições Novo Mundo" at bounding box center [191, 391] width 230 height 47
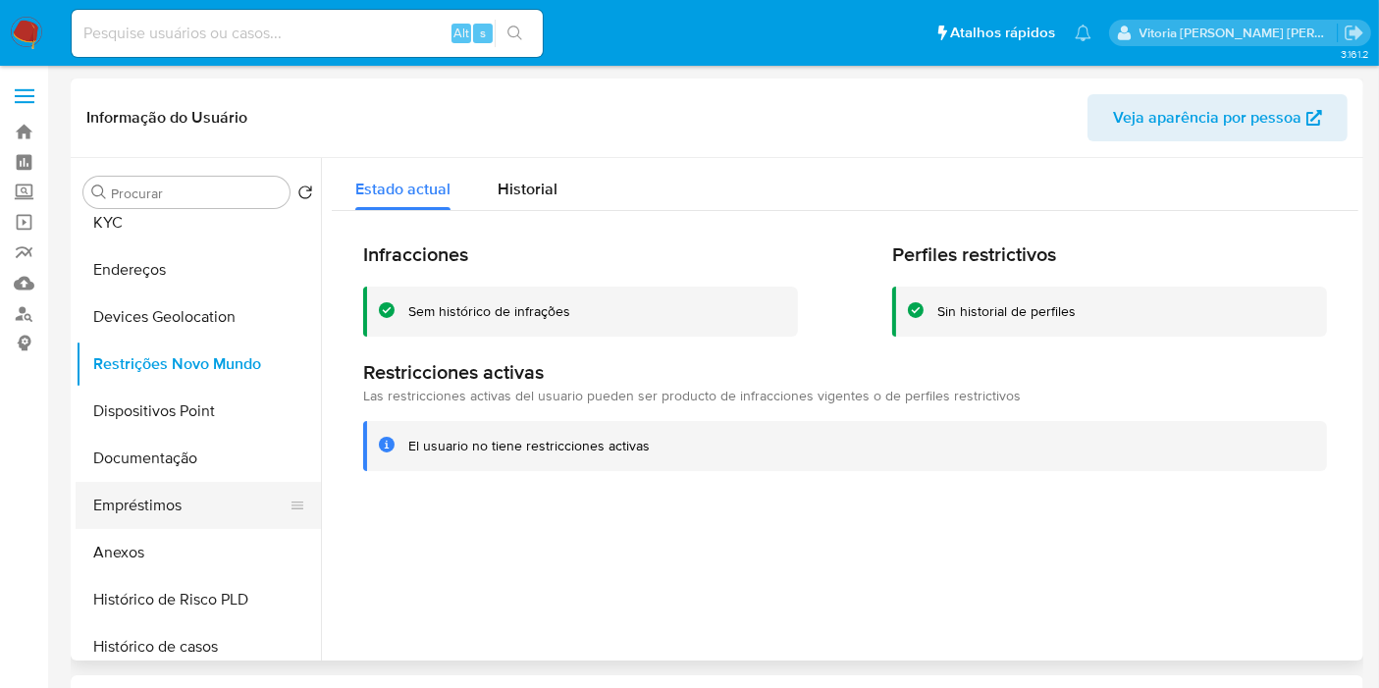
scroll to position [109, 0]
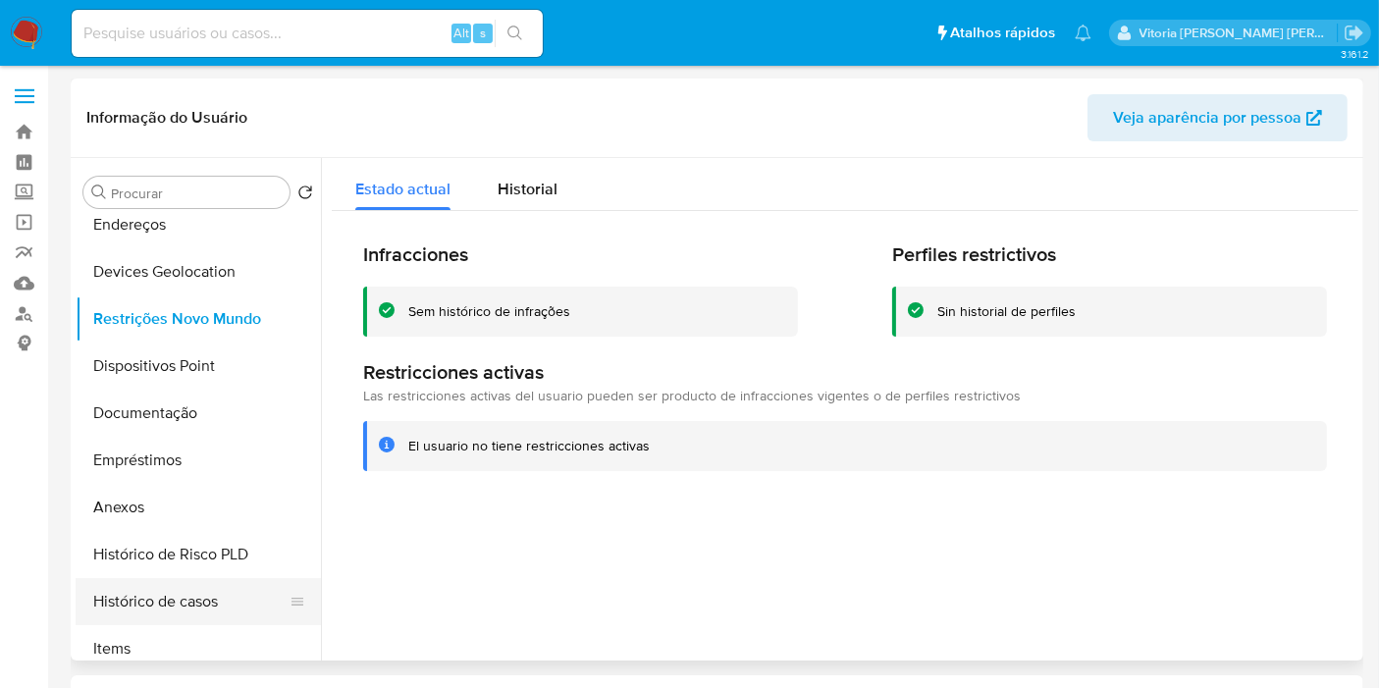
click at [184, 594] on button "Histórico de casos" at bounding box center [191, 601] width 230 height 47
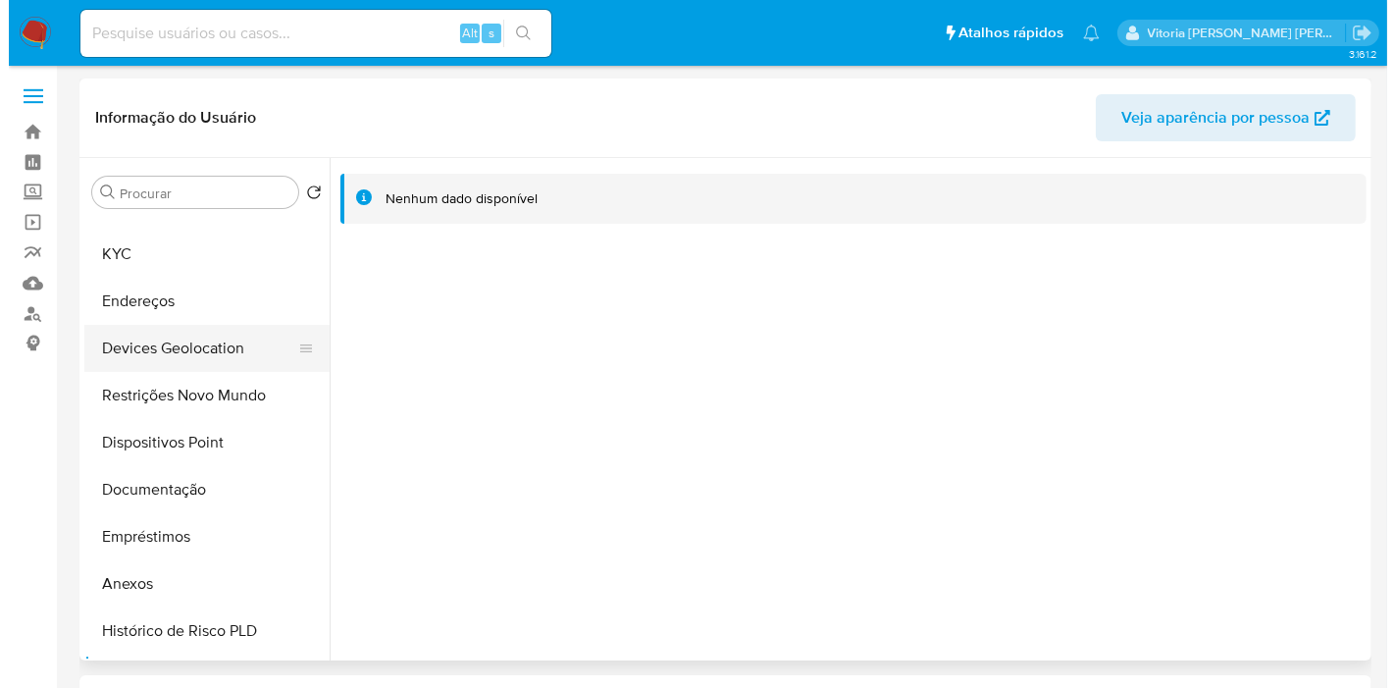
scroll to position [0, 0]
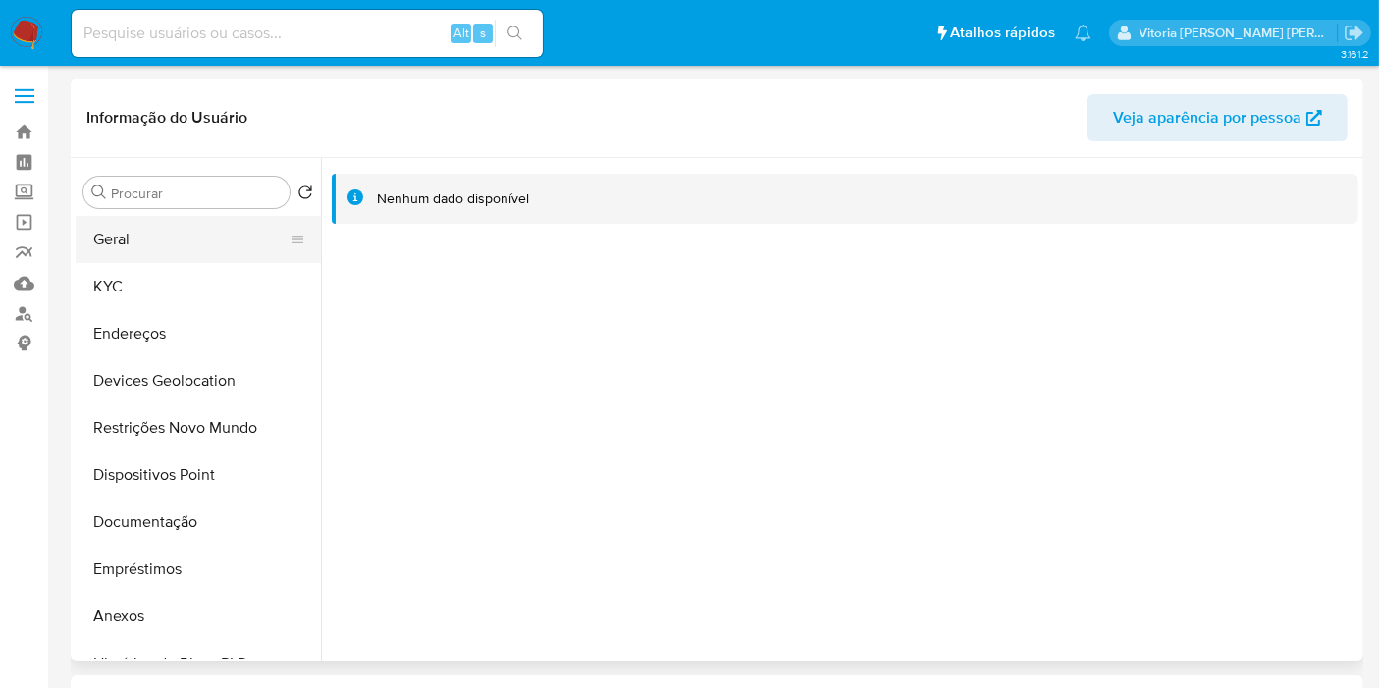
click at [137, 231] on button "Geral" at bounding box center [191, 239] width 230 height 47
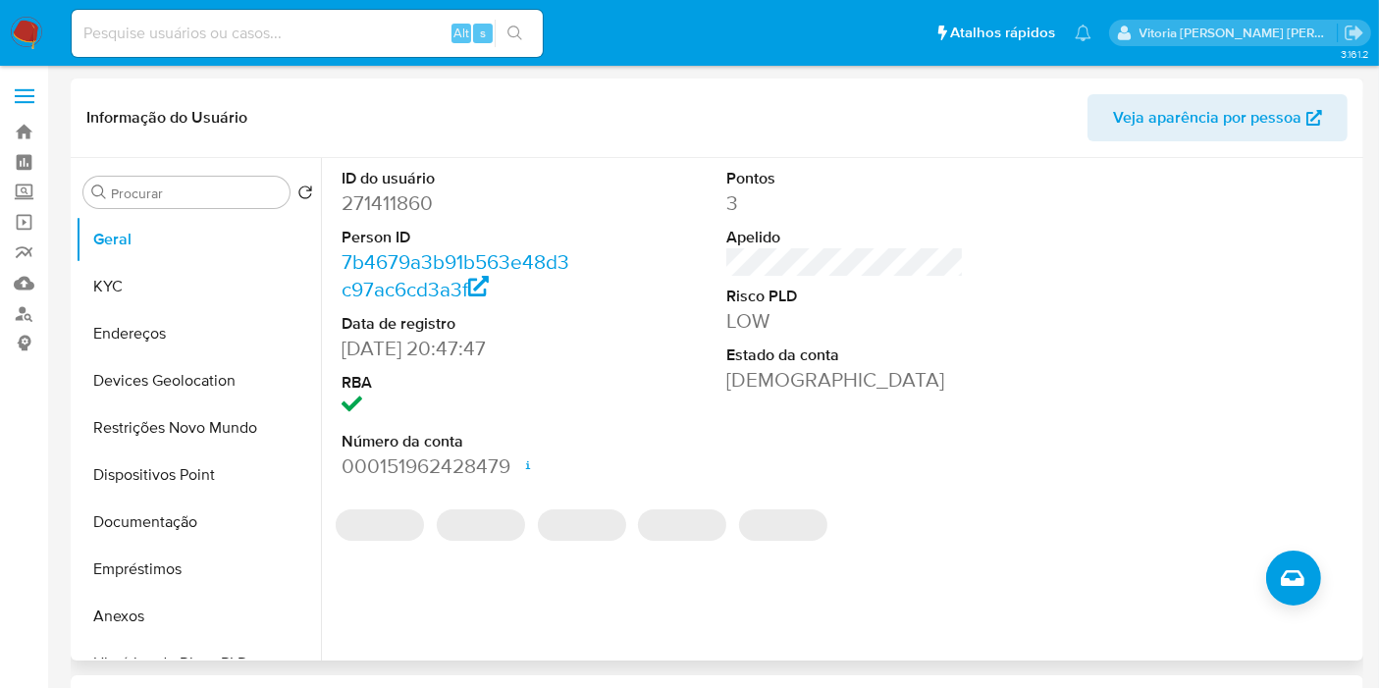
click at [1331, 567] on div "ID do usuário 271411860 Person ID 7b4679a3b91b563e48d3c97ac6cd3a3f Data de regi…" at bounding box center [839, 409] width 1037 height 502
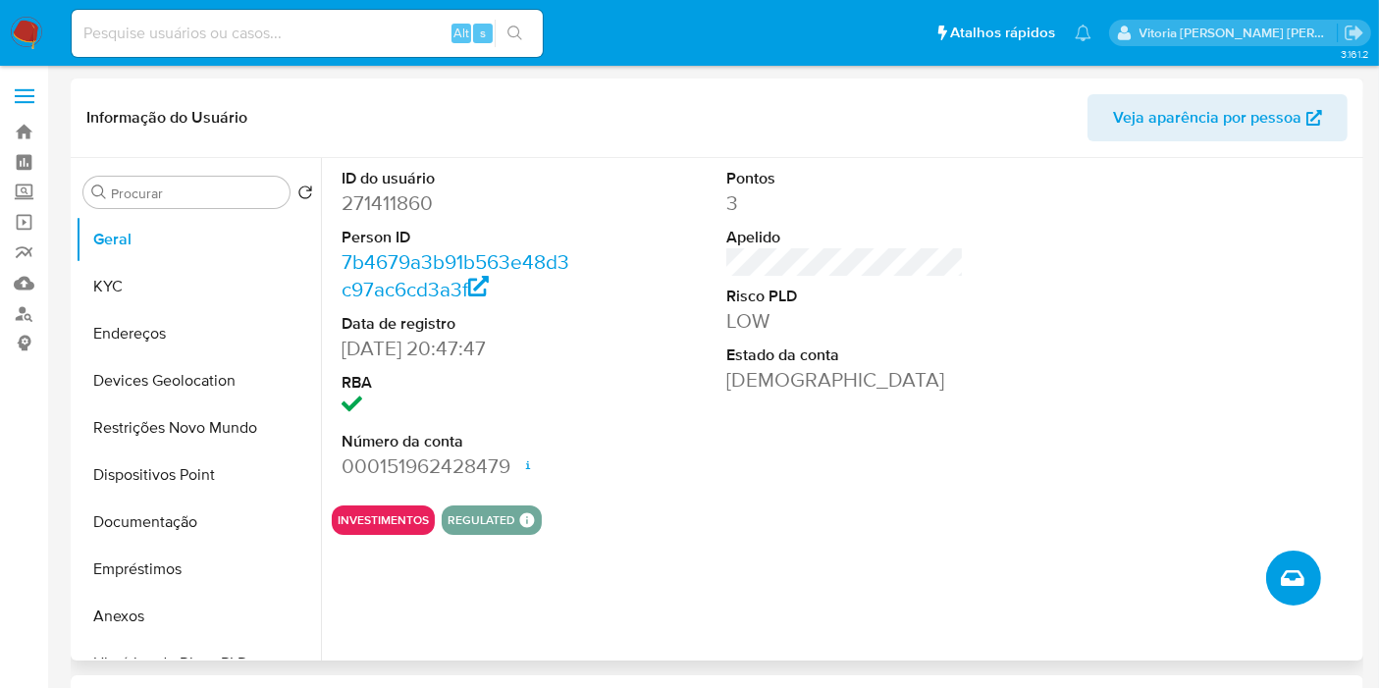
click at [1318, 574] on button "Criar caso manual" at bounding box center [1293, 577] width 55 height 55
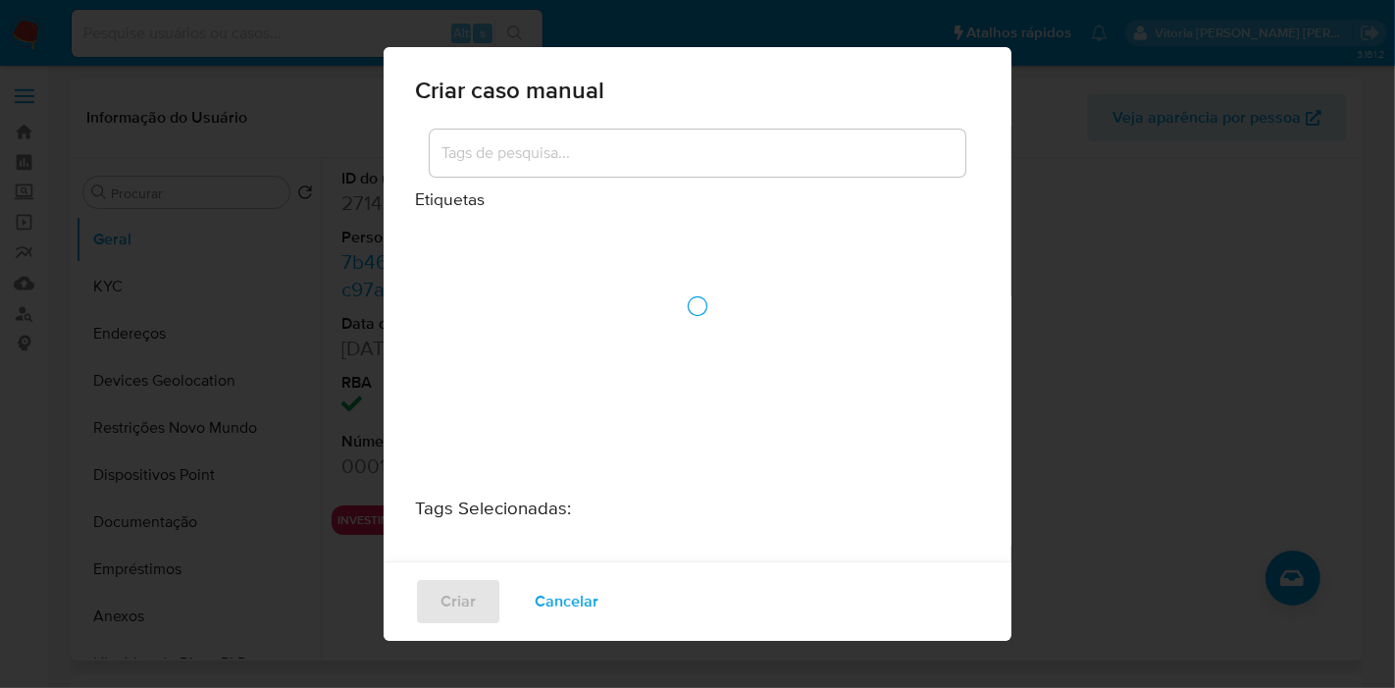
click at [1309, 576] on div "Criar caso manual Etiquetas Tags Selecionadas : Criar Cancelar" at bounding box center [697, 344] width 1395 height 688
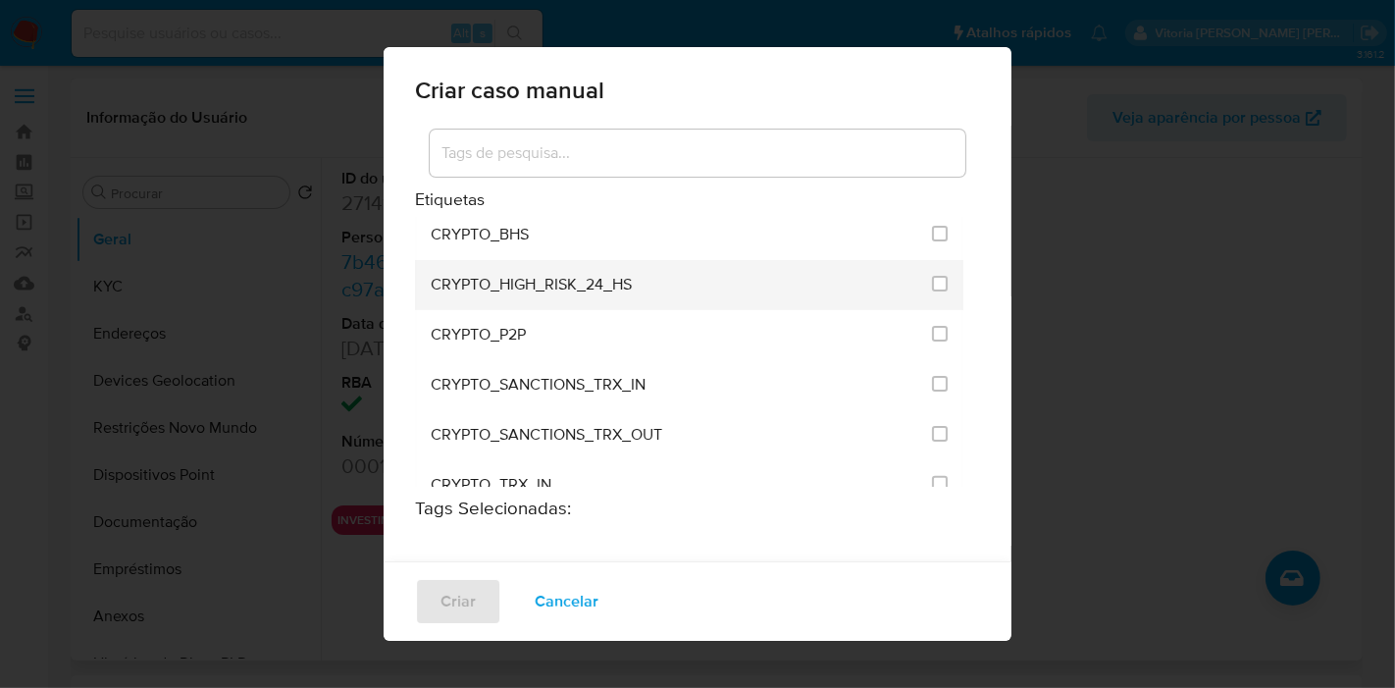
scroll to position [654, 0]
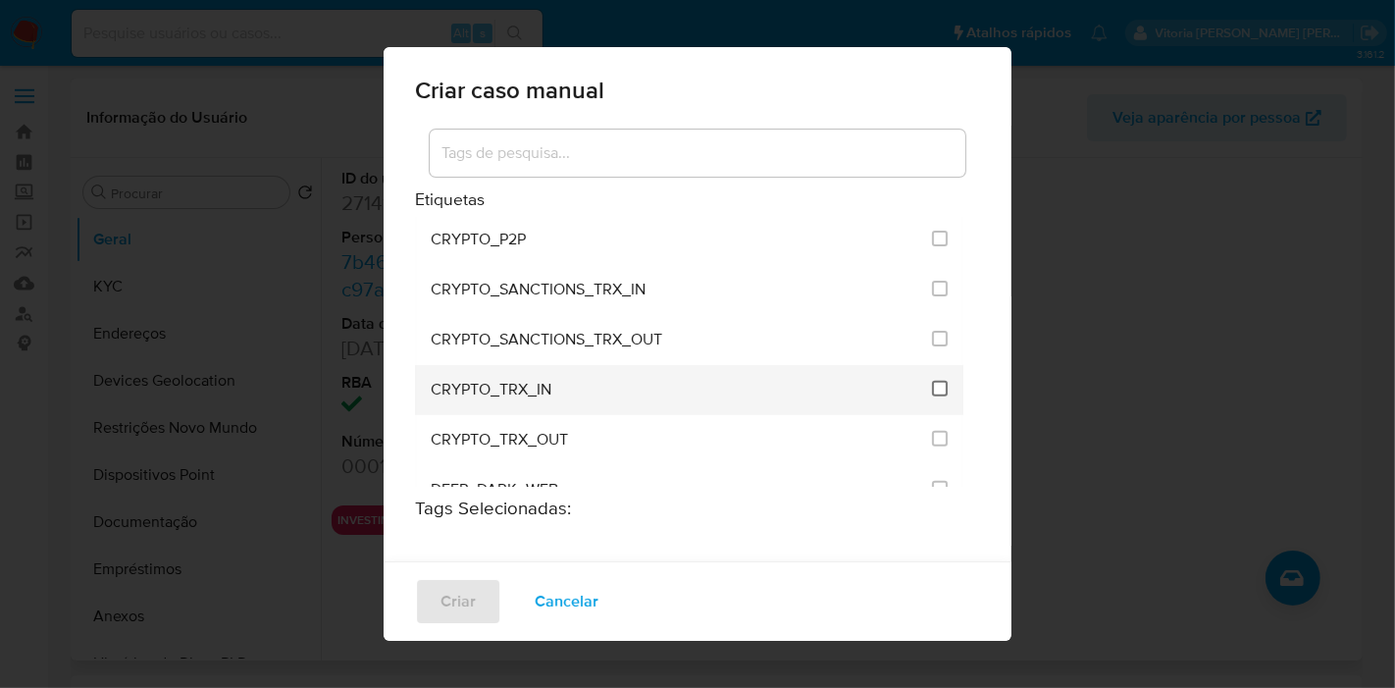
click at [932, 381] on input "1961" at bounding box center [940, 389] width 16 height 16
checkbox input "true"
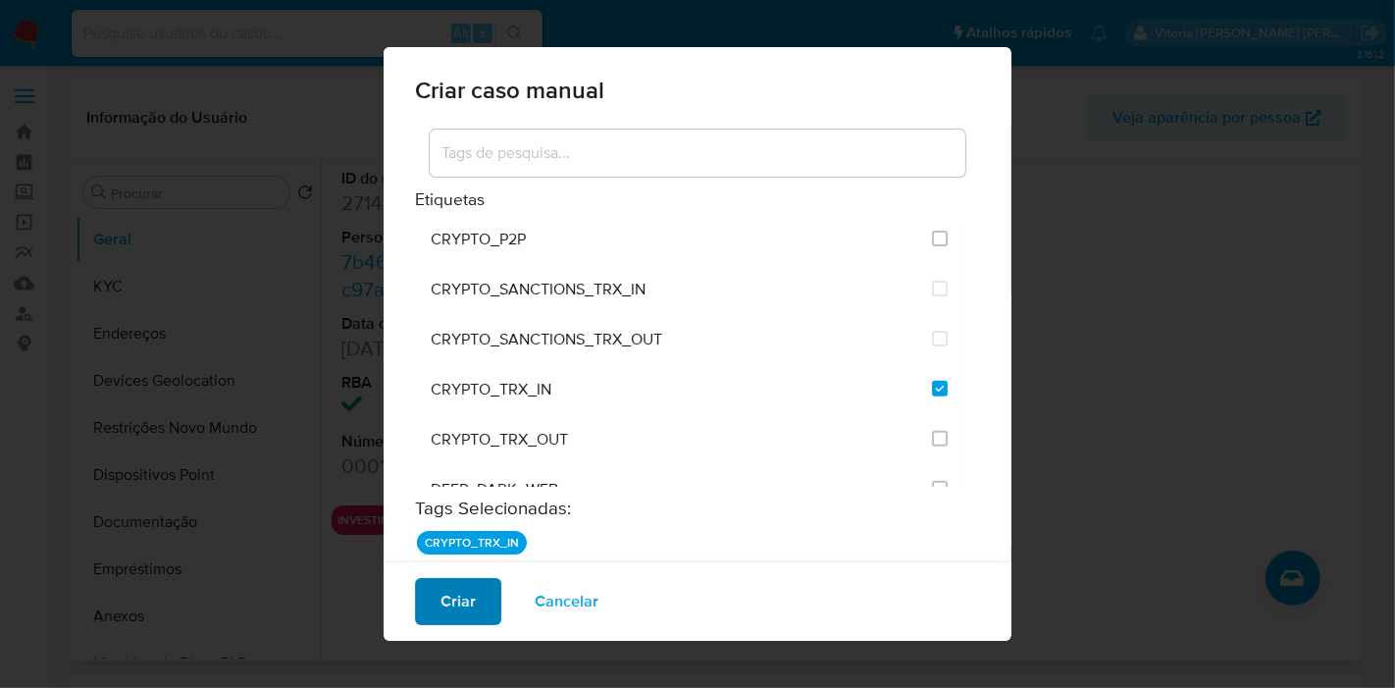
click at [484, 612] on button "Criar" at bounding box center [458, 601] width 86 height 47
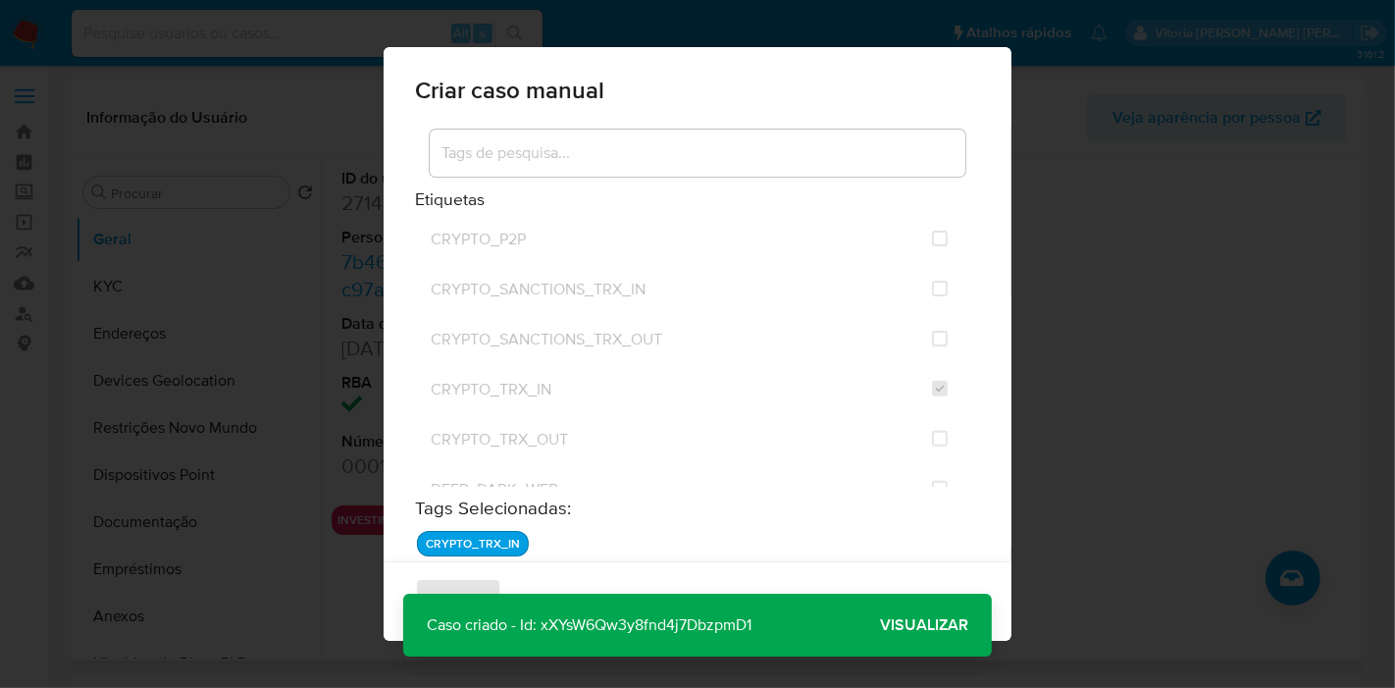
click at [944, 625] on span "Visualizar" at bounding box center [924, 625] width 88 height 0
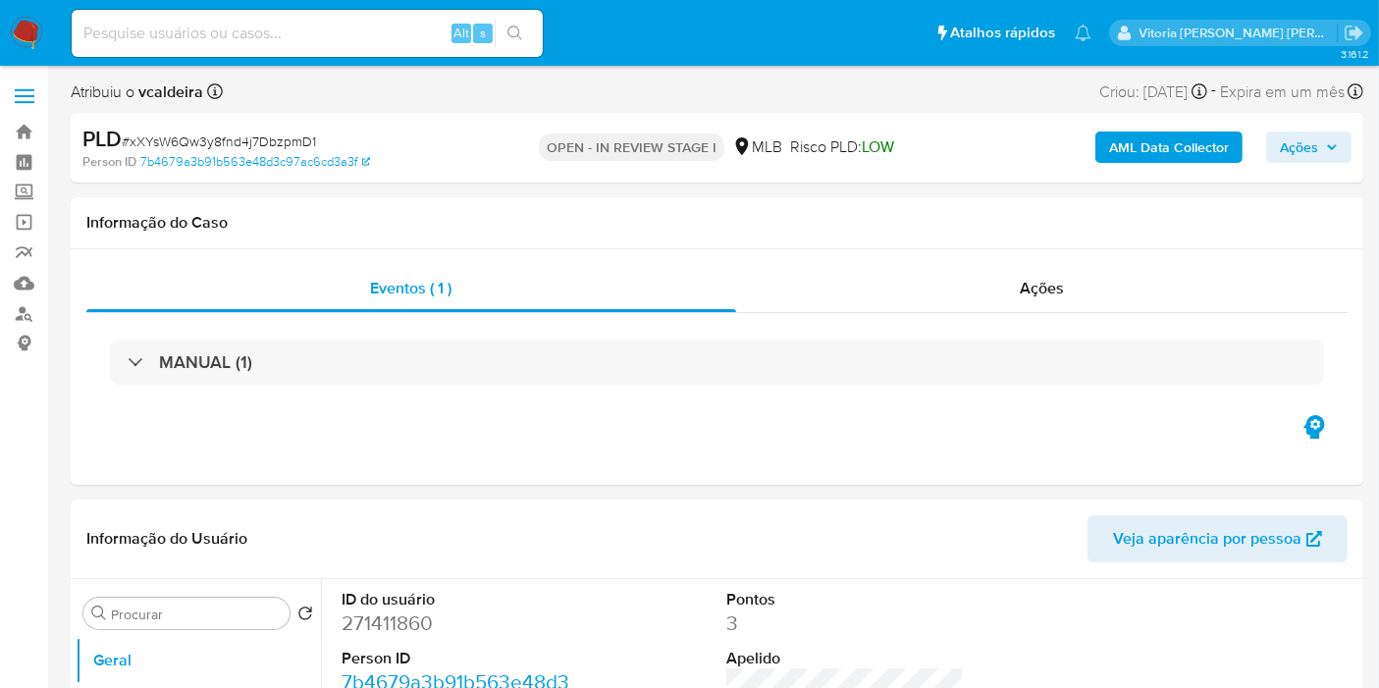
select select "10"
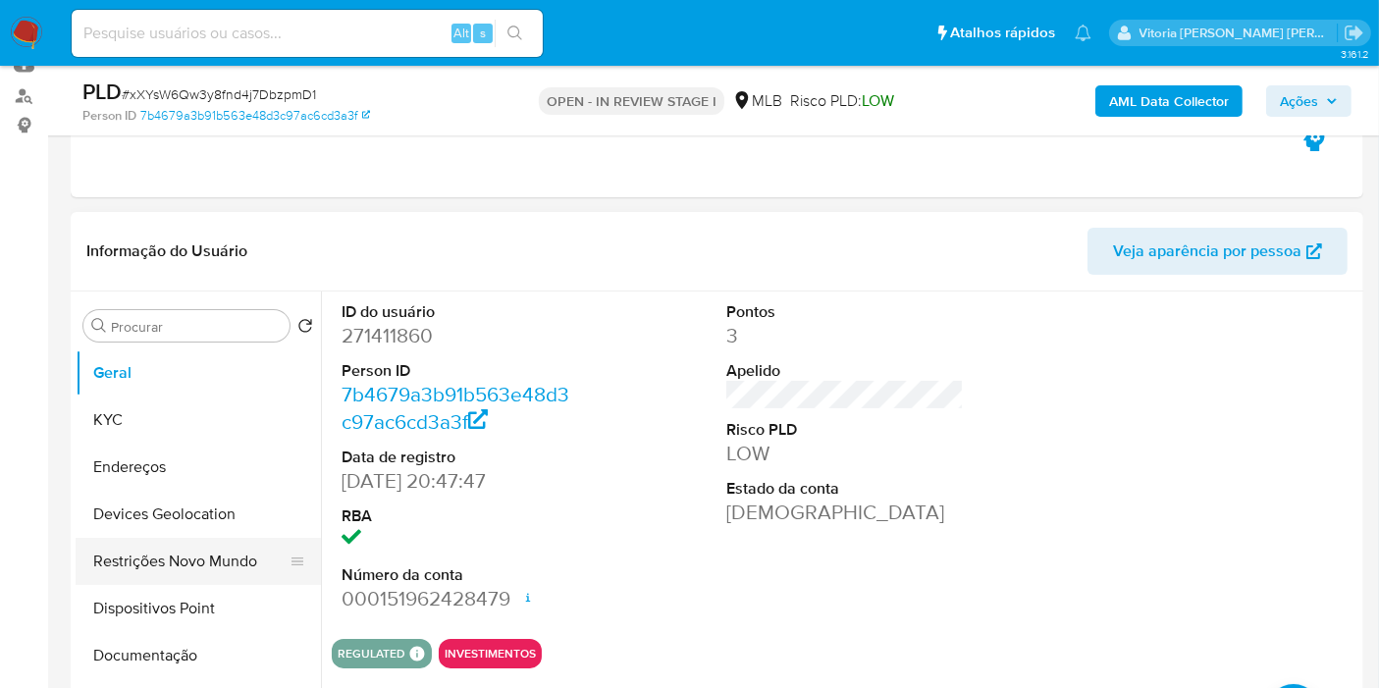
scroll to position [109, 0]
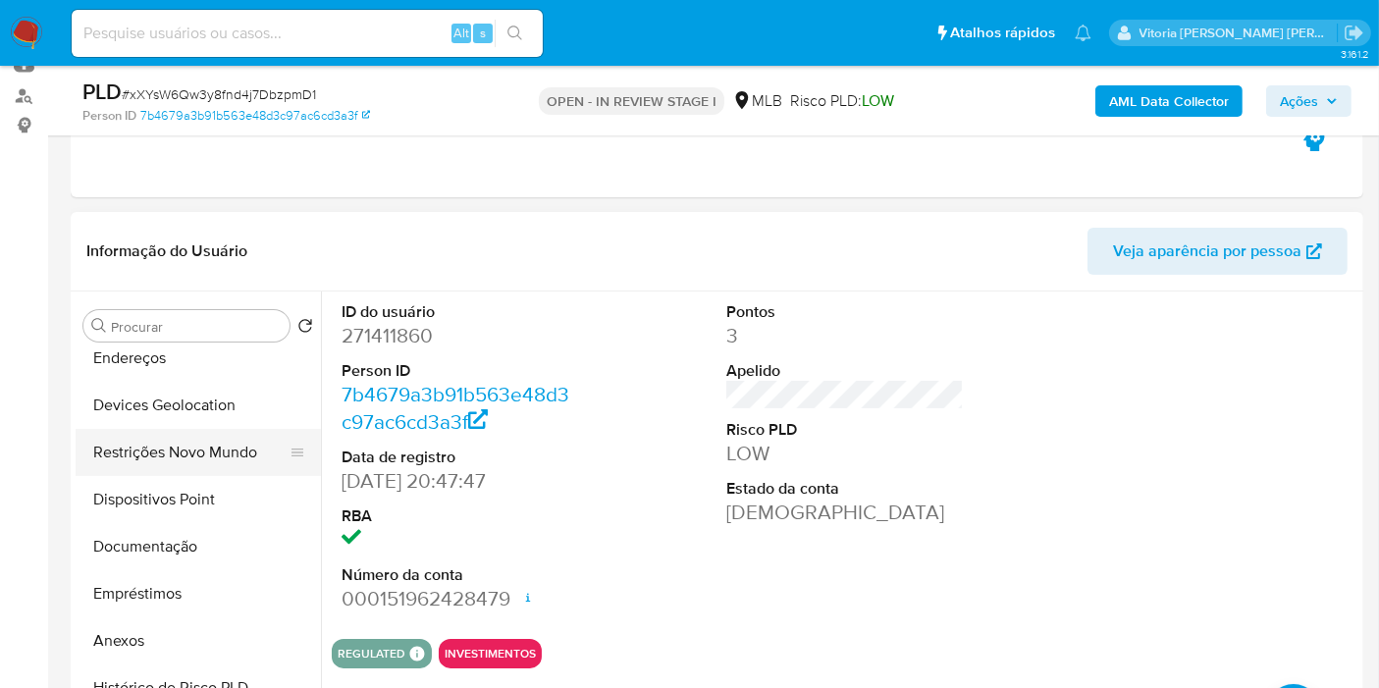
click at [163, 452] on button "Restrições Novo Mundo" at bounding box center [191, 452] width 230 height 47
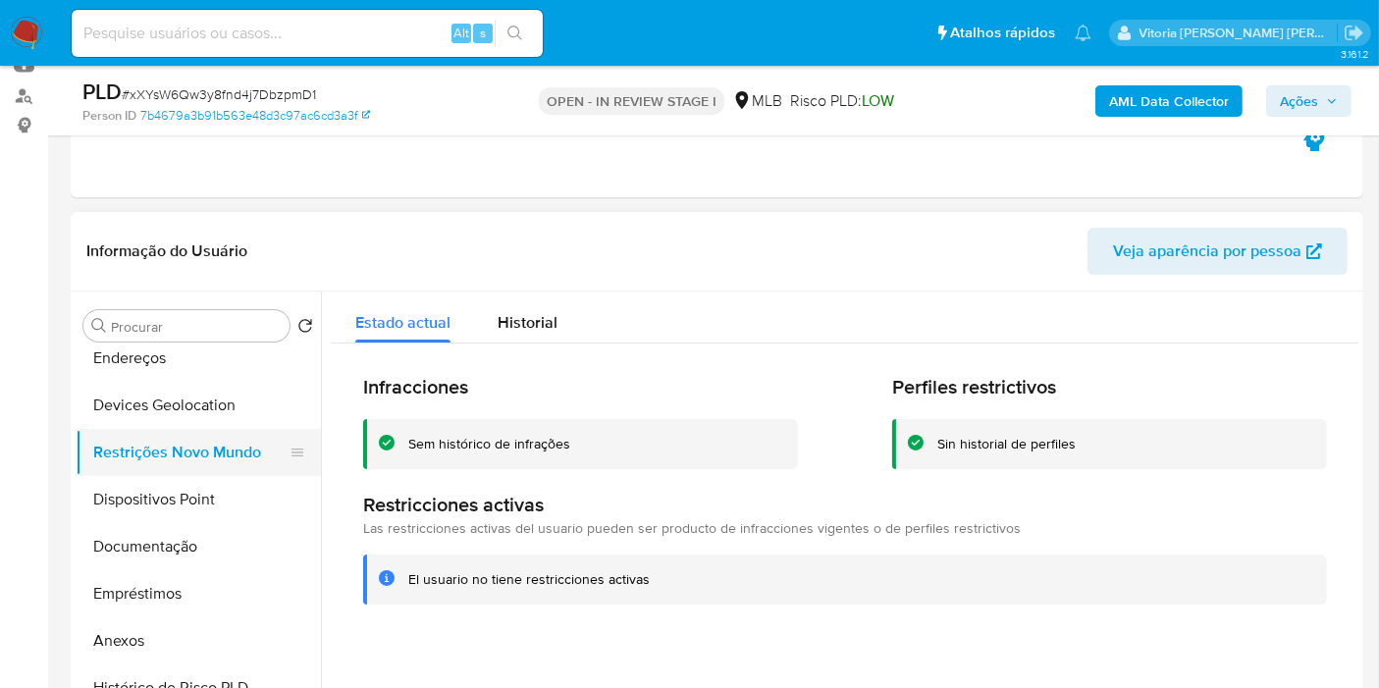
scroll to position [0, 0]
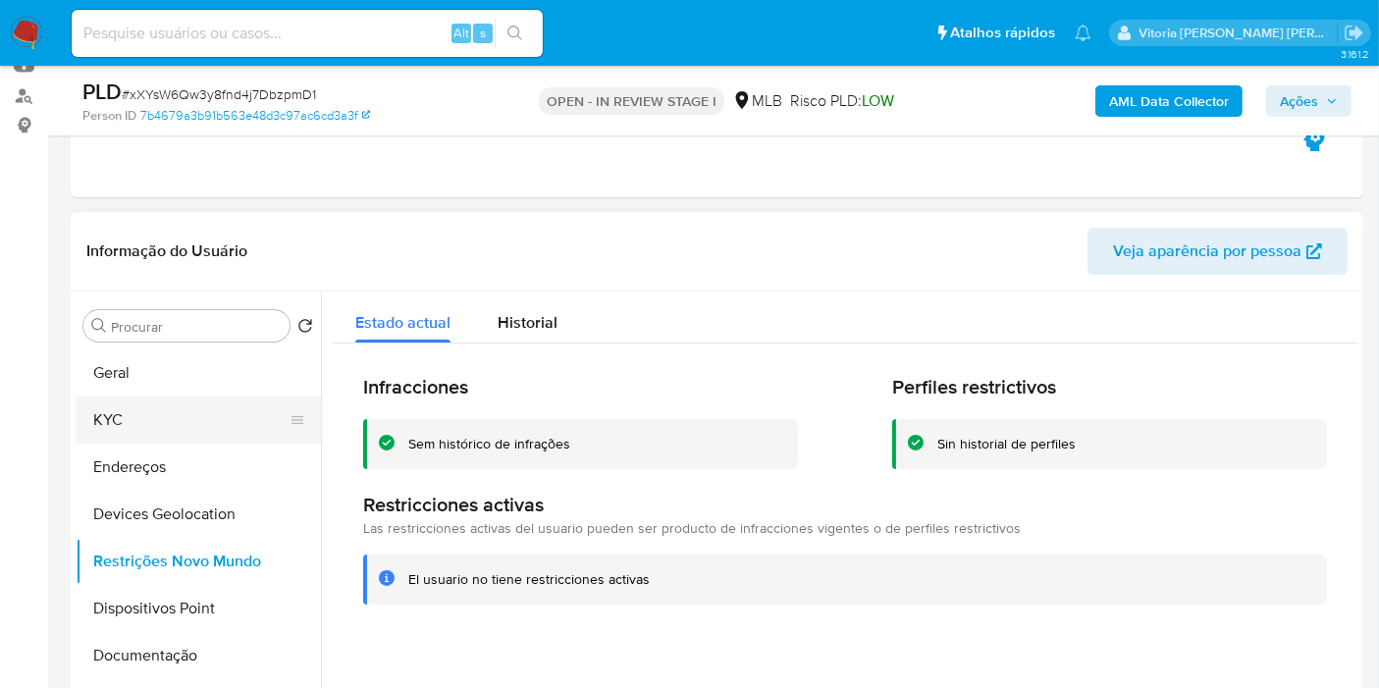
click at [183, 416] on button "KYC" at bounding box center [191, 419] width 230 height 47
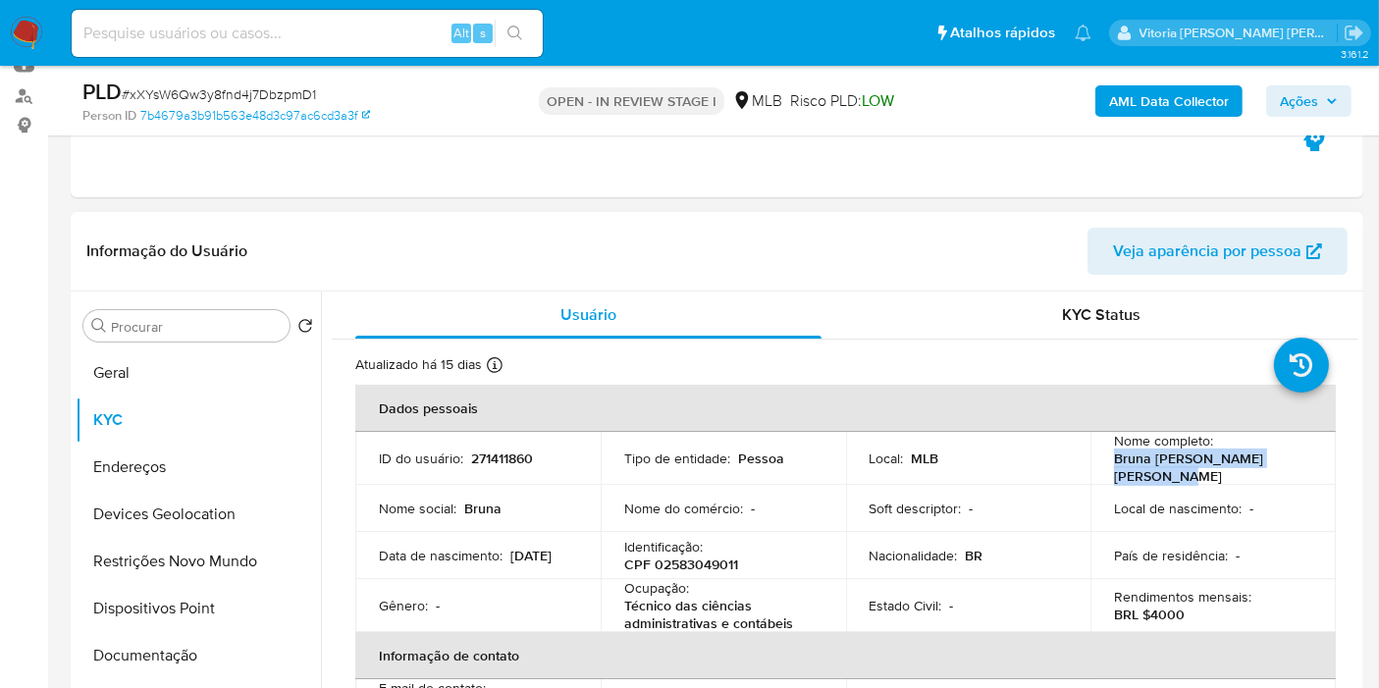
drag, startPoint x: 1301, startPoint y: 460, endPoint x: 1100, endPoint y: 465, distance: 201.2
click at [1100, 465] on td "Nome completo : Bruna [PERSON_NAME] [PERSON_NAME]" at bounding box center [1212, 458] width 245 height 53
copy p "Bruna [PERSON_NAME] [PERSON_NAME]"
click at [668, 561] on p "CPF 02583049011" at bounding box center [681, 564] width 114 height 18
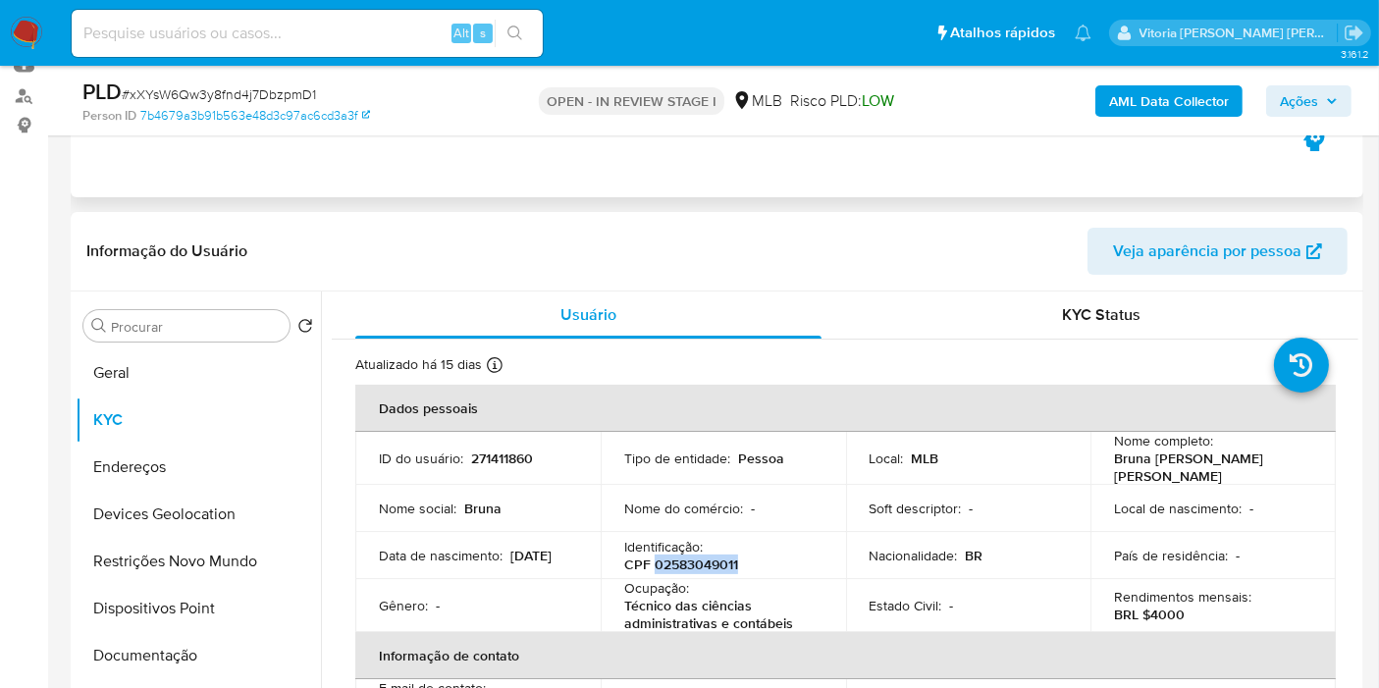
copy p "02583049011"
click at [481, 465] on td "ID do usuário : 271411860" at bounding box center [477, 458] width 245 height 53
click at [485, 452] on p "271411860" at bounding box center [502, 458] width 62 height 18
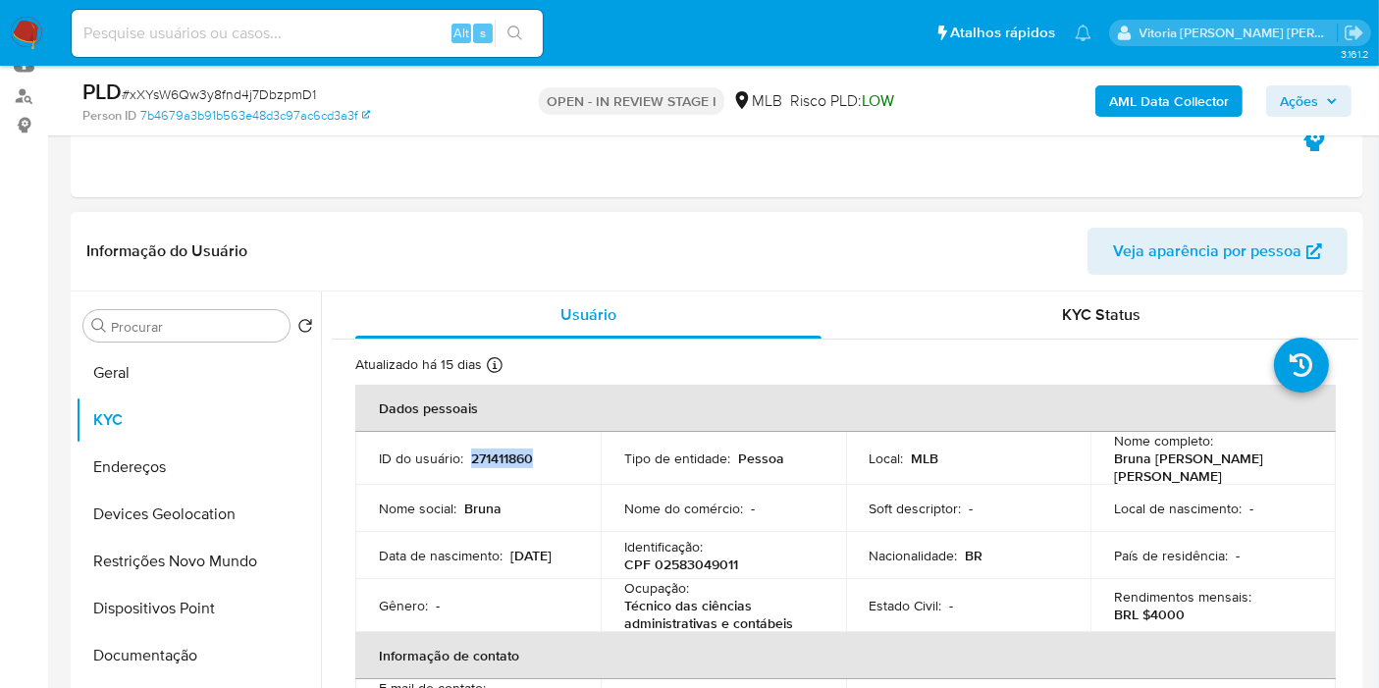
copy p "271411860"
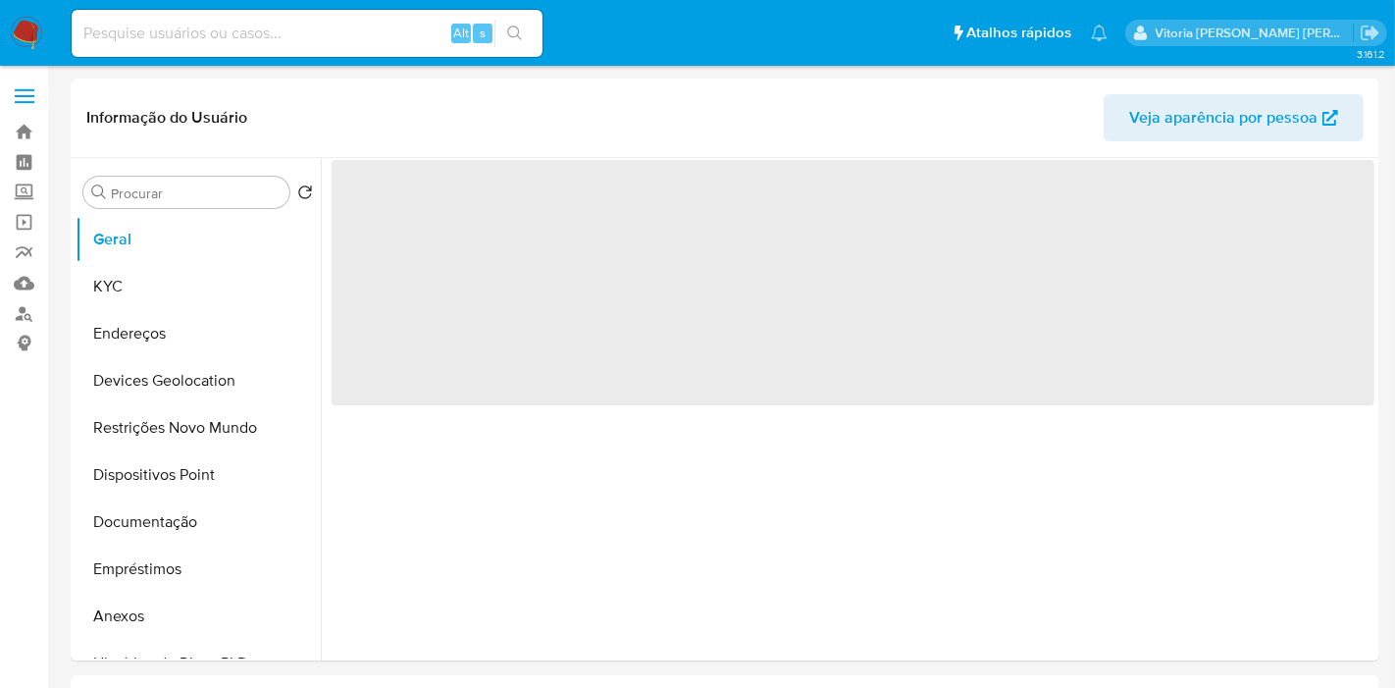
select select "10"
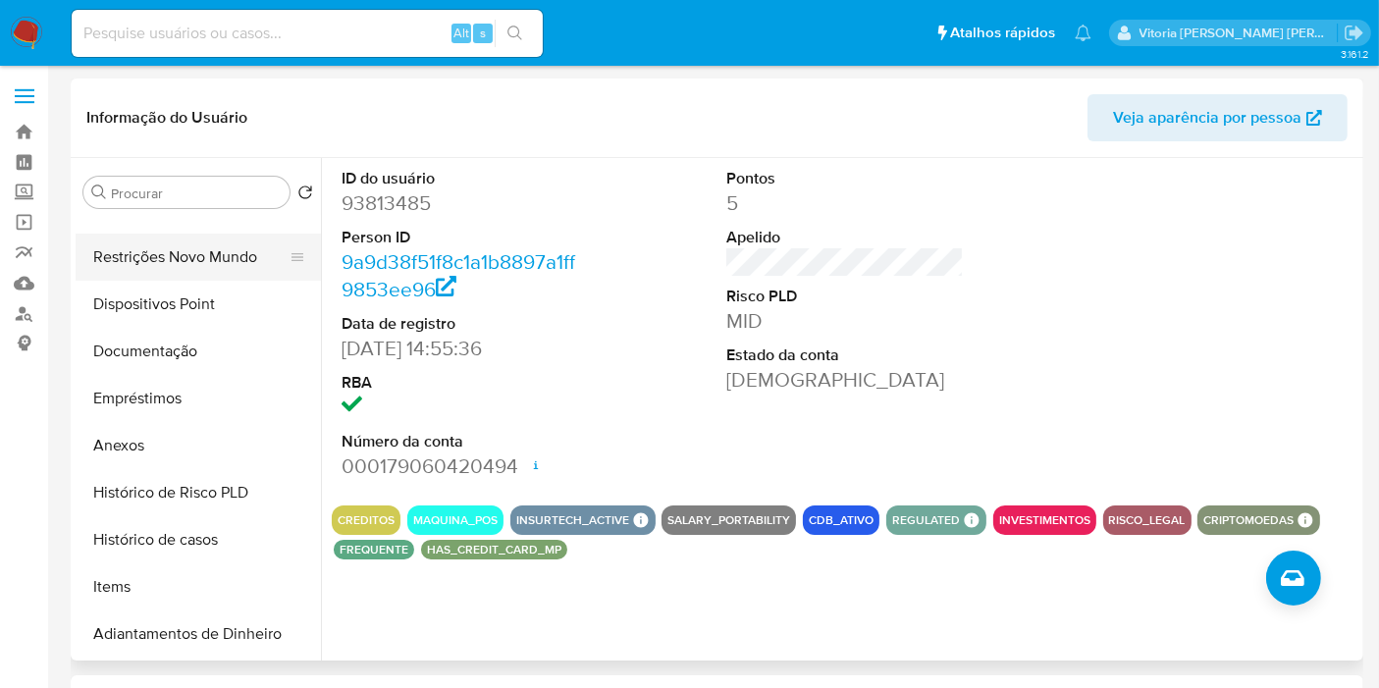
scroll to position [218, 0]
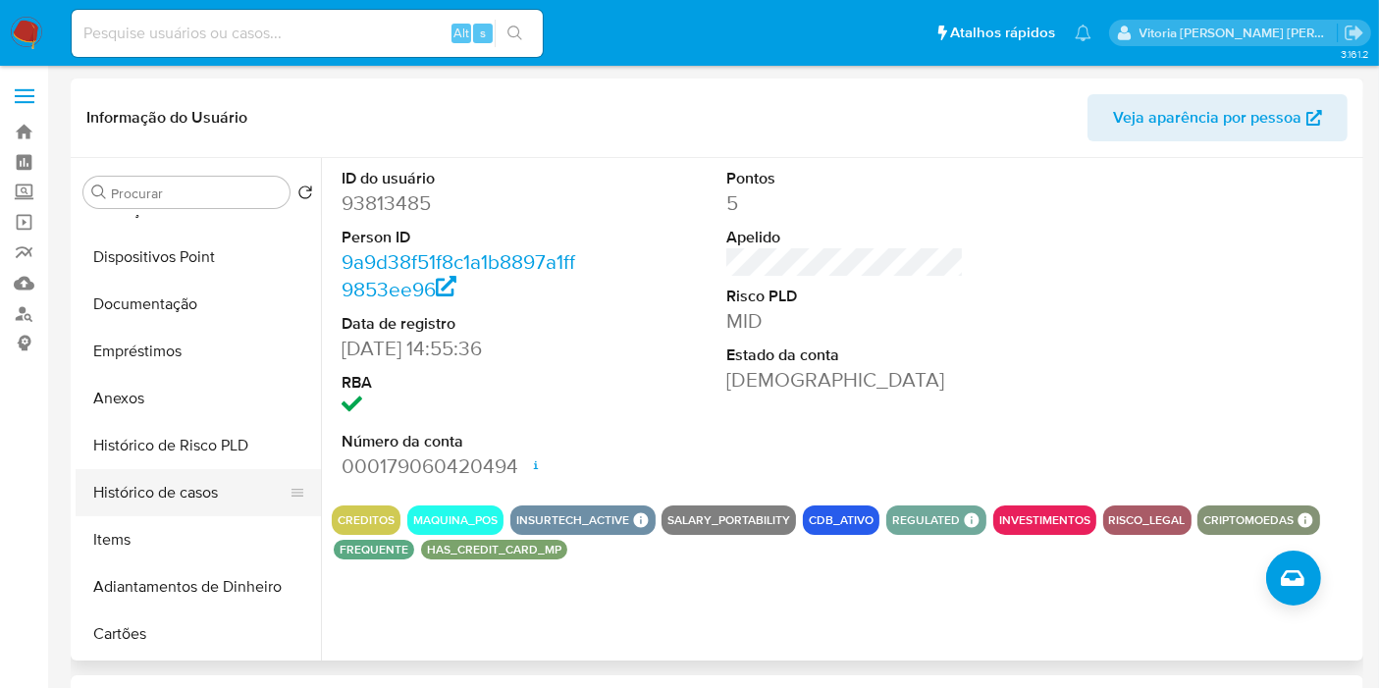
click at [168, 487] on button "Histórico de casos" at bounding box center [191, 492] width 230 height 47
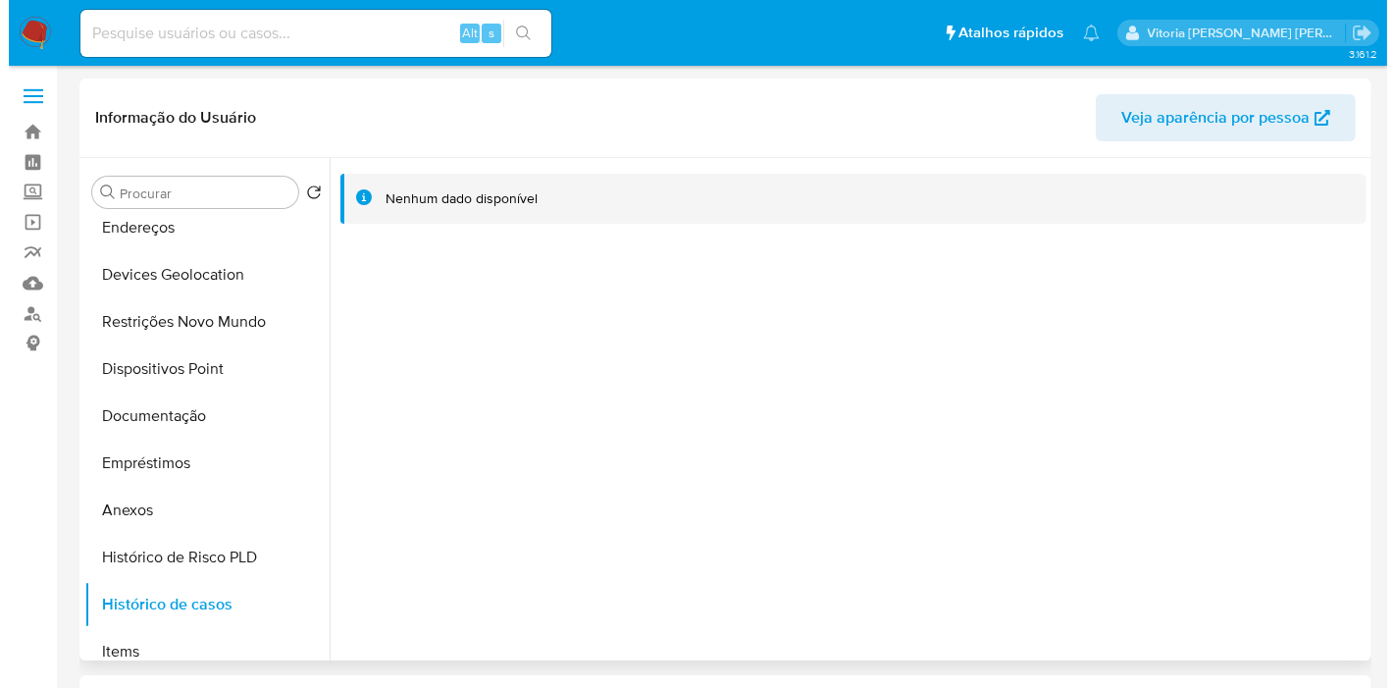
scroll to position [0, 0]
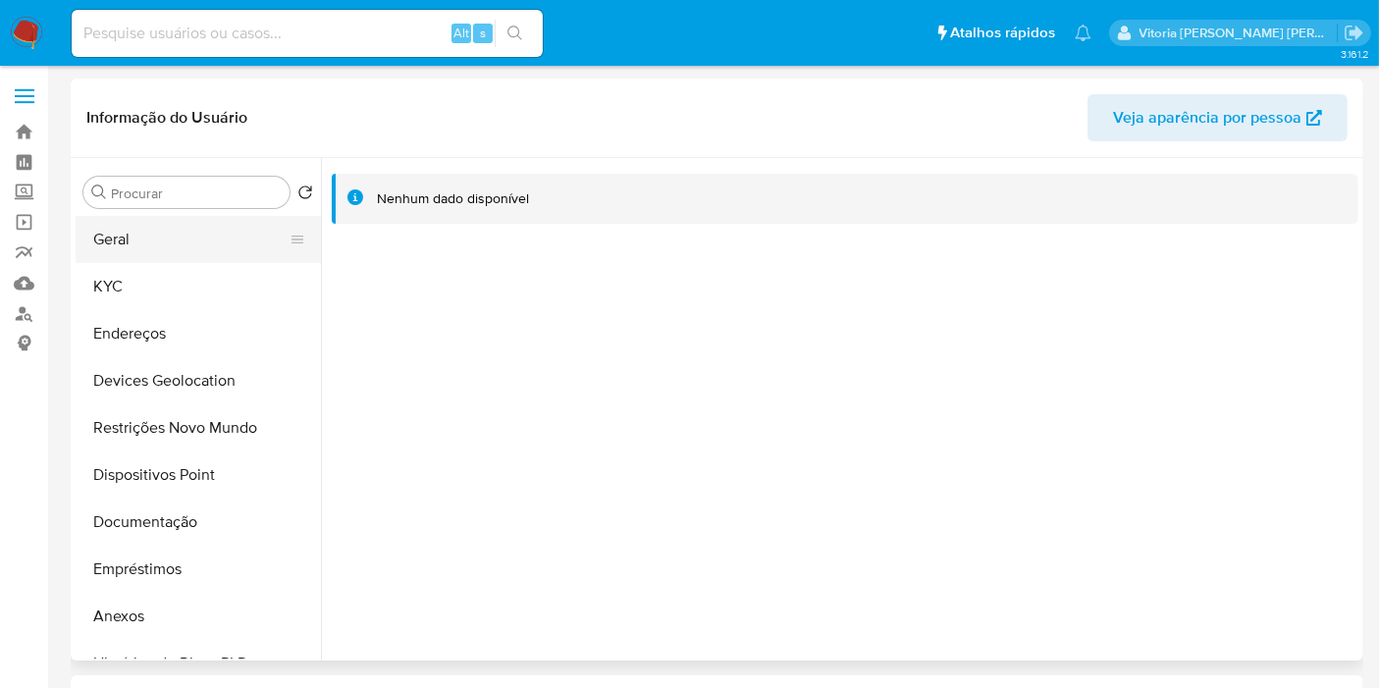
click at [142, 236] on button "Geral" at bounding box center [191, 239] width 230 height 47
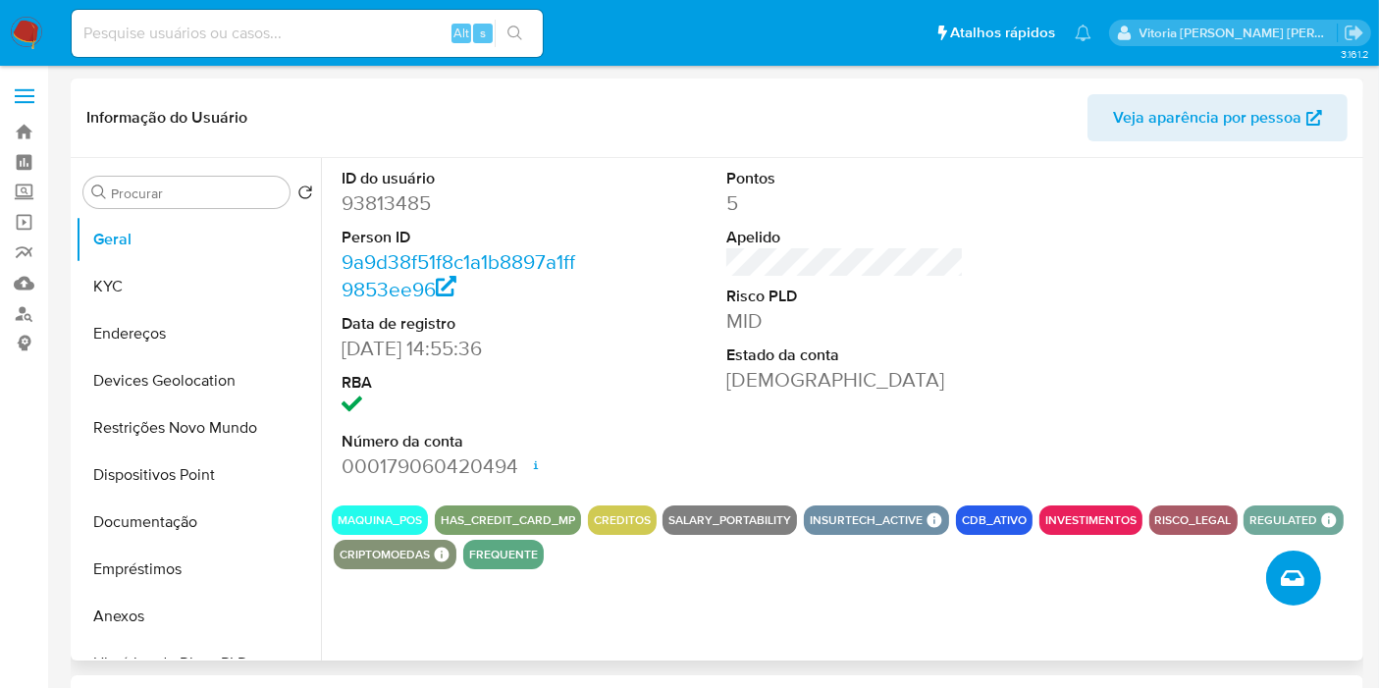
click at [1288, 590] on span "Criar caso manual" at bounding box center [1293, 578] width 22 height 24
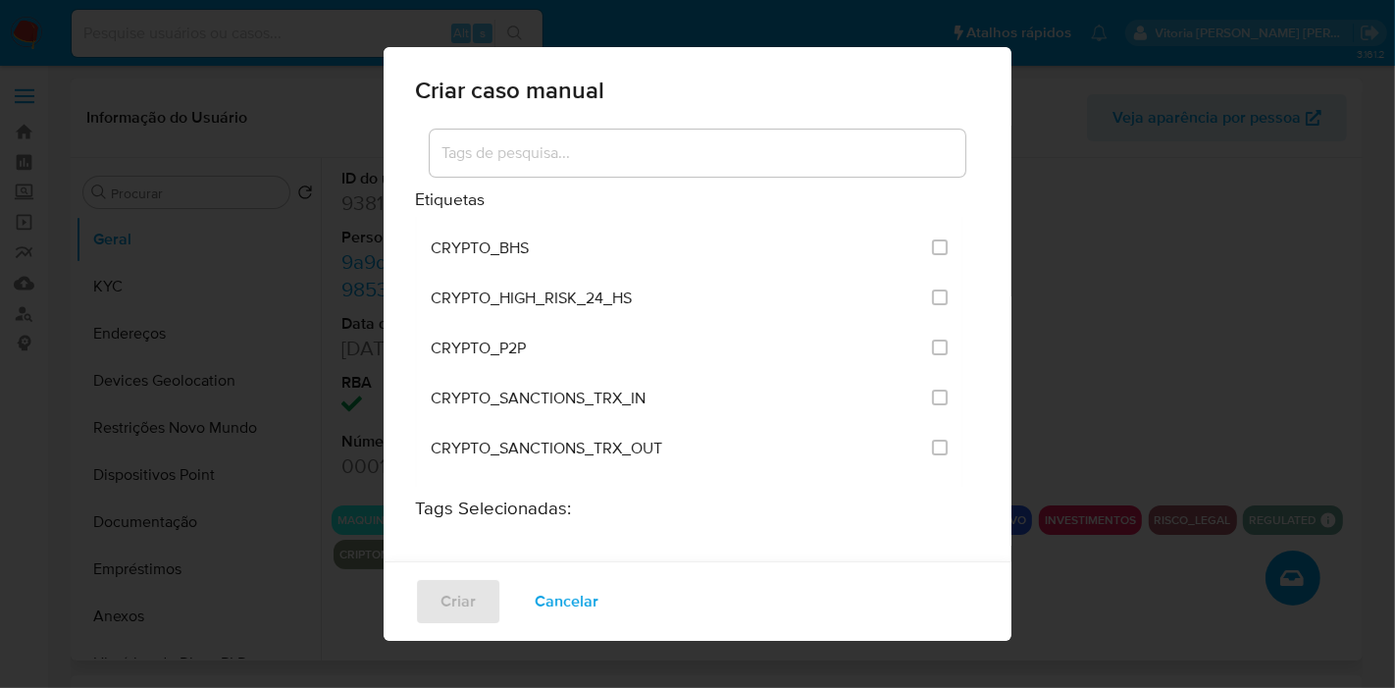
scroll to position [654, 0]
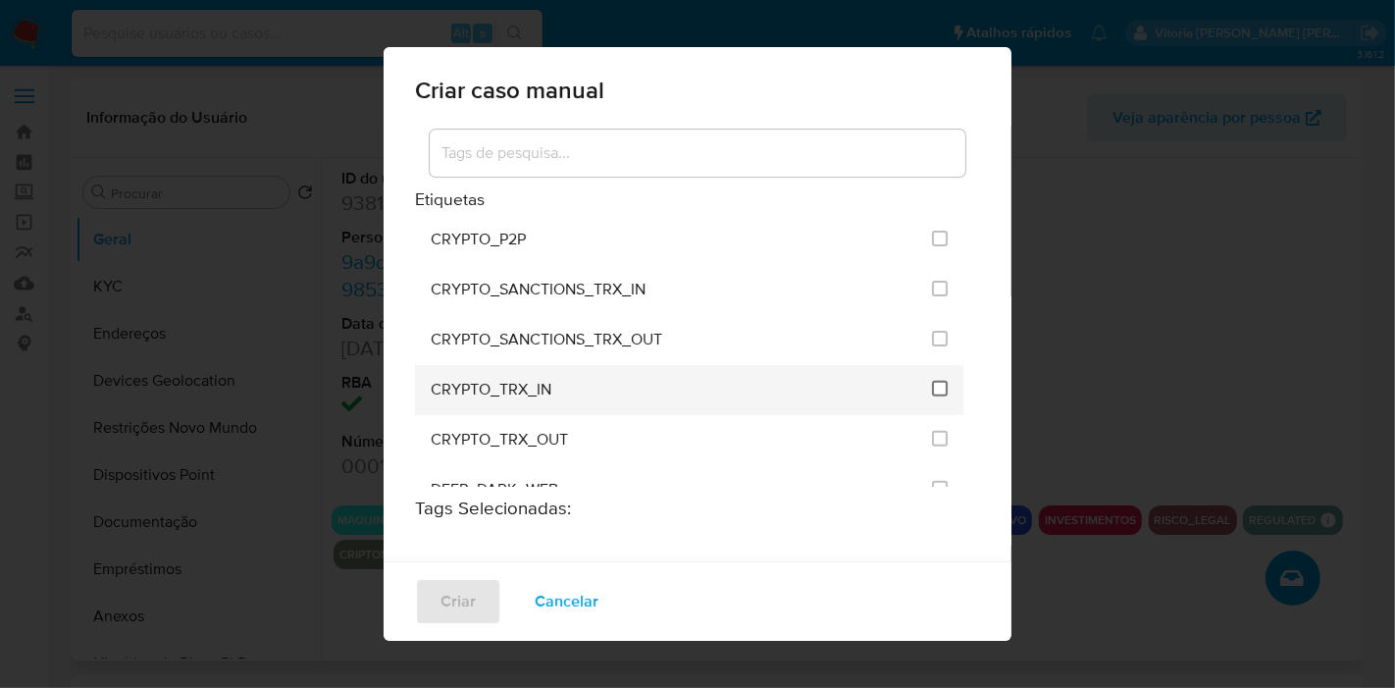
click at [932, 381] on input "1961" at bounding box center [940, 389] width 16 height 16
checkbox input "true"
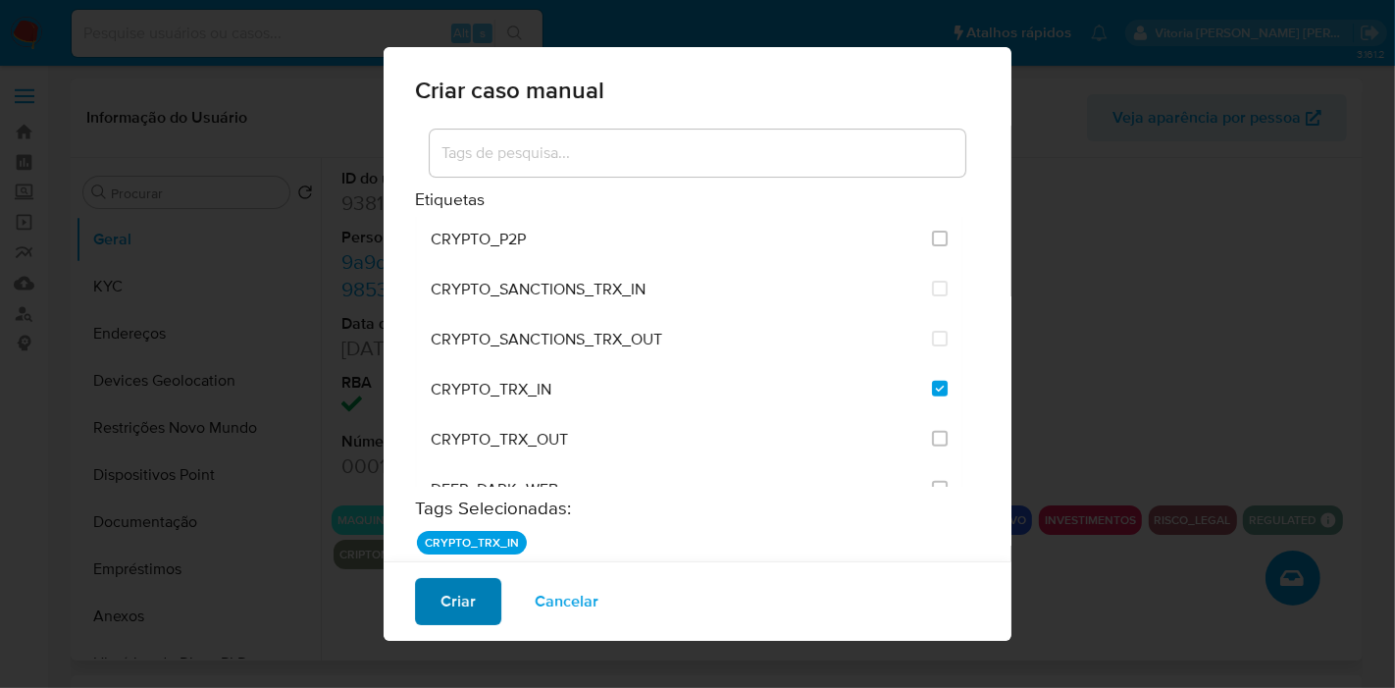
click at [443, 602] on span "Criar" at bounding box center [458, 601] width 35 height 43
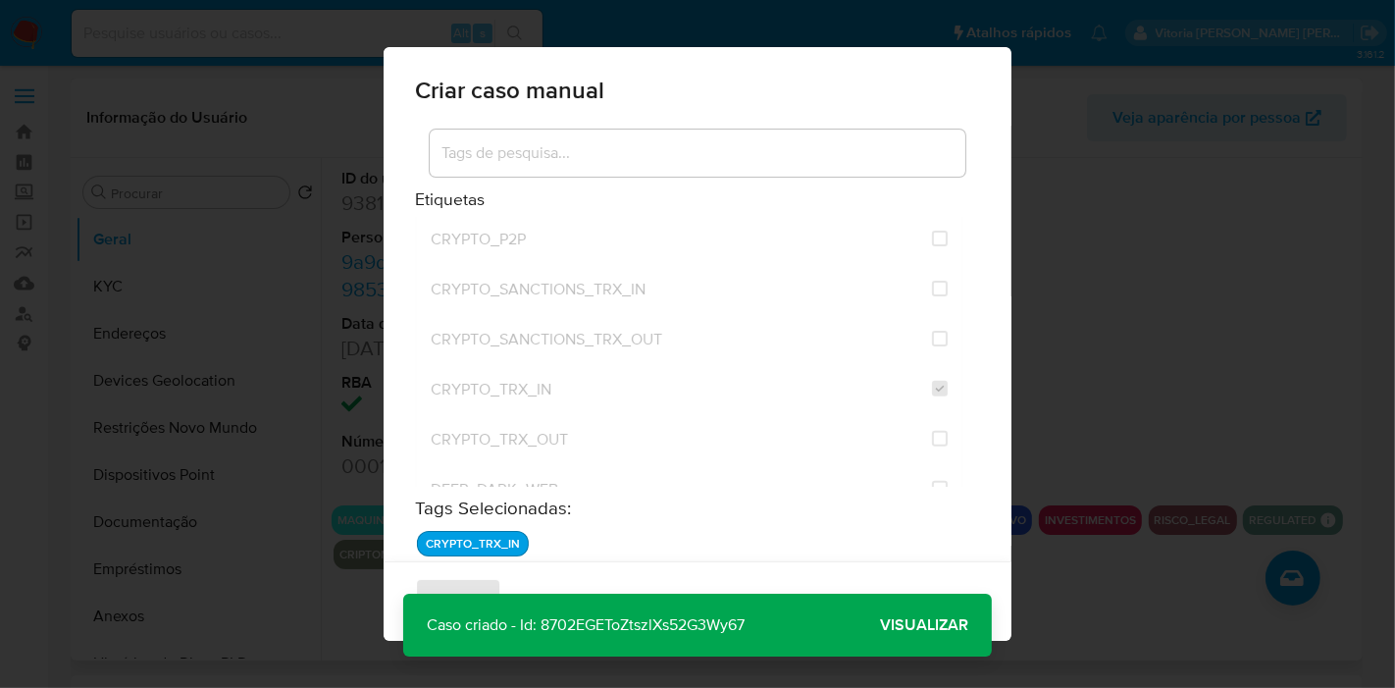
click at [922, 625] on span "Visualizar" at bounding box center [924, 625] width 88 height 0
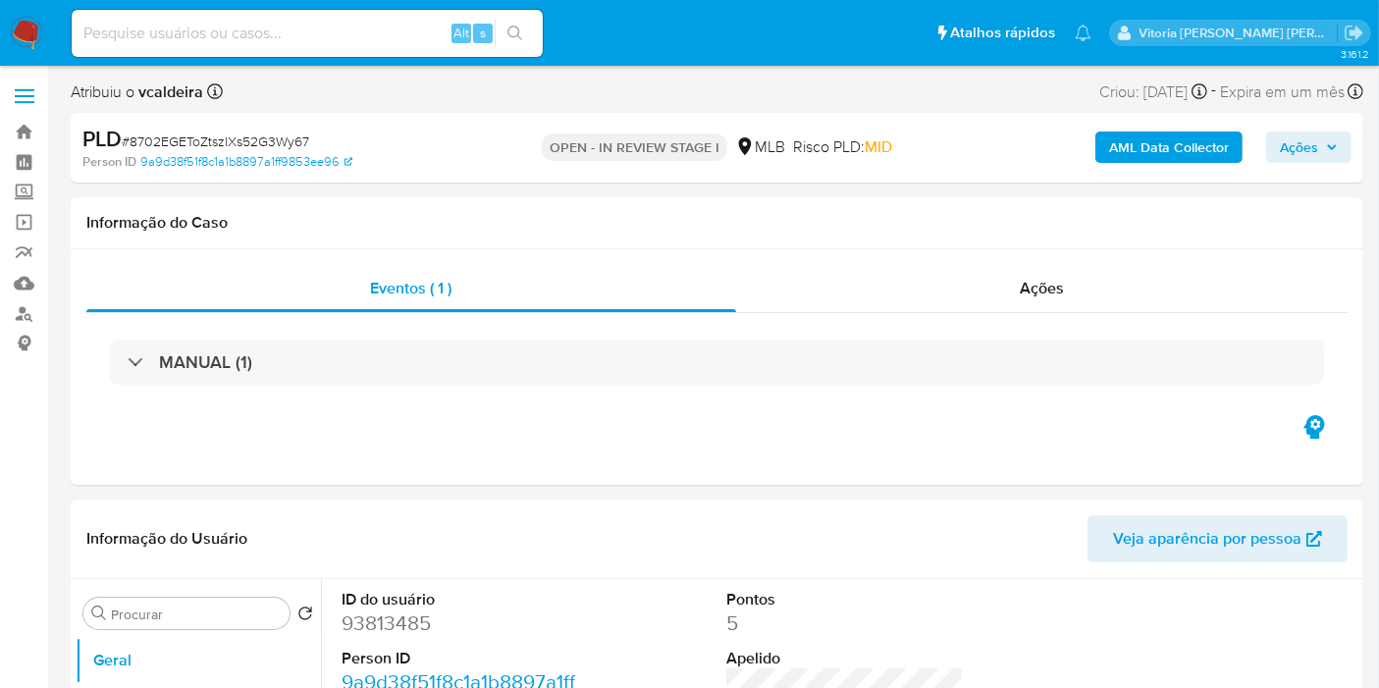
select select "10"
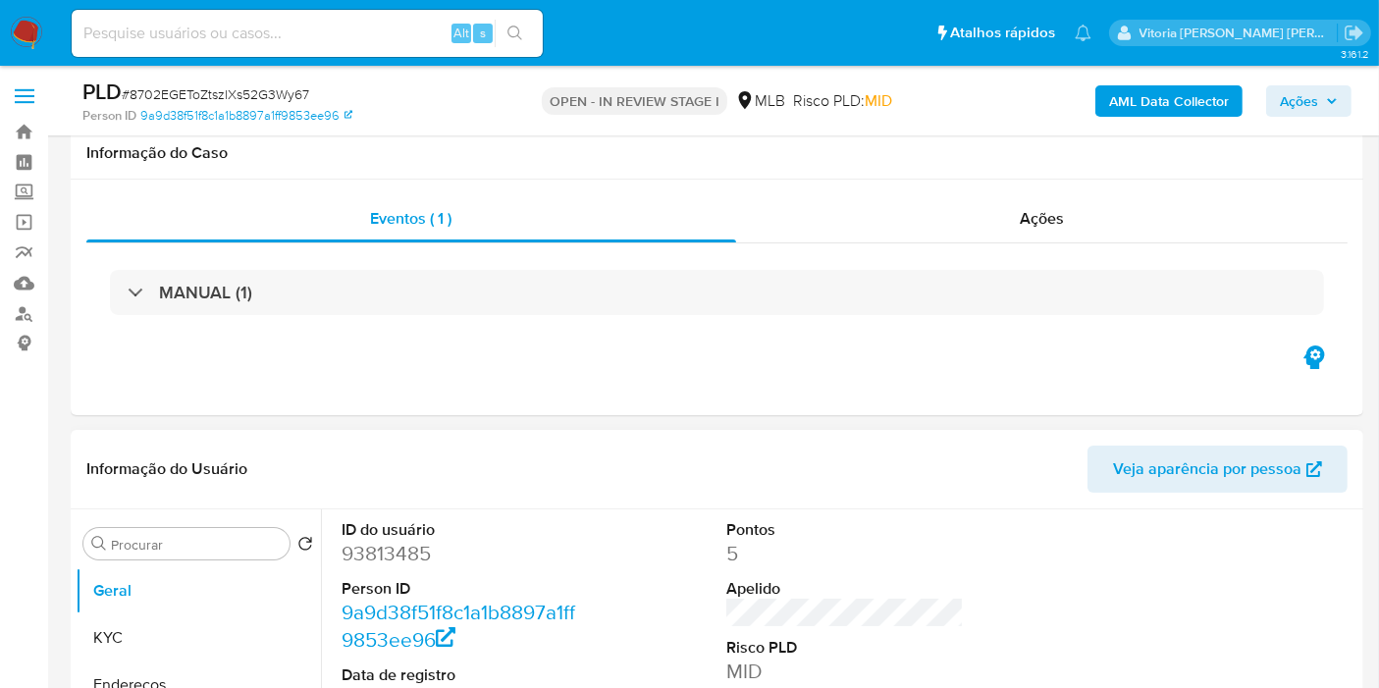
scroll to position [327, 0]
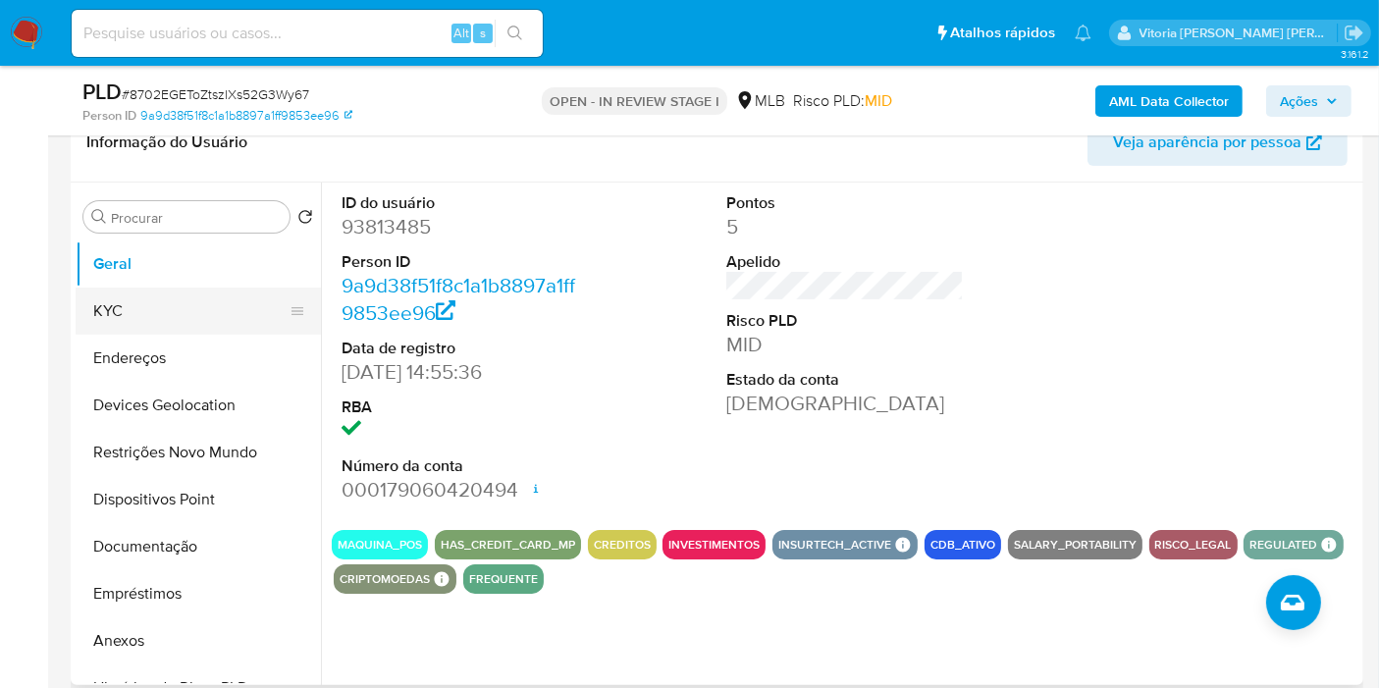
click at [176, 301] on button "KYC" at bounding box center [191, 311] width 230 height 47
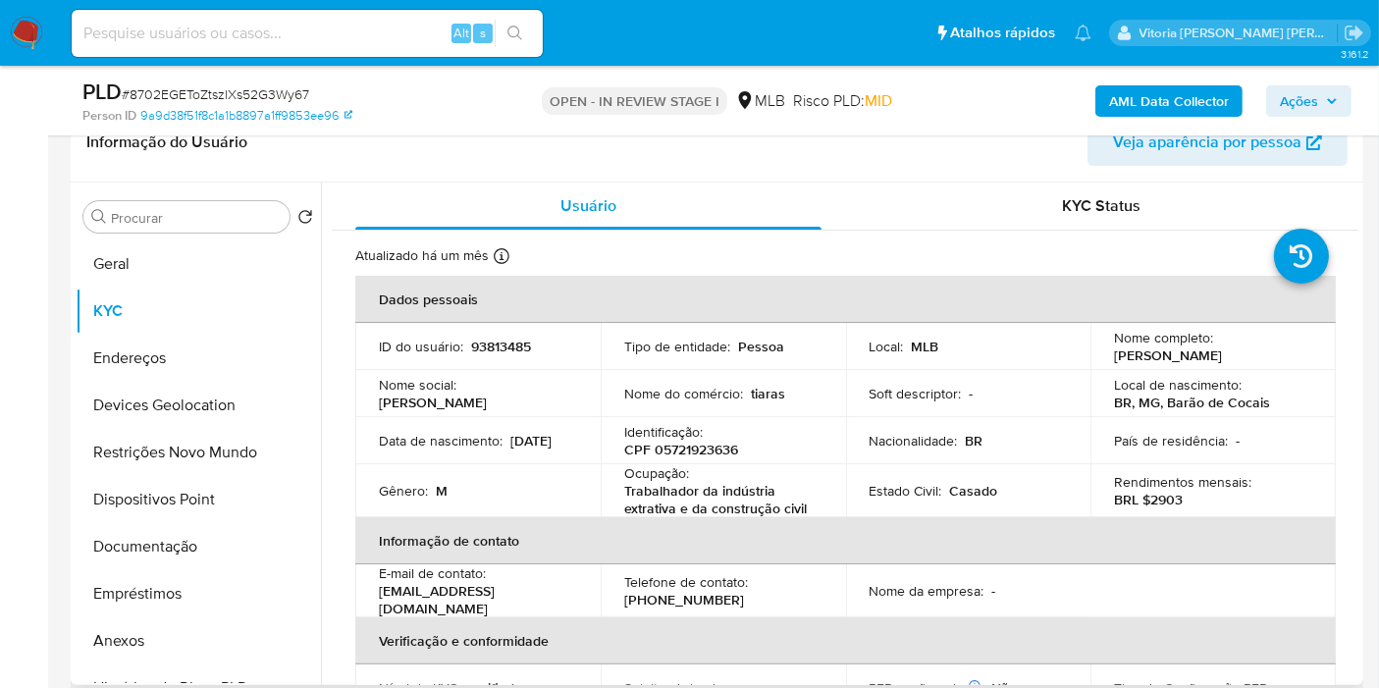
click at [1214, 359] on p "[PERSON_NAME]" at bounding box center [1168, 355] width 108 height 18
click at [1222, 357] on p "[PERSON_NAME]" at bounding box center [1168, 355] width 108 height 18
click at [1270, 352] on div "Nome completo : [PERSON_NAME]" at bounding box center [1213, 346] width 198 height 35
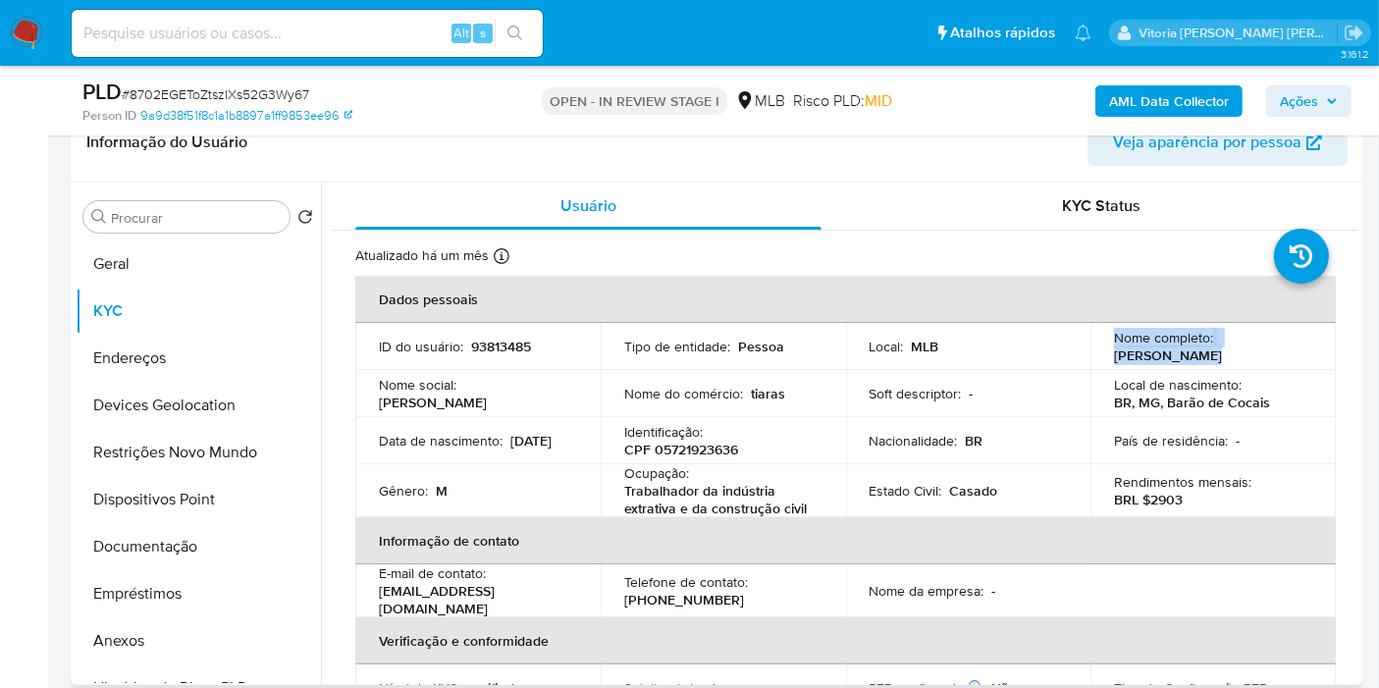
click at [1272, 351] on div "Nome completo : [PERSON_NAME]" at bounding box center [1213, 346] width 198 height 35
click at [1099, 388] on td "Local [PERSON_NAME] : BR, [GEOGRAPHIC_DATA], Barão de Cocais" at bounding box center [1212, 393] width 245 height 47
drag, startPoint x: 1107, startPoint y: 351, endPoint x: 1264, endPoint y: 348, distance: 157.0
click at [1264, 348] on td "Nome completo : [PERSON_NAME]" at bounding box center [1212, 346] width 245 height 47
copy p "[PERSON_NAME]"
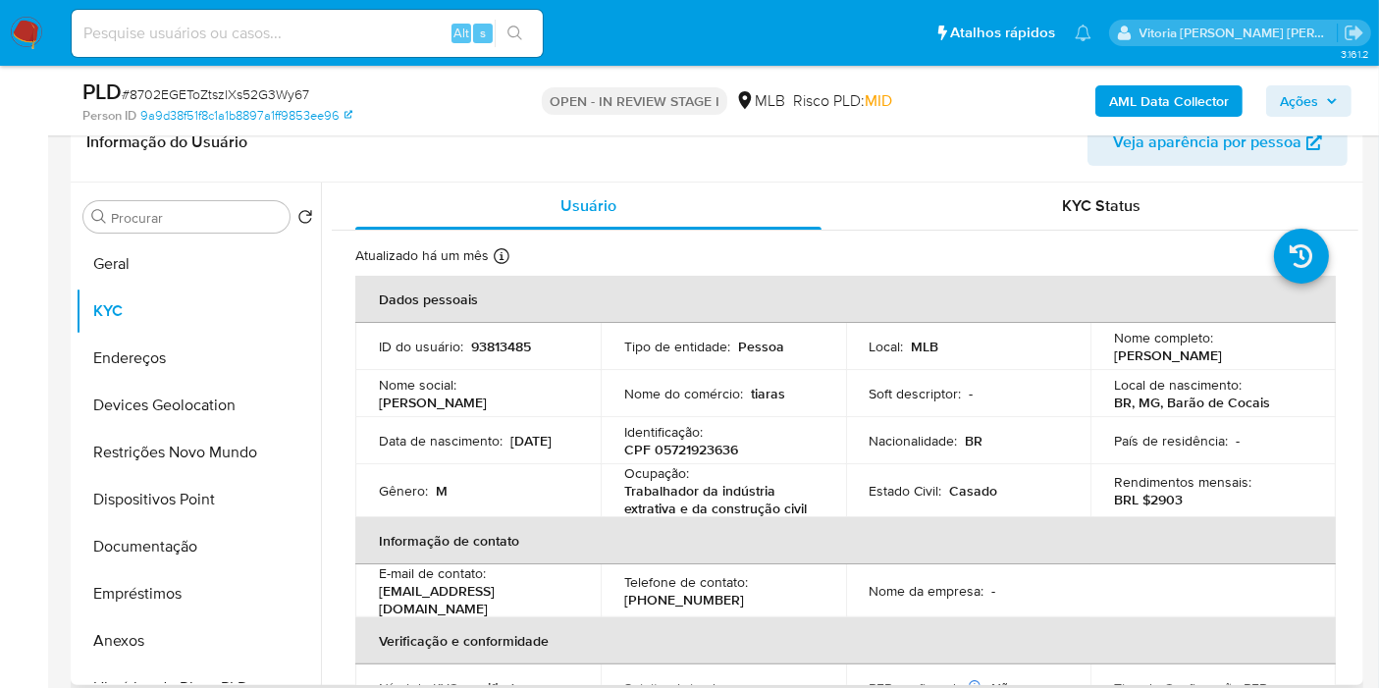
click at [505, 351] on p "93813485" at bounding box center [501, 347] width 60 height 18
copy p "93813485"
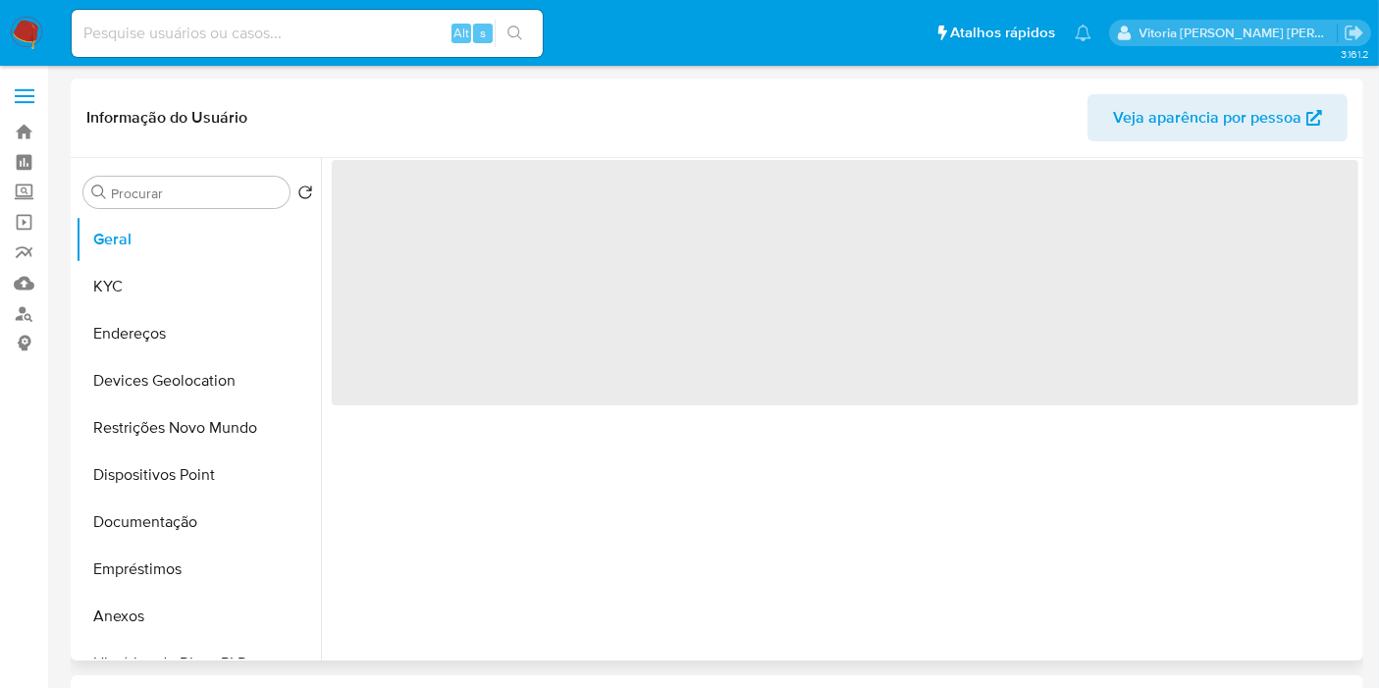
select select "10"
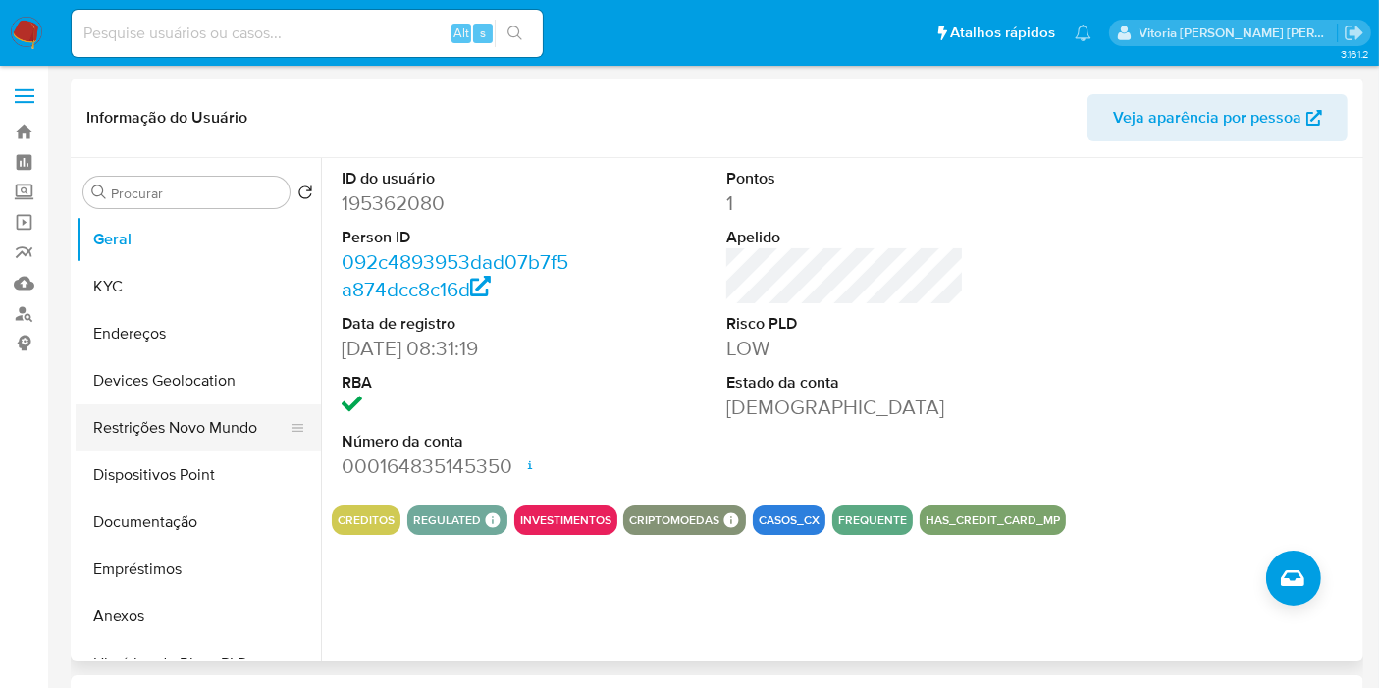
click at [162, 424] on button "Restrições Novo Mundo" at bounding box center [191, 427] width 230 height 47
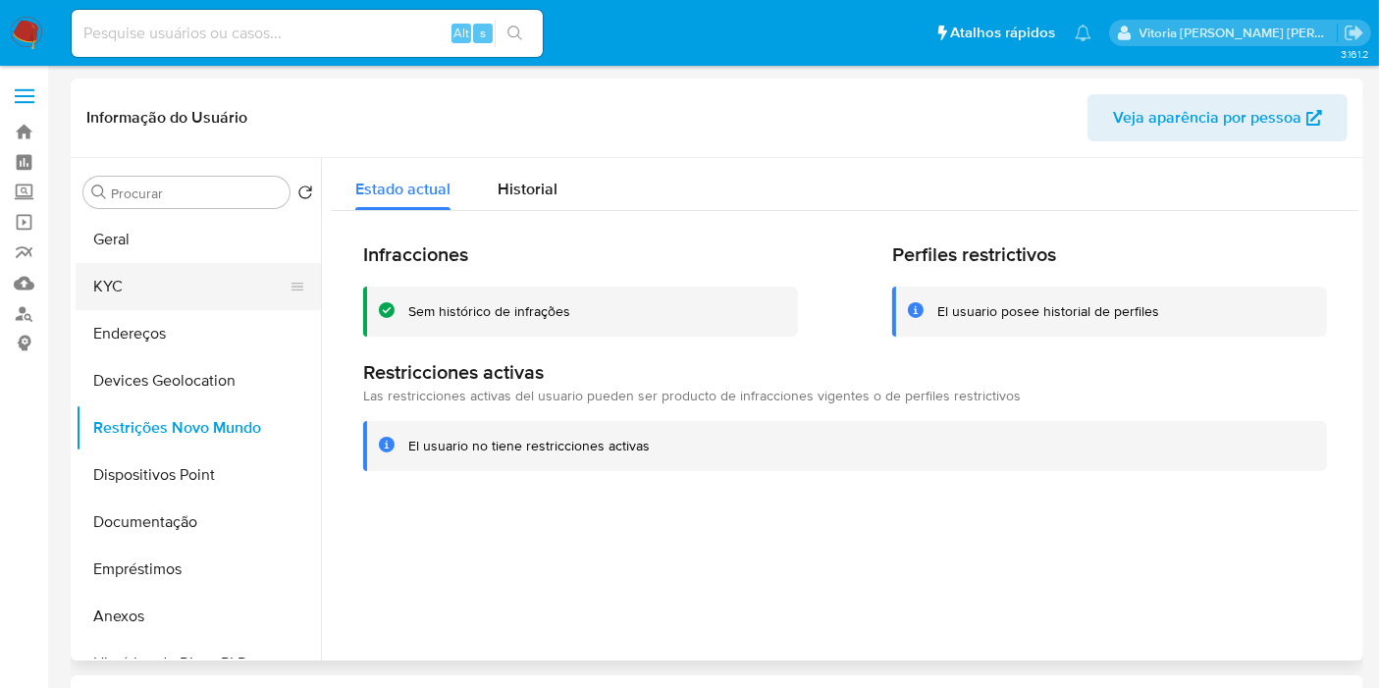
click at [90, 285] on button "KYC" at bounding box center [191, 286] width 230 height 47
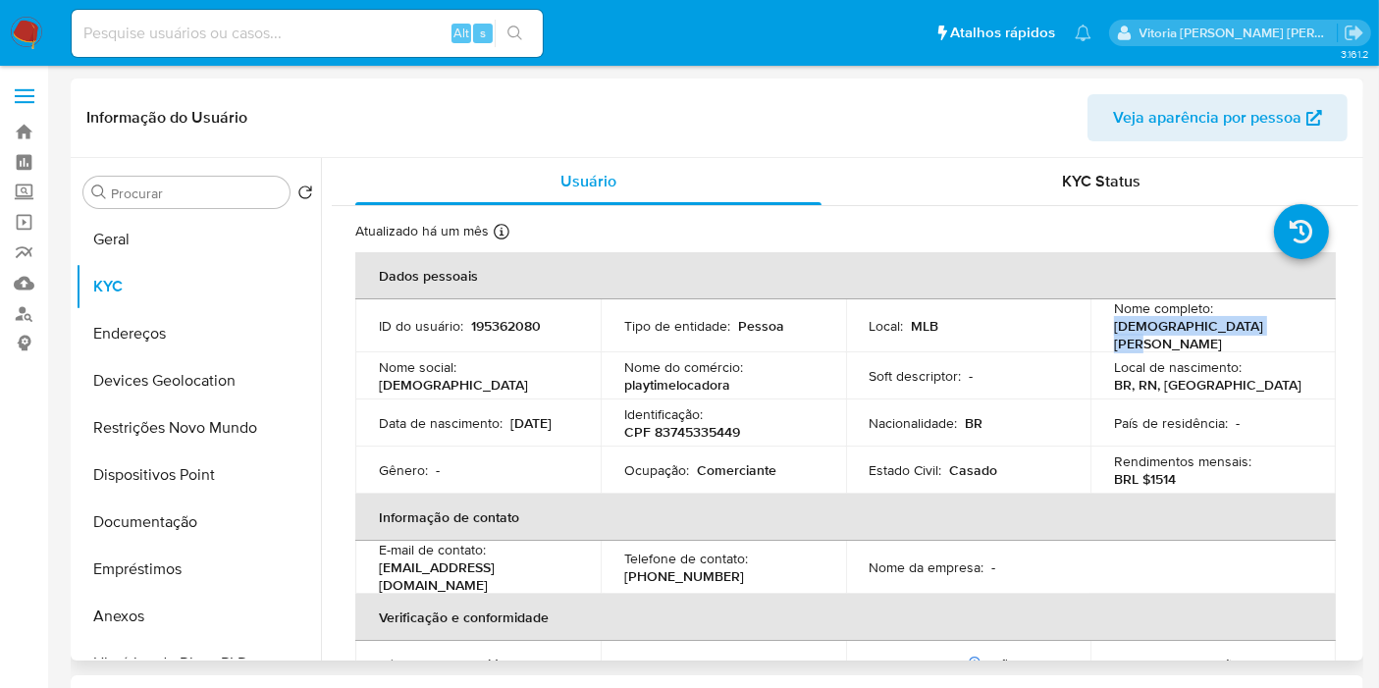
drag, startPoint x: 1255, startPoint y: 338, endPoint x: 1107, endPoint y: 333, distance: 148.3
click at [1107, 333] on td "Nome completo : Eudismar de Queiroz Sa" at bounding box center [1212, 325] width 245 height 53
copy p "[DEMOGRAPHIC_DATA][PERSON_NAME]"
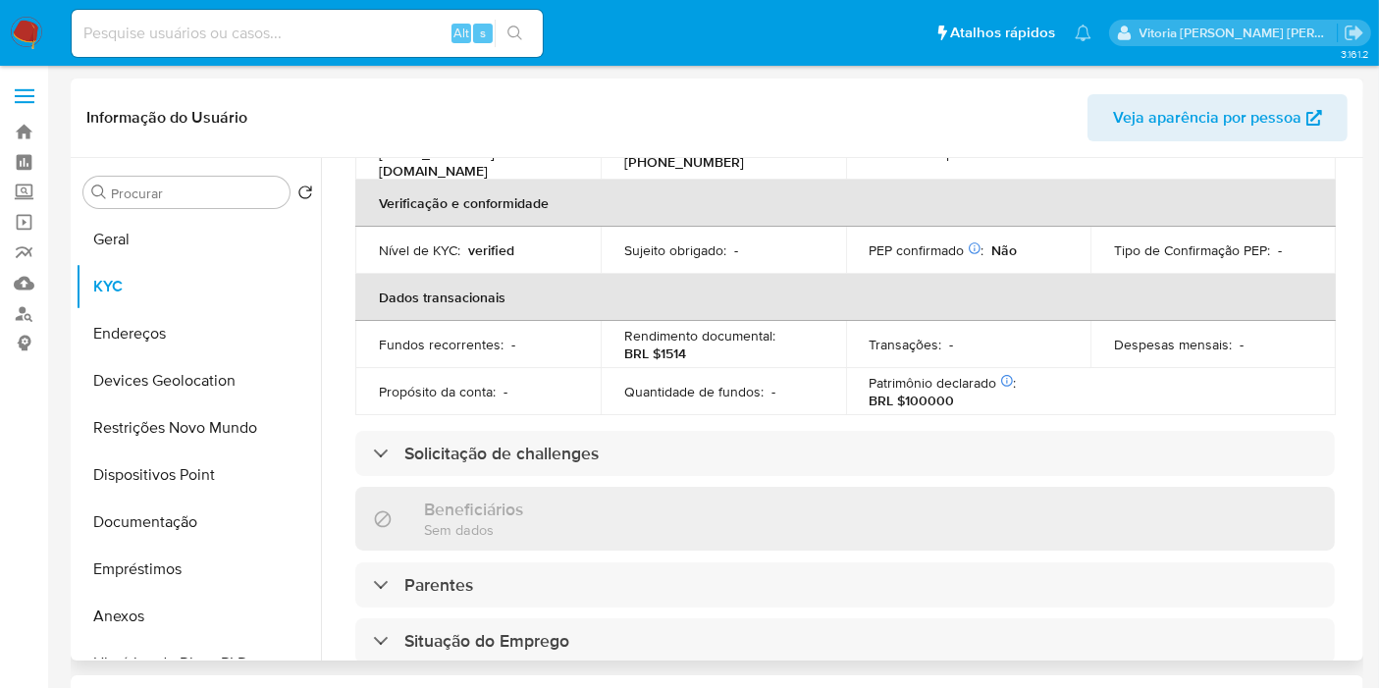
scroll to position [436, 0]
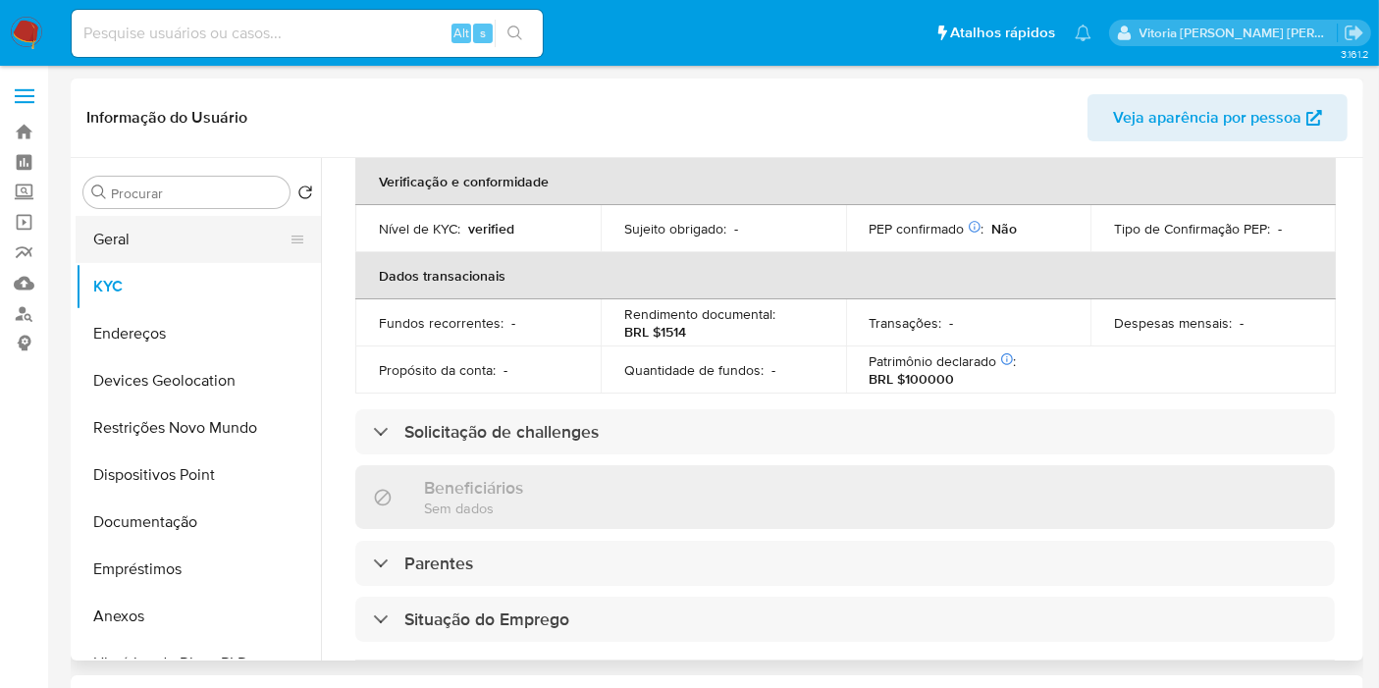
click at [164, 249] on button "Geral" at bounding box center [191, 239] width 230 height 47
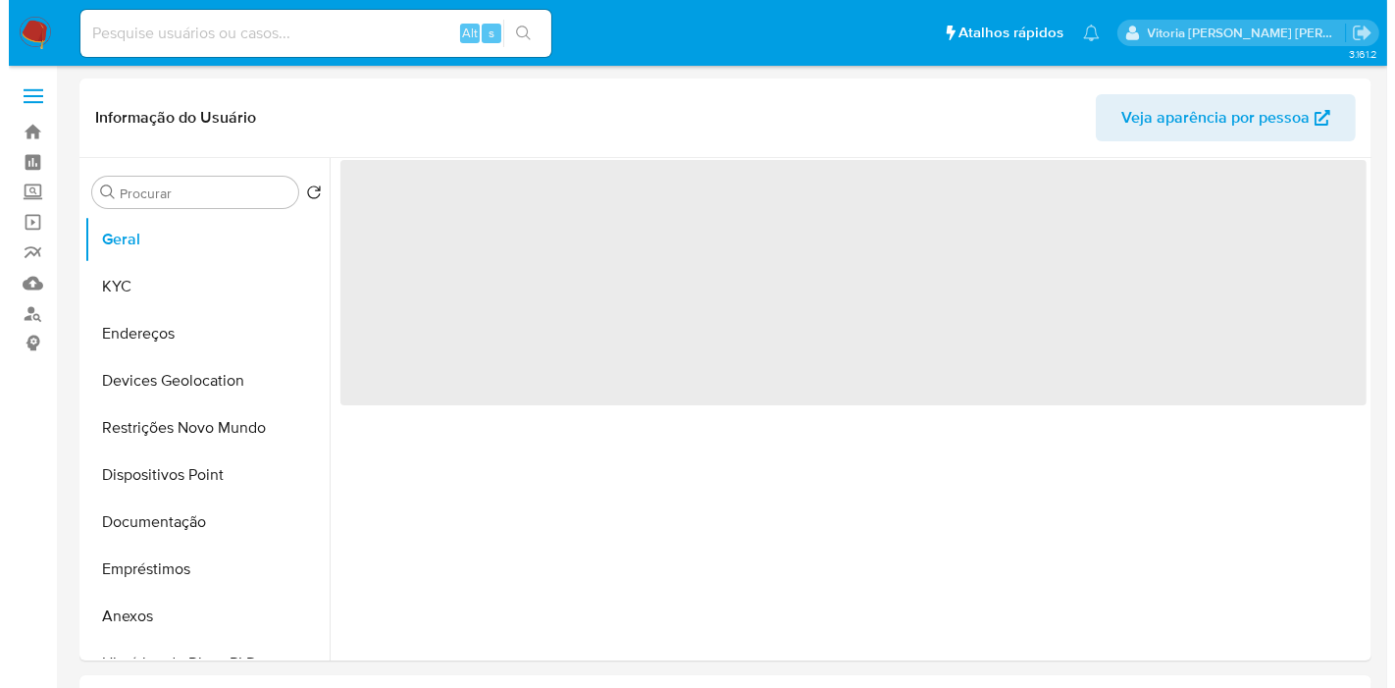
scroll to position [0, 0]
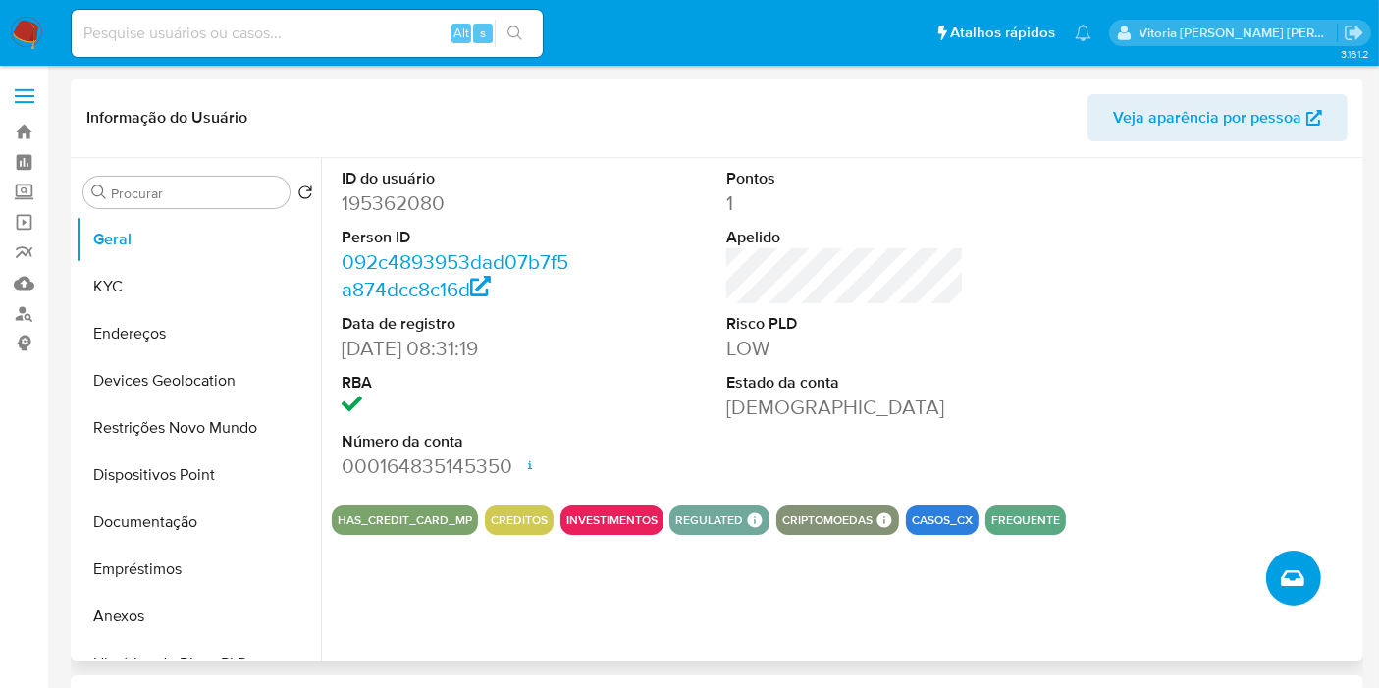
click at [1296, 567] on icon "Criar caso manual" at bounding box center [1293, 578] width 24 height 24
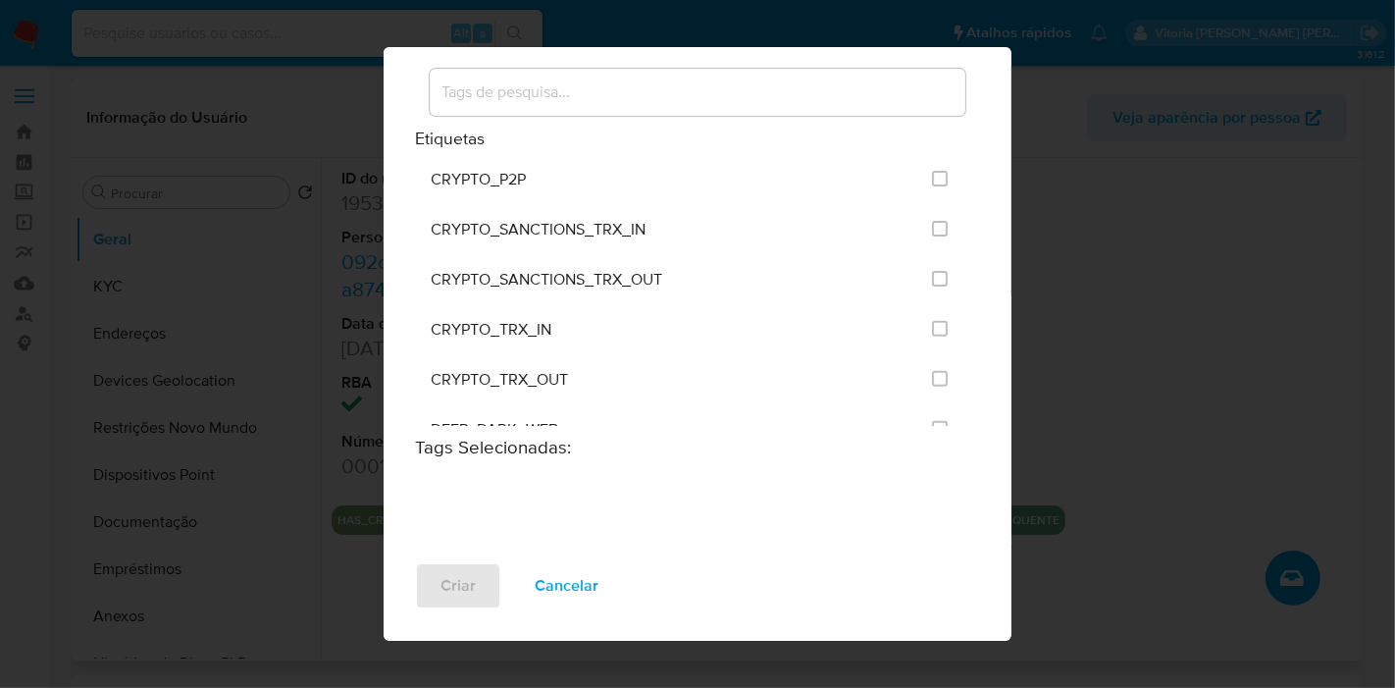
scroll to position [654, 0]
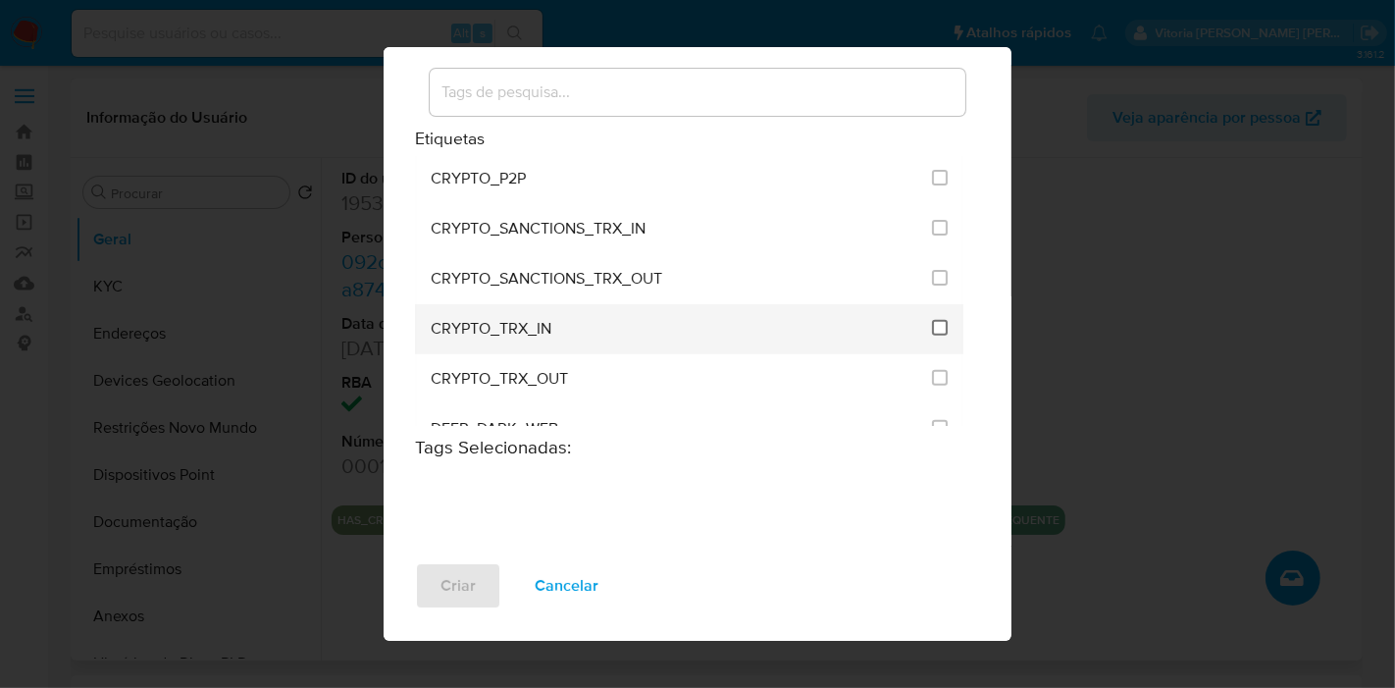
click at [932, 320] on input "1961" at bounding box center [940, 328] width 16 height 16
checkbox input "true"
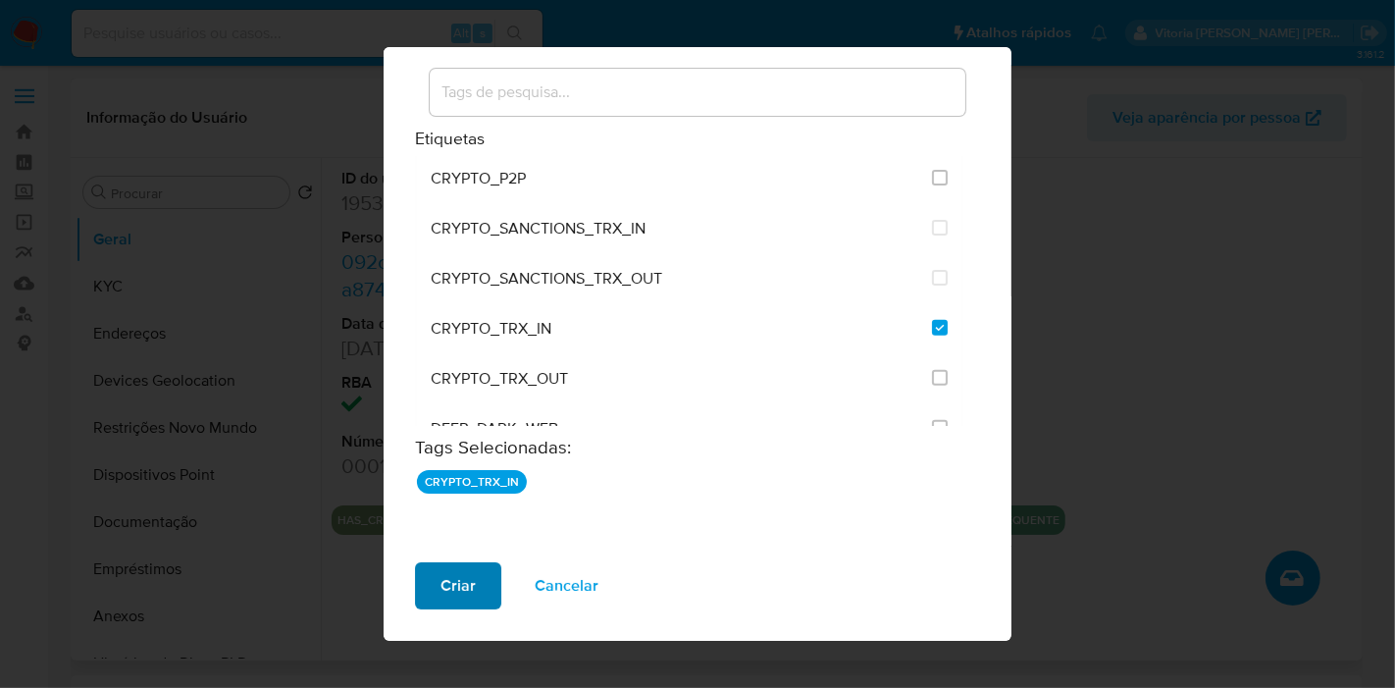
click at [459, 586] on span "Criar" at bounding box center [458, 585] width 35 height 43
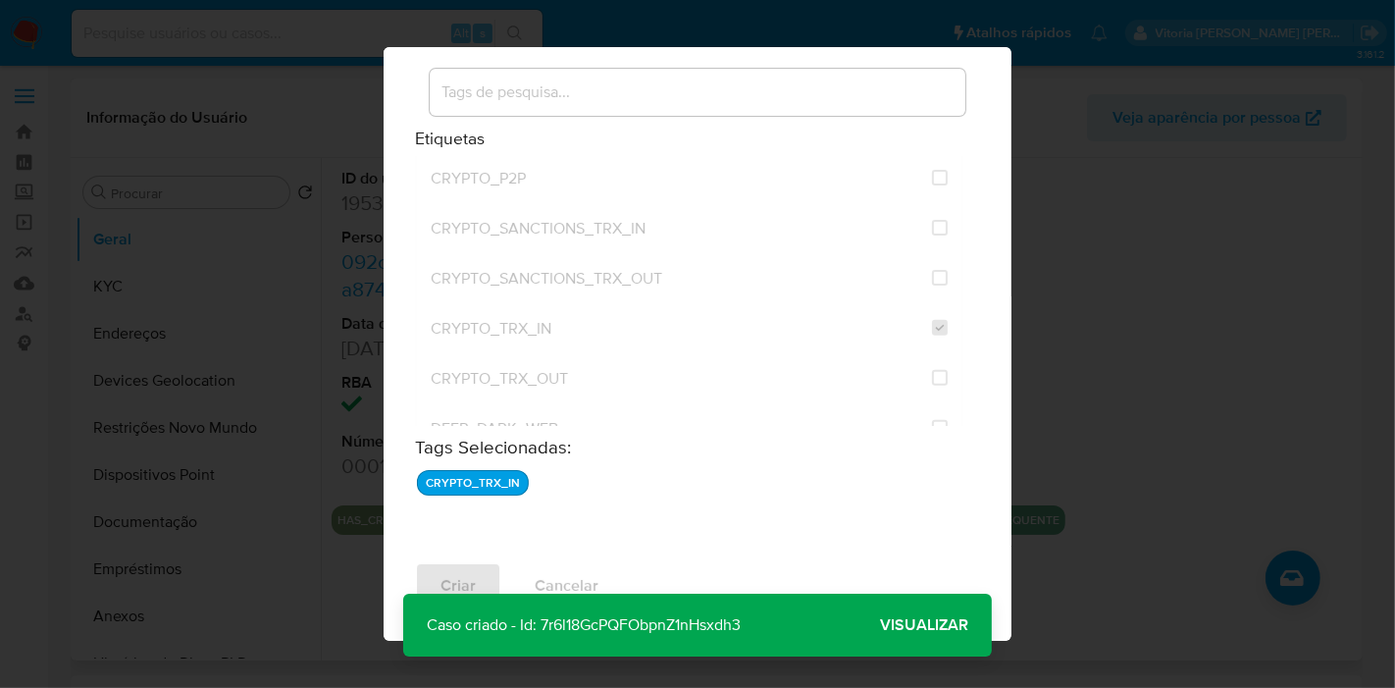
click at [911, 625] on span "Visualizar" at bounding box center [924, 625] width 88 height 0
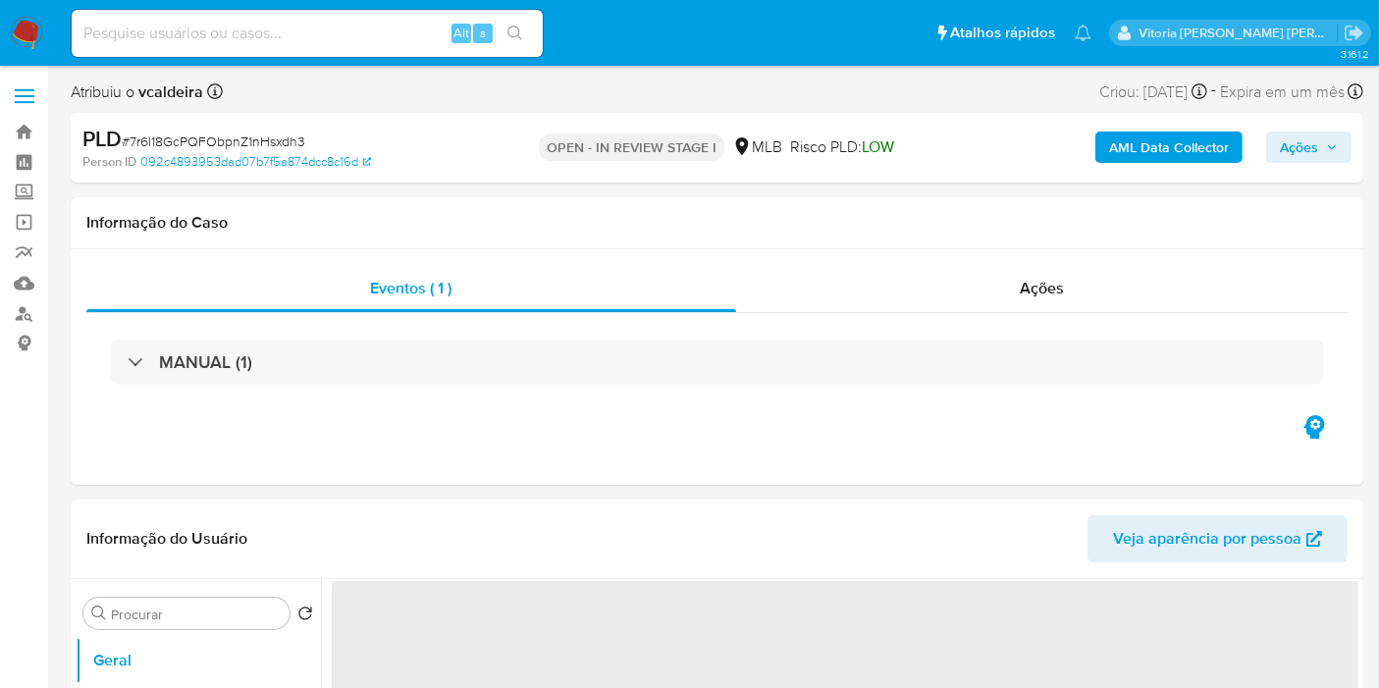
select select "10"
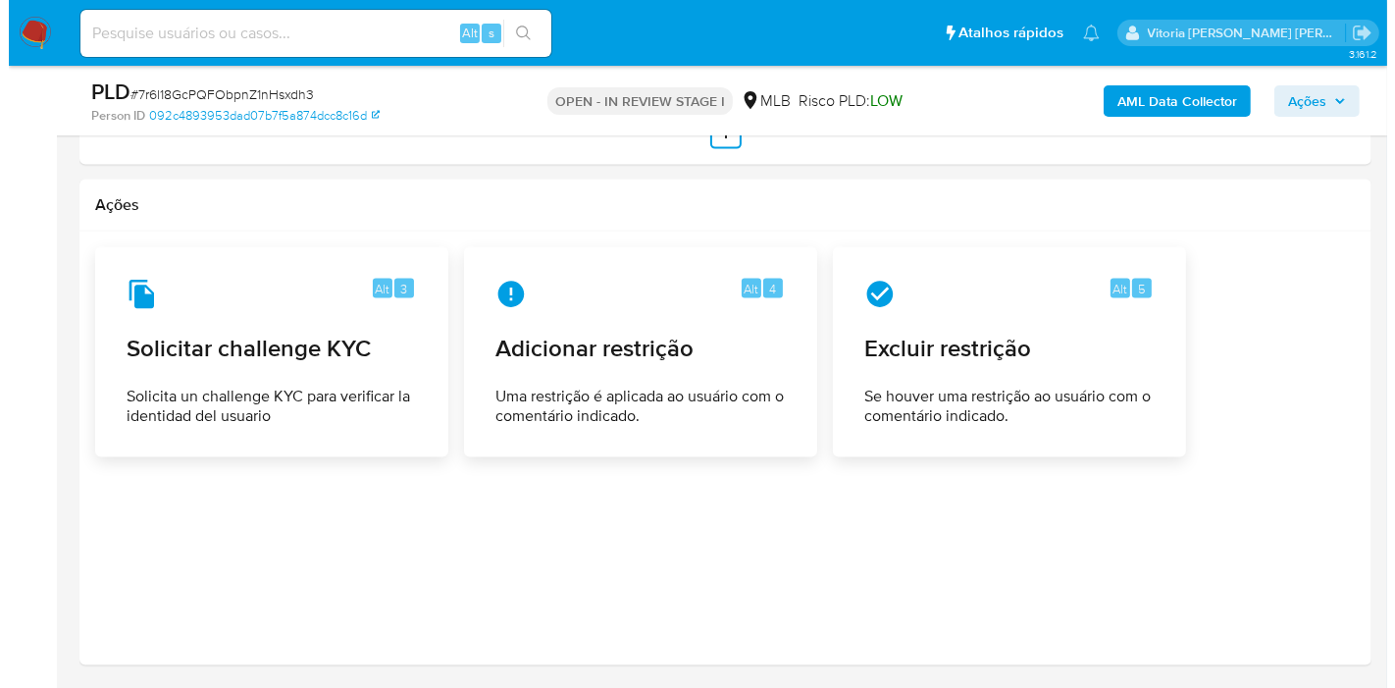
scroll to position [2810, 0]
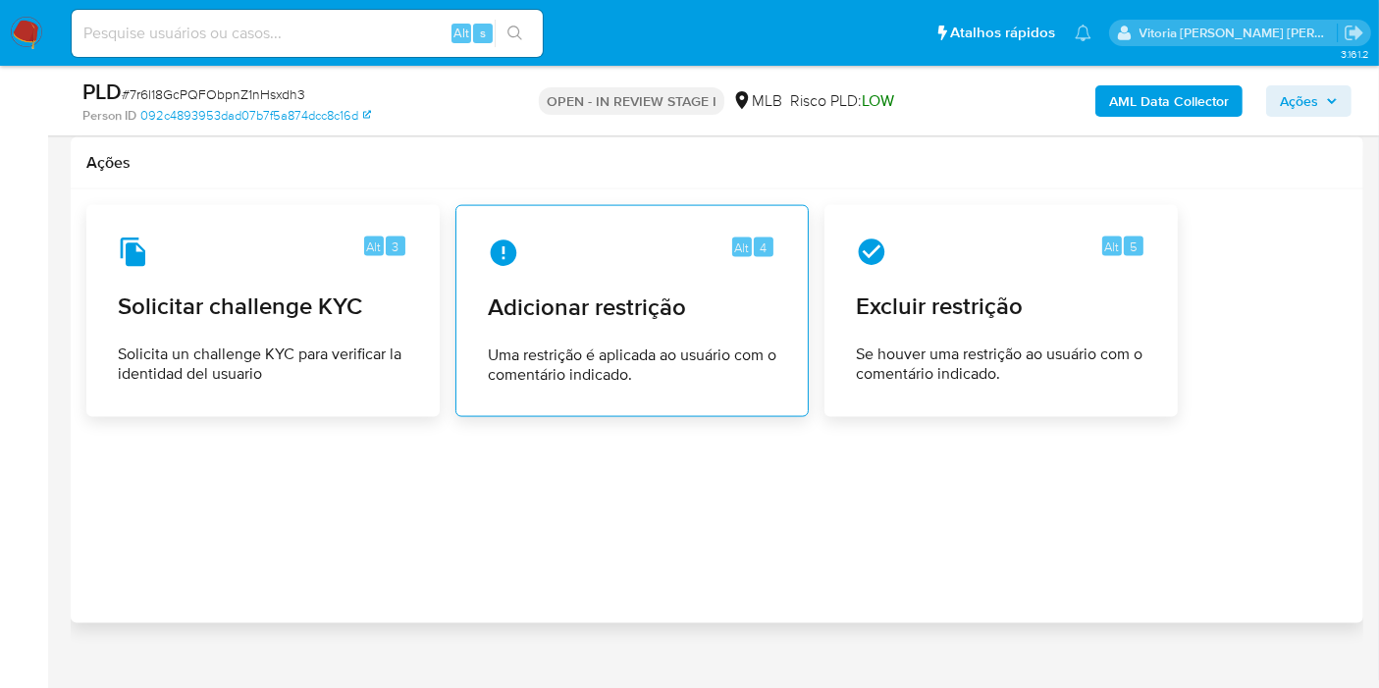
click at [678, 292] on div "Alt 4 Adicionar restrição Uma restrição é aplicada ao usuário com o comentário …" at bounding box center [632, 311] width 320 height 179
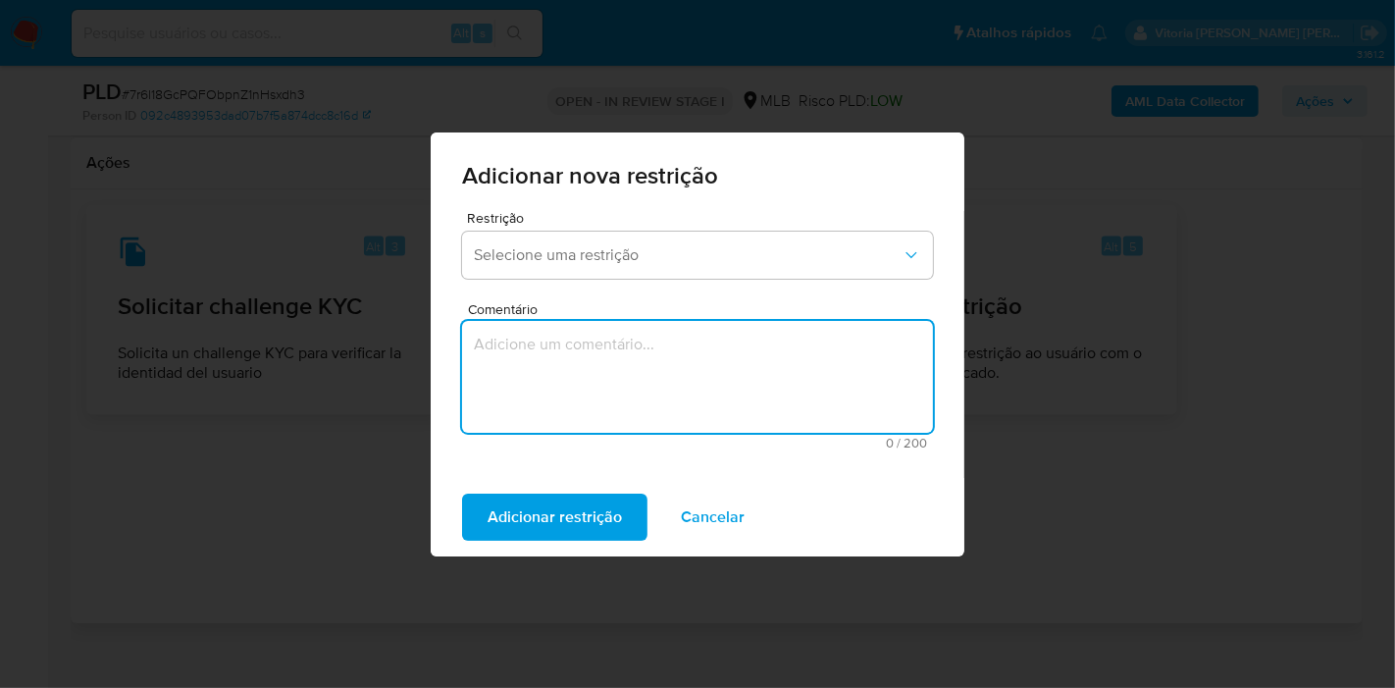
click at [590, 389] on textarea "Comentário" at bounding box center [697, 377] width 471 height 112
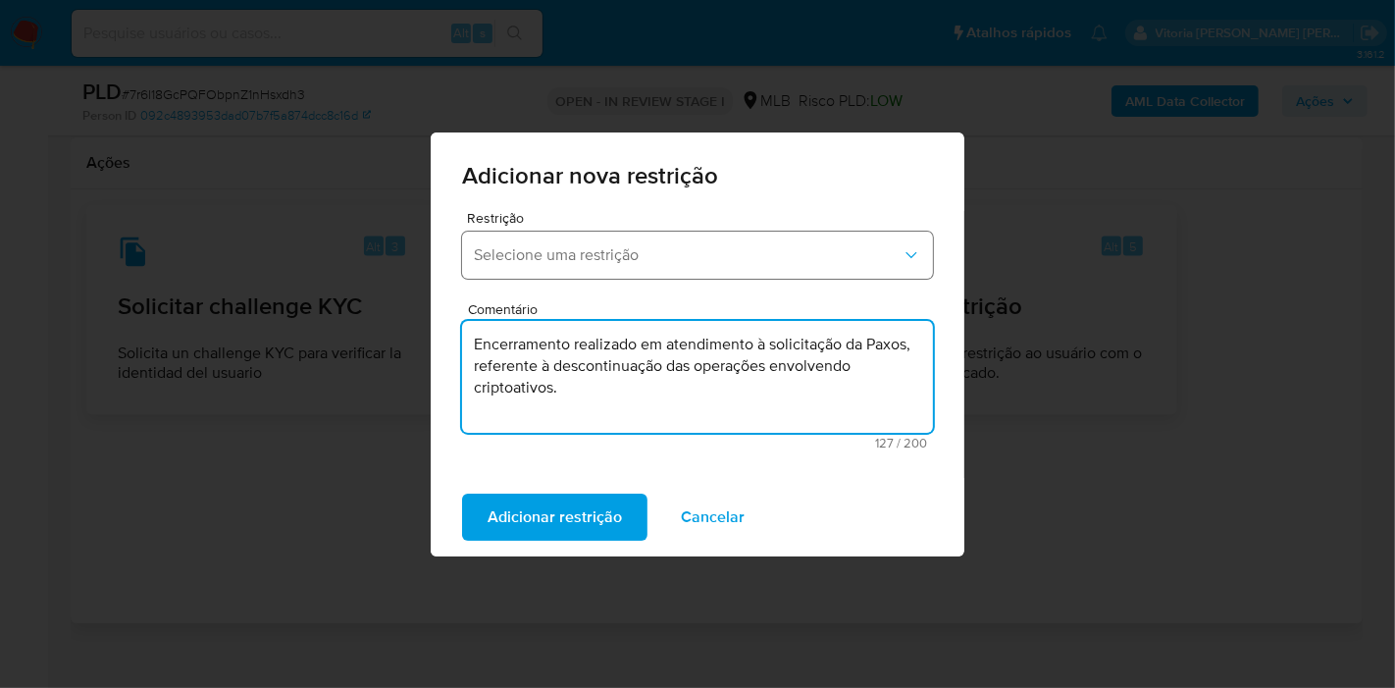
type textarea "Encerramento realizado em atendimento à solicitação da Paxos, referente à desco…"
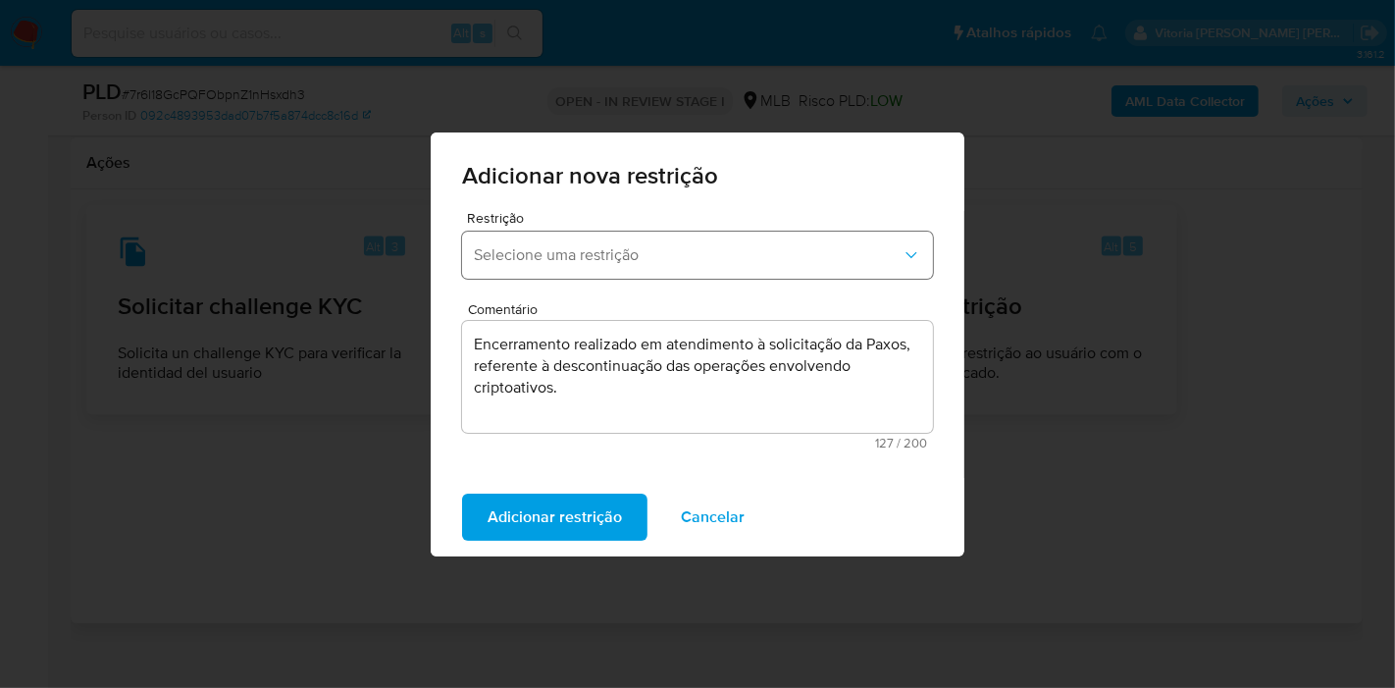
click at [584, 267] on button "Selecione uma restrição" at bounding box center [697, 255] width 471 height 47
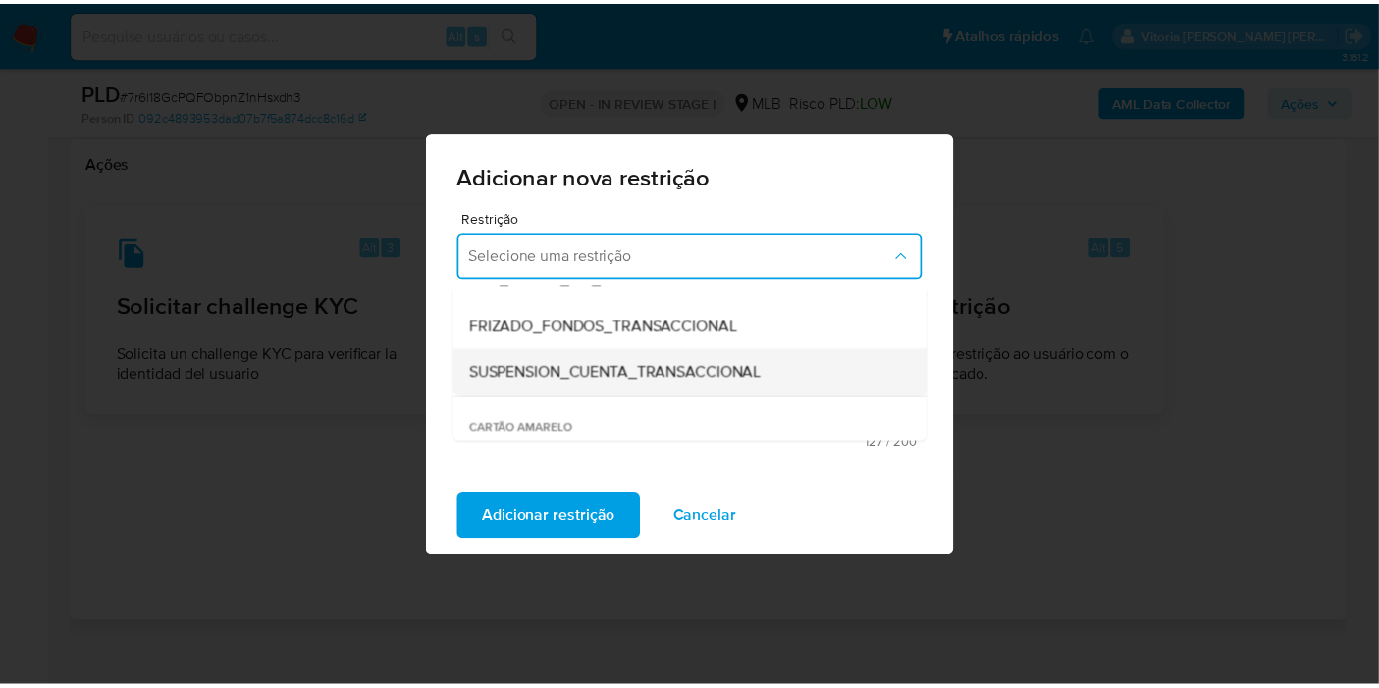
scroll to position [327, 0]
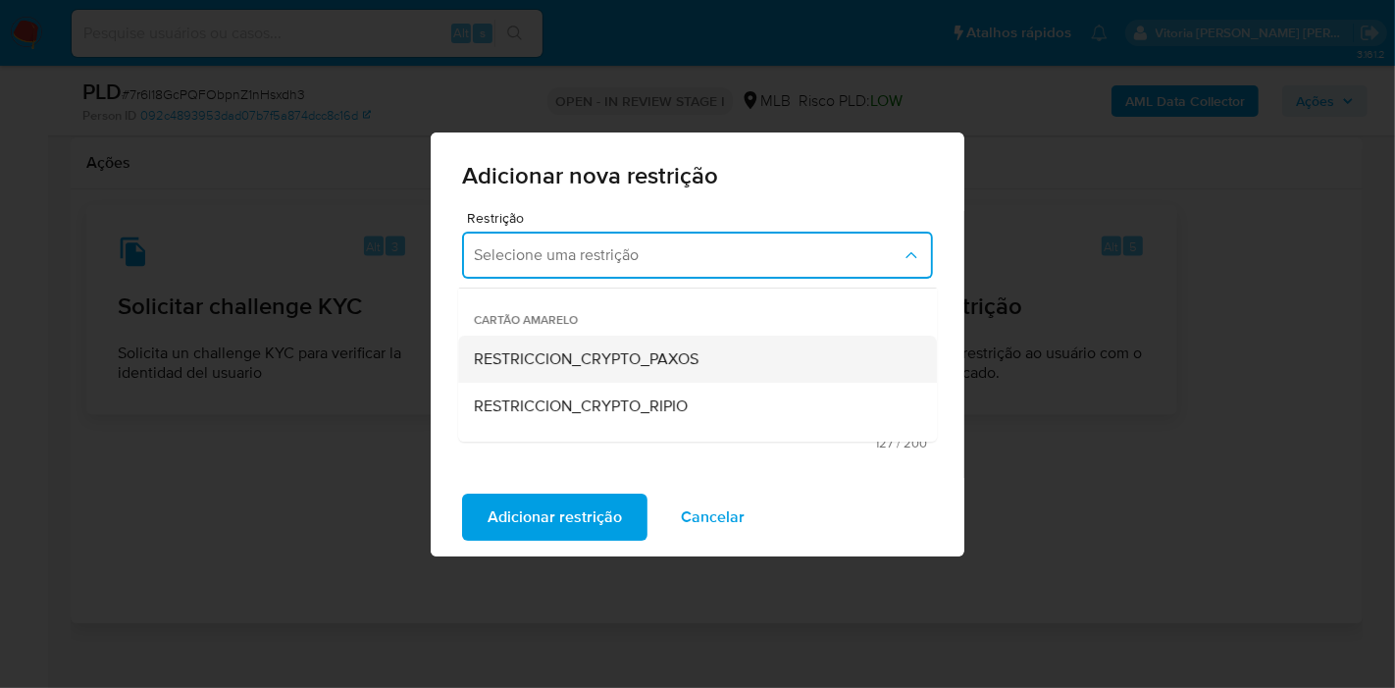
click at [575, 360] on span "RESTRICCION_CRYPTO_PAXOS" at bounding box center [586, 359] width 225 height 20
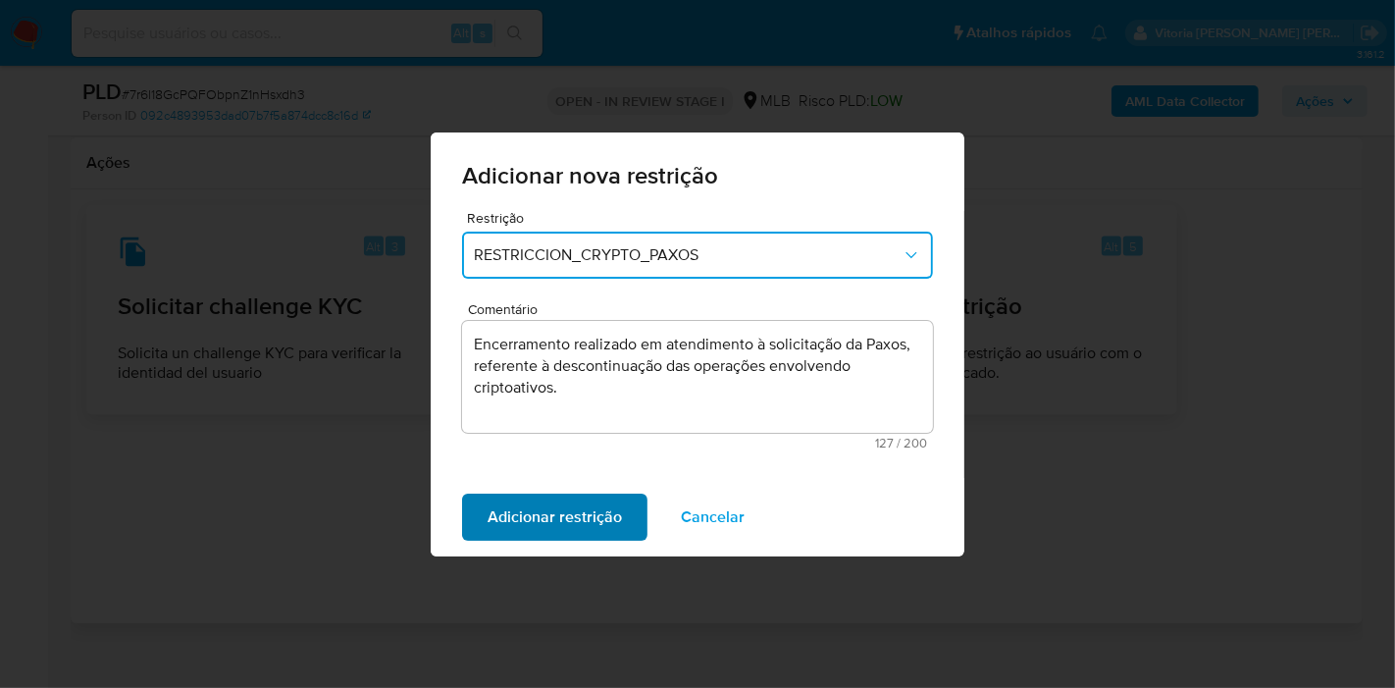
click at [616, 504] on span "Adicionar restrição" at bounding box center [555, 517] width 134 height 43
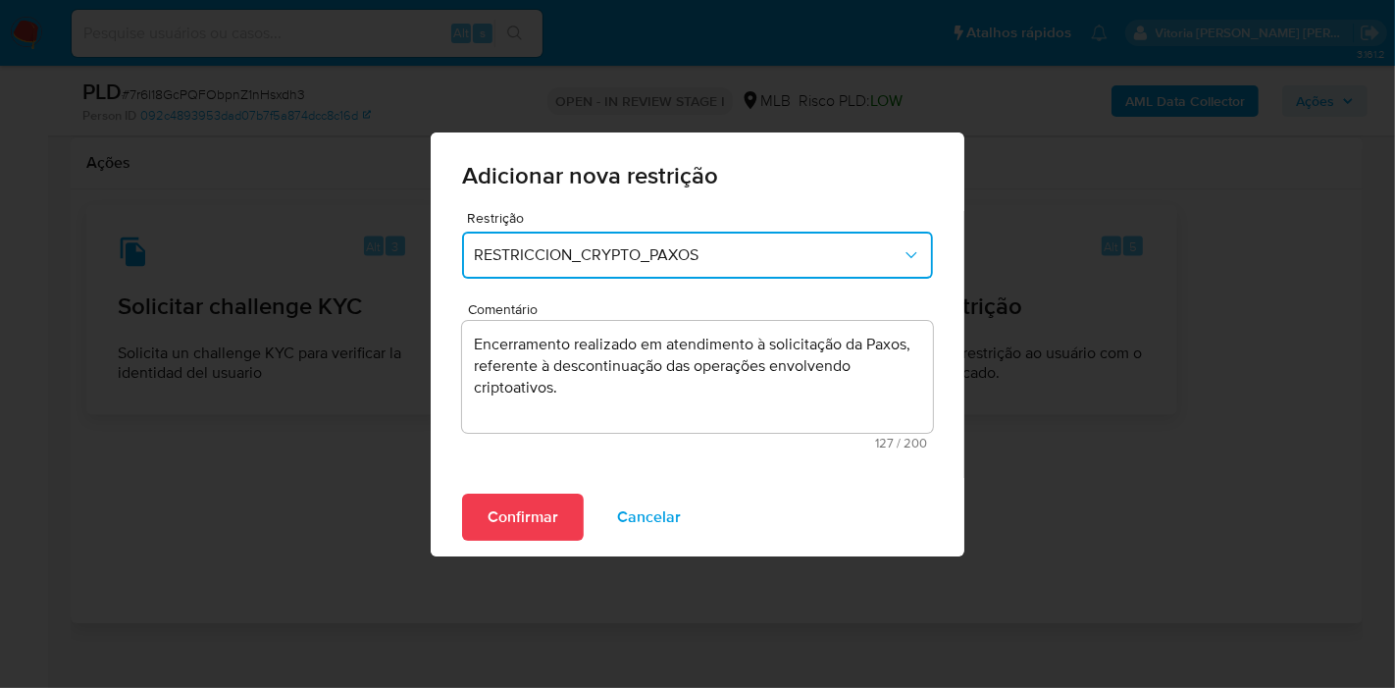
drag, startPoint x: 559, startPoint y: 511, endPoint x: 669, endPoint y: 565, distance: 122.4
click at [558, 511] on button "Confirmar" at bounding box center [523, 517] width 122 height 47
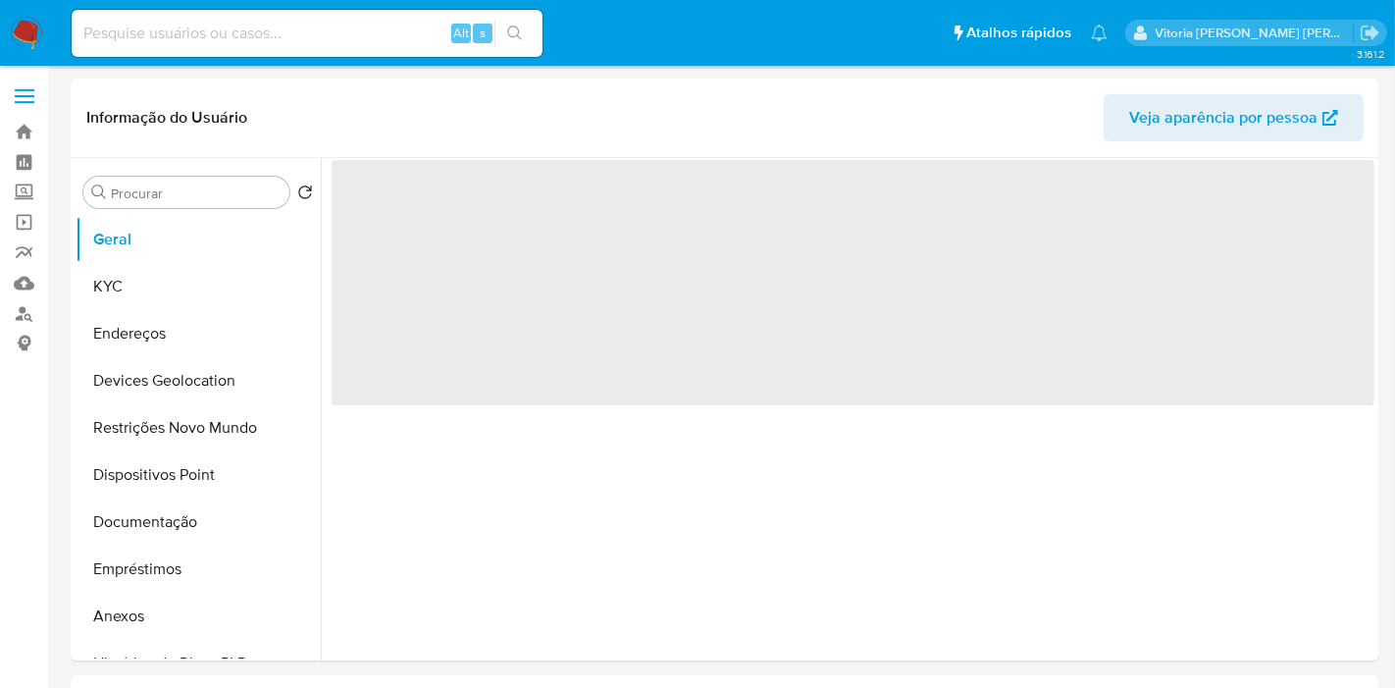
select select "10"
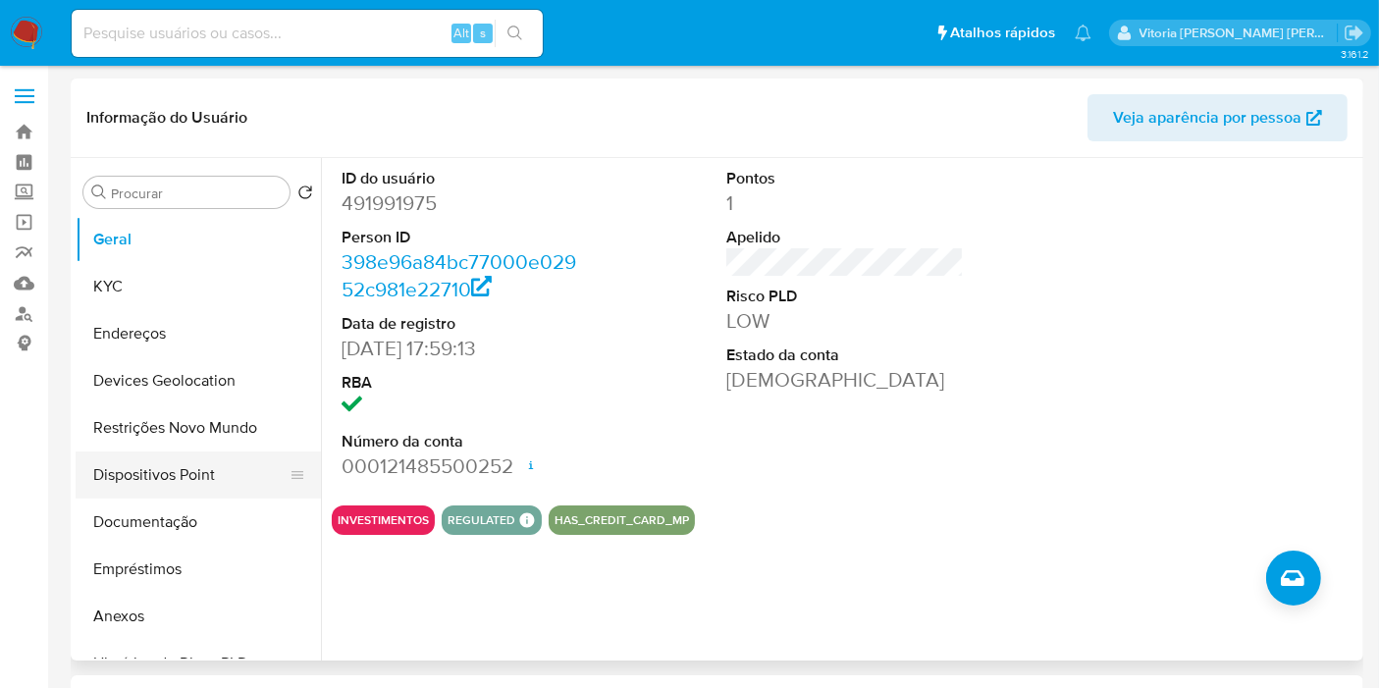
scroll to position [109, 0]
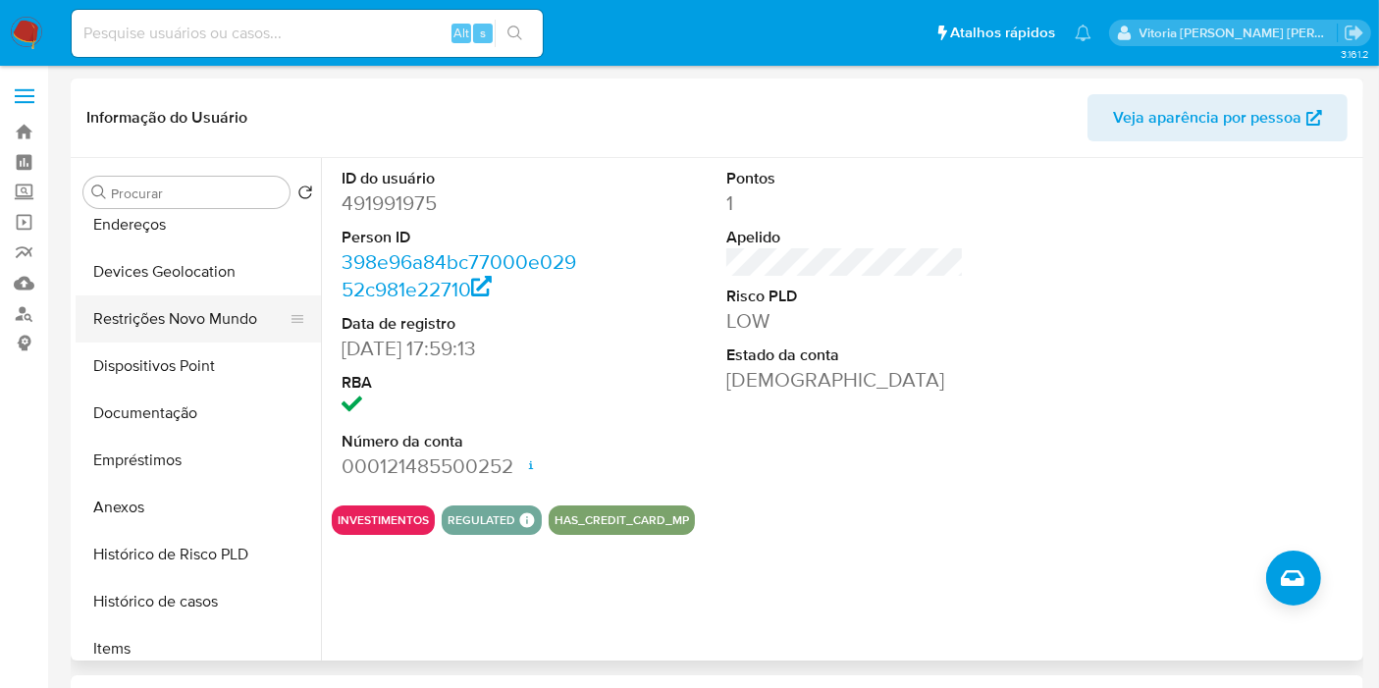
click at [176, 332] on button "Restrições Novo Mundo" at bounding box center [191, 318] width 230 height 47
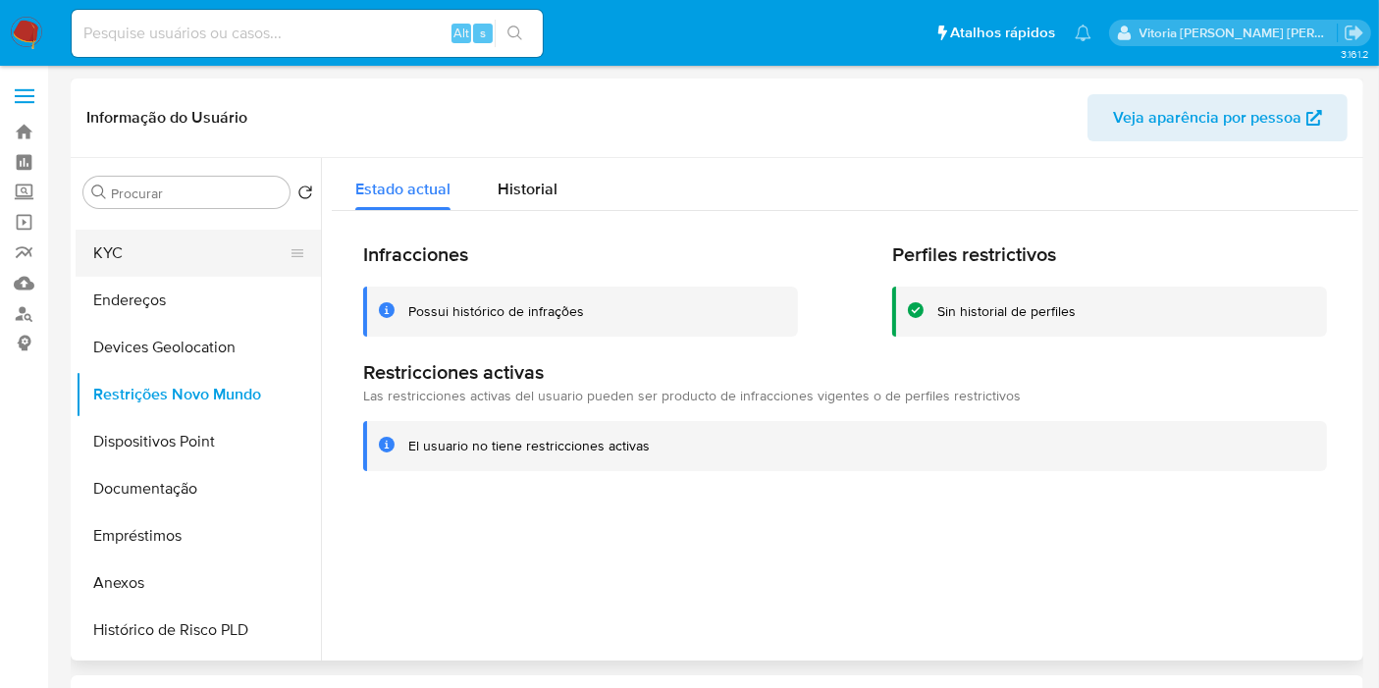
scroll to position [0, 0]
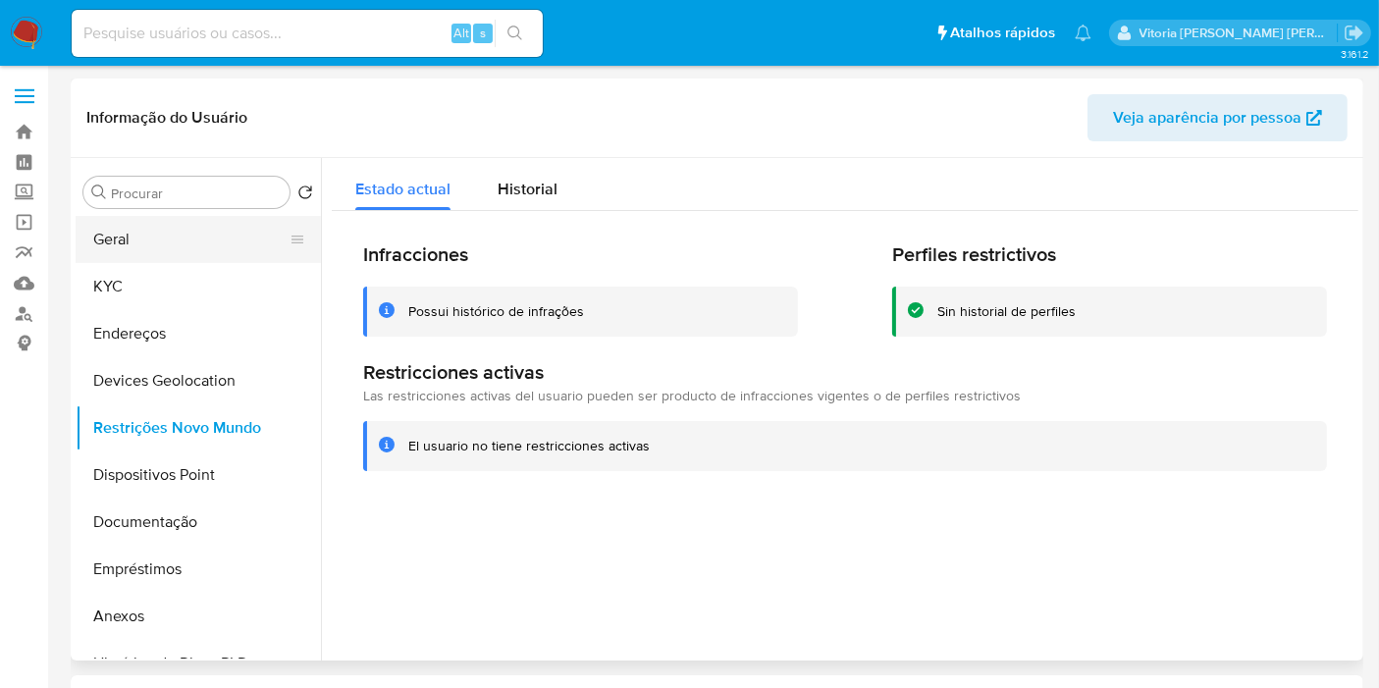
click at [101, 223] on button "Geral" at bounding box center [191, 239] width 230 height 47
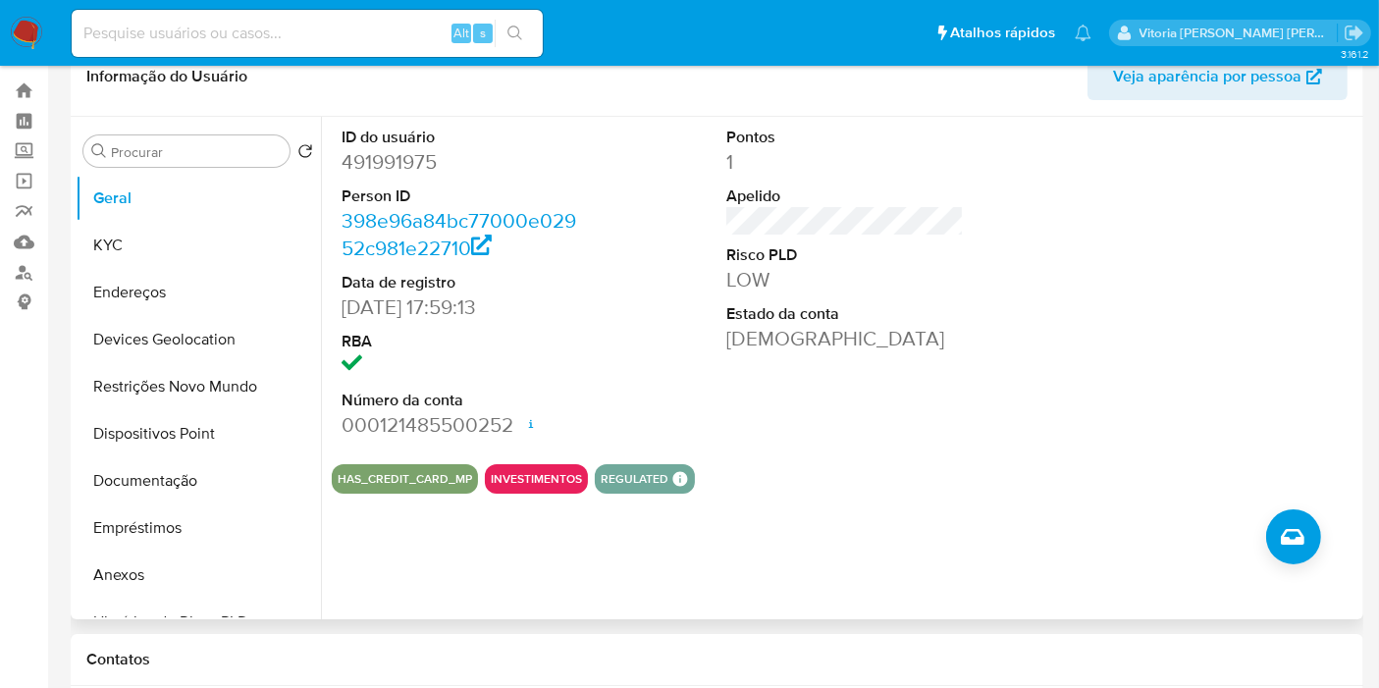
scroll to position [3, 0]
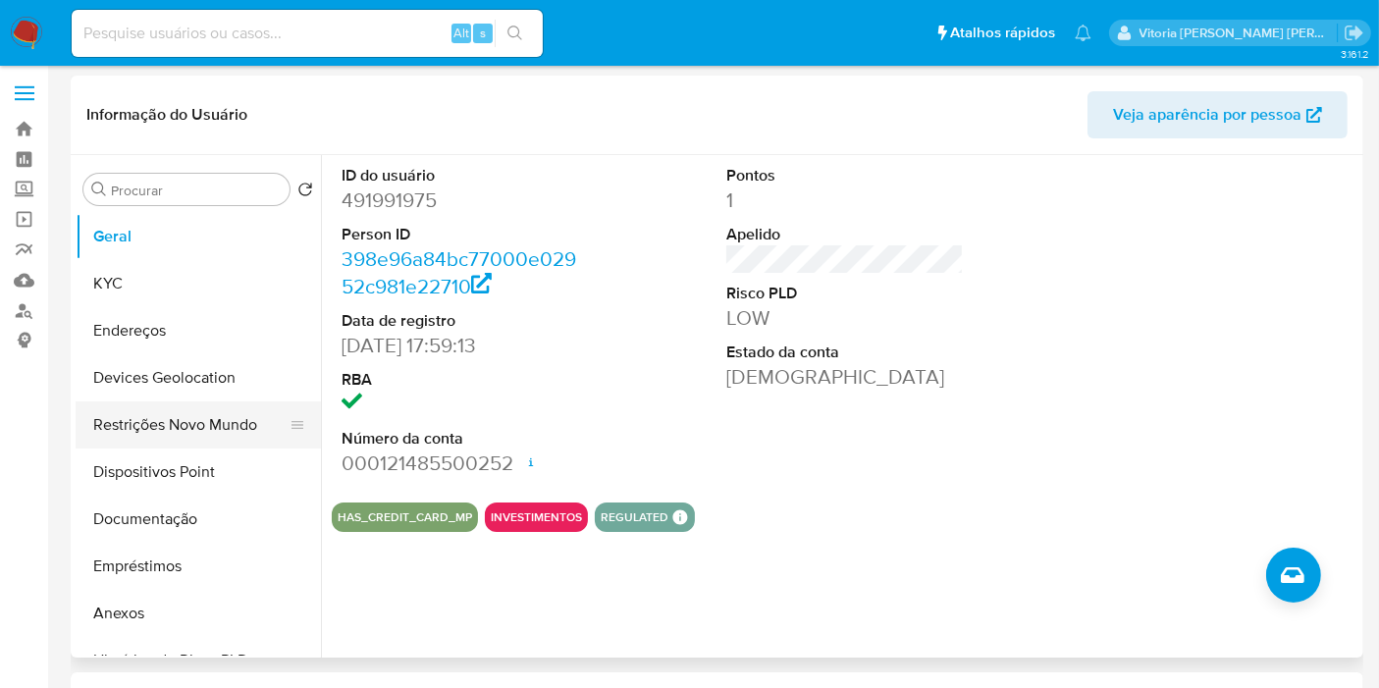
click at [126, 436] on button "Restrições Novo Mundo" at bounding box center [191, 424] width 230 height 47
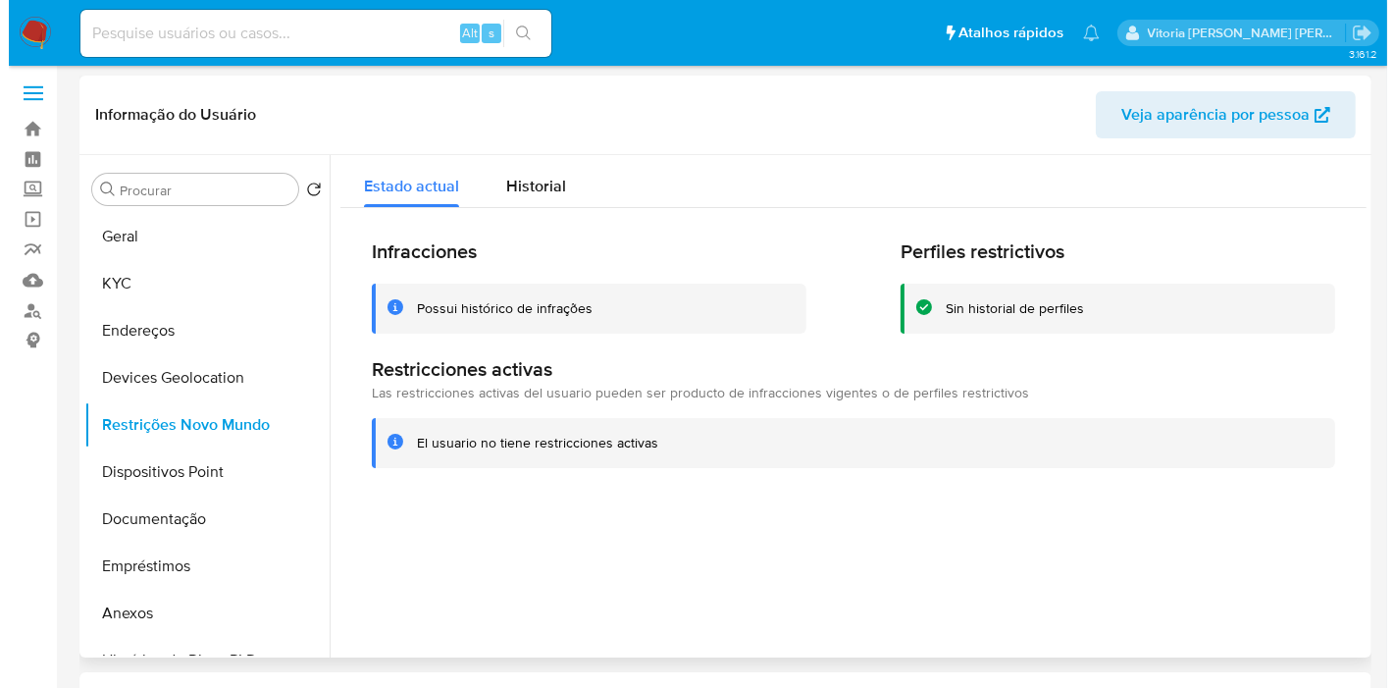
scroll to position [0, 0]
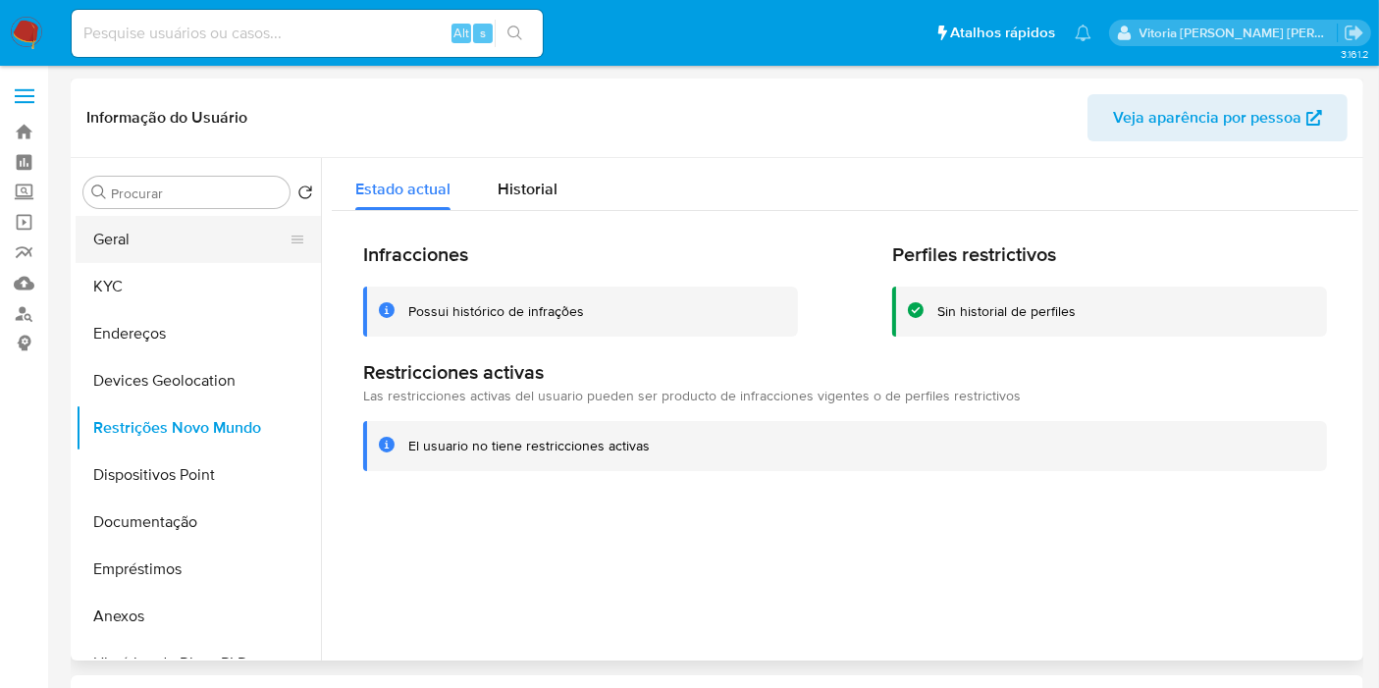
click at [145, 237] on button "Geral" at bounding box center [191, 239] width 230 height 47
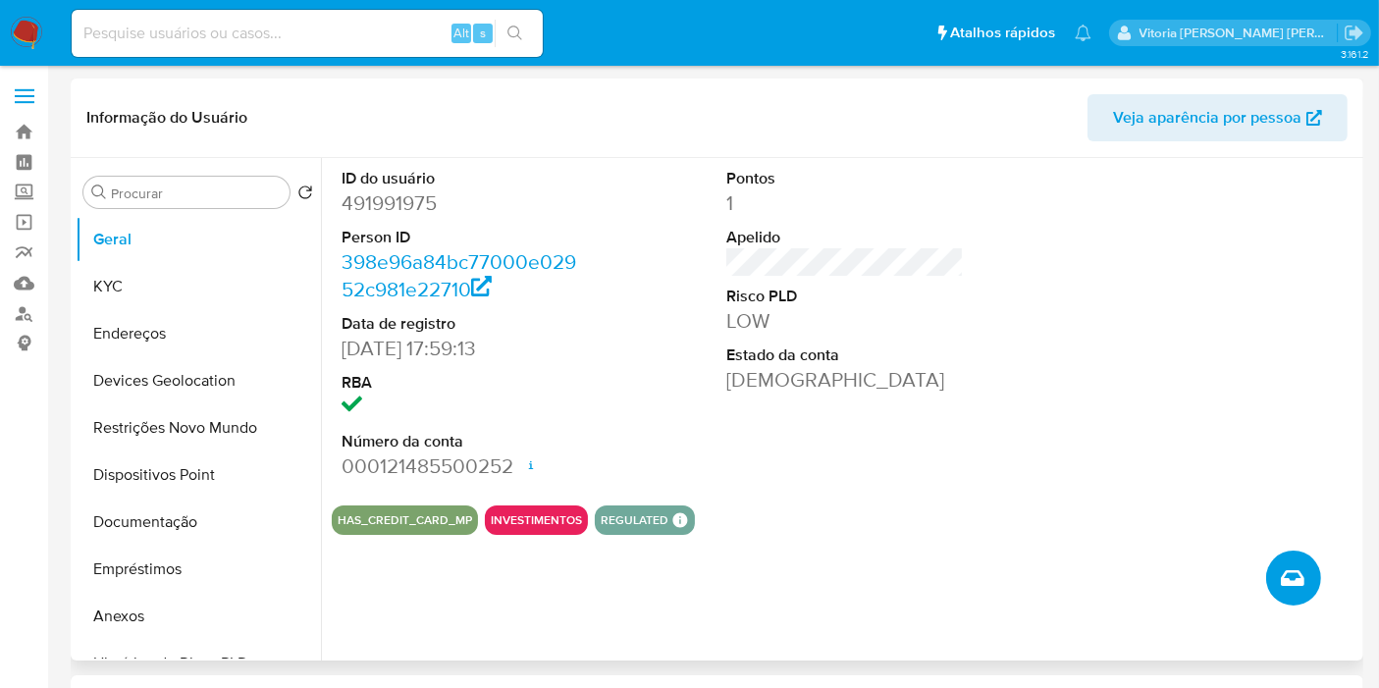
click at [1284, 568] on icon "Criar caso manual" at bounding box center [1293, 578] width 24 height 24
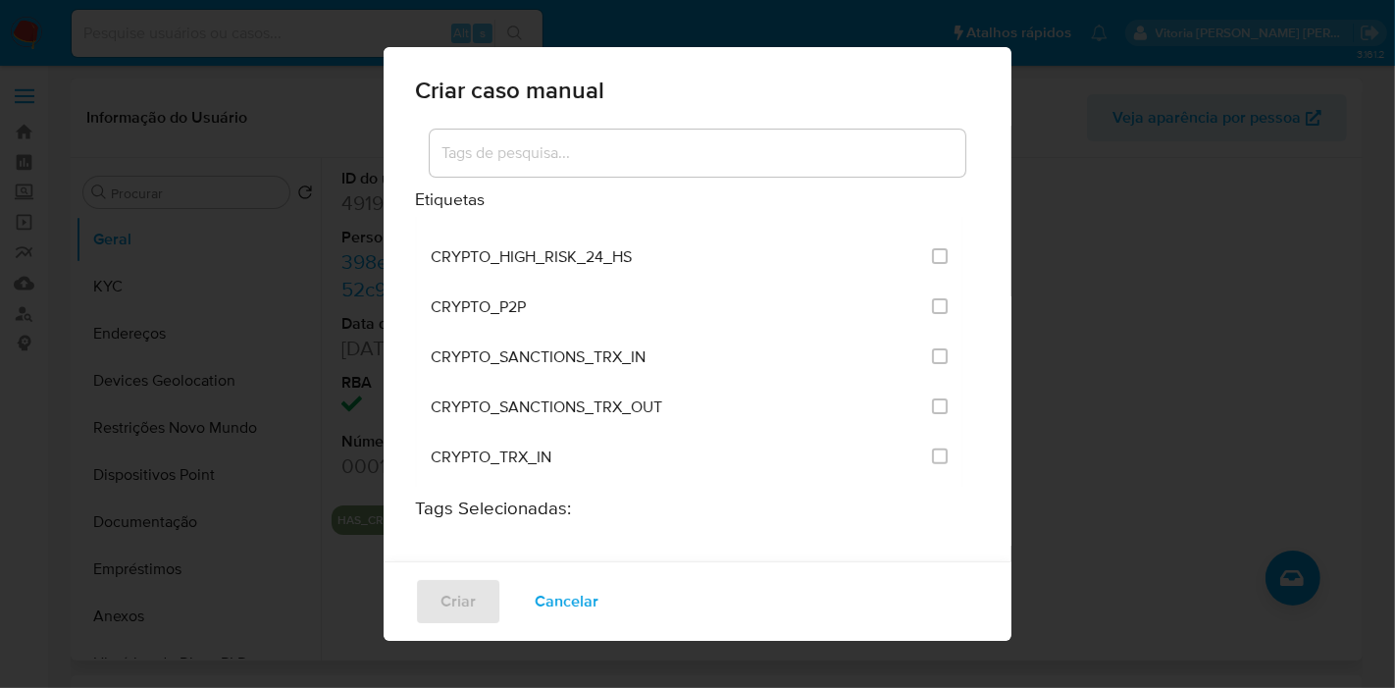
scroll to position [654, 0]
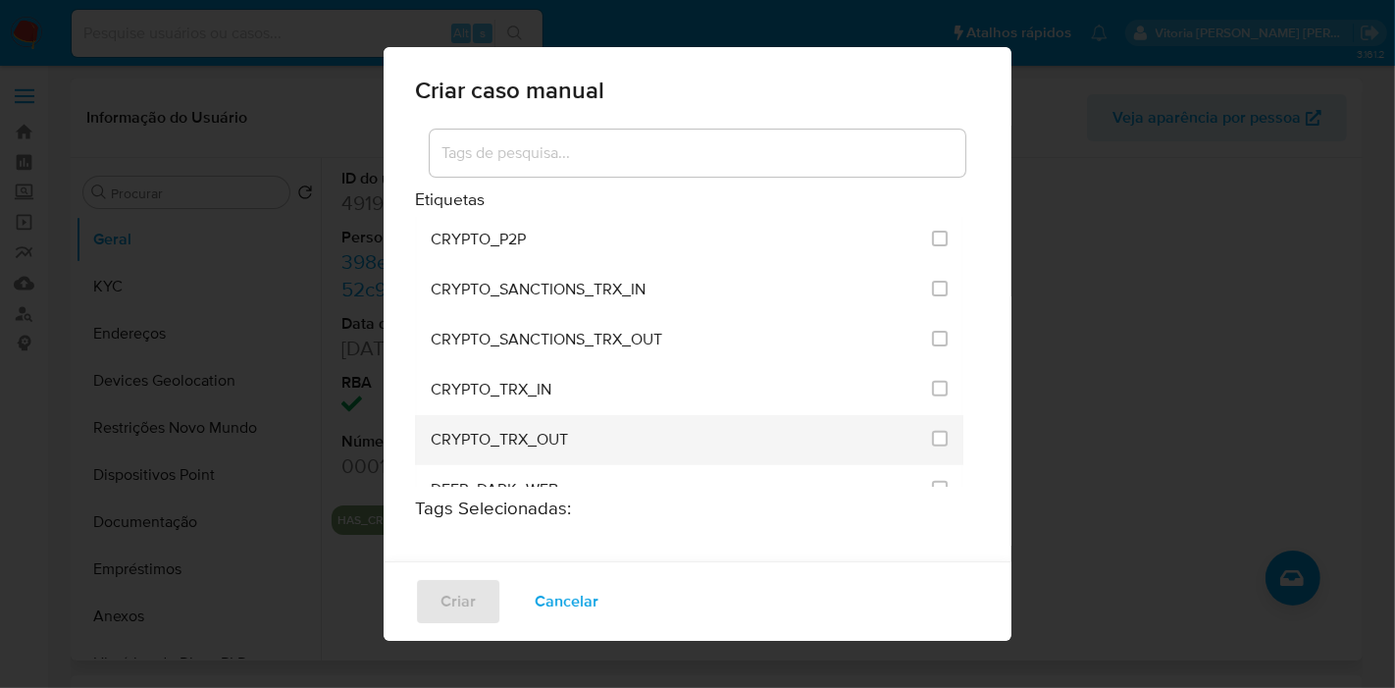
click at [946, 430] on li "CRYPTO_TRX_OUT" at bounding box center [689, 440] width 549 height 50
click at [932, 431] on input "1965" at bounding box center [940, 439] width 16 height 16
checkbox input "true"
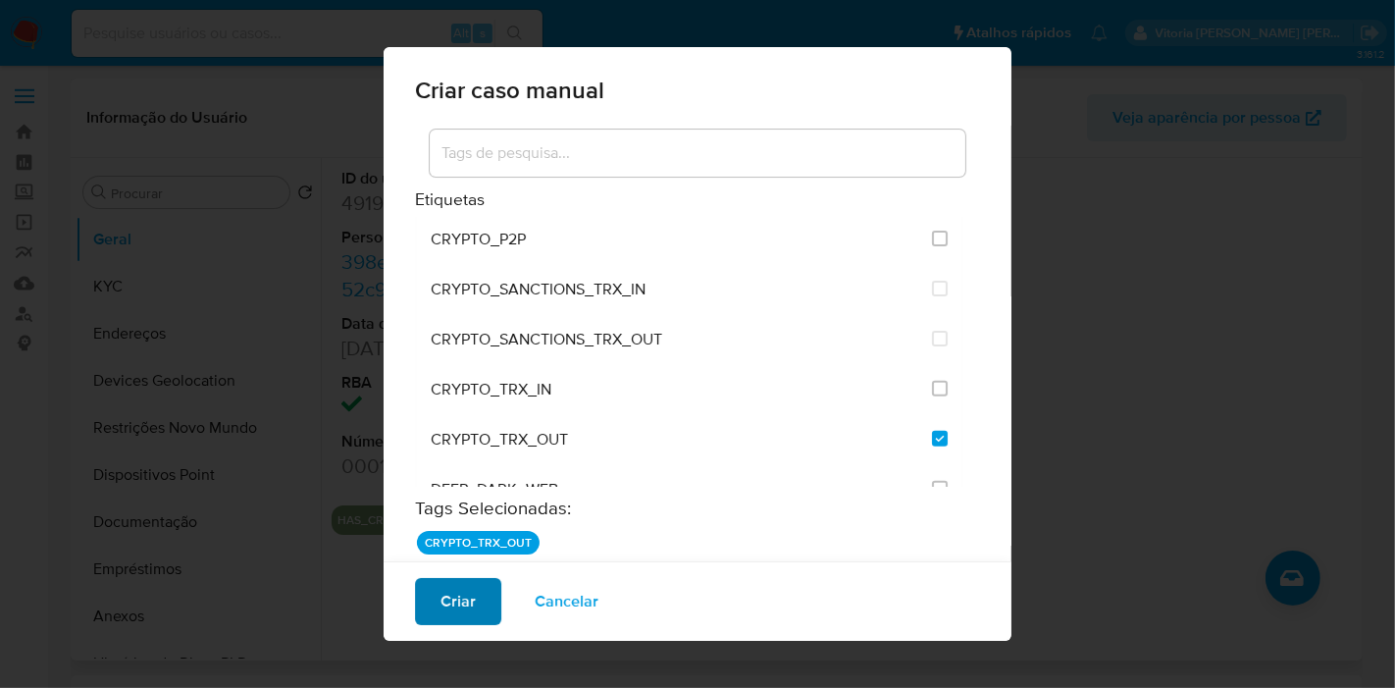
click at [465, 606] on span "Criar" at bounding box center [458, 601] width 35 height 43
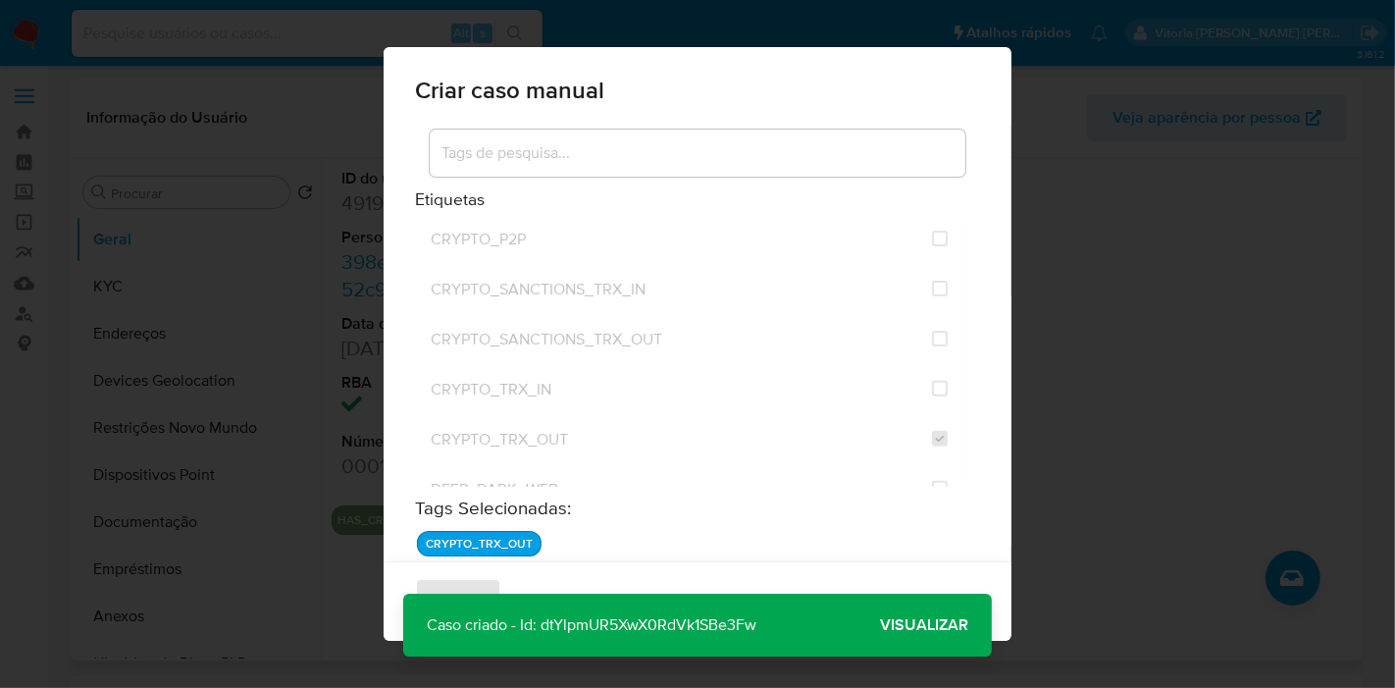
click at [924, 625] on span "Visualizar" at bounding box center [924, 625] width 88 height 0
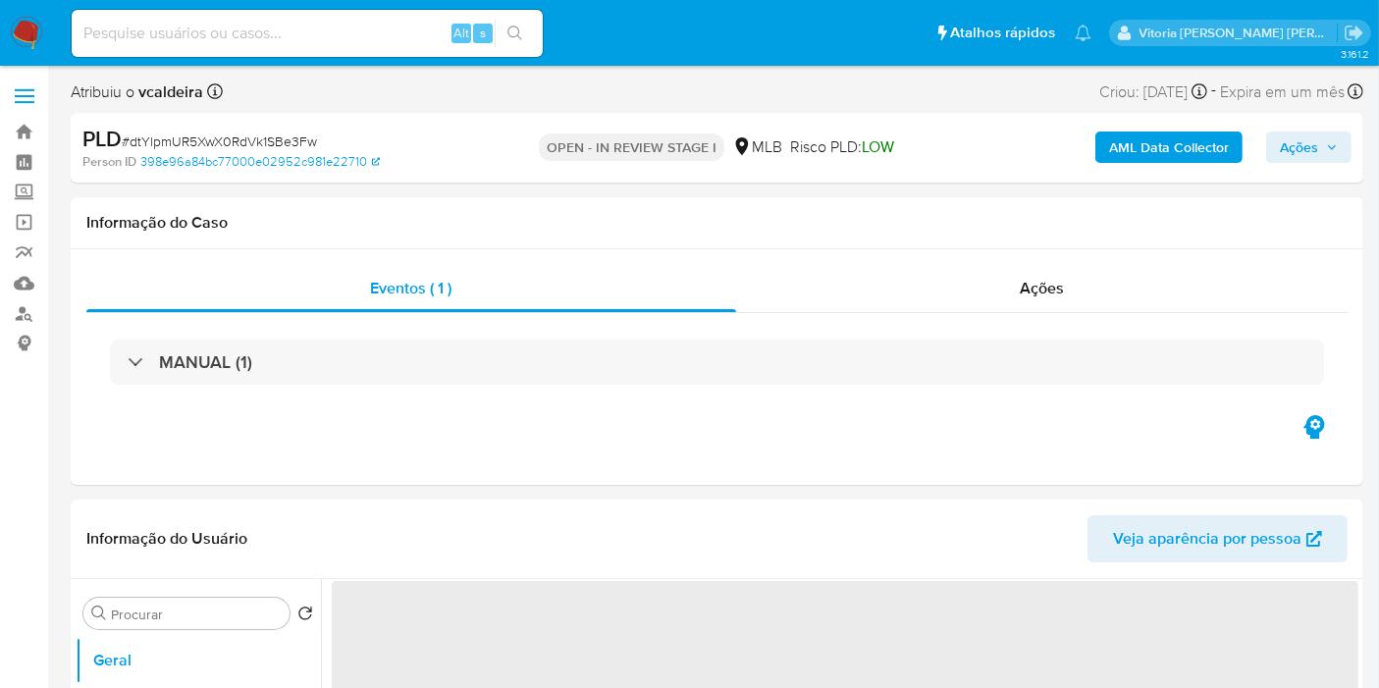
select select "10"
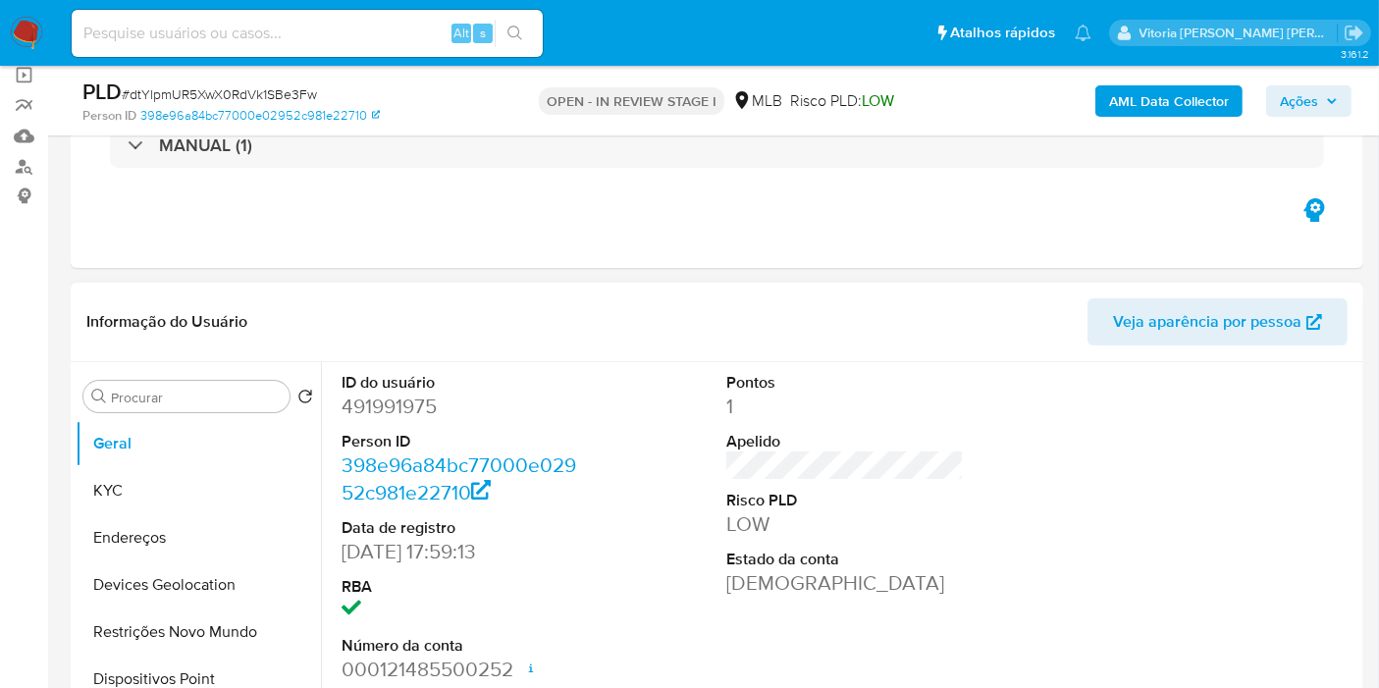
scroll to position [327, 0]
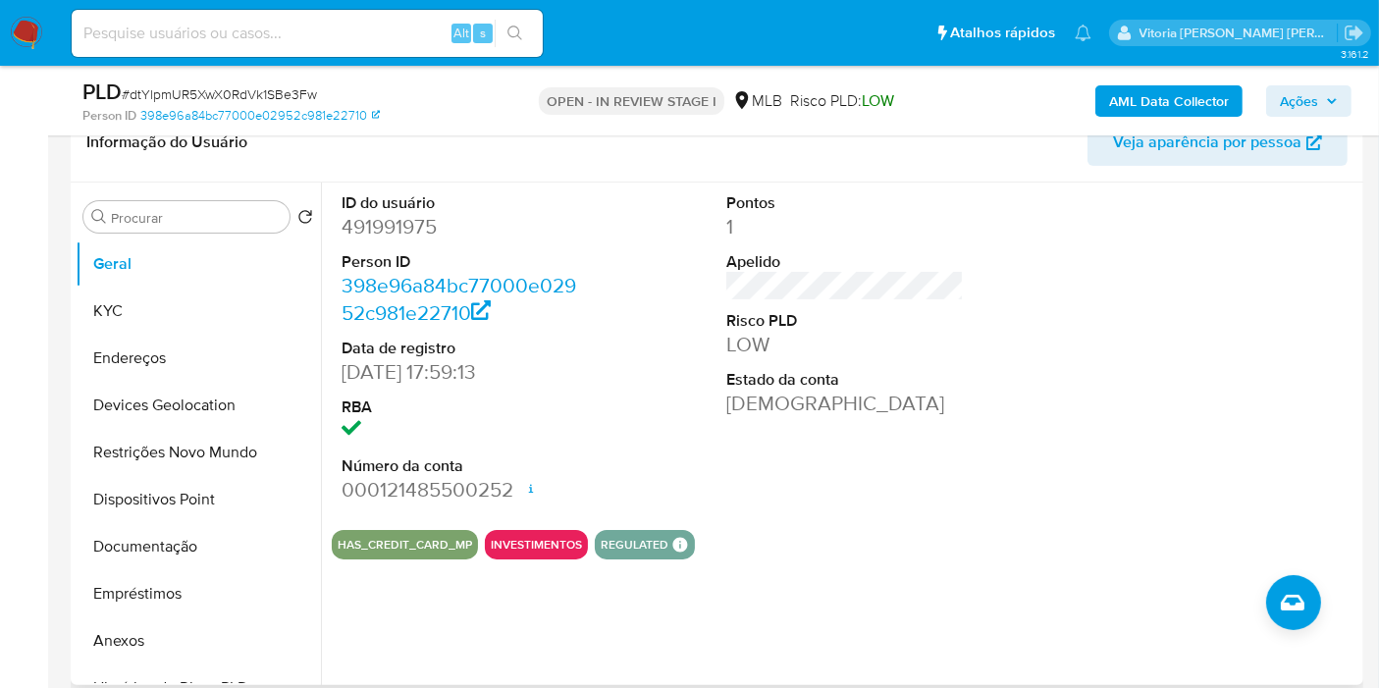
click at [385, 223] on dd "491991975" at bounding box center [459, 226] width 237 height 27
copy dd "491991975"
click at [166, 319] on button "KYC" at bounding box center [191, 311] width 230 height 47
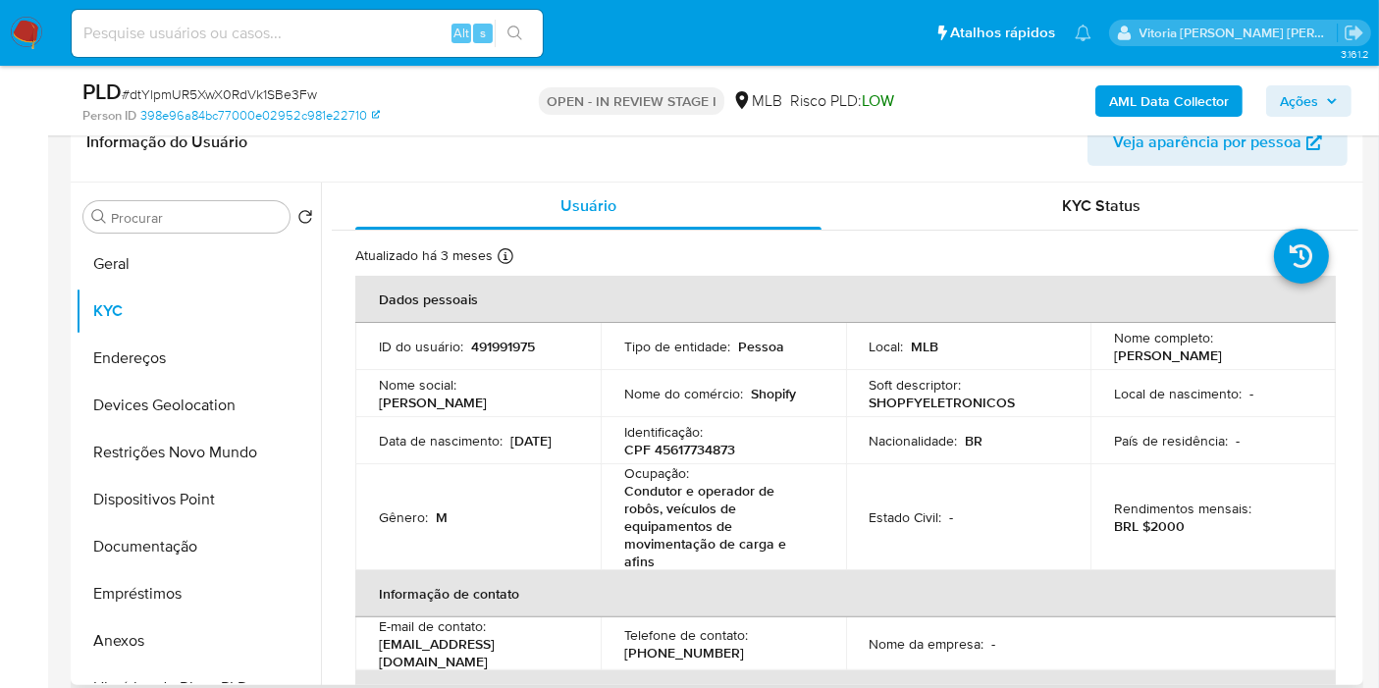
copy p "[PERSON_NAME]"
drag, startPoint x: 1174, startPoint y: 346, endPoint x: 1107, endPoint y: 351, distance: 66.9
click at [1107, 351] on td "Nome completo : [PERSON_NAME]" at bounding box center [1212, 346] width 245 height 47
click at [707, 457] on p "CPF 45617734873" at bounding box center [679, 450] width 111 height 18
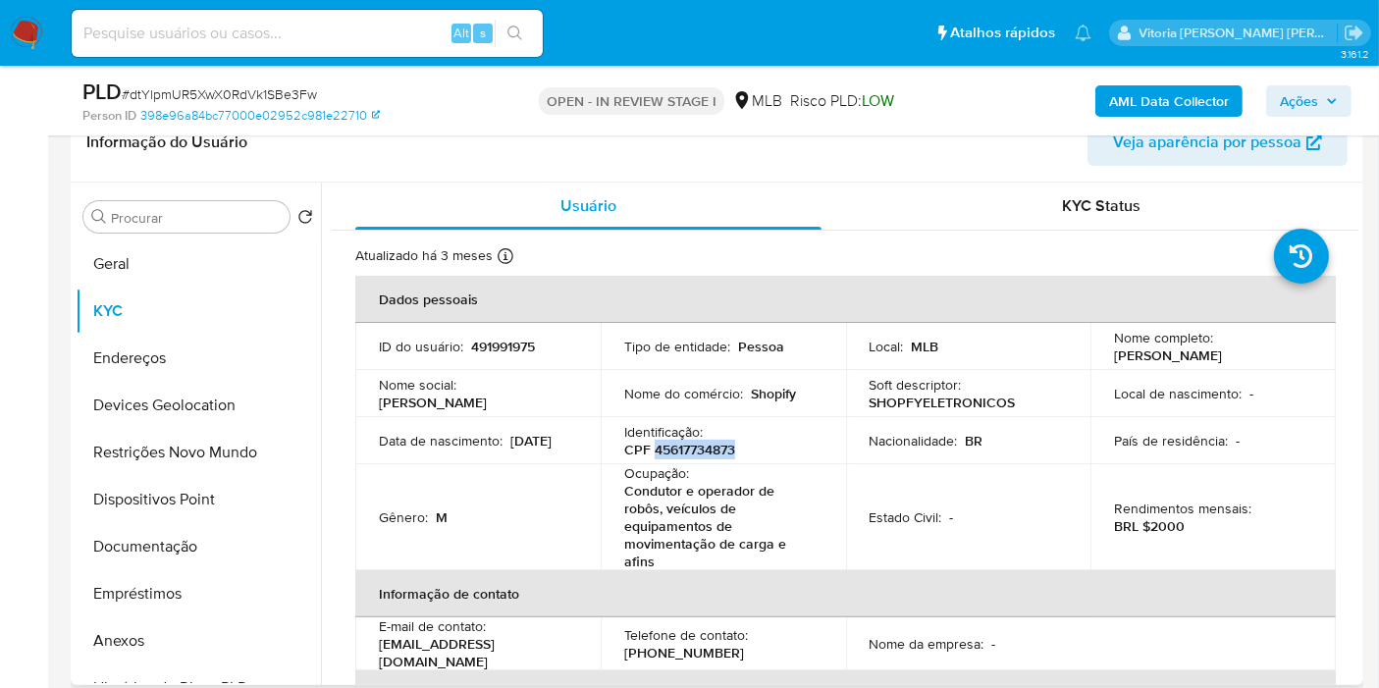
copy p "45617734873"
click at [159, 544] on button "Documentação" at bounding box center [191, 546] width 230 height 47
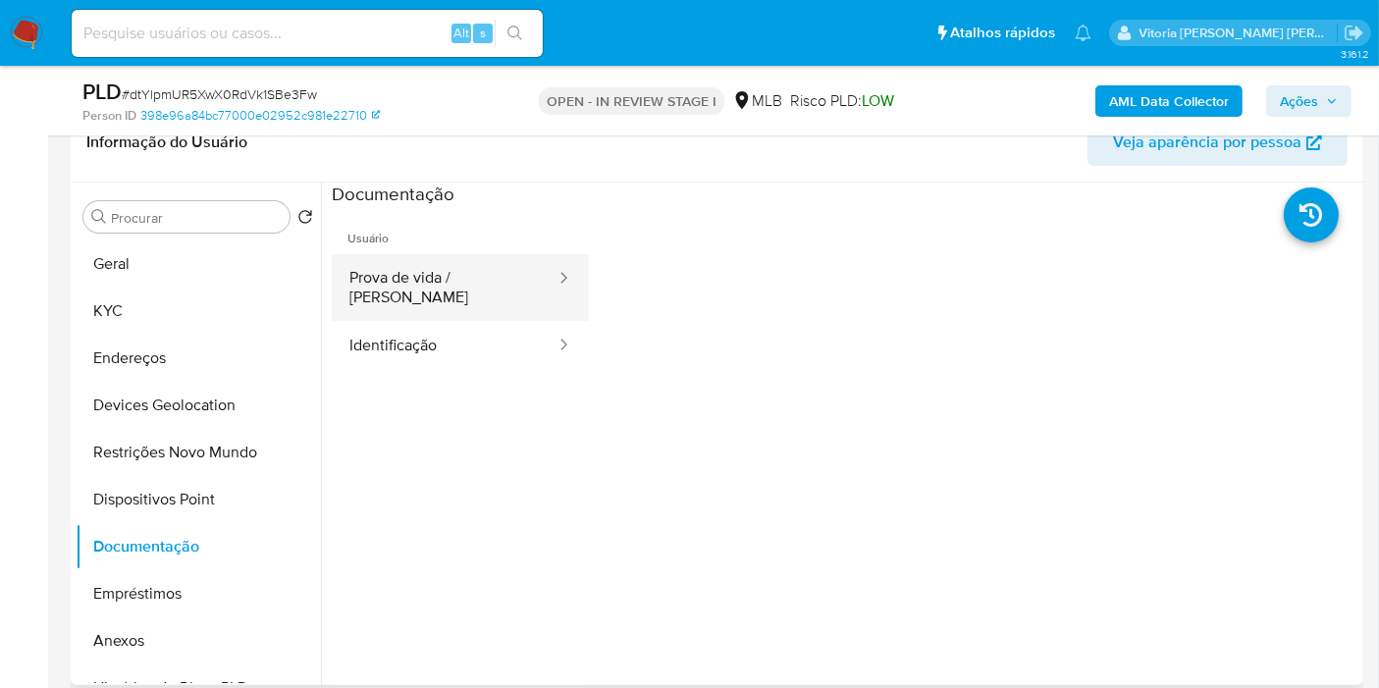
click at [481, 271] on button "Prova de vida / [PERSON_NAME]" at bounding box center [445, 287] width 226 height 67
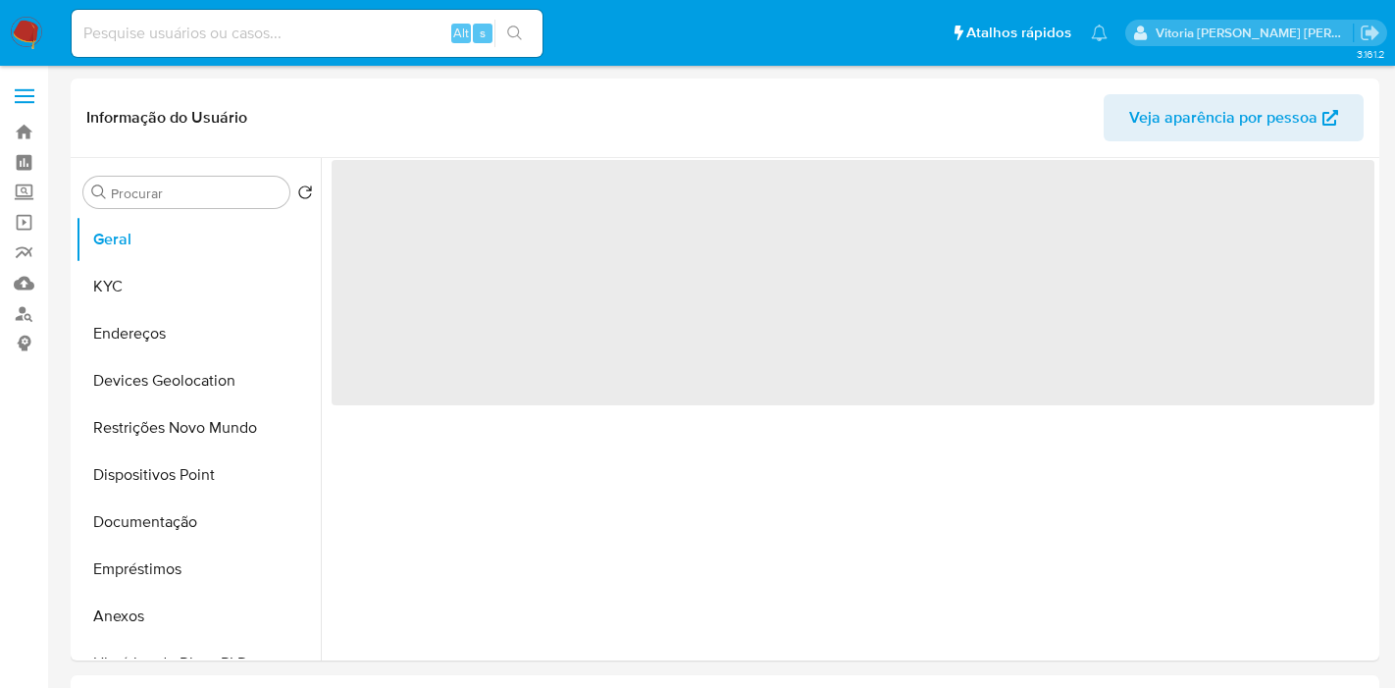
select select "10"
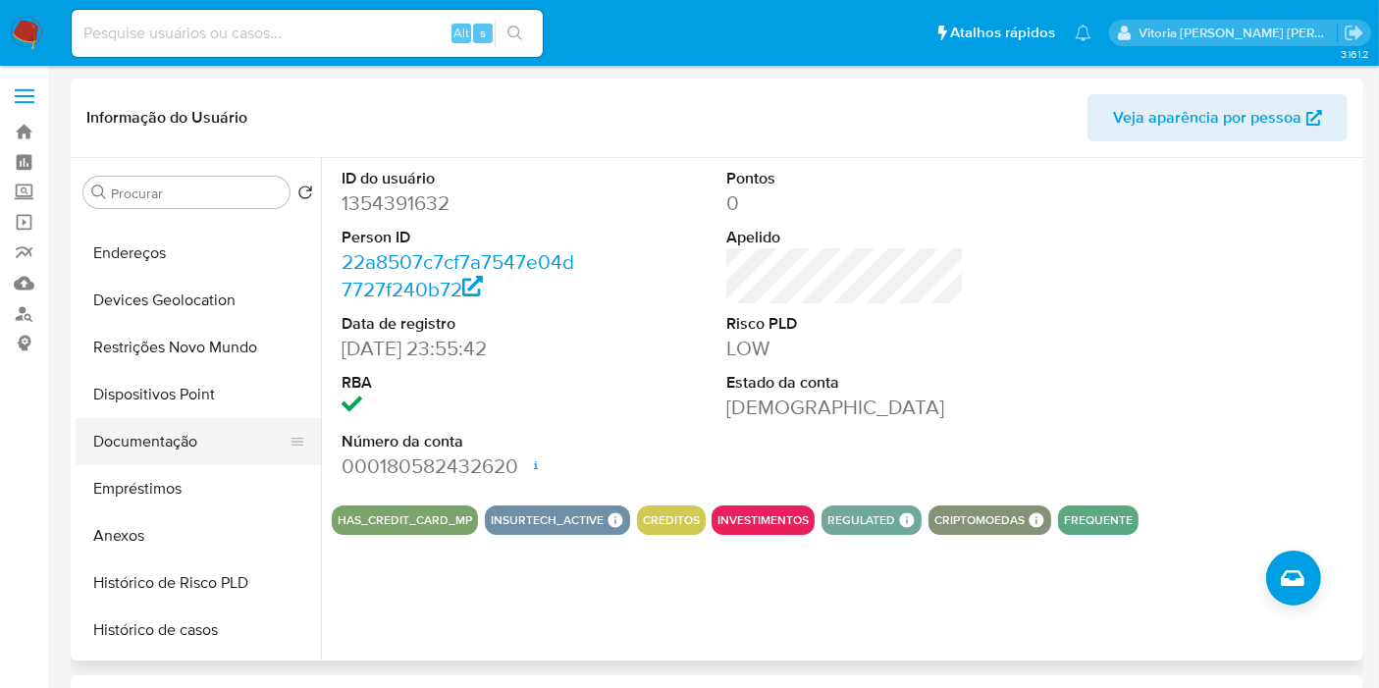
scroll to position [109, 0]
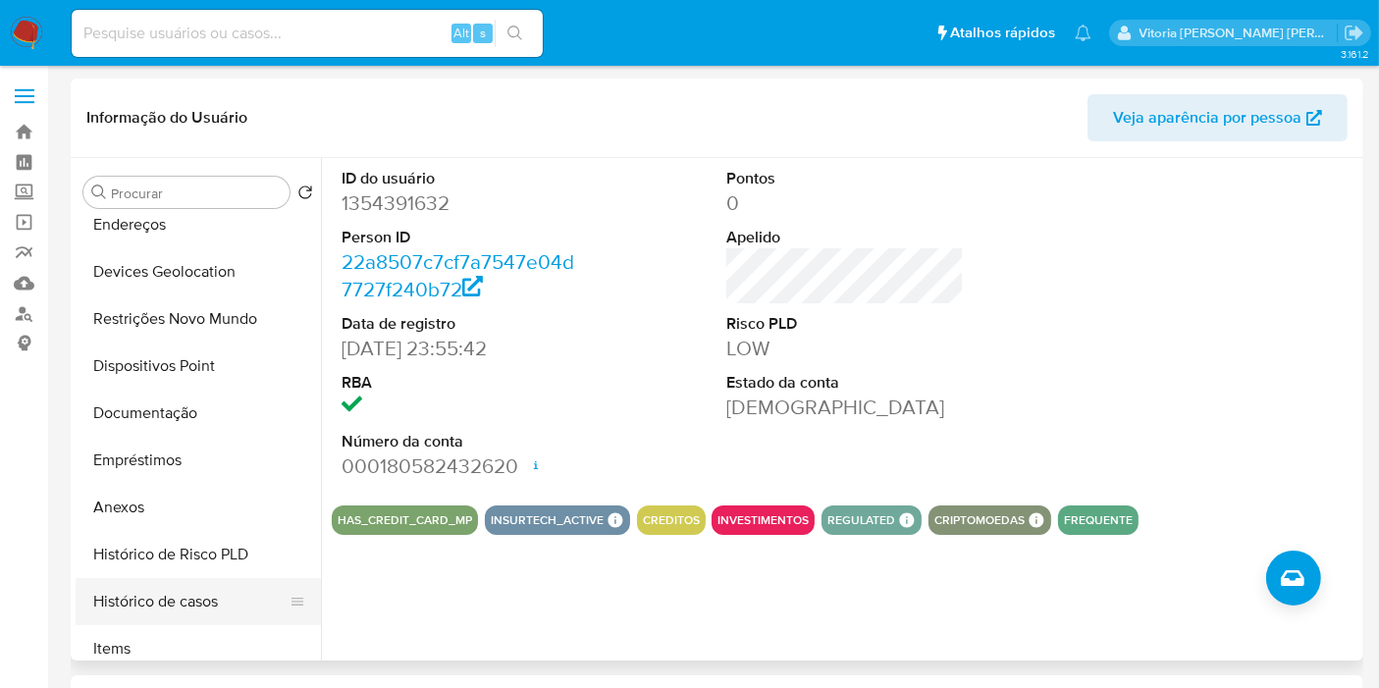
click at [182, 602] on button "Histórico de casos" at bounding box center [191, 601] width 230 height 47
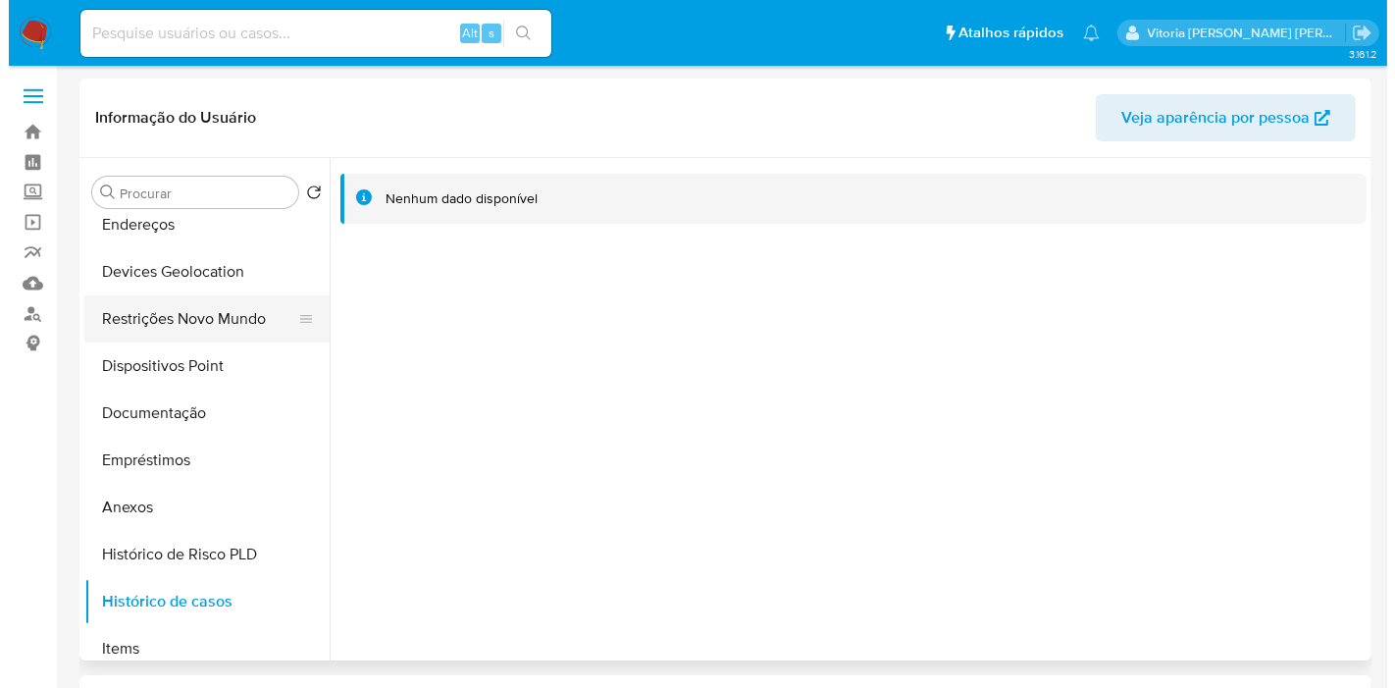
scroll to position [0, 0]
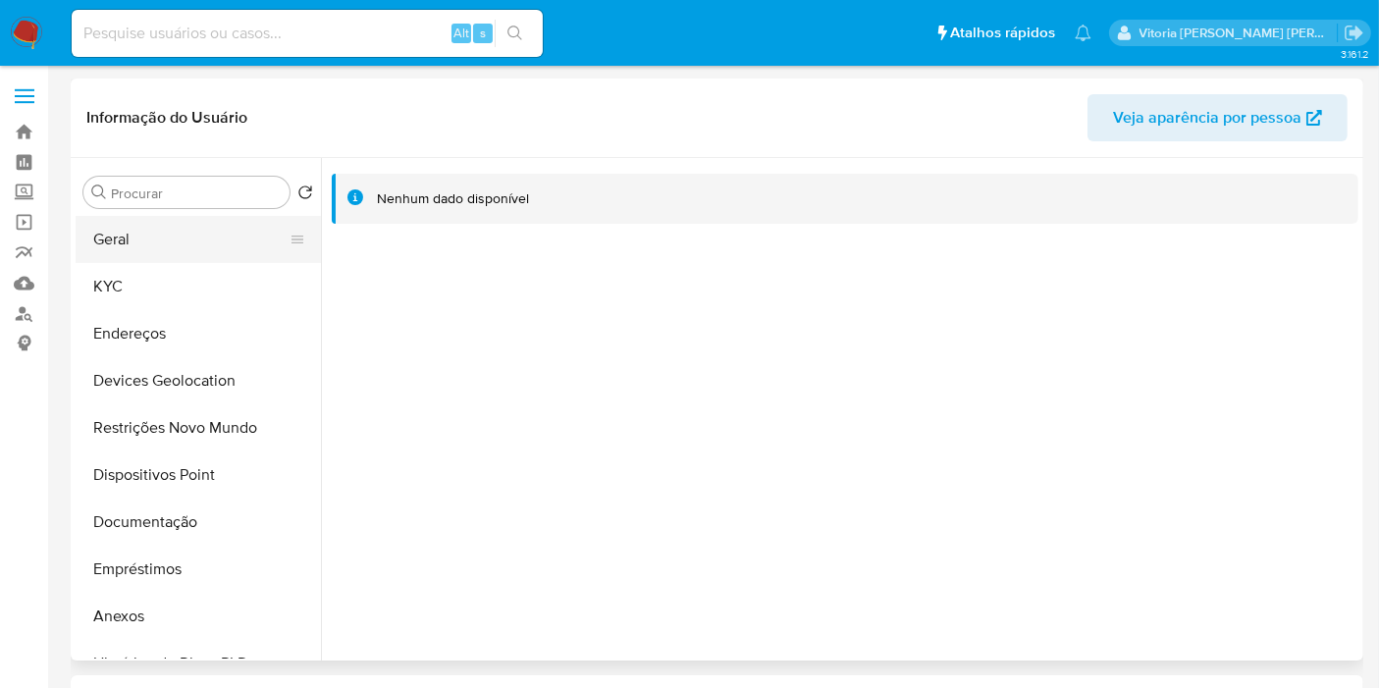
click at [139, 254] on button "Geral" at bounding box center [191, 239] width 230 height 47
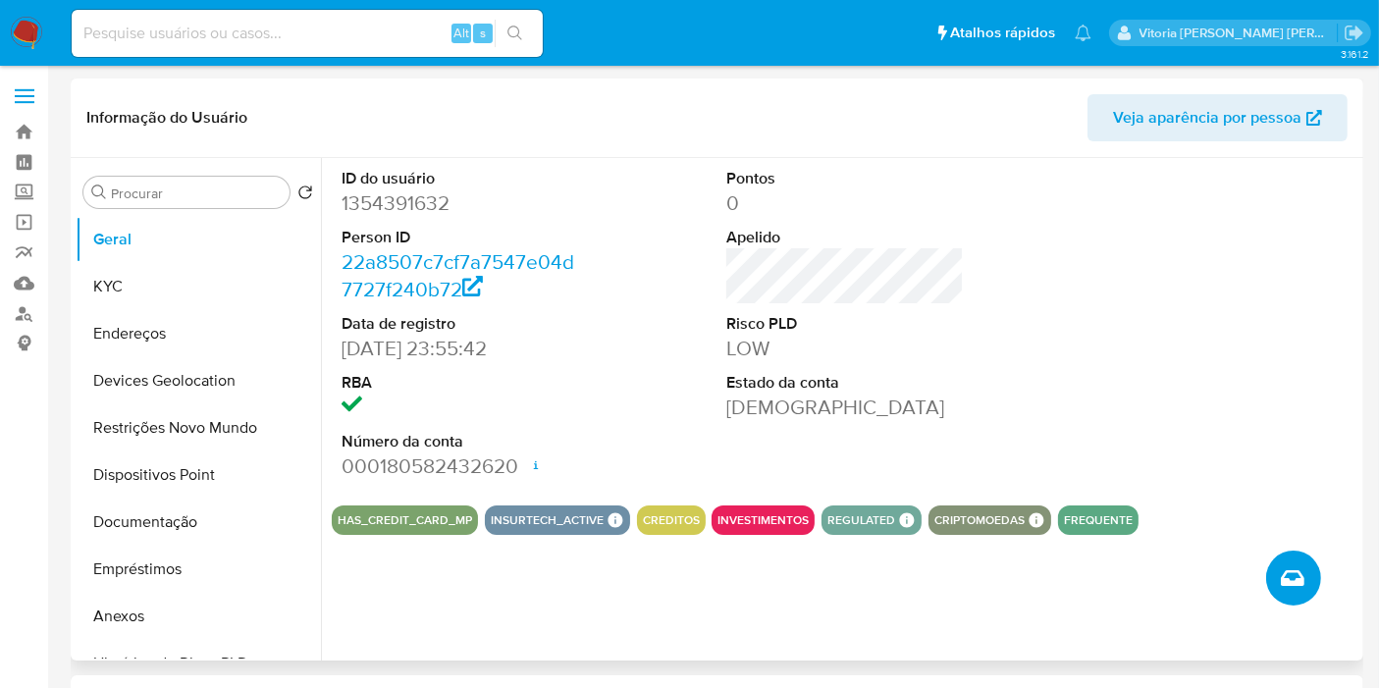
click at [1297, 569] on icon "Criar caso manual" at bounding box center [1293, 578] width 24 height 24
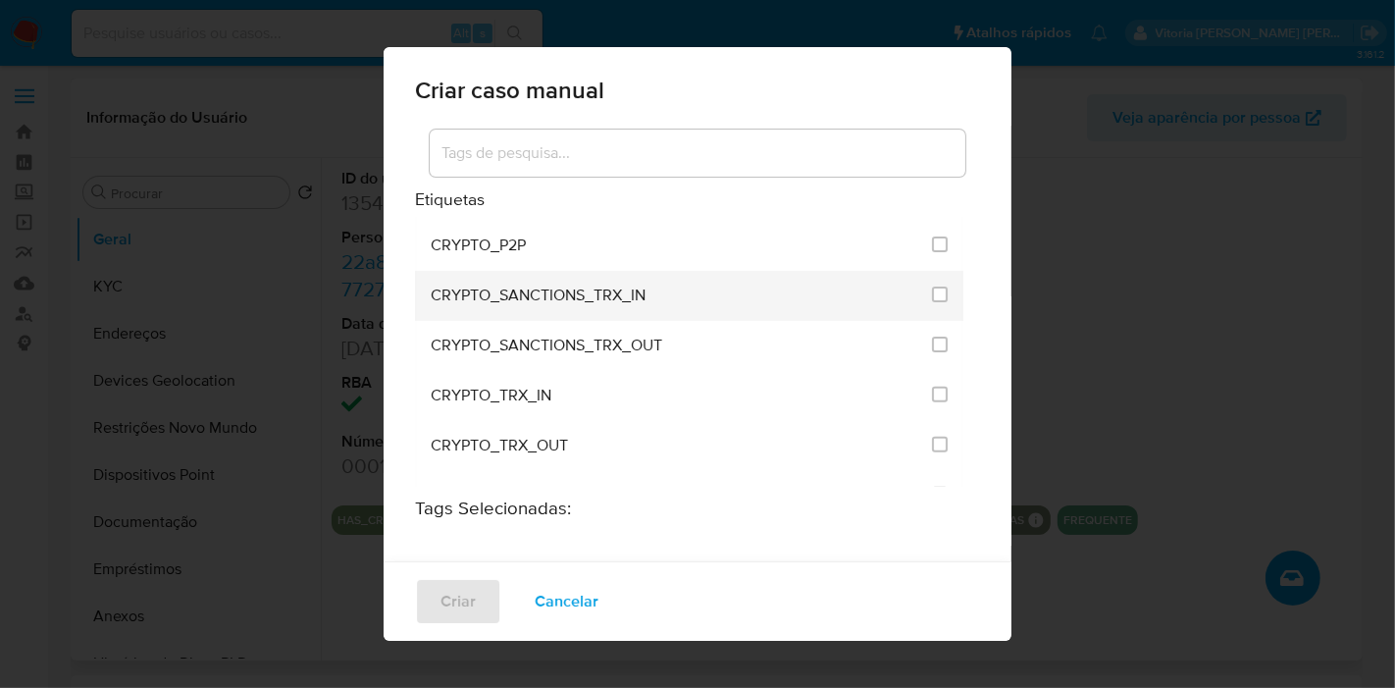
scroll to position [762, 0]
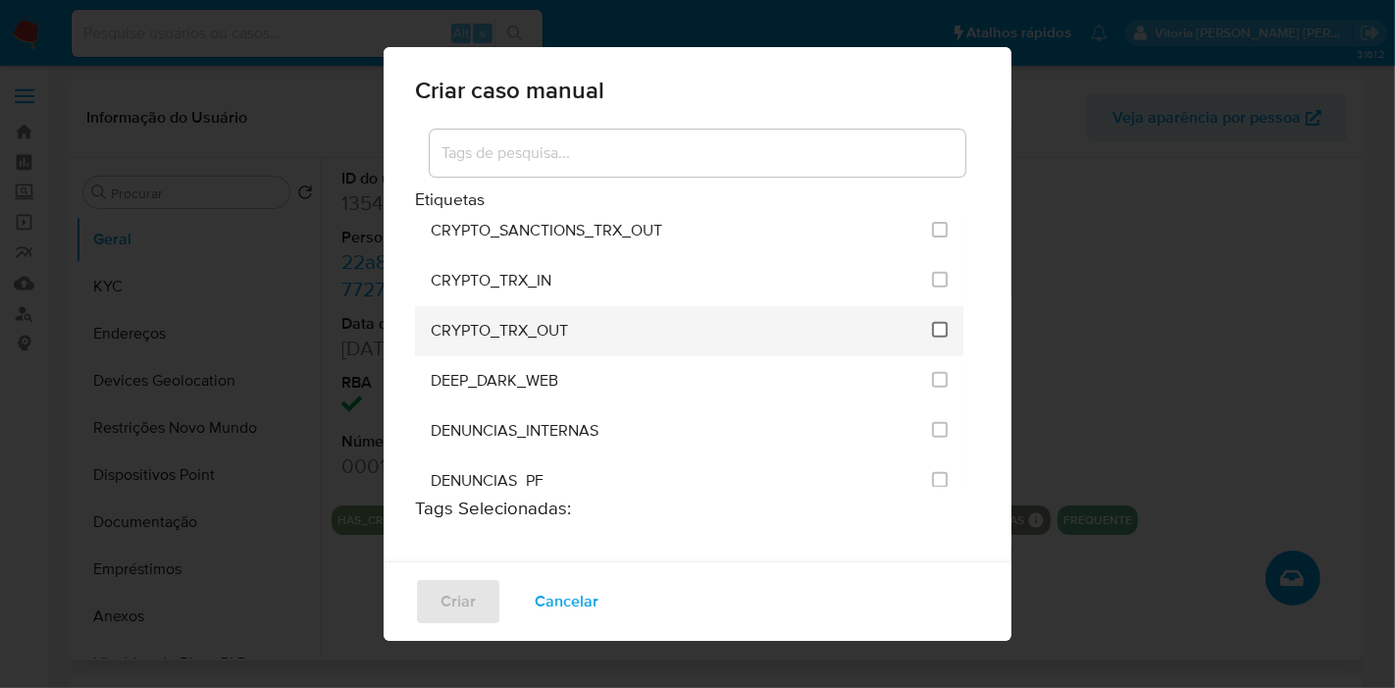
click at [932, 322] on input "1965" at bounding box center [940, 330] width 16 height 16
checkbox input "true"
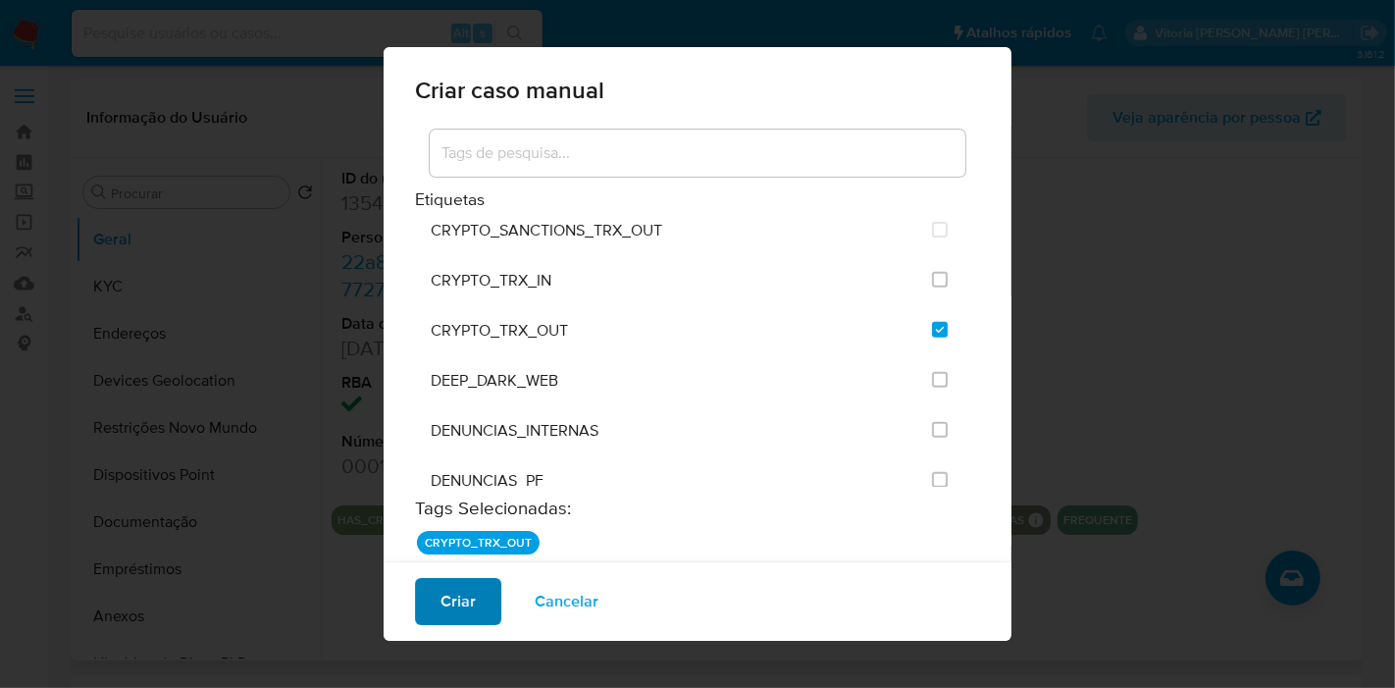
click at [457, 607] on span "Criar" at bounding box center [458, 601] width 35 height 43
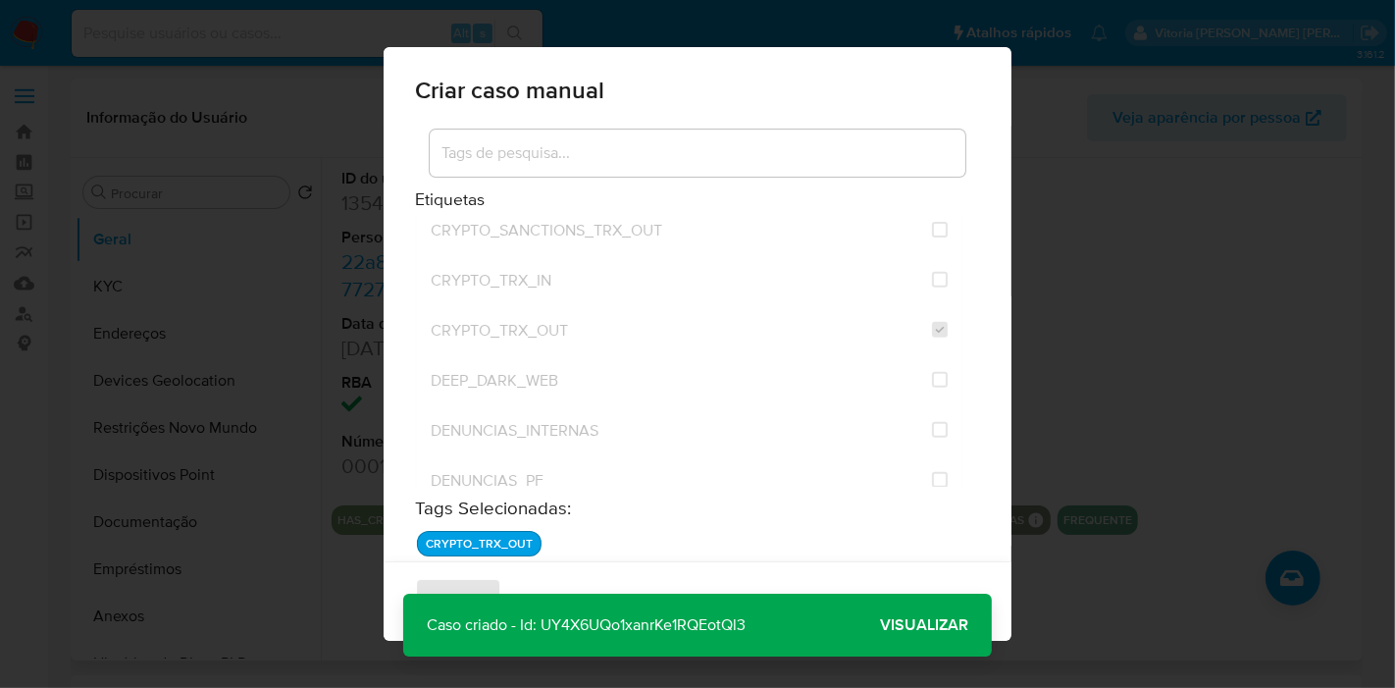
click at [900, 625] on span "Visualizar" at bounding box center [924, 625] width 88 height 0
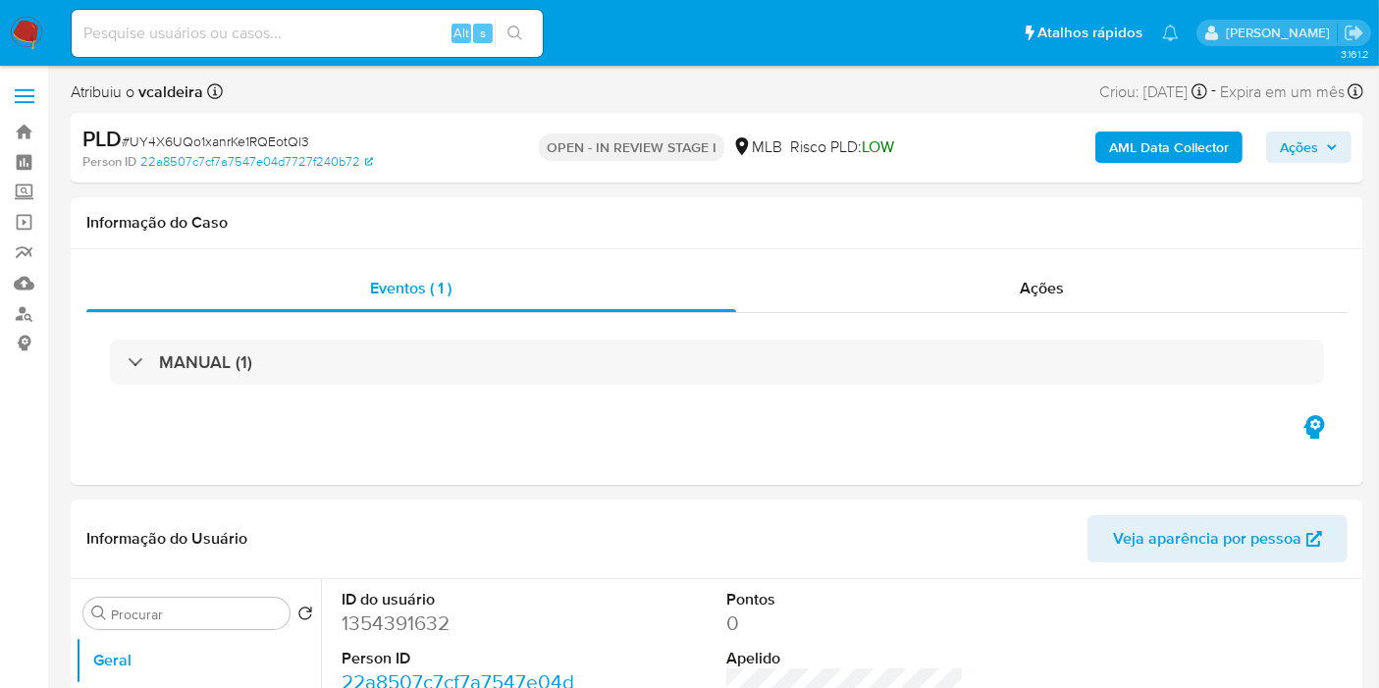
select select "10"
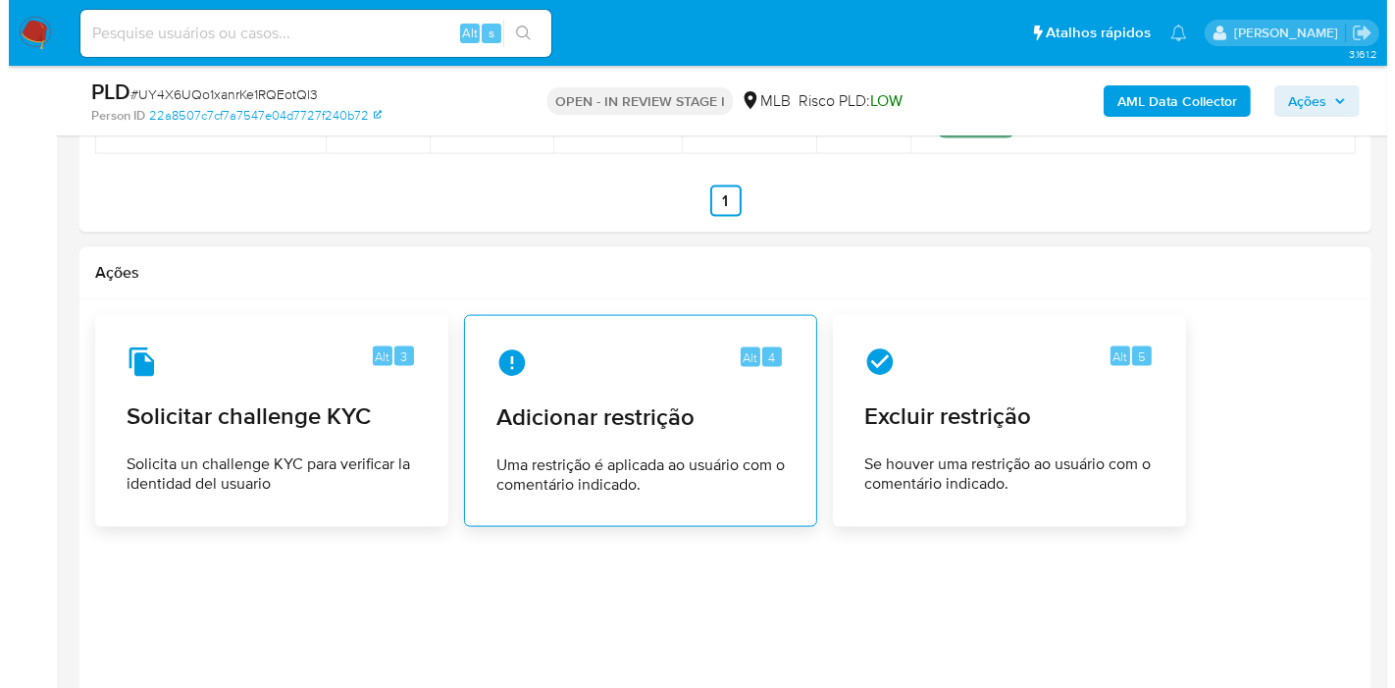
scroll to position [2848, 0]
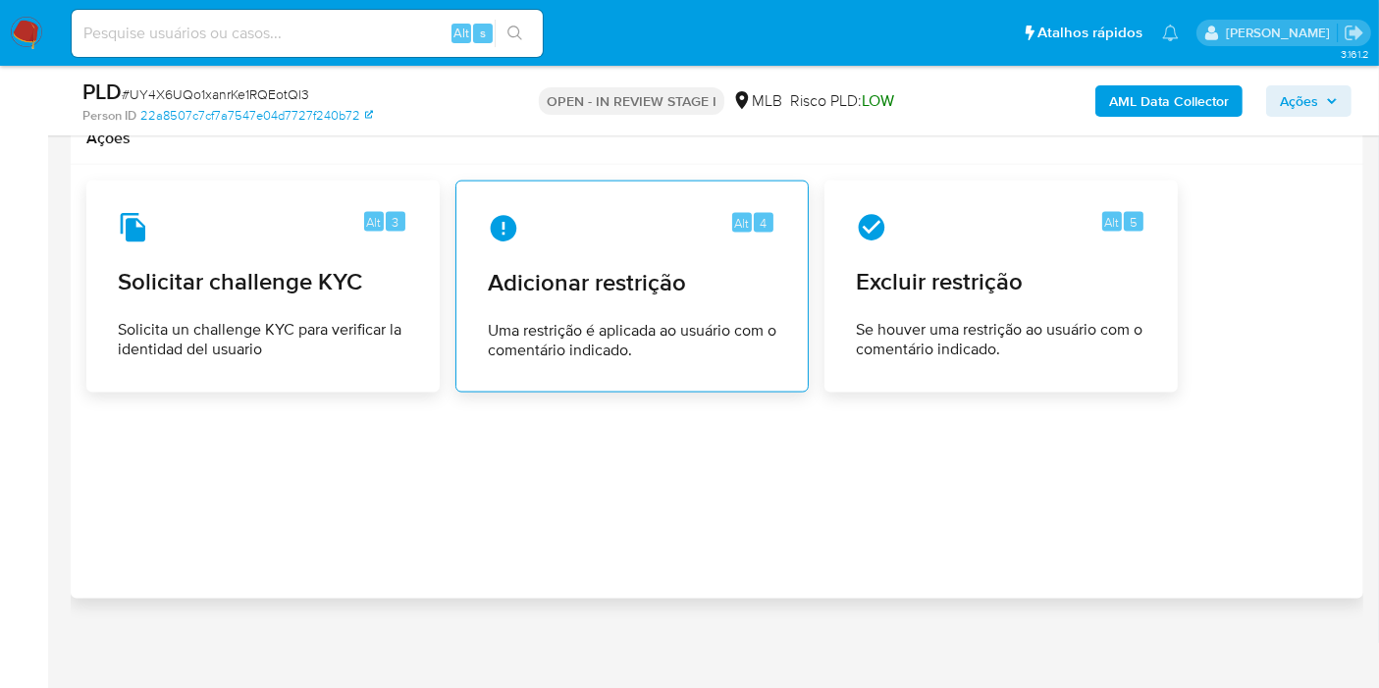
click at [653, 309] on div "Alt 4 Adicionar restrição Uma restrição é aplicada ao usuário com o comentário …" at bounding box center [632, 286] width 320 height 179
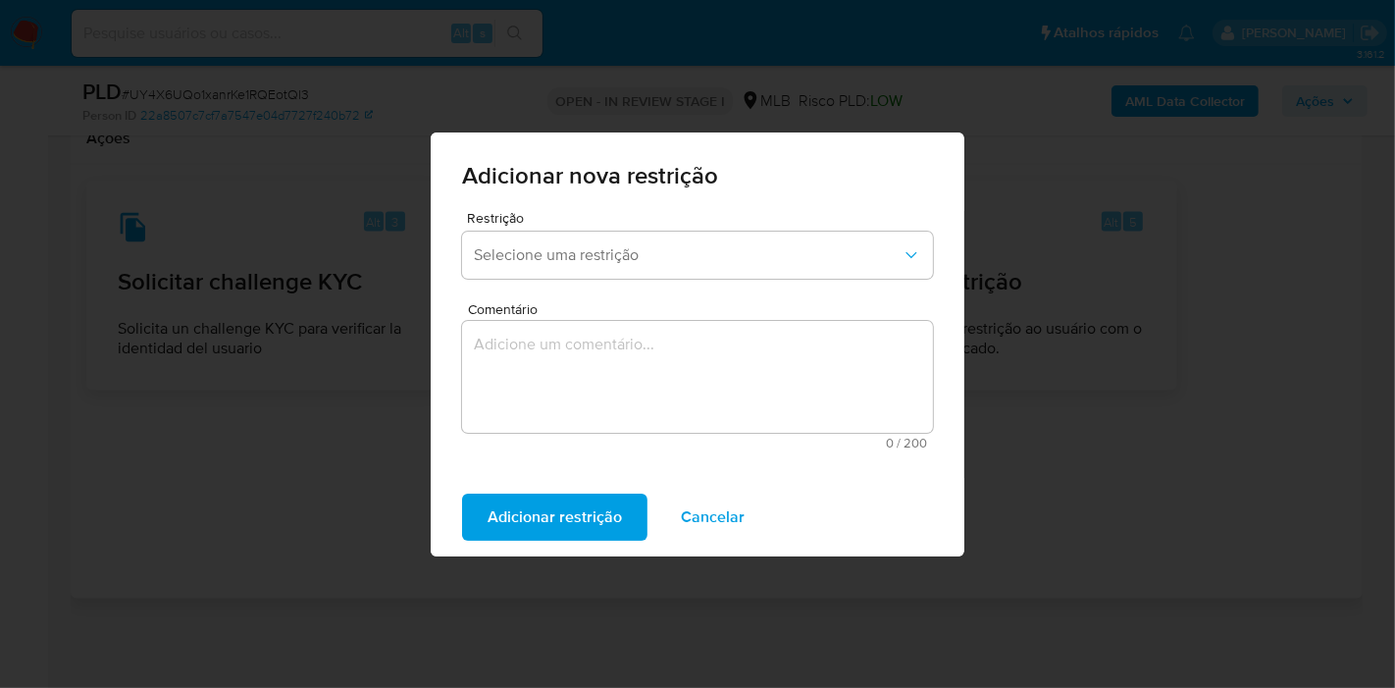
click at [602, 369] on textarea "Comentário" at bounding box center [697, 377] width 471 height 112
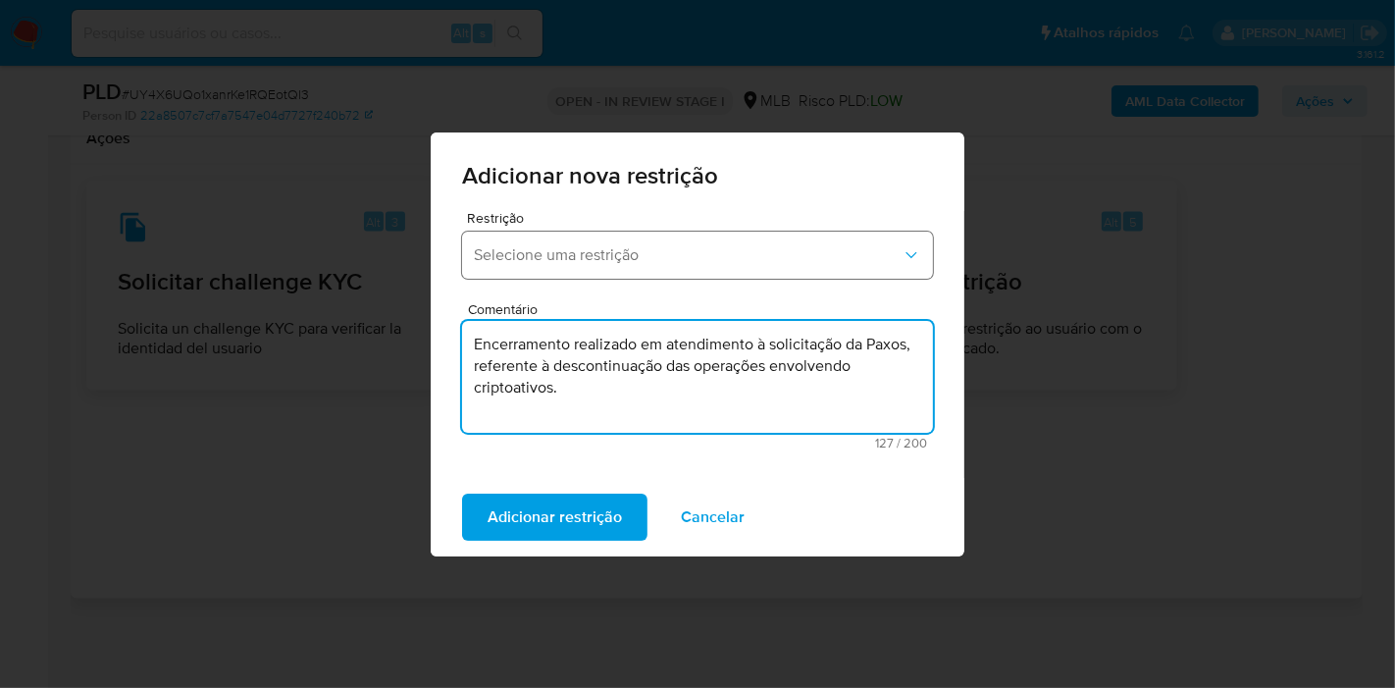
type textarea "Encerramento realizado em atendimento à solicitação da Paxos, referente à desco…"
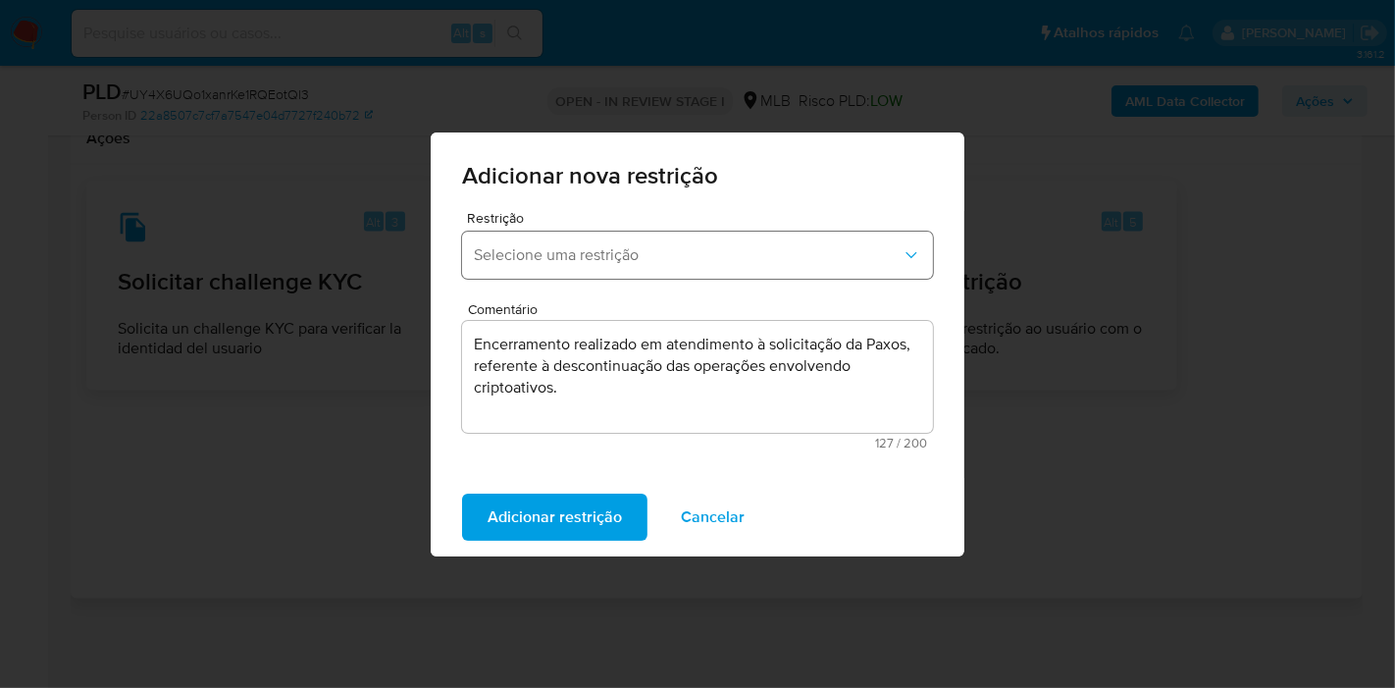
click at [606, 241] on button "Selecione uma restrição" at bounding box center [697, 255] width 471 height 47
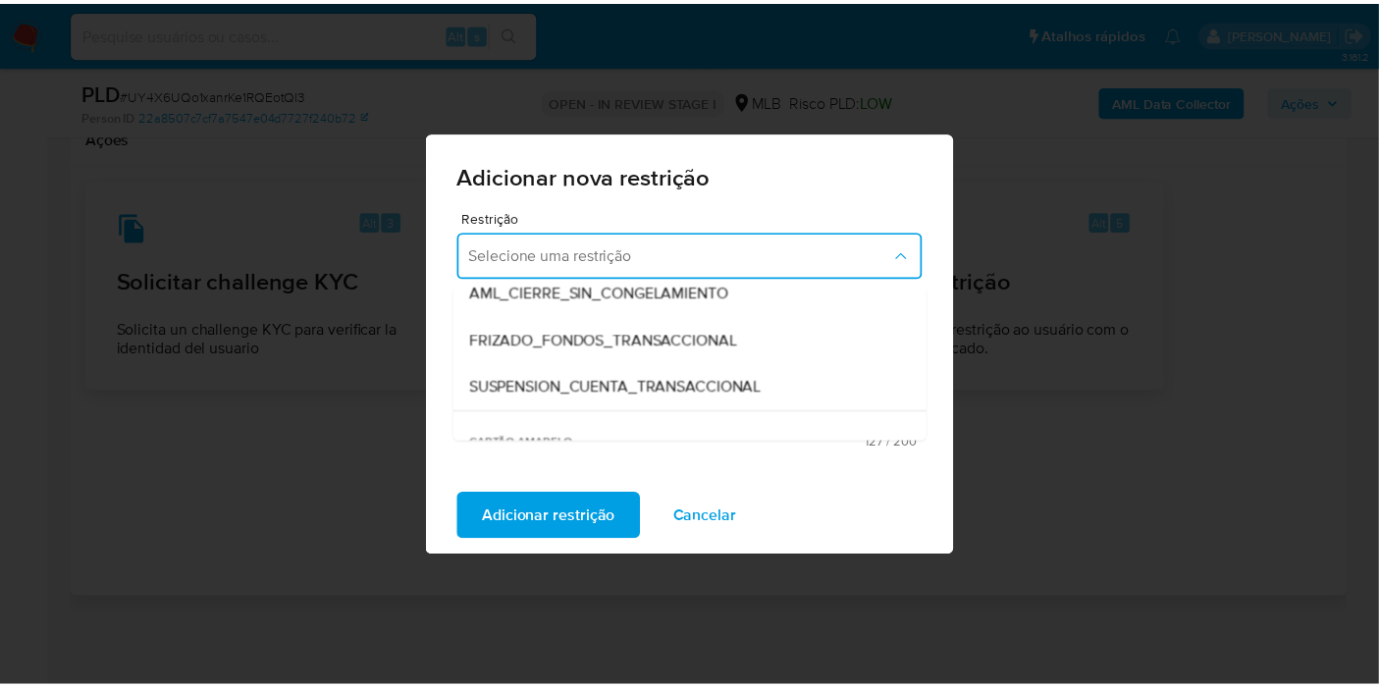
scroll to position [327, 0]
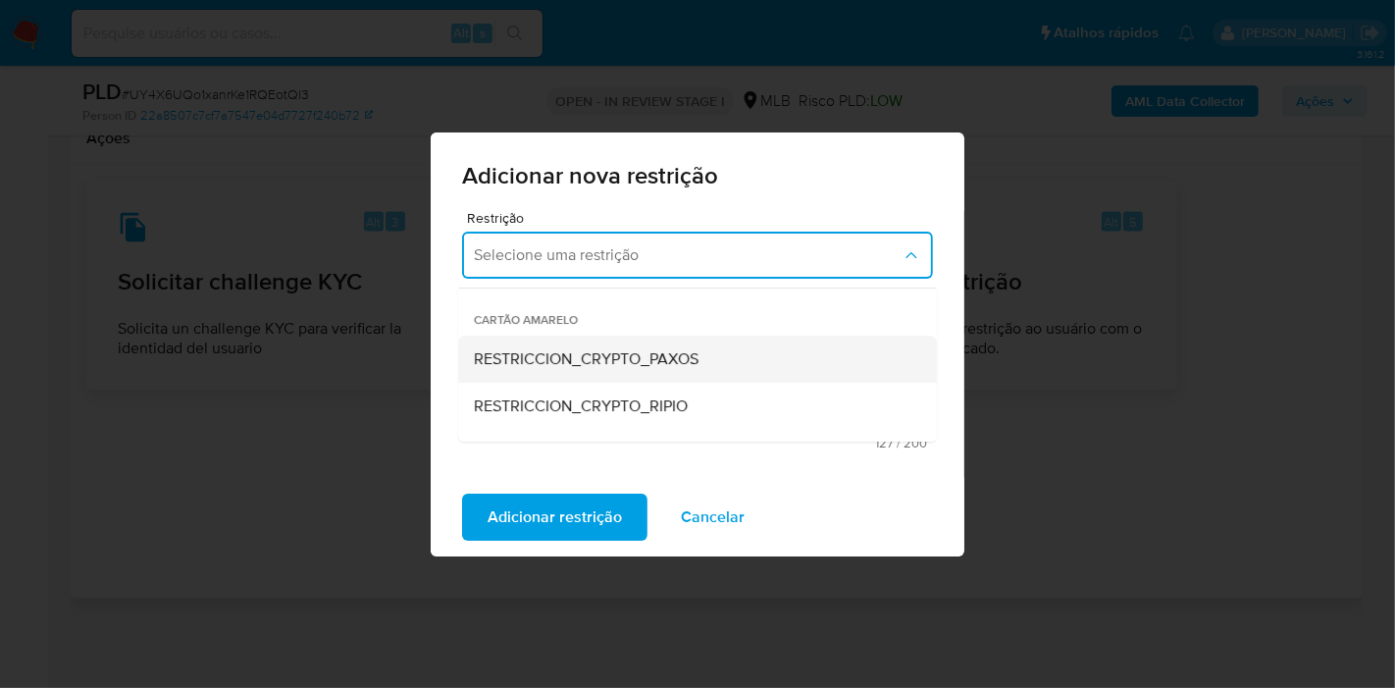
click at [595, 357] on span "RESTRICCION_CRYPTO_PAXOS" at bounding box center [586, 359] width 225 height 20
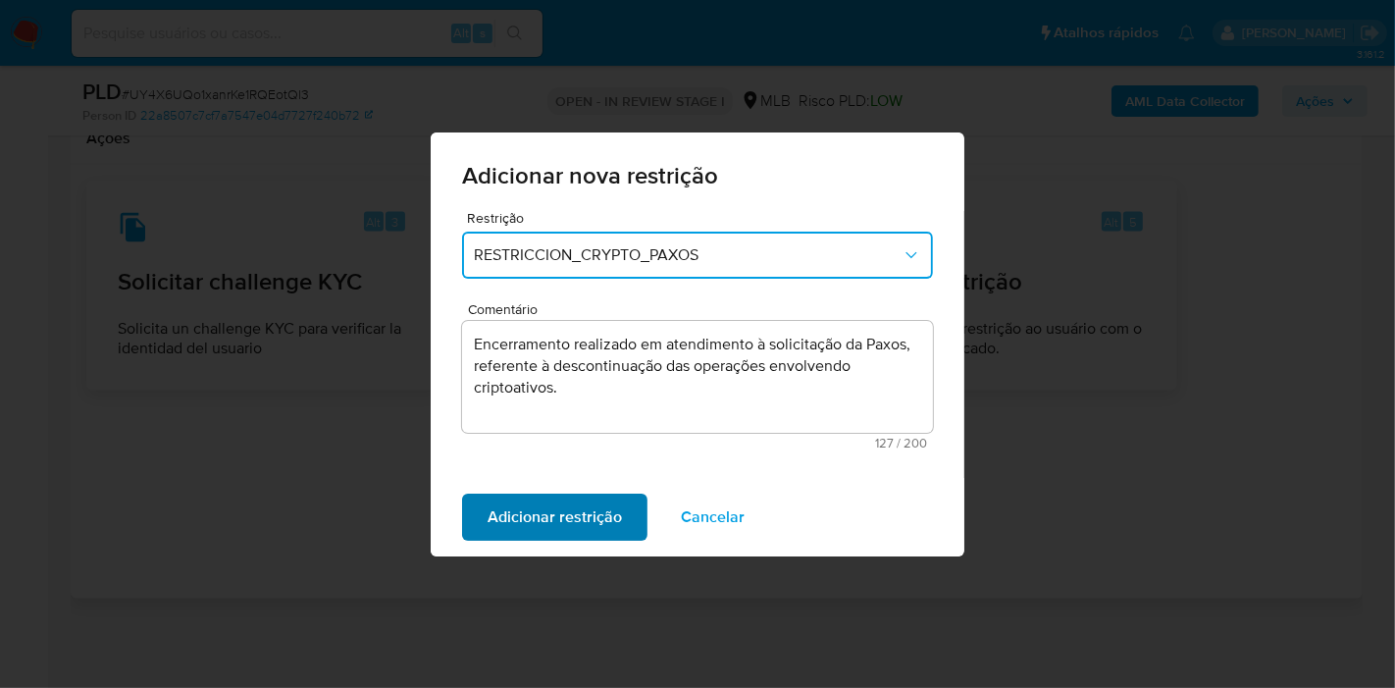
click at [573, 509] on span "Adicionar restrição" at bounding box center [555, 517] width 134 height 43
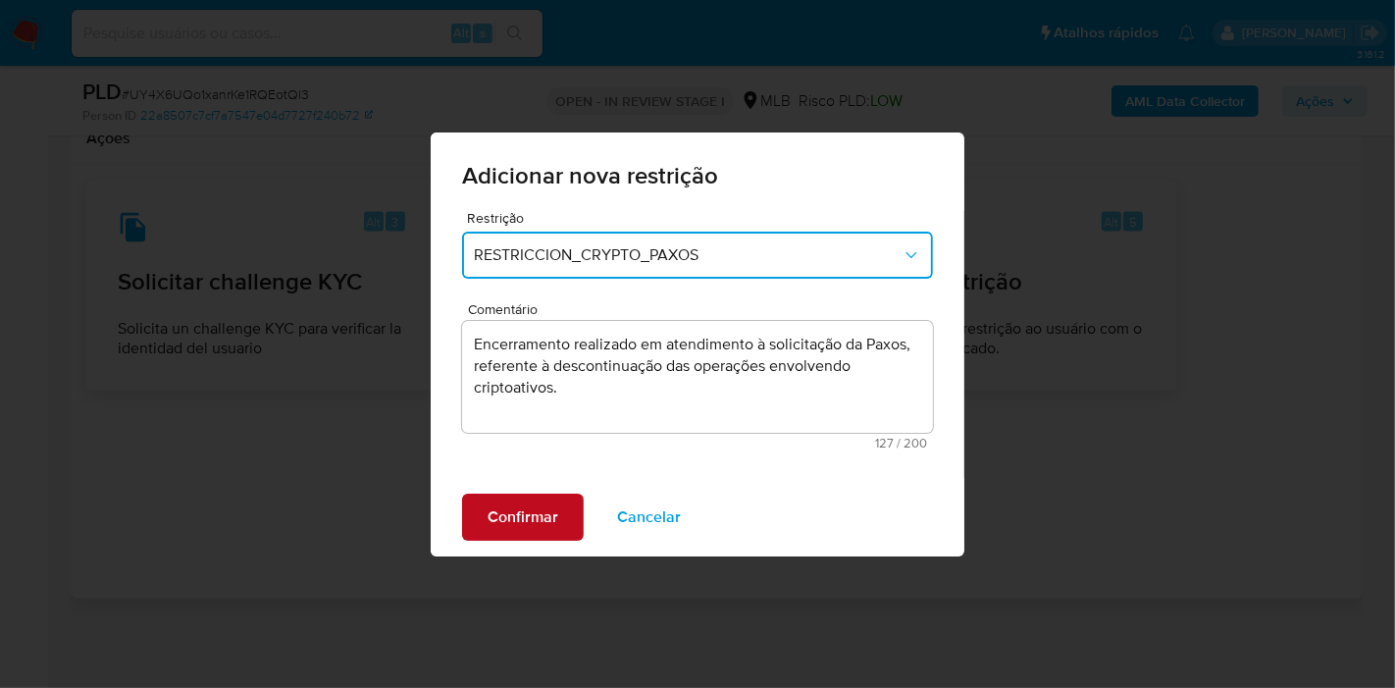
click at [520, 524] on span "Confirmar" at bounding box center [523, 517] width 71 height 43
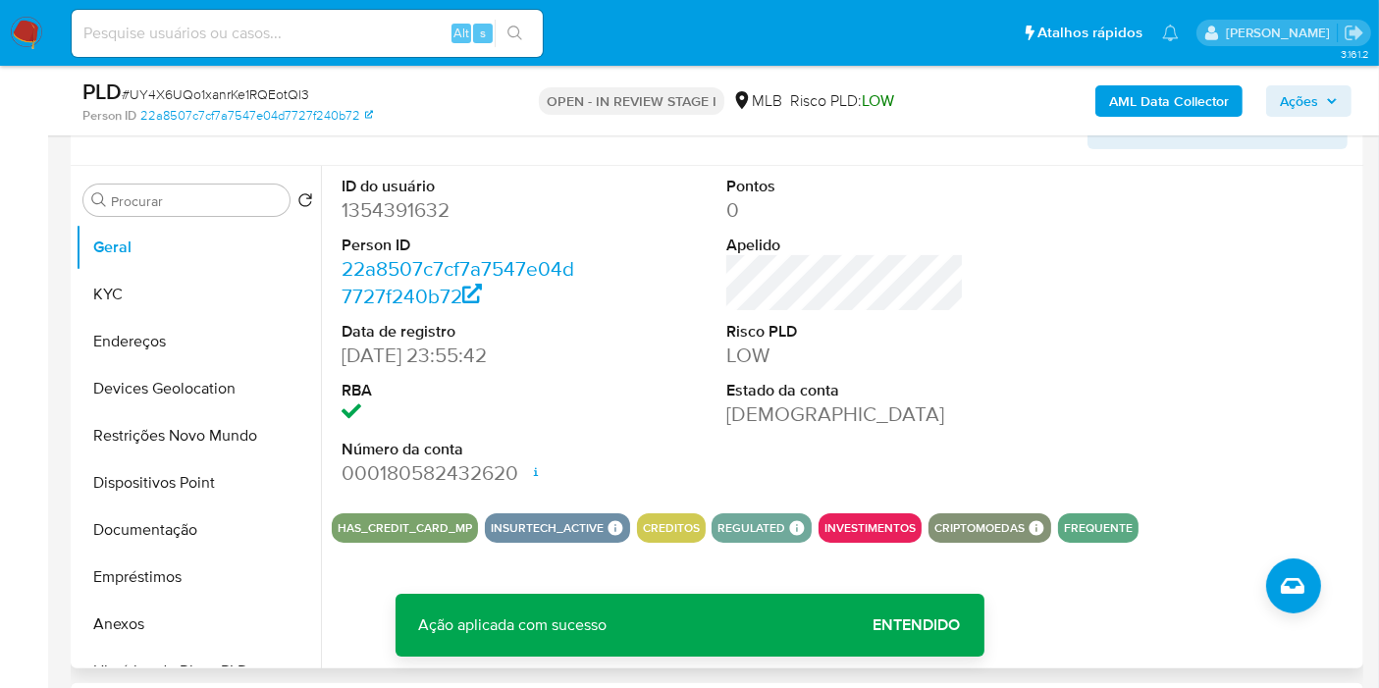
scroll to position [340, 0]
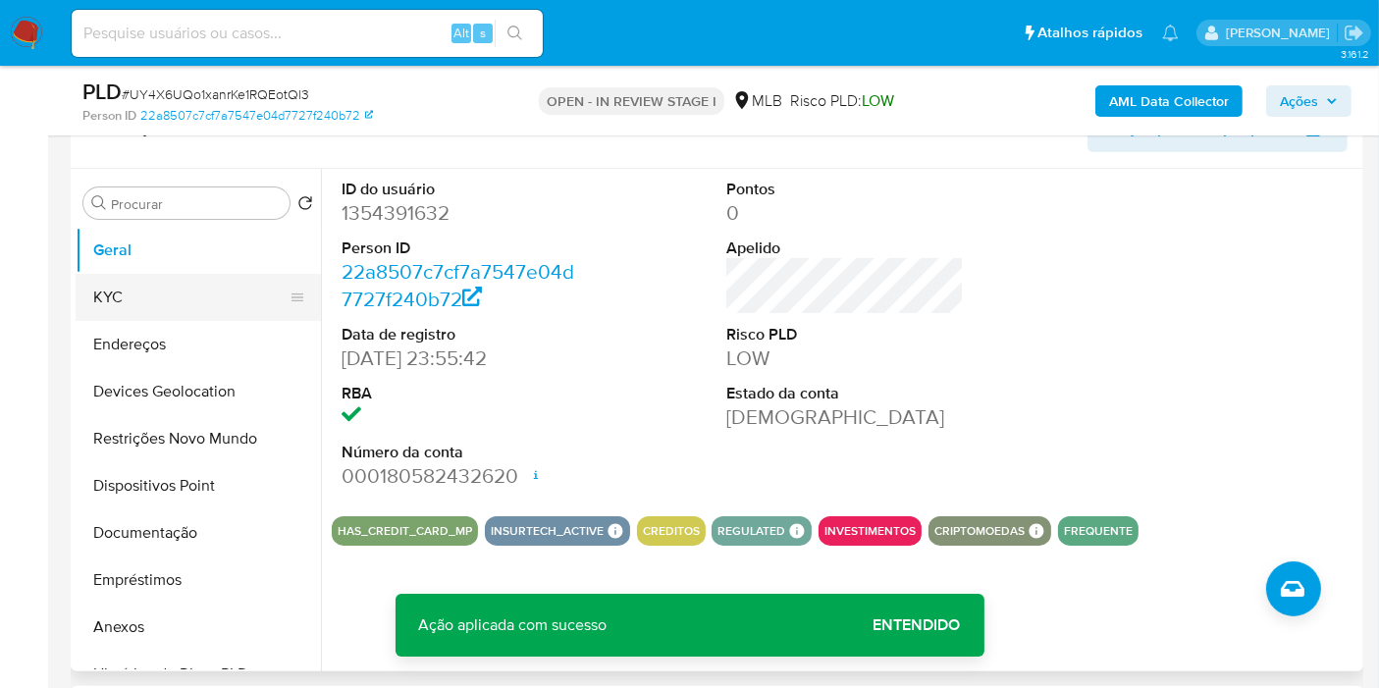
click at [153, 303] on button "KYC" at bounding box center [191, 297] width 230 height 47
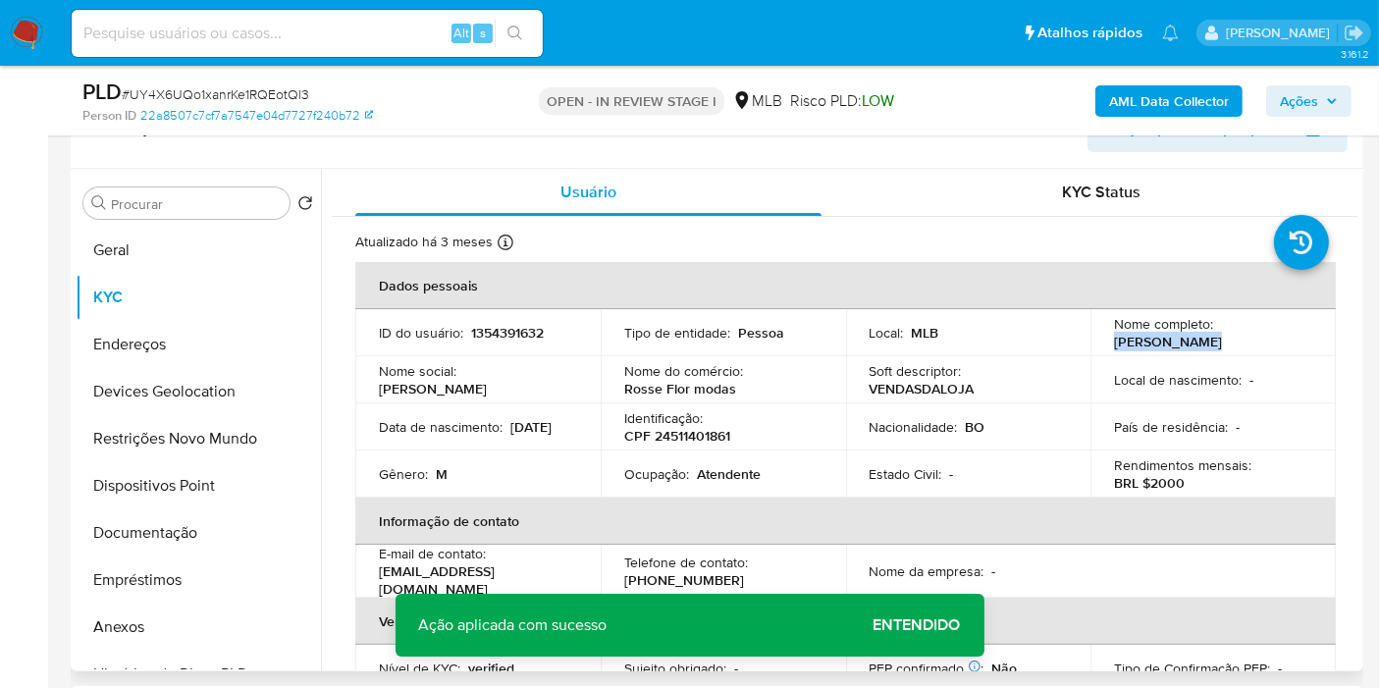
drag, startPoint x: 1194, startPoint y: 340, endPoint x: 1111, endPoint y: 349, distance: 84.0
click at [1114, 349] on div "Nome completo : Arnold Alvaro" at bounding box center [1213, 332] width 198 height 35
copy p "Arnold Alvaro"
click at [507, 348] on td "ID do usuário : 1354391632" at bounding box center [477, 332] width 245 height 47
click at [506, 334] on p "1354391632" at bounding box center [507, 333] width 73 height 18
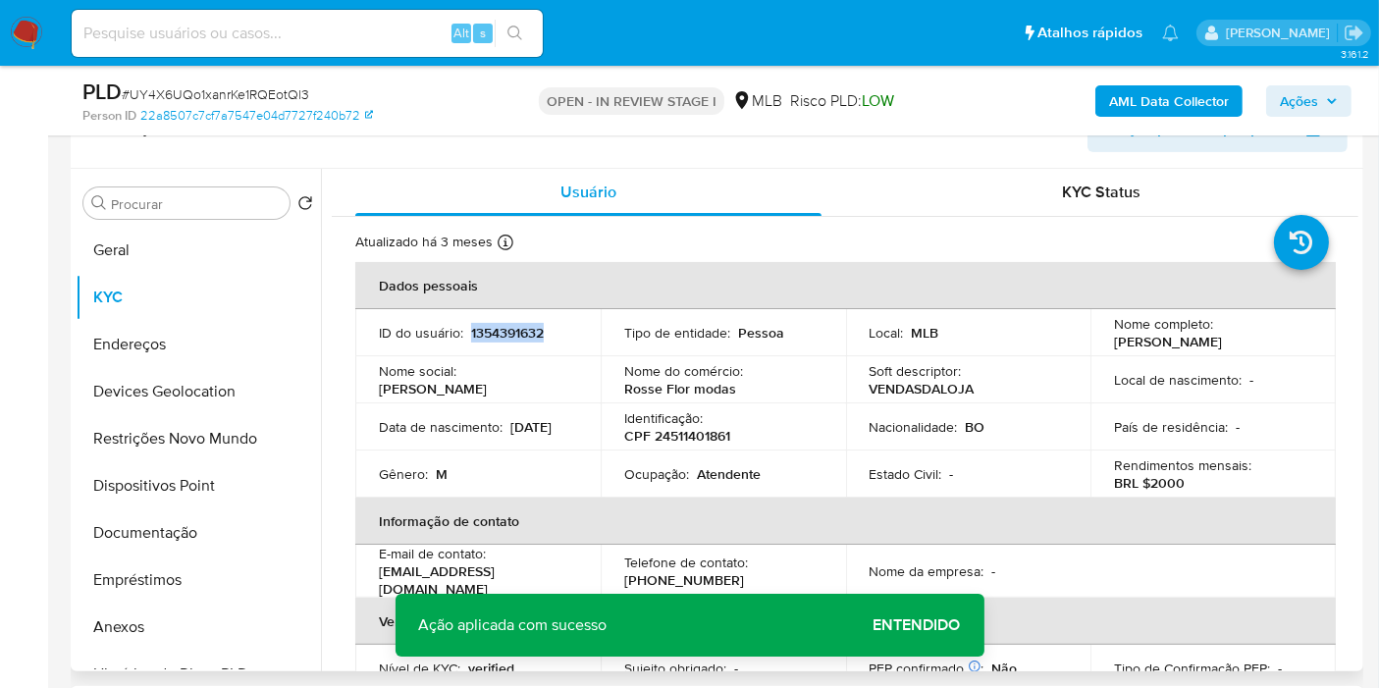
click at [506, 334] on p "1354391632" at bounding box center [507, 333] width 73 height 18
copy p "1354391632"
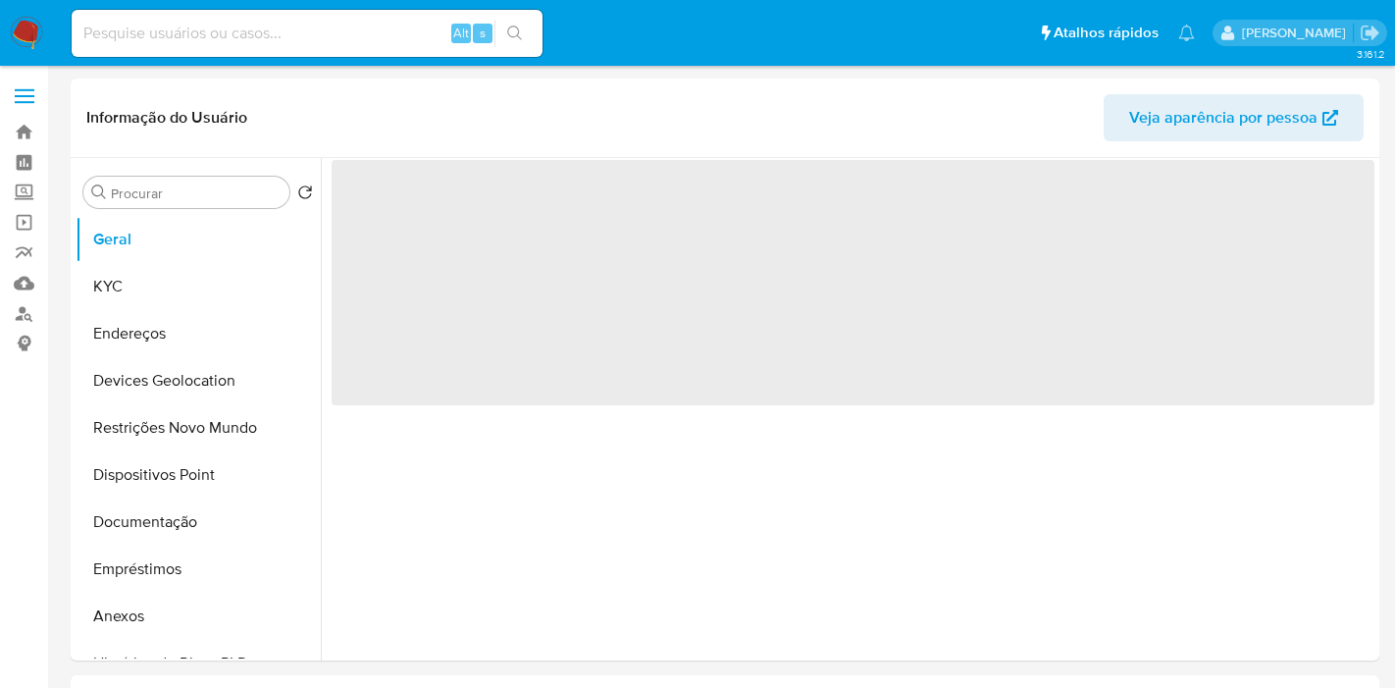
select select "10"
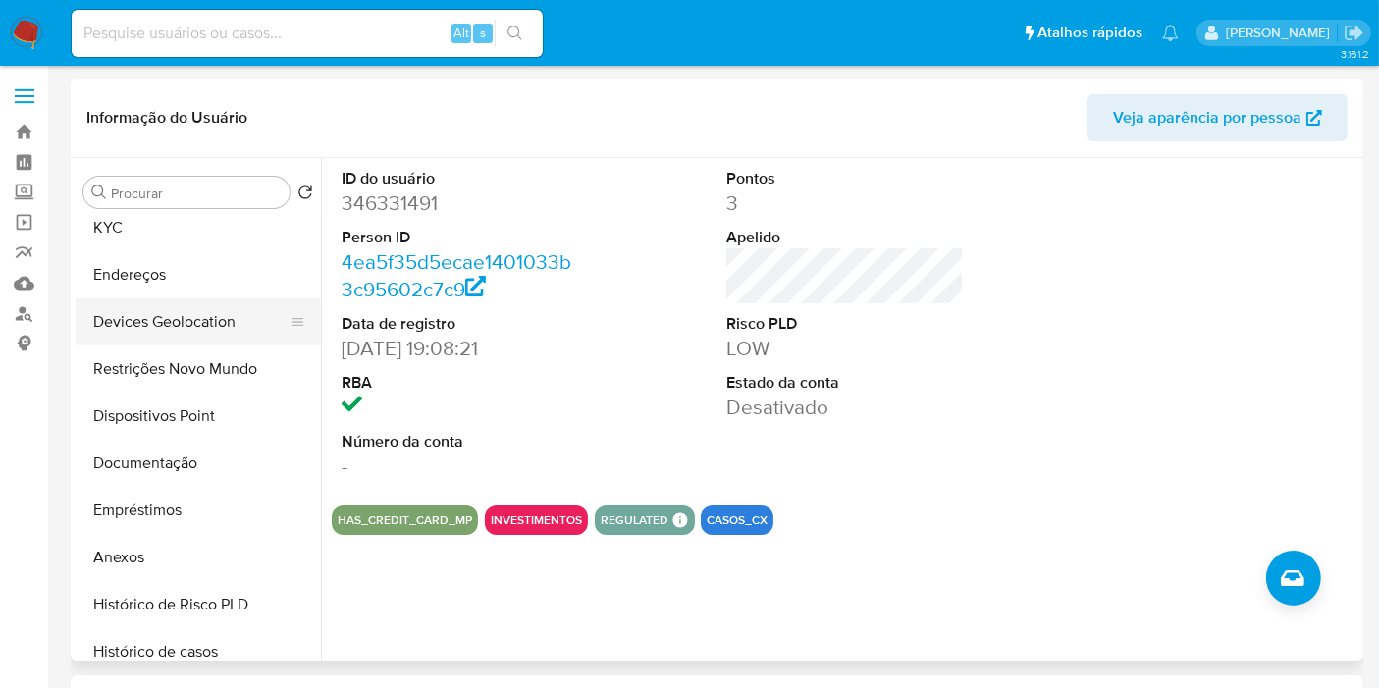
scroll to position [109, 0]
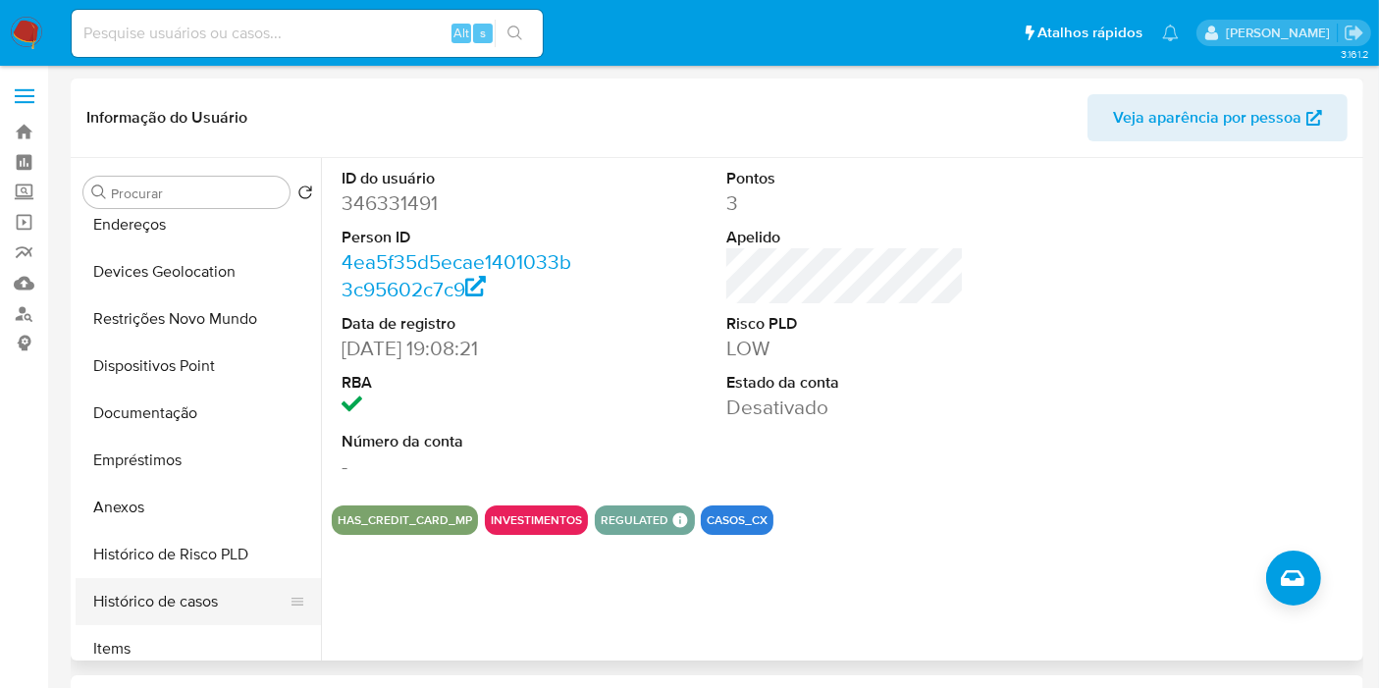
click at [182, 606] on button "Histórico de casos" at bounding box center [191, 601] width 230 height 47
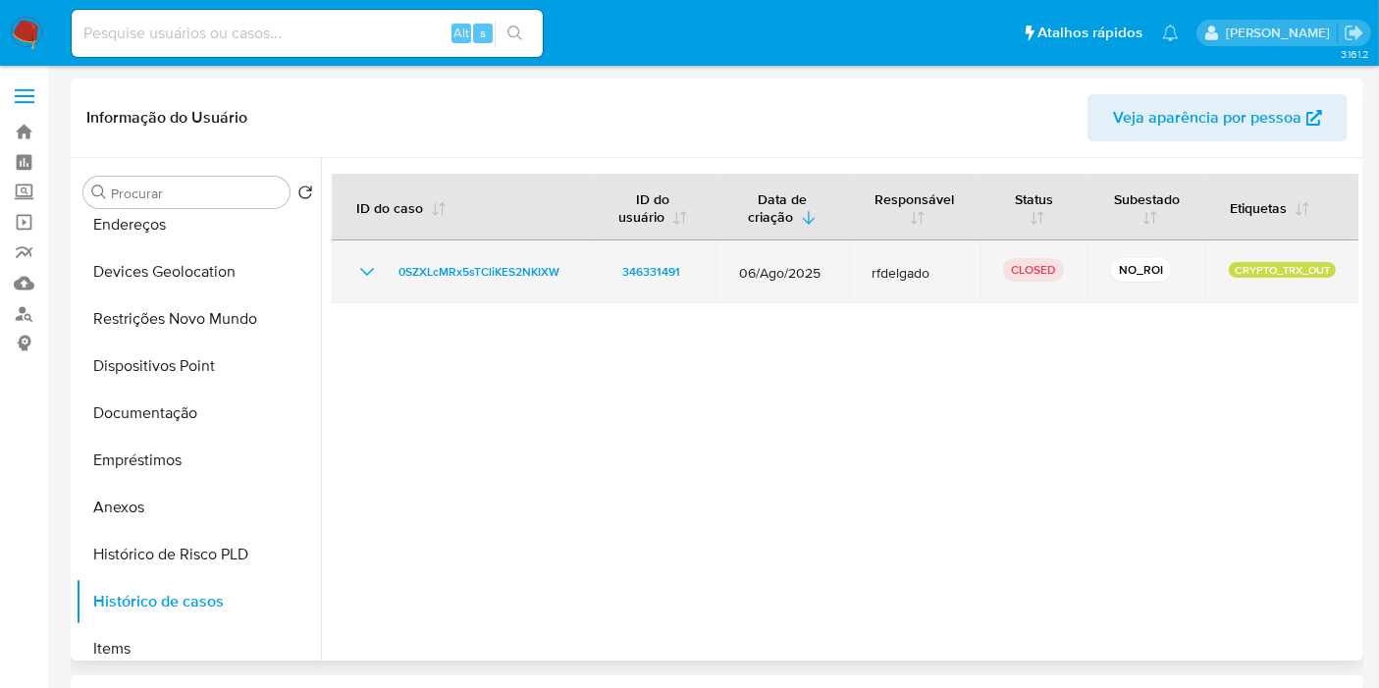
click at [366, 279] on icon "Mostrar/Ocultar" at bounding box center [367, 272] width 24 height 24
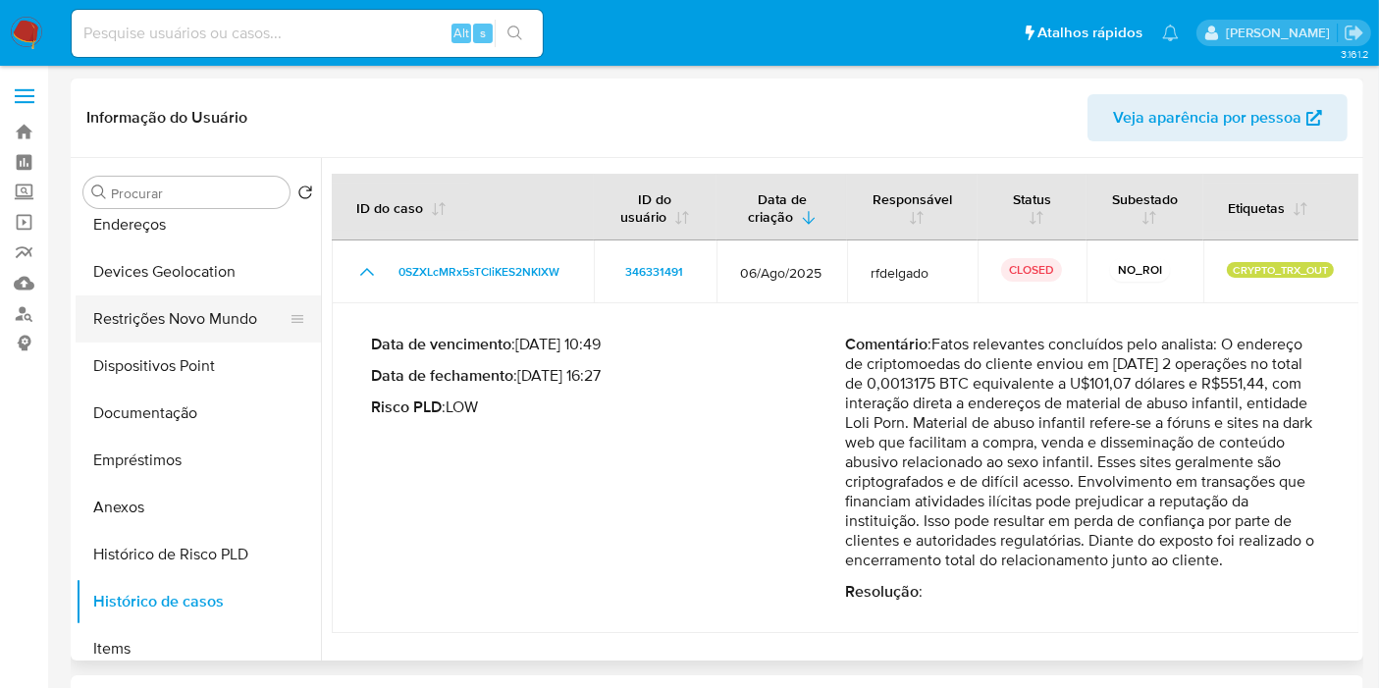
click at [178, 315] on button "Restrições Novo Mundo" at bounding box center [191, 318] width 230 height 47
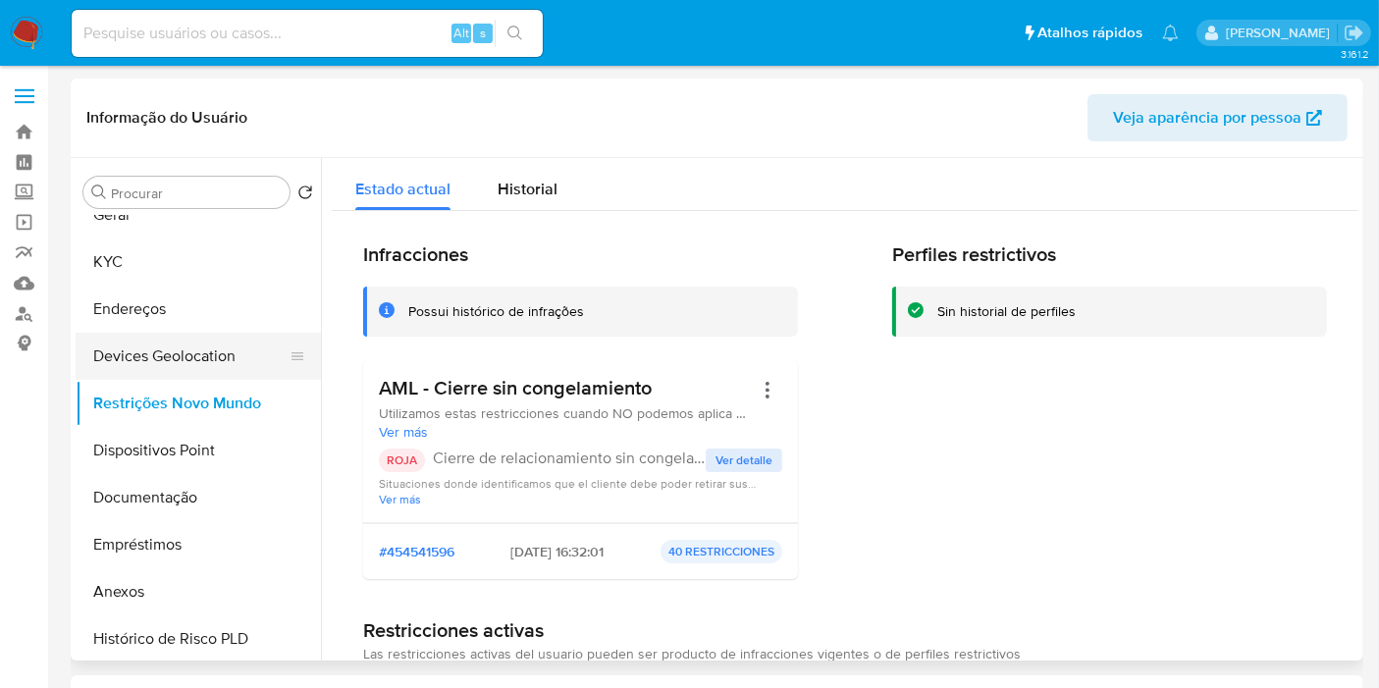
scroll to position [0, 0]
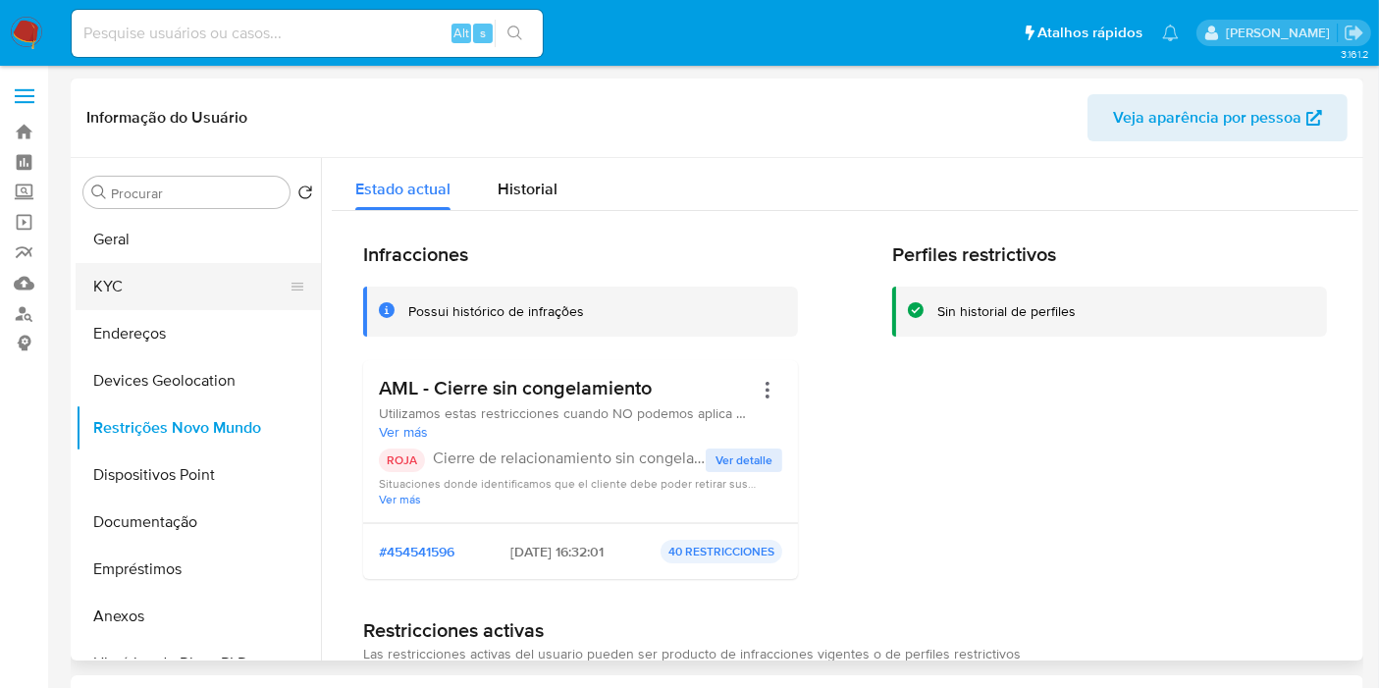
click at [142, 269] on button "KYC" at bounding box center [191, 286] width 230 height 47
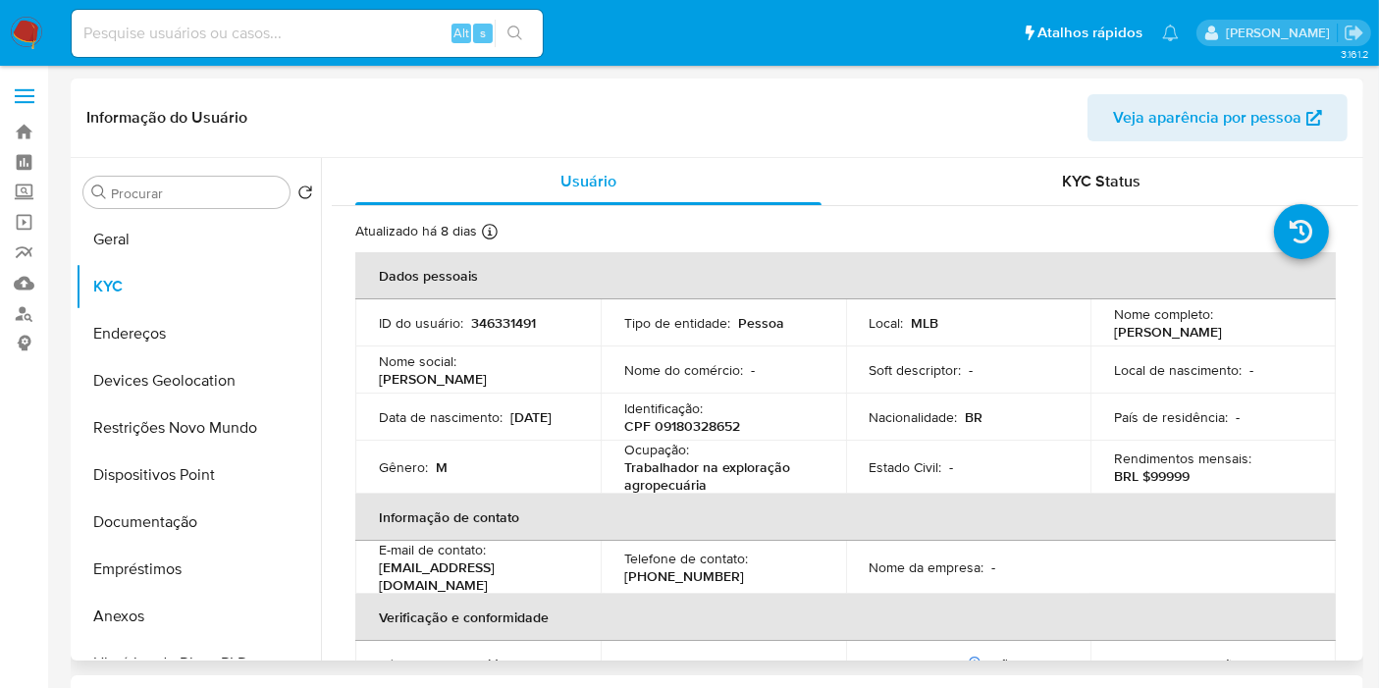
drag, startPoint x: 1278, startPoint y: 335, endPoint x: 1099, endPoint y: 330, distance: 178.7
click at [1099, 330] on td "Nome completo : [PERSON_NAME]" at bounding box center [1212, 322] width 245 height 47
click at [155, 525] on button "Documentação" at bounding box center [191, 521] width 230 height 47
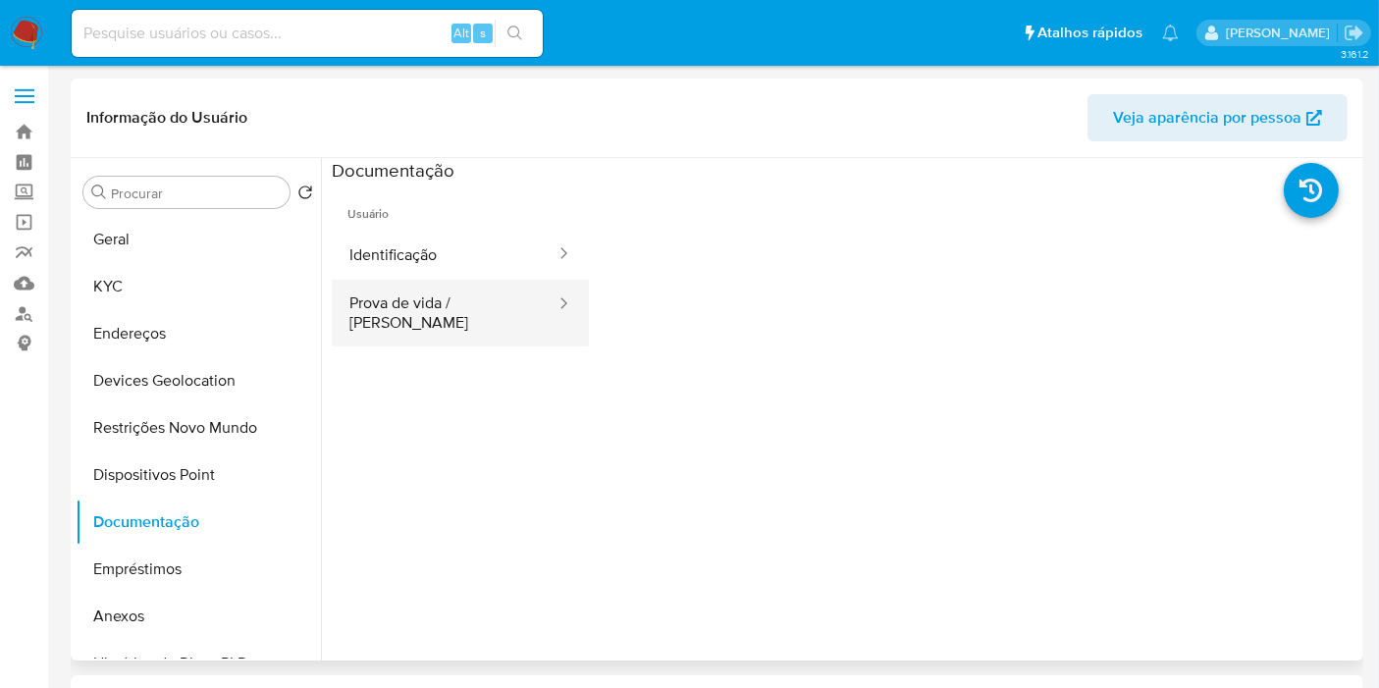
click at [482, 316] on button "Prova de vida / [PERSON_NAME]" at bounding box center [445, 313] width 226 height 67
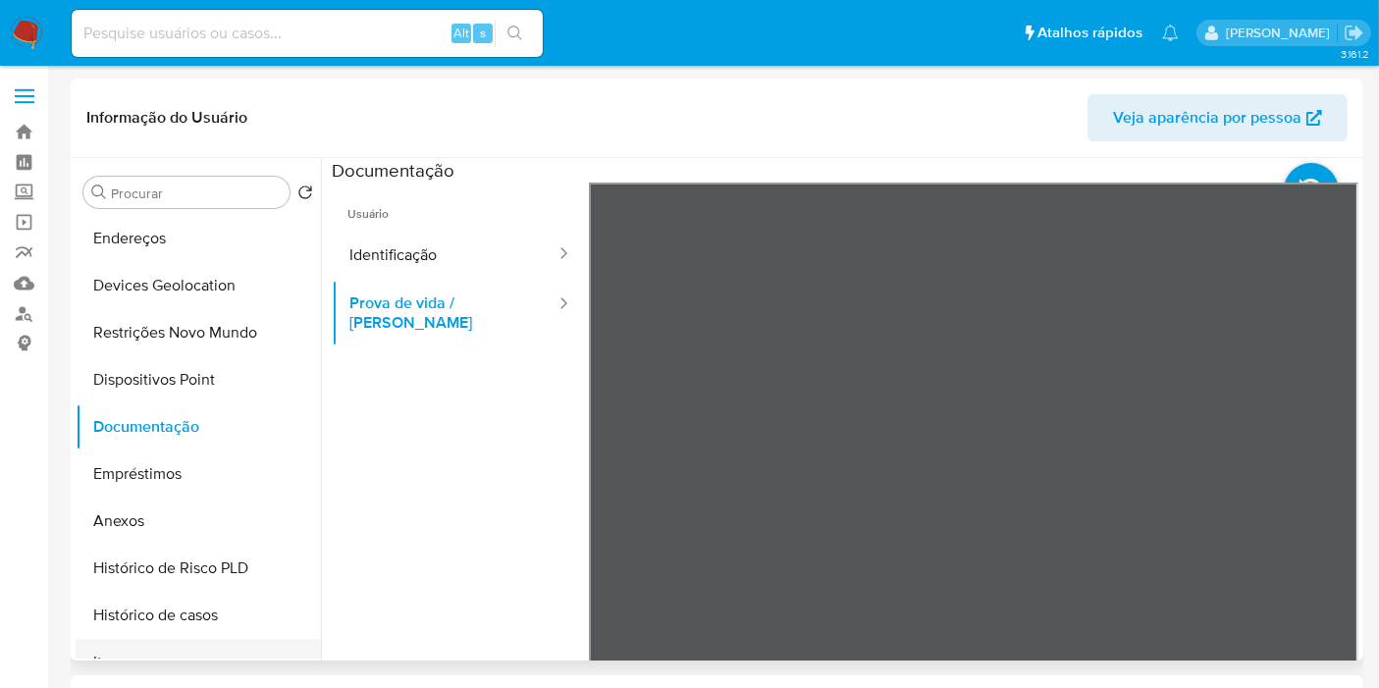
scroll to position [218, 0]
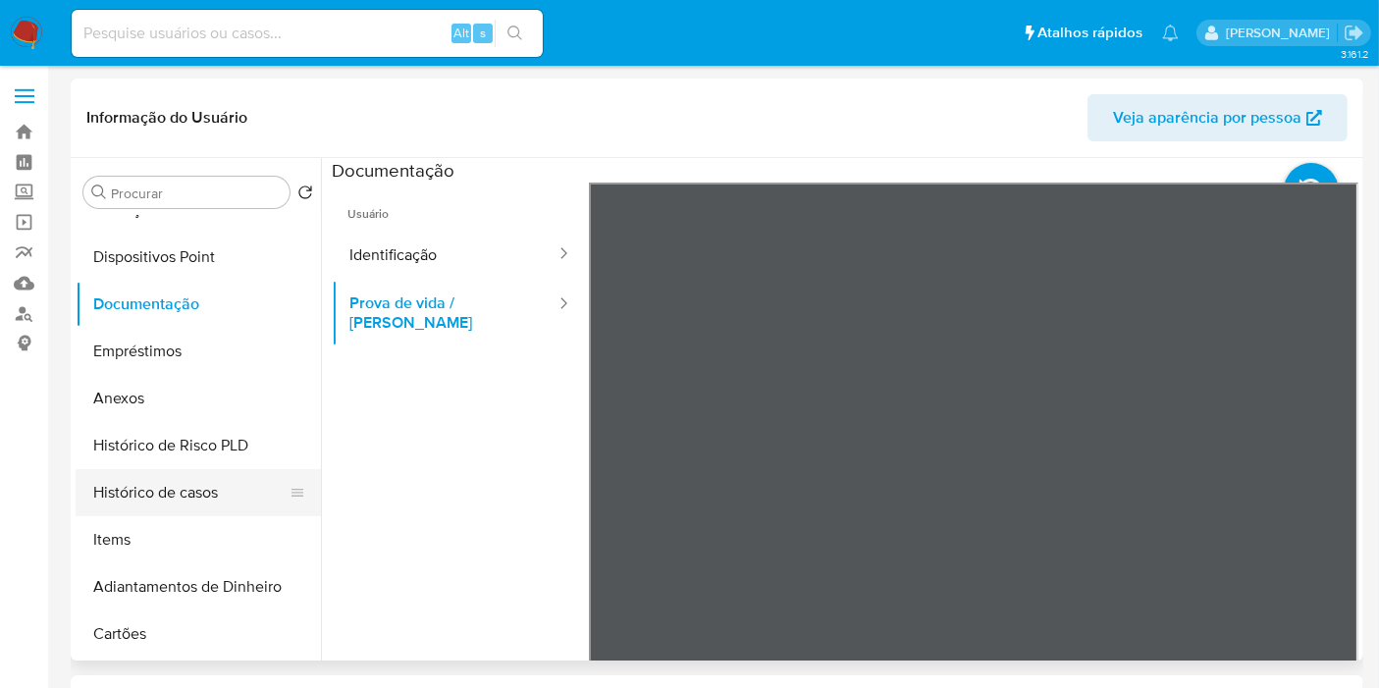
click at [172, 489] on button "Histórico de casos" at bounding box center [191, 492] width 230 height 47
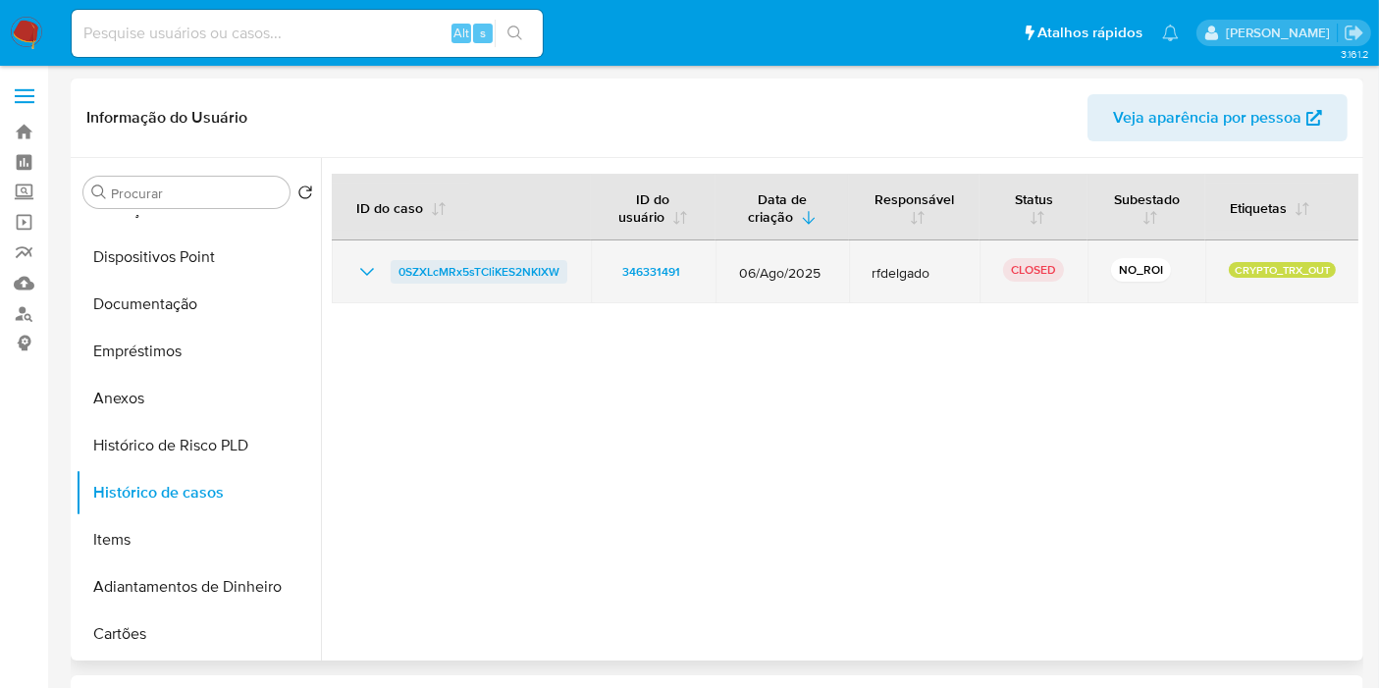
click at [473, 270] on span "0SZXLcMRx5sTCliKES2NKIXW" at bounding box center [478, 272] width 161 height 24
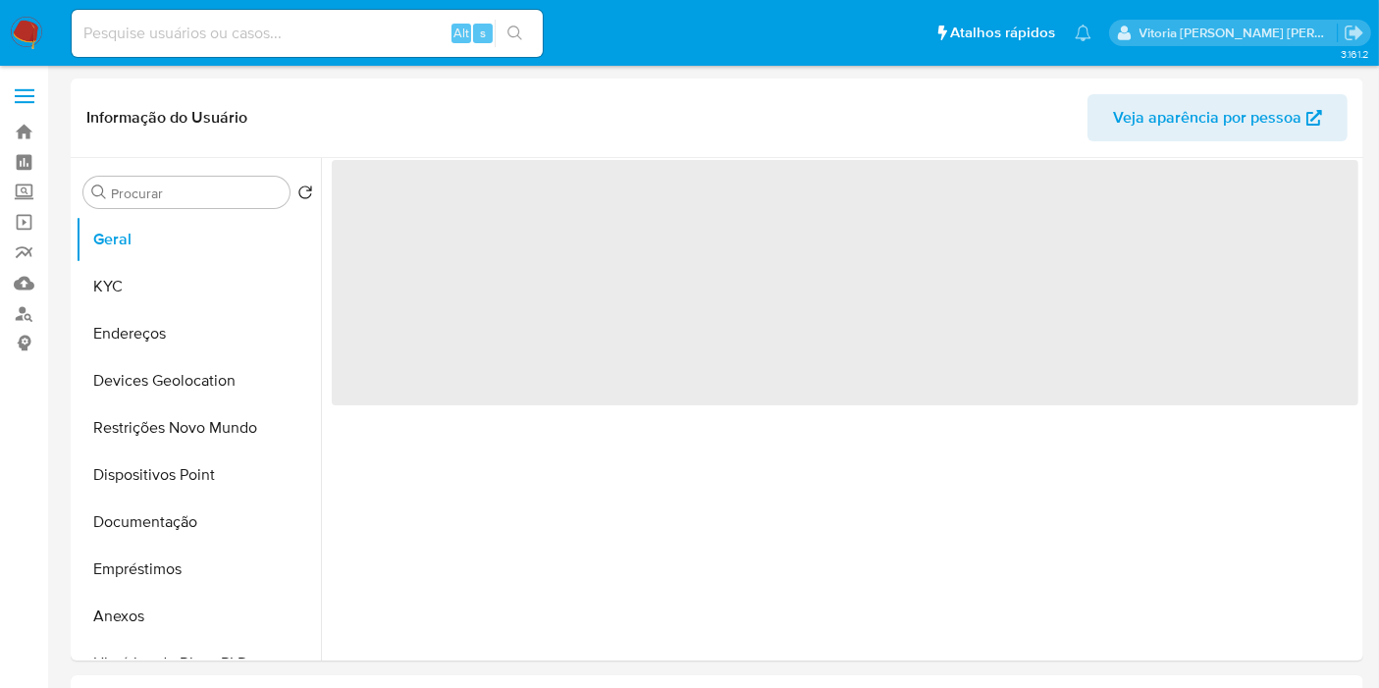
select select "10"
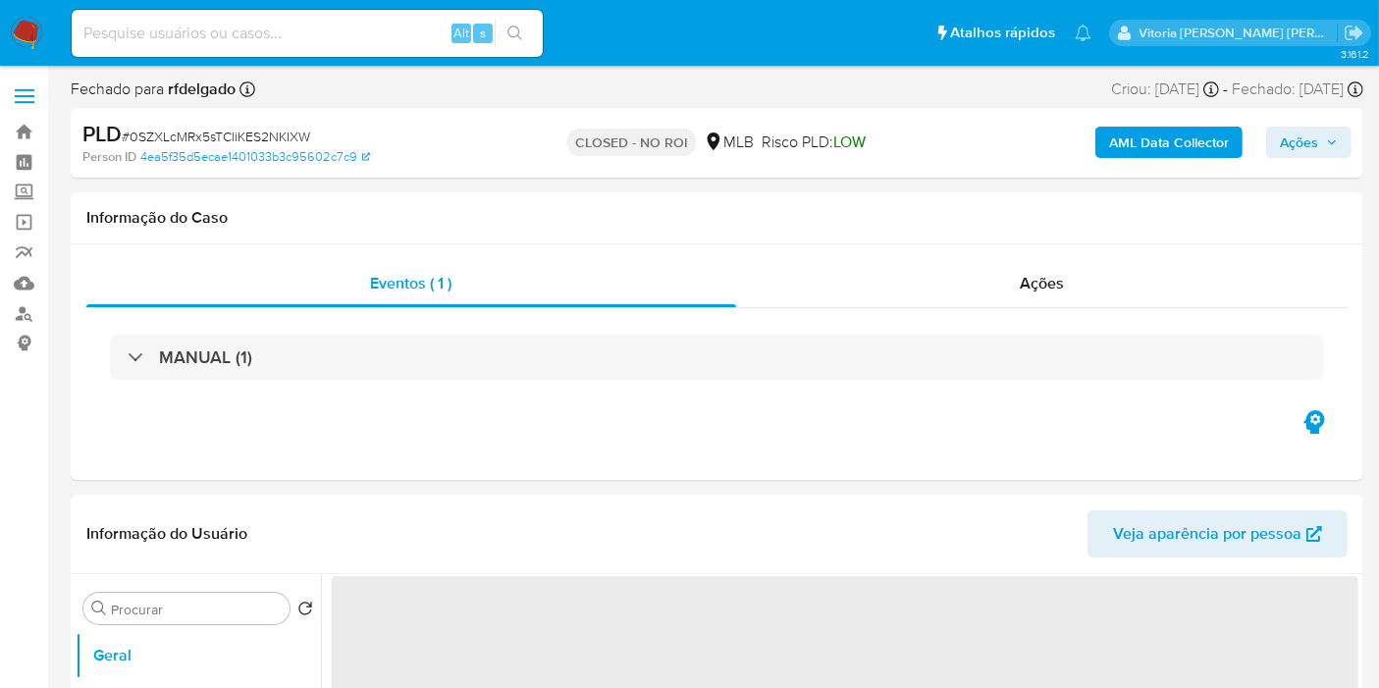
select select "10"
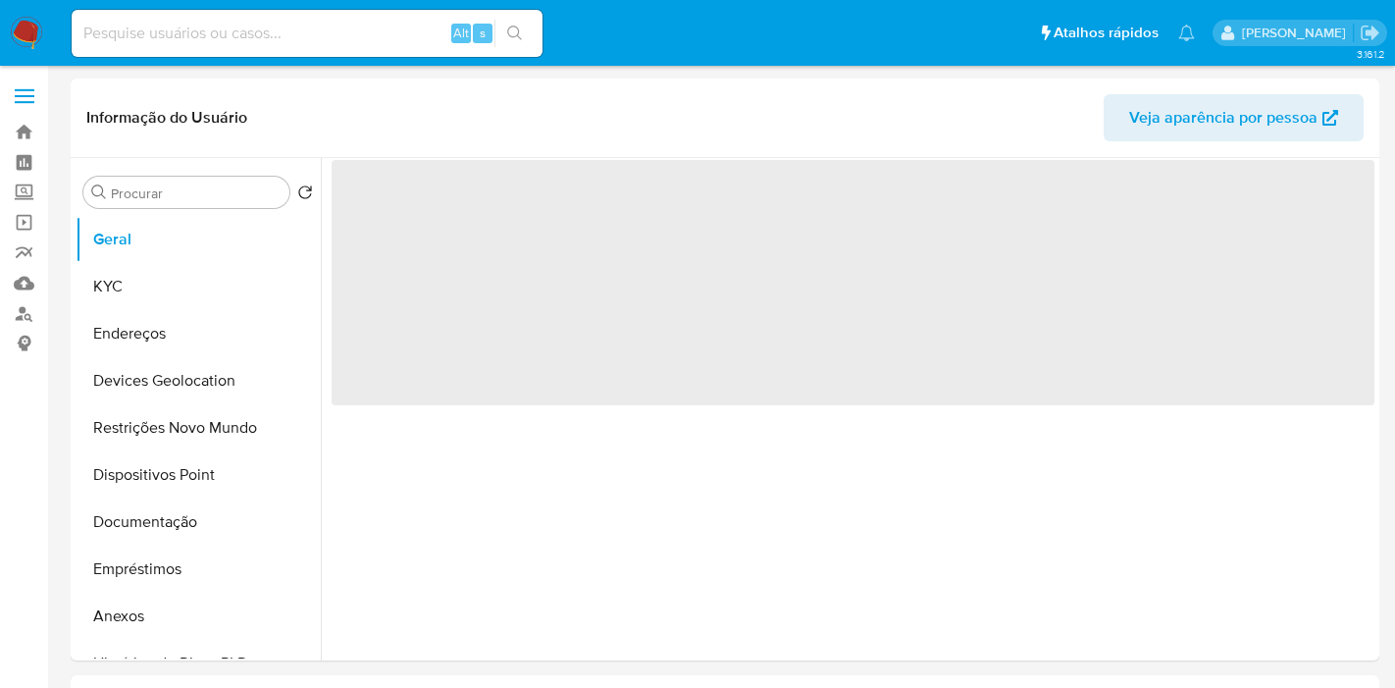
select select "10"
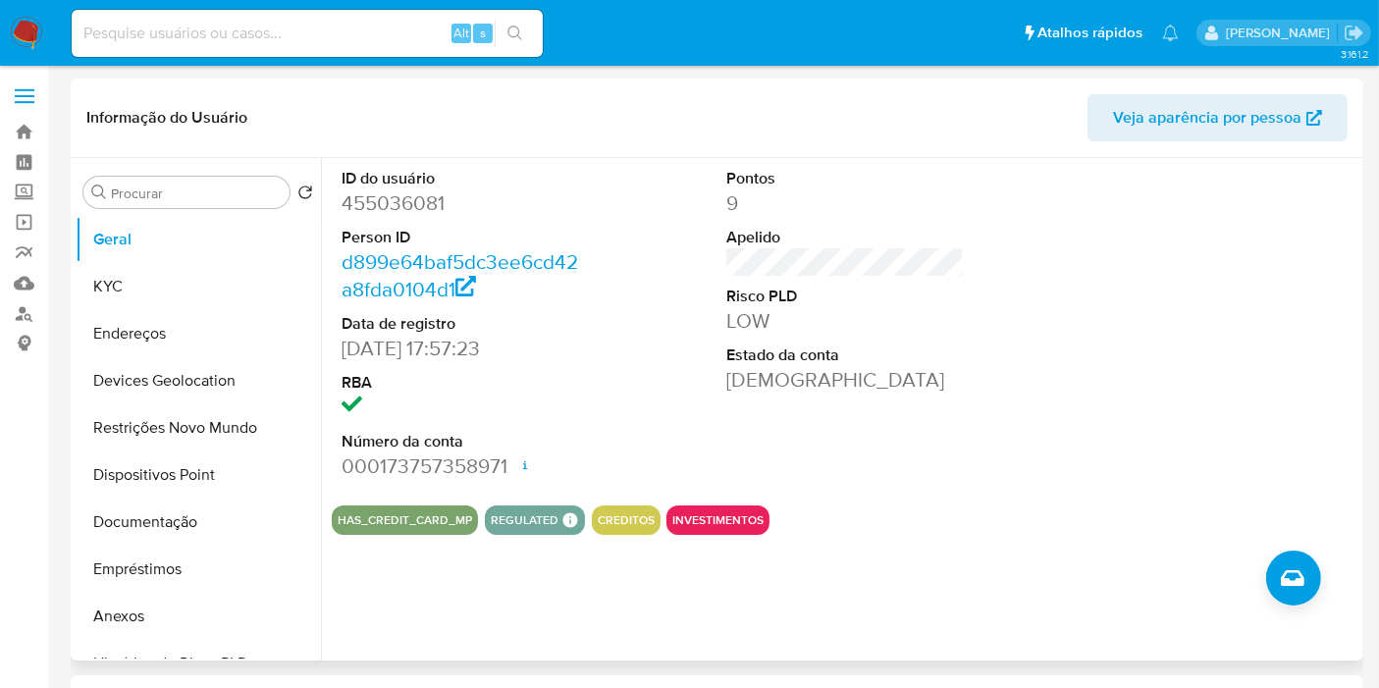
click at [410, 183] on dt "ID do usuário" at bounding box center [459, 179] width 237 height 22
click at [393, 217] on dl "ID do usuário 455036081 Person ID d899e64baf5dc3ee6cd42a8fda0104d1 Data de regi…" at bounding box center [459, 324] width 237 height 312
click at [394, 205] on dd "455036081" at bounding box center [459, 202] width 237 height 27
copy dd "455036081"
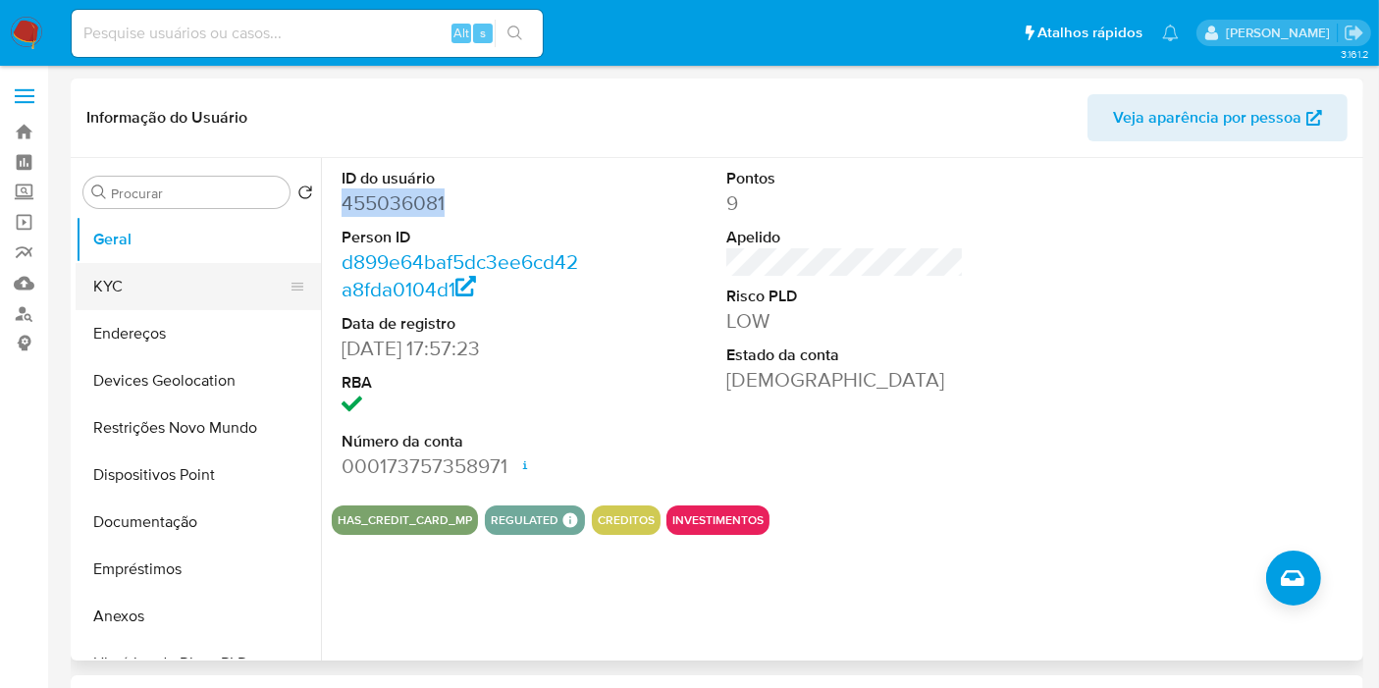
click at [138, 288] on button "KYC" at bounding box center [191, 286] width 230 height 47
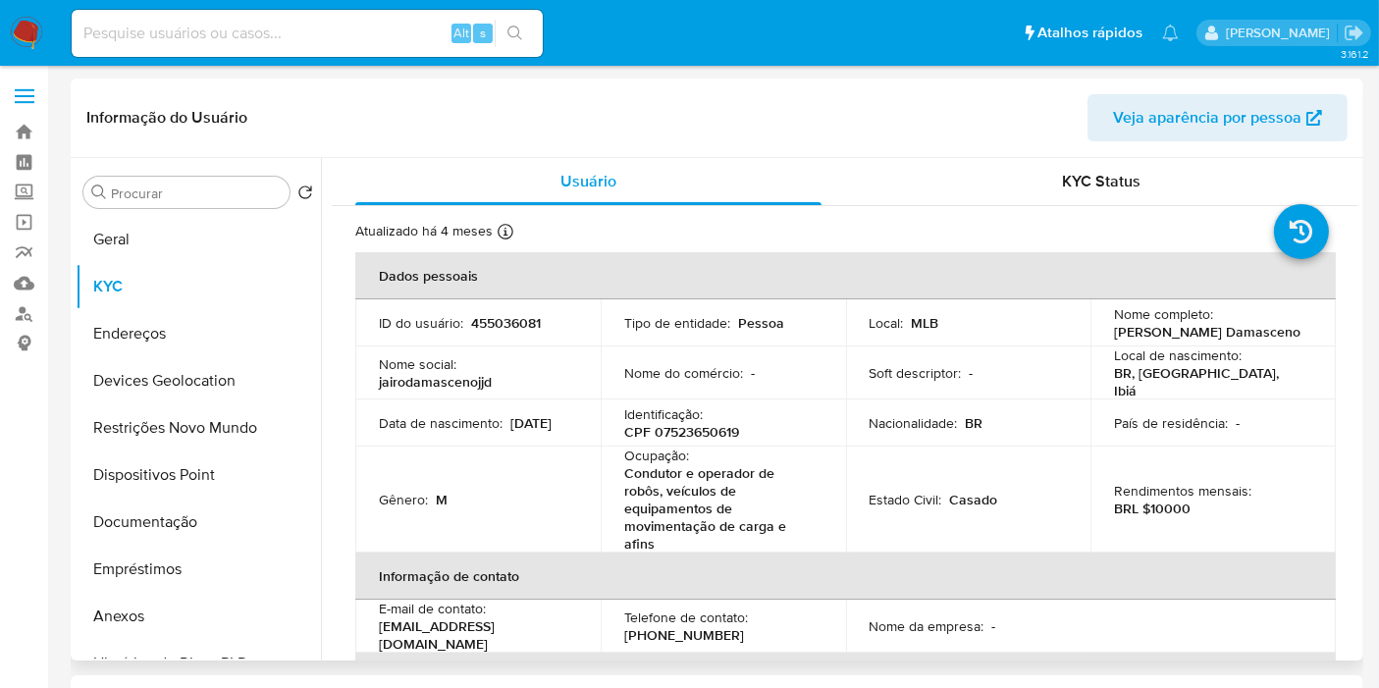
copy p "Jairo Do Nascimento Damasceno"
drag, startPoint x: 1175, startPoint y: 343, endPoint x: 1110, endPoint y: 329, distance: 66.4
click at [1114, 329] on p "Jairo Do Nascimento Damasceno" at bounding box center [1207, 332] width 186 height 18
click at [176, 430] on button "Restrições Novo Mundo" at bounding box center [191, 427] width 230 height 47
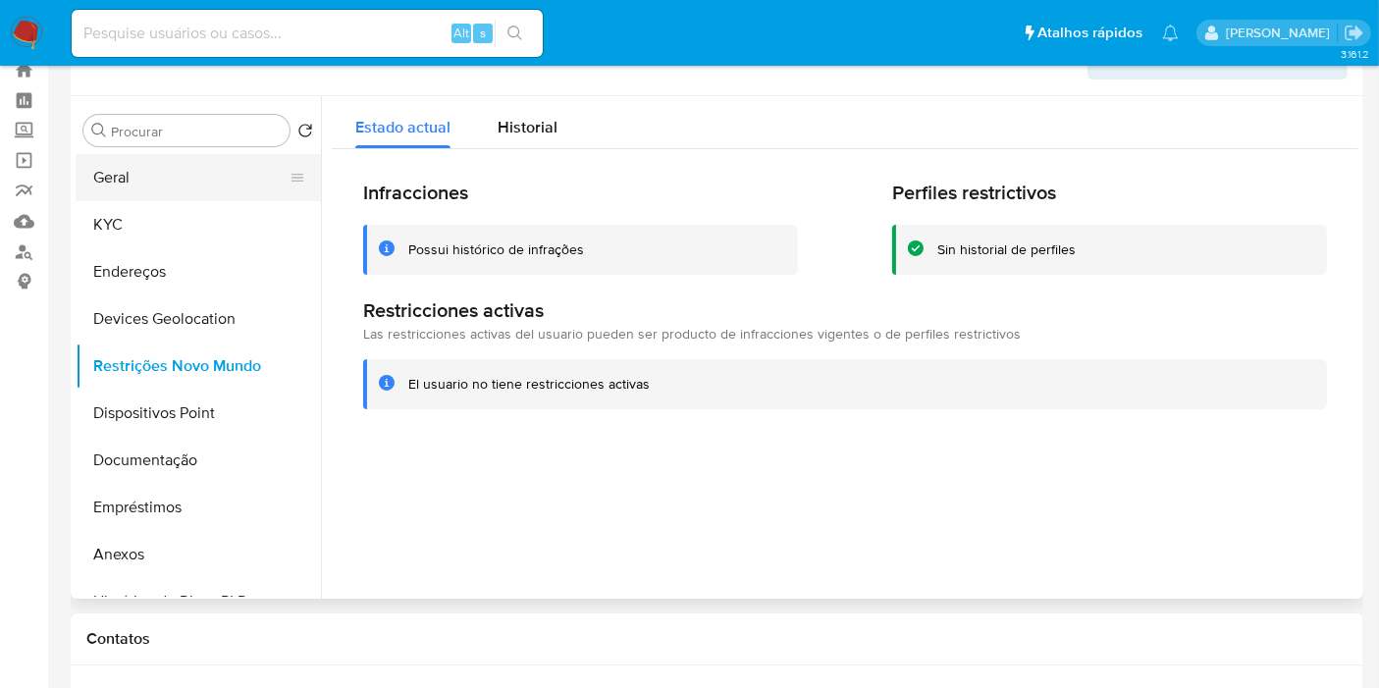
click at [116, 175] on button "Geral" at bounding box center [191, 177] width 230 height 47
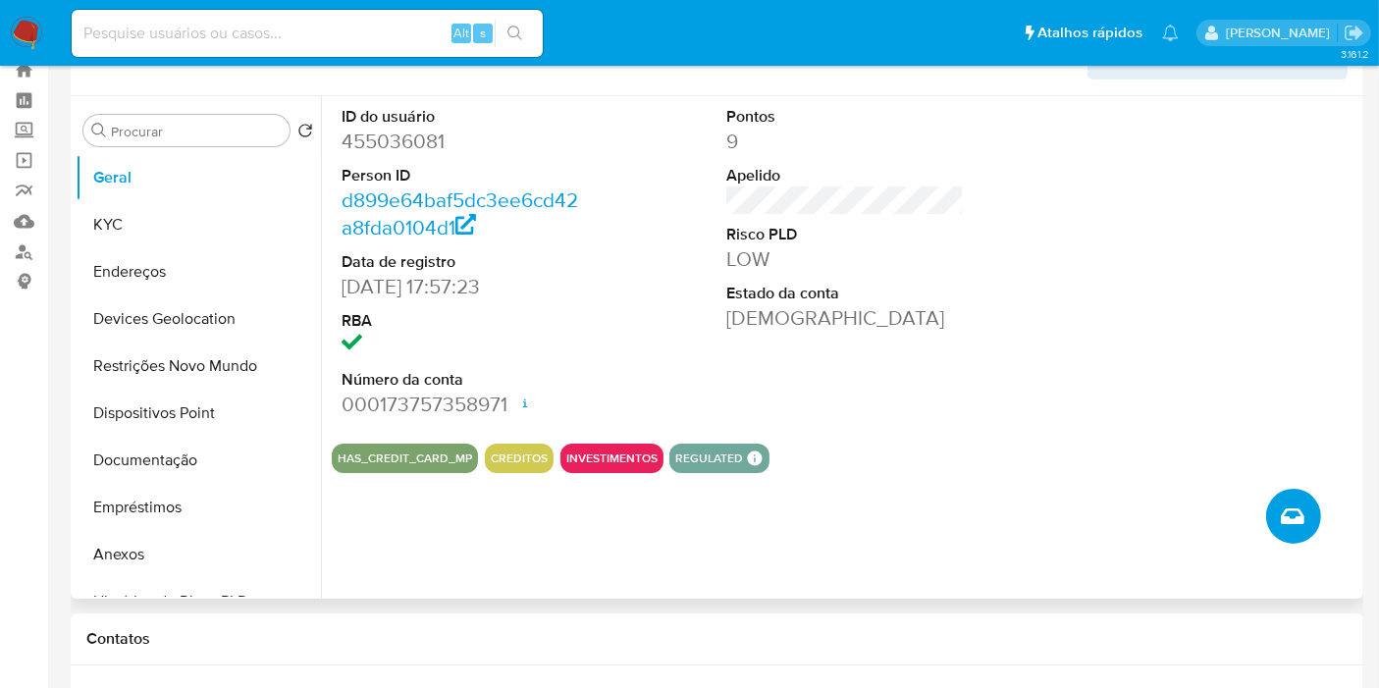
click at [1292, 522] on icon "Criar caso manual" at bounding box center [1293, 516] width 24 height 16
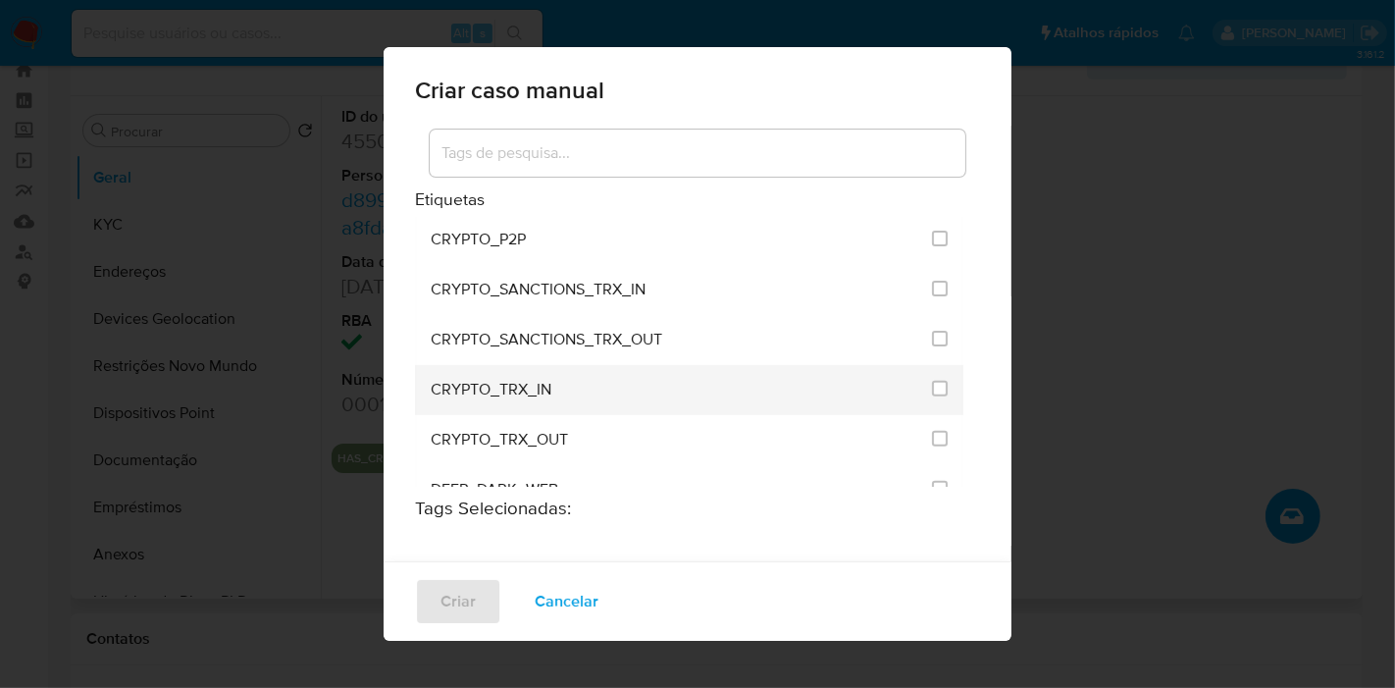
scroll to position [762, 0]
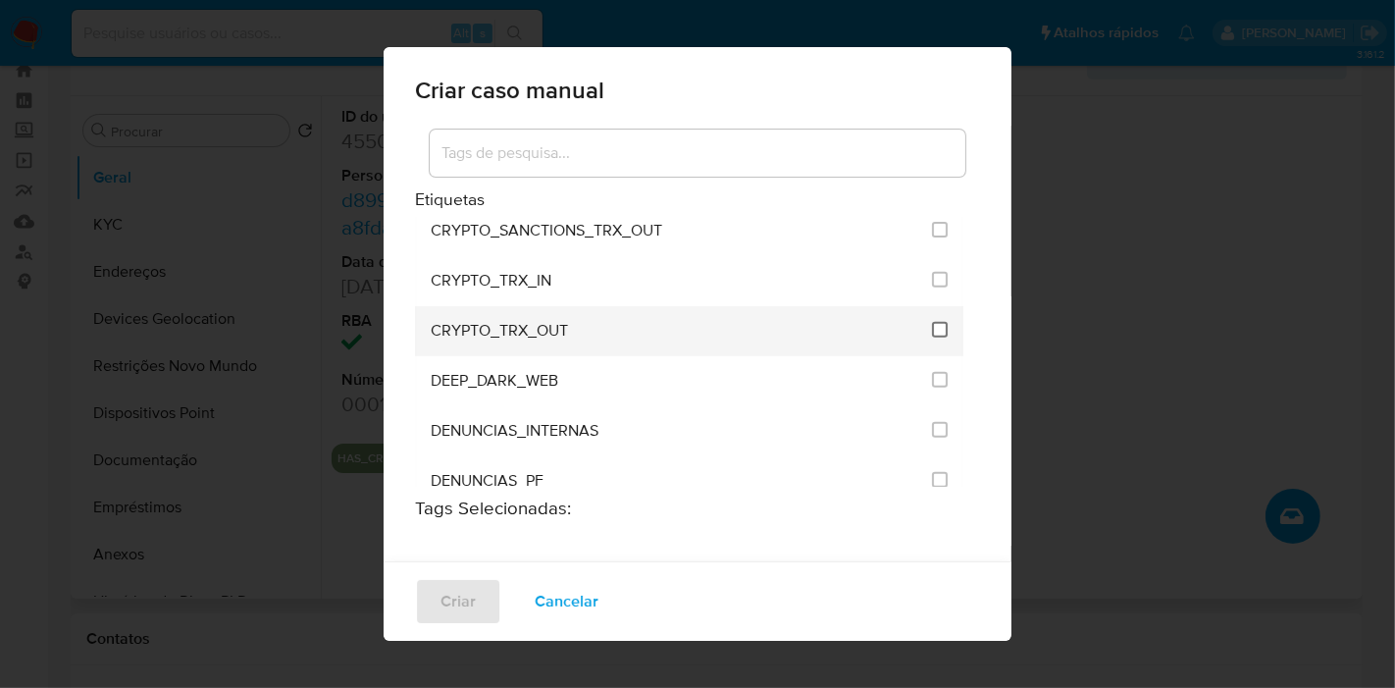
click at [932, 322] on input "1965" at bounding box center [940, 330] width 16 height 16
checkbox input "true"
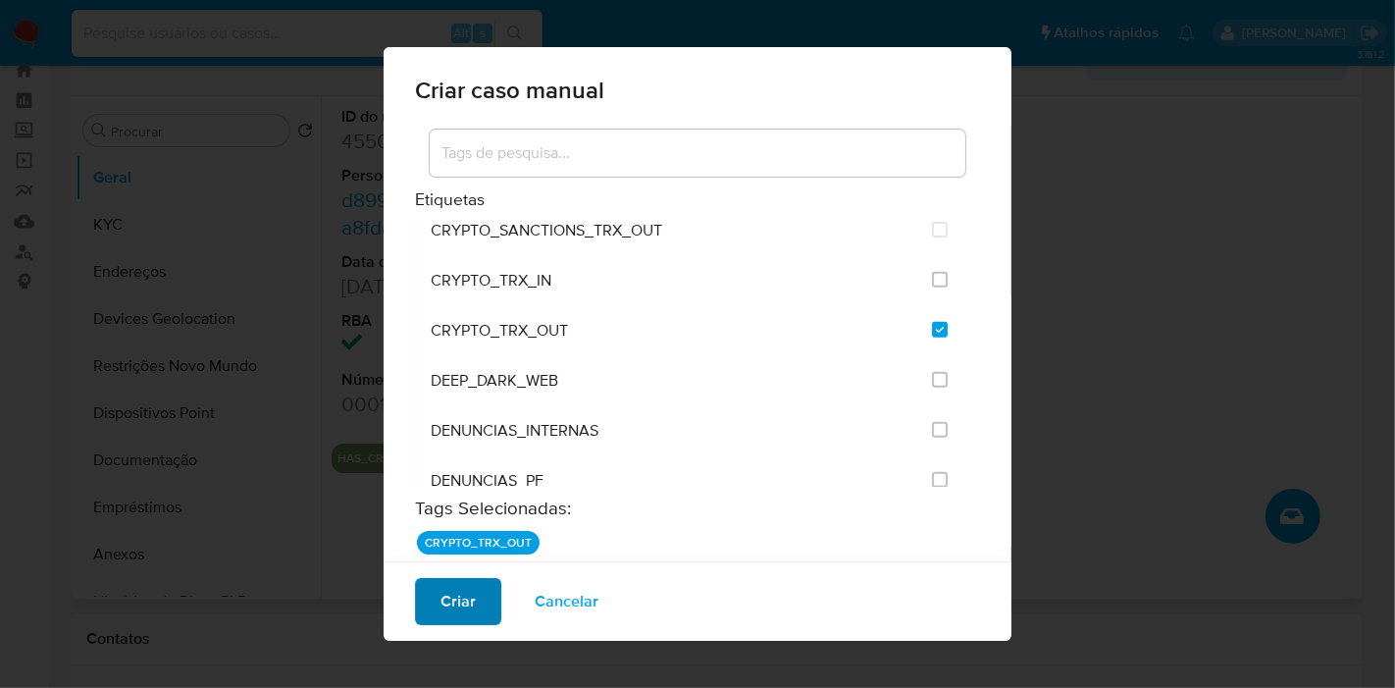
click at [455, 601] on span "Criar" at bounding box center [458, 601] width 35 height 43
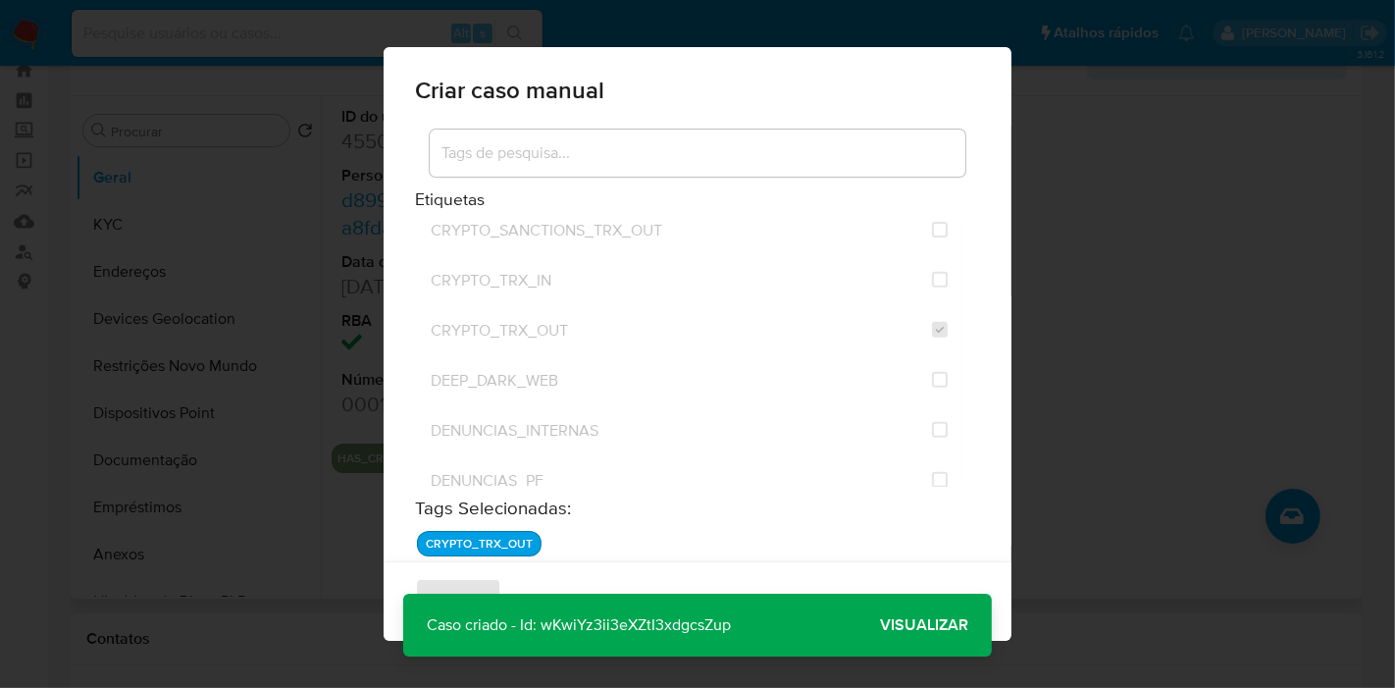
click at [911, 625] on span "Visualizar" at bounding box center [924, 625] width 88 height 0
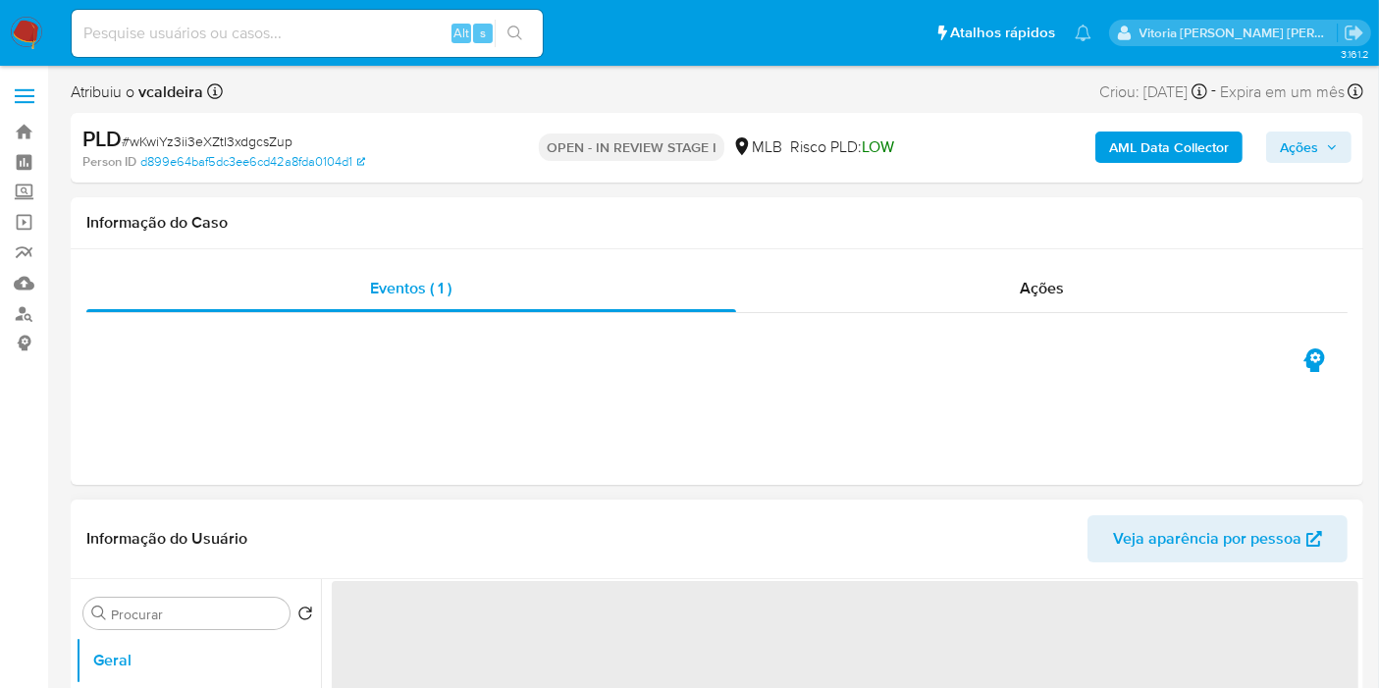
select select "10"
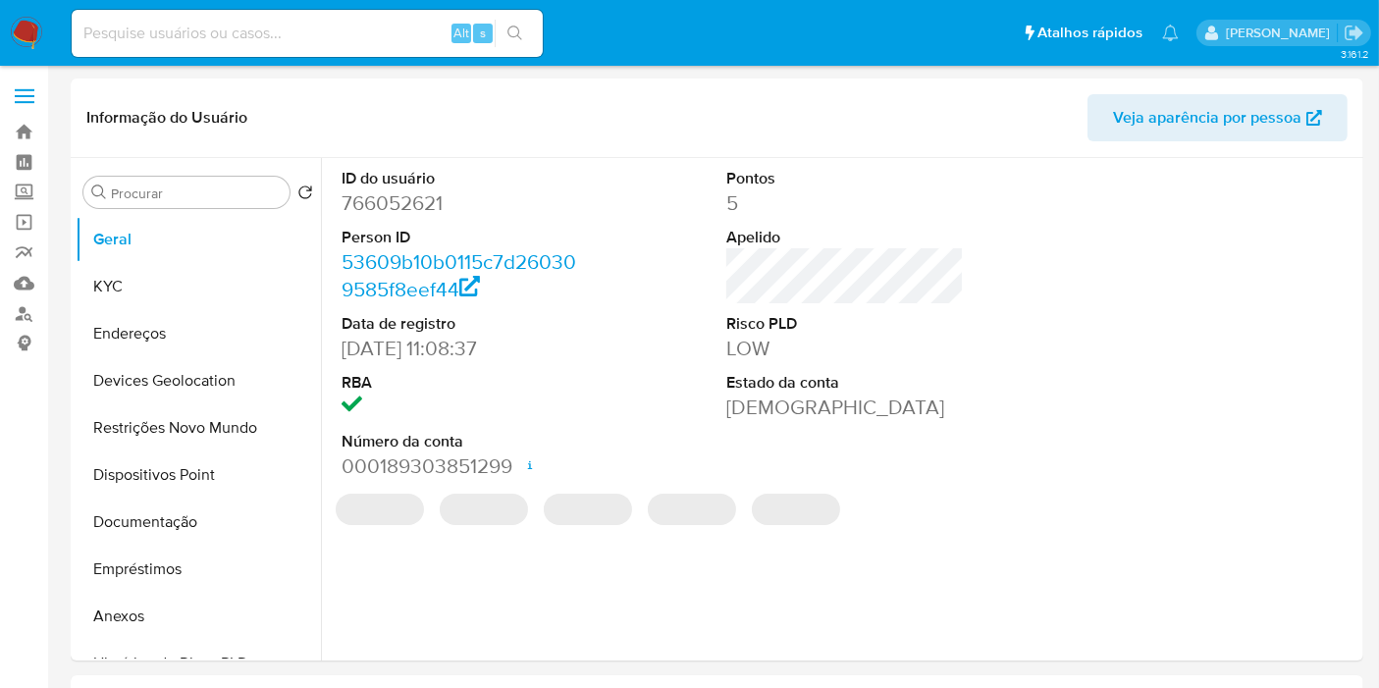
select select "10"
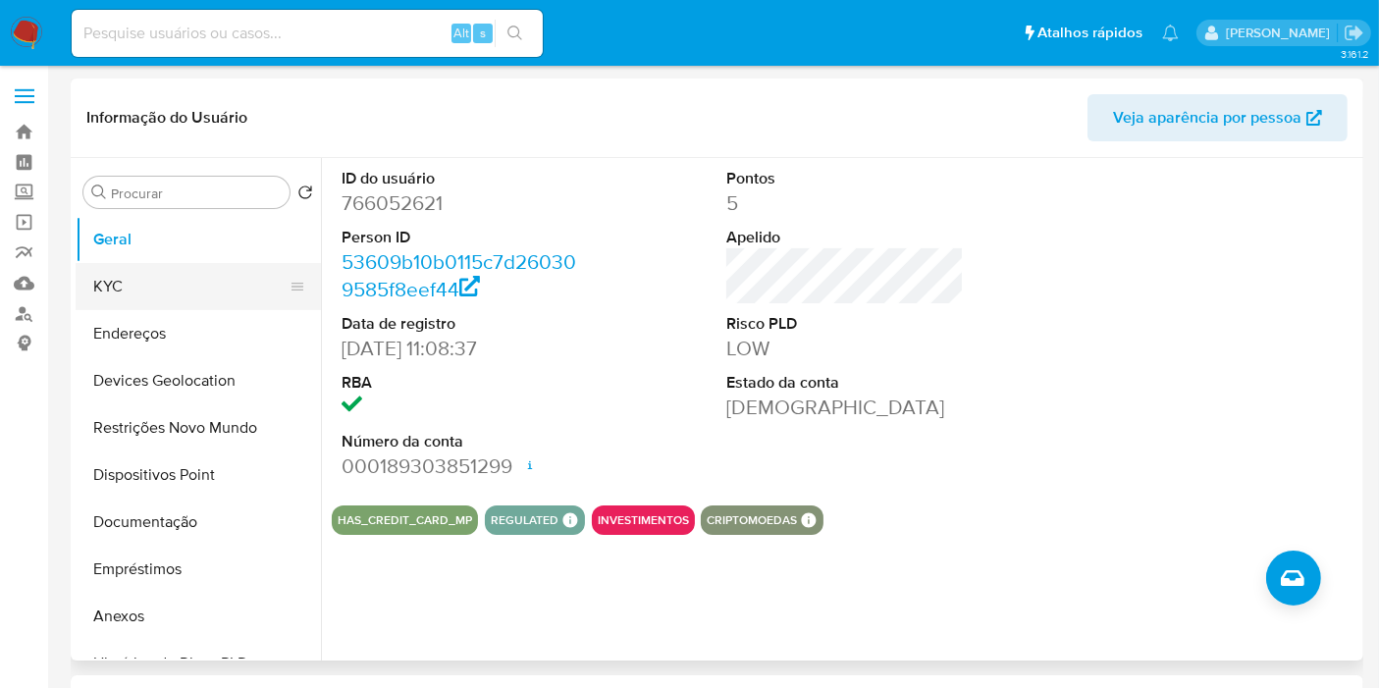
click at [166, 292] on button "KYC" at bounding box center [191, 286] width 230 height 47
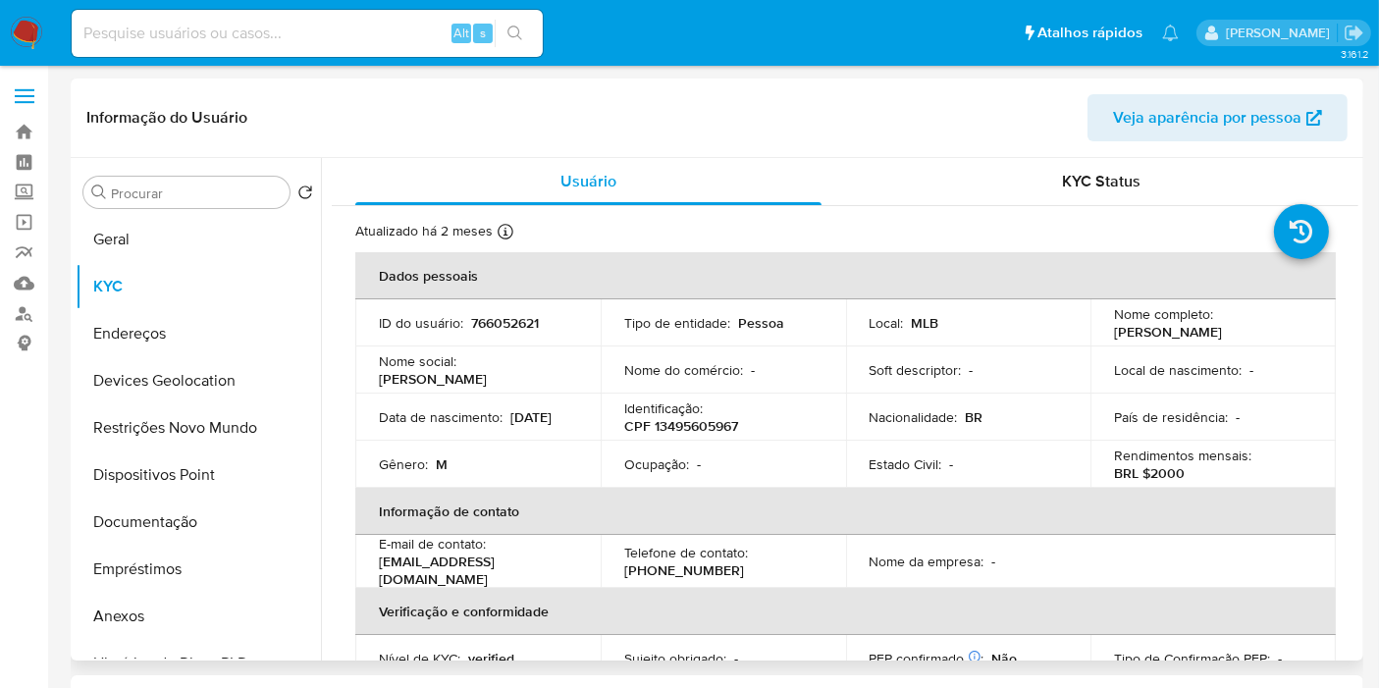
drag, startPoint x: 1265, startPoint y: 334, endPoint x: 1104, endPoint y: 333, distance: 160.9
click at [1104, 333] on td "Nome completo : William Rotella da Silva" at bounding box center [1212, 322] width 245 height 47
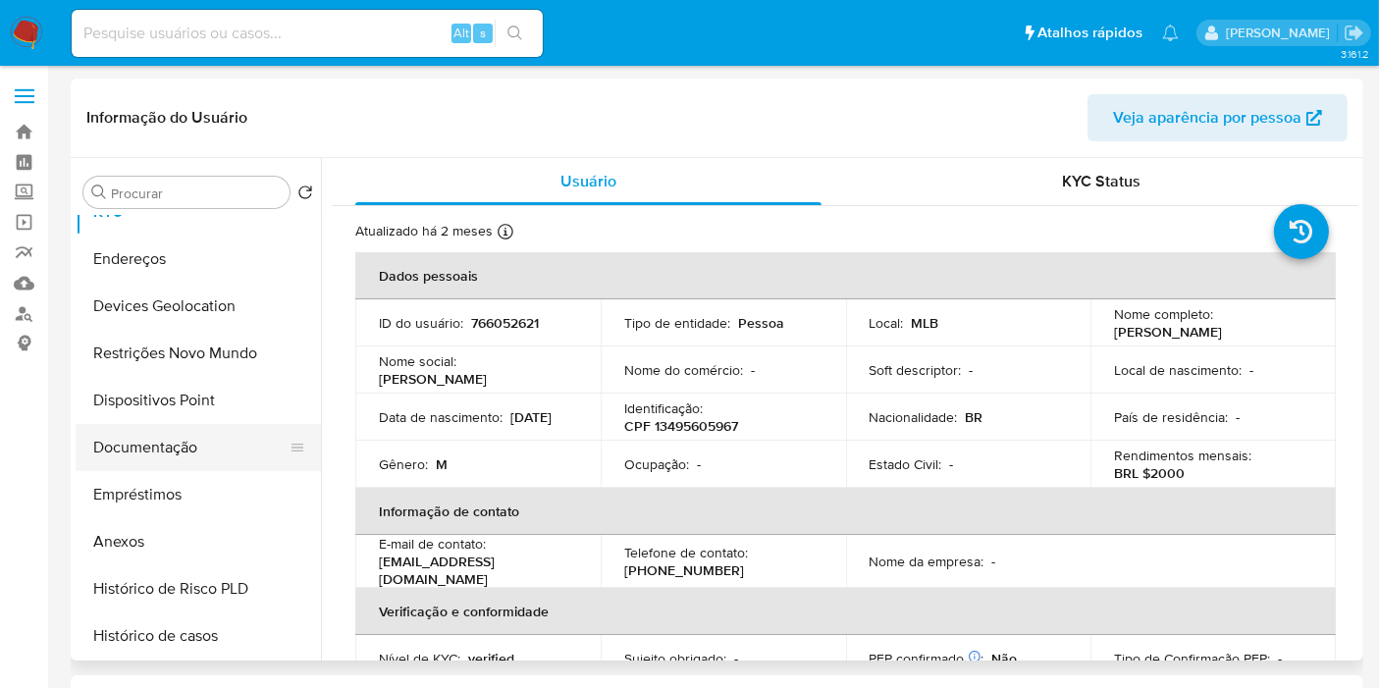
scroll to position [109, 0]
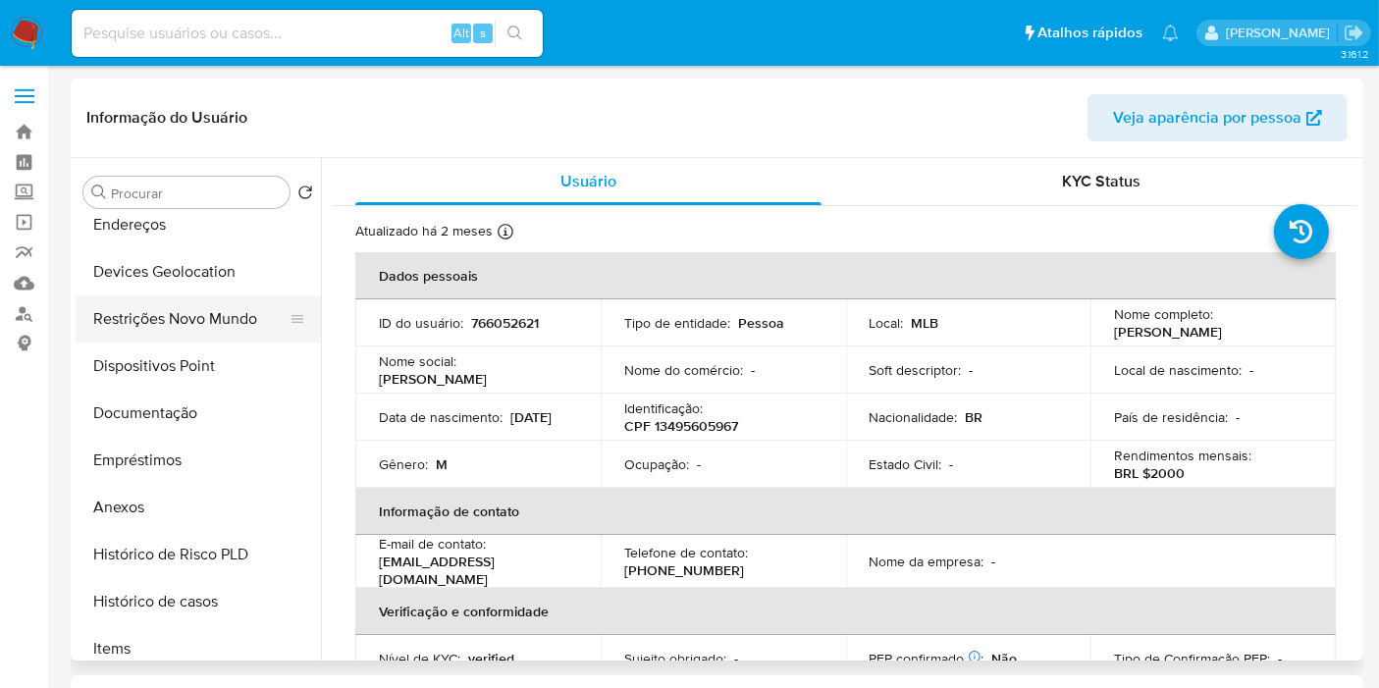
click at [195, 318] on button "Restrições Novo Mundo" at bounding box center [191, 318] width 230 height 47
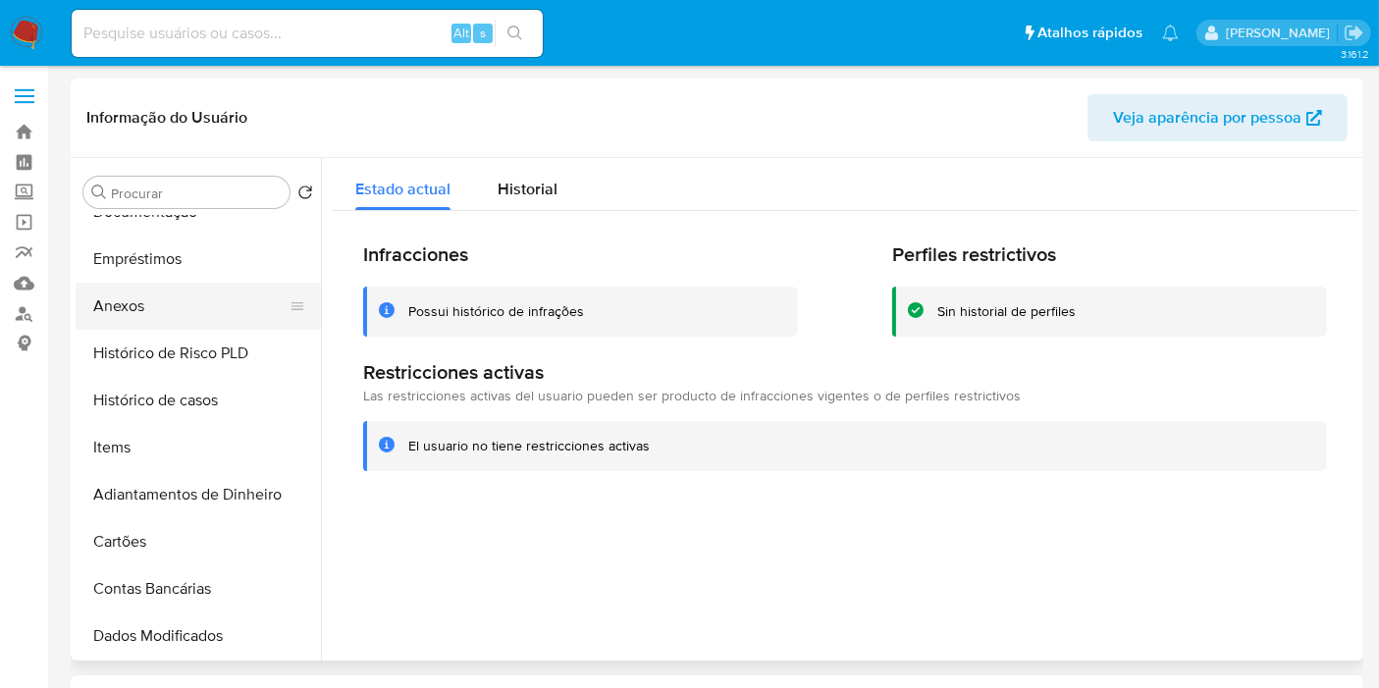
scroll to position [327, 0]
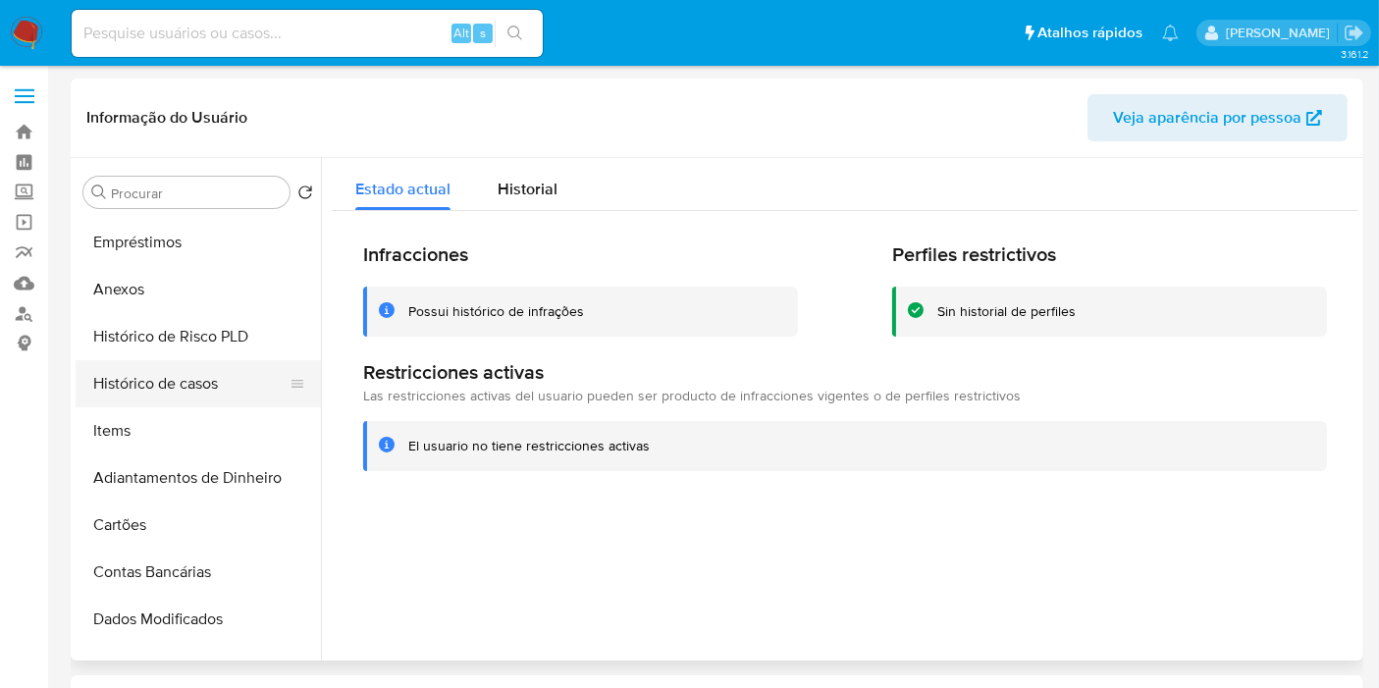
click at [162, 391] on button "Histórico de casos" at bounding box center [191, 383] width 230 height 47
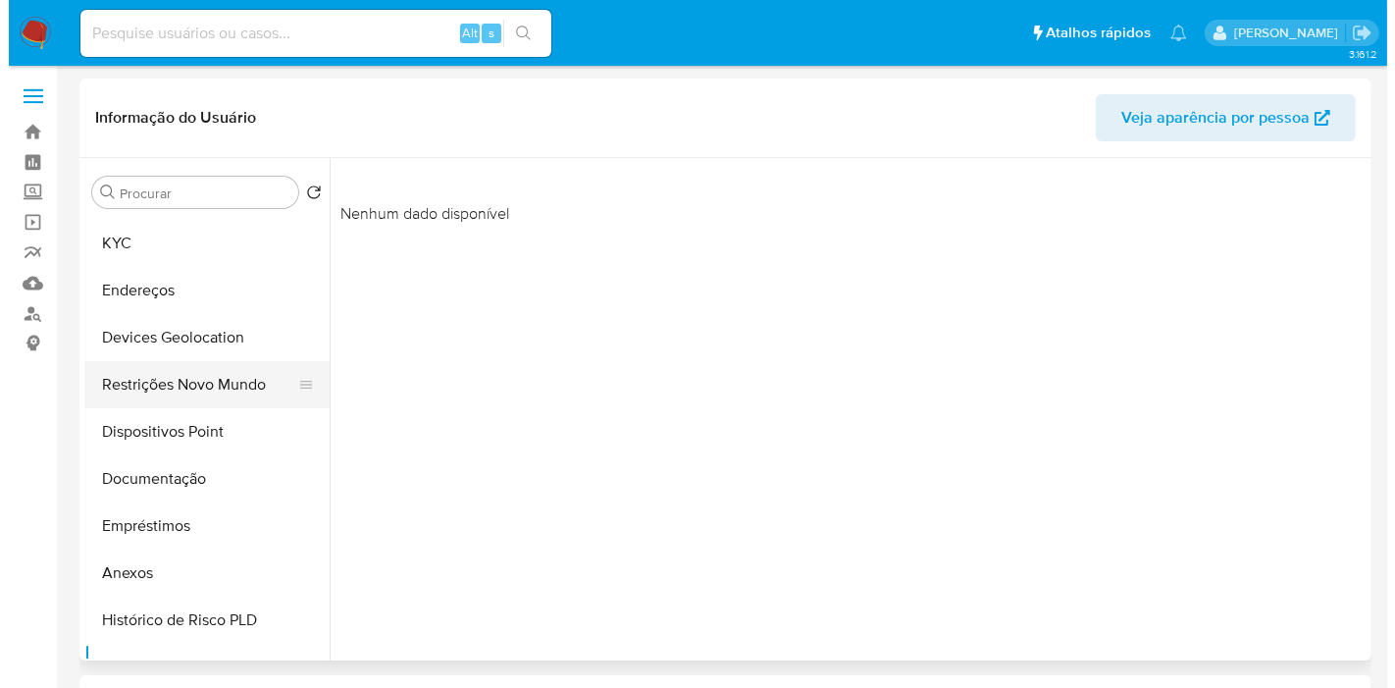
scroll to position [0, 0]
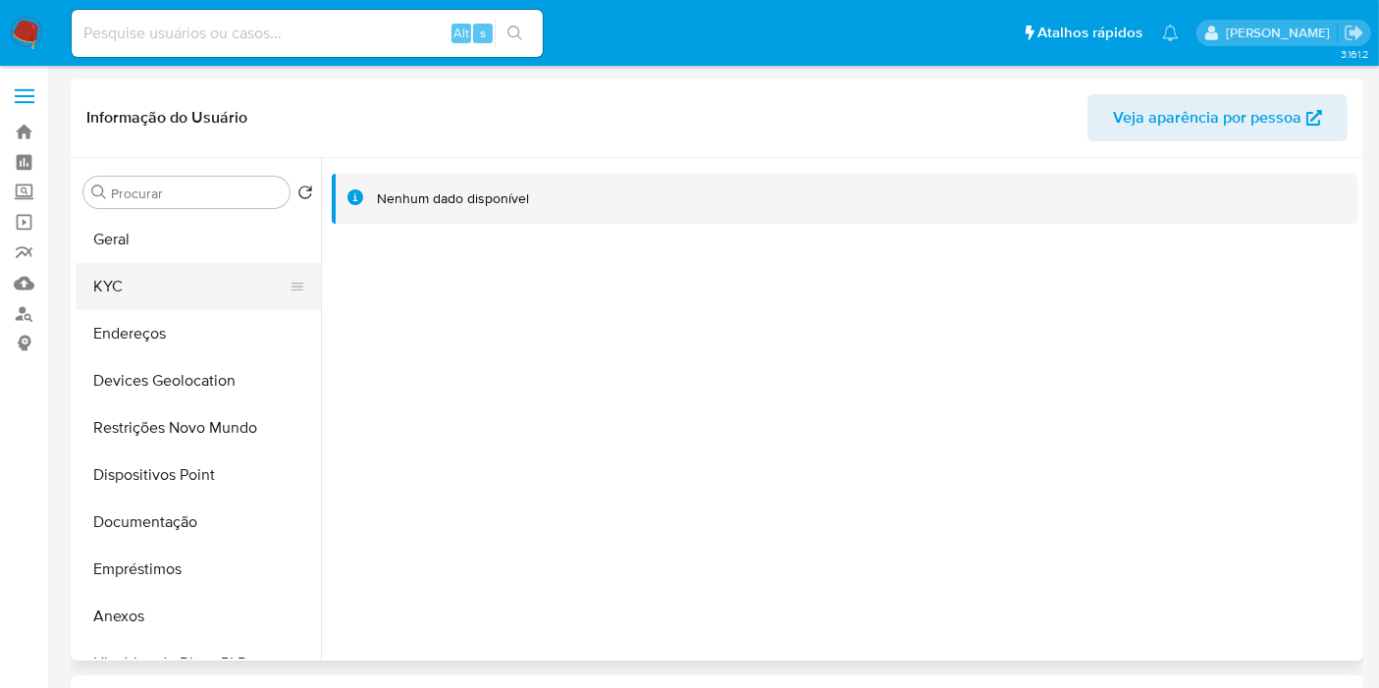
click at [129, 288] on button "KYC" at bounding box center [191, 286] width 230 height 47
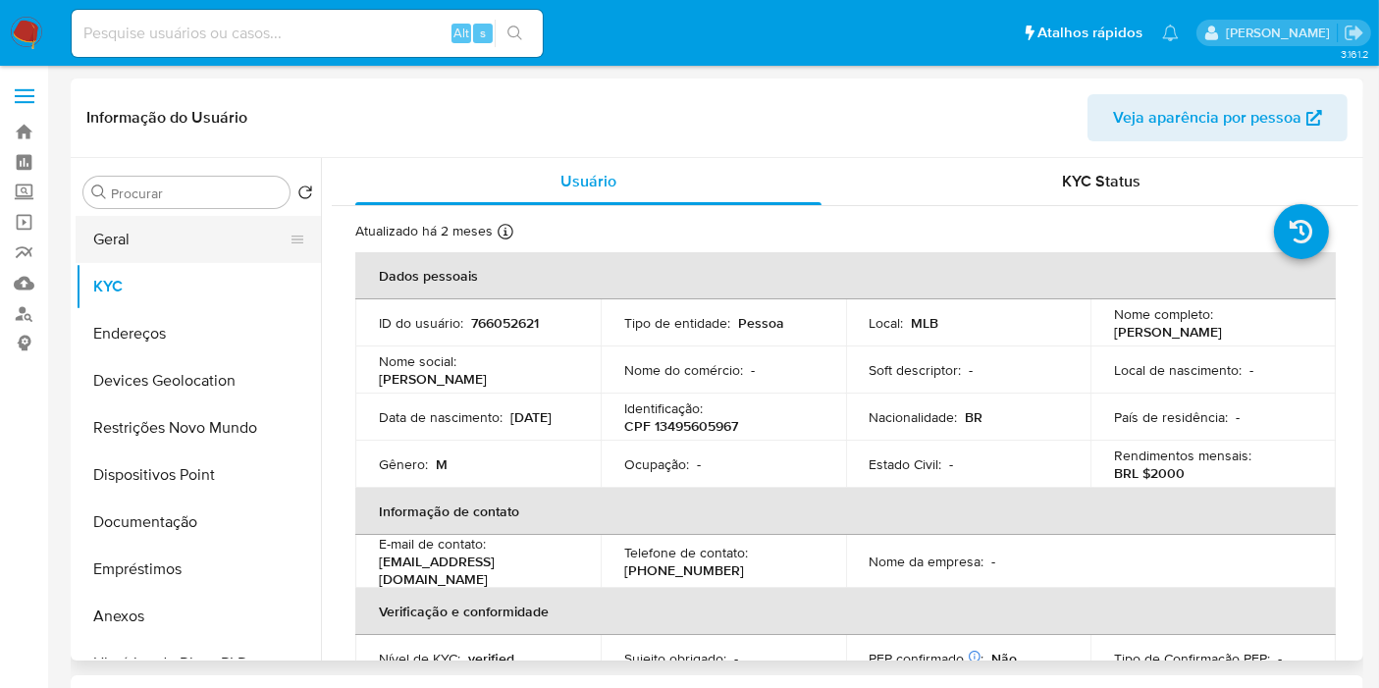
click at [120, 245] on button "Geral" at bounding box center [191, 239] width 230 height 47
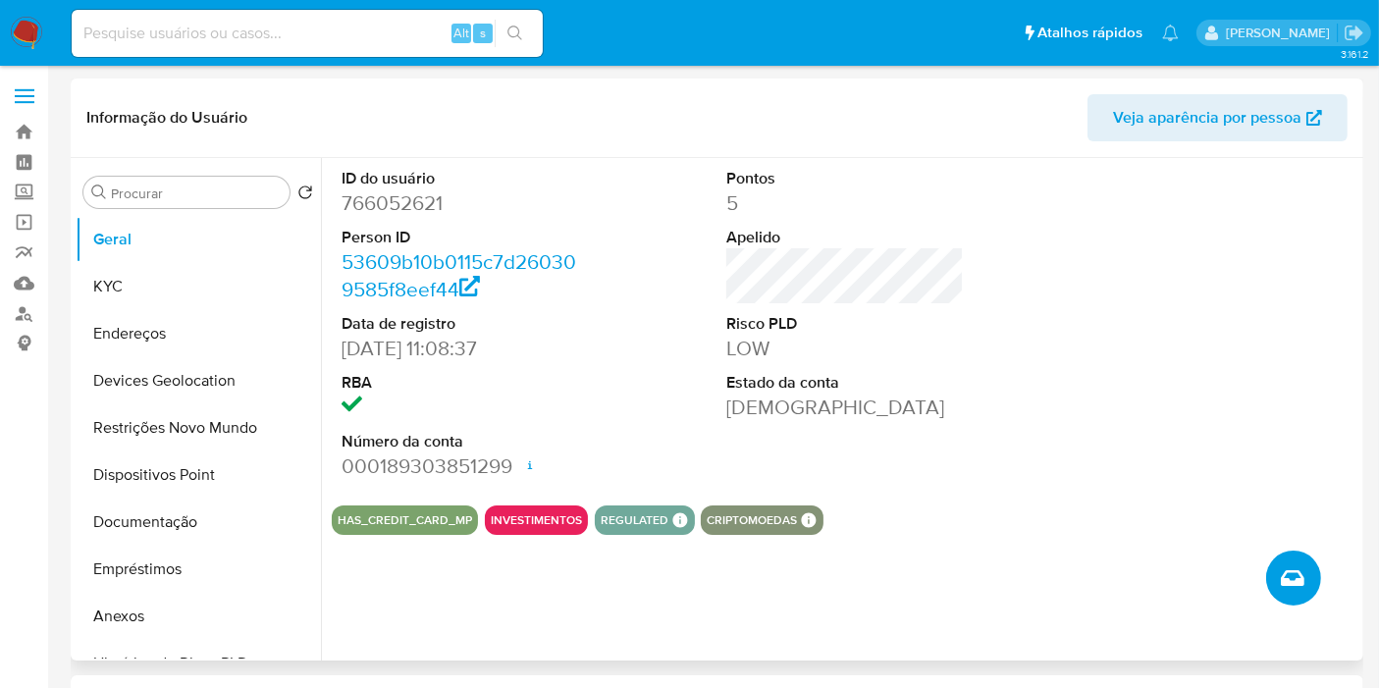
click at [1298, 576] on icon "Criar caso manual" at bounding box center [1293, 578] width 24 height 24
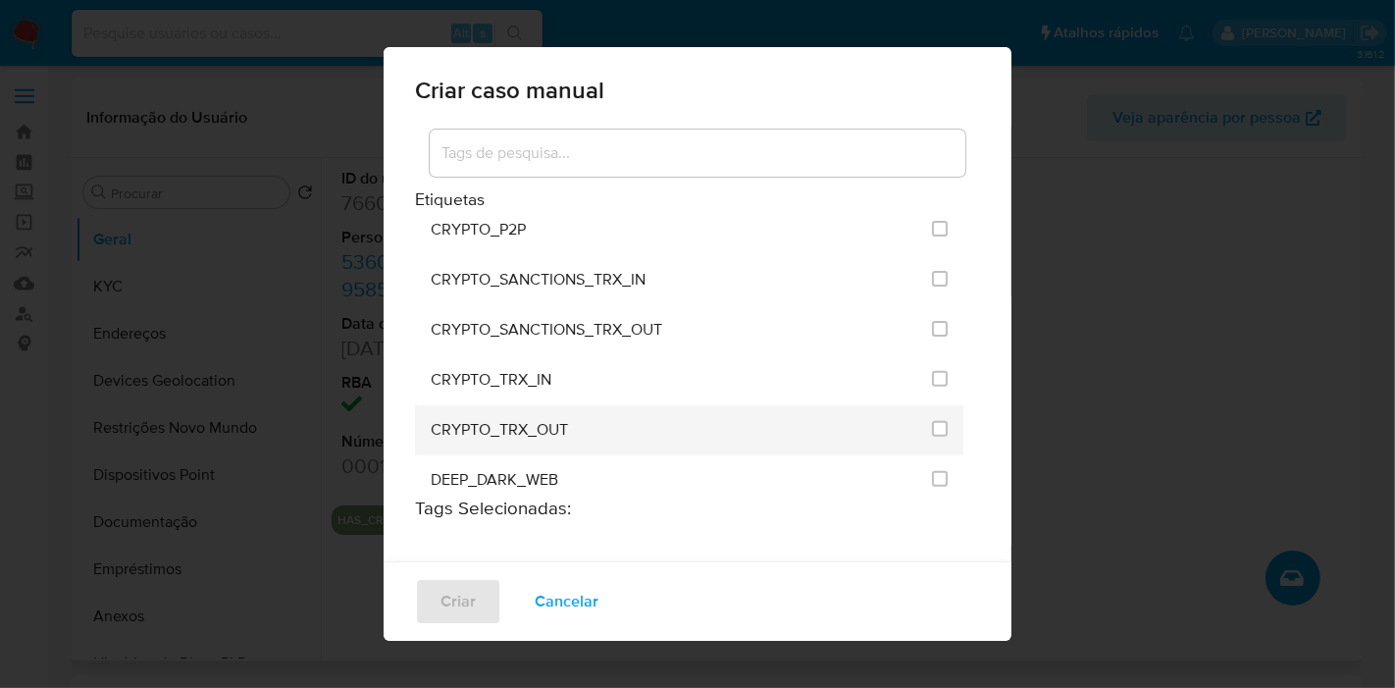
scroll to position [654, 0]
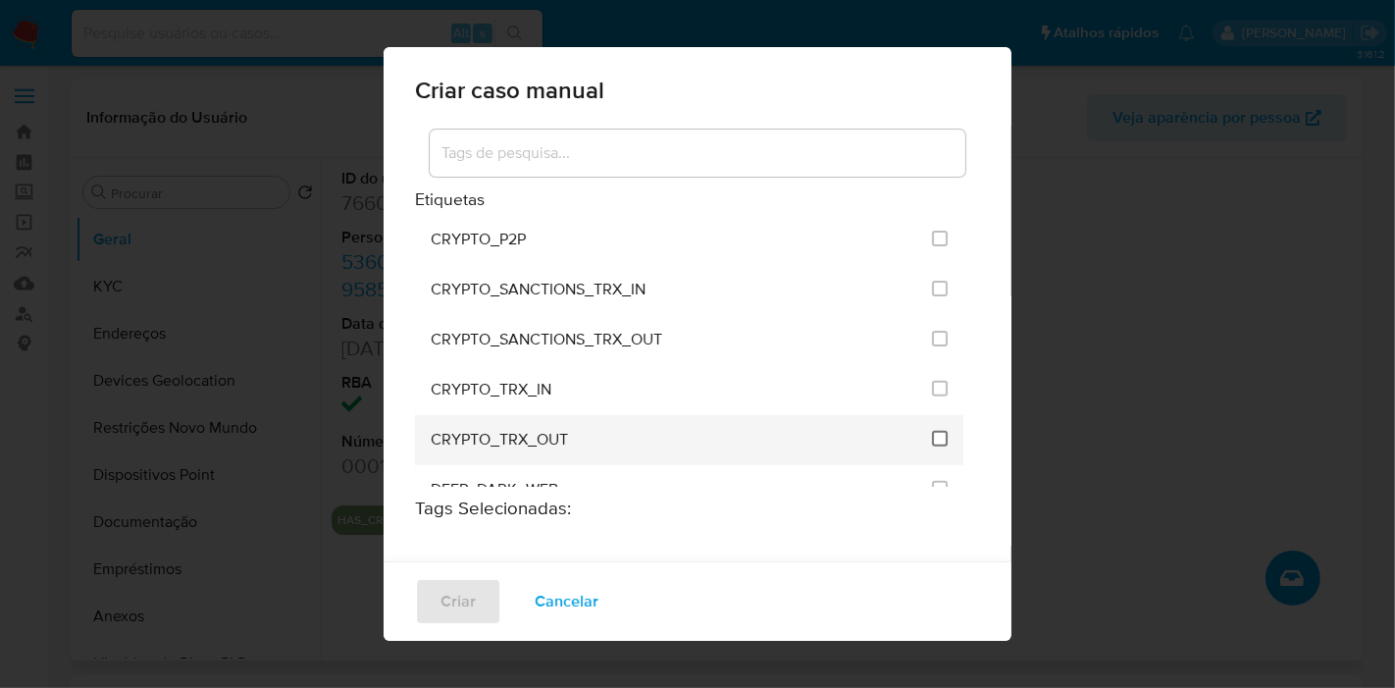
click at [932, 432] on input "1965" at bounding box center [940, 439] width 16 height 16
checkbox input "true"
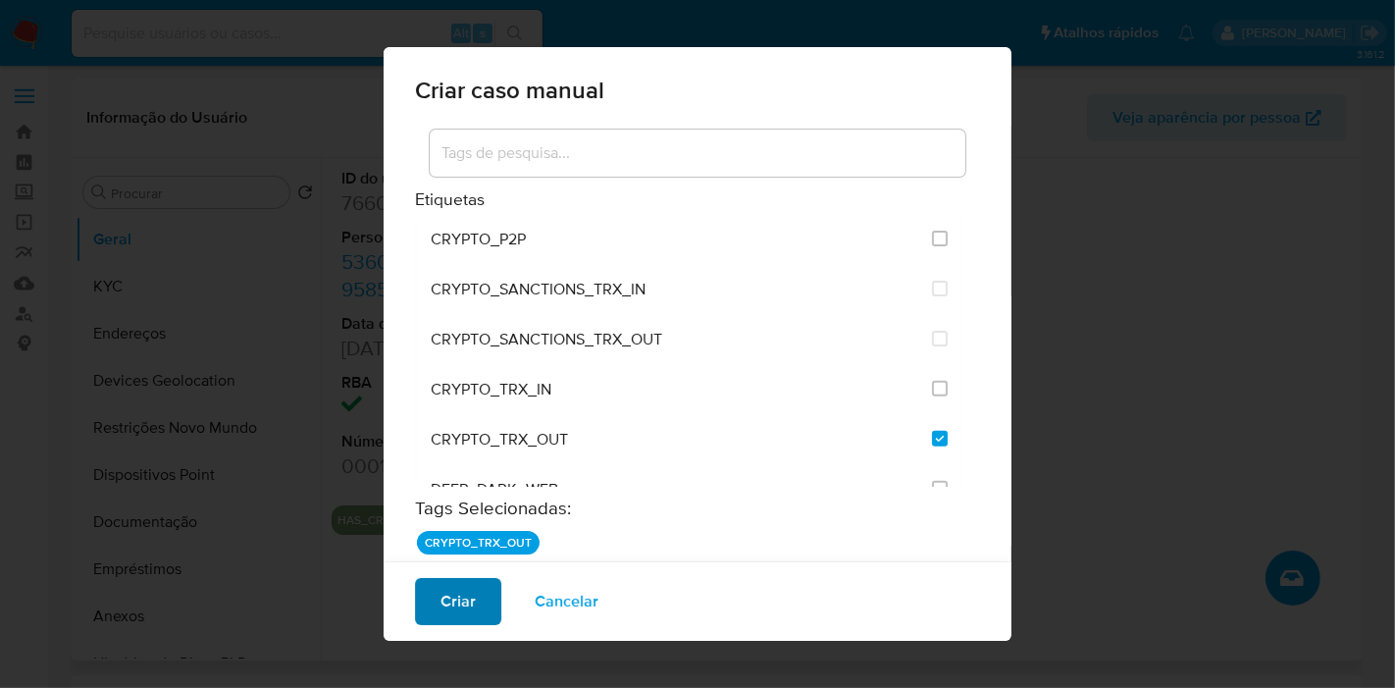
click at [443, 609] on span "Criar" at bounding box center [458, 601] width 35 height 43
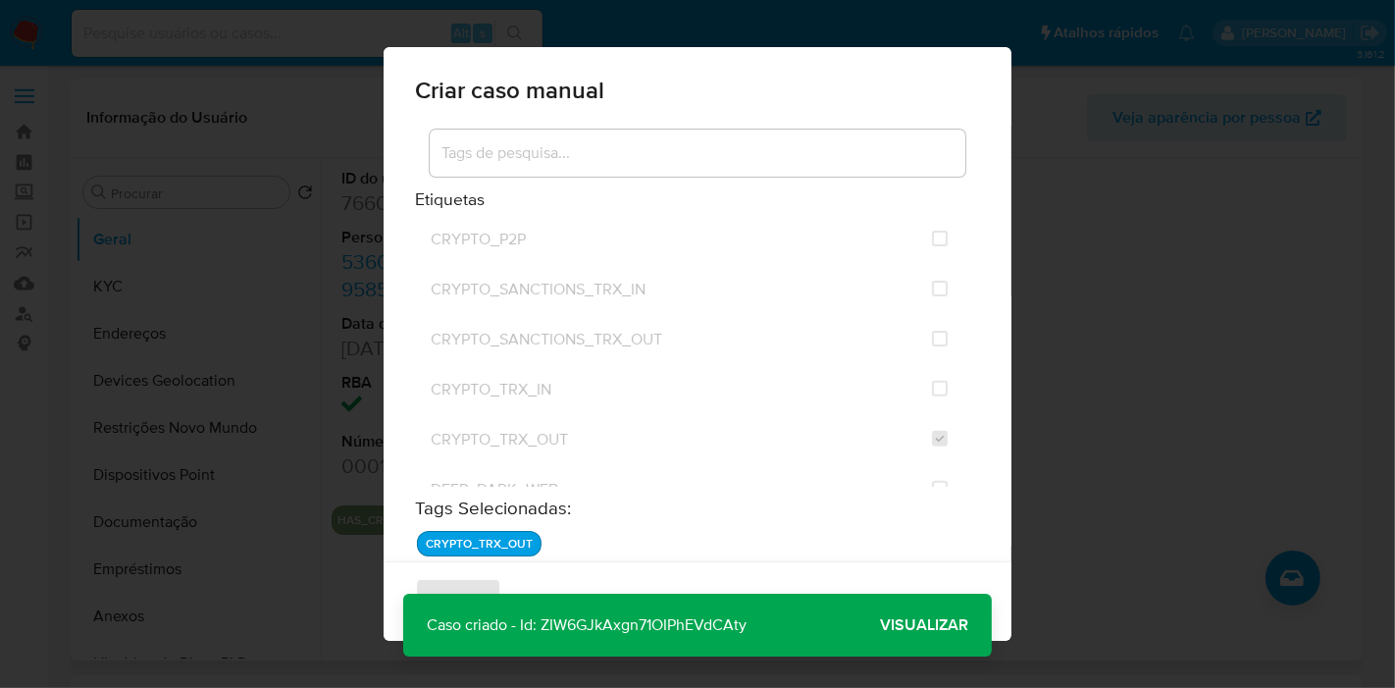
click at [957, 625] on span "Visualizar" at bounding box center [924, 625] width 88 height 0
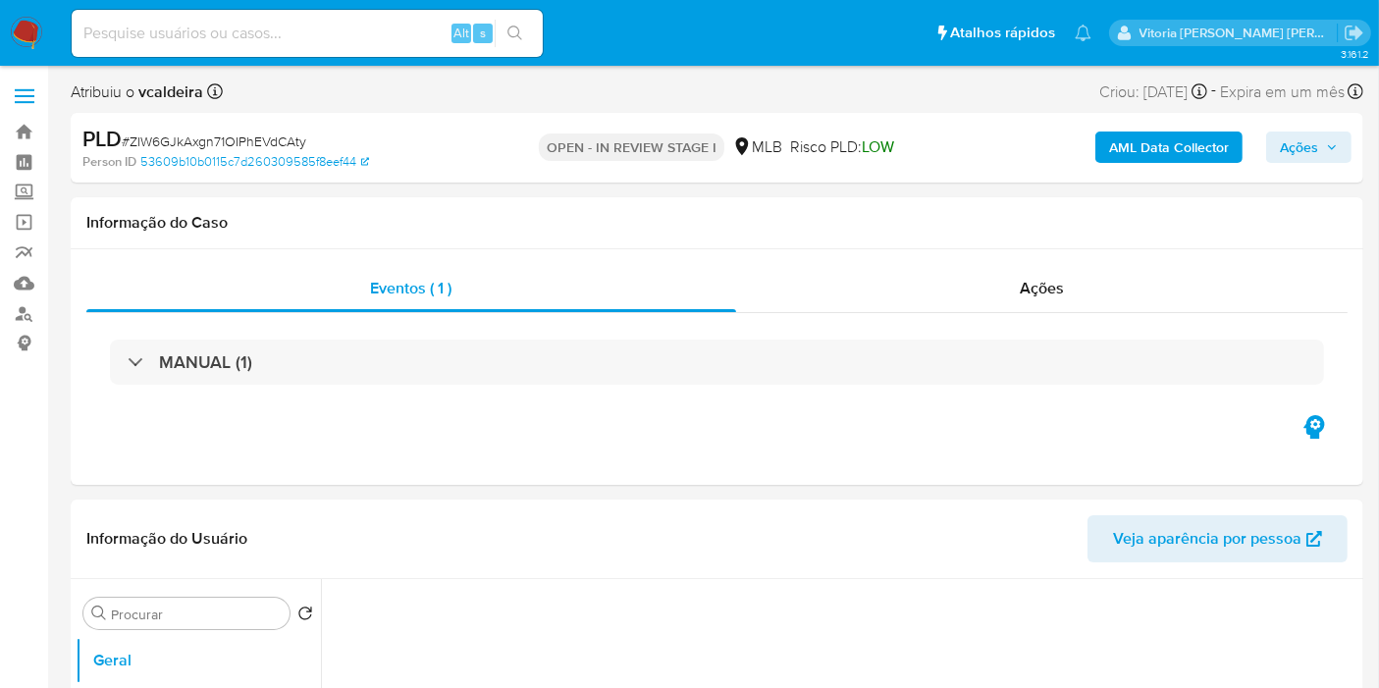
select select "10"
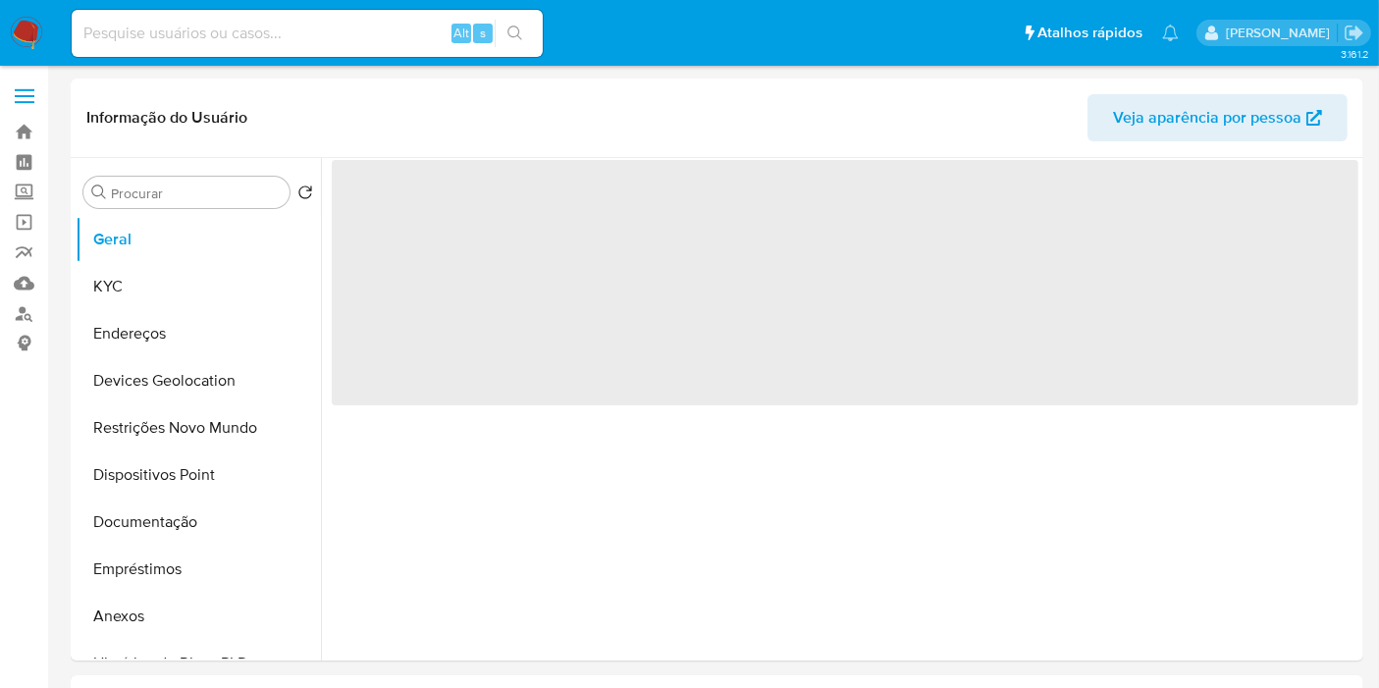
select select "10"
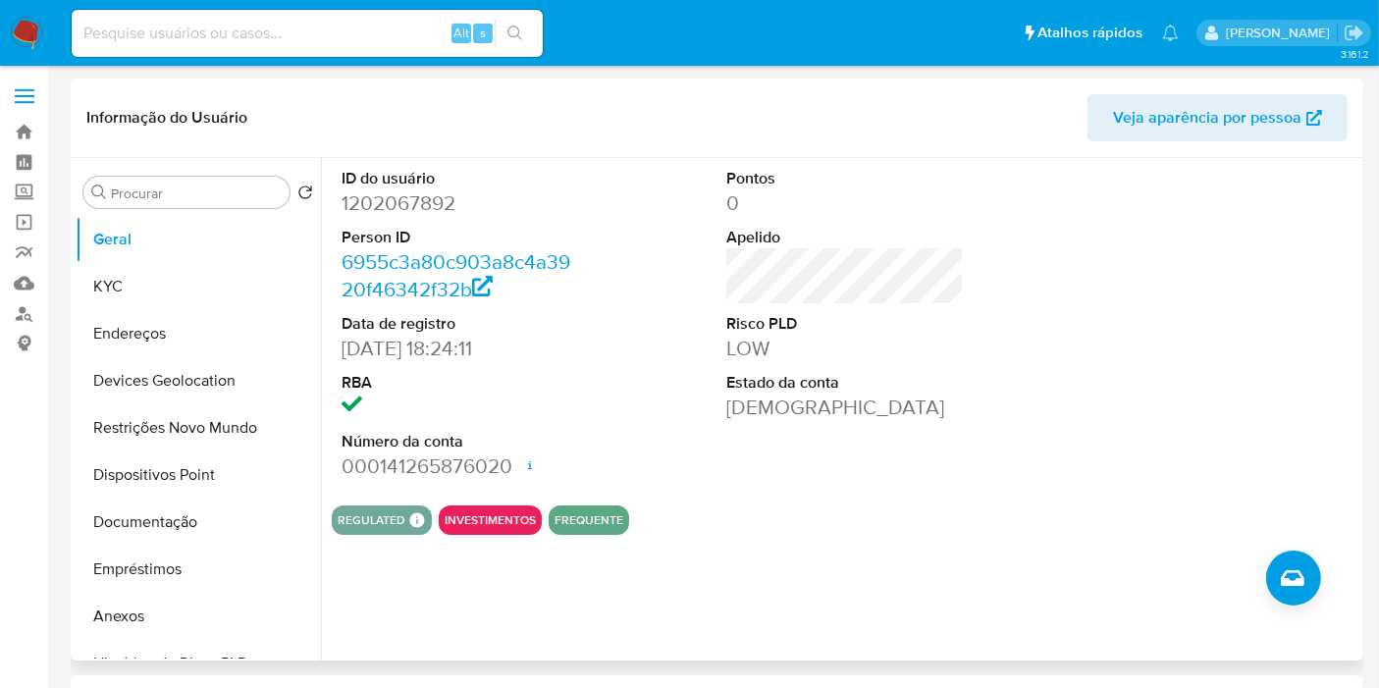
click at [435, 198] on dd "1202067892" at bounding box center [459, 202] width 237 height 27
click at [432, 198] on dd "1202067892" at bounding box center [459, 202] width 237 height 27
click at [432, 203] on dd "1202067892" at bounding box center [459, 202] width 237 height 27
copy dd "1202067892"
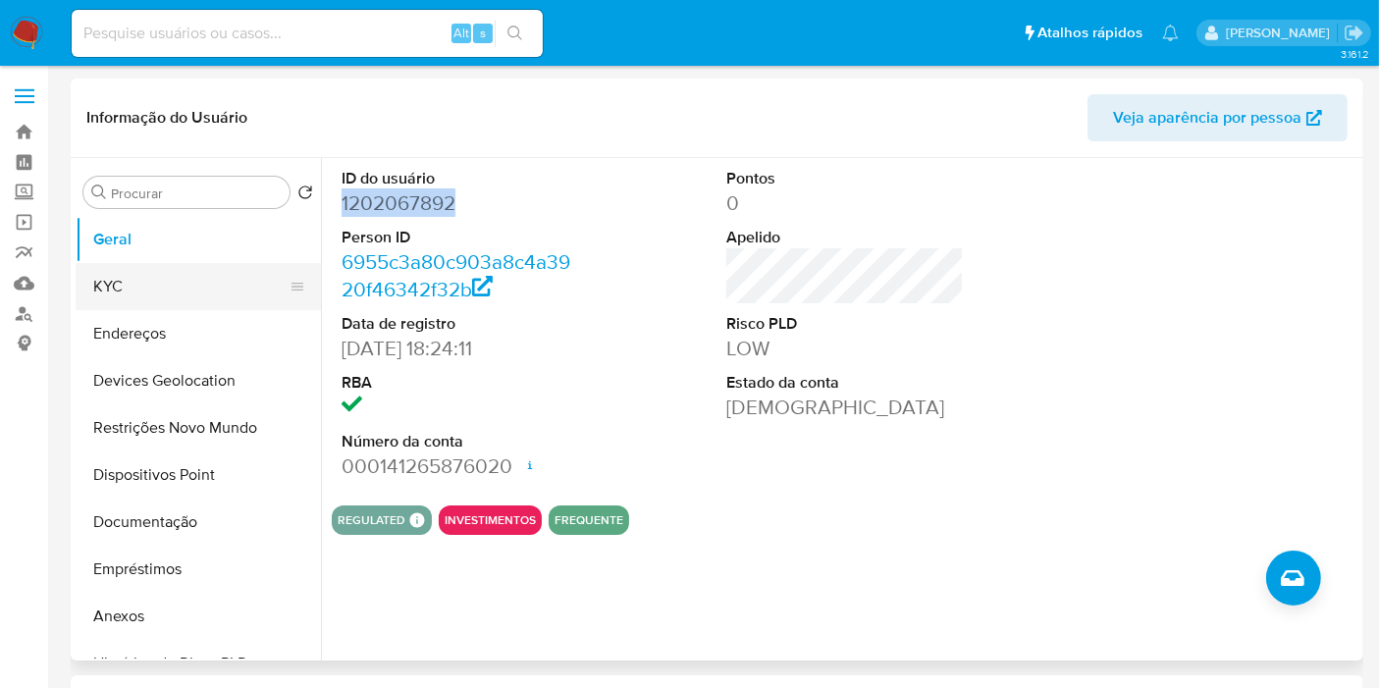
click at [159, 286] on button "KYC" at bounding box center [191, 286] width 230 height 47
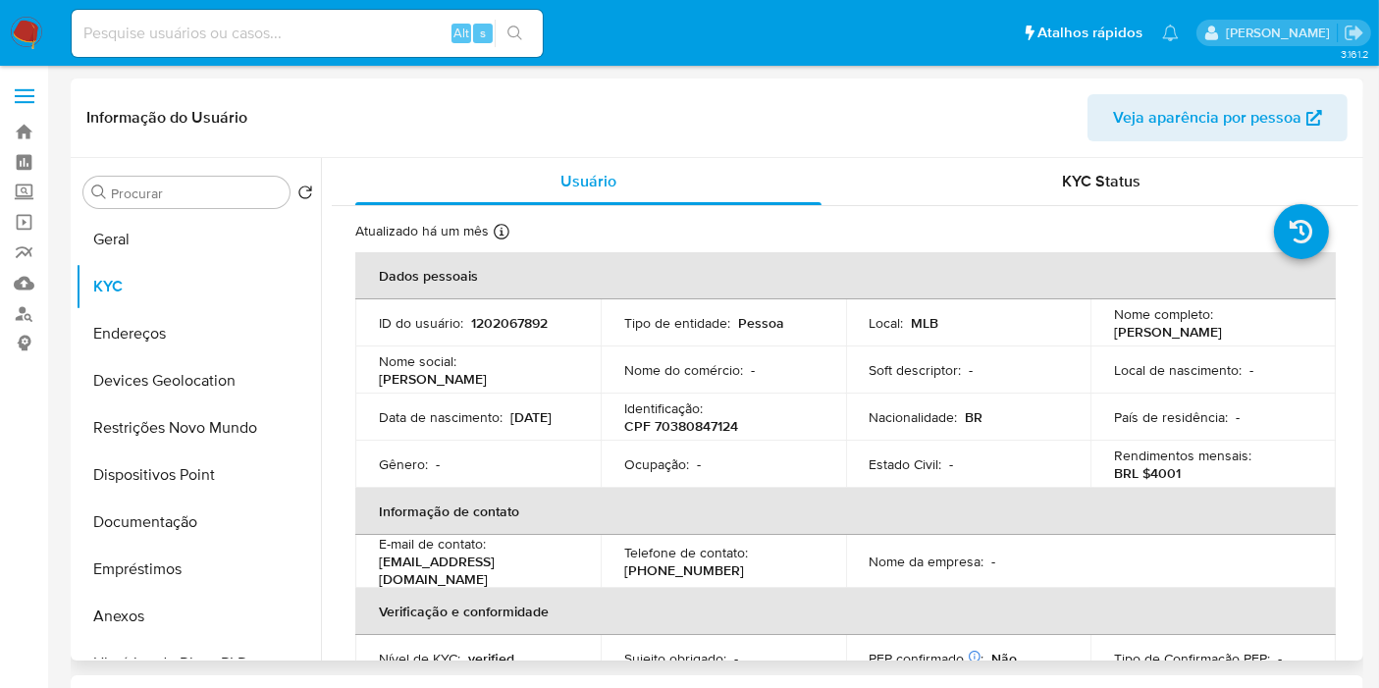
drag, startPoint x: 1270, startPoint y: 340, endPoint x: 1109, endPoint y: 332, distance: 161.2
click at [1109, 332] on td "Nome completo : Marcella Martins Noleto" at bounding box center [1212, 322] width 245 height 47
copy p "Marcella Martins Noleto"
click at [687, 429] on p "CPF 70380847124" at bounding box center [681, 426] width 114 height 18
click at [686, 430] on p "CPF 70380847124" at bounding box center [681, 426] width 114 height 18
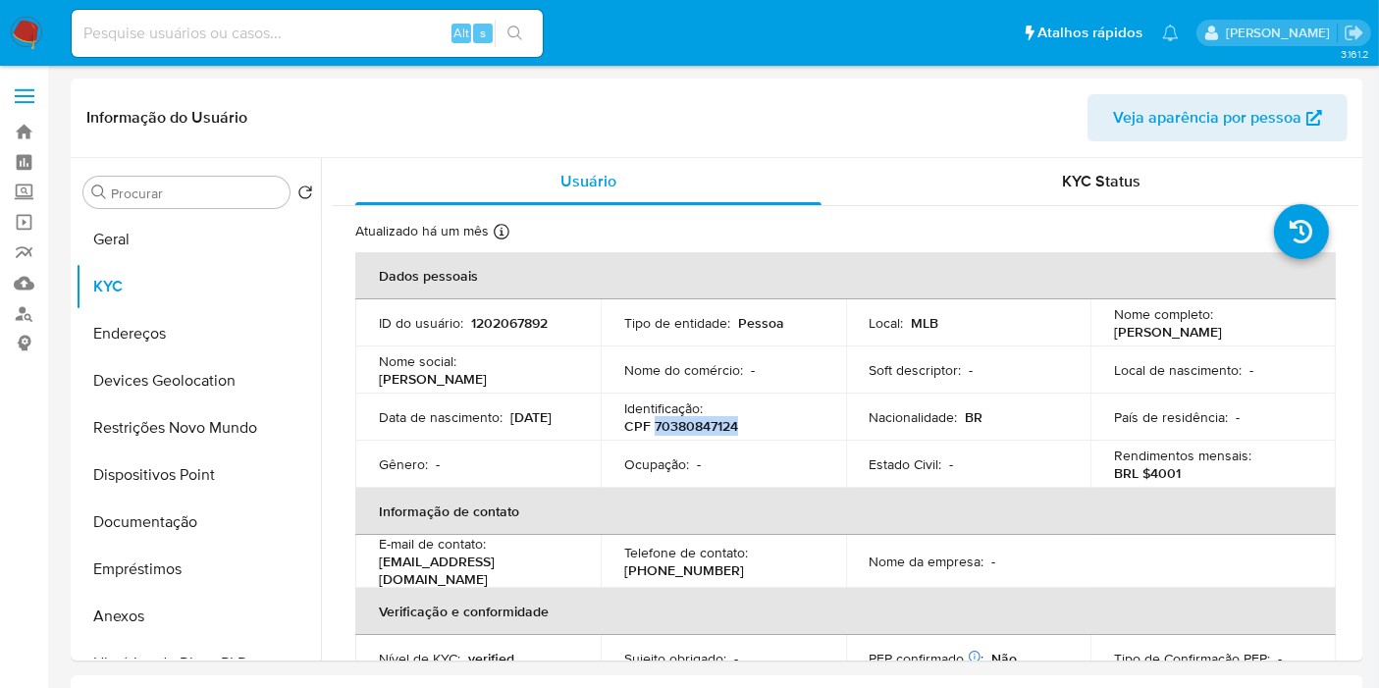
copy p "70380847124"
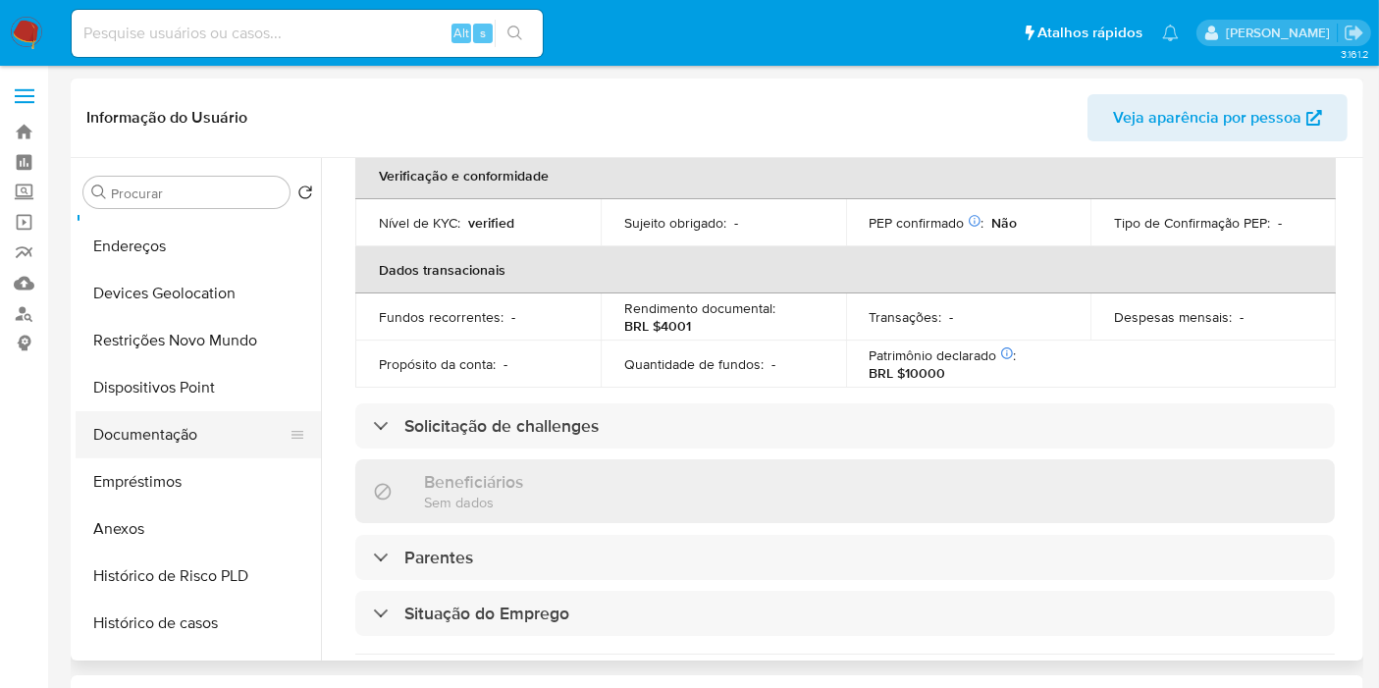
scroll to position [109, 0]
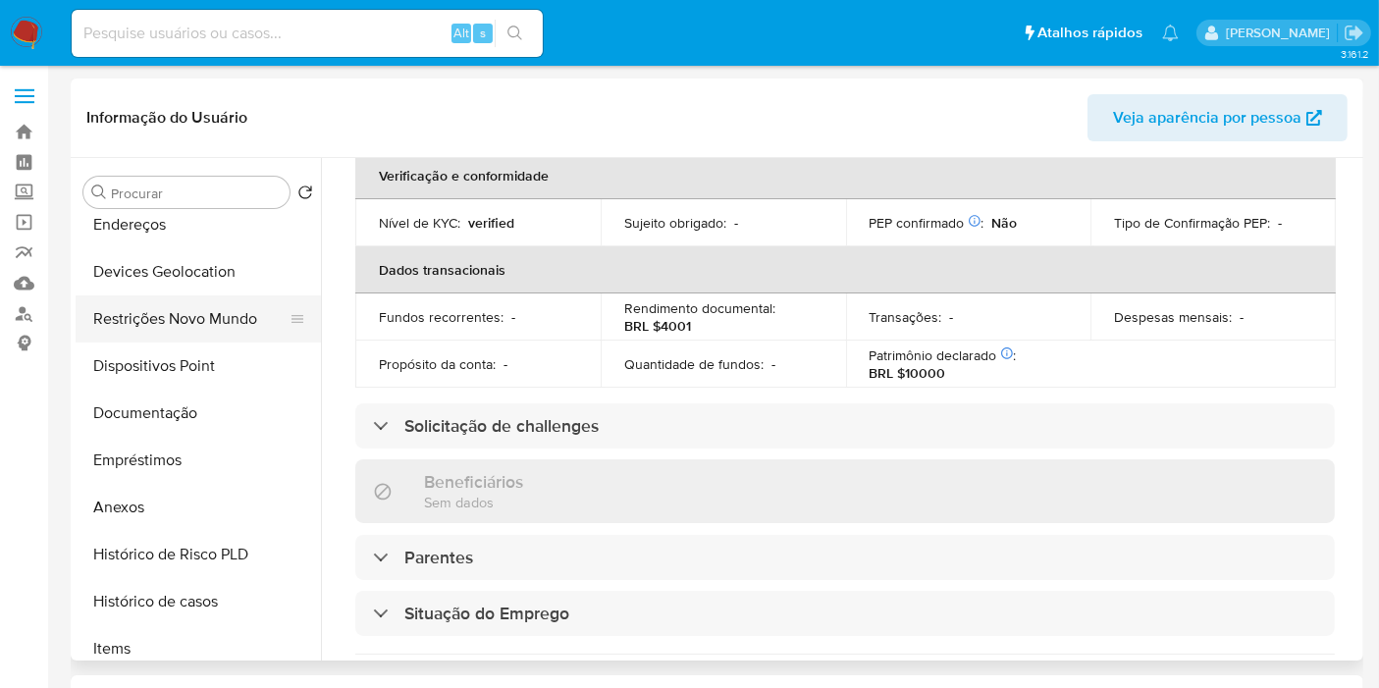
click at [172, 319] on button "Restrições Novo Mundo" at bounding box center [191, 318] width 230 height 47
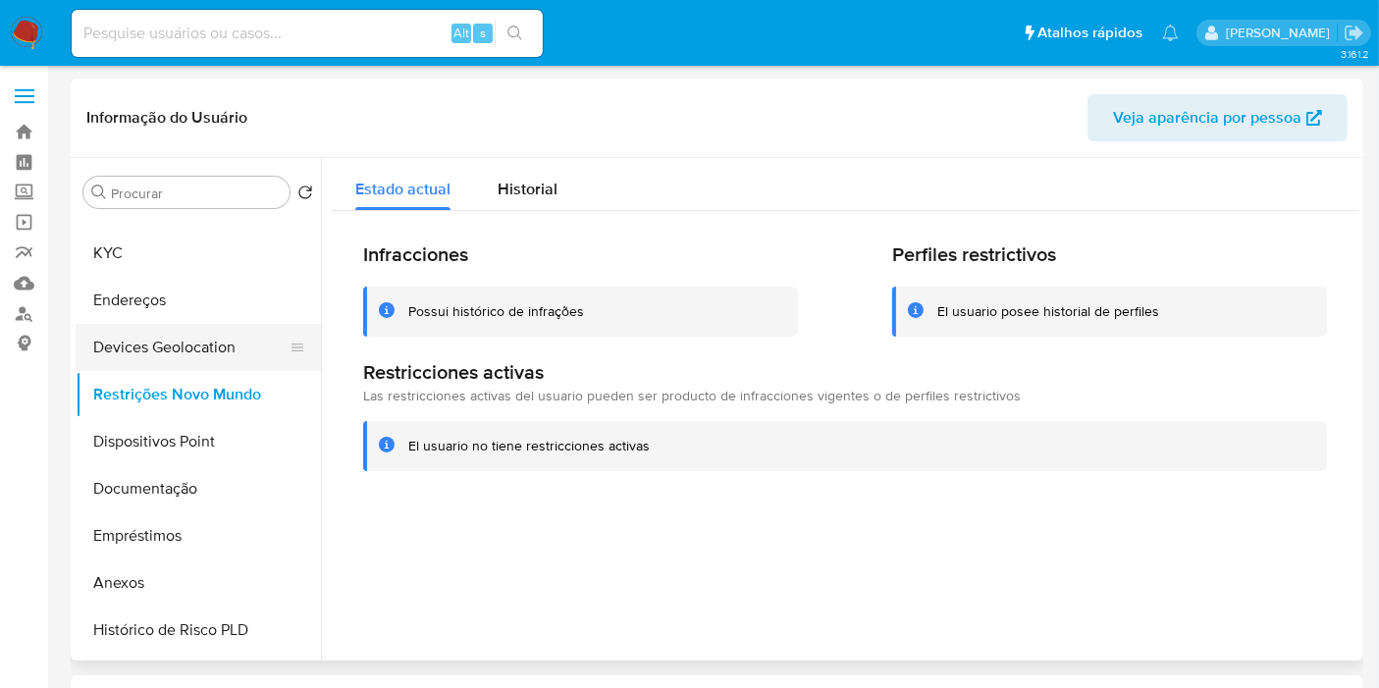
scroll to position [0, 0]
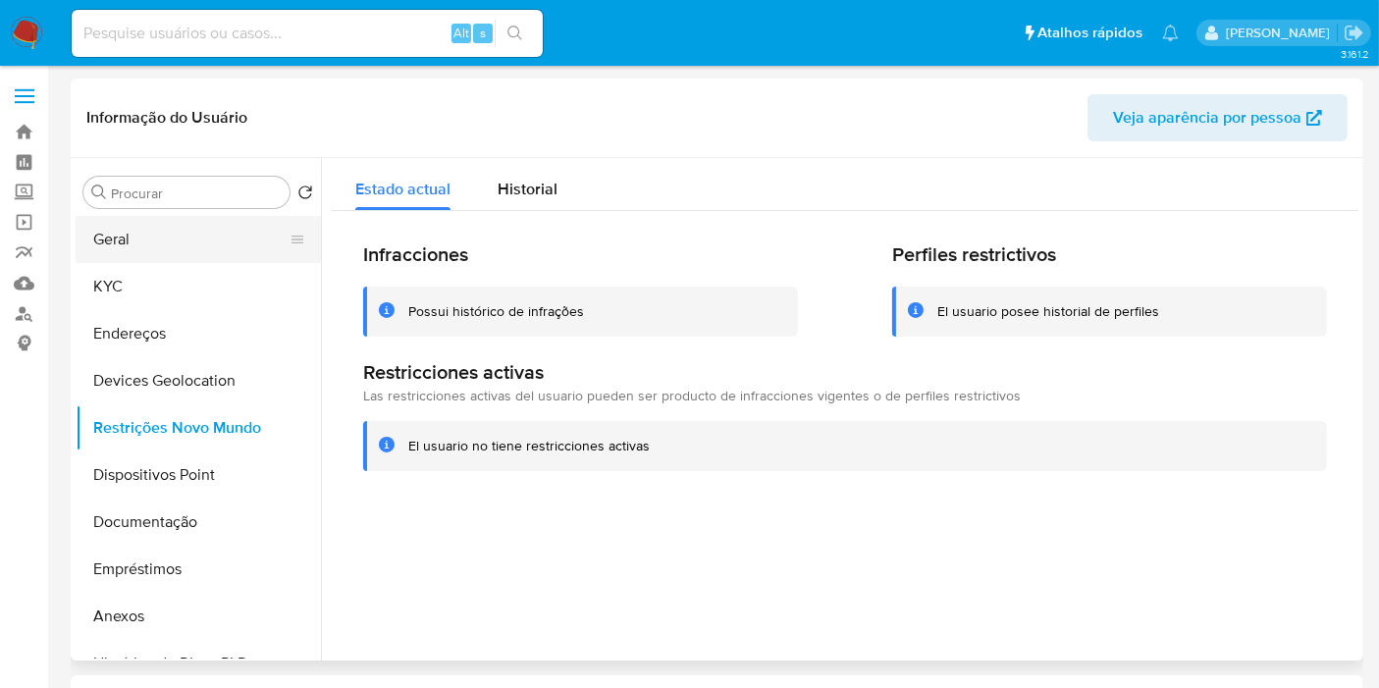
click at [108, 246] on button "Geral" at bounding box center [191, 239] width 230 height 47
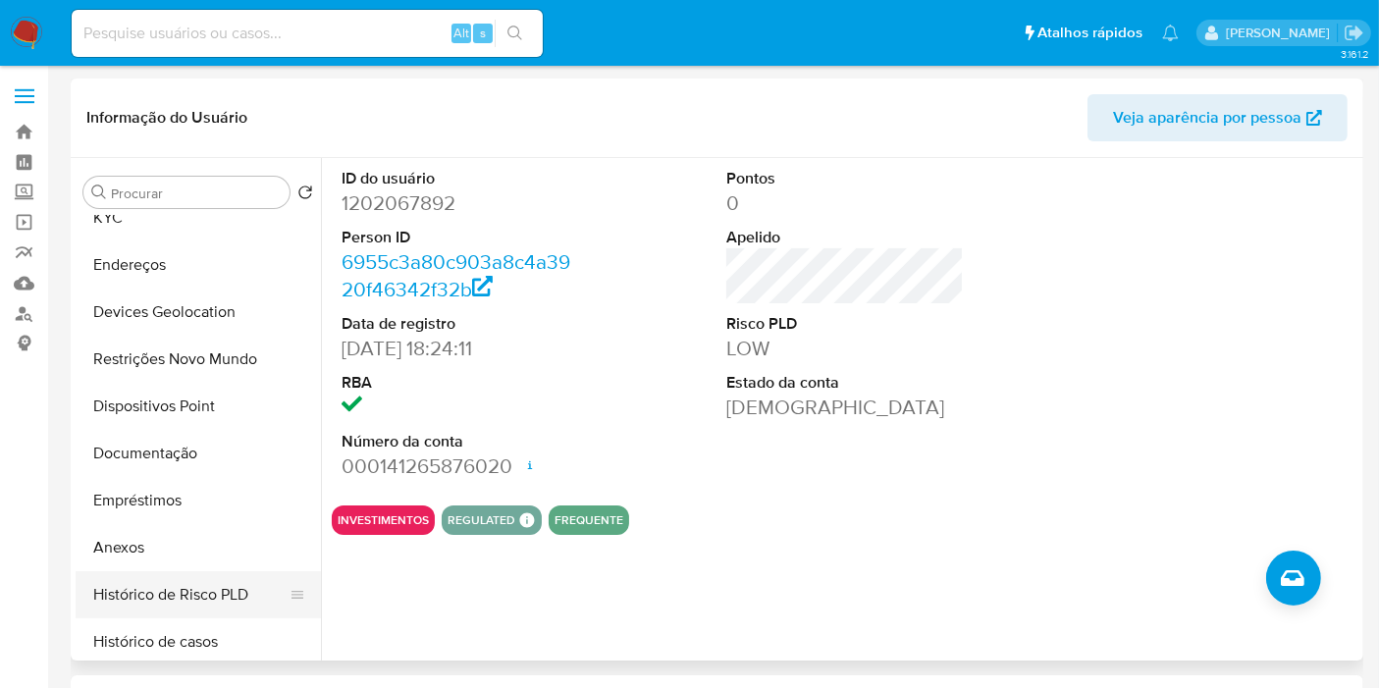
scroll to position [218, 0]
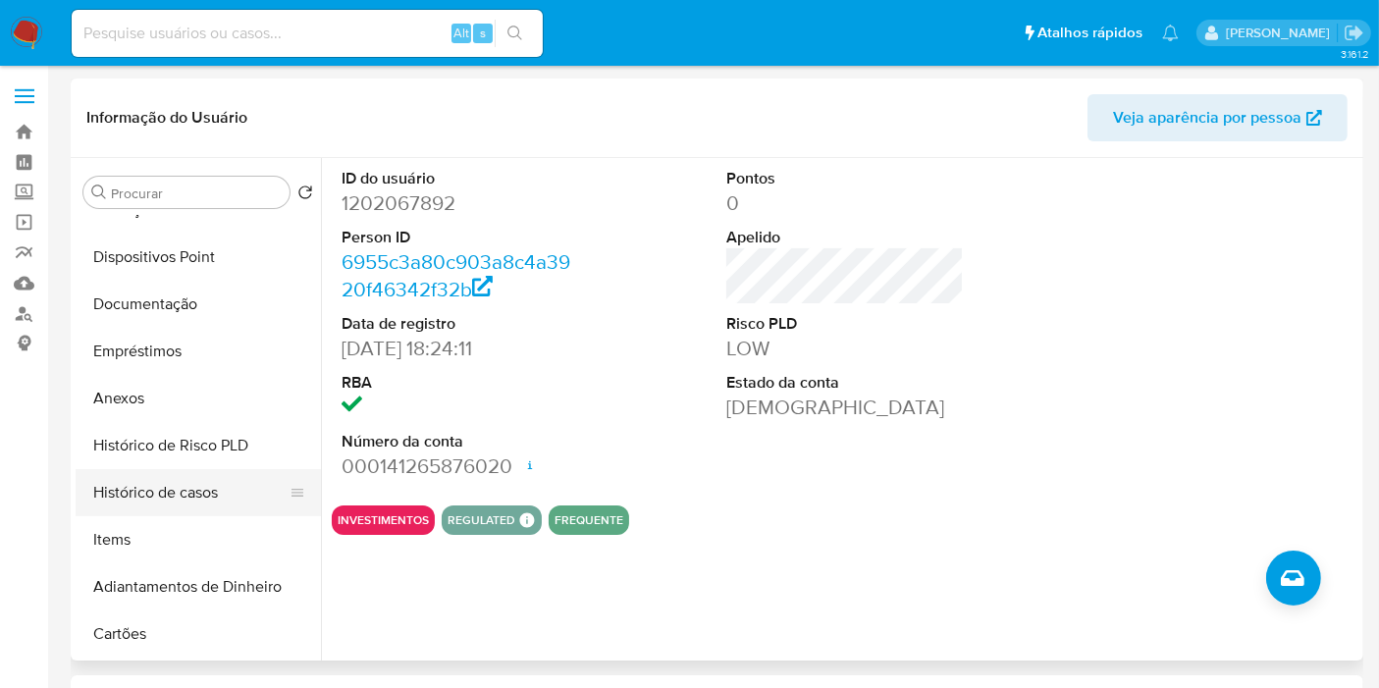
click at [166, 489] on button "Histórico de casos" at bounding box center [191, 492] width 230 height 47
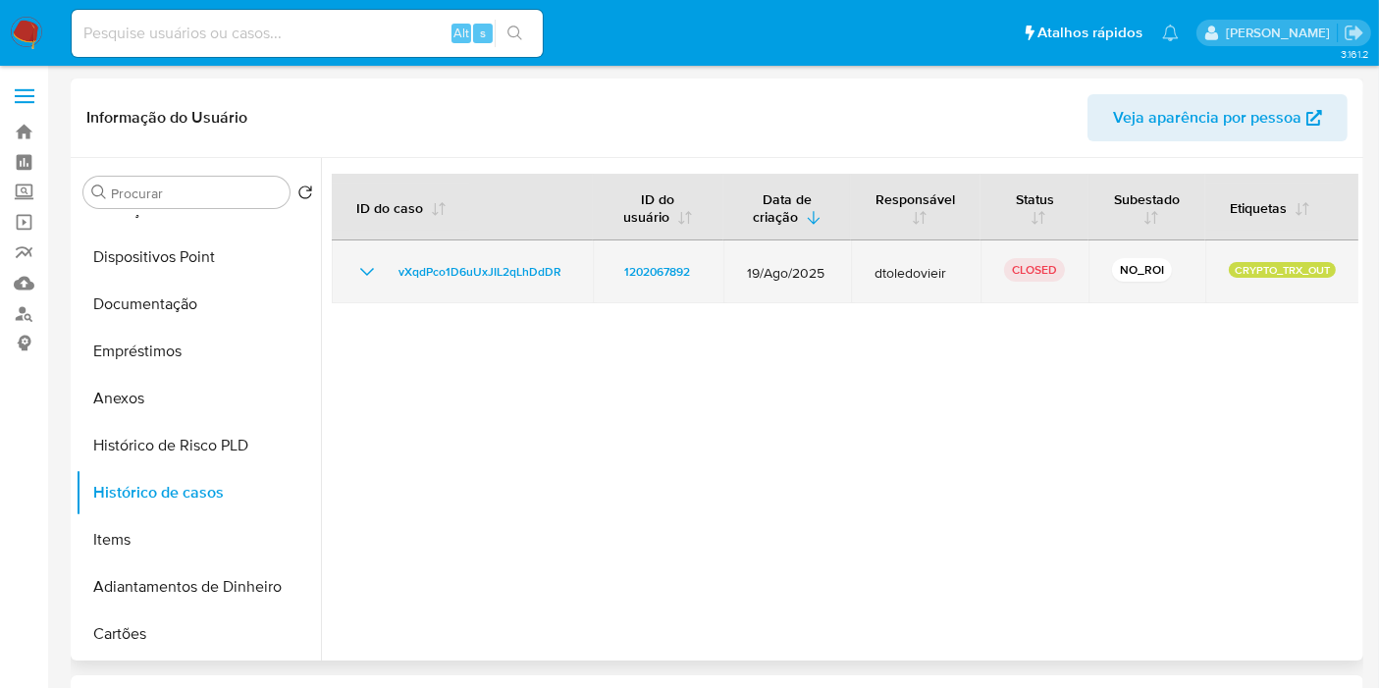
click at [358, 275] on icon "Mostrar/Ocultar" at bounding box center [367, 272] width 24 height 24
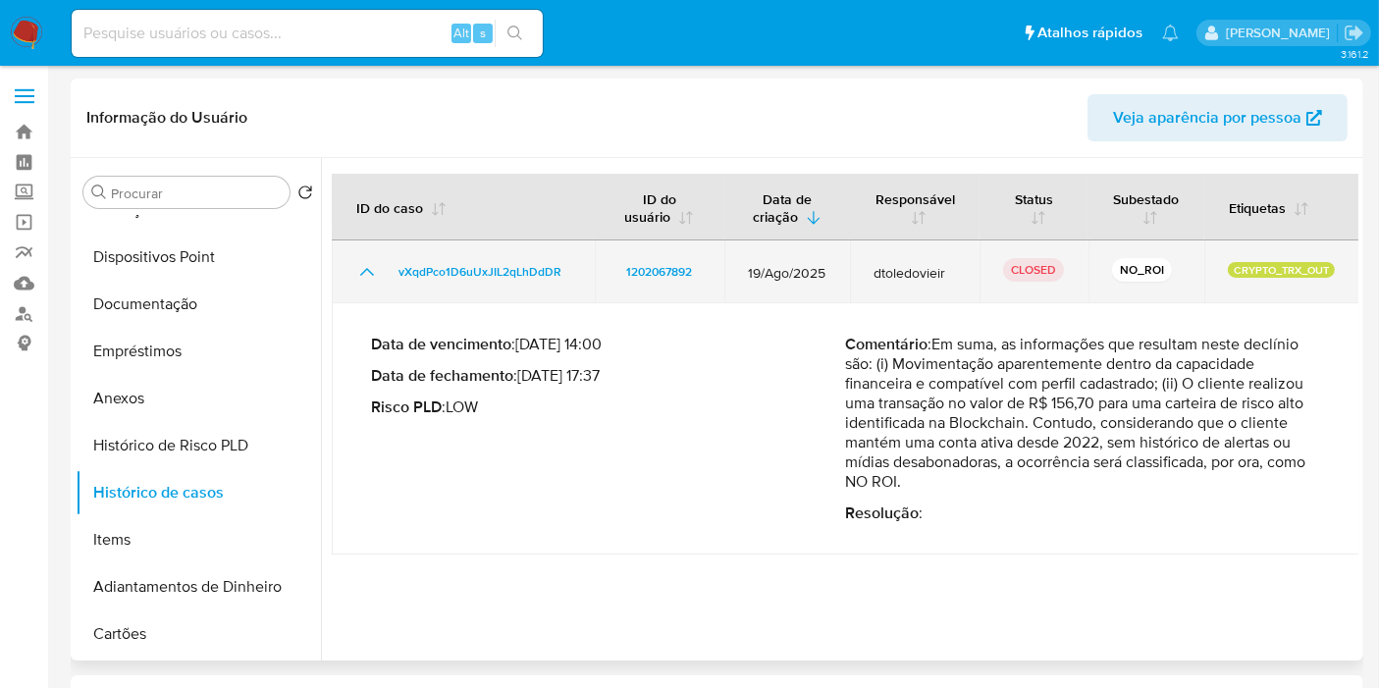
click at [364, 278] on icon "Mostrar/Ocultar" at bounding box center [367, 272] width 24 height 24
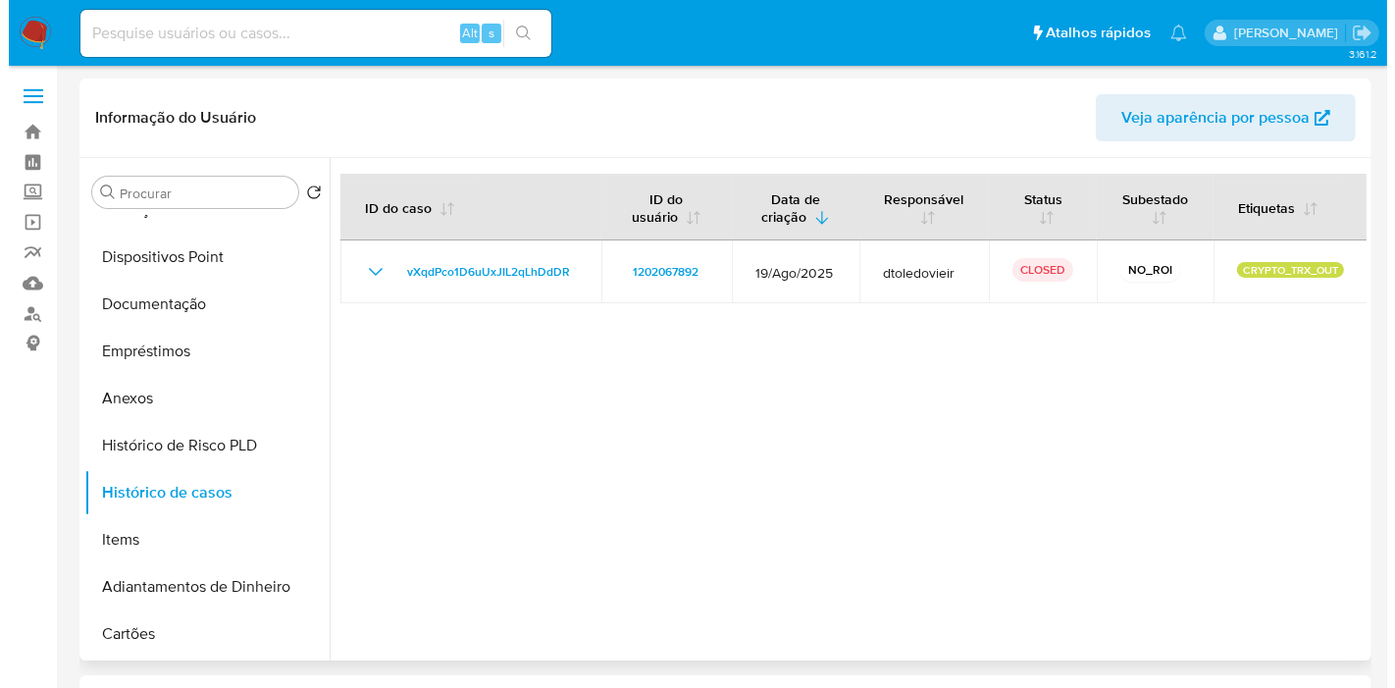
scroll to position [0, 0]
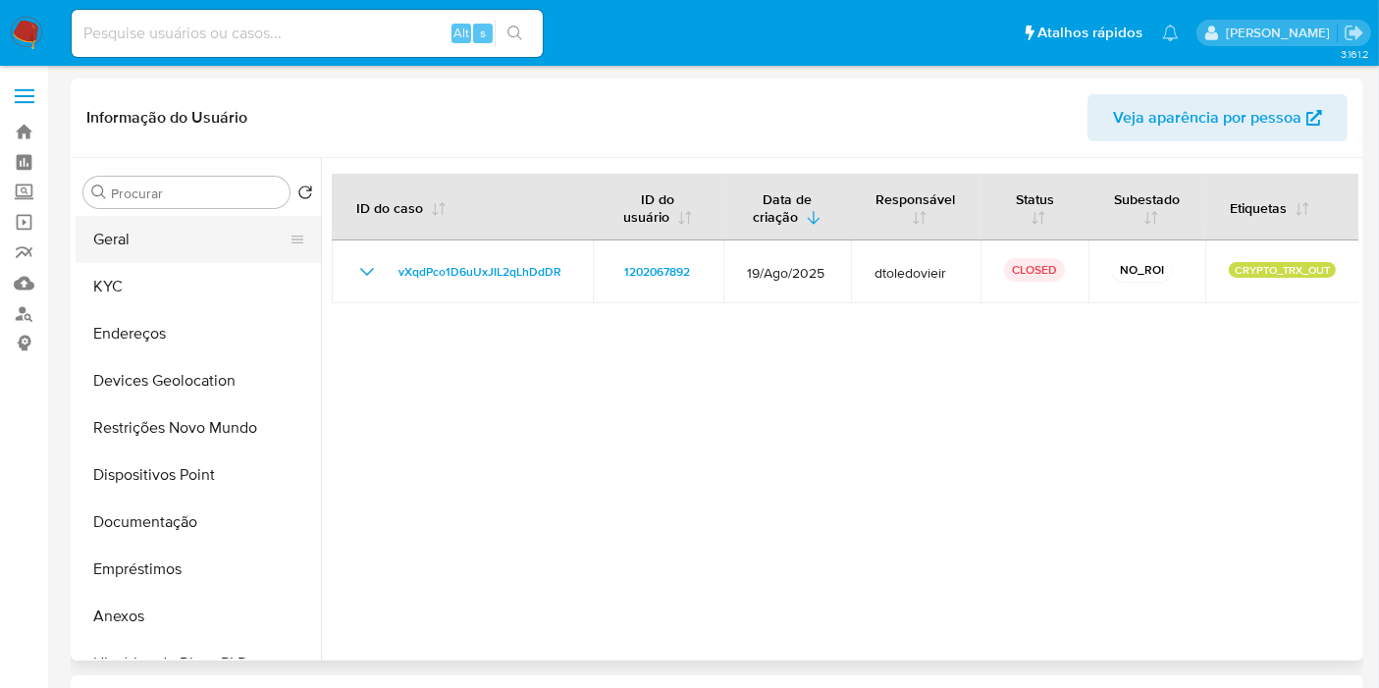
click at [168, 247] on button "Geral" at bounding box center [191, 239] width 230 height 47
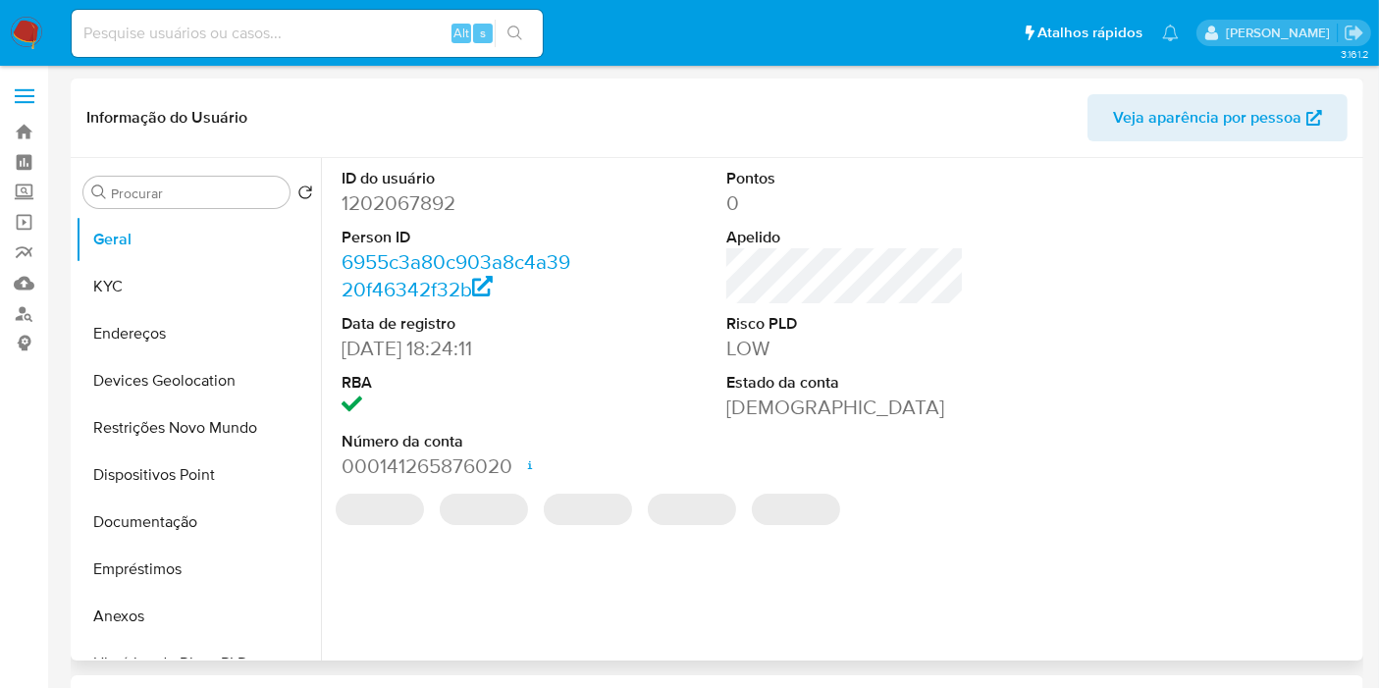
click at [414, 192] on dd "1202067892" at bounding box center [459, 202] width 237 height 27
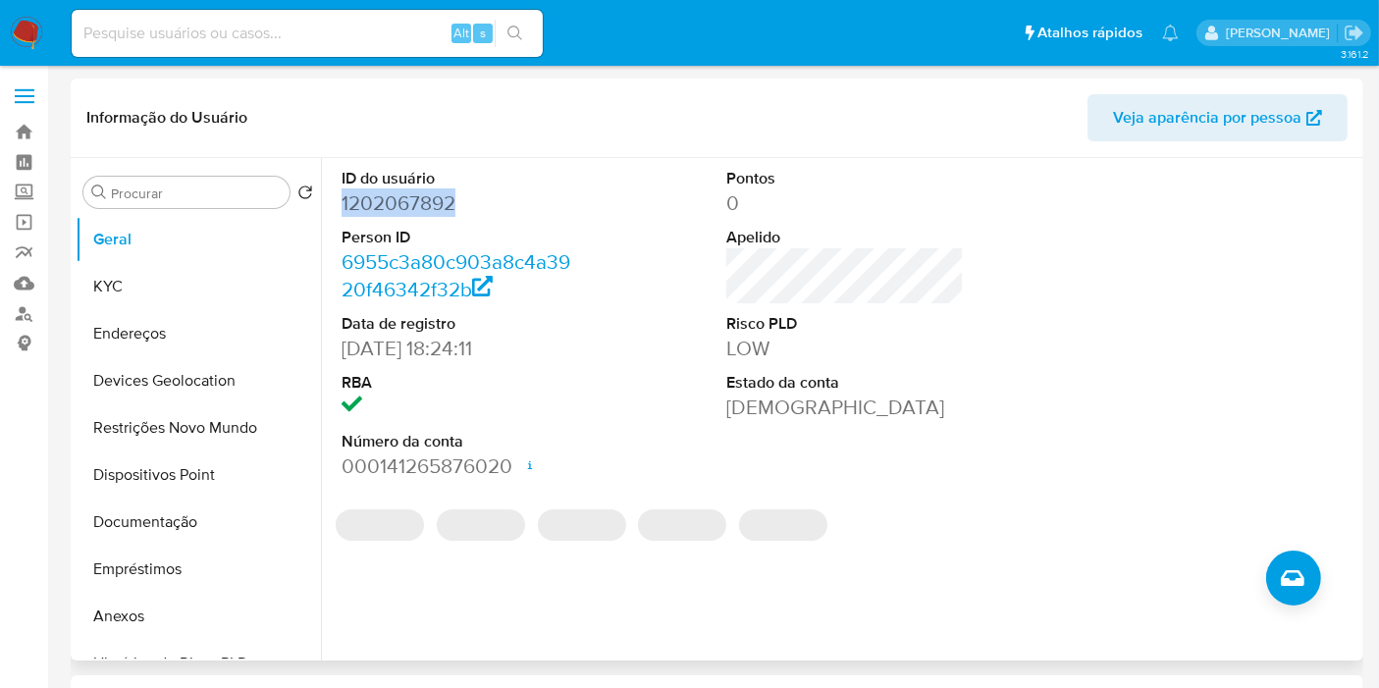
click at [414, 192] on dd "1202067892" at bounding box center [459, 202] width 237 height 27
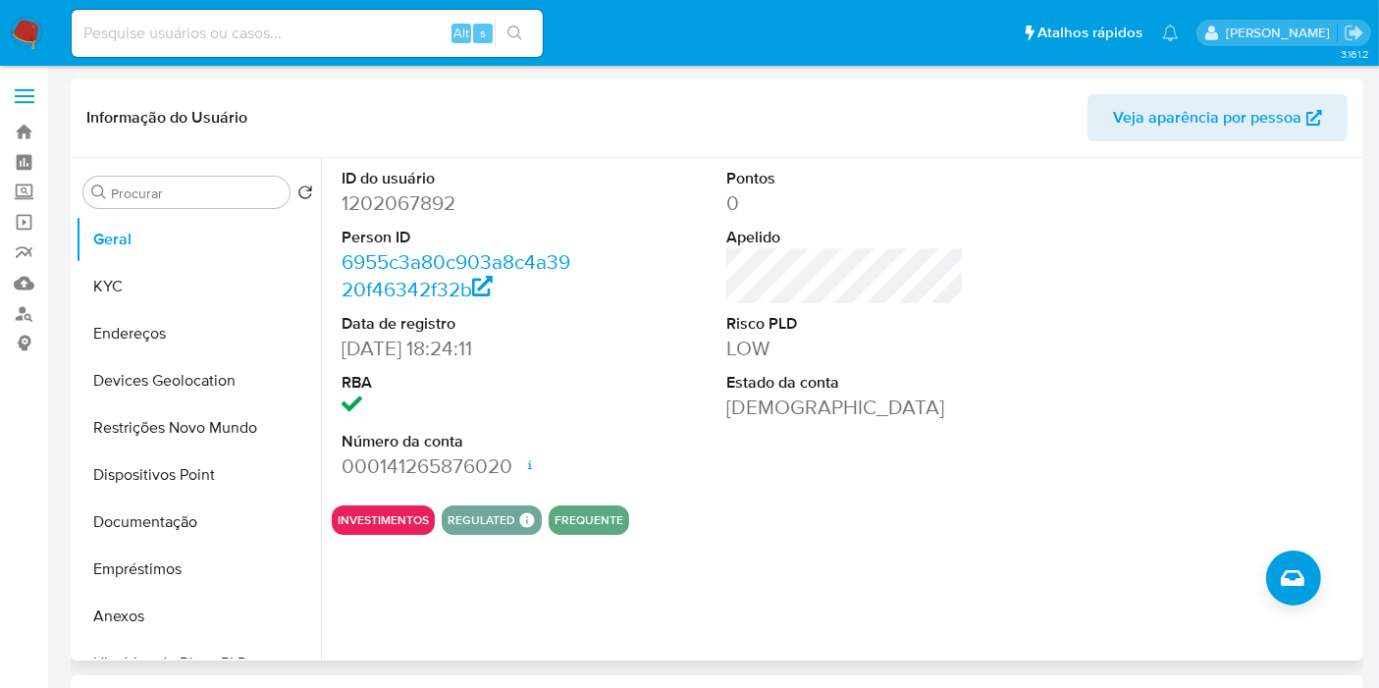
click at [1322, 568] on div "ID do usuário 1202067892 Person ID 6955c3a80c903a8c4a3920f46342f32b Data de reg…" at bounding box center [839, 409] width 1037 height 502
click at [1305, 569] on button "Criar caso manual" at bounding box center [1293, 577] width 55 height 55
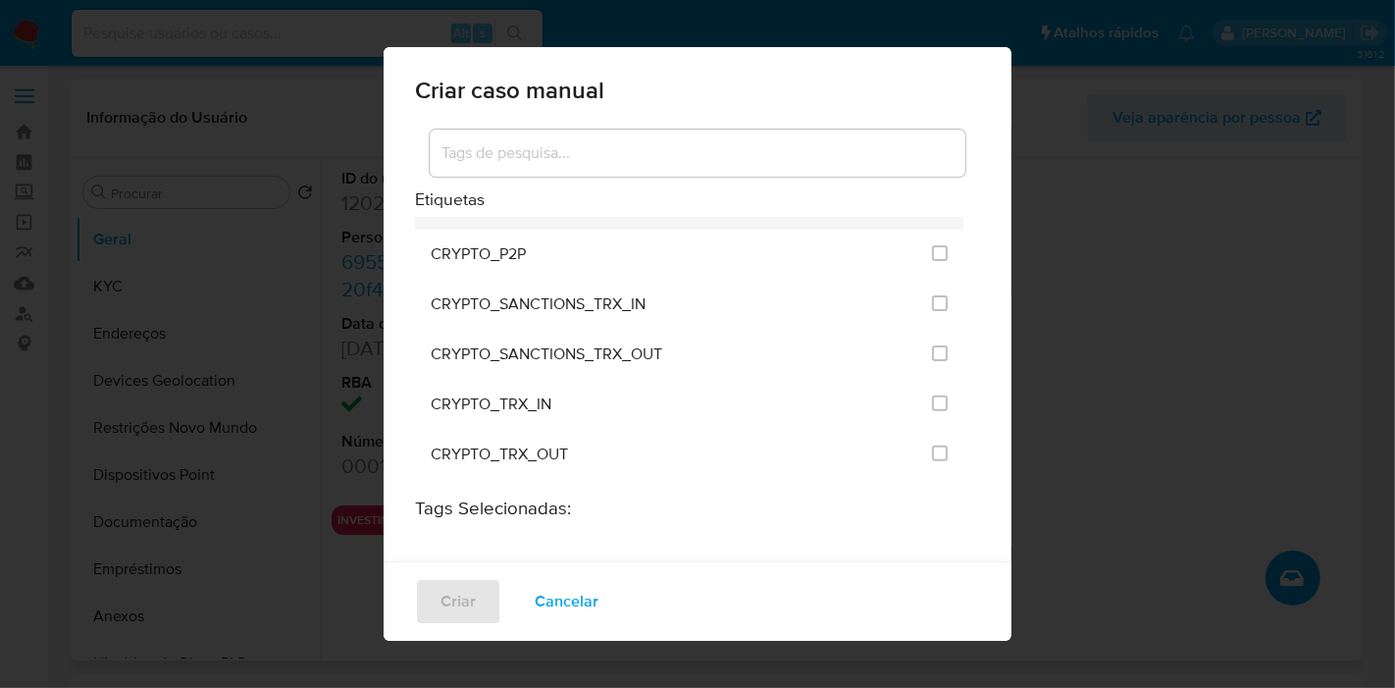
scroll to position [654, 0]
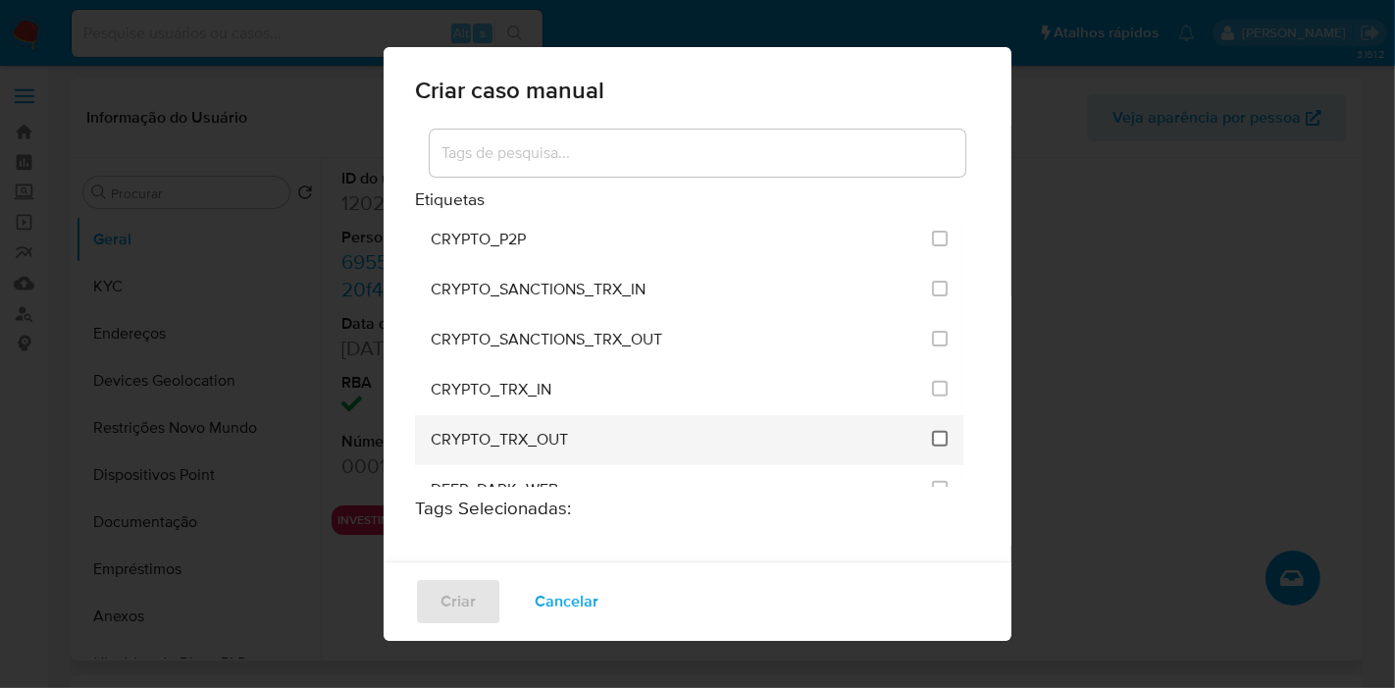
click at [932, 433] on input "1965" at bounding box center [940, 439] width 16 height 16
checkbox input "true"
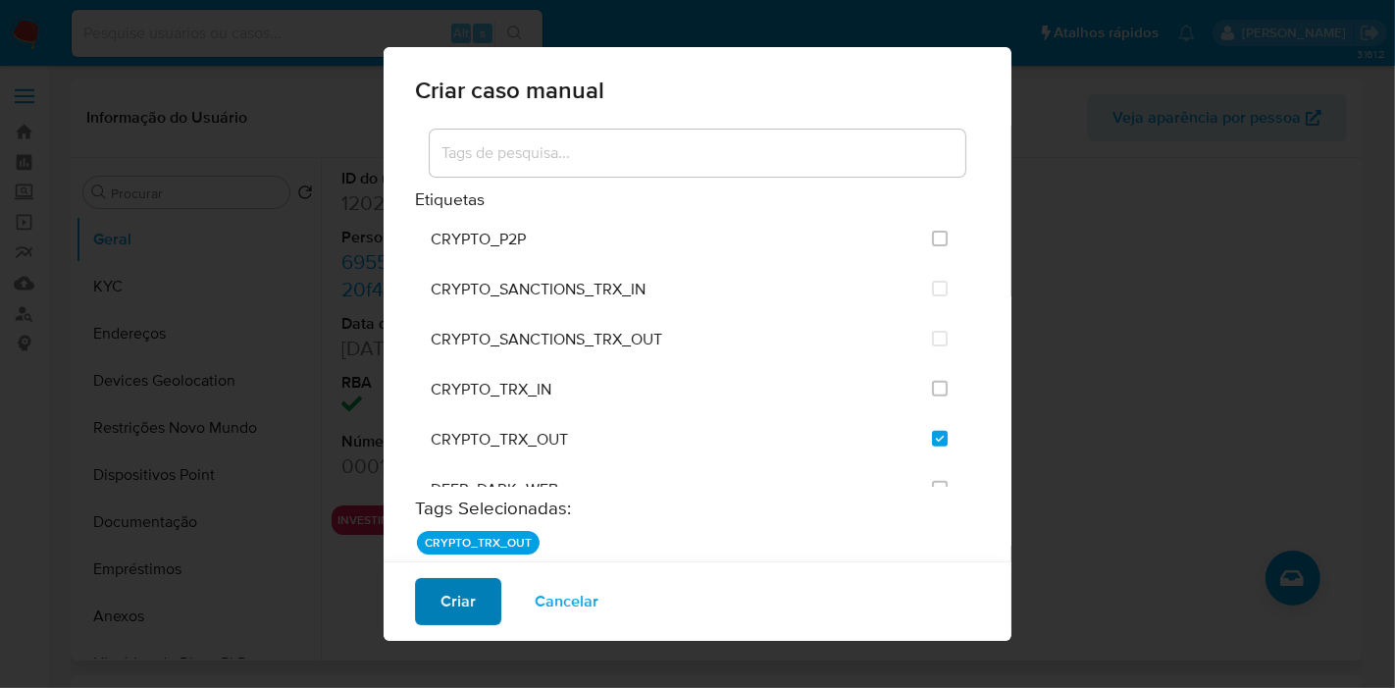
click at [480, 622] on button "Criar" at bounding box center [458, 601] width 86 height 47
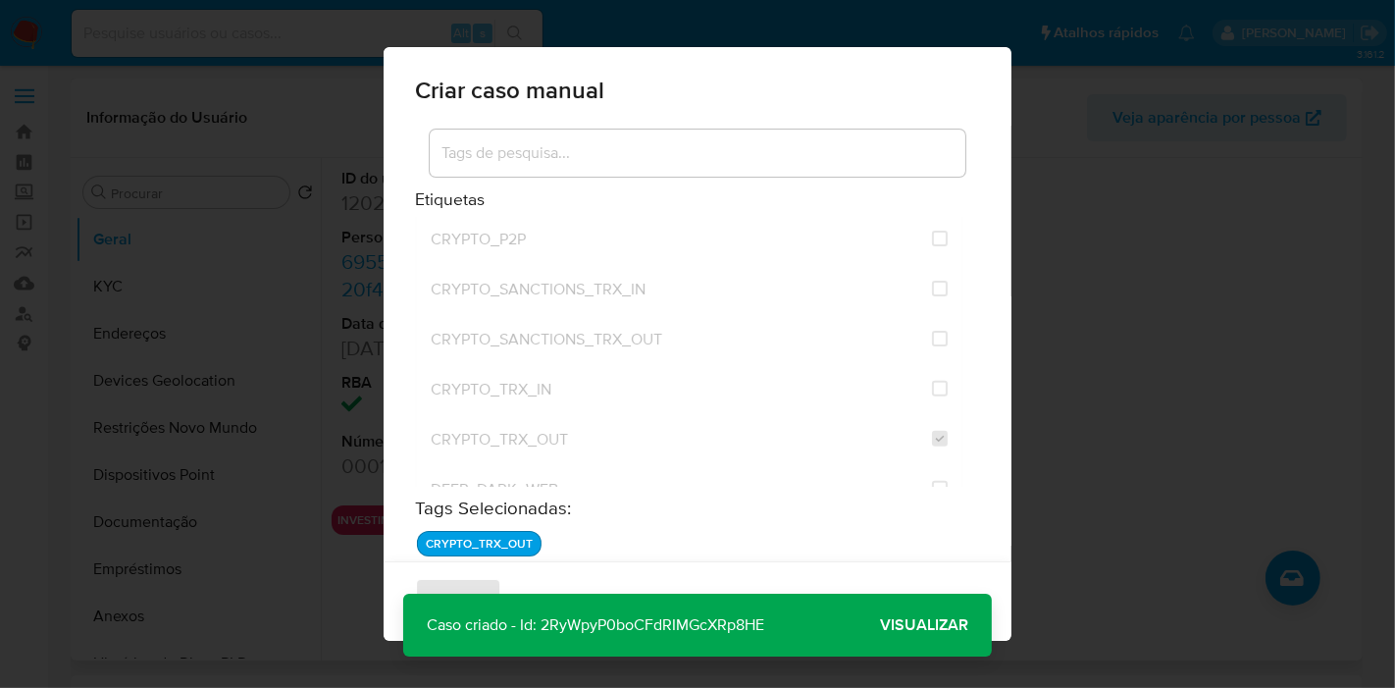
click at [908, 625] on span "Visualizar" at bounding box center [924, 625] width 88 height 0
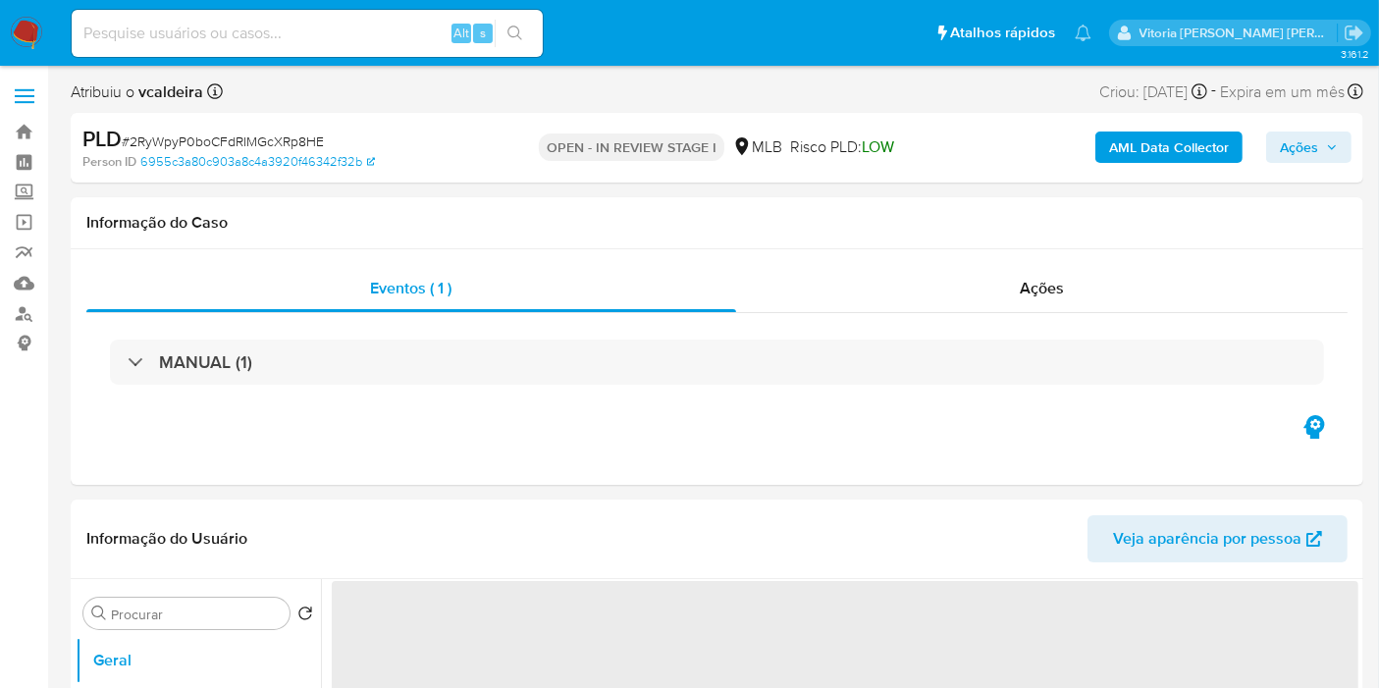
select select "10"
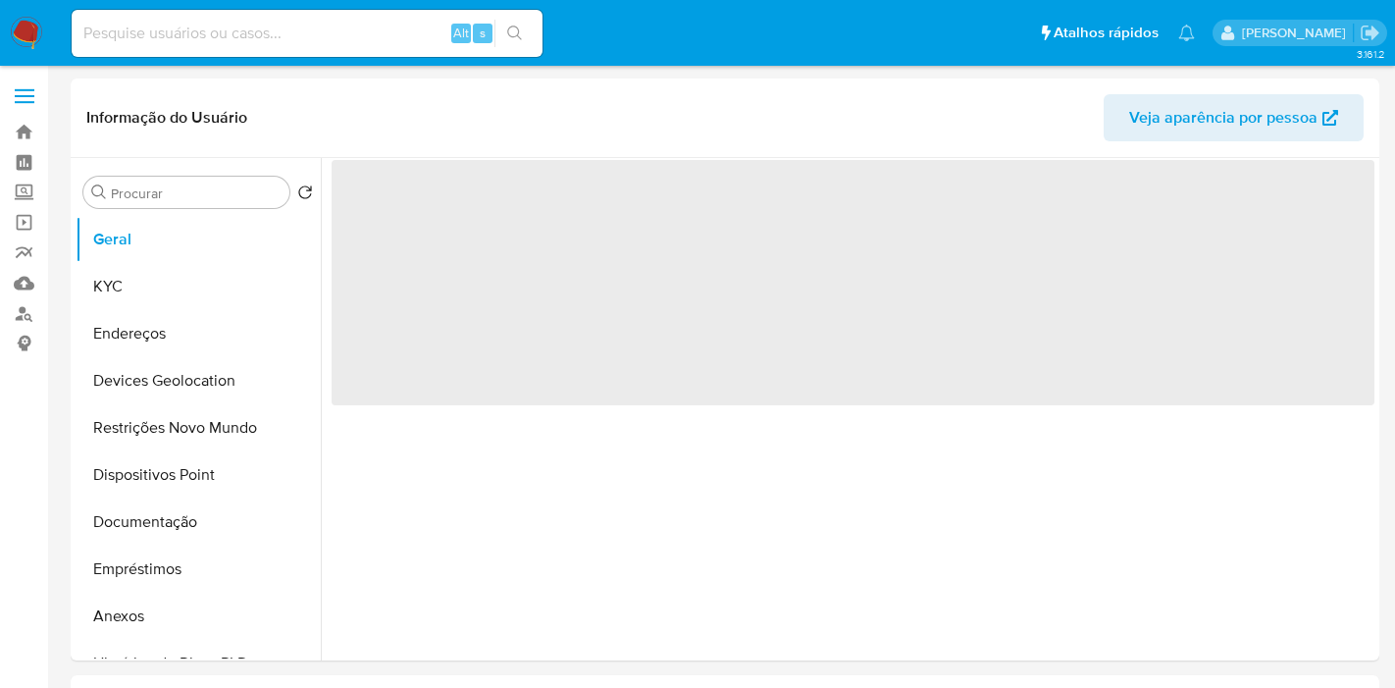
select select "10"
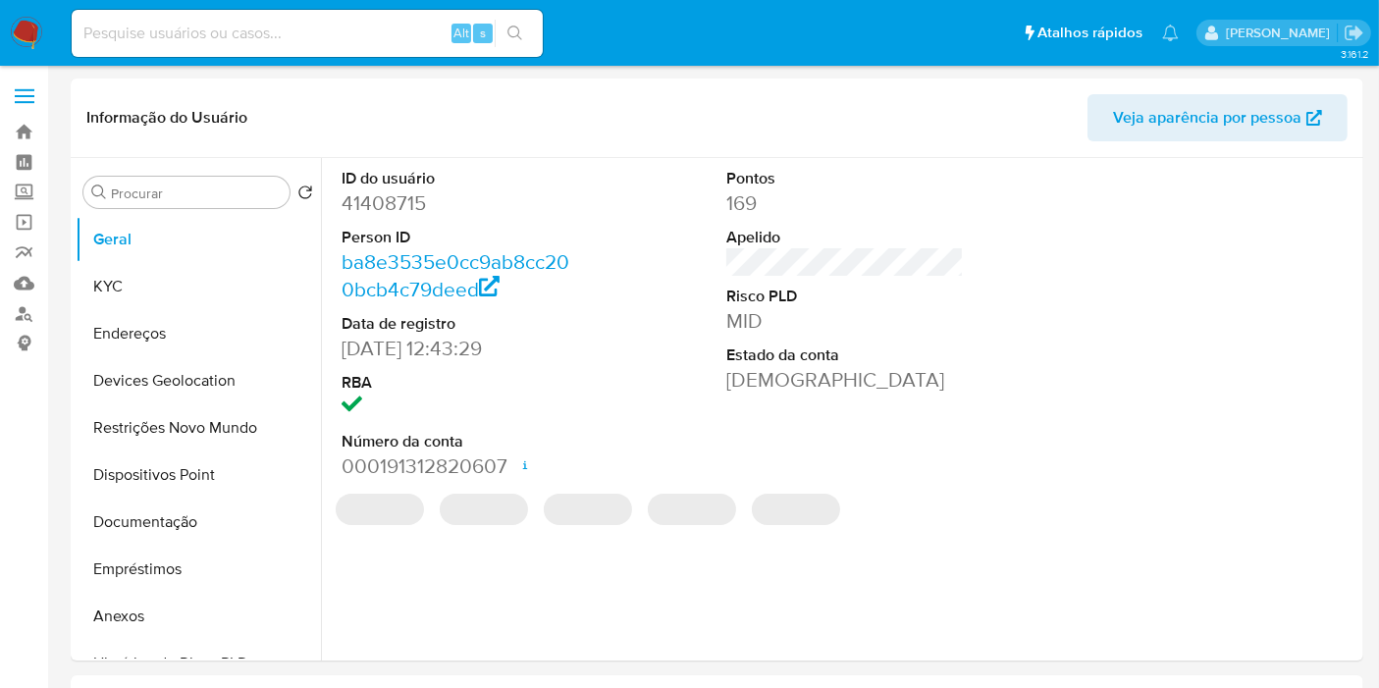
select select "10"
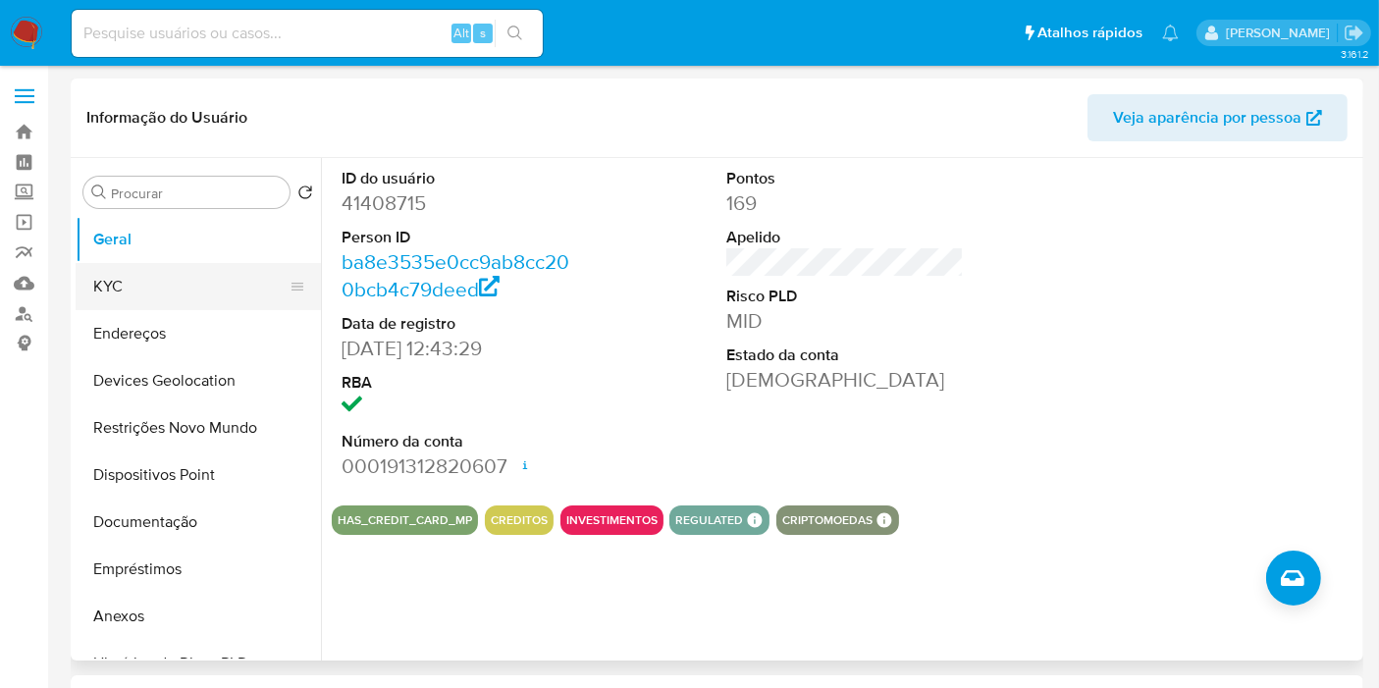
click at [112, 291] on button "KYC" at bounding box center [191, 286] width 230 height 47
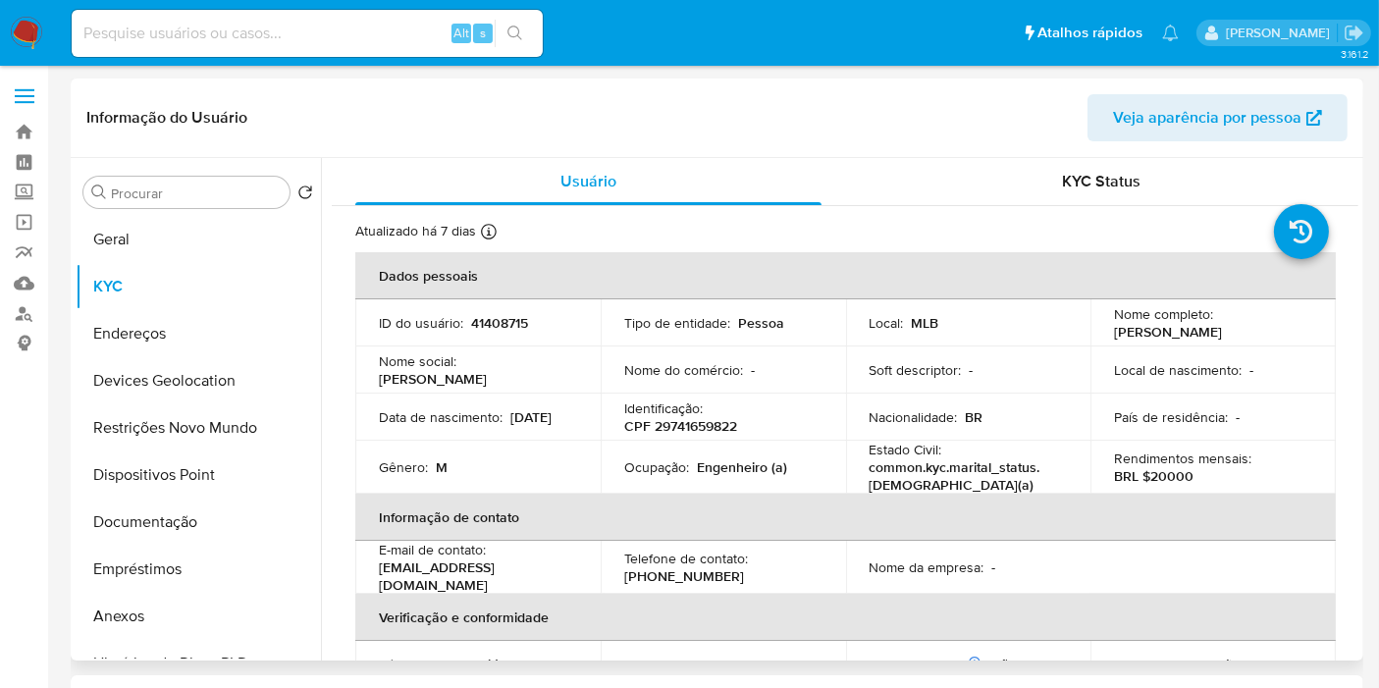
click at [730, 422] on p "CPF 29741659822" at bounding box center [680, 426] width 113 height 18
copy p "29741659822"
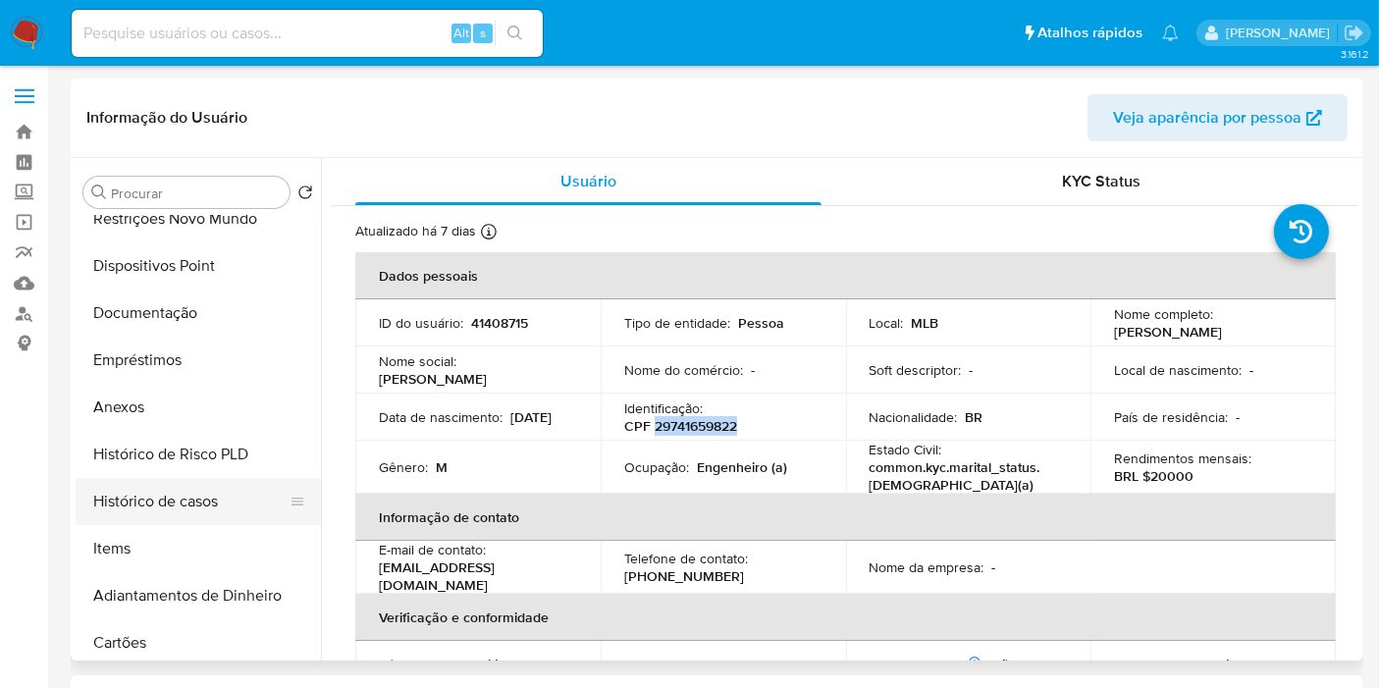
scroll to position [218, 0]
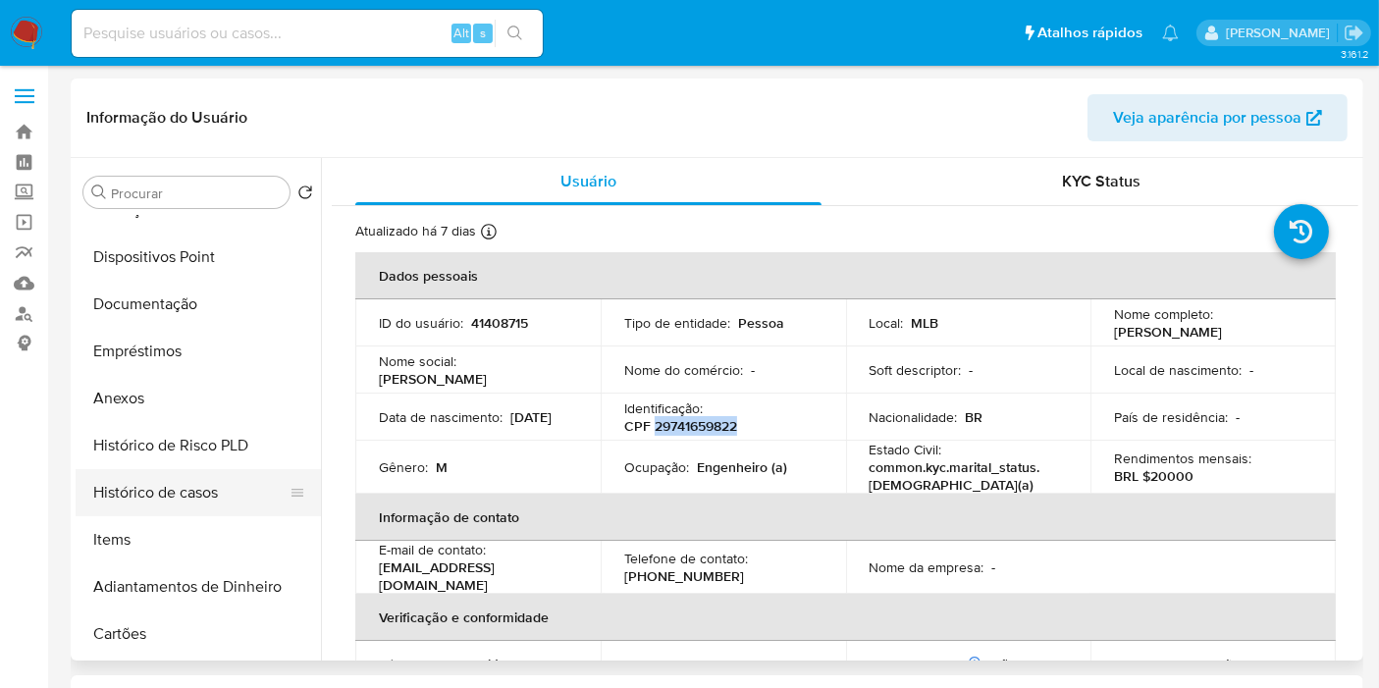
click at [193, 483] on button "Histórico de casos" at bounding box center [191, 492] width 230 height 47
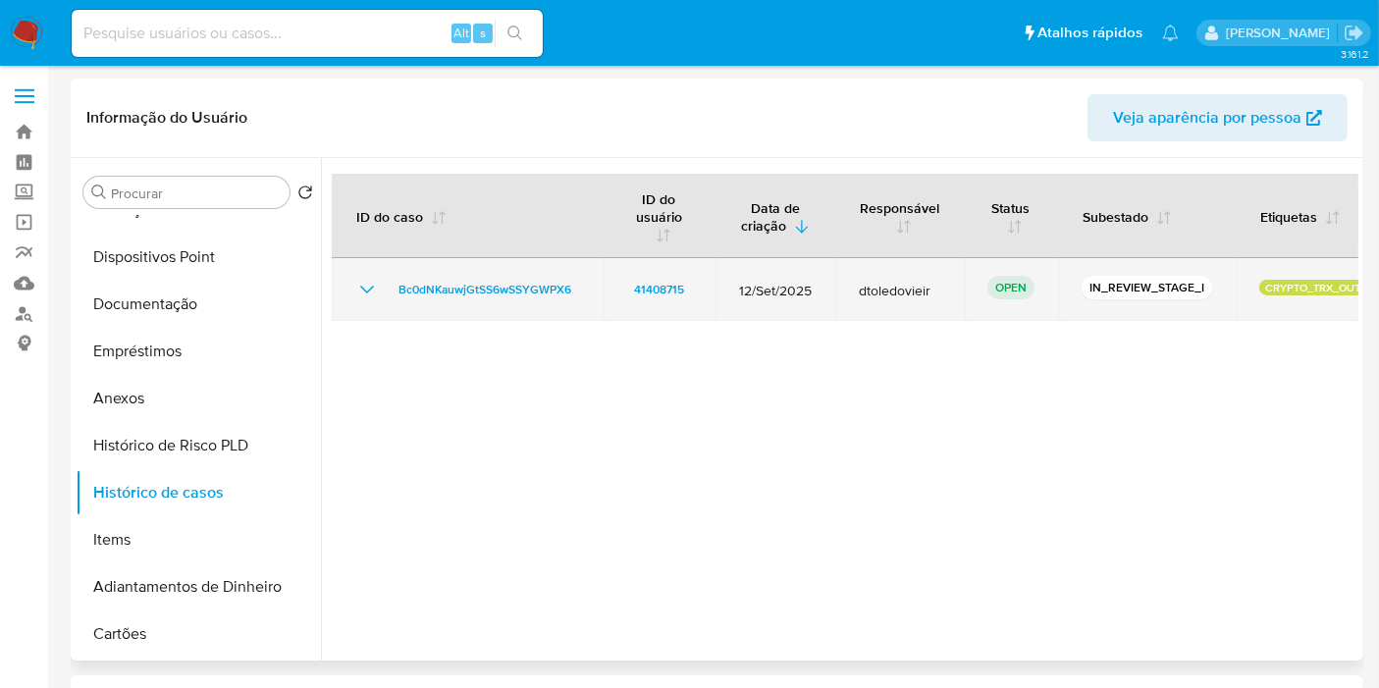
click at [365, 288] on icon "Mostrar/Ocultar" at bounding box center [367, 290] width 24 height 24
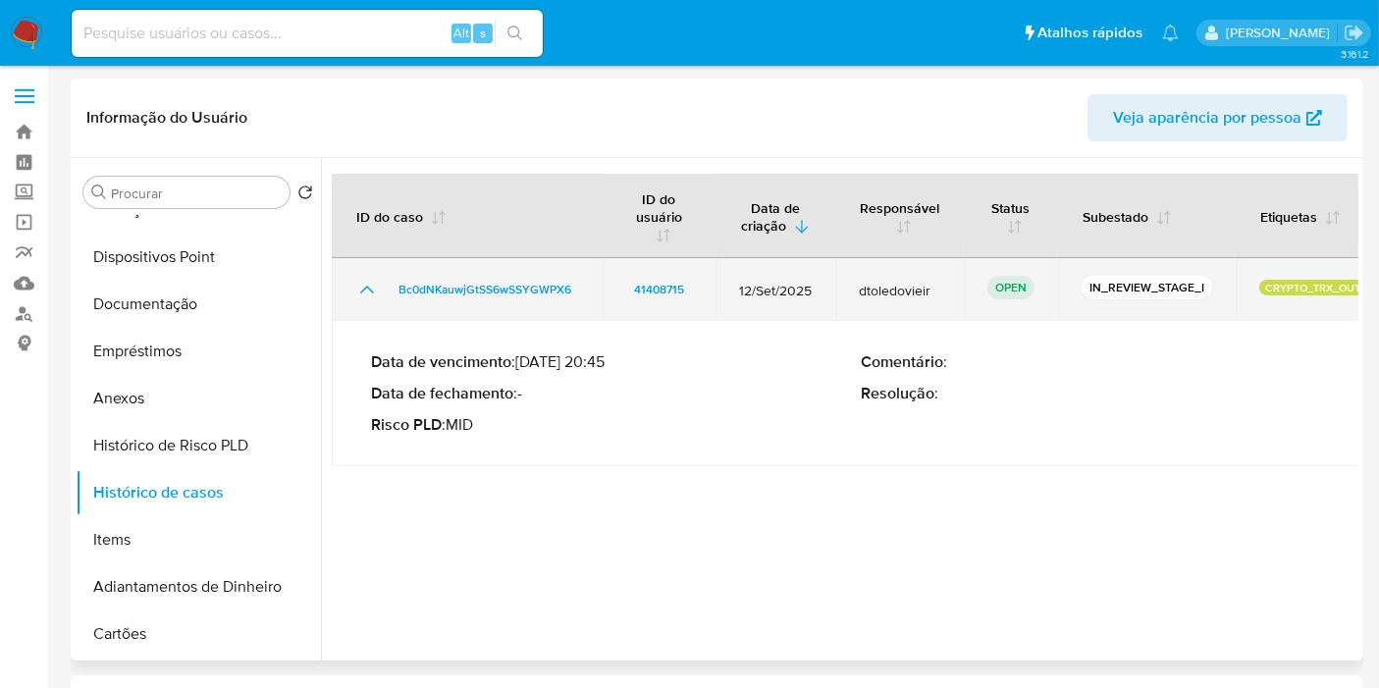
click at [364, 288] on icon "Mostrar/Ocultar" at bounding box center [367, 290] width 14 height 8
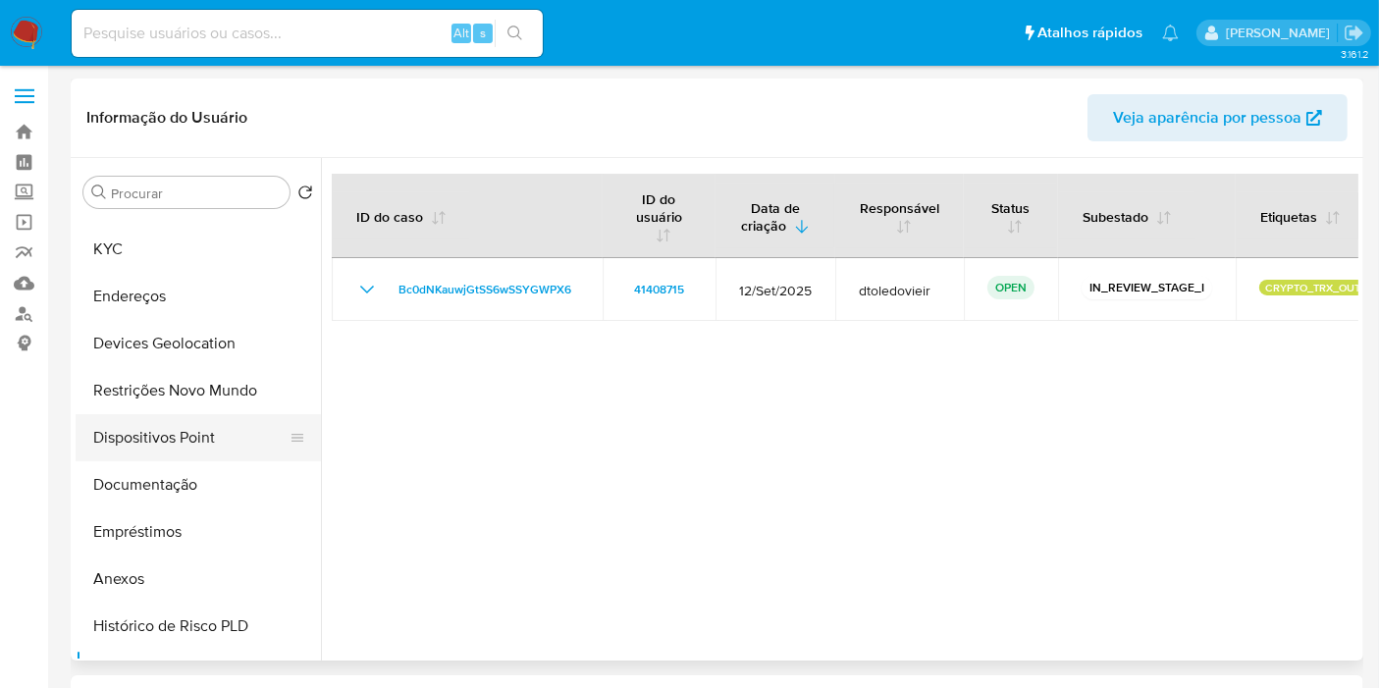
scroll to position [0, 0]
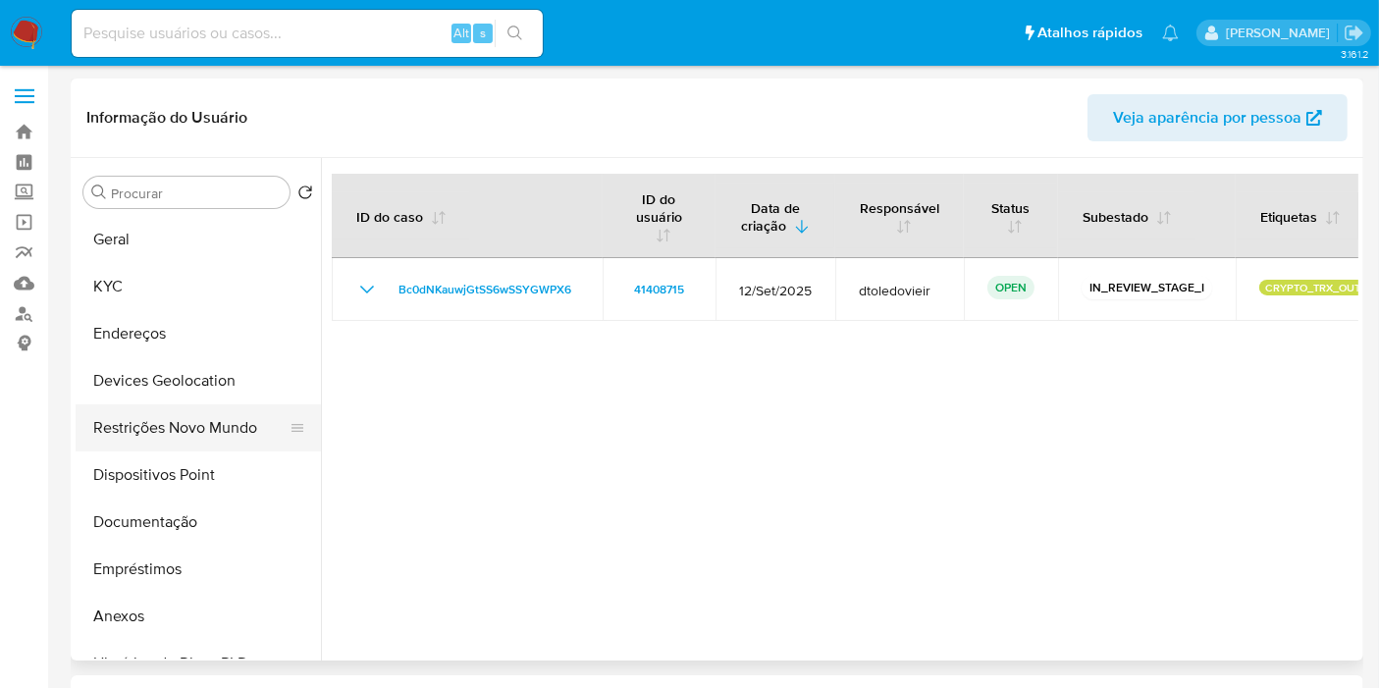
click at [161, 431] on button "Restrições Novo Mundo" at bounding box center [191, 427] width 230 height 47
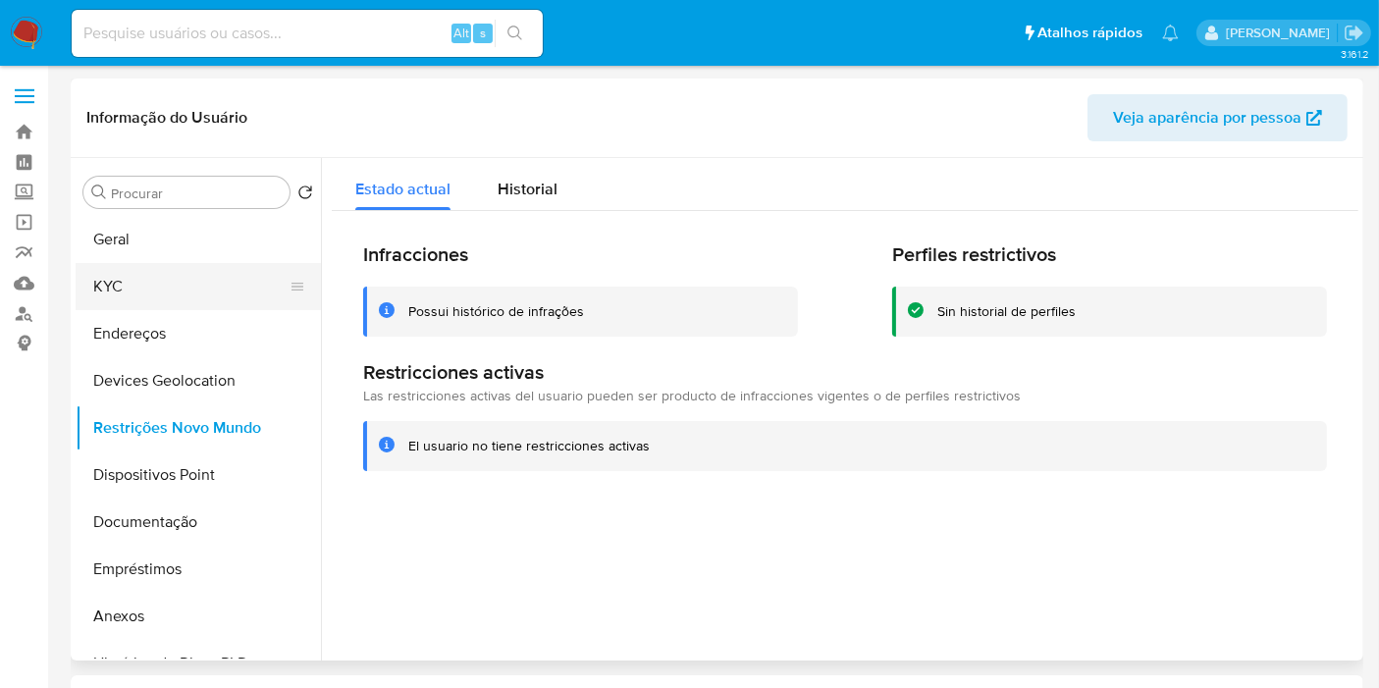
click at [126, 296] on button "KYC" at bounding box center [191, 286] width 230 height 47
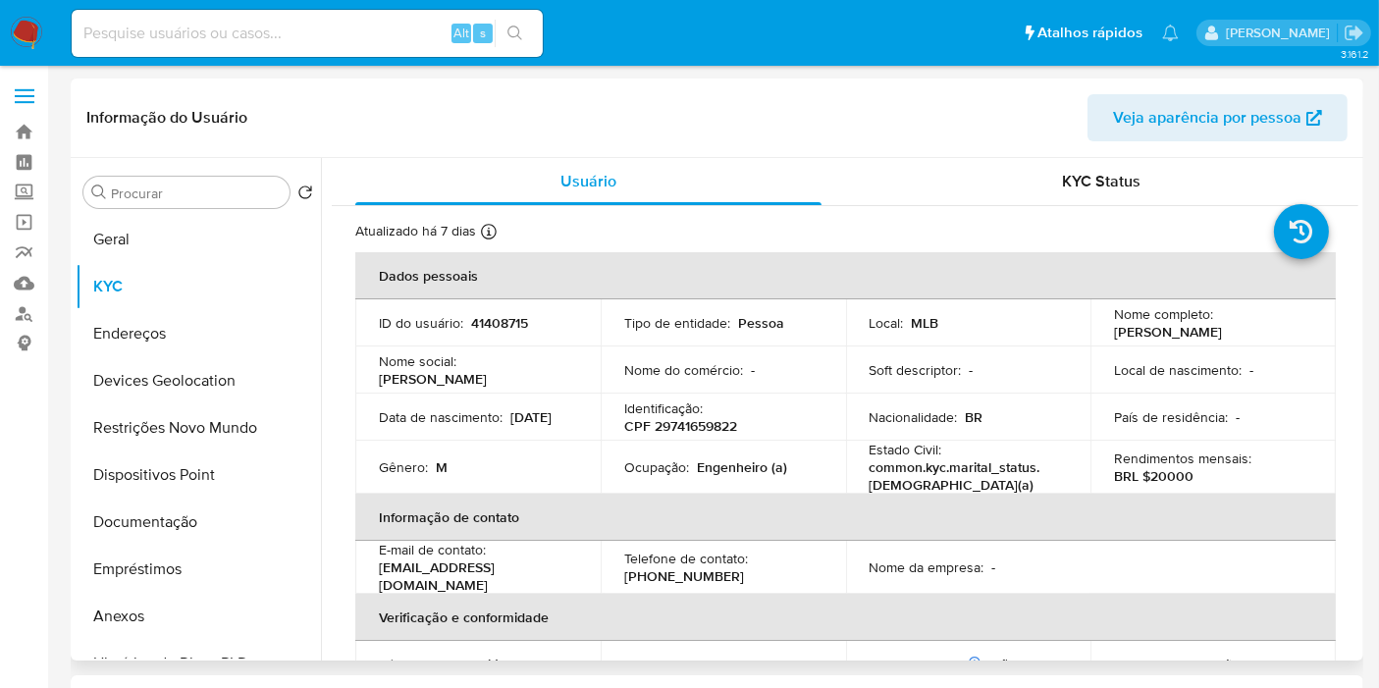
click at [717, 423] on p "CPF 29741659822" at bounding box center [680, 426] width 113 height 18
copy p "29741659822"
drag, startPoint x: 1211, startPoint y: 335, endPoint x: 1110, endPoint y: 335, distance: 101.1
click at [1114, 335] on div "Nome completo : Ruslan Segursky" at bounding box center [1213, 322] width 198 height 35
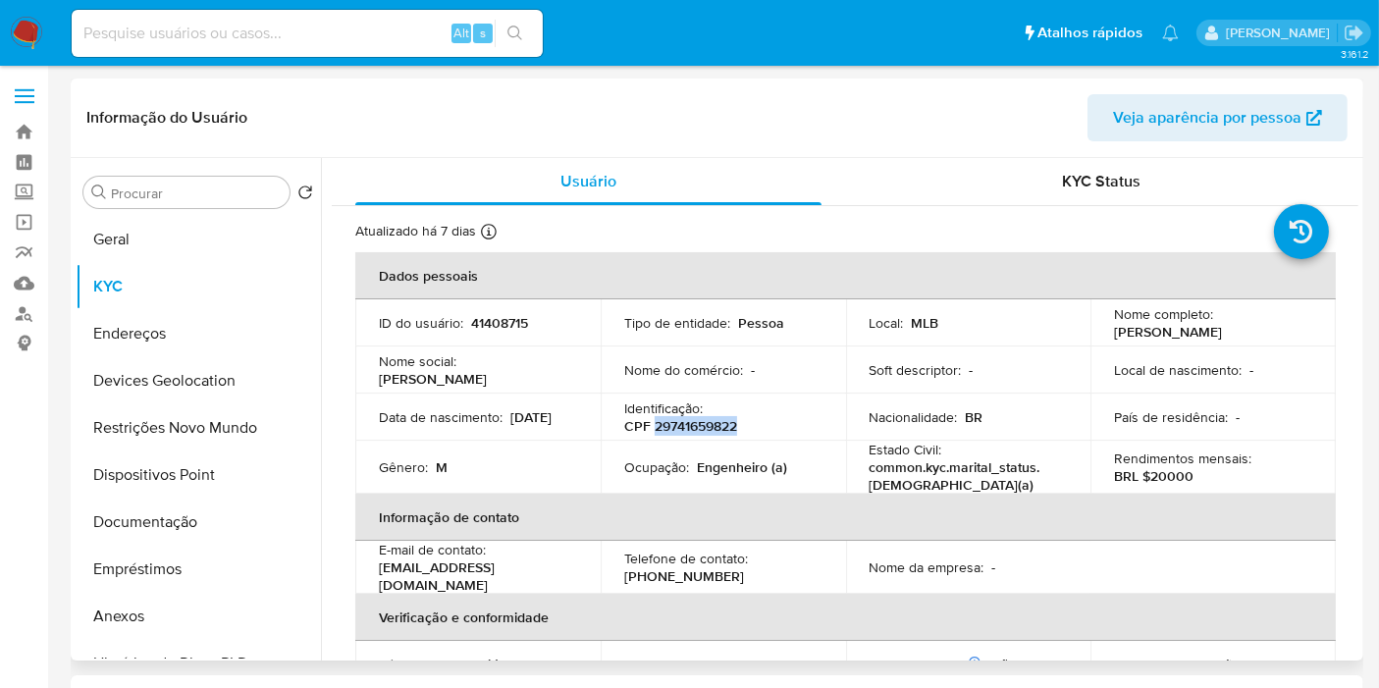
copy p "Ruslan Segursky"
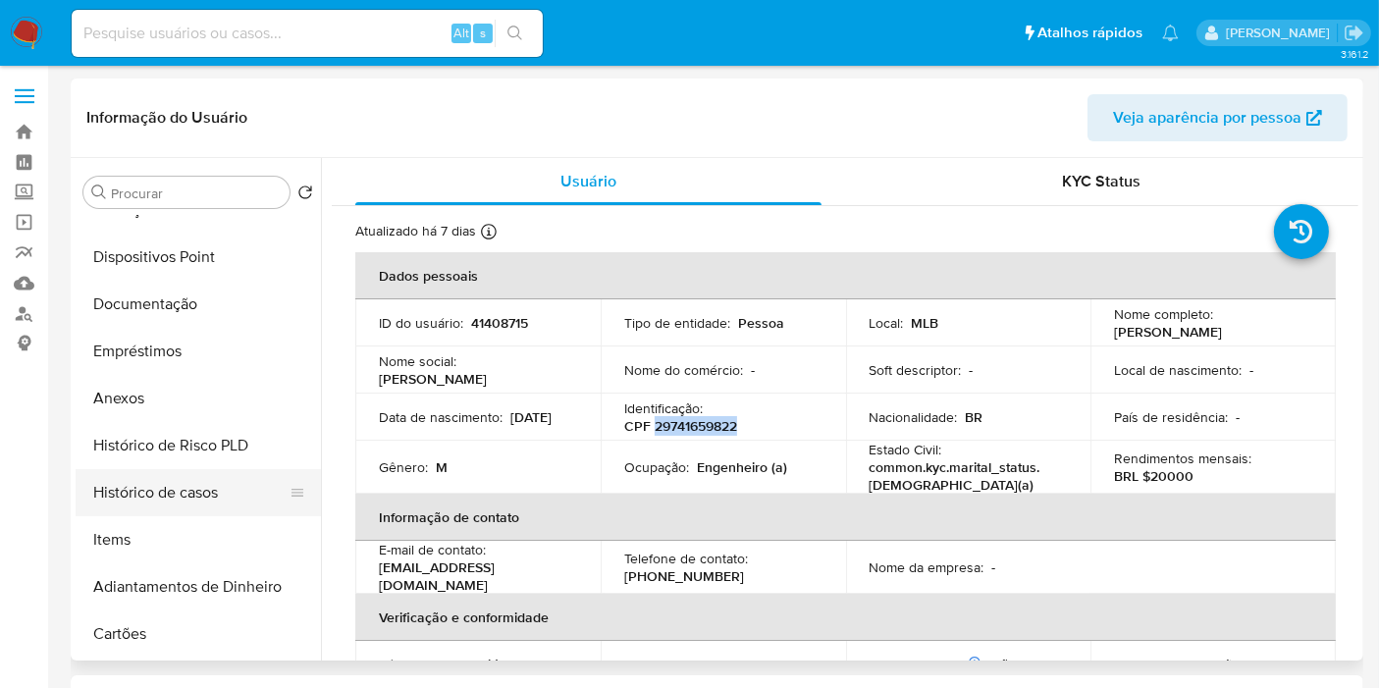
drag, startPoint x: 181, startPoint y: 488, endPoint x: 218, endPoint y: 486, distance: 37.3
click at [181, 491] on button "Histórico de casos" at bounding box center [191, 492] width 230 height 47
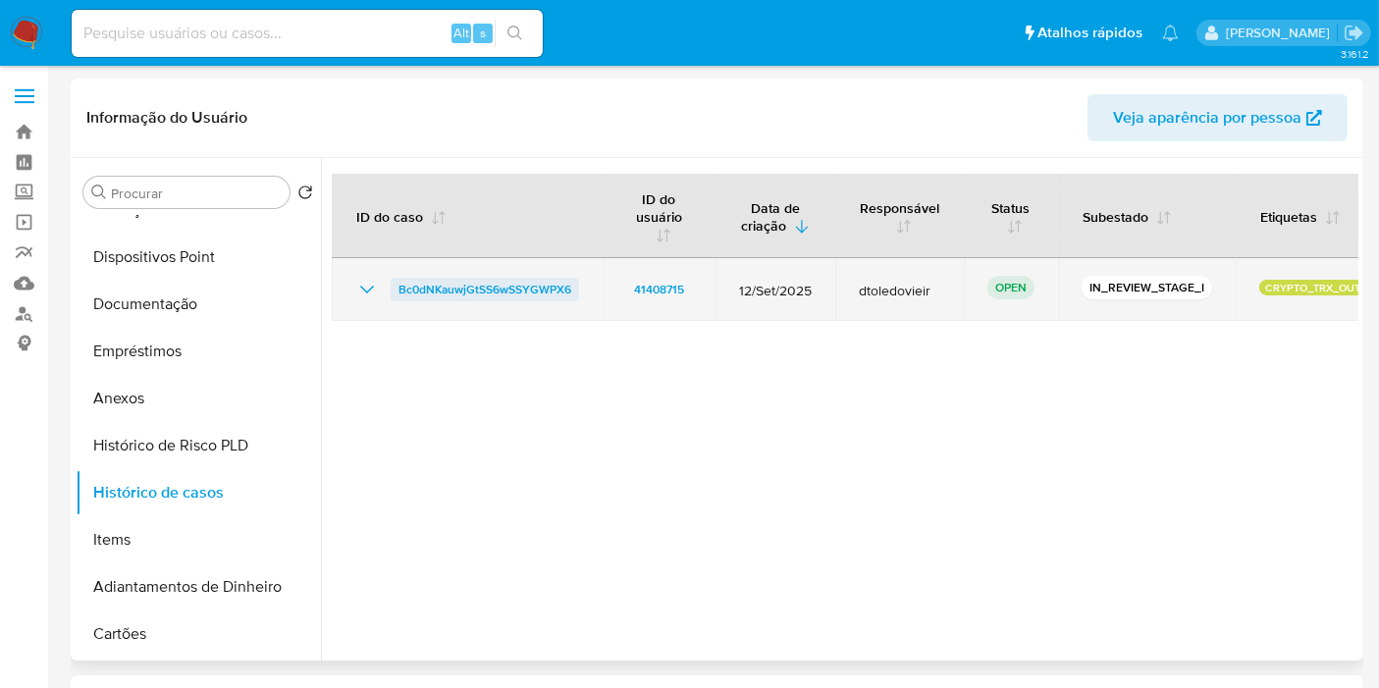
click at [512, 293] on span "Bc0dNKauwjGtSS6wSSYGWPX6" at bounding box center [484, 290] width 173 height 24
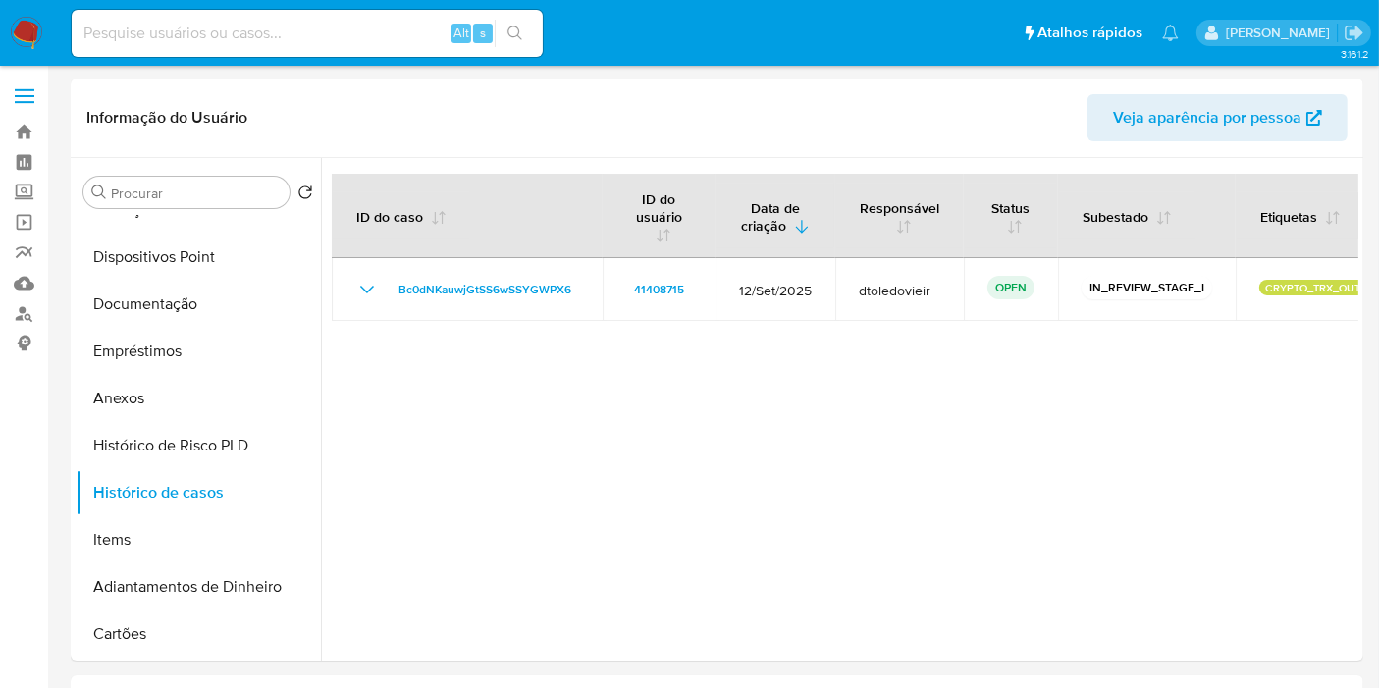
drag, startPoint x: 37, startPoint y: 32, endPoint x: 55, endPoint y: 26, distance: 18.6
click at [37, 32] on img at bounding box center [26, 33] width 33 height 33
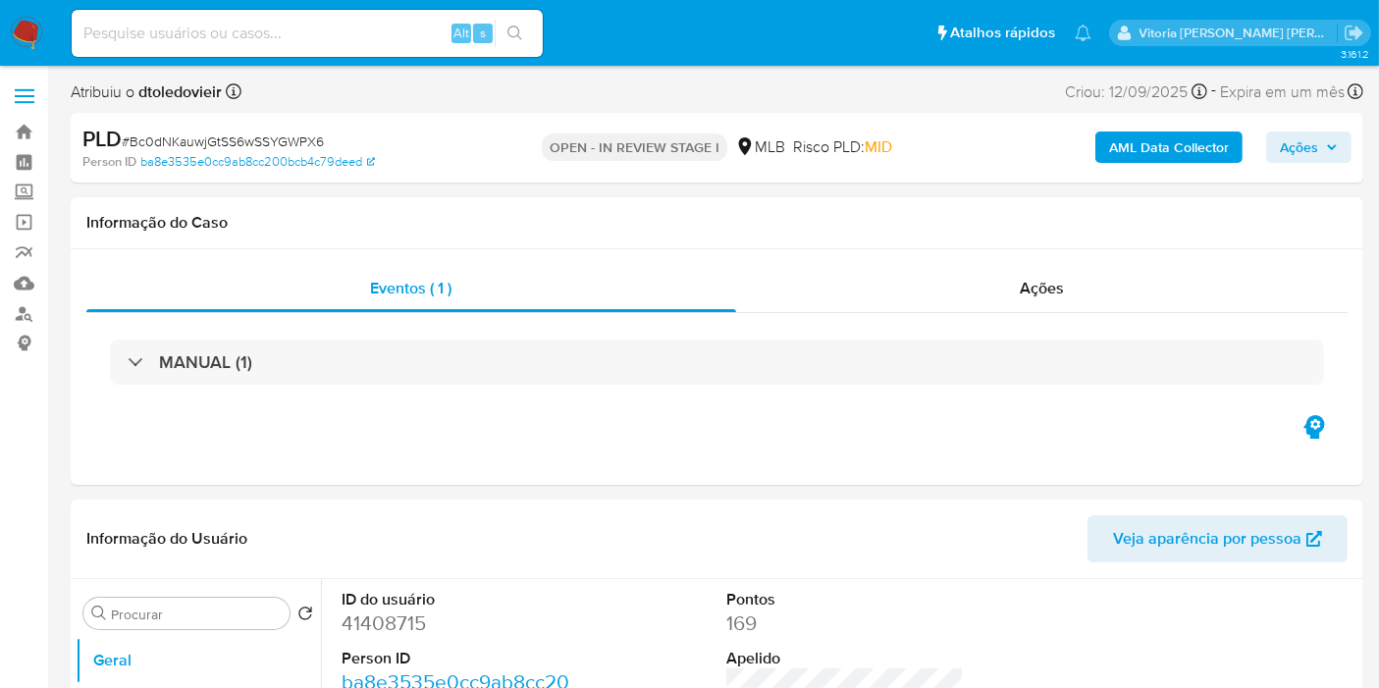
select select "10"
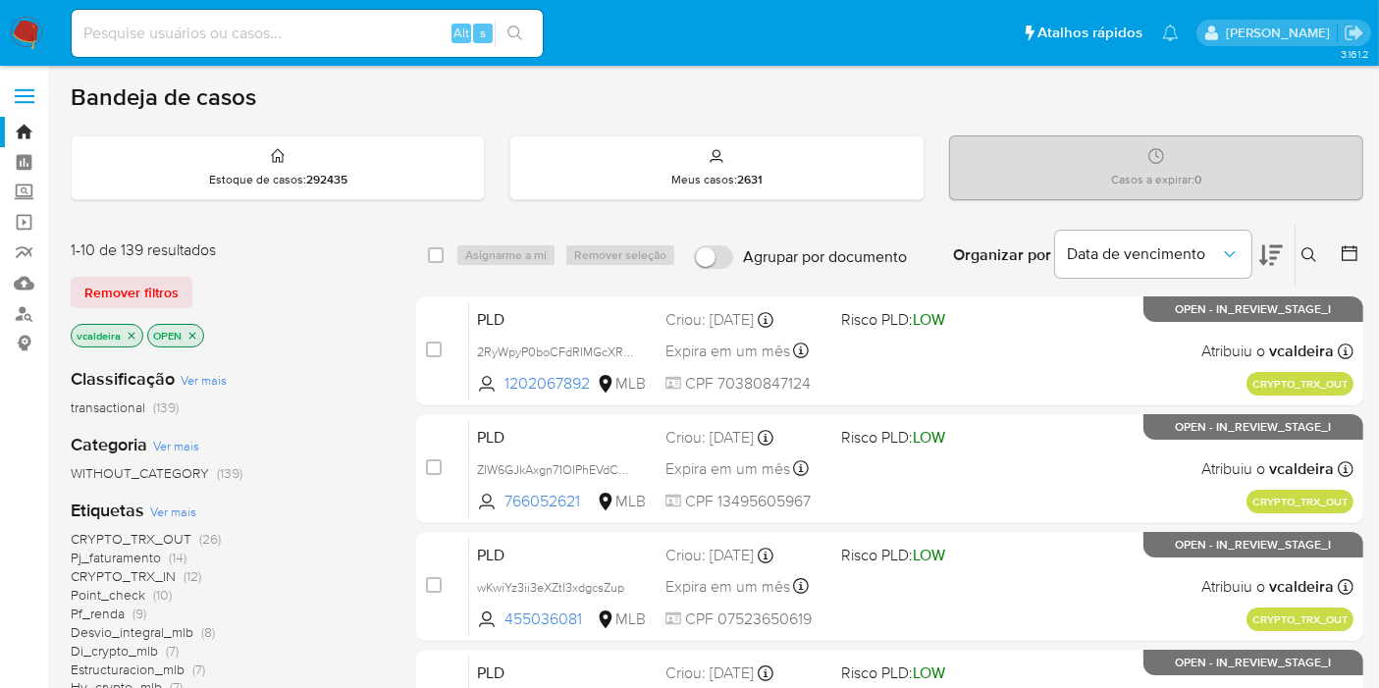
click at [1297, 253] on button at bounding box center [1311, 255] width 32 height 24
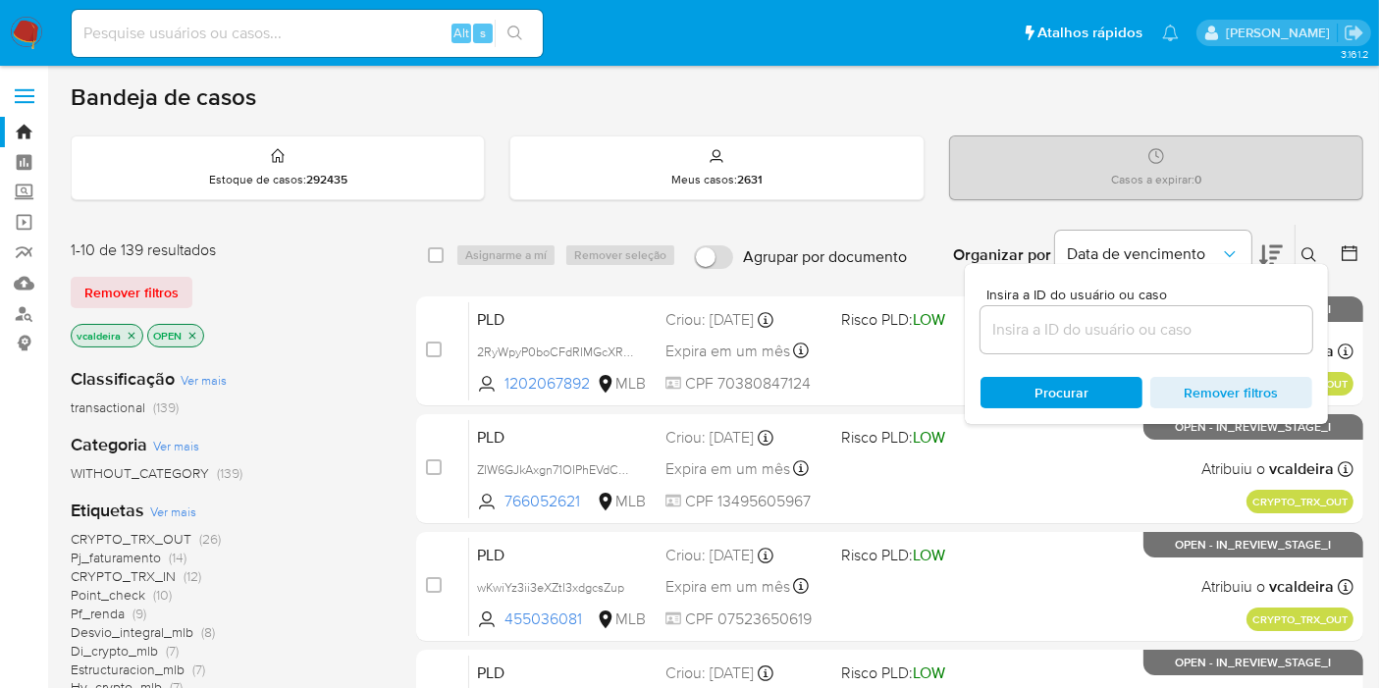
click at [1092, 323] on input at bounding box center [1146, 330] width 332 height 26
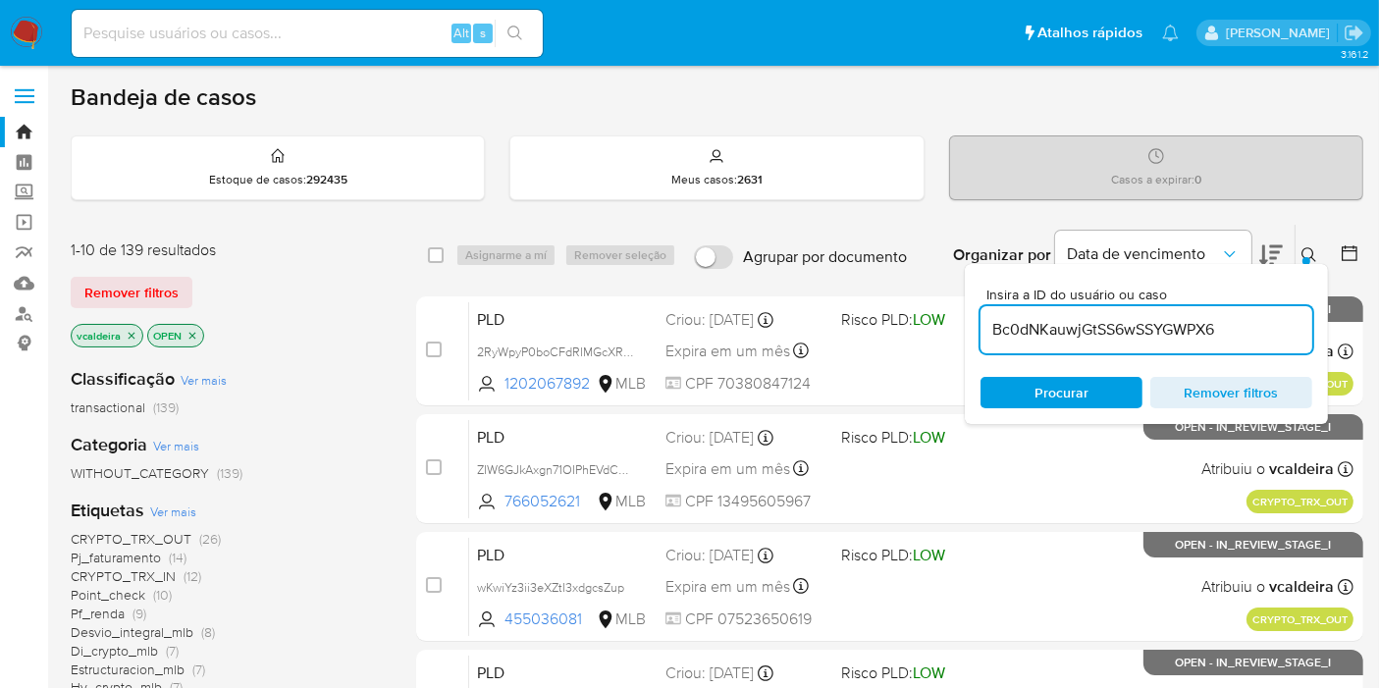
type input "Bc0dNKauwjGtSS6wSSYGWPX6"
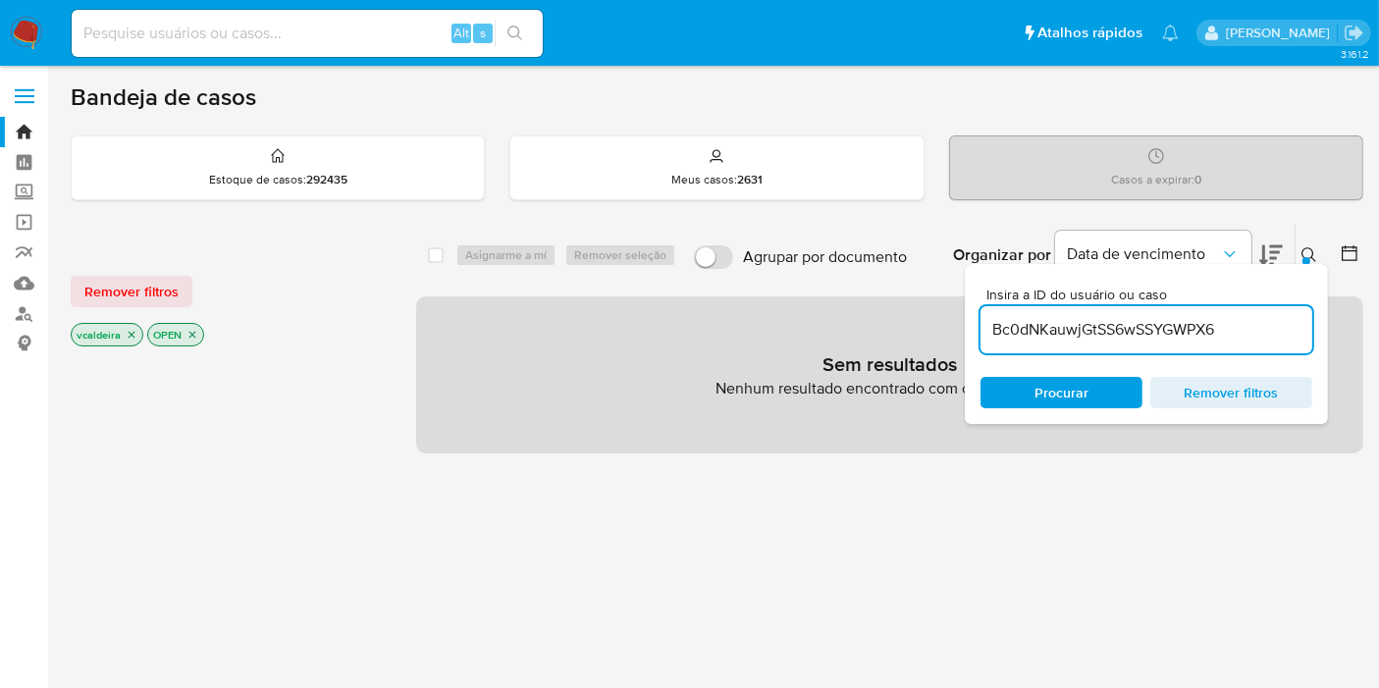
click at [126, 332] on icon "close-filter" at bounding box center [132, 335] width 12 height 12
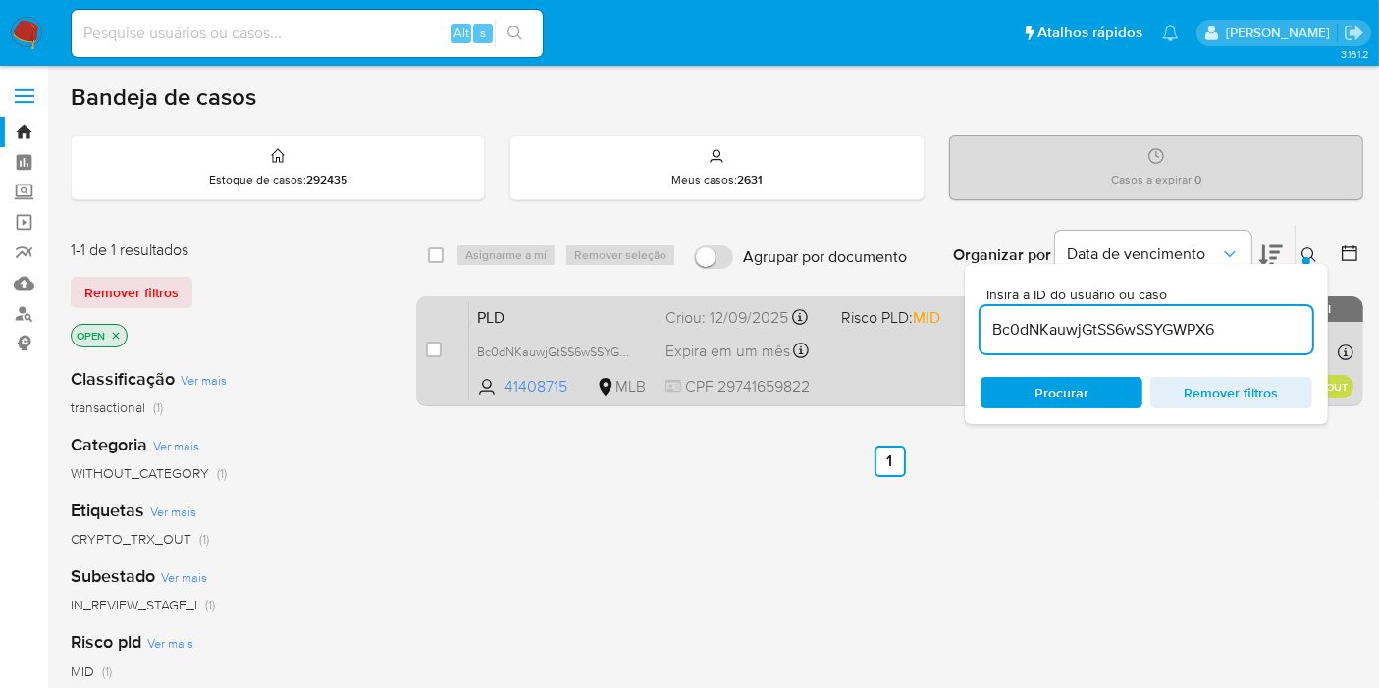
drag, startPoint x: 443, startPoint y: 341, endPoint x: 476, endPoint y: 334, distance: 34.3
click at [445, 340] on div "case-item-checkbox Incapaz de atribuir o caso" at bounding box center [447, 350] width 43 height 99
click at [419, 356] on div "case-item-checkbox Incapaz de atribuir o caso PLD Bc0dNKauwjGtSS6wSSYGWPX6 4140…" at bounding box center [889, 351] width 947 height 110
click at [429, 343] on input "checkbox" at bounding box center [434, 349] width 16 height 16
checkbox input "true"
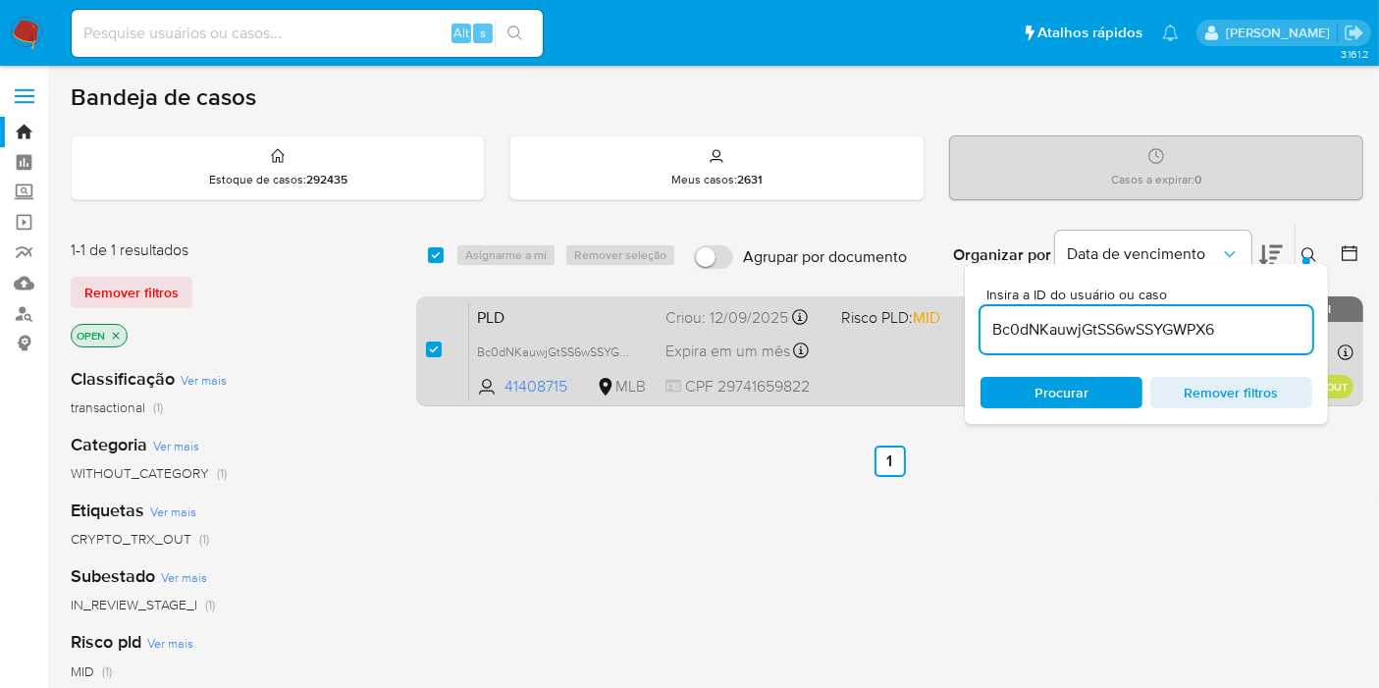
checkbox input "true"
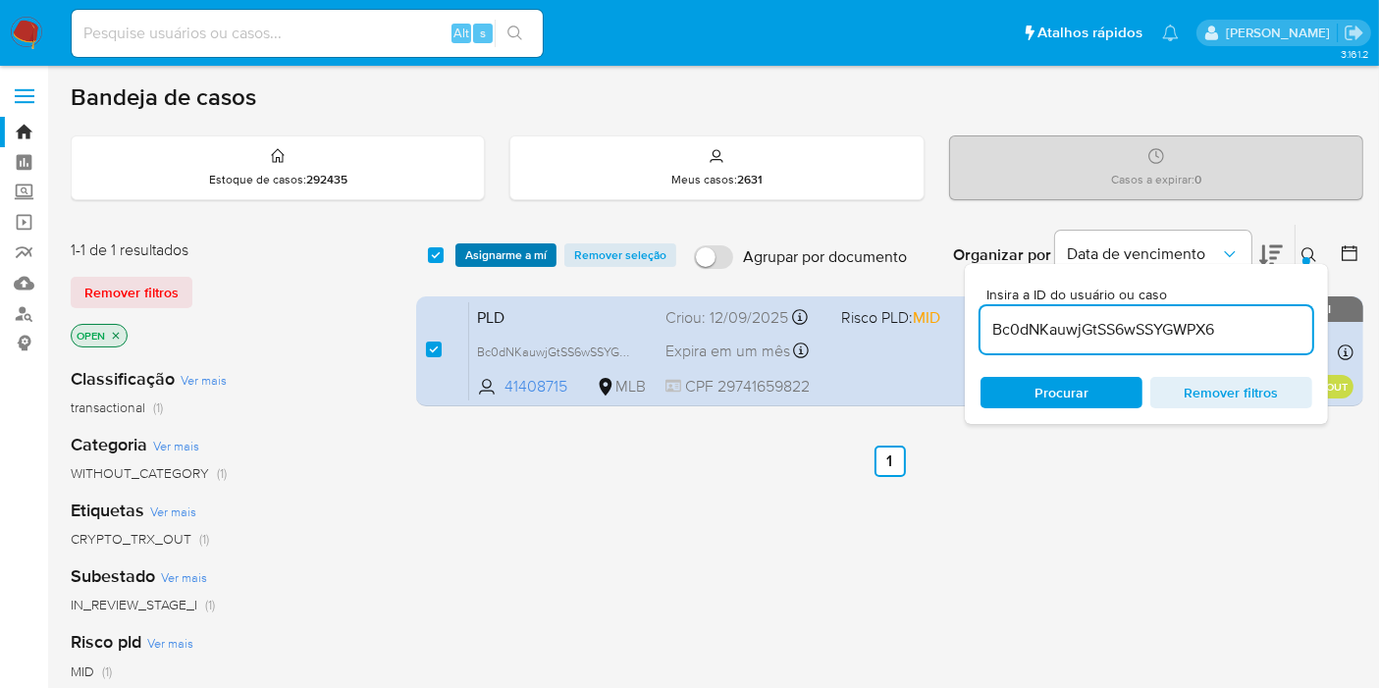
click at [507, 255] on span "Asignarme a mí" at bounding box center [505, 255] width 81 height 20
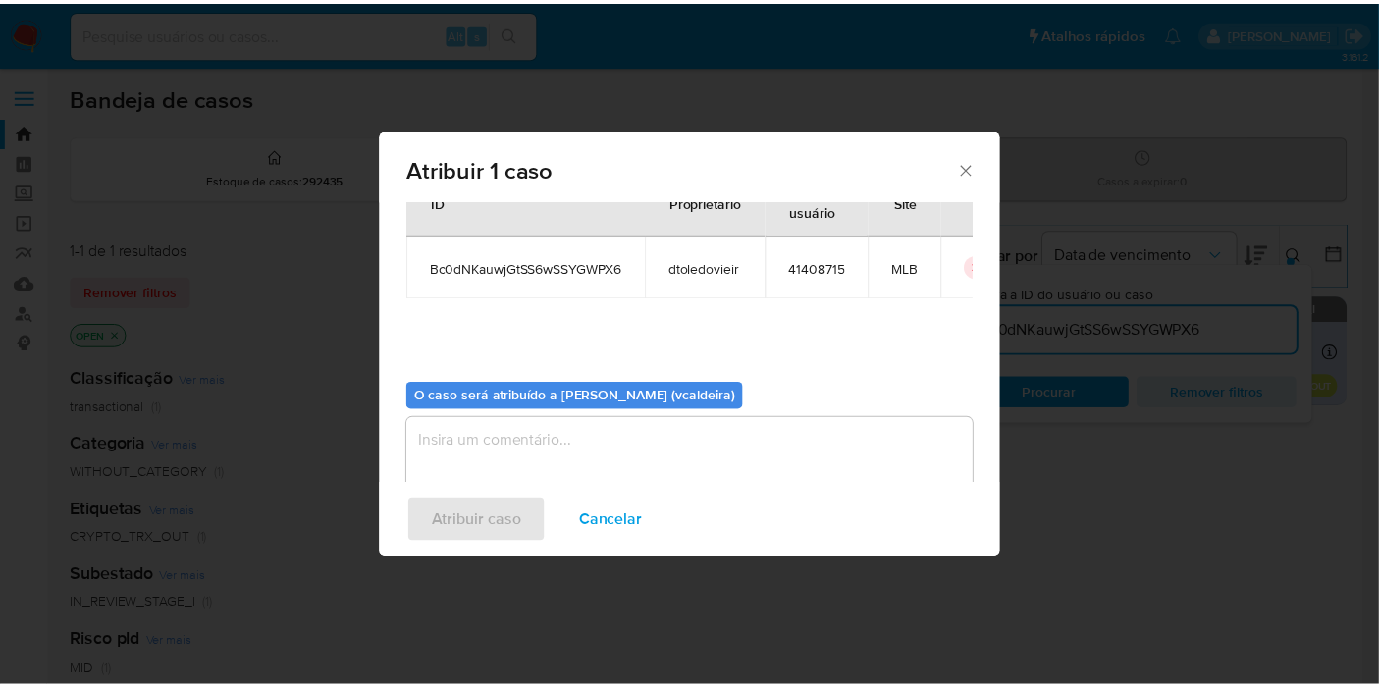
scroll to position [100, 0]
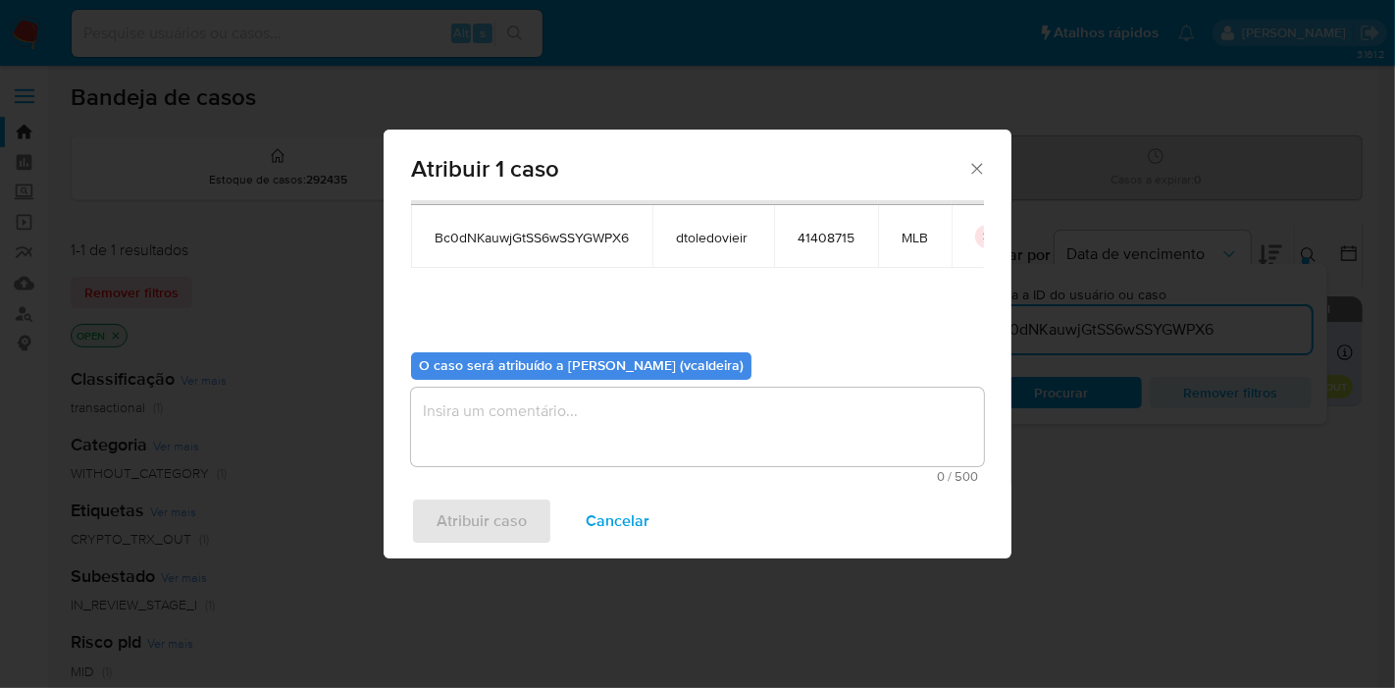
click at [534, 426] on textarea "assign-modal" at bounding box center [697, 427] width 573 height 79
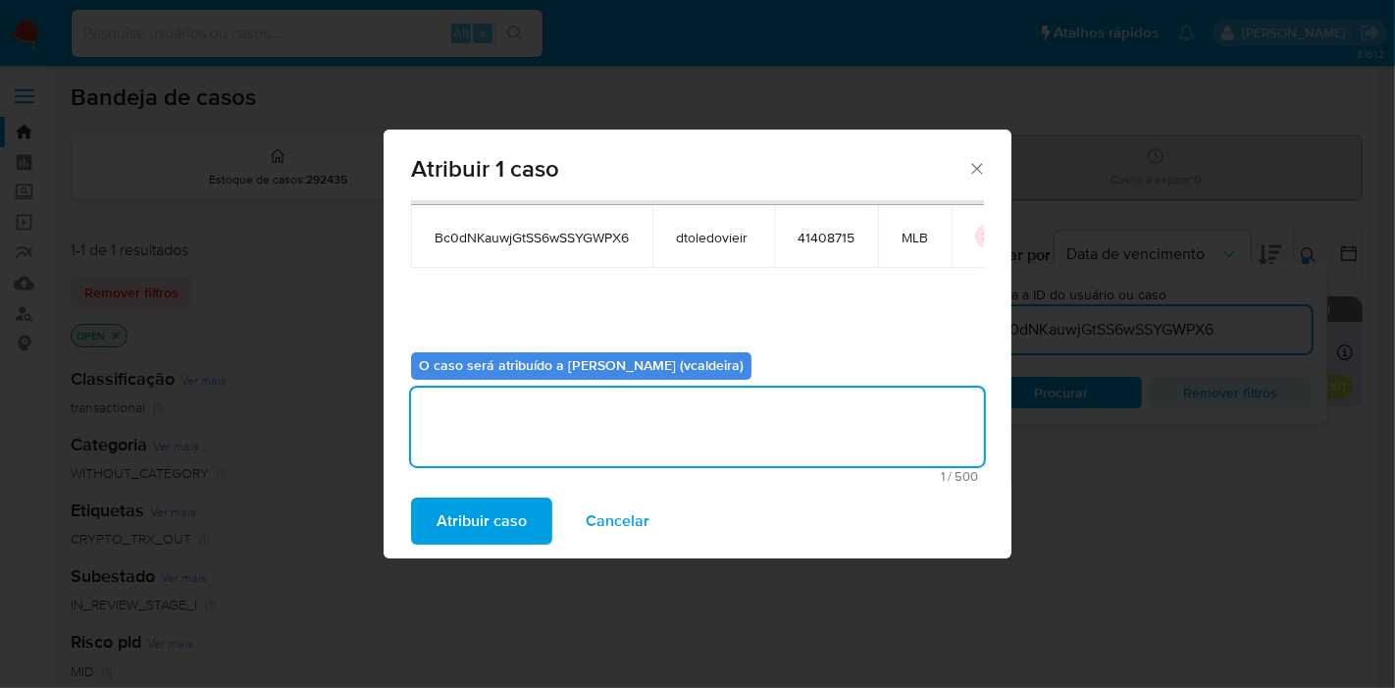
click at [492, 503] on span "Atribuir caso" at bounding box center [482, 520] width 90 height 43
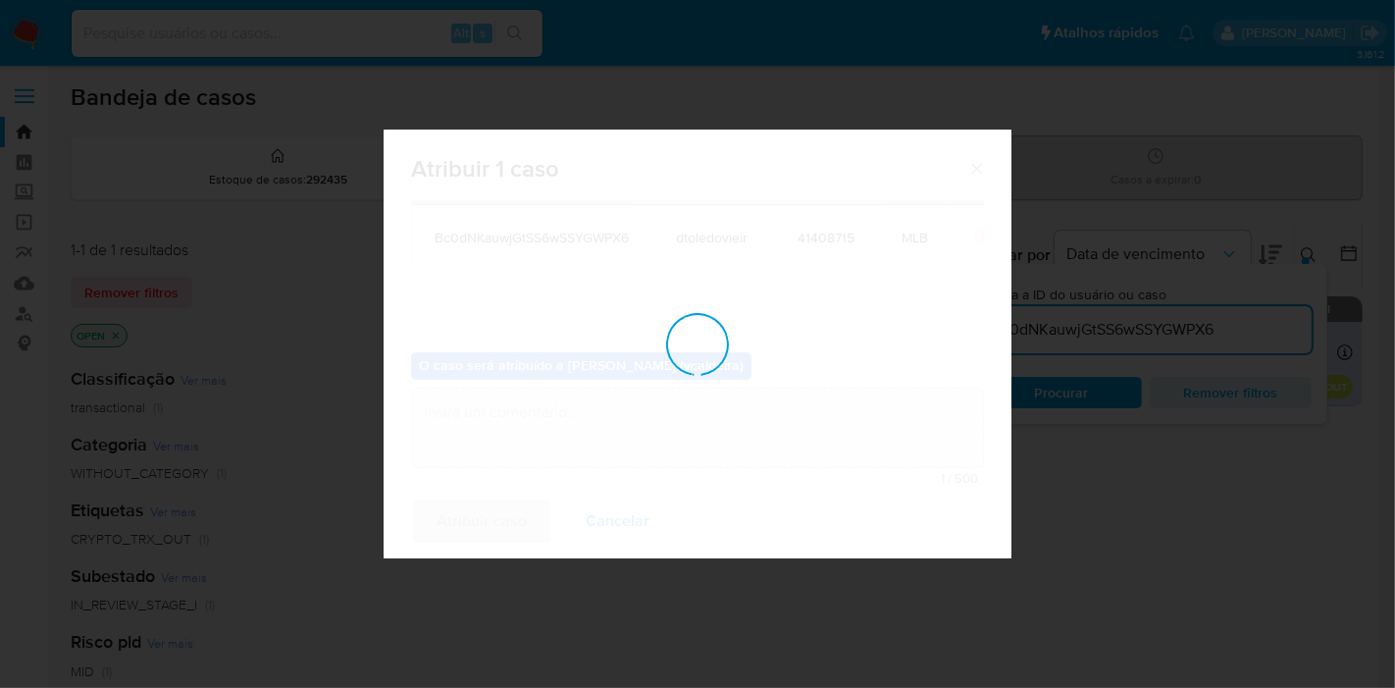
checkbox input "false"
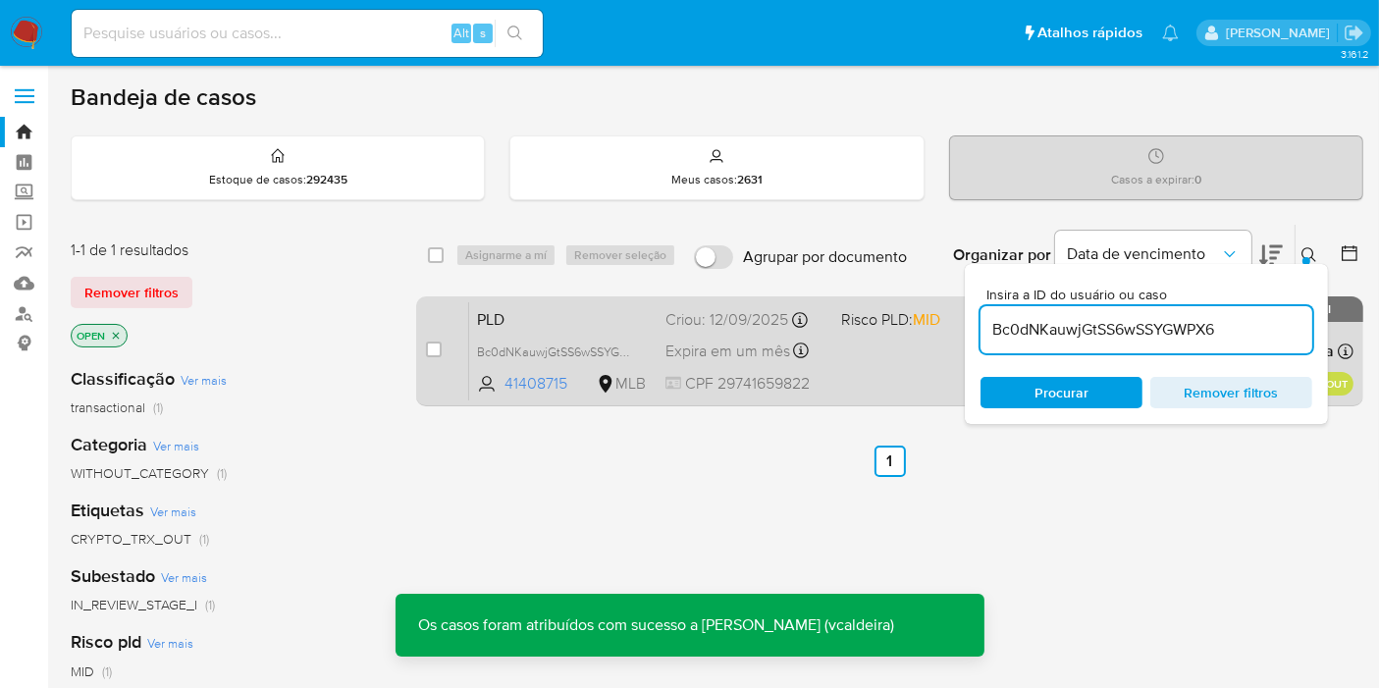
click at [580, 311] on span "PLD" at bounding box center [563, 318] width 173 height 26
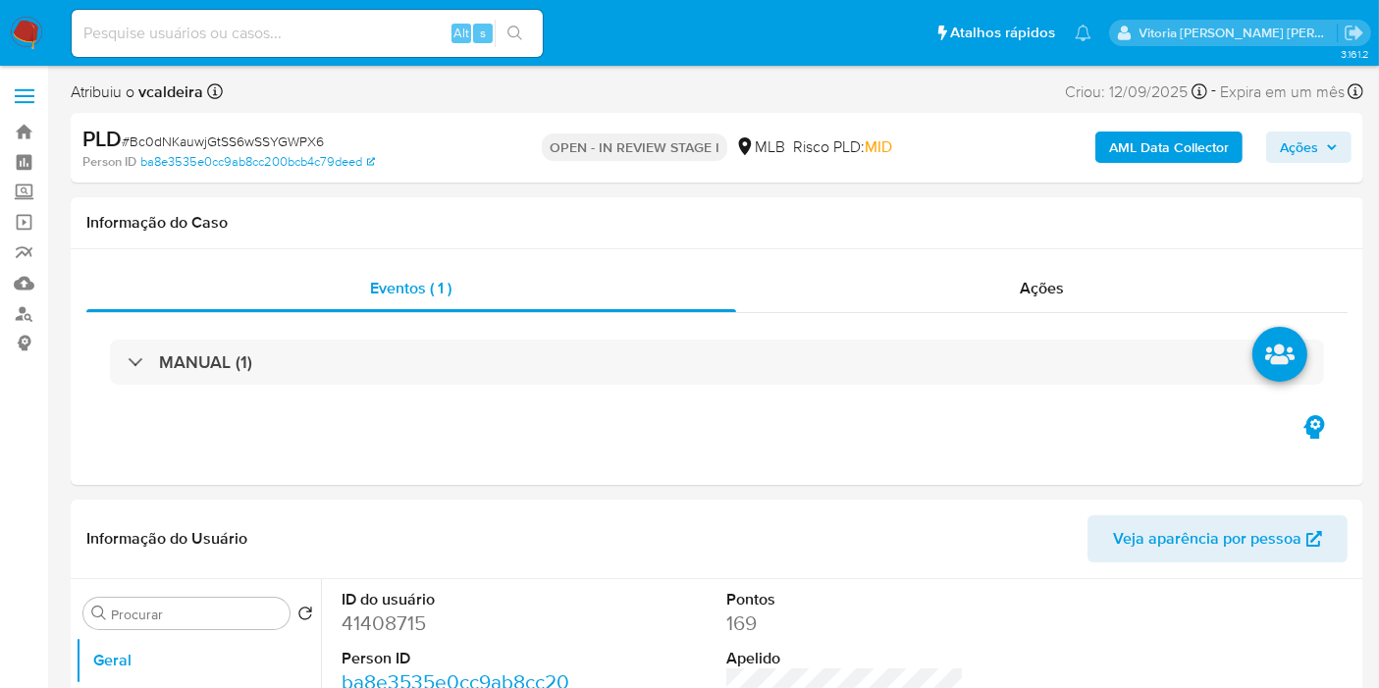
select select "10"
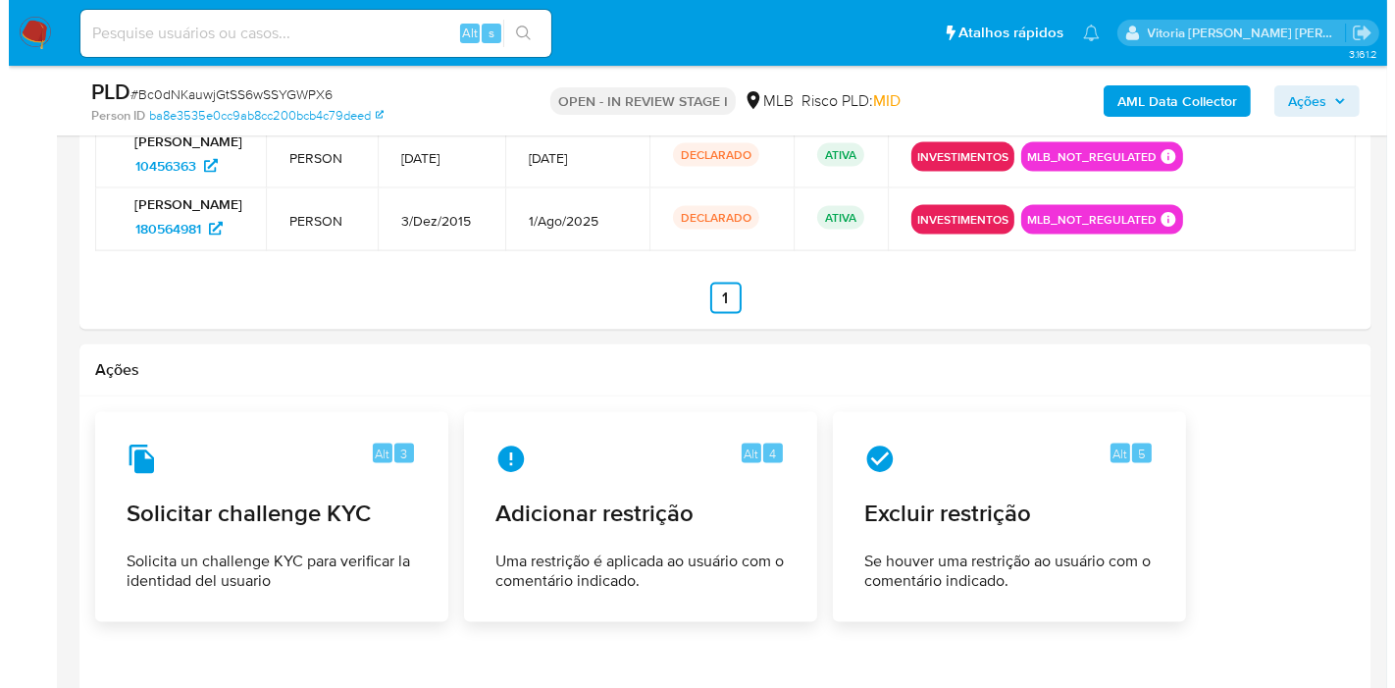
scroll to position [2944, 0]
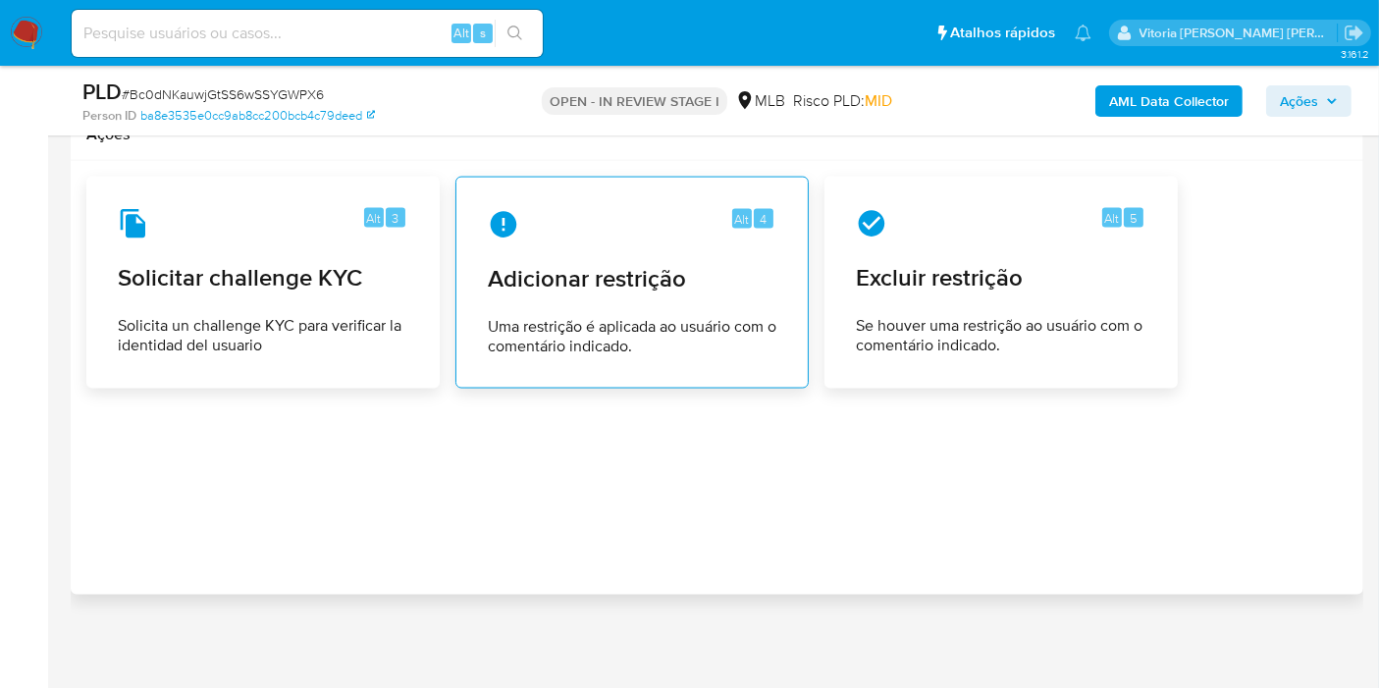
click at [605, 270] on span "Adicionar restrição" at bounding box center [632, 278] width 288 height 29
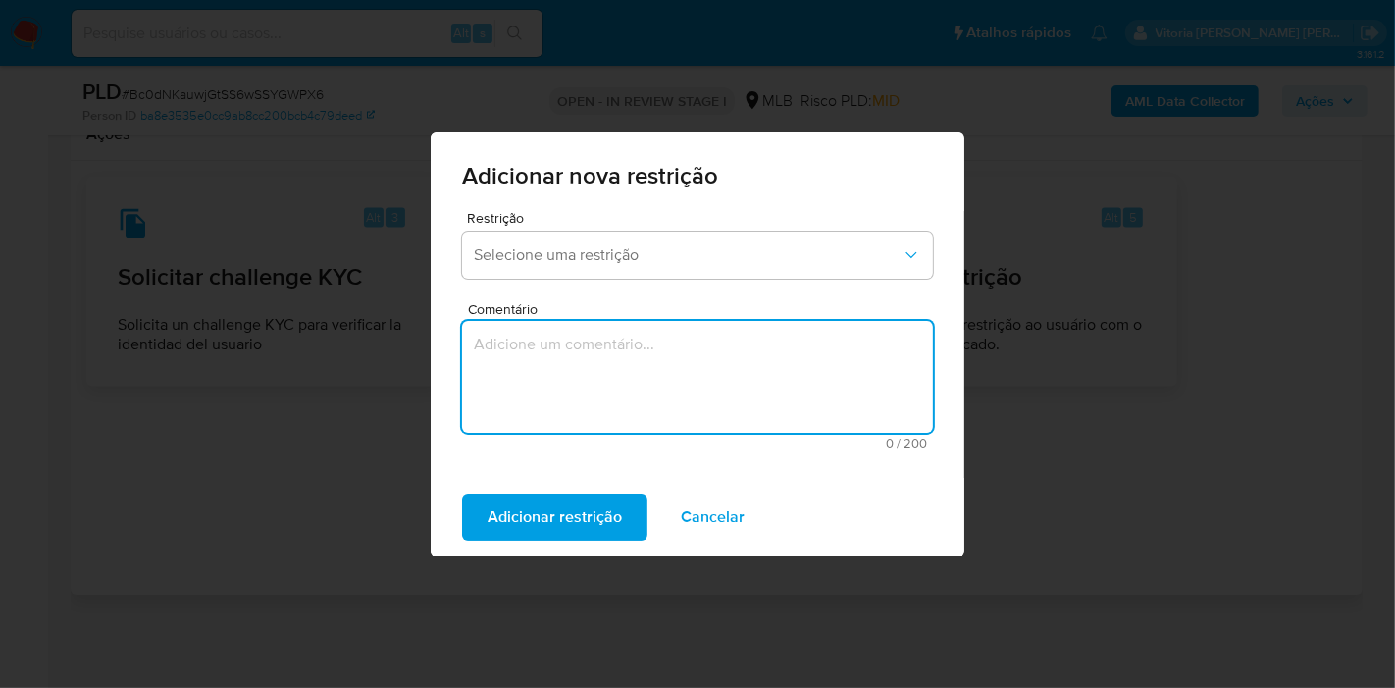
click at [641, 392] on textarea "Comentário" at bounding box center [697, 377] width 471 height 112
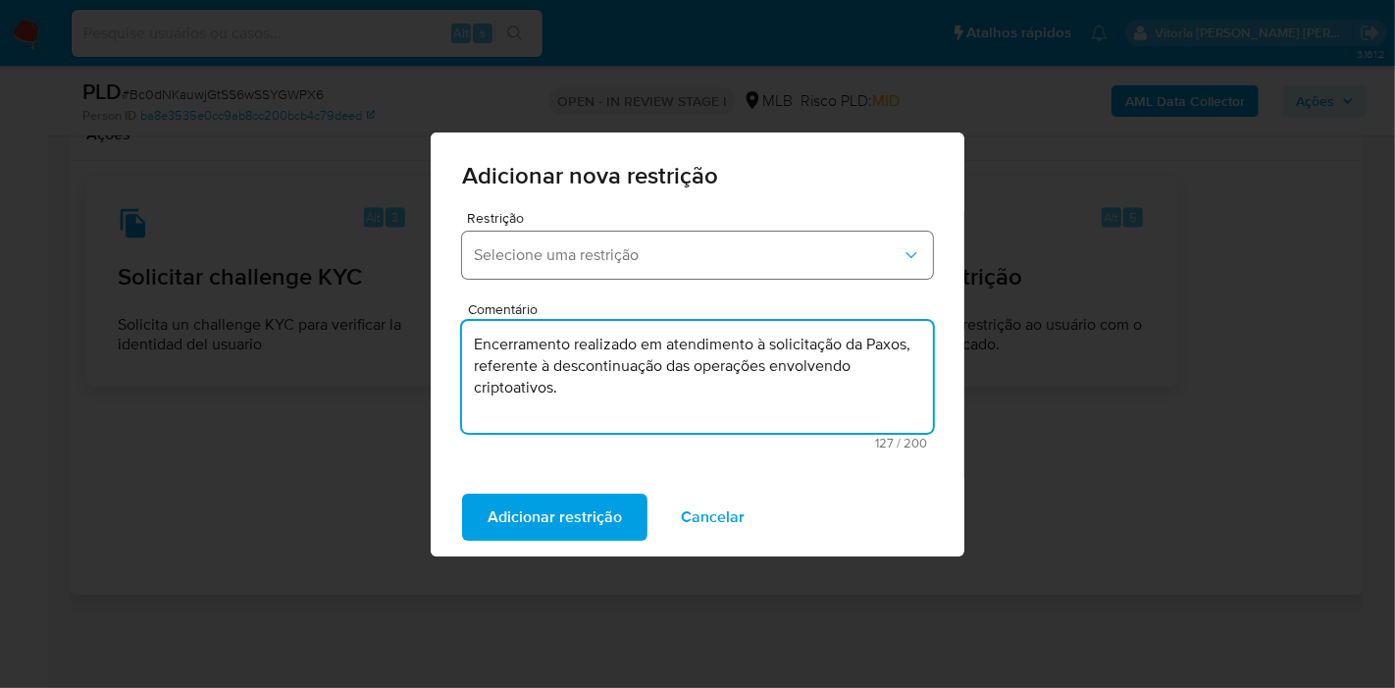
type textarea "Encerramento realizado em atendimento à solicitação da Paxos, referente à desco…"
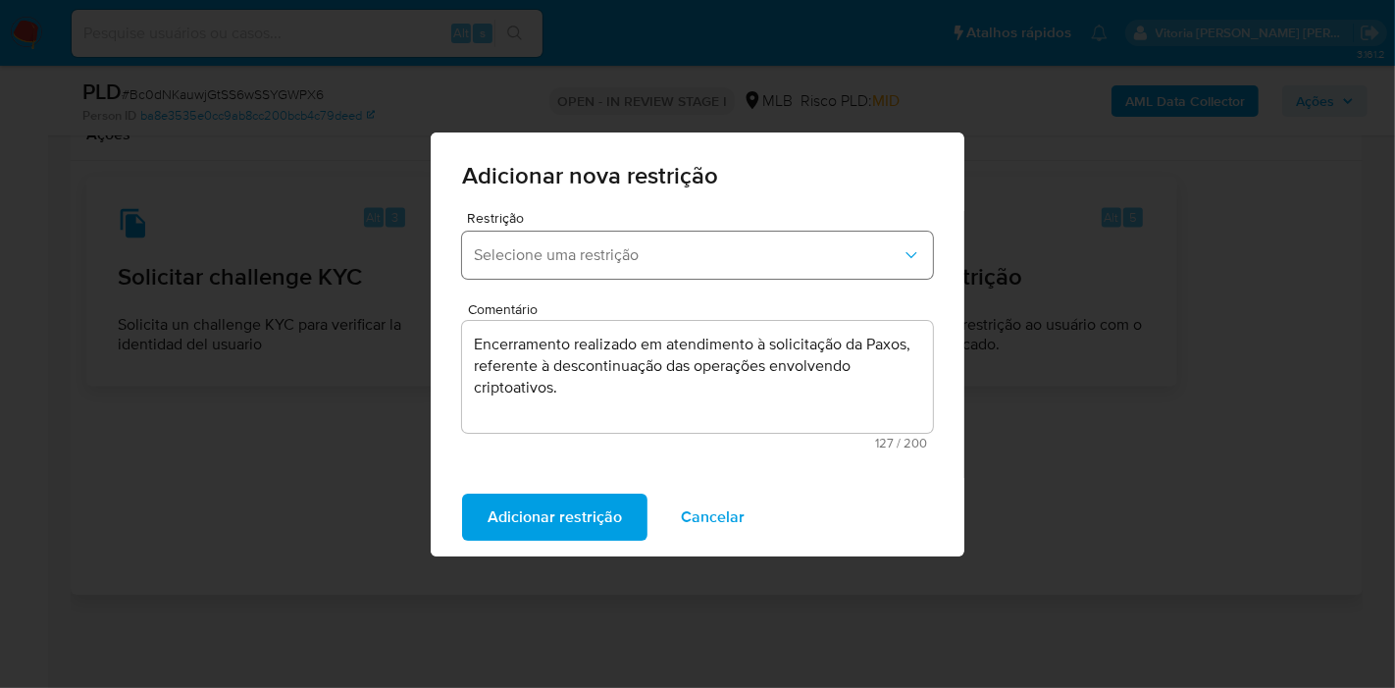
click at [610, 257] on span "Selecione uma restrição" at bounding box center [688, 255] width 428 height 20
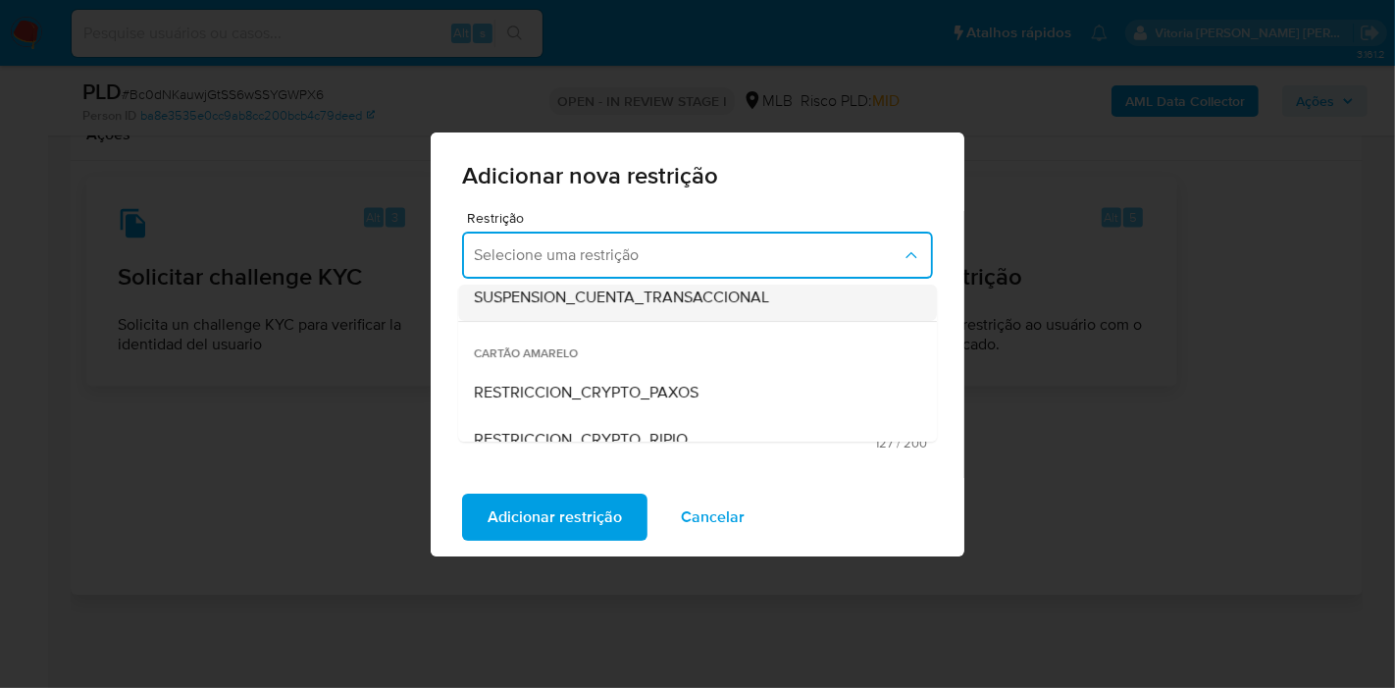
scroll to position [327, 0]
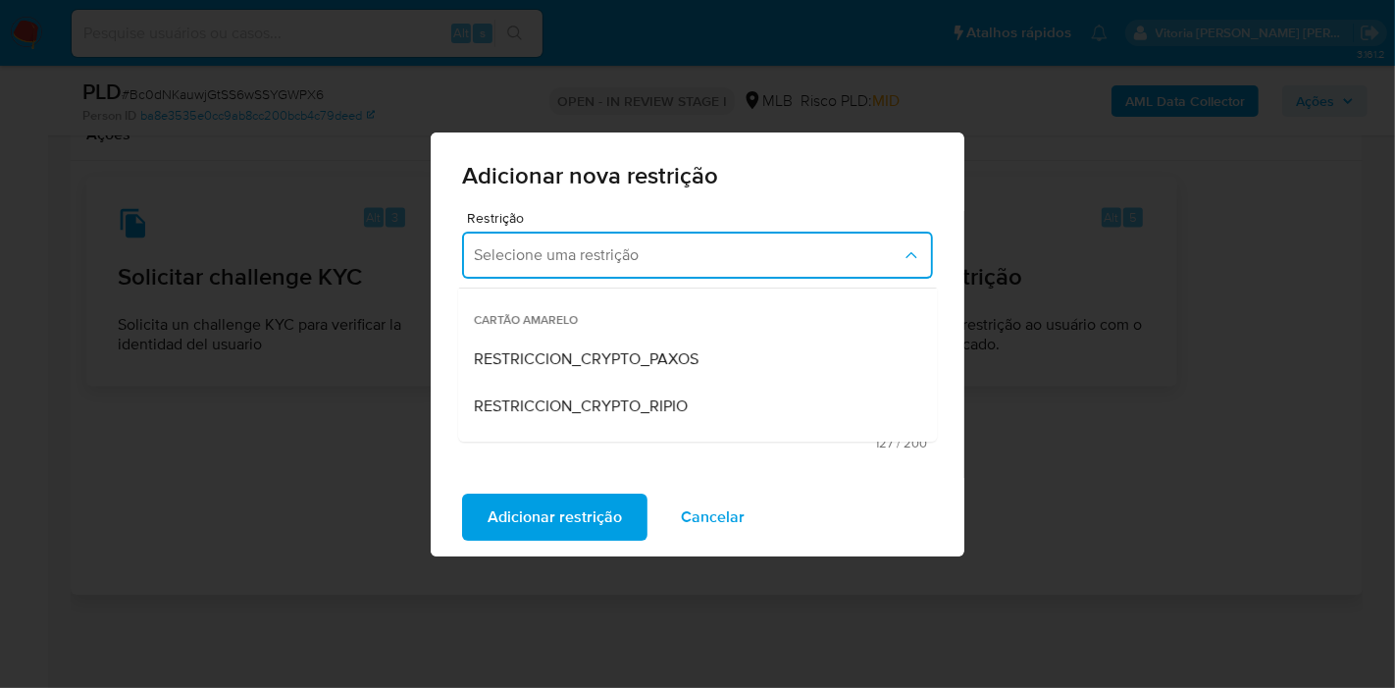
click at [614, 361] on span "RESTRICCION_CRYPTO_PAXOS" at bounding box center [586, 359] width 225 height 20
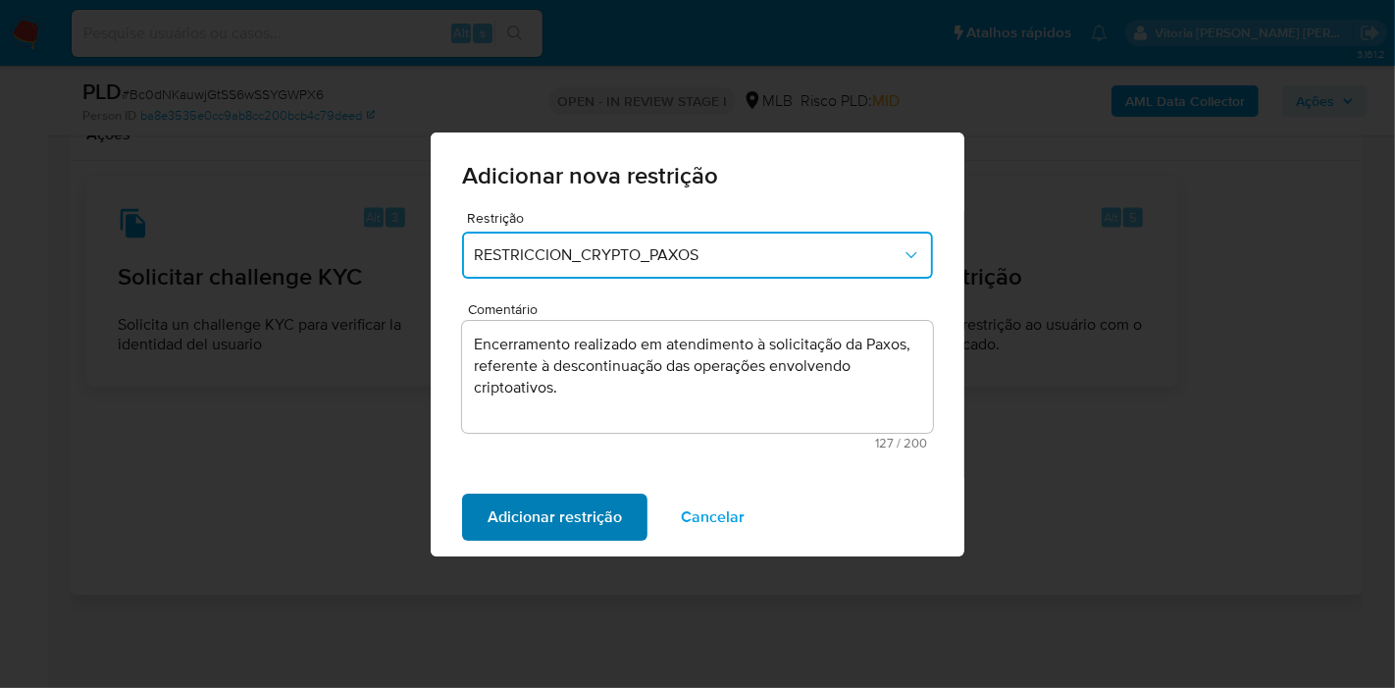
click at [524, 509] on span "Adicionar restrição" at bounding box center [555, 517] width 134 height 43
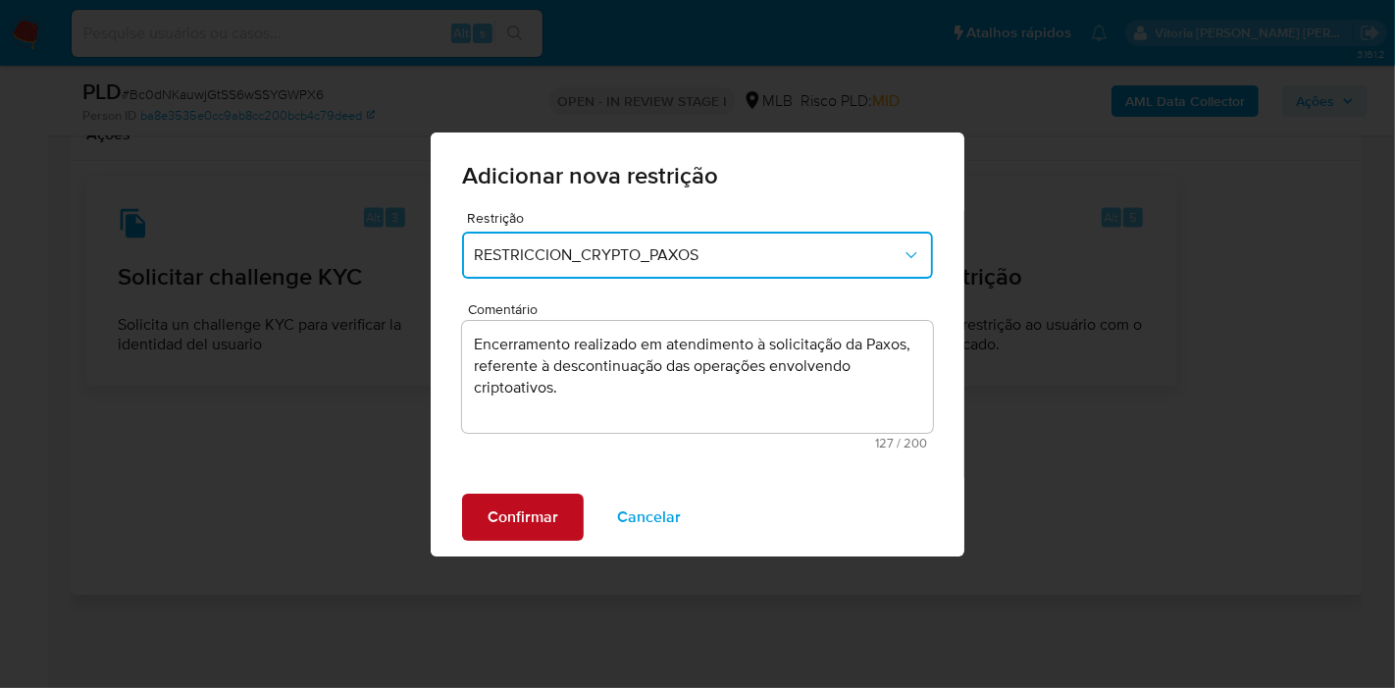
click at [527, 517] on span "Confirmar" at bounding box center [523, 517] width 71 height 43
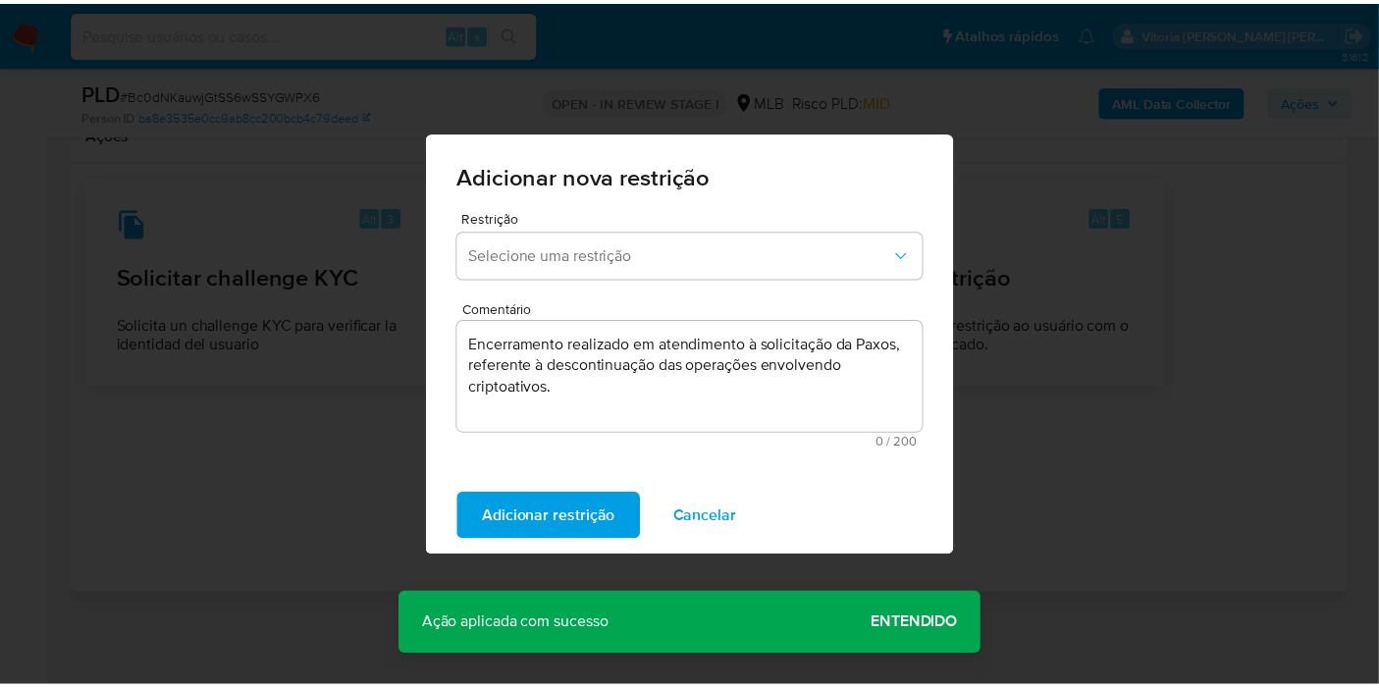
scroll to position [2929, 0]
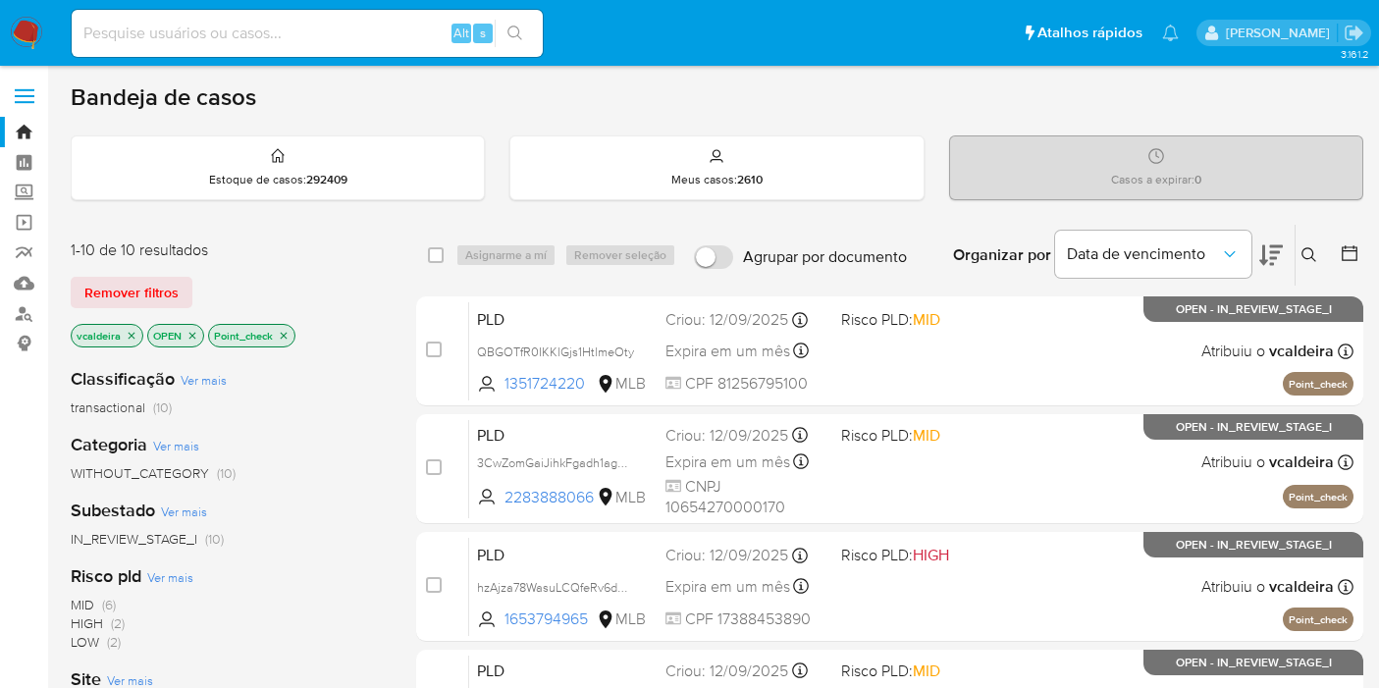
scroll to position [218, 0]
